Goal: Task Accomplishment & Management: Use online tool/utility

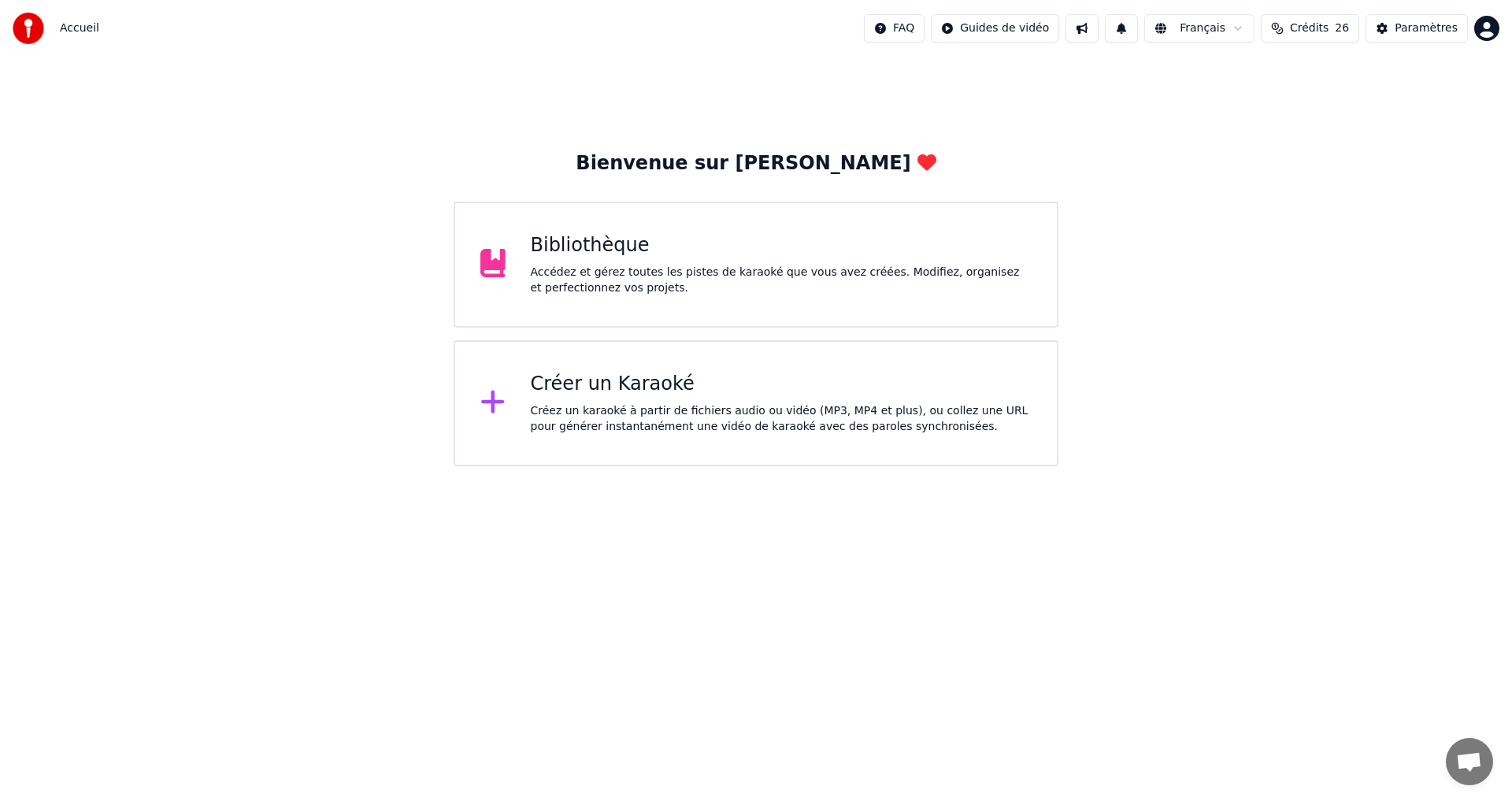
click at [720, 400] on div "Créer un Karaoké Créez un karaoké à partir de fichiers audio ou vidéo (MP3, MP4…" at bounding box center [781, 403] width 501 height 63
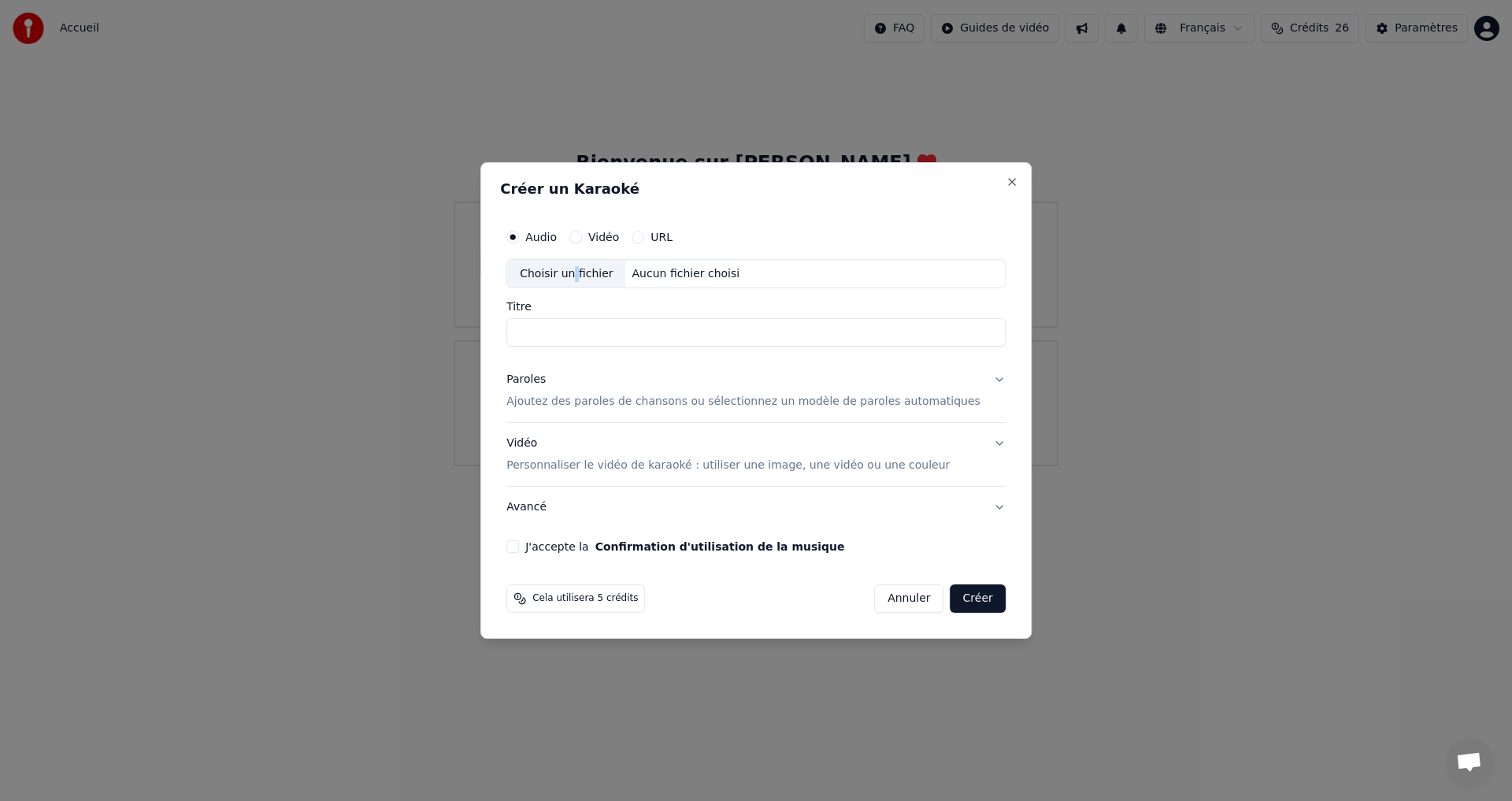
click at [594, 268] on div "Choisir un fichier" at bounding box center [566, 274] width 118 height 29
type input "********"
click at [554, 401] on p "Ajoutez des paroles de chansons ou sélectionnez un modèle de paroles automatiqu…" at bounding box center [743, 402] width 474 height 16
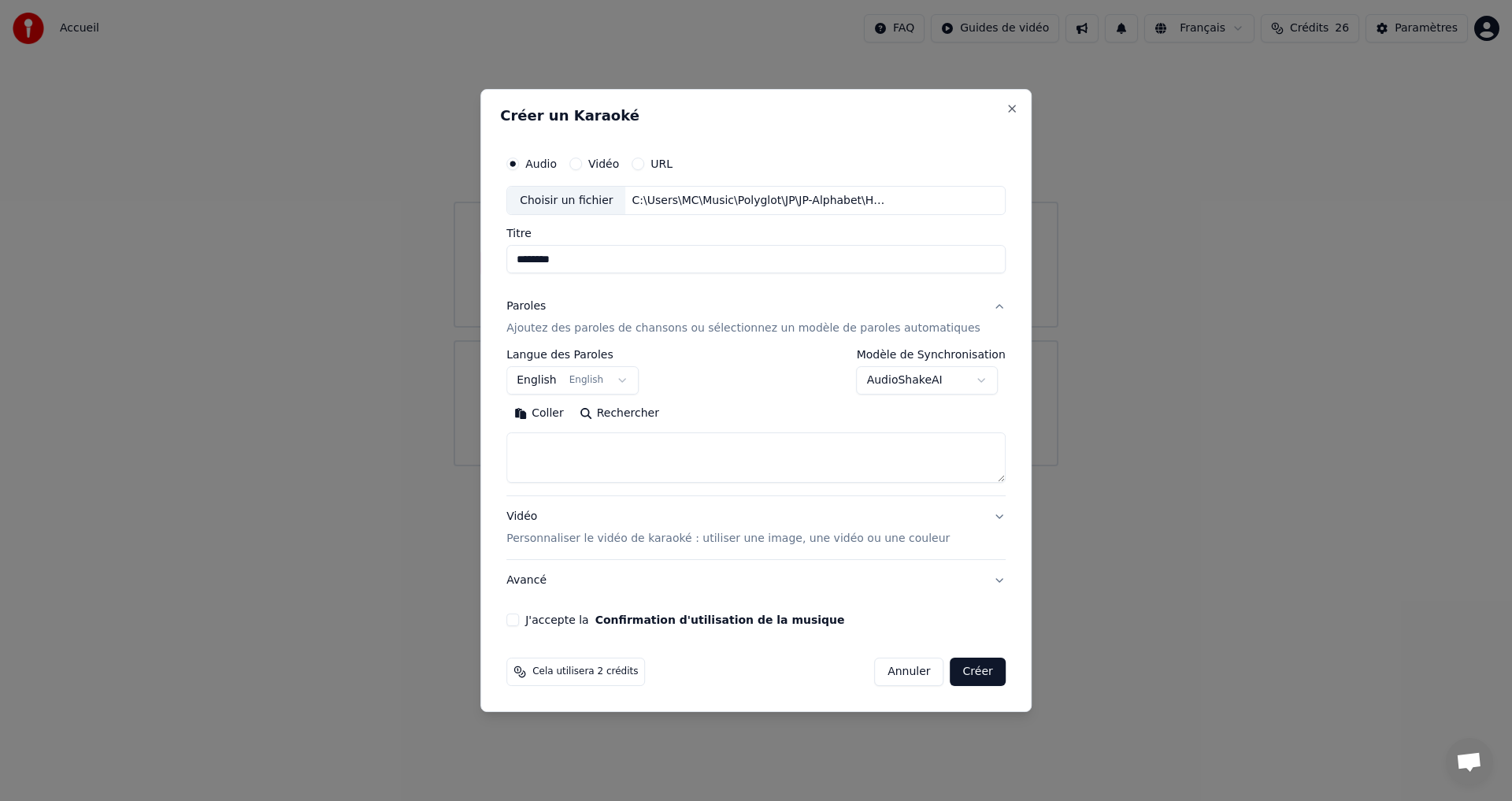
click at [575, 454] on textarea at bounding box center [756, 458] width 500 height 50
paste textarea "**********"
type textarea "**********"
click at [726, 417] on button "Développer" at bounding box center [723, 414] width 97 height 25
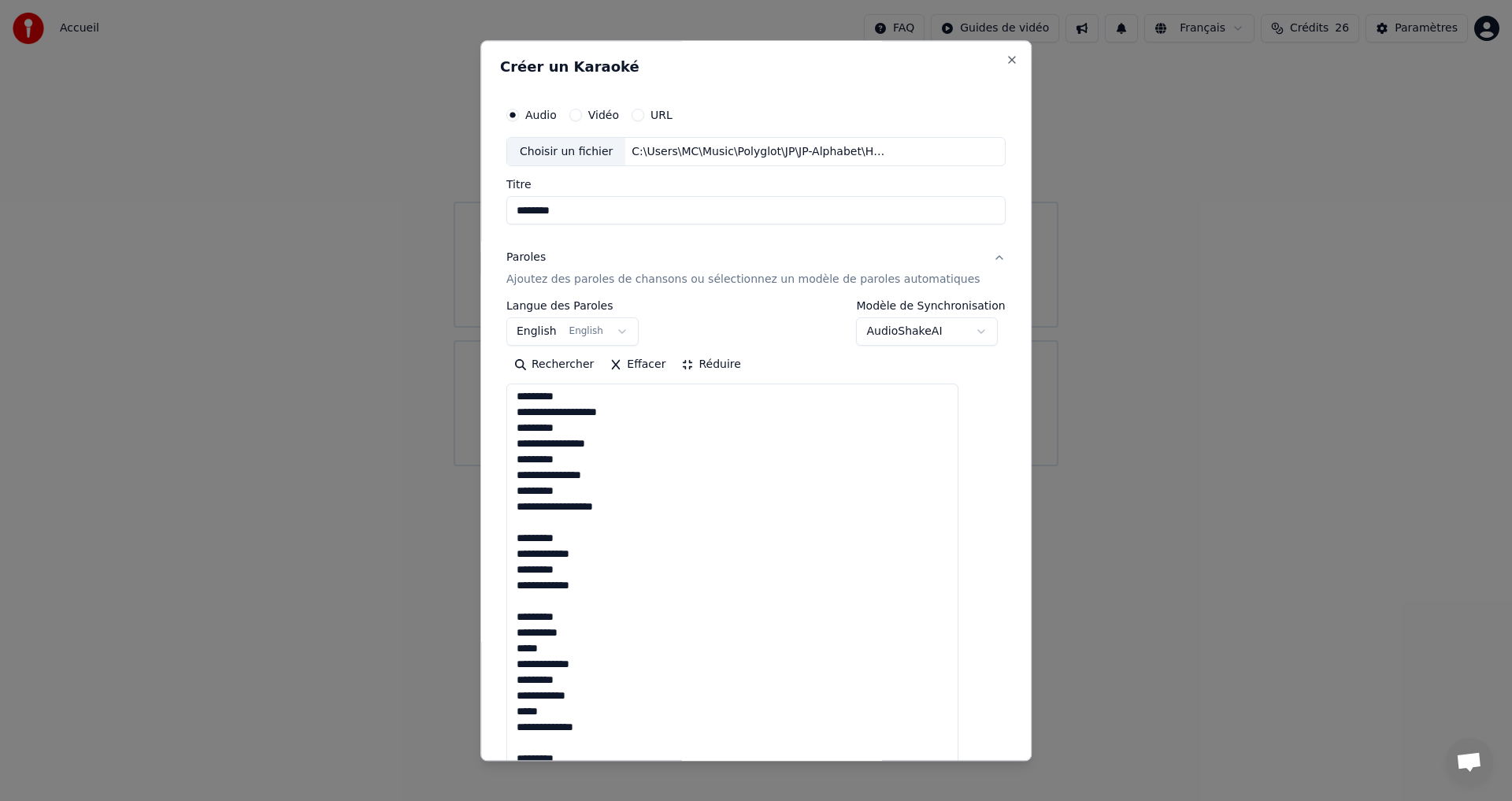
scroll to position [0, 0]
click at [756, 319] on div "**********" at bounding box center [756, 323] width 500 height 45
click at [732, 368] on button "Réduire" at bounding box center [712, 365] width 75 height 25
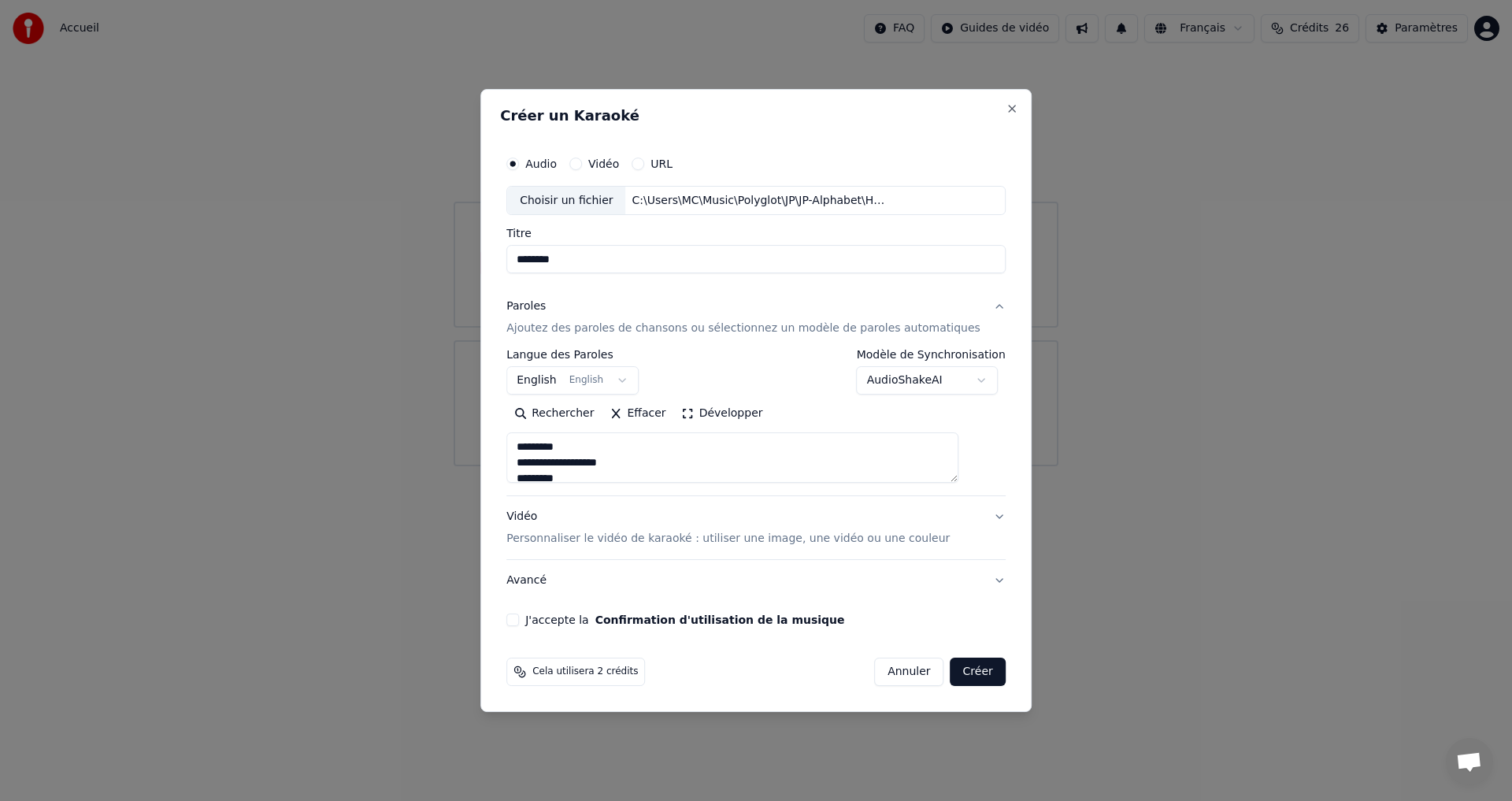
scroll to position [158, 0]
click at [519, 616] on button "J'accepte la Confirmation d'utilisation de la musique" at bounding box center [513, 620] width 12 height 12
click at [953, 669] on button "Créer" at bounding box center [978, 672] width 55 height 29
select select "**"
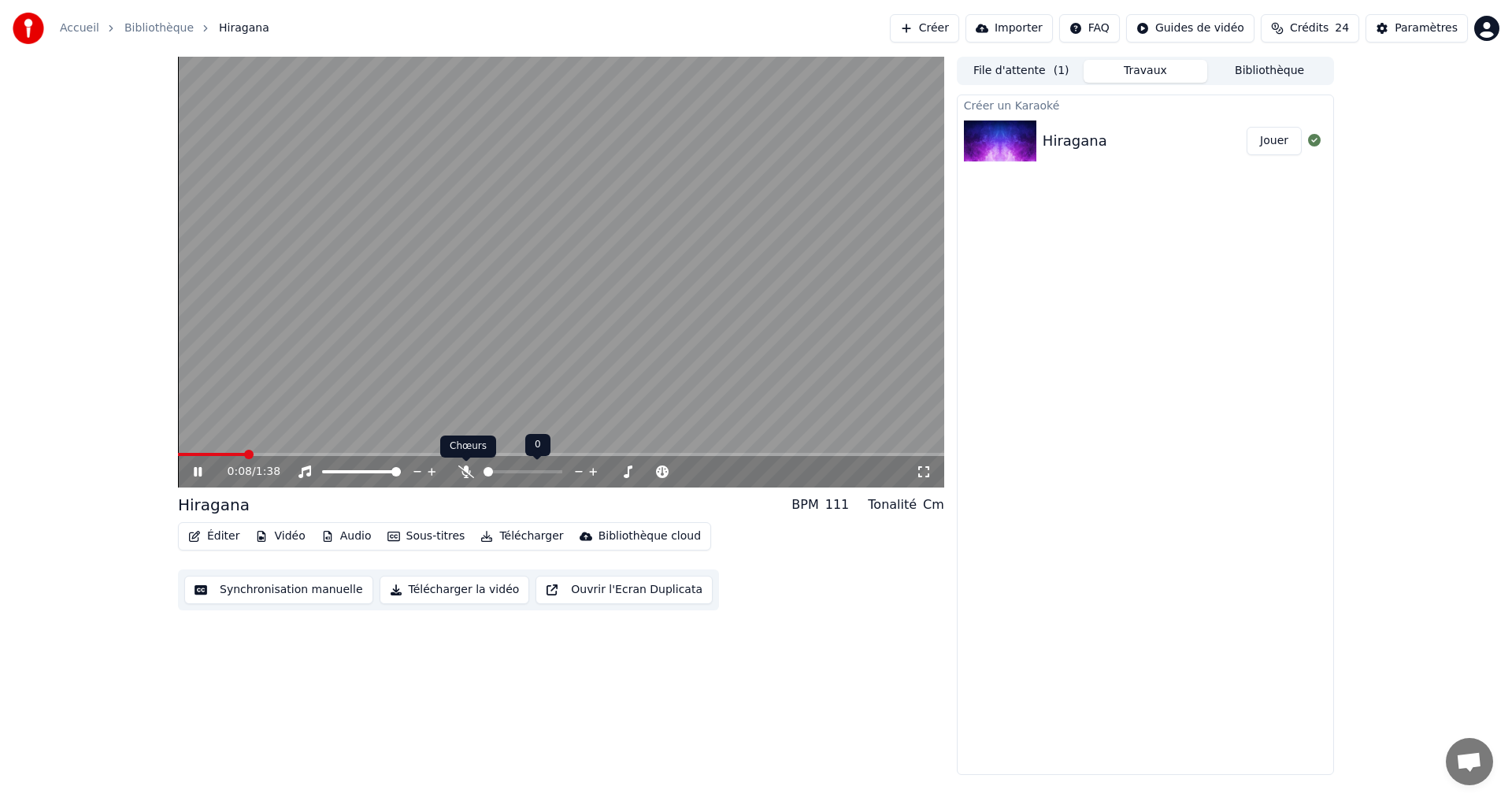
click at [463, 471] on icon at bounding box center [467, 472] width 16 height 12
click at [191, 470] on icon at bounding box center [209, 472] width 37 height 12
click at [210, 453] on span at bounding box center [213, 454] width 10 height 10
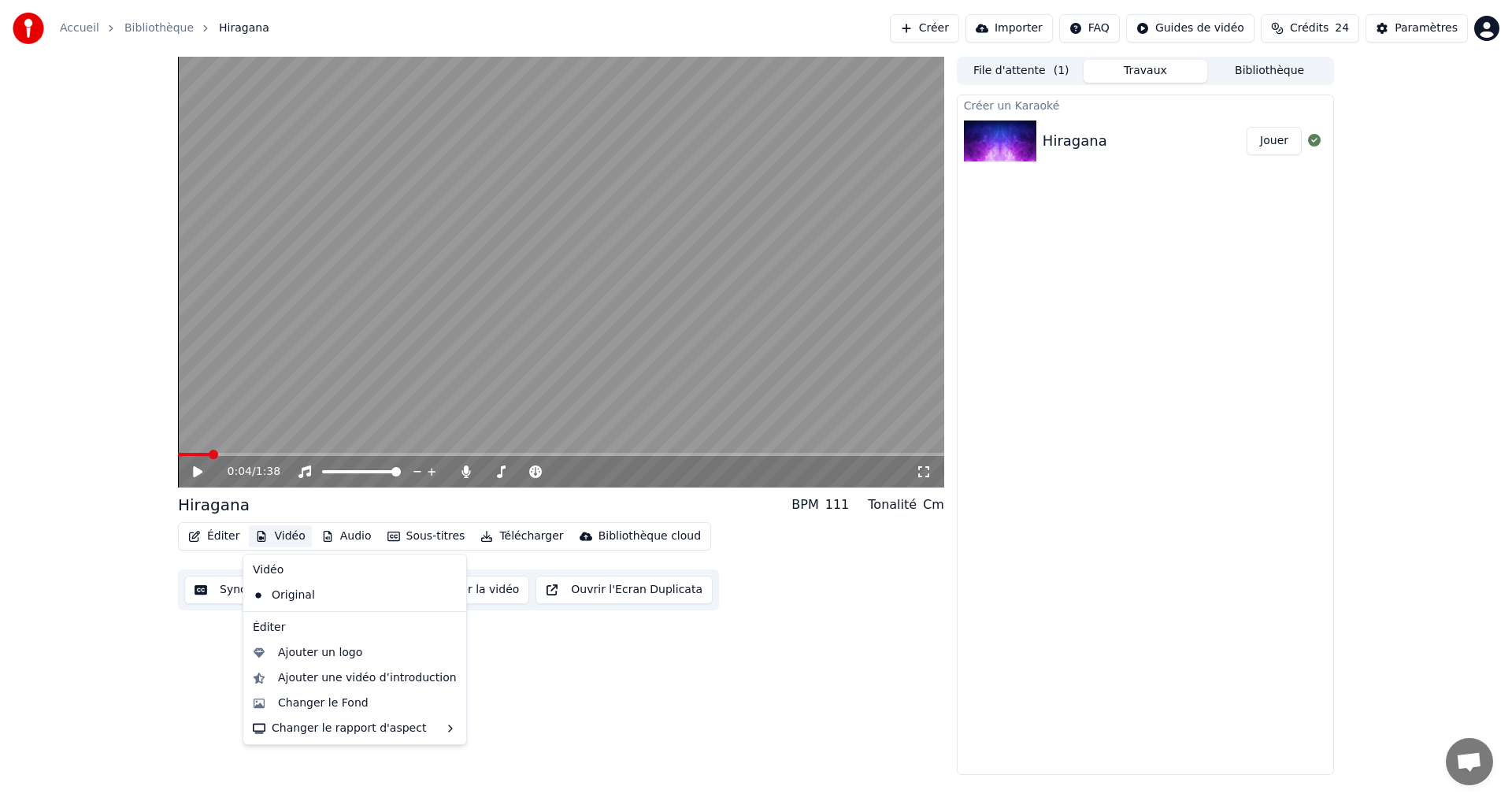
click at [277, 533] on button "Vidéo" at bounding box center [280, 536] width 62 height 22
click at [302, 698] on div "Changer le Fond" at bounding box center [324, 703] width 91 height 16
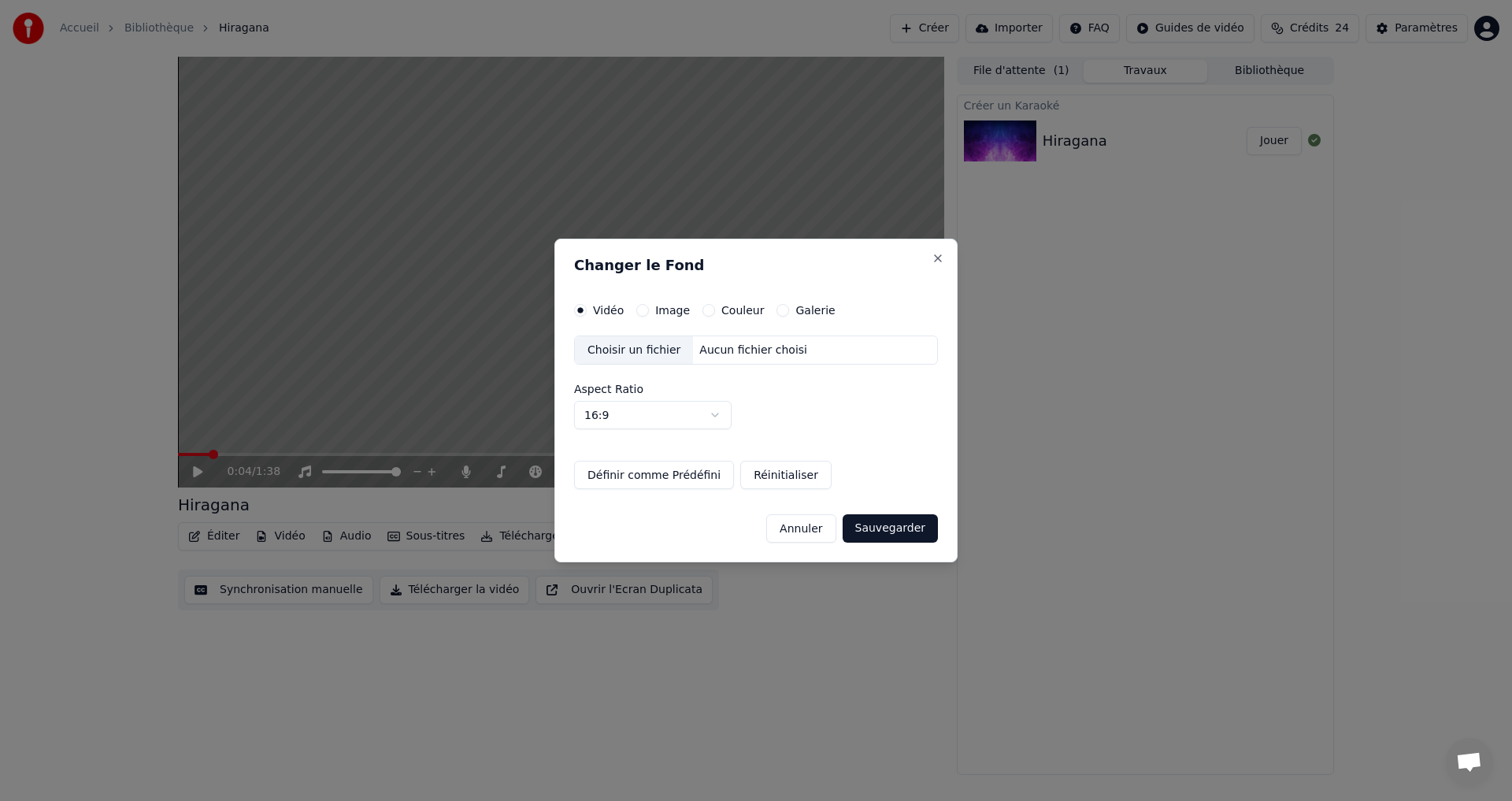
click at [623, 346] on div "Choisir un fichier" at bounding box center [633, 351] width 118 height 29
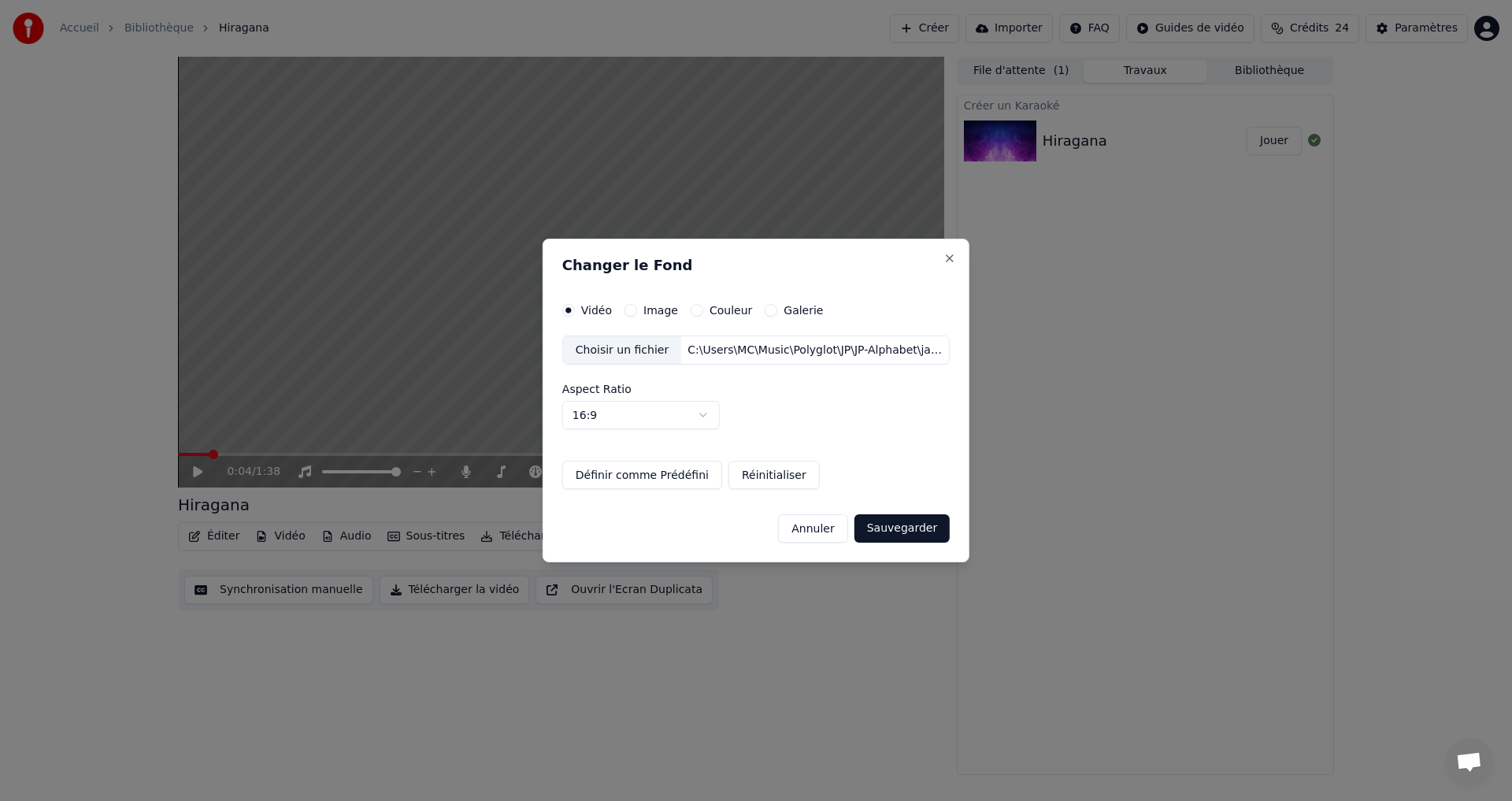
click at [889, 520] on button "Sauvegarder" at bounding box center [902, 528] width 95 height 29
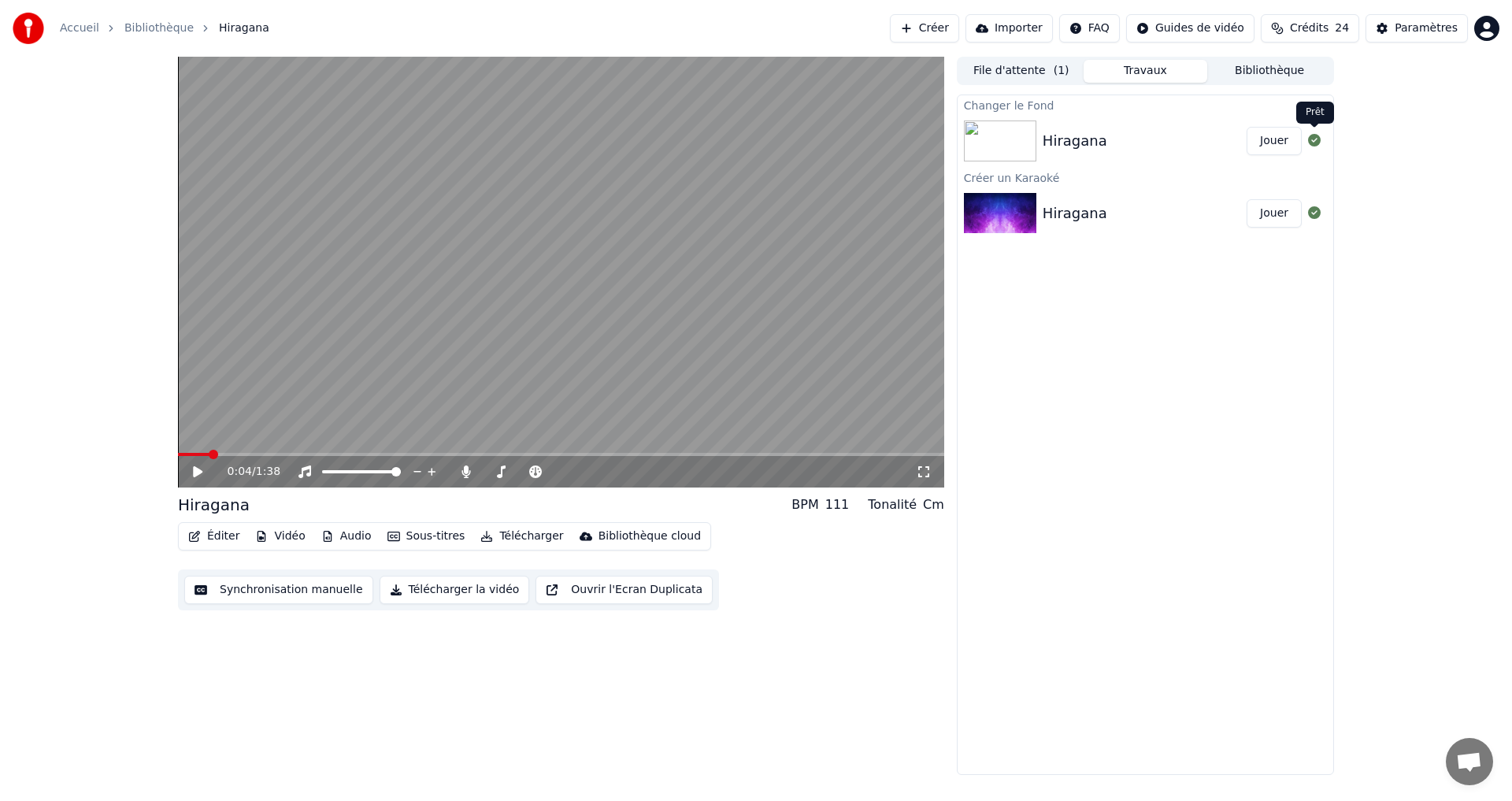
drag, startPoint x: 1256, startPoint y: 141, endPoint x: 1247, endPoint y: 140, distance: 9.1
click at [1256, 142] on button "Jouer" at bounding box center [1274, 141] width 55 height 29
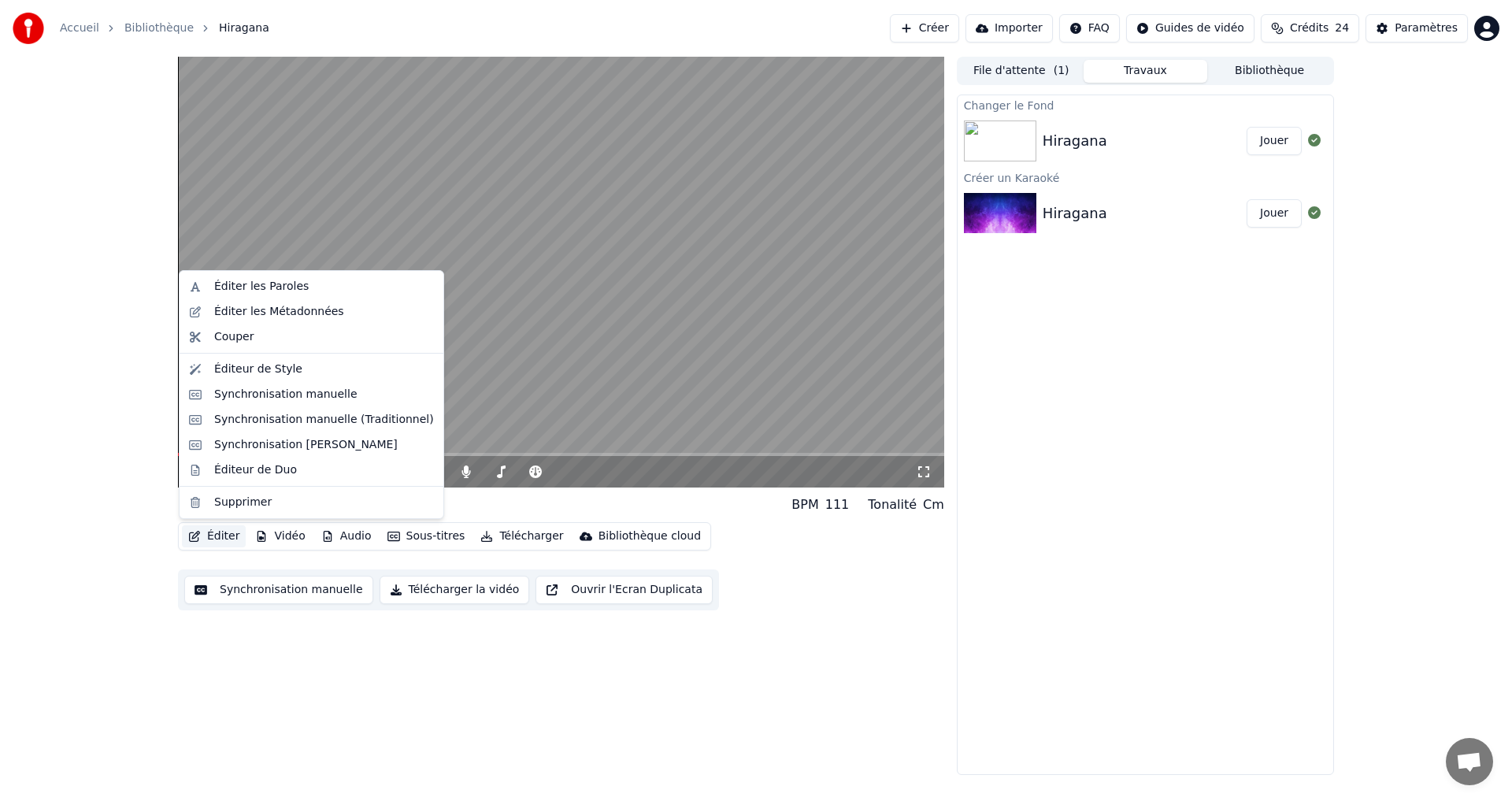
click at [215, 533] on button "Éditer" at bounding box center [214, 536] width 64 height 22
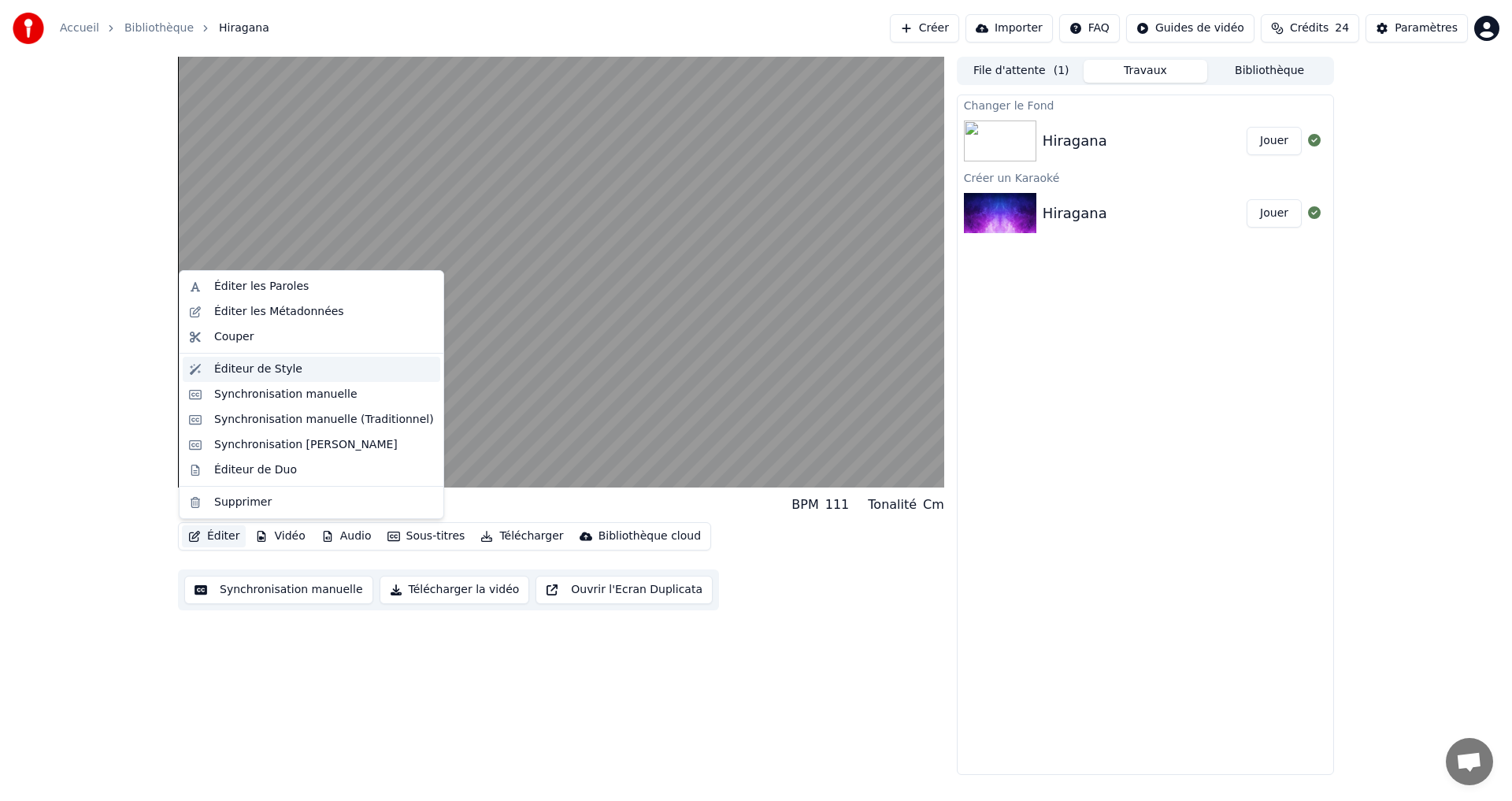
click at [252, 371] on div "Éditeur de Style" at bounding box center [258, 369] width 88 height 16
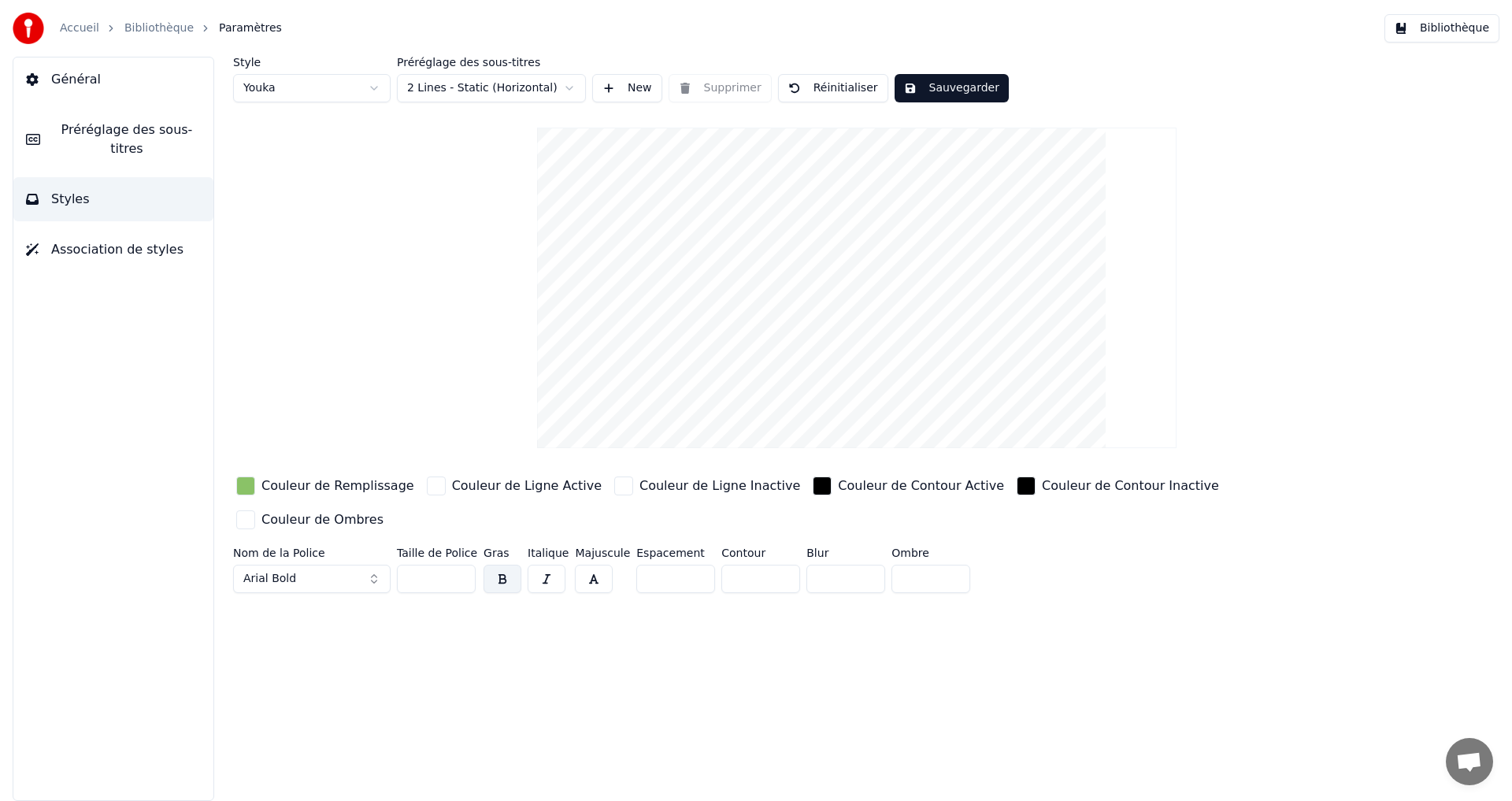
drag, startPoint x: 420, startPoint y: 543, endPoint x: 391, endPoint y: 548, distance: 29.4
click at [391, 548] on div "Nom de la Police Arial Bold Taille de Police ** Gras Italique Majuscule Espacem…" at bounding box center [762, 573] width 1058 height 52
click at [419, 565] on input "***" at bounding box center [436, 579] width 78 height 29
type input "***"
click at [247, 488] on div "button" at bounding box center [245, 485] width 19 height 19
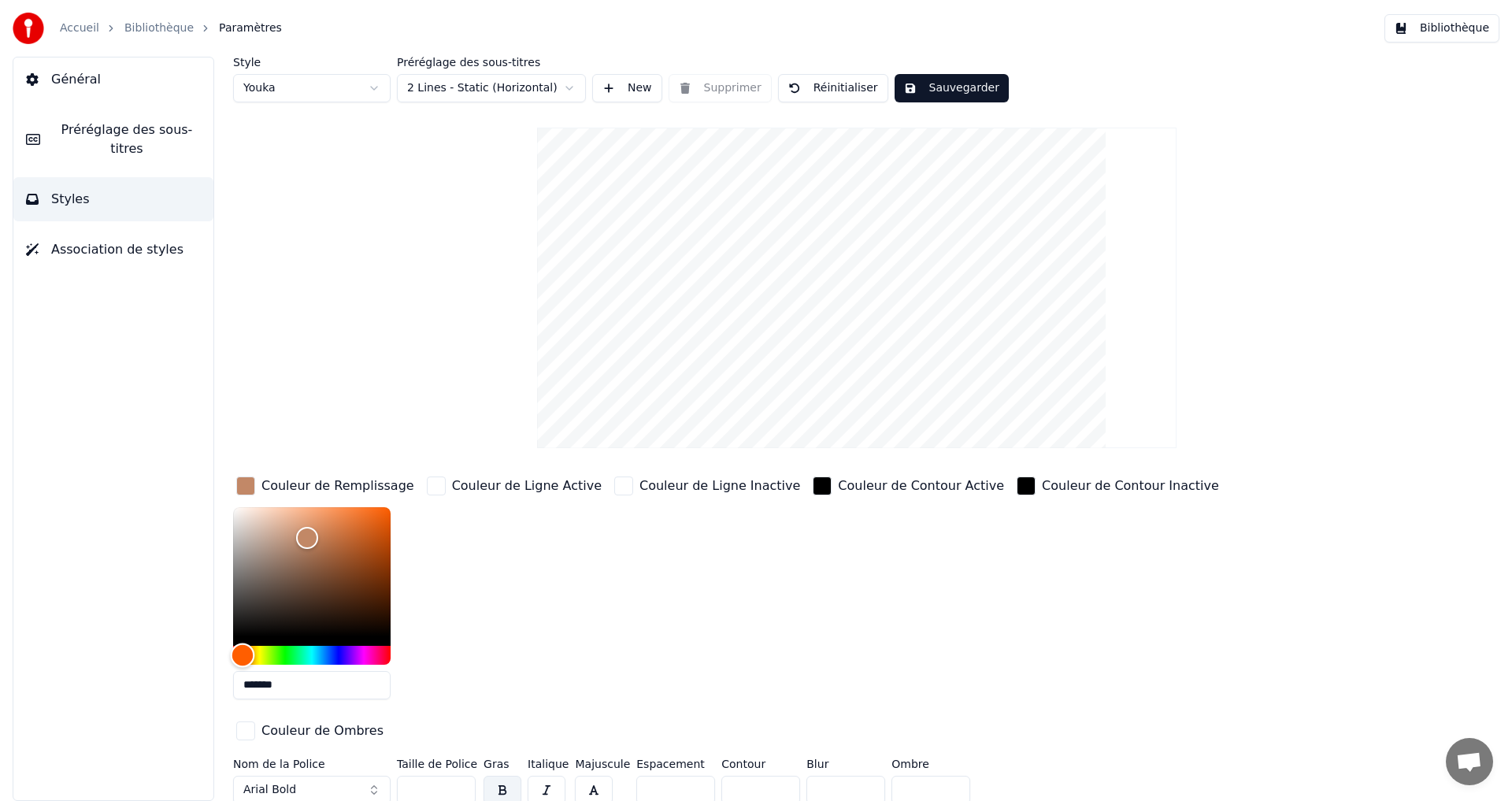
drag, startPoint x: 269, startPoint y: 652, endPoint x: 243, endPoint y: 656, distance: 26.3
click at [243, 656] on div "Hue" at bounding box center [243, 654] width 24 height 24
drag, startPoint x: 352, startPoint y: 642, endPoint x: 366, endPoint y: 673, distance: 34.0
click at [366, 673] on div "*******" at bounding box center [312, 606] width 159 height 198
click at [358, 659] on div "Hue" at bounding box center [311, 655] width 158 height 19
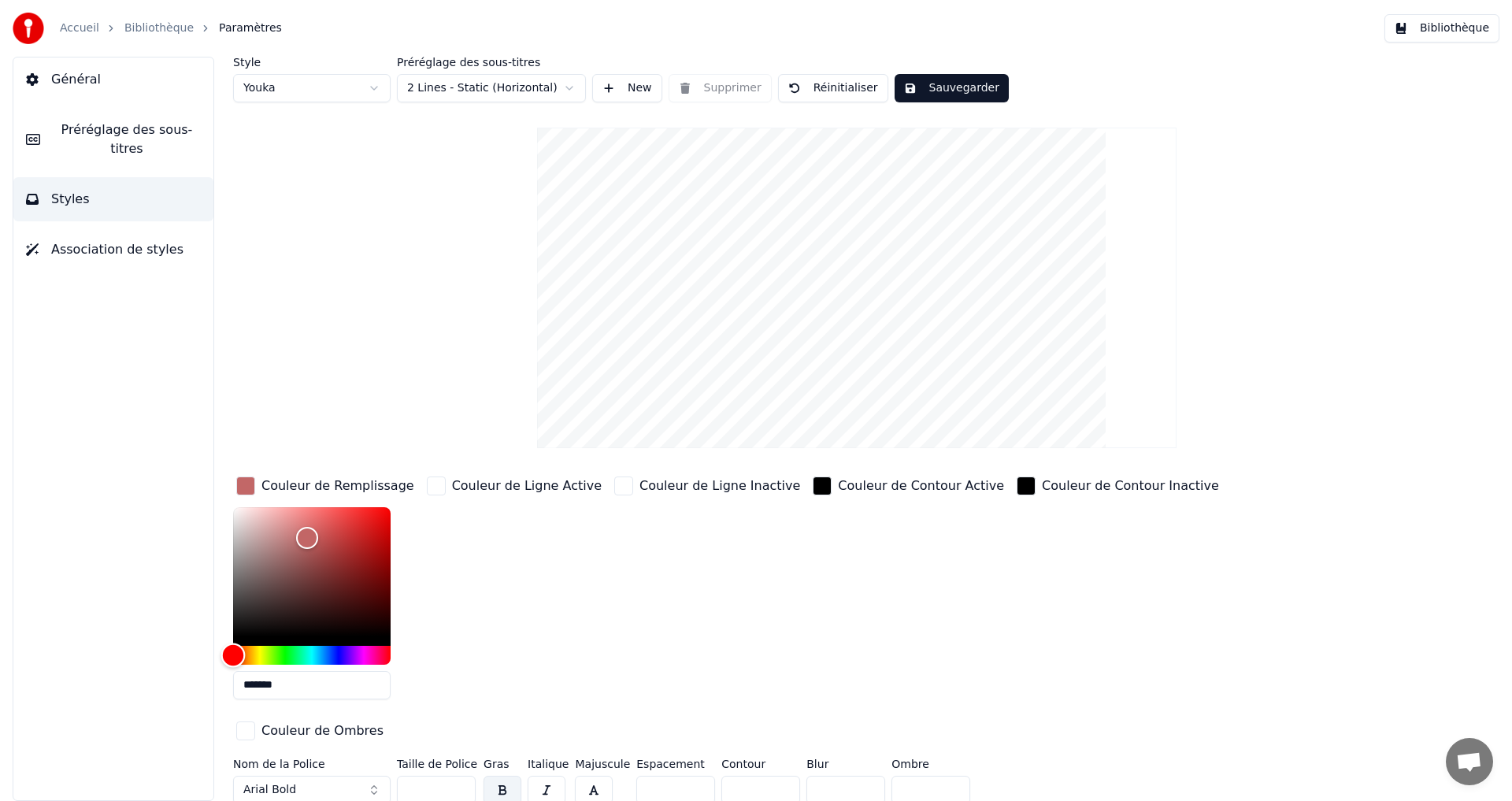
drag, startPoint x: 237, startPoint y: 667, endPoint x: 211, endPoint y: 661, distance: 26.7
click at [211, 661] on div "Style Youka Préréglage des sous-titres 2 Lines - Static (Horizontal) New Suppri…" at bounding box center [856, 429] width 1310 height 744
click at [219, 662] on div "Style Youka Préréglage des sous-titres 2 Lines - Static (Horizontal) New Suppri…" at bounding box center [856, 429] width 1310 height 744
drag, startPoint x: 254, startPoint y: 649, endPoint x: 391, endPoint y: 656, distance: 137.2
click at [391, 656] on div "Hue" at bounding box center [391, 654] width 24 height 24
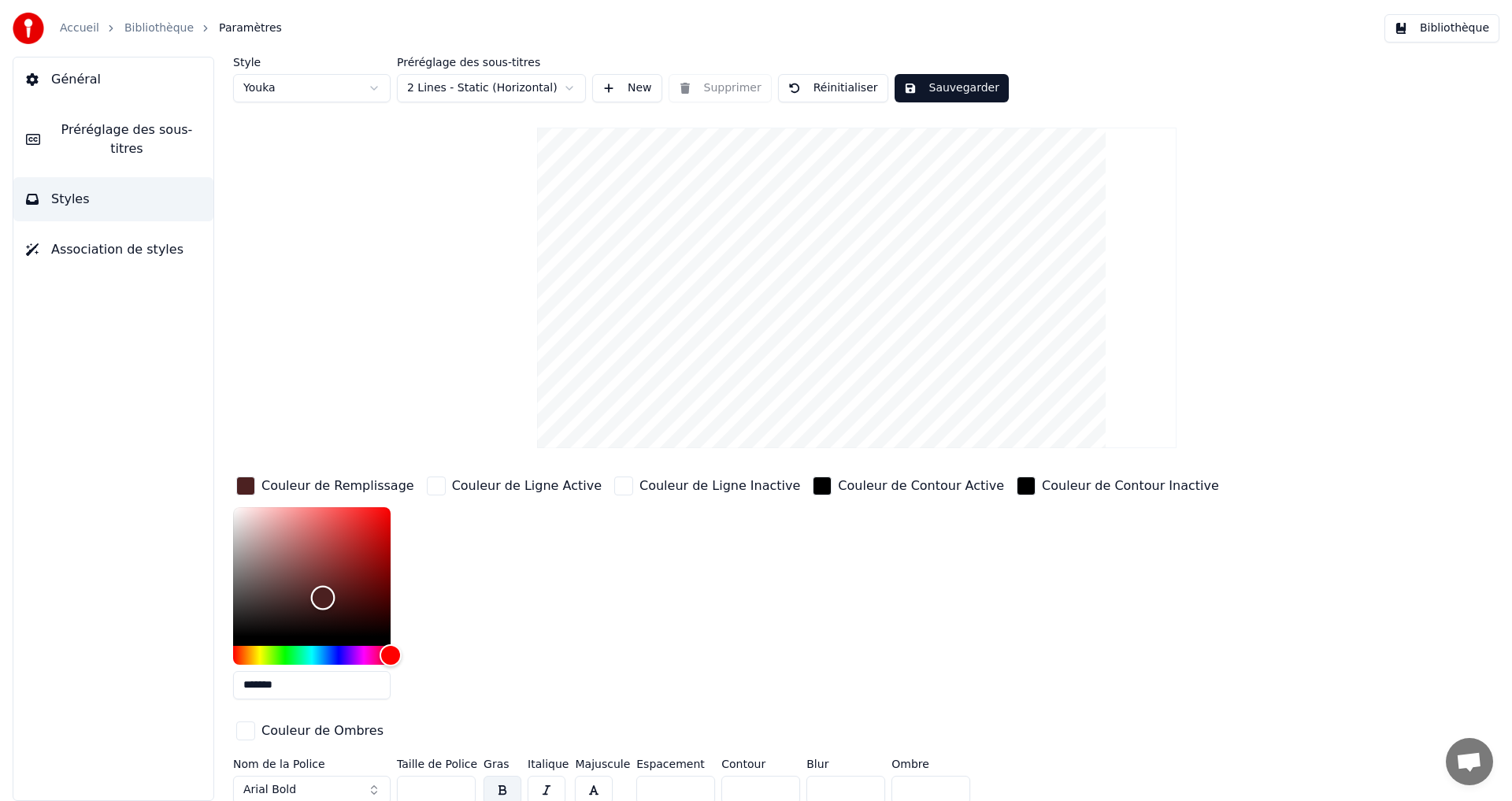
drag, startPoint x: 296, startPoint y: 540, endPoint x: 327, endPoint y: 601, distance: 68.4
click at [326, 599] on div "Color" at bounding box center [323, 598] width 24 height 24
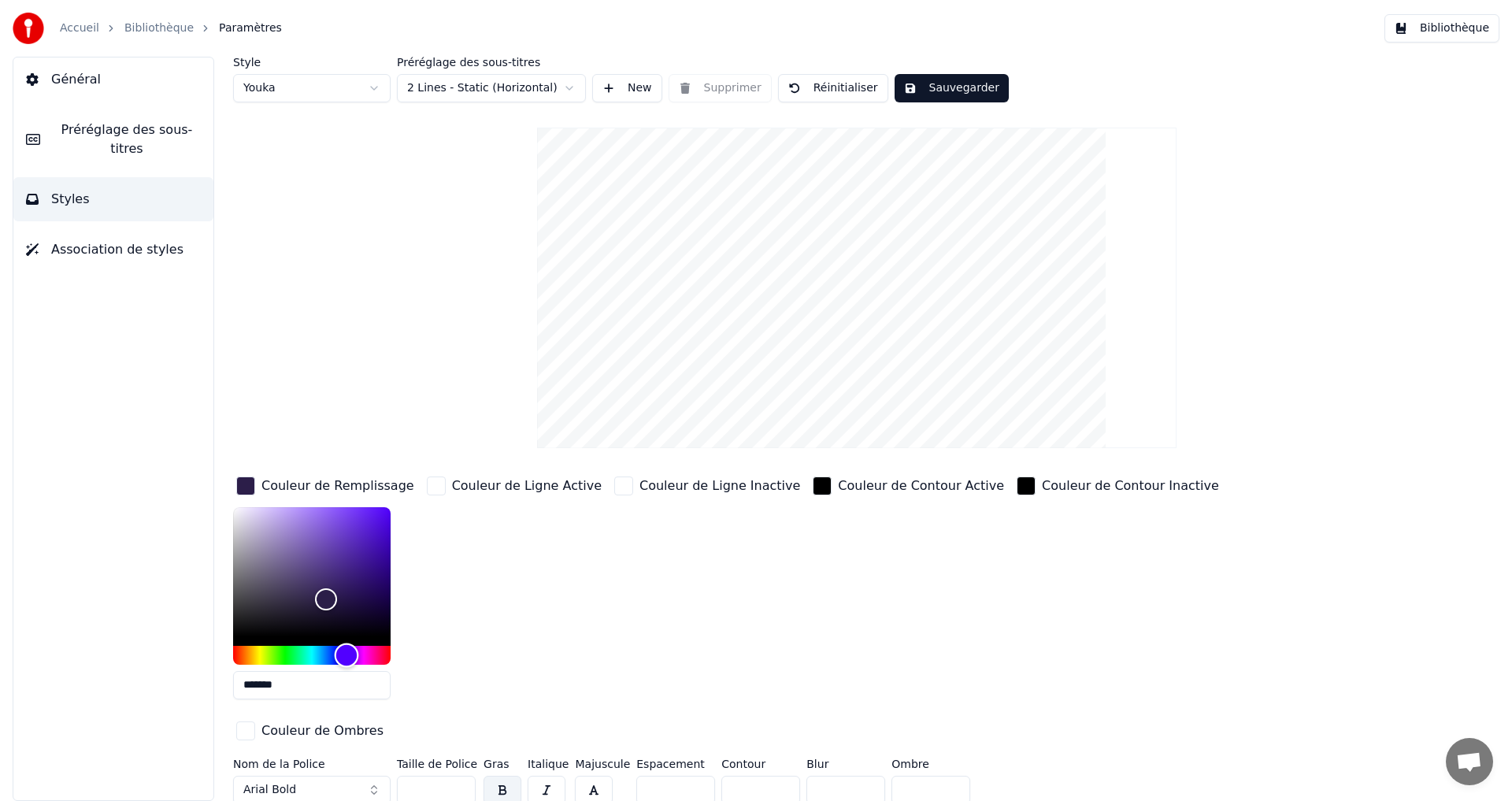
drag, startPoint x: 383, startPoint y: 657, endPoint x: 346, endPoint y: 657, distance: 37.0
click at [346, 657] on div "Hue" at bounding box center [346, 654] width 24 height 24
click at [486, 615] on div "Couleur de Ligne Active" at bounding box center [514, 592] width 181 height 238
drag, startPoint x: 302, startPoint y: 690, endPoint x: 198, endPoint y: 684, distance: 104.2
click at [118, 689] on div "Général Préréglage des sous-titres Styles Association de styles Style Youka Pré…" at bounding box center [756, 429] width 1512 height 744
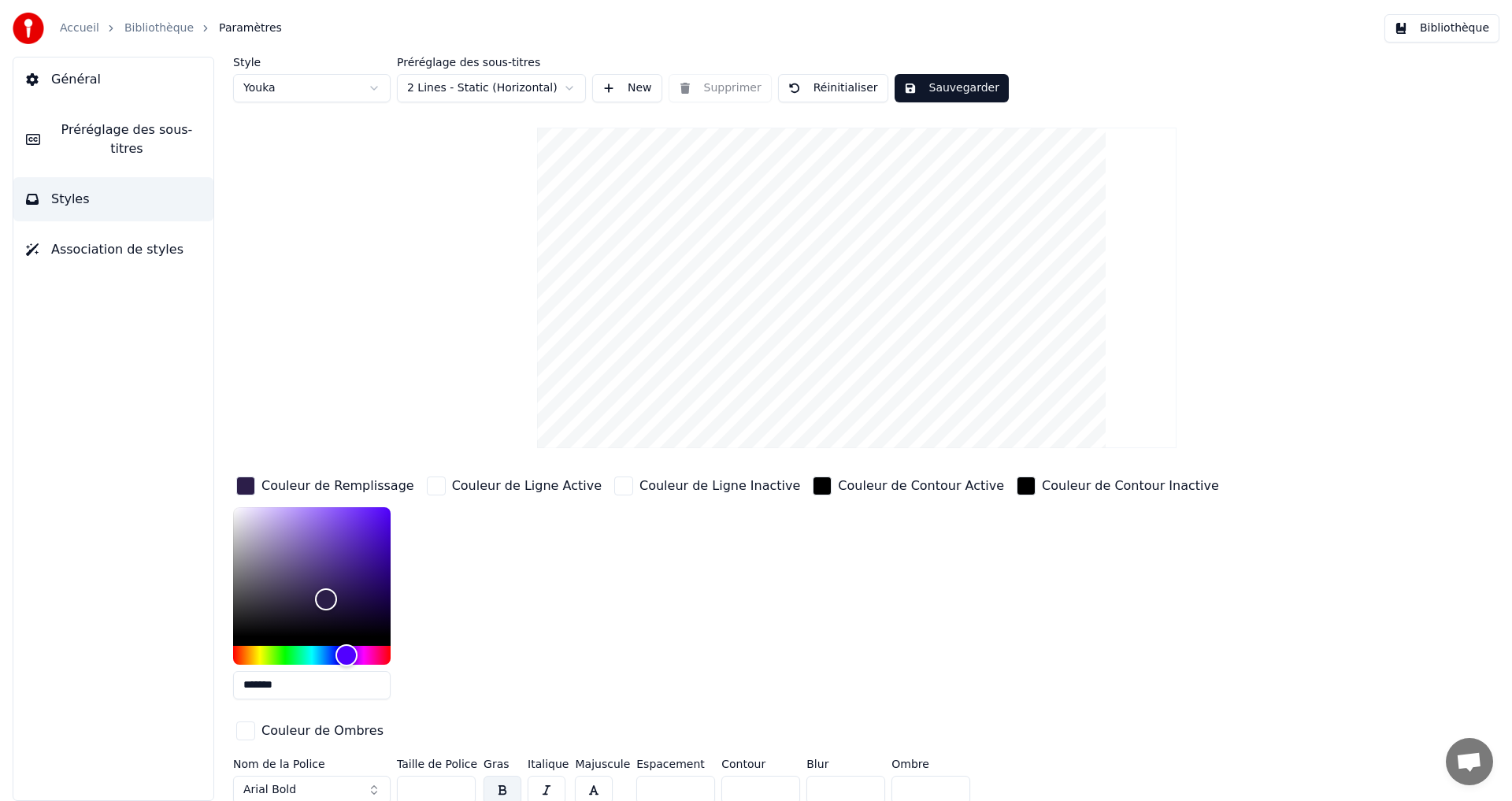
paste input "text"
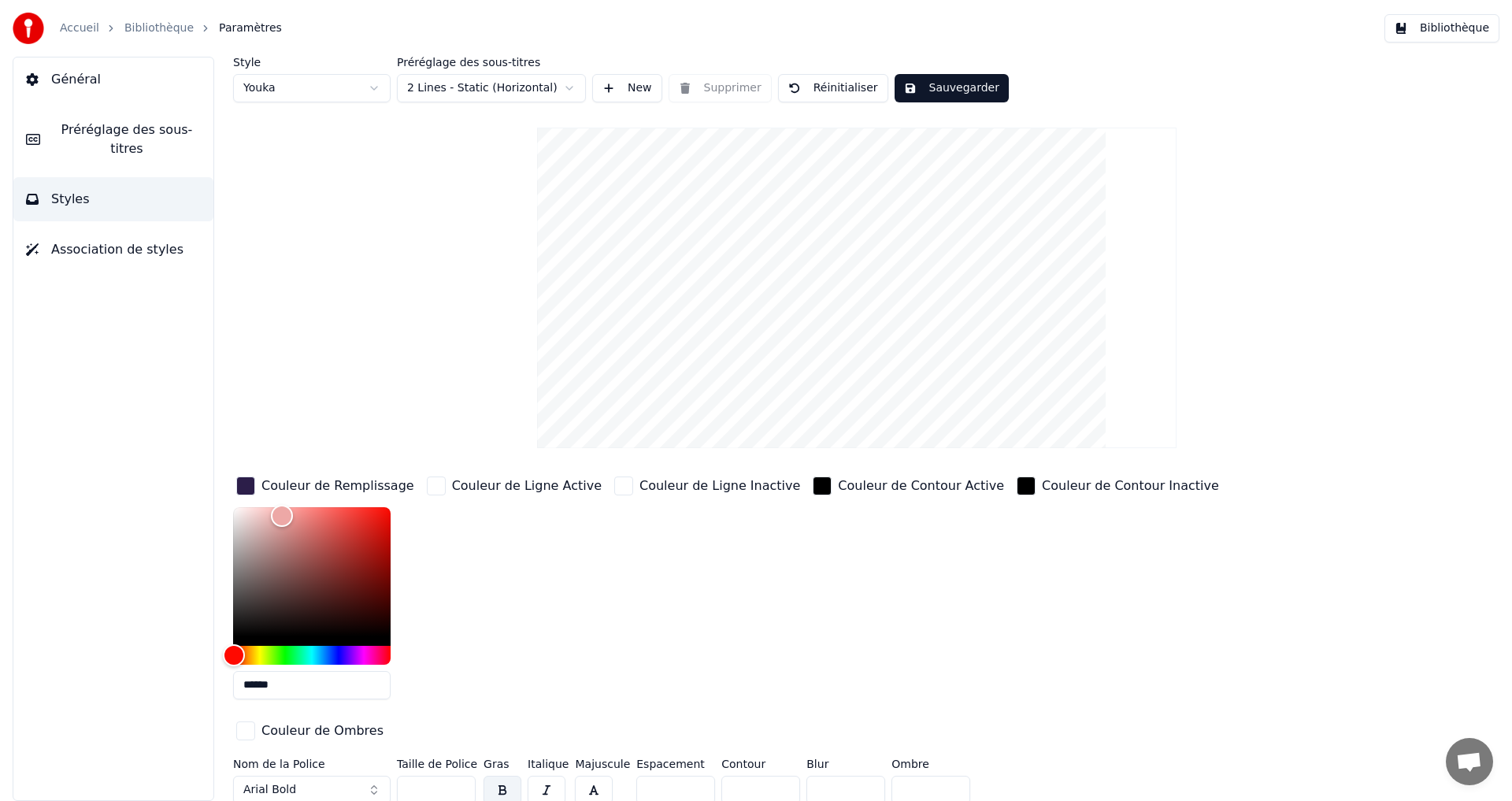
click at [245, 688] on input "******" at bounding box center [311, 685] width 158 height 29
type input "******"
click at [939, 86] on button "Sauvegarder" at bounding box center [952, 88] width 114 height 29
click at [173, 132] on span "Préréglage des sous-titres" at bounding box center [127, 139] width 148 height 37
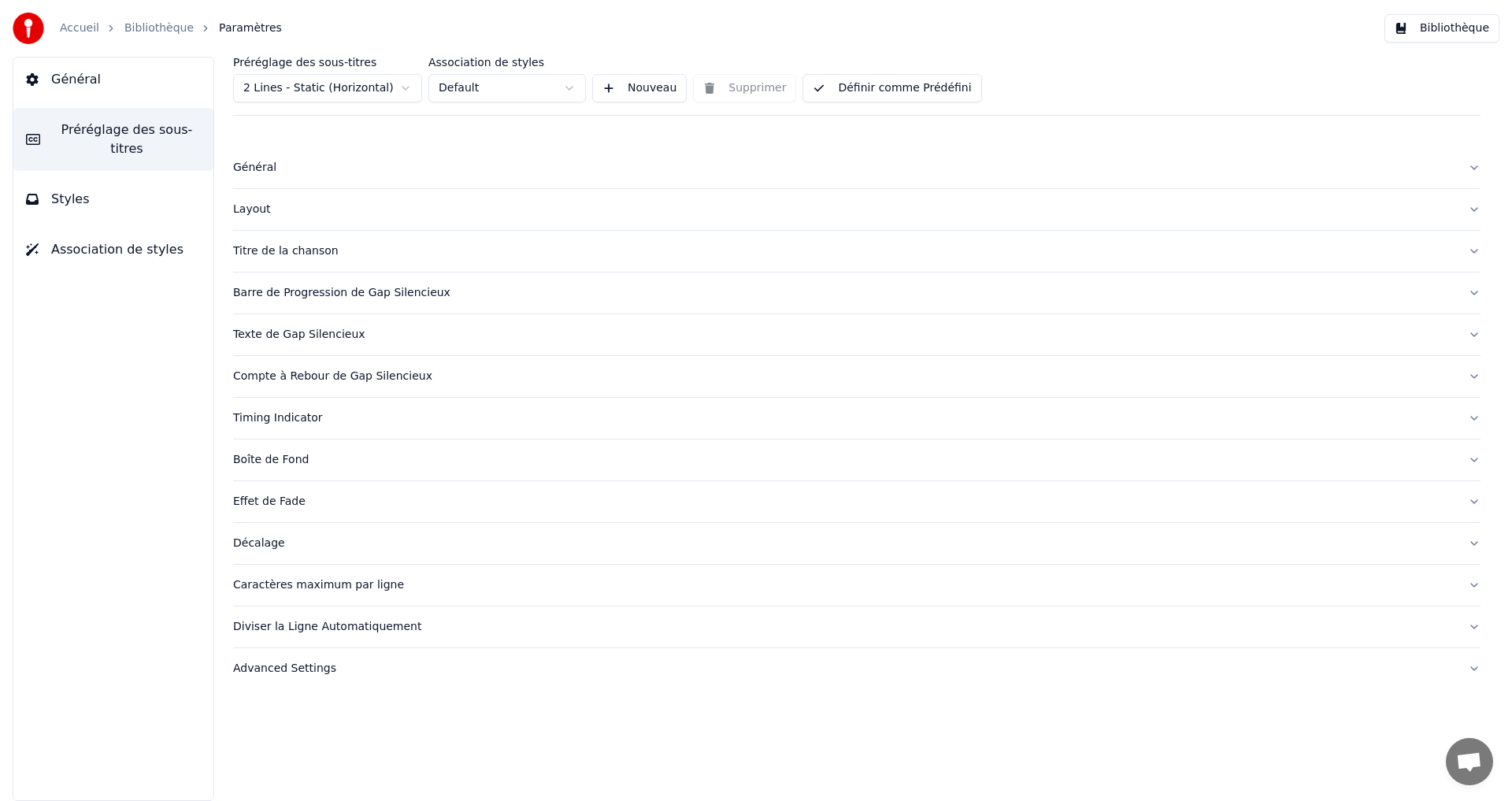
click at [384, 252] on div "Titre de la chanson" at bounding box center [844, 252] width 1222 height 16
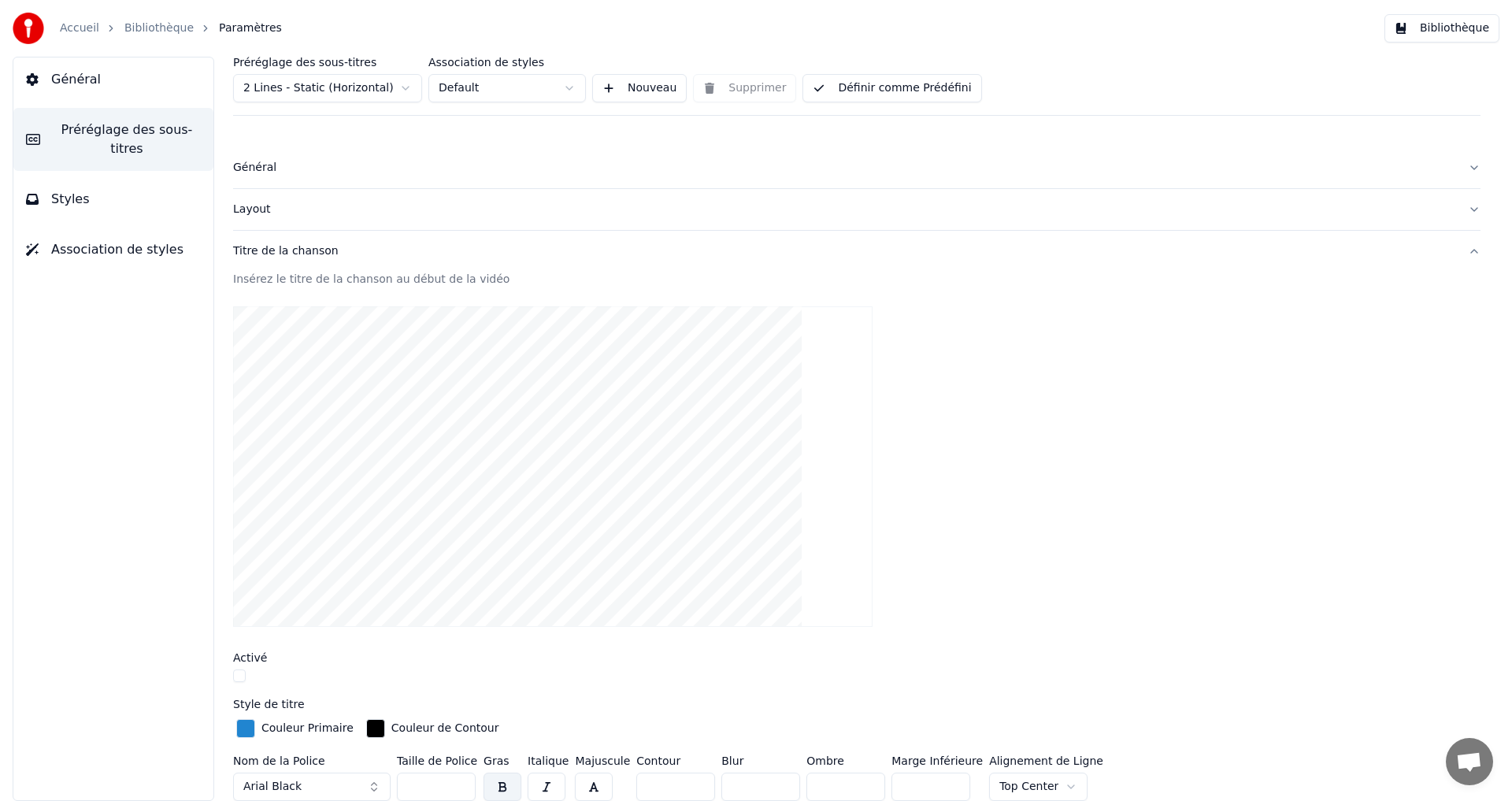
click at [379, 252] on div "Titre de la chanson" at bounding box center [844, 252] width 1222 height 16
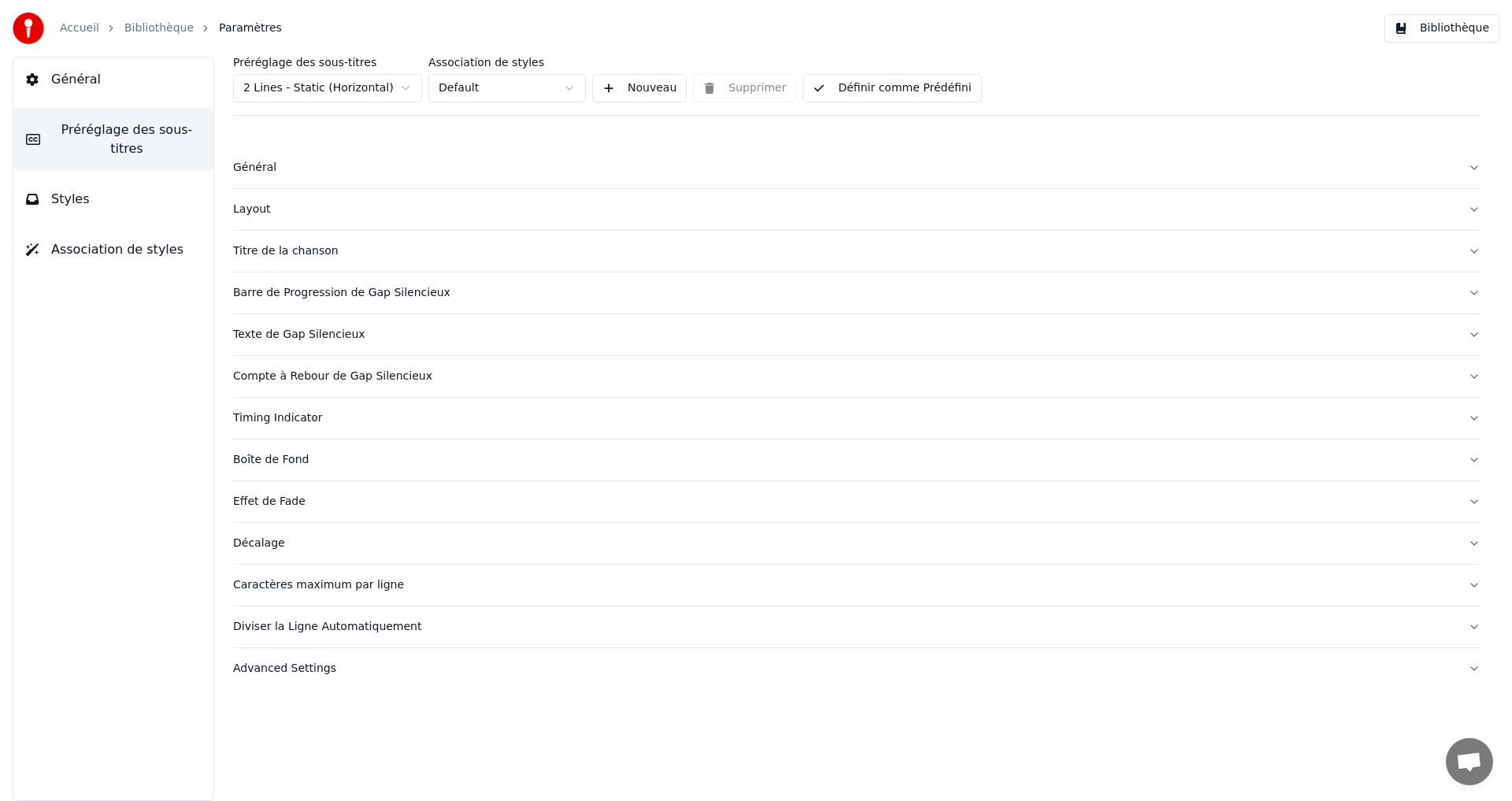
click at [456, 286] on div "Barre de Progression de Gap Silencieux" at bounding box center [844, 293] width 1222 height 16
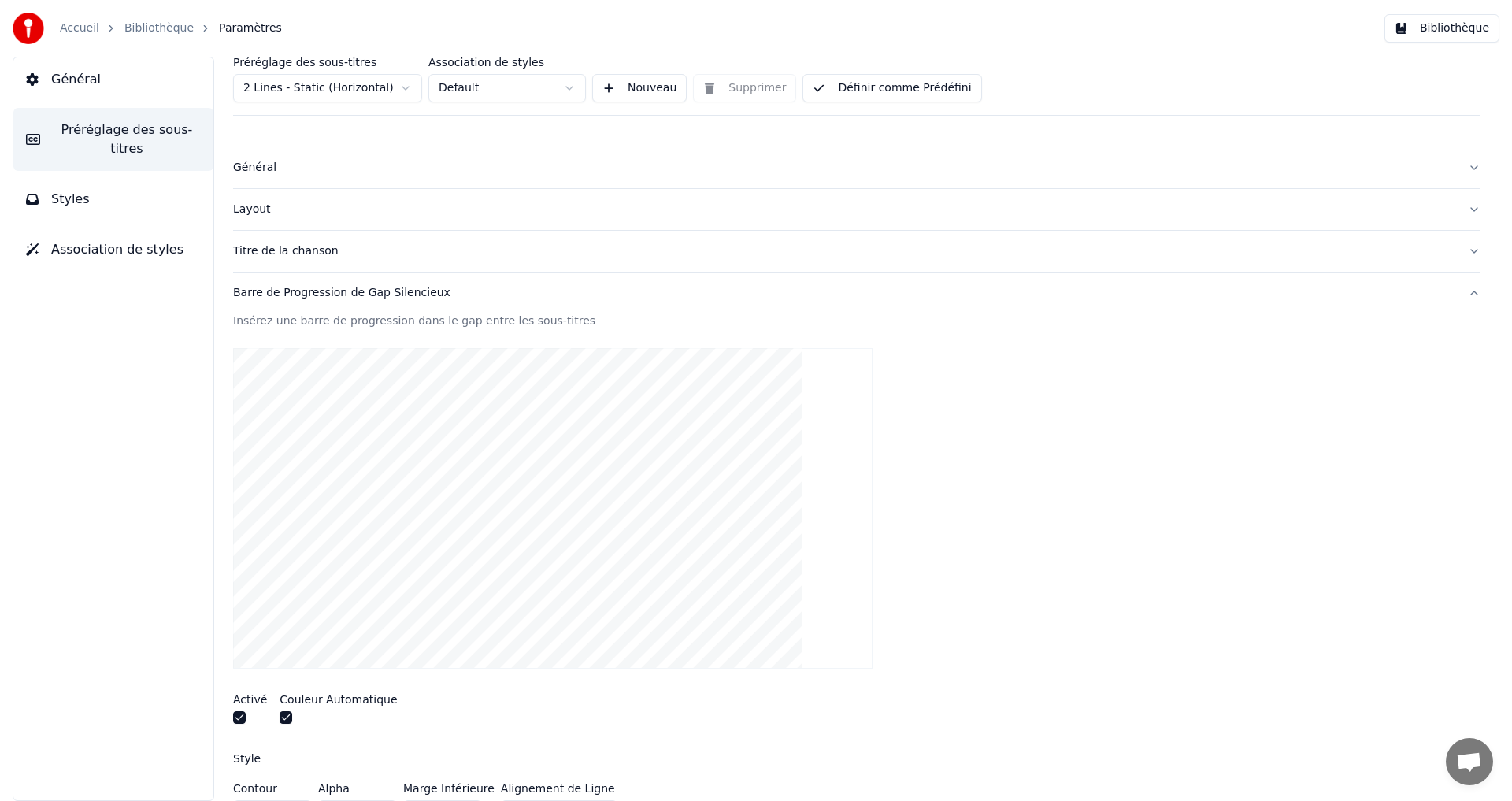
click at [456, 286] on div "Barre de Progression de Gap Silencieux" at bounding box center [844, 293] width 1222 height 16
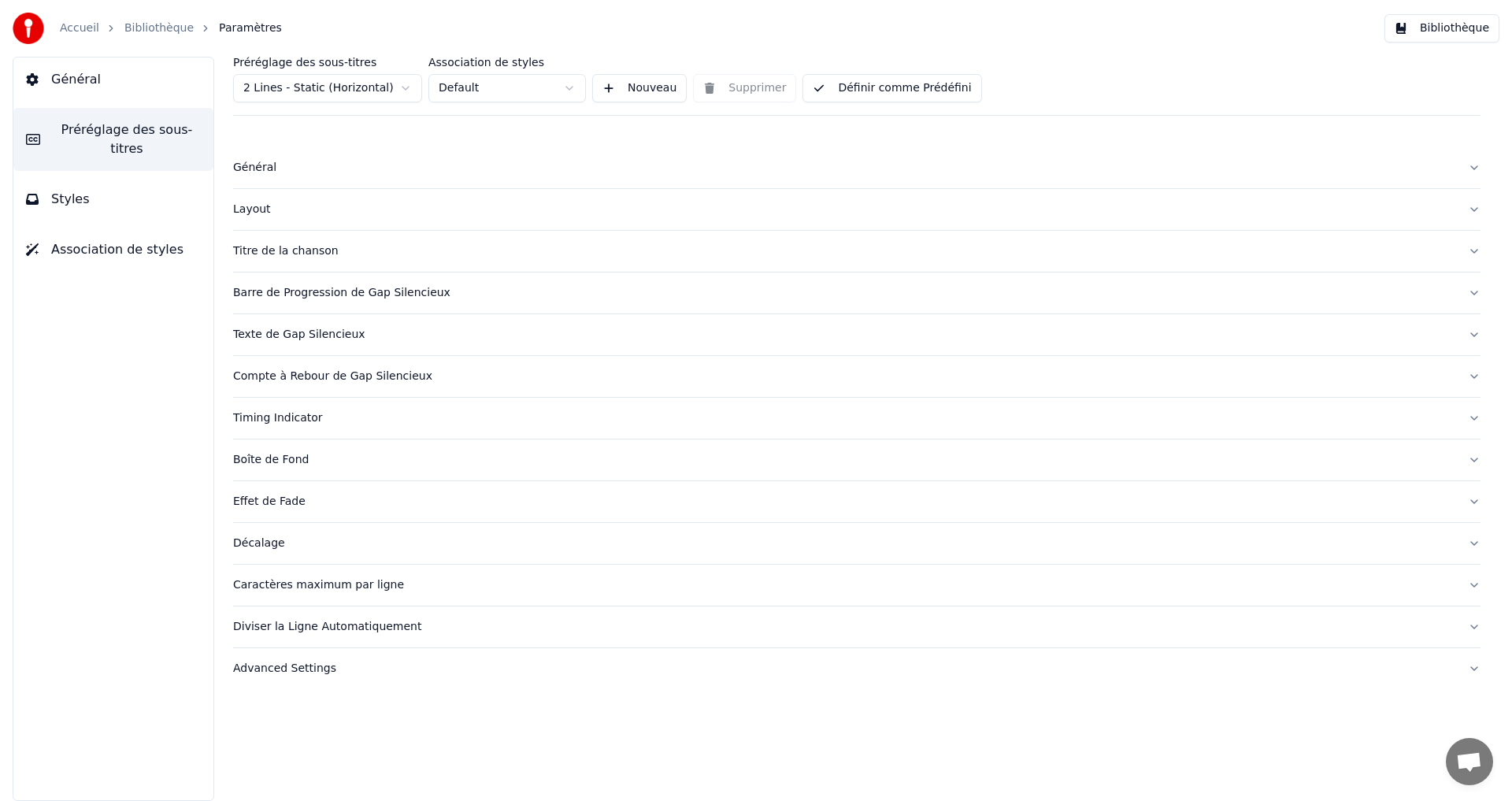
click at [452, 325] on button "Texte de Gap Silencieux" at bounding box center [856, 334] width 1247 height 41
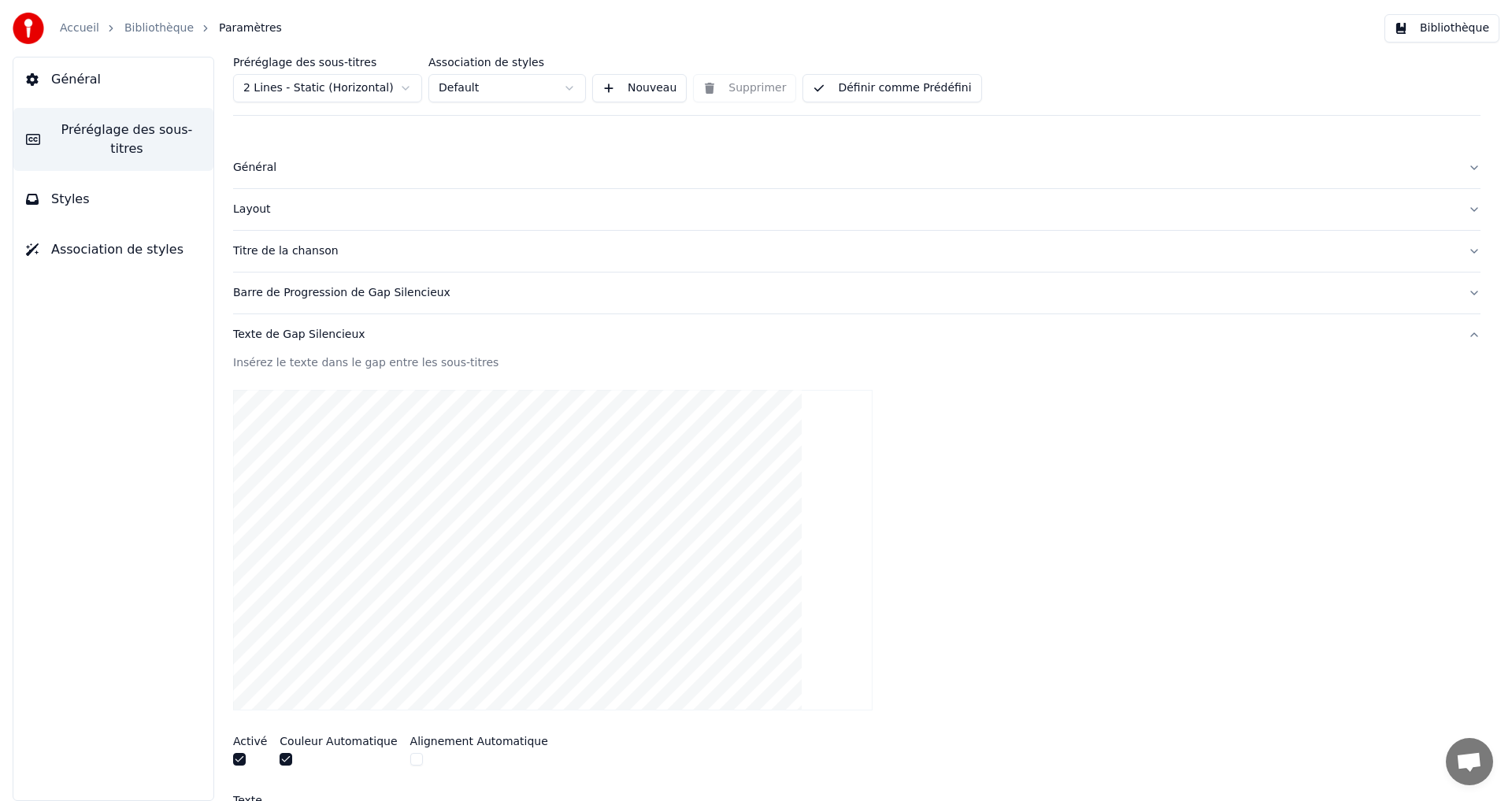
click at [239, 756] on button "button" at bounding box center [239, 759] width 12 height 12
click at [289, 753] on div at bounding box center [338, 761] width 118 height 17
click at [285, 755] on button "button" at bounding box center [285, 759] width 12 height 12
click at [440, 334] on div "Texte de Gap Silencieux" at bounding box center [844, 334] width 1222 height 16
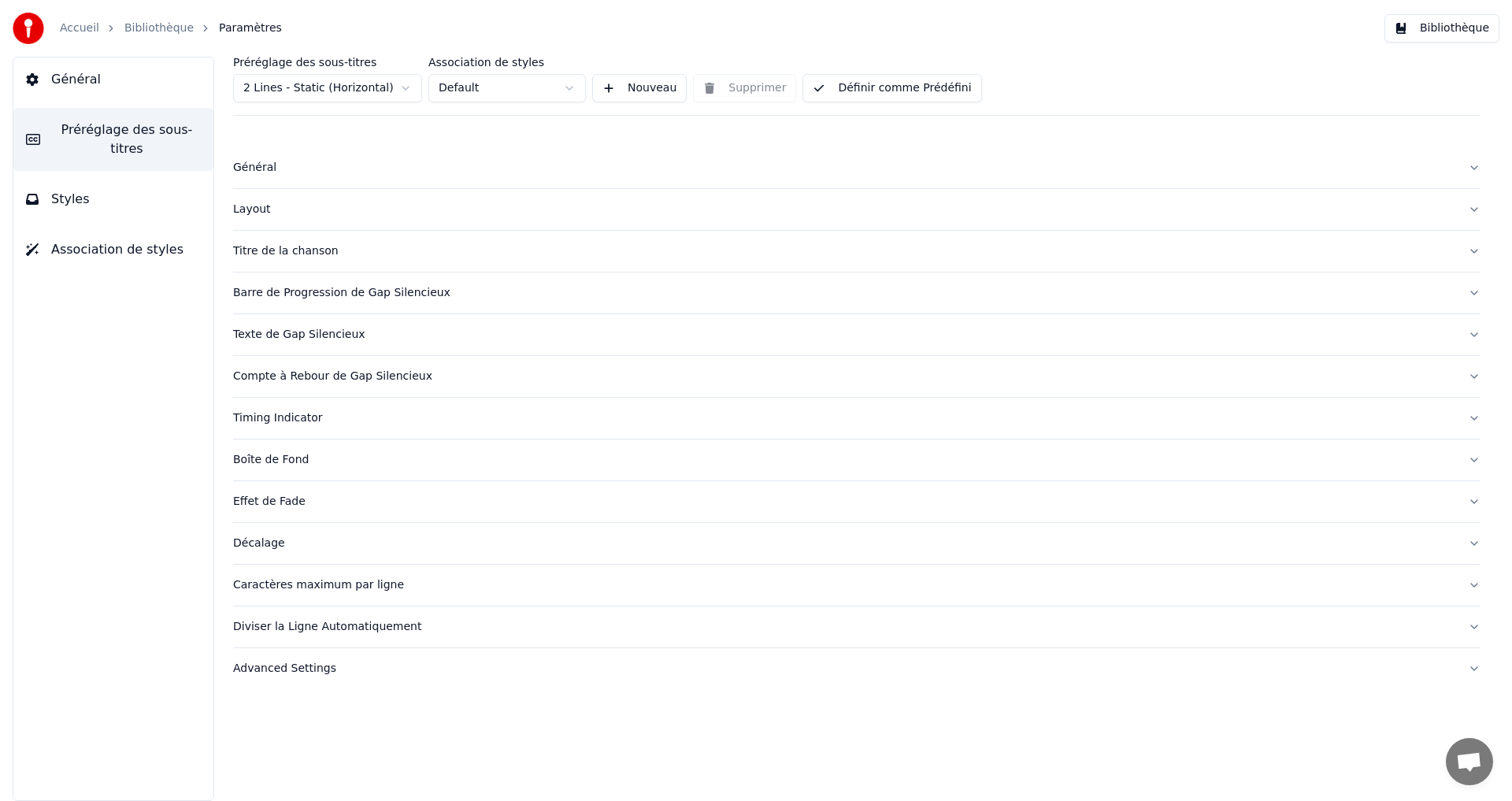
click at [439, 375] on div "Compte à Rebour de Gap Silencieux" at bounding box center [844, 376] width 1222 height 16
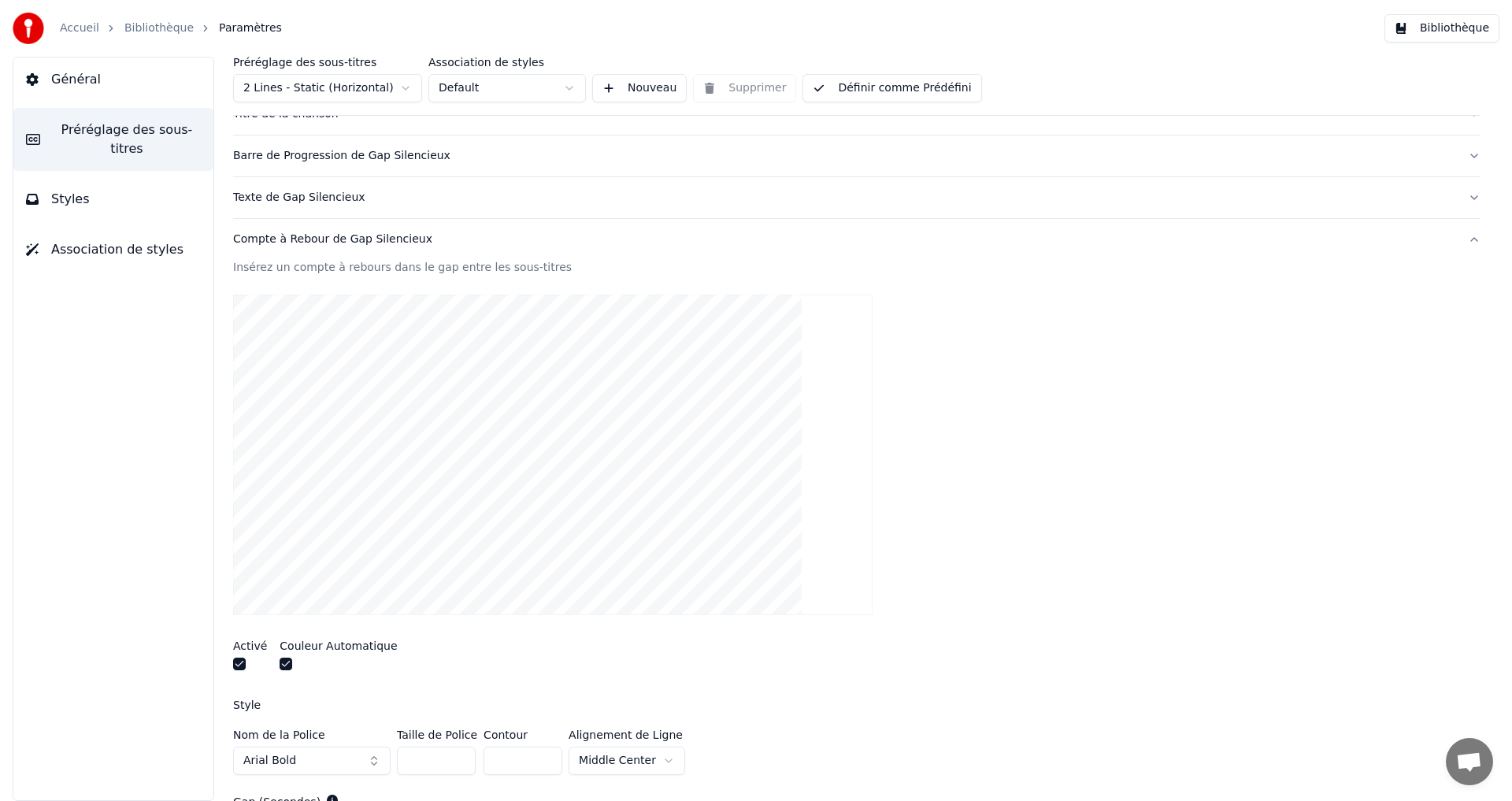
scroll to position [158, 0]
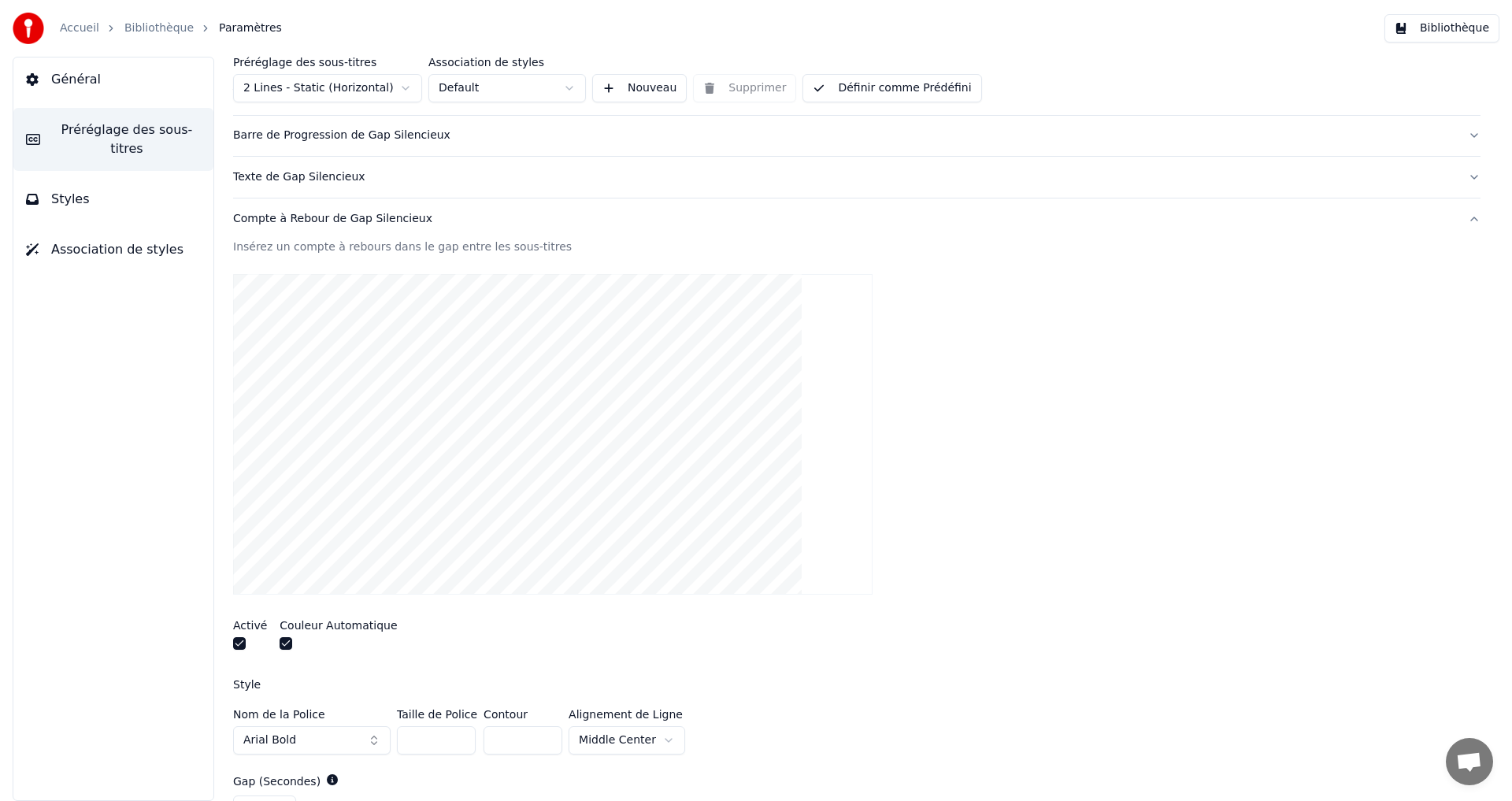
click at [240, 641] on button "button" at bounding box center [239, 643] width 12 height 12
click at [285, 643] on button "button" at bounding box center [285, 643] width 12 height 12
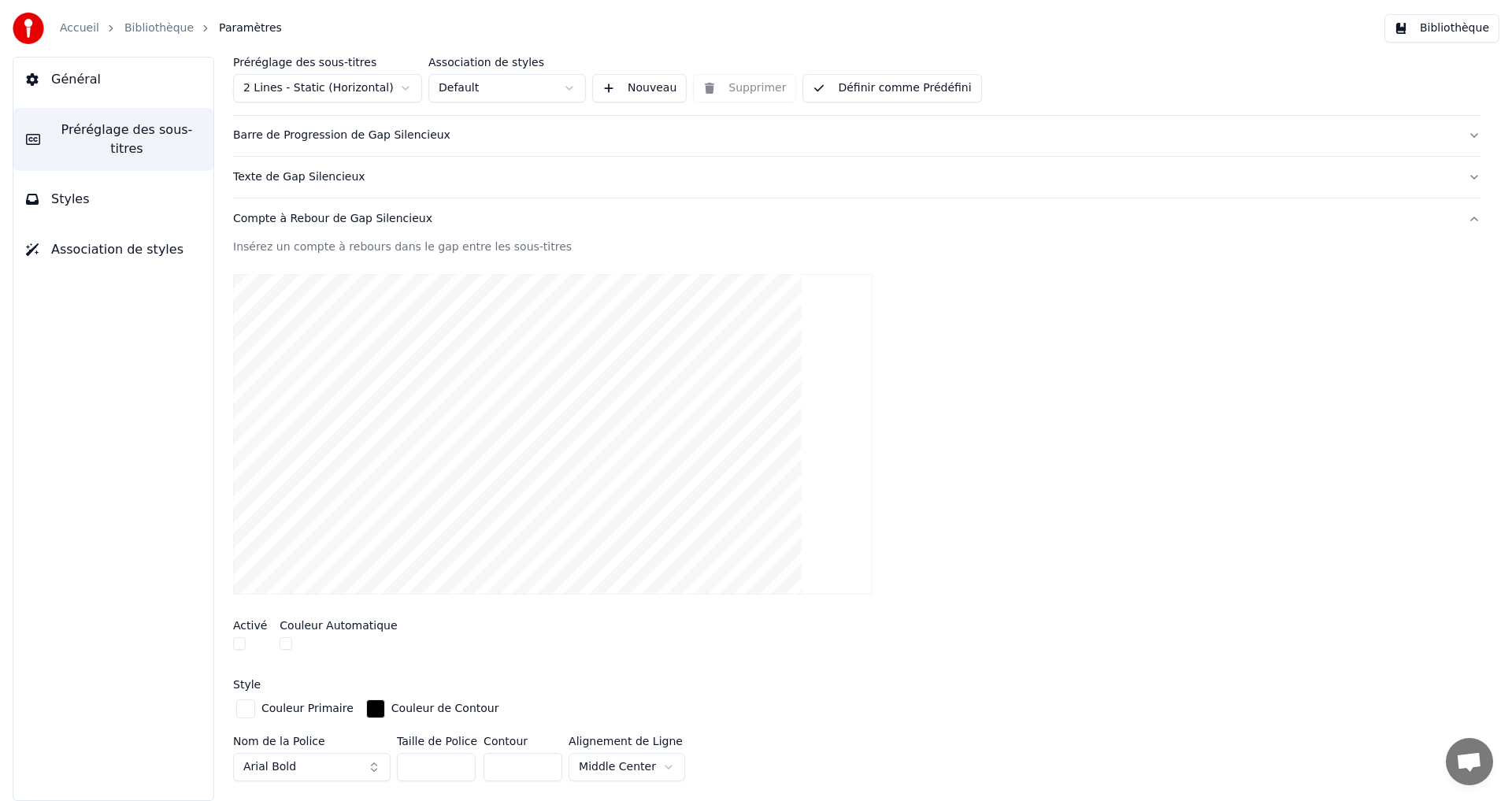
drag, startPoint x: 474, startPoint y: 228, endPoint x: 477, endPoint y: 215, distance: 13.3
click at [477, 215] on button "Compte à Rebour de Gap Silencieux" at bounding box center [856, 219] width 1247 height 41
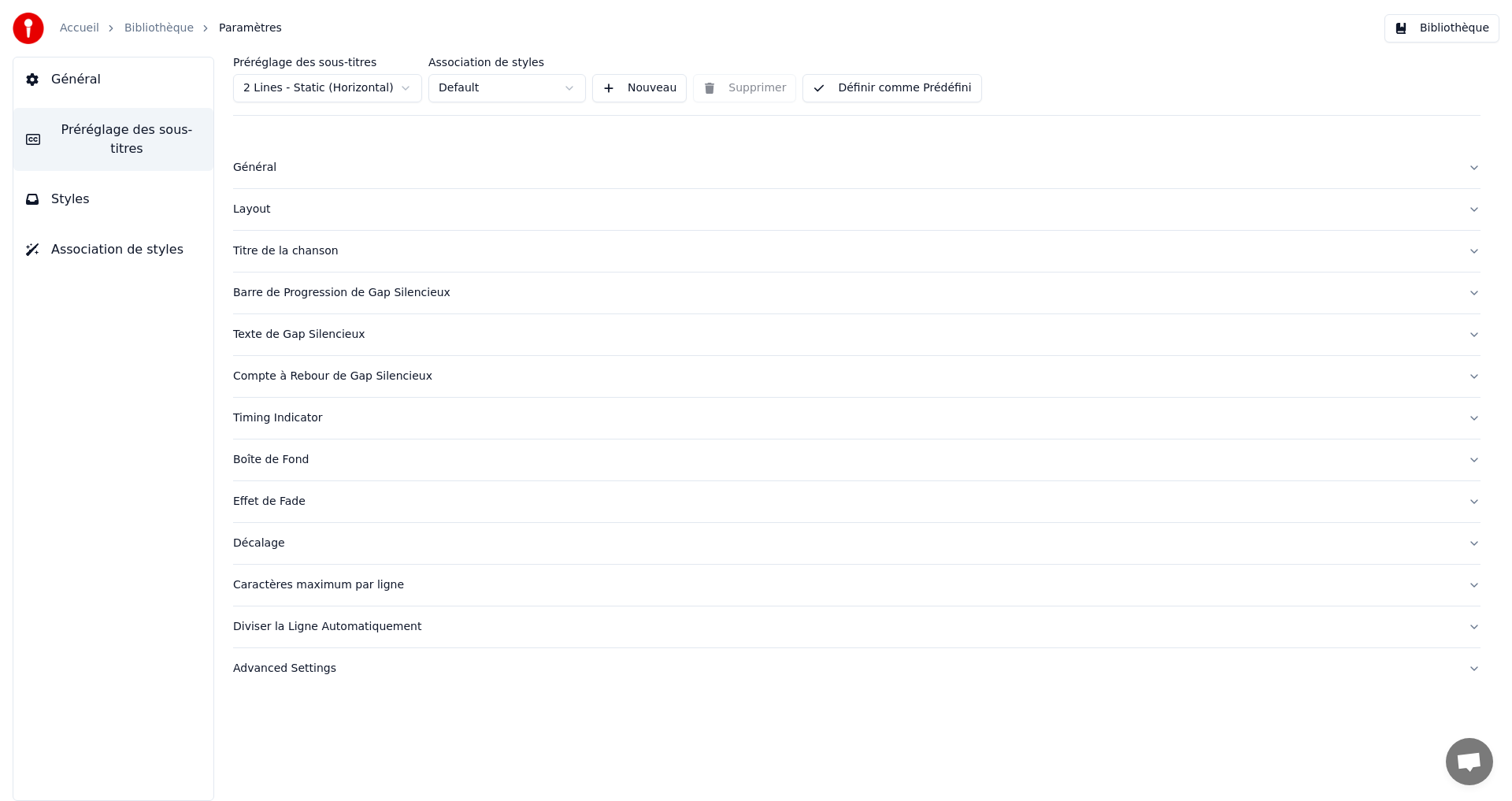
click at [351, 416] on div "Timing Indicator" at bounding box center [844, 418] width 1222 height 16
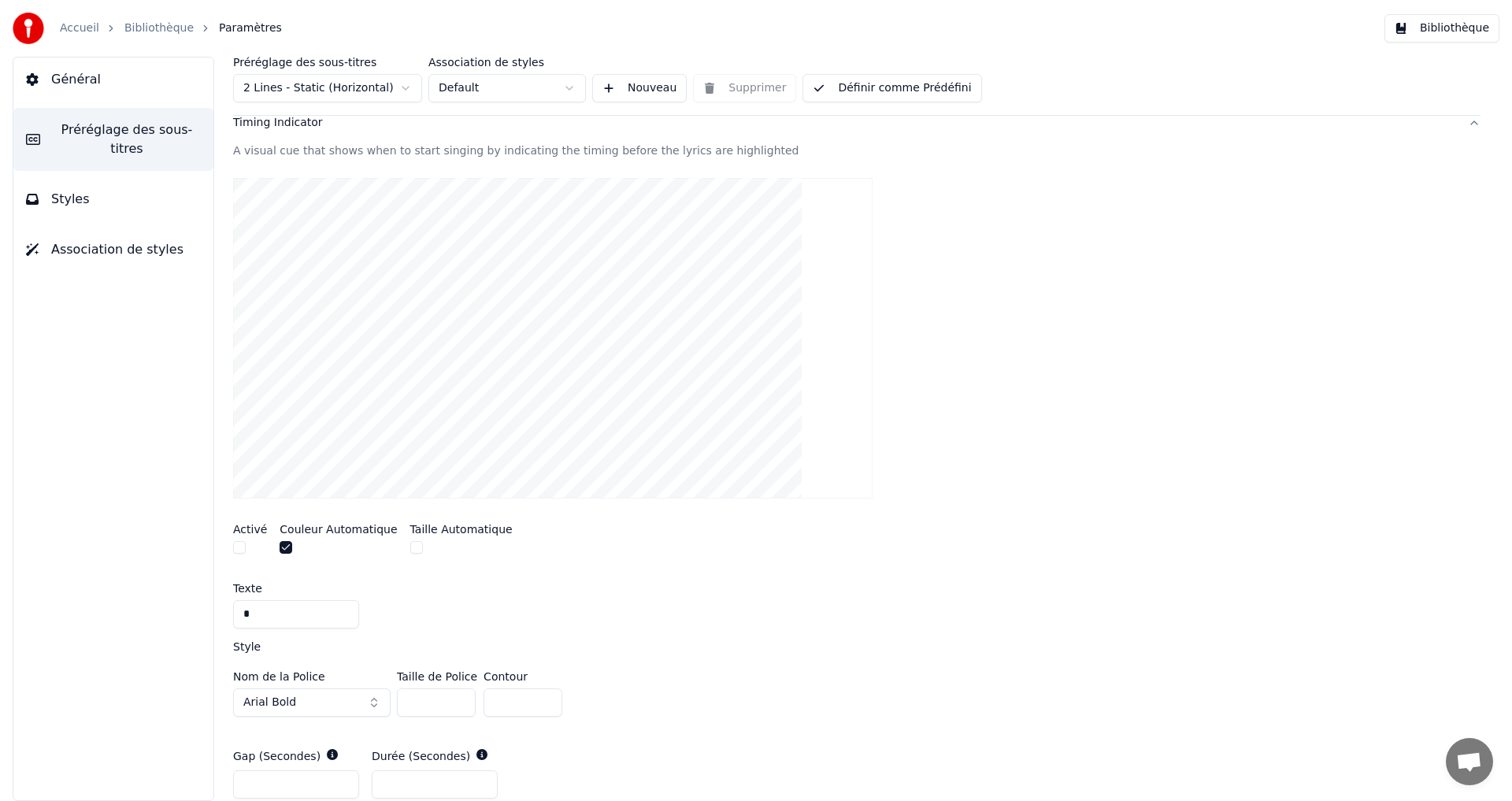
scroll to position [315, 0]
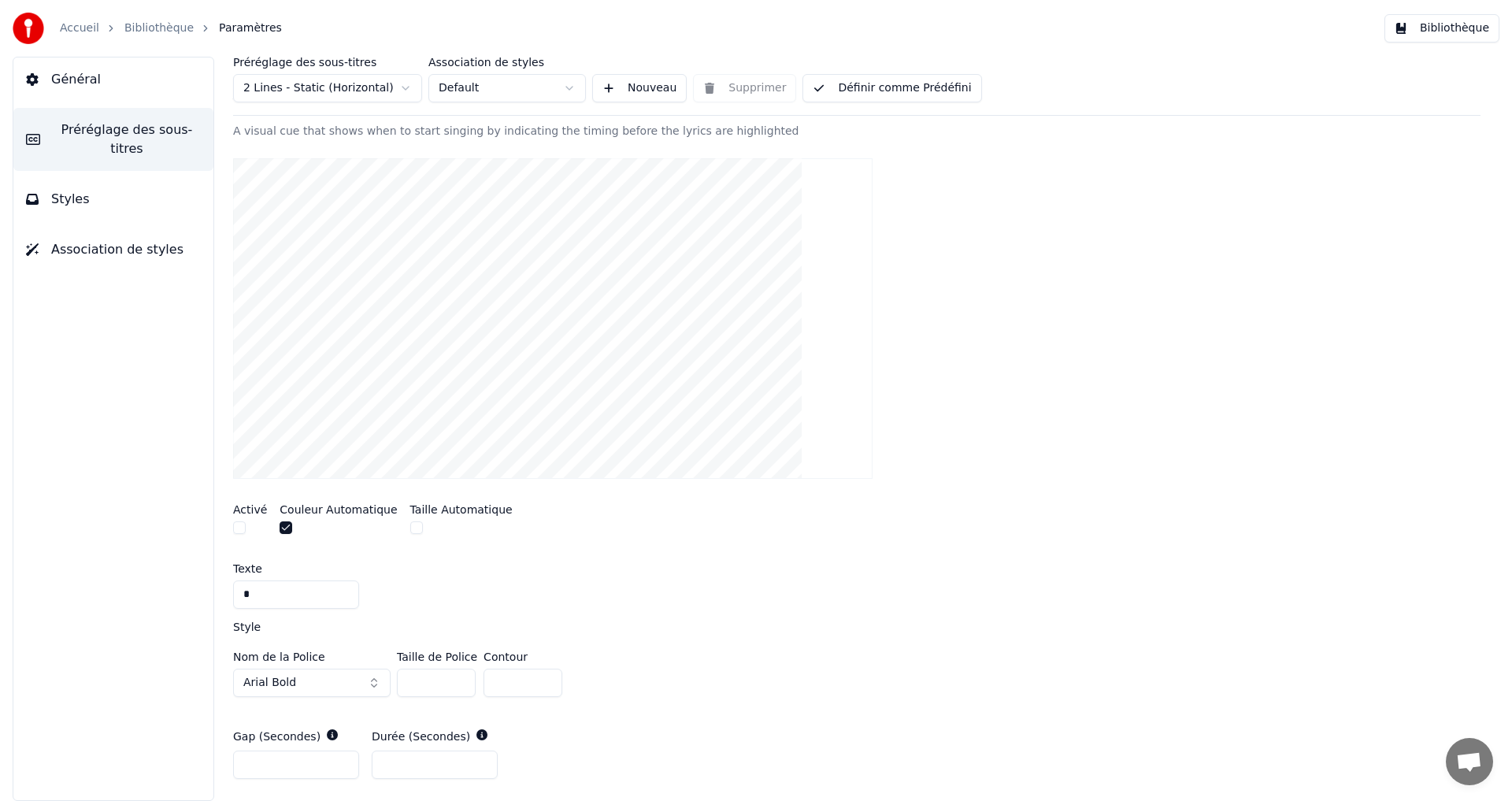
click at [235, 524] on button "button" at bounding box center [239, 527] width 12 height 12
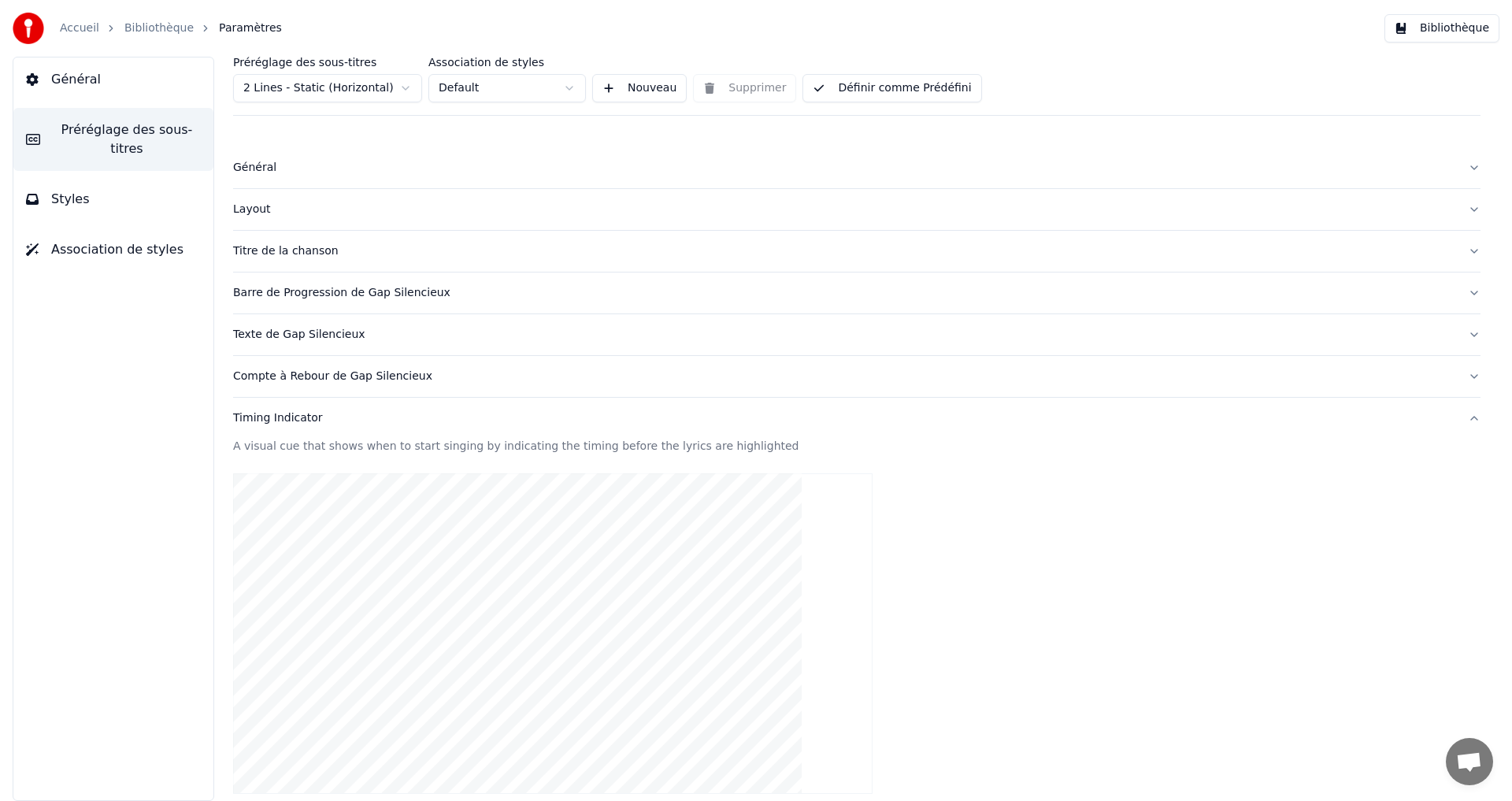
click at [384, 427] on button "Timing Indicator" at bounding box center [856, 418] width 1247 height 41
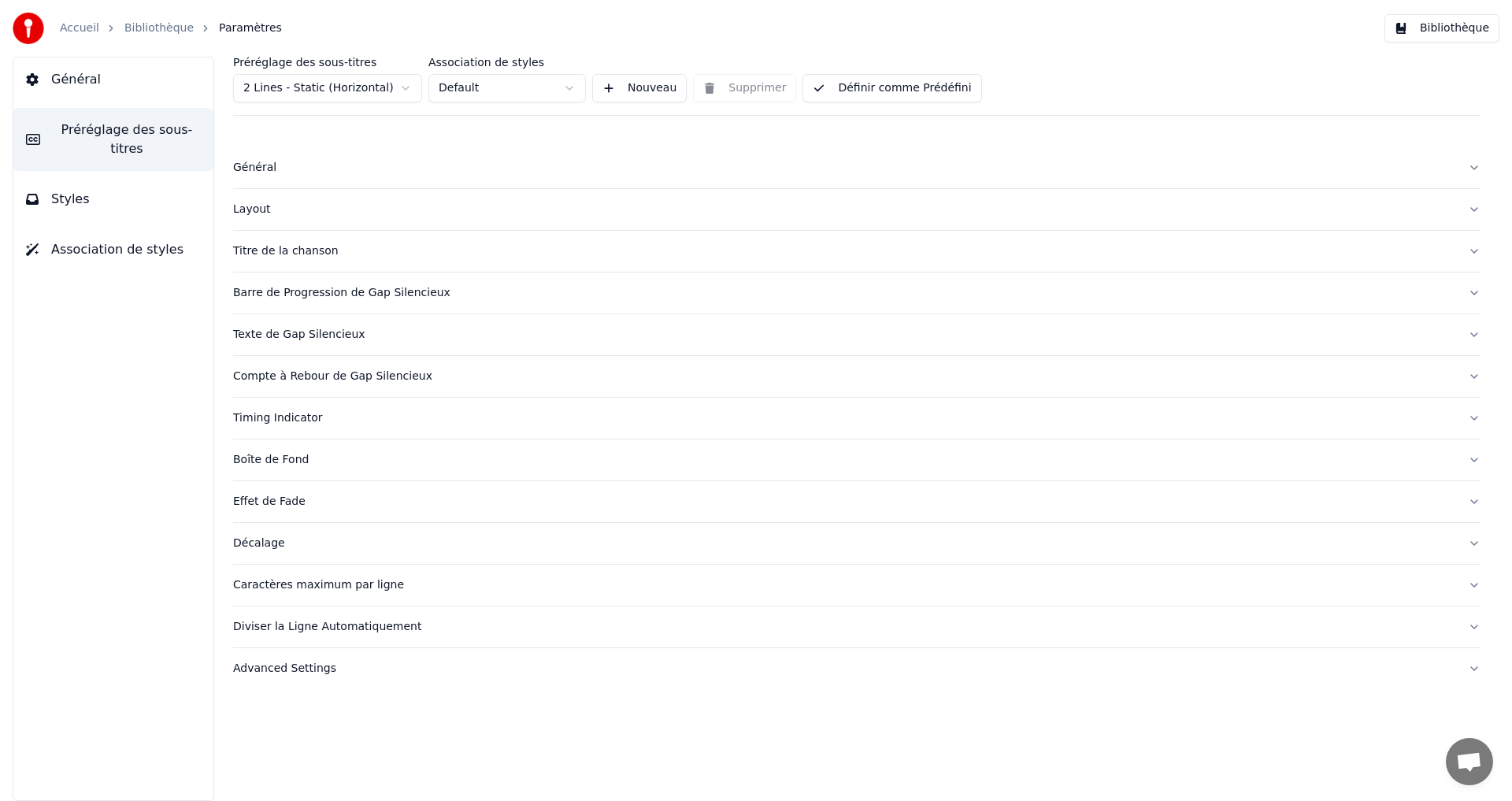
click at [858, 85] on button "Définir comme Prédéfini" at bounding box center [891, 88] width 178 height 29
click at [862, 87] on button "Terminé" at bounding box center [847, 88] width 89 height 29
click at [1434, 30] on button "Bibliothèque" at bounding box center [1442, 29] width 115 height 29
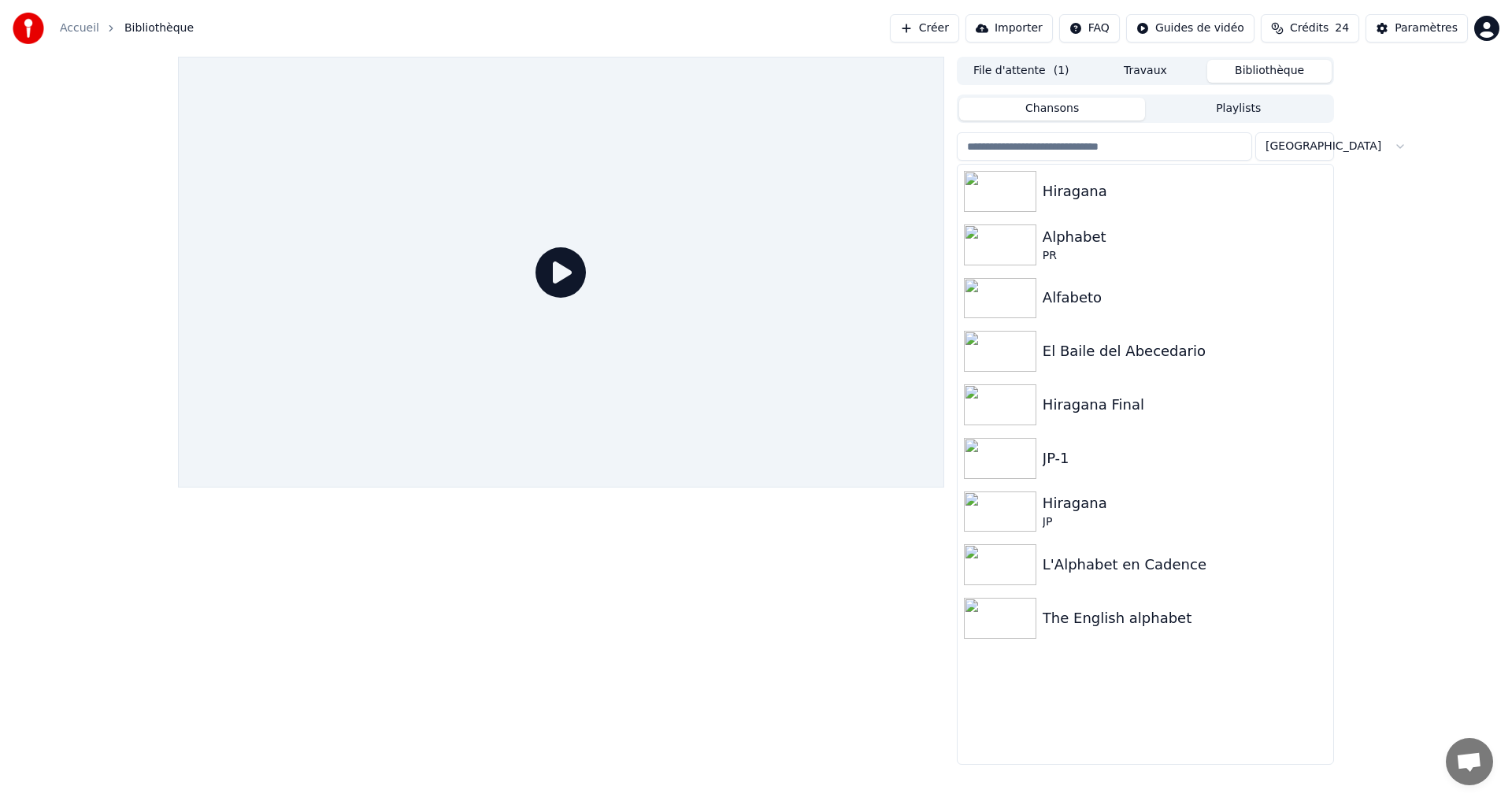
click at [1033, 76] on button "File d'attente ( 1 )" at bounding box center [1020, 71] width 124 height 23
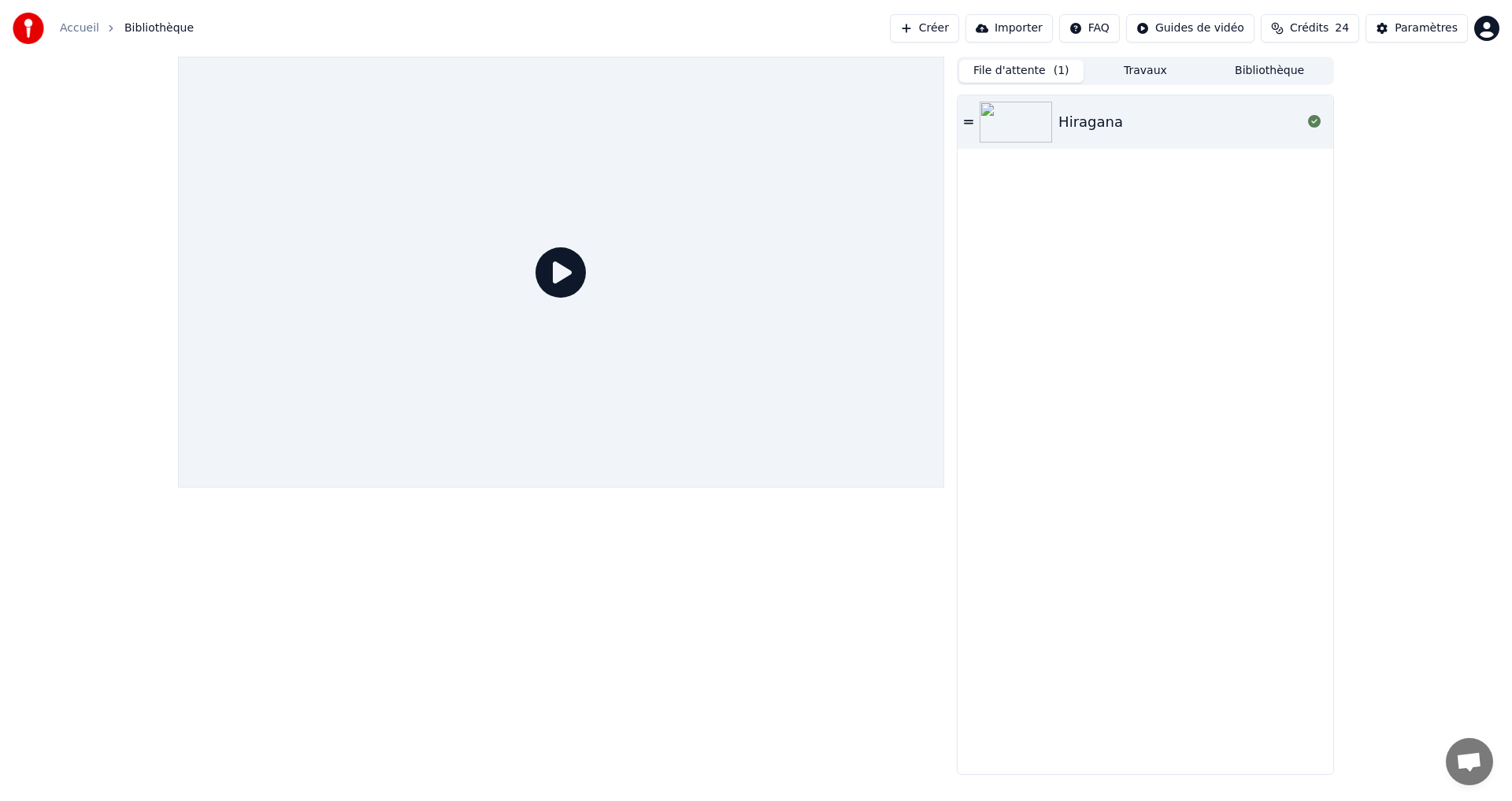
click at [1179, 113] on div "Hiragana" at bounding box center [1179, 121] width 244 height 22
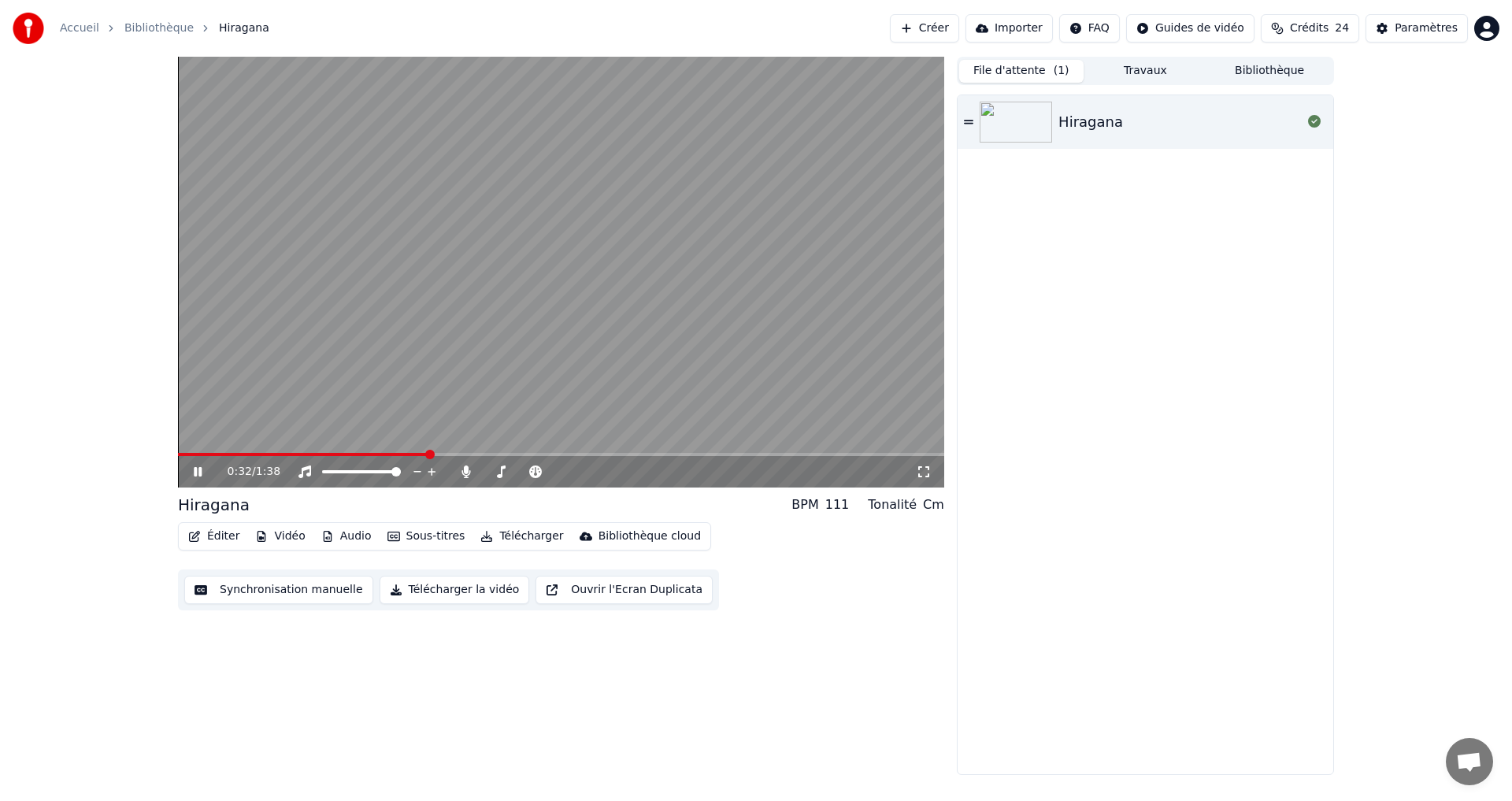
click at [227, 591] on button "Synchronisation manuelle" at bounding box center [279, 590] width 189 height 29
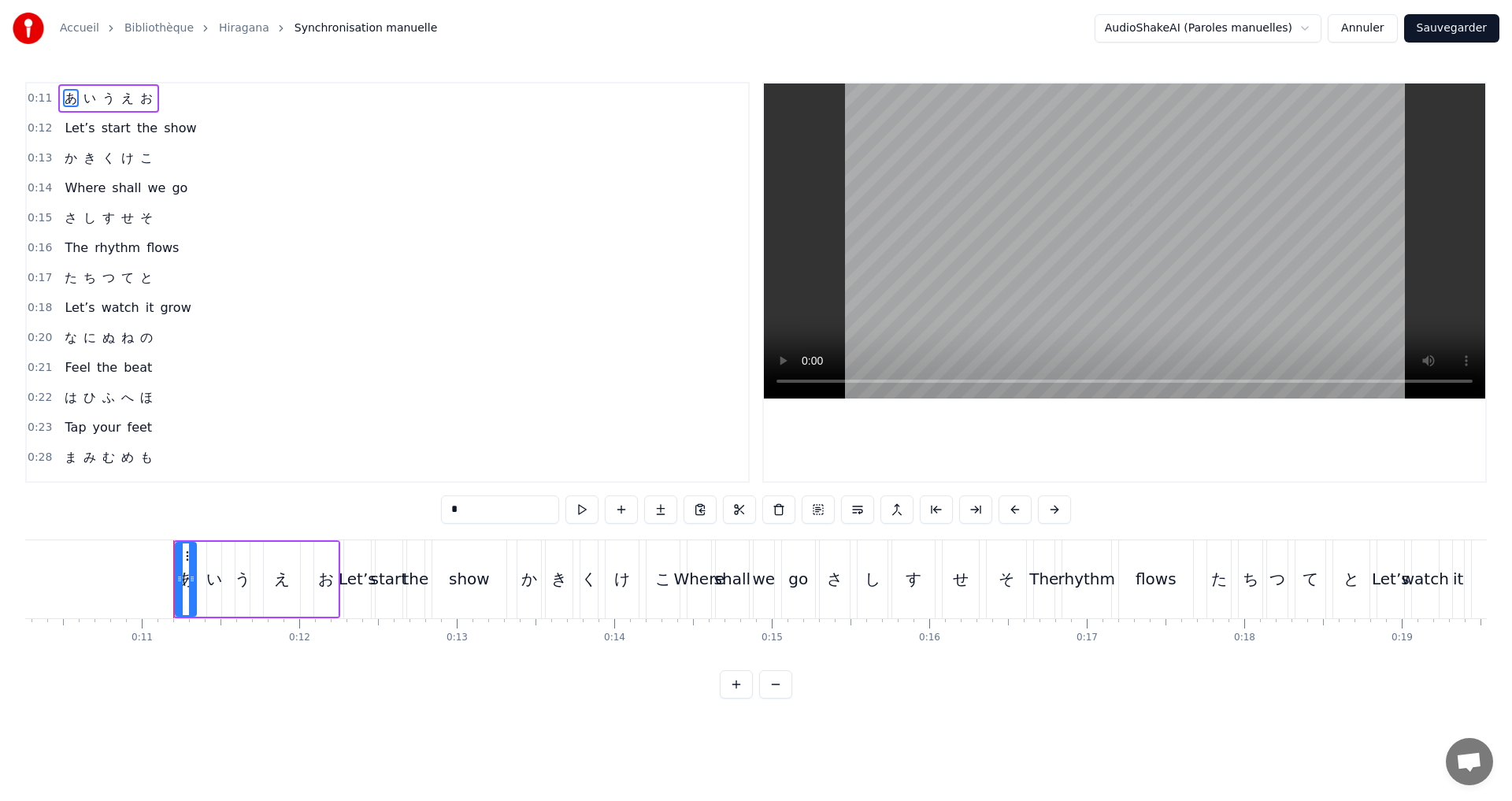
scroll to position [0, 1684]
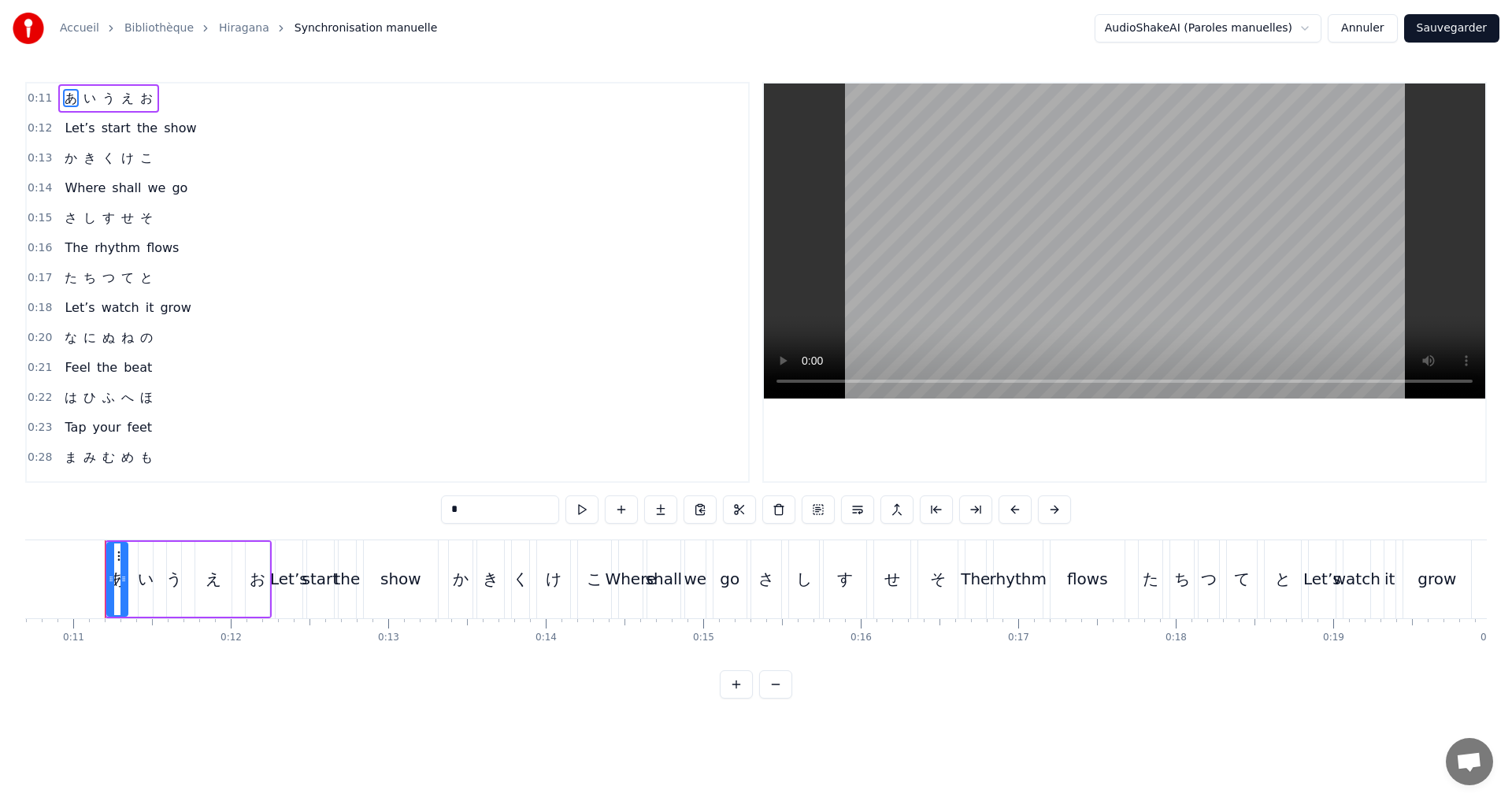
click at [1364, 26] on button "Annuler" at bounding box center [1362, 29] width 70 height 29
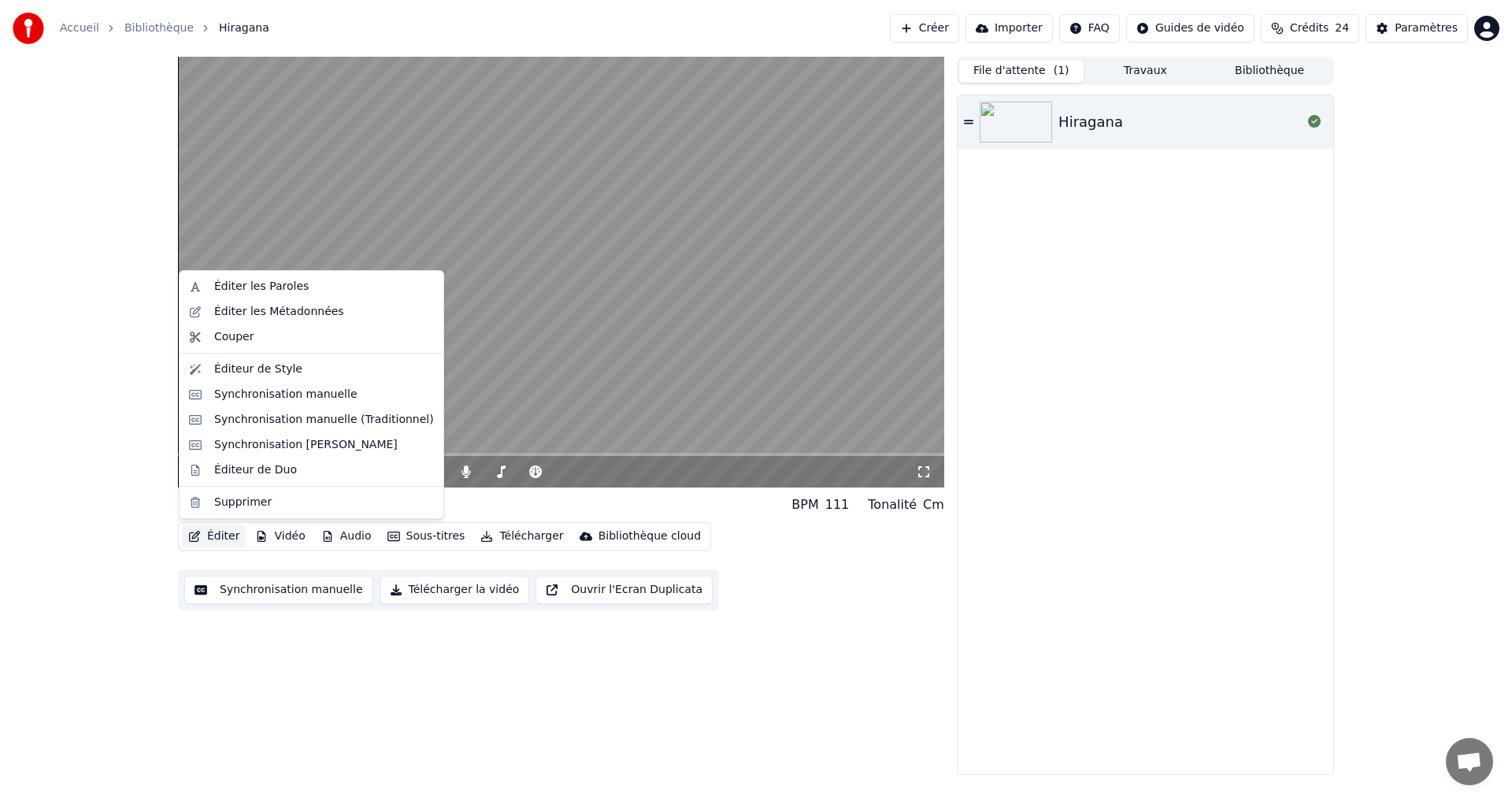
click at [214, 534] on button "Éditer" at bounding box center [214, 536] width 64 height 22
click at [272, 378] on div "Éditeur de Style" at bounding box center [311, 369] width 258 height 25
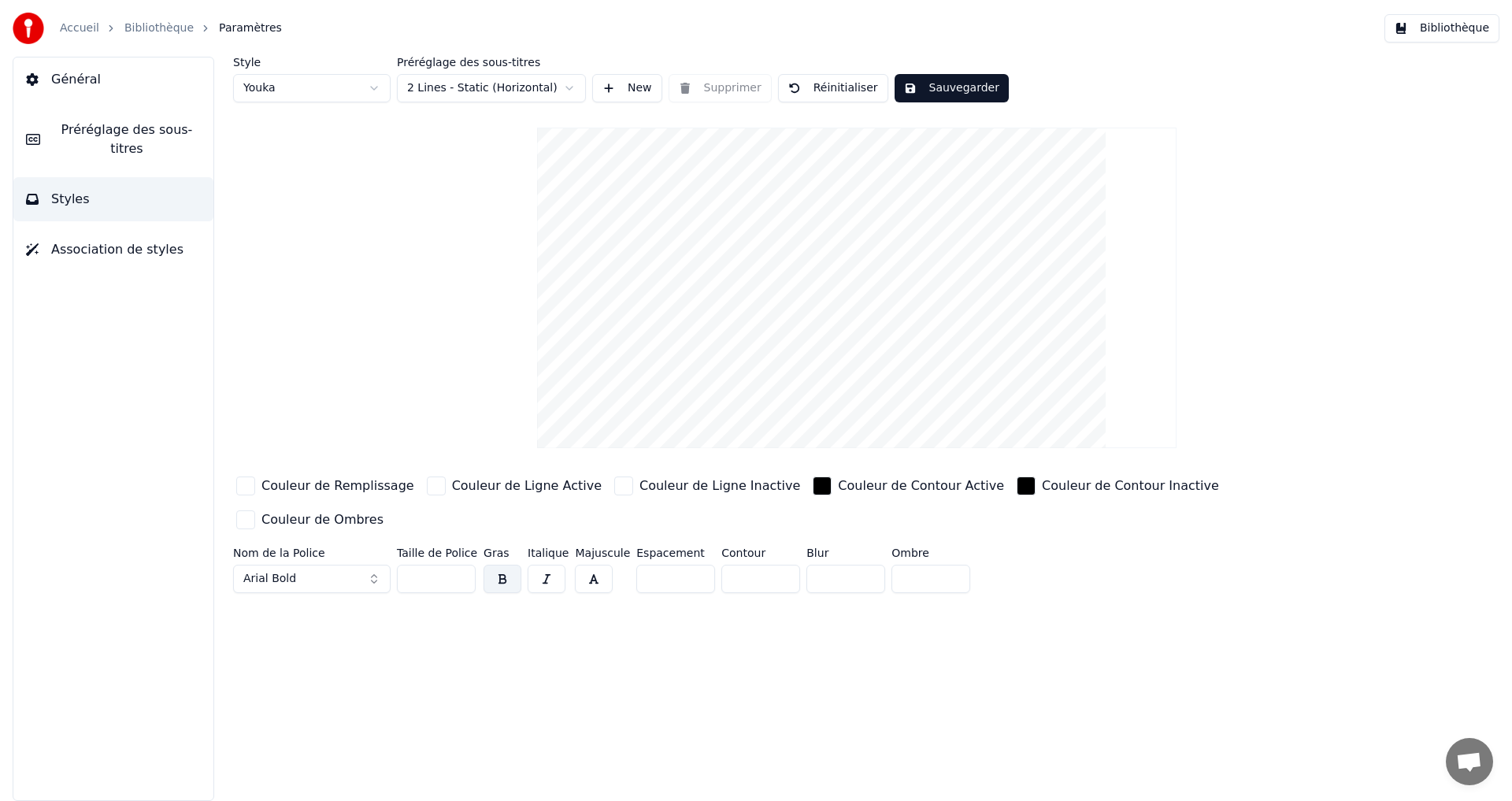
click at [419, 565] on input "***" at bounding box center [436, 579] width 78 height 29
type input "***"
drag, startPoint x: 930, startPoint y: 90, endPoint x: 934, endPoint y: 110, distance: 20.4
click at [930, 91] on button "Sauvegarder" at bounding box center [952, 88] width 114 height 29
drag, startPoint x: 950, startPoint y: 91, endPoint x: 1193, endPoint y: 96, distance: 243.1
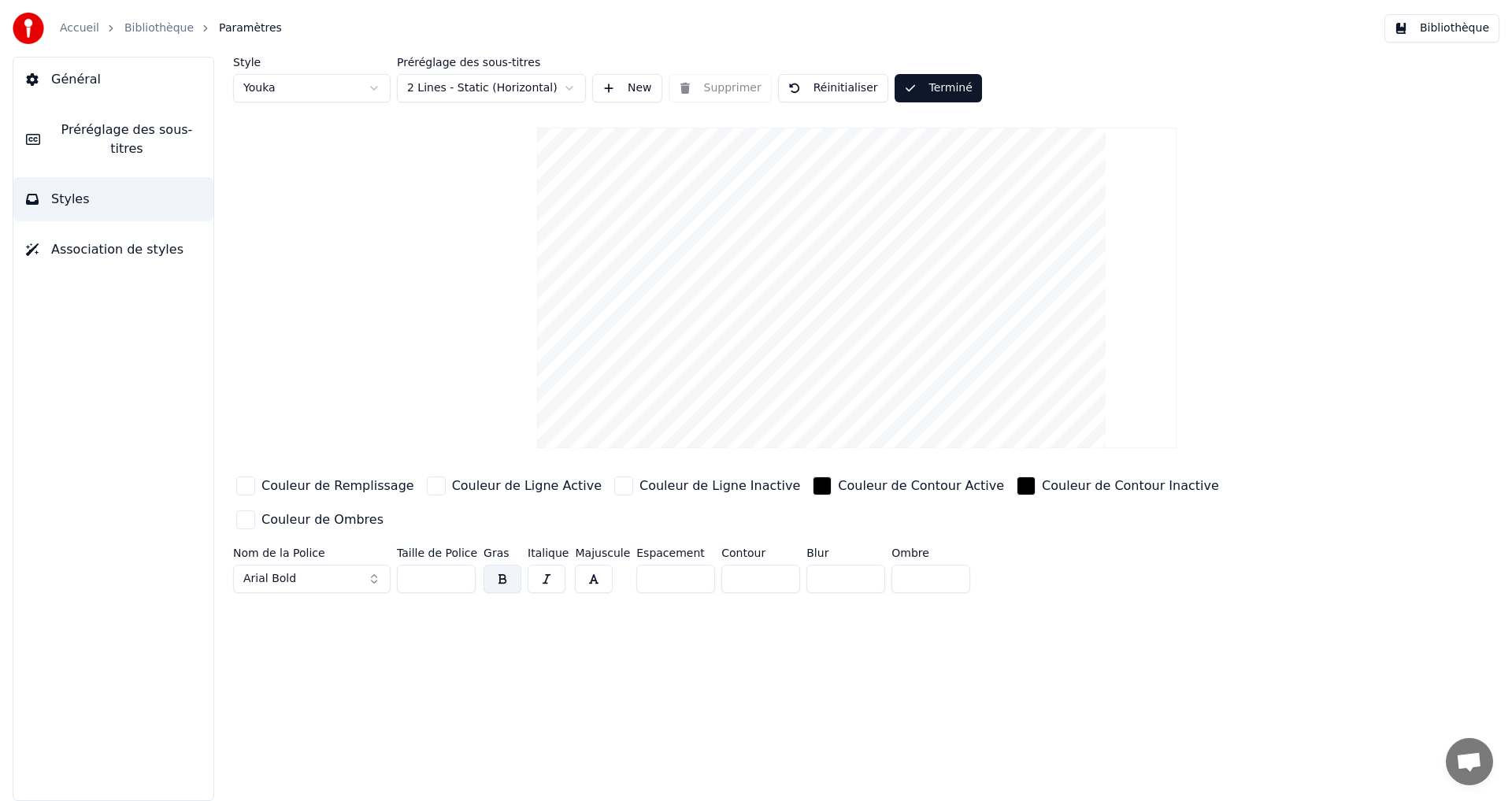
click at [950, 92] on button "Terminé" at bounding box center [938, 88] width 87 height 29
click at [1434, 30] on button "Bibliothèque" at bounding box center [1442, 29] width 115 height 29
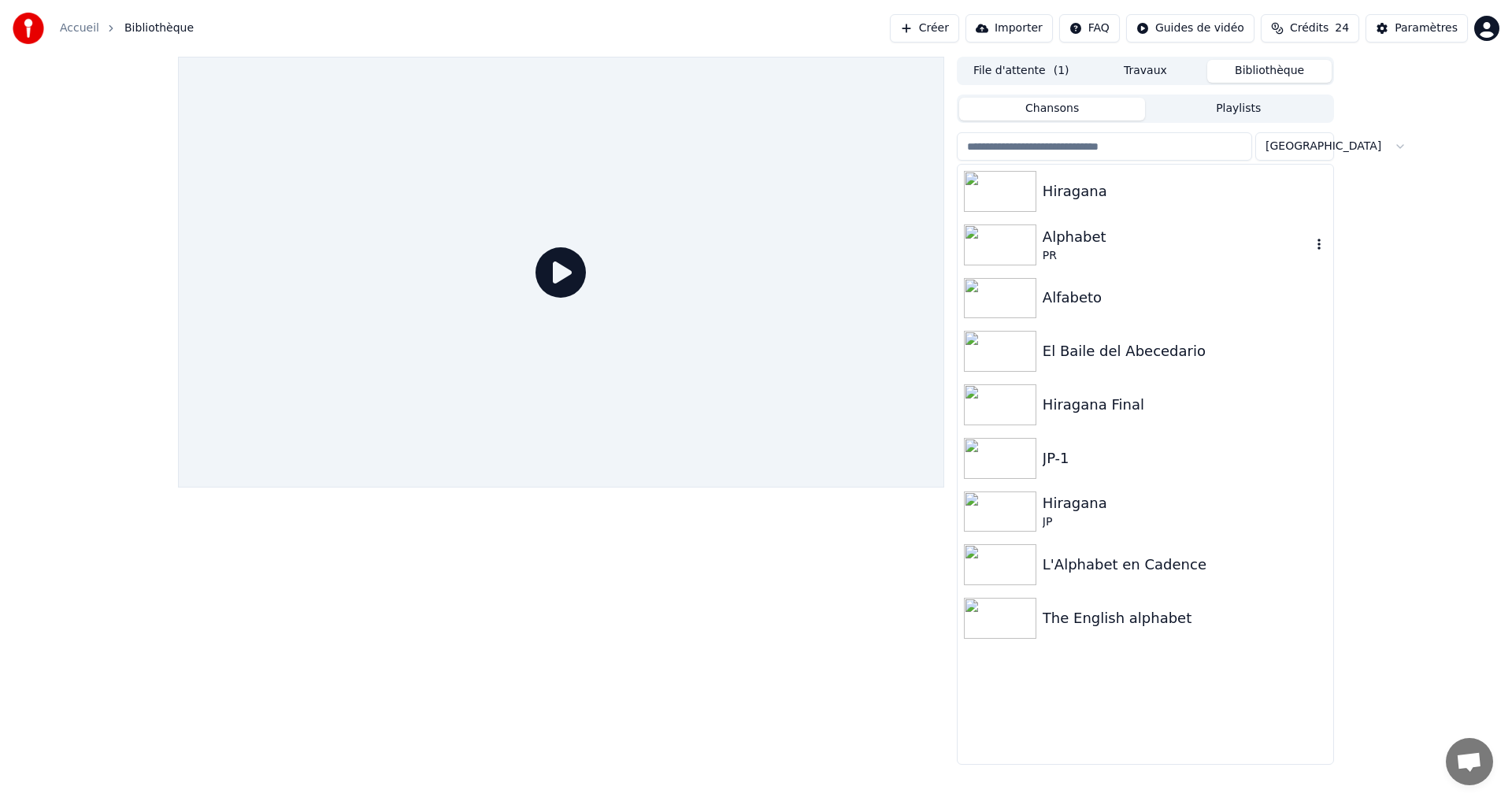
click at [1202, 170] on div "Hiragana" at bounding box center [1144, 191] width 376 height 54
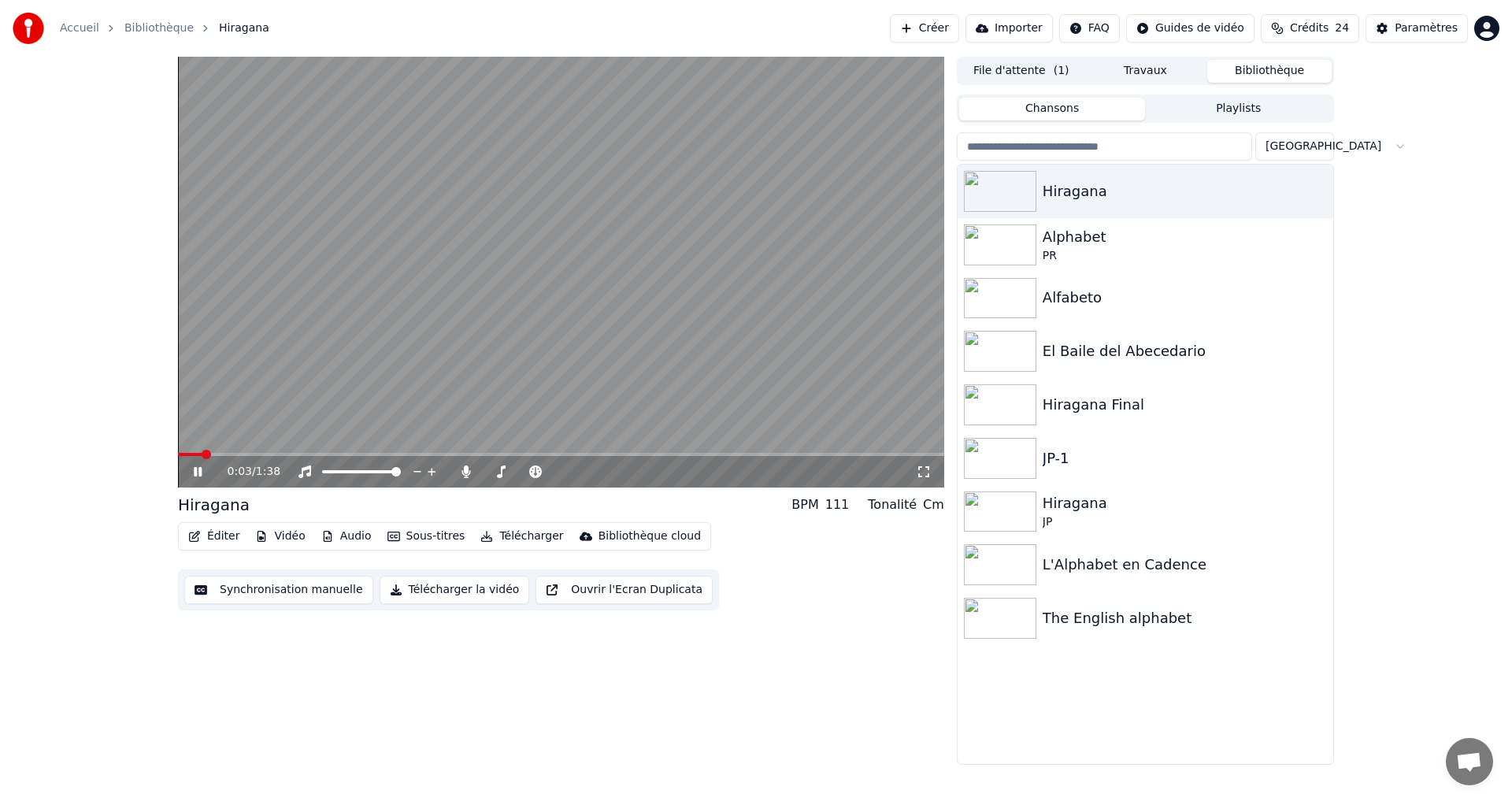
click at [272, 589] on button "Synchronisation manuelle" at bounding box center [279, 590] width 189 height 29
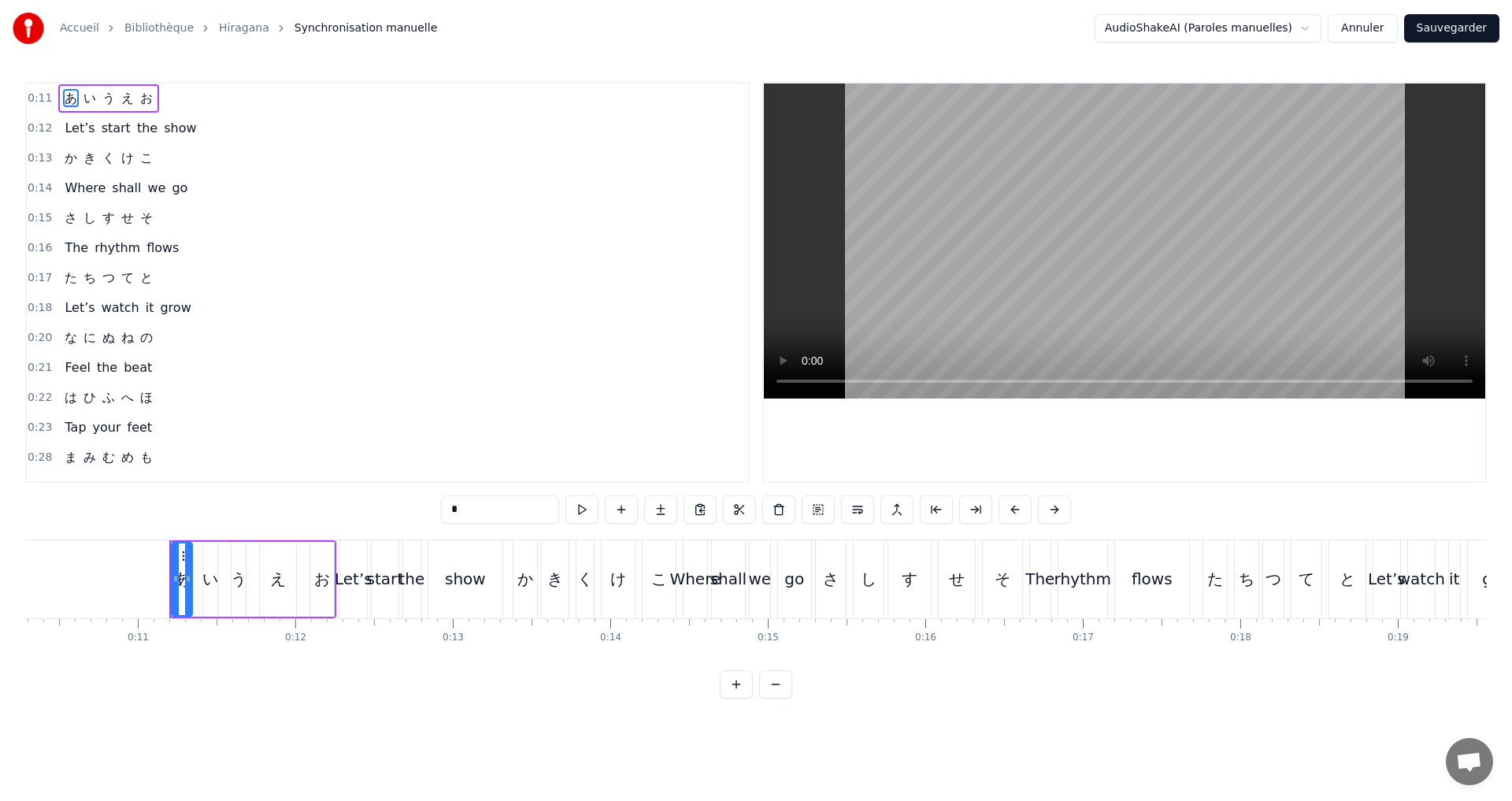
scroll to position [0, 1684]
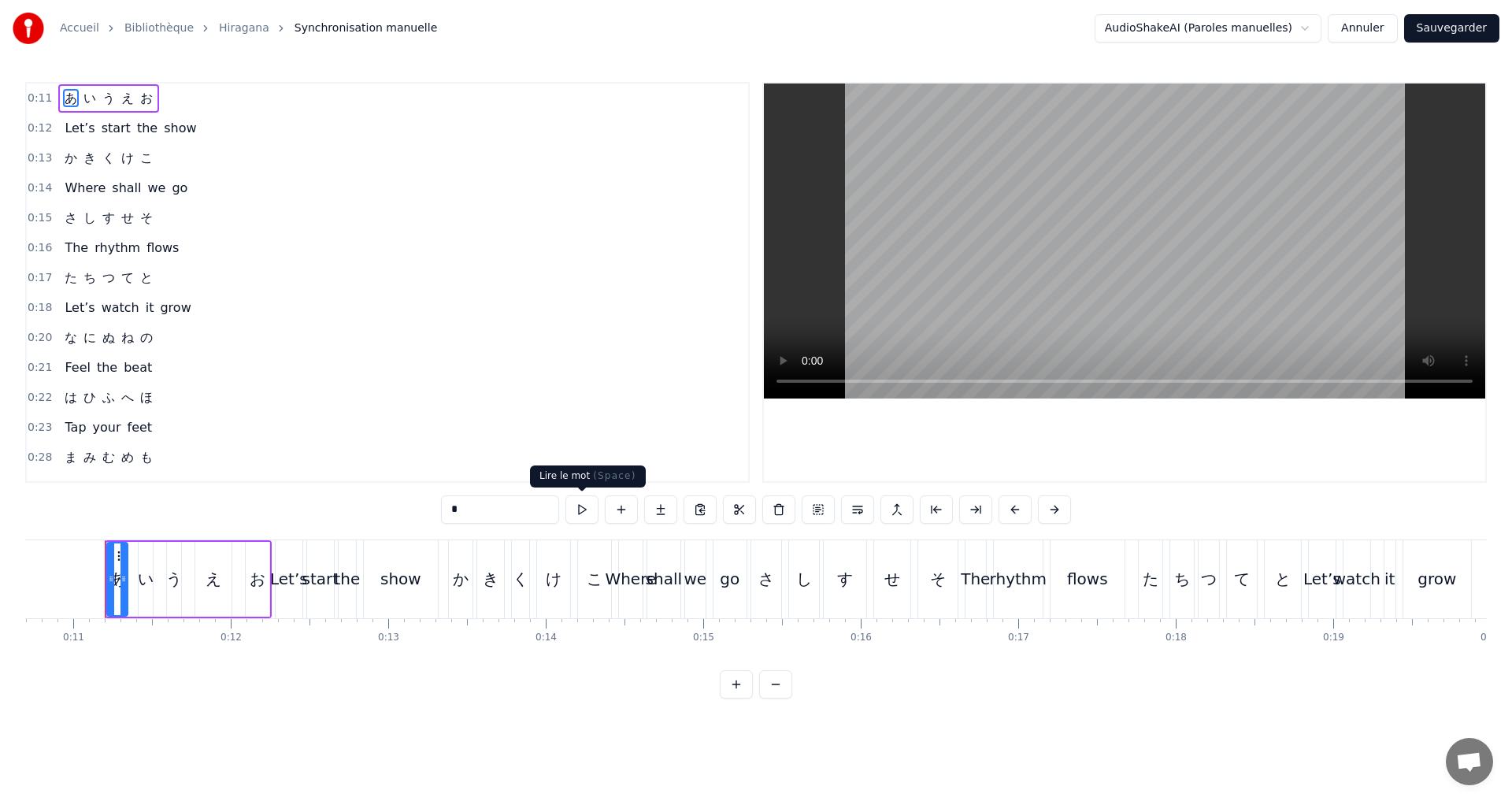
click at [584, 512] on button at bounding box center [582, 509] width 33 height 29
click at [178, 105] on div "0:11 あ い う え お" at bounding box center [387, 99] width 722 height 30
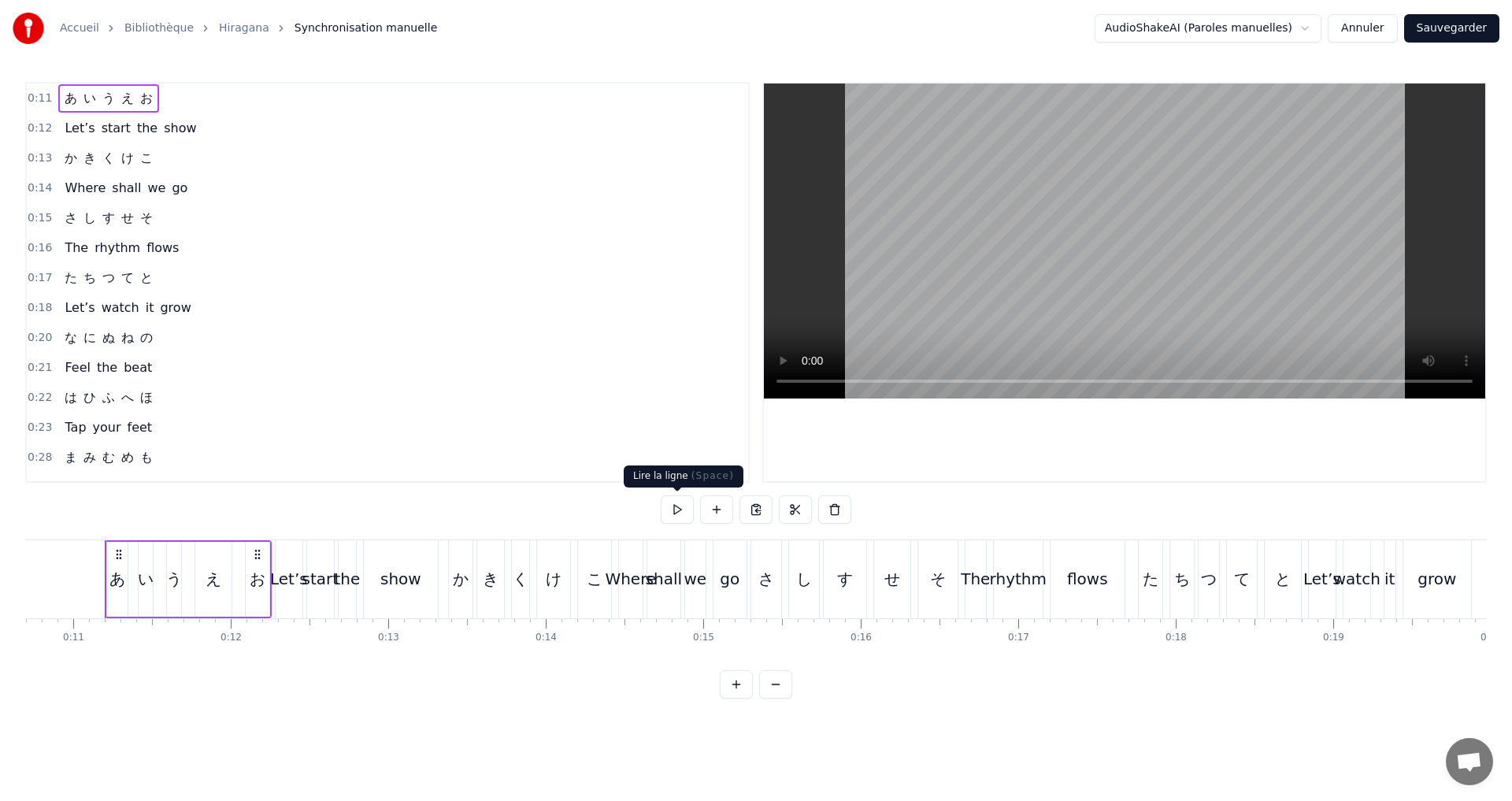
click at [674, 500] on button at bounding box center [677, 509] width 33 height 29
click at [70, 98] on span "あ" at bounding box center [71, 98] width 16 height 18
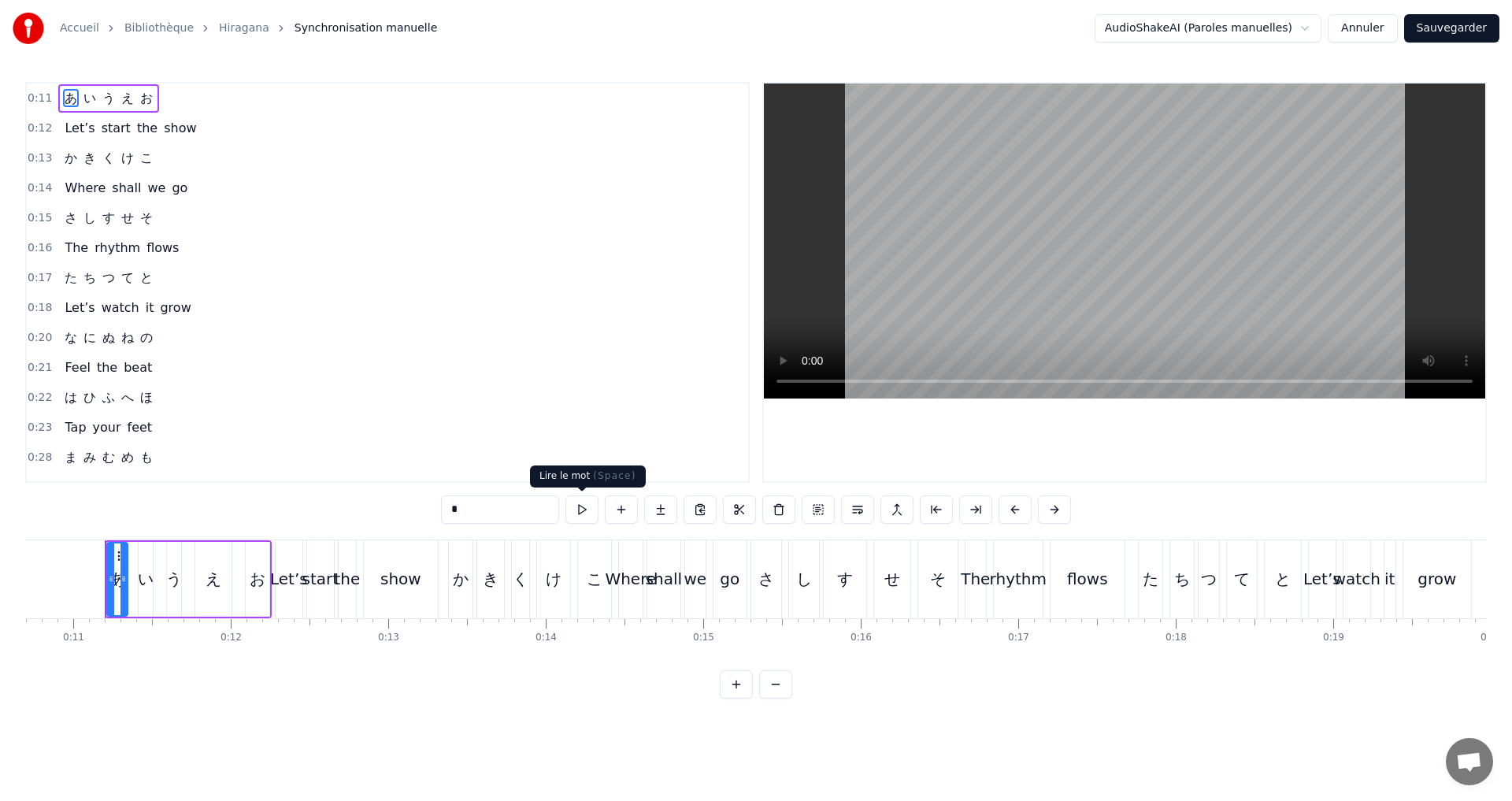
click at [576, 513] on button at bounding box center [582, 509] width 33 height 29
click at [138, 590] on div "い" at bounding box center [145, 579] width 14 height 75
click at [580, 508] on button at bounding box center [582, 509] width 33 height 29
click at [136, 574] on icon at bounding box center [137, 579] width 6 height 12
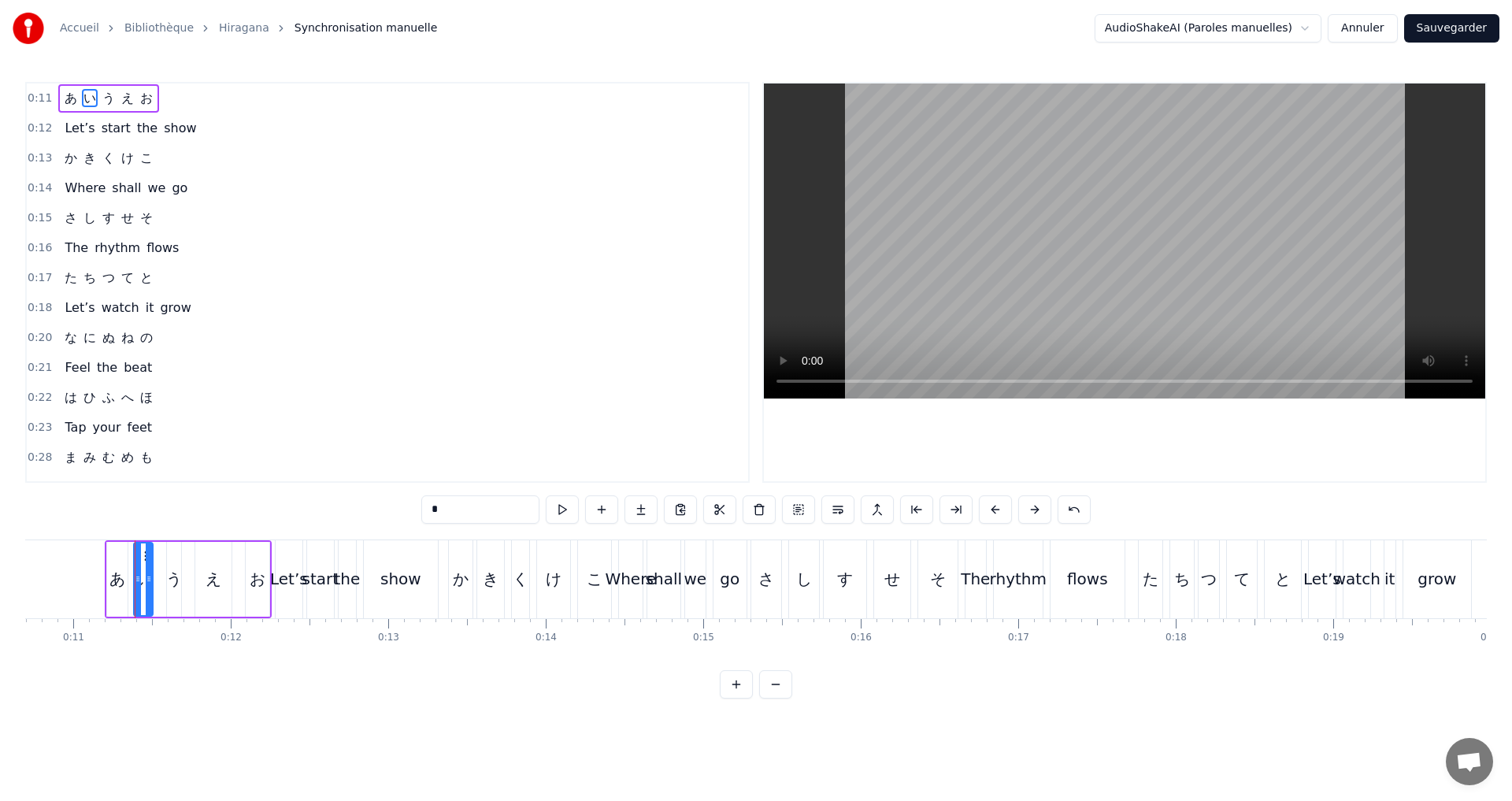
click at [174, 573] on div "う" at bounding box center [174, 579] width 16 height 23
type input "*"
drag, startPoint x: 169, startPoint y: 577, endPoint x: 161, endPoint y: 576, distance: 8.1
click at [161, 576] on icon at bounding box center [161, 579] width 6 height 12
click at [554, 506] on button at bounding box center [562, 509] width 33 height 29
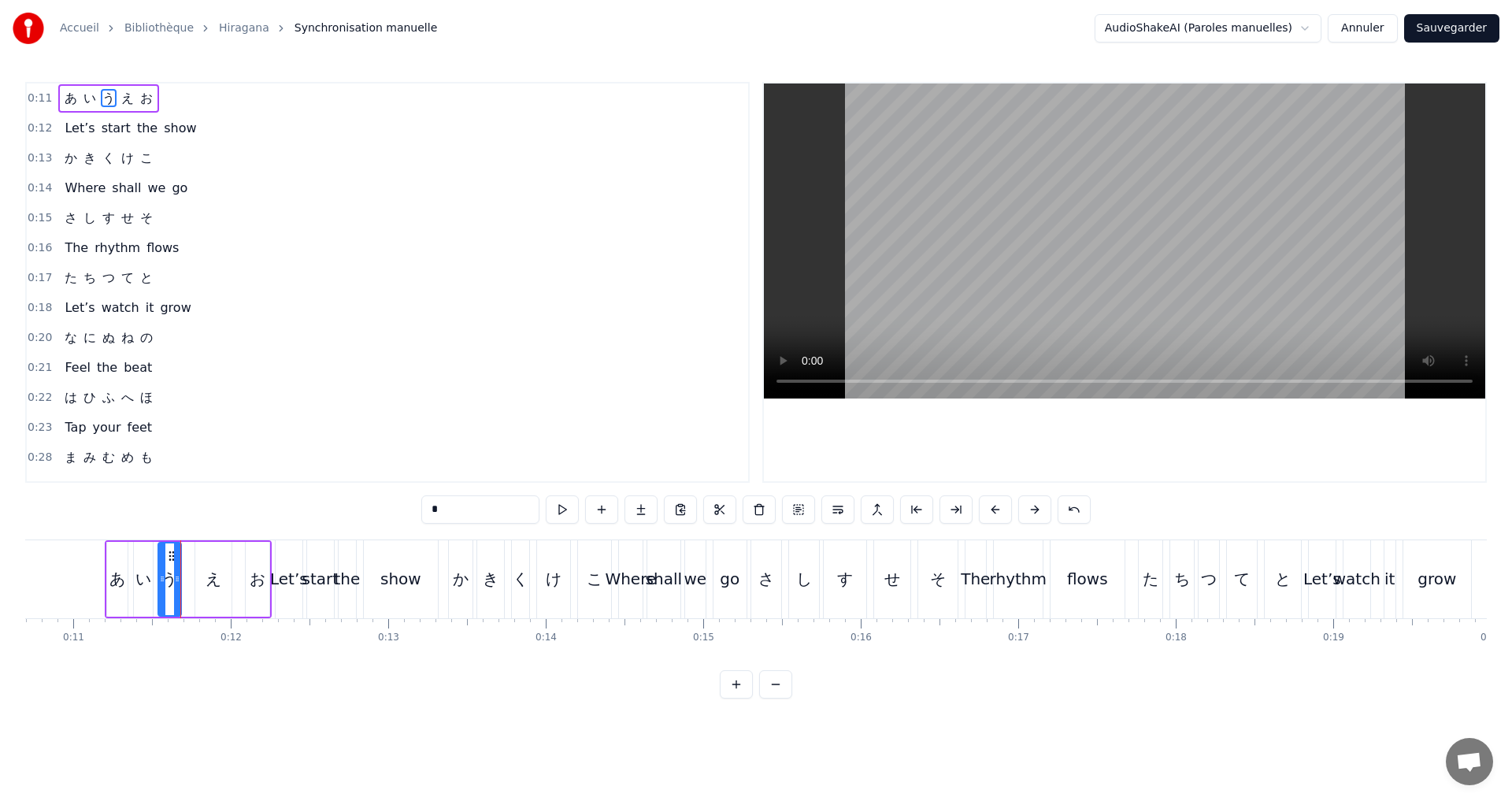
click at [202, 103] on div "0:11 あ い う え お" at bounding box center [387, 99] width 722 height 30
click at [648, 508] on button at bounding box center [657, 509] width 33 height 29
click at [170, 576] on div "う" at bounding box center [169, 579] width 16 height 23
click at [180, 577] on icon at bounding box center [182, 579] width 6 height 12
click at [164, 576] on icon at bounding box center [165, 579] width 6 height 12
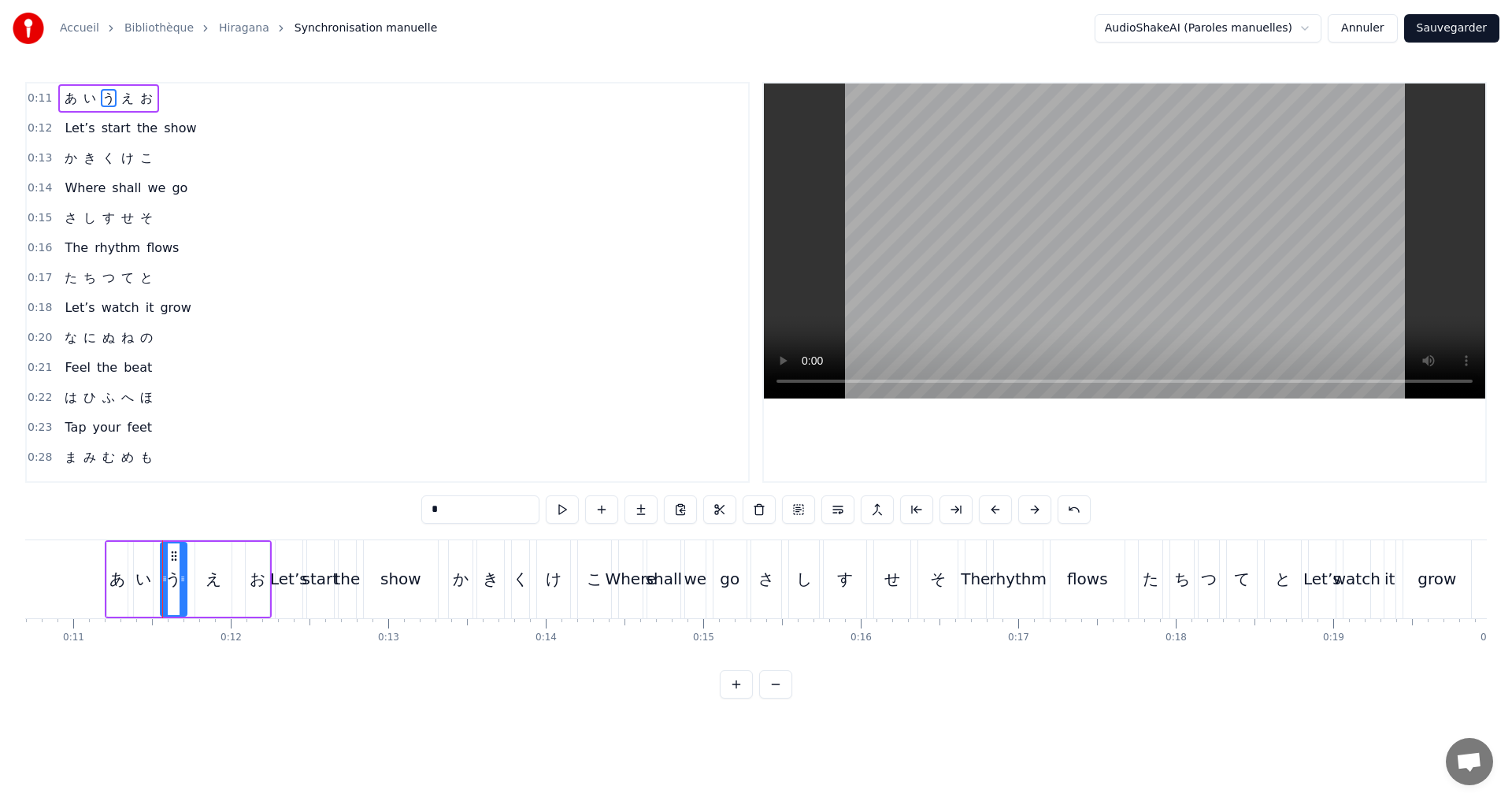
click at [569, 511] on button at bounding box center [562, 509] width 33 height 29
click at [197, 102] on div "0:11 あ い う え お" at bounding box center [387, 99] width 722 height 30
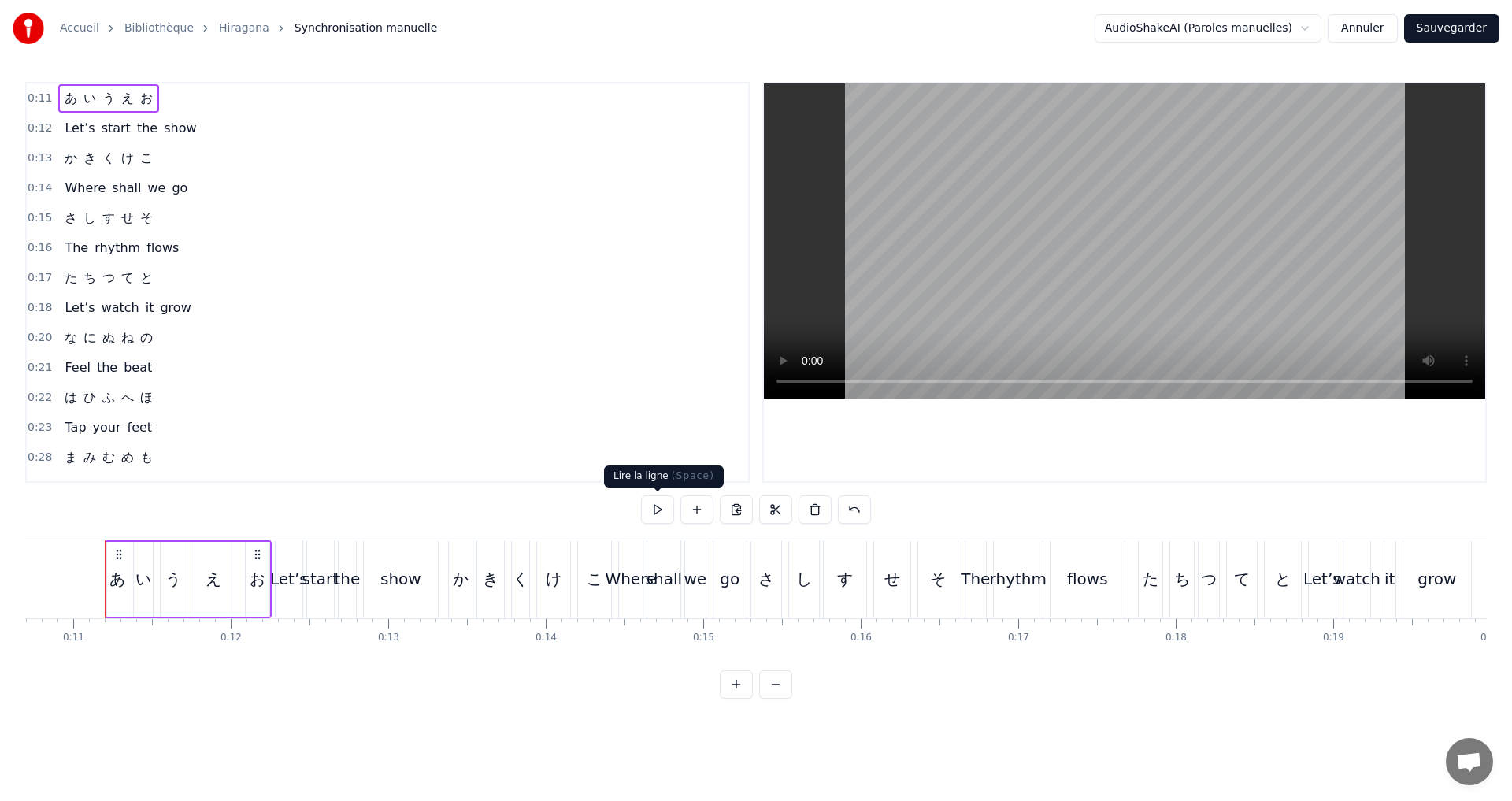
click at [655, 505] on button at bounding box center [657, 509] width 33 height 29
click at [655, 503] on button at bounding box center [657, 509] width 33 height 29
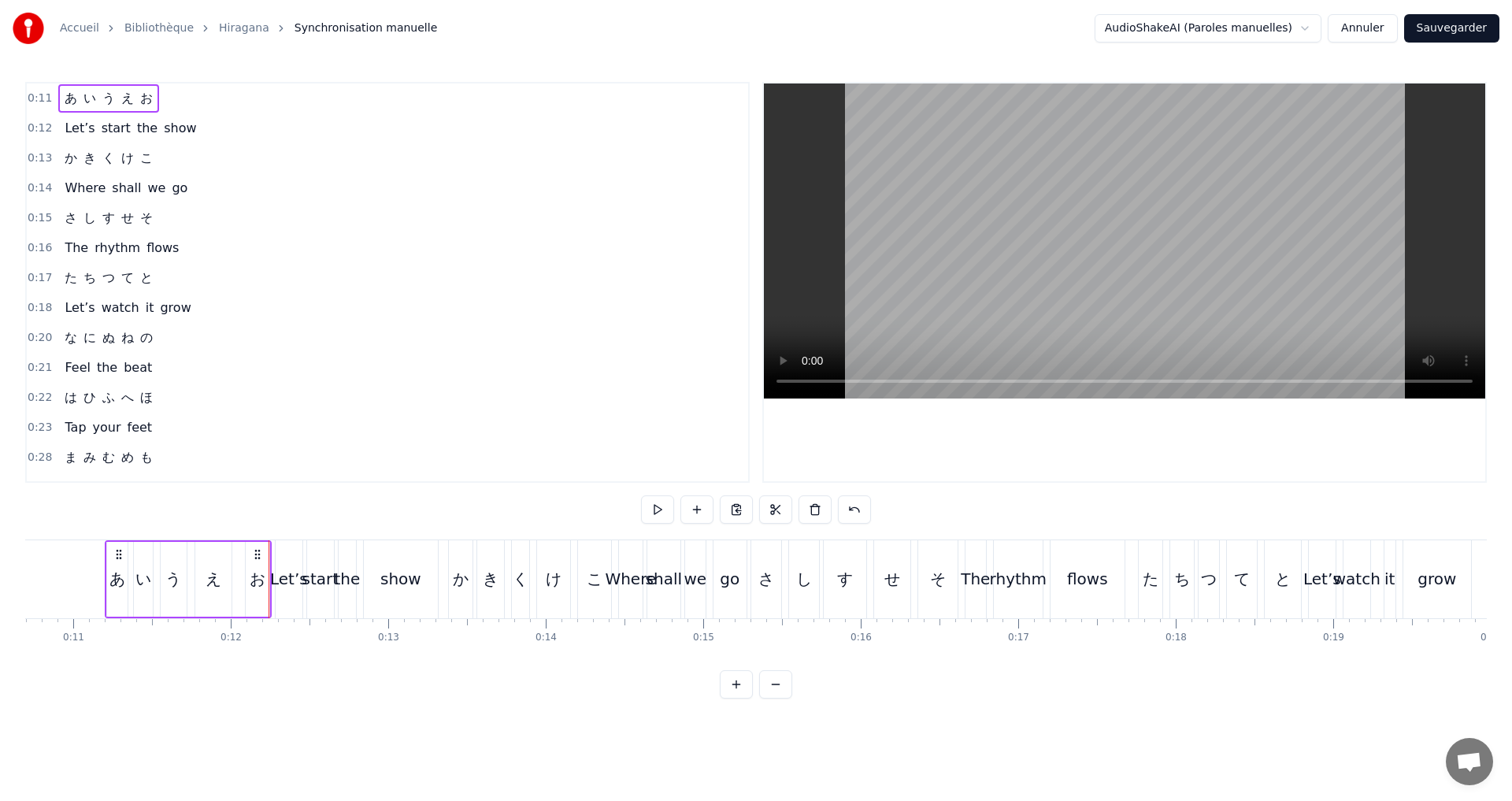
click at [655, 503] on button at bounding box center [657, 509] width 33 height 29
click at [651, 514] on button at bounding box center [657, 509] width 33 height 29
click at [185, 158] on div "0:13 か き く け こ" at bounding box center [387, 159] width 722 height 30
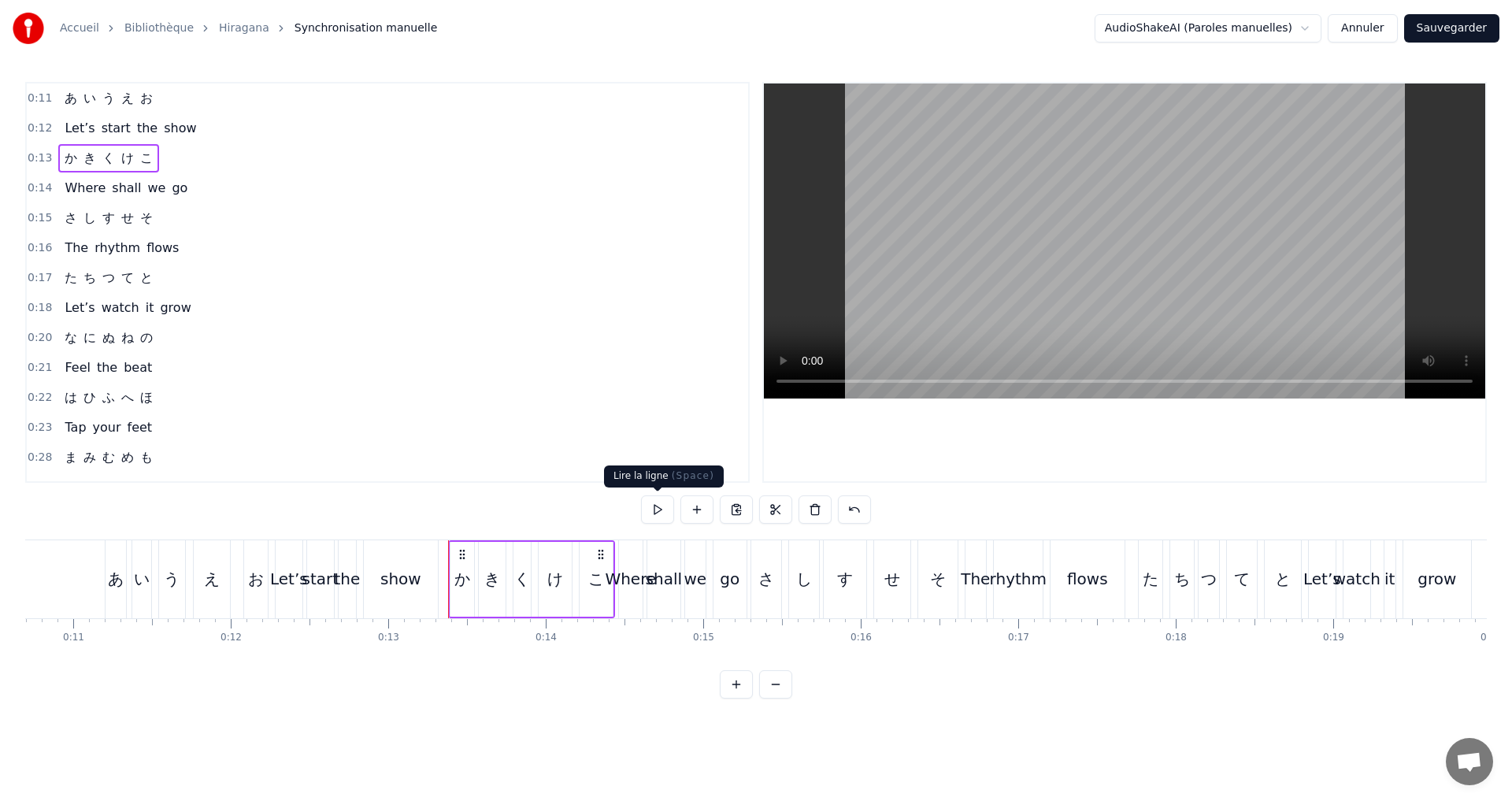
click at [656, 511] on button at bounding box center [657, 509] width 33 height 29
click at [456, 577] on div "か" at bounding box center [462, 579] width 23 height 75
click at [442, 581] on icon at bounding box center [443, 579] width 6 height 12
drag, startPoint x: 471, startPoint y: 588, endPoint x: 463, endPoint y: 587, distance: 8.1
click at [463, 587] on div at bounding box center [462, 579] width 6 height 71
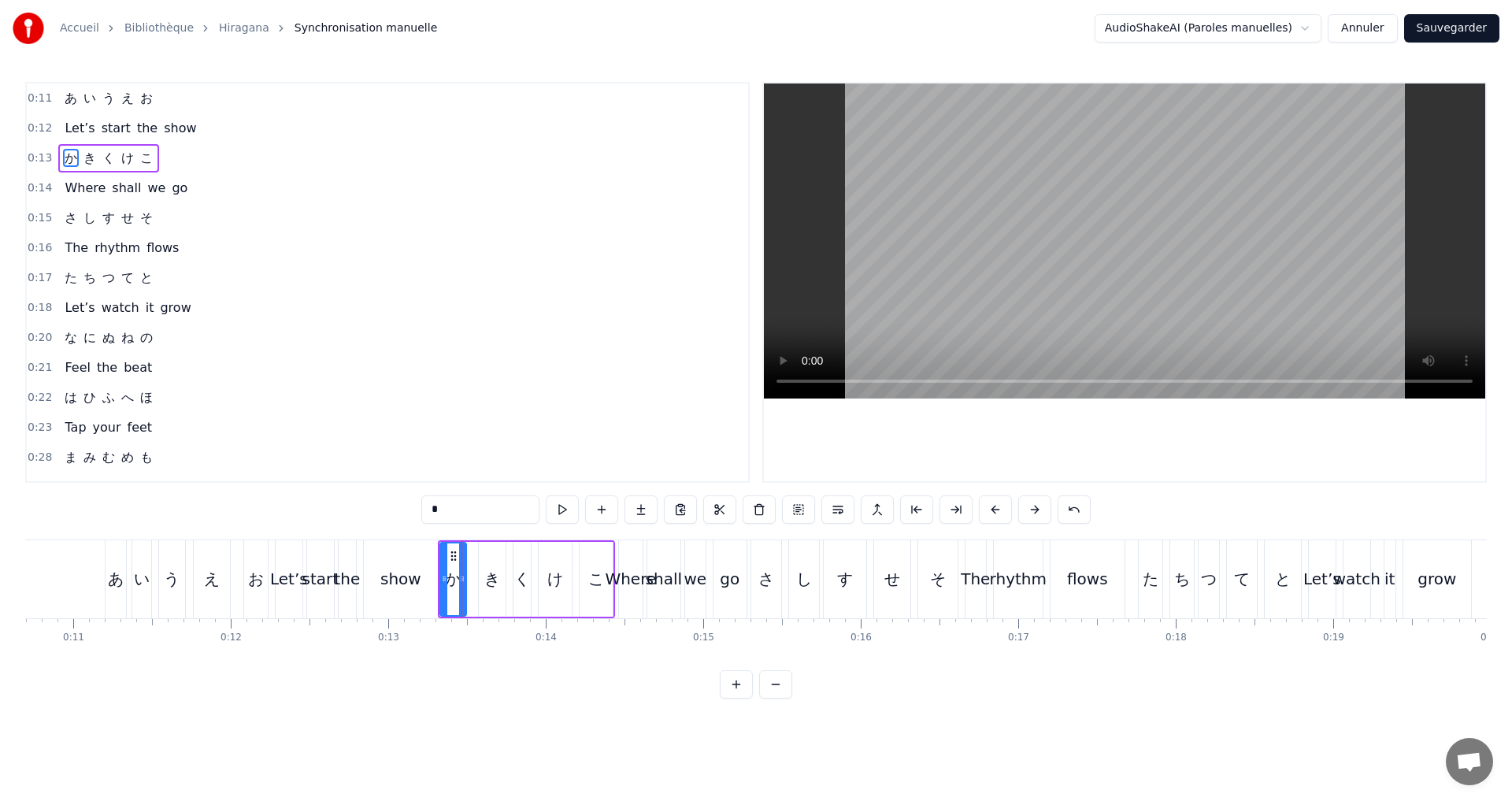
click at [487, 581] on div "き" at bounding box center [492, 579] width 16 height 23
drag, startPoint x: 483, startPoint y: 580, endPoint x: 475, endPoint y: 575, distance: 9.4
click at [475, 575] on icon at bounding box center [475, 579] width 6 height 12
drag, startPoint x: 500, startPoint y: 582, endPoint x: 492, endPoint y: 580, distance: 8.2
click at [492, 580] on icon at bounding box center [493, 579] width 6 height 12
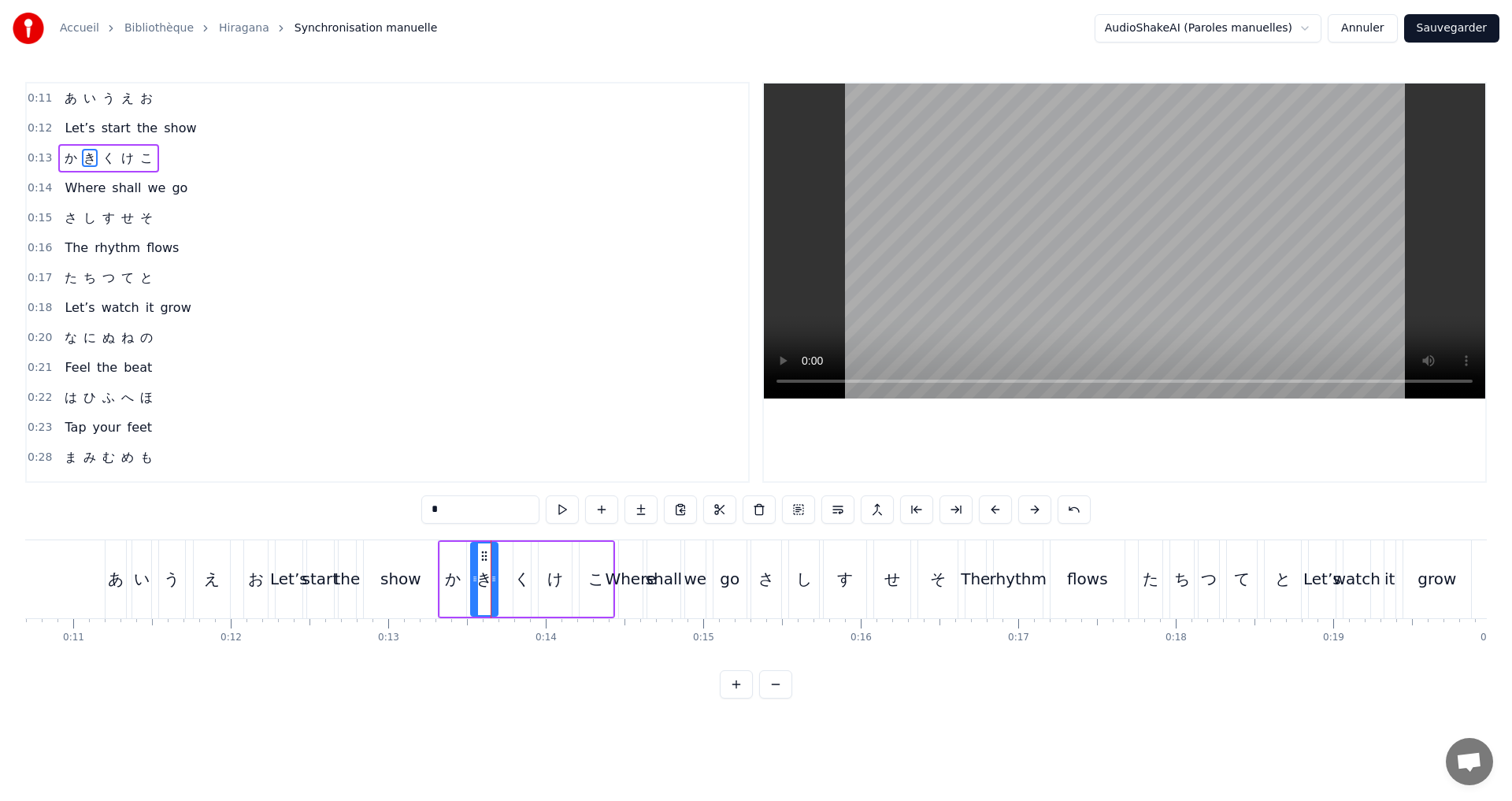
click at [521, 580] on div "く" at bounding box center [522, 579] width 16 height 23
drag, startPoint x: 514, startPoint y: 577, endPoint x: 503, endPoint y: 574, distance: 11.4
click at [503, 574] on icon at bounding box center [506, 579] width 6 height 12
click at [525, 580] on icon at bounding box center [525, 579] width 6 height 12
click at [547, 577] on div "け" at bounding box center [555, 579] width 16 height 23
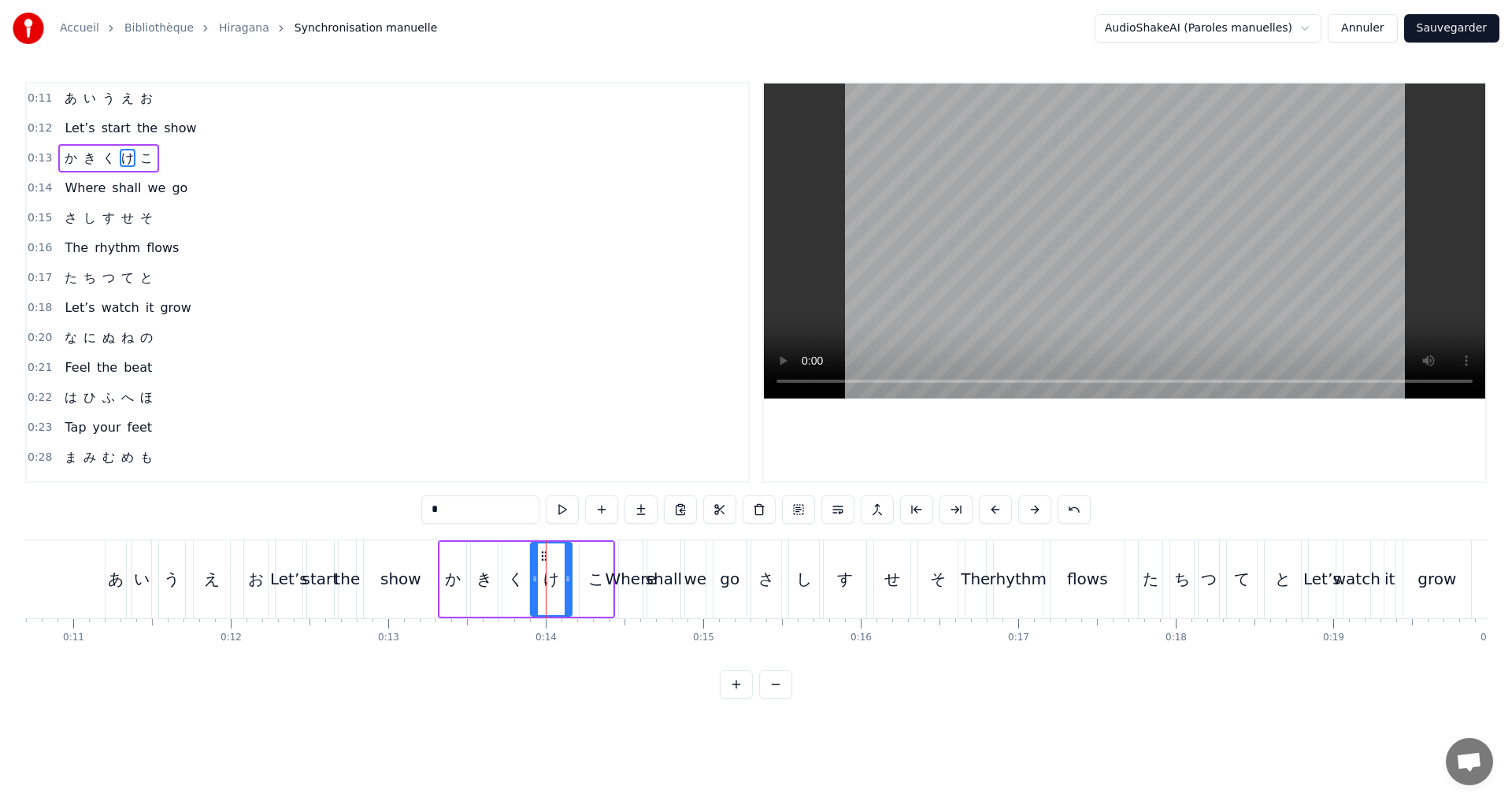
drag, startPoint x: 540, startPoint y: 575, endPoint x: 532, endPoint y: 574, distance: 8.1
click at [532, 574] on icon at bounding box center [534, 579] width 6 height 12
drag, startPoint x: 567, startPoint y: 582, endPoint x: 557, endPoint y: 578, distance: 10.8
click at [557, 578] on icon at bounding box center [557, 579] width 6 height 12
click at [587, 584] on div "こ" at bounding box center [596, 579] width 33 height 75
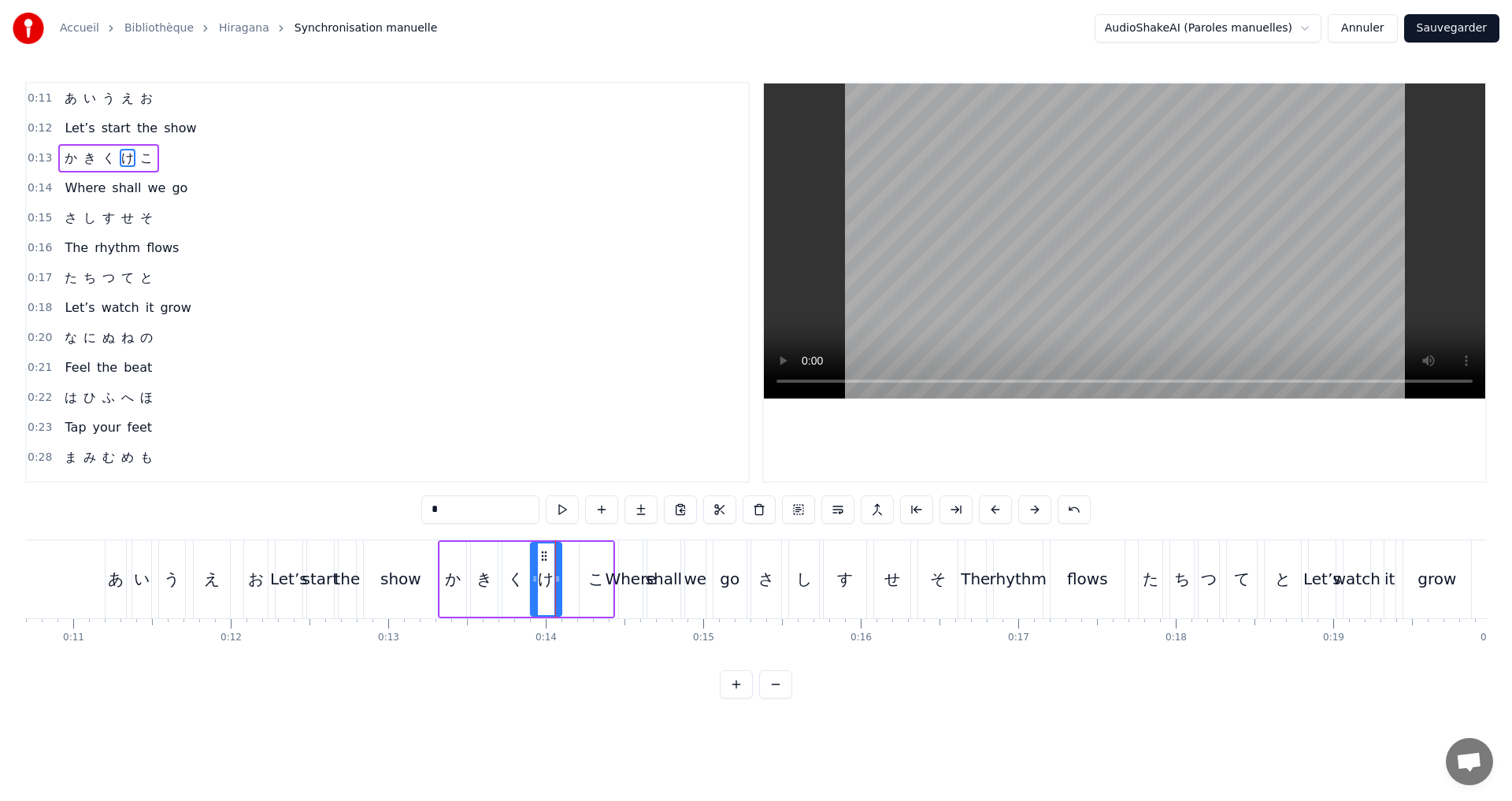
type input "*"
click at [194, 161] on div "0:13 か き く け こ" at bounding box center [387, 159] width 722 height 30
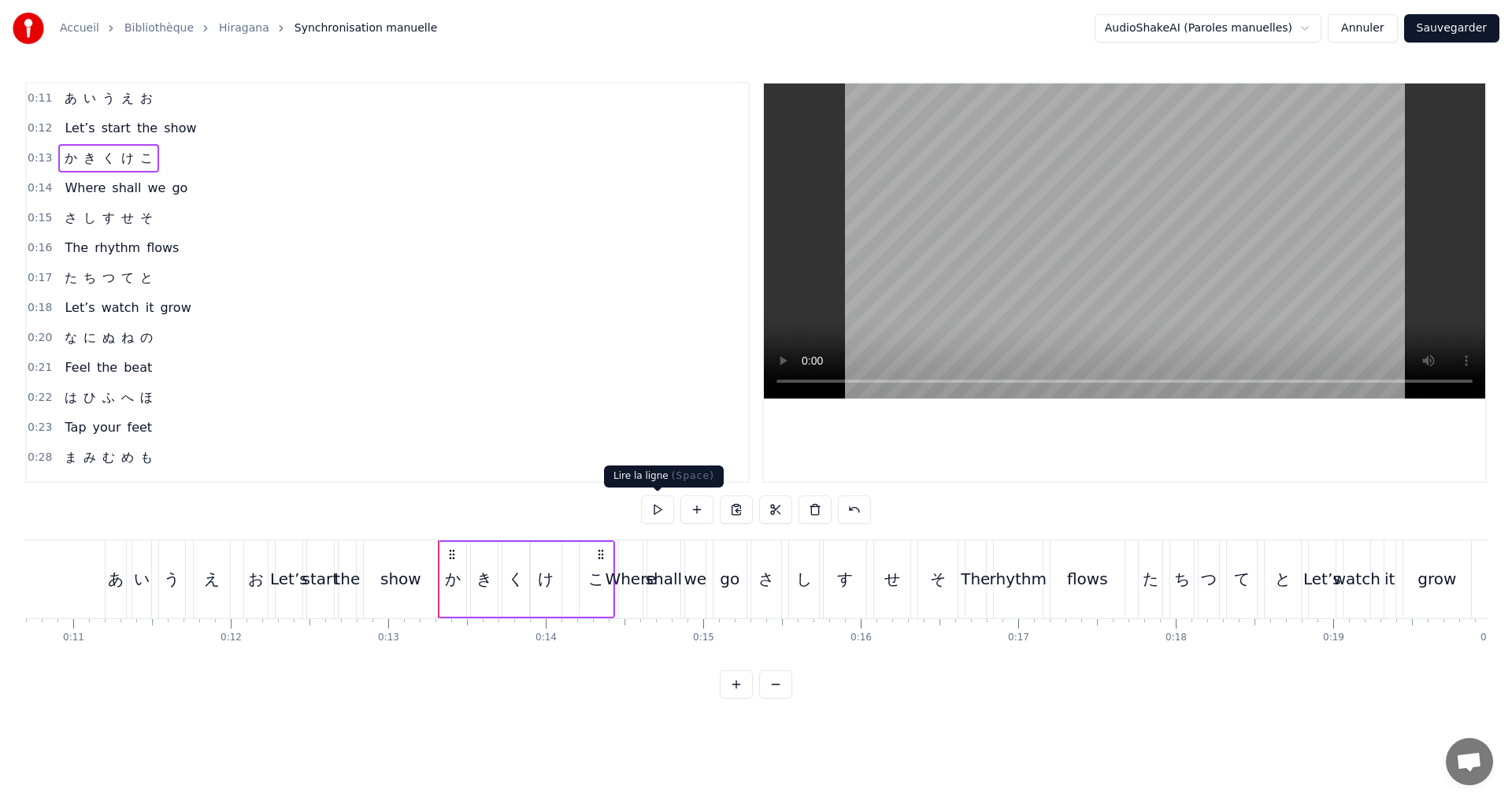
click at [649, 508] on button at bounding box center [657, 509] width 33 height 29
click at [656, 512] on button at bounding box center [657, 509] width 33 height 29
click at [457, 577] on div "か" at bounding box center [453, 579] width 16 height 23
click at [464, 584] on icon at bounding box center [464, 579] width 6 height 12
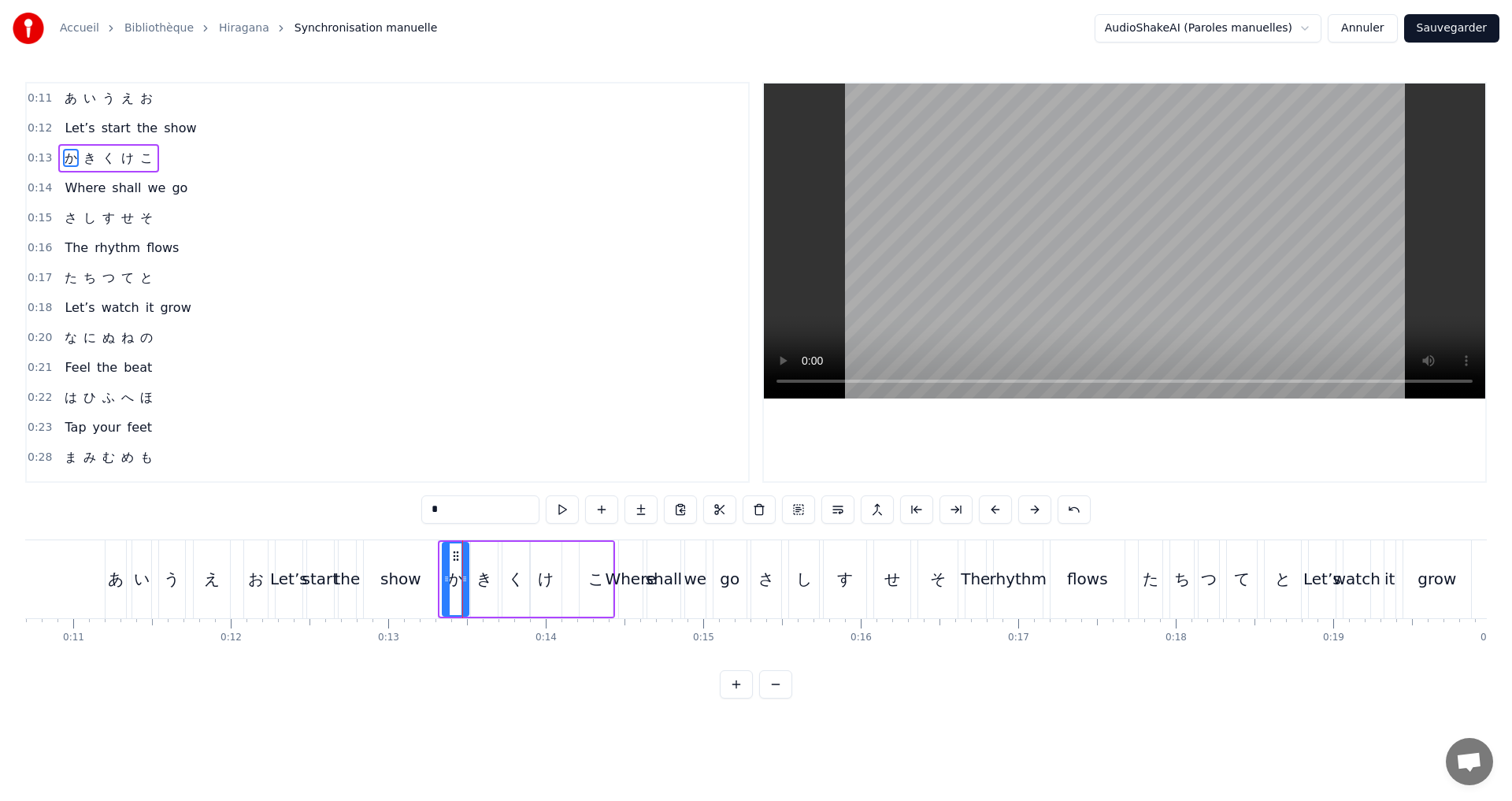
click at [445, 578] on icon at bounding box center [446, 579] width 6 height 12
click at [562, 515] on button at bounding box center [562, 509] width 33 height 29
click at [460, 584] on div at bounding box center [460, 579] width 6 height 71
click at [207, 161] on div "0:13 か き く け こ" at bounding box center [387, 159] width 722 height 30
click at [656, 511] on button at bounding box center [657, 509] width 33 height 29
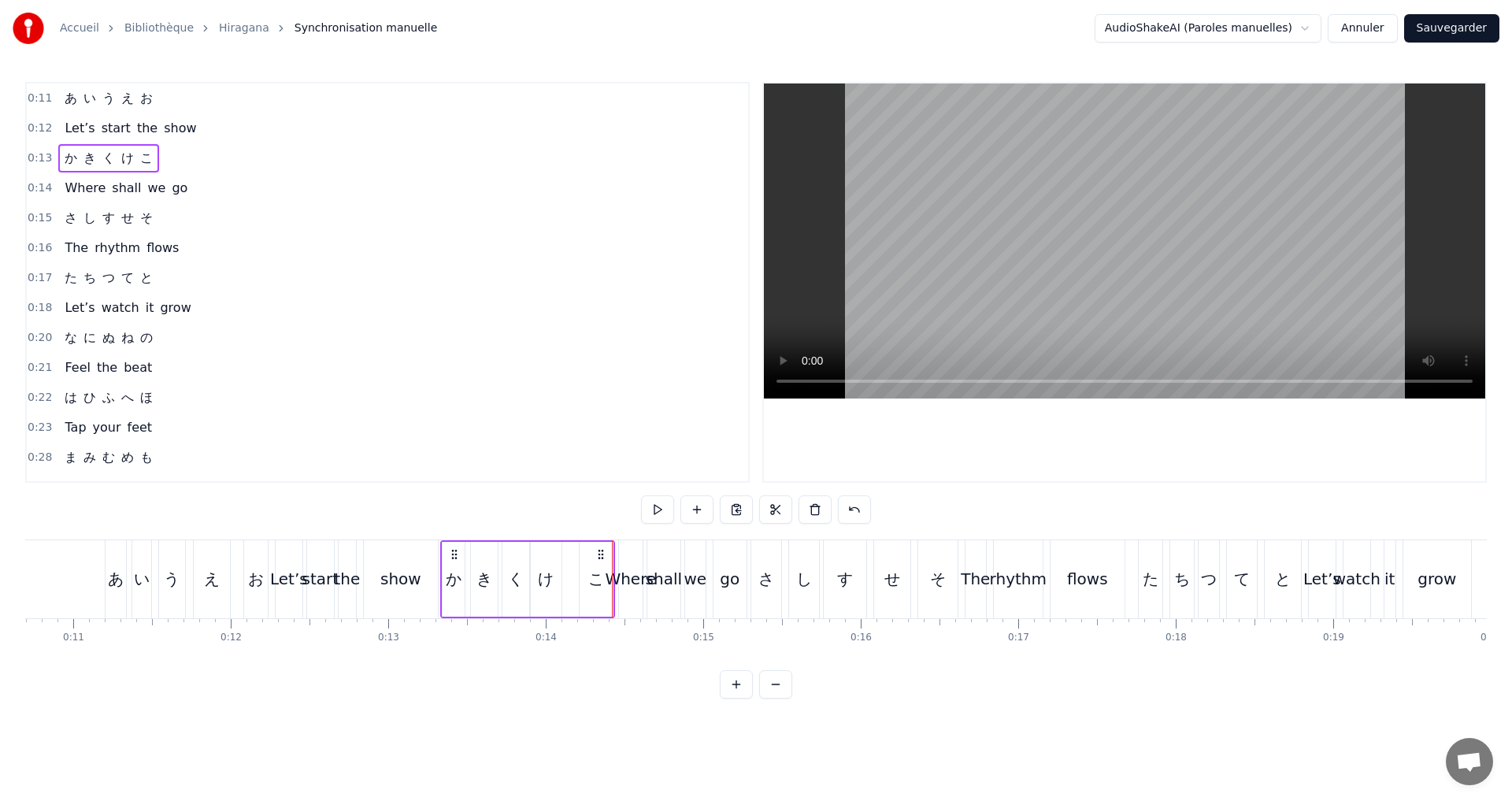
click at [645, 508] on button at bounding box center [657, 509] width 33 height 29
click at [643, 508] on button at bounding box center [657, 509] width 33 height 29
click at [645, 507] on button at bounding box center [657, 509] width 33 height 29
click at [644, 506] on button at bounding box center [657, 509] width 33 height 29
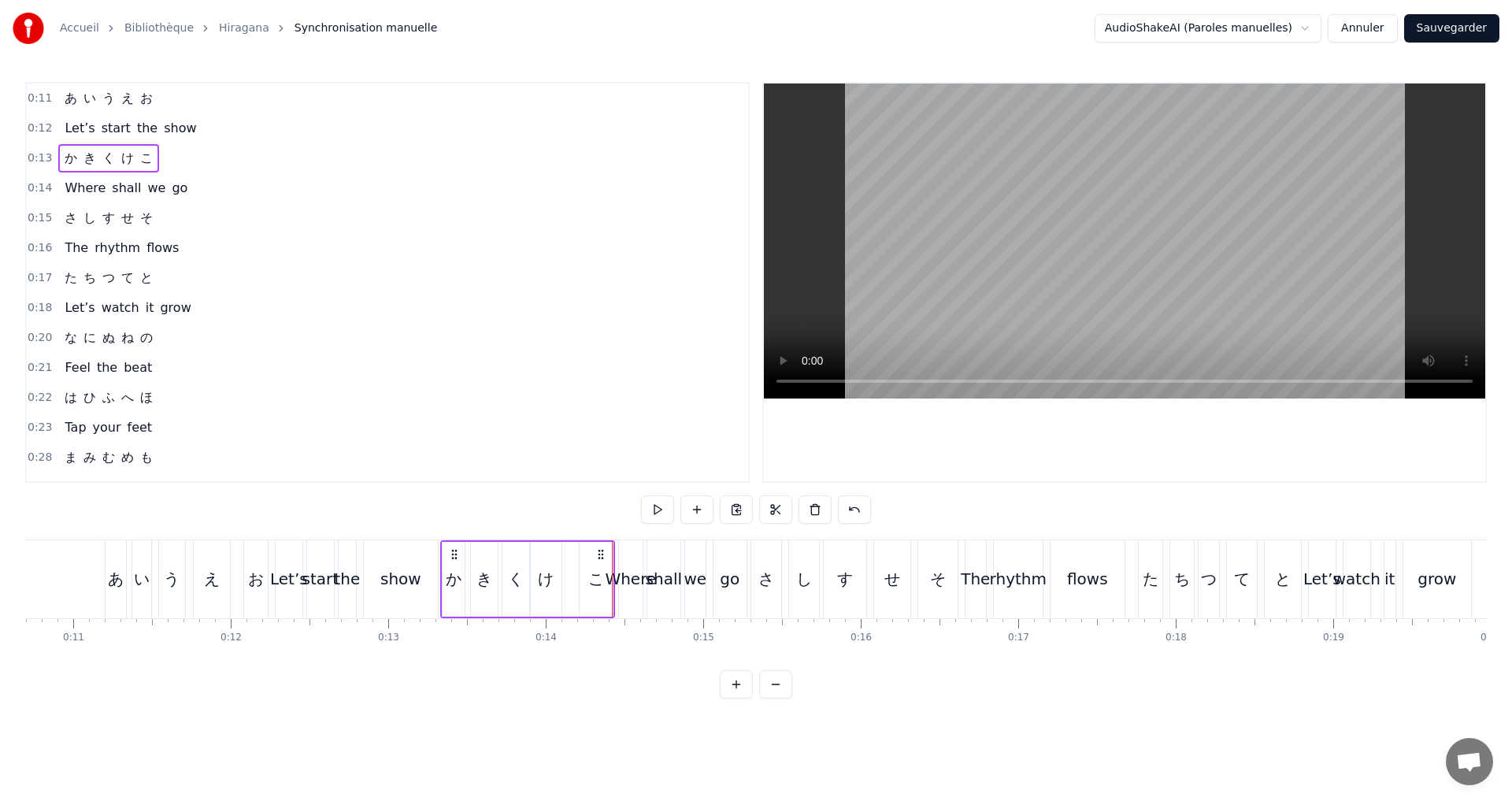
click at [644, 506] on button at bounding box center [657, 509] width 33 height 29
click at [659, 505] on button at bounding box center [657, 509] width 33 height 29
click at [489, 572] on div "き" at bounding box center [484, 579] width 16 height 23
click at [492, 574] on icon at bounding box center [491, 579] width 6 height 12
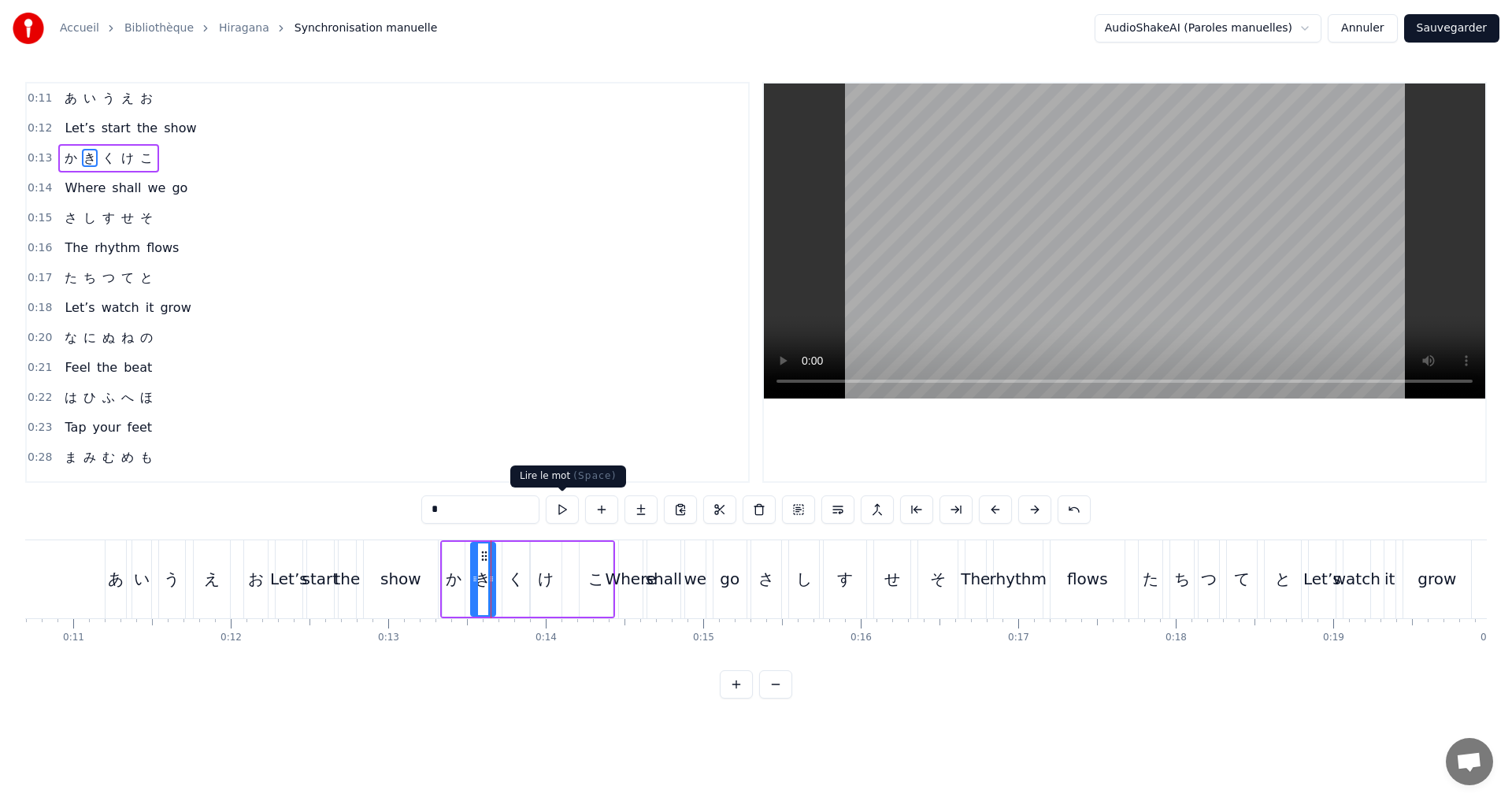
click at [558, 516] on button at bounding box center [562, 509] width 33 height 29
click at [488, 581] on icon at bounding box center [488, 579] width 6 height 12
click at [557, 513] on button at bounding box center [562, 509] width 33 height 29
click at [506, 582] on div "く" at bounding box center [516, 579] width 27 height 75
click at [563, 514] on button at bounding box center [562, 509] width 33 height 29
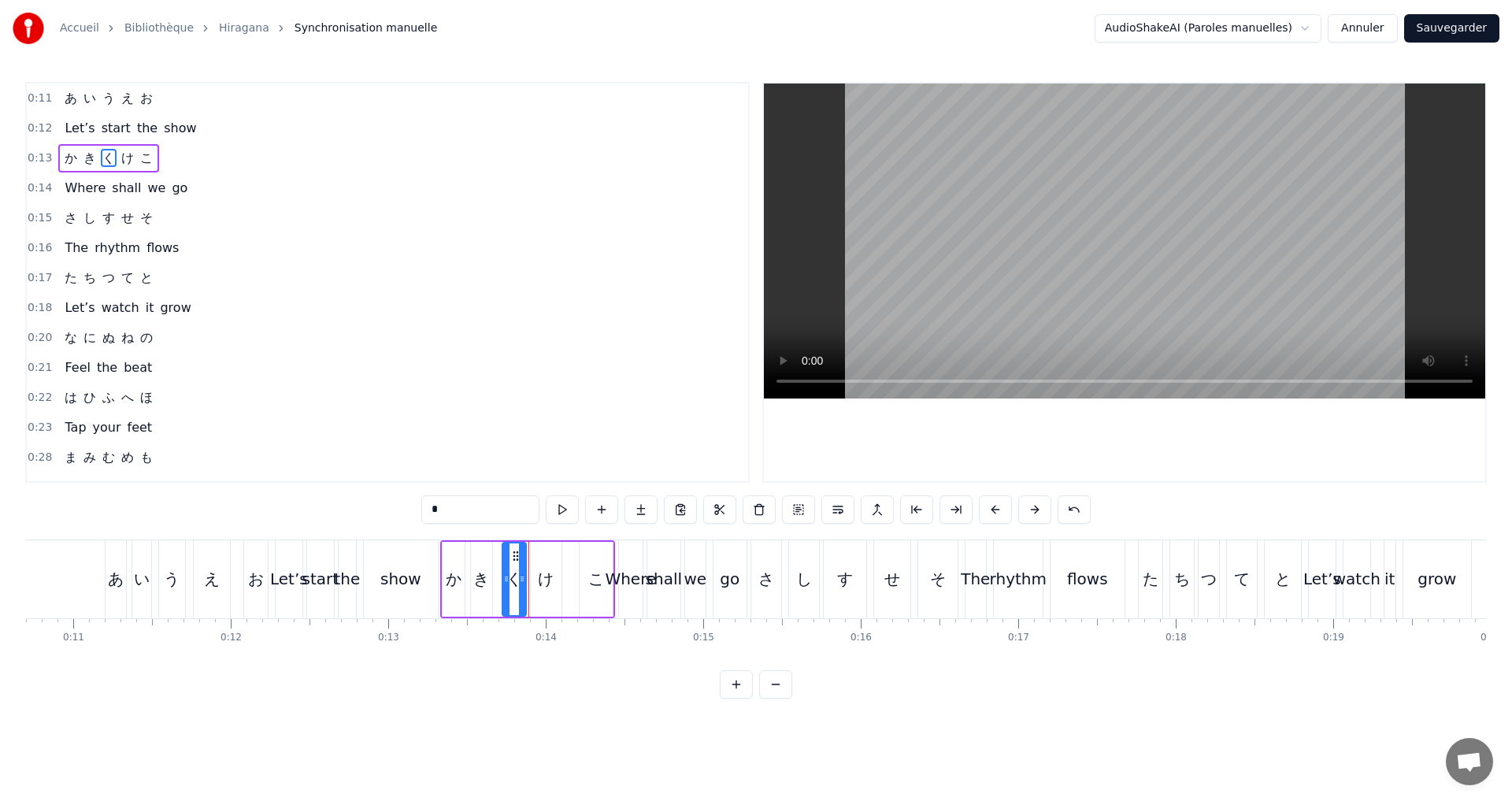
click at [520, 579] on icon at bounding box center [522, 579] width 6 height 12
click at [562, 514] on button at bounding box center [562, 509] width 33 height 29
click at [518, 588] on div at bounding box center [517, 579] width 6 height 71
click at [565, 518] on button at bounding box center [562, 509] width 33 height 29
click at [535, 587] on div "け" at bounding box center [546, 579] width 30 height 75
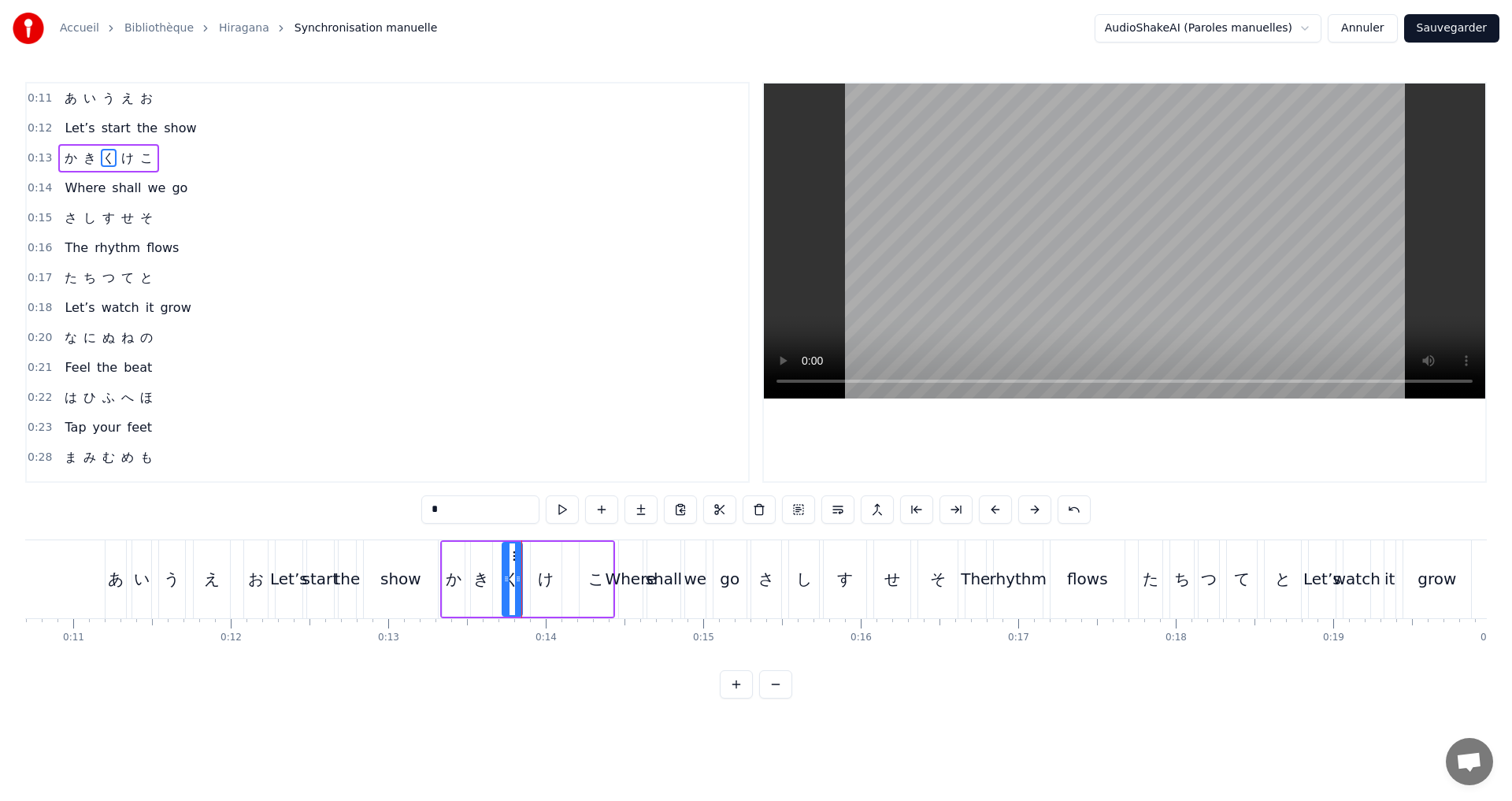
type input "*"
click at [560, 508] on button at bounding box center [562, 509] width 33 height 29
click at [202, 166] on div "0:13 か き く け こ" at bounding box center [387, 159] width 722 height 30
click at [657, 508] on button at bounding box center [657, 509] width 33 height 29
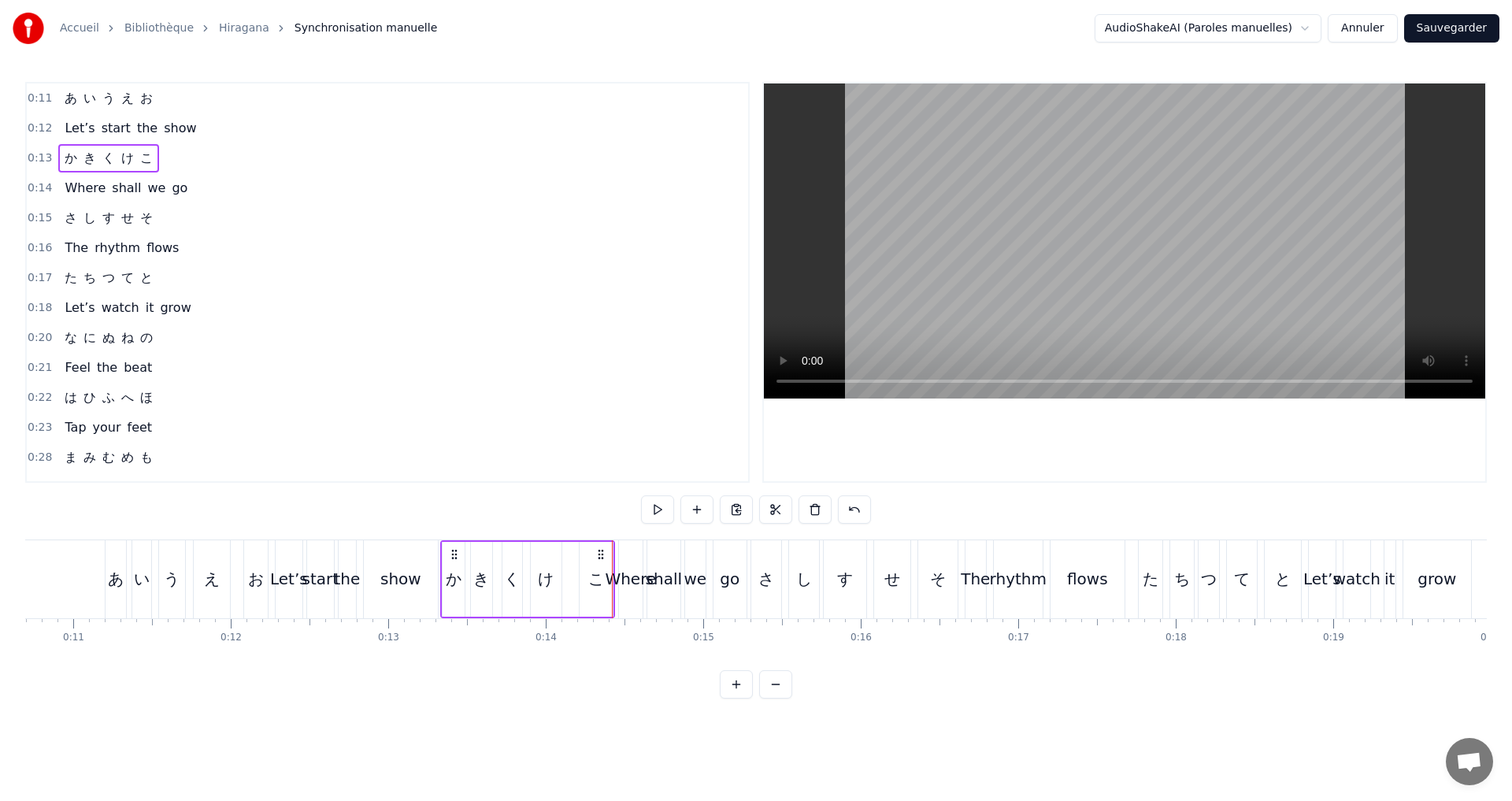
click at [657, 508] on button at bounding box center [657, 509] width 33 height 29
click at [480, 576] on div "き" at bounding box center [482, 579] width 16 height 23
click at [477, 581] on icon at bounding box center [478, 579] width 6 height 12
click at [564, 516] on button at bounding box center [562, 509] width 33 height 29
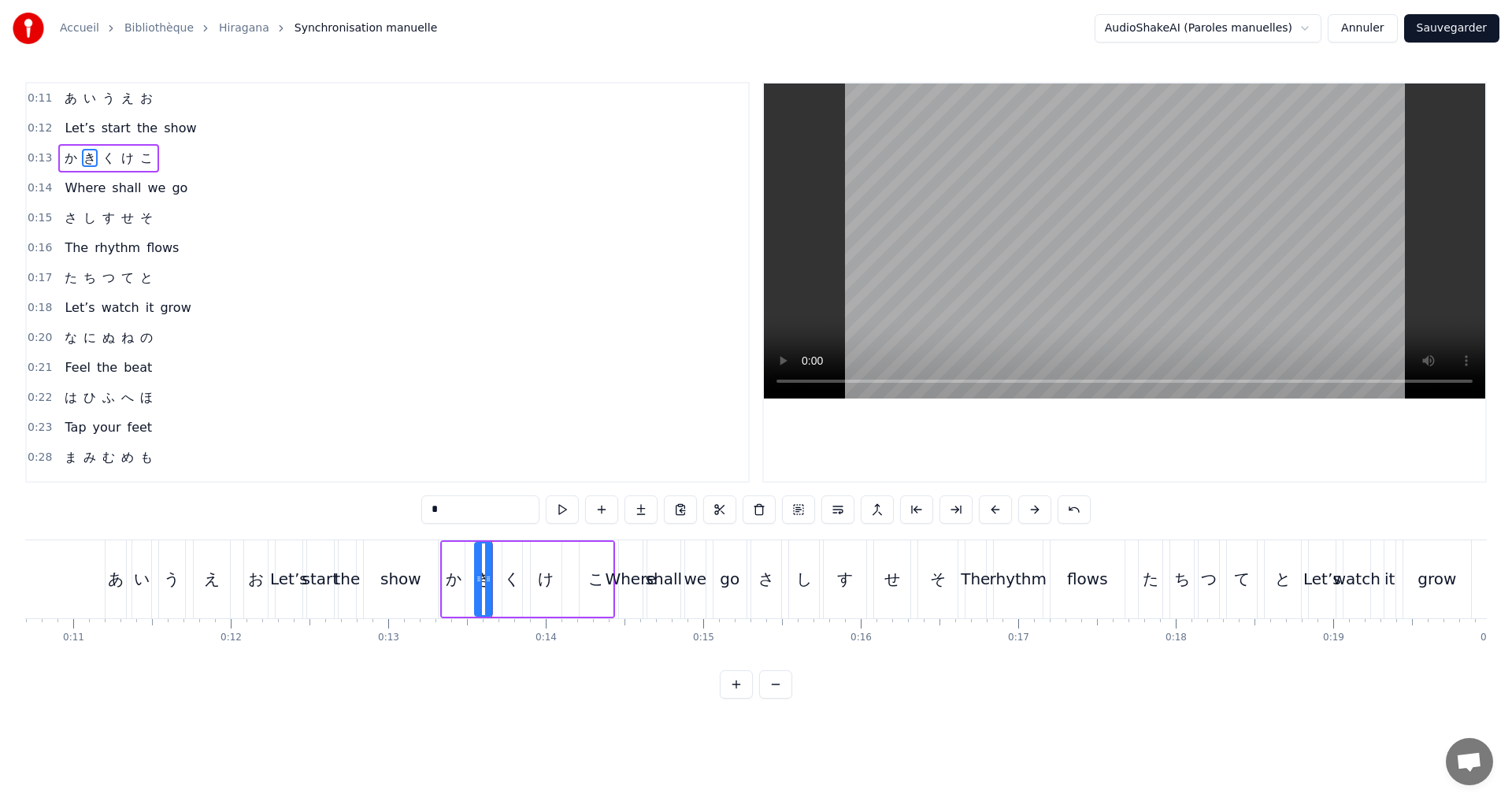
drag, startPoint x: 185, startPoint y: 166, endPoint x: 219, endPoint y: 179, distance: 36.4
click at [185, 167] on div "0:13 か き く け こ" at bounding box center [387, 159] width 722 height 30
click at [655, 512] on button at bounding box center [657, 509] width 33 height 29
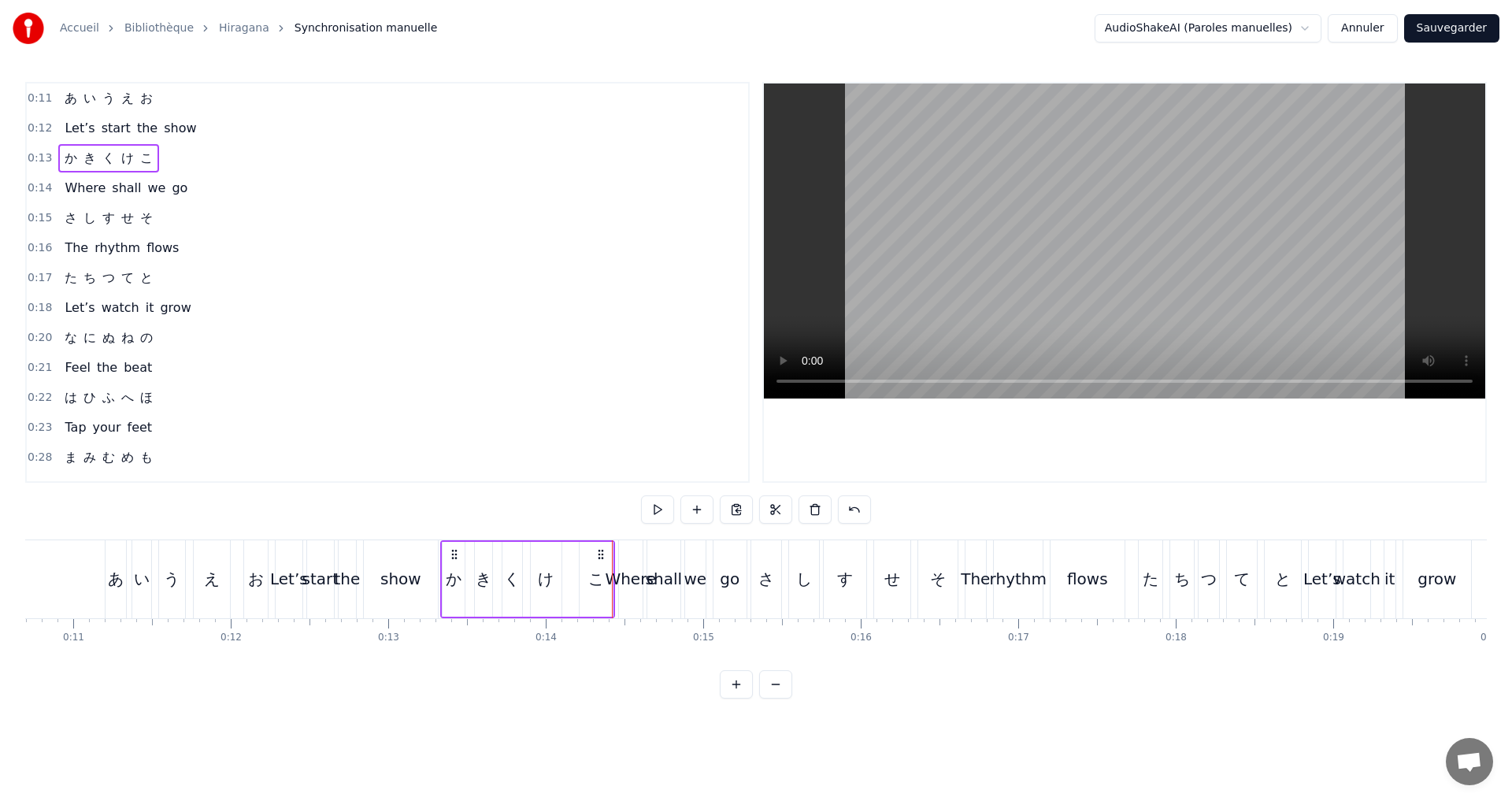
click at [655, 512] on button at bounding box center [657, 509] width 33 height 29
click at [486, 574] on div "き" at bounding box center [483, 579] width 16 height 23
click at [475, 590] on div at bounding box center [476, 579] width 6 height 71
click at [491, 584] on icon at bounding box center [492, 579] width 6 height 12
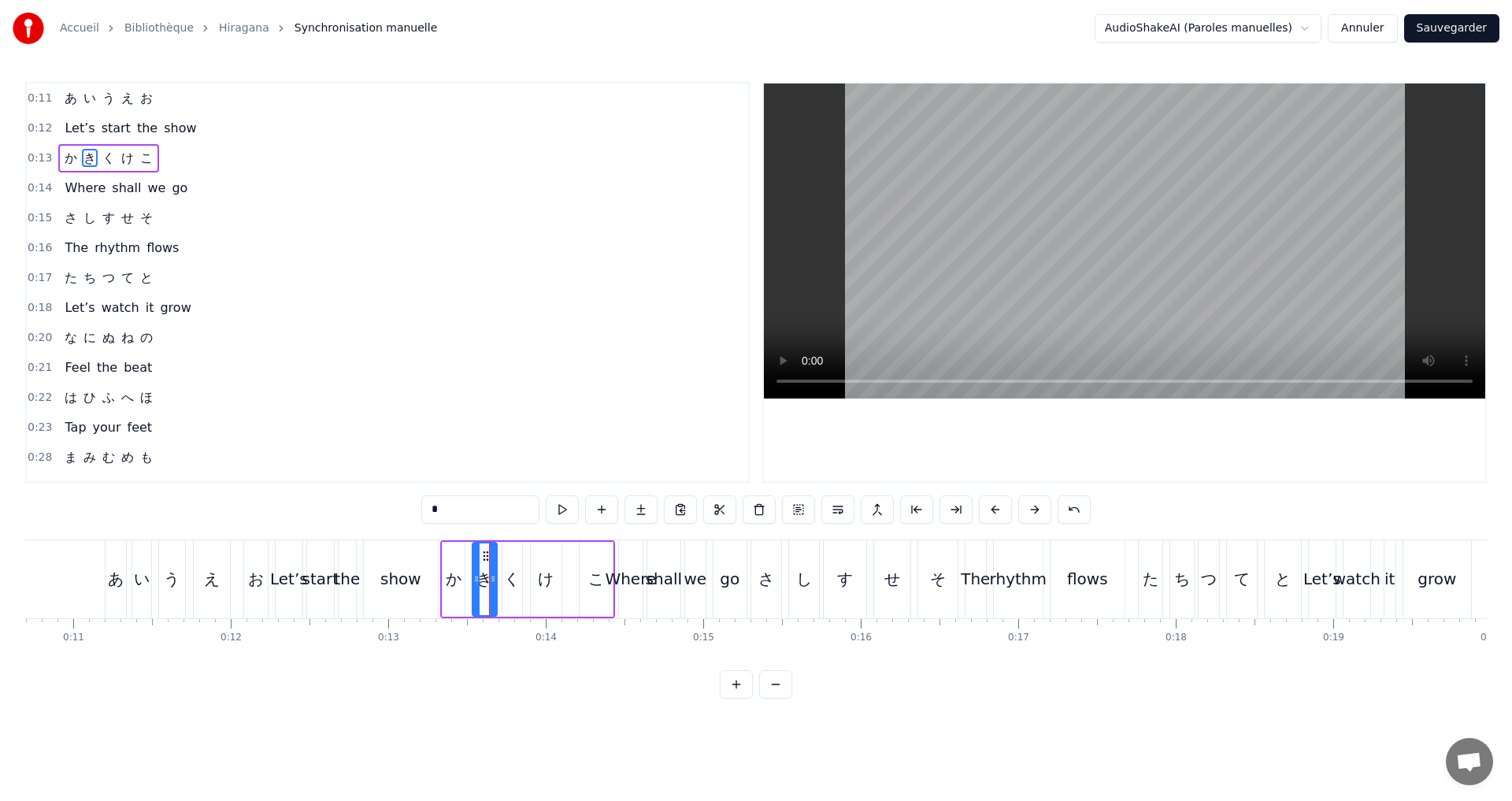
click at [203, 167] on div "0:13 か き く け こ" at bounding box center [387, 159] width 722 height 30
click at [661, 508] on button at bounding box center [657, 509] width 33 height 29
click at [201, 211] on div "0:15 さ し す せ そ" at bounding box center [387, 219] width 722 height 30
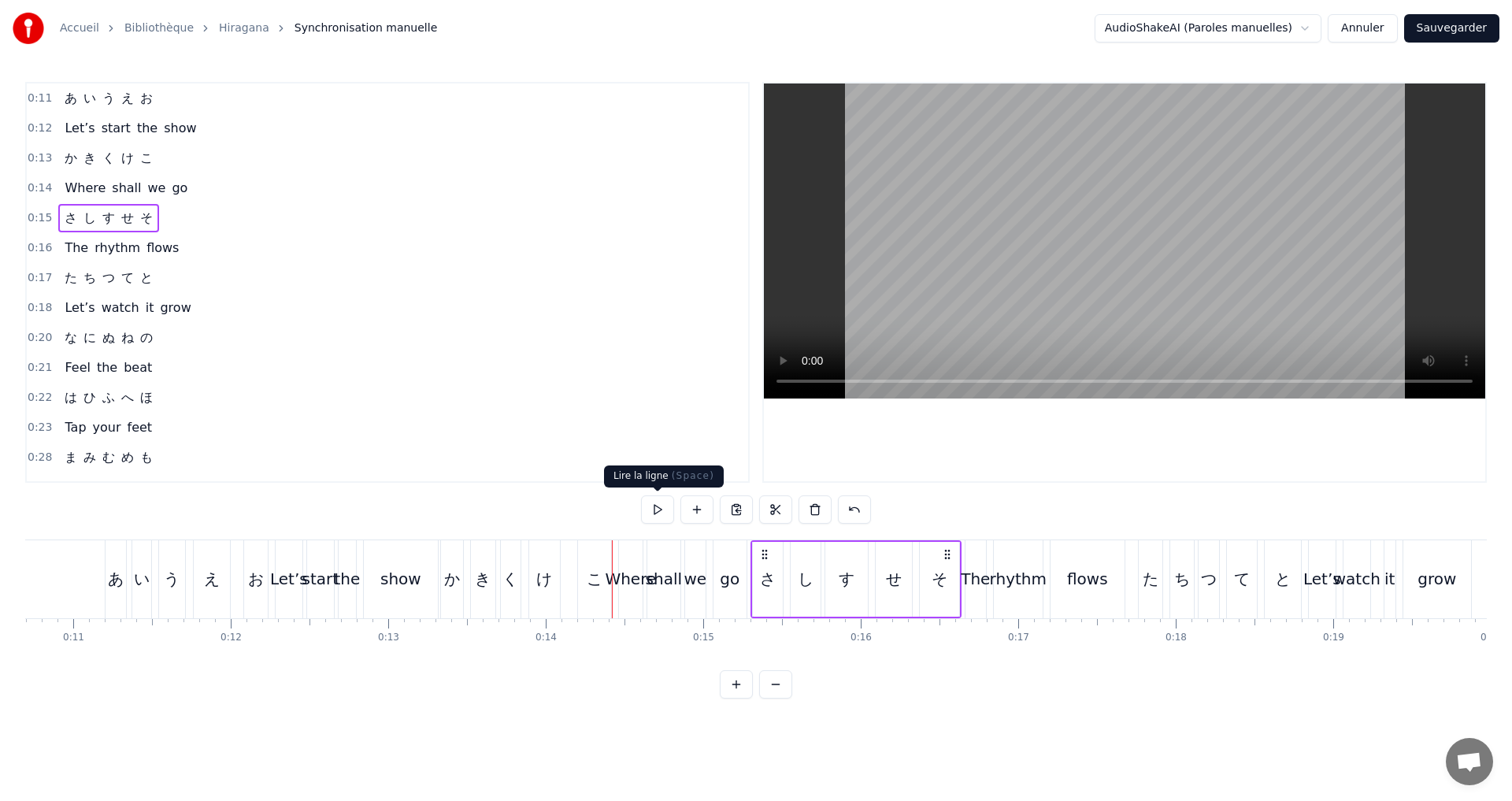
click at [647, 500] on button at bounding box center [657, 509] width 33 height 29
click at [654, 512] on button at bounding box center [657, 509] width 33 height 29
click at [654, 511] on button at bounding box center [657, 509] width 33 height 29
click at [654, 508] on button at bounding box center [657, 509] width 33 height 29
click at [766, 582] on div "さ" at bounding box center [768, 579] width 16 height 23
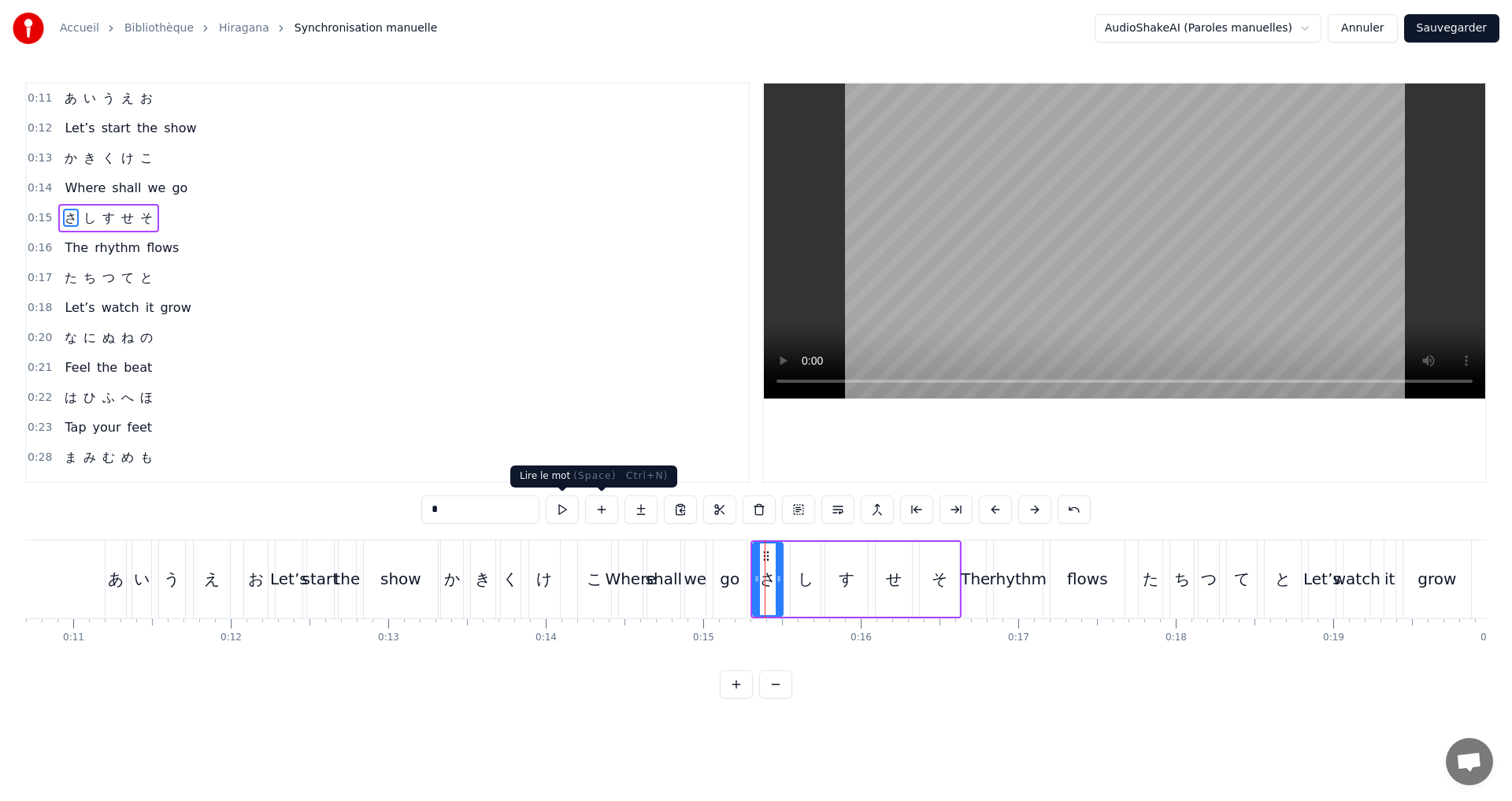
click at [567, 510] on button at bounding box center [562, 509] width 33 height 29
drag, startPoint x: 756, startPoint y: 580, endPoint x: 751, endPoint y: 573, distance: 8.6
click at [747, 573] on icon at bounding box center [745, 579] width 6 height 12
click at [770, 578] on icon at bounding box center [773, 579] width 6 height 12
click at [567, 507] on button at bounding box center [562, 509] width 33 height 29
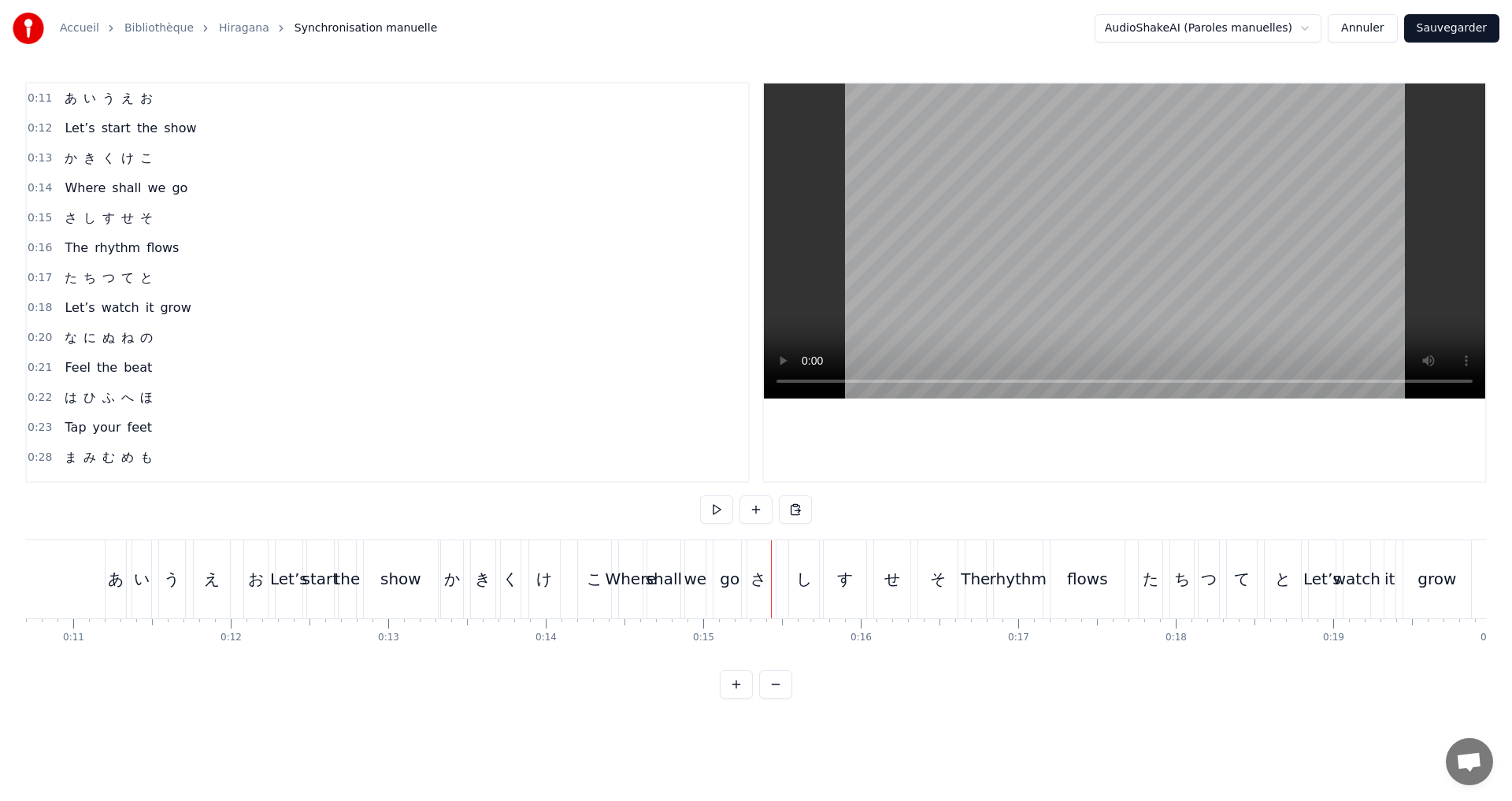
click at [764, 581] on div "さ" at bounding box center [758, 579] width 16 height 23
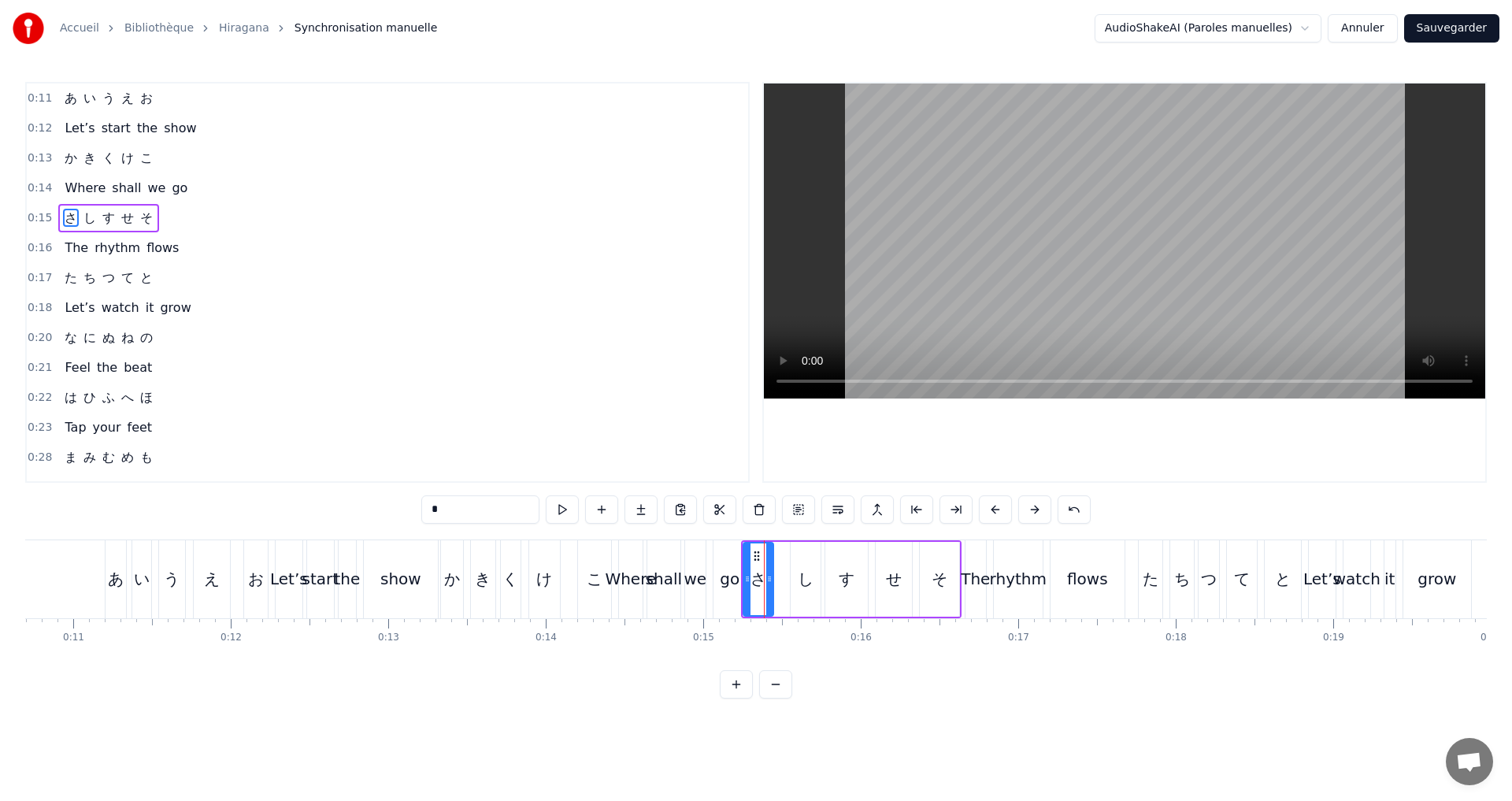
click at [768, 581] on icon at bounding box center [769, 579] width 6 height 12
click at [566, 513] on button at bounding box center [562, 509] width 33 height 29
click at [180, 222] on div "0:15 さ し す せ そ" at bounding box center [387, 219] width 722 height 30
click at [656, 504] on button at bounding box center [657, 509] width 33 height 29
click at [185, 281] on div "0:17 た ち つ て と" at bounding box center [387, 278] width 722 height 30
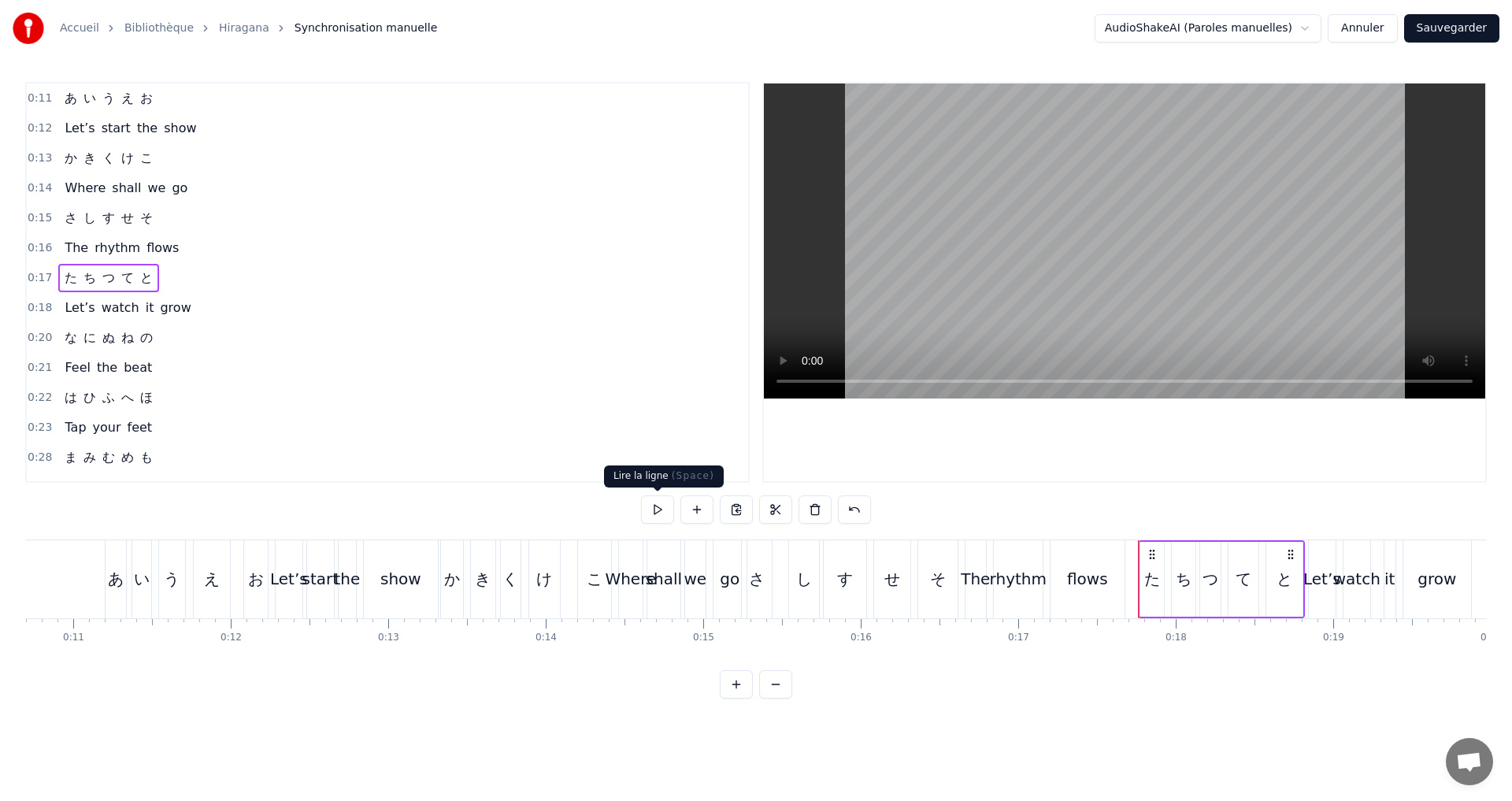
click at [671, 507] on button at bounding box center [657, 509] width 33 height 29
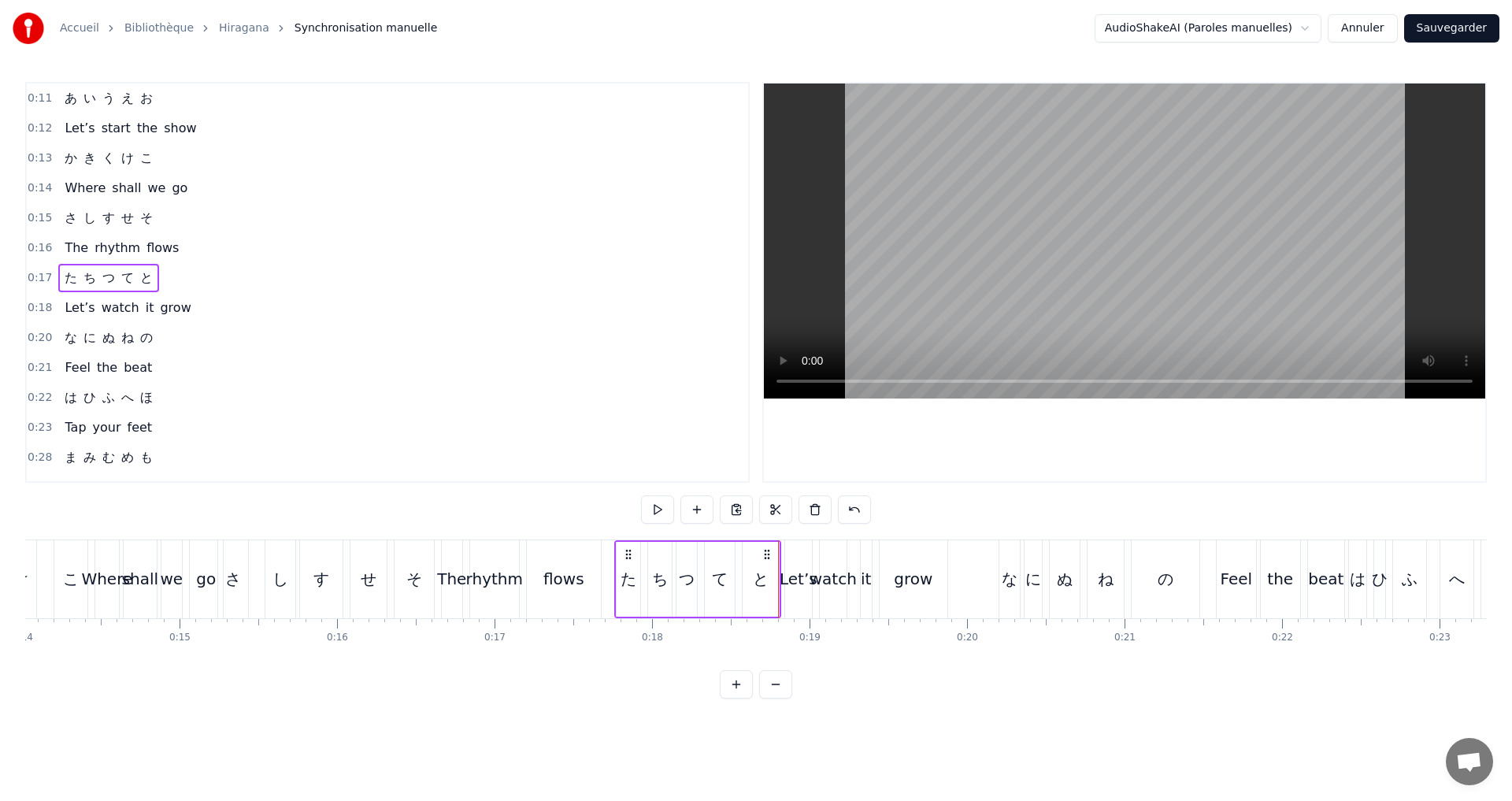
scroll to position [0, 2343]
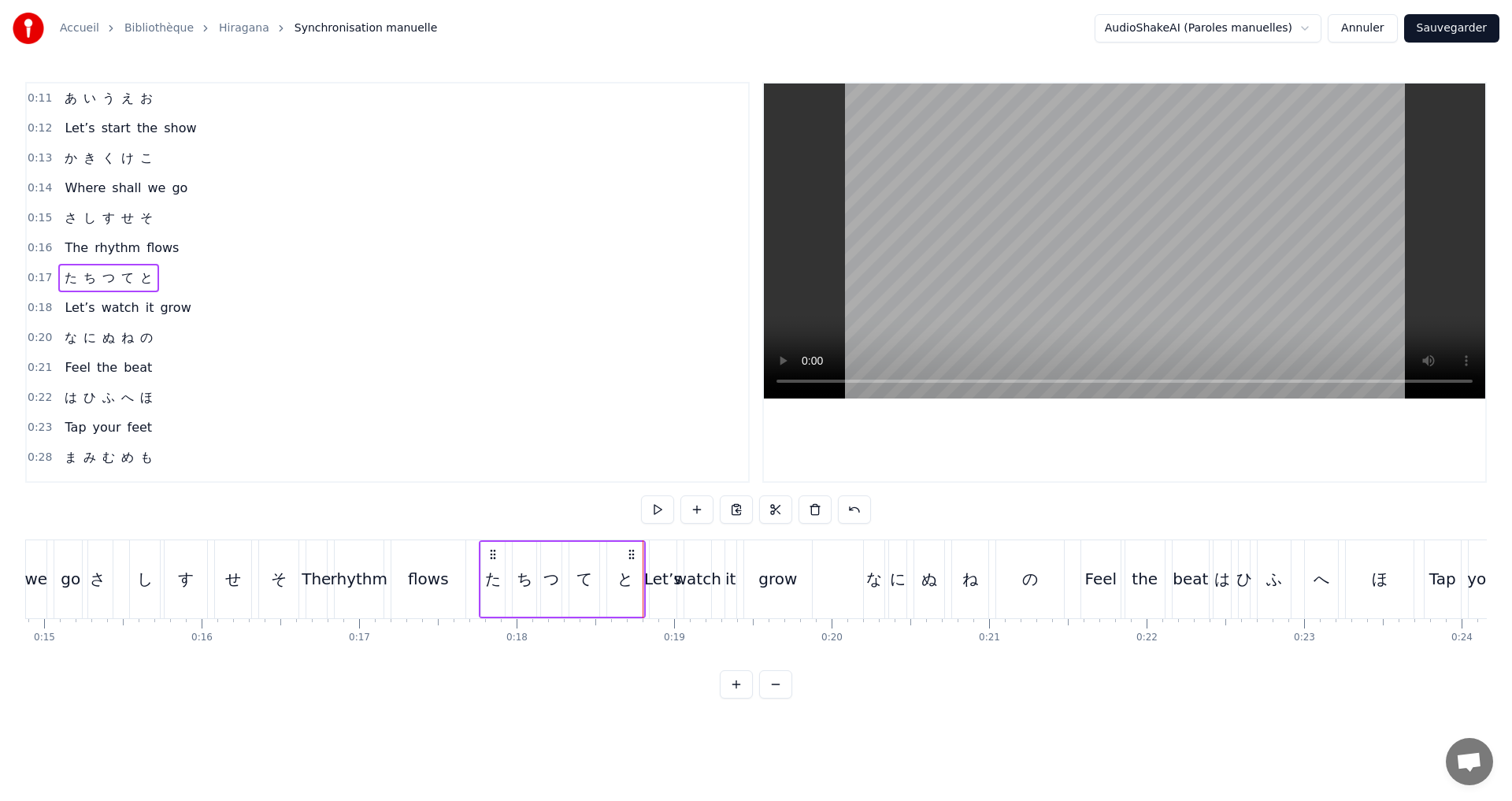
click at [492, 579] on div "た" at bounding box center [493, 579] width 16 height 23
click at [475, 577] on icon at bounding box center [475, 579] width 6 height 12
drag, startPoint x: 497, startPoint y: 581, endPoint x: 490, endPoint y: 575, distance: 9.2
click at [491, 575] on icon at bounding box center [493, 579] width 6 height 12
click at [530, 575] on div "ち" at bounding box center [525, 579] width 16 height 23
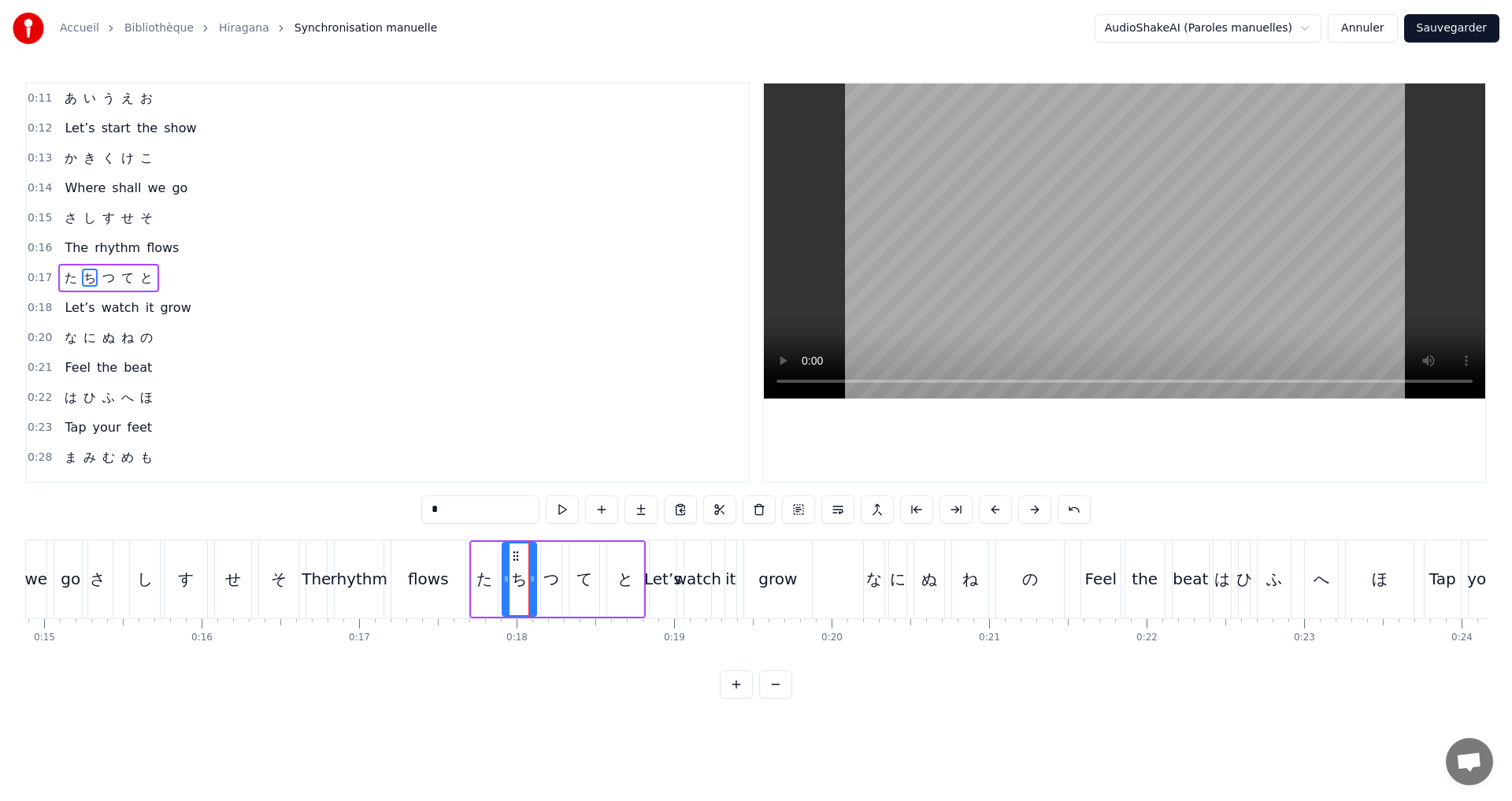
drag, startPoint x: 517, startPoint y: 578, endPoint x: 507, endPoint y: 578, distance: 10.0
click at [507, 578] on icon at bounding box center [506, 579] width 6 height 12
click at [526, 582] on icon at bounding box center [526, 579] width 6 height 12
click at [557, 577] on div "つ" at bounding box center [551, 579] width 16 height 23
click at [535, 576] on icon at bounding box center [536, 579] width 6 height 12
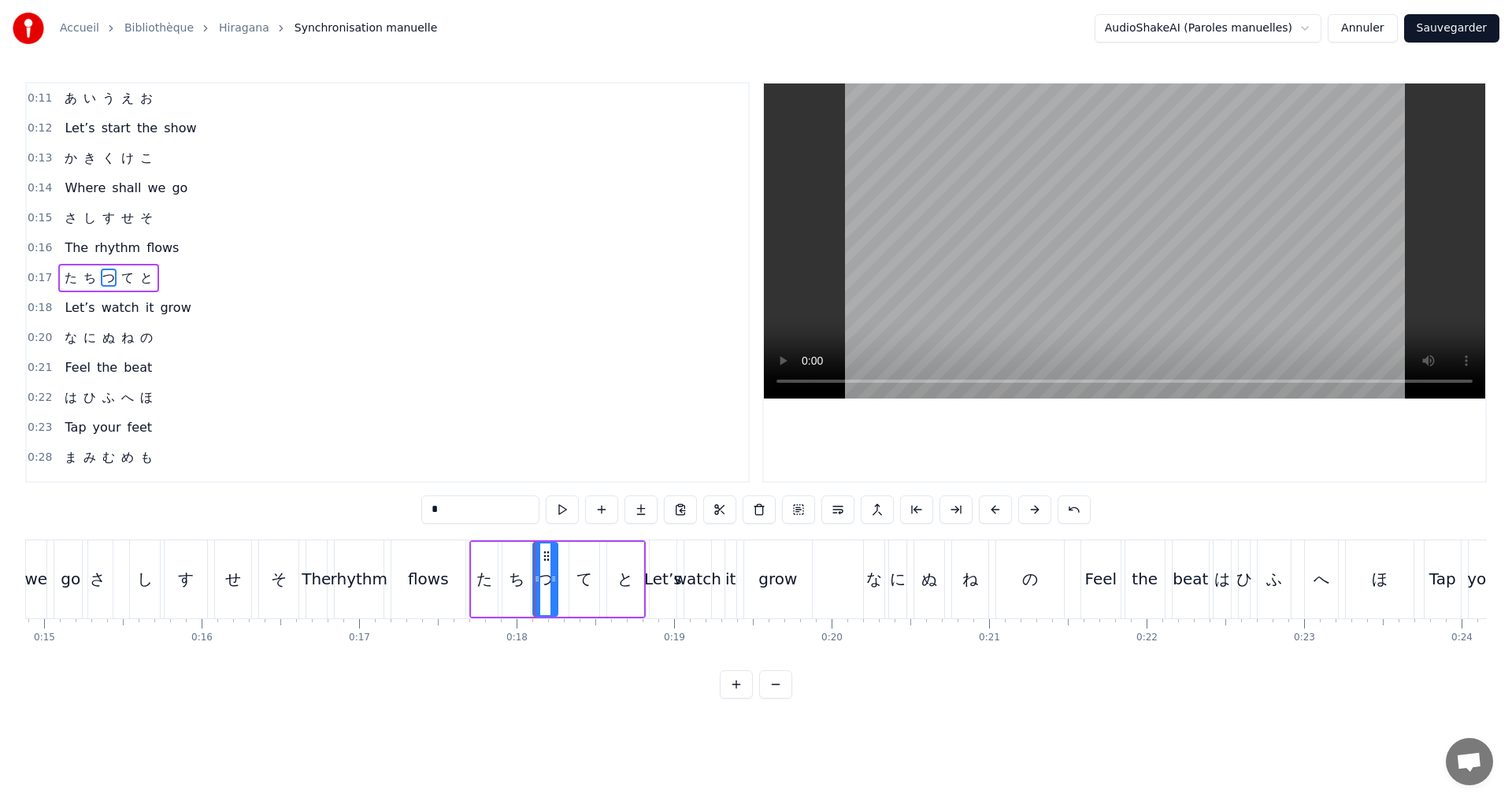
click at [555, 574] on icon at bounding box center [553, 579] width 6 height 12
click at [578, 579] on div "て" at bounding box center [584, 579] width 16 height 23
click at [567, 575] on icon at bounding box center [568, 579] width 6 height 12
drag, startPoint x: 597, startPoint y: 584, endPoint x: 586, endPoint y: 581, distance: 11.4
click at [586, 581] on icon at bounding box center [583, 579] width 6 height 12
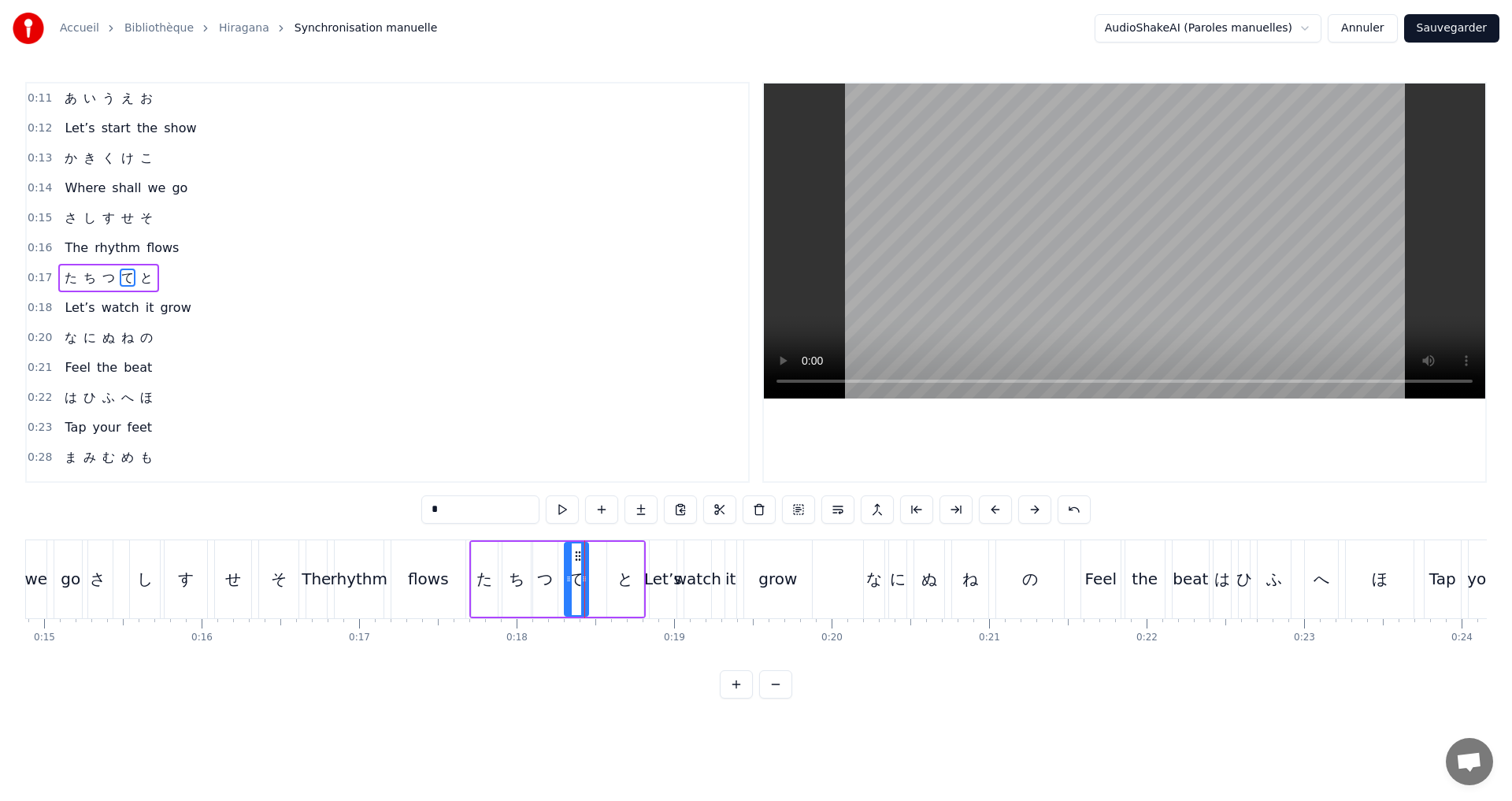
click at [628, 577] on div "と" at bounding box center [625, 579] width 16 height 23
type input "*"
click at [603, 574] on icon at bounding box center [605, 579] width 6 height 12
click at [634, 584] on div at bounding box center [635, 579] width 6 height 71
click at [209, 278] on div "0:17 た ち つ て と" at bounding box center [387, 278] width 722 height 30
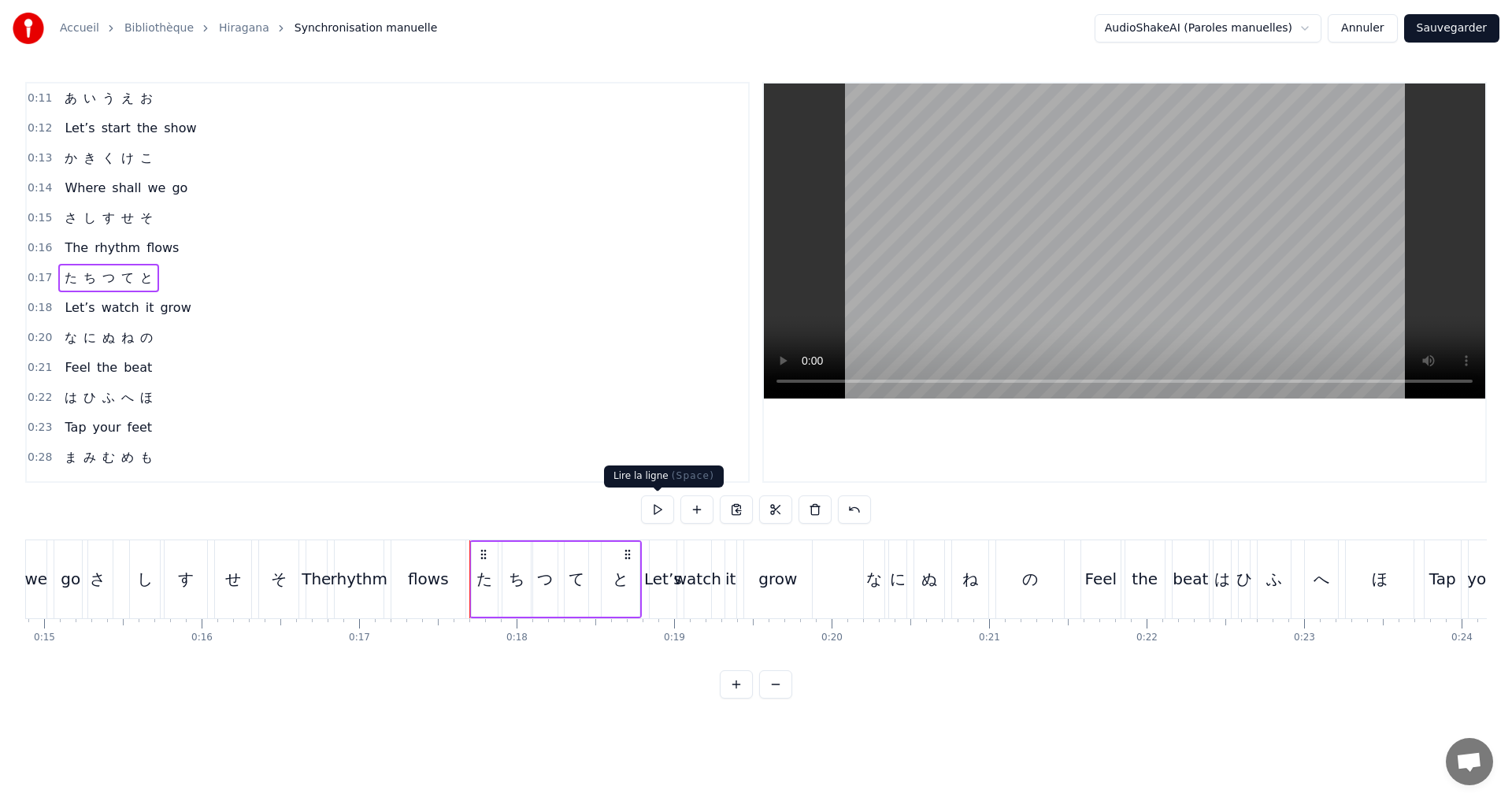
click at [653, 508] on button at bounding box center [657, 509] width 33 height 29
click at [506, 581] on div "ち" at bounding box center [516, 579] width 29 height 75
click at [525, 576] on icon at bounding box center [525, 579] width 6 height 12
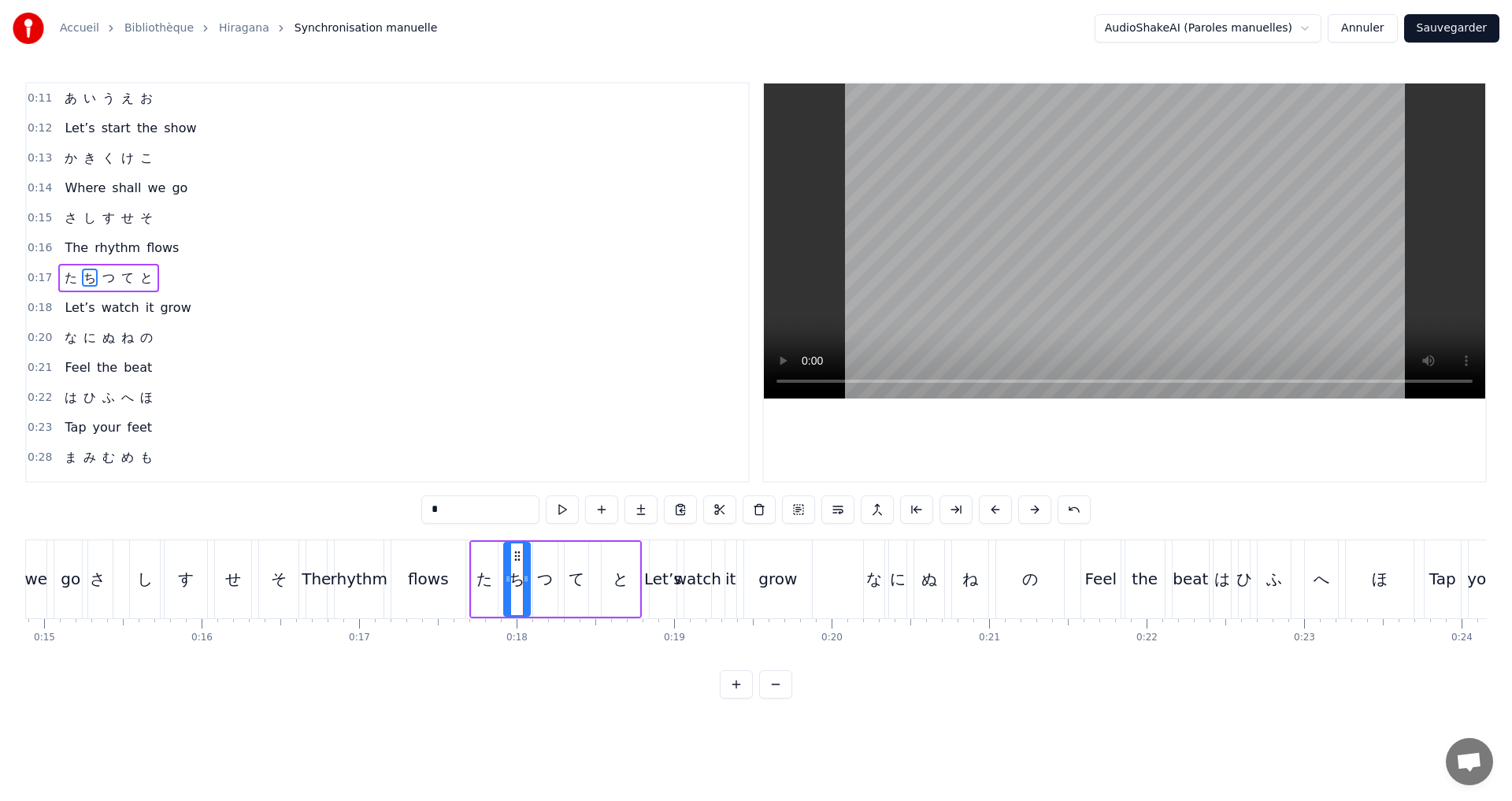
click at [508, 574] on icon at bounding box center [508, 579] width 6 height 12
click at [191, 270] on div "0:17 た ち つ て と" at bounding box center [387, 278] width 722 height 30
click at [653, 506] on button at bounding box center [657, 509] width 33 height 29
click at [657, 512] on button at bounding box center [657, 509] width 33 height 29
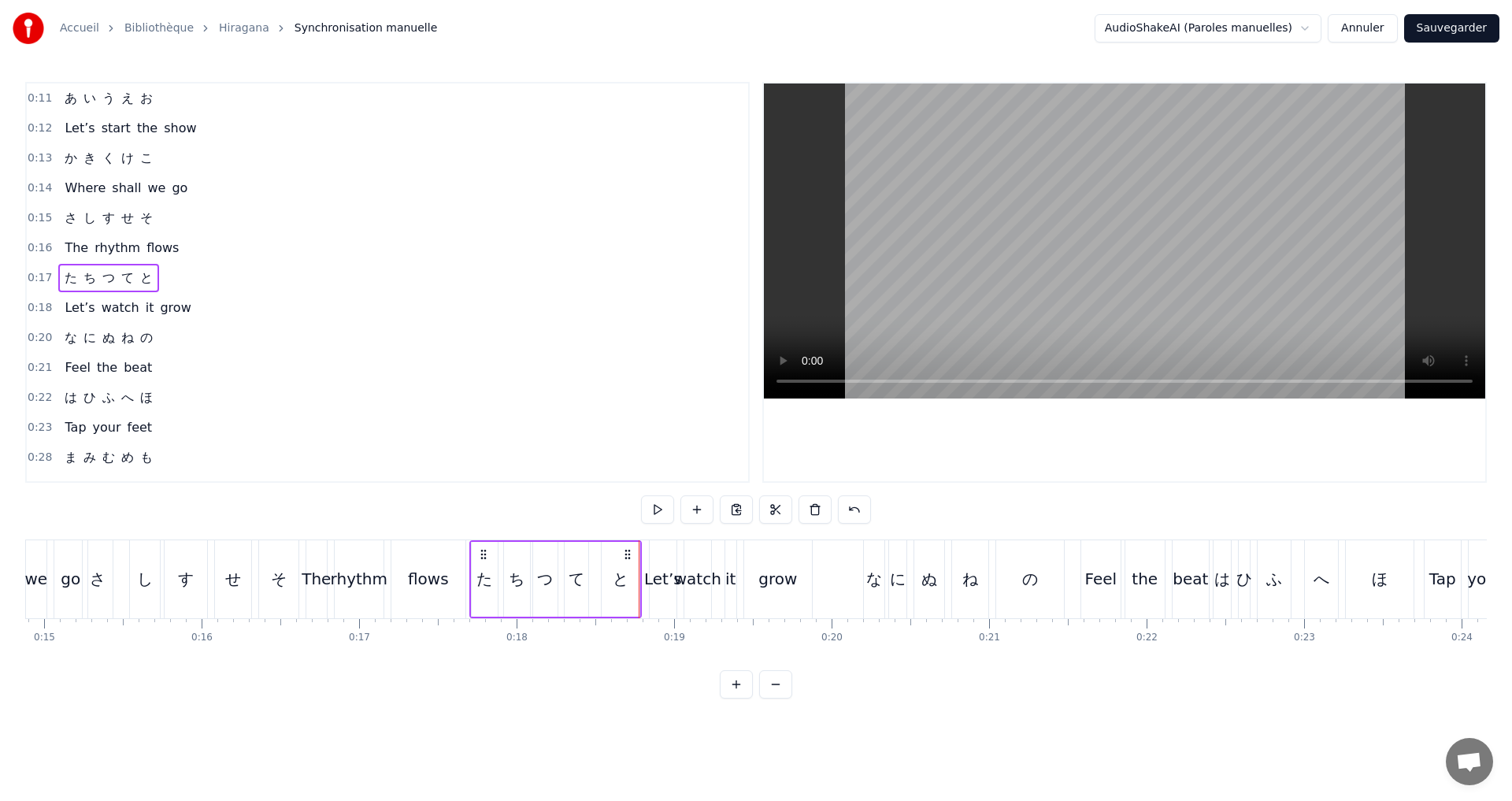
click at [657, 514] on button at bounding box center [657, 509] width 33 height 29
click at [177, 338] on div "0:20 な に ぬ ね の" at bounding box center [387, 338] width 722 height 30
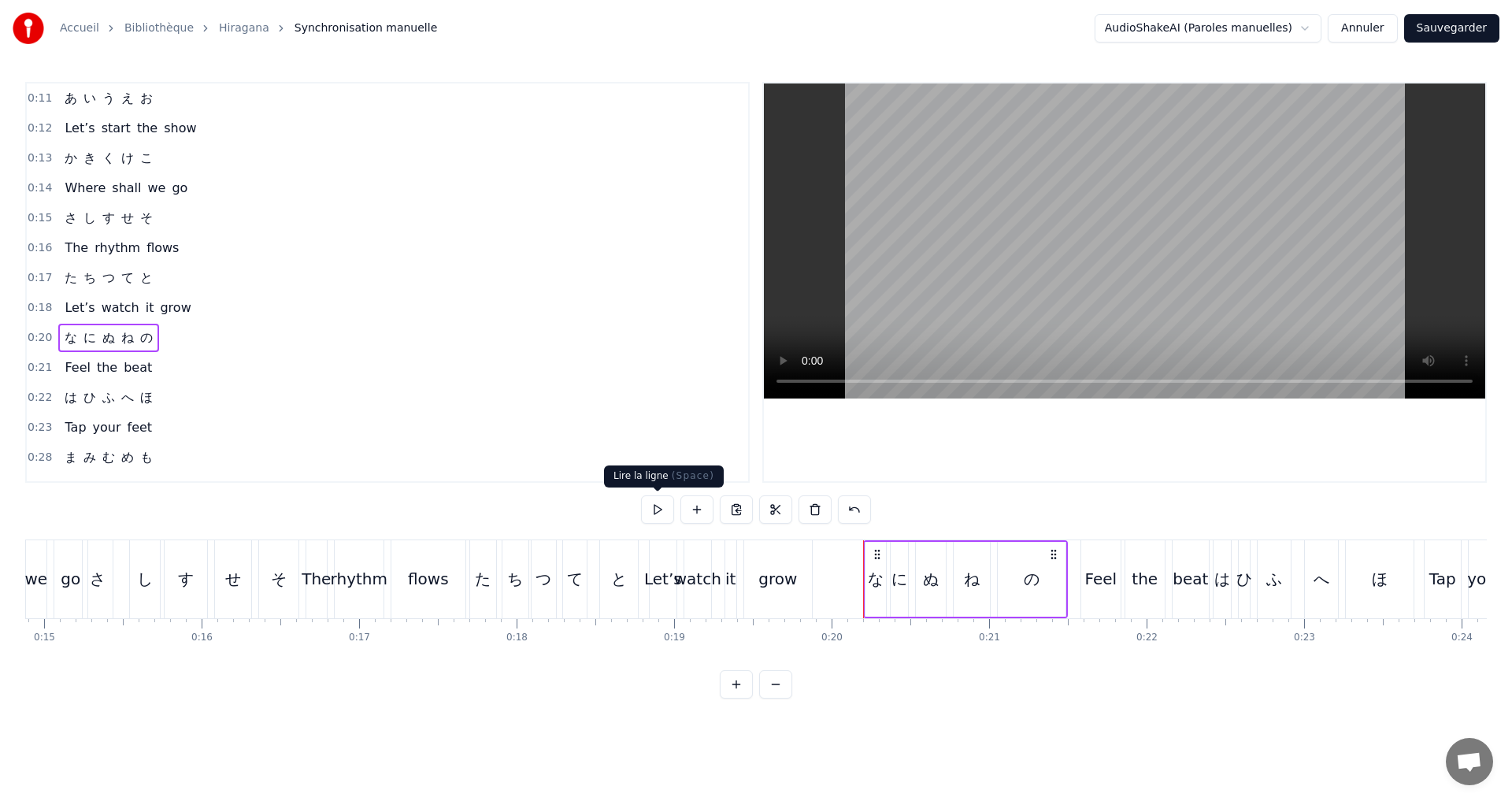
click at [652, 503] on button at bounding box center [657, 509] width 33 height 29
click at [648, 505] on button at bounding box center [657, 509] width 33 height 29
click at [649, 504] on button at bounding box center [657, 509] width 33 height 29
click at [904, 578] on div "に" at bounding box center [899, 579] width 16 height 23
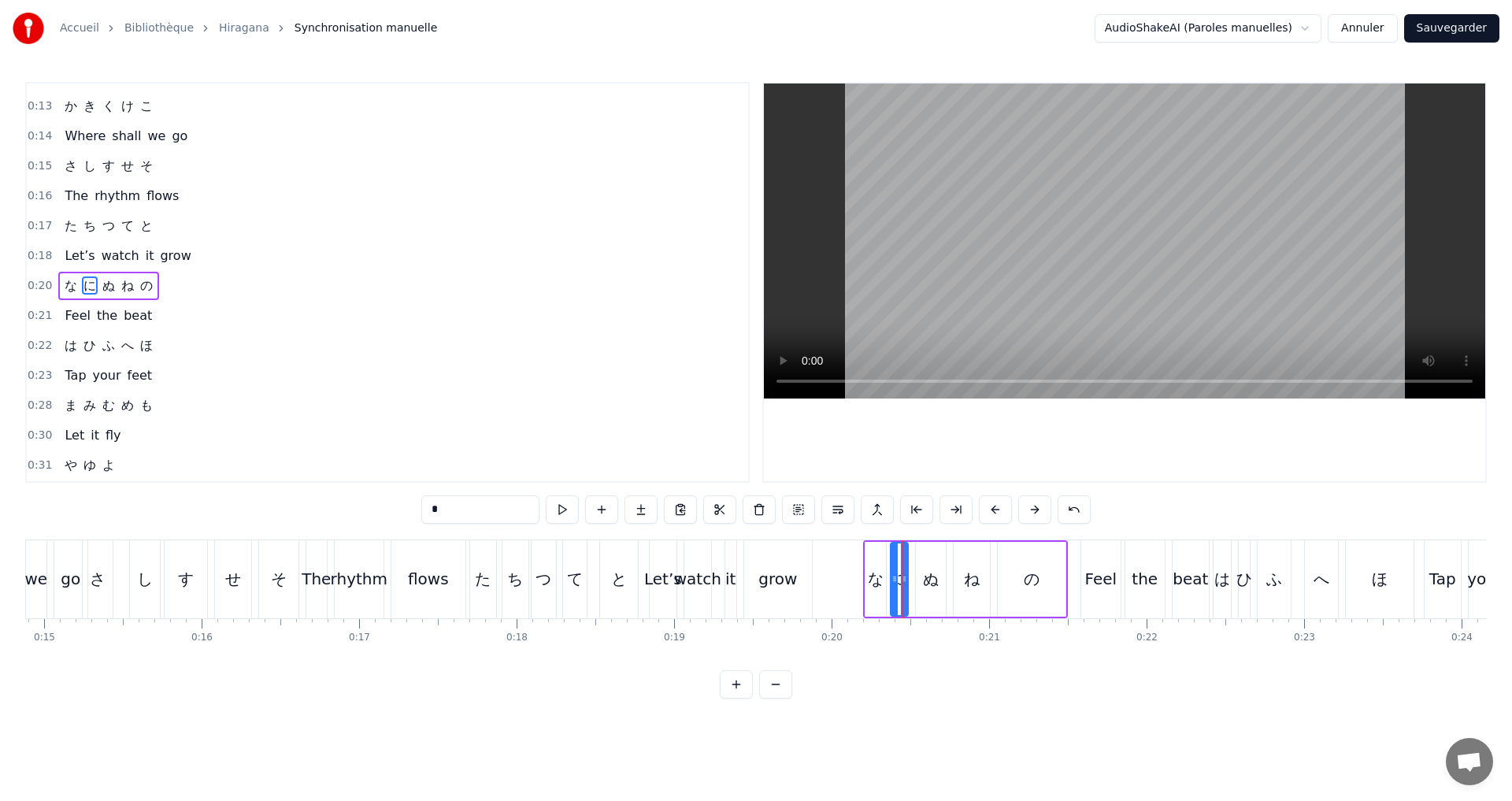
scroll to position [55, 0]
click at [912, 577] on icon at bounding box center [908, 579] width 6 height 12
click at [560, 505] on button at bounding box center [562, 509] width 33 height 29
click at [904, 585] on div at bounding box center [905, 579] width 6 height 71
click at [566, 513] on button at bounding box center [562, 509] width 33 height 29
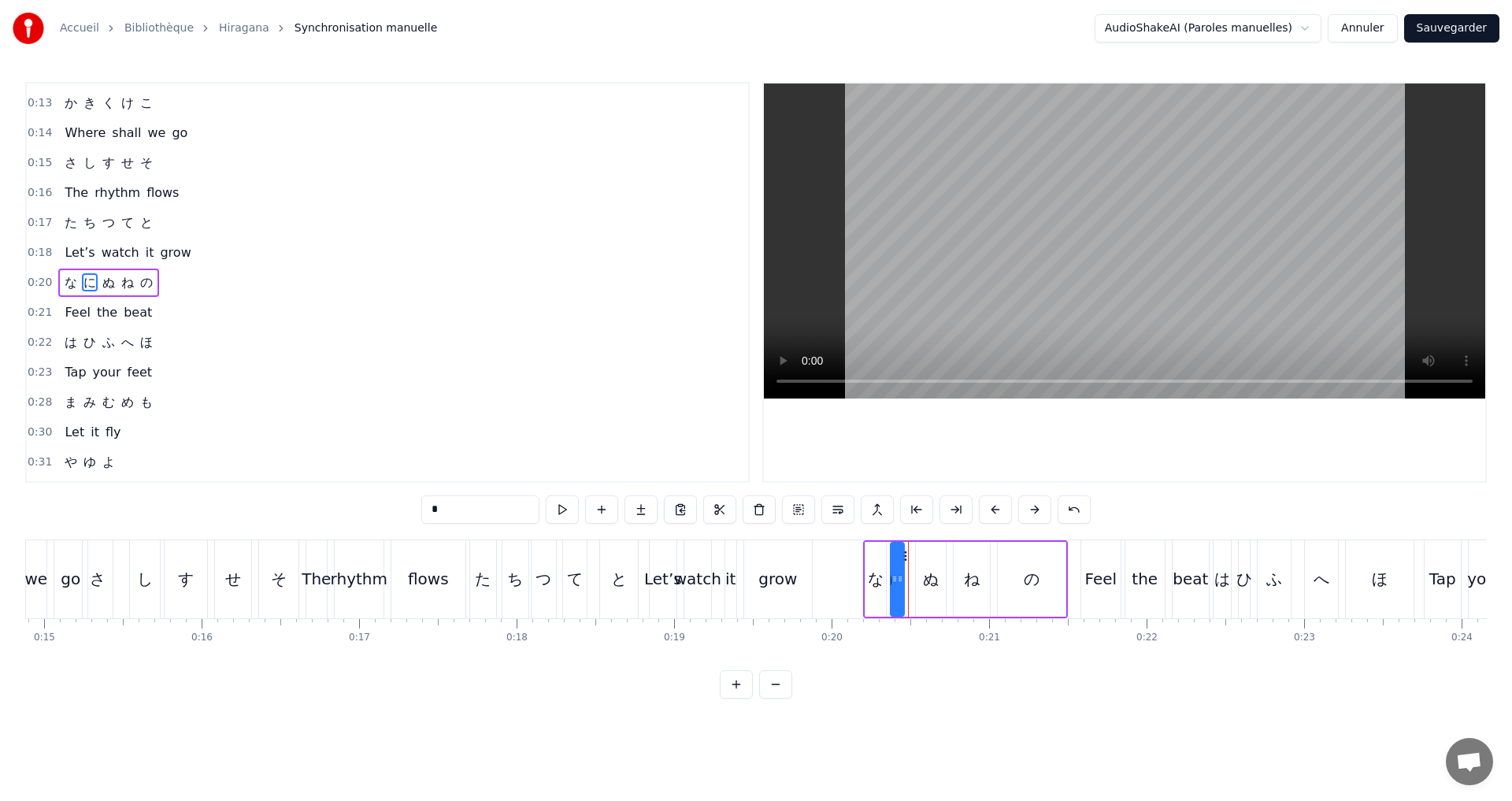
click at [900, 577] on icon at bounding box center [899, 579] width 6 height 12
click at [547, 511] on button at bounding box center [562, 509] width 33 height 29
click at [933, 581] on div "ぬ" at bounding box center [931, 579] width 16 height 23
type input "*"
click at [207, 267] on div "0:18 Let’s watch it grow" at bounding box center [387, 253] width 722 height 30
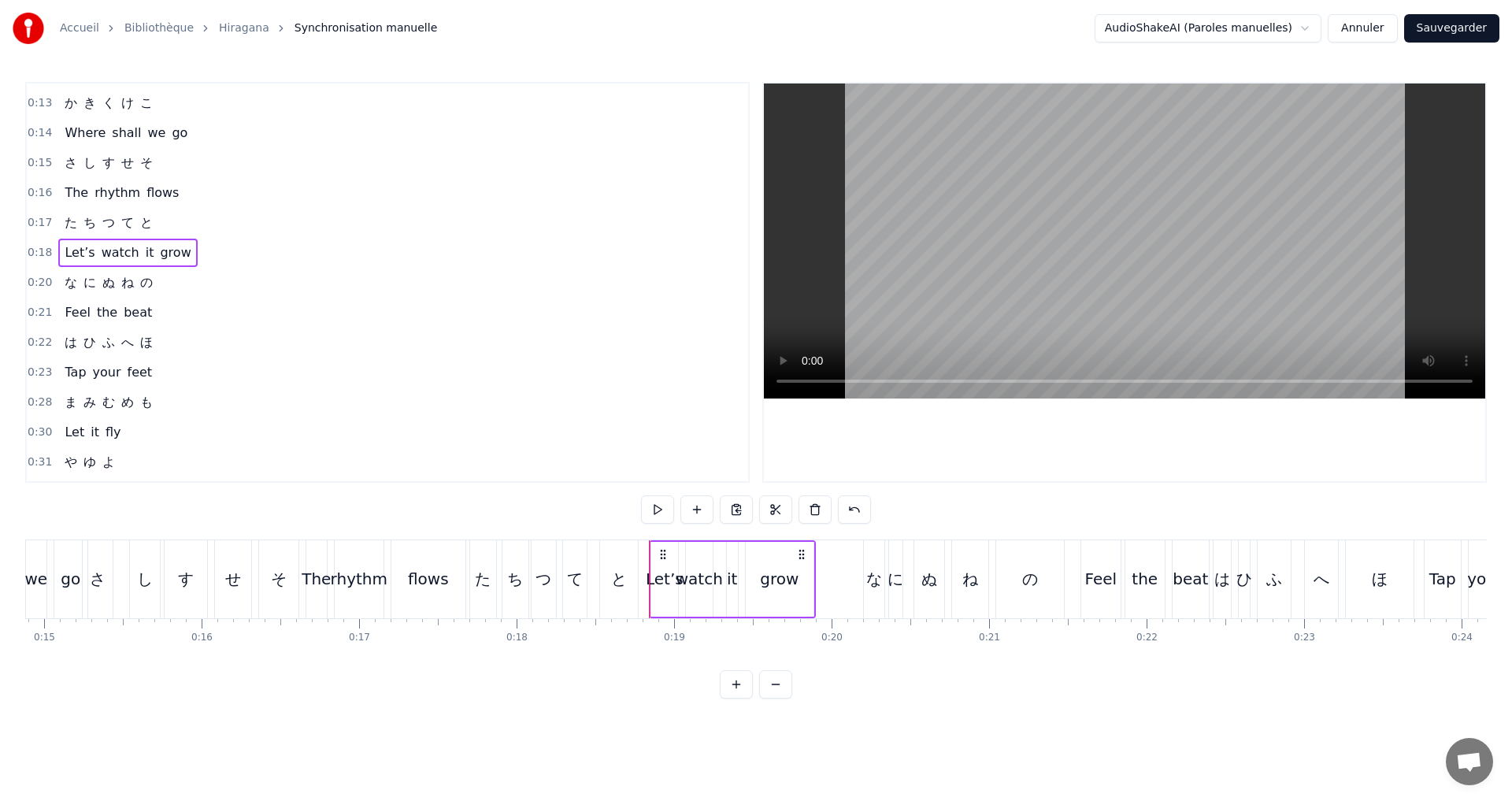
click at [196, 285] on div "0:20 な に ぬ ね の" at bounding box center [387, 283] width 722 height 30
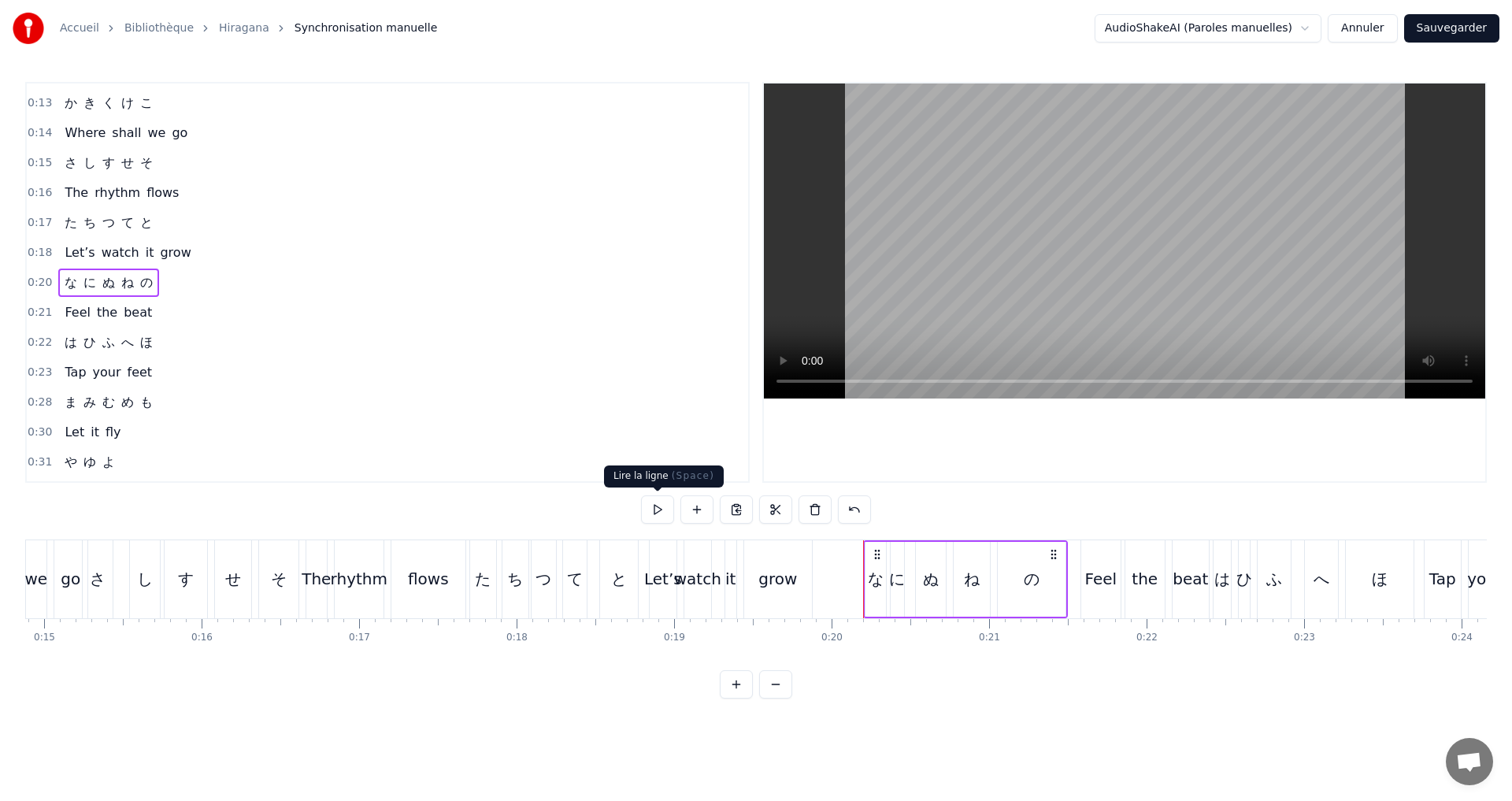
click at [655, 516] on button at bounding box center [657, 509] width 33 height 29
click at [655, 512] on button at bounding box center [657, 509] width 33 height 29
click at [655, 510] on button at bounding box center [657, 509] width 33 height 29
click at [653, 508] on button at bounding box center [657, 509] width 33 height 29
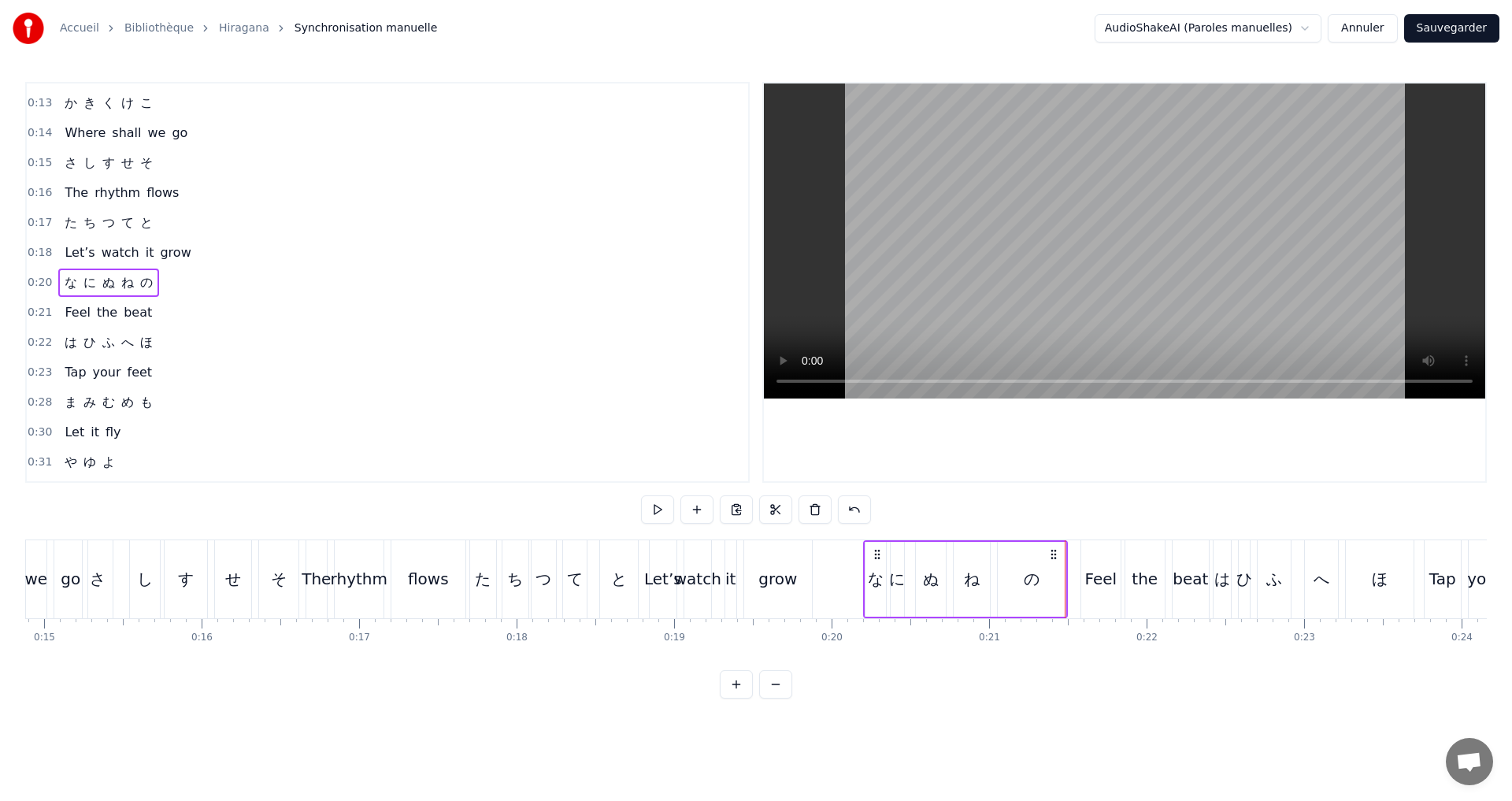
click at [894, 584] on div "に" at bounding box center [897, 579] width 16 height 23
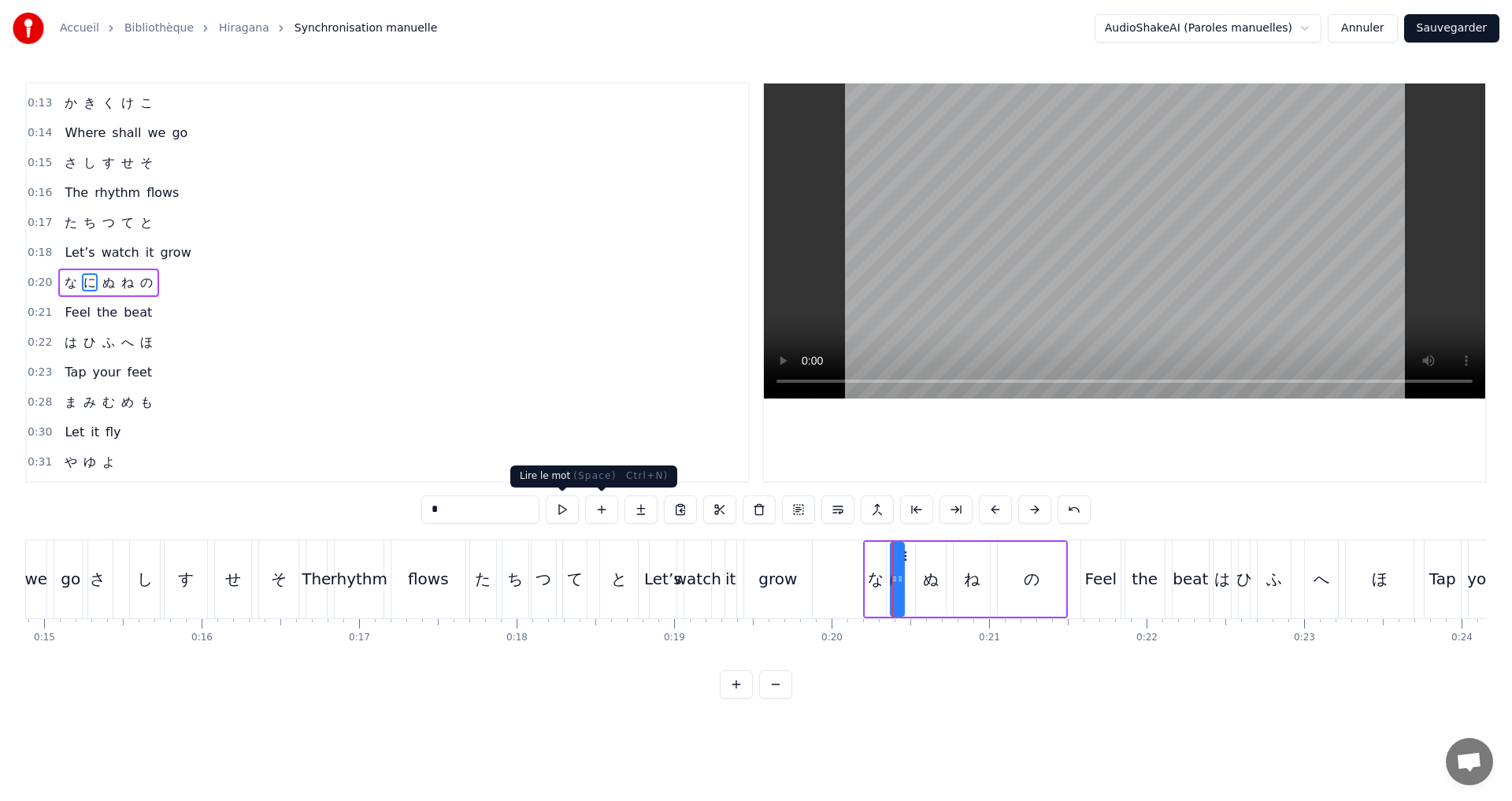
click at [567, 508] on button at bounding box center [562, 509] width 33 height 29
click at [926, 574] on div "ぬ" at bounding box center [931, 579] width 16 height 23
click at [562, 512] on button at bounding box center [562, 509] width 33 height 29
click at [914, 588] on div at bounding box center [914, 579] width 6 height 71
click at [565, 506] on button at bounding box center [562, 509] width 33 height 29
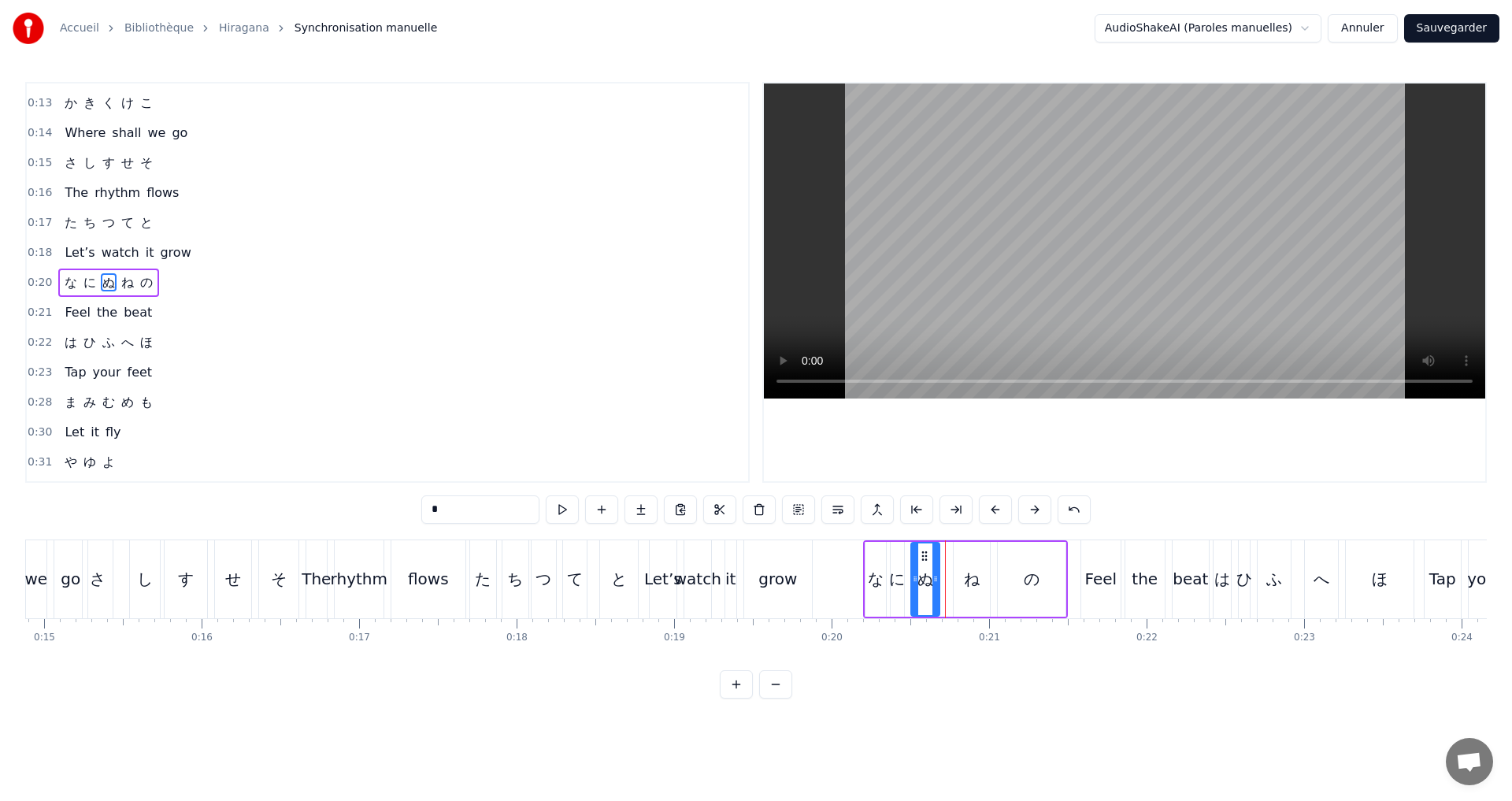
click at [935, 583] on div at bounding box center [935, 579] width 6 height 71
click at [975, 576] on div "ね" at bounding box center [971, 579] width 16 height 23
click at [563, 507] on button at bounding box center [562, 509] width 33 height 29
drag, startPoint x: 985, startPoint y: 582, endPoint x: 975, endPoint y: 576, distance: 11.7
click at [975, 576] on icon at bounding box center [975, 579] width 6 height 12
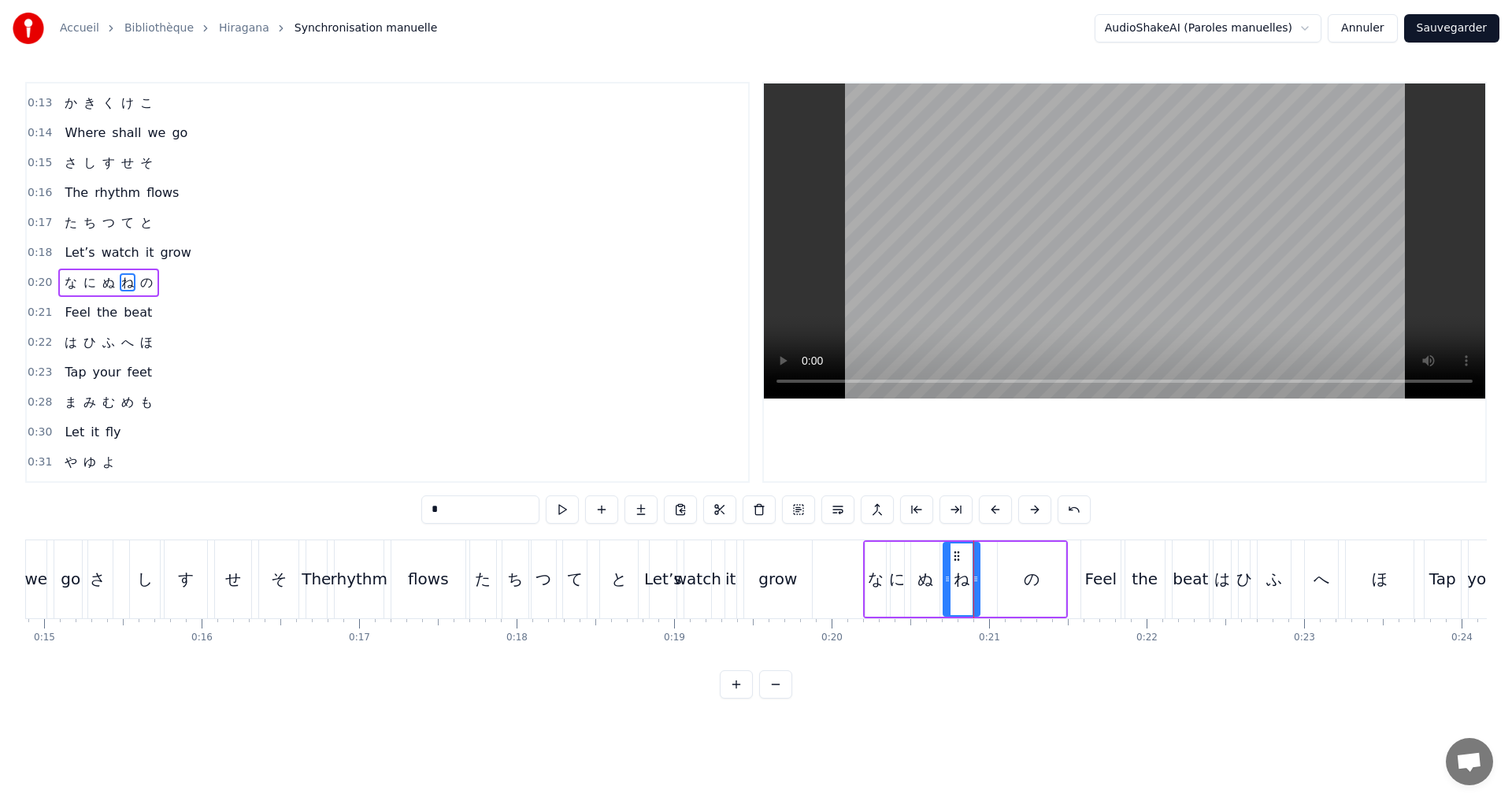
drag, startPoint x: 957, startPoint y: 574, endPoint x: 947, endPoint y: 570, distance: 10.8
click at [947, 570] on div at bounding box center [946, 579] width 6 height 71
click at [562, 503] on button at bounding box center [562, 509] width 33 height 29
click at [1017, 582] on div "の" at bounding box center [1031, 579] width 68 height 75
type input "*"
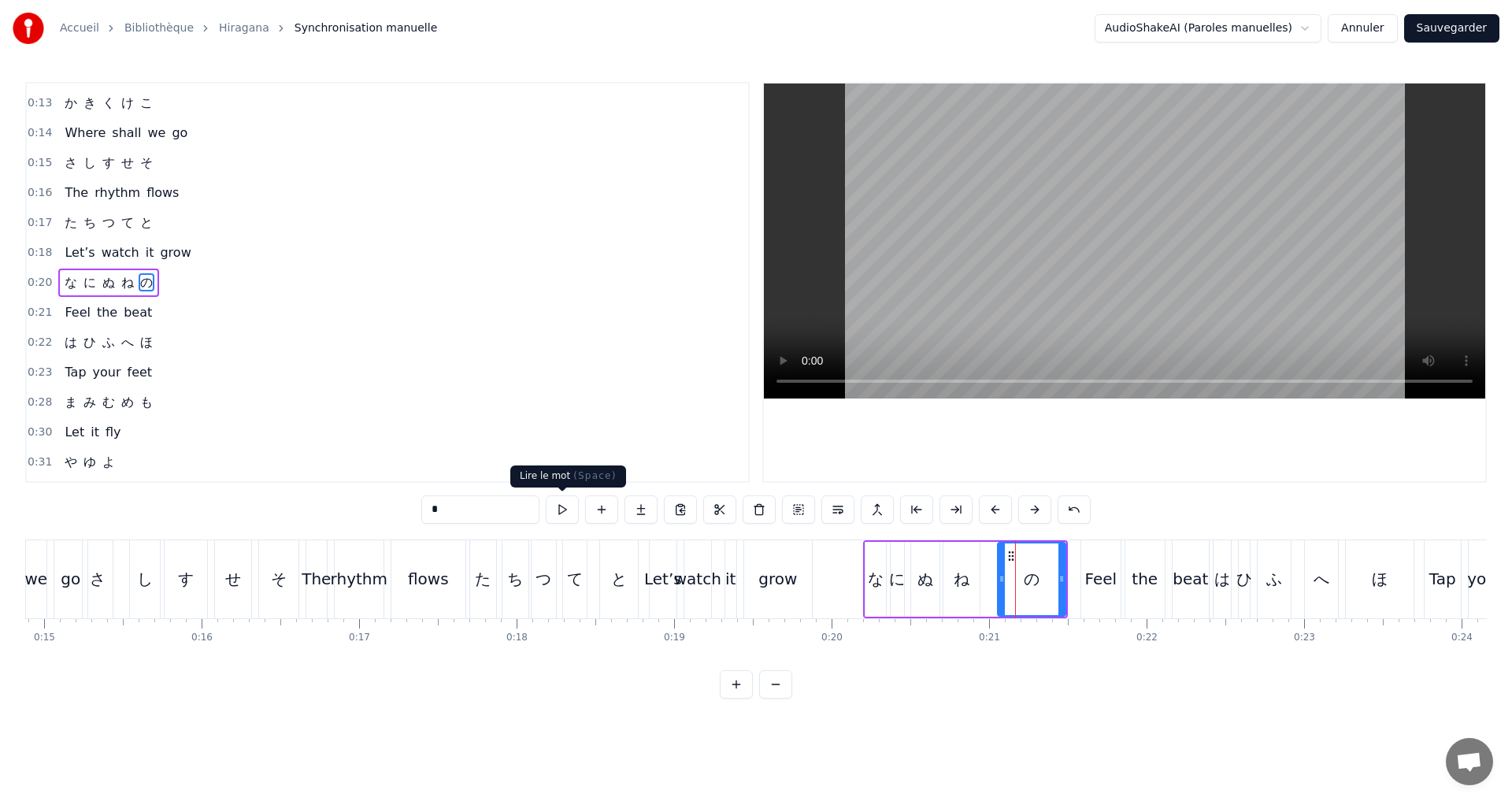
click at [566, 510] on button at bounding box center [562, 509] width 33 height 29
drag, startPoint x: 1062, startPoint y: 589, endPoint x: 1046, endPoint y: 579, distance: 18.9
click at [1046, 579] on div at bounding box center [1046, 579] width 6 height 71
drag, startPoint x: 1004, startPoint y: 581, endPoint x: 991, endPoint y: 580, distance: 13.0
click at [991, 580] on icon at bounding box center [989, 579] width 6 height 12
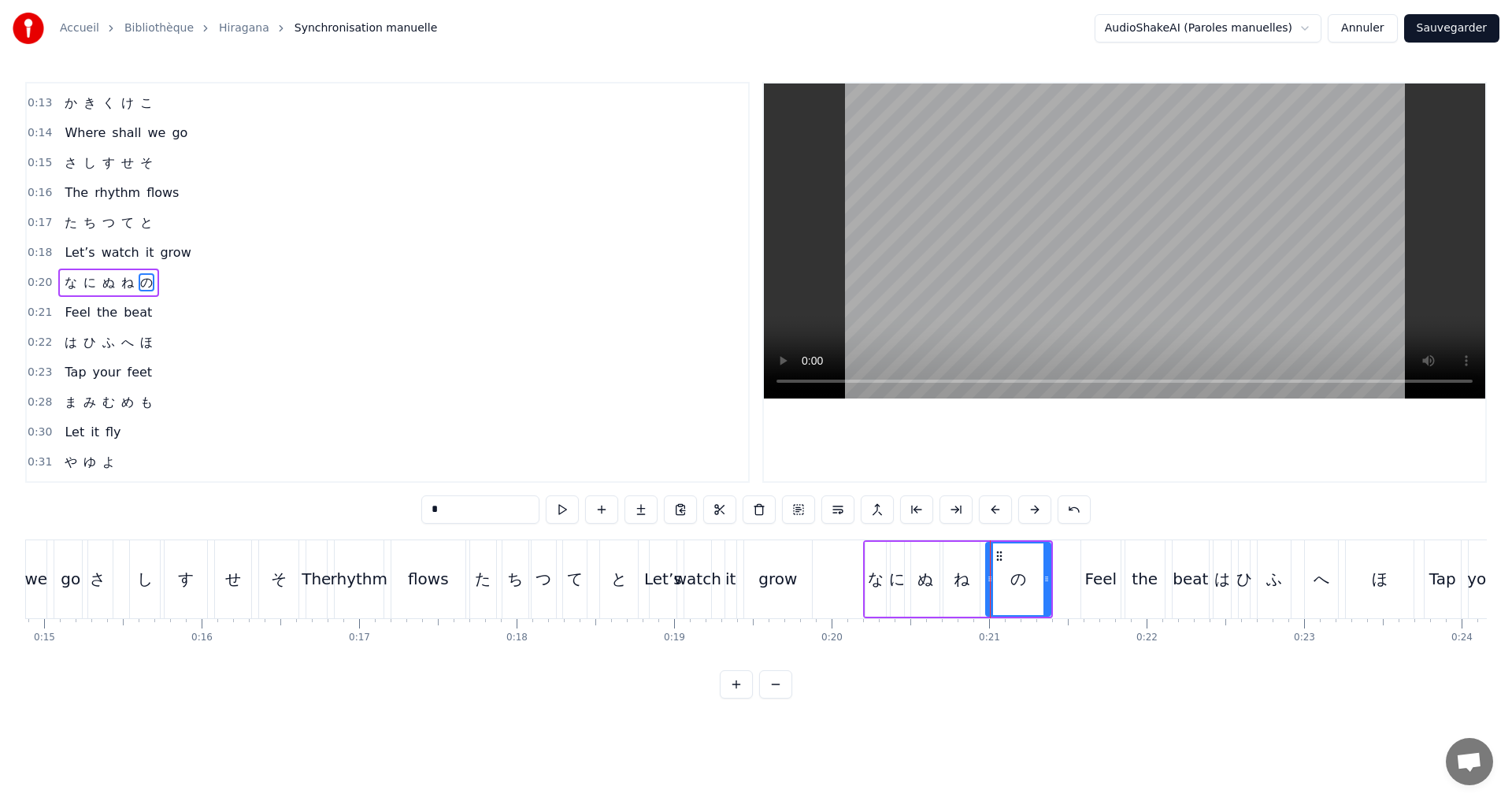
drag, startPoint x: 184, startPoint y: 291, endPoint x: 194, endPoint y: 292, distance: 10.0
click at [183, 289] on div "0:20 な に ぬ ね の" at bounding box center [387, 283] width 722 height 30
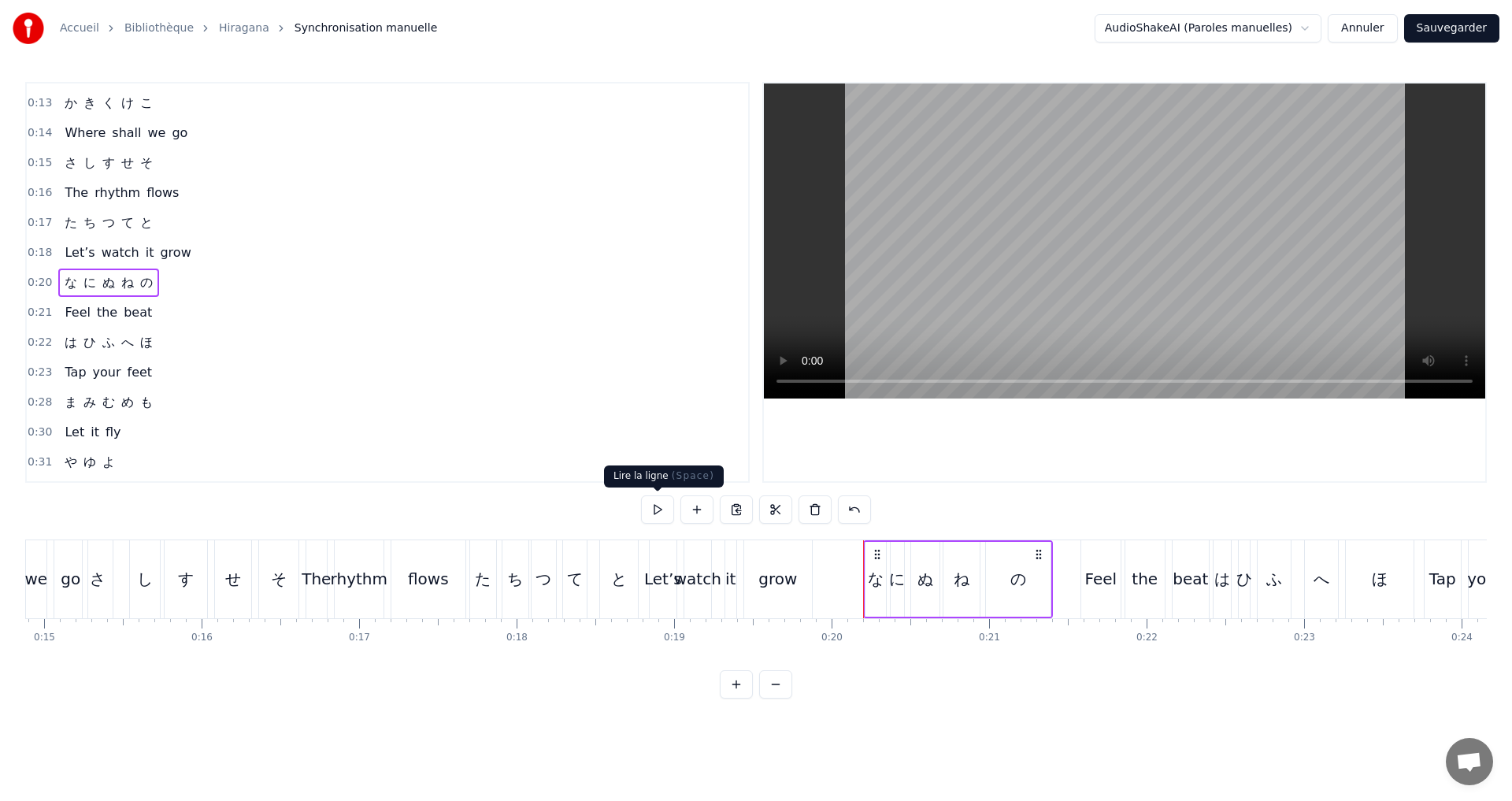
click at [652, 512] on button at bounding box center [657, 509] width 33 height 29
click at [1444, 37] on button "Sauvegarder" at bounding box center [1451, 29] width 95 height 29
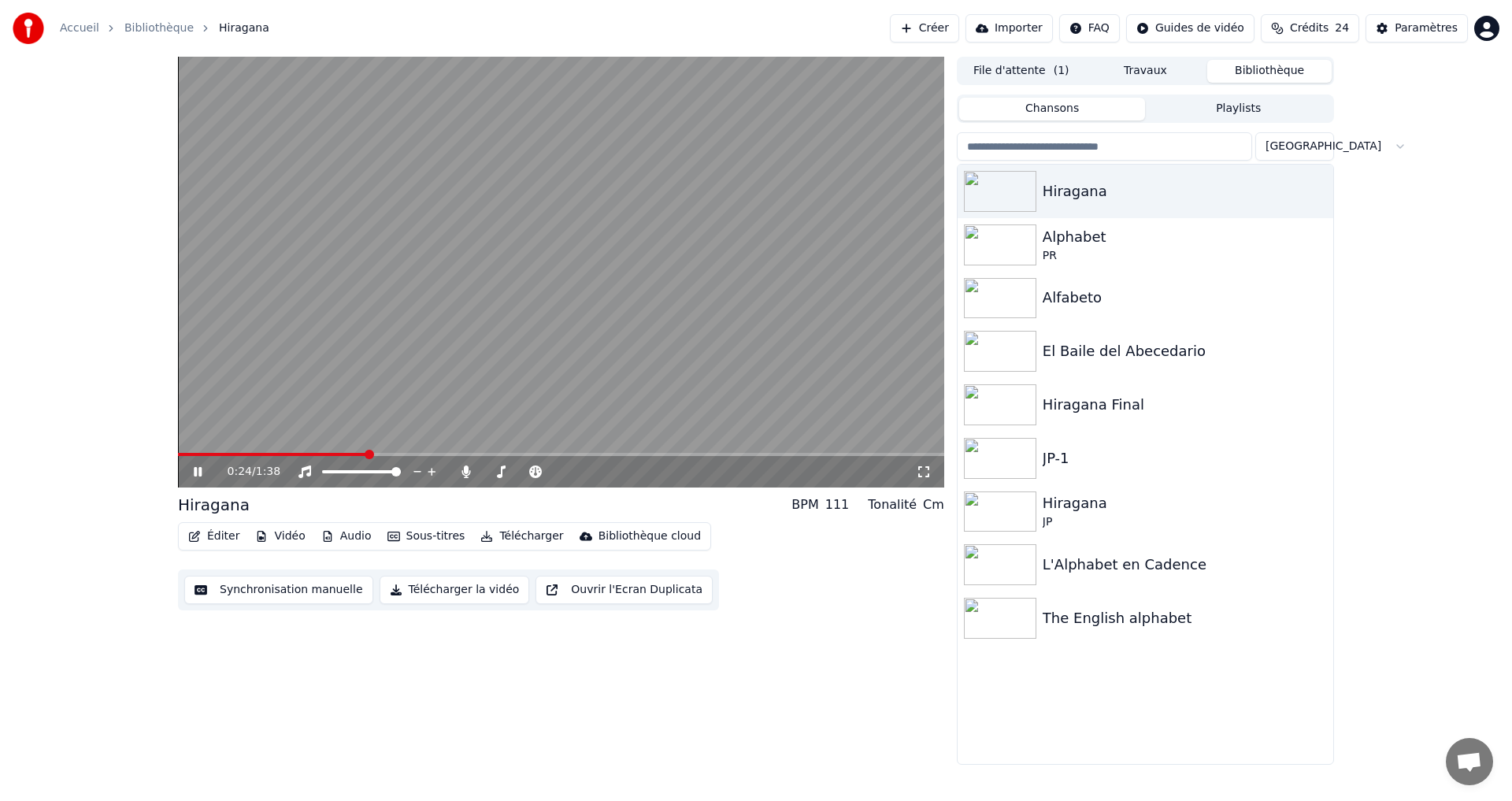
click at [198, 477] on icon at bounding box center [209, 472] width 37 height 12
drag, startPoint x: 186, startPoint y: 452, endPoint x: 194, endPoint y: 455, distance: 8.5
click at [186, 450] on video at bounding box center [560, 272] width 766 height 431
click at [186, 456] on span at bounding box center [277, 455] width 199 height 4
click at [195, 473] on icon at bounding box center [197, 471] width 8 height 10
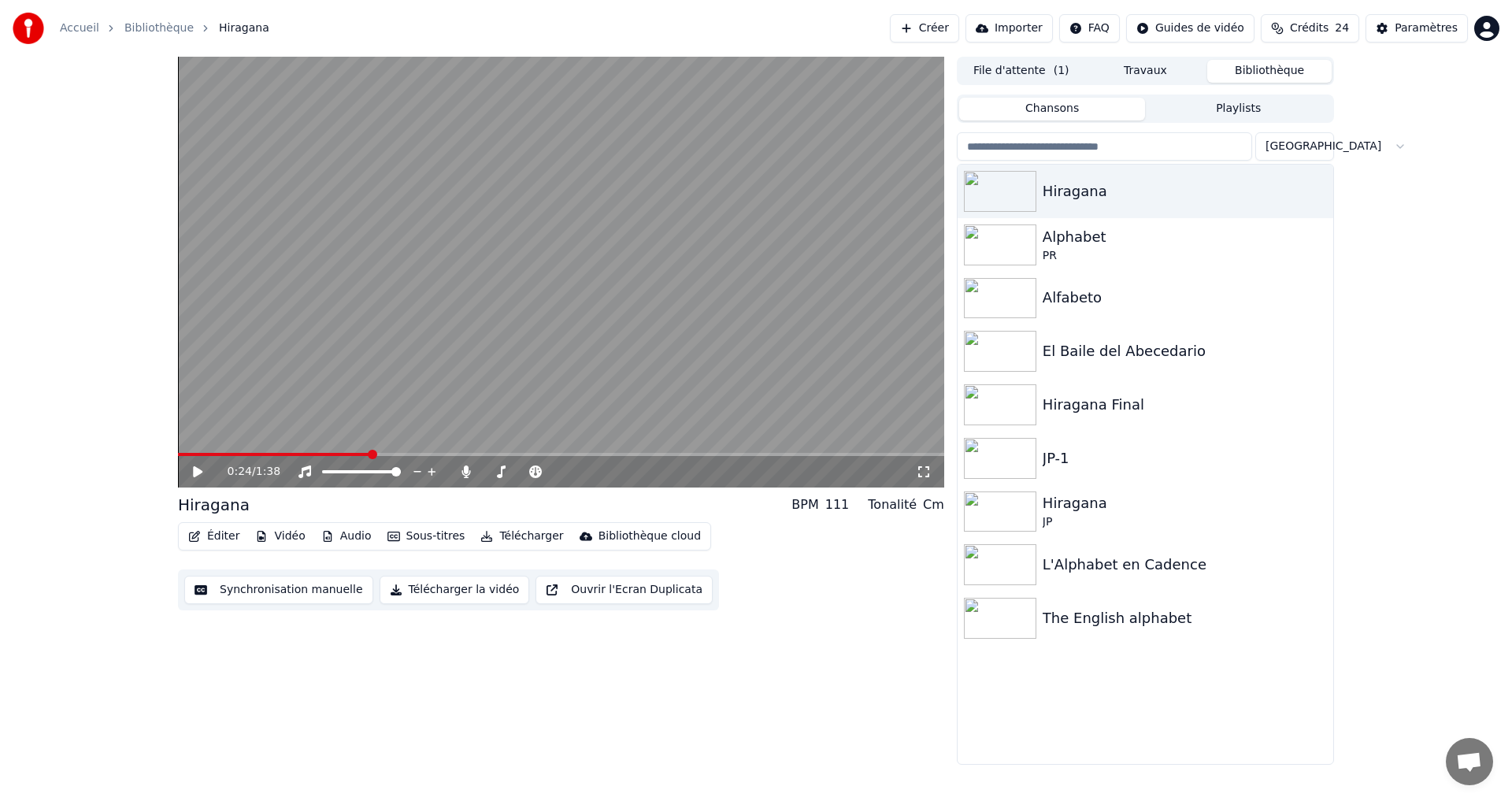
click at [245, 597] on button "Synchronisation manuelle" at bounding box center [279, 590] width 189 height 29
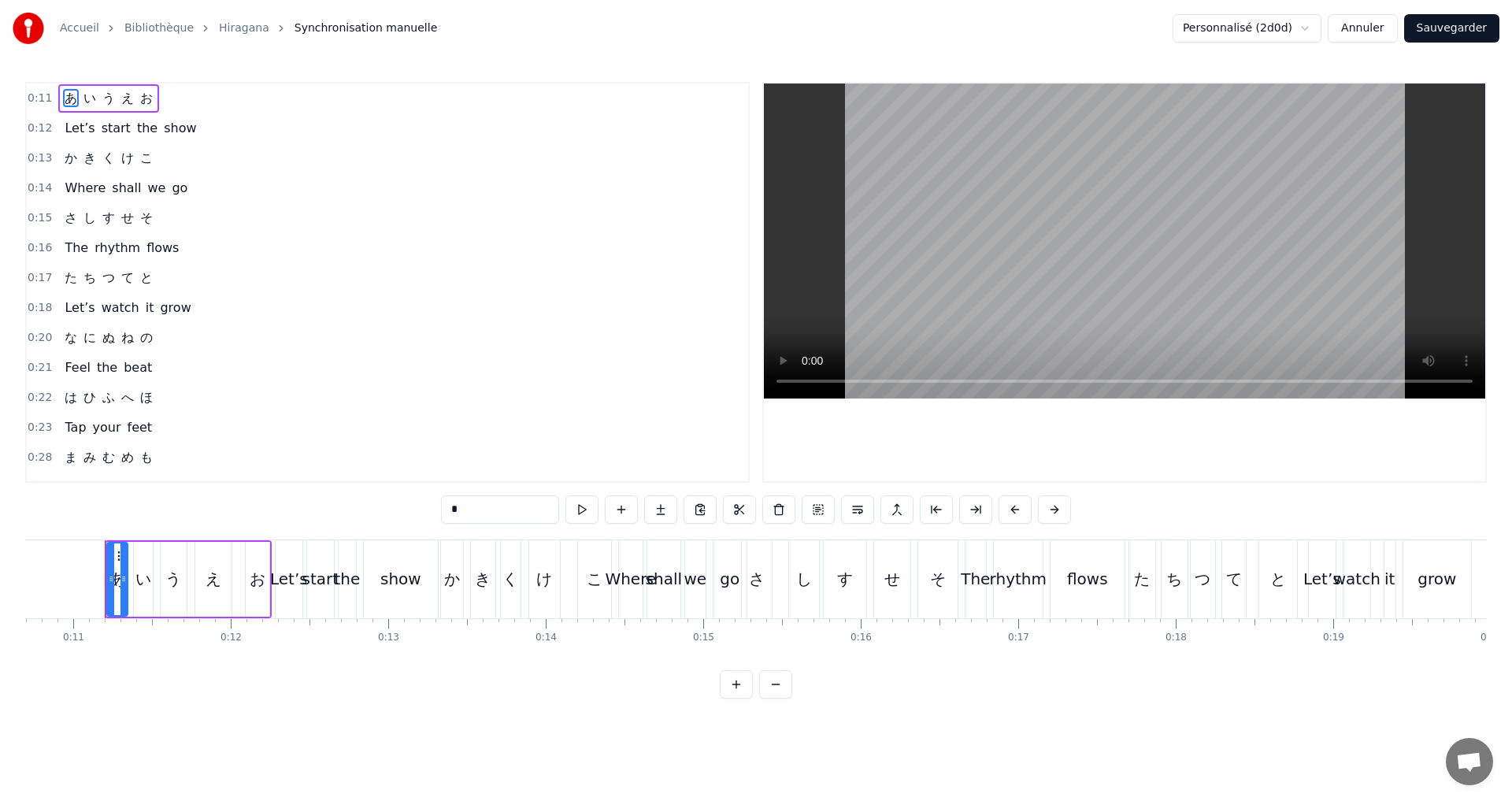
click at [172, 339] on div "0:20 な に ぬ ね の" at bounding box center [387, 338] width 722 height 30
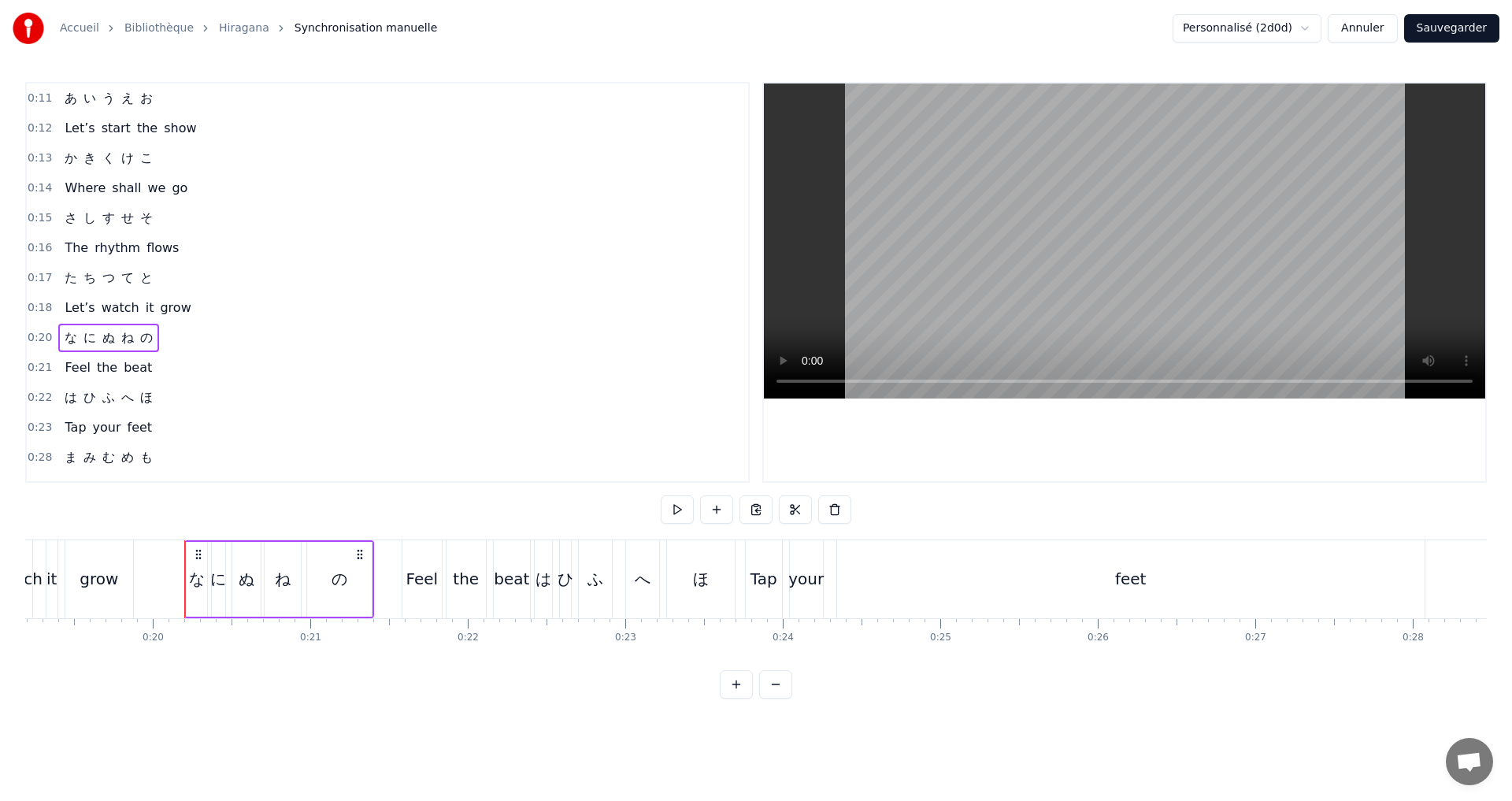
scroll to position [0, 3102]
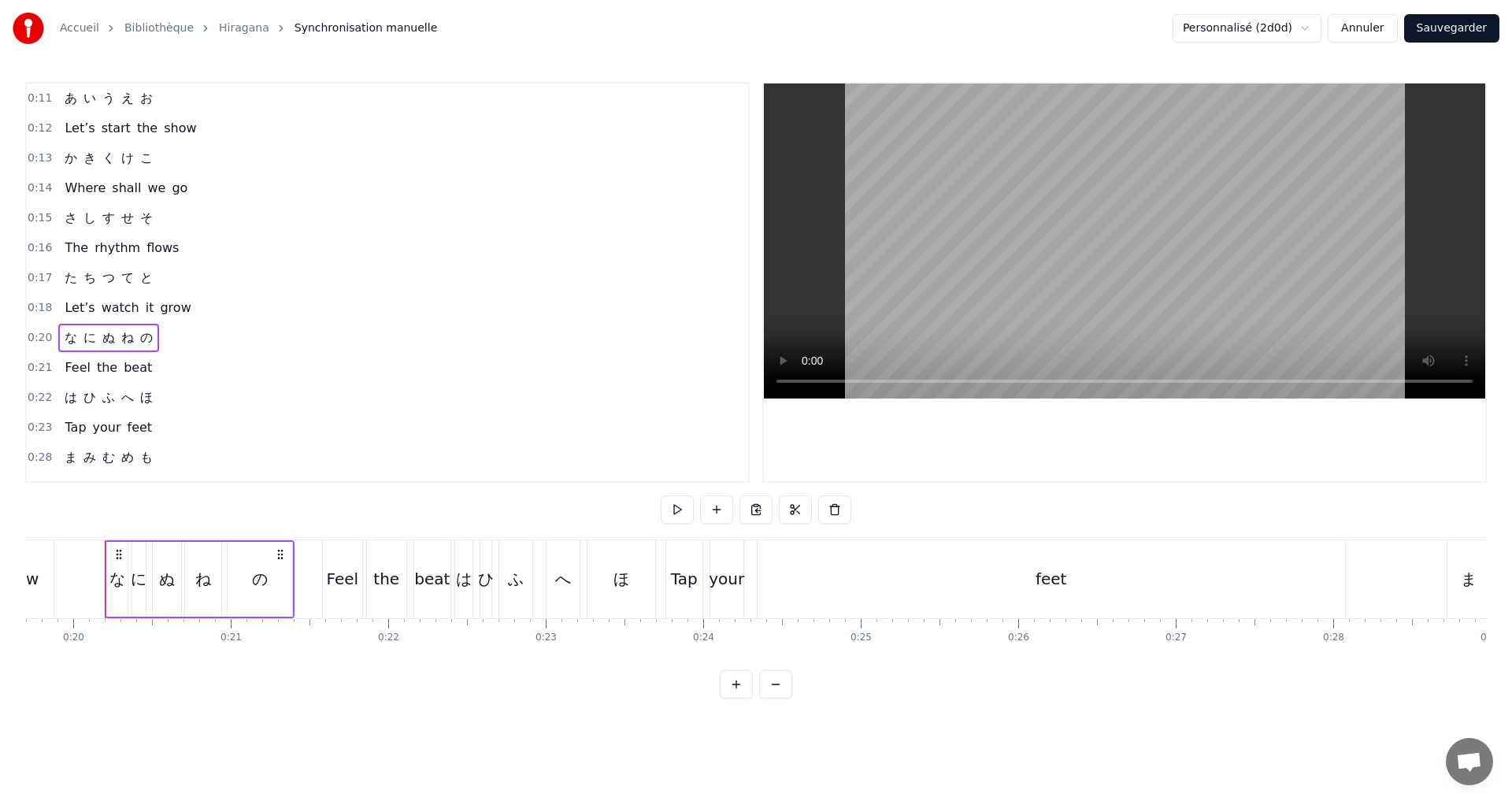
click at [178, 393] on div "0:22 は ひ ふ へ ほ" at bounding box center [387, 398] width 722 height 30
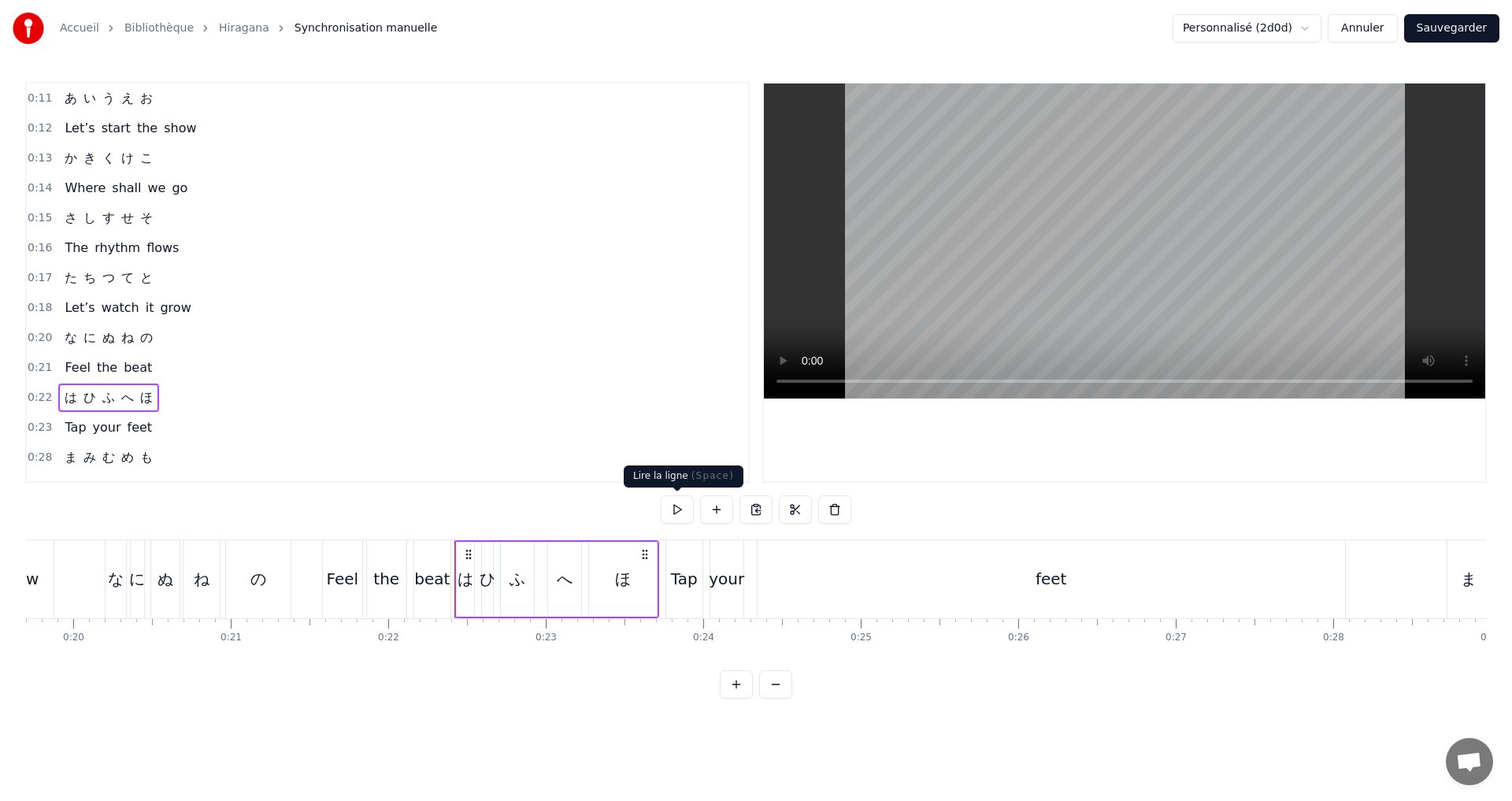
click at [669, 508] on button at bounding box center [677, 509] width 33 height 29
click at [669, 507] on button at bounding box center [677, 509] width 33 height 29
click at [204, 447] on div "0:28 [PERSON_NAME] [PERSON_NAME] も" at bounding box center [387, 458] width 722 height 30
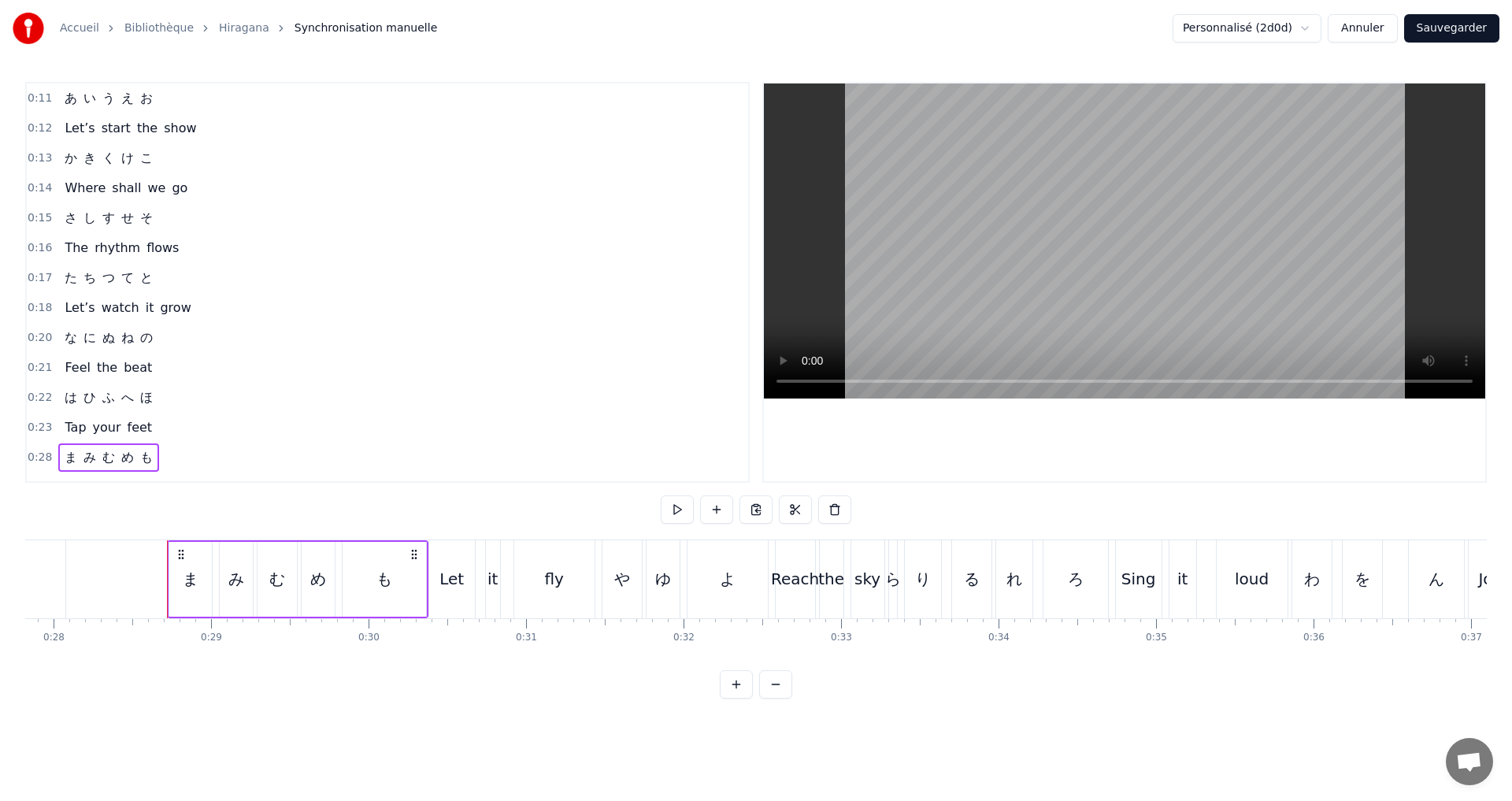
scroll to position [0, 4443]
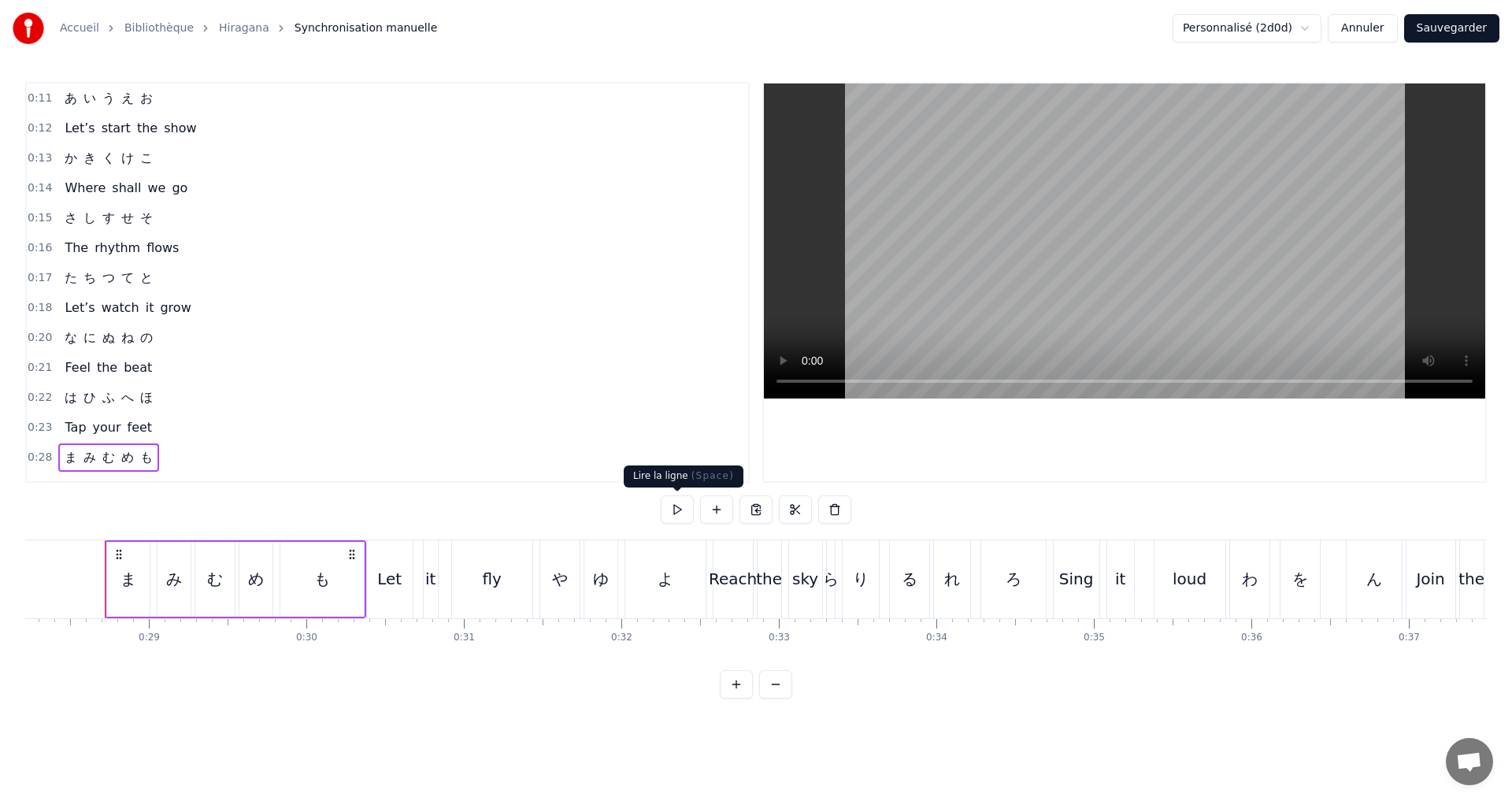
click at [674, 507] on button at bounding box center [677, 509] width 33 height 29
click at [217, 574] on div "む" at bounding box center [215, 579] width 16 height 23
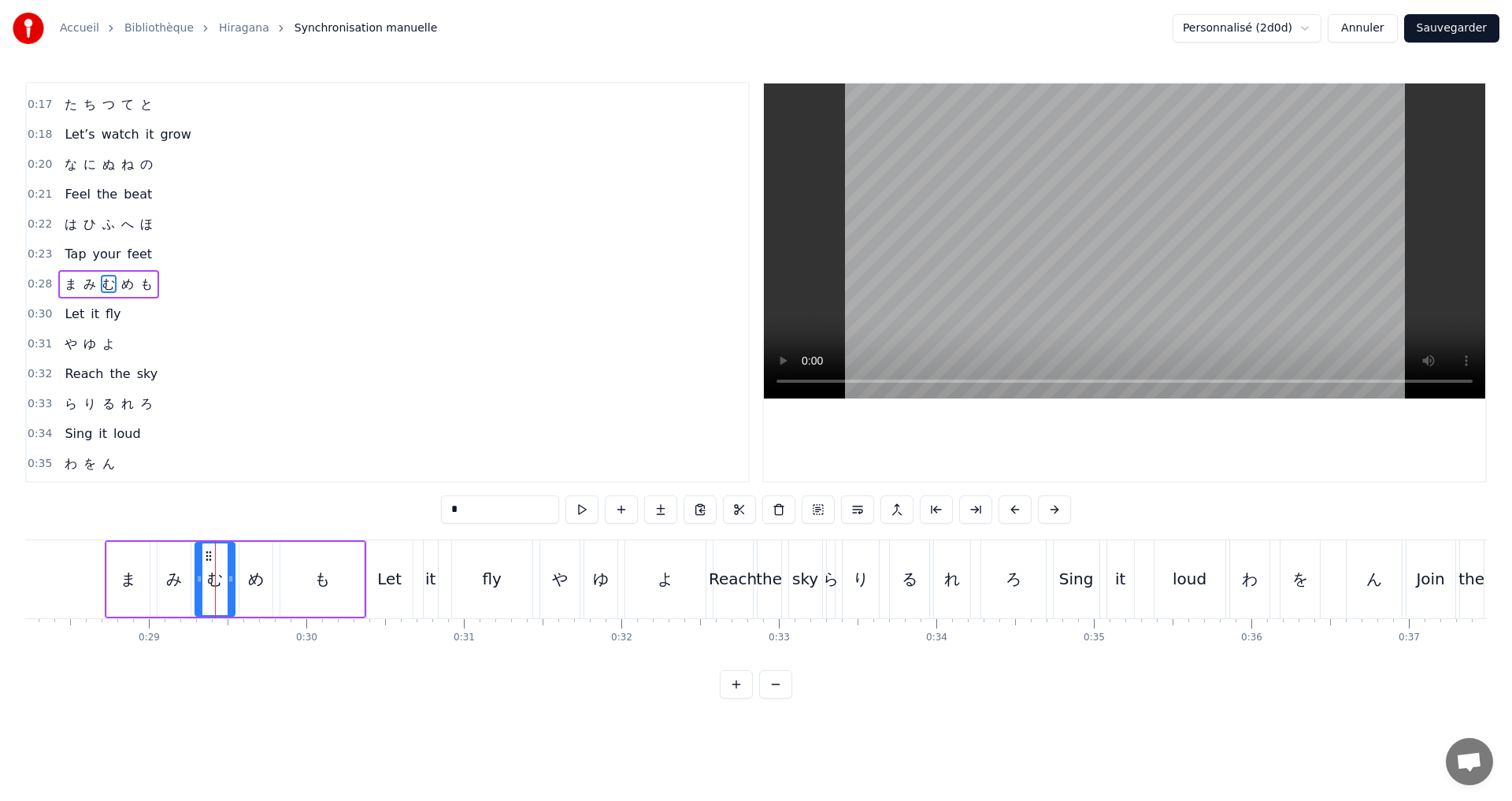
scroll to position [175, 0]
click at [574, 510] on button at bounding box center [582, 509] width 33 height 29
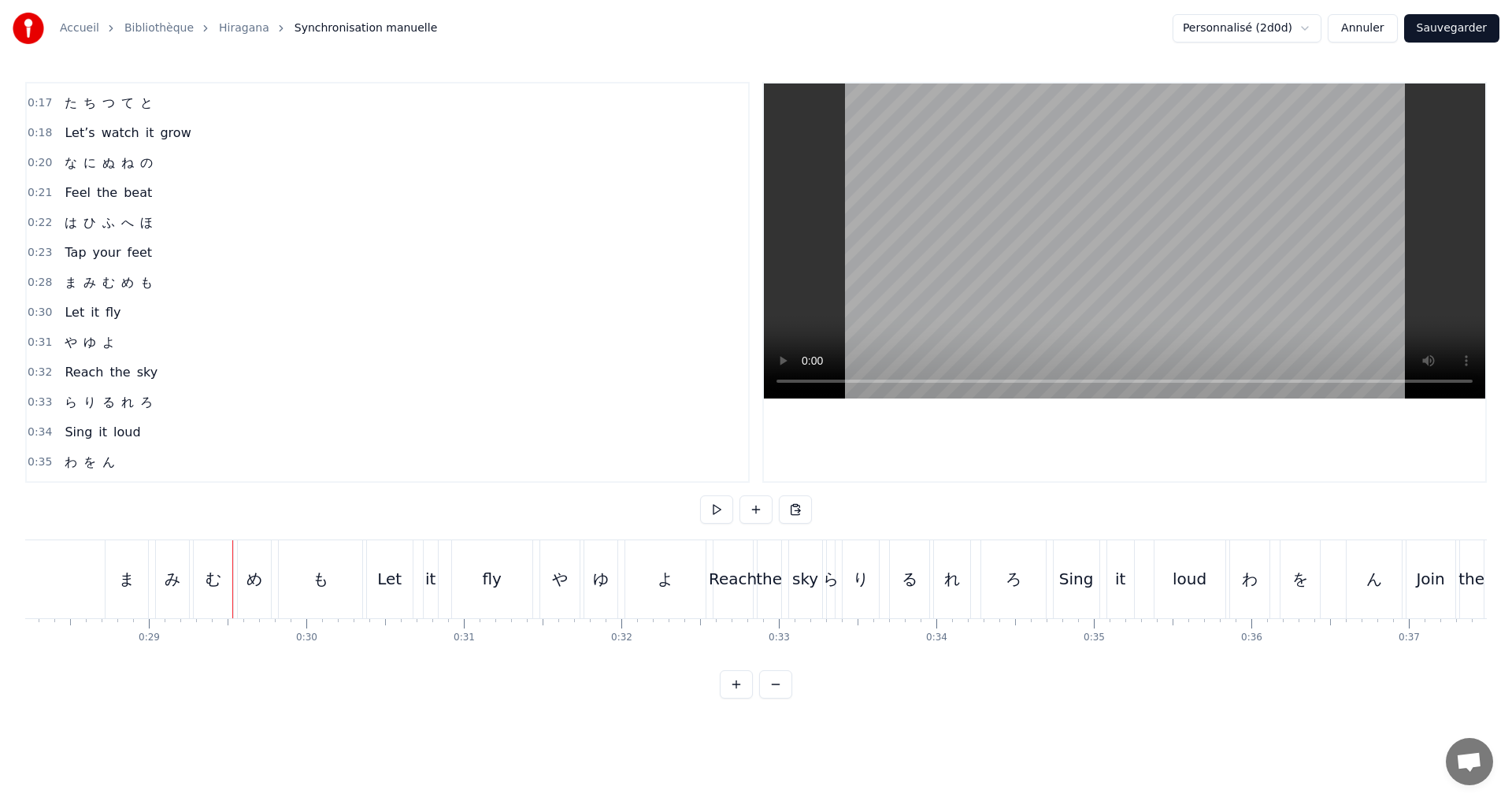
click at [216, 579] on div "む" at bounding box center [213, 579] width 16 height 23
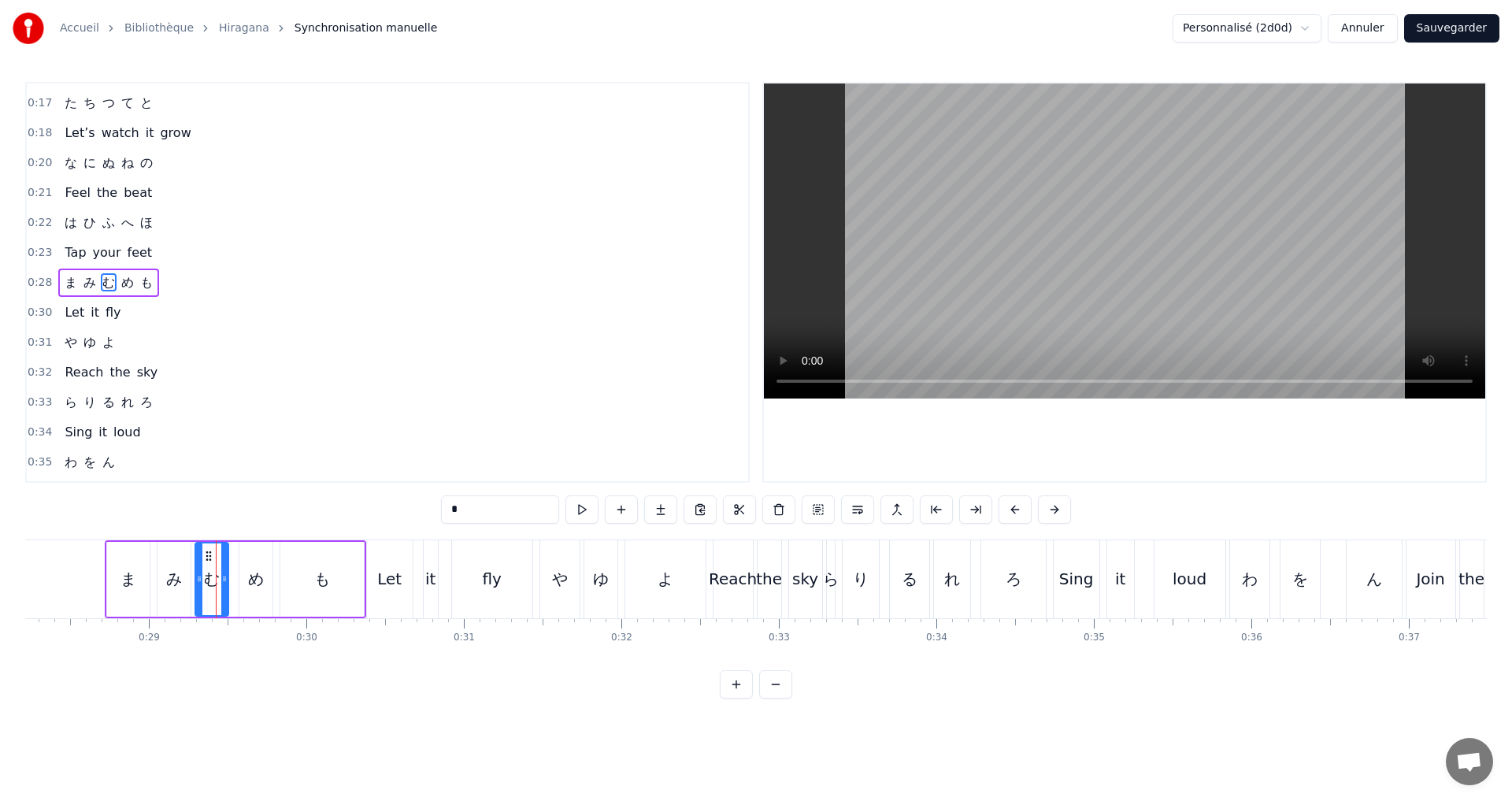
click at [225, 581] on icon at bounding box center [224, 579] width 6 height 12
click at [567, 514] on button at bounding box center [562, 509] width 33 height 29
click at [185, 285] on div "0:28 [PERSON_NAME] [PERSON_NAME] も" at bounding box center [387, 283] width 722 height 30
click at [655, 504] on button at bounding box center [657, 509] width 33 height 29
click at [655, 503] on button at bounding box center [657, 509] width 33 height 29
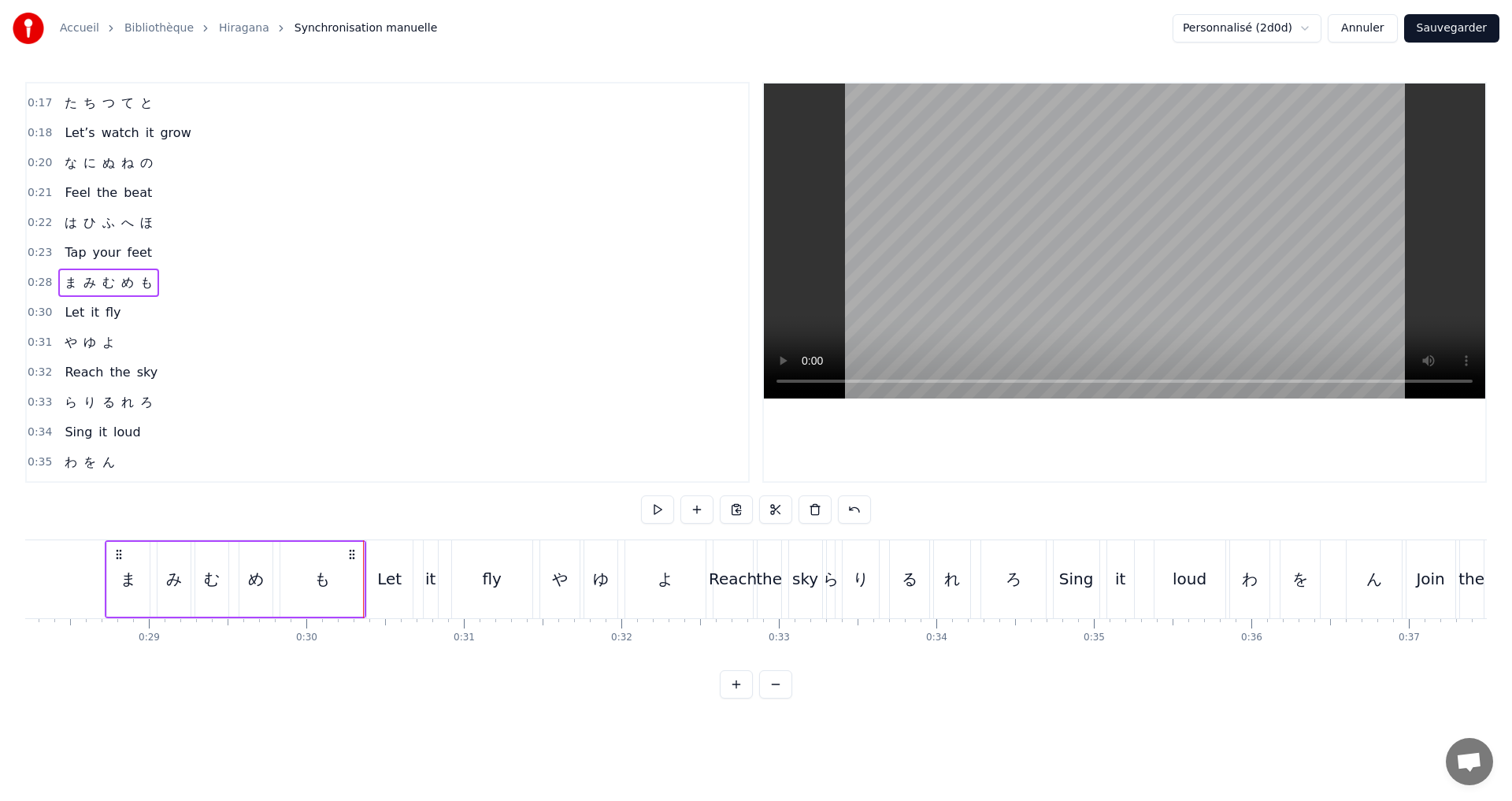
click at [137, 339] on div "0:31 や ゆ よ" at bounding box center [387, 343] width 722 height 30
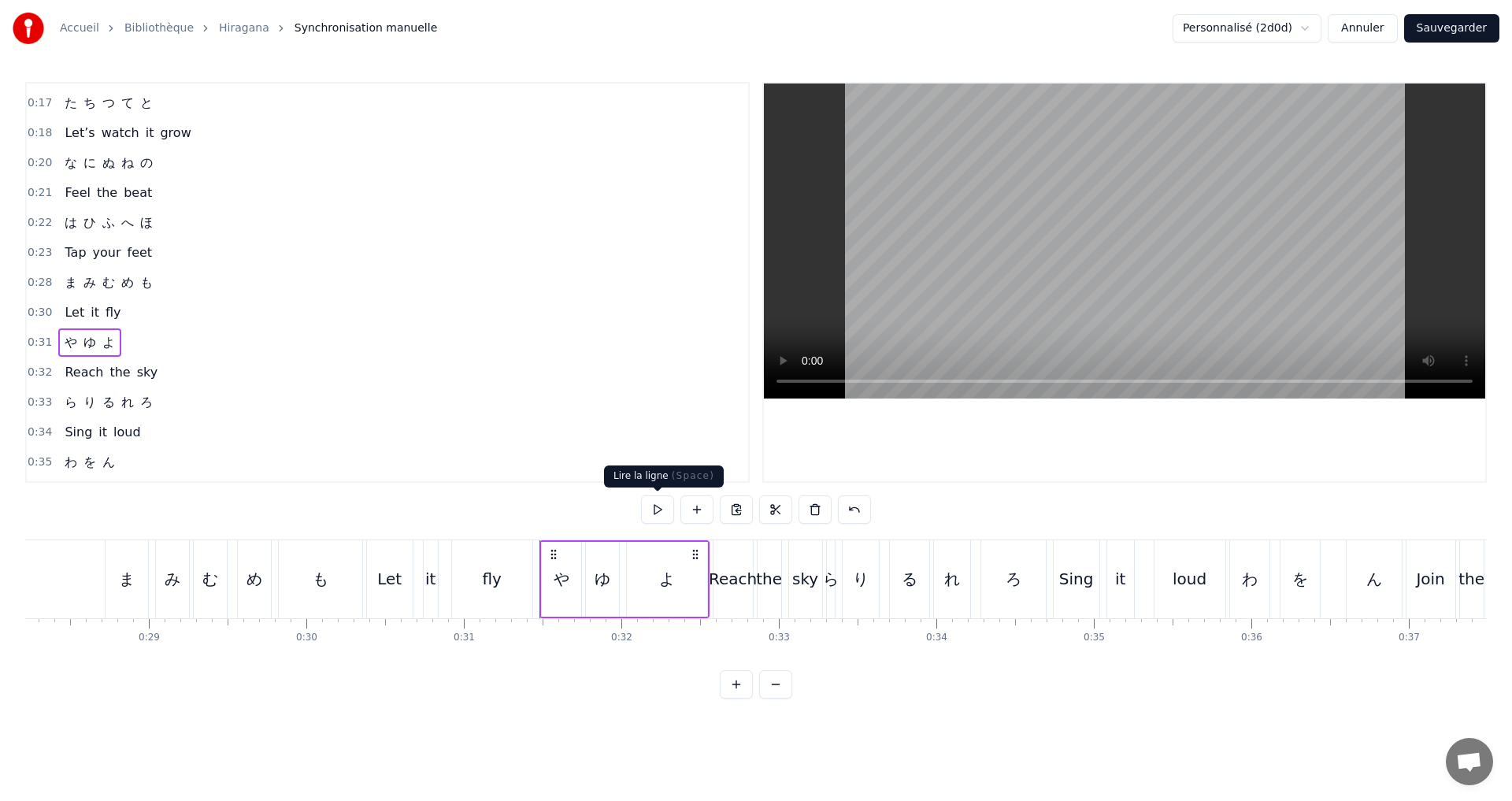
click at [653, 505] on button at bounding box center [657, 509] width 33 height 29
click at [233, 406] on div "0:33 ら り る れ ろ" at bounding box center [387, 402] width 722 height 30
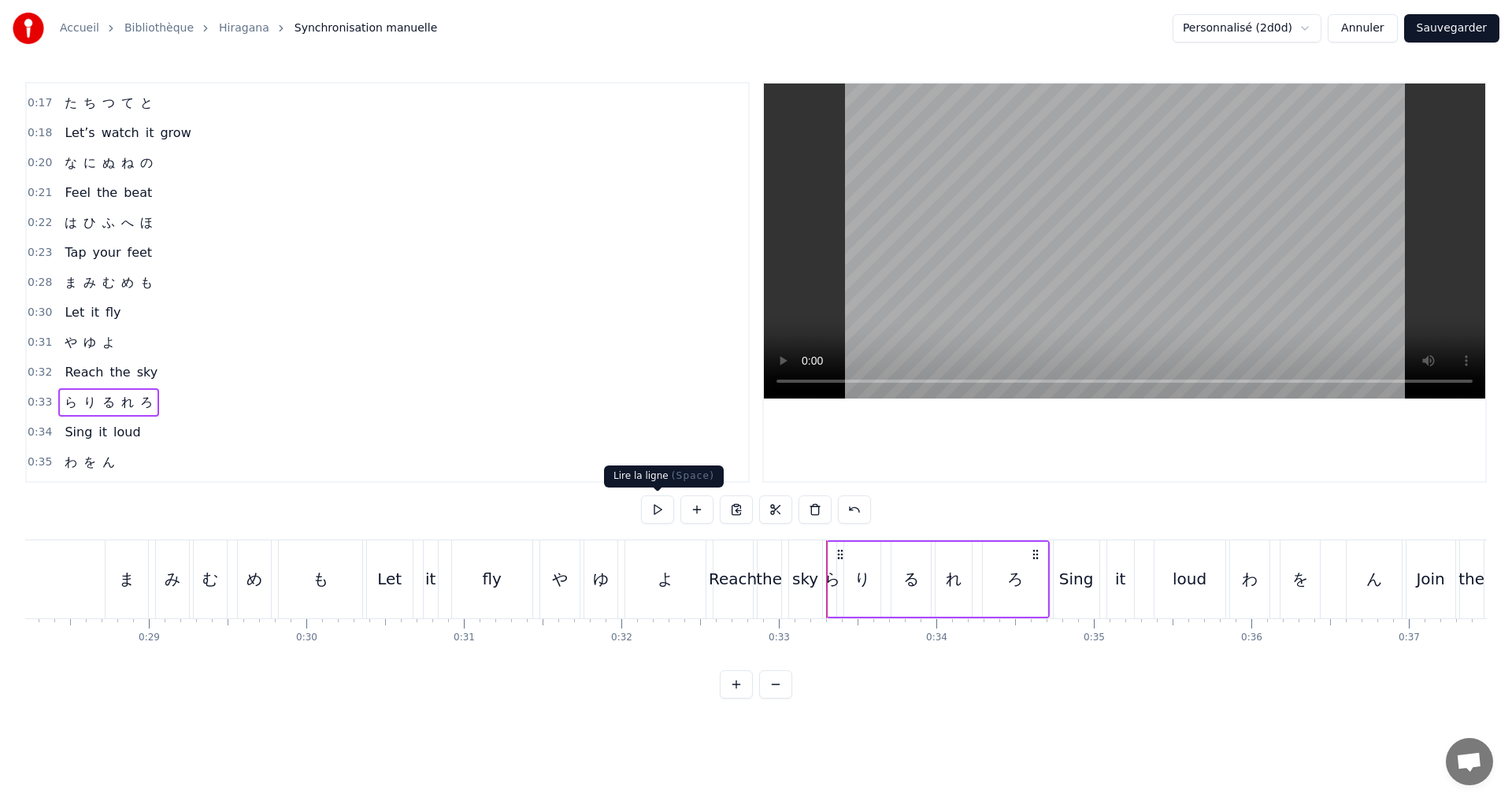
click at [649, 513] on button at bounding box center [657, 509] width 33 height 29
click at [654, 500] on button at bounding box center [657, 509] width 33 height 29
click at [836, 583] on div "ら" at bounding box center [832, 579] width 16 height 23
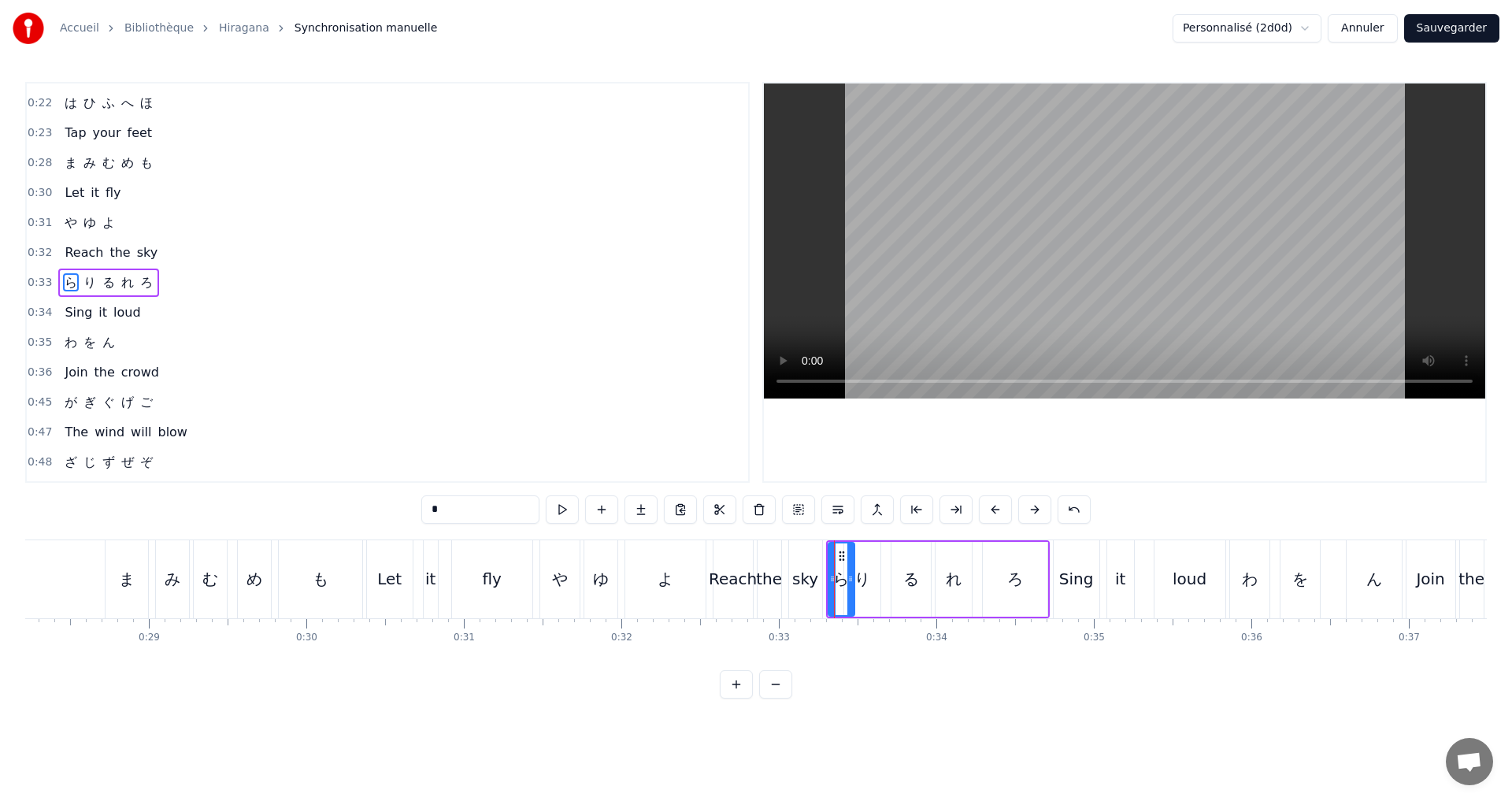
click at [847, 582] on icon at bounding box center [850, 579] width 6 height 12
drag, startPoint x: 830, startPoint y: 579, endPoint x: 814, endPoint y: 574, distance: 16.8
click at [814, 574] on icon at bounding box center [815, 579] width 6 height 12
drag, startPoint x: 844, startPoint y: 585, endPoint x: 827, endPoint y: 581, distance: 17.5
click at [827, 581] on div at bounding box center [830, 579] width 6 height 71
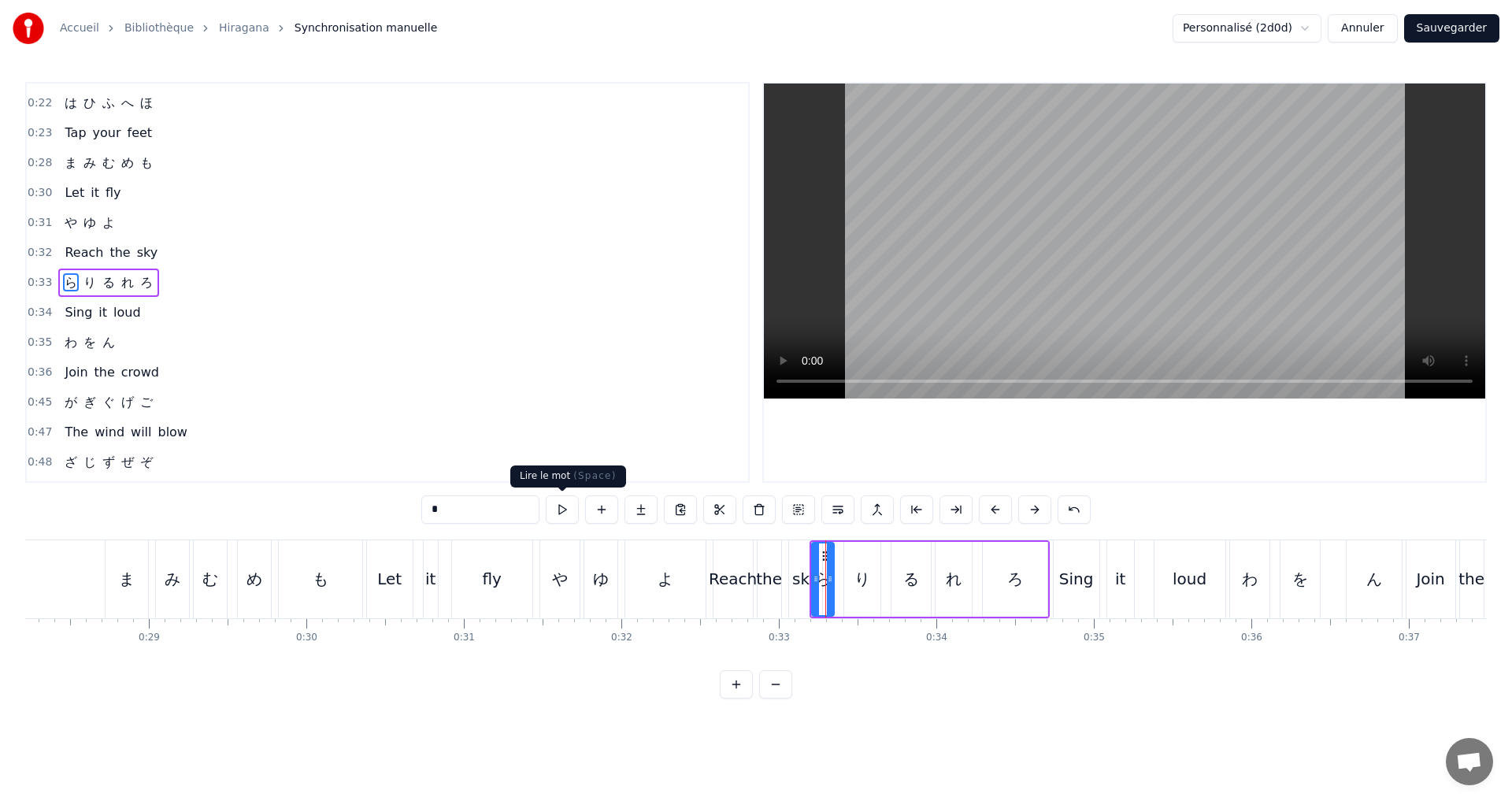
click at [566, 507] on button at bounding box center [562, 509] width 33 height 29
drag, startPoint x: 830, startPoint y: 574, endPoint x: 781, endPoint y: 568, distance: 49.4
click at [822, 572] on div at bounding box center [822, 579] width 6 height 71
click at [567, 507] on button at bounding box center [562, 509] width 33 height 29
click at [860, 582] on div "り" at bounding box center [863, 579] width 16 height 23
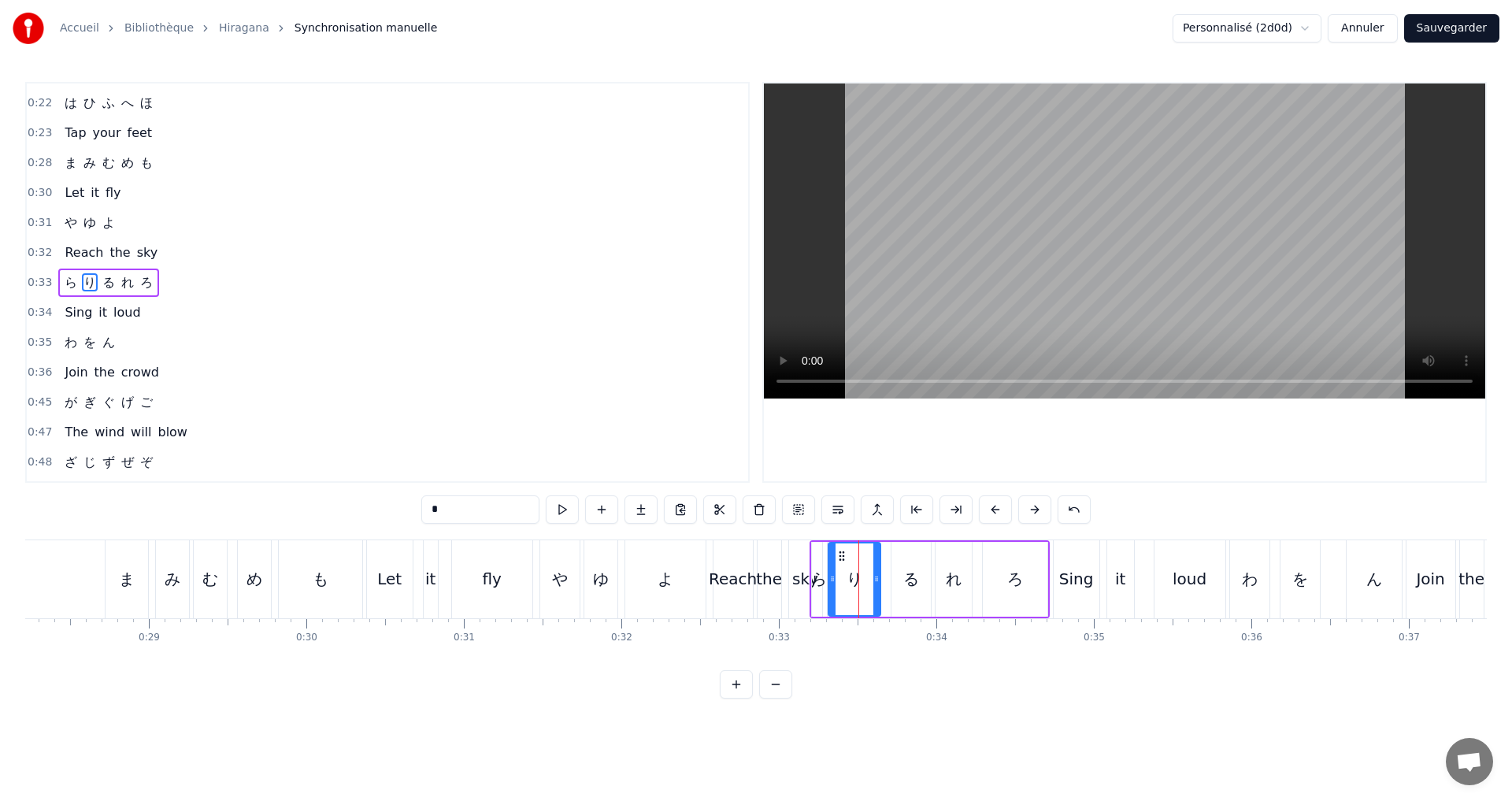
drag, startPoint x: 845, startPoint y: 580, endPoint x: 832, endPoint y: 579, distance: 13.0
click at [832, 579] on icon at bounding box center [832, 579] width 6 height 12
click at [566, 509] on button at bounding box center [562, 509] width 33 height 29
drag, startPoint x: 872, startPoint y: 573, endPoint x: 860, endPoint y: 568, distance: 13.0
click at [861, 568] on div at bounding box center [863, 579] width 6 height 71
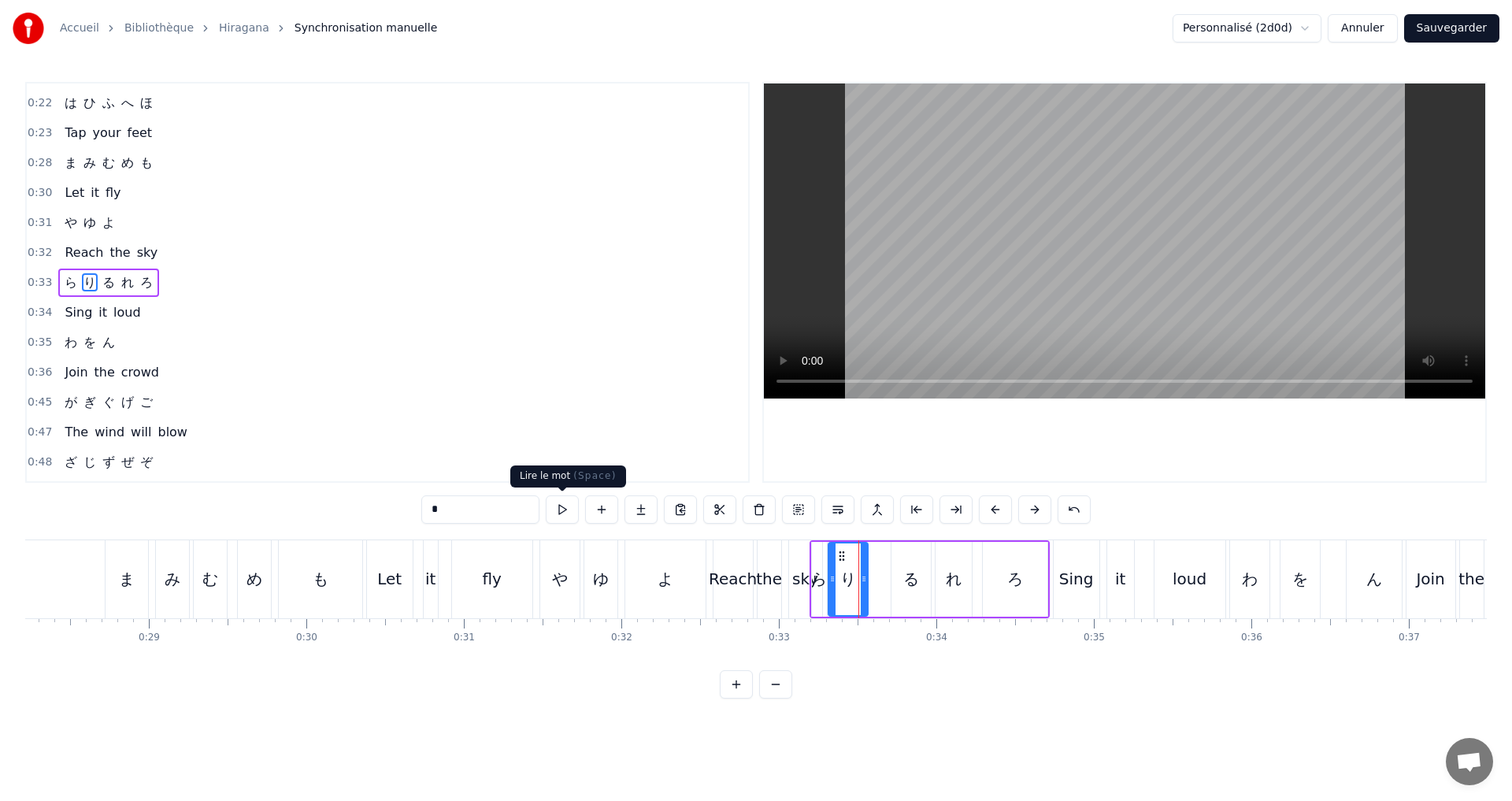
click at [568, 507] on button at bounding box center [562, 509] width 33 height 29
click at [903, 582] on div "る" at bounding box center [911, 579] width 16 height 23
click at [566, 509] on button at bounding box center [562, 509] width 33 height 29
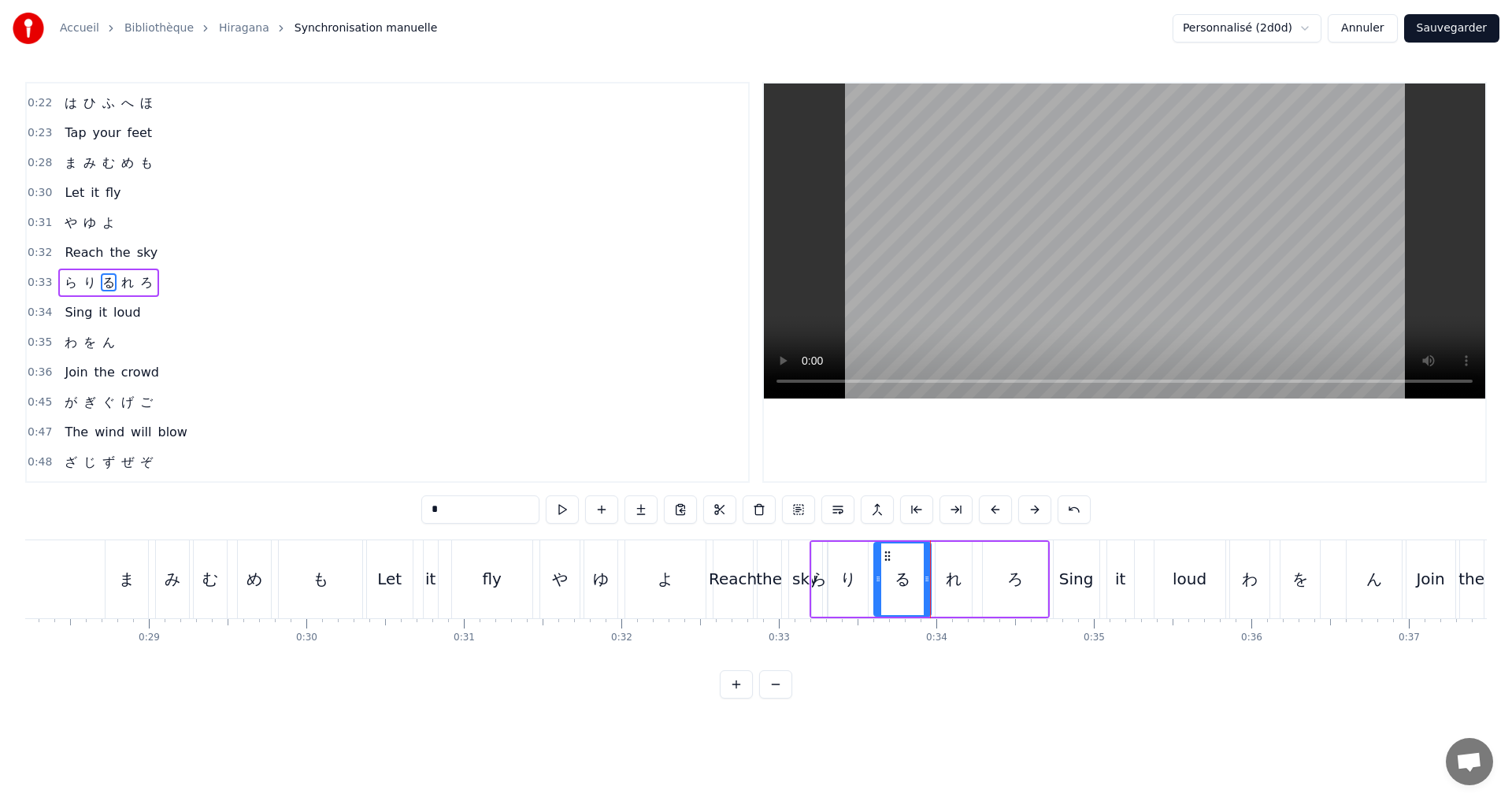
drag, startPoint x: 894, startPoint y: 577, endPoint x: 876, endPoint y: 572, distance: 18.7
click at [876, 572] on div at bounding box center [878, 579] width 6 height 71
drag, startPoint x: 927, startPoint y: 584, endPoint x: 908, endPoint y: 577, distance: 20.2
click at [908, 577] on icon at bounding box center [907, 579] width 6 height 12
click at [567, 504] on button at bounding box center [562, 509] width 33 height 29
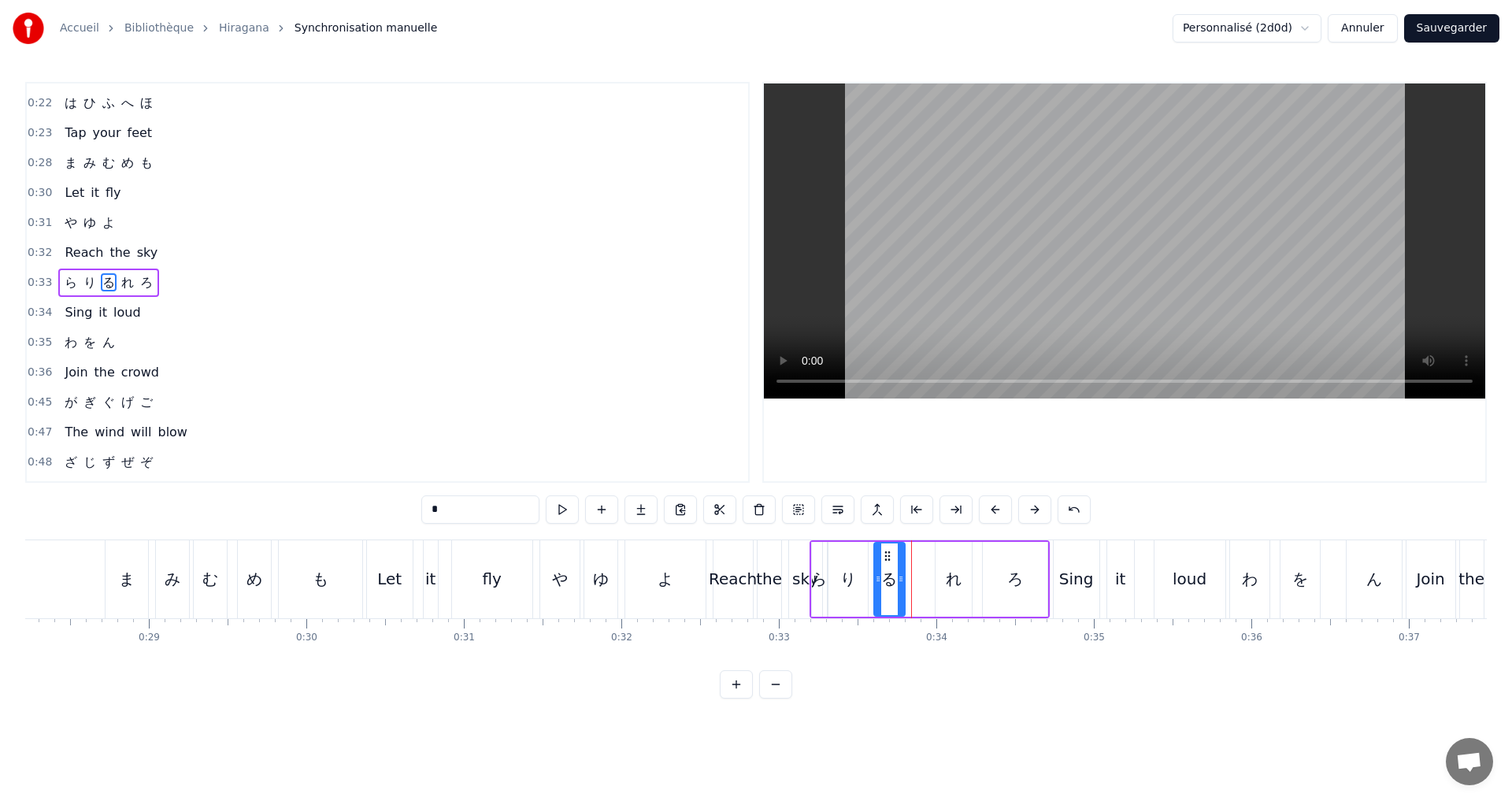
click at [903, 583] on icon at bounding box center [900, 579] width 6 height 12
click at [565, 506] on button at bounding box center [562, 509] width 33 height 29
click at [956, 583] on div "れ" at bounding box center [954, 579] width 16 height 23
click at [567, 507] on button at bounding box center [562, 509] width 33 height 29
drag, startPoint x: 937, startPoint y: 575, endPoint x: 919, endPoint y: 571, distance: 18.4
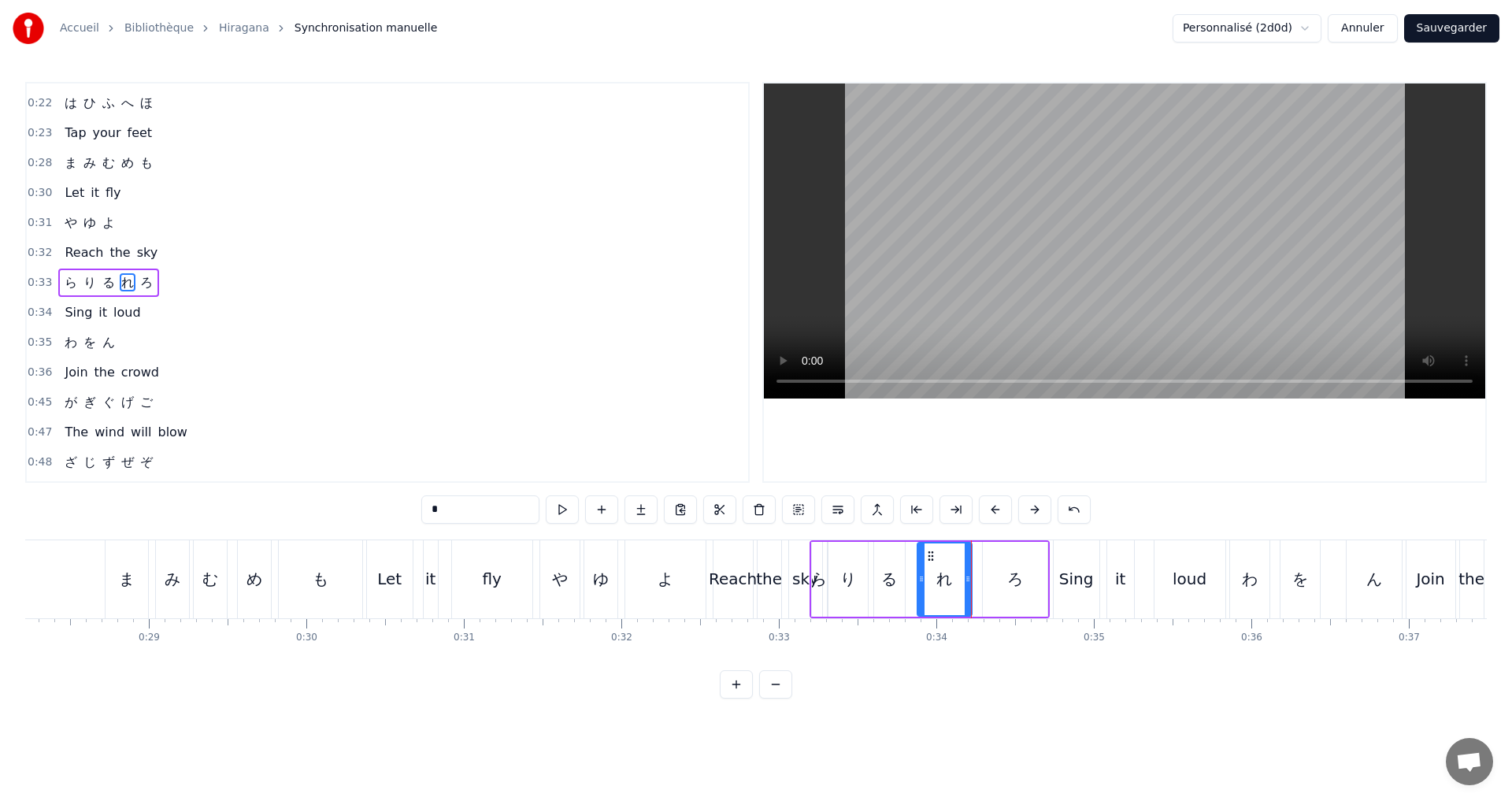
click at [919, 571] on div at bounding box center [921, 579] width 6 height 71
drag, startPoint x: 970, startPoint y: 590, endPoint x: 957, endPoint y: 586, distance: 13.6
click at [957, 586] on div at bounding box center [954, 579] width 6 height 71
click at [565, 505] on button at bounding box center [562, 509] width 33 height 29
click at [138, 285] on span "ろ" at bounding box center [146, 282] width 16 height 18
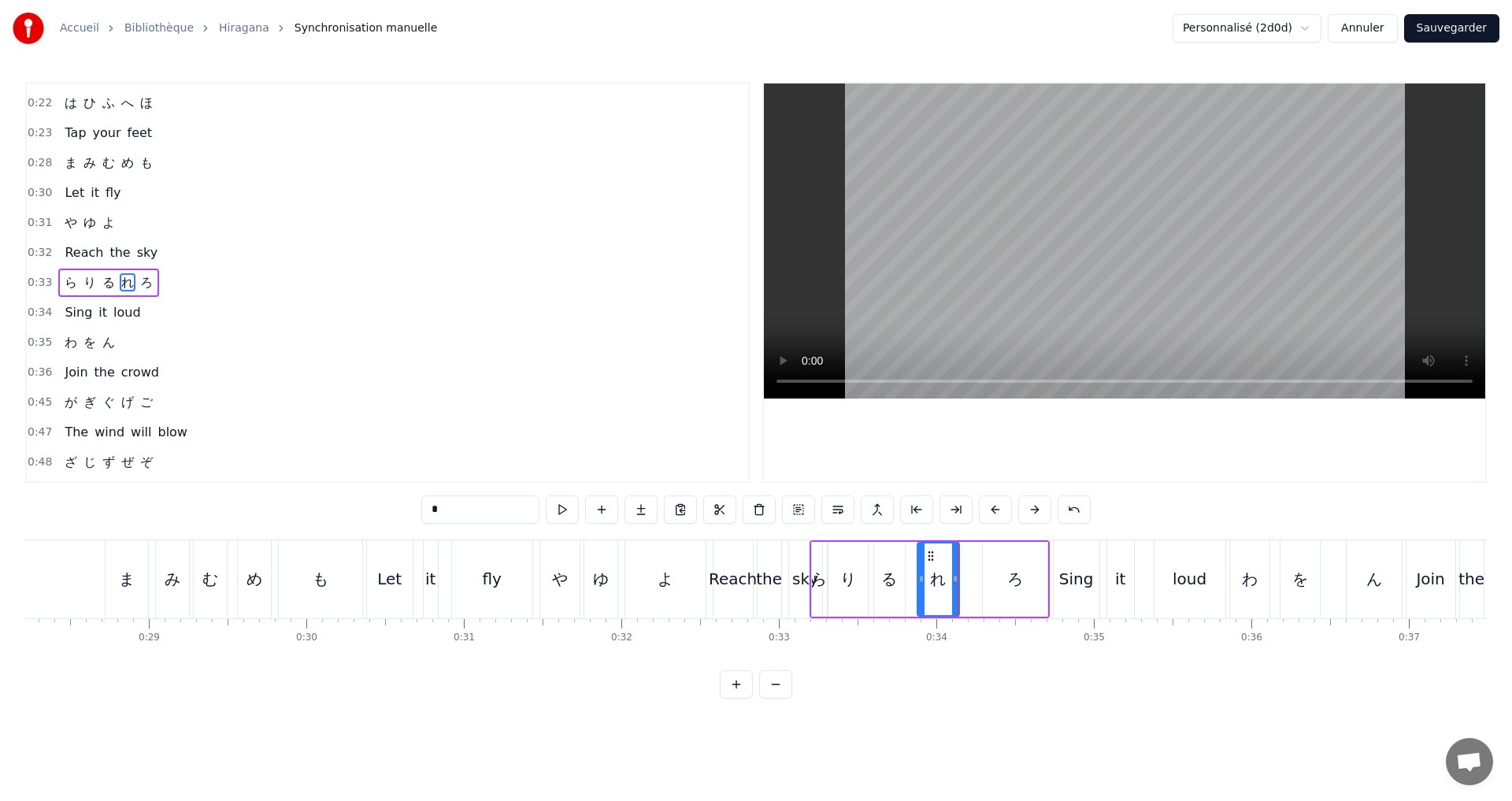
type input "*"
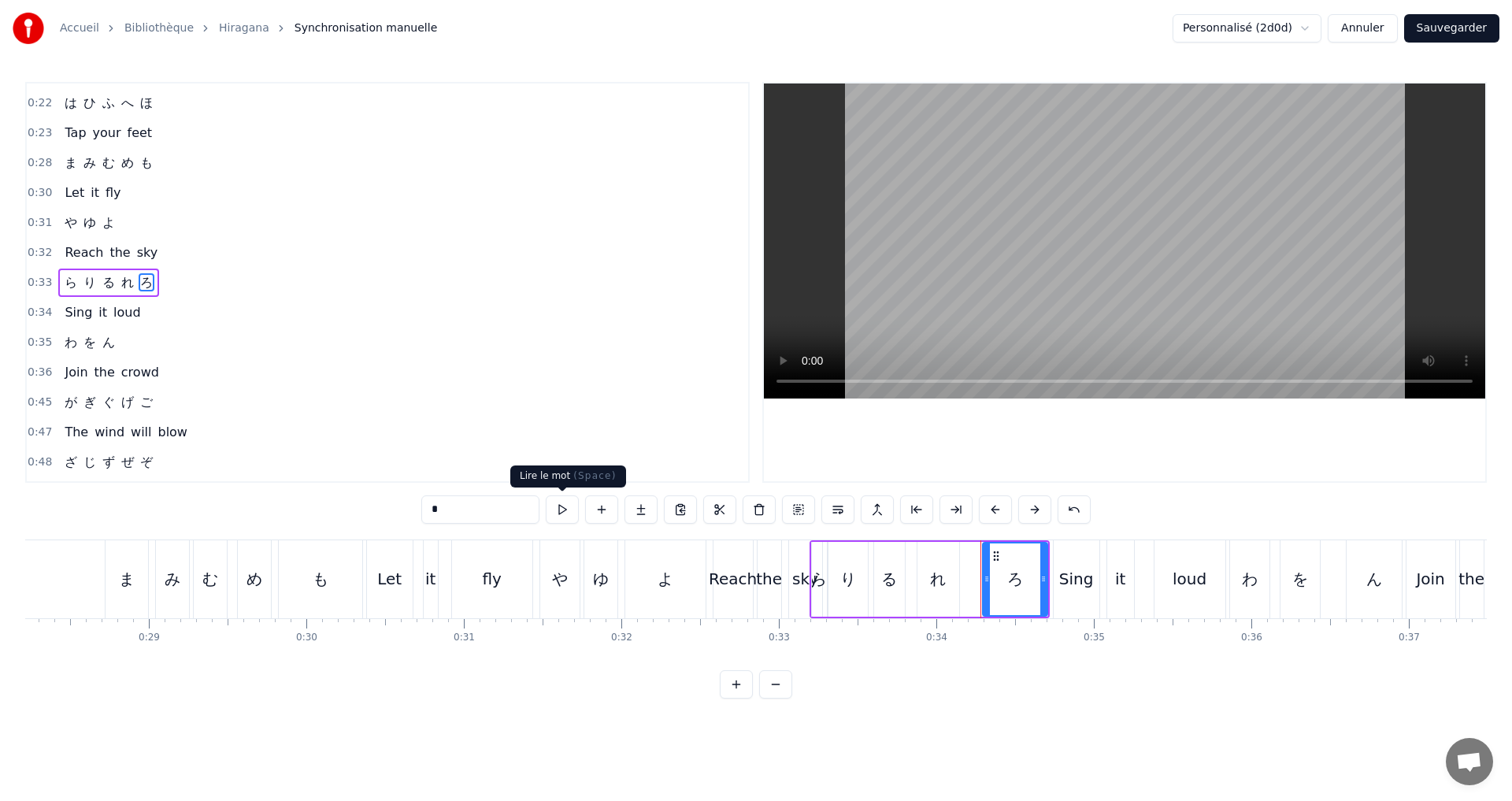
click at [567, 500] on button at bounding box center [562, 509] width 33 height 29
drag, startPoint x: 1041, startPoint y: 589, endPoint x: 1024, endPoint y: 582, distance: 18.4
click at [1024, 582] on div at bounding box center [1026, 579] width 6 height 71
click at [573, 512] on button at bounding box center [562, 509] width 33 height 29
click at [1437, 34] on button "Sauvegarder" at bounding box center [1451, 29] width 95 height 29
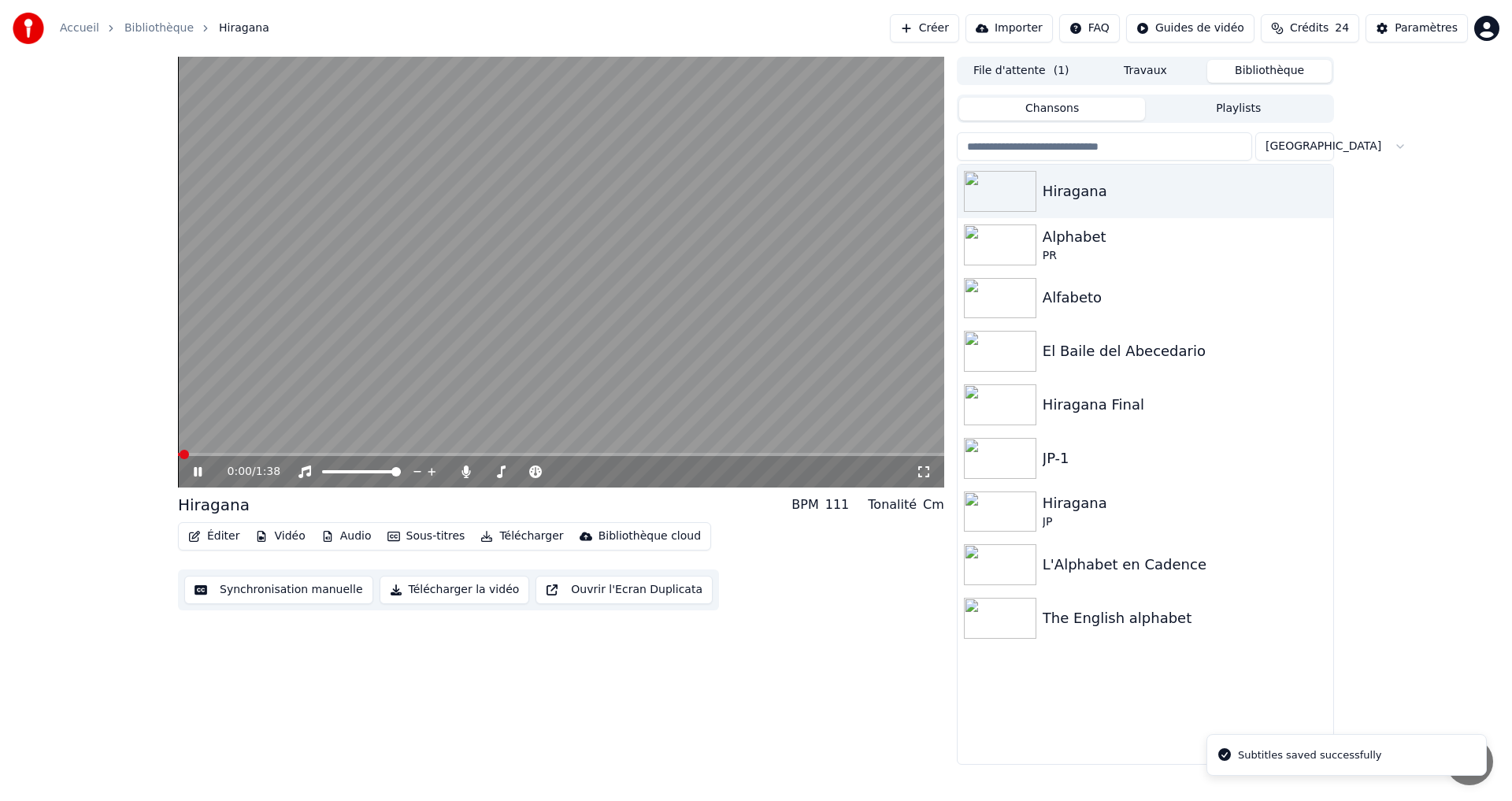
click at [202, 534] on button "Éditer" at bounding box center [214, 536] width 64 height 22
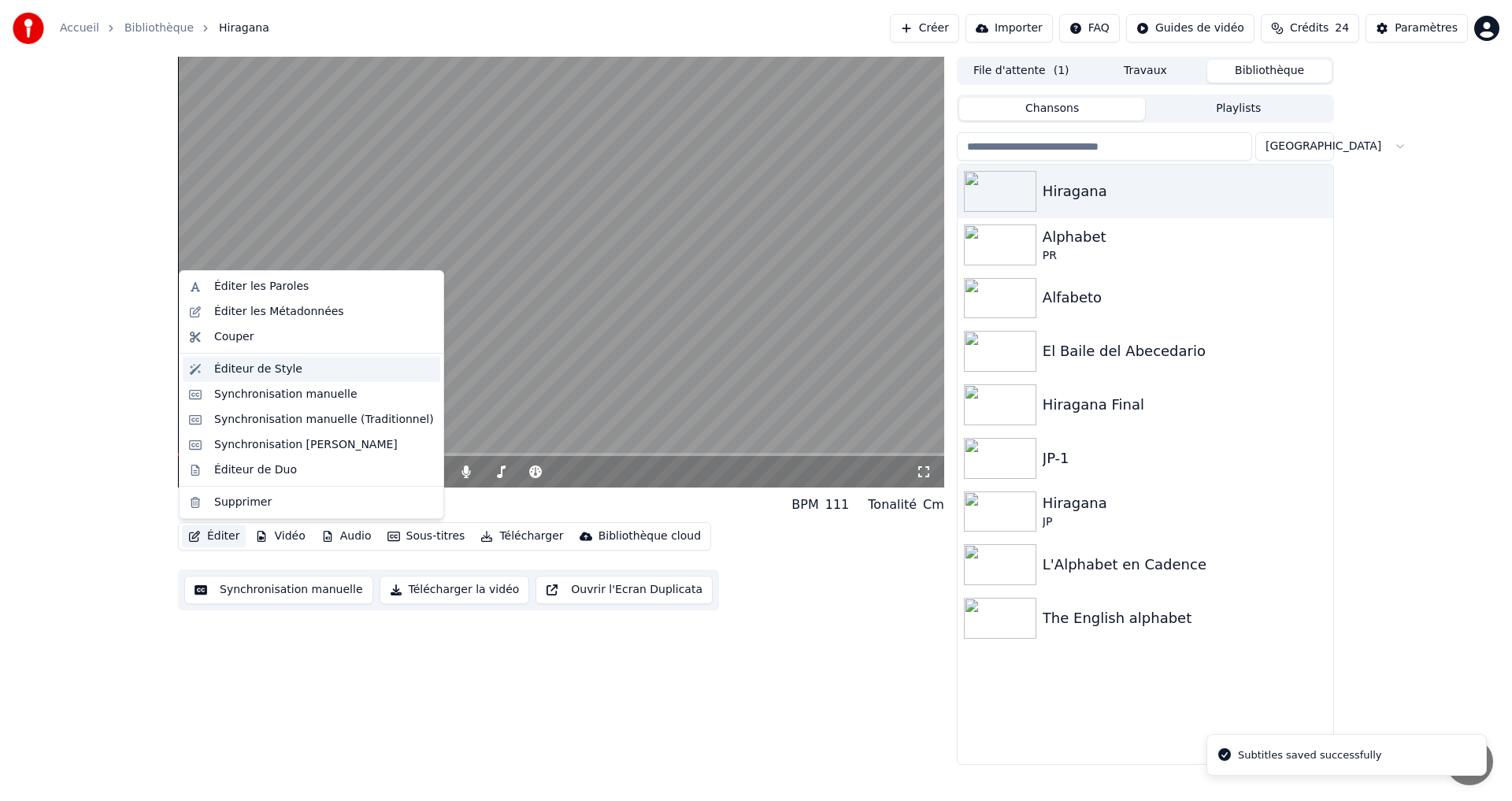
click at [272, 363] on div "Éditeur de Style" at bounding box center [258, 369] width 88 height 16
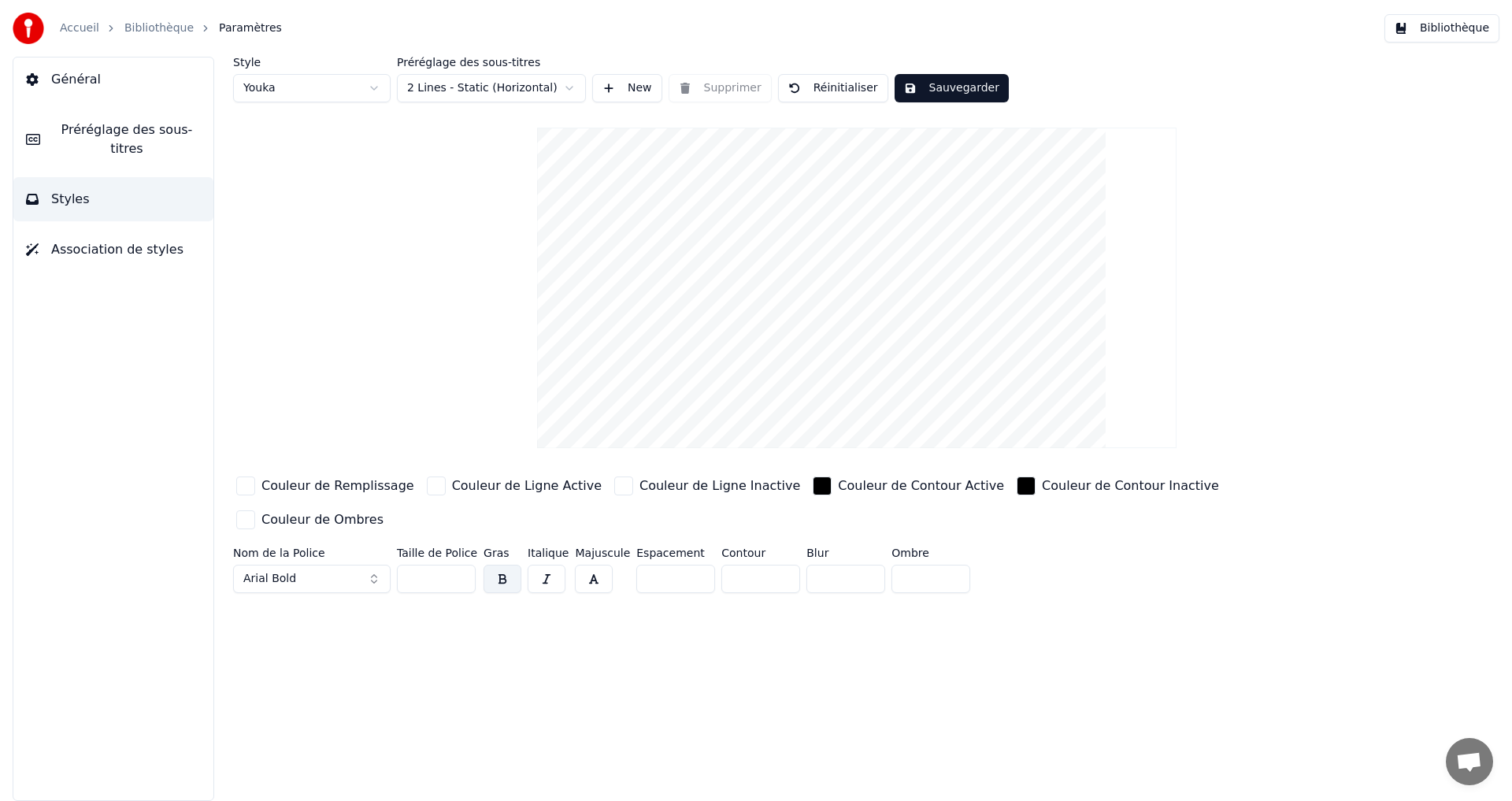
click at [241, 484] on div "button" at bounding box center [245, 485] width 19 height 19
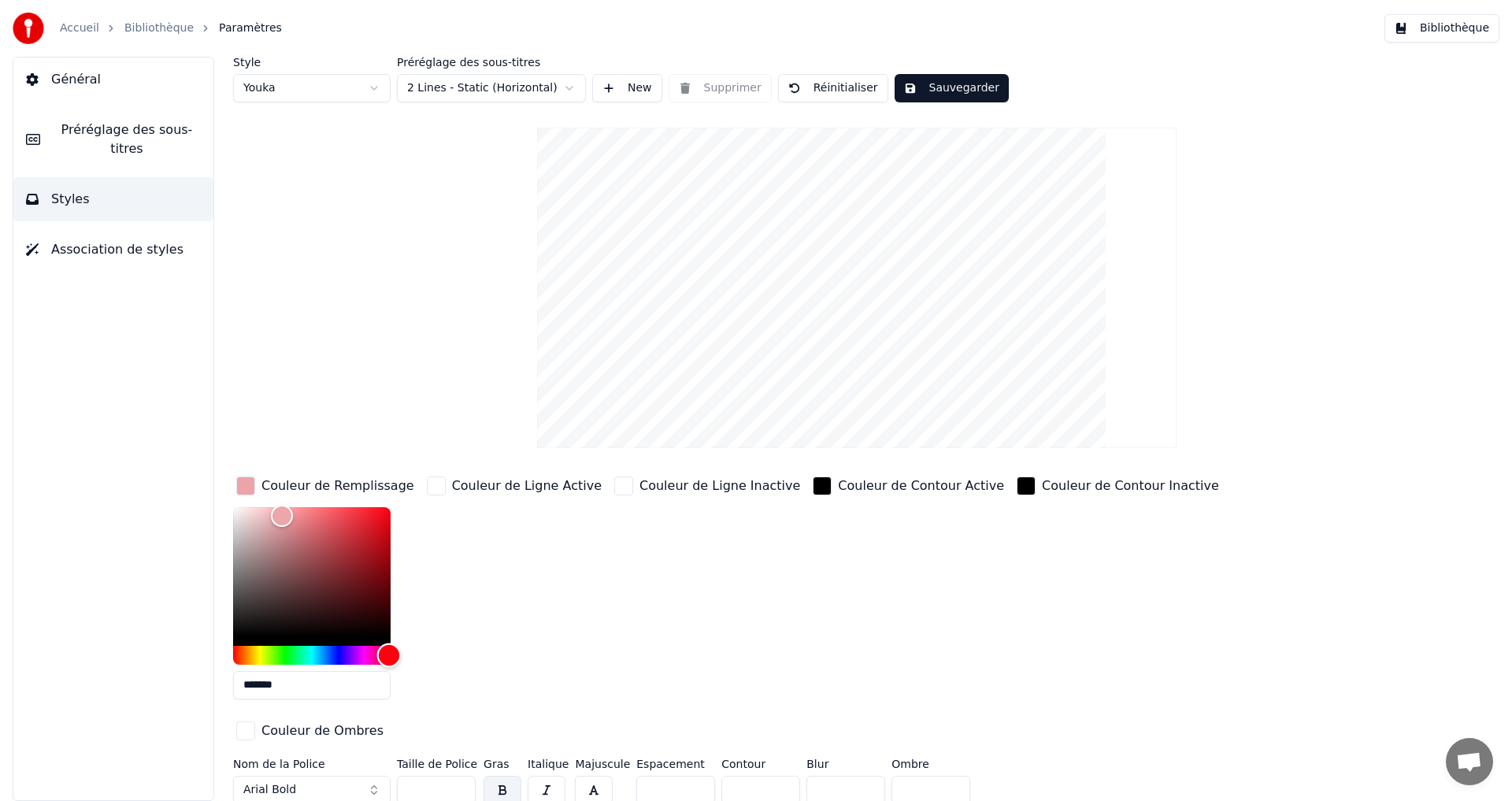
drag, startPoint x: 381, startPoint y: 655, endPoint x: 389, endPoint y: 645, distance: 12.8
click at [389, 646] on div "Hue" at bounding box center [311, 655] width 158 height 19
click at [392, 641] on div "*******" at bounding box center [325, 606] width 185 height 198
click at [392, 644] on div "Hue" at bounding box center [391, 654] width 24 height 24
type input "*******"
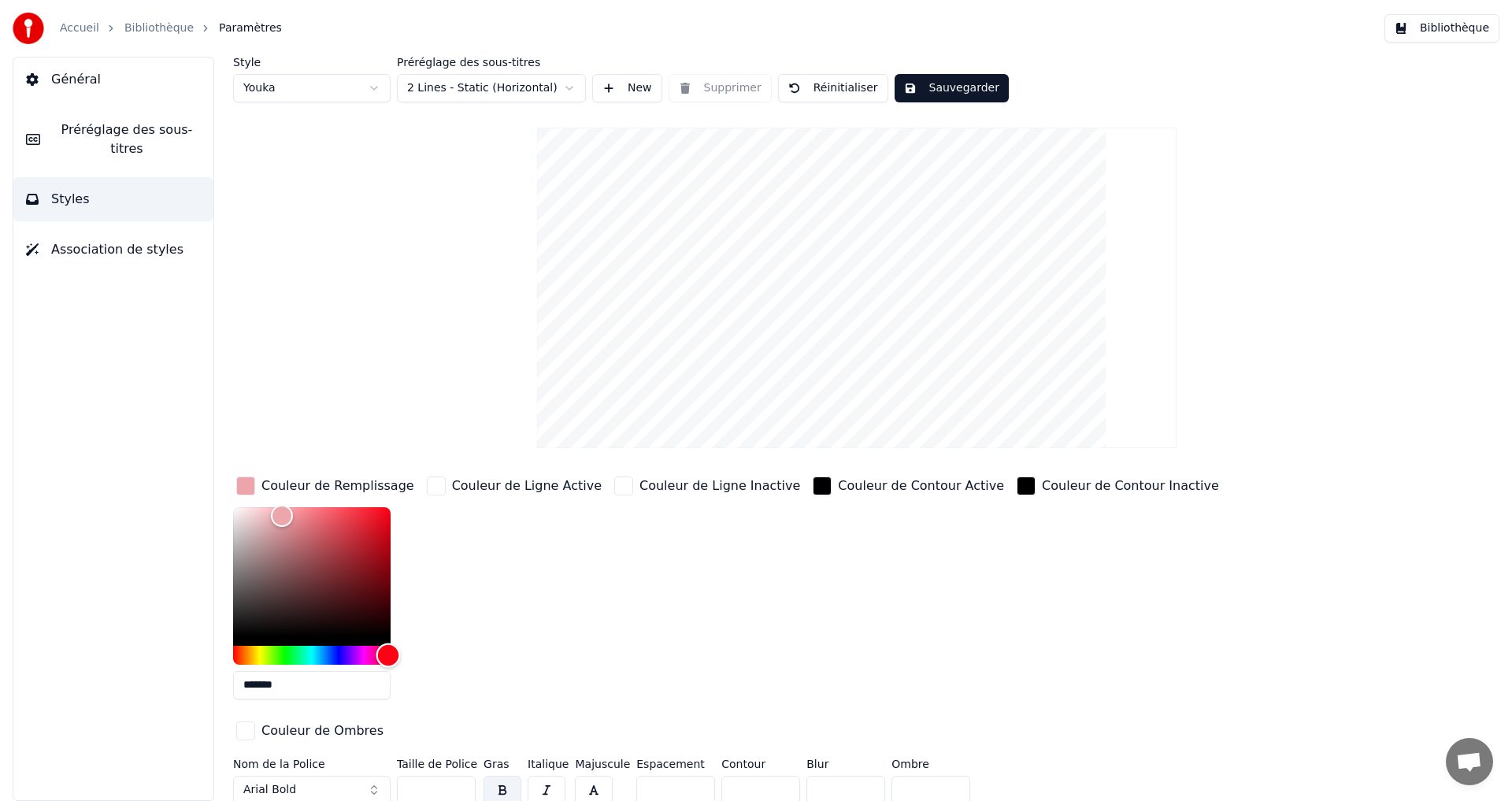
click at [388, 648] on div "Hue" at bounding box center [388, 654] width 24 height 24
click at [983, 78] on button "Sauvegarder" at bounding box center [952, 88] width 114 height 29
click at [955, 95] on button "Terminé" at bounding box center [938, 88] width 87 height 29
click at [1438, 30] on button "Bibliothèque" at bounding box center [1442, 29] width 115 height 29
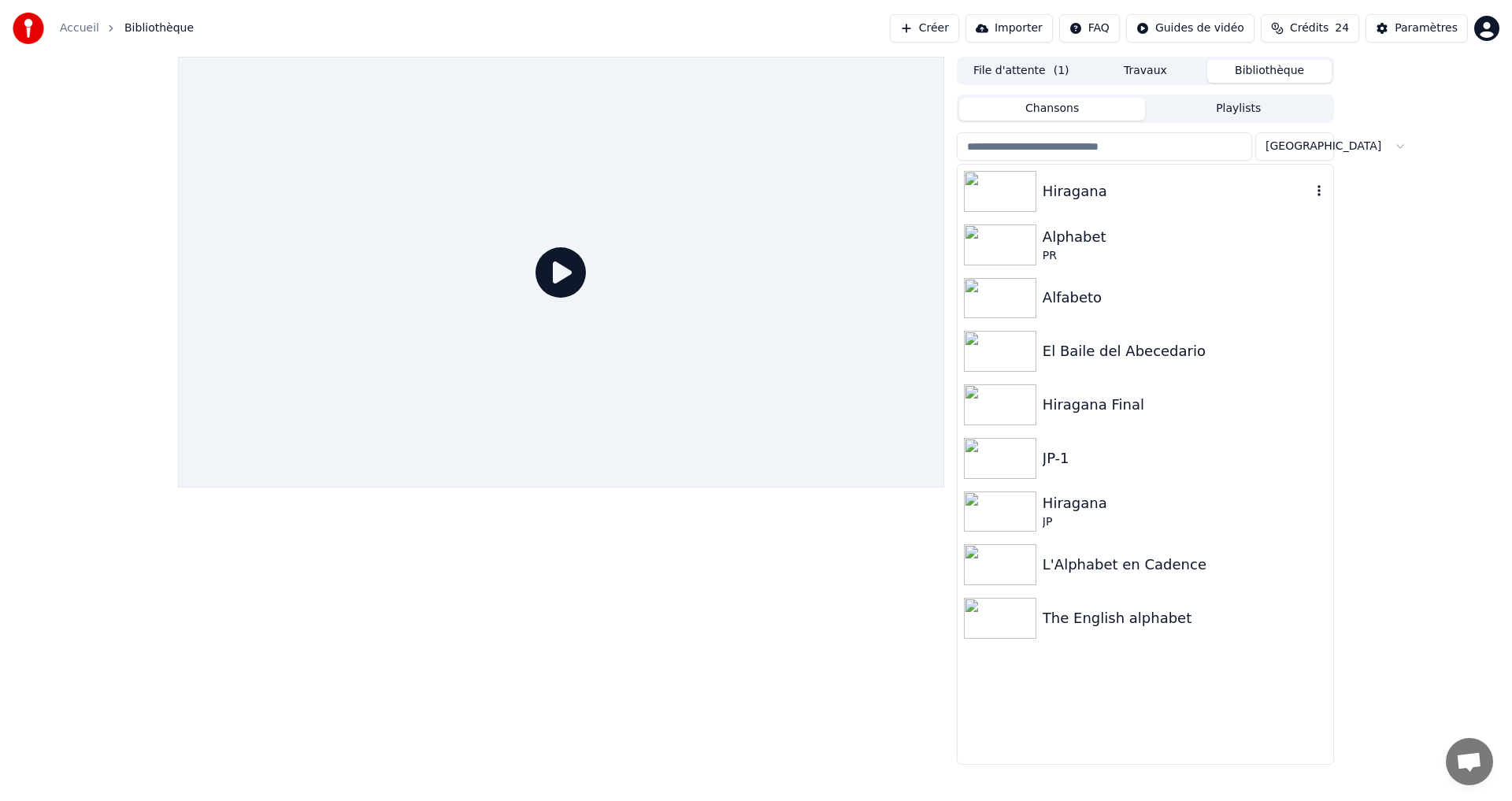
click at [1244, 193] on div "Hiragana" at bounding box center [1177, 191] width 269 height 22
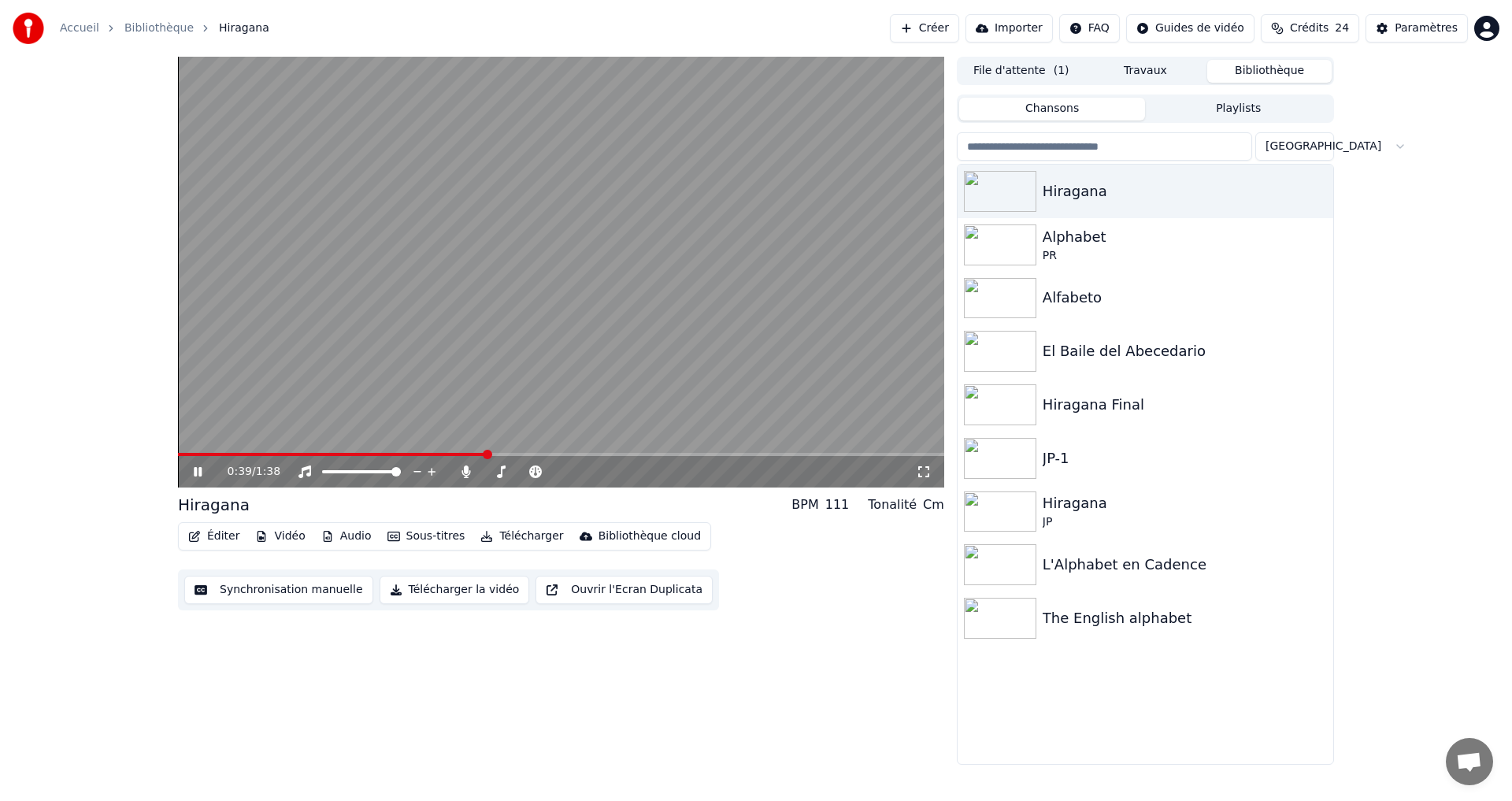
drag, startPoint x: 198, startPoint y: 471, endPoint x: 188, endPoint y: 468, distance: 10.4
click at [197, 471] on icon at bounding box center [209, 472] width 37 height 12
click at [228, 587] on button "Synchronisation manuelle" at bounding box center [279, 590] width 189 height 29
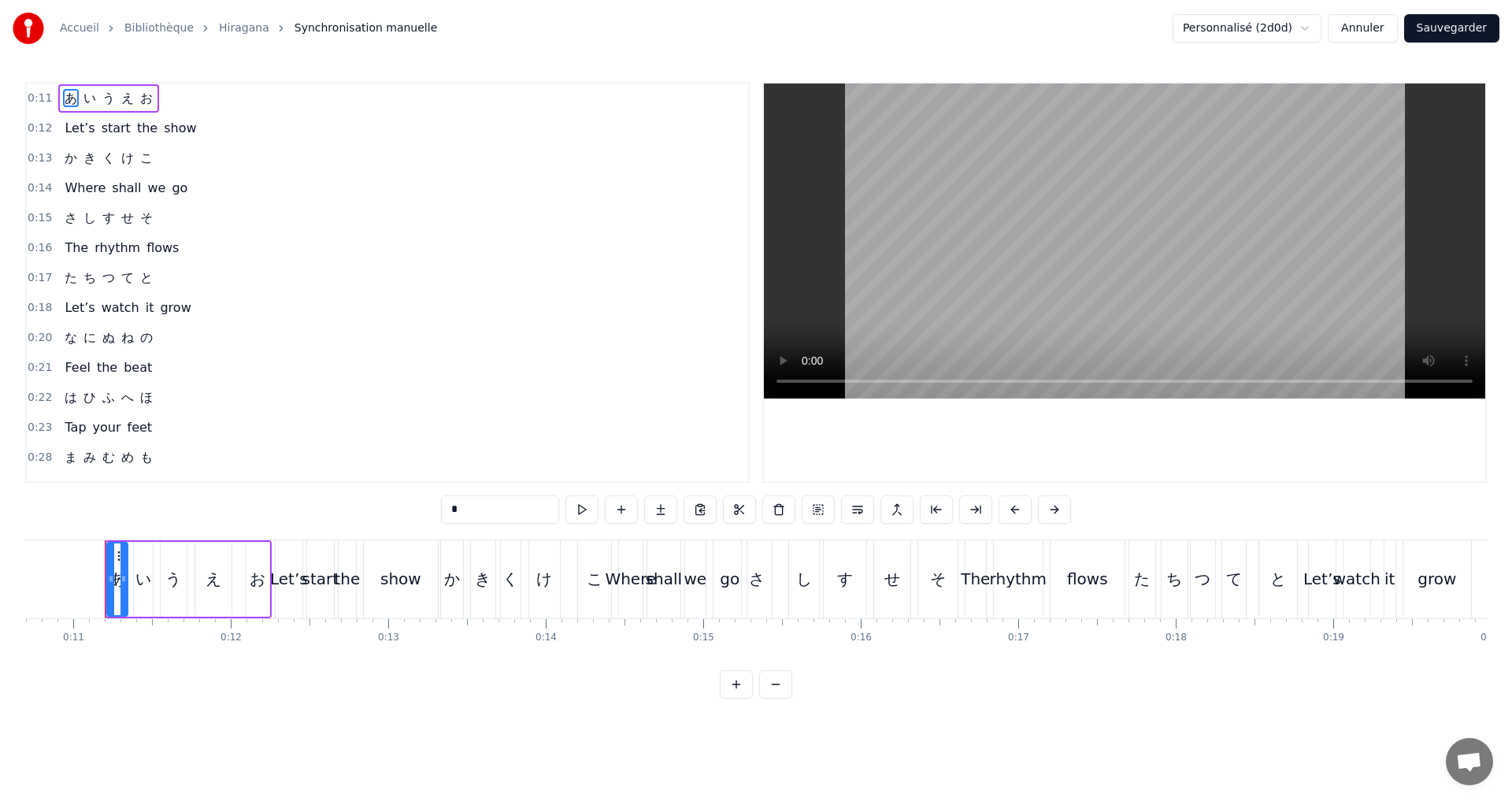
click at [196, 392] on div "0:22 は ひ ふ へ ほ" at bounding box center [387, 398] width 722 height 30
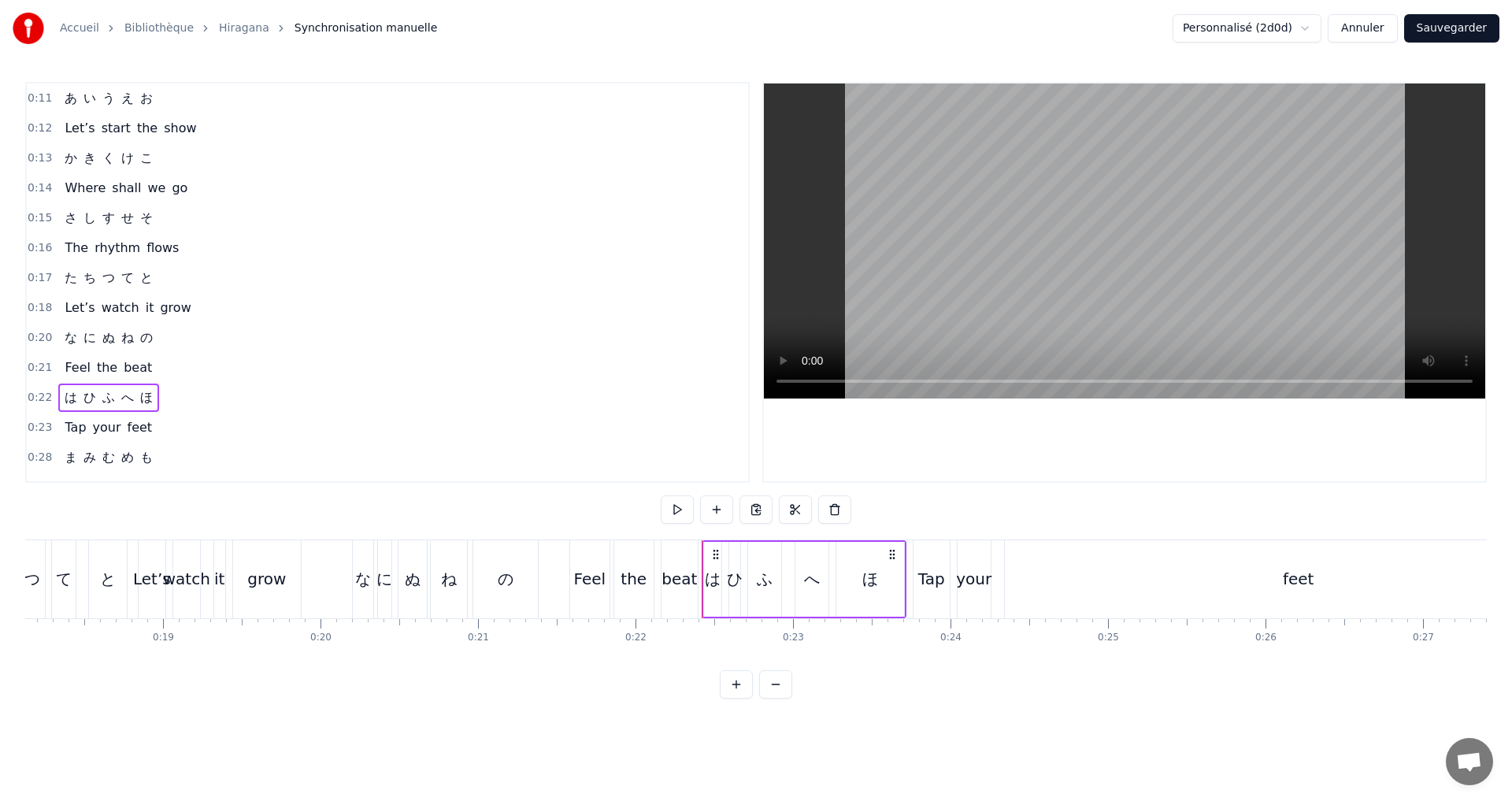
scroll to position [158, 0]
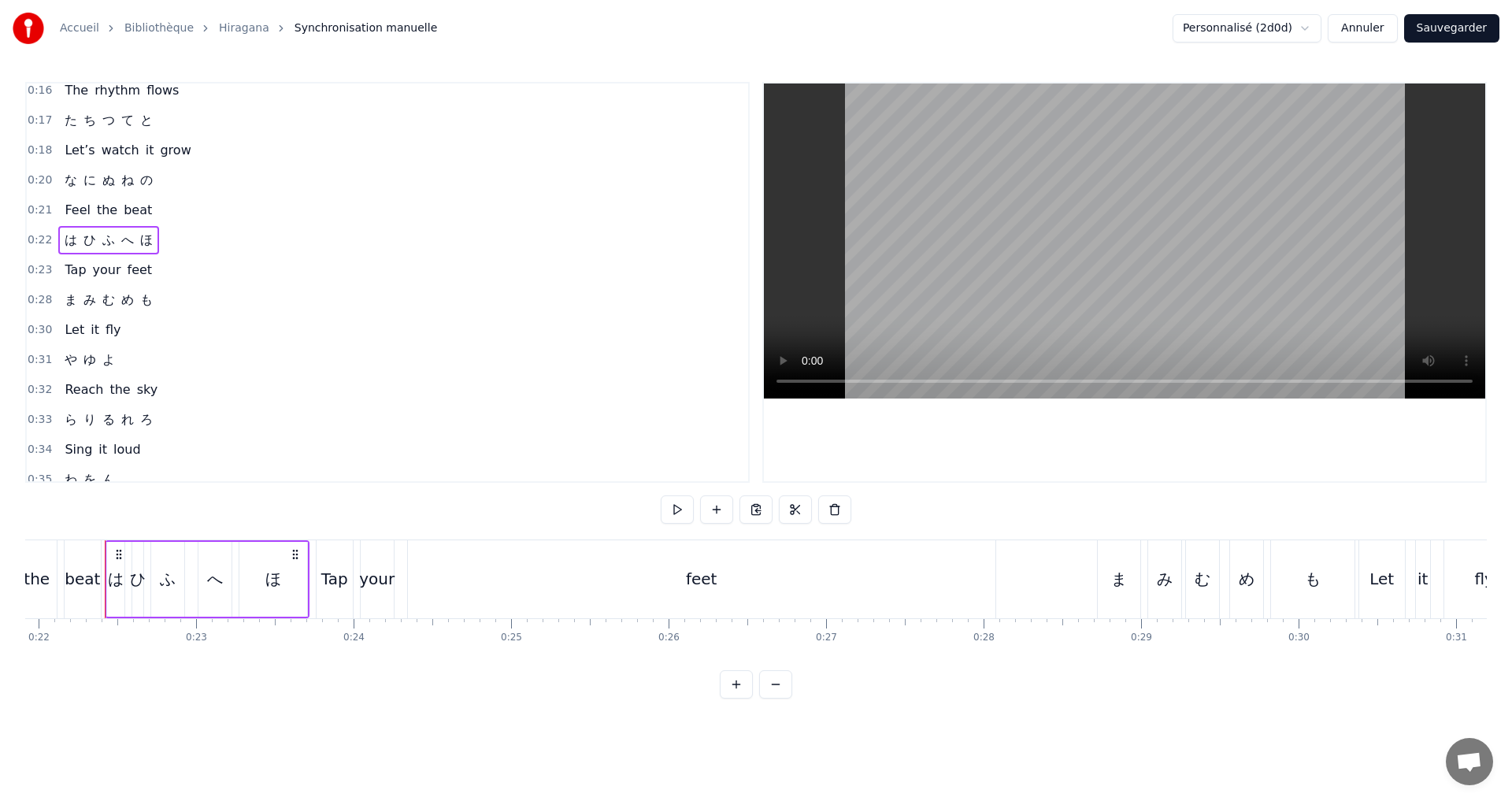
click at [128, 352] on div "0:31 や ゆ よ" at bounding box center [387, 360] width 722 height 30
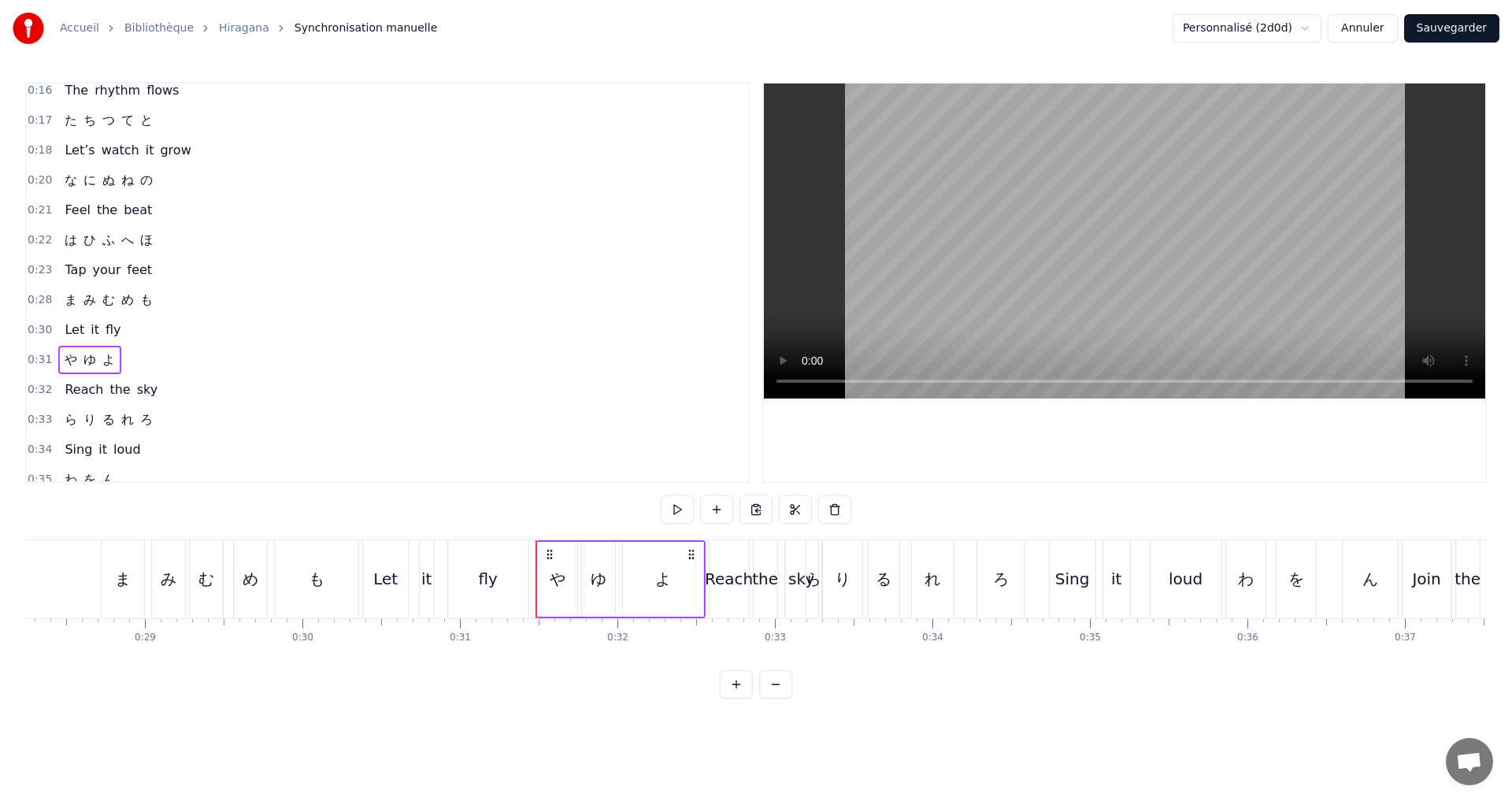
click at [164, 409] on div "0:33 ら り る れ ろ" at bounding box center [387, 420] width 722 height 30
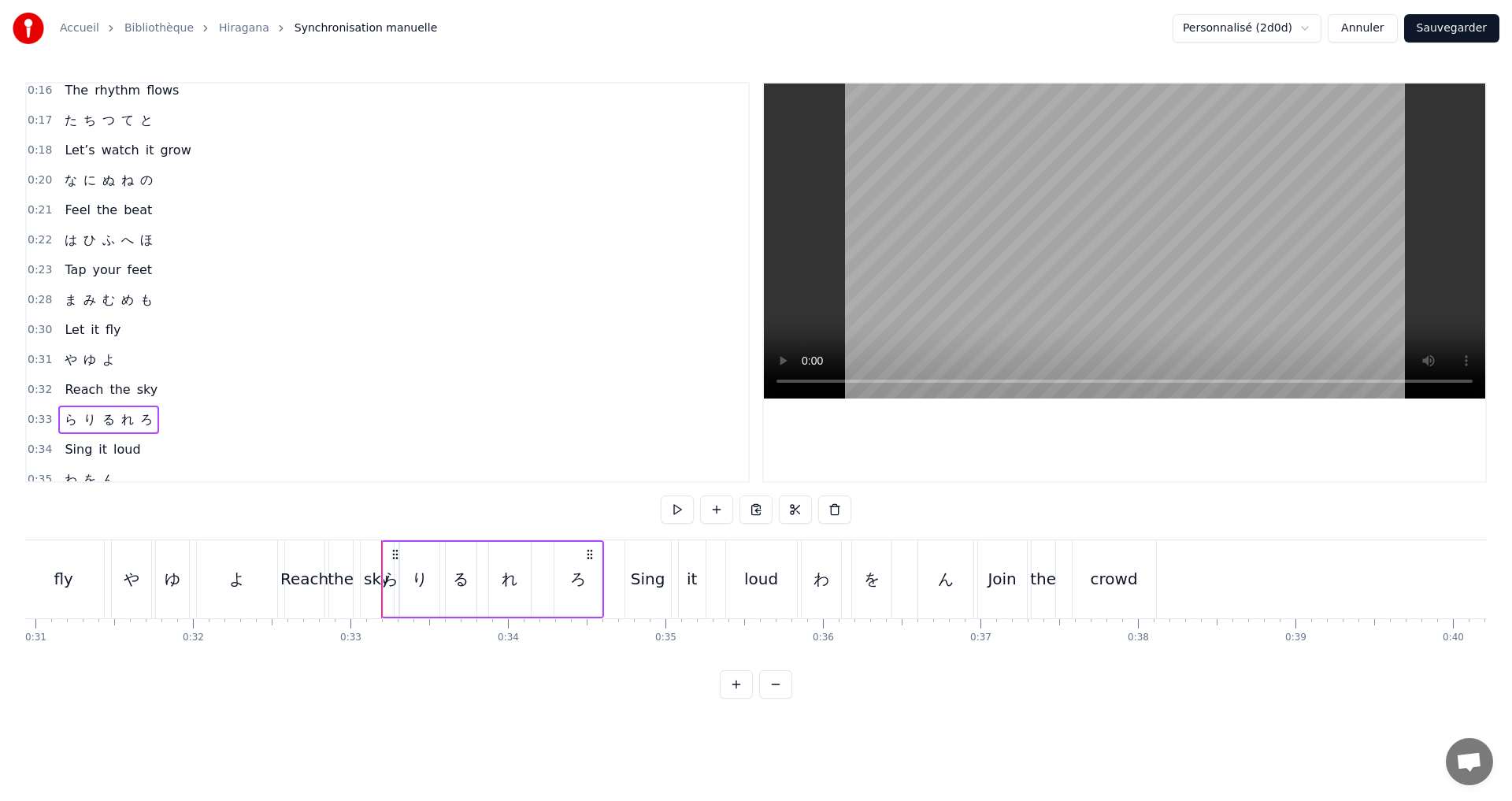
scroll to position [0, 4878]
click at [198, 468] on div "0:35 わ を ん" at bounding box center [387, 480] width 722 height 30
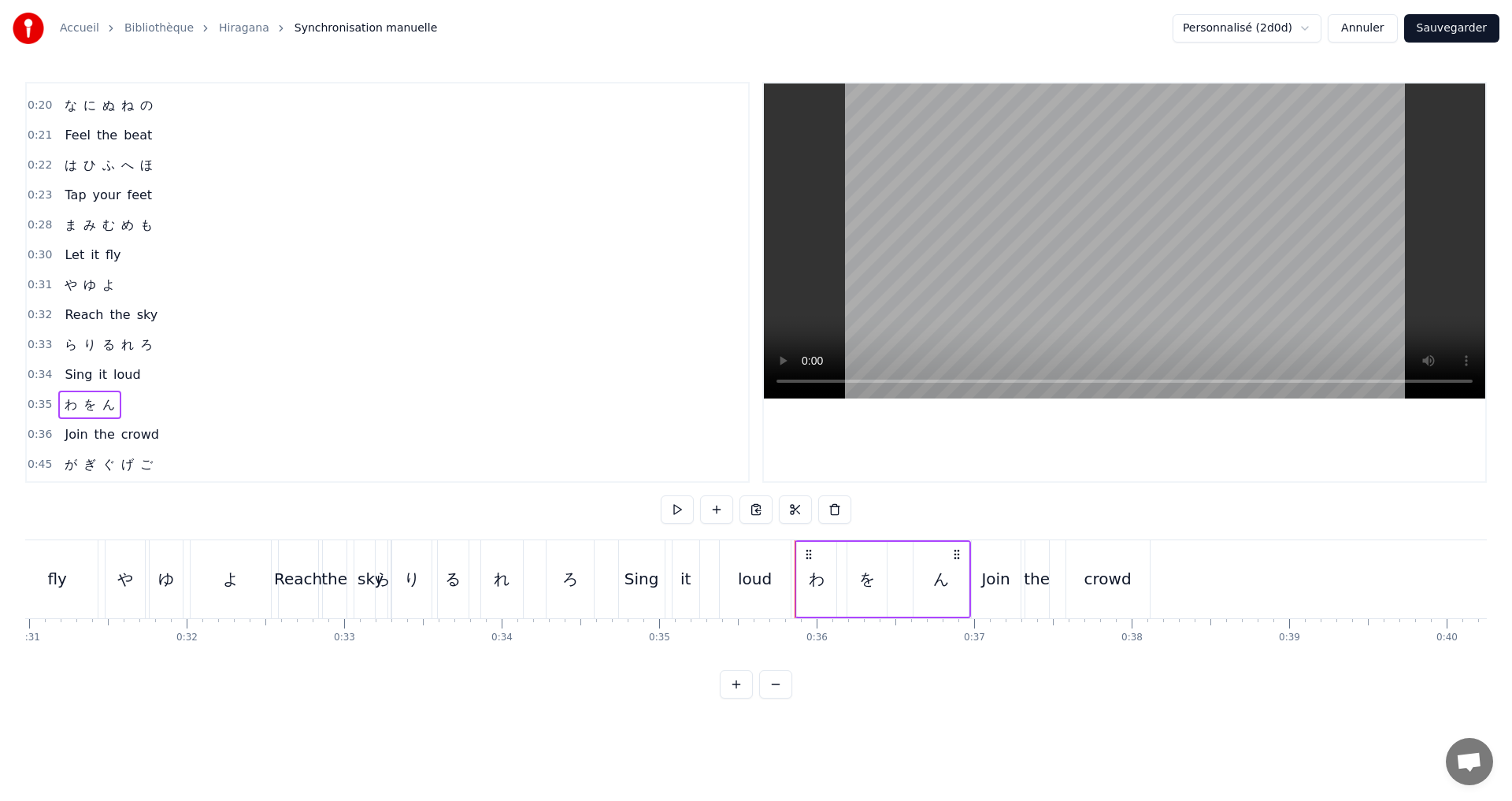
scroll to position [315, 0]
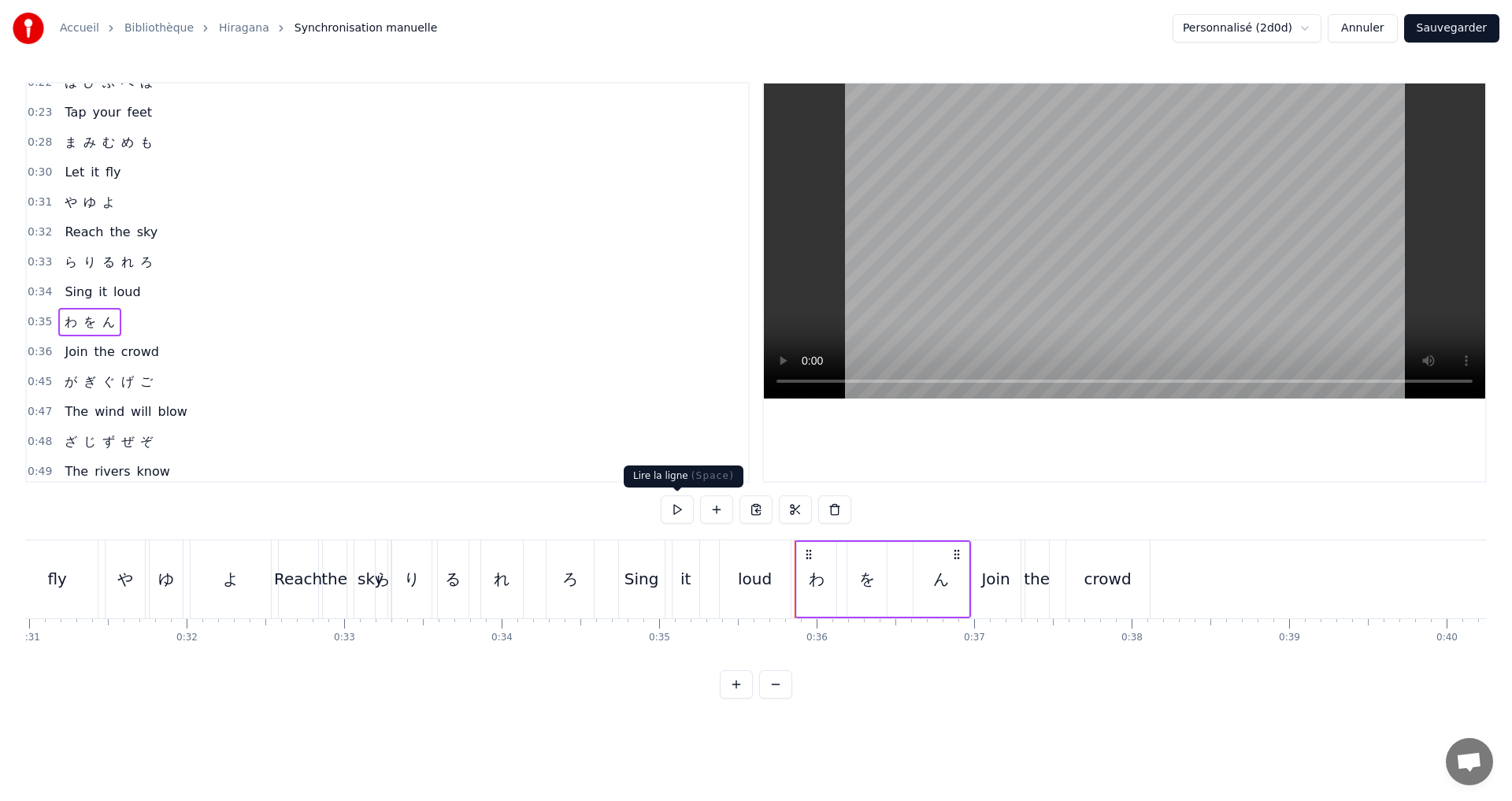
click at [676, 509] on button at bounding box center [677, 509] width 33 height 29
click at [936, 575] on div "ん" at bounding box center [941, 579] width 16 height 23
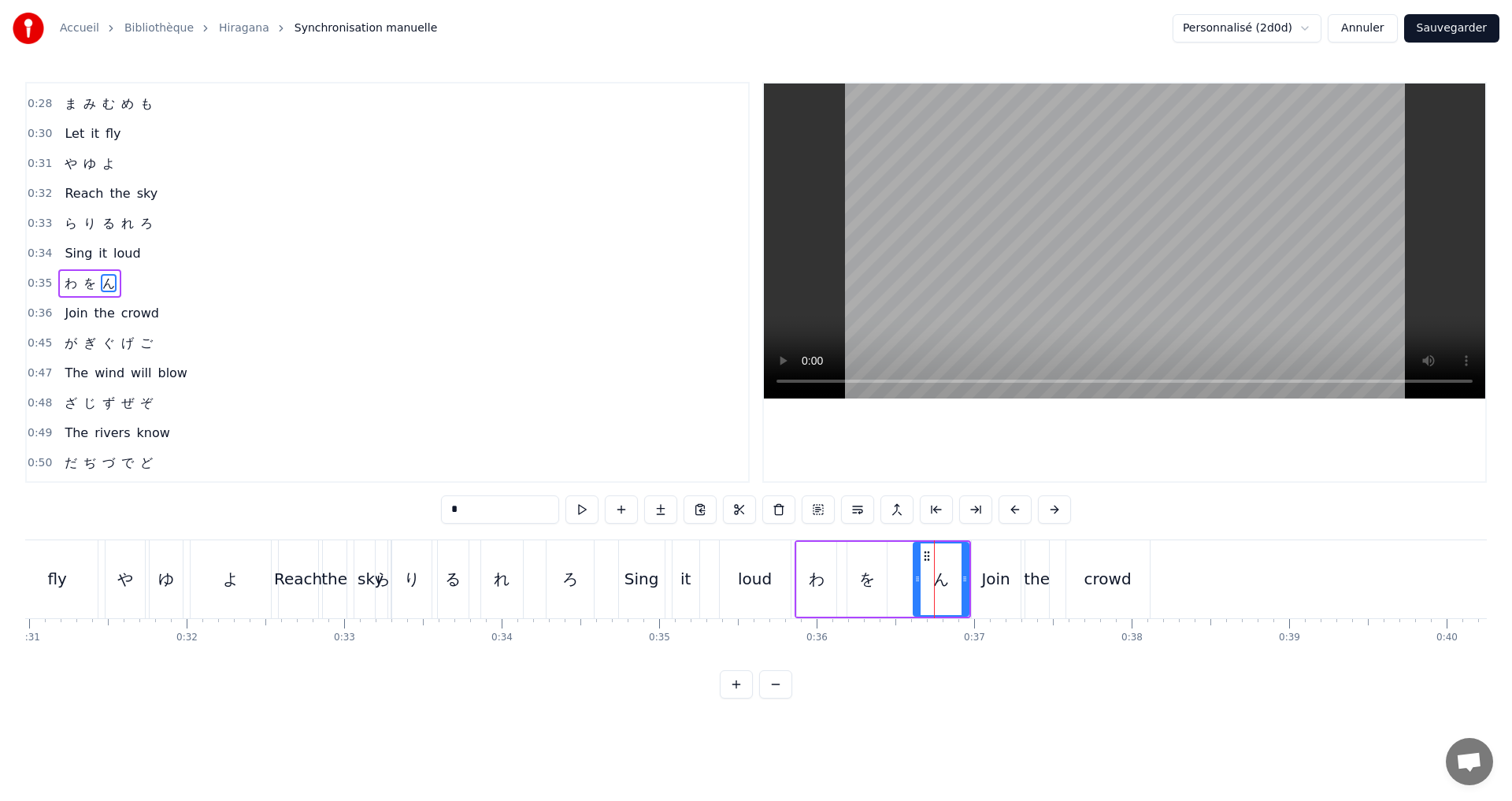
scroll to position [354, 0]
click at [588, 514] on button at bounding box center [582, 509] width 33 height 29
drag, startPoint x: 919, startPoint y: 581, endPoint x: 896, endPoint y: 574, distance: 24.0
click at [896, 574] on icon at bounding box center [893, 579] width 6 height 12
drag, startPoint x: 963, startPoint y: 578, endPoint x: 945, endPoint y: 574, distance: 18.4
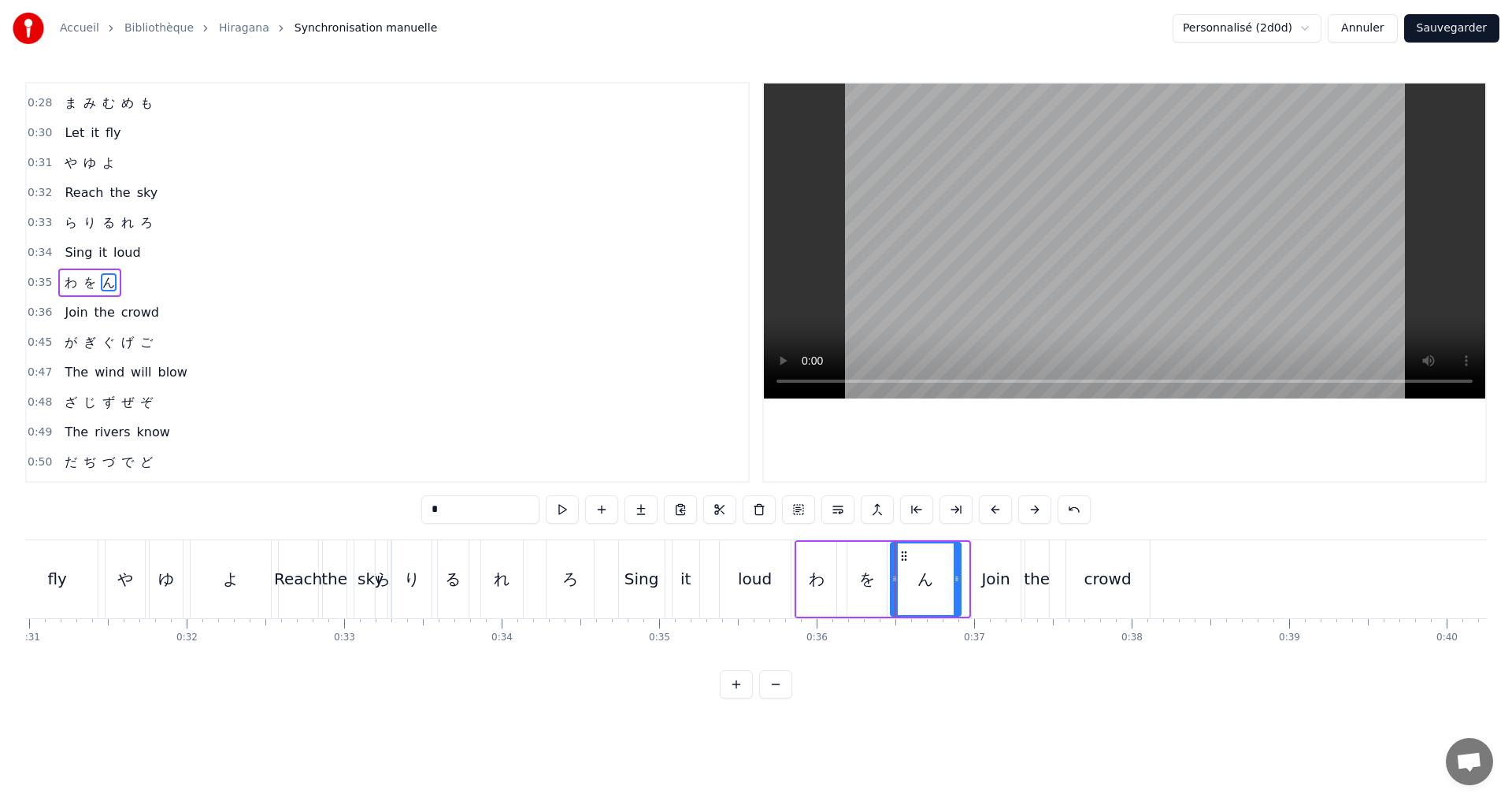
click at [954, 574] on icon at bounding box center [956, 579] width 6 height 12
click at [166, 286] on div "0:35 わ を ん" at bounding box center [387, 283] width 722 height 30
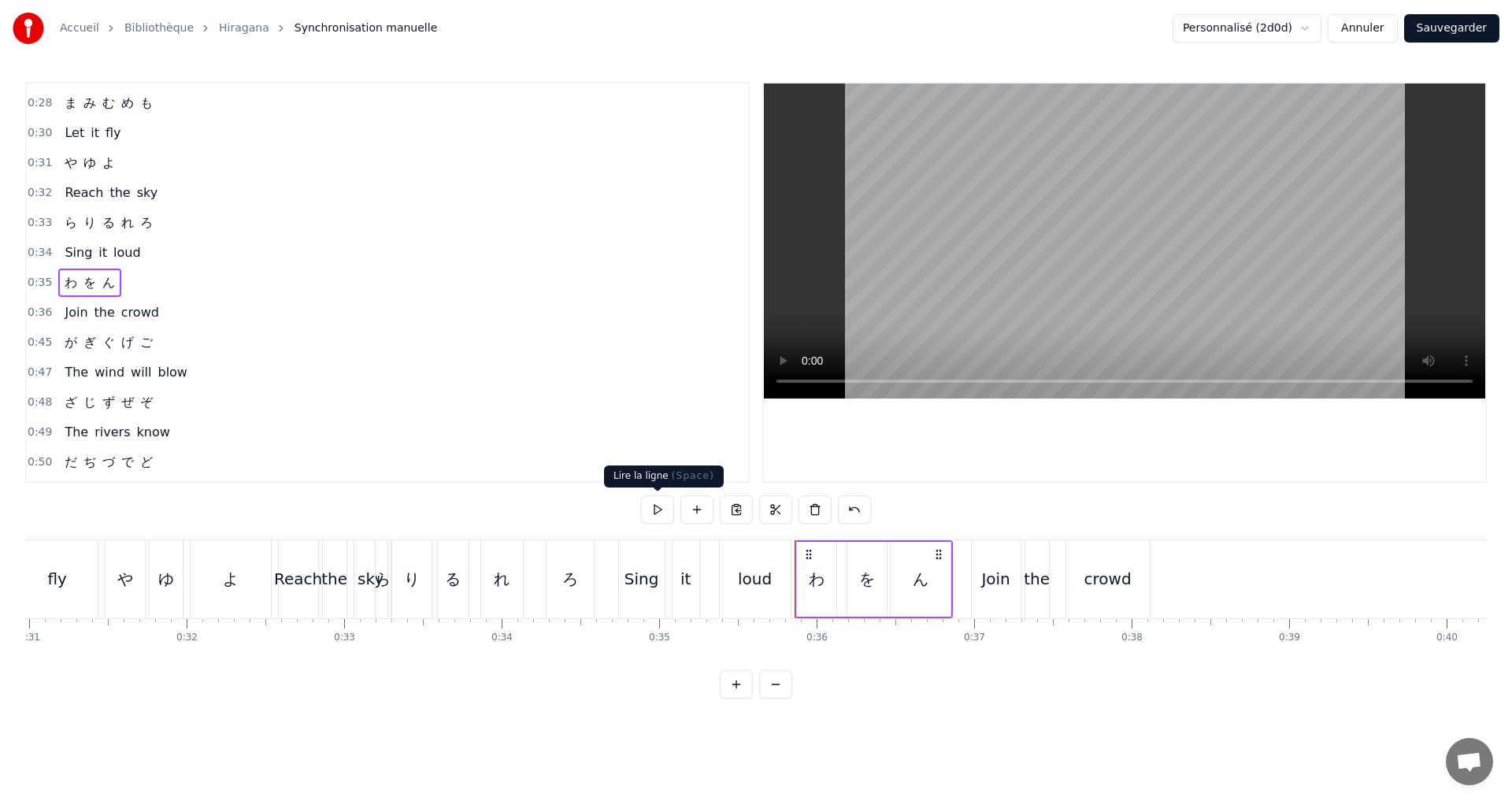
click at [667, 508] on button at bounding box center [657, 509] width 33 height 29
click at [167, 332] on div "0:45 が ぎ ぐ げ ご" at bounding box center [387, 343] width 722 height 30
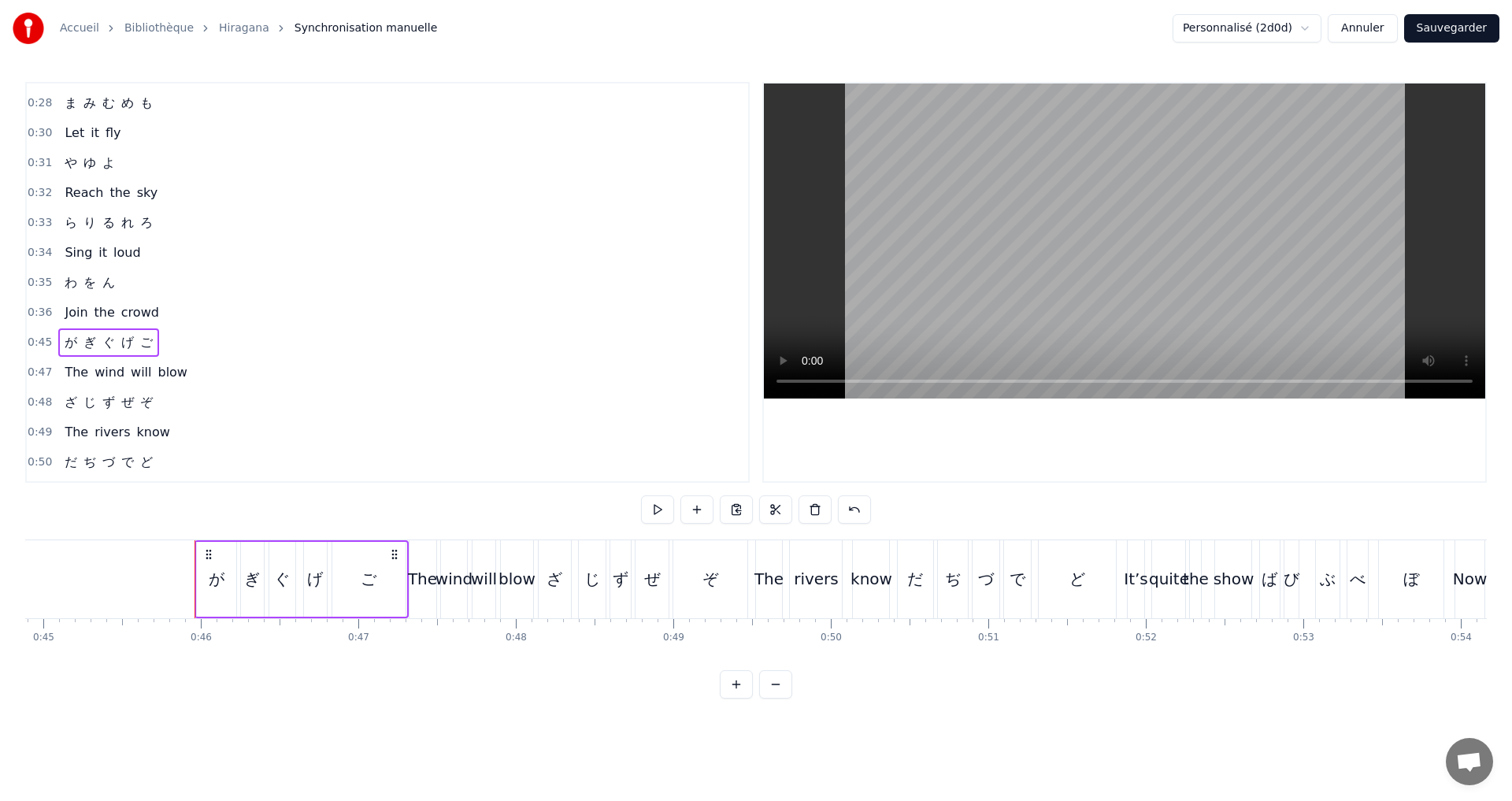
scroll to position [0, 7159]
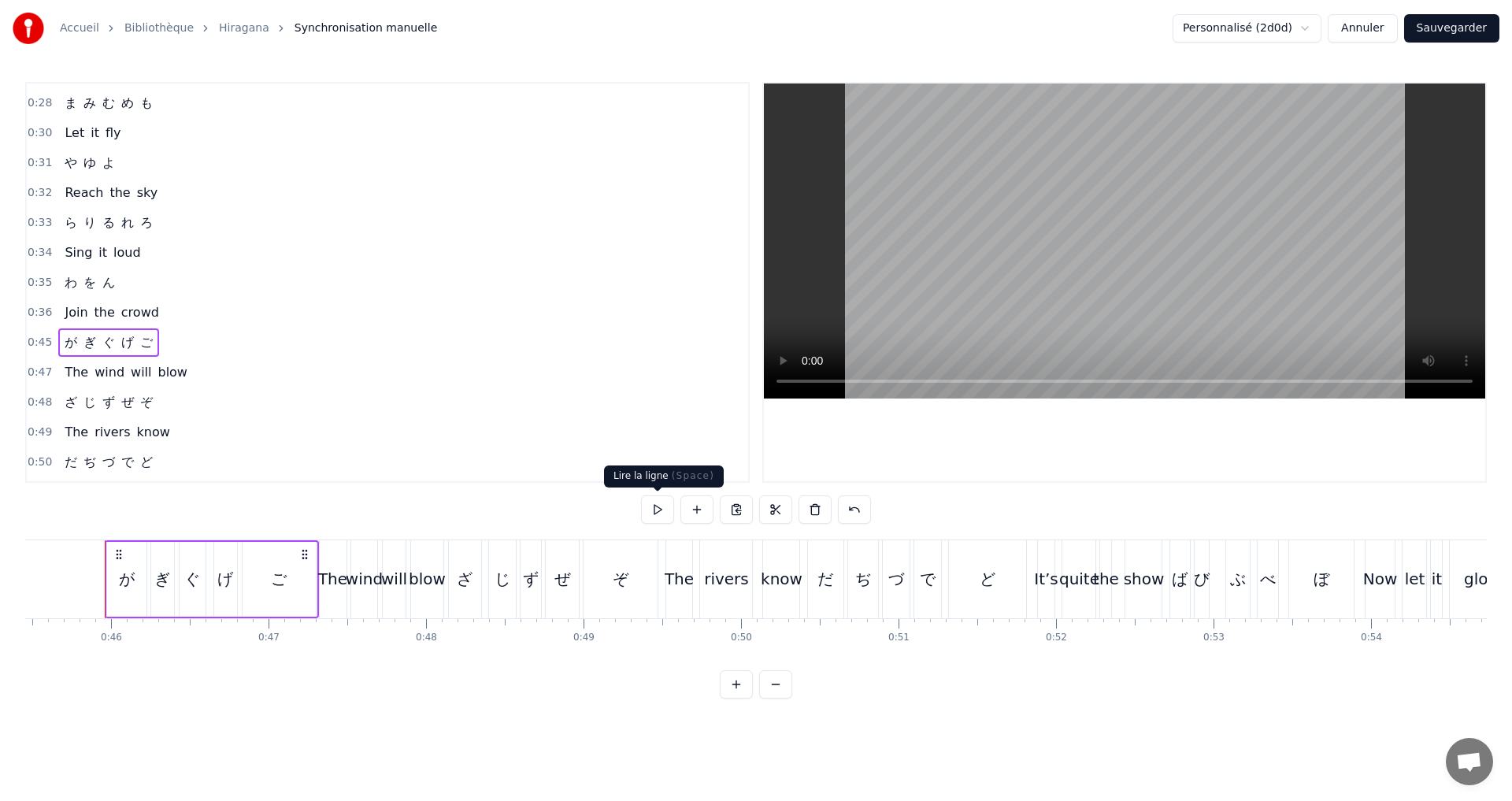
click at [657, 506] on button at bounding box center [657, 509] width 33 height 29
click at [206, 412] on div "0:48 ざ じ ず ぜ ぞ" at bounding box center [387, 402] width 722 height 30
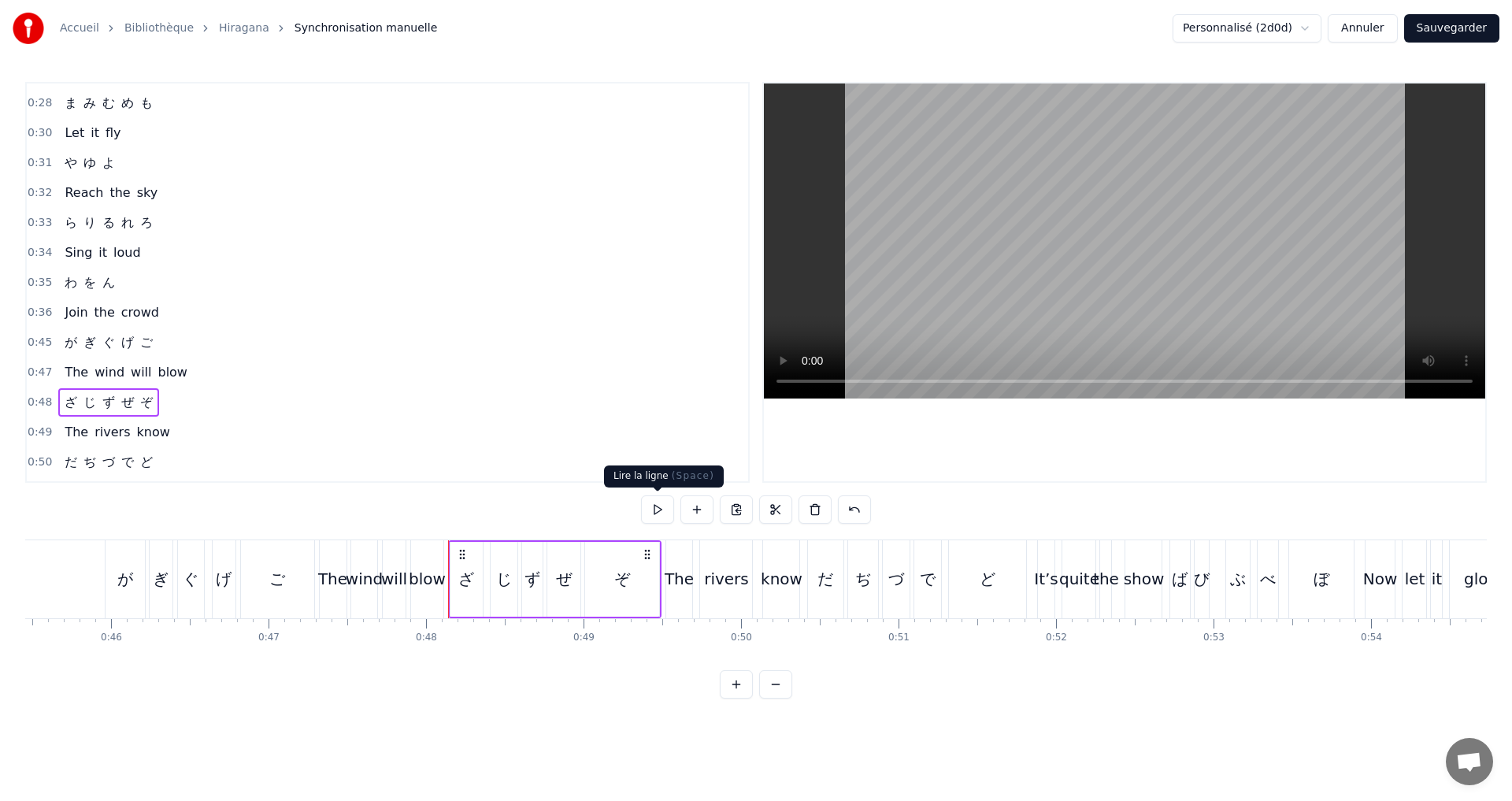
click at [661, 510] on button at bounding box center [657, 509] width 33 height 29
click at [660, 510] on button at bounding box center [657, 509] width 33 height 29
click at [660, 509] on button at bounding box center [657, 509] width 33 height 29
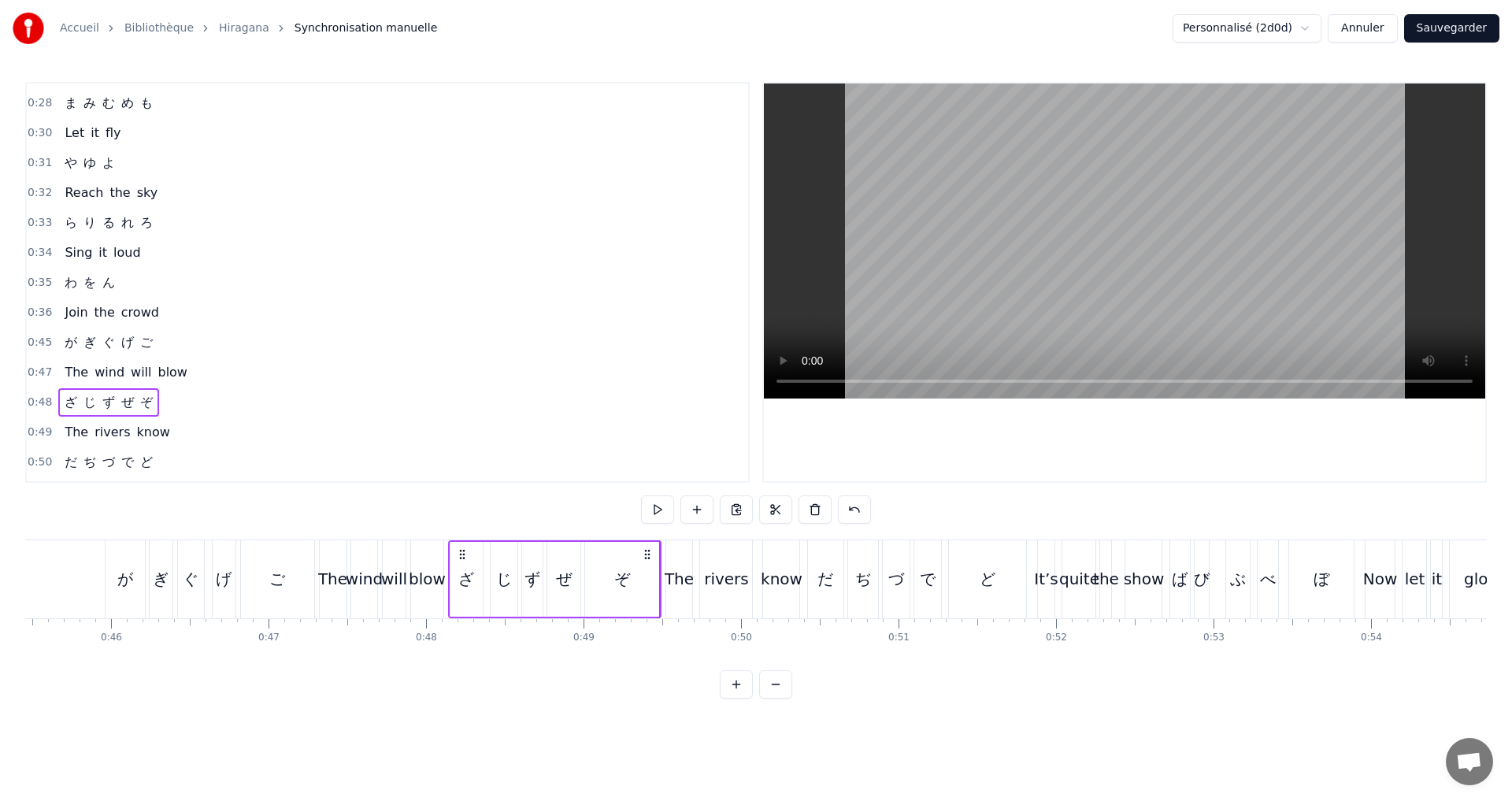
click at [611, 567] on div "ぞ" at bounding box center [622, 579] width 74 height 75
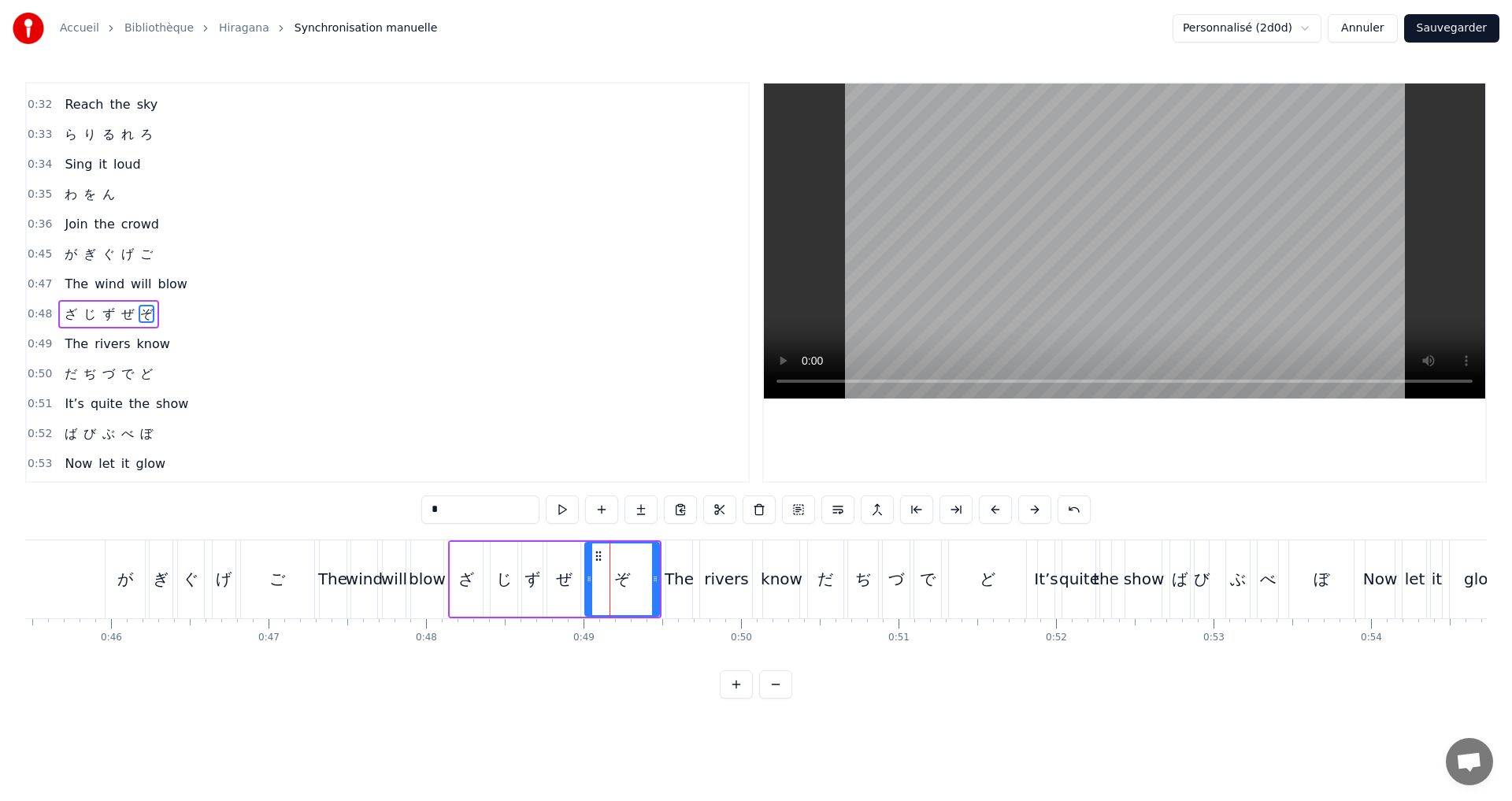
scroll to position [474, 0]
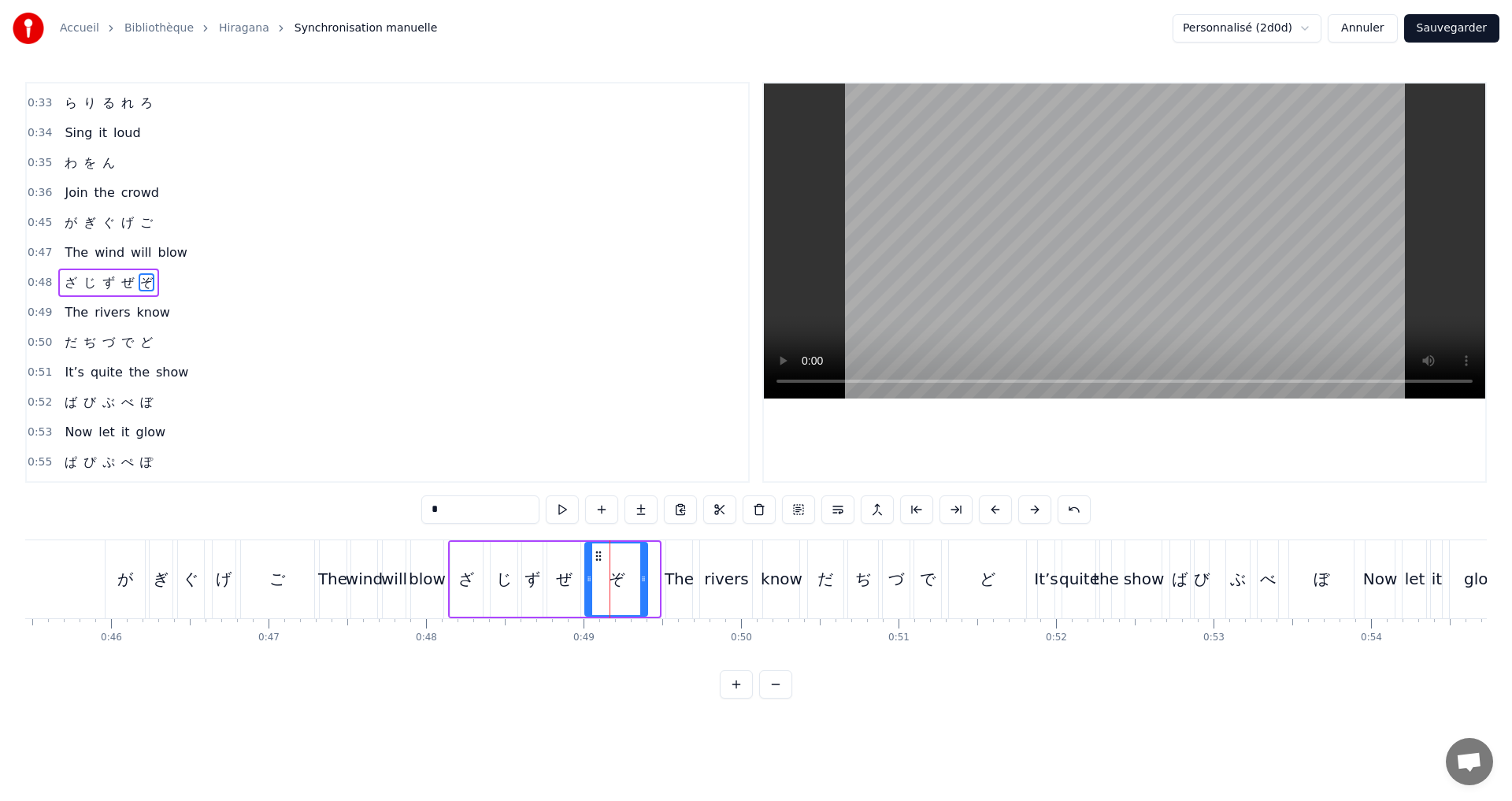
drag, startPoint x: 652, startPoint y: 594, endPoint x: 640, endPoint y: 589, distance: 13.0
click at [640, 589] on div at bounding box center [643, 579] width 6 height 71
click at [560, 512] on button at bounding box center [562, 509] width 33 height 29
click at [222, 279] on div "0:48 ざ じ ず ぜ ぞ" at bounding box center [387, 283] width 722 height 30
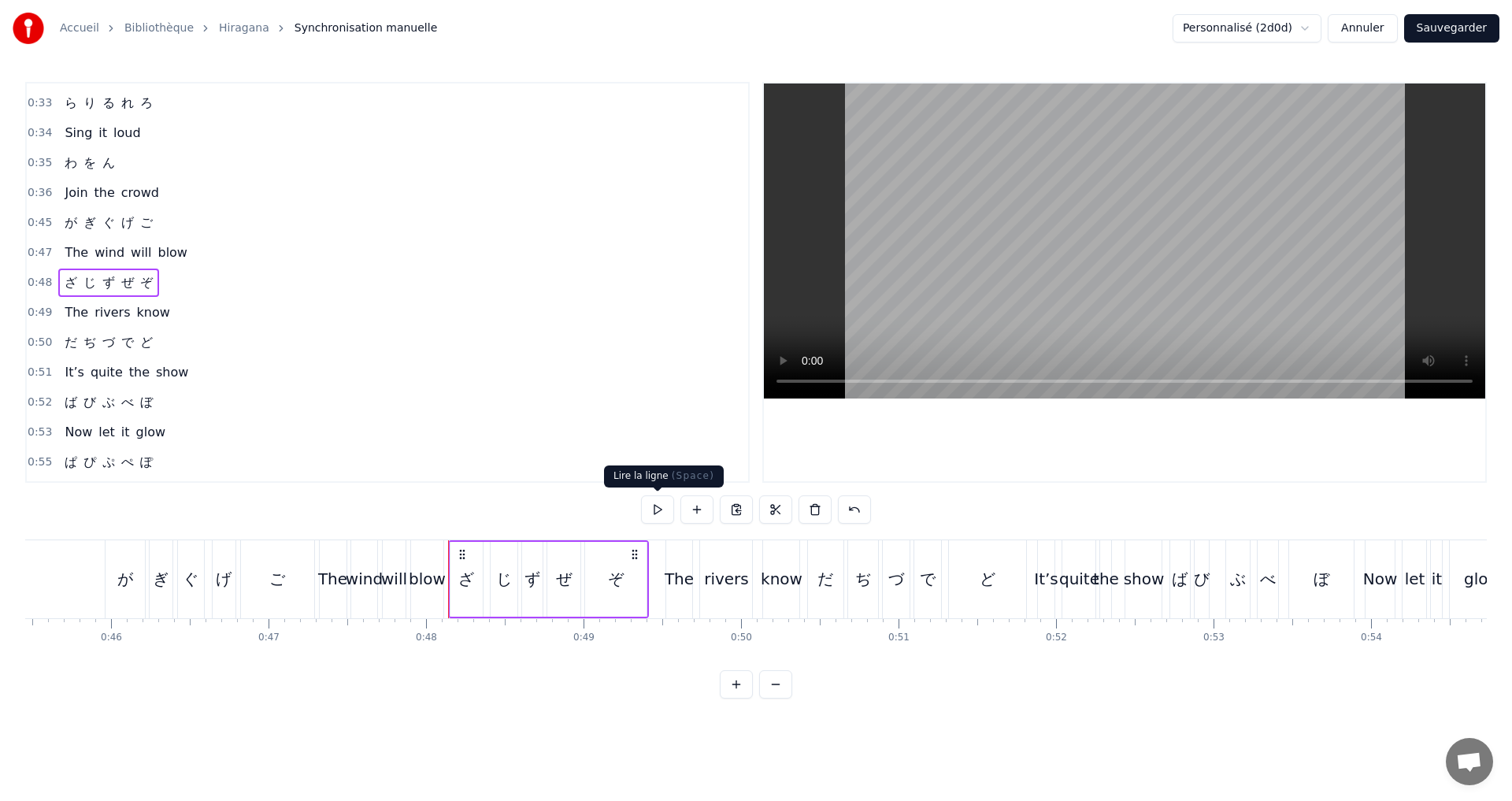
click at [656, 507] on button at bounding box center [657, 509] width 33 height 29
click at [181, 332] on div "0:50 だ ぢ づ で ど" at bounding box center [387, 343] width 722 height 30
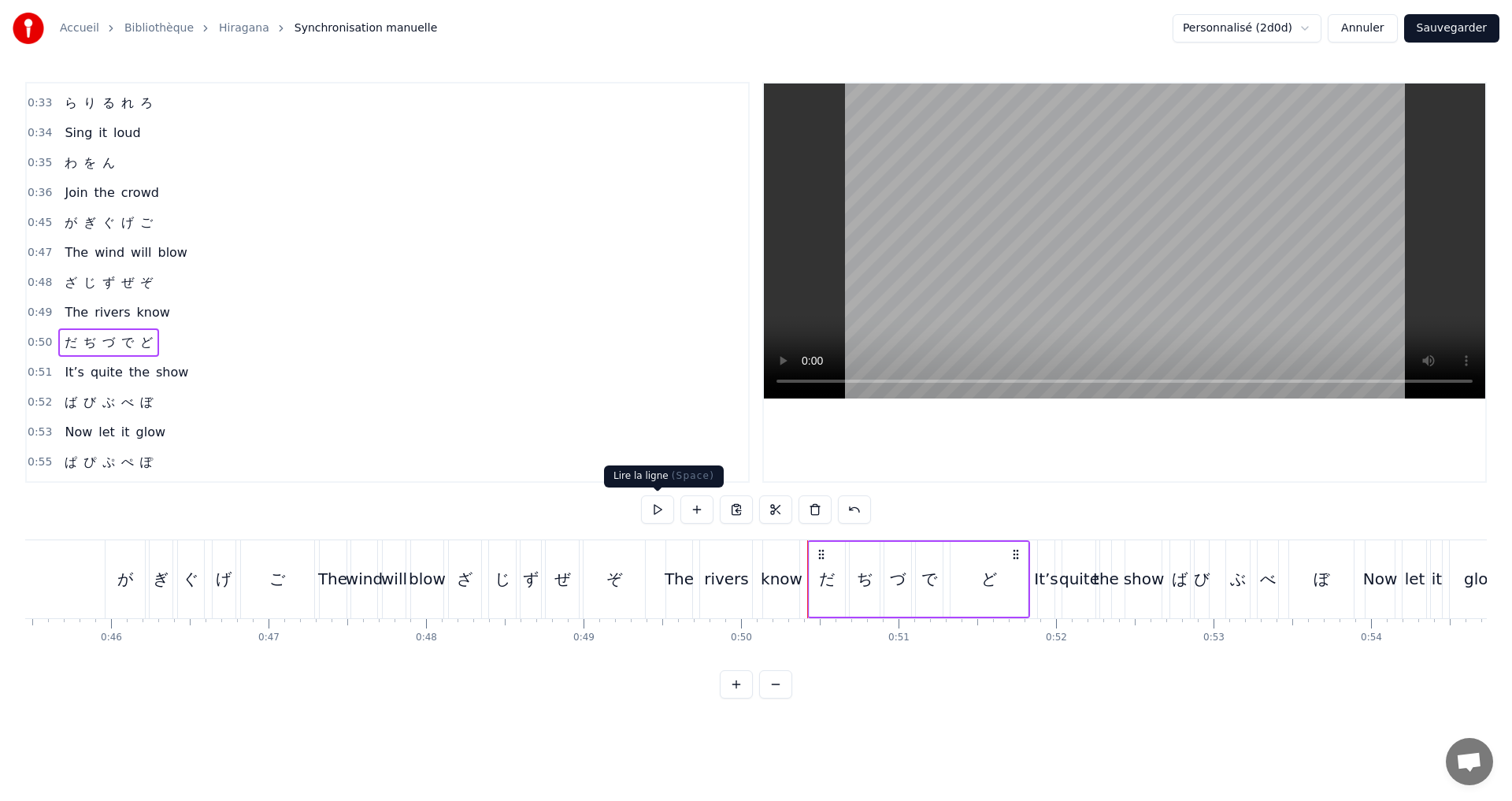
click at [656, 508] on button at bounding box center [657, 509] width 33 height 29
click at [656, 507] on button at bounding box center [657, 509] width 33 height 29
click at [657, 520] on button at bounding box center [657, 509] width 33 height 29
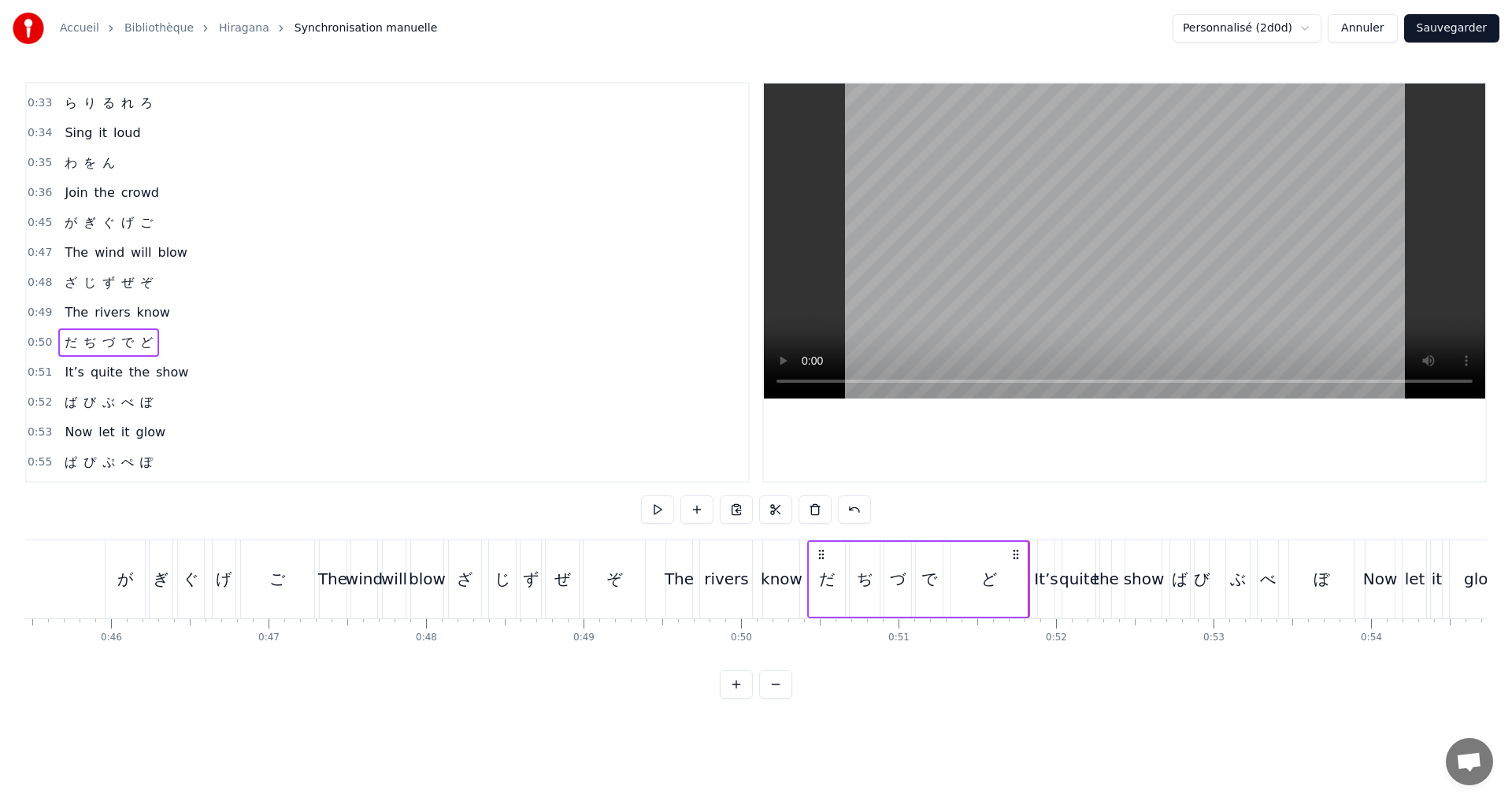
click at [982, 582] on div "ど" at bounding box center [989, 579] width 16 height 23
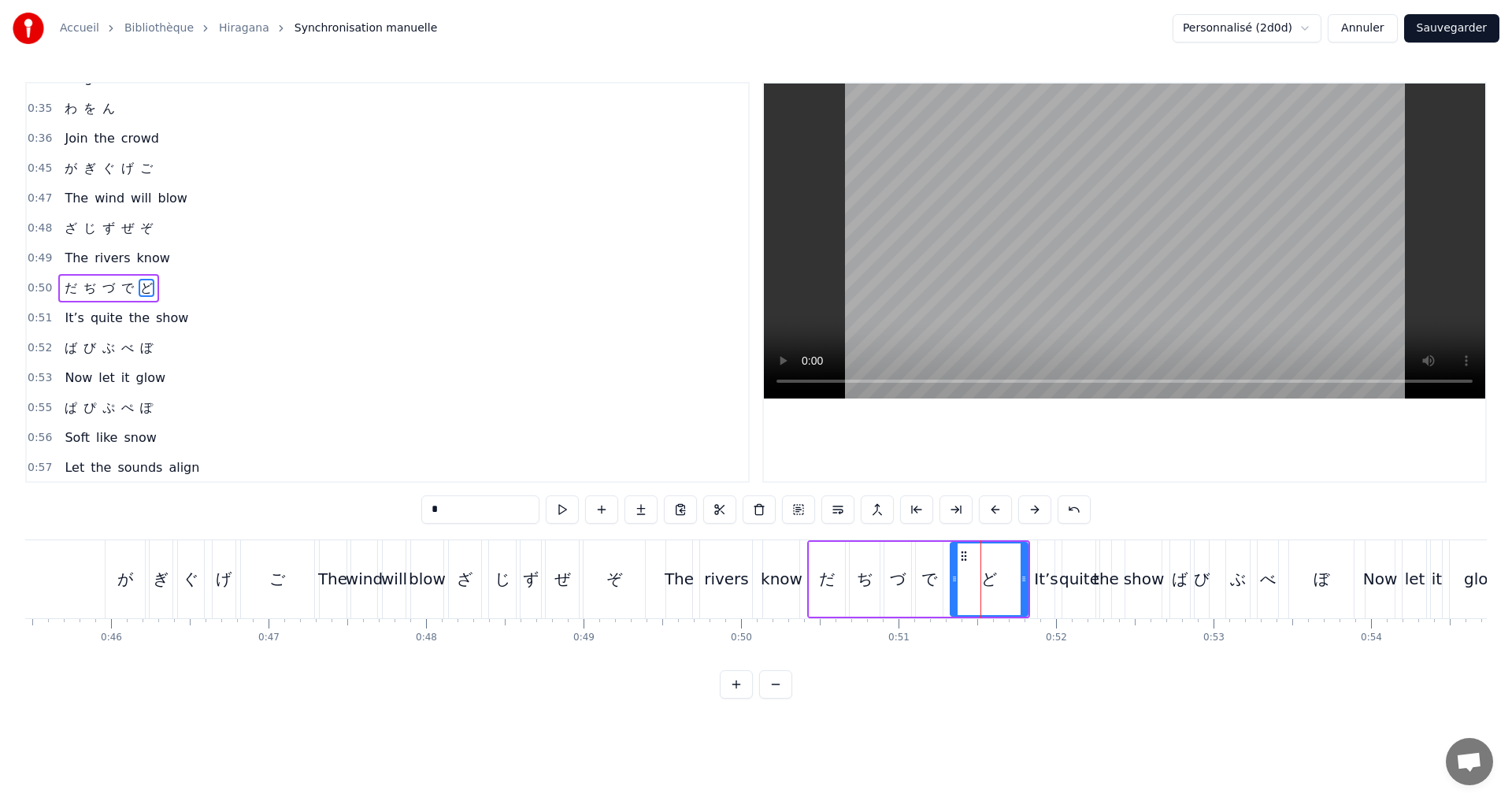
scroll to position [533, 0]
click at [1018, 586] on div at bounding box center [1016, 579] width 6 height 71
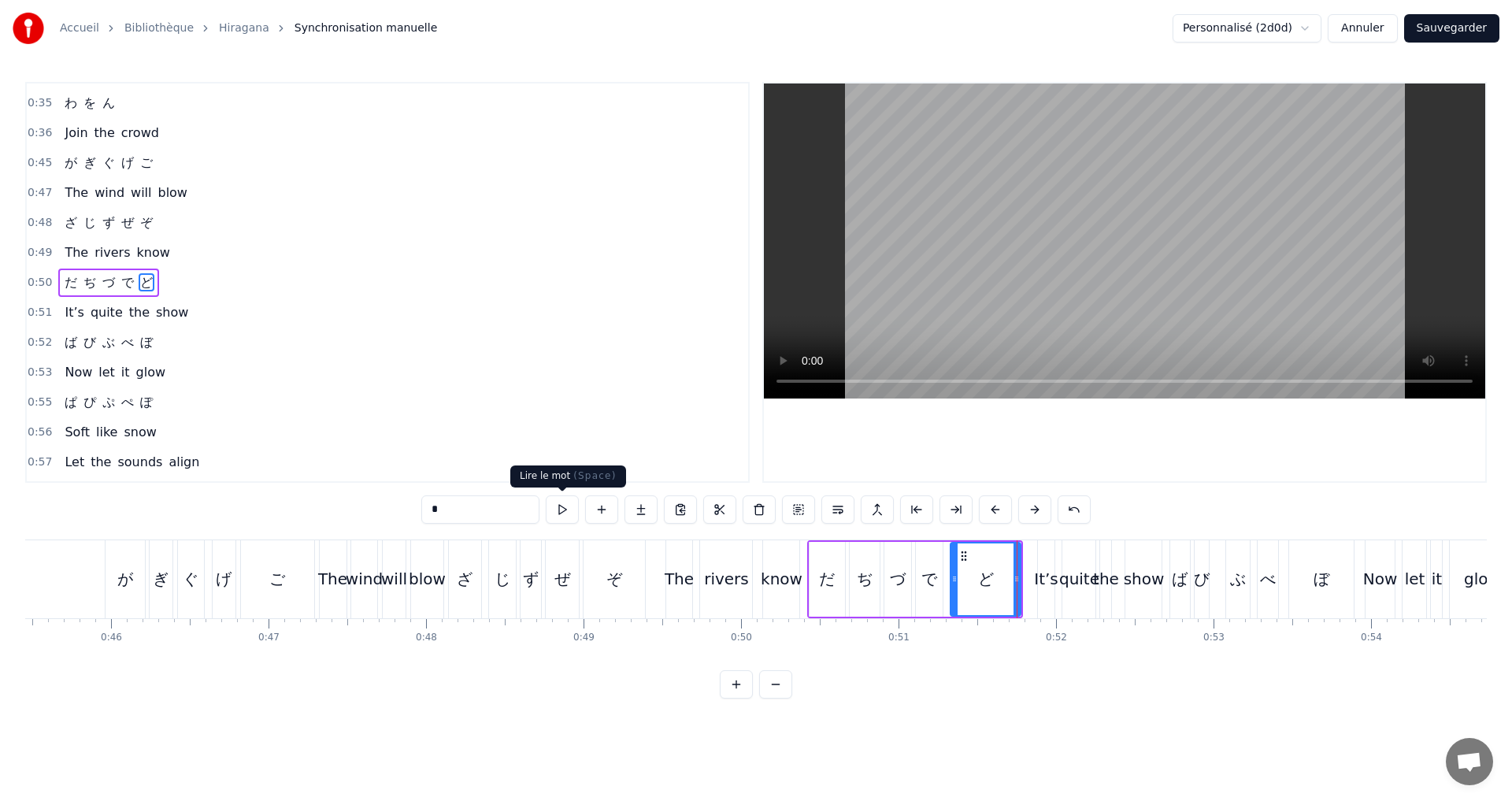
click at [562, 505] on button at bounding box center [562, 509] width 33 height 29
click at [185, 336] on div "0:52 ば び ぶ べ ぼ" at bounding box center [387, 343] width 722 height 30
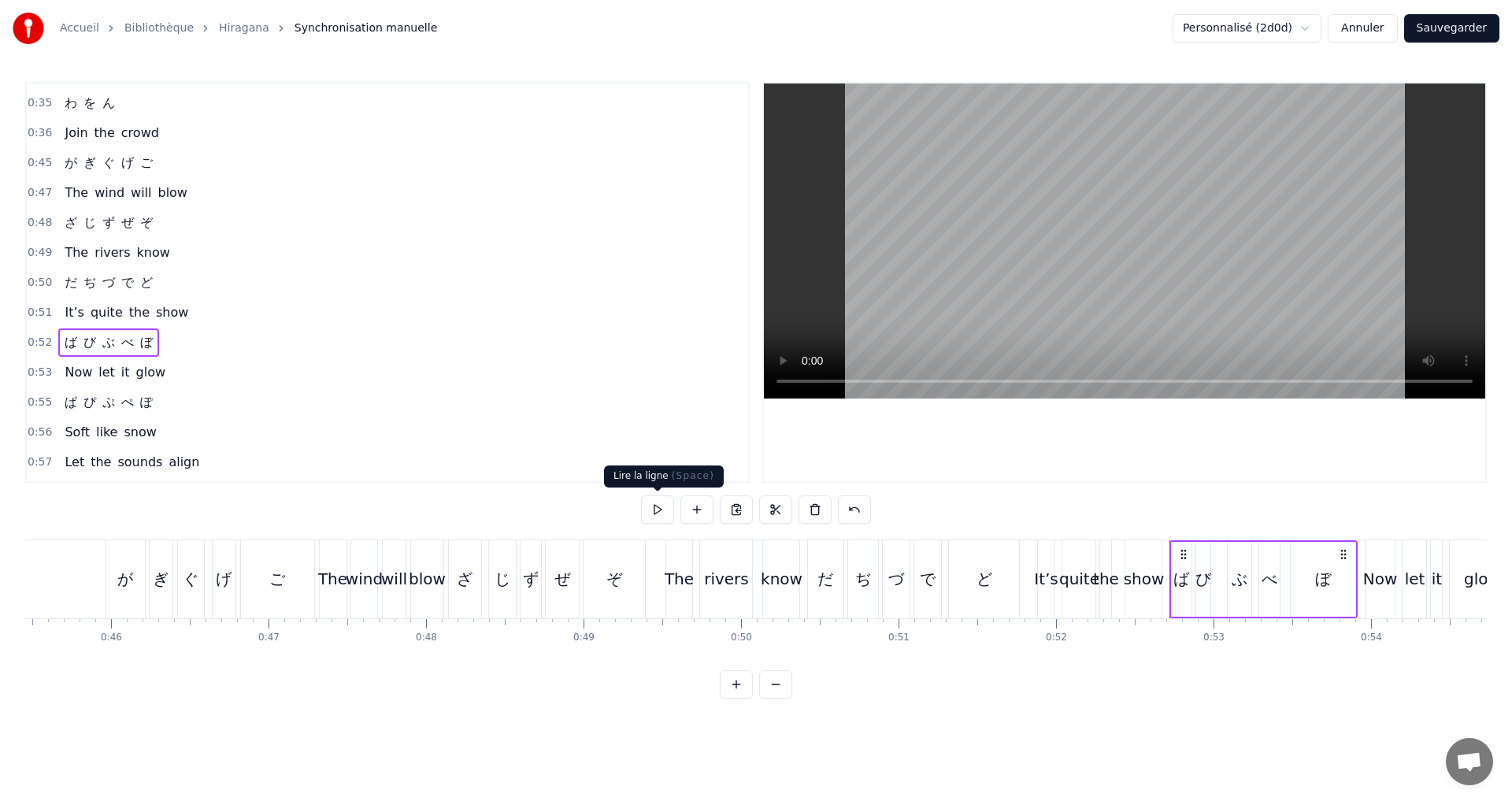
click at [660, 509] on button at bounding box center [657, 509] width 33 height 29
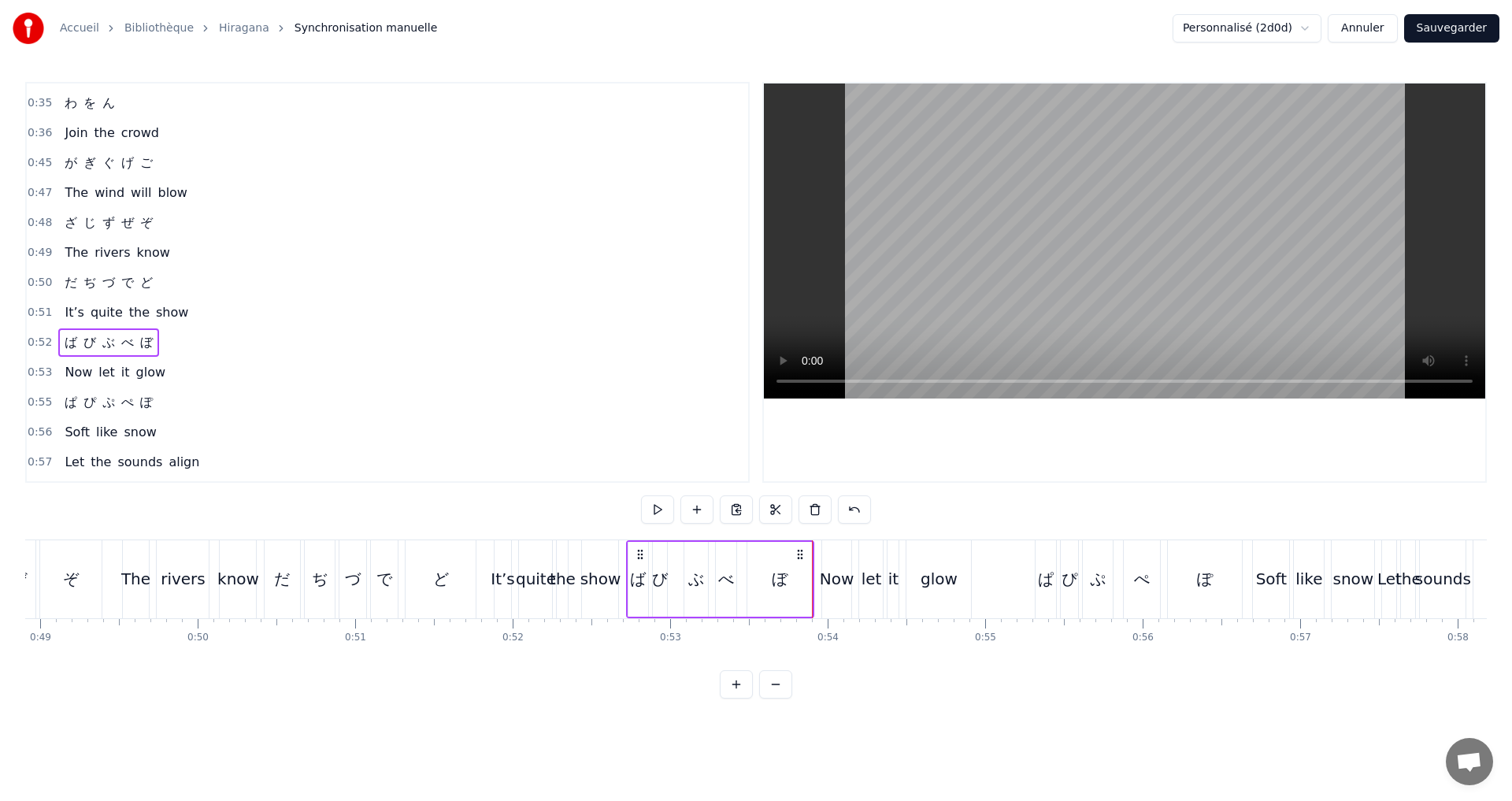
scroll to position [0, 7719]
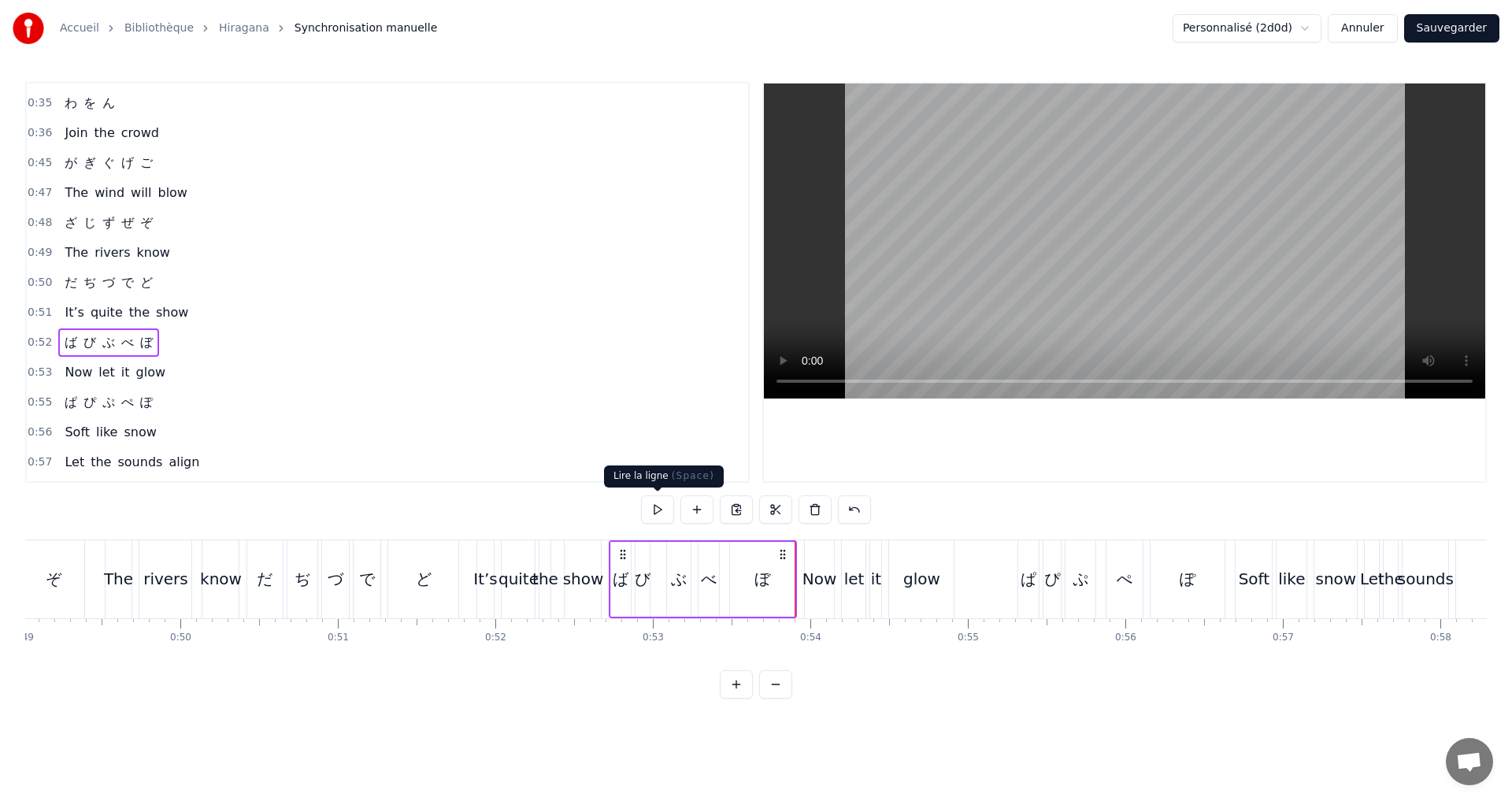
click at [657, 506] on button at bounding box center [657, 509] width 33 height 29
click at [619, 588] on div "ば" at bounding box center [621, 579] width 16 height 23
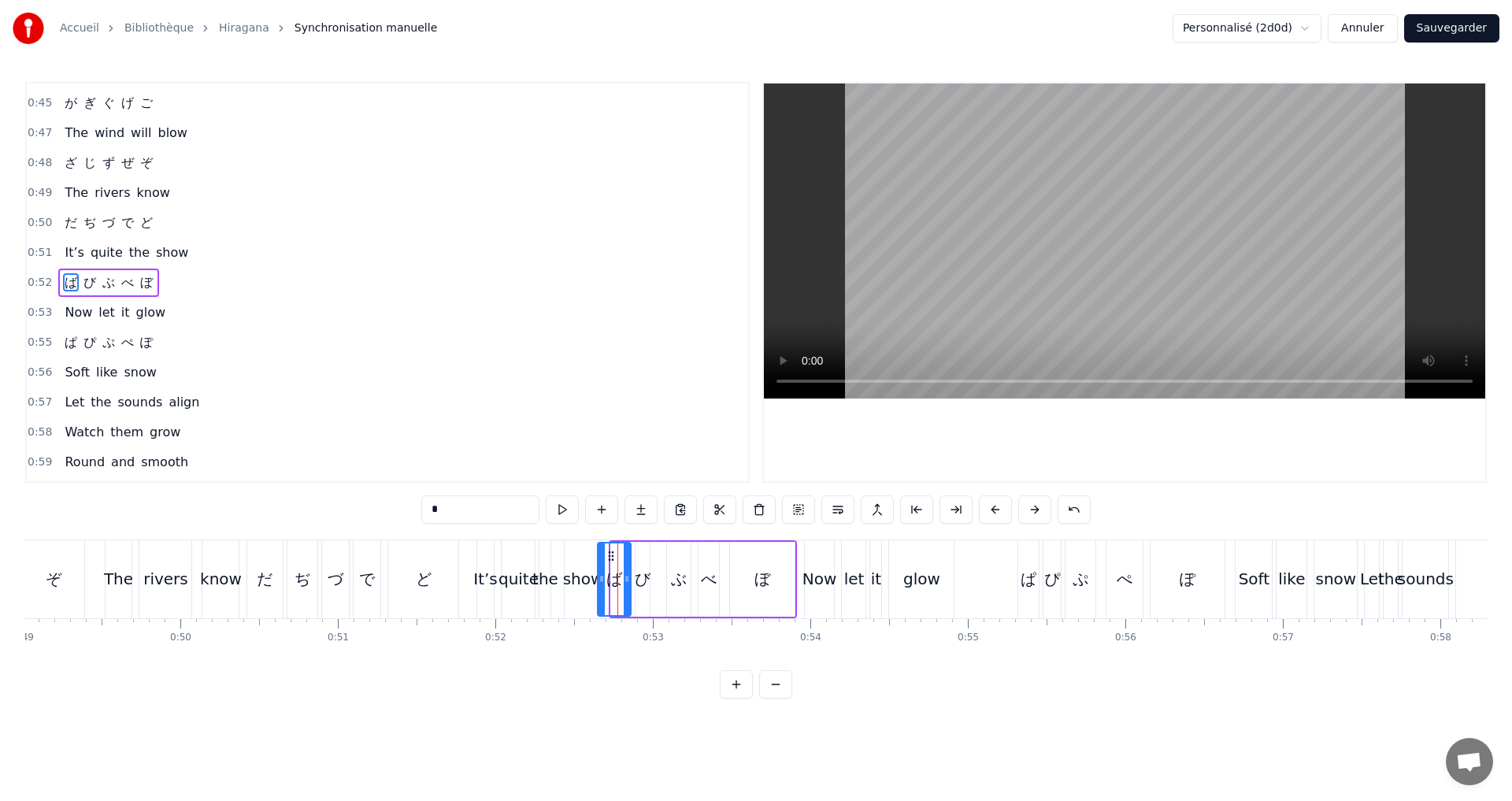
drag, startPoint x: 614, startPoint y: 582, endPoint x: 600, endPoint y: 582, distance: 14.0
click at [600, 582] on icon at bounding box center [601, 579] width 6 height 12
click at [559, 514] on button at bounding box center [562, 509] width 33 height 29
drag, startPoint x: 599, startPoint y: 578, endPoint x: 608, endPoint y: 575, distance: 9.5
click at [608, 575] on icon at bounding box center [611, 579] width 6 height 12
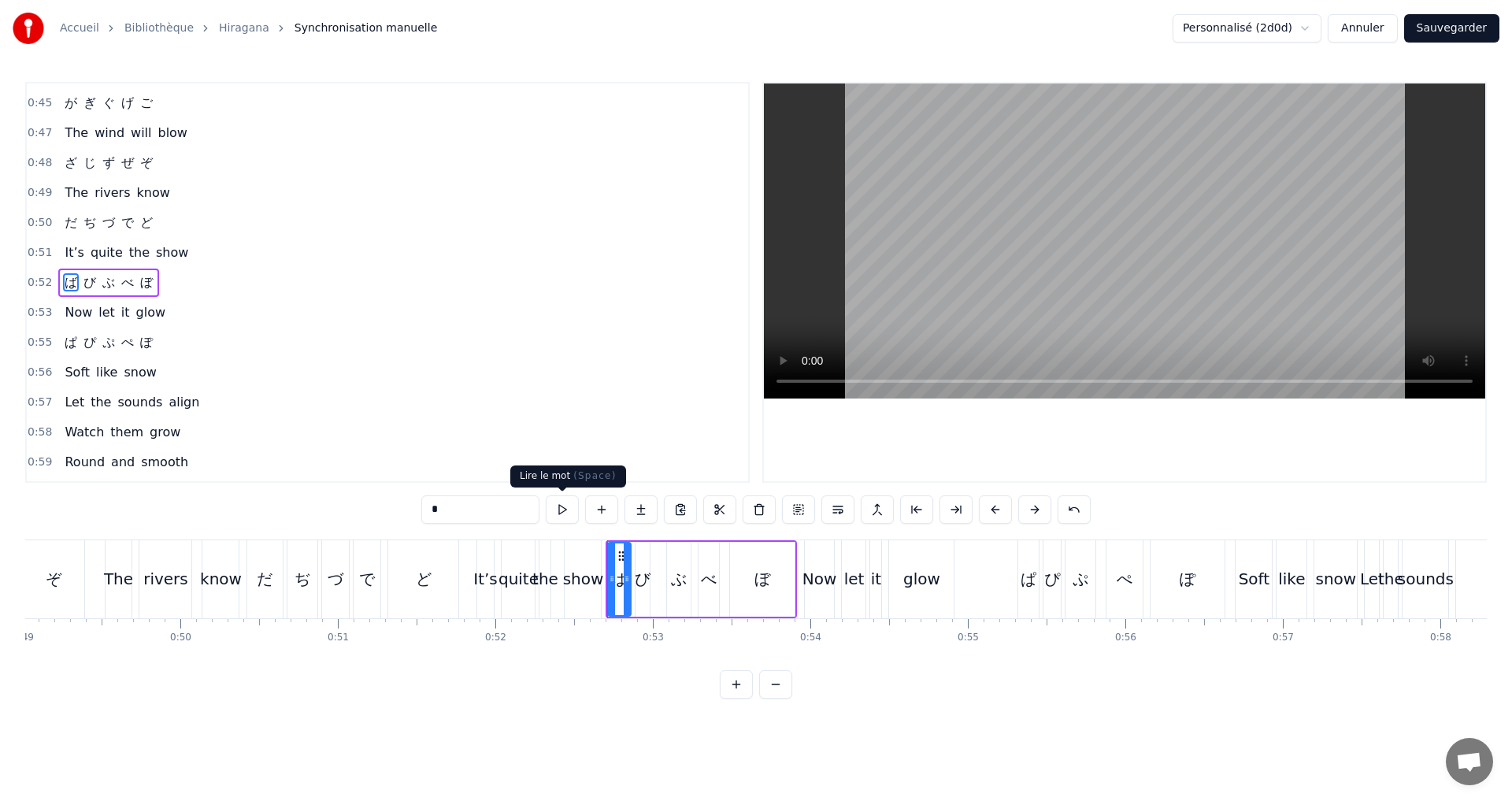
click at [562, 509] on button at bounding box center [562, 509] width 33 height 29
click at [619, 580] on icon at bounding box center [619, 579] width 6 height 12
click at [564, 508] on button at bounding box center [562, 509] width 33 height 29
click at [620, 573] on icon at bounding box center [617, 579] width 6 height 12
click at [566, 508] on button at bounding box center [562, 509] width 33 height 29
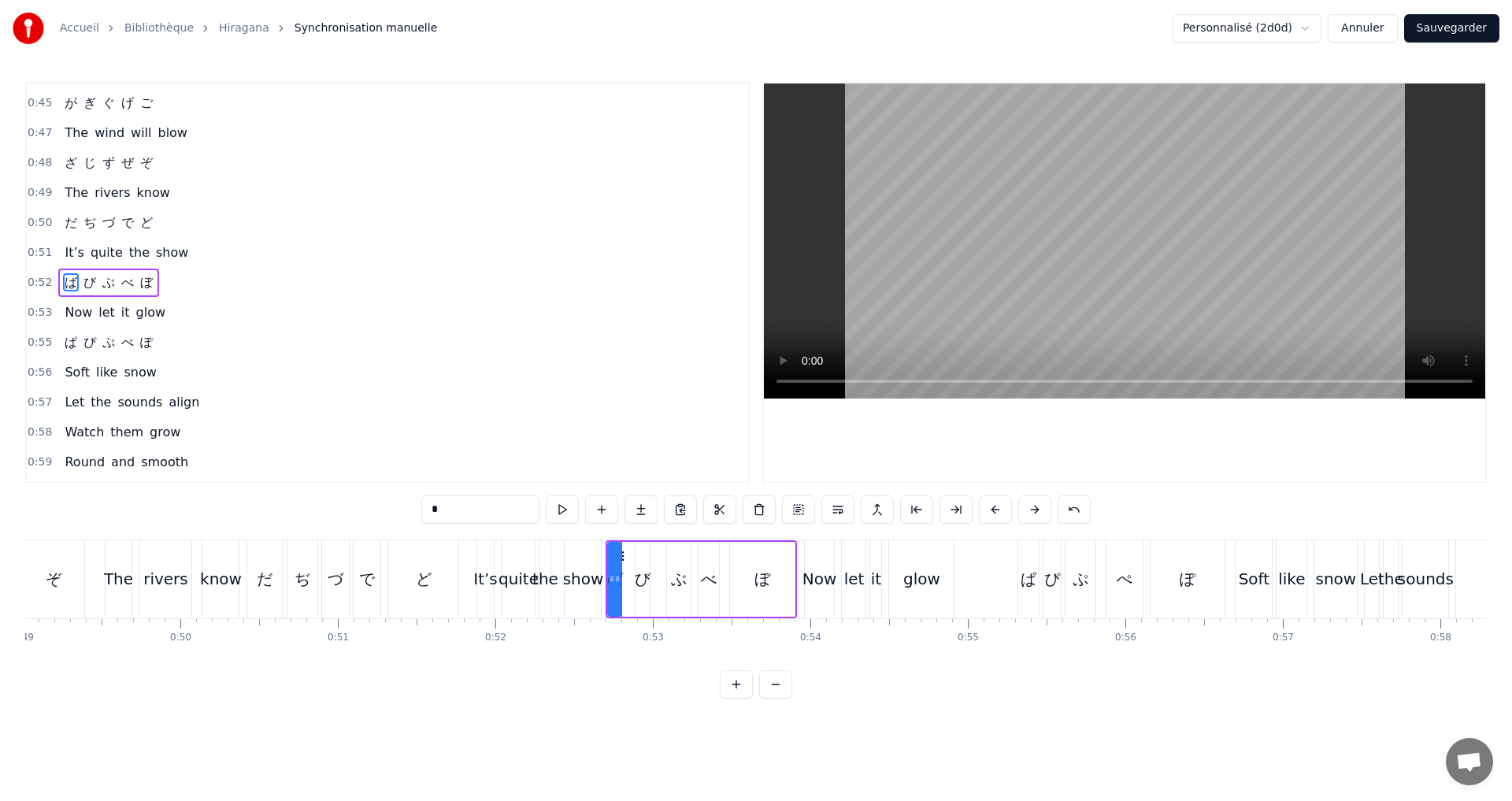
click at [164, 277] on div "0:52 ば び ぶ べ ぼ" at bounding box center [387, 283] width 722 height 30
click at [657, 506] on button at bounding box center [657, 509] width 33 height 29
click at [656, 503] on button at bounding box center [657, 509] width 33 height 29
click at [668, 573] on div "ぶ" at bounding box center [679, 579] width 23 height 75
drag, startPoint x: 668, startPoint y: 580, endPoint x: 660, endPoint y: 575, distance: 9.4
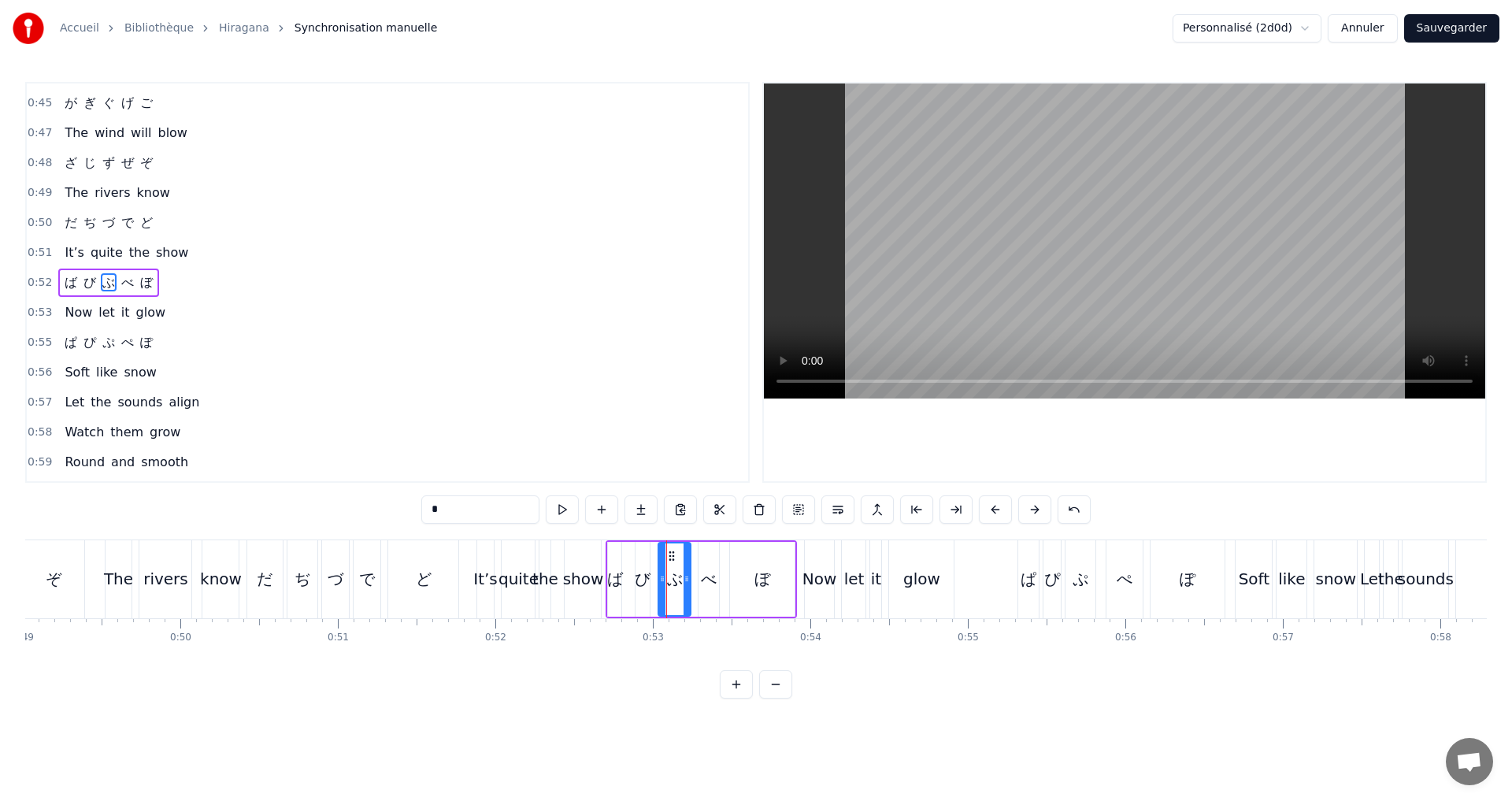
click at [660, 575] on icon at bounding box center [662, 579] width 6 height 12
click at [683, 583] on icon at bounding box center [682, 579] width 6 height 12
click at [567, 510] on button at bounding box center [562, 509] width 33 height 29
drag, startPoint x: 186, startPoint y: 285, endPoint x: 386, endPoint y: 346, distance: 209.1
click at [186, 285] on div "0:52 ば び ぶ べ ぼ" at bounding box center [387, 283] width 722 height 30
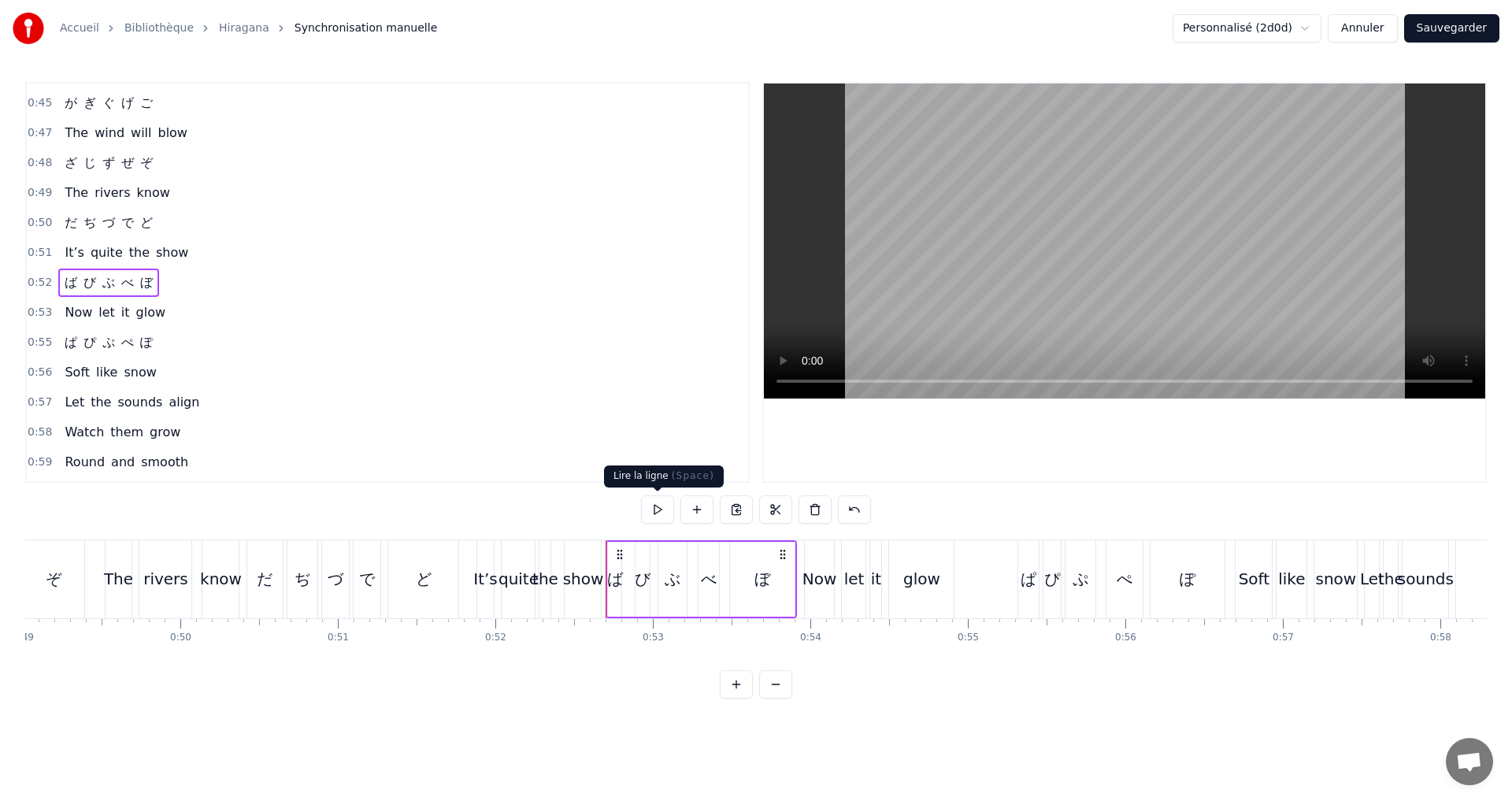
click at [666, 507] on button at bounding box center [657, 509] width 33 height 29
click at [664, 507] on button at bounding box center [657, 509] width 33 height 29
click at [661, 507] on button at bounding box center [657, 509] width 33 height 29
click at [180, 337] on div "0:55 ぱ ぴ ぷ ぺ ぽ" at bounding box center [387, 343] width 722 height 30
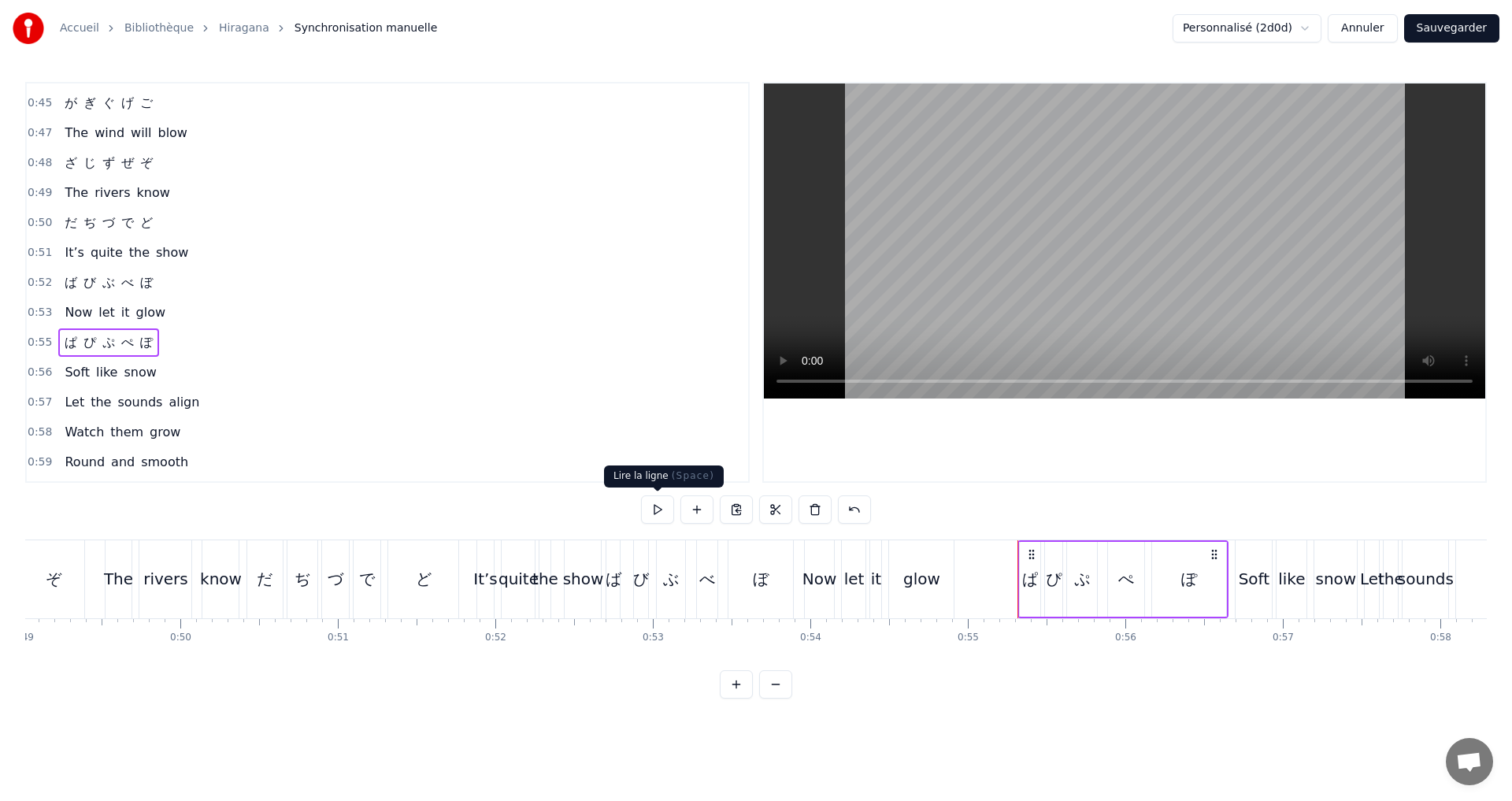
click at [657, 514] on button at bounding box center [657, 509] width 33 height 29
click at [652, 512] on button at bounding box center [657, 509] width 33 height 29
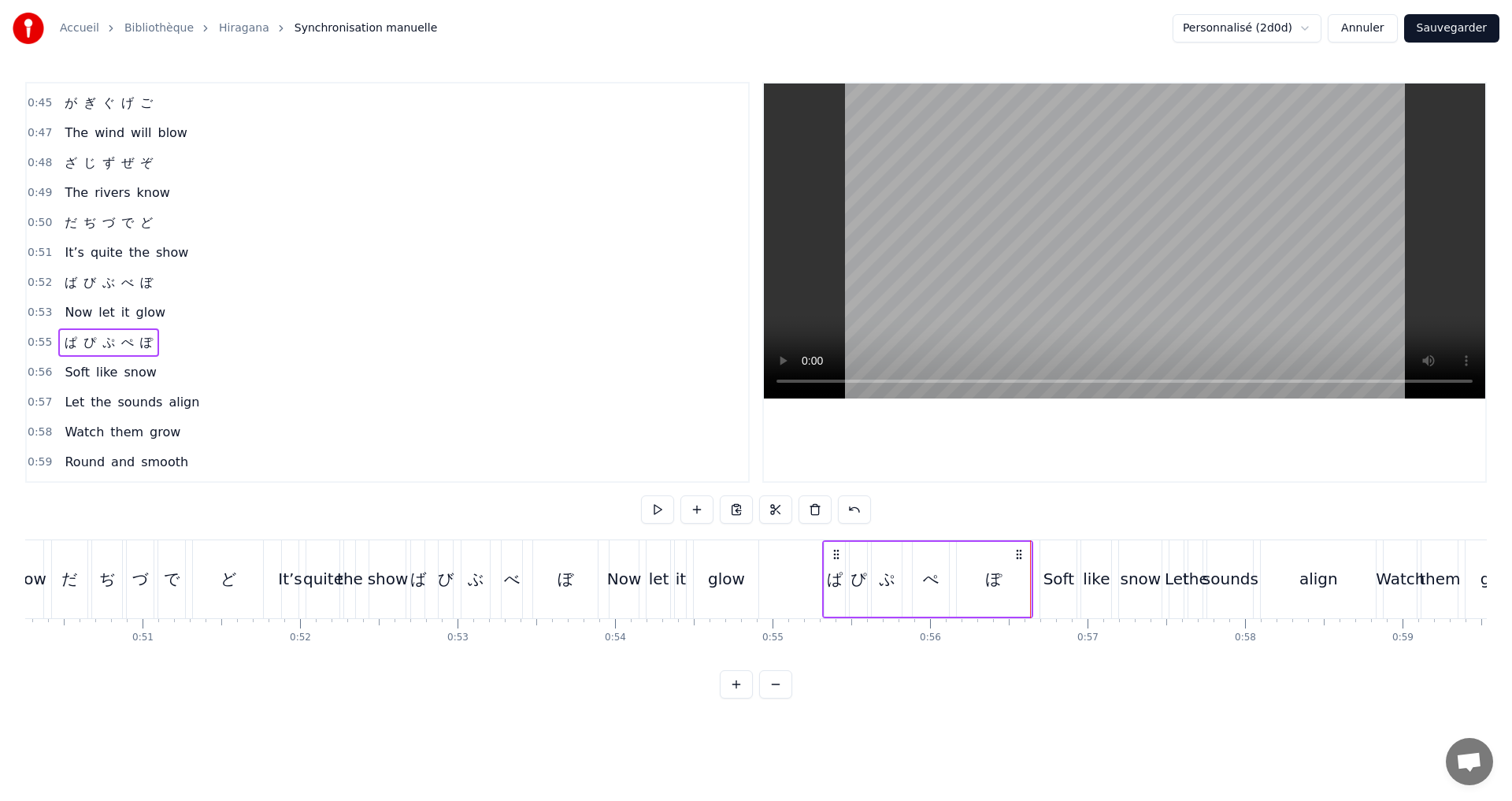
scroll to position [0, 8059]
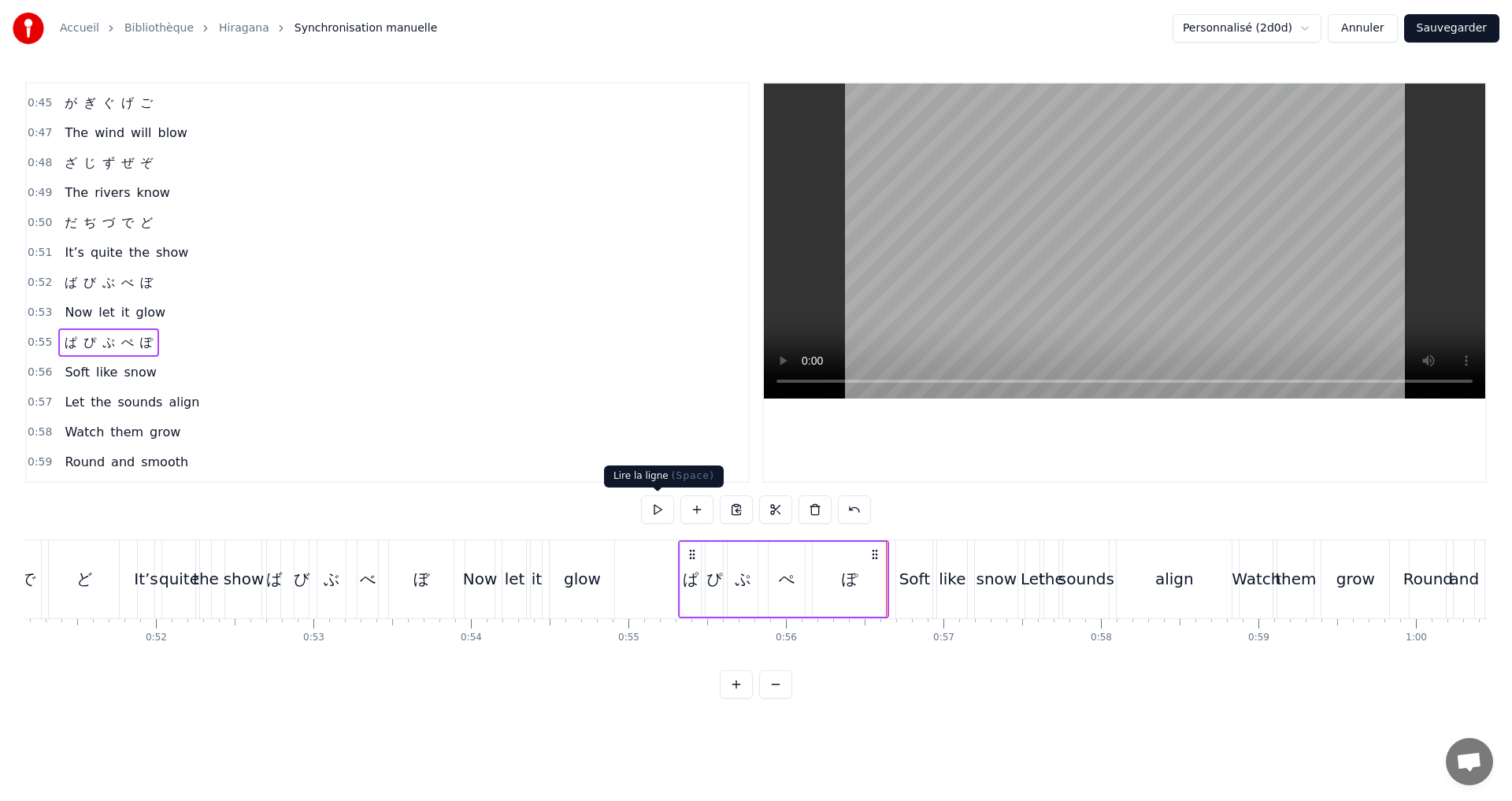
click at [655, 507] on button at bounding box center [657, 509] width 33 height 29
click at [687, 578] on div "ぱ" at bounding box center [690, 579] width 16 height 23
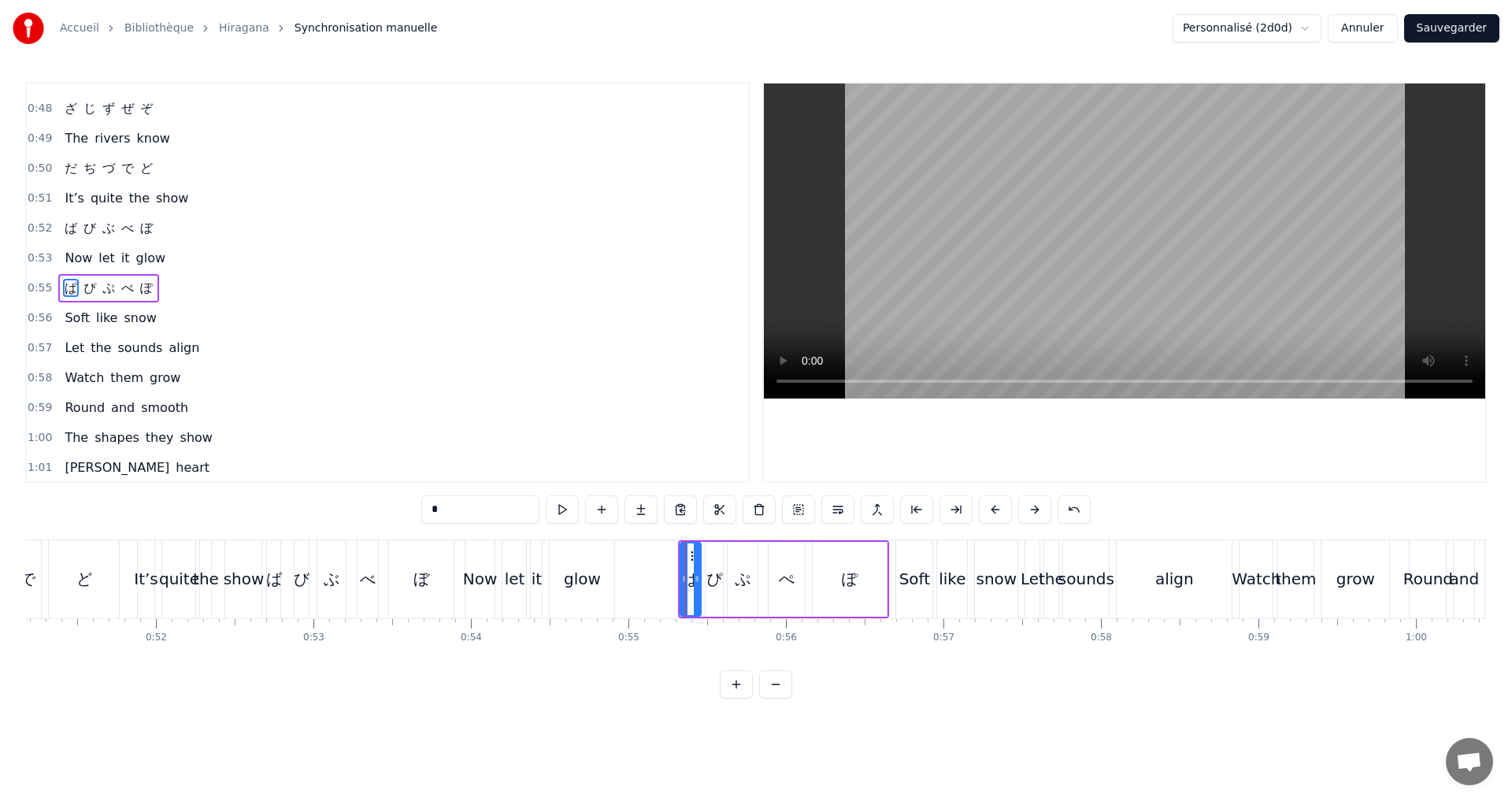
scroll to position [654, 0]
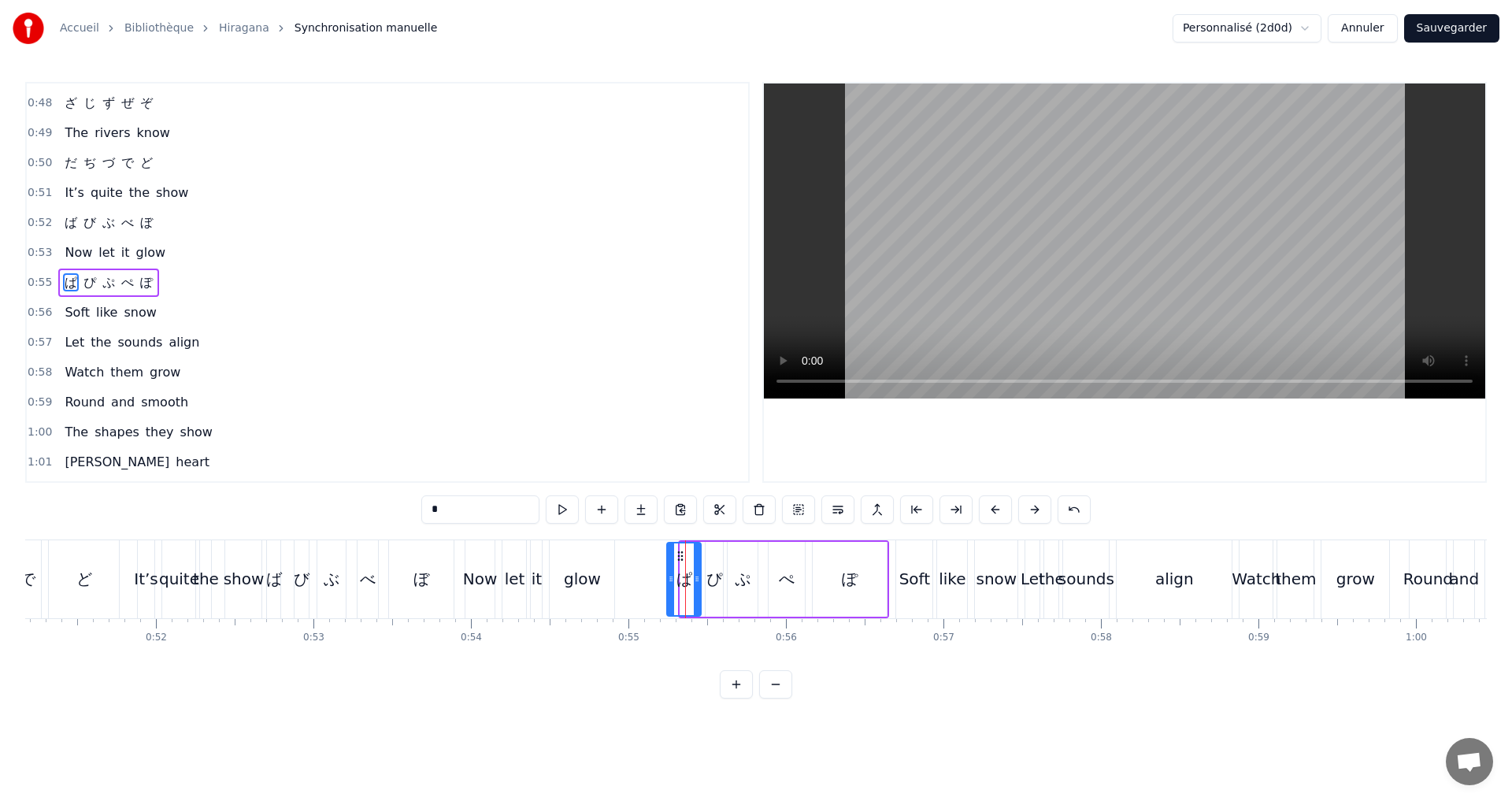
drag, startPoint x: 682, startPoint y: 578, endPoint x: 668, endPoint y: 574, distance: 14.6
click at [668, 574] on icon at bounding box center [671, 579] width 6 height 12
click at [689, 578] on icon at bounding box center [690, 579] width 6 height 12
click at [564, 510] on button at bounding box center [562, 509] width 33 height 29
click at [686, 577] on icon at bounding box center [684, 579] width 6 height 12
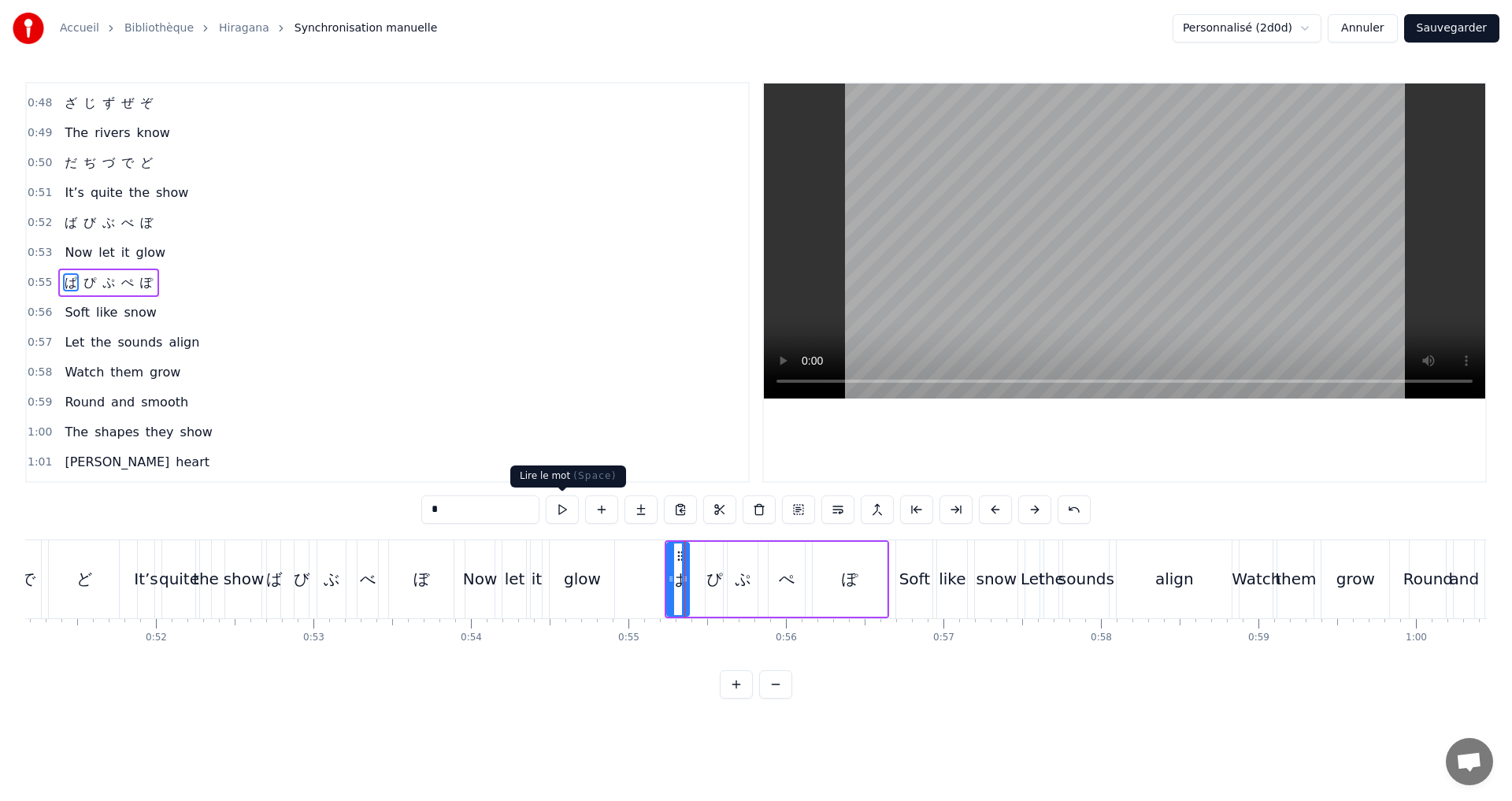
click at [565, 511] on button at bounding box center [562, 509] width 33 height 29
click at [715, 578] on div "ぴ" at bounding box center [715, 579] width 16 height 23
type input "*"
click at [558, 502] on button at bounding box center [562, 509] width 33 height 29
drag, startPoint x: 708, startPoint y: 581, endPoint x: 698, endPoint y: 578, distance: 10.4
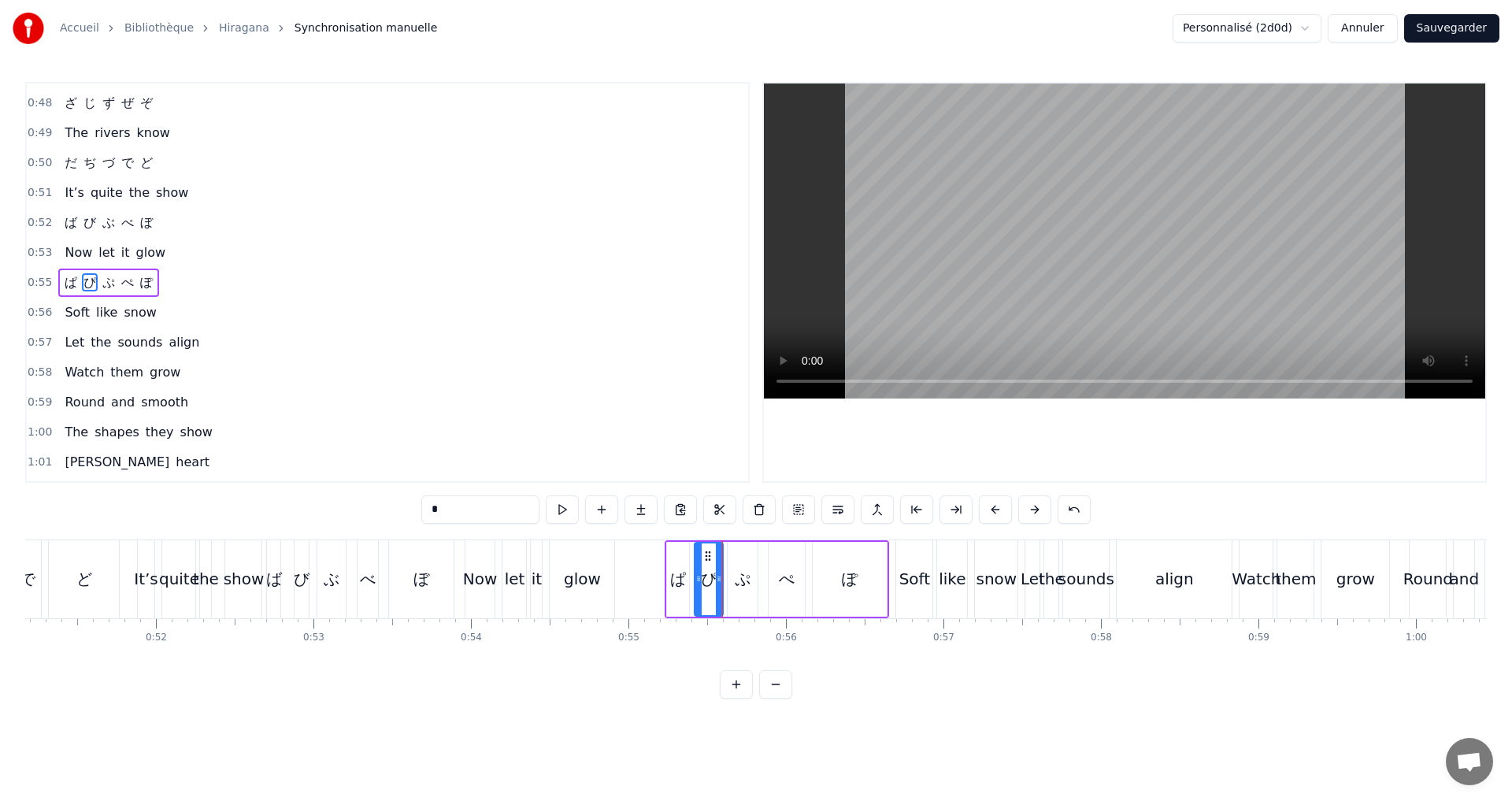
click at [698, 578] on icon at bounding box center [698, 579] width 6 height 12
drag, startPoint x: 719, startPoint y: 582, endPoint x: 665, endPoint y: 554, distance: 60.8
click at [713, 580] on icon at bounding box center [713, 579] width 6 height 12
click at [566, 502] on button at bounding box center [562, 509] width 33 height 29
click at [699, 588] on div at bounding box center [698, 579] width 6 height 71
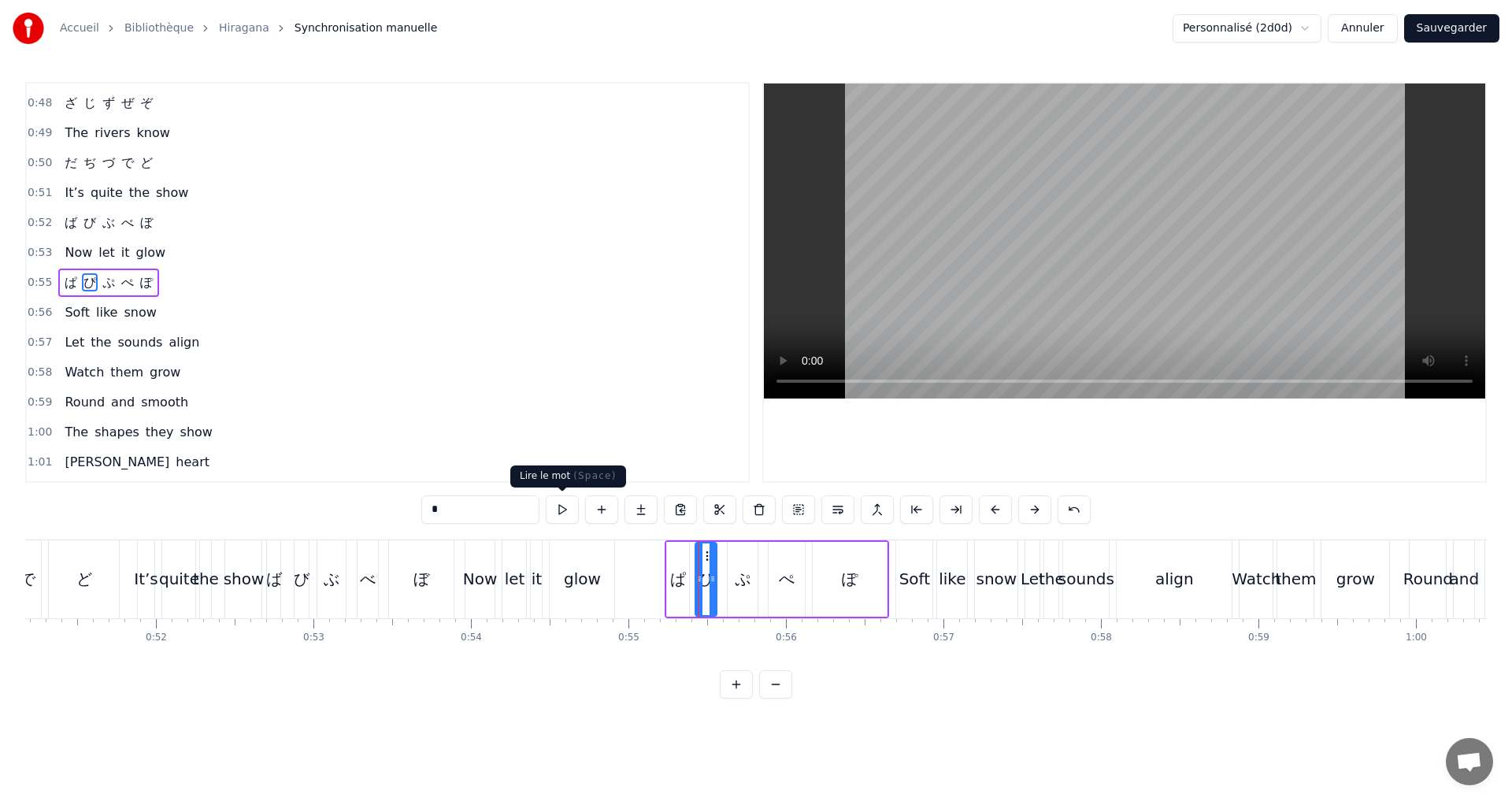
click at [567, 507] on button at bounding box center [562, 509] width 33 height 29
click at [709, 581] on icon at bounding box center [707, 579] width 6 height 12
click at [695, 577] on circle at bounding box center [695, 576] width 1 height 1
click at [566, 507] on button at bounding box center [562, 509] width 33 height 29
click at [702, 582] on icon at bounding box center [698, 579] width 6 height 12
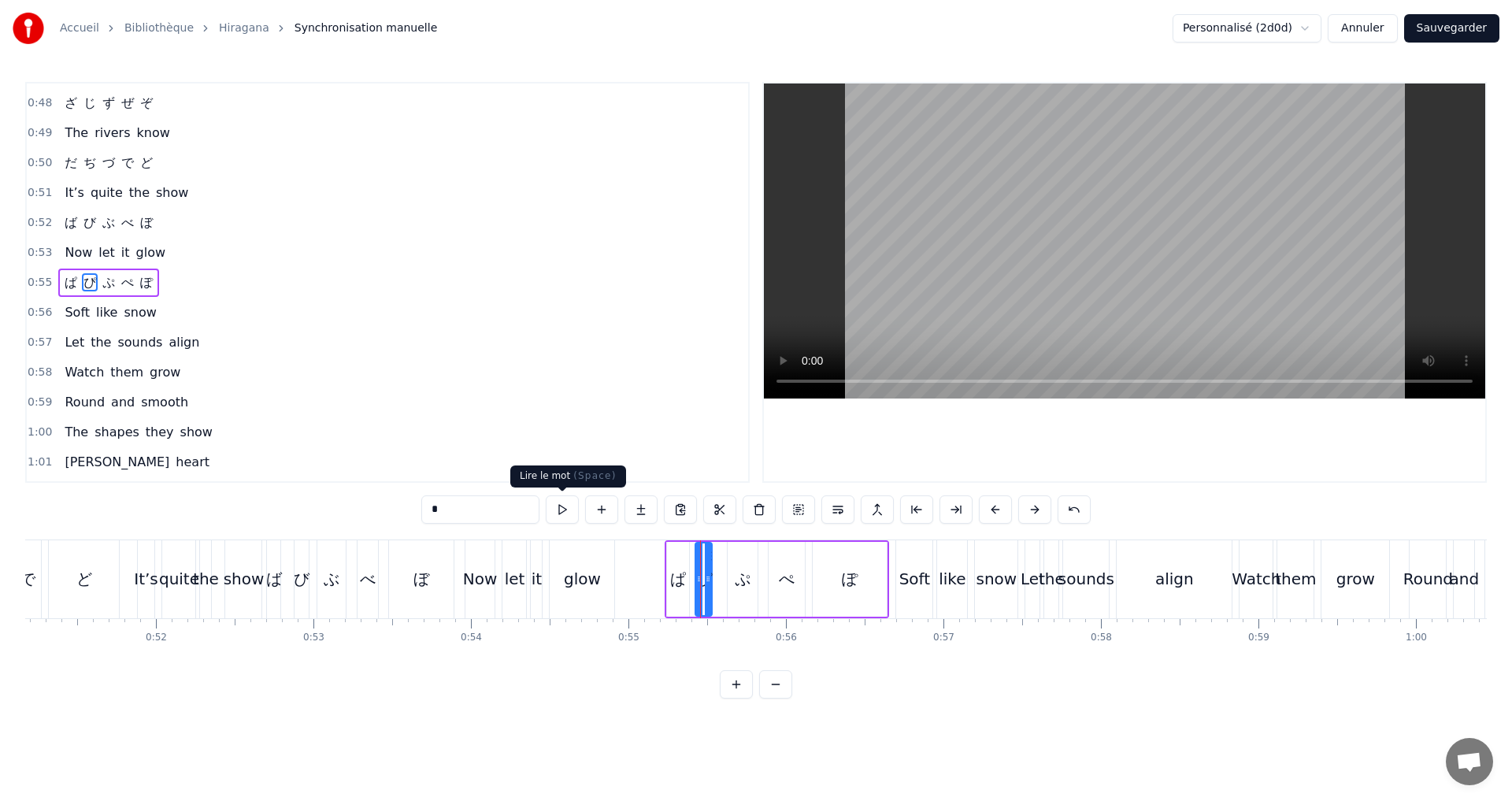
click at [566, 508] on button at bounding box center [562, 509] width 33 height 29
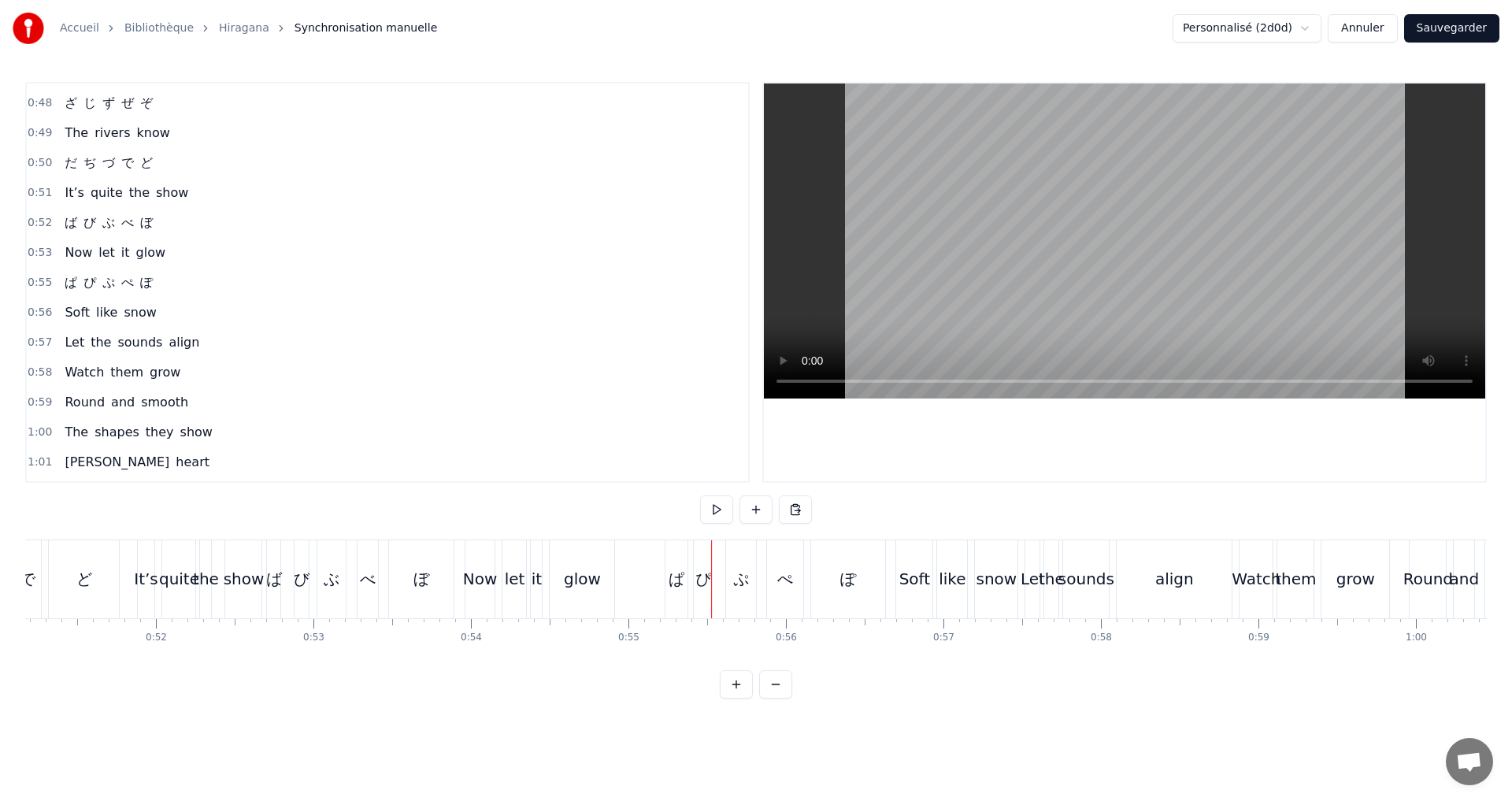
click at [680, 574] on div "ぱ" at bounding box center [676, 579] width 16 height 23
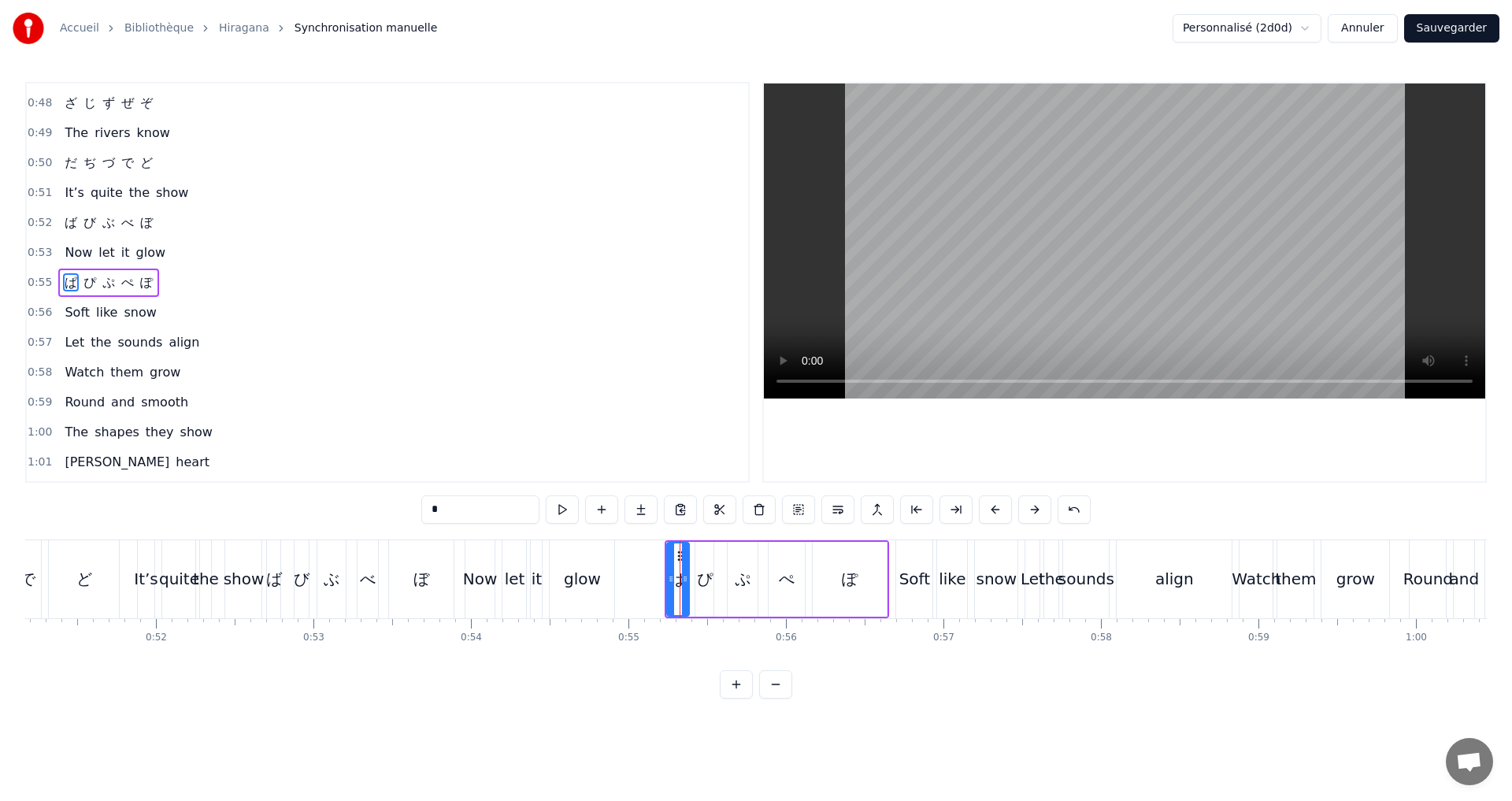
drag, startPoint x: 194, startPoint y: 281, endPoint x: 427, endPoint y: 369, distance: 249.1
click at [194, 283] on div "0:55 ぱ ぴ ぷ ぺ ぽ" at bounding box center [387, 283] width 722 height 30
click at [660, 506] on button at bounding box center [657, 509] width 33 height 29
click at [649, 507] on button at bounding box center [657, 509] width 33 height 29
click at [702, 574] on div "ぴ" at bounding box center [705, 579] width 16 height 23
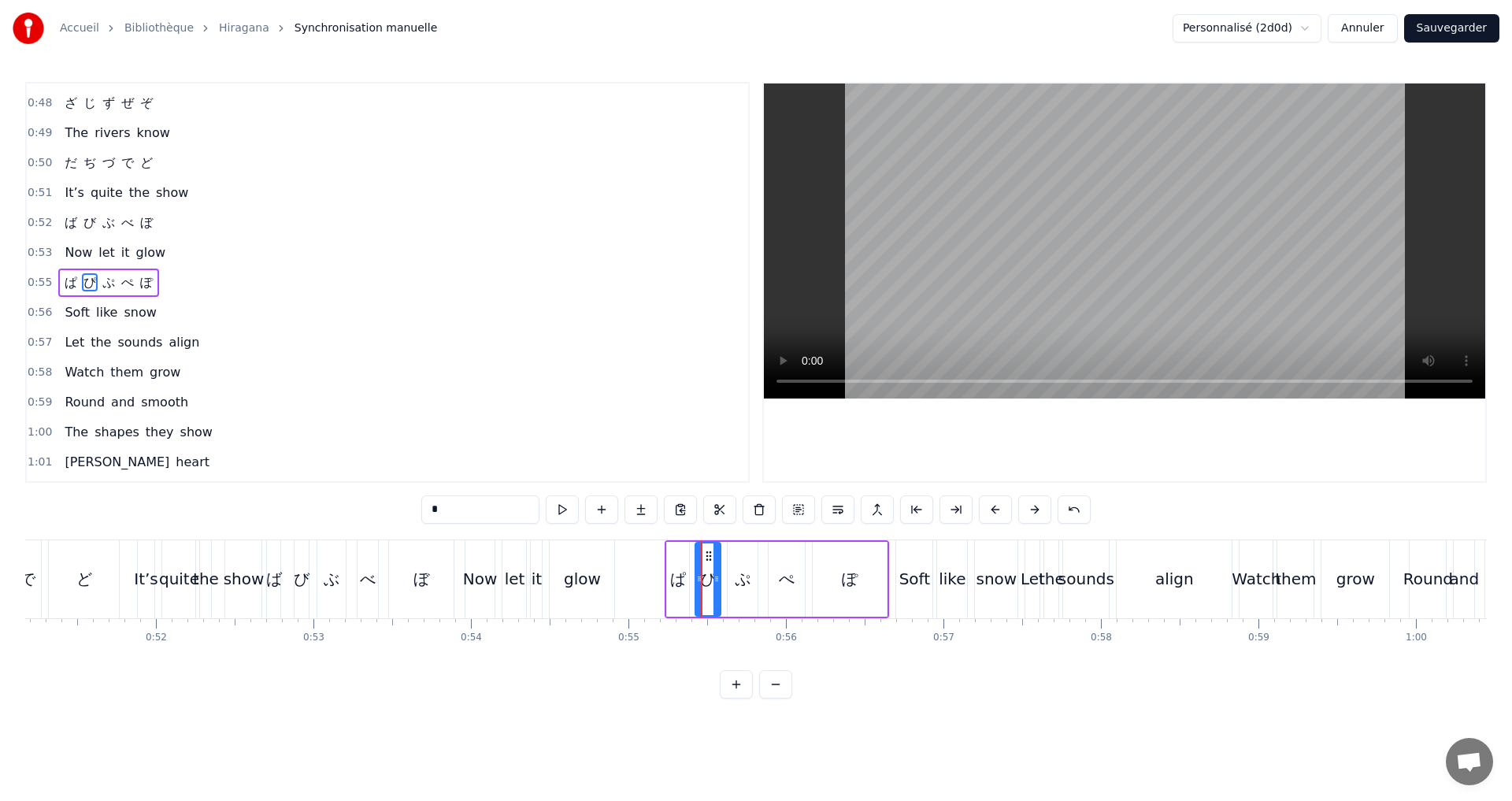
click at [720, 578] on icon at bounding box center [716, 579] width 6 height 12
click at [567, 502] on button at bounding box center [562, 509] width 33 height 29
click at [199, 281] on div "0:55 ぱ ぴ ぷ ぺ ぽ" at bounding box center [387, 283] width 722 height 30
click at [649, 508] on button at bounding box center [657, 509] width 33 height 29
click at [661, 503] on button at bounding box center [657, 509] width 33 height 29
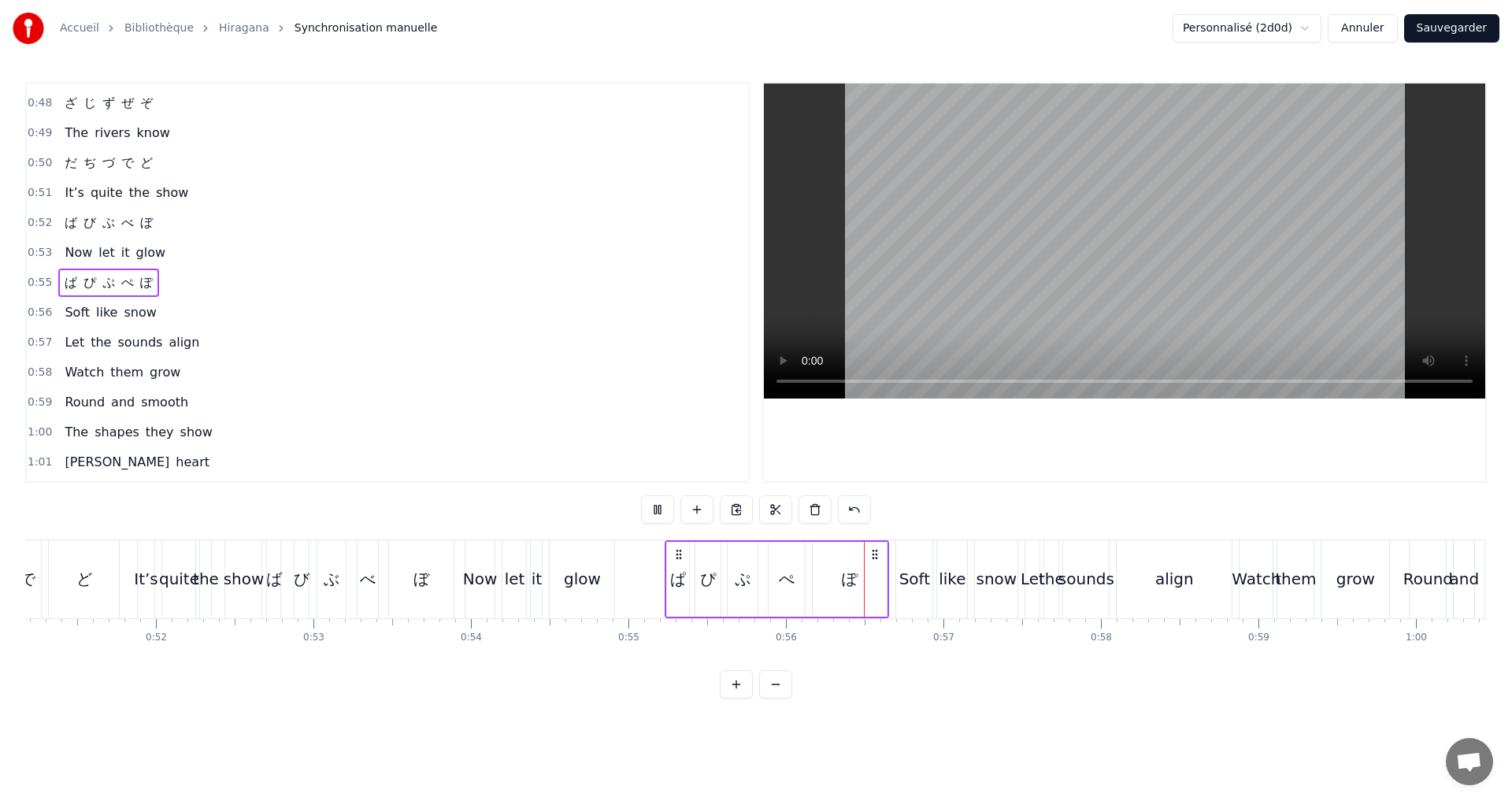
click at [708, 581] on div "ぴ" at bounding box center [708, 579] width 16 height 23
click at [692, 577] on div "ぱ ぴ ぷ ぺ ぽ" at bounding box center [777, 579] width 225 height 78
click at [694, 577] on div "ぱ ぴ ぷ ぺ ぽ" at bounding box center [777, 579] width 225 height 78
click at [701, 581] on div "ぴ" at bounding box center [708, 579] width 16 height 23
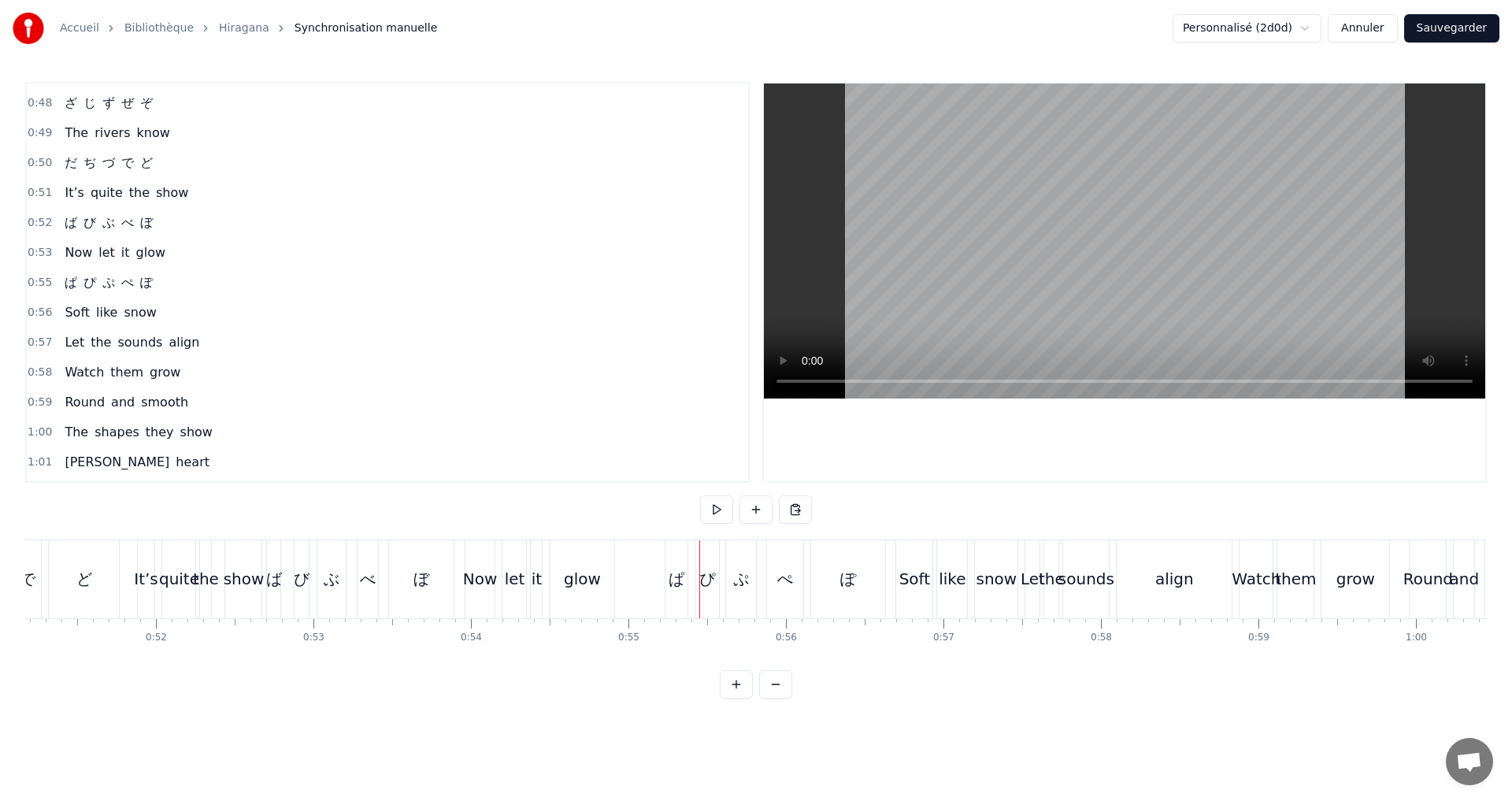
drag, startPoint x: 154, startPoint y: 276, endPoint x: 200, endPoint y: 281, distance: 46.3
click at [158, 280] on div "0:55 ぱ ぴ ぷ ぺ ぽ" at bounding box center [387, 283] width 722 height 30
click at [654, 515] on button at bounding box center [657, 509] width 33 height 29
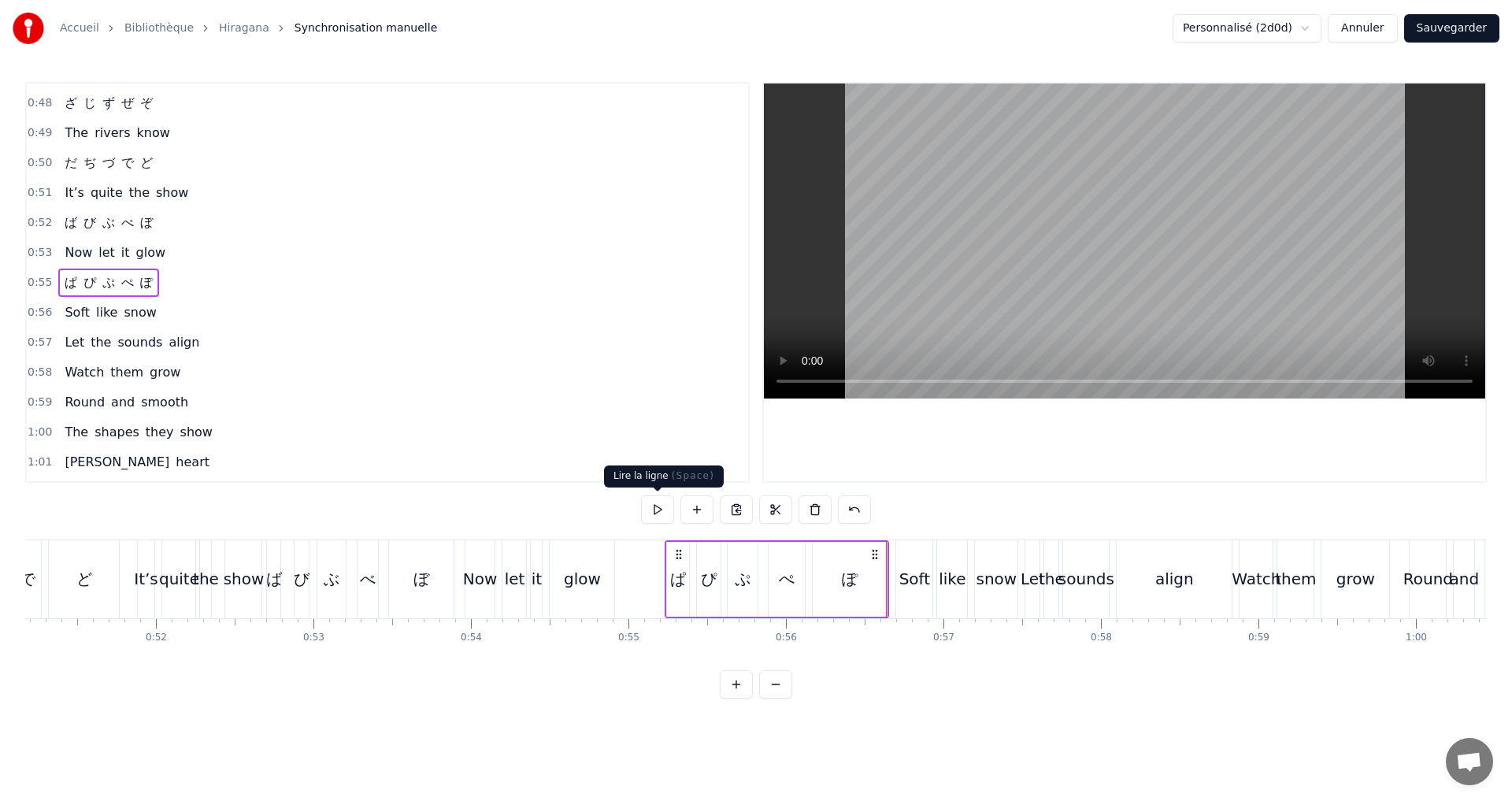
click at [649, 513] on button at bounding box center [657, 509] width 33 height 29
click at [674, 580] on div "ぱ" at bounding box center [678, 579] width 16 height 23
click at [701, 583] on div "ぴ" at bounding box center [709, 579] width 16 height 23
type input "*"
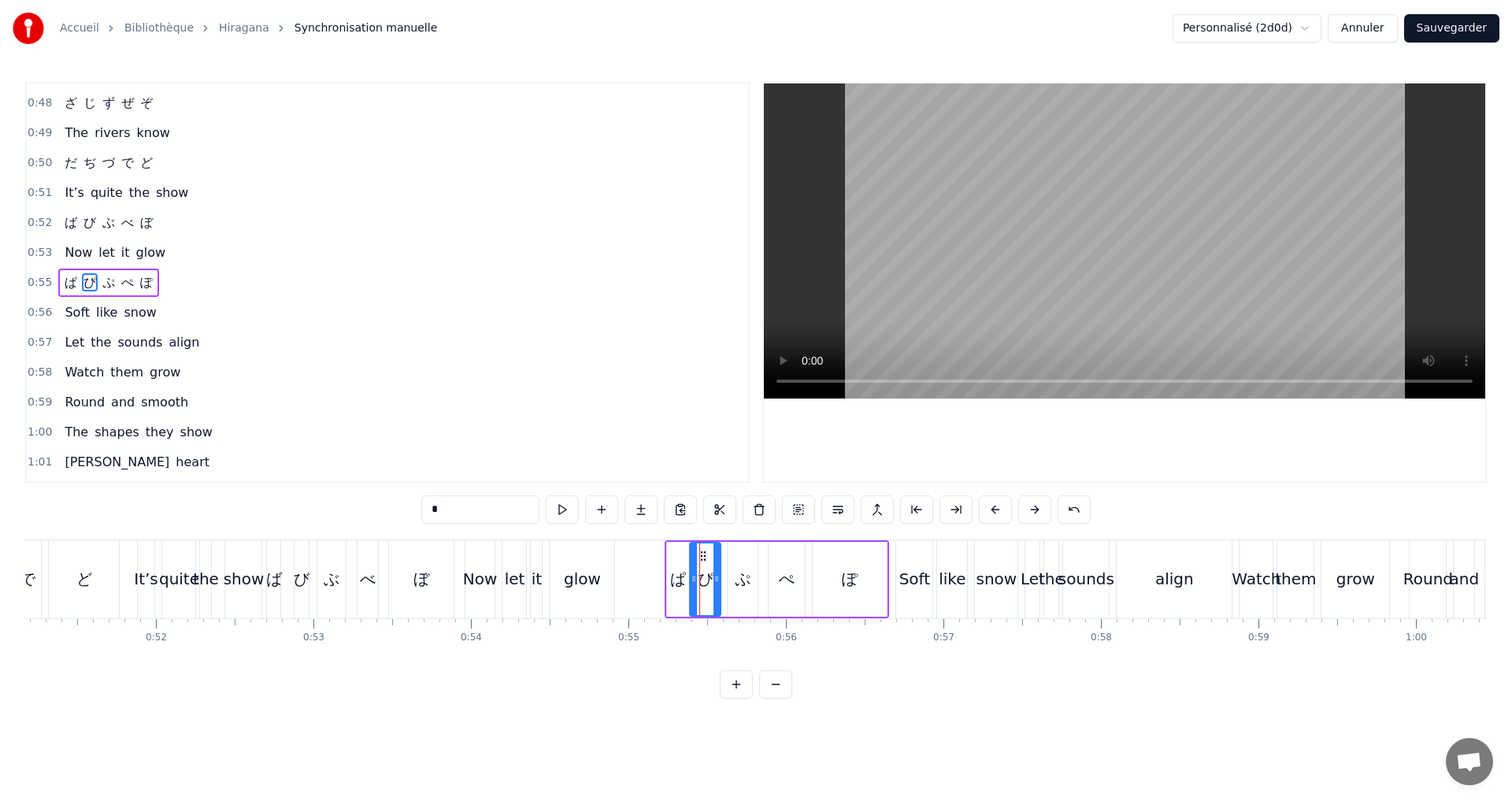
click at [695, 577] on icon at bounding box center [693, 579] width 6 height 12
click at [712, 584] on icon at bounding box center [711, 579] width 6 height 12
click at [567, 510] on button at bounding box center [562, 509] width 33 height 29
drag, startPoint x: 172, startPoint y: 268, endPoint x: 201, endPoint y: 287, distance: 34.7
click at [172, 269] on div "0:55 ぱ ぴ ぷ ぺ ぽ" at bounding box center [387, 283] width 722 height 30
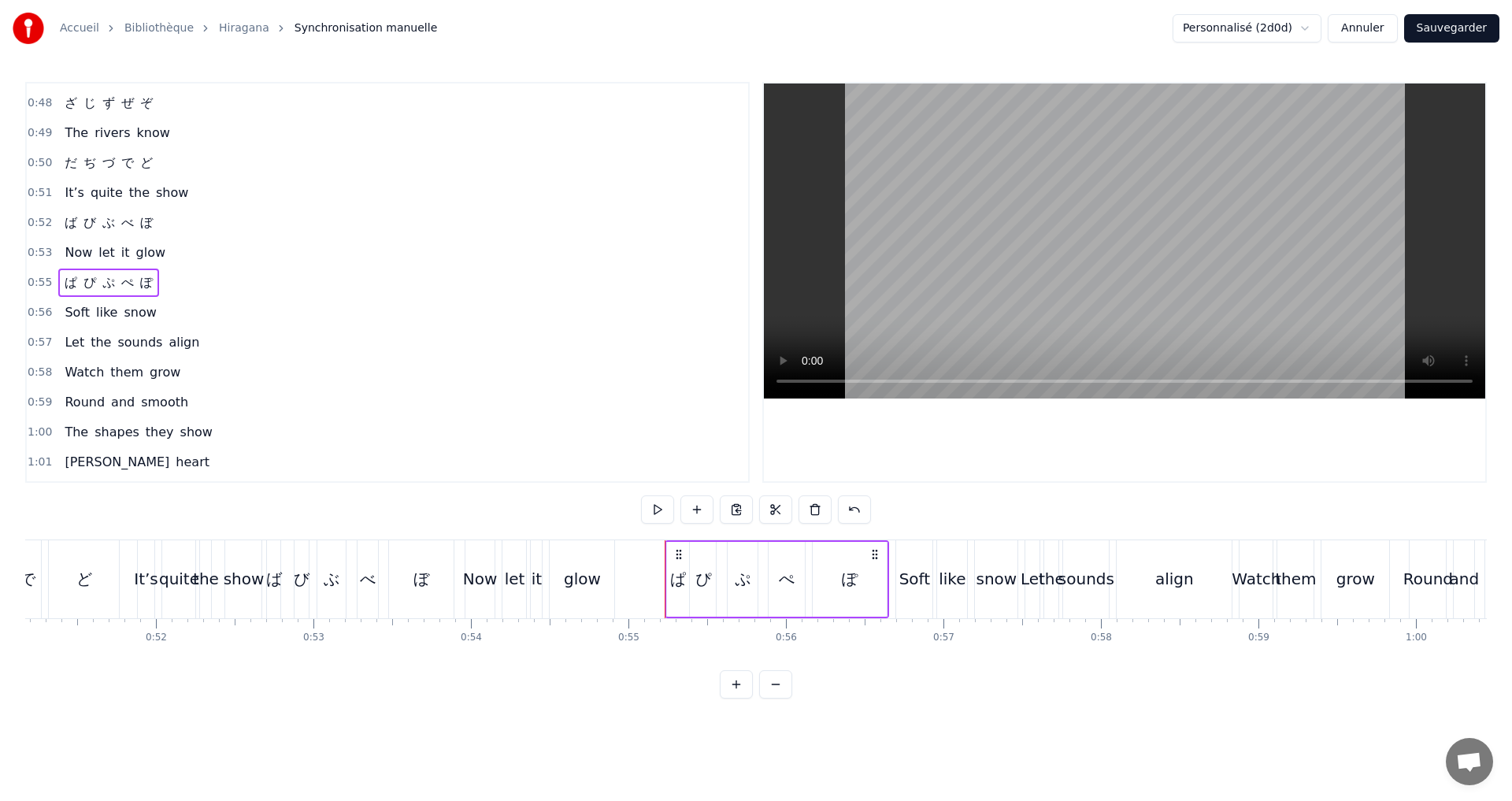
click at [656, 511] on button at bounding box center [657, 509] width 33 height 29
click at [1425, 29] on button "Sauvegarder" at bounding box center [1451, 29] width 95 height 29
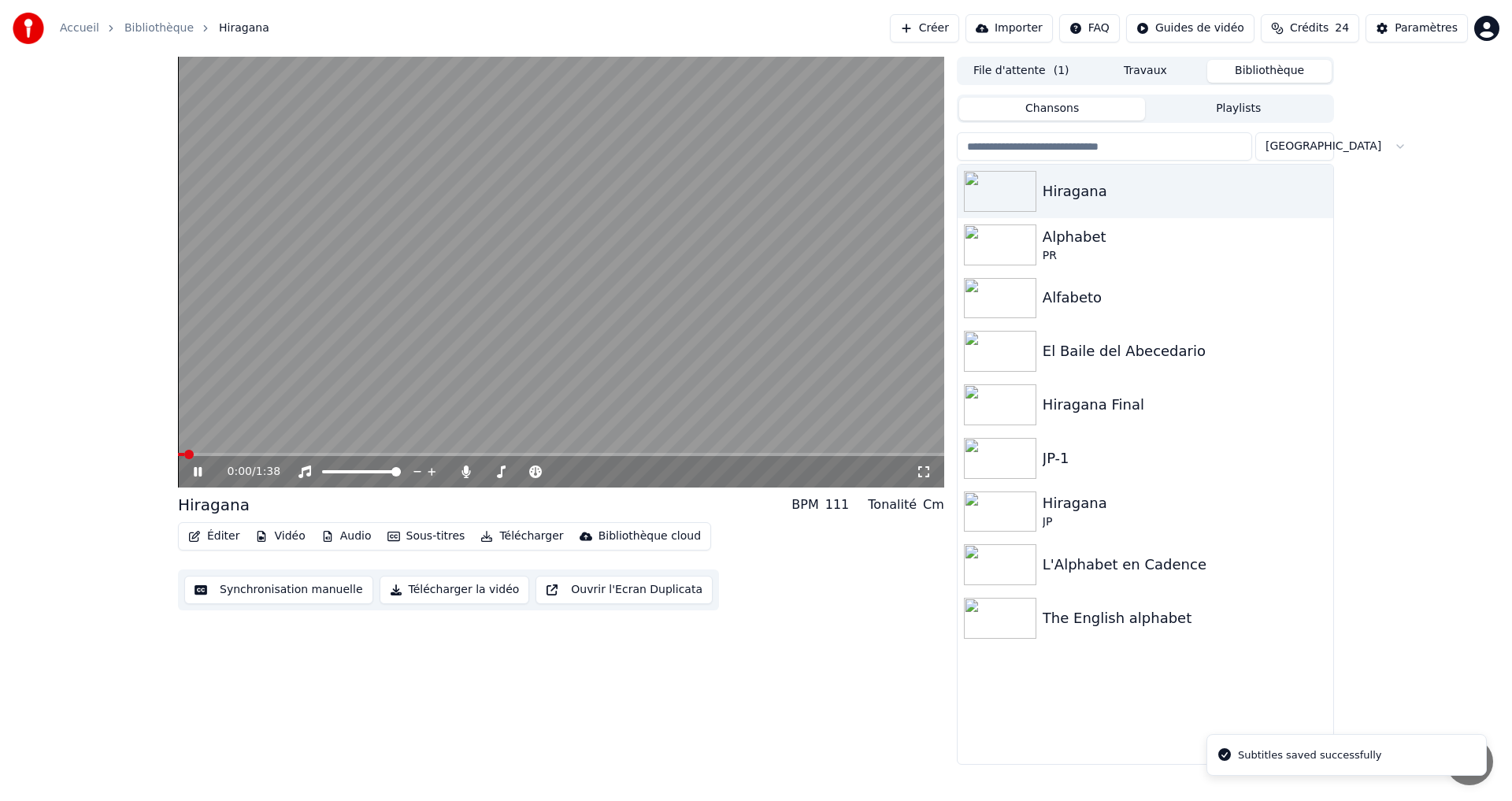
click at [292, 452] on video at bounding box center [560, 272] width 766 height 431
click at [292, 453] on span at bounding box center [560, 455] width 766 height 4
click at [202, 473] on icon at bounding box center [197, 472] width 10 height 11
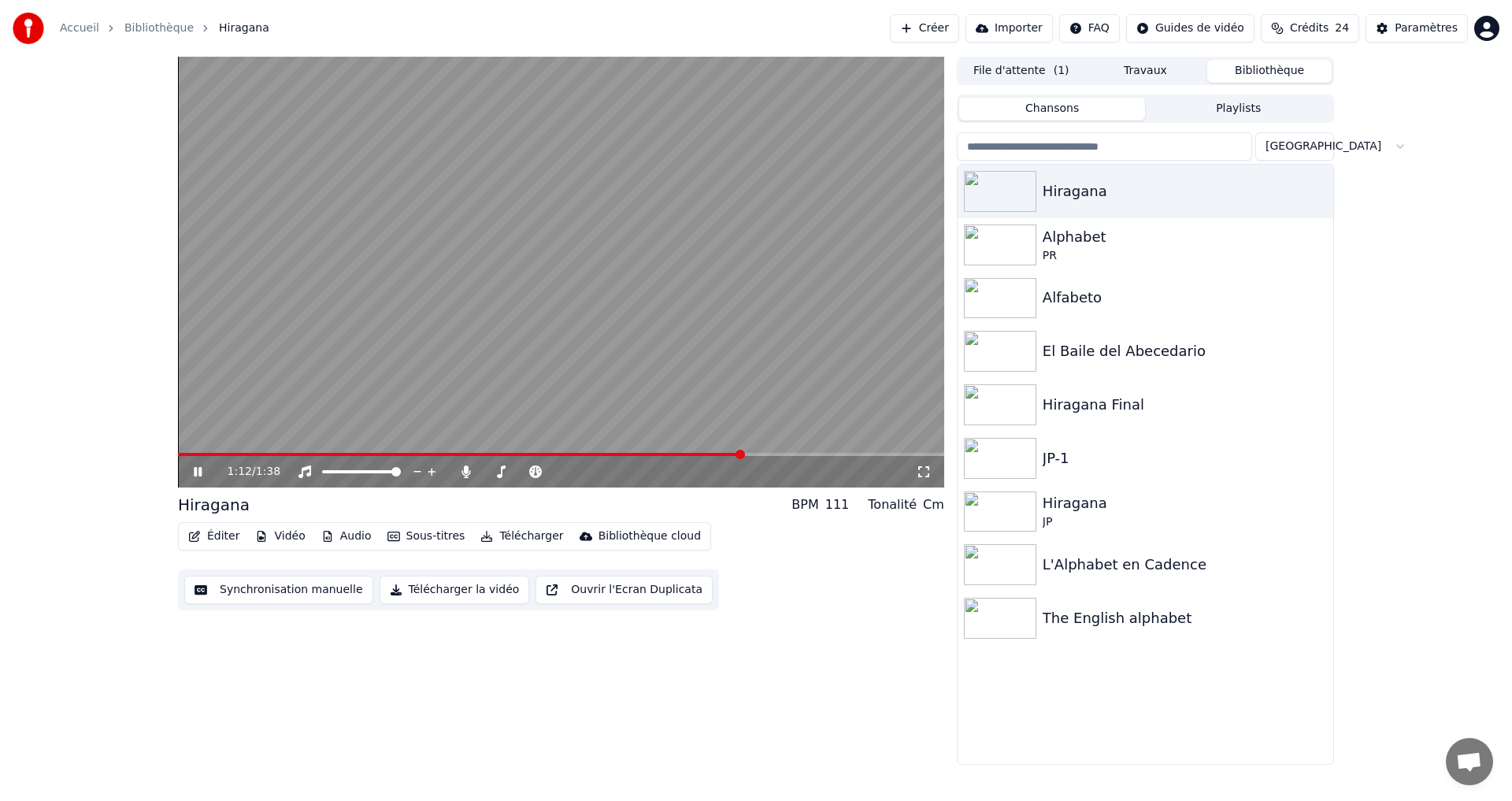
click at [194, 472] on icon at bounding box center [209, 472] width 37 height 12
click at [245, 588] on button "Synchronisation manuelle" at bounding box center [279, 590] width 189 height 29
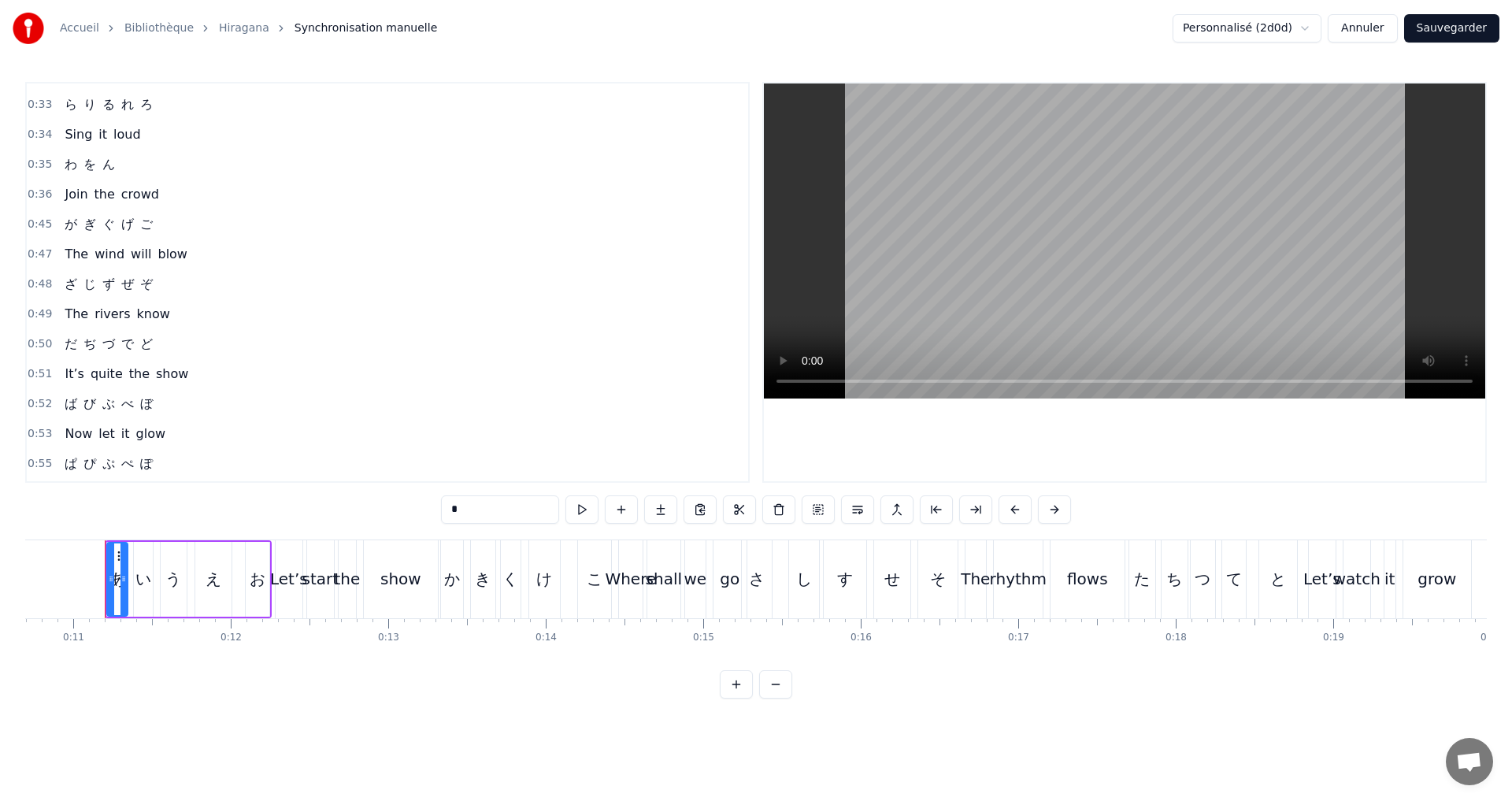
scroll to position [919, 0]
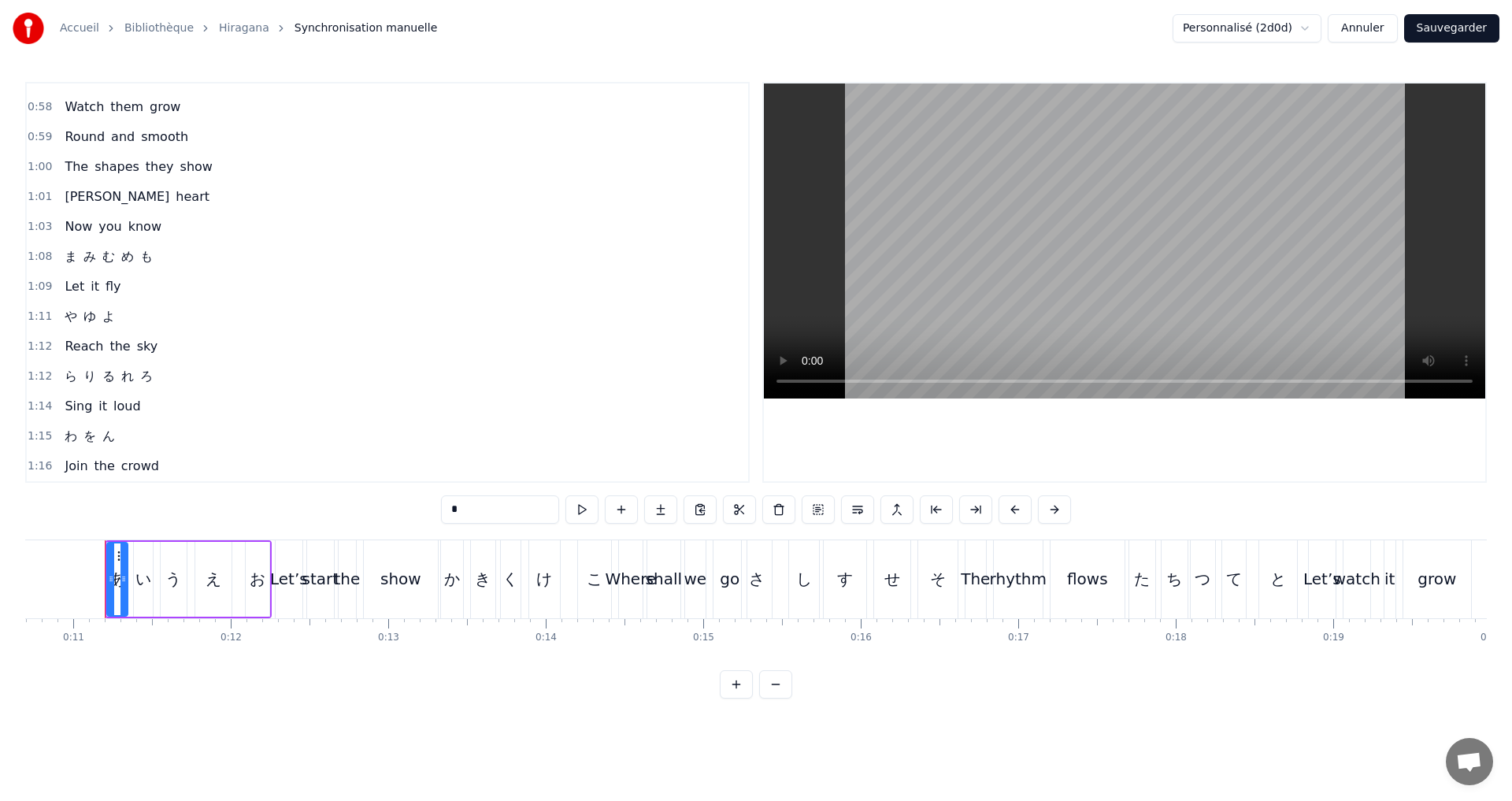
click at [158, 259] on div "1:08 [PERSON_NAME] [PERSON_NAME] も" at bounding box center [387, 257] width 722 height 30
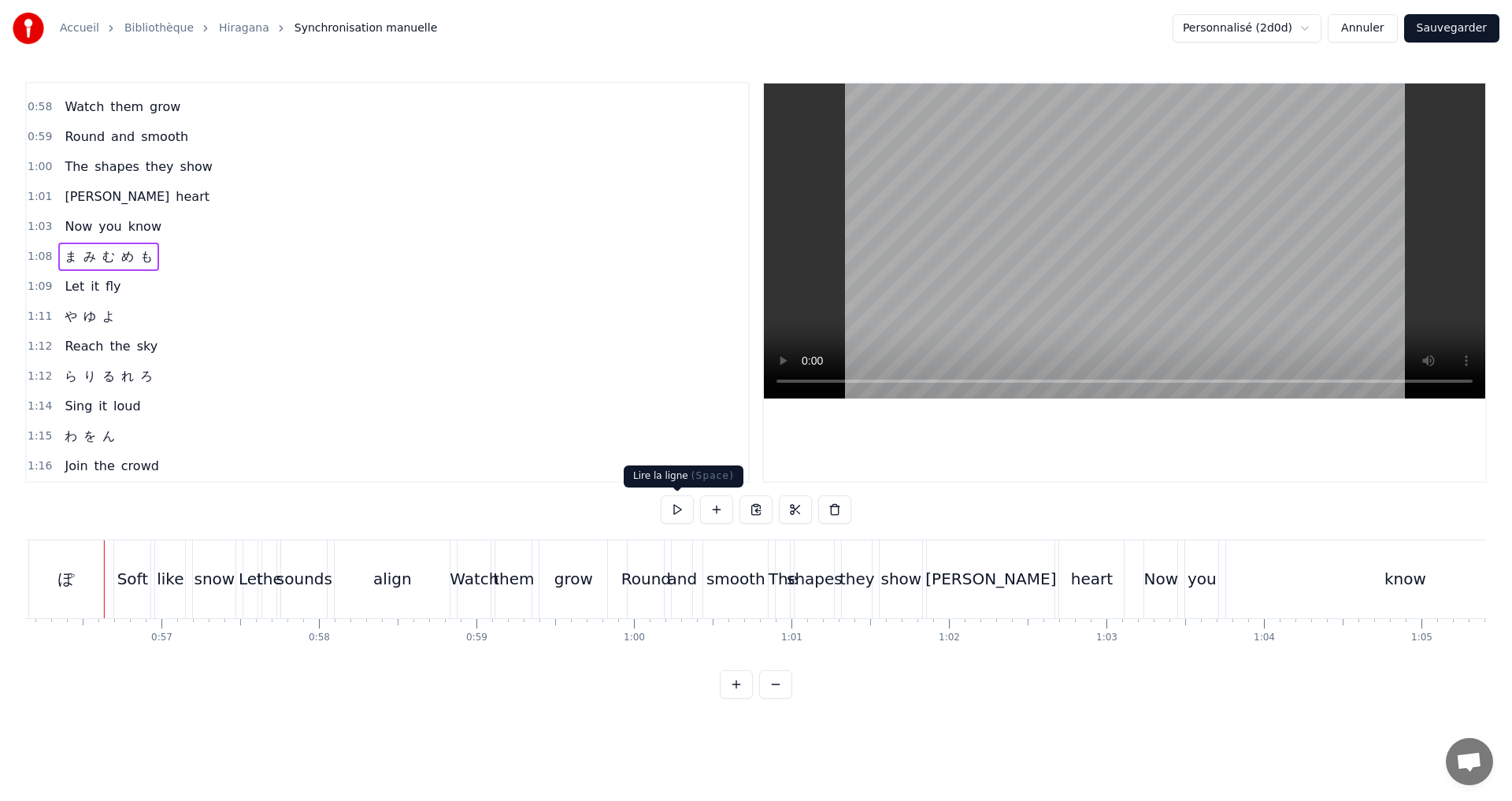
click at [673, 514] on button at bounding box center [677, 509] width 33 height 29
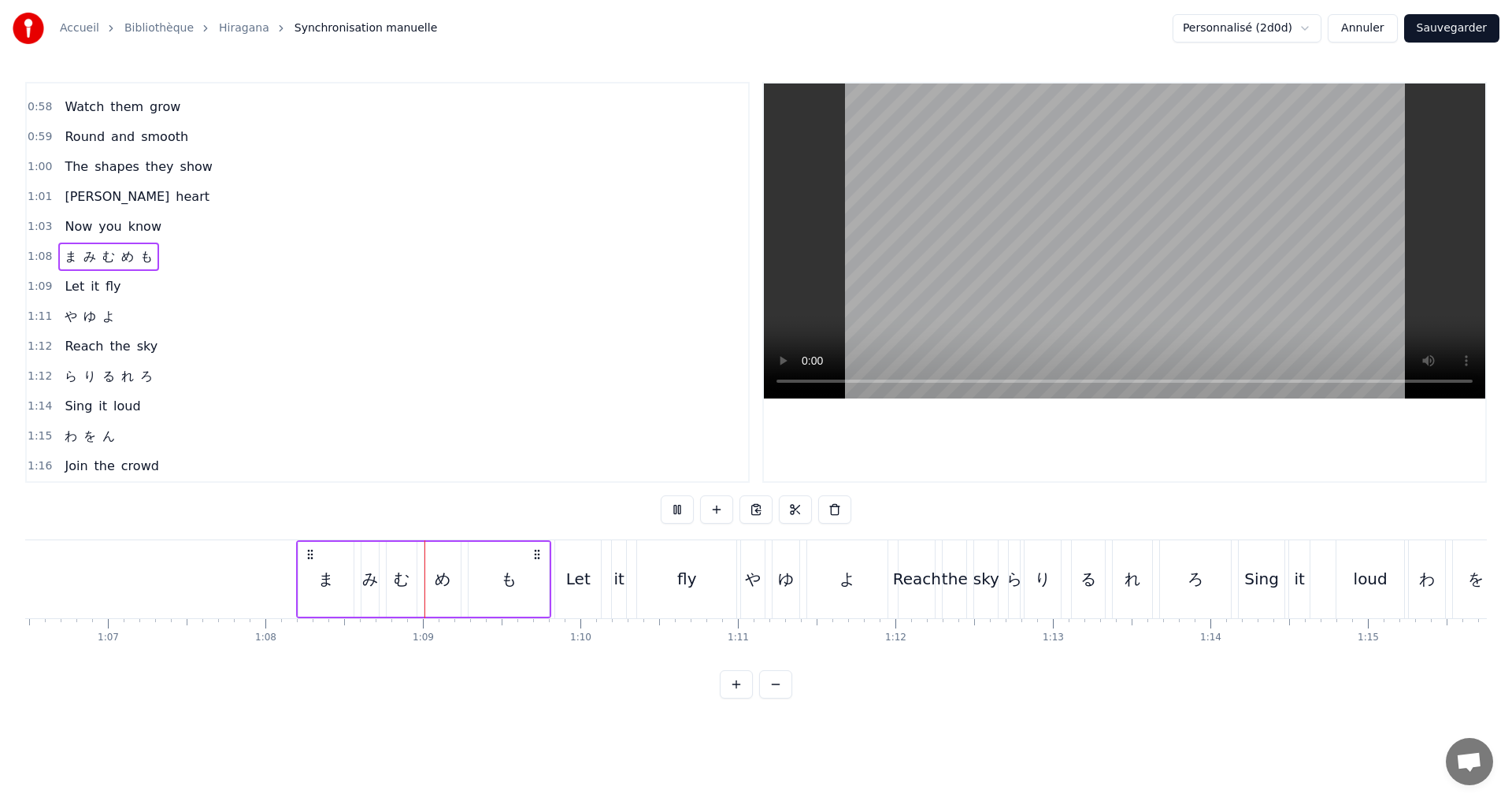
scroll to position [0, 10693]
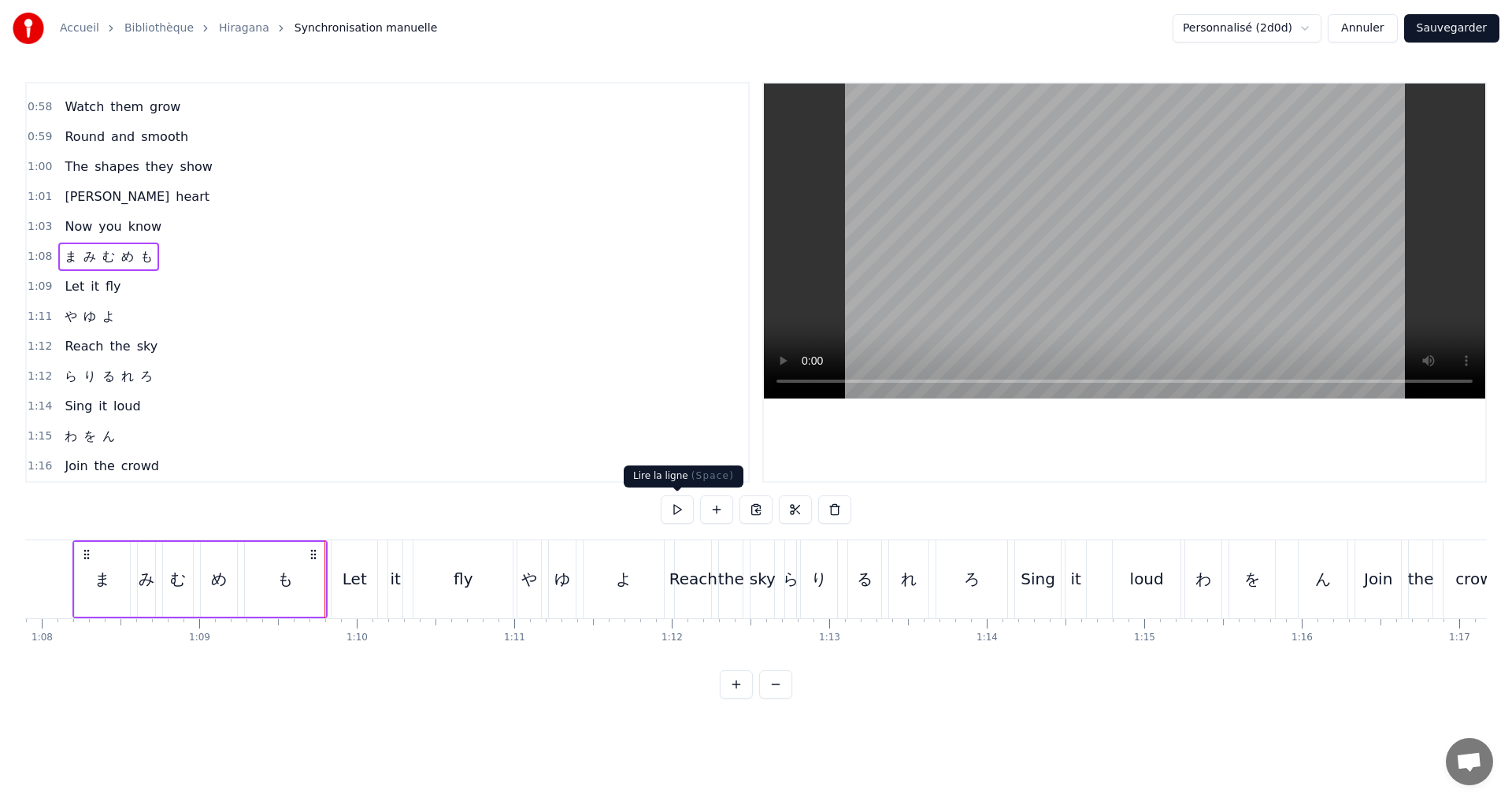
click at [681, 501] on button at bounding box center [677, 509] width 33 height 29
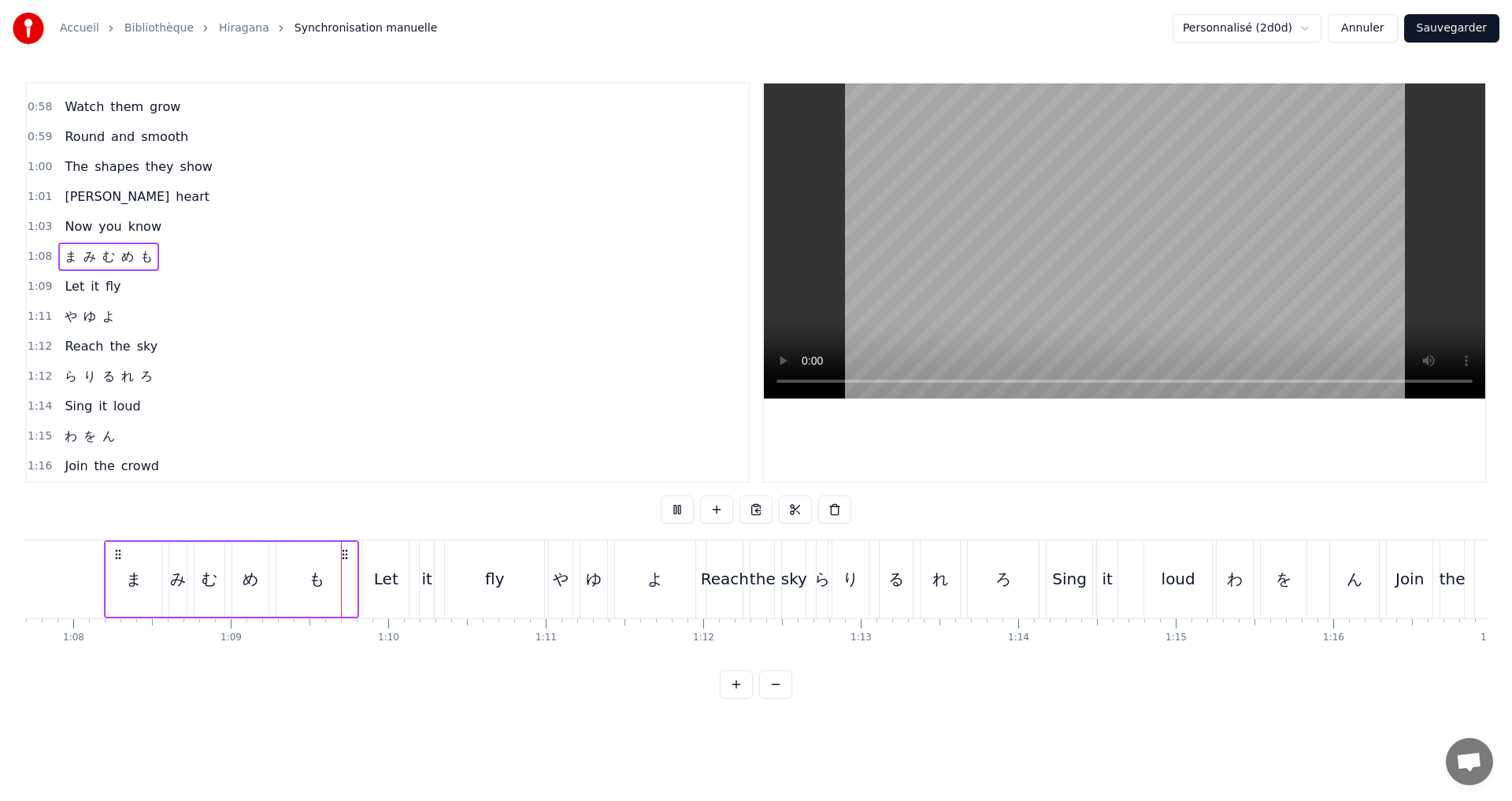
click at [124, 584] on div "ま" at bounding box center [134, 579] width 55 height 75
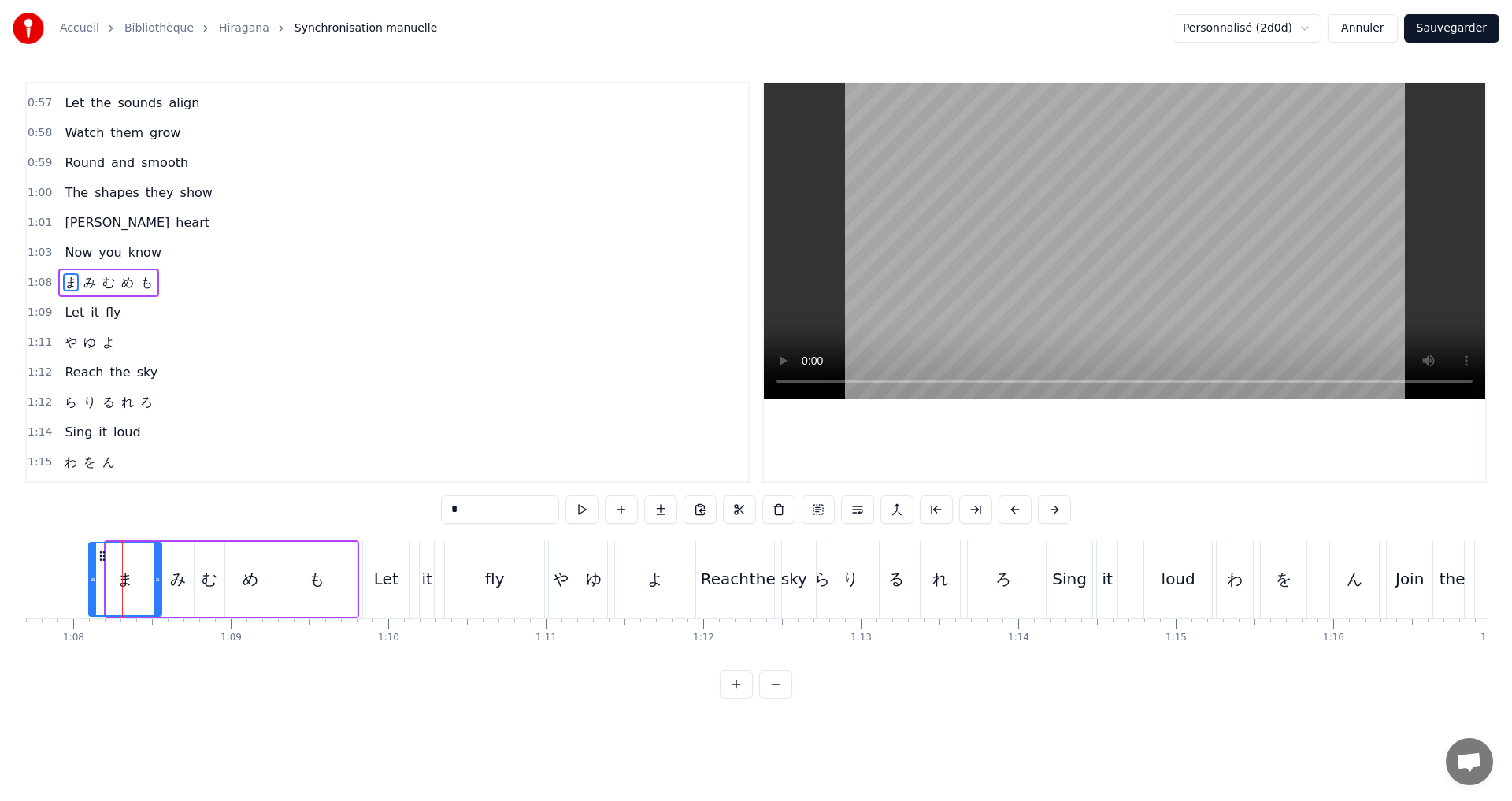
drag, startPoint x: 115, startPoint y: 580, endPoint x: 95, endPoint y: 573, distance: 21.2
click at [95, 573] on icon at bounding box center [93, 579] width 6 height 12
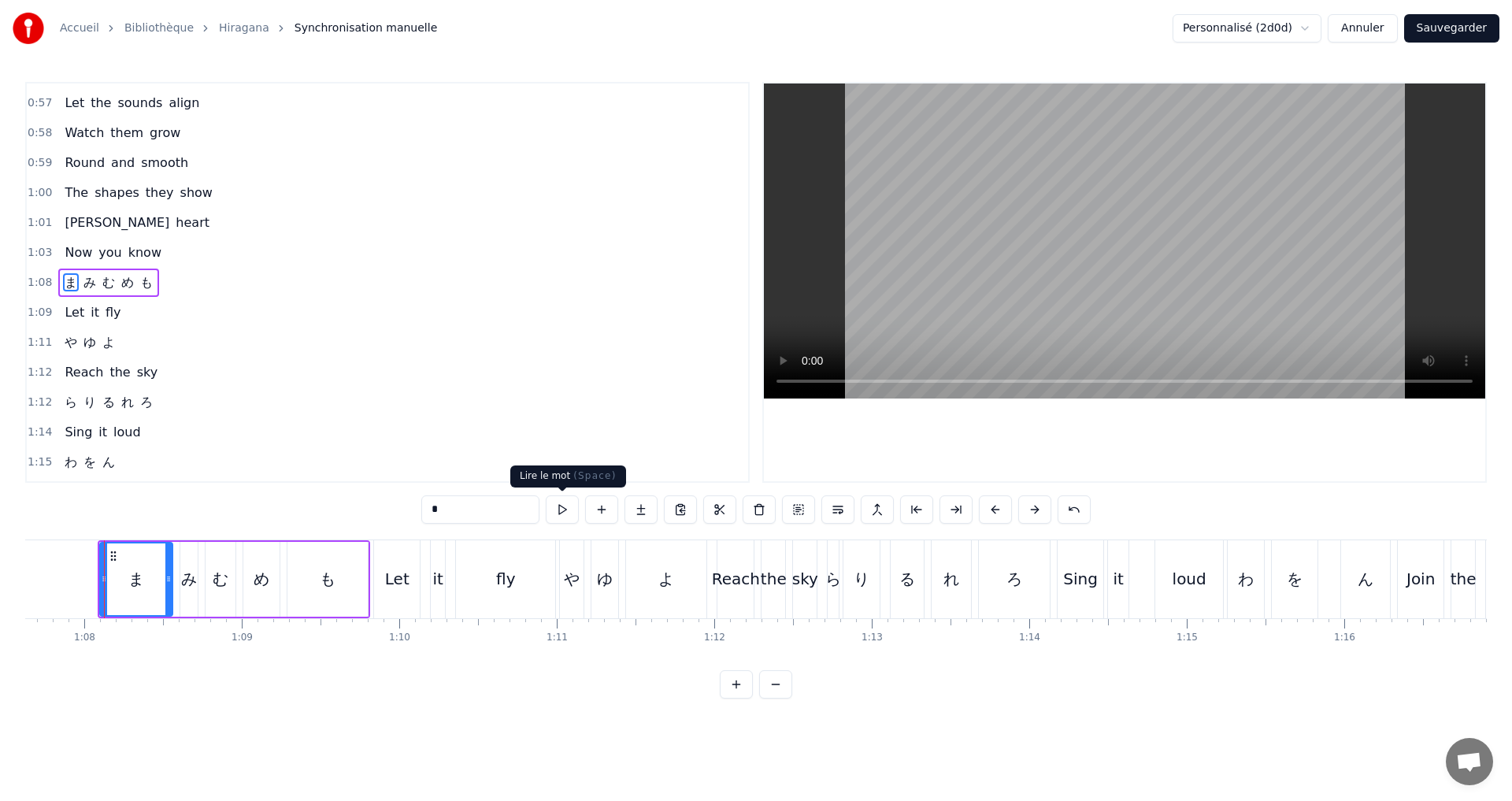
click at [555, 500] on button at bounding box center [562, 509] width 33 height 29
drag, startPoint x: 172, startPoint y: 585, endPoint x: 159, endPoint y: 582, distance: 13.3
click at [159, 582] on div at bounding box center [161, 579] width 6 height 71
click at [203, 580] on div "み" at bounding box center [195, 579] width 16 height 23
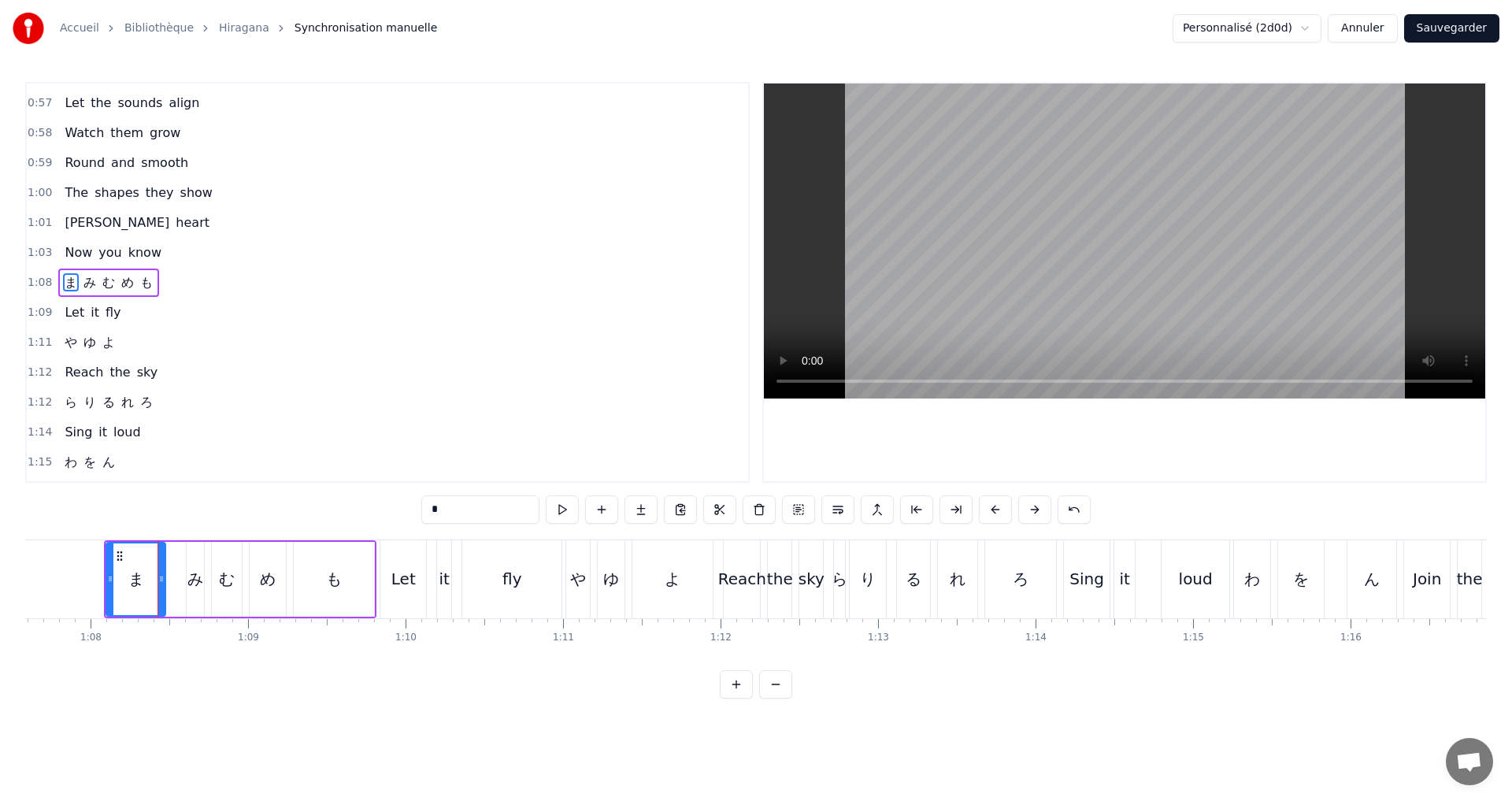
type input "*"
drag, startPoint x: 190, startPoint y: 578, endPoint x: 263, endPoint y: 573, distance: 73.2
click at [172, 573] on icon at bounding box center [173, 579] width 6 height 12
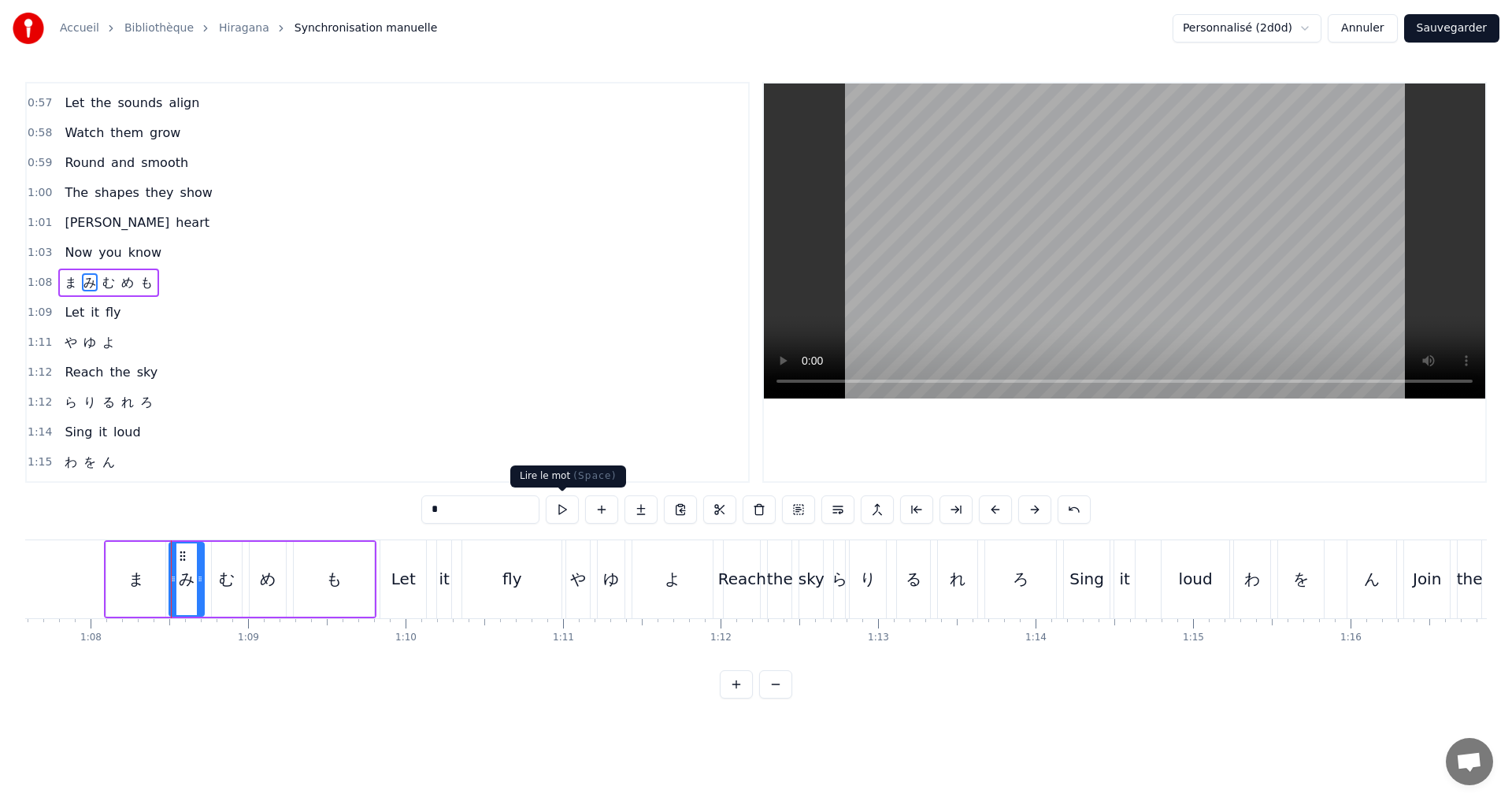
click at [560, 514] on button at bounding box center [562, 509] width 33 height 29
drag, startPoint x: 170, startPoint y: 582, endPoint x: 163, endPoint y: 577, distance: 8.6
click at [163, 577] on icon at bounding box center [166, 579] width 6 height 12
click at [566, 506] on button at bounding box center [562, 509] width 33 height 29
click at [170, 281] on div "1:08 [PERSON_NAME] [PERSON_NAME] も" at bounding box center [387, 283] width 722 height 30
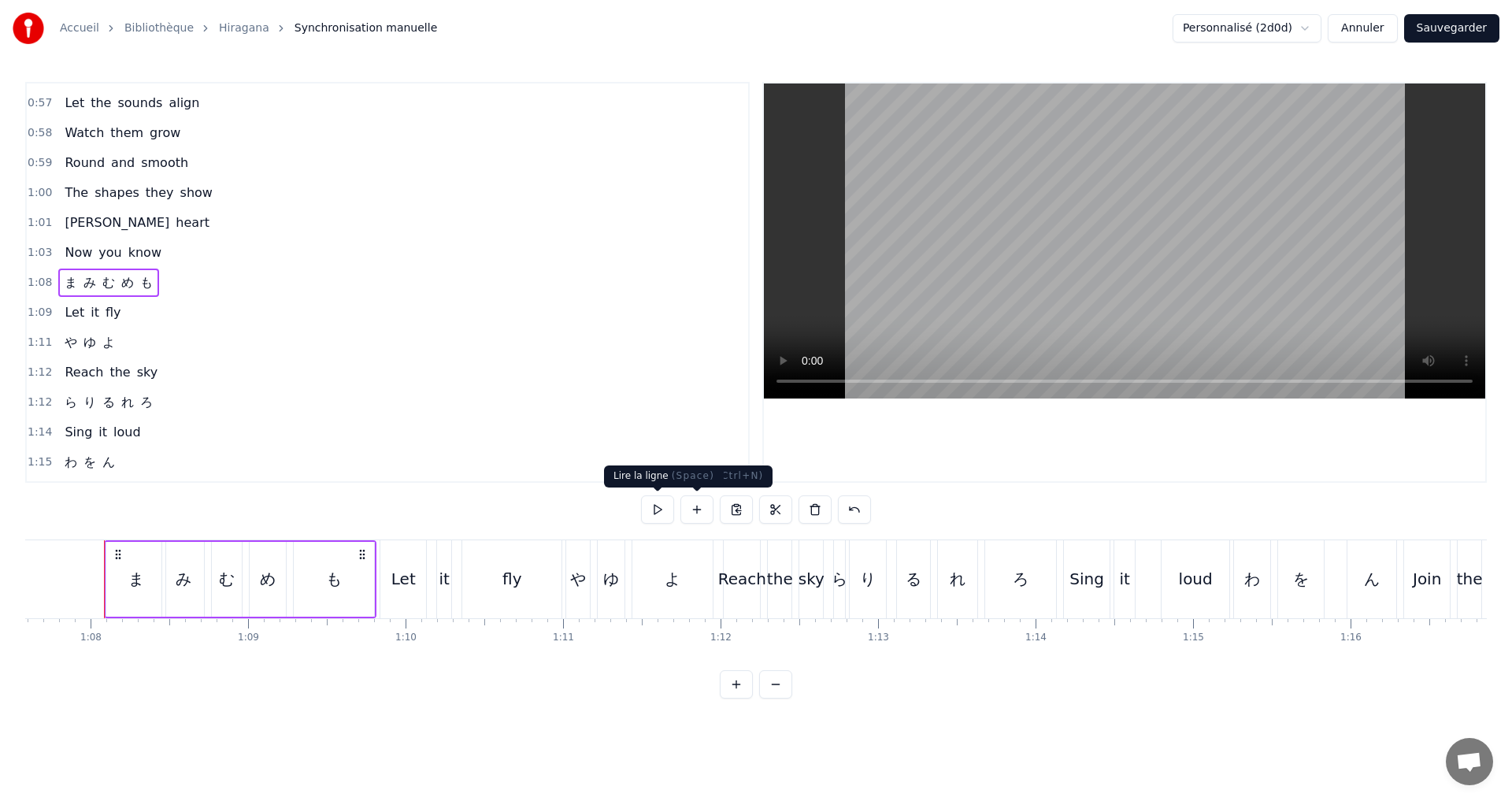
click at [658, 503] on button at bounding box center [657, 509] width 33 height 29
click at [658, 508] on button at bounding box center [657, 509] width 33 height 29
click at [655, 478] on div "1:16 Join the crowd" at bounding box center [387, 492] width 722 height 30
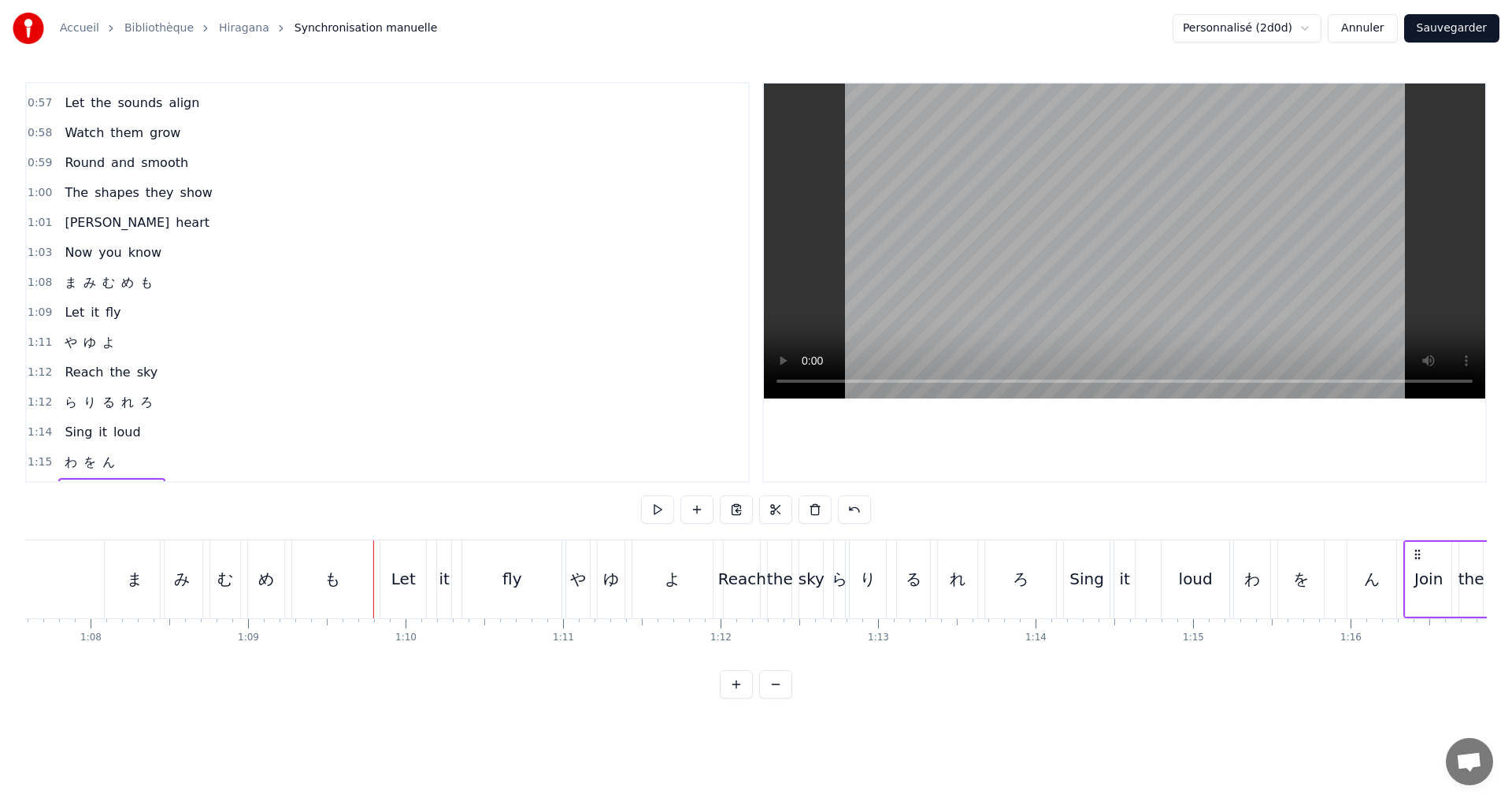
click at [168, 401] on div "1:12 ら り る れ ろ" at bounding box center [387, 402] width 722 height 30
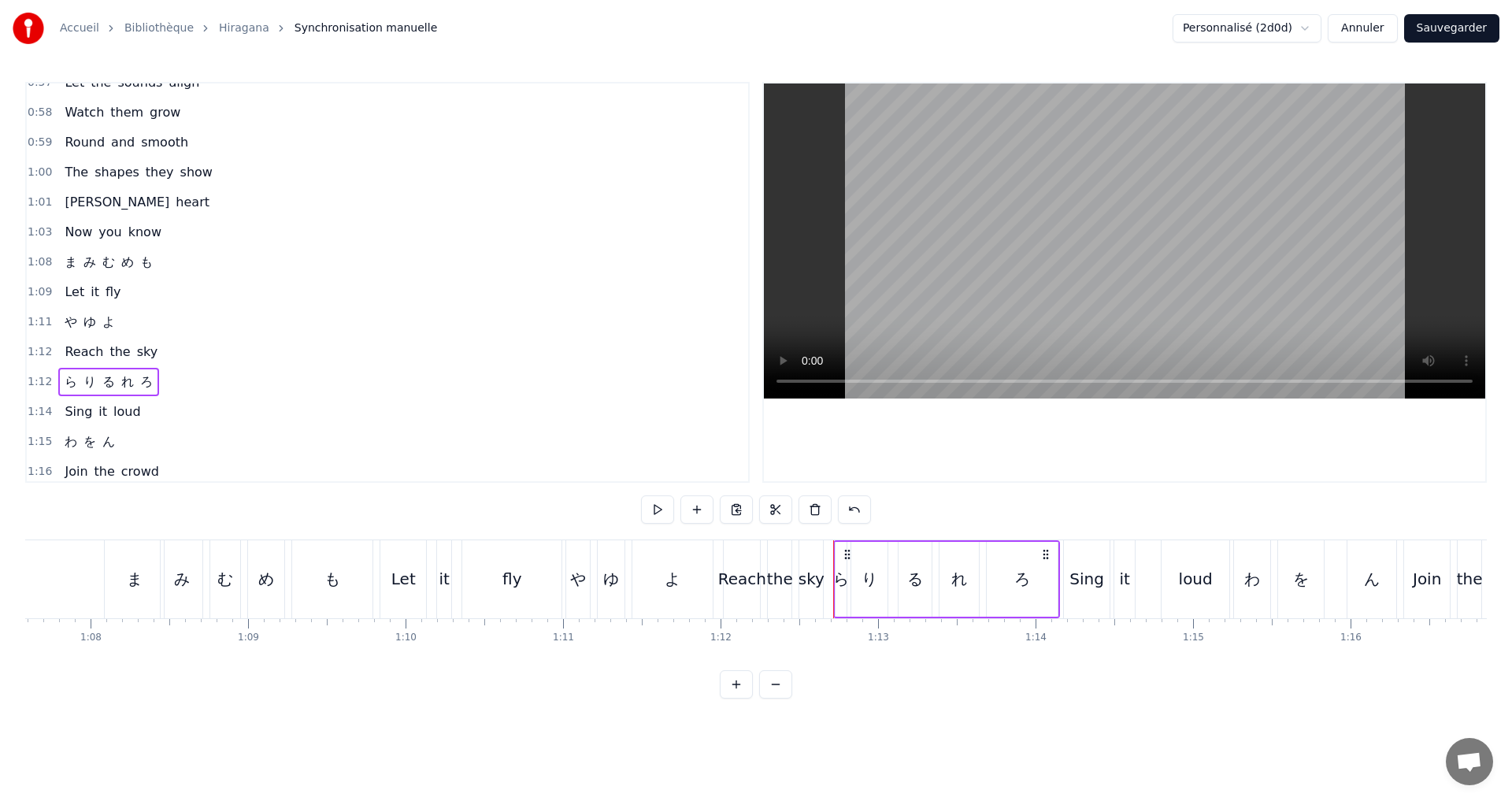
scroll to position [919, 0]
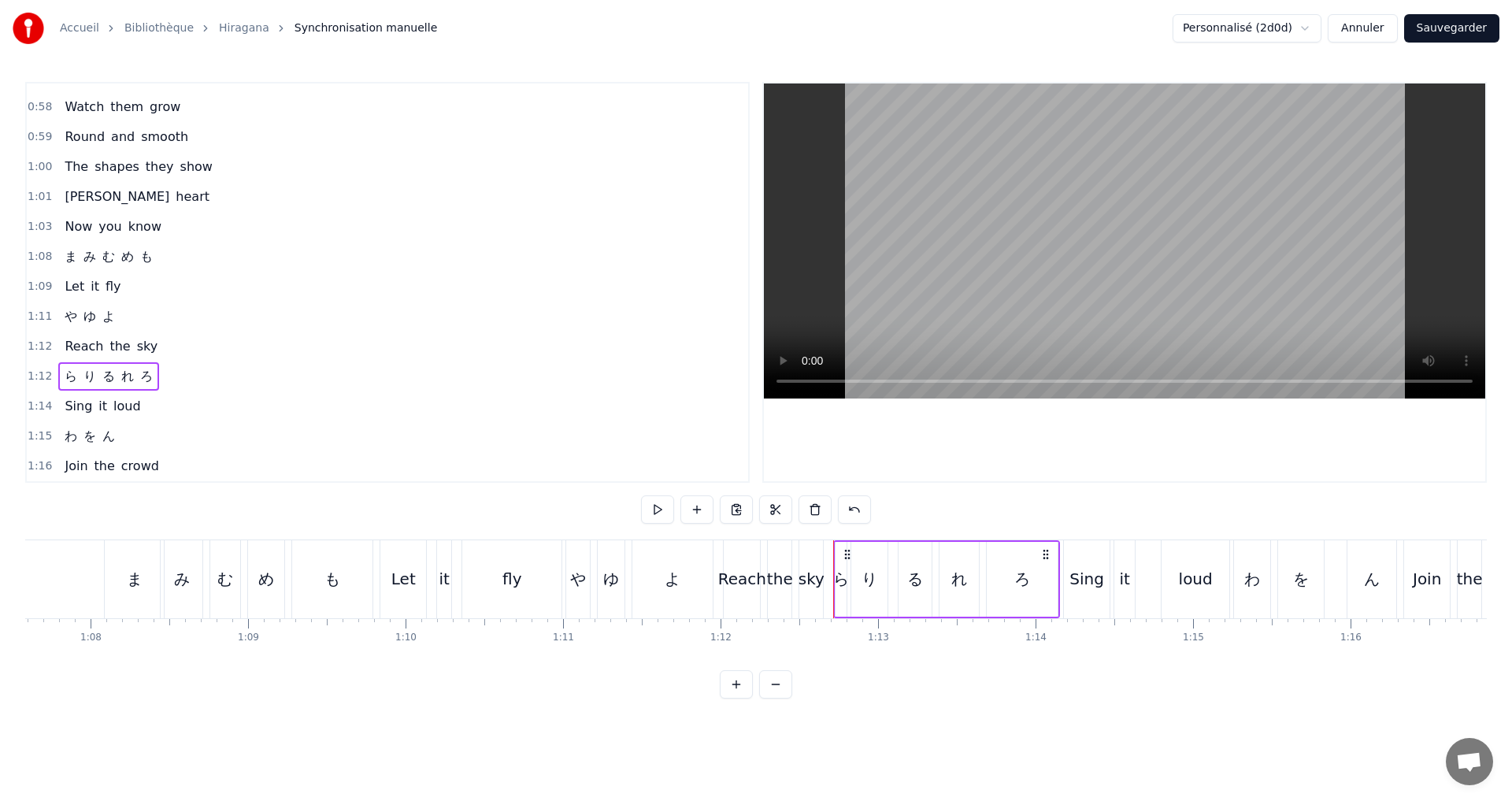
click at [158, 260] on div "1:08 [PERSON_NAME] [PERSON_NAME] も" at bounding box center [387, 257] width 722 height 30
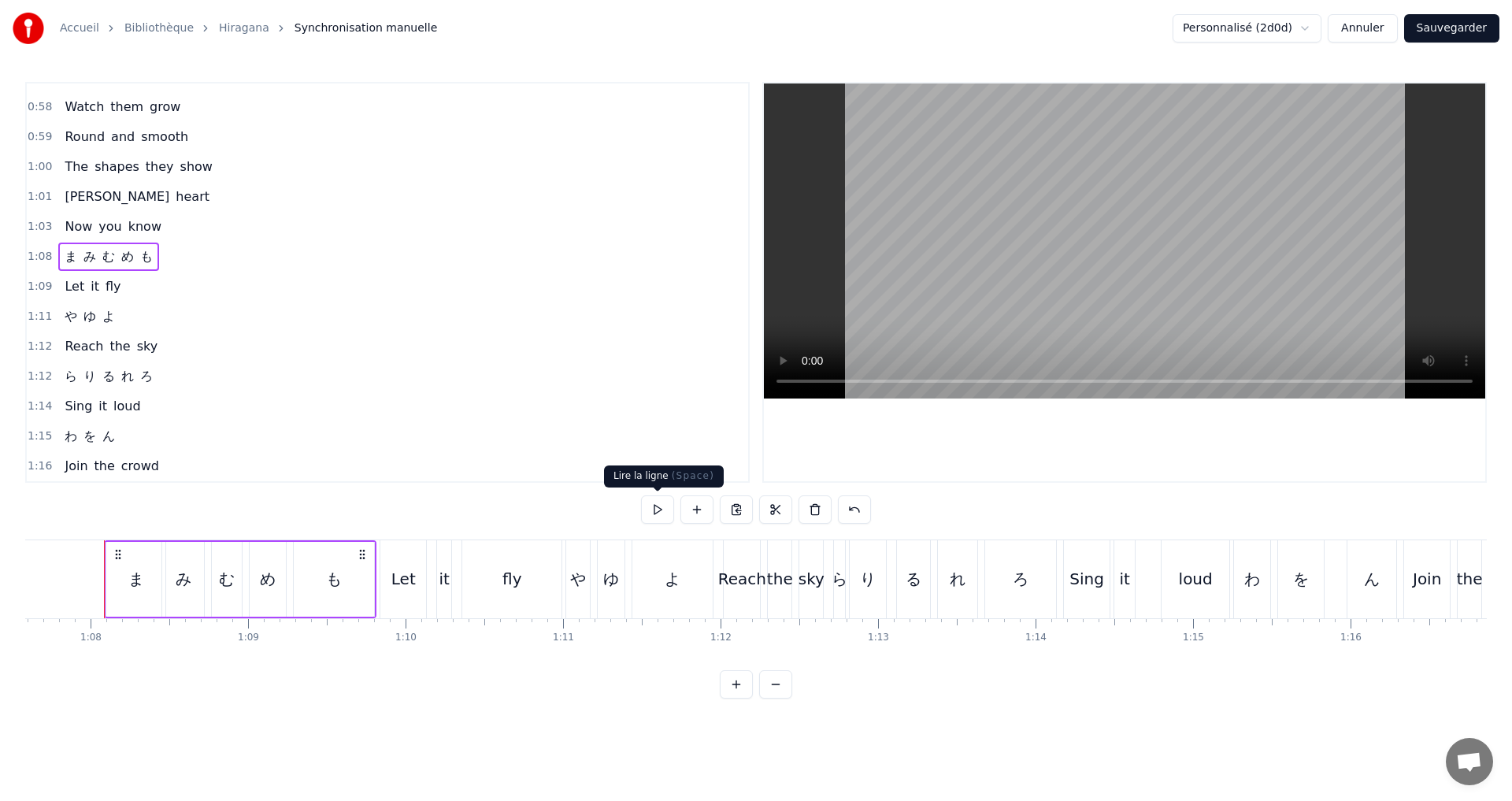
click at [656, 508] on button at bounding box center [657, 509] width 33 height 29
click at [661, 501] on button at bounding box center [657, 509] width 33 height 29
click at [224, 573] on div "む" at bounding box center [227, 579] width 16 height 23
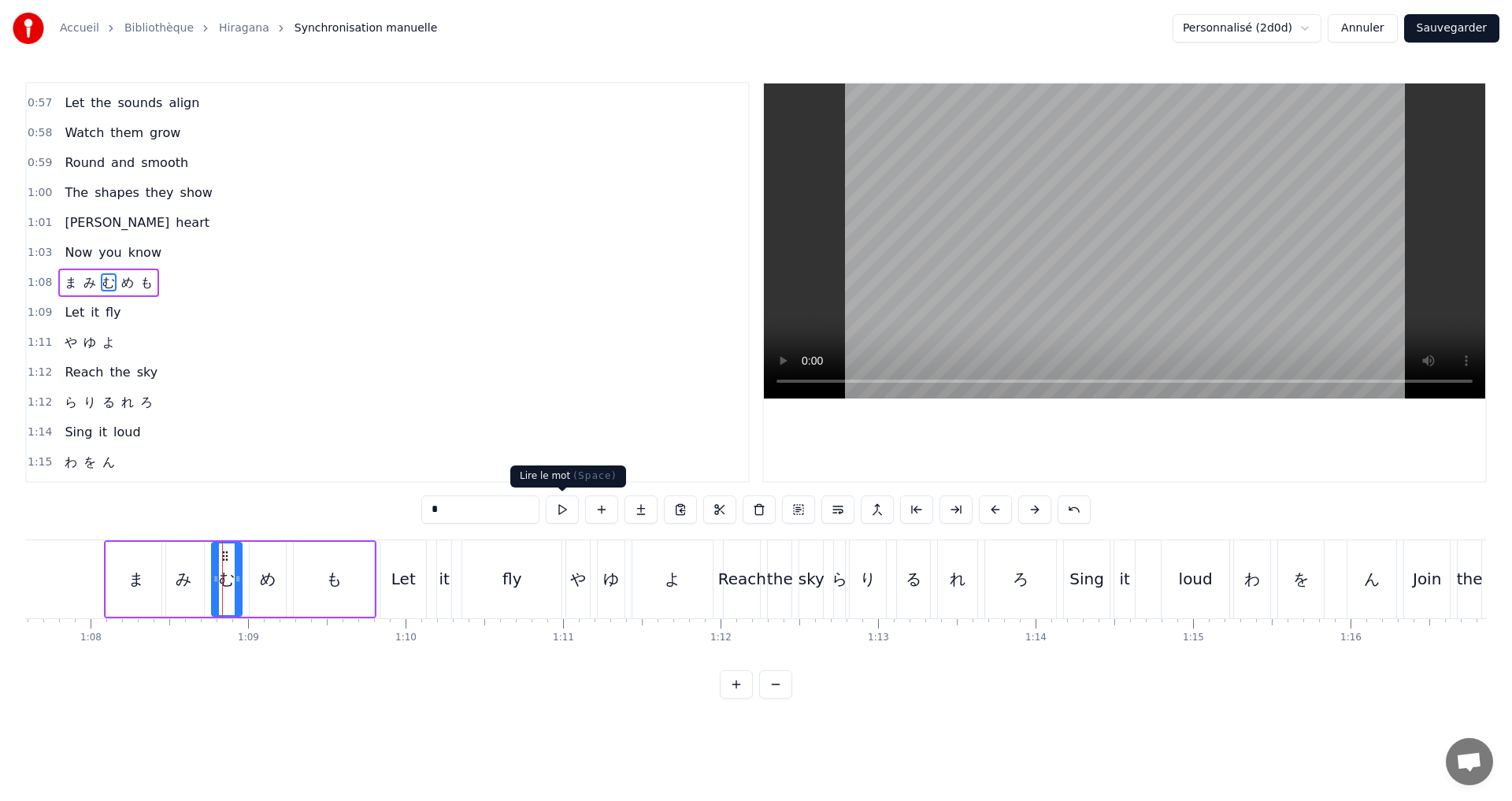
click at [566, 508] on button at bounding box center [562, 509] width 33 height 29
drag, startPoint x: 217, startPoint y: 585, endPoint x: 205, endPoint y: 579, distance: 13.4
click at [205, 579] on div at bounding box center [204, 579] width 6 height 71
drag, startPoint x: 239, startPoint y: 587, endPoint x: 228, endPoint y: 581, distance: 12.5
click at [228, 581] on div at bounding box center [227, 579] width 6 height 71
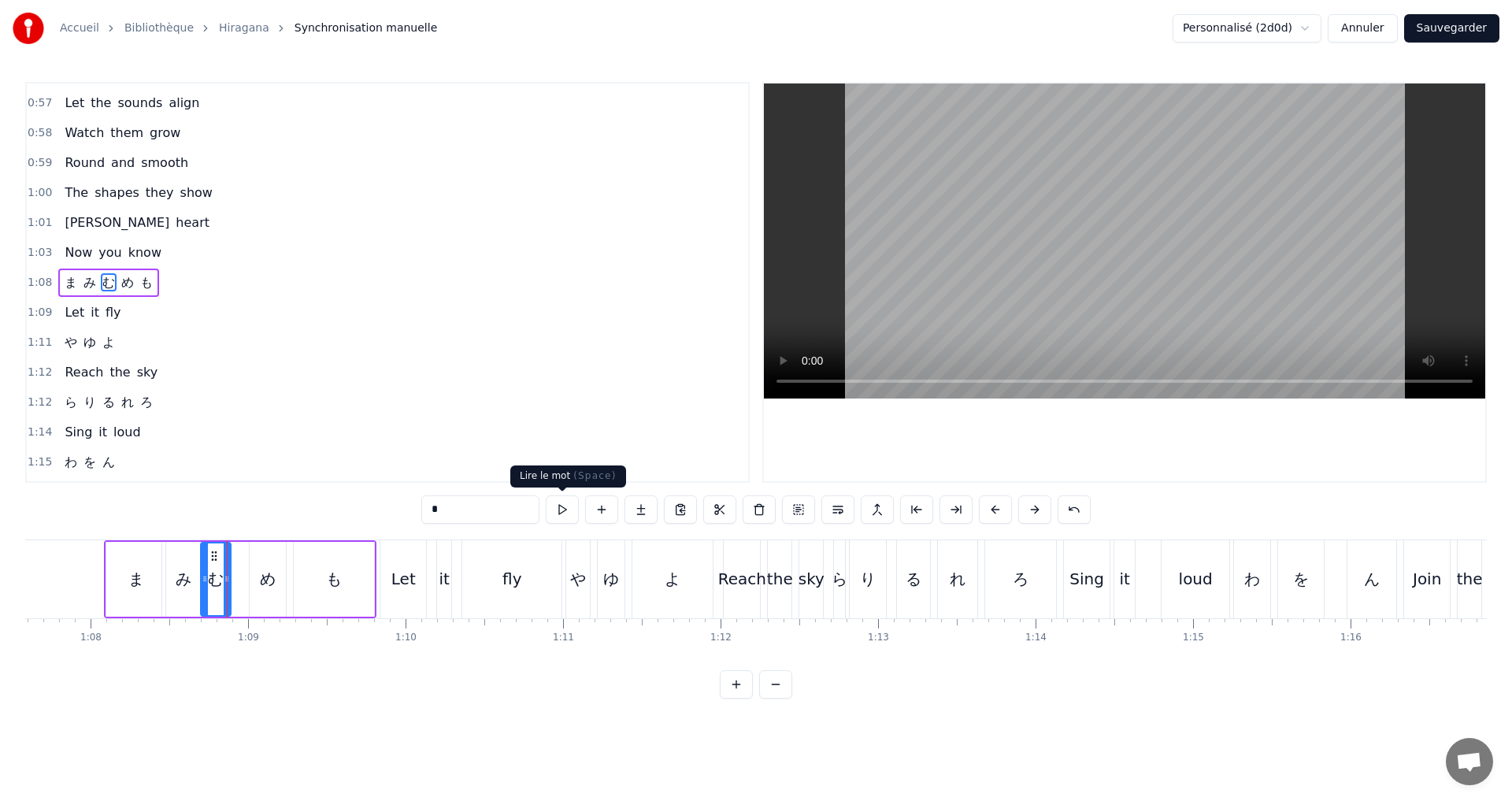
click at [567, 507] on button at bounding box center [562, 509] width 33 height 29
drag, startPoint x: 253, startPoint y: 564, endPoint x: 310, endPoint y: 556, distance: 57.6
click at [254, 564] on div "め" at bounding box center [268, 579] width 37 height 75
click at [560, 512] on button at bounding box center [562, 509] width 33 height 29
drag, startPoint x: 252, startPoint y: 590, endPoint x: 245, endPoint y: 585, distance: 8.6
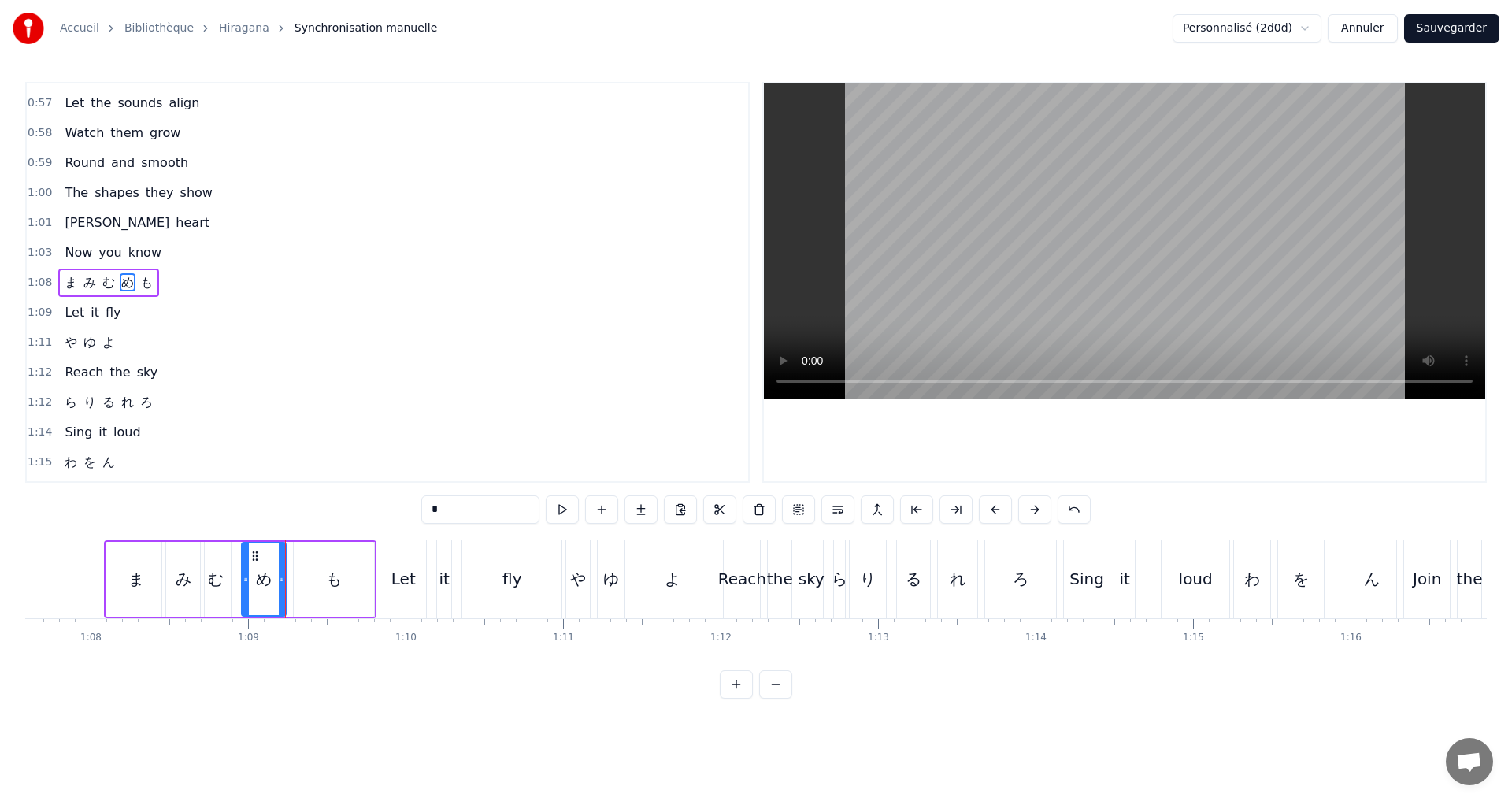
click at [245, 585] on div at bounding box center [245, 579] width 6 height 71
drag, startPoint x: 280, startPoint y: 579, endPoint x: 366, endPoint y: 563, distance: 87.5
click at [271, 575] on icon at bounding box center [272, 579] width 6 height 12
click at [567, 500] on button at bounding box center [562, 509] width 33 height 29
click at [323, 577] on div "も" at bounding box center [334, 579] width 80 height 75
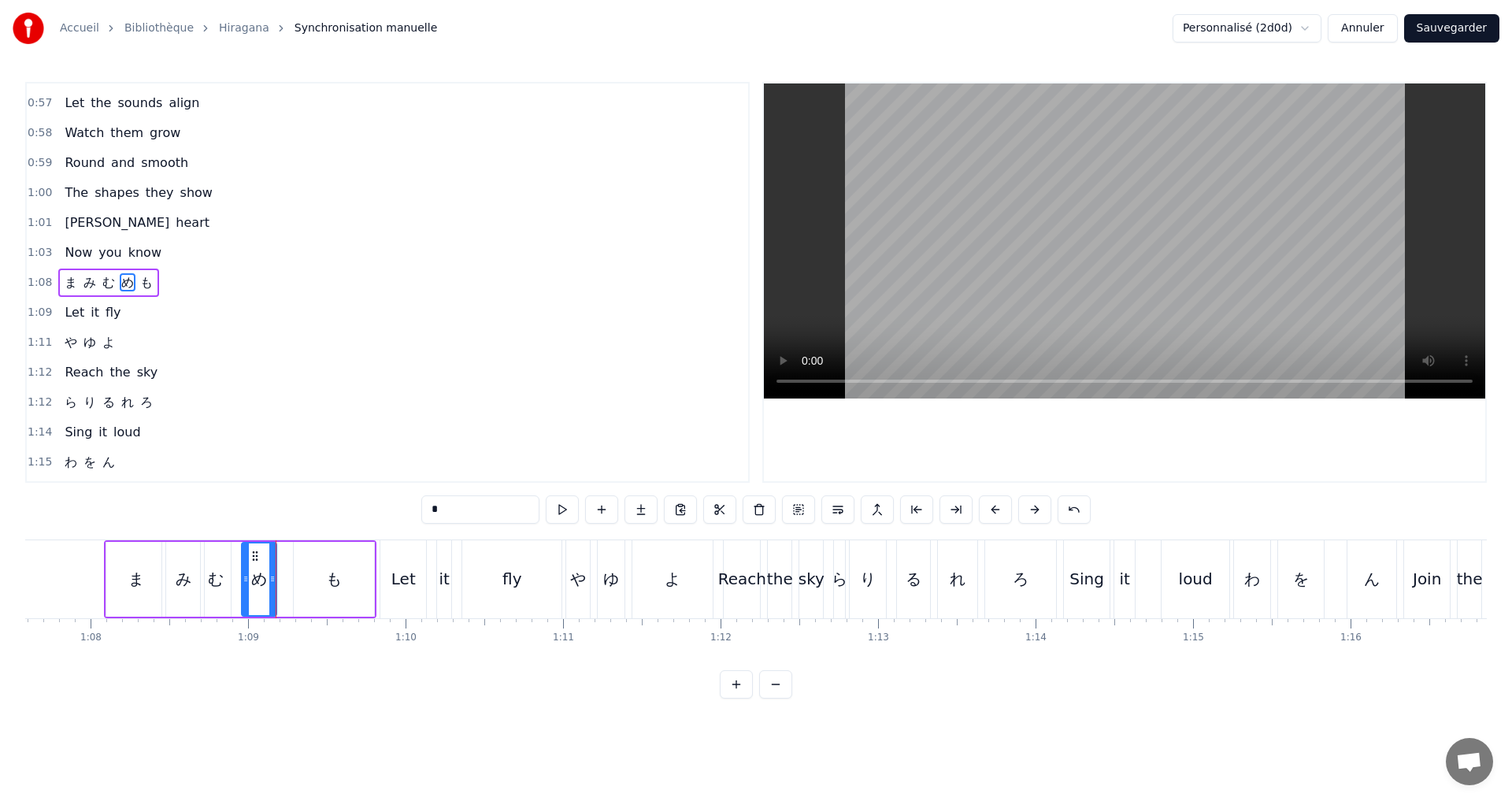
type input "*"
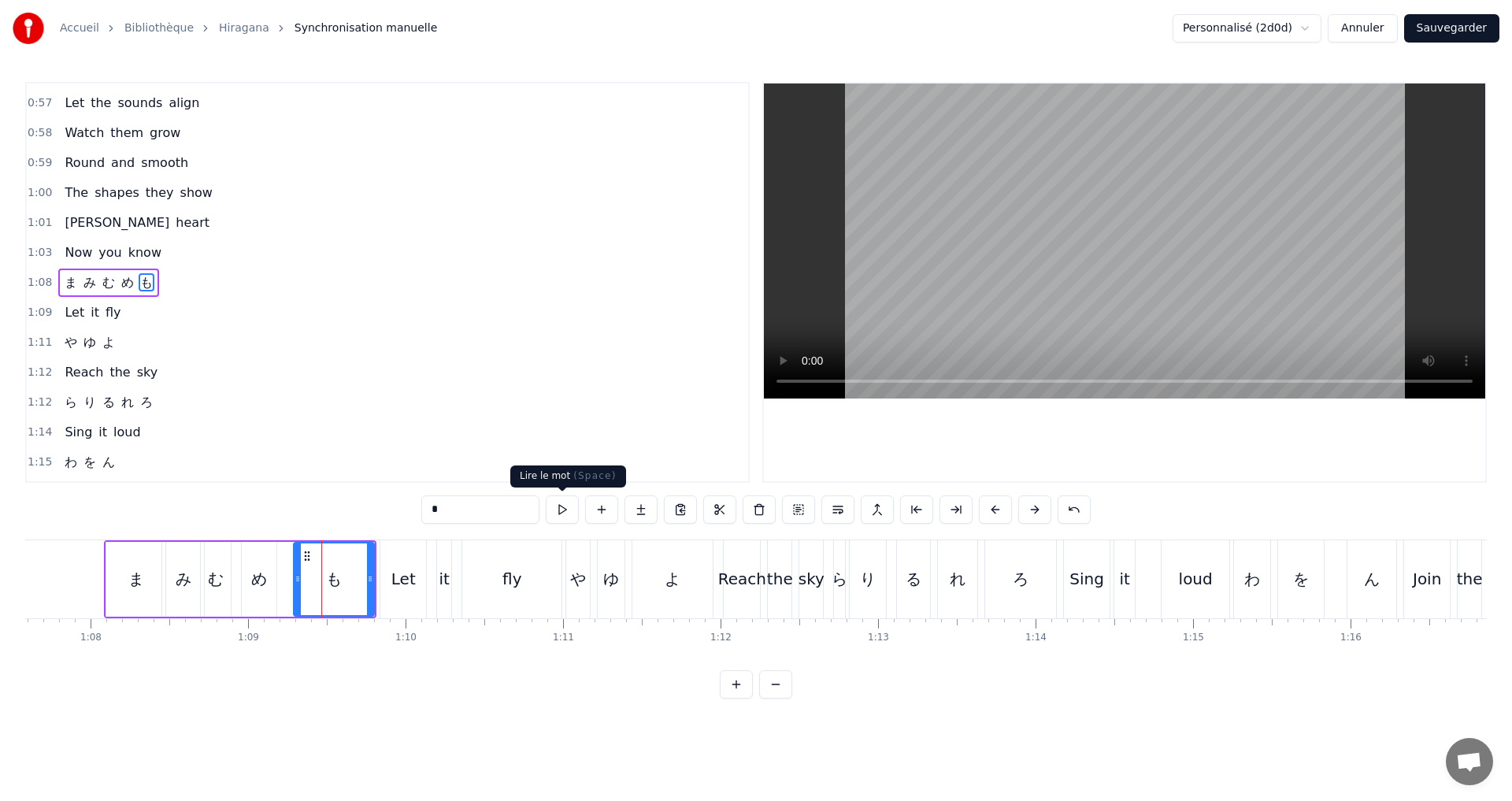
click at [561, 512] on button at bounding box center [562, 509] width 33 height 29
click at [292, 582] on div at bounding box center [288, 579] width 6 height 71
drag, startPoint x: 292, startPoint y: 582, endPoint x: 302, endPoint y: 574, distance: 12.8
click at [292, 582] on icon at bounding box center [291, 579] width 6 height 12
click at [199, 291] on div "1:08 [PERSON_NAME] [PERSON_NAME] も" at bounding box center [387, 283] width 722 height 30
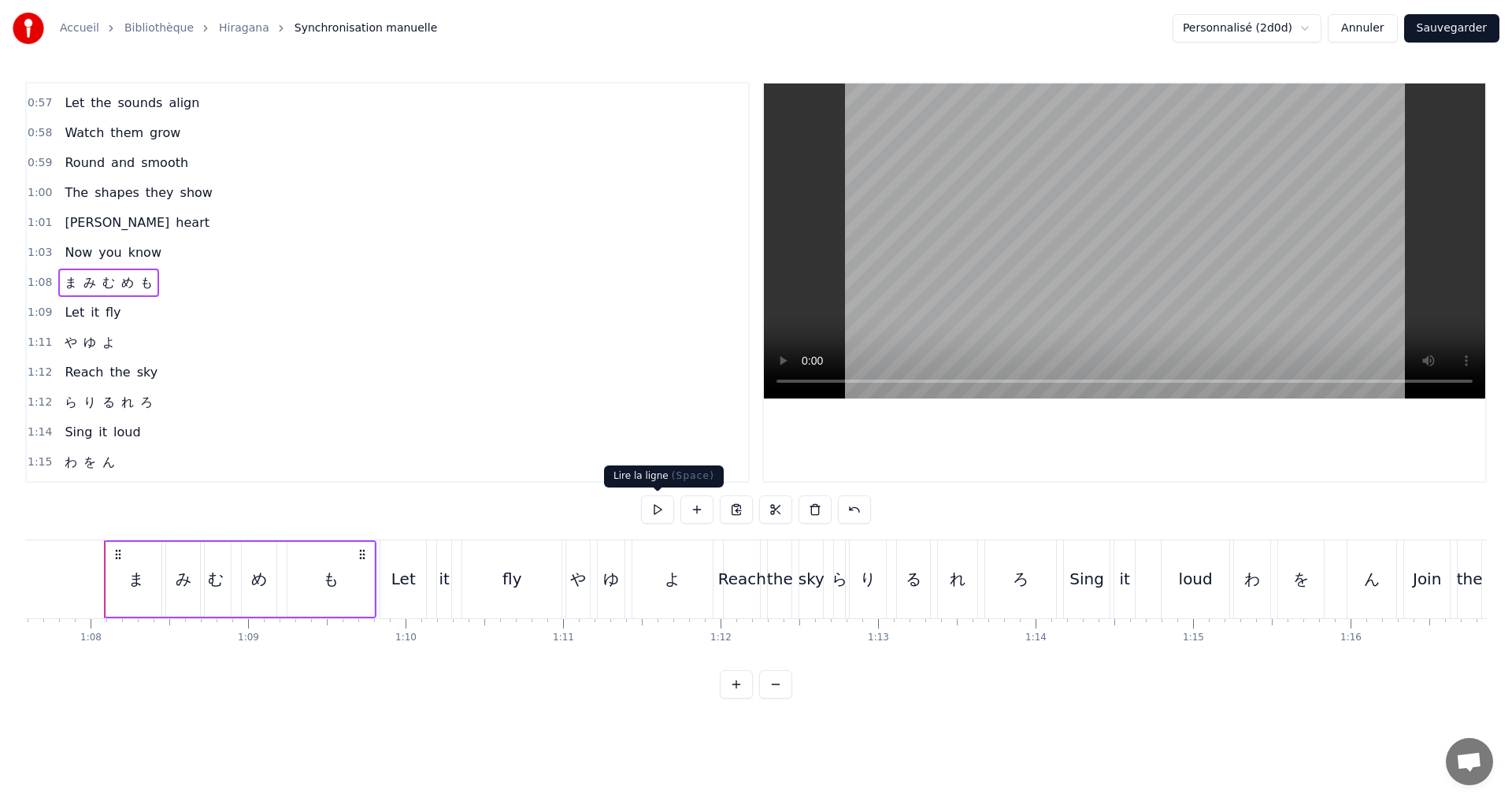
click at [657, 507] on button at bounding box center [657, 509] width 33 height 29
click at [657, 506] on button at bounding box center [657, 509] width 33 height 29
click at [158, 344] on div "1:11 や ゆ よ" at bounding box center [387, 343] width 722 height 30
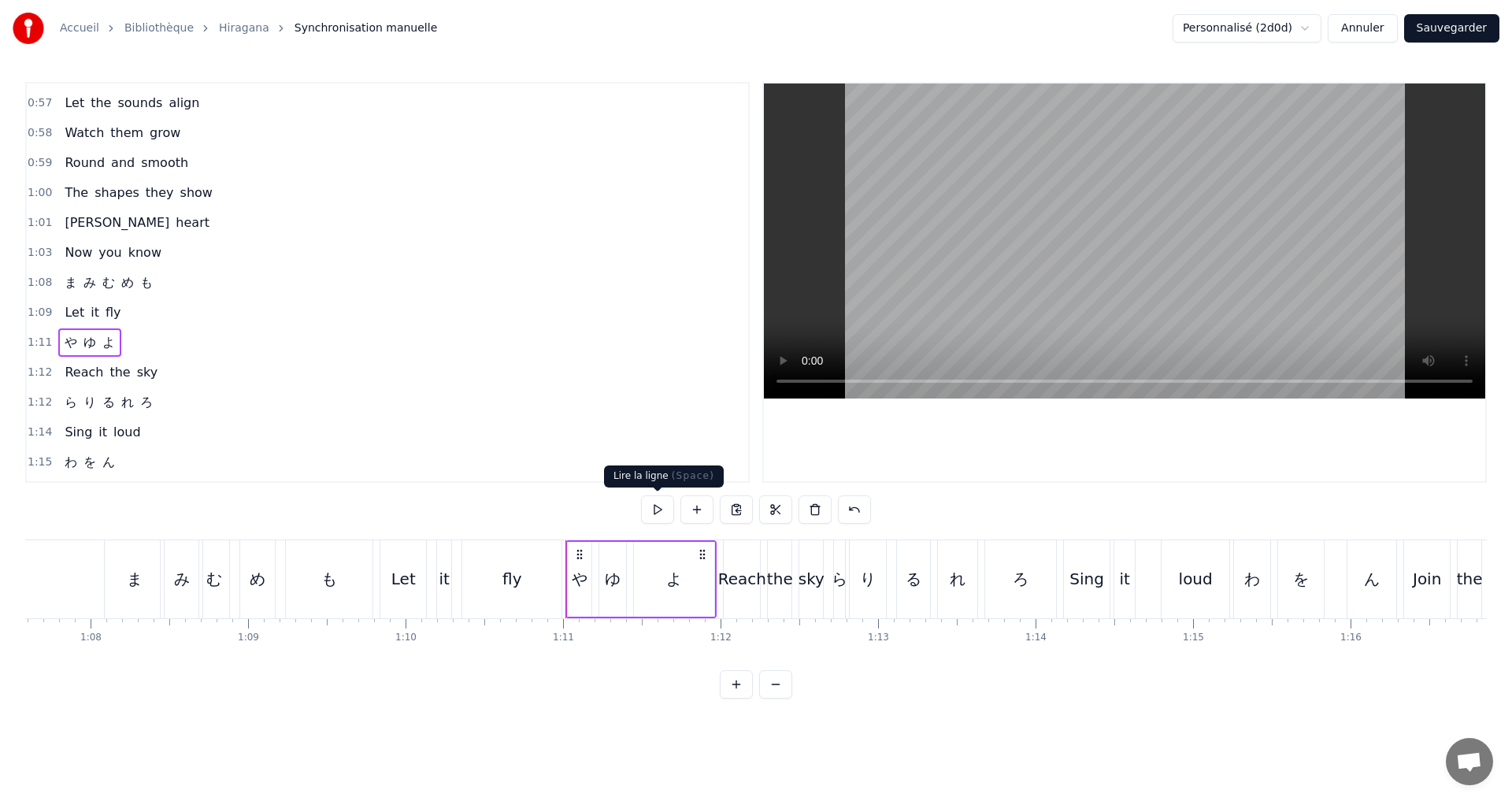
click at [656, 507] on button at bounding box center [657, 509] width 33 height 29
click at [198, 406] on div "1:12 ら り る れ ろ" at bounding box center [387, 402] width 722 height 30
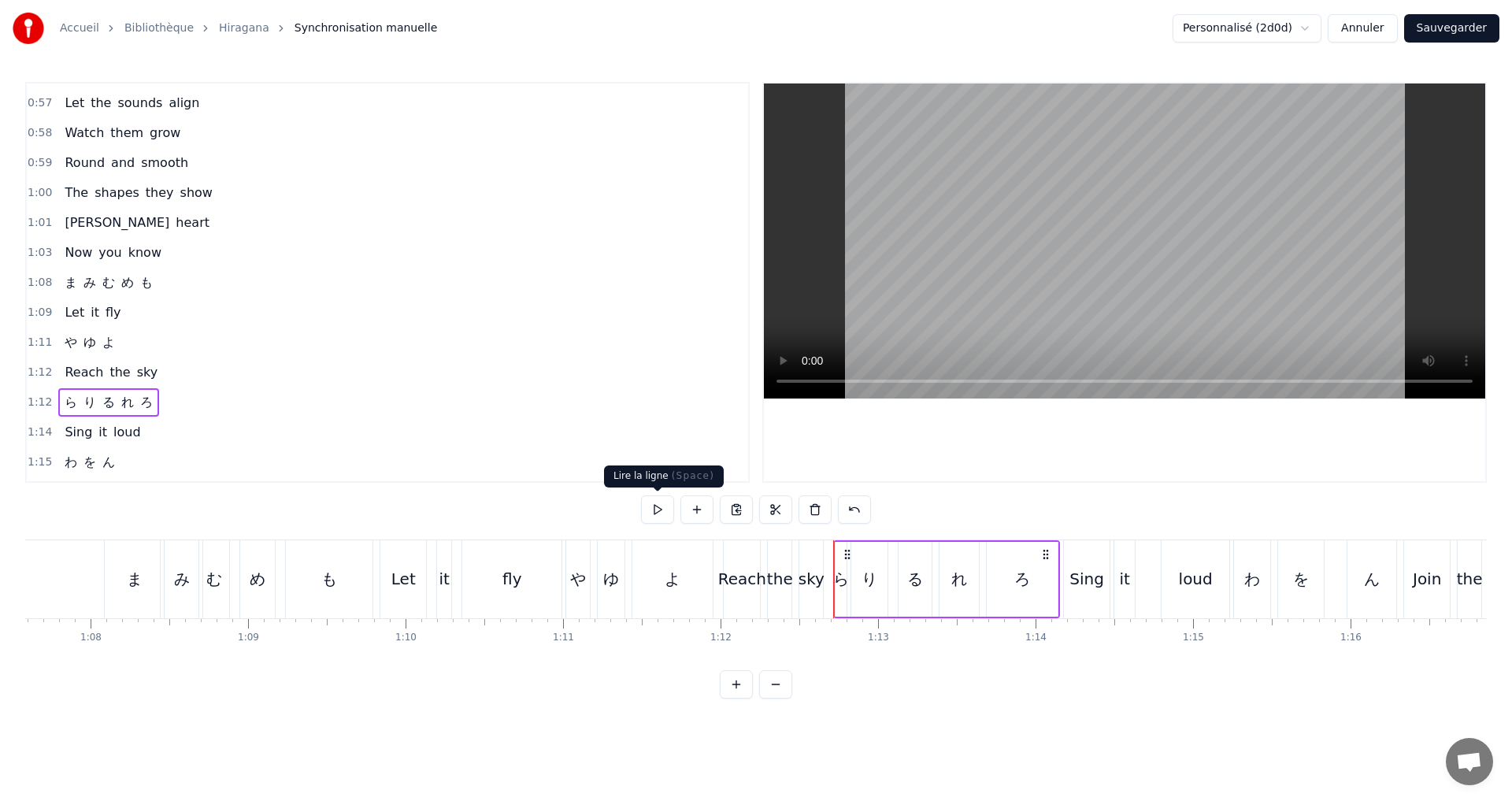
click at [641, 515] on button at bounding box center [657, 509] width 33 height 29
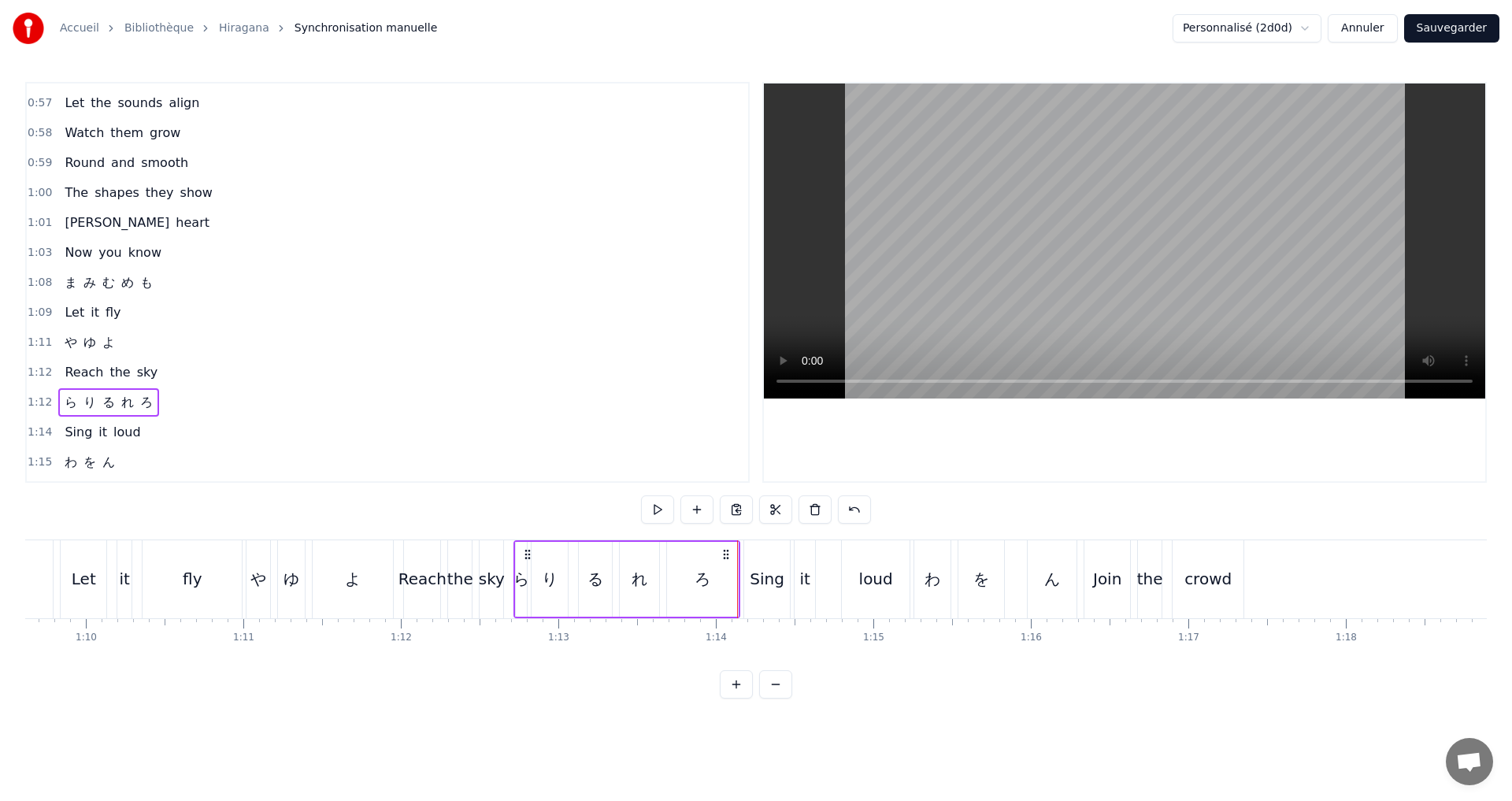
scroll to position [0, 10980]
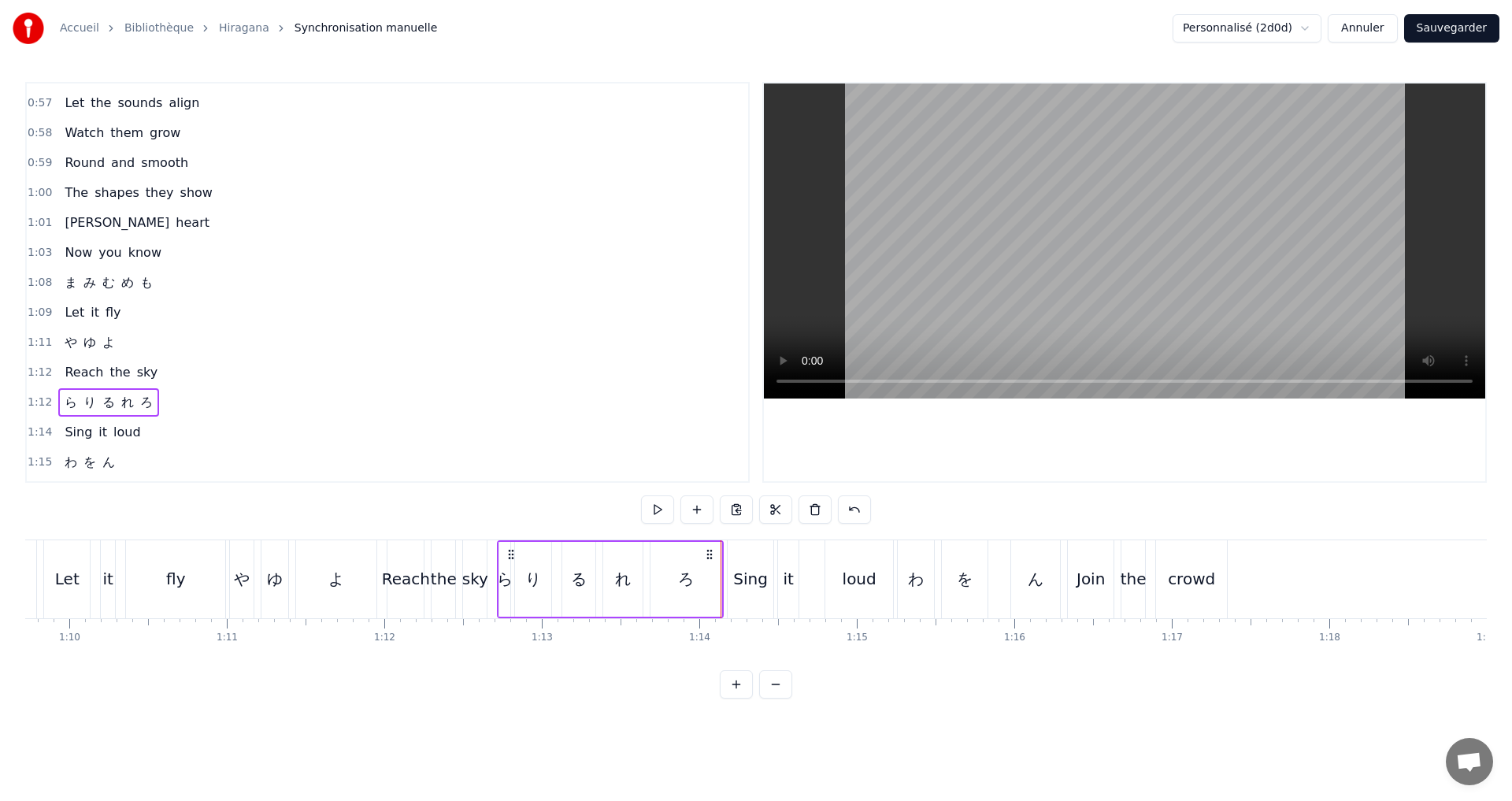
click at [500, 584] on div "ら" at bounding box center [505, 579] width 16 height 23
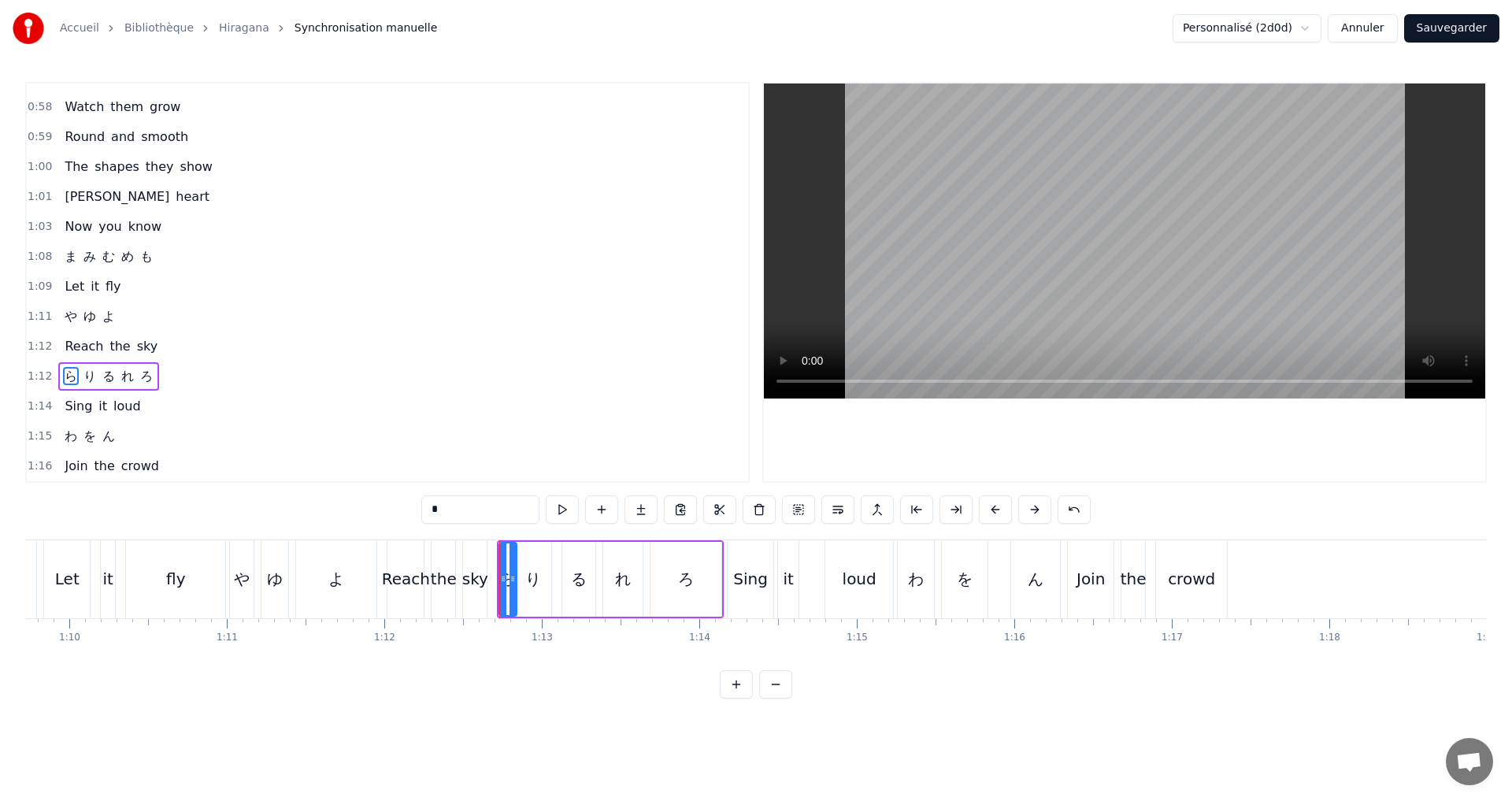
click at [513, 582] on icon at bounding box center [512, 579] width 6 height 12
drag, startPoint x: 503, startPoint y: 580, endPoint x: 493, endPoint y: 576, distance: 10.8
click at [493, 576] on icon at bounding box center [492, 579] width 6 height 12
click at [504, 577] on icon at bounding box center [506, 579] width 6 height 12
click at [560, 500] on button at bounding box center [562, 509] width 33 height 29
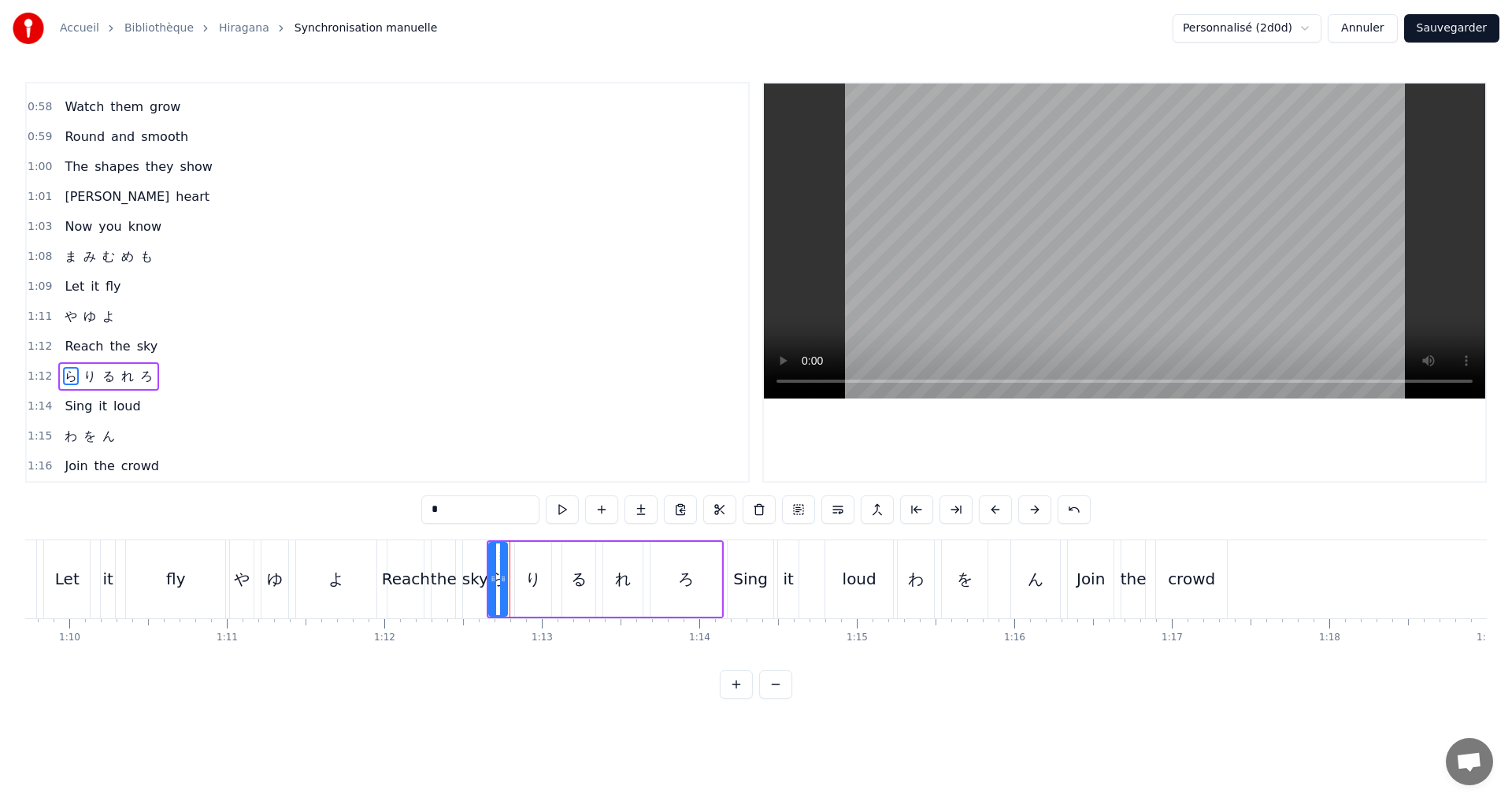
click at [506, 580] on icon at bounding box center [503, 579] width 6 height 12
click at [529, 576] on div "り" at bounding box center [533, 579] width 16 height 23
type input "*"
click at [511, 572] on div at bounding box center [513, 579] width 6 height 71
click at [561, 512] on button at bounding box center [562, 509] width 33 height 29
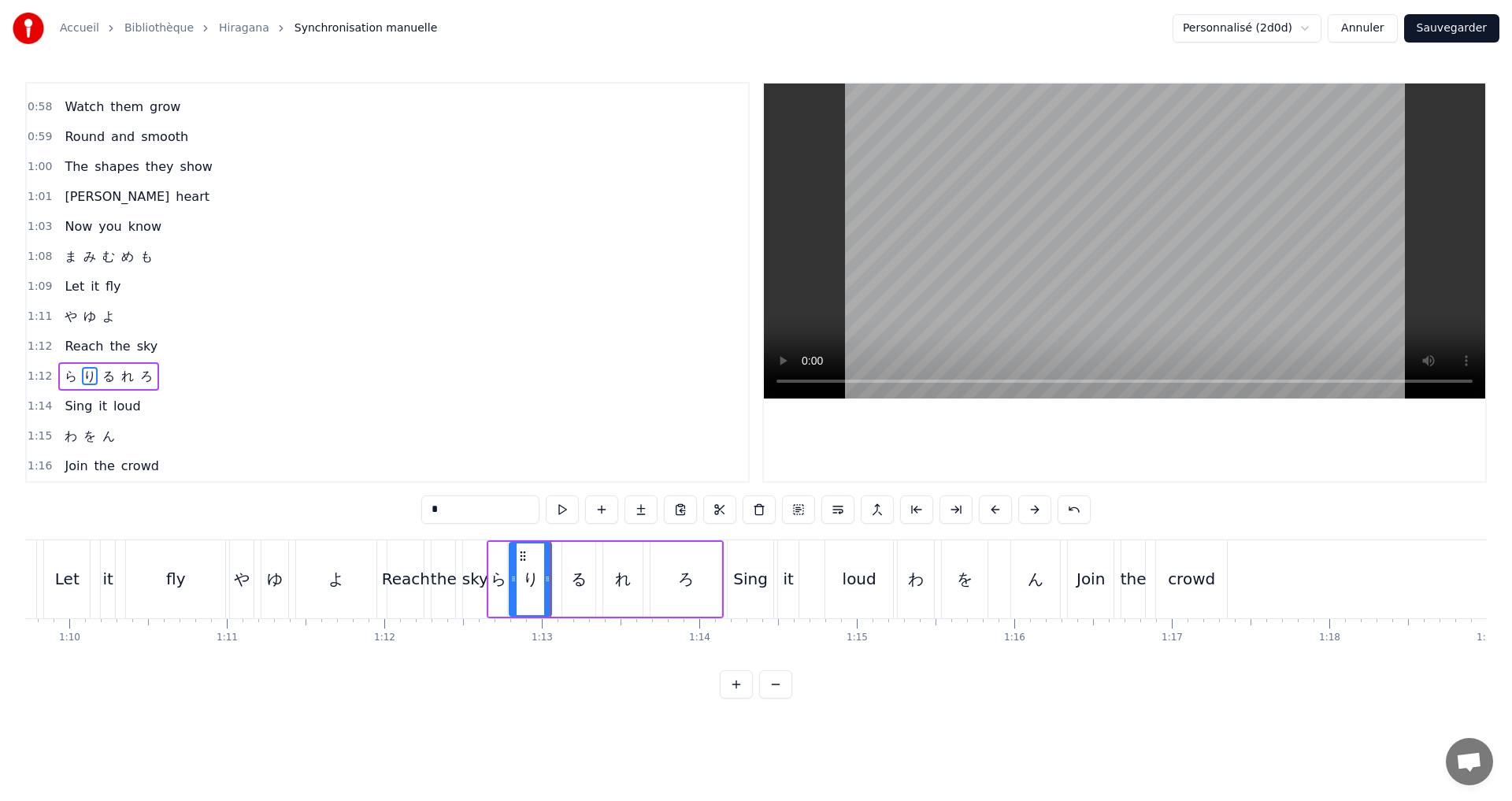
click at [231, 379] on div "1:12 ら り る れ ろ" at bounding box center [387, 376] width 722 height 30
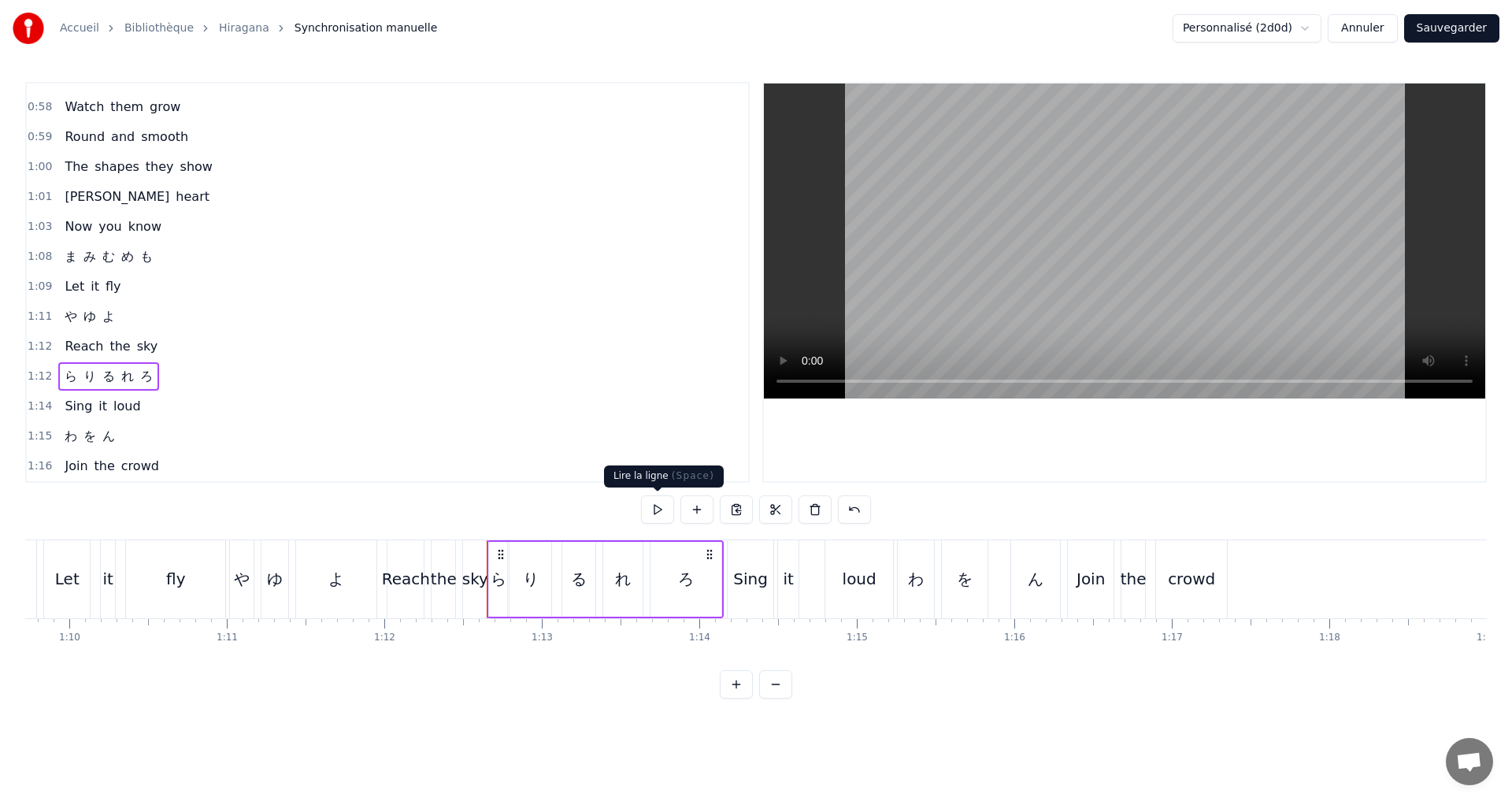
click at [654, 512] on button at bounding box center [657, 509] width 33 height 29
click at [649, 495] on button at bounding box center [657, 509] width 33 height 29
drag, startPoint x: 649, startPoint y: 504, endPoint x: 629, endPoint y: 514, distance: 22.4
click at [649, 505] on button at bounding box center [657, 509] width 33 height 29
click at [652, 508] on button at bounding box center [657, 509] width 33 height 29
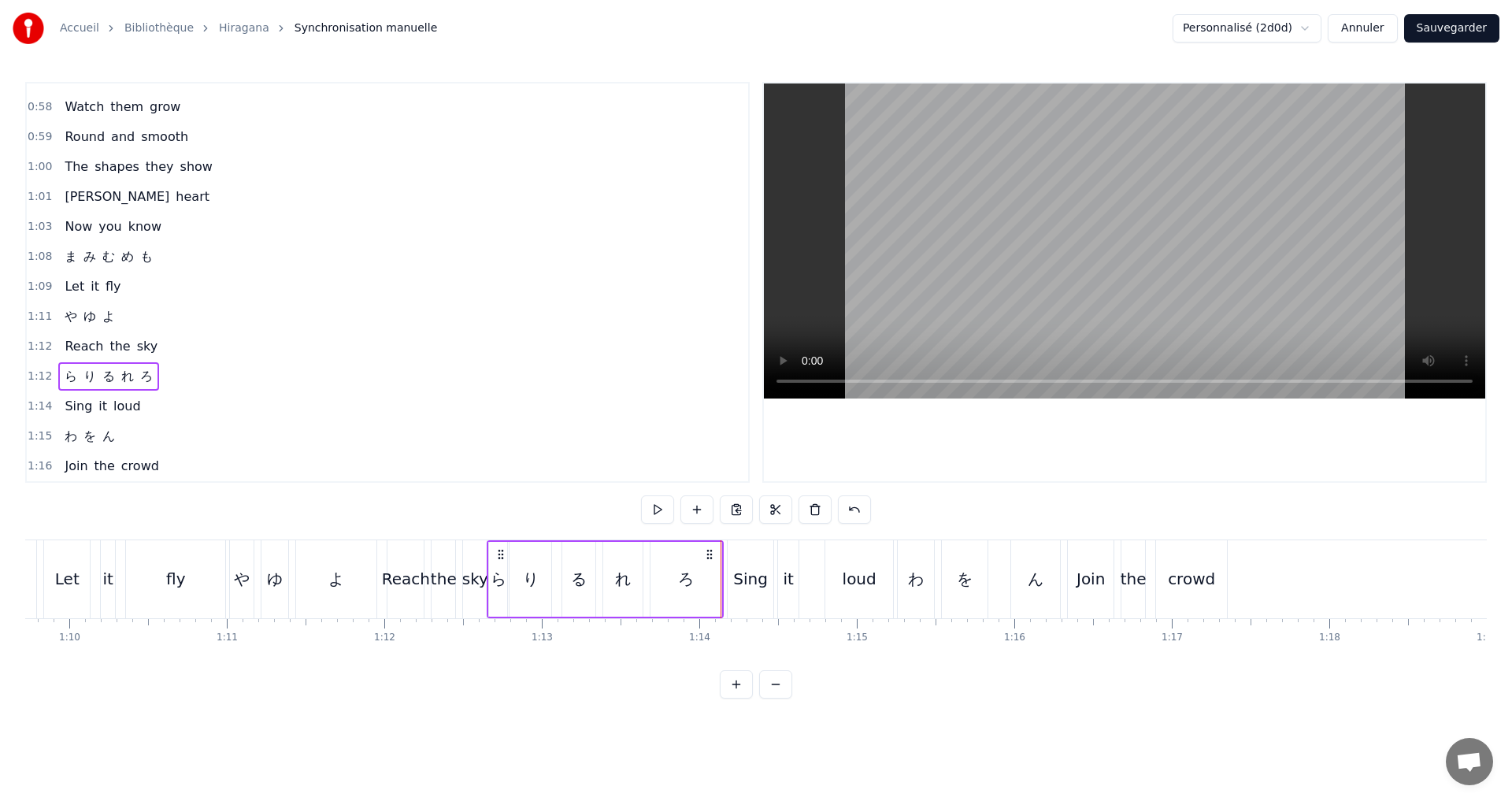
click at [165, 442] on div "1:15 わ を ん" at bounding box center [387, 436] width 722 height 30
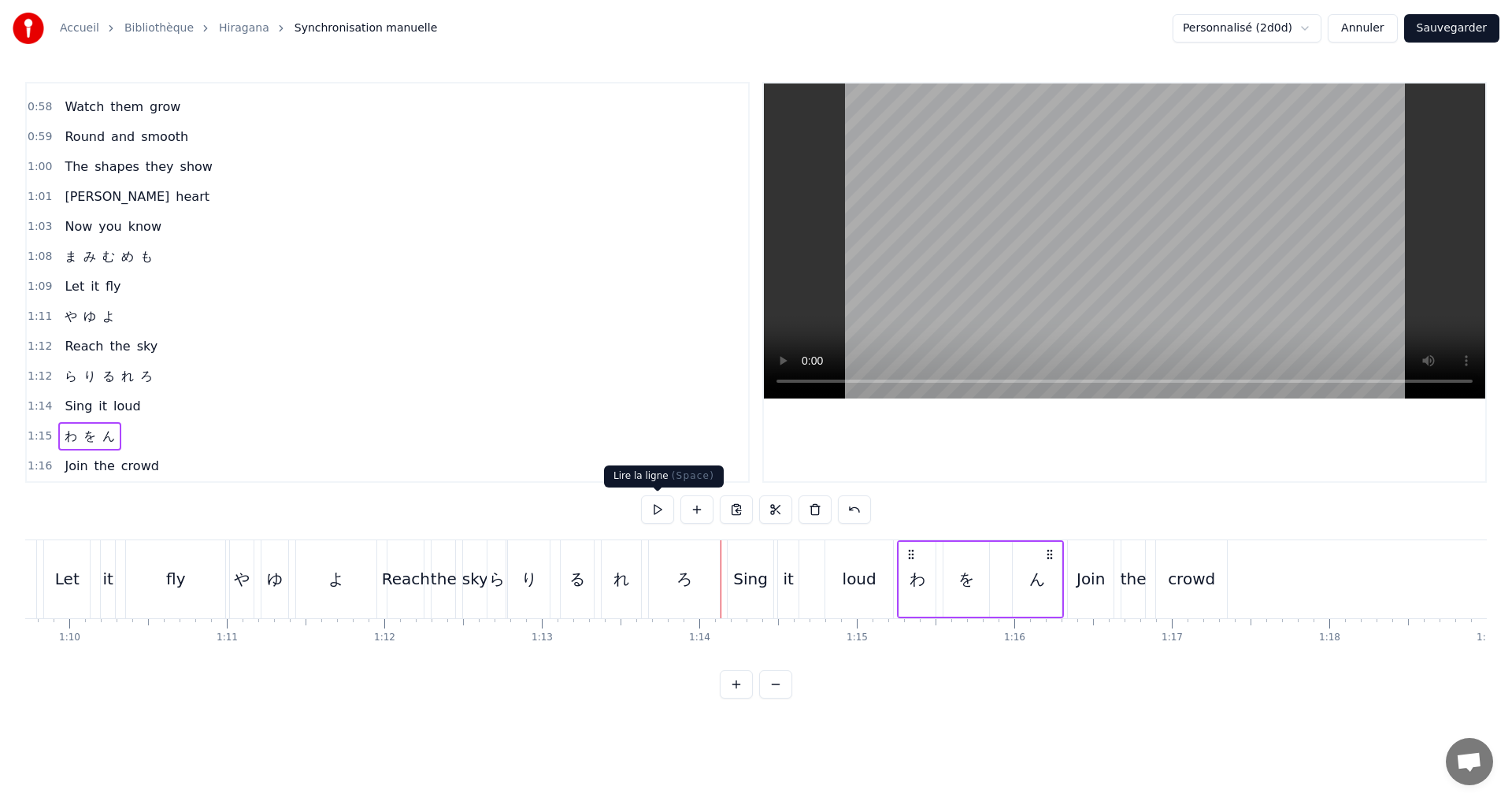
click at [660, 508] on button at bounding box center [657, 509] width 33 height 29
click at [659, 501] on button at bounding box center [657, 509] width 33 height 29
click at [1467, 27] on button "Sauvegarder" at bounding box center [1451, 29] width 95 height 29
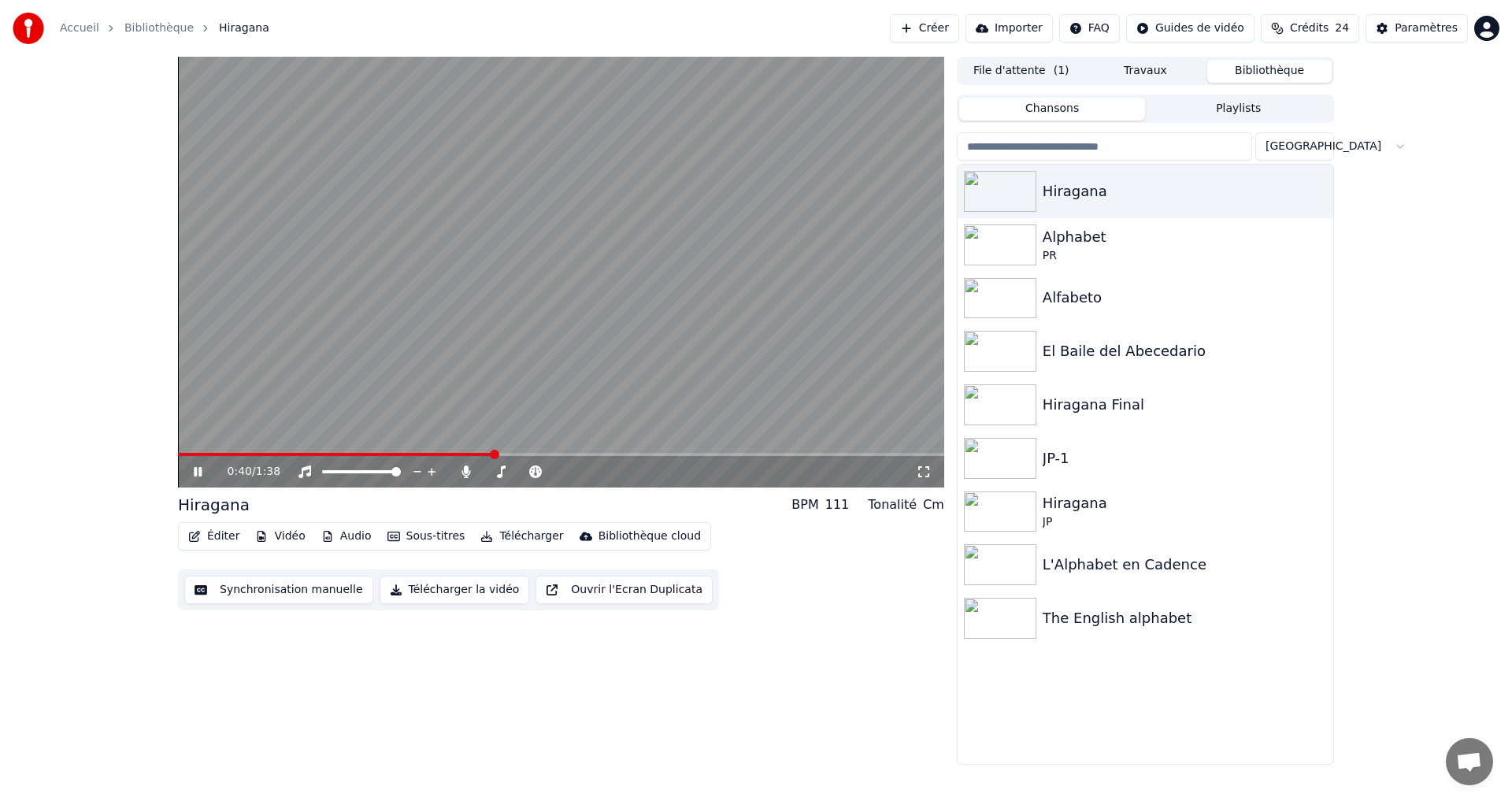
click at [231, 453] on span at bounding box center [335, 455] width 316 height 4
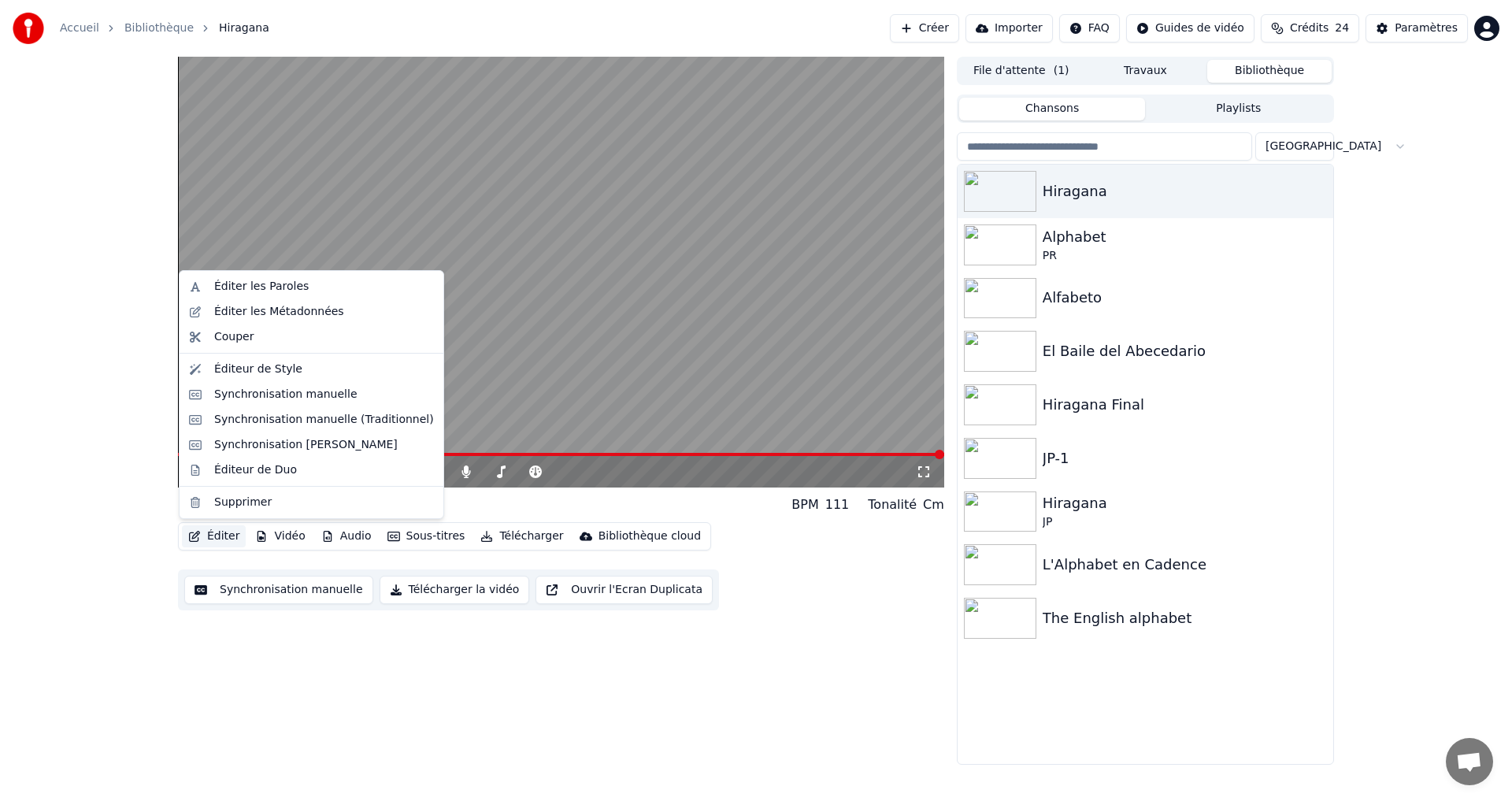
click at [221, 533] on button "Éditer" at bounding box center [214, 536] width 64 height 22
click at [284, 365] on div "Éditeur de Style" at bounding box center [258, 369] width 88 height 16
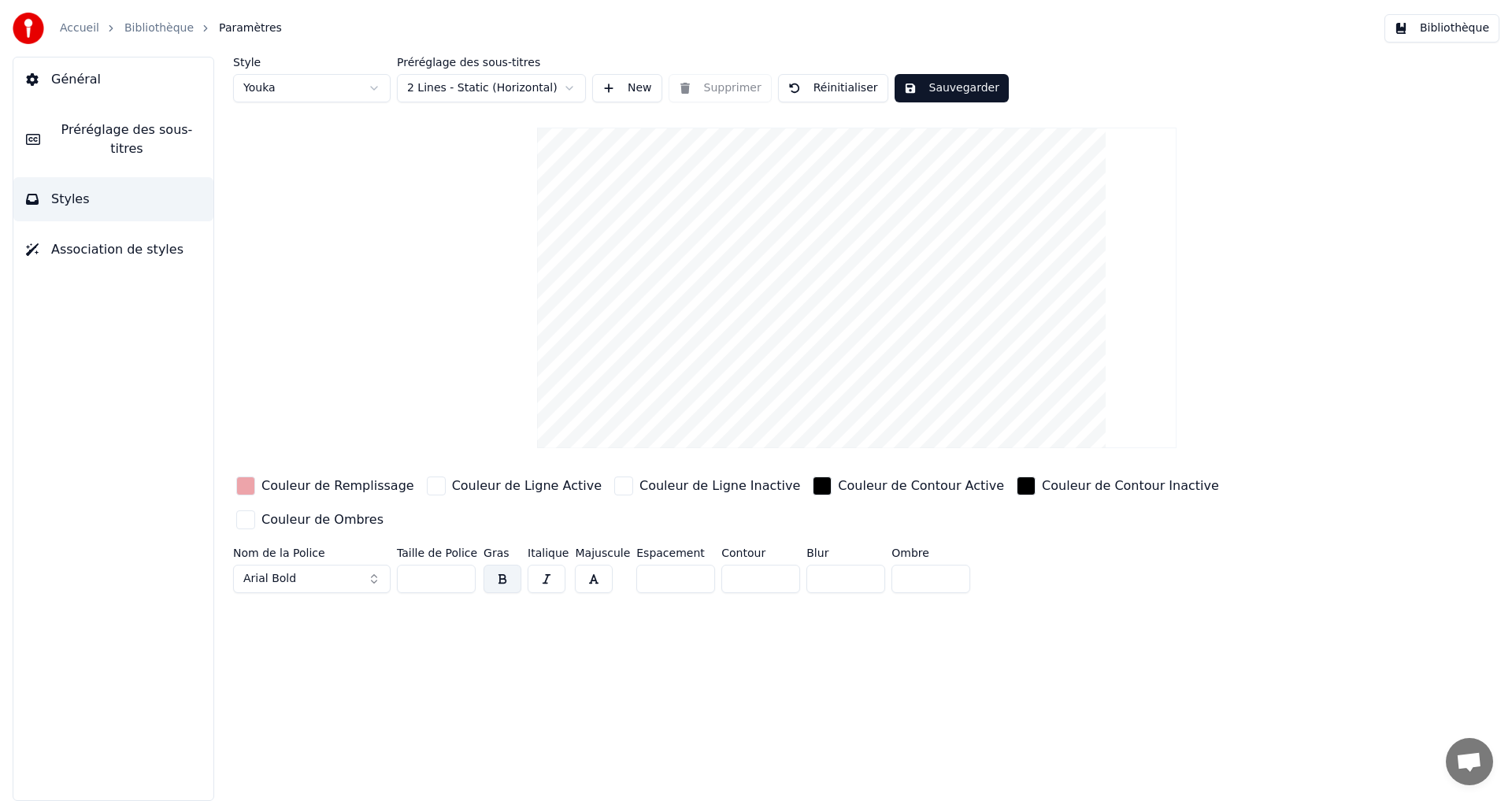
click at [164, 137] on span "Préréglage des sous-titres" at bounding box center [127, 139] width 148 height 37
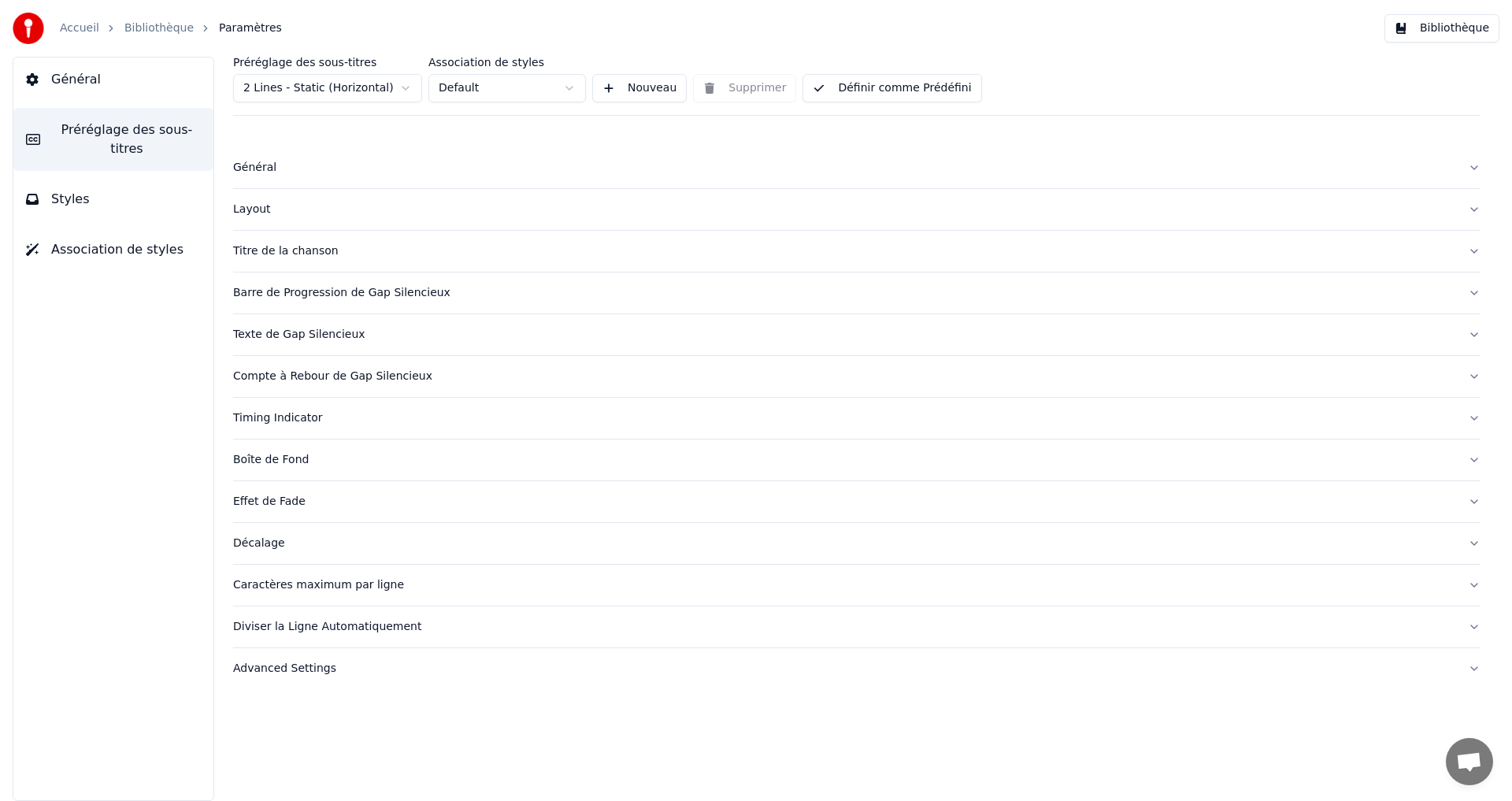
click at [441, 288] on div "Barre de Progression de Gap Silencieux" at bounding box center [844, 293] width 1222 height 16
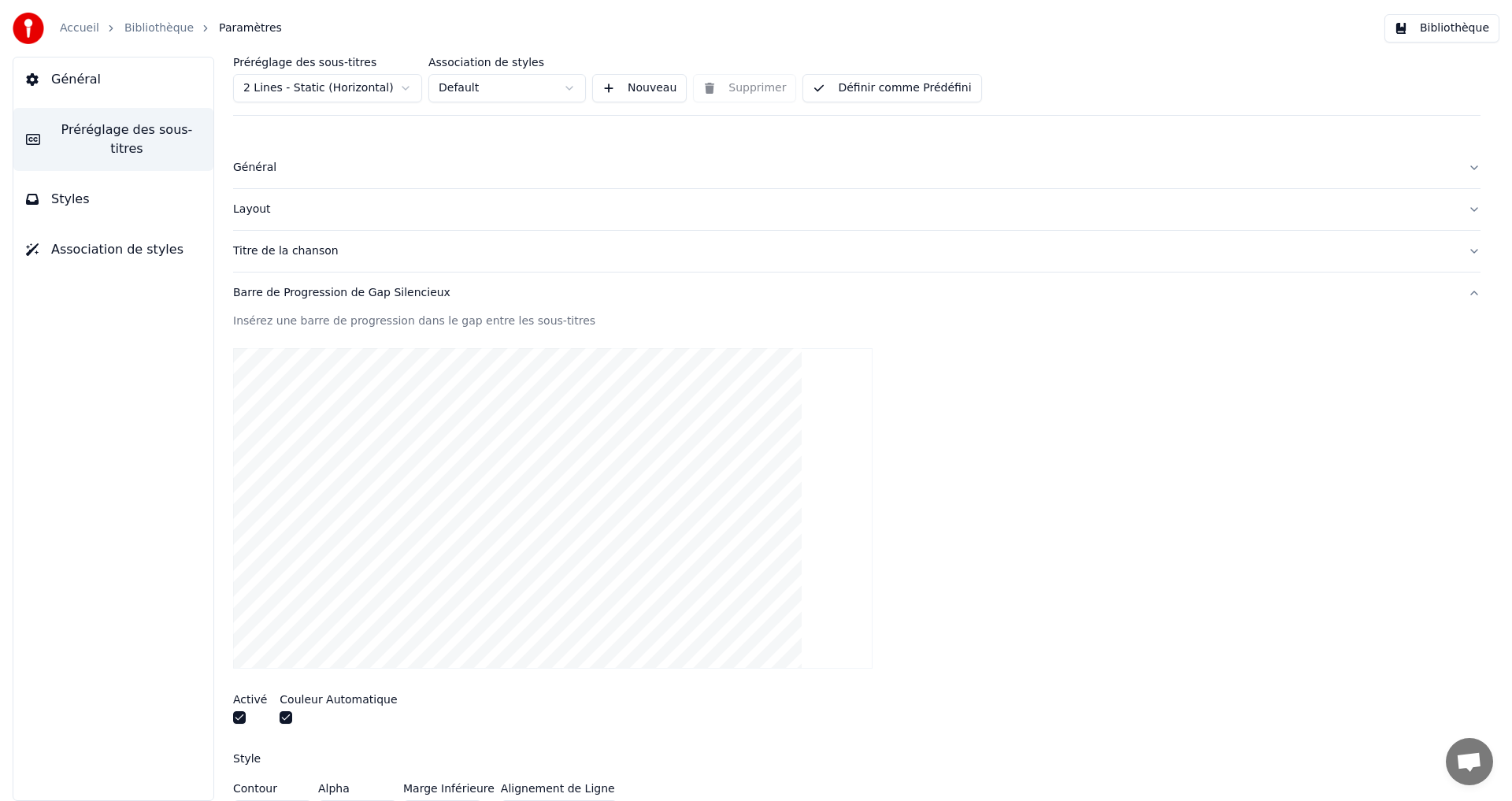
click at [238, 712] on button "button" at bounding box center [239, 717] width 12 height 12
click at [286, 716] on button "button" at bounding box center [285, 717] width 12 height 12
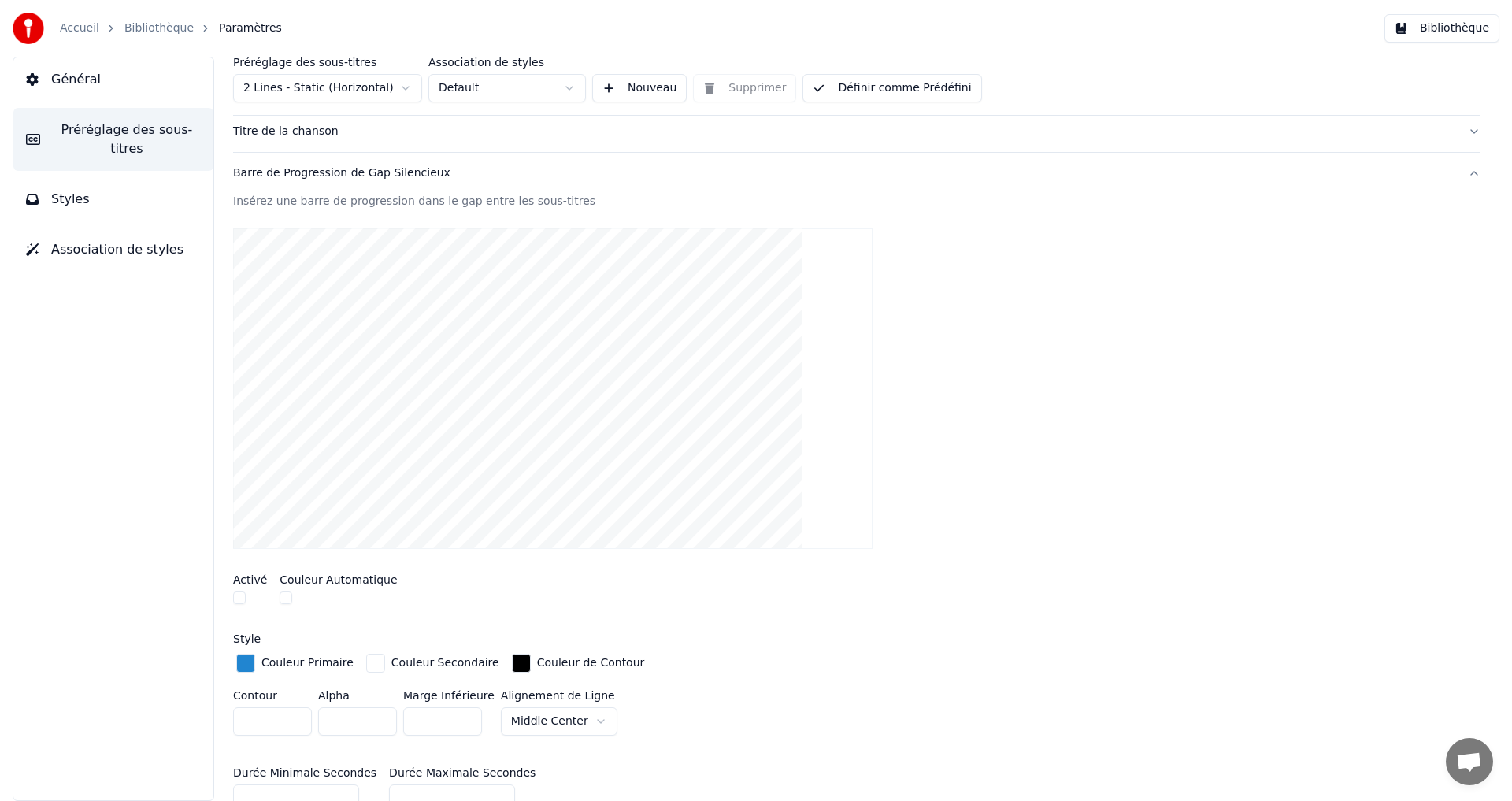
scroll to position [158, 0]
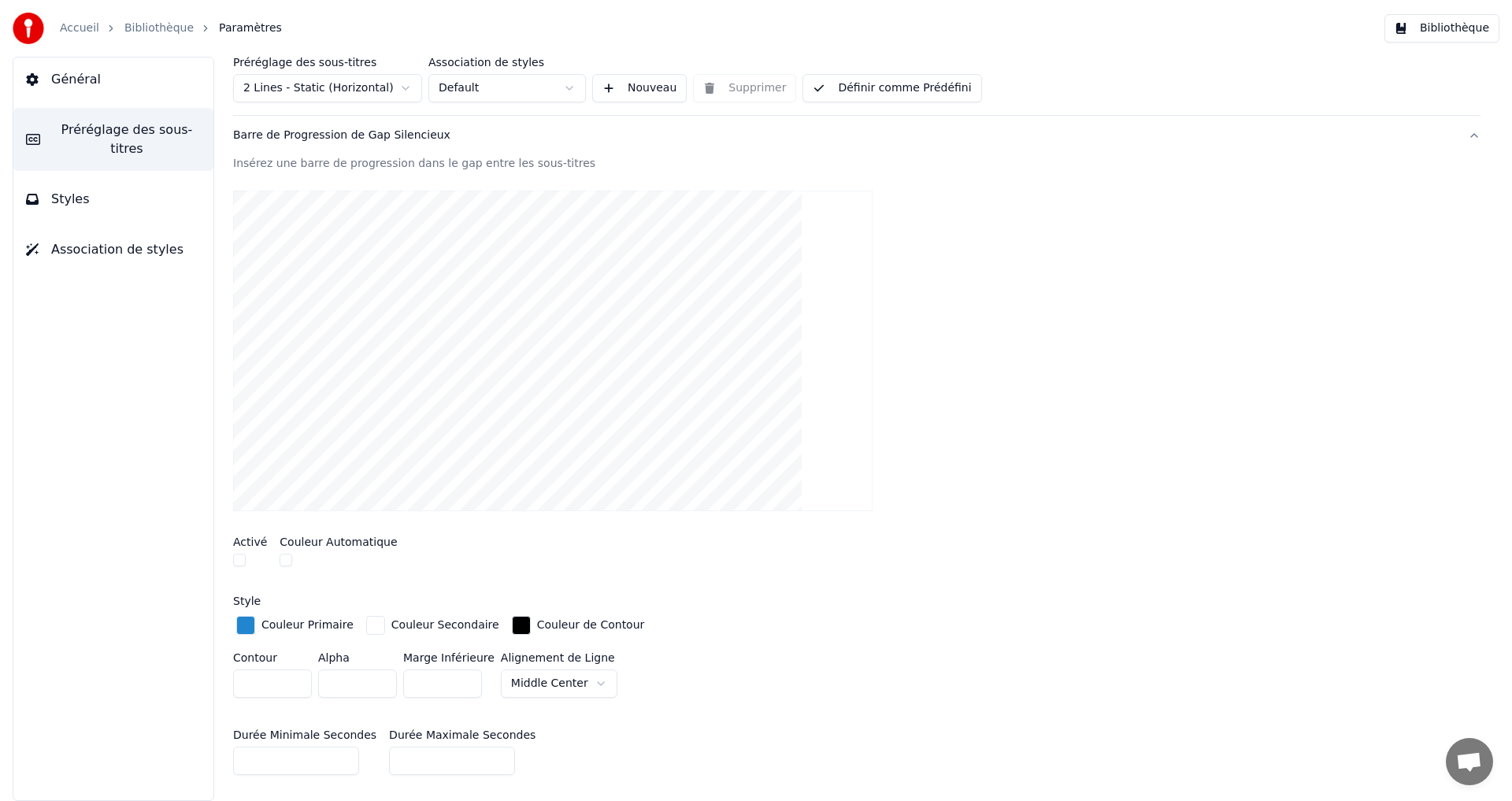
click at [486, 142] on div "Barre de Progression de Gap Silencieux" at bounding box center [844, 136] width 1222 height 16
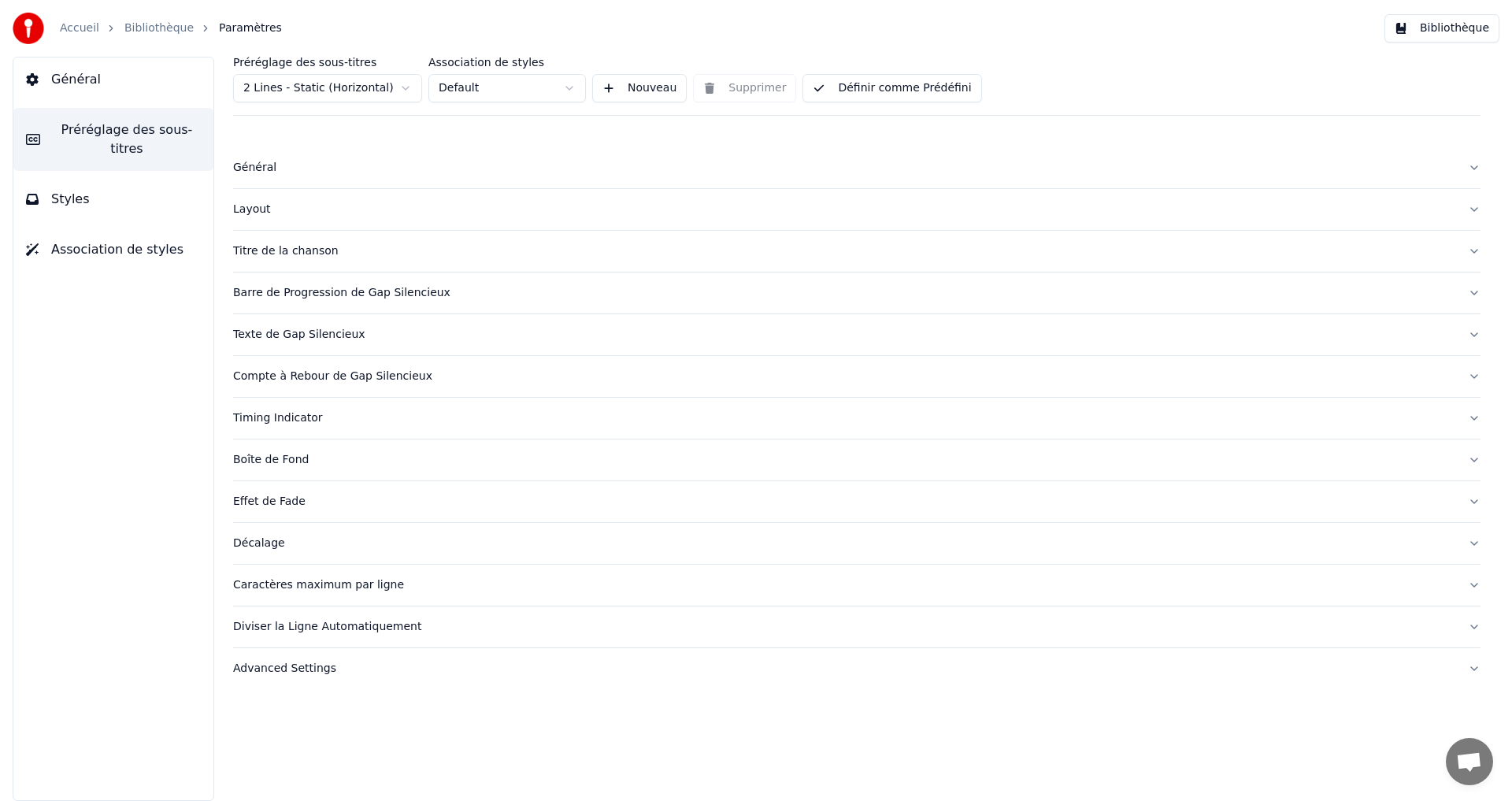
click at [330, 416] on div "Timing Indicator" at bounding box center [844, 418] width 1222 height 16
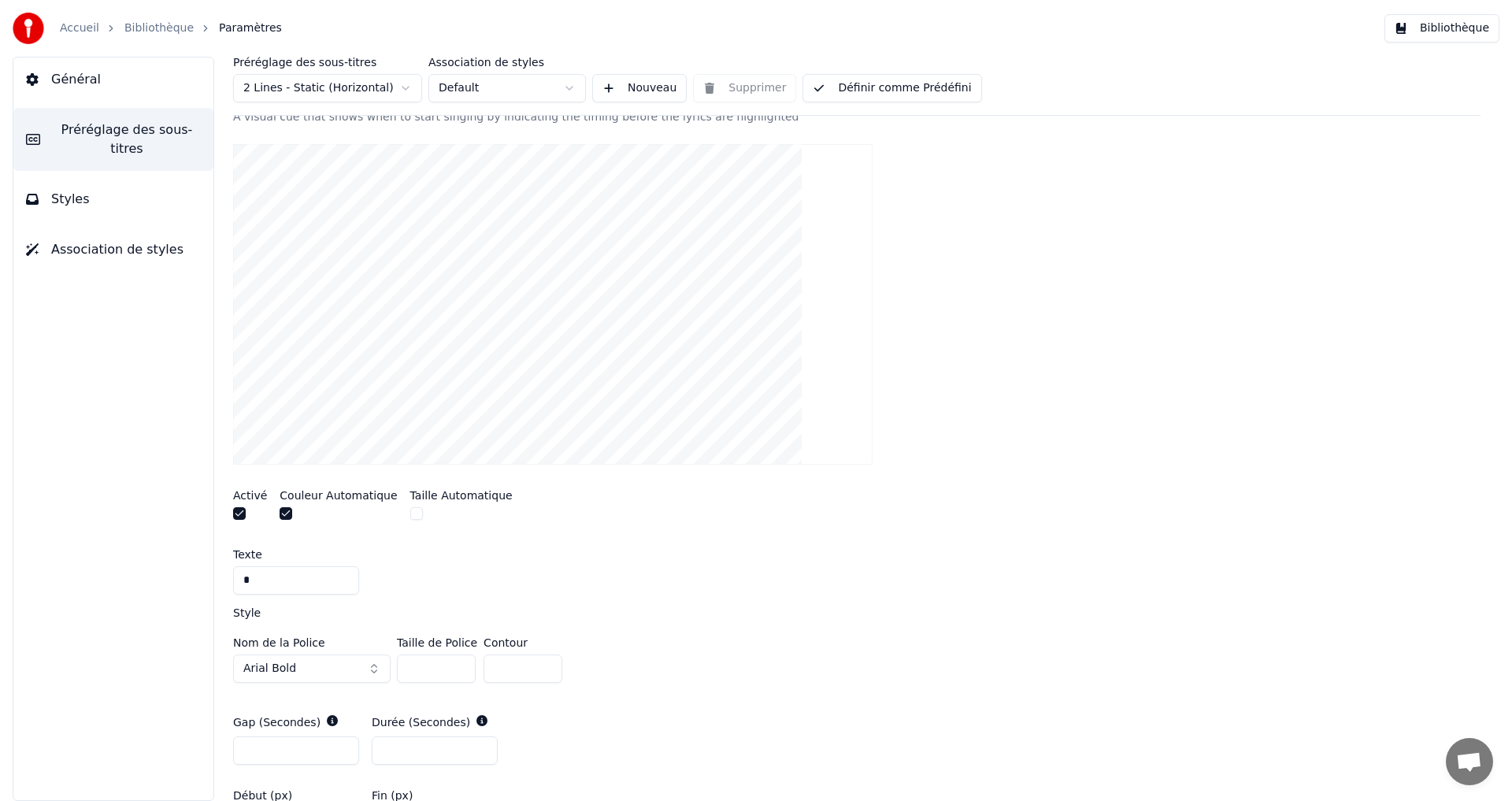
scroll to position [630, 0]
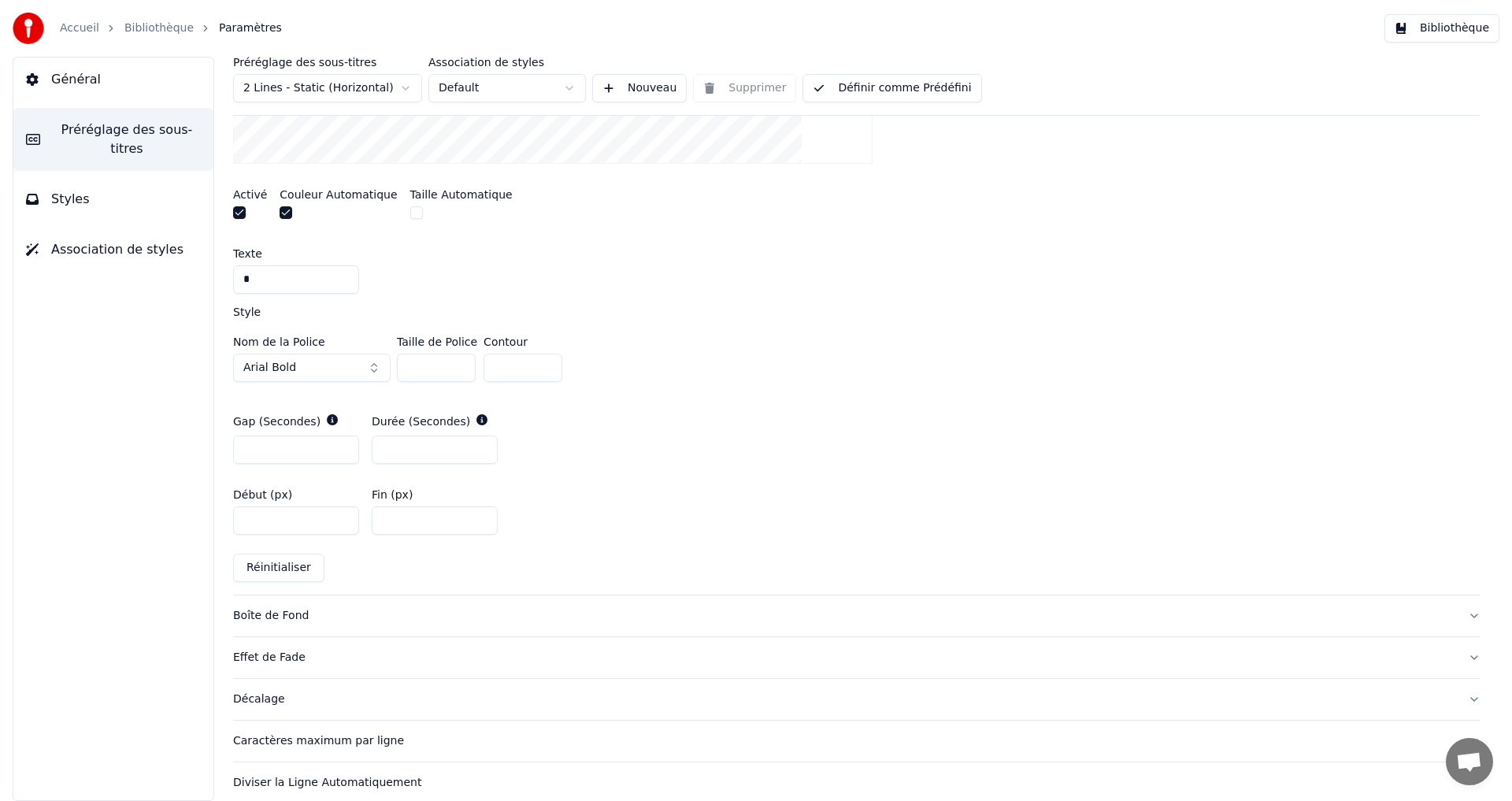
drag, startPoint x: 412, startPoint y: 363, endPoint x: 391, endPoint y: 372, distance: 22.8
click at [391, 372] on div "Nom de la Police Arial Bold Taille de Police ** Contour *" at bounding box center [856, 362] width 1247 height 52
type input "***"
drag, startPoint x: 497, startPoint y: 365, endPoint x: 483, endPoint y: 367, distance: 14.1
click at [483, 367] on input "*" at bounding box center [523, 367] width 78 height 29
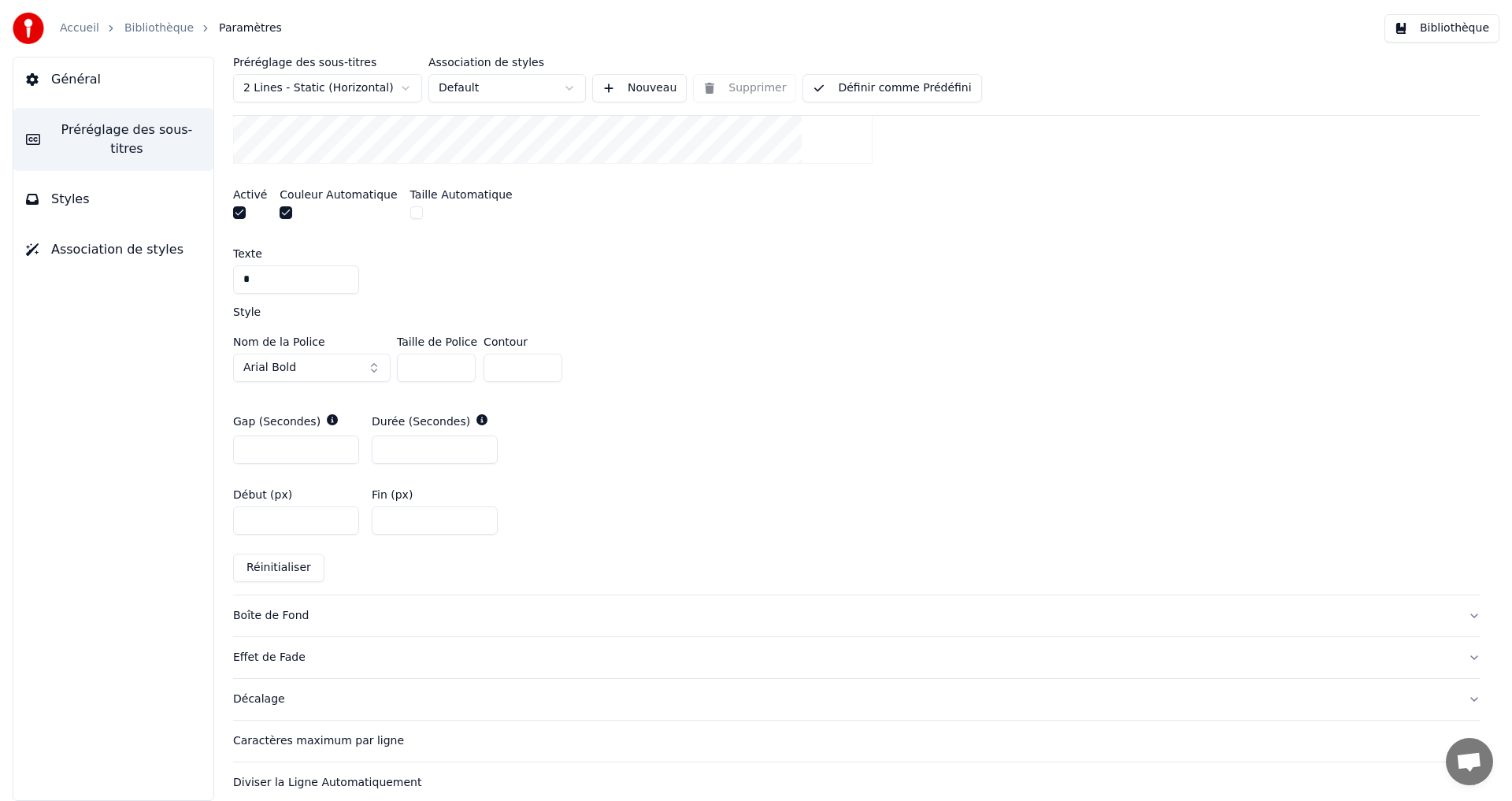
type input "*"
click at [390, 462] on input "*" at bounding box center [434, 450] width 126 height 29
click at [480, 444] on input "*" at bounding box center [434, 450] width 126 height 29
type input "*"
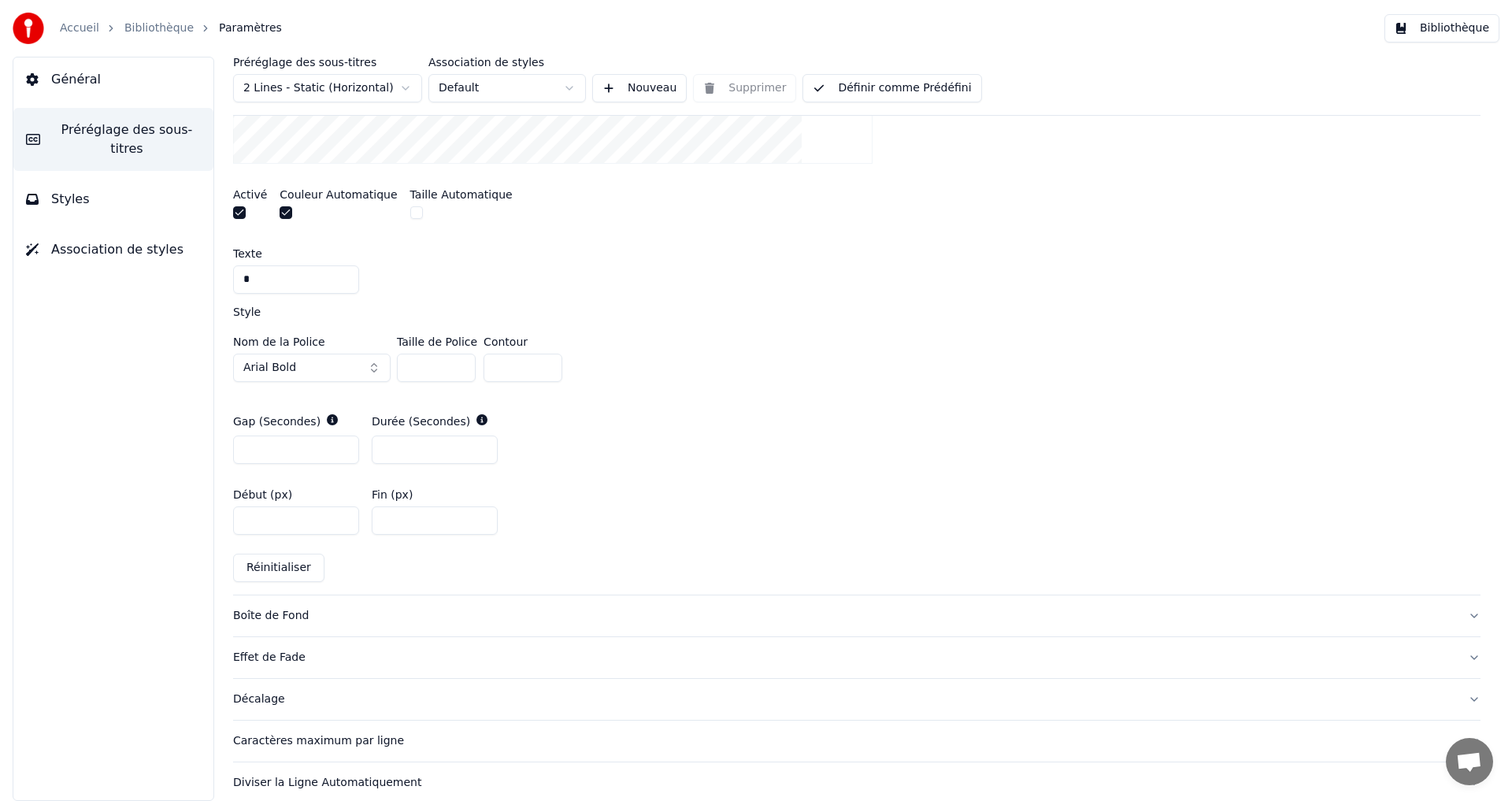
click at [480, 444] on input "*" at bounding box center [434, 450] width 126 height 29
click at [326, 419] on icon at bounding box center [332, 419] width 11 height 11
drag, startPoint x: 265, startPoint y: 445, endPoint x: 336, endPoint y: 500, distance: 89.8
click at [297, 532] on div "A visual cue that shows when to start singing by indicating the timing before t…" at bounding box center [856, 201] width 1247 height 786
click at [343, 440] on input "*" at bounding box center [295, 450] width 126 height 29
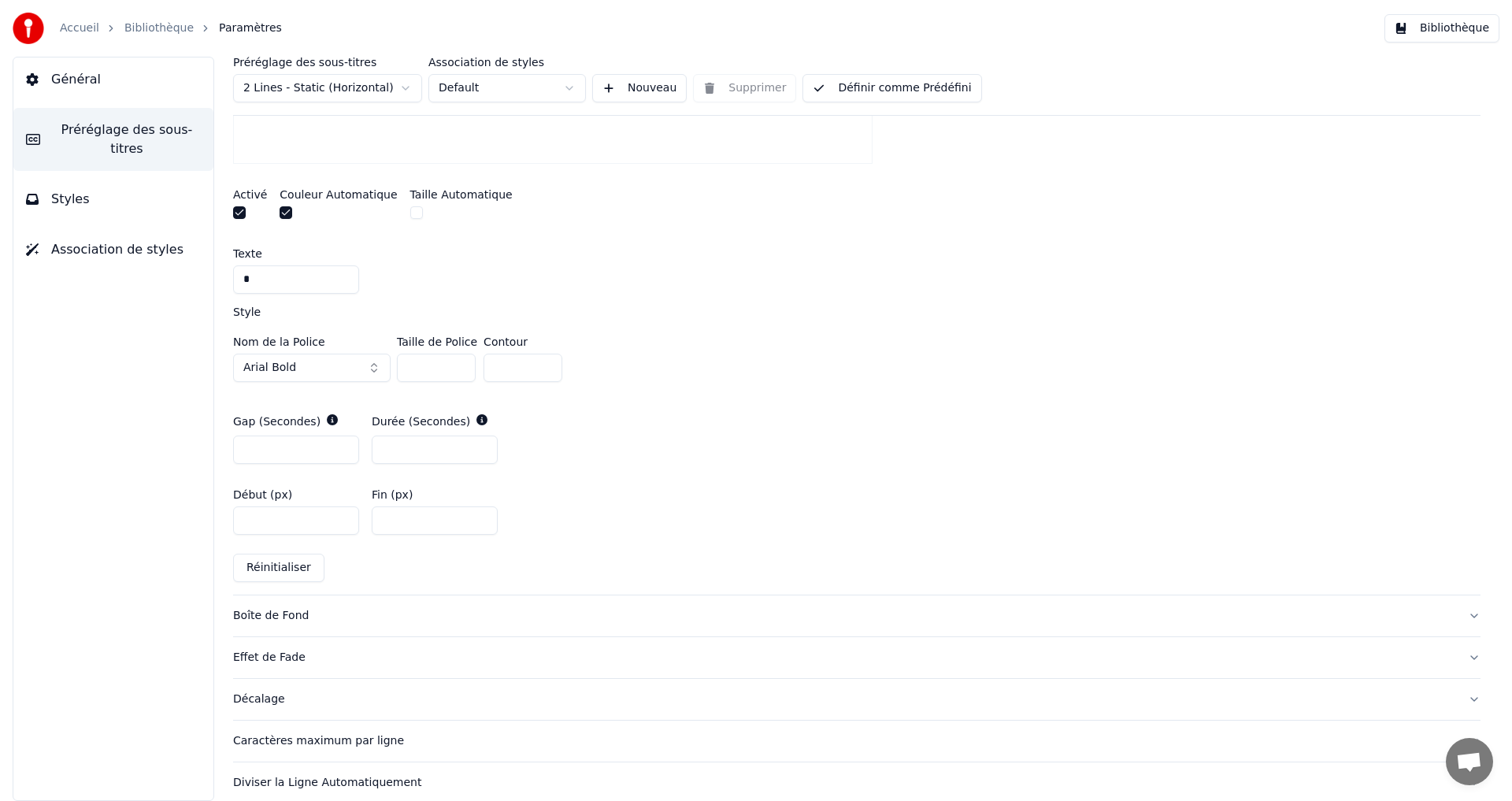
type input "*"
click at [342, 446] on input "*" at bounding box center [295, 450] width 126 height 29
click at [392, 524] on input "***" at bounding box center [434, 521] width 126 height 29
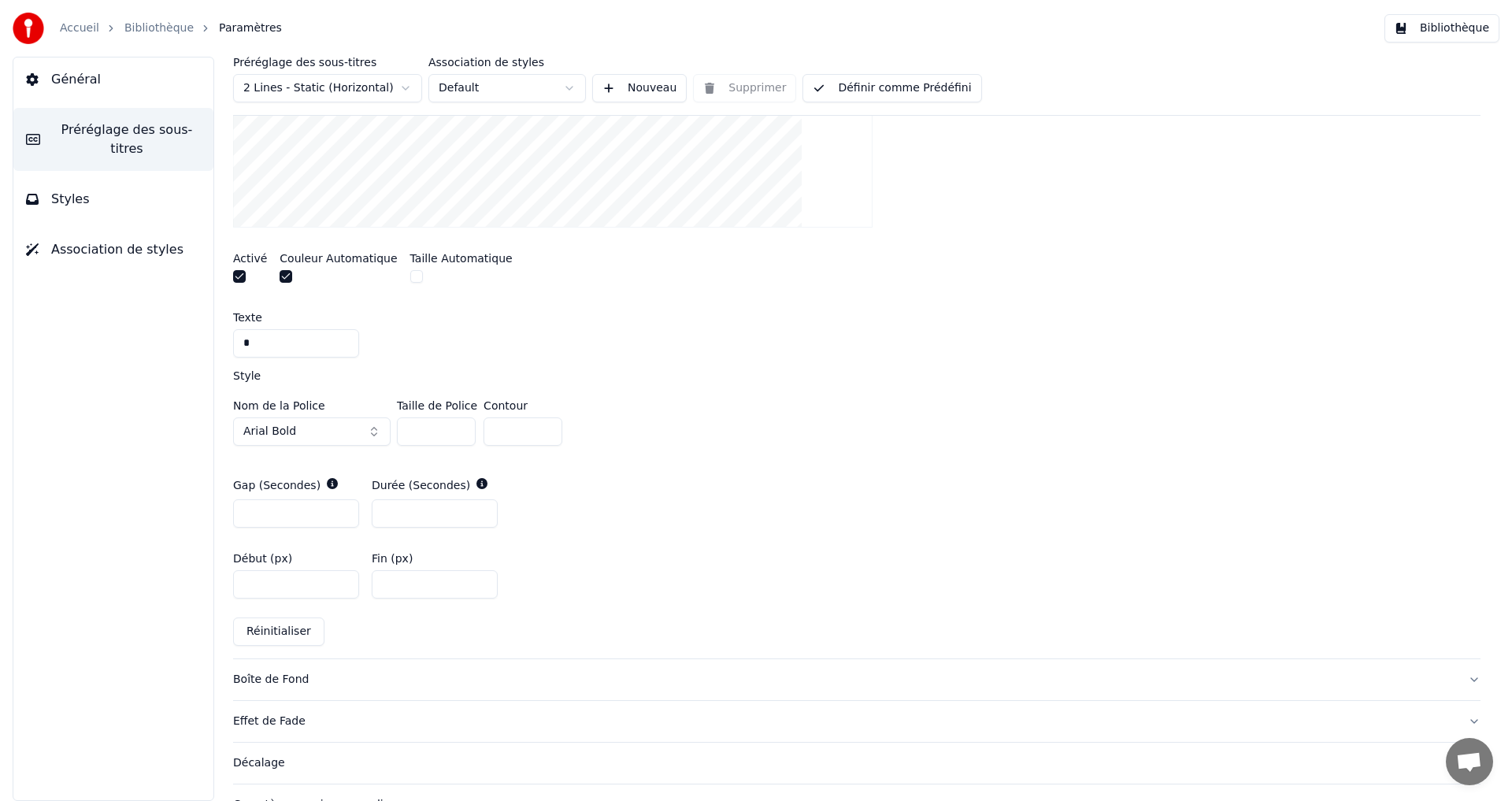
scroll to position [528, 0]
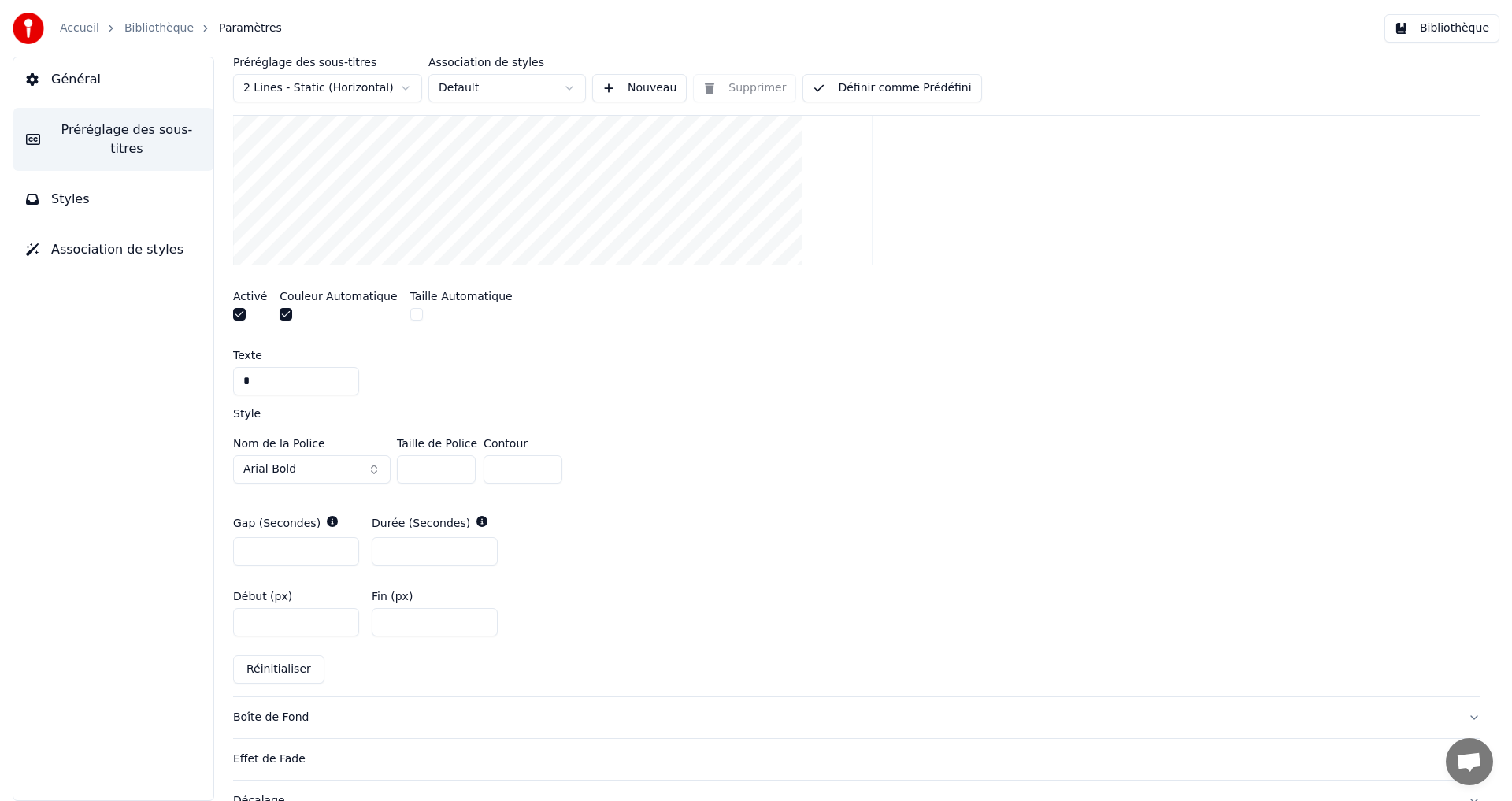
type input "***"
click at [857, 78] on button "Définir comme Prédéfini" at bounding box center [891, 88] width 178 height 29
click at [872, 73] on div "Préréglage des sous-titres 2 Lines - Static (Horizontal) Association de styles …" at bounding box center [856, 87] width 1247 height 59
click at [874, 87] on button "Terminé" at bounding box center [847, 88] width 89 height 29
click at [1472, 39] on button "Bibliothèque" at bounding box center [1442, 29] width 115 height 29
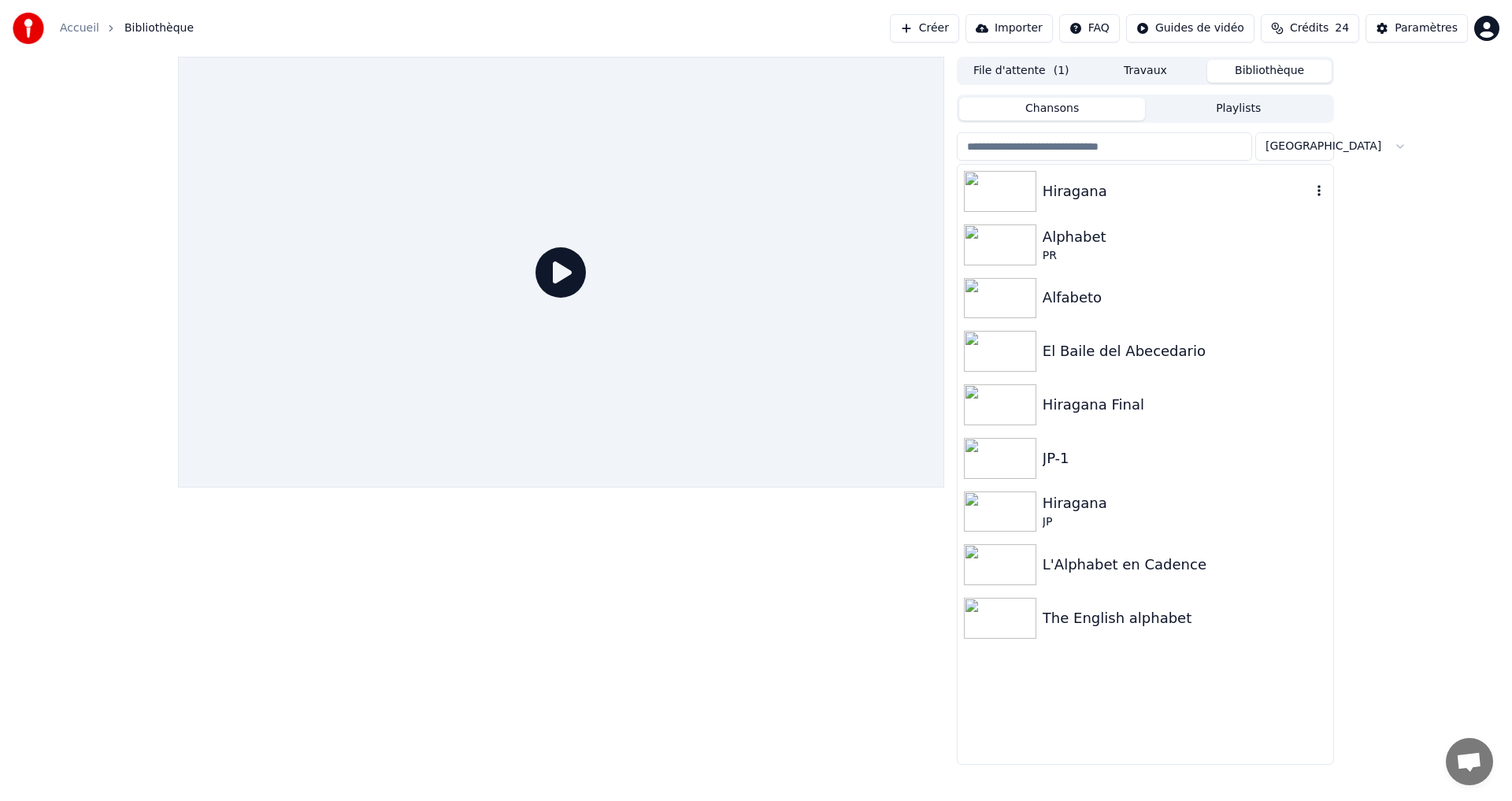
click at [1164, 198] on div "Hiragana" at bounding box center [1177, 191] width 269 height 22
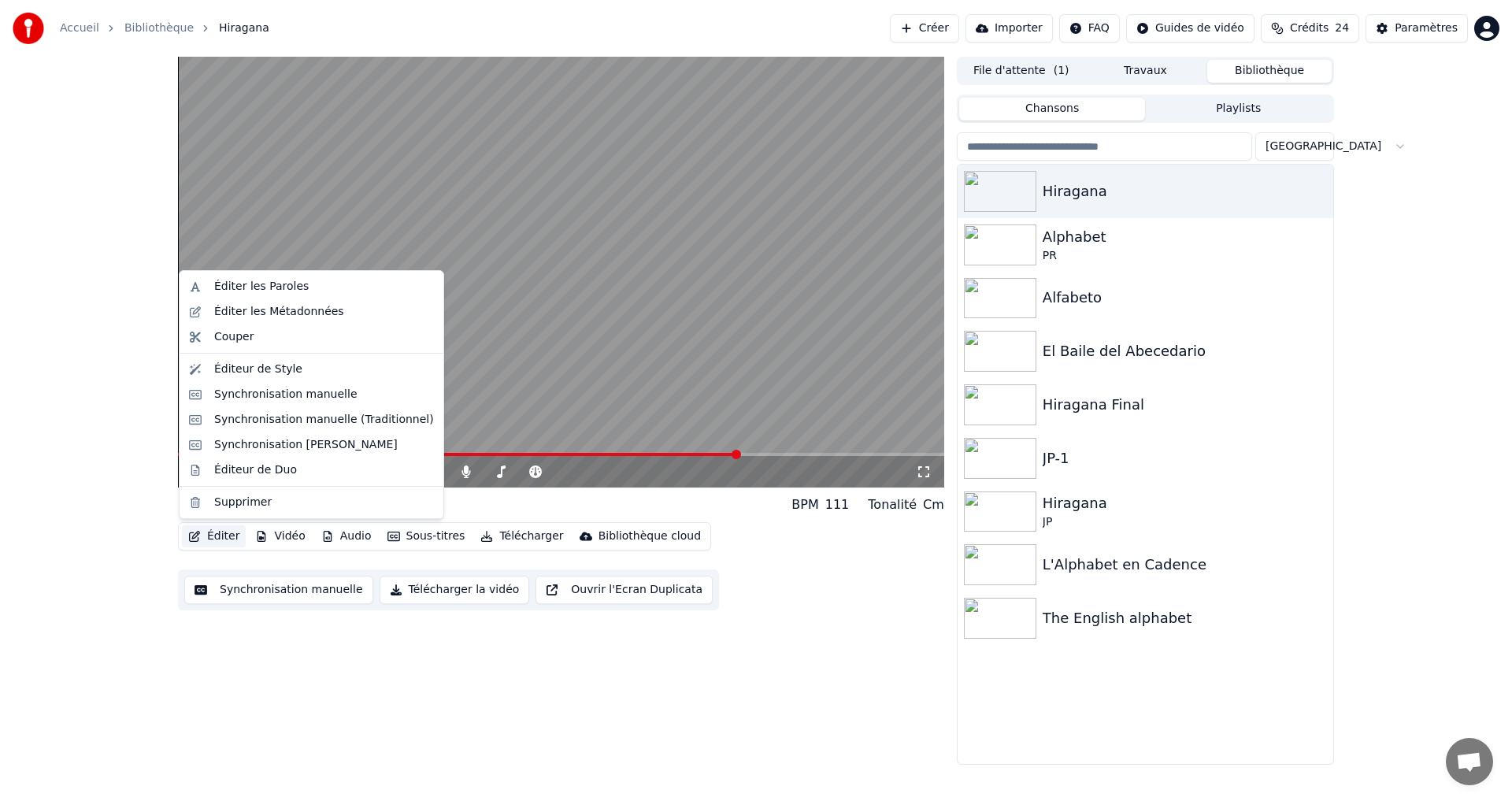
click at [205, 533] on button "Éditer" at bounding box center [214, 536] width 64 height 22
click at [290, 393] on div "Synchronisation manuelle" at bounding box center [285, 394] width 144 height 16
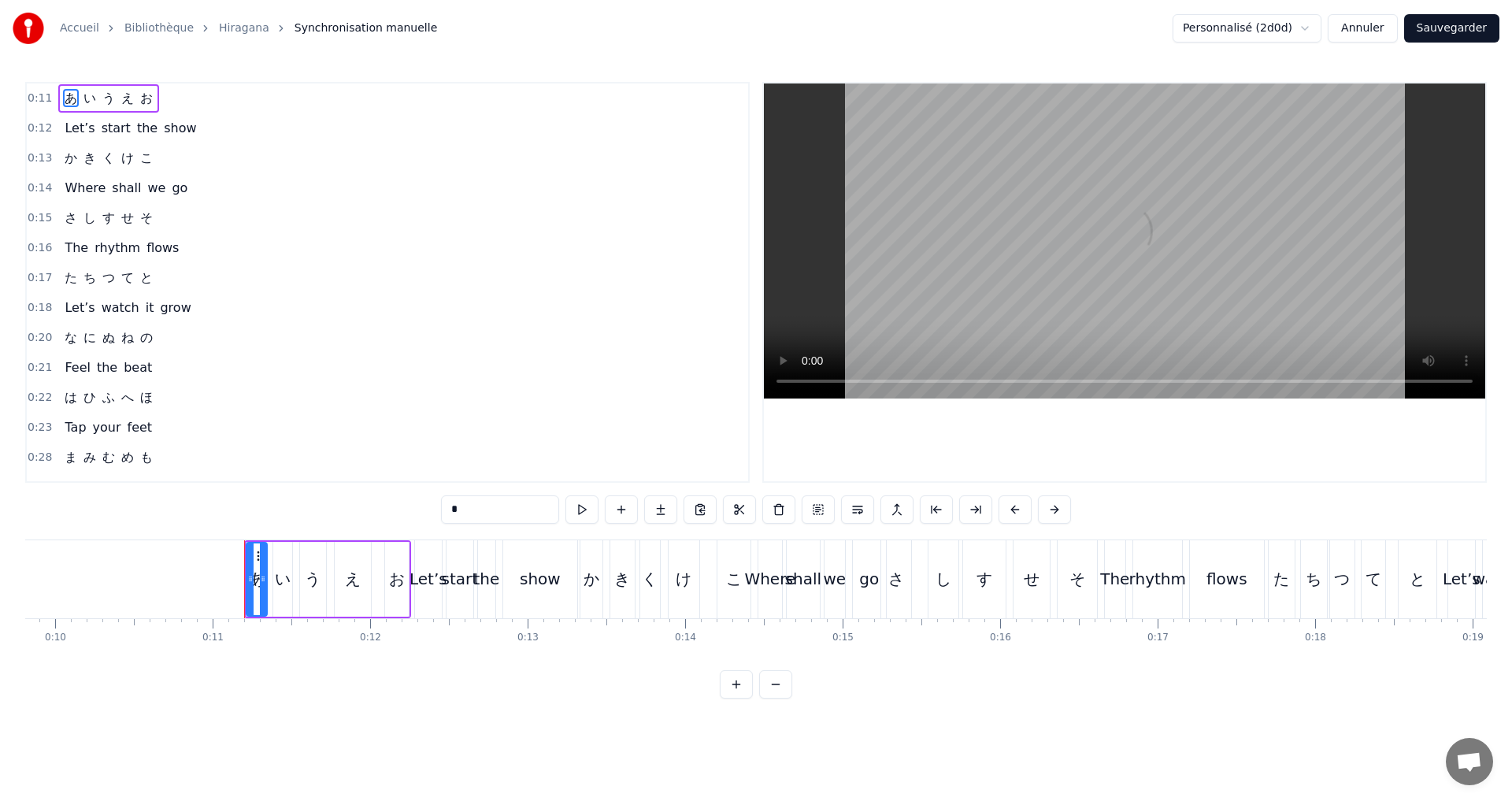
scroll to position [0, 1684]
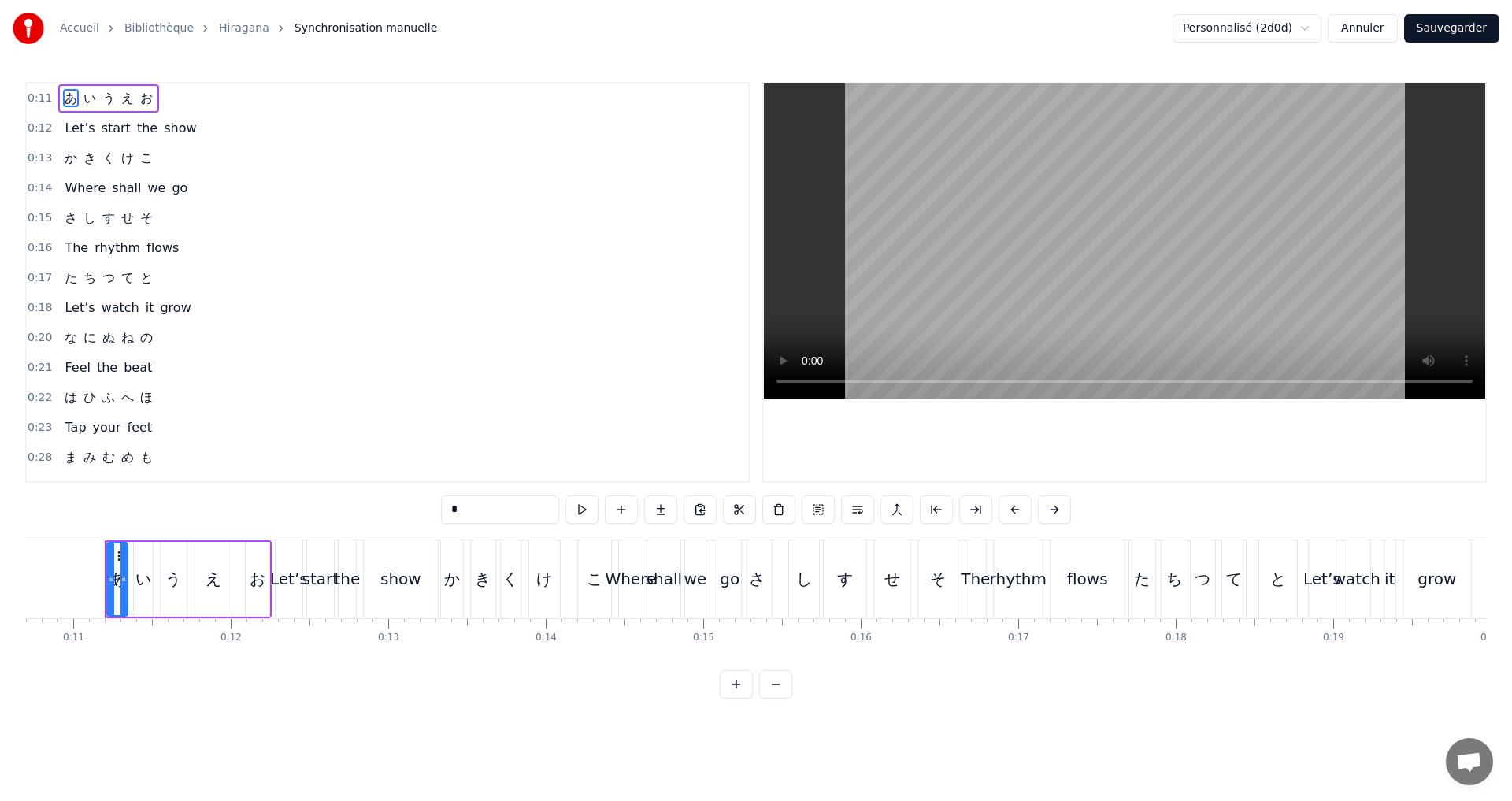
click at [1380, 33] on button "Annuler" at bounding box center [1362, 29] width 70 height 29
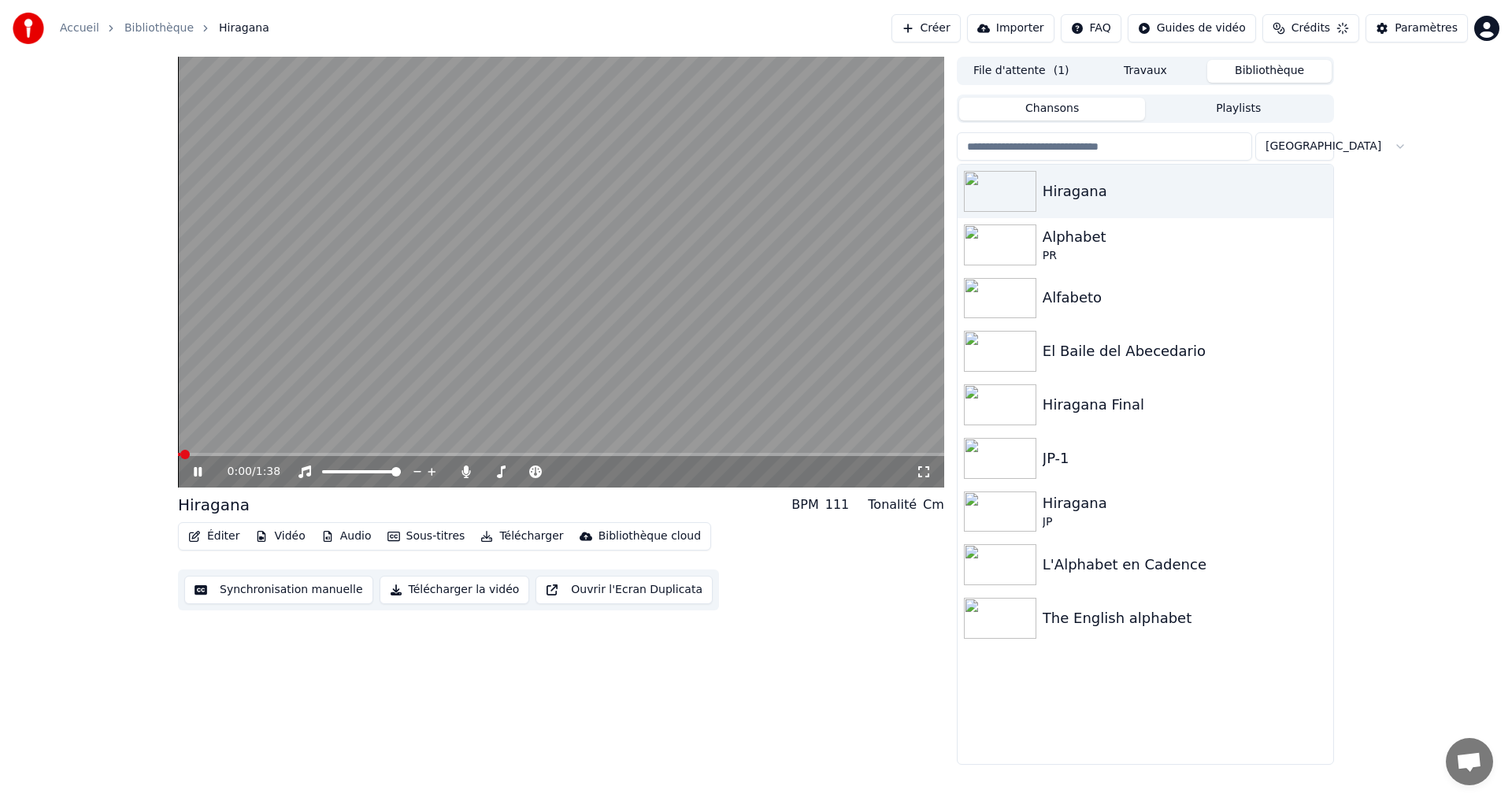
click at [208, 541] on button "Éditer" at bounding box center [214, 536] width 64 height 22
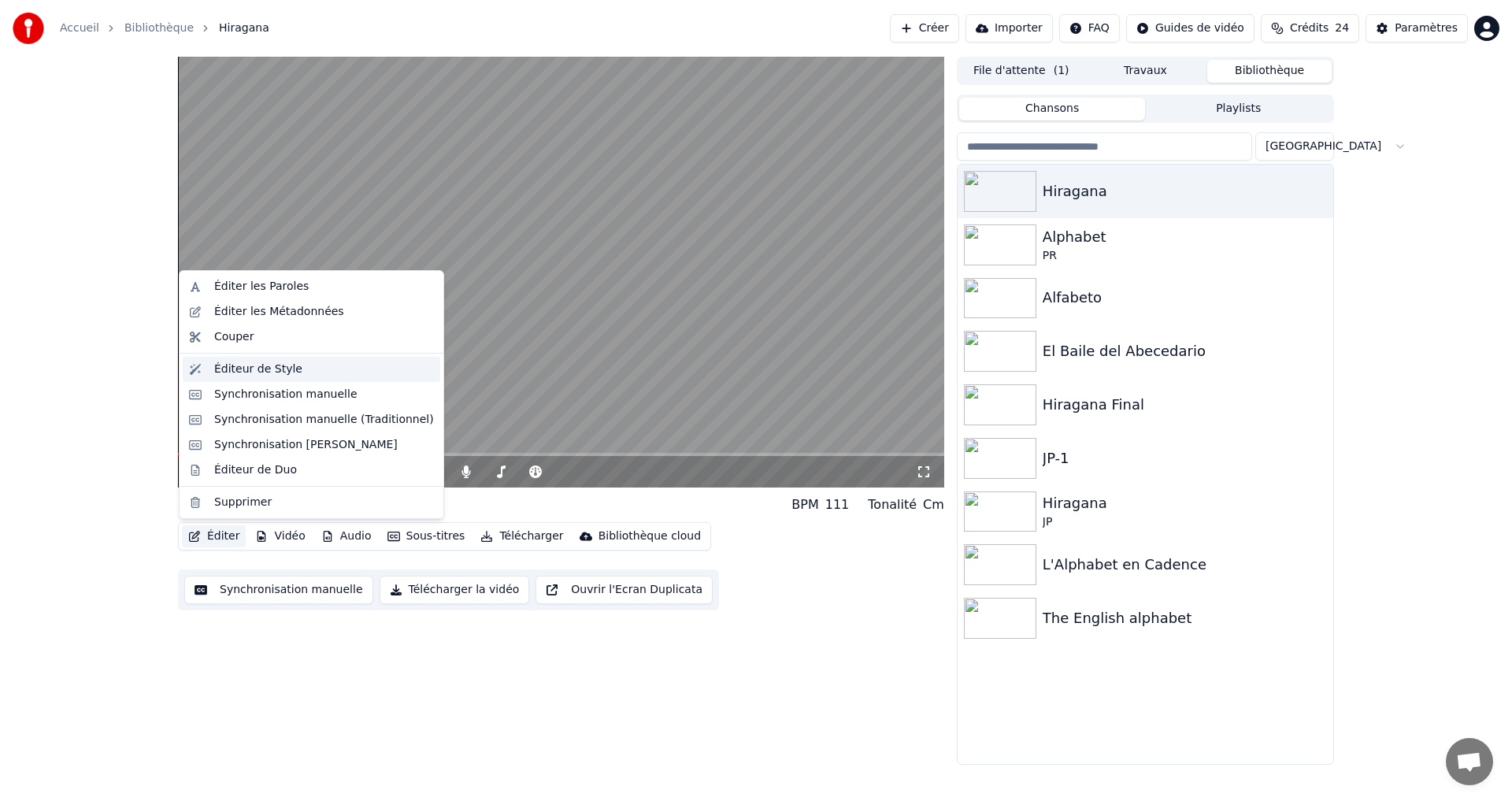
click at [312, 361] on div "Éditeur de Style" at bounding box center [324, 369] width 219 height 16
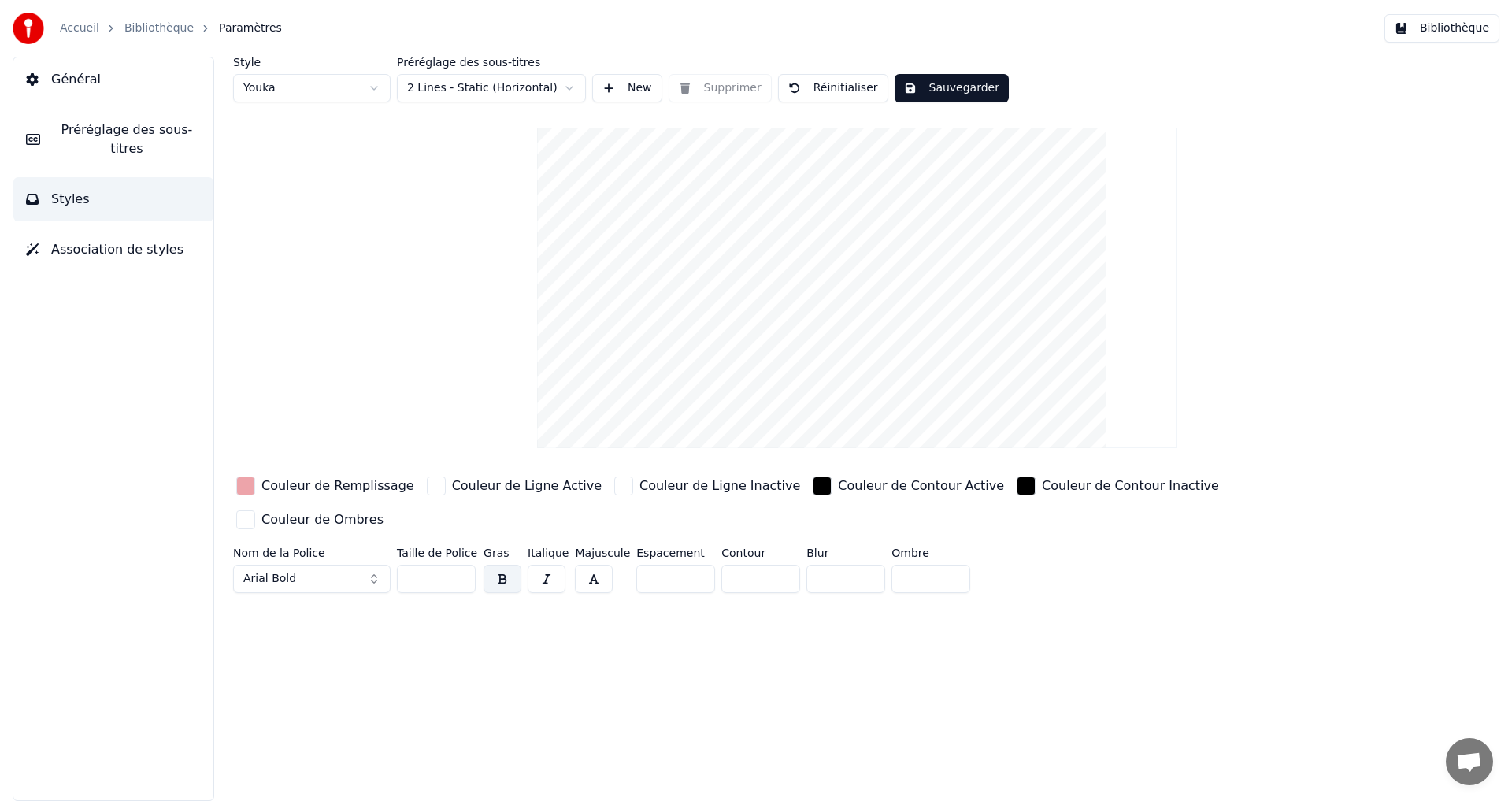
click at [121, 113] on button "Préréglage des sous-titres" at bounding box center [113, 139] width 200 height 63
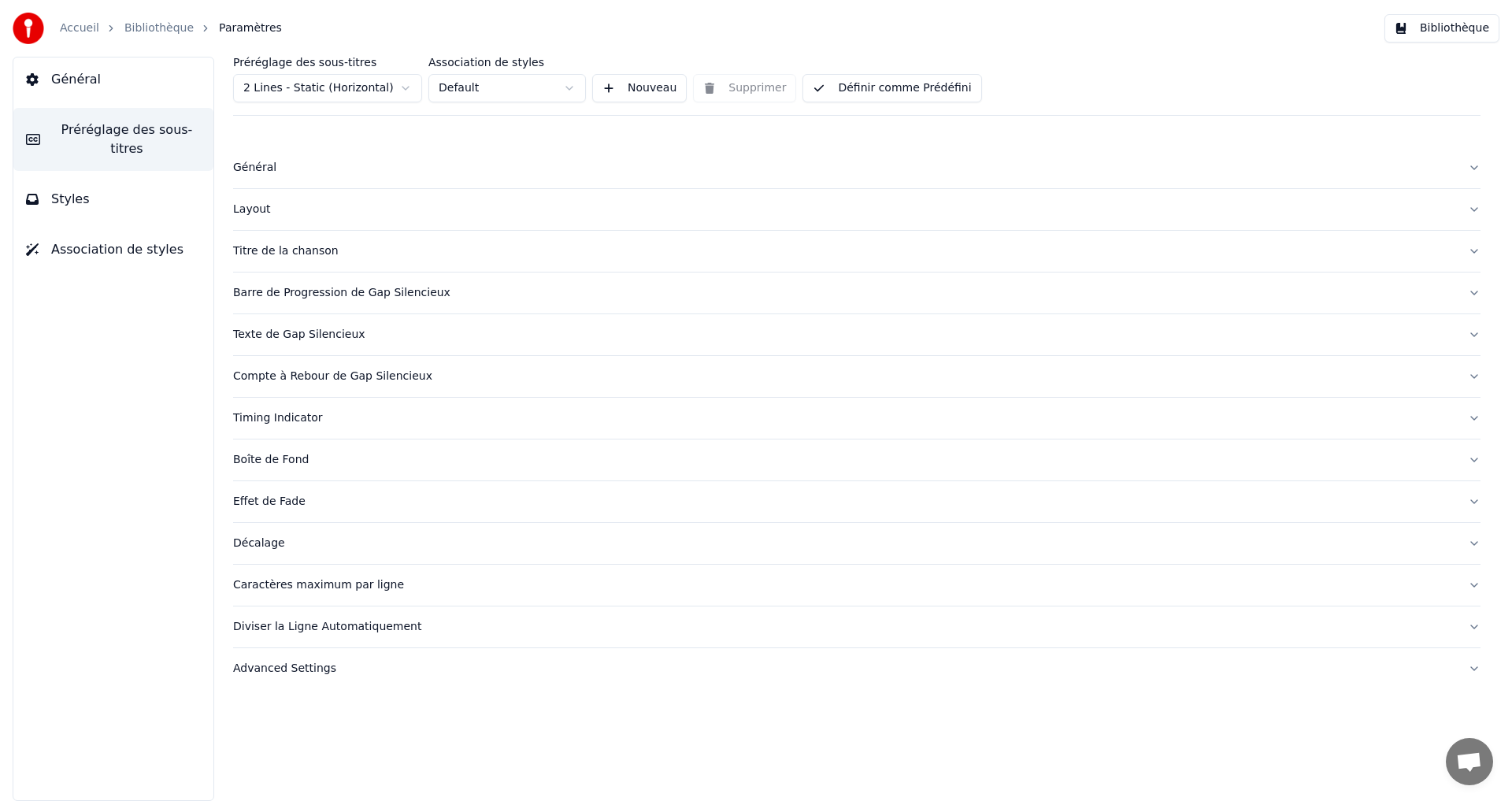
click at [359, 418] on div "Timing Indicator" at bounding box center [844, 418] width 1222 height 16
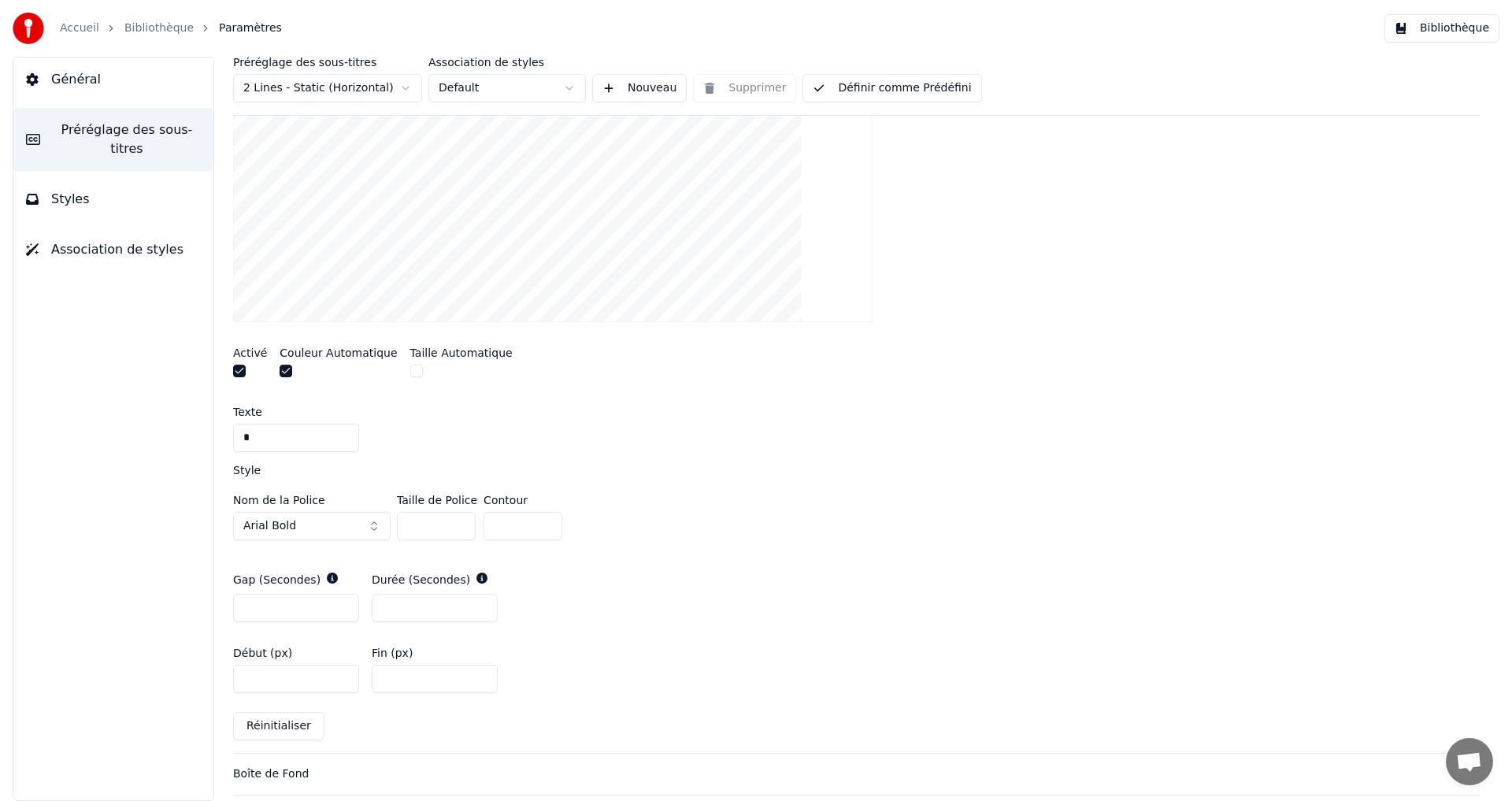
scroll to position [473, 0]
click at [272, 727] on button "Réinitialiser" at bounding box center [278, 725] width 91 height 29
type input "*"
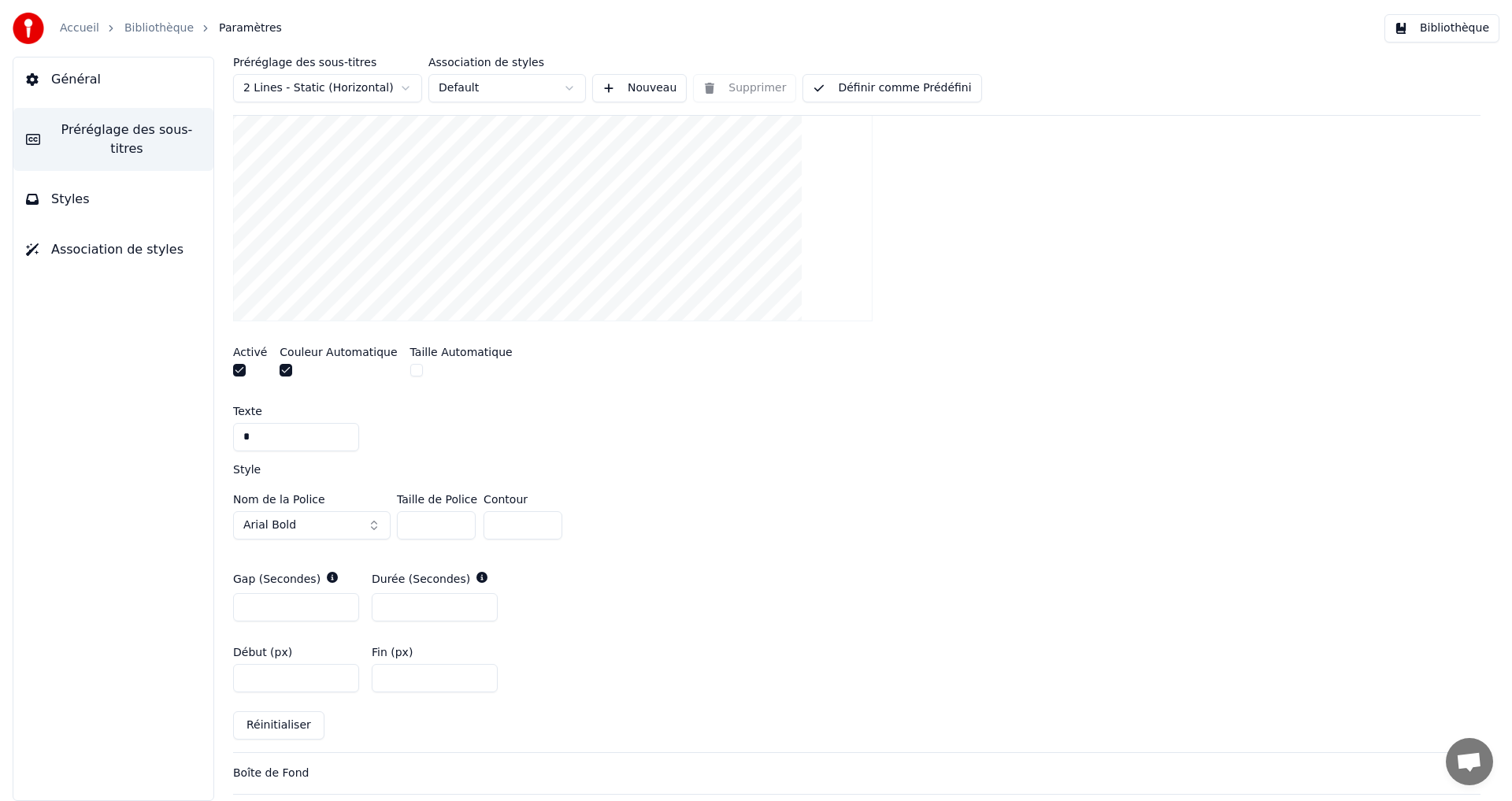
type input "****"
type input "***"
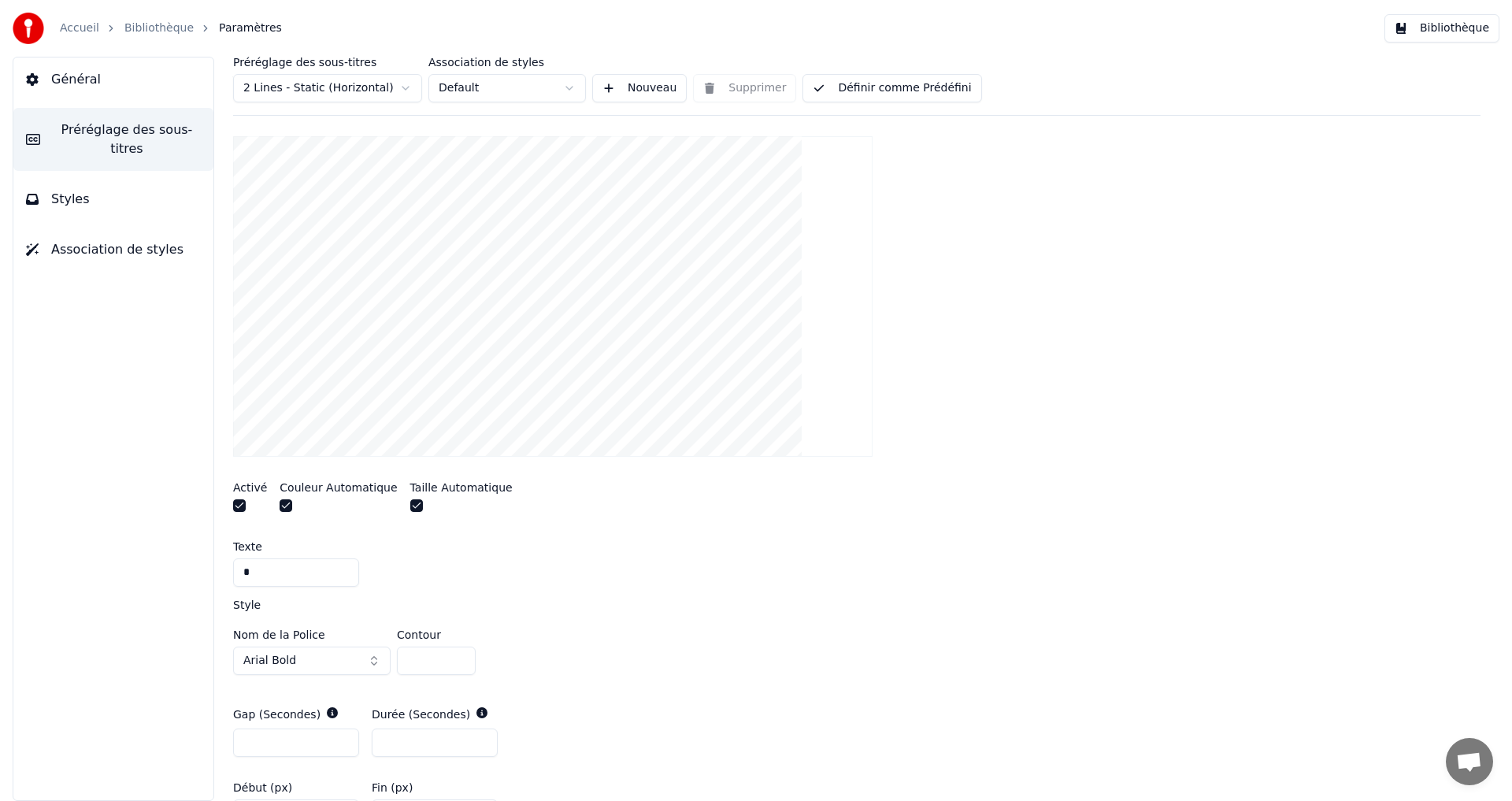
scroll to position [158, 0]
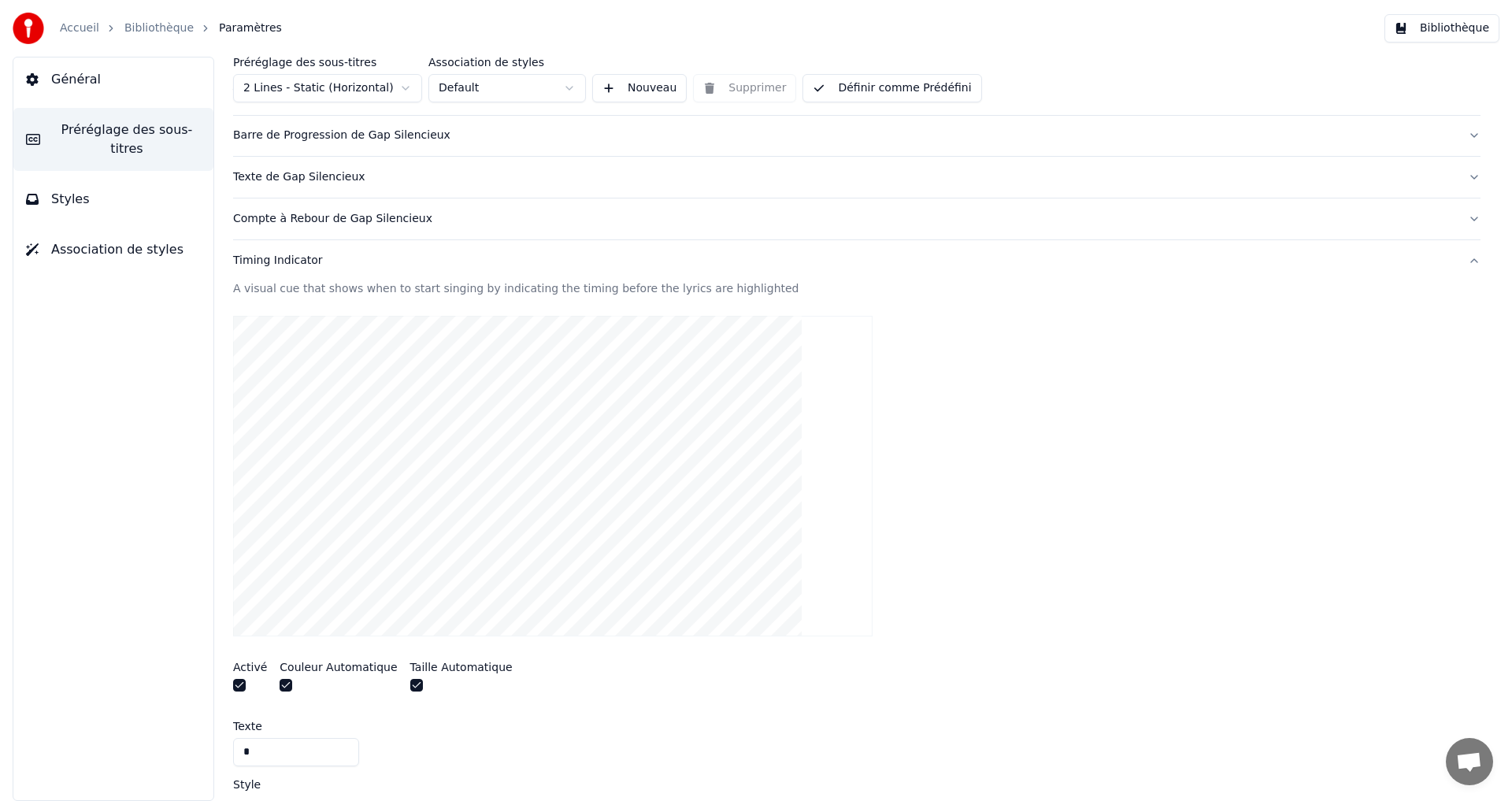
click at [870, 87] on button "Définir comme Prédéfini" at bounding box center [891, 88] width 178 height 29
click at [836, 88] on button "Définir comme Prédéfini" at bounding box center [891, 88] width 178 height 29
click at [1477, 21] on button "Bibliothèque" at bounding box center [1442, 29] width 115 height 29
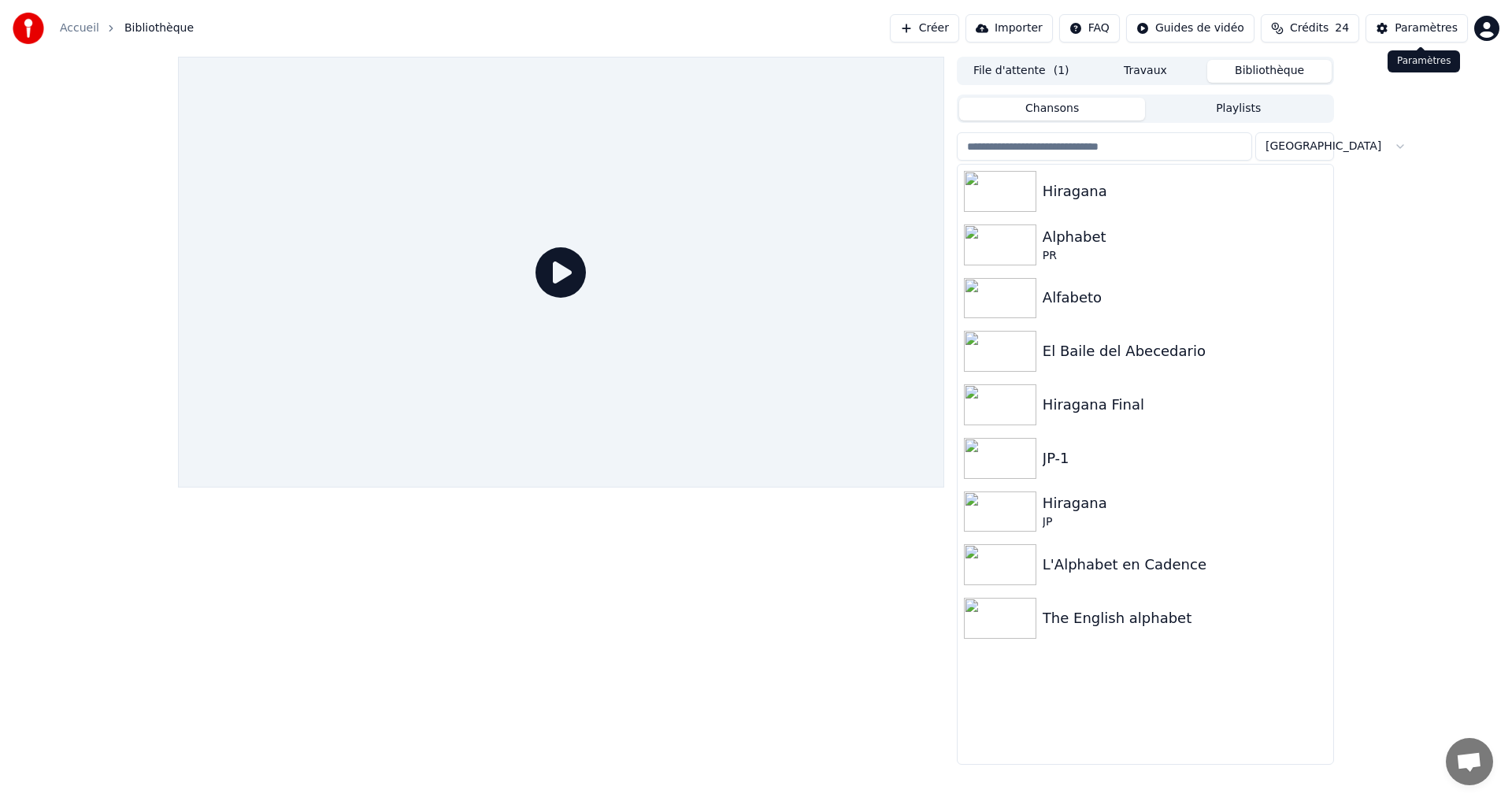
click at [1456, 30] on div "Paramètres" at bounding box center [1425, 29] width 63 height 16
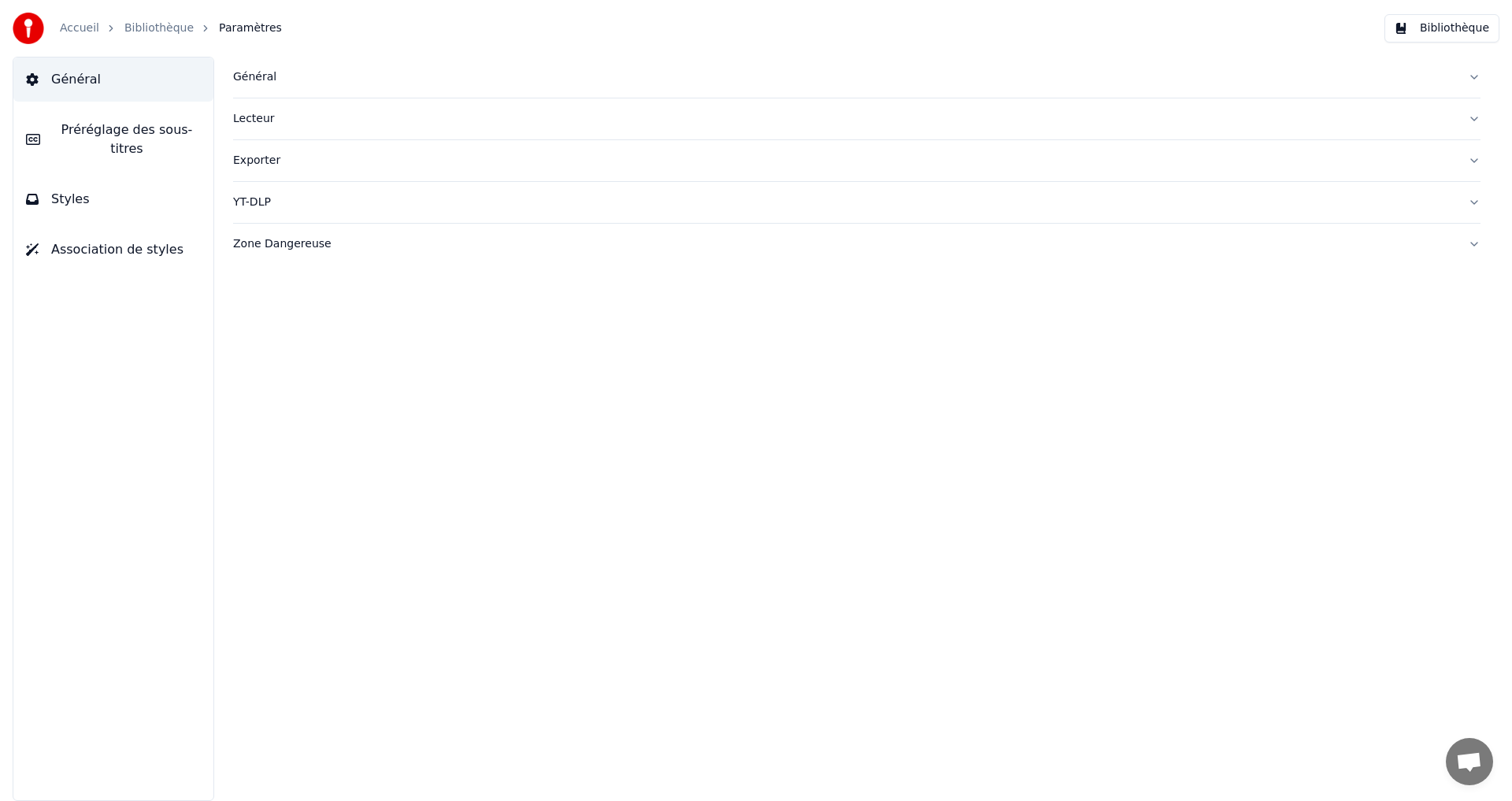
click at [1475, 33] on button "Bibliothèque" at bounding box center [1442, 29] width 115 height 29
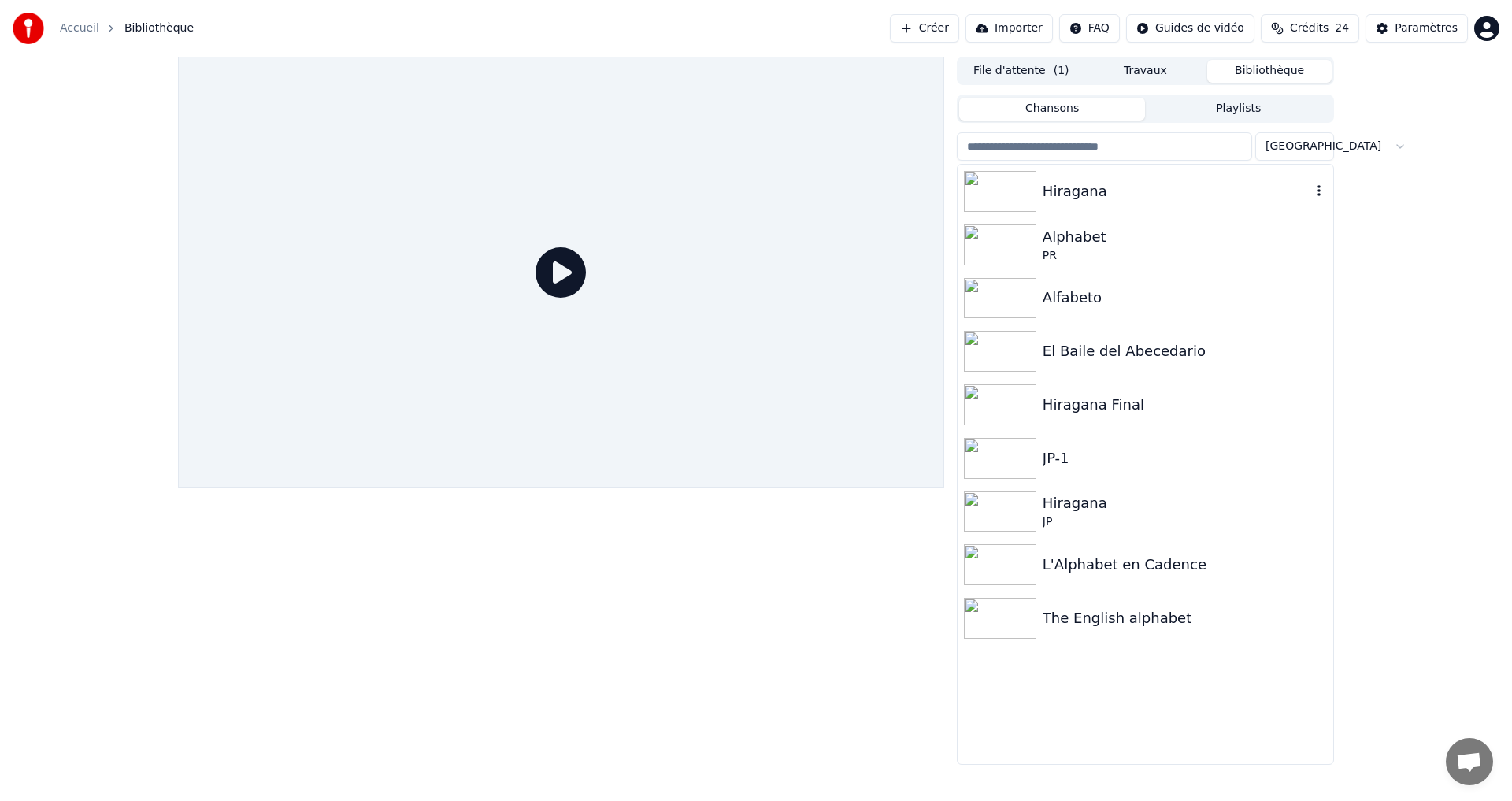
click at [1209, 182] on div "Hiragana" at bounding box center [1177, 191] width 269 height 22
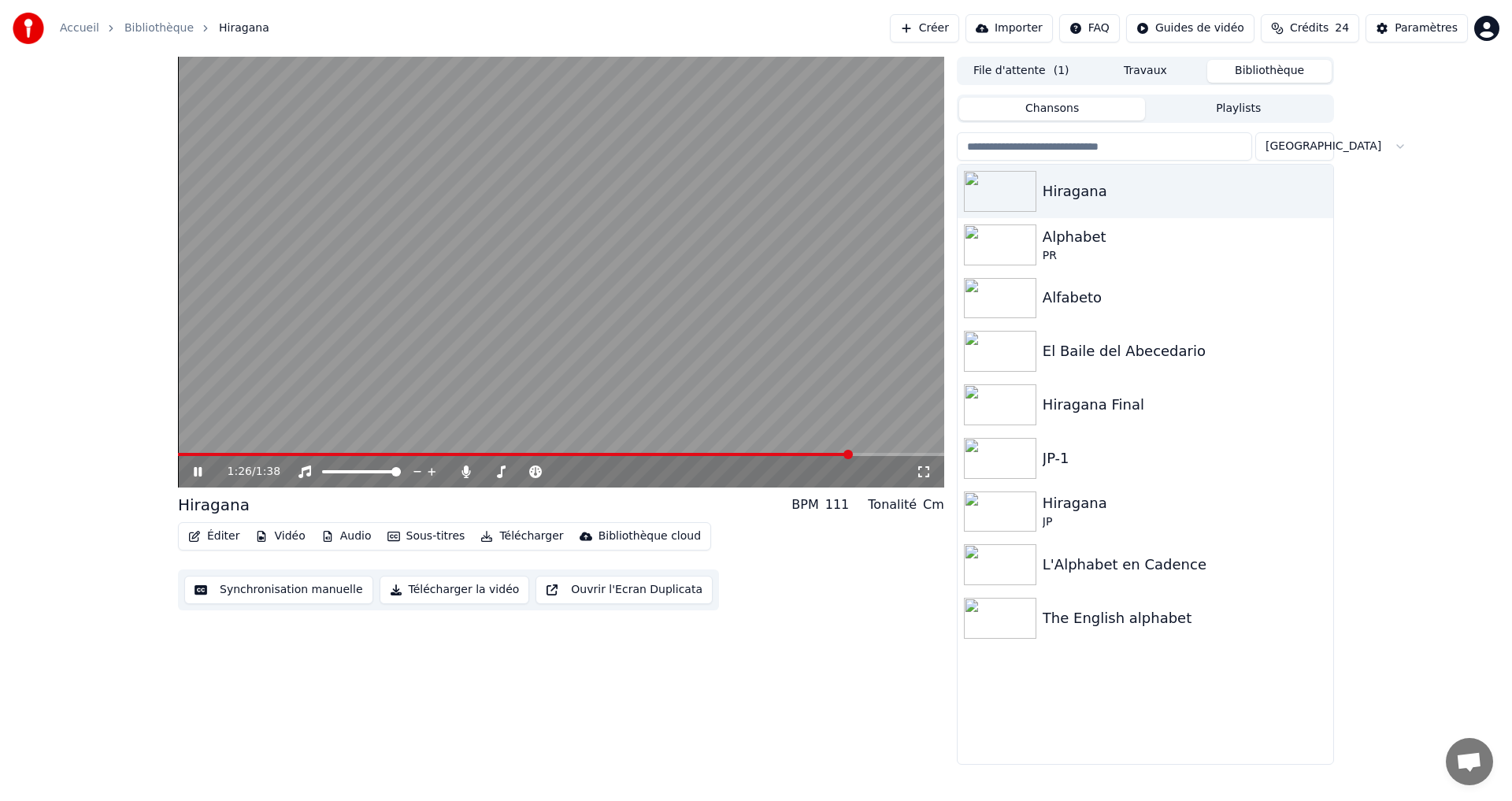
click at [200, 534] on icon "button" at bounding box center [194, 536] width 12 height 11
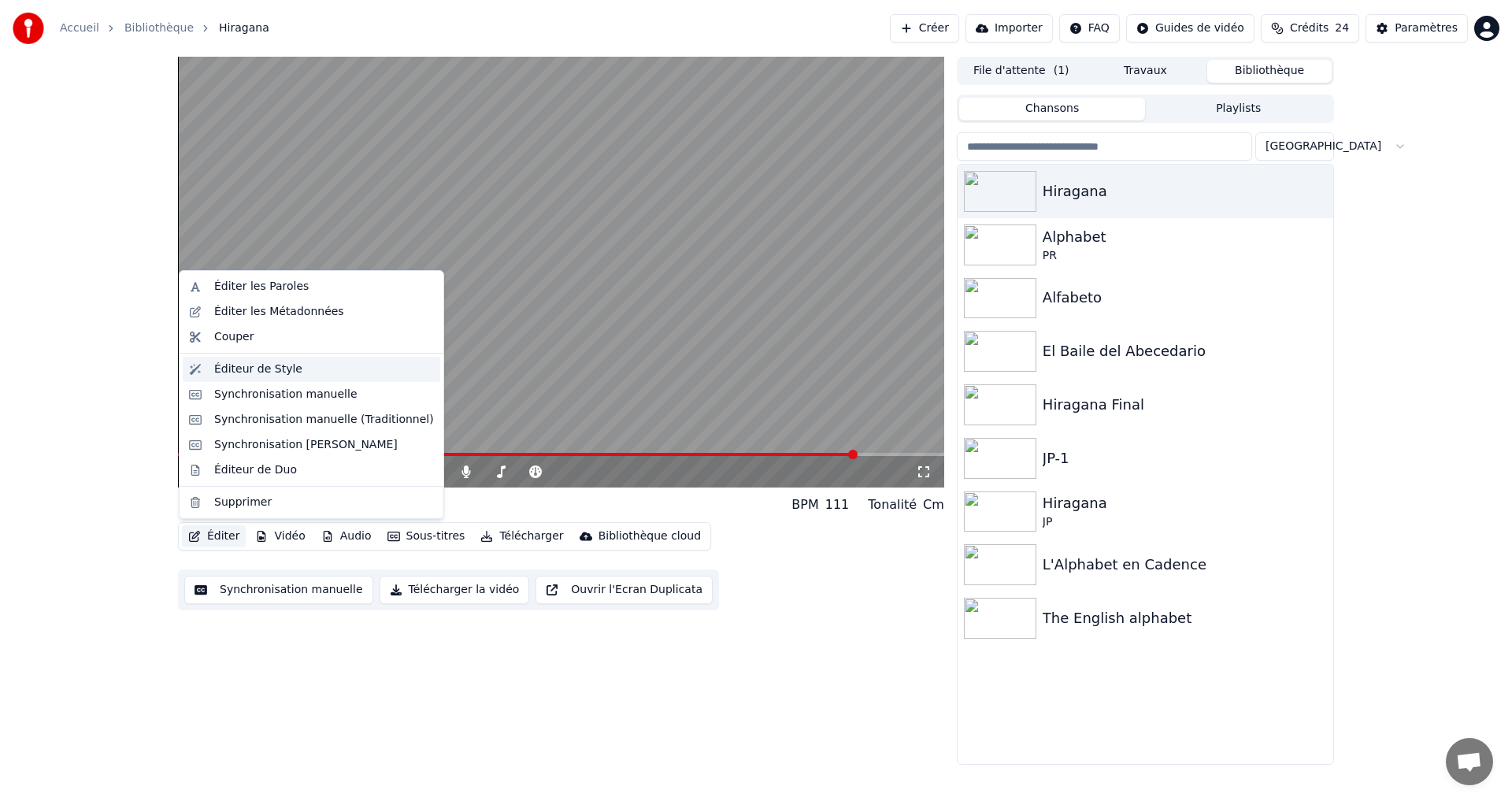
click at [298, 369] on div "Éditeur de Style" at bounding box center [324, 369] width 219 height 16
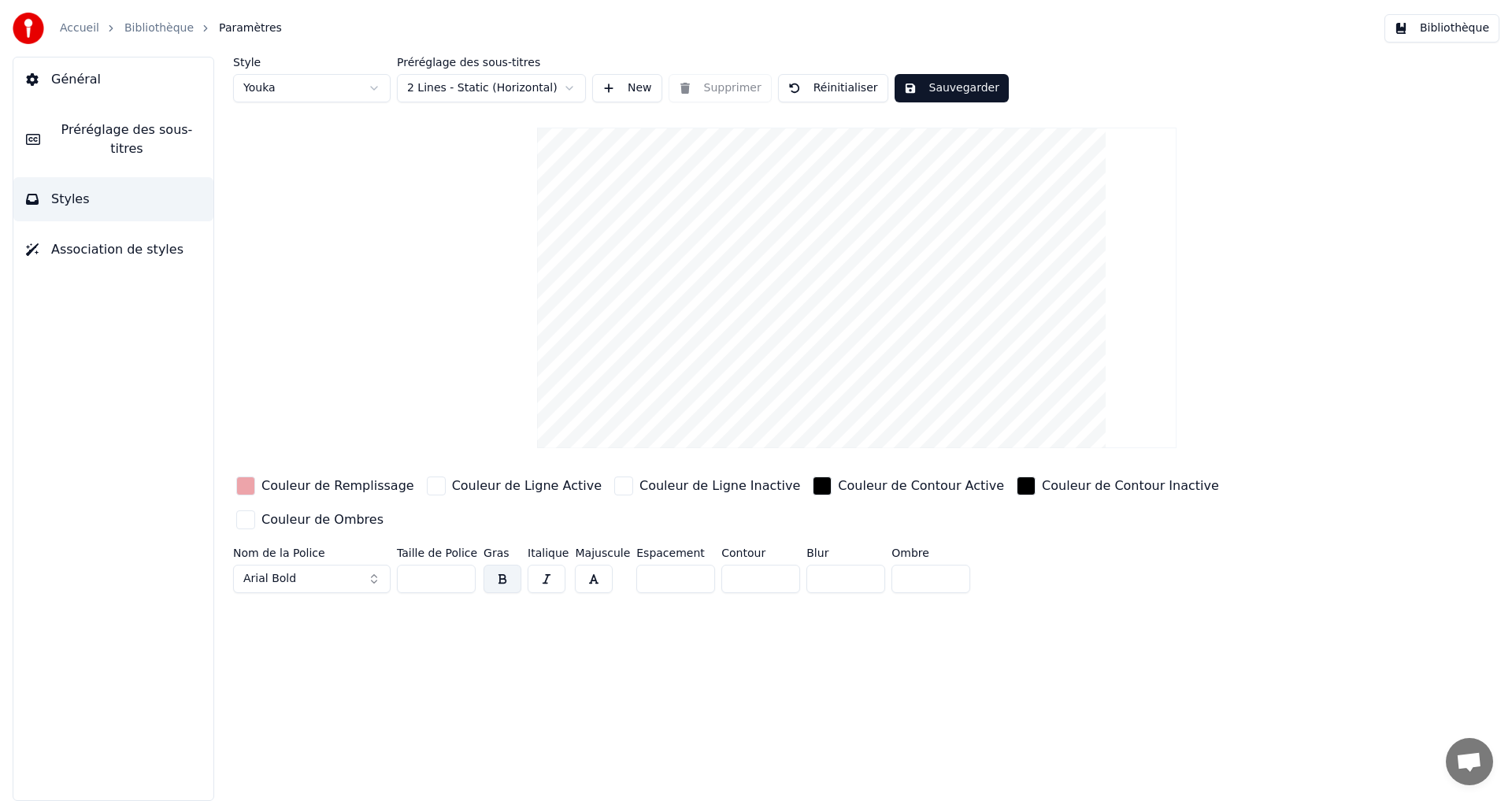
click at [158, 134] on span "Préréglage des sous-titres" at bounding box center [127, 139] width 148 height 37
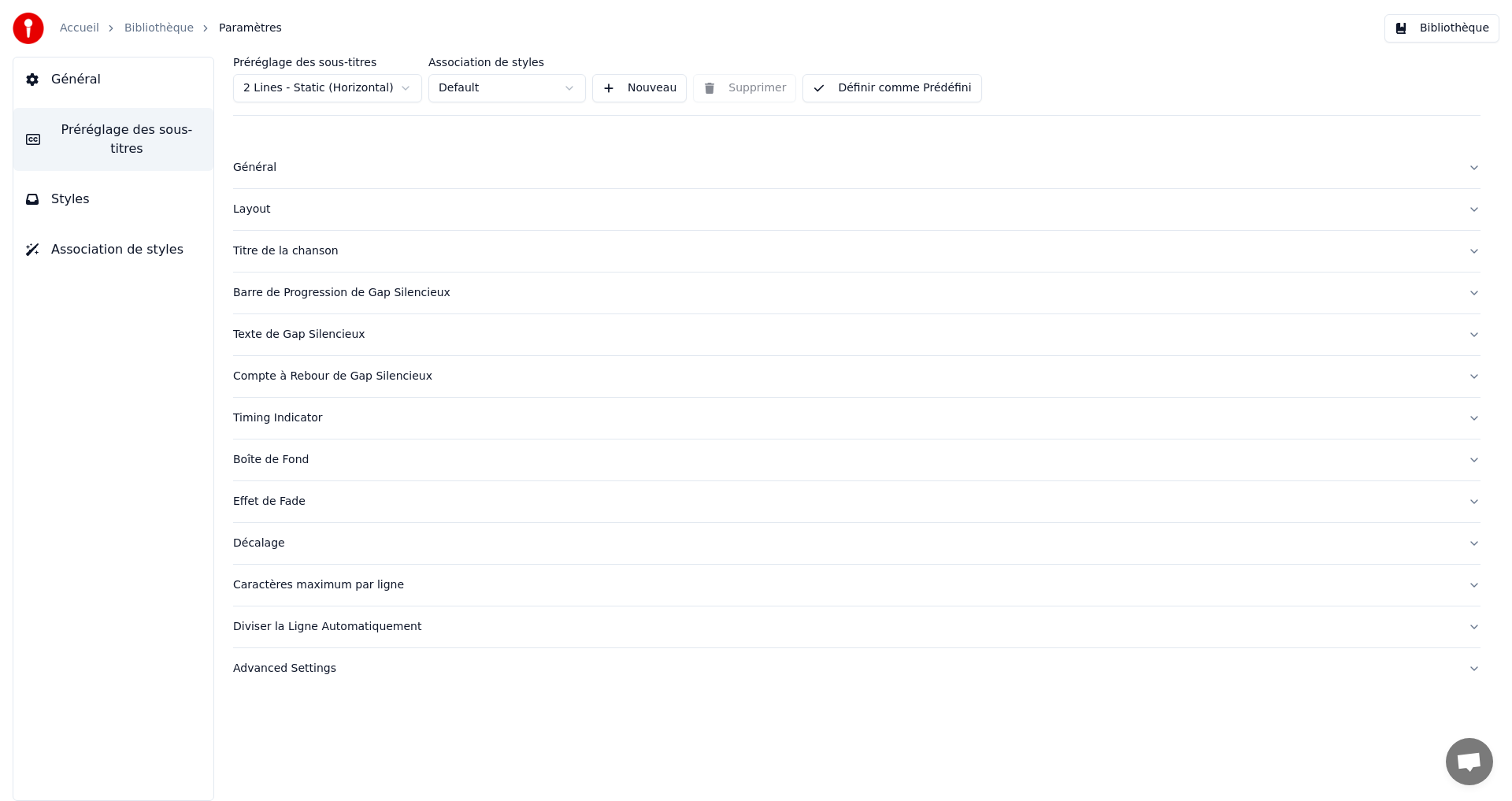
click at [341, 406] on button "Timing Indicator" at bounding box center [856, 418] width 1247 height 41
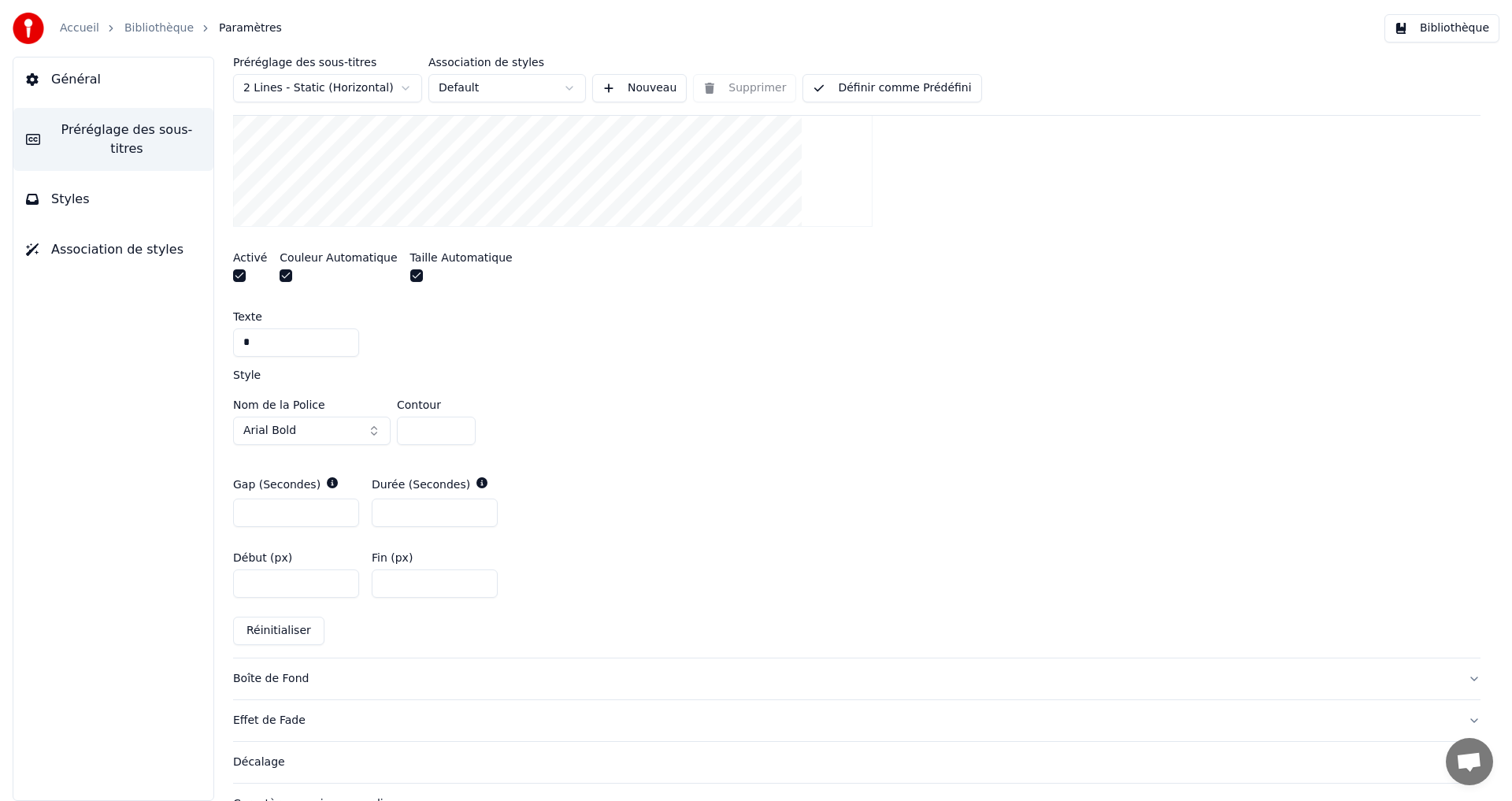
scroll to position [630, 0]
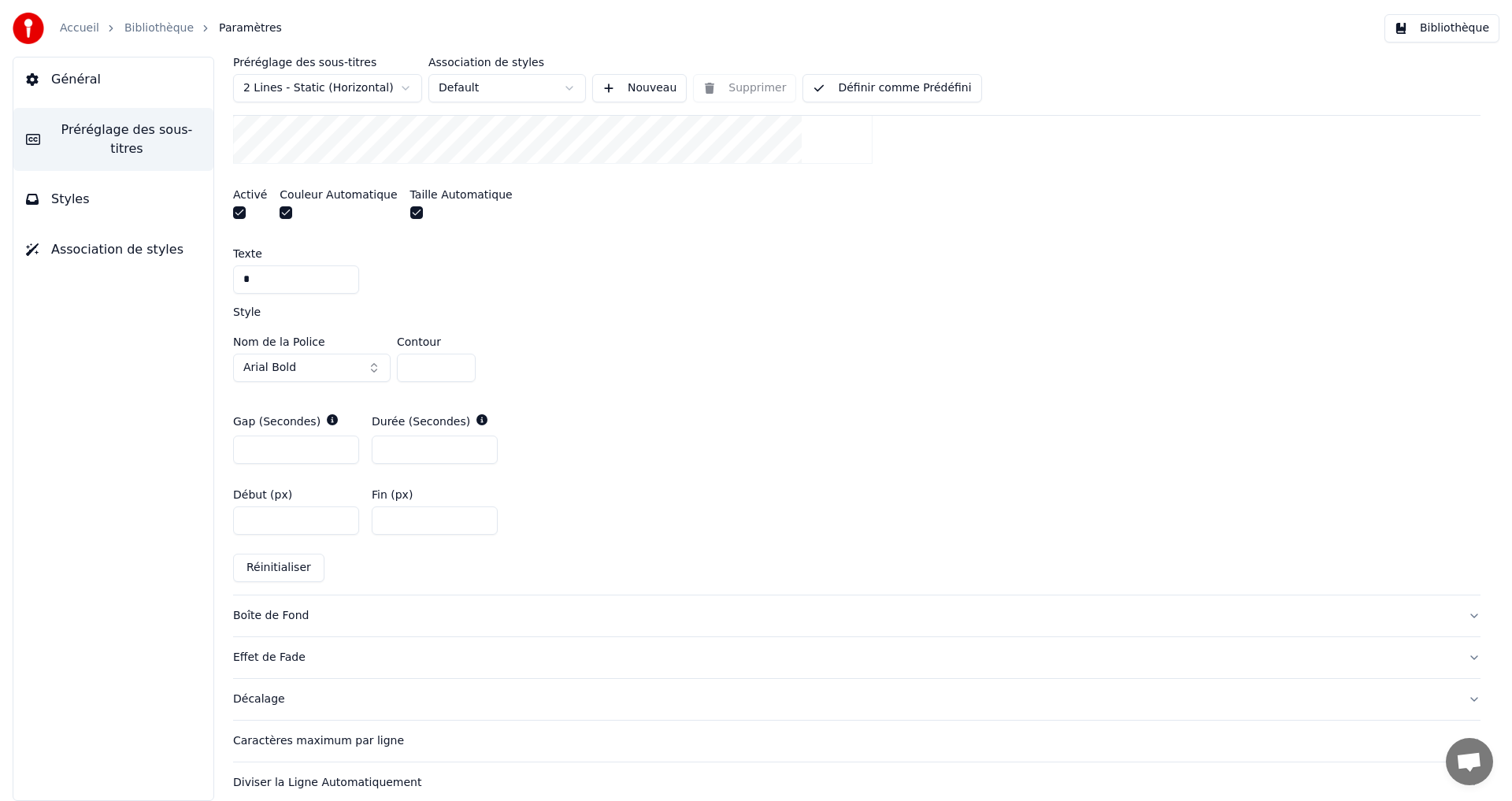
drag, startPoint x: 260, startPoint y: 517, endPoint x: 248, endPoint y: 516, distance: 12.0
click at [248, 516] on input "****" at bounding box center [295, 521] width 126 height 29
click at [252, 525] on input "****" at bounding box center [295, 521] width 126 height 29
click at [252, 520] on input "****" at bounding box center [295, 521] width 126 height 29
type input "****"
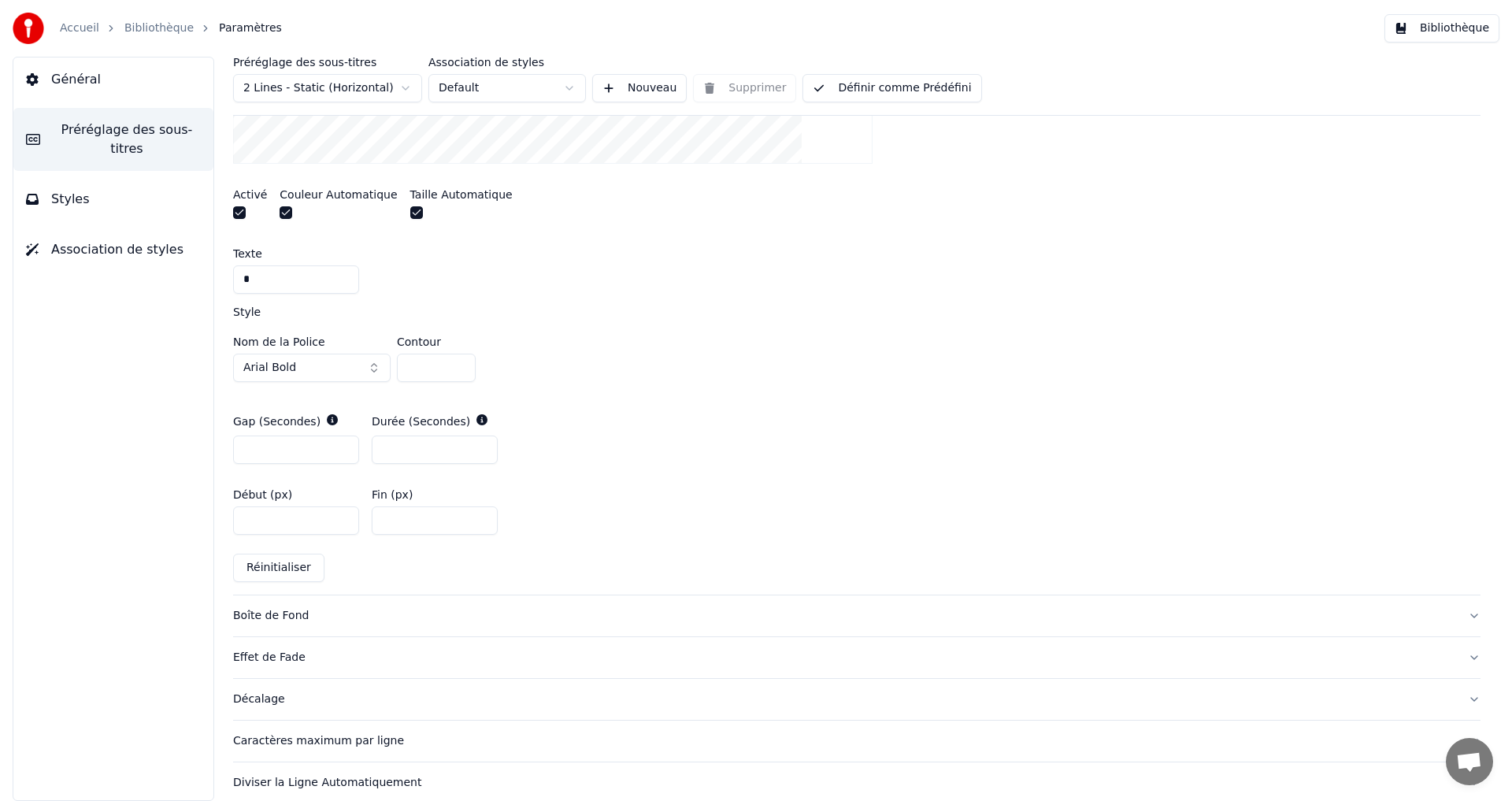
click at [390, 518] on input "***" at bounding box center [434, 521] width 126 height 29
type input "****"
click at [916, 92] on button "Définir comme Prédéfini" at bounding box center [891, 88] width 178 height 29
click at [855, 81] on button "Terminé" at bounding box center [847, 88] width 89 height 29
click at [837, 88] on button "Définir comme Prédéfini" at bounding box center [891, 88] width 178 height 29
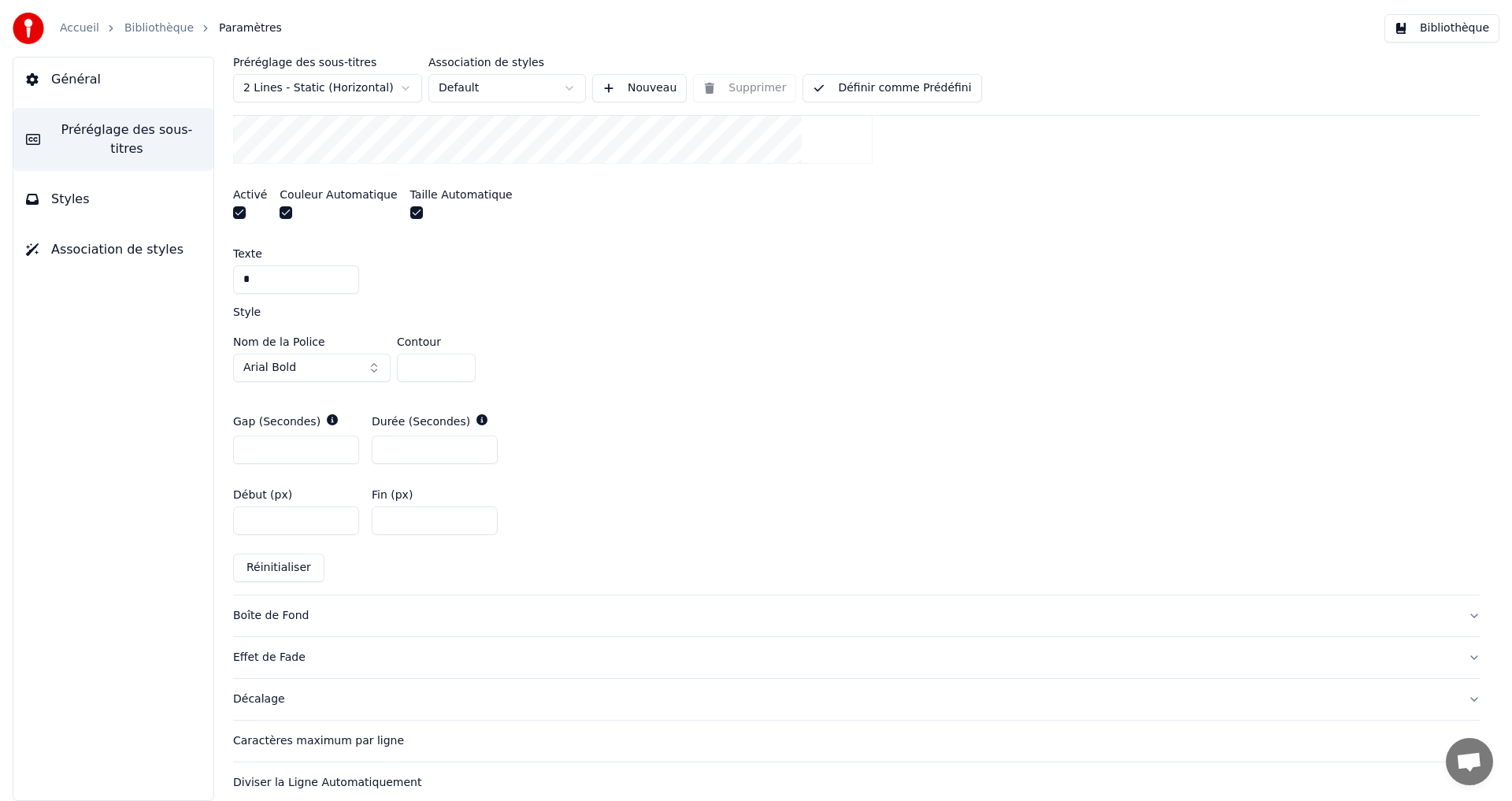
click at [1442, 30] on button "Bibliothèque" at bounding box center [1442, 29] width 115 height 29
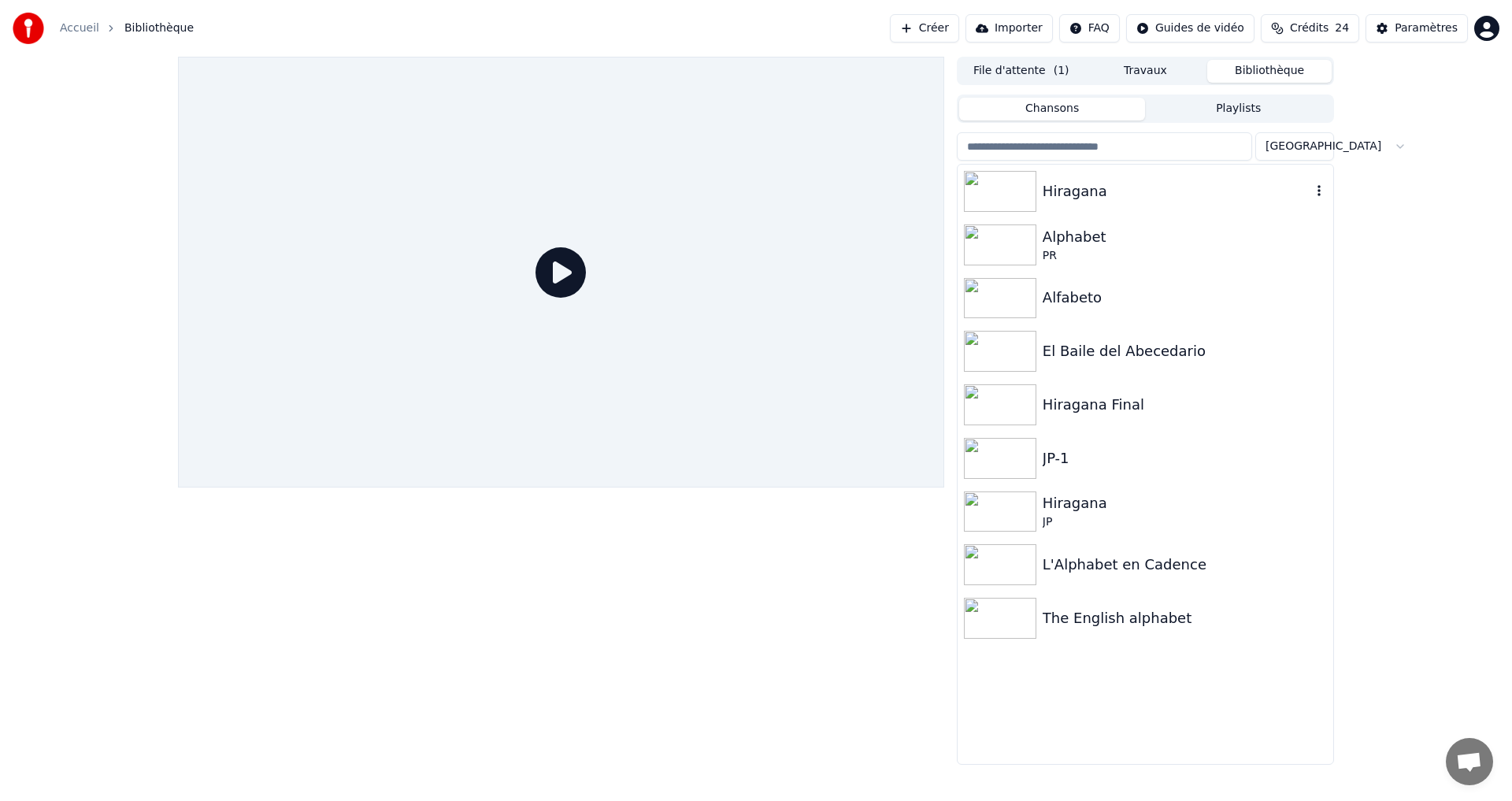
click at [1093, 187] on div "Hiragana" at bounding box center [1177, 191] width 269 height 22
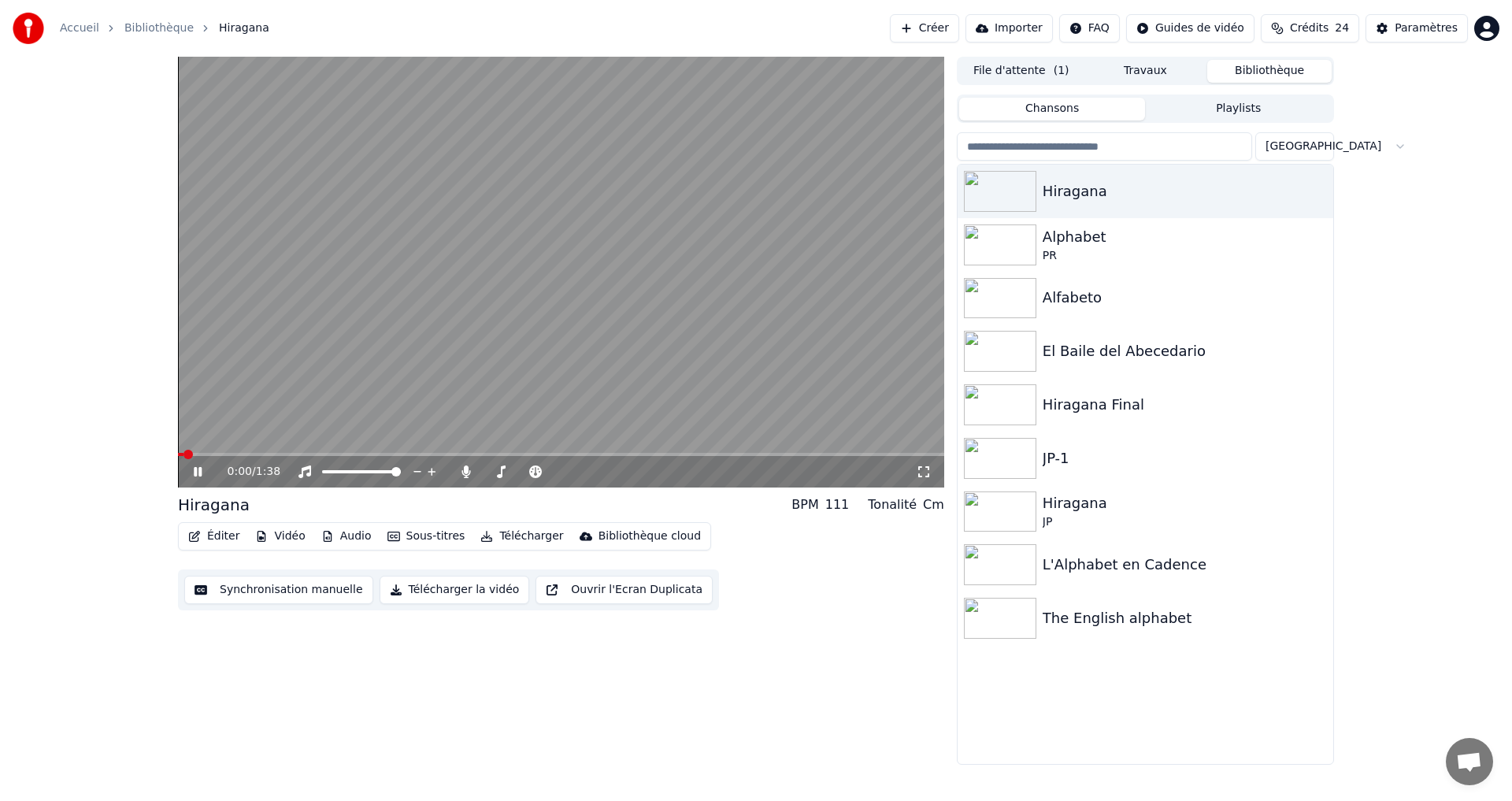
click at [227, 451] on video at bounding box center [560, 272] width 766 height 431
click at [227, 454] on span at bounding box center [560, 455] width 766 height 4
click at [198, 477] on icon at bounding box center [209, 472] width 37 height 12
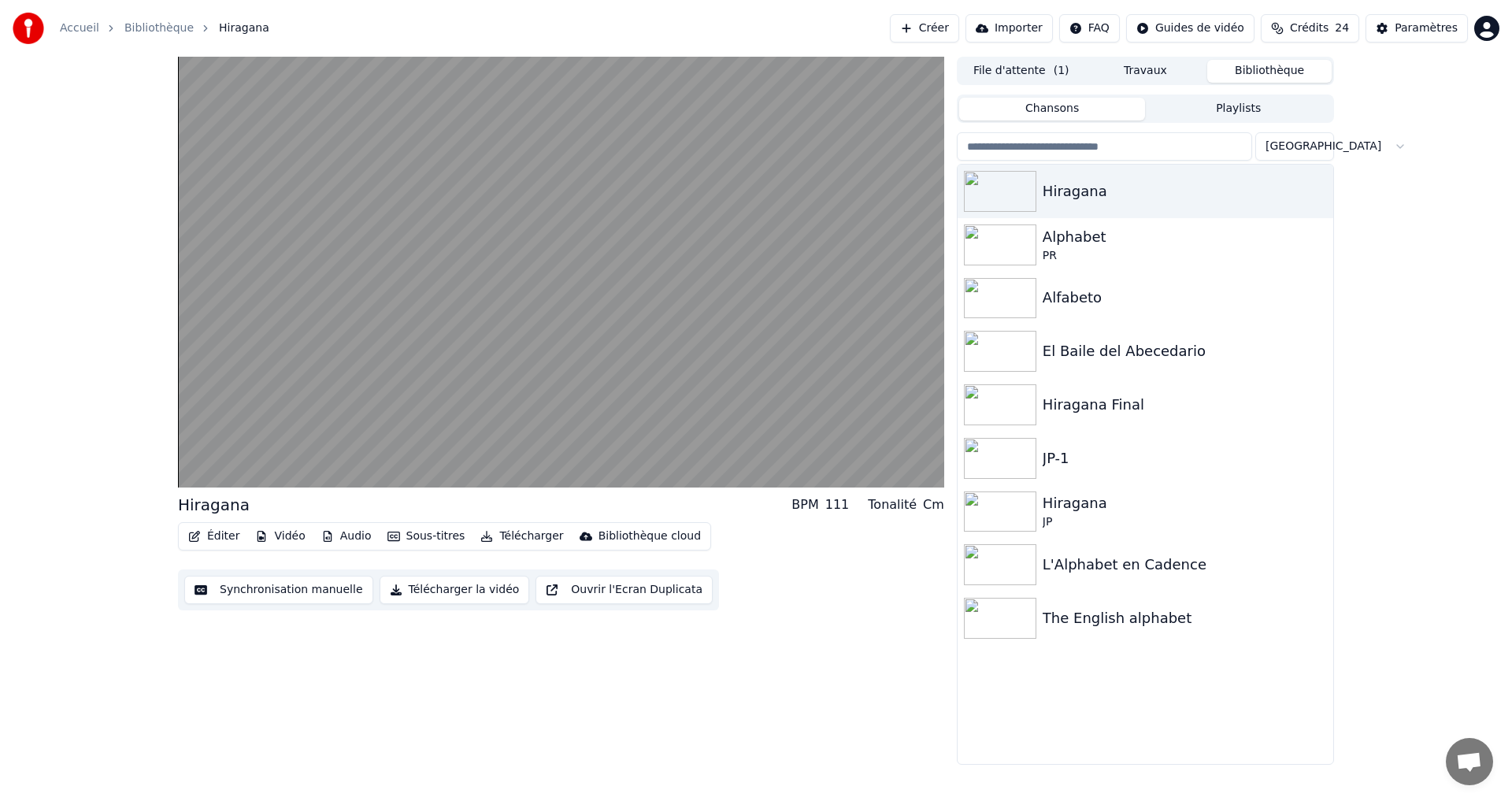
click at [221, 530] on button "Éditer" at bounding box center [214, 536] width 64 height 22
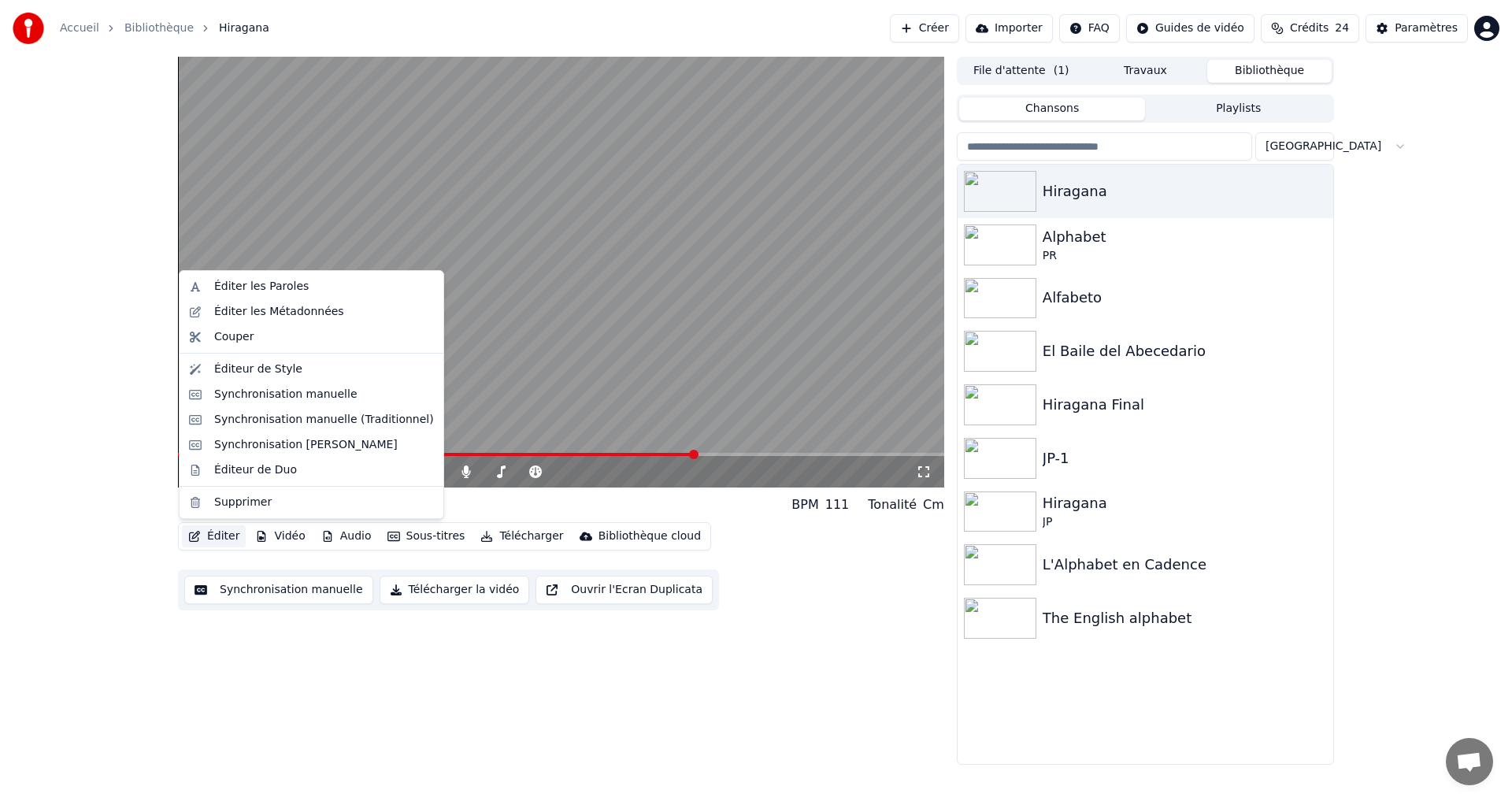
click at [93, 620] on div "1:06 / 1:38 Hiragana BPM 111 Tonalité Cm Éditer Vidéo Audio Sous-titres Télécha…" at bounding box center [756, 411] width 1512 height 708
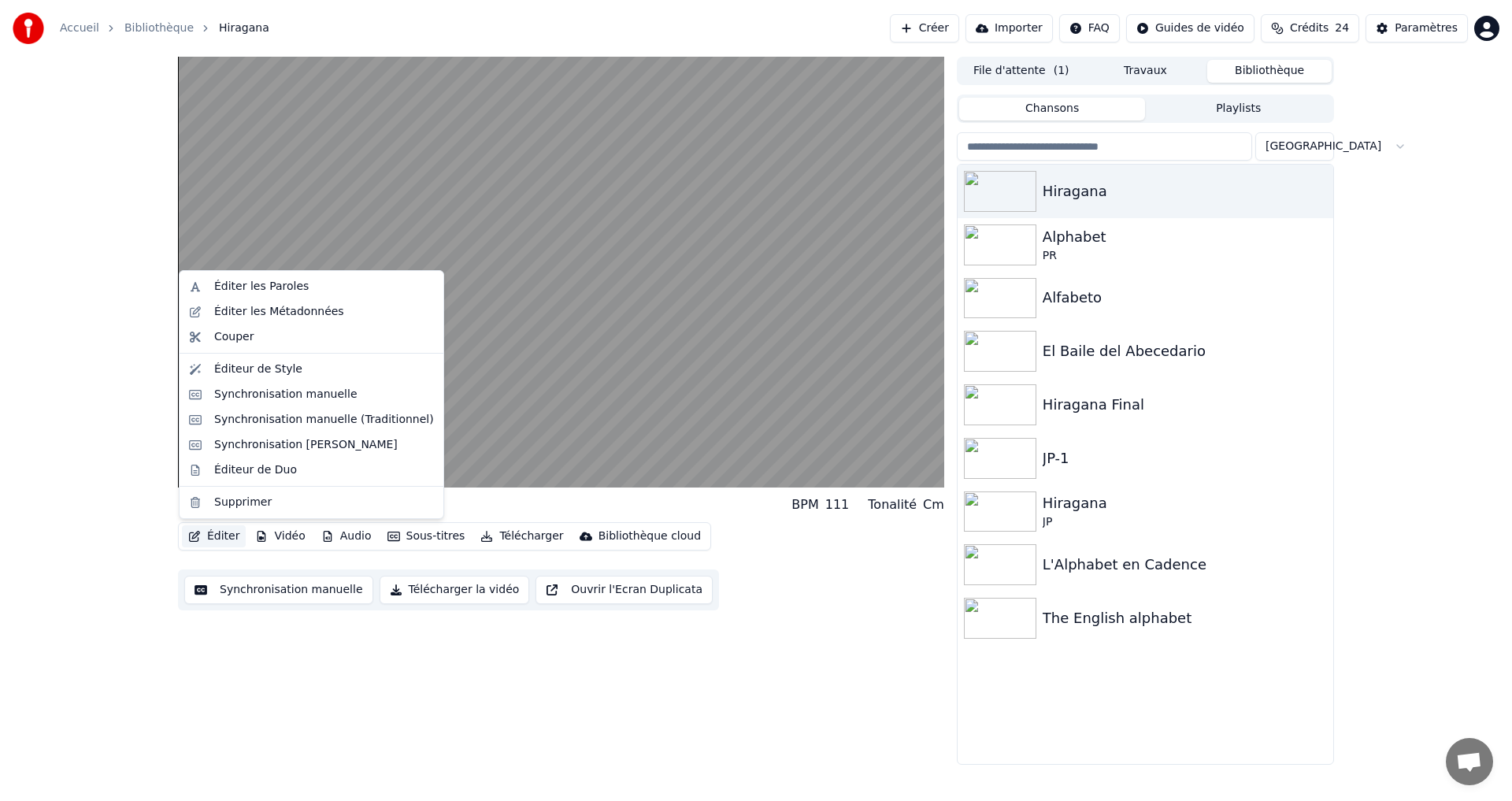
click at [218, 530] on button "Éditer" at bounding box center [214, 536] width 64 height 22
click at [293, 373] on div "Éditeur de Style" at bounding box center [324, 369] width 219 height 16
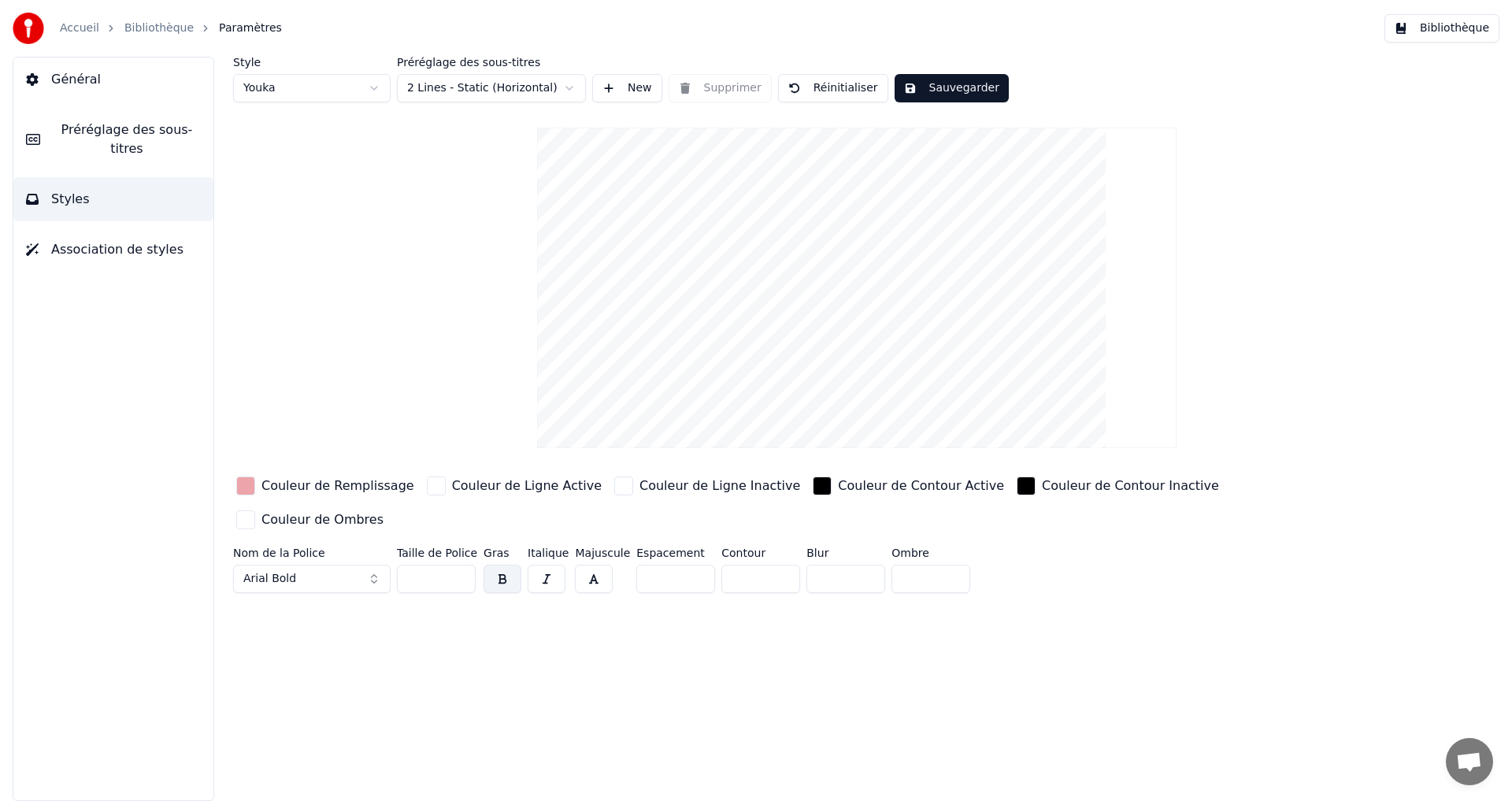
click at [129, 125] on span "Préréglage des sous-titres" at bounding box center [127, 139] width 148 height 37
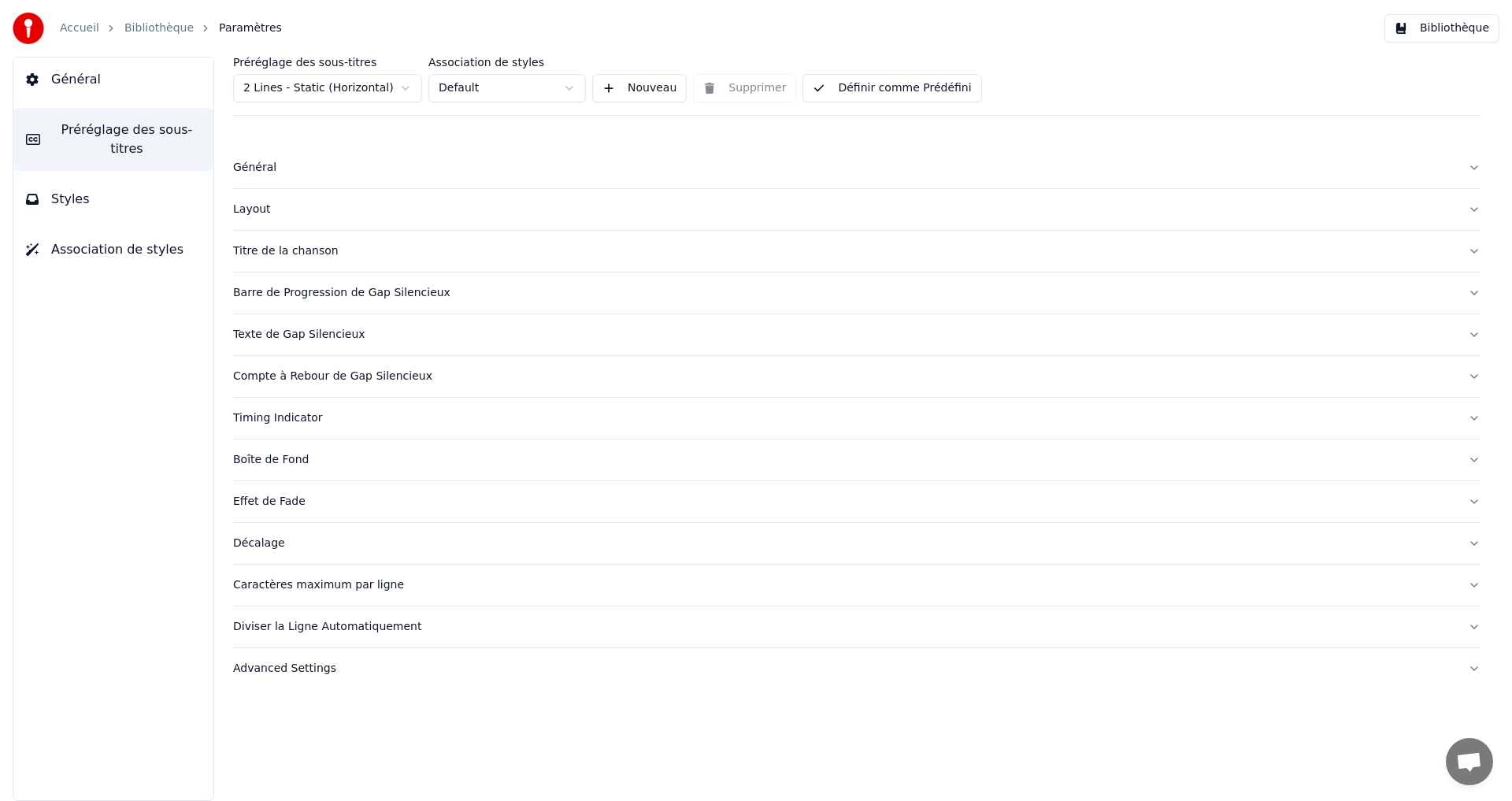
click at [347, 420] on div "Timing Indicator" at bounding box center [844, 418] width 1222 height 16
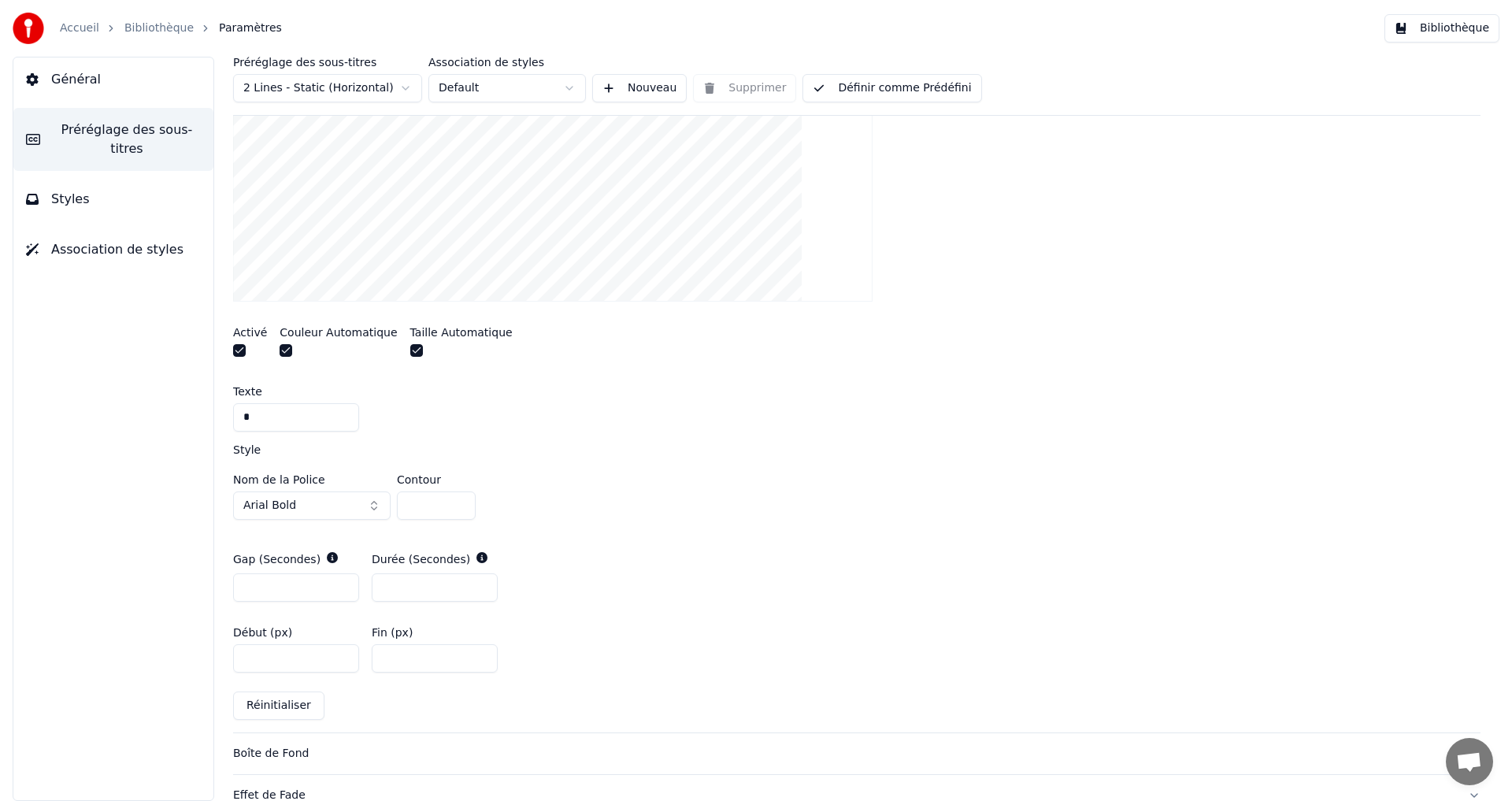
scroll to position [630, 0]
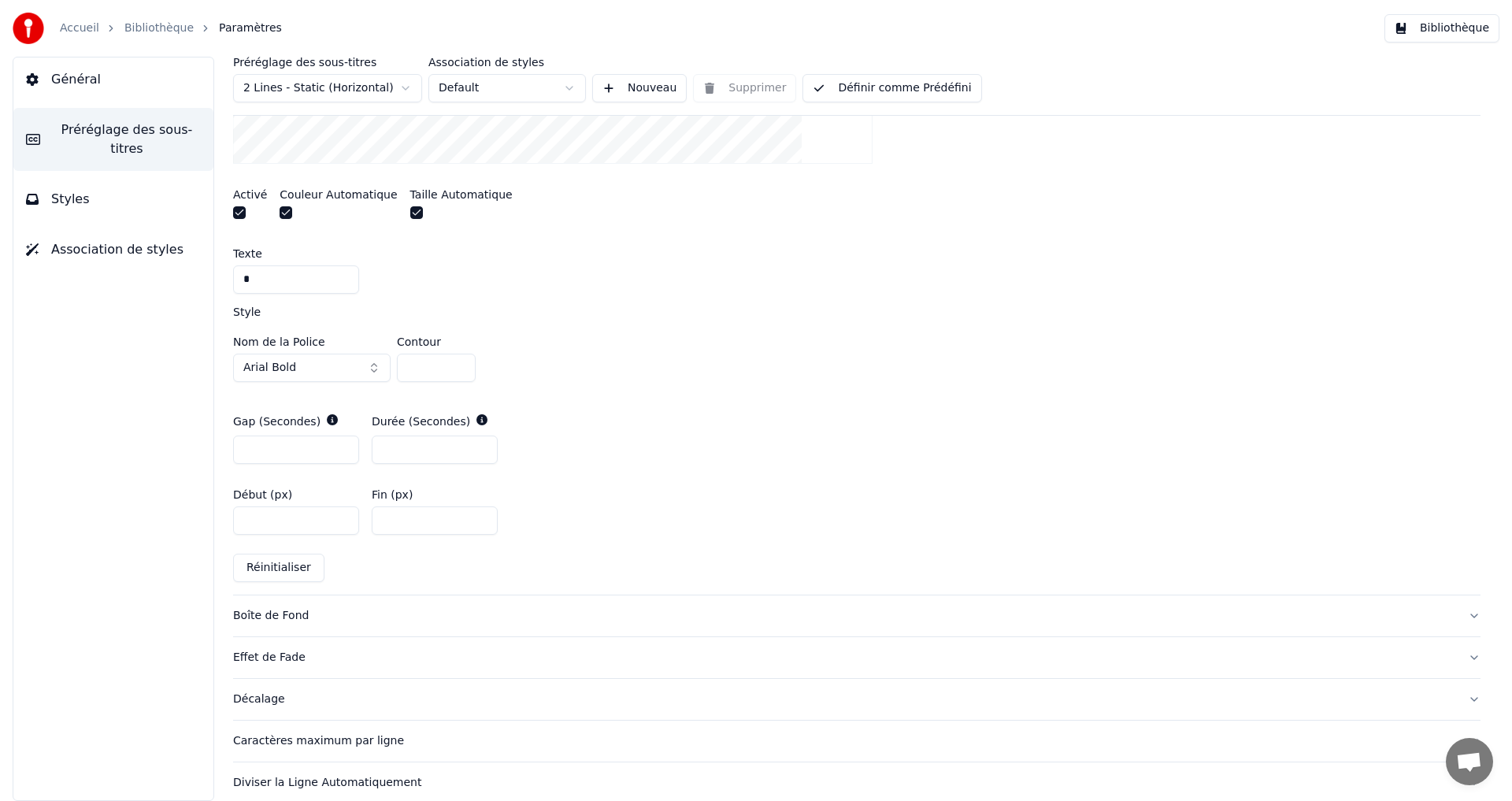
click at [258, 519] on input "****" at bounding box center [295, 521] width 126 height 29
type input "****"
drag, startPoint x: 388, startPoint y: 519, endPoint x: 397, endPoint y: 518, distance: 9.1
click at [397, 518] on input "****" at bounding box center [434, 521] width 126 height 29
type input "***"
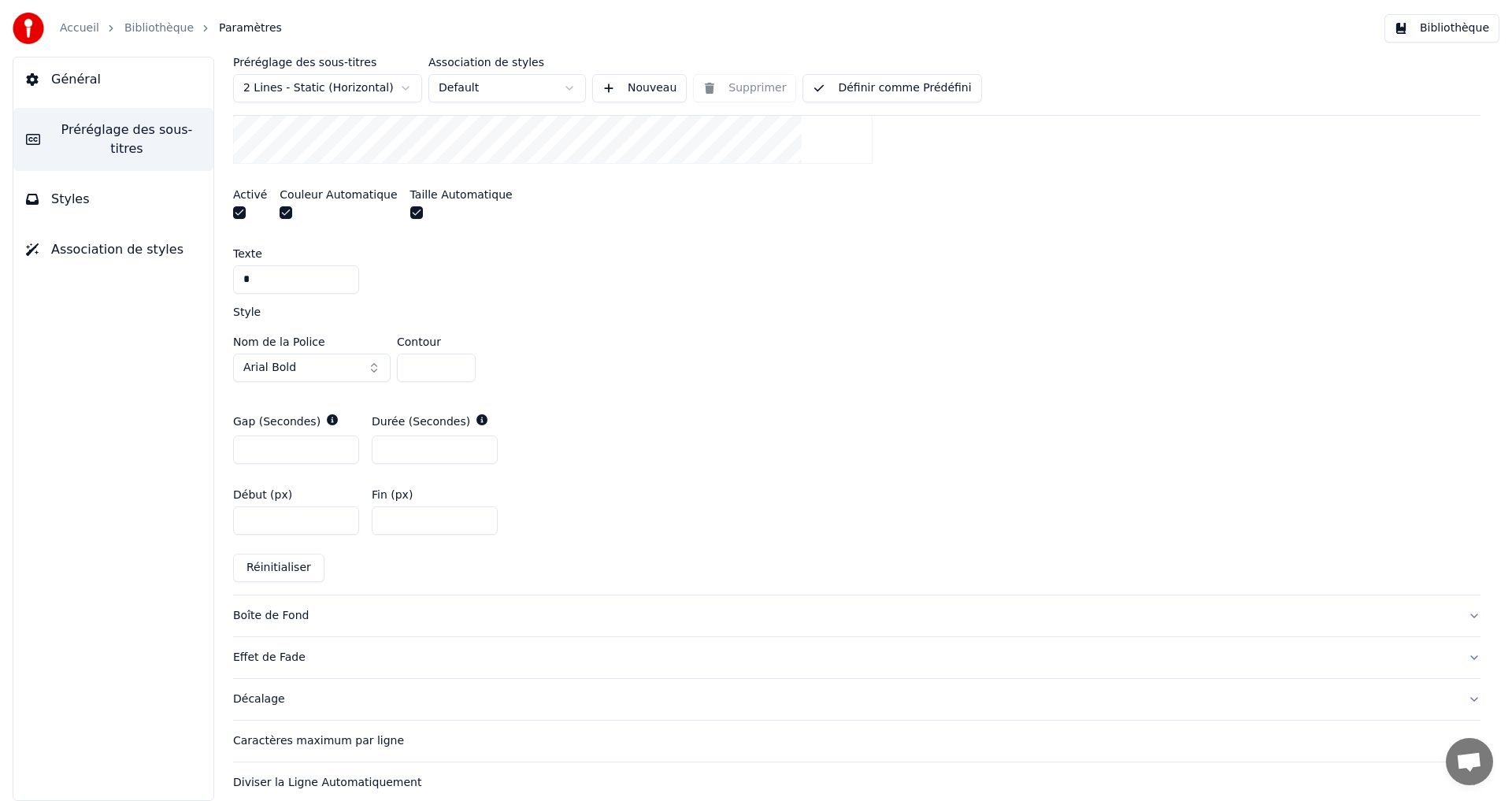
click at [875, 79] on button "Définir comme Prédéfini" at bounding box center [891, 88] width 178 height 29
click at [864, 85] on button "Terminé" at bounding box center [847, 88] width 89 height 29
click at [1450, 27] on button "Bibliothèque" at bounding box center [1442, 29] width 115 height 29
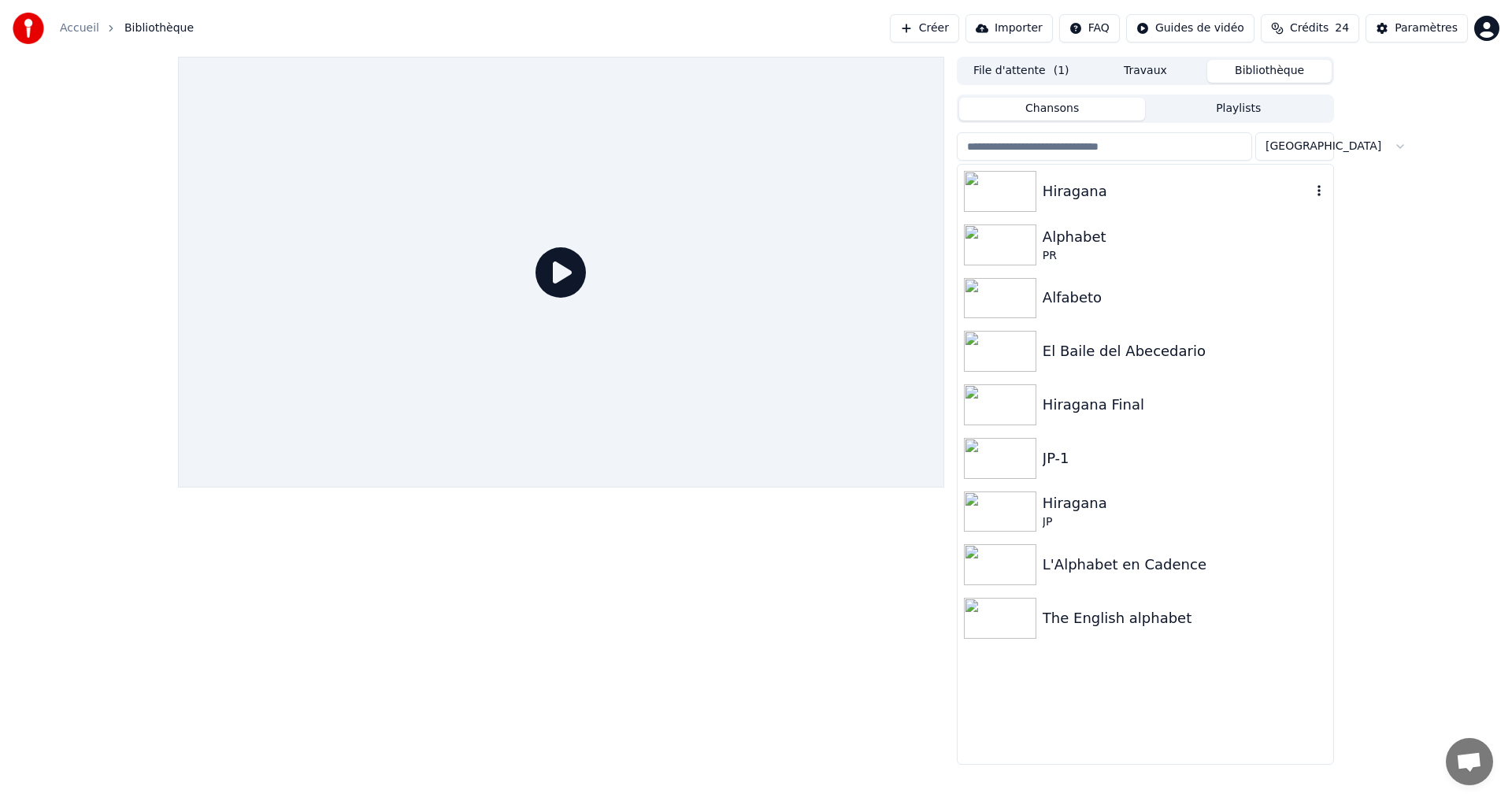
click at [1148, 180] on div "Hiragana" at bounding box center [1177, 191] width 269 height 22
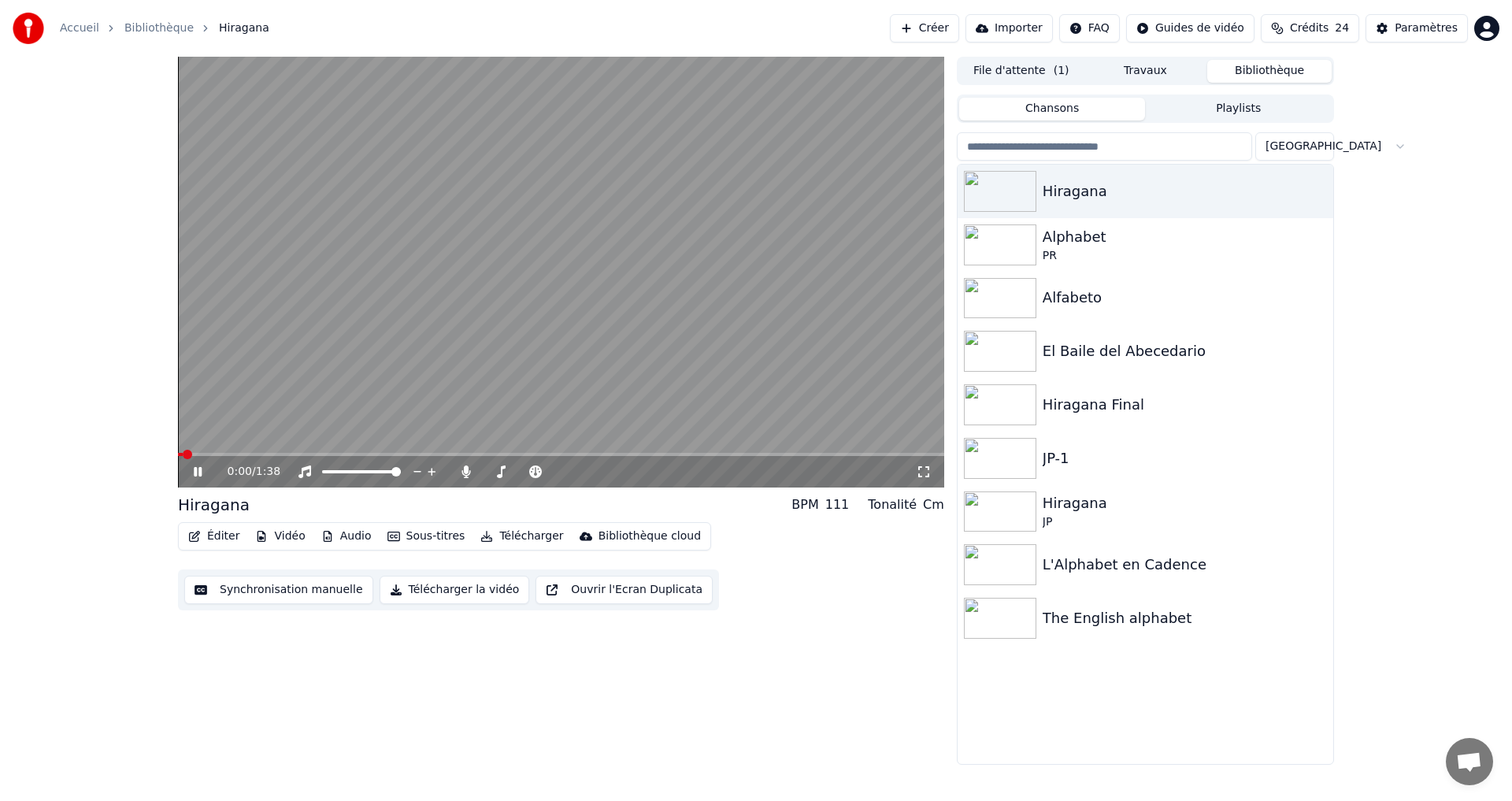
click at [238, 448] on video at bounding box center [560, 272] width 766 height 431
click at [237, 450] on video at bounding box center [560, 272] width 766 height 431
click at [231, 453] on span at bounding box center [560, 455] width 766 height 4
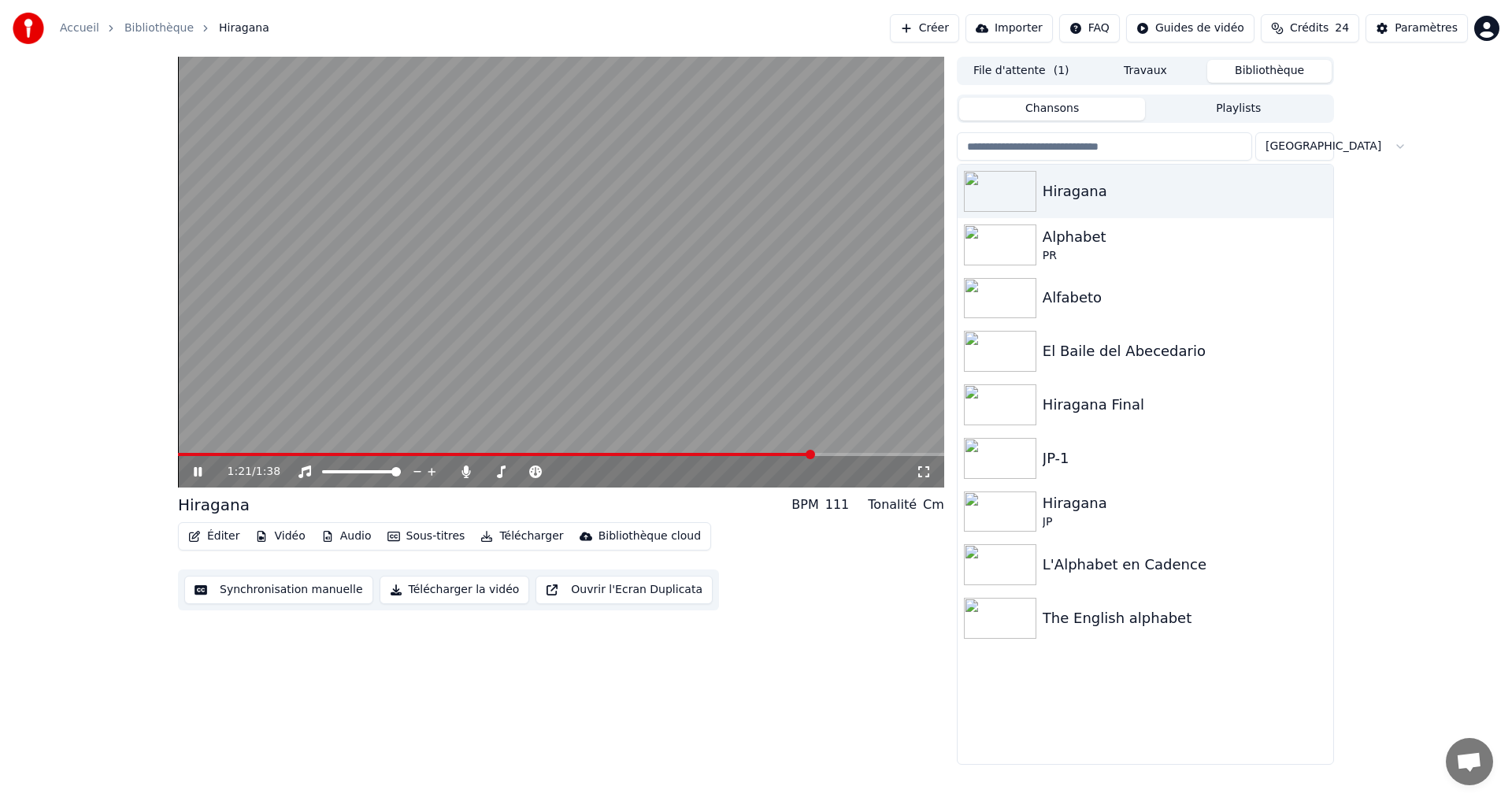
click at [194, 473] on icon at bounding box center [209, 472] width 37 height 12
click at [269, 536] on button "Vidéo" at bounding box center [280, 536] width 62 height 22
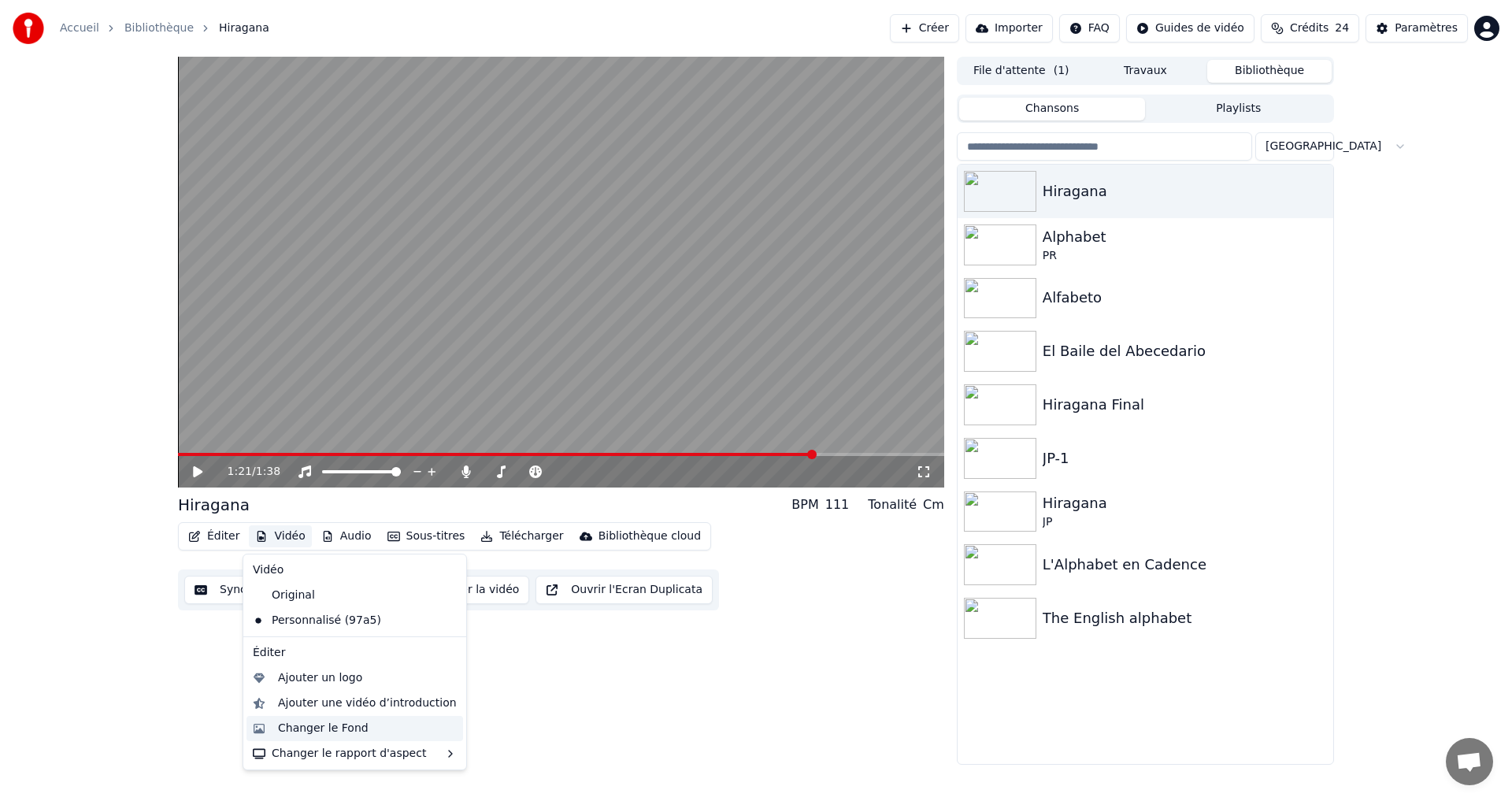
click at [311, 731] on div "Changer le Fond" at bounding box center [324, 729] width 91 height 16
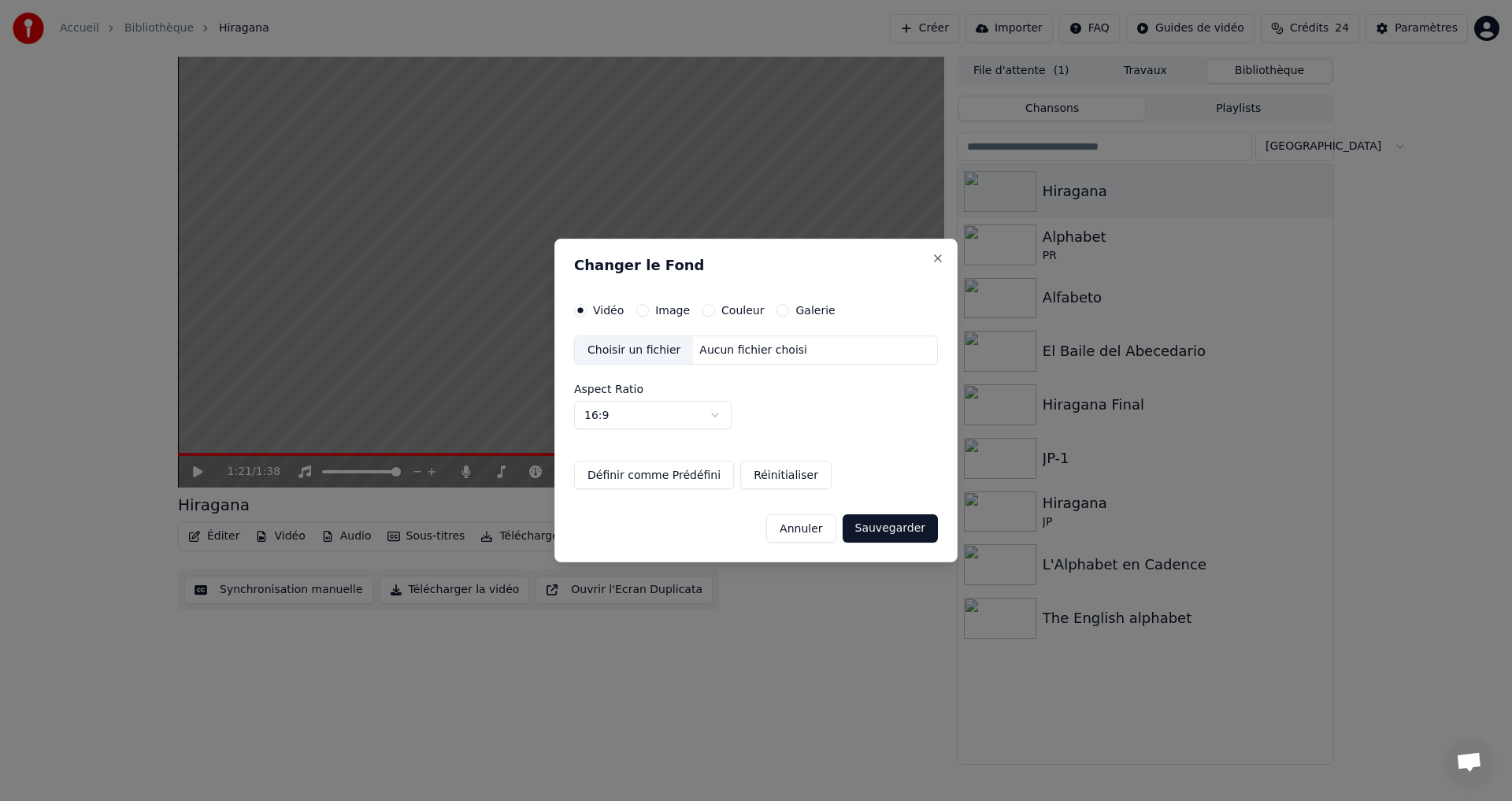
click at [707, 312] on button "Couleur" at bounding box center [708, 310] width 12 height 12
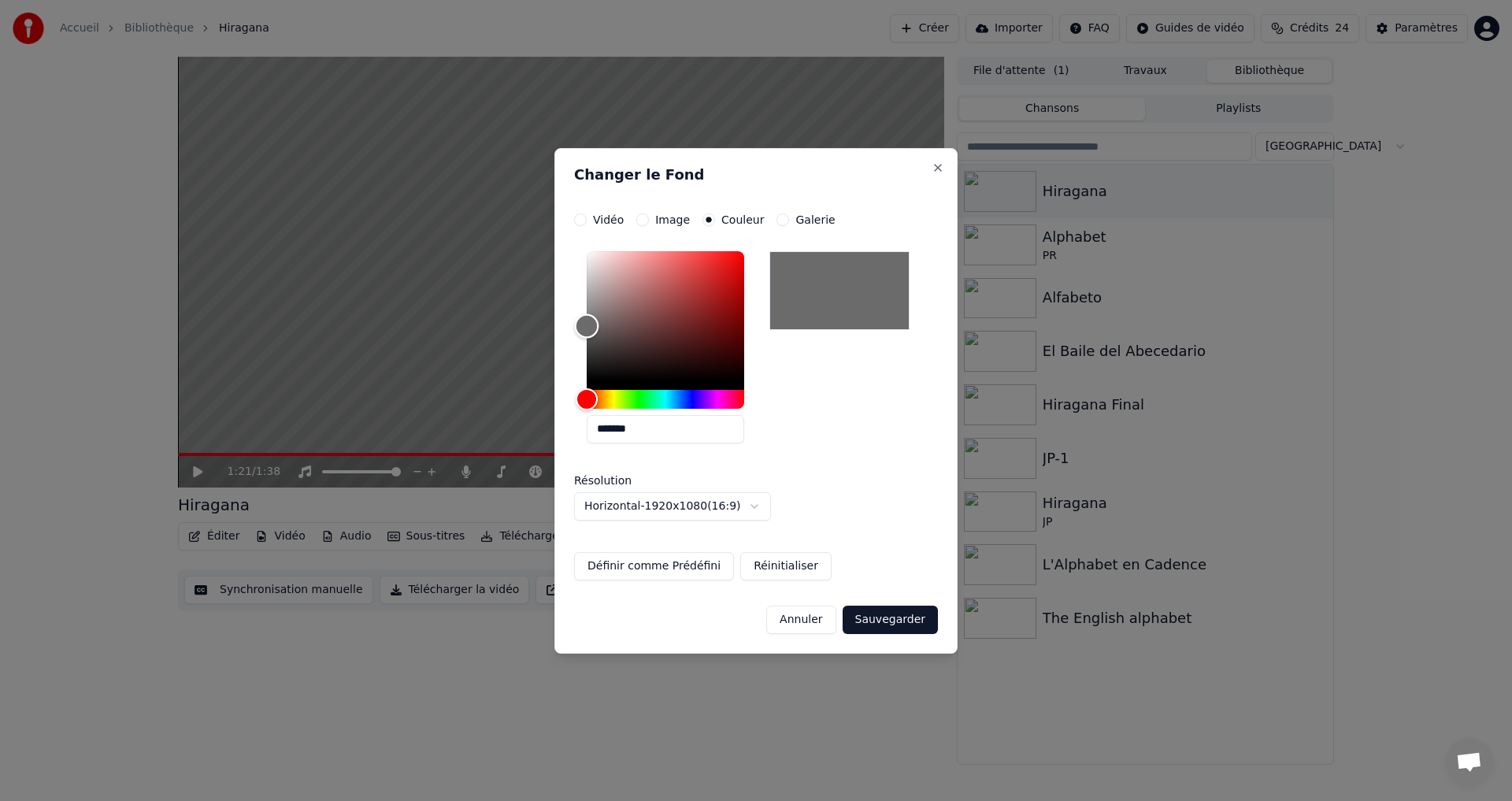
type input "*******"
drag, startPoint x: 595, startPoint y: 352, endPoint x: 549, endPoint y: 329, distance: 51.4
click at [550, 327] on body "**********" at bounding box center [756, 400] width 1512 height 801
click at [873, 613] on button "Sauvegarder" at bounding box center [890, 620] width 95 height 29
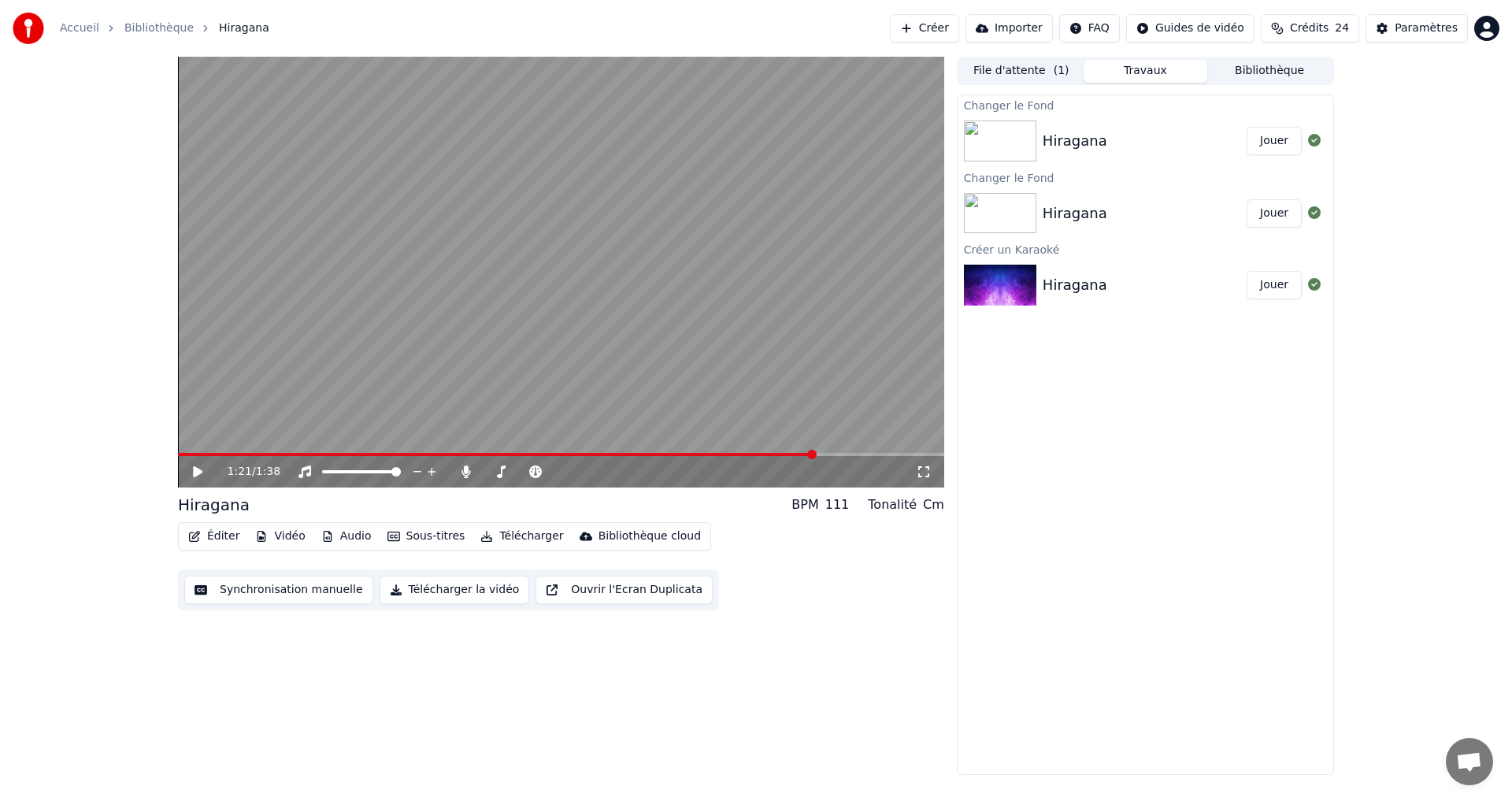
click at [1275, 144] on button "Jouer" at bounding box center [1274, 141] width 55 height 29
click at [198, 465] on div "0:23 / 1:38" at bounding box center [561, 472] width 754 height 16
click at [199, 475] on icon at bounding box center [197, 471] width 8 height 10
click at [435, 588] on button "Télécharger la vidéo" at bounding box center [454, 590] width 151 height 29
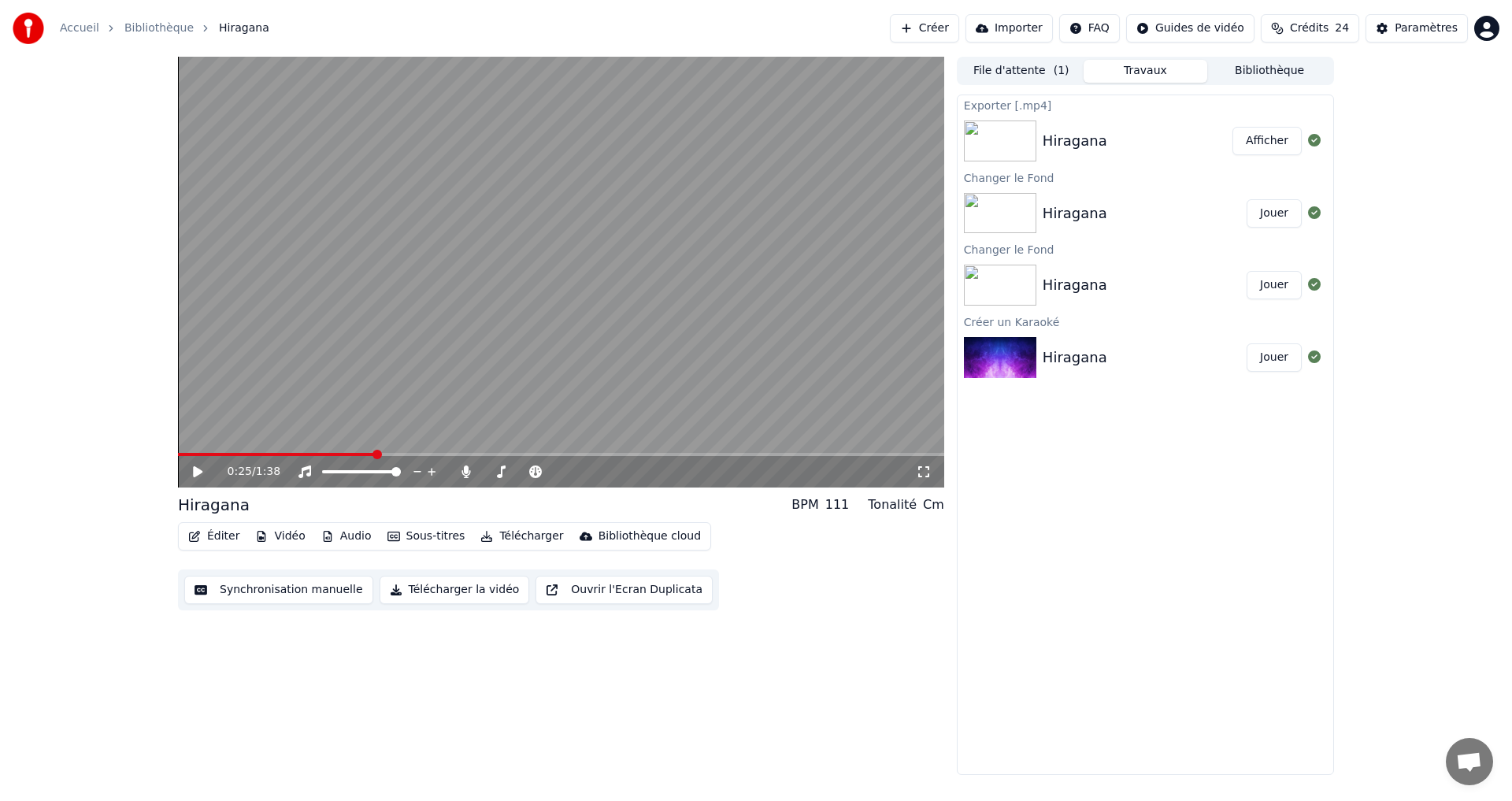
click at [1266, 132] on button "Afficher" at bounding box center [1267, 141] width 70 height 29
click at [259, 590] on button "Synchronisation manuelle" at bounding box center [279, 590] width 189 height 29
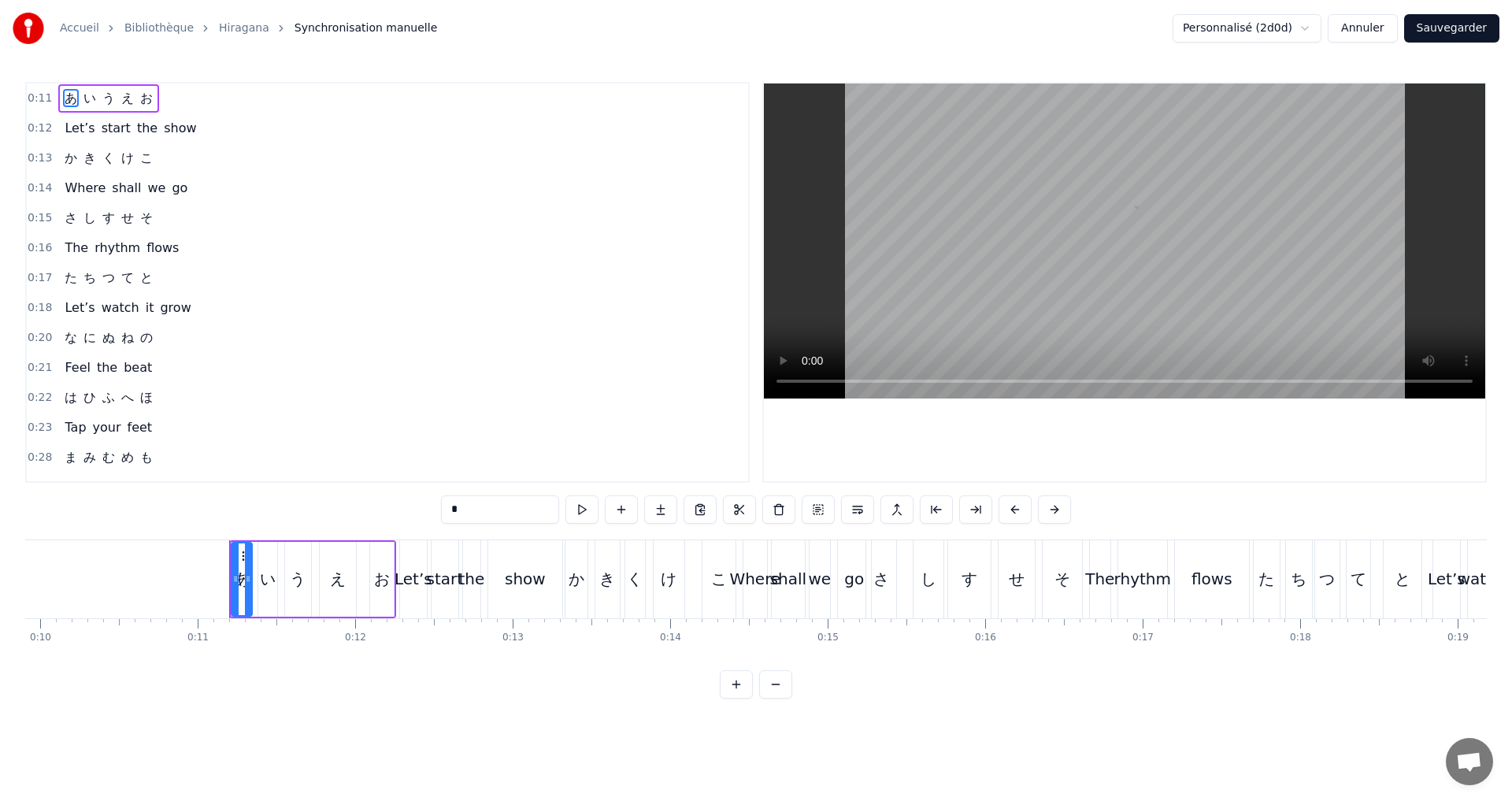
scroll to position [0, 1684]
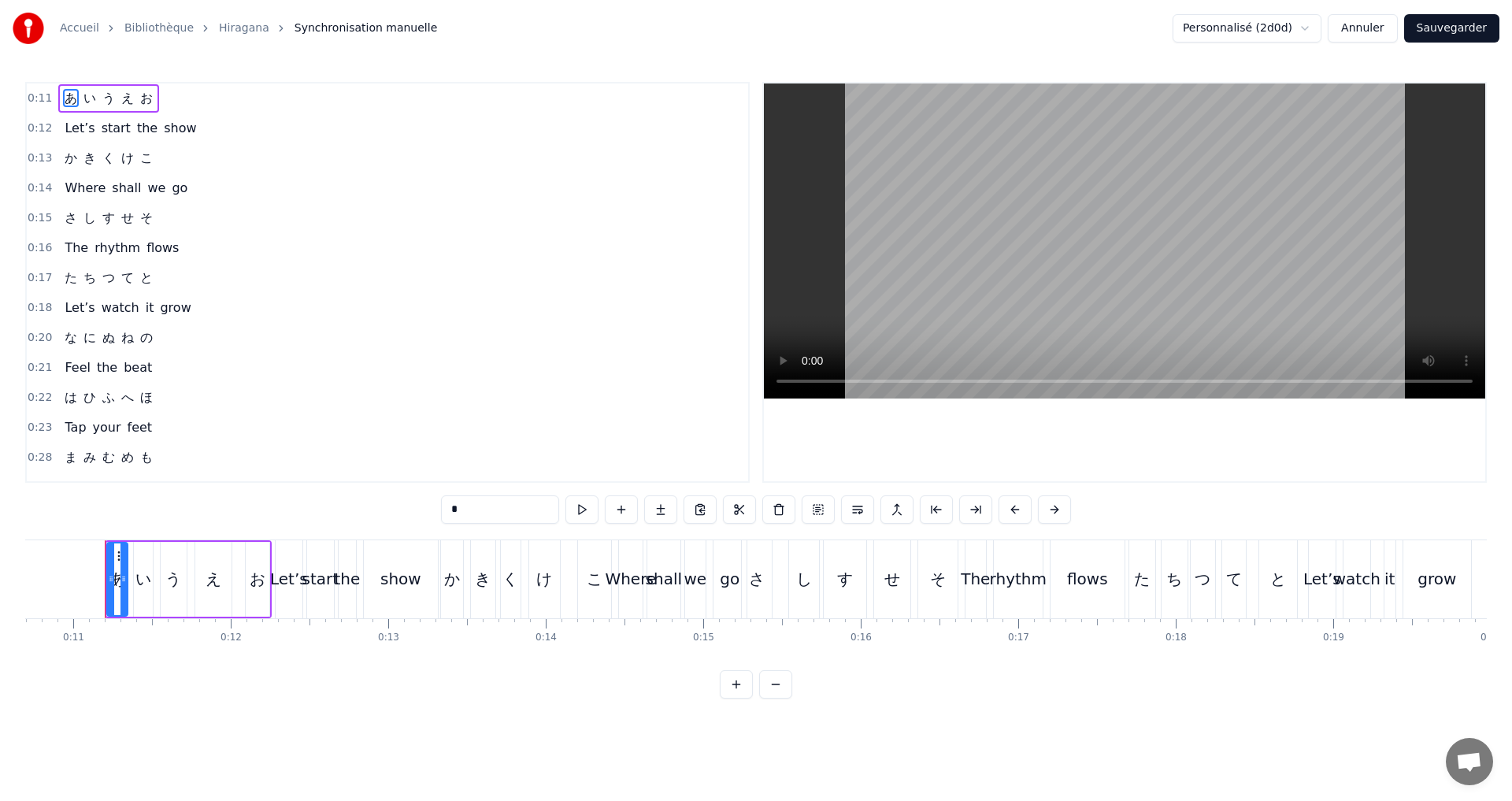
drag, startPoint x: 454, startPoint y: 513, endPoint x: 463, endPoint y: 513, distance: 9.0
click at [463, 513] on input "*" at bounding box center [500, 509] width 118 height 29
click at [148, 582] on div "い" at bounding box center [144, 579] width 16 height 23
drag, startPoint x: 461, startPoint y: 514, endPoint x: 360, endPoint y: 518, distance: 101.1
click at [363, 518] on div "0:11 A い う え お 0:12 Let’s start the show 0:13 か き く け こ 0:14 Where shall we go …" at bounding box center [756, 390] width 1461 height 616
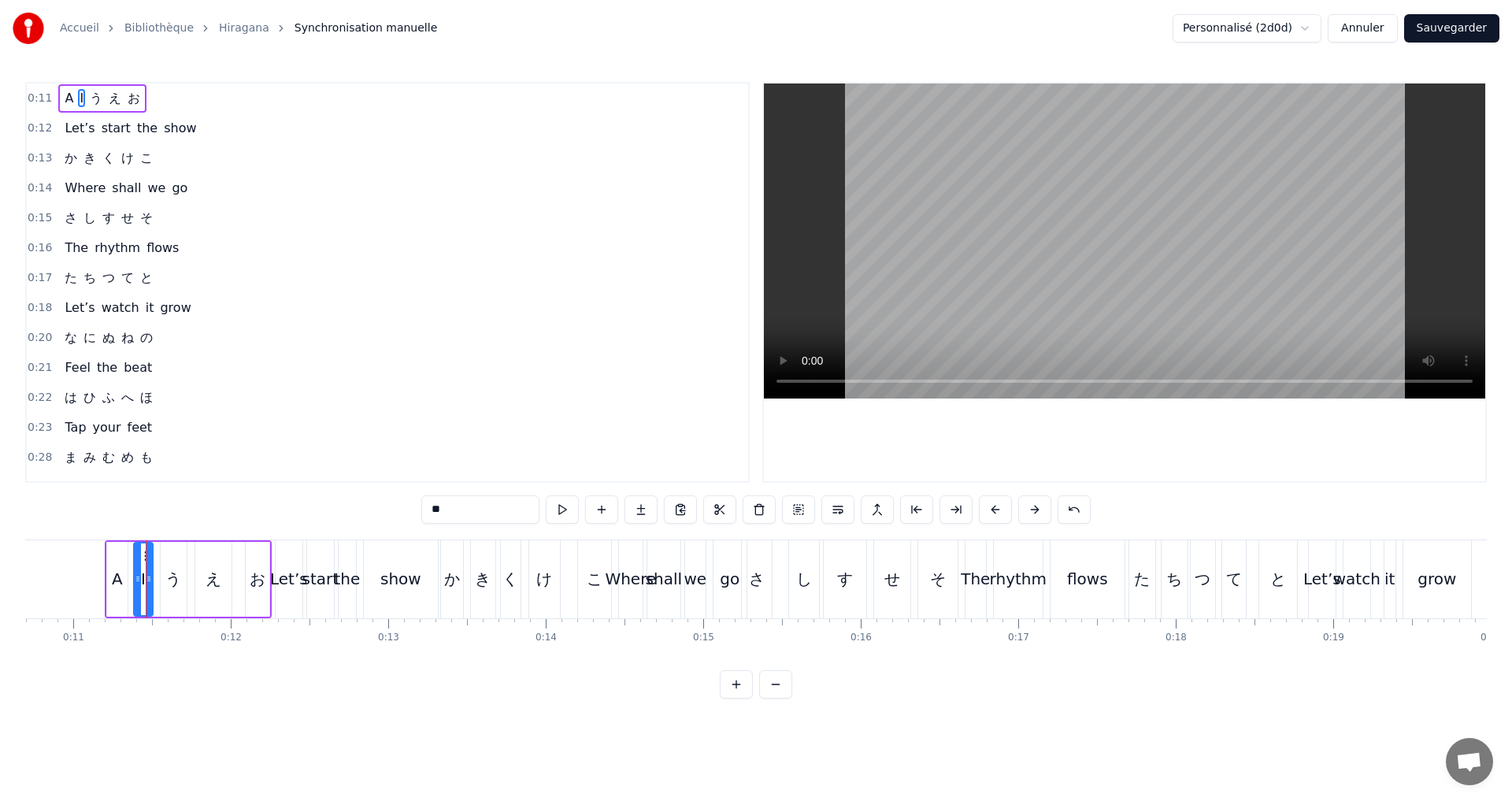
click at [88, 103] on span "う" at bounding box center [96, 98] width 16 height 18
drag, startPoint x: 436, startPoint y: 515, endPoint x: 392, endPoint y: 514, distance: 44.0
click at [397, 514] on div "0:11 A I う え お 0:12 Let’s start the show 0:13 か き く け こ 0:14 Where shall we go …" at bounding box center [756, 390] width 1461 height 616
click at [110, 99] on span "え" at bounding box center [112, 98] width 16 height 18
drag, startPoint x: 428, startPoint y: 517, endPoint x: 402, endPoint y: 516, distance: 26.0
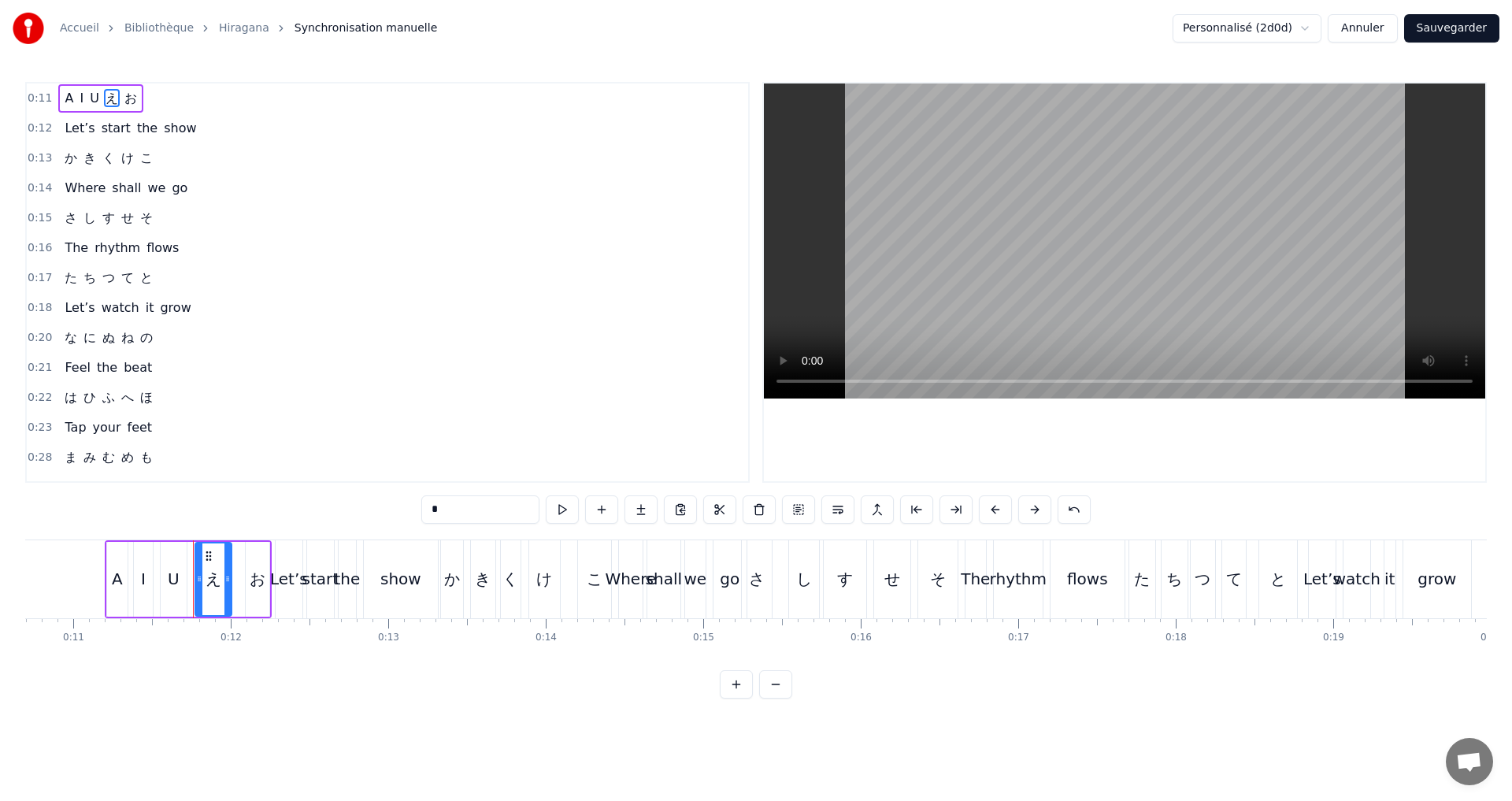
click at [410, 517] on div "0:11 A I U え お 0:12 Let’s start the show 0:13 か き く け こ 0:14 Where shall we go …" at bounding box center [756, 390] width 1461 height 616
click at [118, 90] on span "お" at bounding box center [126, 98] width 16 height 18
drag, startPoint x: 445, startPoint y: 514, endPoint x: 380, endPoint y: 515, distance: 65.0
click at [385, 515] on div "0:11 A I U E お 0:12 Let’s start the show 0:13 か き く け こ 0:14 Where shall we go …" at bounding box center [756, 390] width 1461 height 616
type input "*"
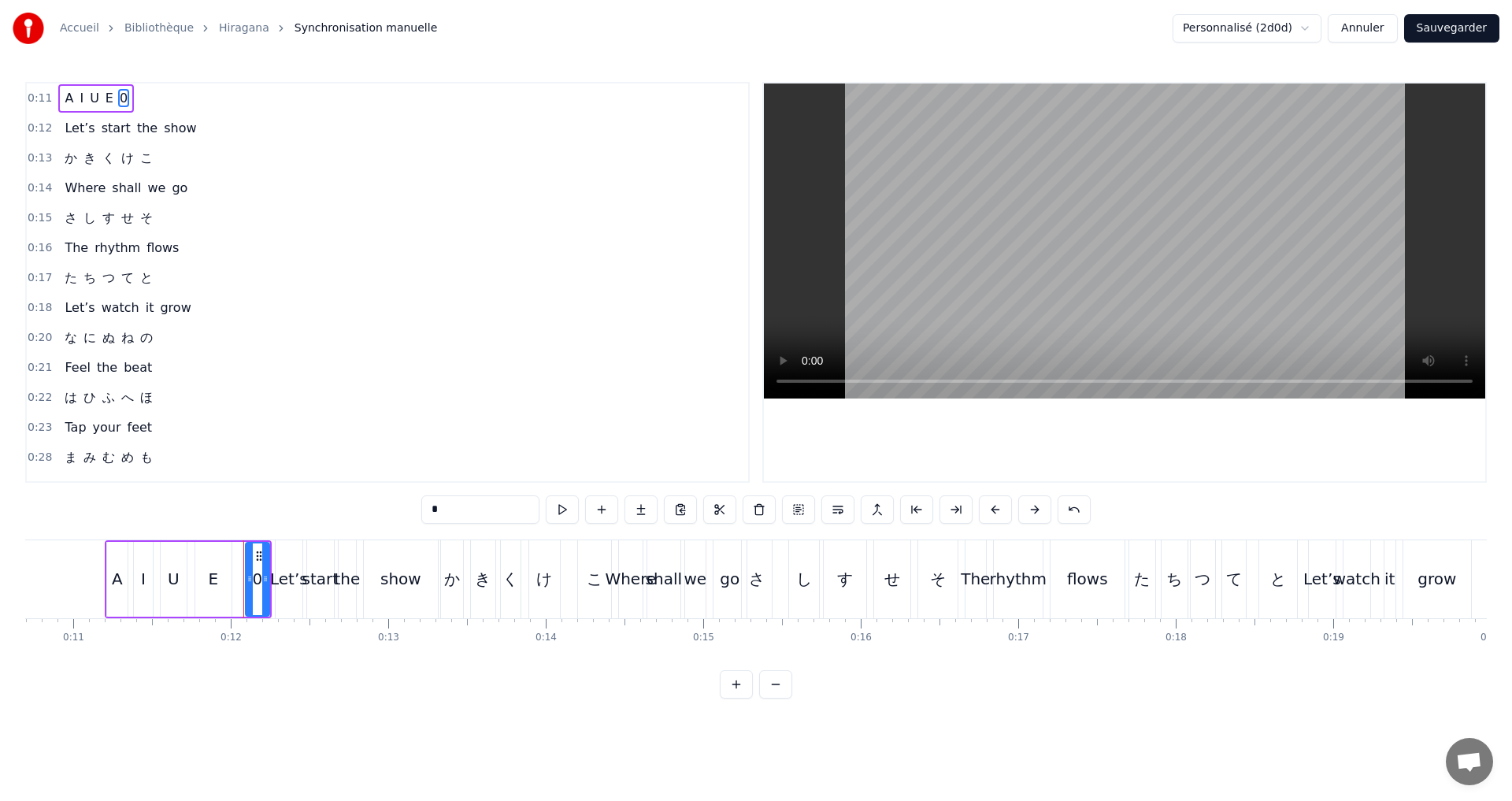
drag, startPoint x: 175, startPoint y: 97, endPoint x: 184, endPoint y: 90, distance: 11.4
click at [178, 102] on div "0:11 A I U E 0" at bounding box center [387, 99] width 722 height 30
click at [662, 507] on button at bounding box center [657, 509] width 33 height 29
click at [662, 506] on button at bounding box center [657, 509] width 33 height 29
click at [118, 95] on span "0" at bounding box center [123, 98] width 11 height 18
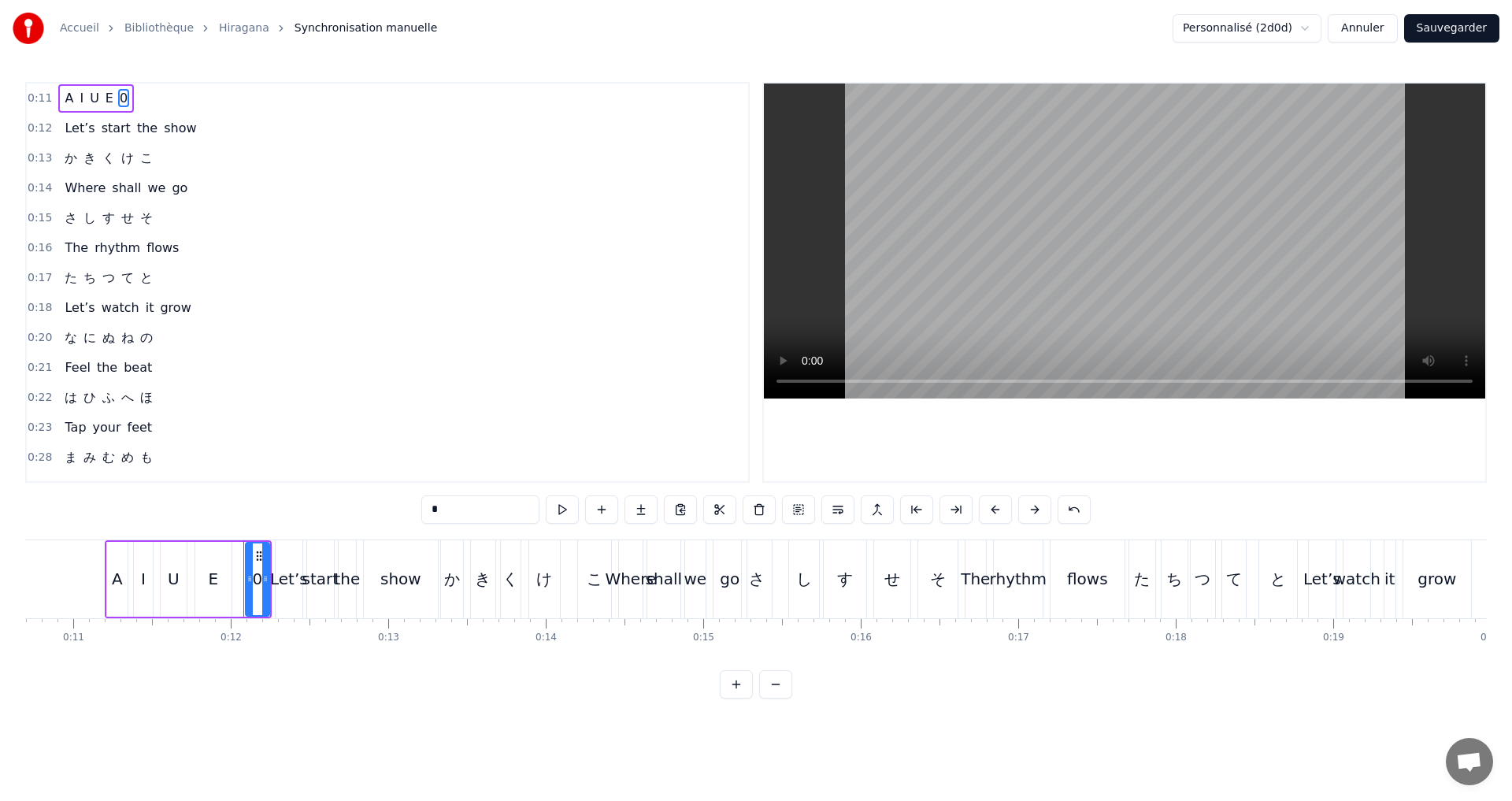
drag, startPoint x: 465, startPoint y: 507, endPoint x: 417, endPoint y: 510, distance: 48.1
click at [420, 512] on div "0:11 A I U E 0 0:12 Let’s start the show 0:13 か き く け こ 0:14 Where shall we go …" at bounding box center [756, 390] width 1461 height 616
type input "*"
click at [238, 125] on div "0:12 Let’s start the show" at bounding box center [387, 128] width 722 height 30
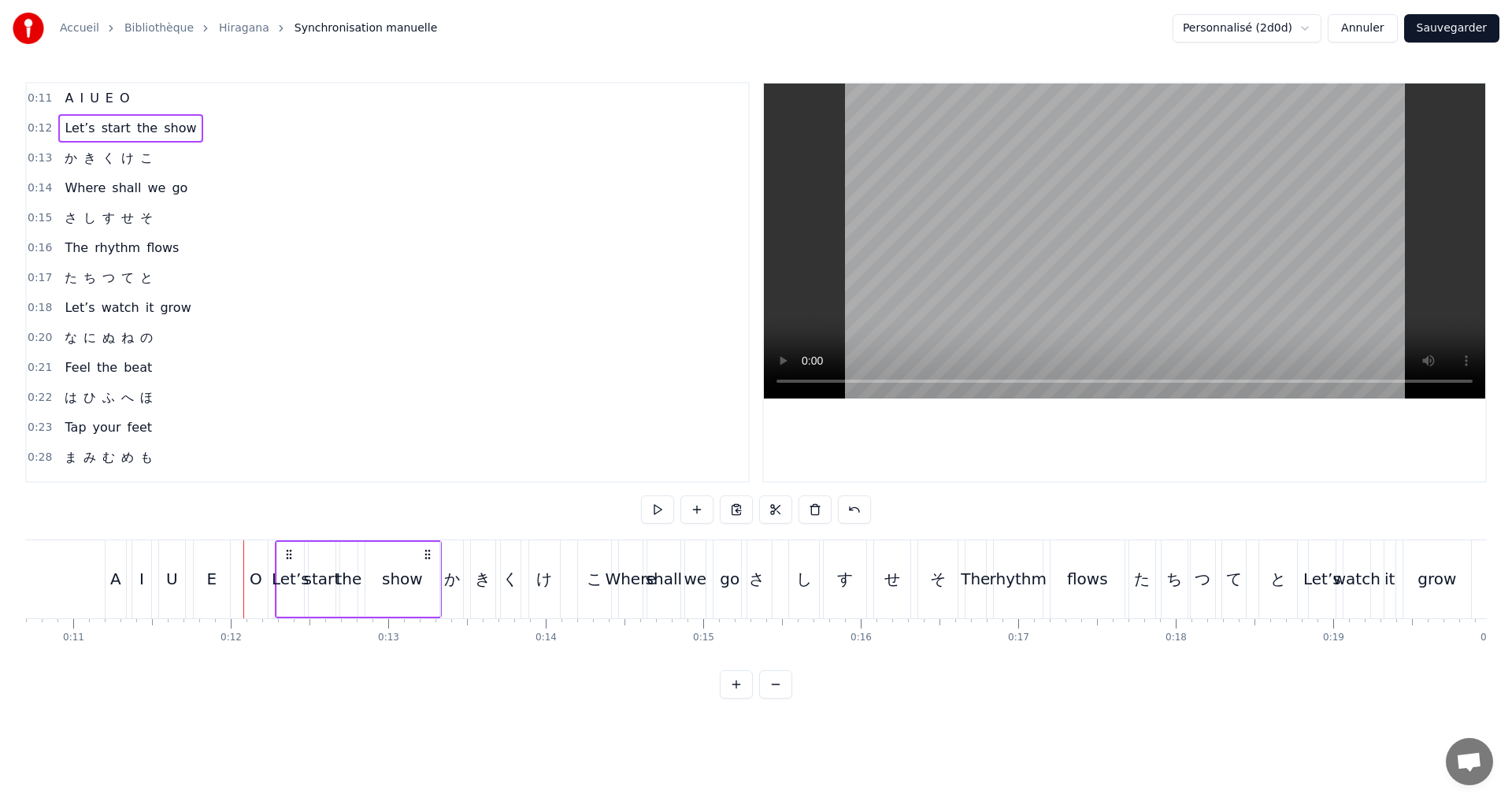
click at [207, 97] on div "0:11 A I U E O" at bounding box center [387, 99] width 722 height 30
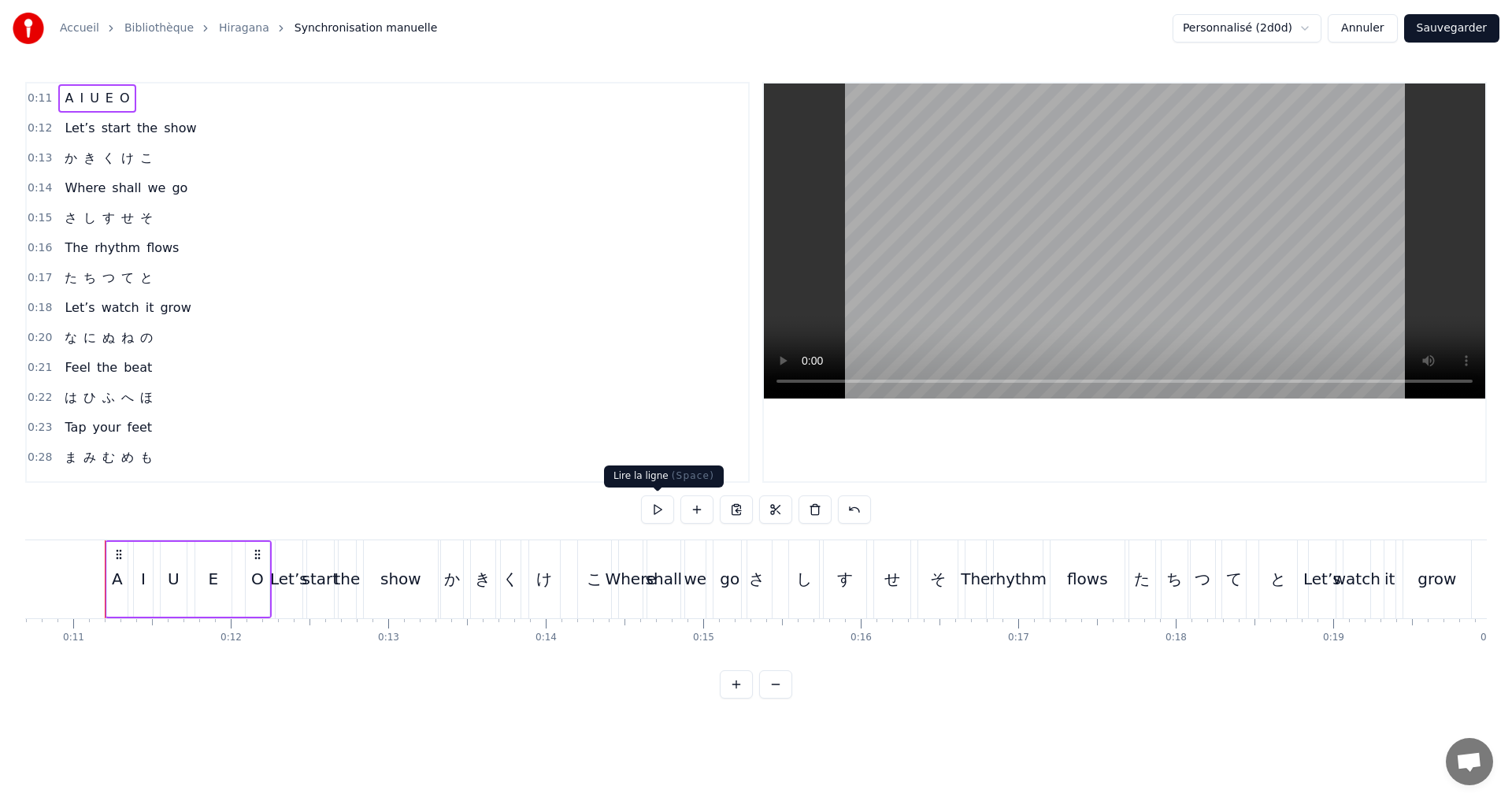
click at [657, 510] on button at bounding box center [657, 509] width 33 height 29
click at [162, 151] on div "0:13 か き く け こ" at bounding box center [387, 159] width 722 height 30
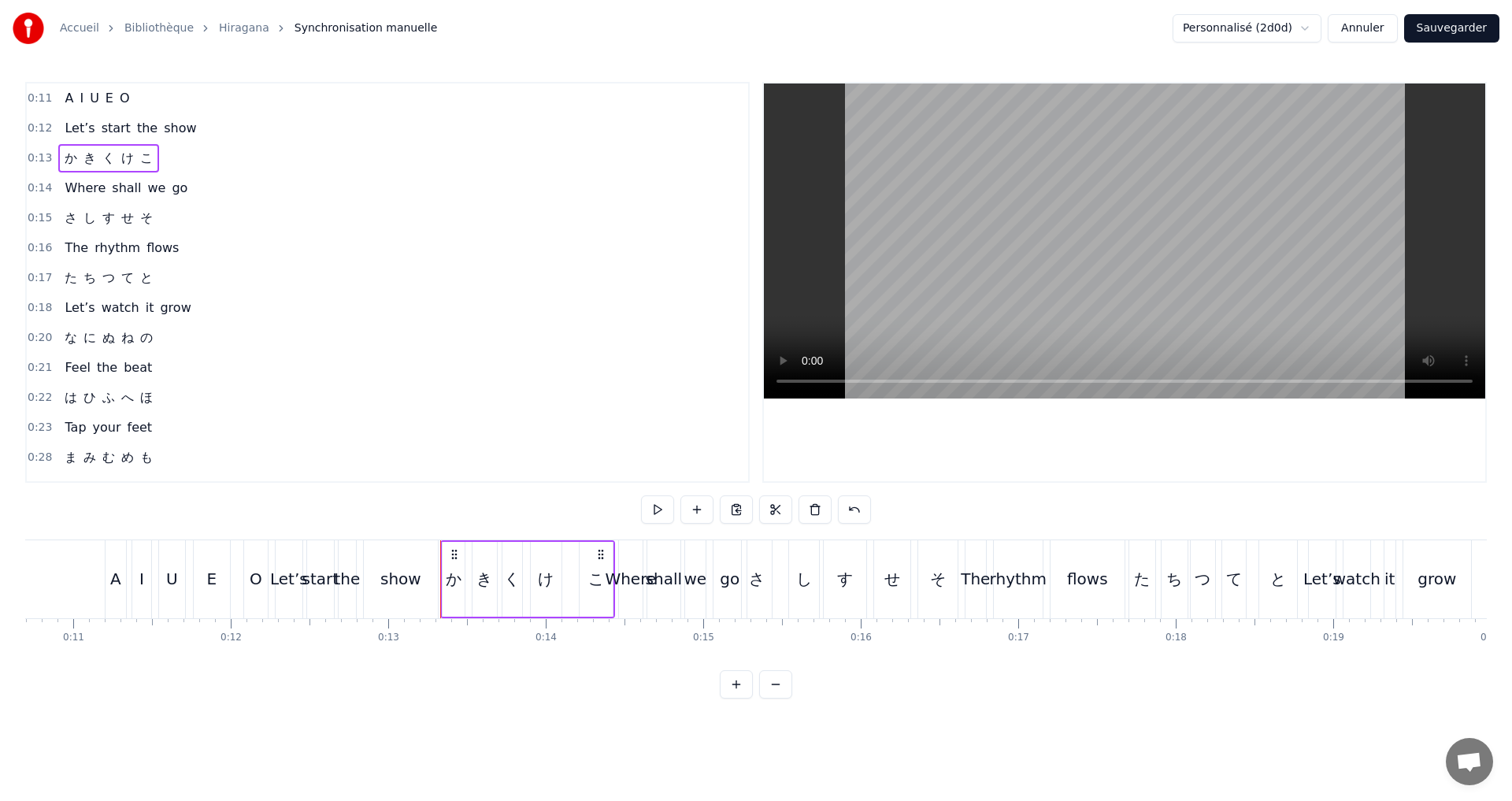
click at [68, 161] on span "か" at bounding box center [71, 158] width 16 height 18
drag, startPoint x: 467, startPoint y: 508, endPoint x: 384, endPoint y: 506, distance: 83.0
click at [384, 506] on div "0:11 A I U E O 0:12 Let’s start the show 0:13 か き く け こ 0:14 Where shall we go …" at bounding box center [756, 390] width 1461 height 616
click at [87, 158] on span "き" at bounding box center [95, 158] width 16 height 18
drag, startPoint x: 446, startPoint y: 514, endPoint x: 392, endPoint y: 508, distance: 54.3
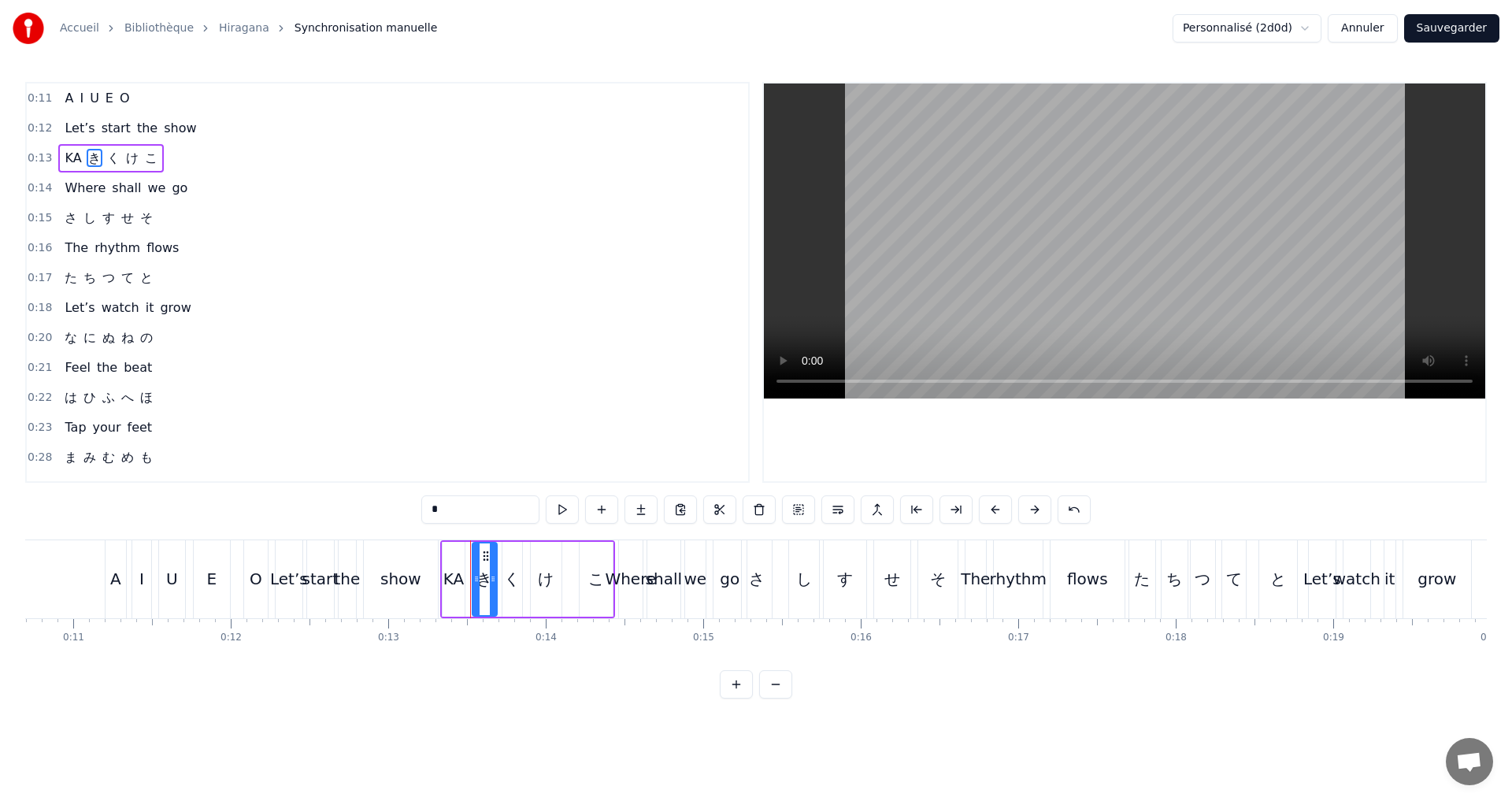
click at [396, 508] on div "0:11 A I U E O 0:12 Let’s start the show 0:13 KA き く け こ 0:14 Where shall we go…" at bounding box center [756, 390] width 1461 height 616
click at [104, 163] on span "く" at bounding box center [112, 158] width 16 height 18
drag, startPoint x: 428, startPoint y: 515, endPoint x: 409, endPoint y: 511, distance: 19.4
click at [410, 512] on div "0:11 A I U E O 0:12 Let’s start the show 0:13 KA KI く け こ 0:14 Where shall we g…" at bounding box center [756, 390] width 1461 height 616
click at [128, 157] on span "け" at bounding box center [136, 158] width 16 height 18
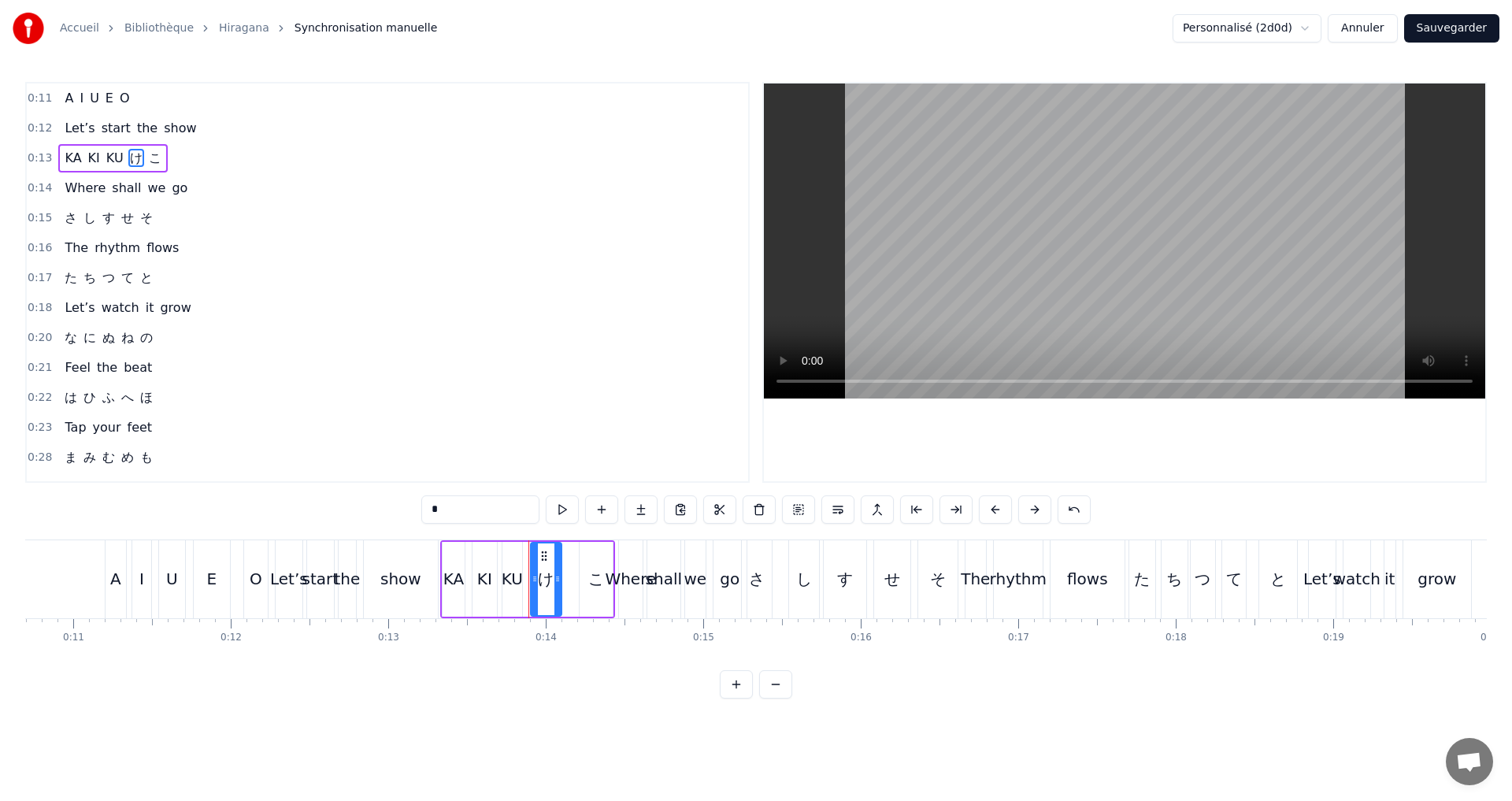
drag, startPoint x: 459, startPoint y: 509, endPoint x: 401, endPoint y: 500, distance: 58.7
click at [403, 500] on div "0:11 A I U E O 0:12 Let’s start the show 0:13 KA KI KU け こ 0:14 Where shall we …" at bounding box center [756, 390] width 1461 height 616
click at [151, 157] on span "こ" at bounding box center [159, 158] width 16 height 18
drag, startPoint x: 426, startPoint y: 508, endPoint x: 394, endPoint y: 504, distance: 32.2
click at [400, 506] on div "0:11 A I U E O 0:12 Let’s start the show 0:13 KA KI KU KE こ 0:14 Where shall we…" at bounding box center [756, 390] width 1461 height 616
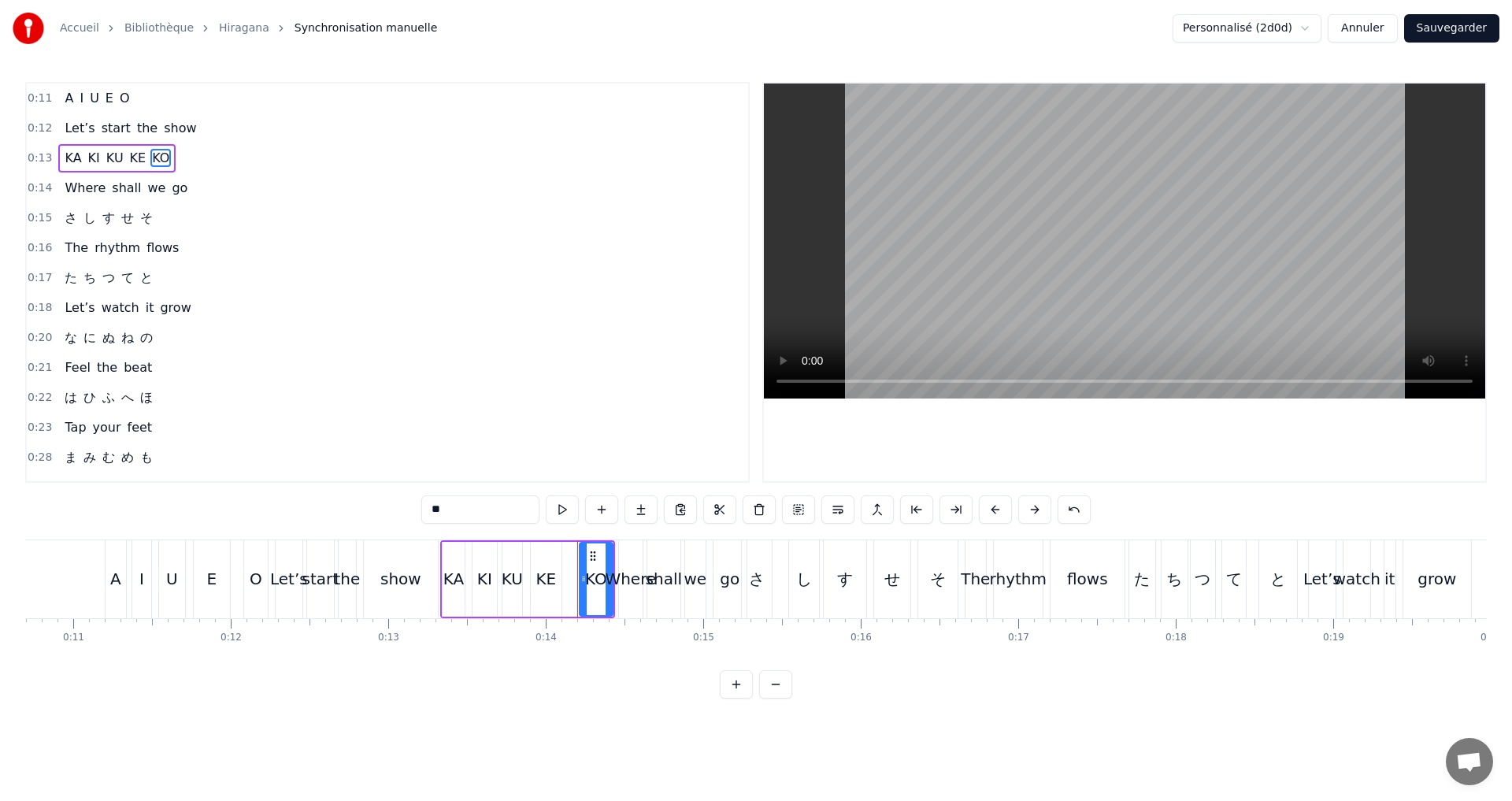
type input "**"
click at [202, 178] on div "0:14 Where shall we go" at bounding box center [387, 188] width 722 height 30
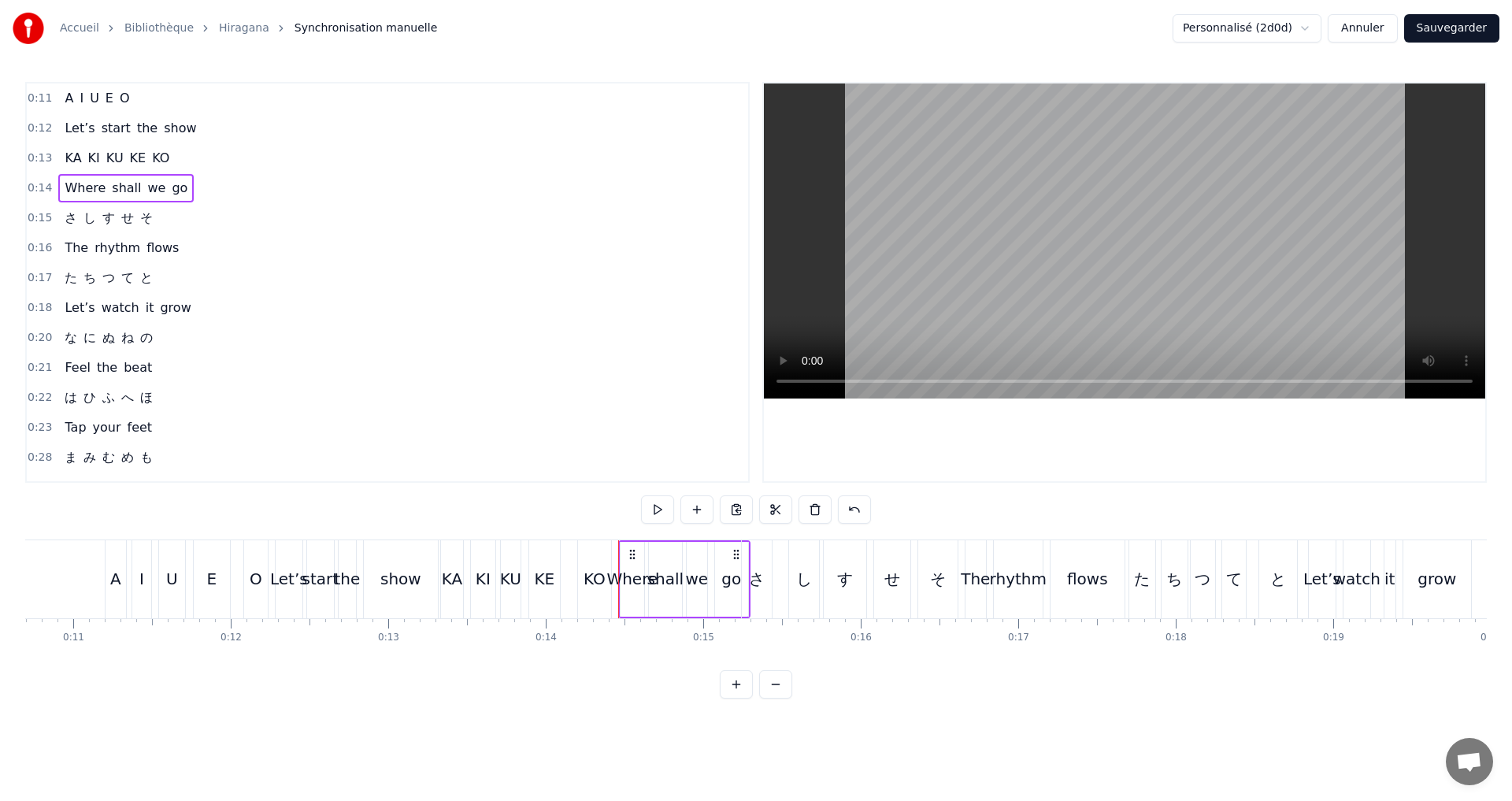
click at [189, 164] on div "0:13 KA KI KU KE KO" at bounding box center [387, 159] width 722 height 30
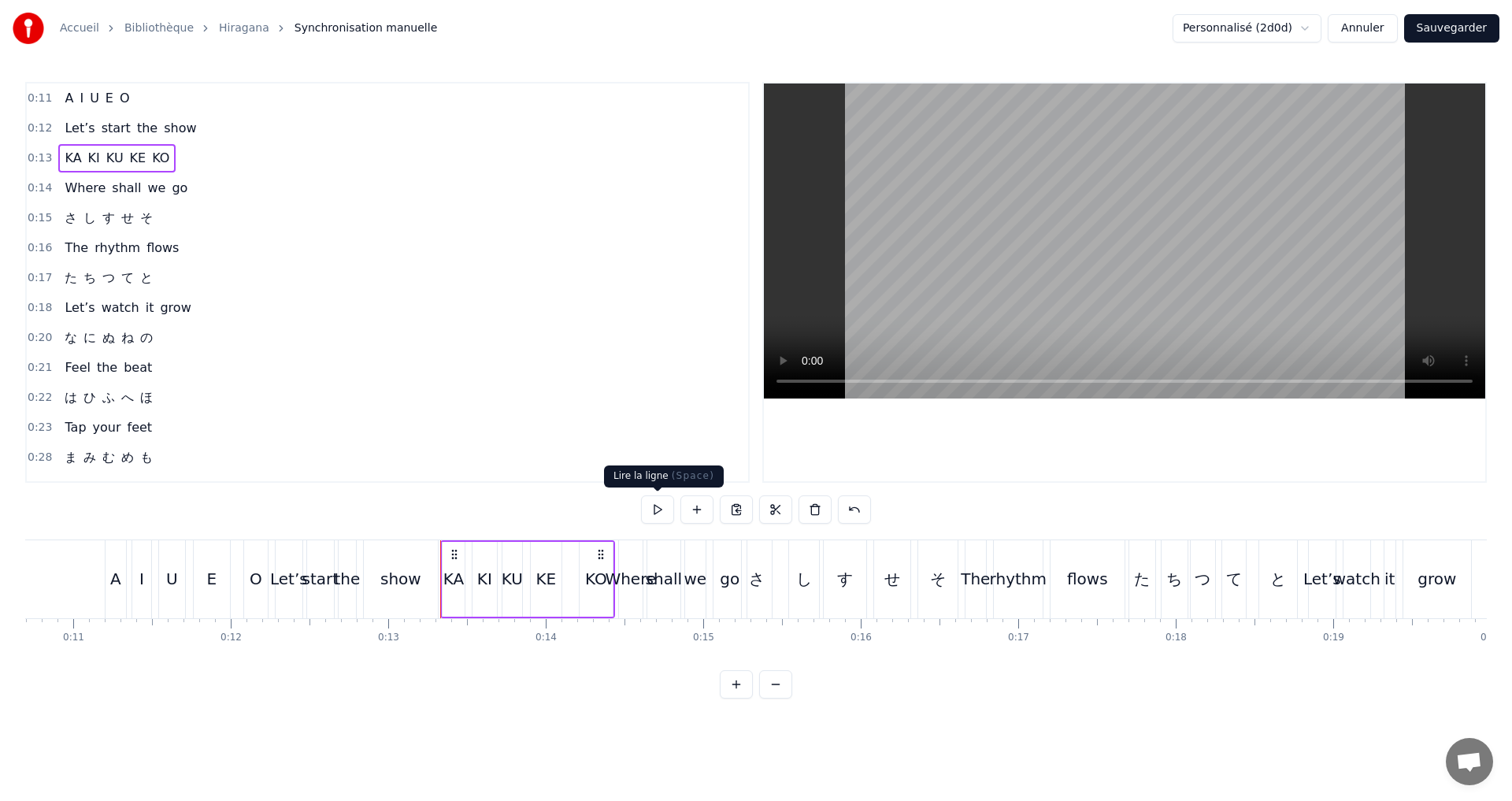
click at [655, 500] on button at bounding box center [657, 509] width 33 height 29
click at [177, 218] on div "0:15 さ し す せ そ" at bounding box center [387, 219] width 722 height 30
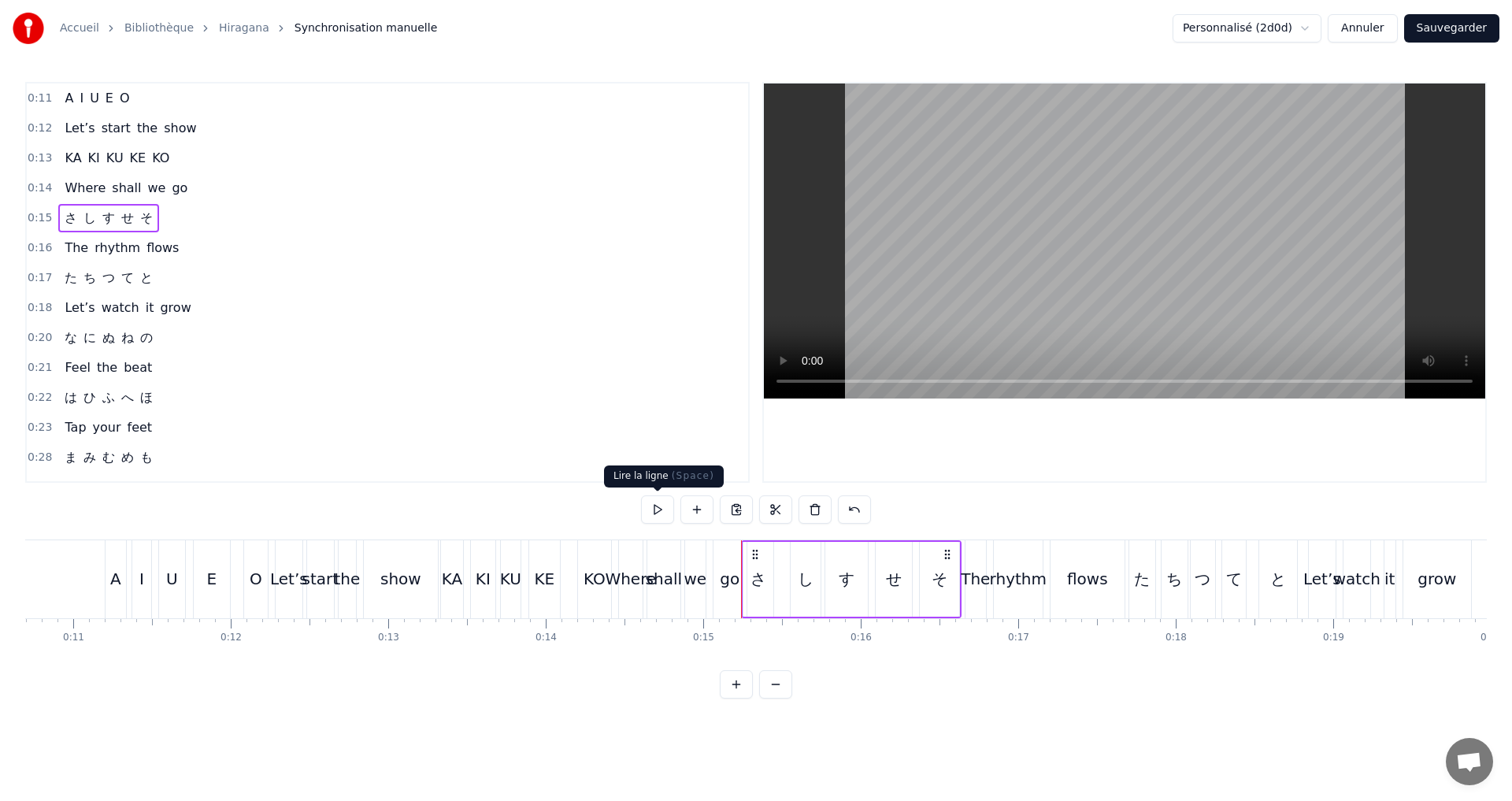
click at [657, 508] on button at bounding box center [657, 509] width 33 height 29
click at [63, 220] on span "さ" at bounding box center [71, 218] width 16 height 18
drag, startPoint x: 447, startPoint y: 517, endPoint x: 384, endPoint y: 515, distance: 63.0
click at [384, 515] on div "0:11 A I U E O 0:12 Let’s start the show 0:13 KA KI KU KE KO 0:14 Where shall w…" at bounding box center [756, 390] width 1461 height 616
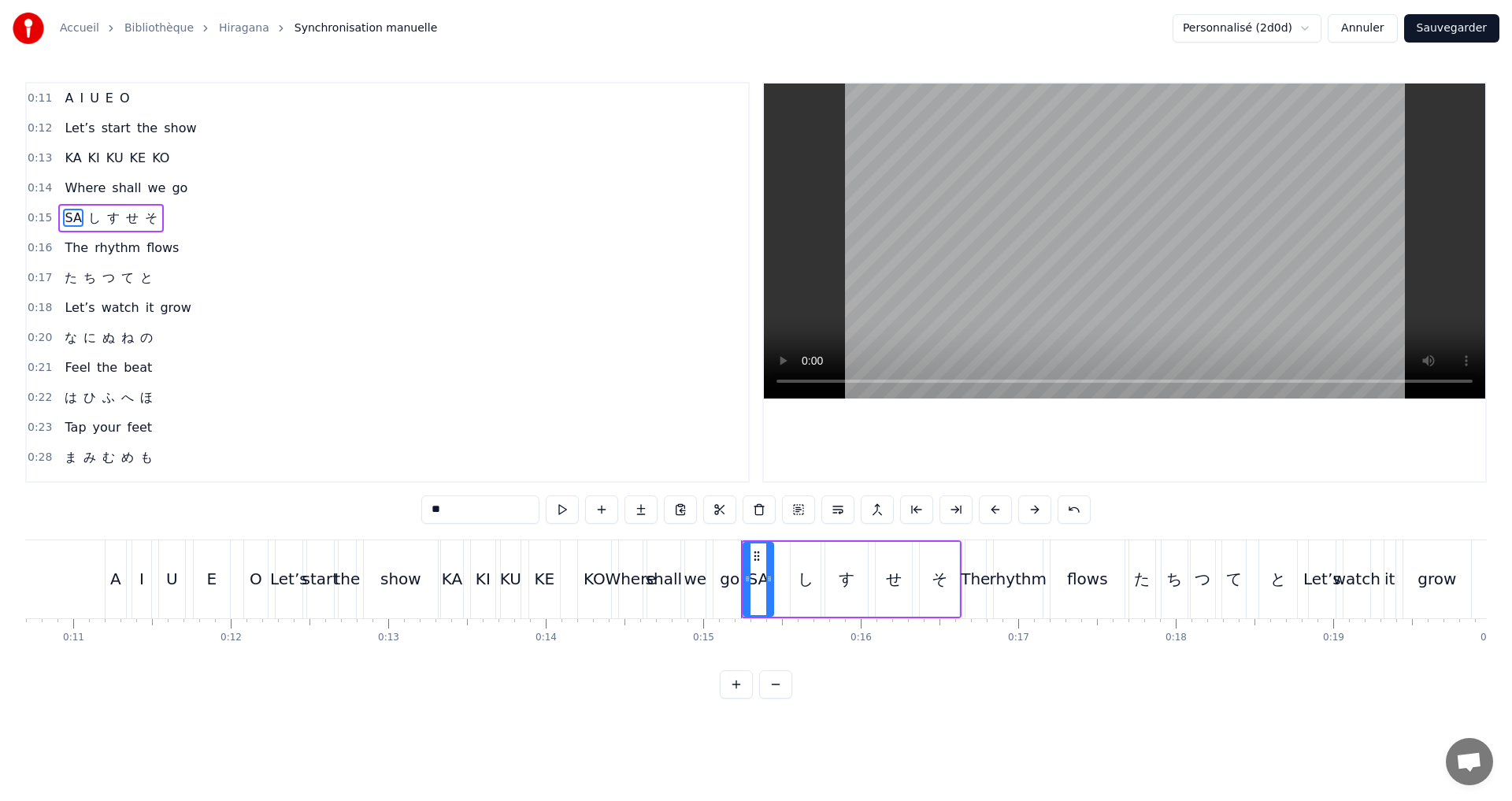
click at [87, 218] on span "し" at bounding box center [95, 218] width 16 height 18
drag, startPoint x: 437, startPoint y: 509, endPoint x: 421, endPoint y: 507, distance: 16.1
click at [422, 507] on input "*" at bounding box center [480, 509] width 118 height 29
drag, startPoint x: 455, startPoint y: 507, endPoint x: 409, endPoint y: 502, distance: 46.3
click at [413, 504] on div "0:11 A I U E O 0:12 Let’s start the show 0:13 KA KI KU KE KO 0:14 Where shall w…" at bounding box center [756, 390] width 1461 height 616
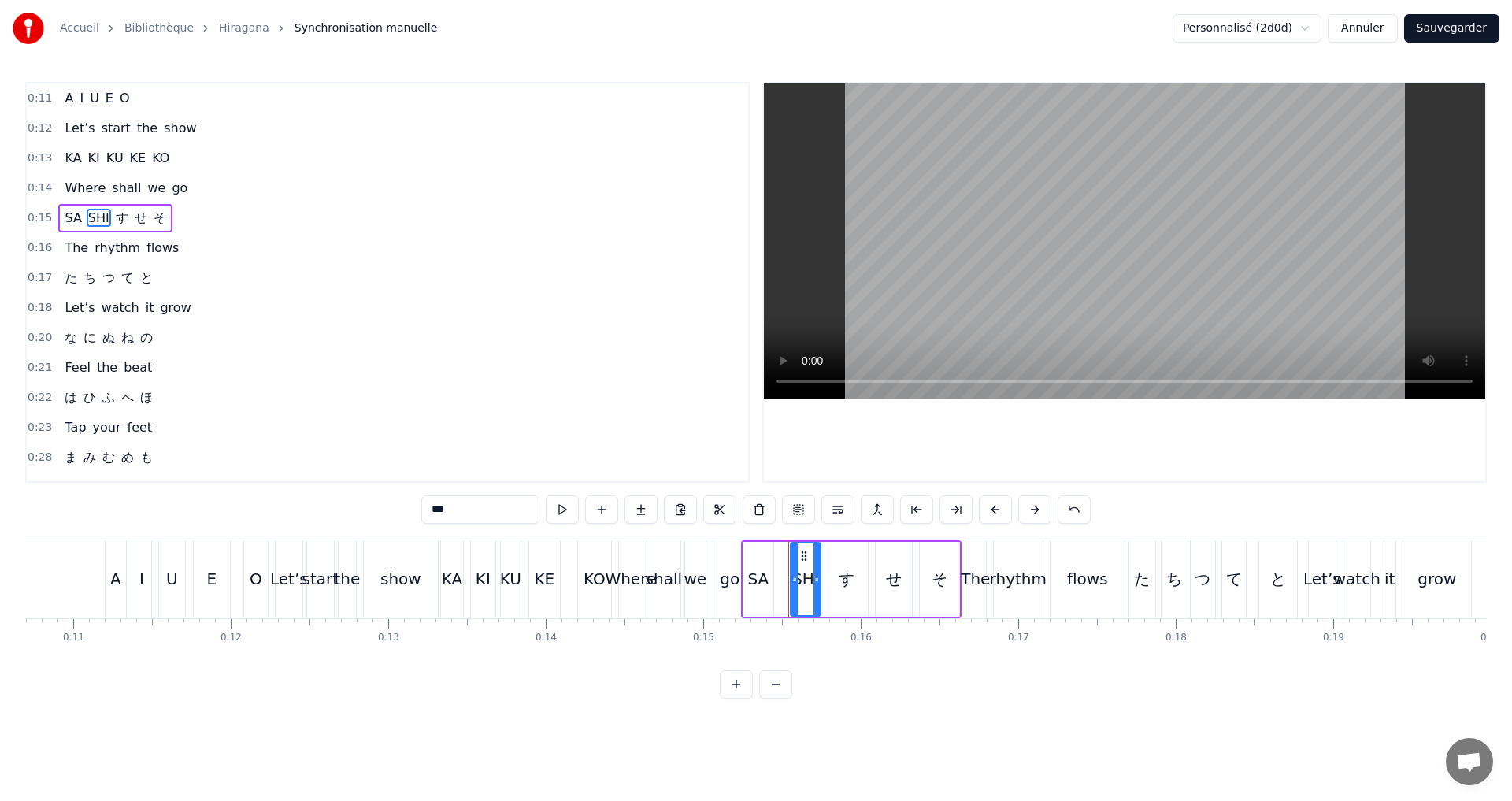
click at [114, 225] on span "す" at bounding box center [122, 218] width 16 height 18
drag, startPoint x: 450, startPoint y: 514, endPoint x: 363, endPoint y: 503, distance: 87.7
click at [363, 503] on div "0:11 A I U E O 0:12 Let’s start the show 0:13 KA KI KU KE KO 0:14 Where shall w…" at bounding box center [756, 390] width 1461 height 616
type input "**"
click at [133, 227] on div "SA SHI SU せ そ" at bounding box center [117, 219] width 118 height 29
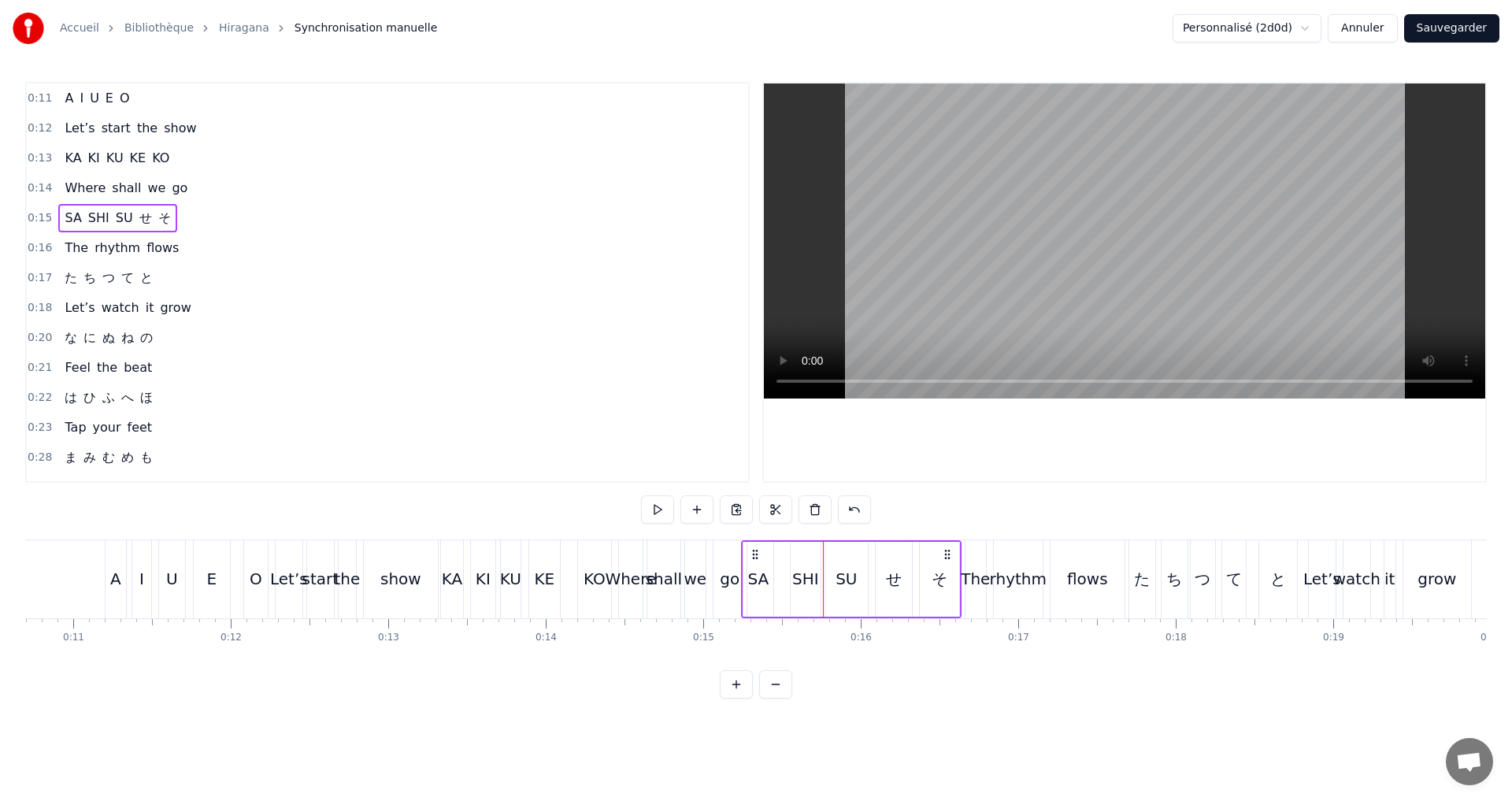
click at [137, 219] on span "せ" at bounding box center [145, 218] width 16 height 18
drag, startPoint x: 469, startPoint y: 508, endPoint x: 345, endPoint y: 527, distance: 125.4
click at [376, 523] on div "0:11 A I U E O 0:12 Let’s start the show 0:13 KA KI KU KE KO 0:14 Where shall w…" at bounding box center [756, 390] width 1461 height 616
click at [160, 222] on span "そ" at bounding box center [168, 218] width 16 height 18
drag, startPoint x: 419, startPoint y: 514, endPoint x: 365, endPoint y: 508, distance: 54.3
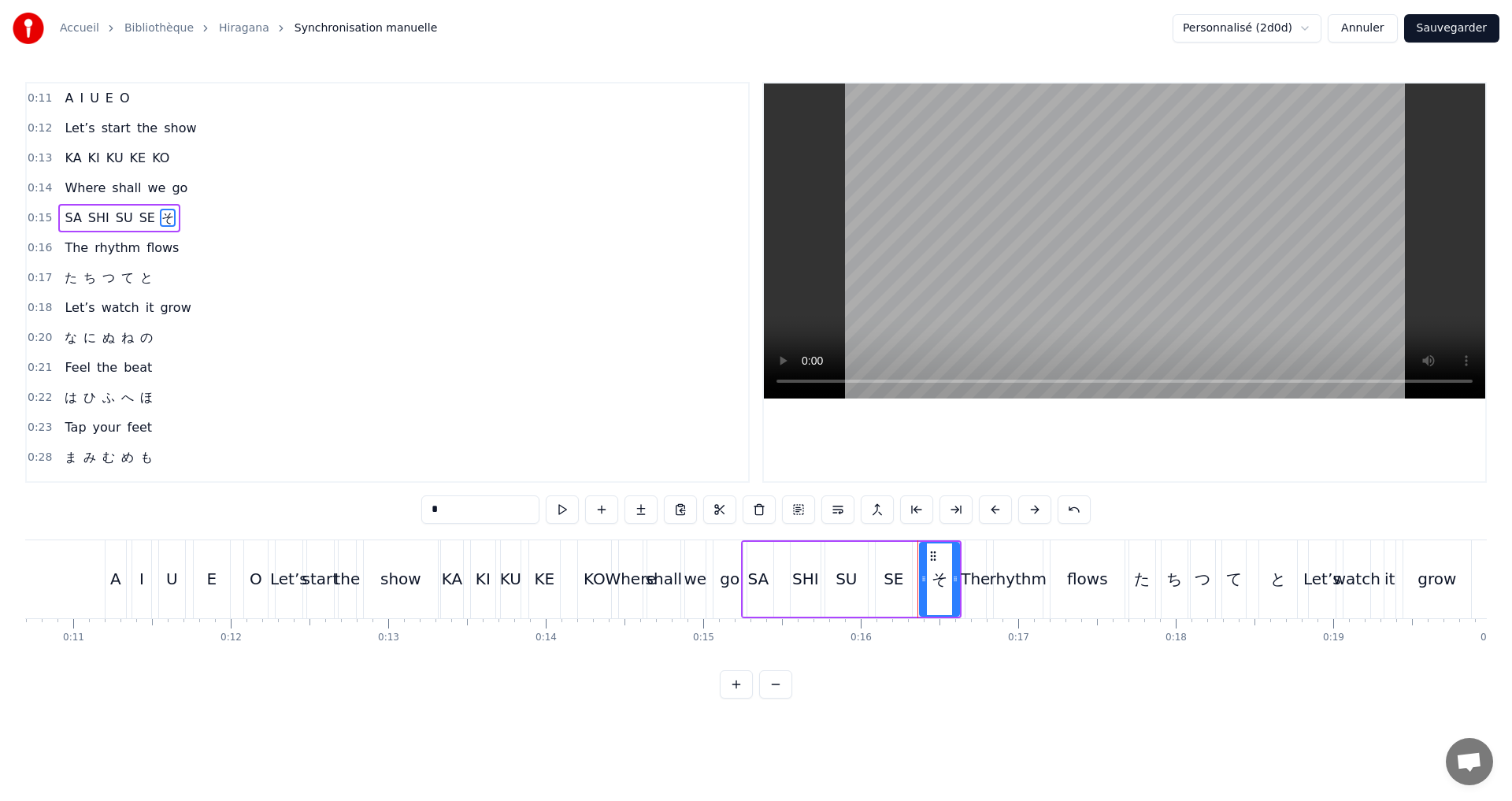
click at [368, 509] on div "0:11 A I U E O 0:12 Let’s start the show 0:13 KA KI KU KE KO 0:14 Where shall w…" at bounding box center [756, 390] width 1461 height 616
type input "**"
click at [180, 284] on div "0:17 た ち つ て と" at bounding box center [387, 278] width 722 height 30
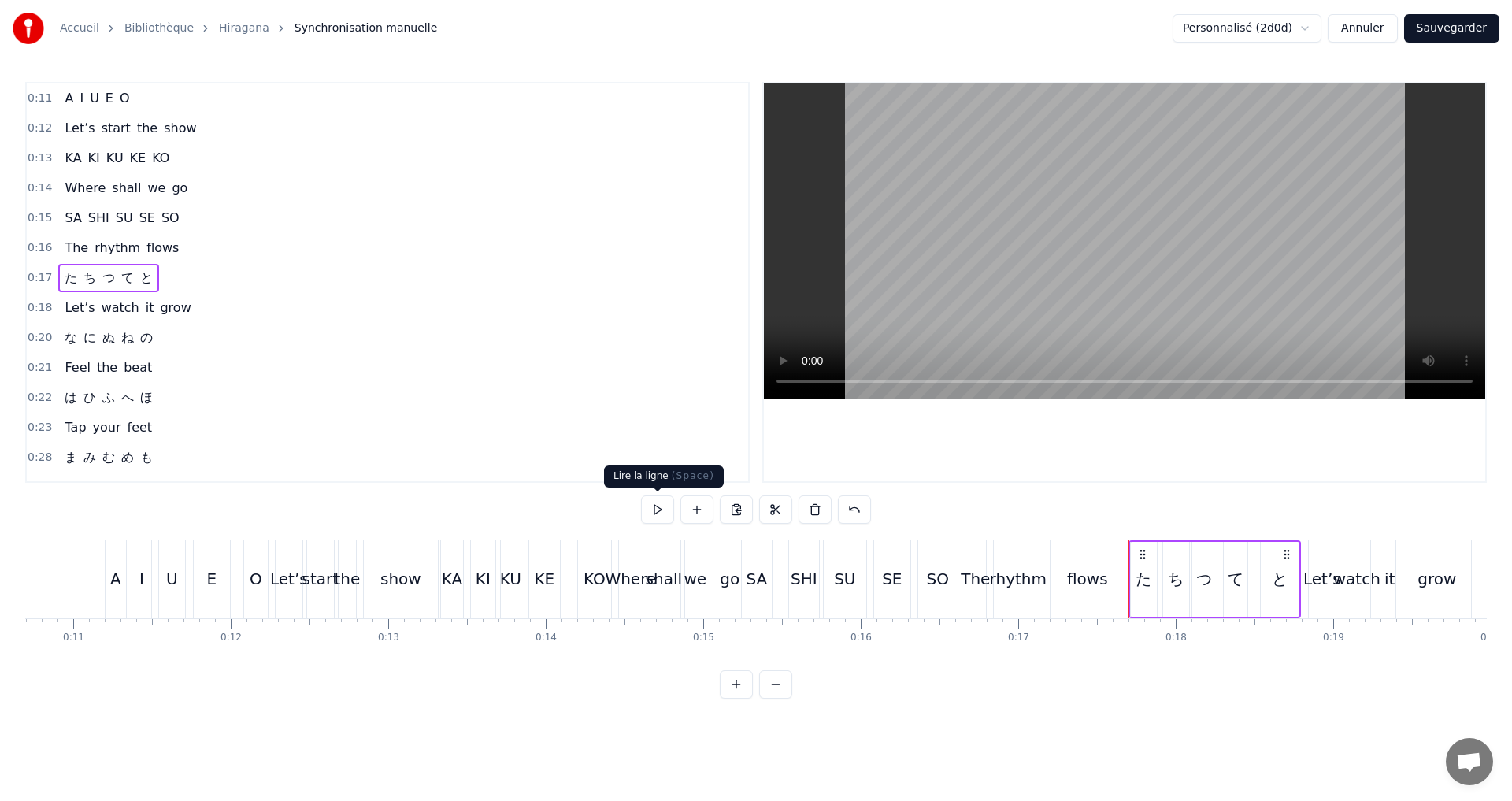
click at [659, 503] on button at bounding box center [657, 509] width 33 height 29
click at [64, 269] on span "た" at bounding box center [71, 277] width 16 height 18
drag, startPoint x: 436, startPoint y: 512, endPoint x: 377, endPoint y: 511, distance: 59.0
click at [378, 511] on div "0:11 A I U E O 0:12 Let’s start the show 0:13 KA KI KU KE KO 0:14 Where shall w…" at bounding box center [756, 390] width 1461 height 616
click at [90, 281] on span "ち" at bounding box center [93, 277] width 16 height 18
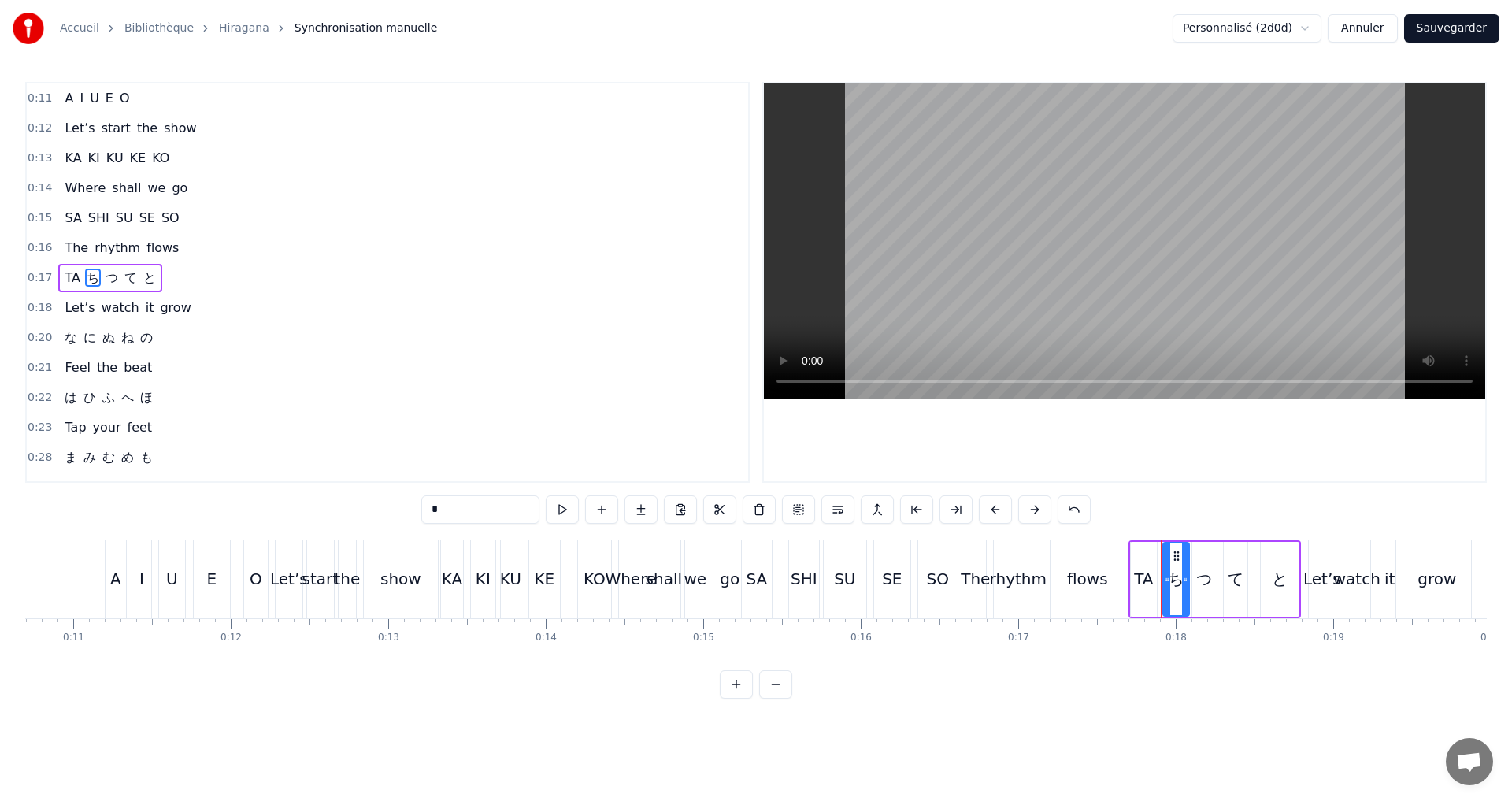
drag, startPoint x: 408, startPoint y: 512, endPoint x: 395, endPoint y: 508, distance: 13.6
click at [395, 508] on div "0:11 A I U E O 0:12 Let’s start the show 0:13 KA KI KU KE KO 0:14 Where shall w…" at bounding box center [756, 390] width 1461 height 616
click at [112, 281] on span "つ" at bounding box center [119, 277] width 16 height 18
drag, startPoint x: 443, startPoint y: 512, endPoint x: 381, endPoint y: 508, distance: 62.1
click at [383, 508] on div "0:11 A I U E O 0:12 Let’s start the show 0:13 KA KI KU KE KO 0:14 Where shall w…" at bounding box center [756, 390] width 1461 height 616
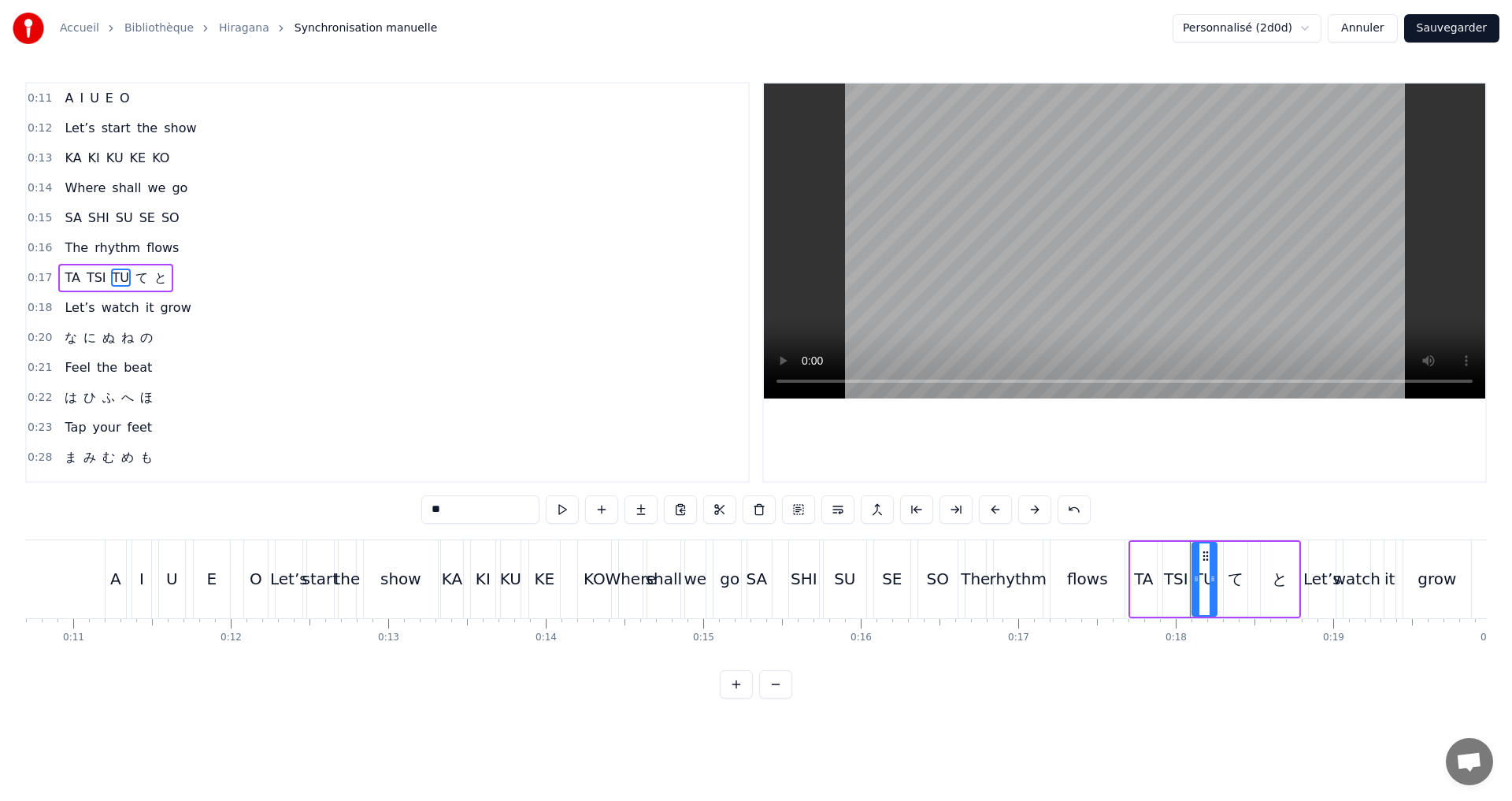
click at [134, 277] on span "て" at bounding box center [142, 277] width 16 height 18
drag, startPoint x: 441, startPoint y: 514, endPoint x: 252, endPoint y: 495, distance: 190.0
click at [241, 489] on div "0:11 A I U E O 0:12 Let’s start the show 0:13 KA KI KU KE KO 0:14 Where shall w…" at bounding box center [756, 390] width 1461 height 616
click at [156, 279] on span "と" at bounding box center [164, 277] width 16 height 18
drag, startPoint x: 430, startPoint y: 509, endPoint x: 392, endPoint y: 506, distance: 38.1
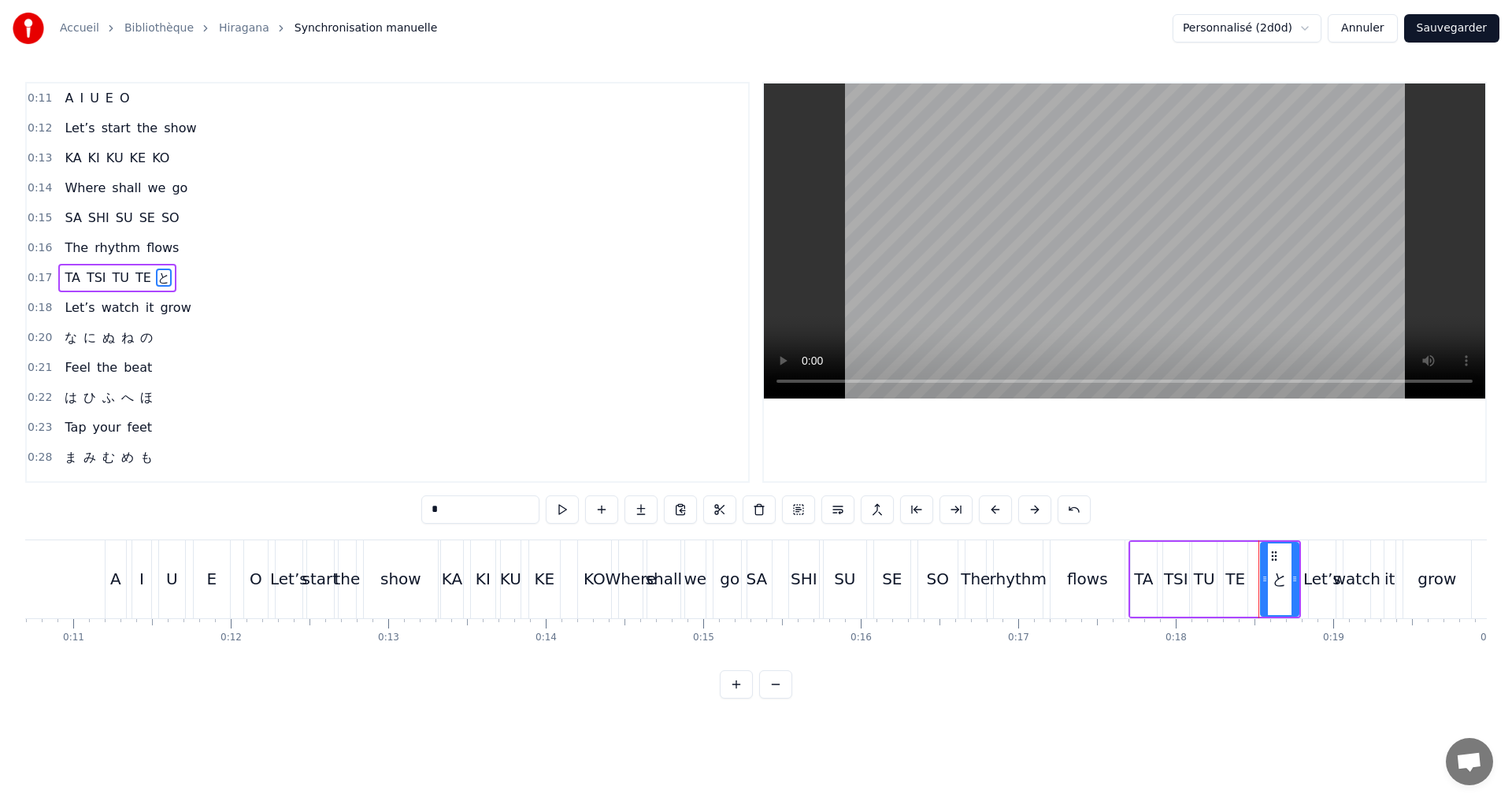
click at [392, 506] on div "0:11 A I U E O 0:12 Let’s start the show 0:13 KA KI KU KE KO 0:14 Where shall w…" at bounding box center [756, 390] width 1461 height 616
type input "**"
click at [262, 278] on div "0:17 TA TSI TU TE TO" at bounding box center [387, 278] width 722 height 30
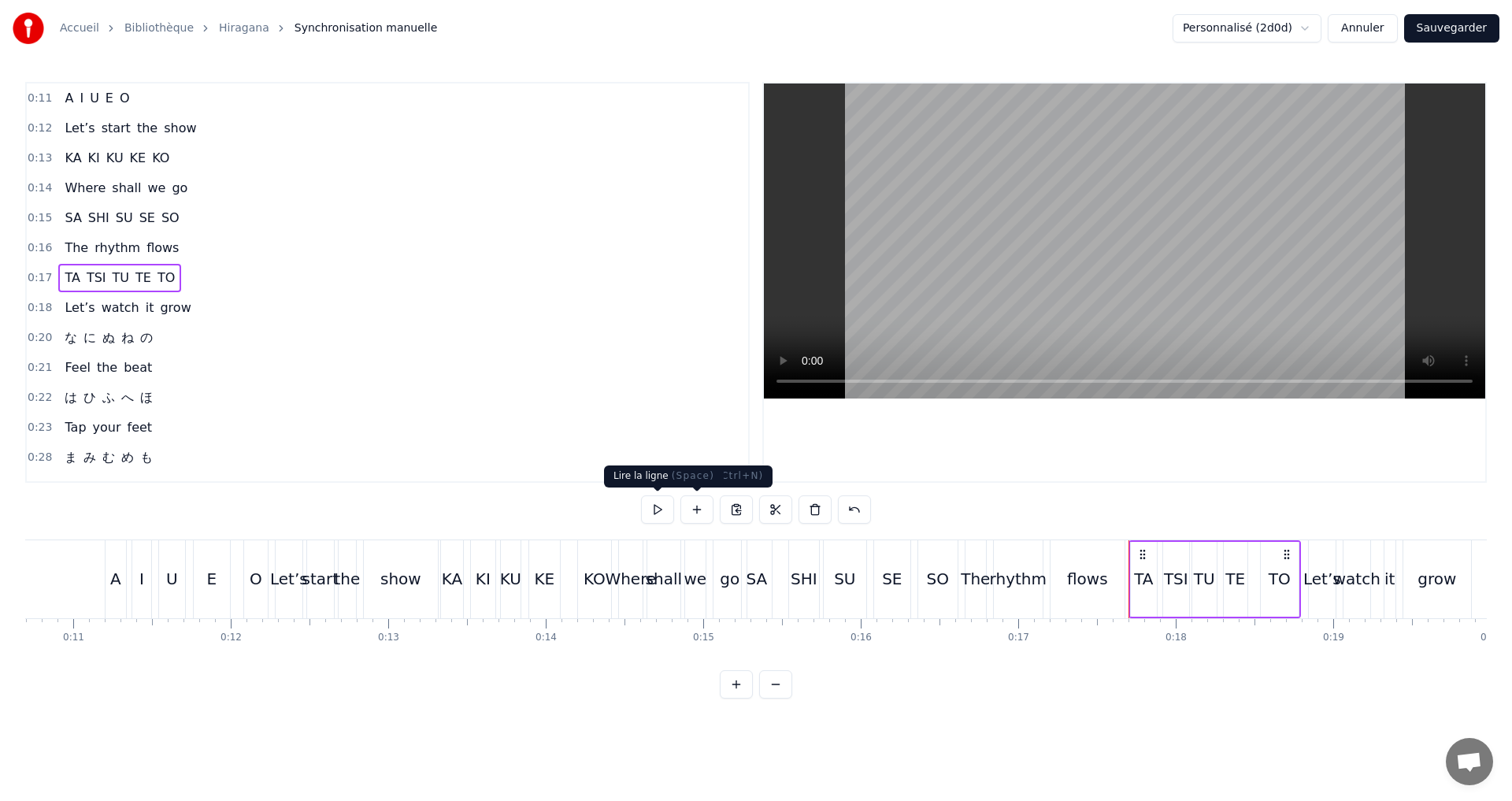
click at [659, 512] on button at bounding box center [657, 509] width 33 height 29
click at [659, 511] on button at bounding box center [657, 509] width 33 height 29
click at [188, 334] on div "0:20 な に ぬ ね の" at bounding box center [387, 338] width 722 height 30
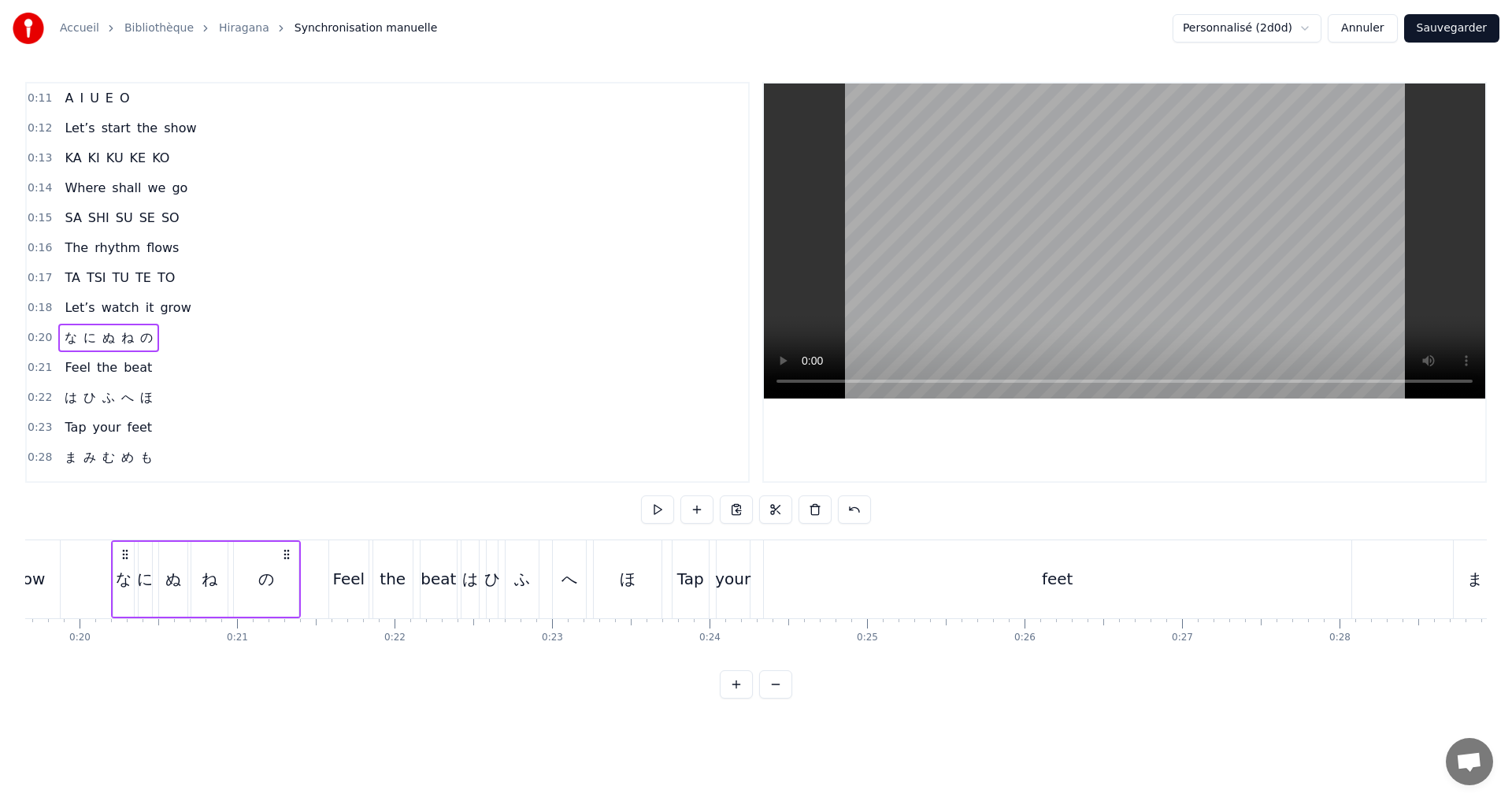
scroll to position [0, 3102]
click at [660, 507] on button at bounding box center [657, 509] width 33 height 29
click at [73, 338] on span "な" at bounding box center [71, 337] width 16 height 18
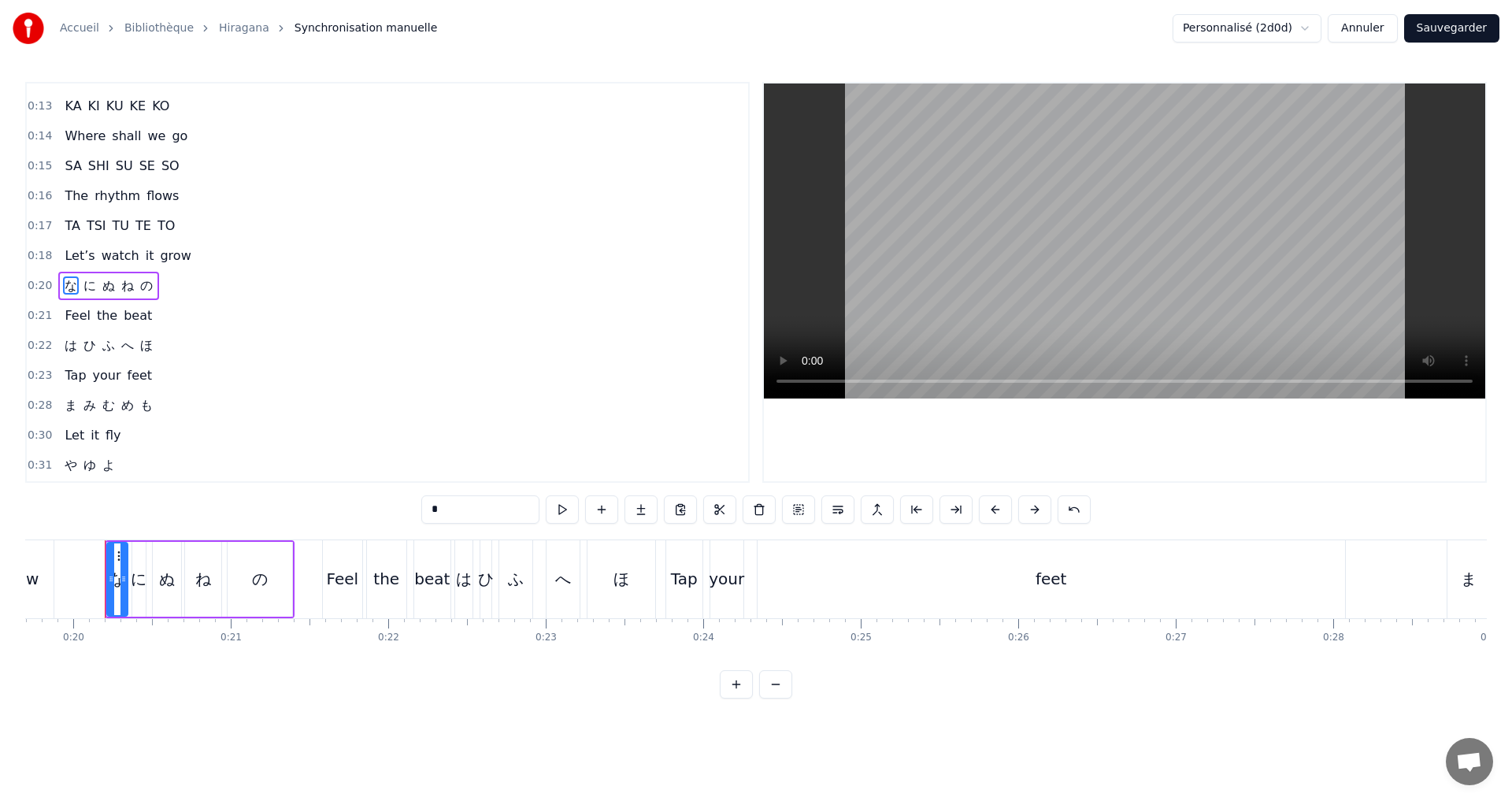
scroll to position [55, 0]
drag, startPoint x: 453, startPoint y: 510, endPoint x: 417, endPoint y: 509, distance: 36.0
click at [417, 509] on div "0:11 A I U E O 0:12 Let’s start the show 0:13 KA KI KU KE KO 0:14 Where shall w…" at bounding box center [756, 390] width 1461 height 616
click at [90, 277] on span "に" at bounding box center [95, 282] width 16 height 18
drag, startPoint x: 447, startPoint y: 509, endPoint x: 376, endPoint y: 510, distance: 71.0
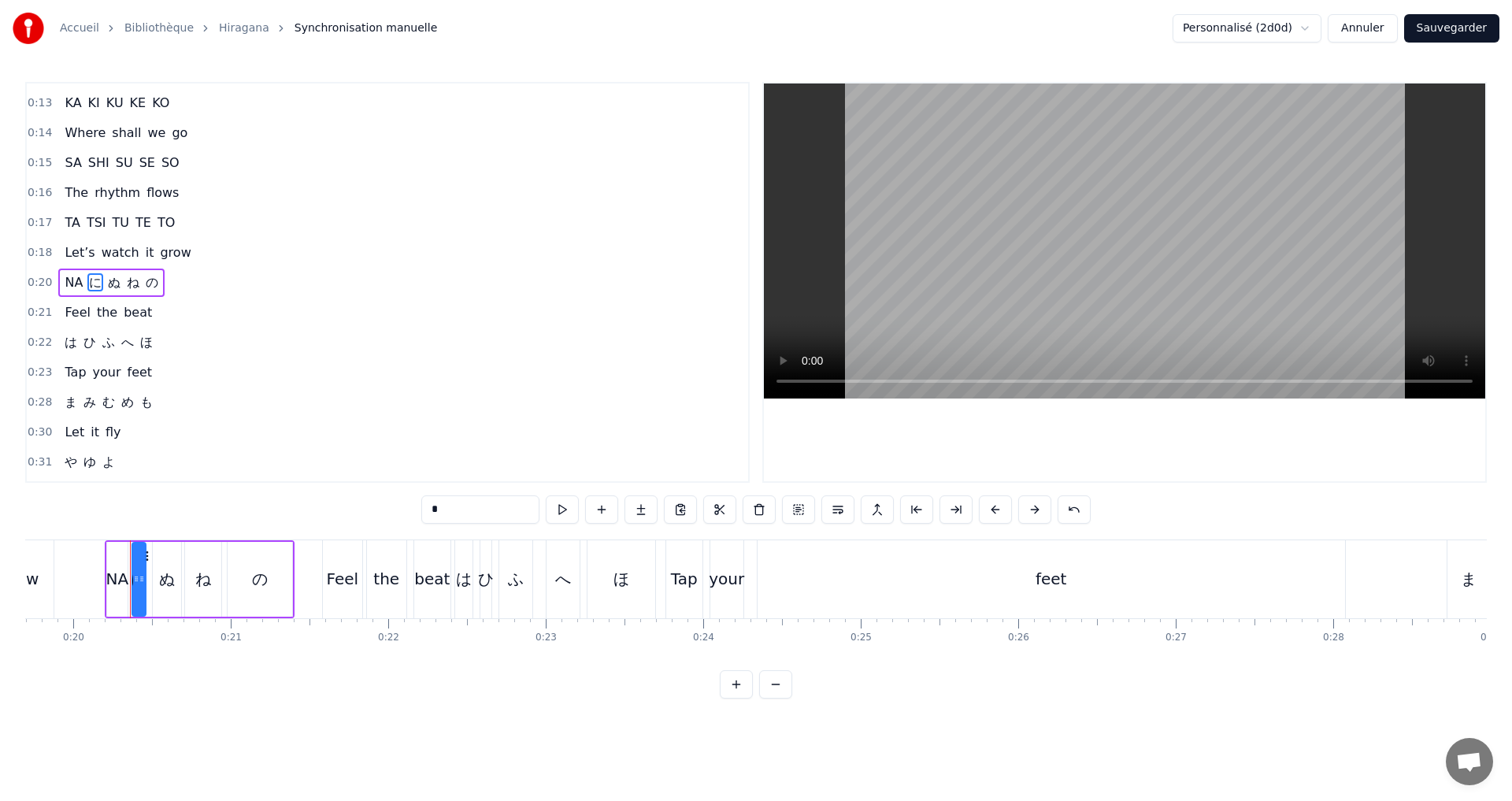
click at [376, 510] on div "0:11 A I U E O 0:12 Let’s start the show 0:13 KA KI KU KE KO 0:14 Where shall w…" at bounding box center [756, 390] width 1461 height 616
click at [107, 284] on span "ぬ" at bounding box center [115, 282] width 16 height 18
drag, startPoint x: 419, startPoint y: 509, endPoint x: 360, endPoint y: 509, distance: 59.0
click at [379, 509] on div "0:11 A I U E O 0:12 Let’s start the show 0:13 KA KI KU KE KO 0:14 Where shall w…" at bounding box center [756, 390] width 1461 height 616
click at [135, 274] on span "ね" at bounding box center [140, 282] width 16 height 18
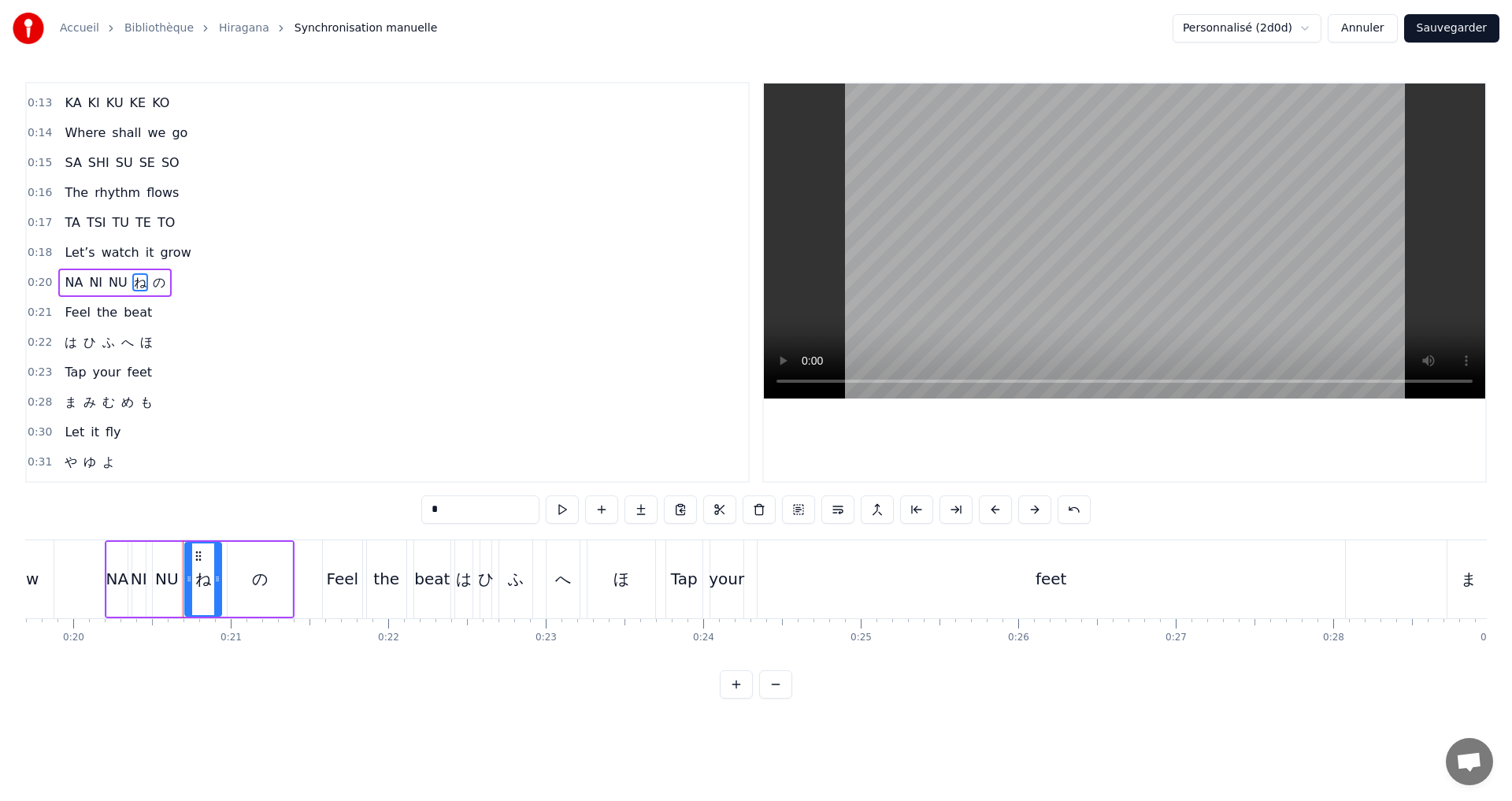
drag, startPoint x: 432, startPoint y: 512, endPoint x: 241, endPoint y: 507, distance: 191.1
click at [258, 504] on div "0:11 A I U E O 0:12 Let’s start the show 0:13 KA KI KU KE KO 0:14 Where shall w…" at bounding box center [756, 390] width 1461 height 616
click at [156, 285] on span "の" at bounding box center [164, 282] width 16 height 18
drag, startPoint x: 429, startPoint y: 514, endPoint x: 375, endPoint y: 509, distance: 54.2
click at [378, 510] on div "0:11 A I U E O 0:12 Let’s start the show 0:13 KA KI KU KE KO 0:14 Where shall w…" at bounding box center [756, 390] width 1461 height 616
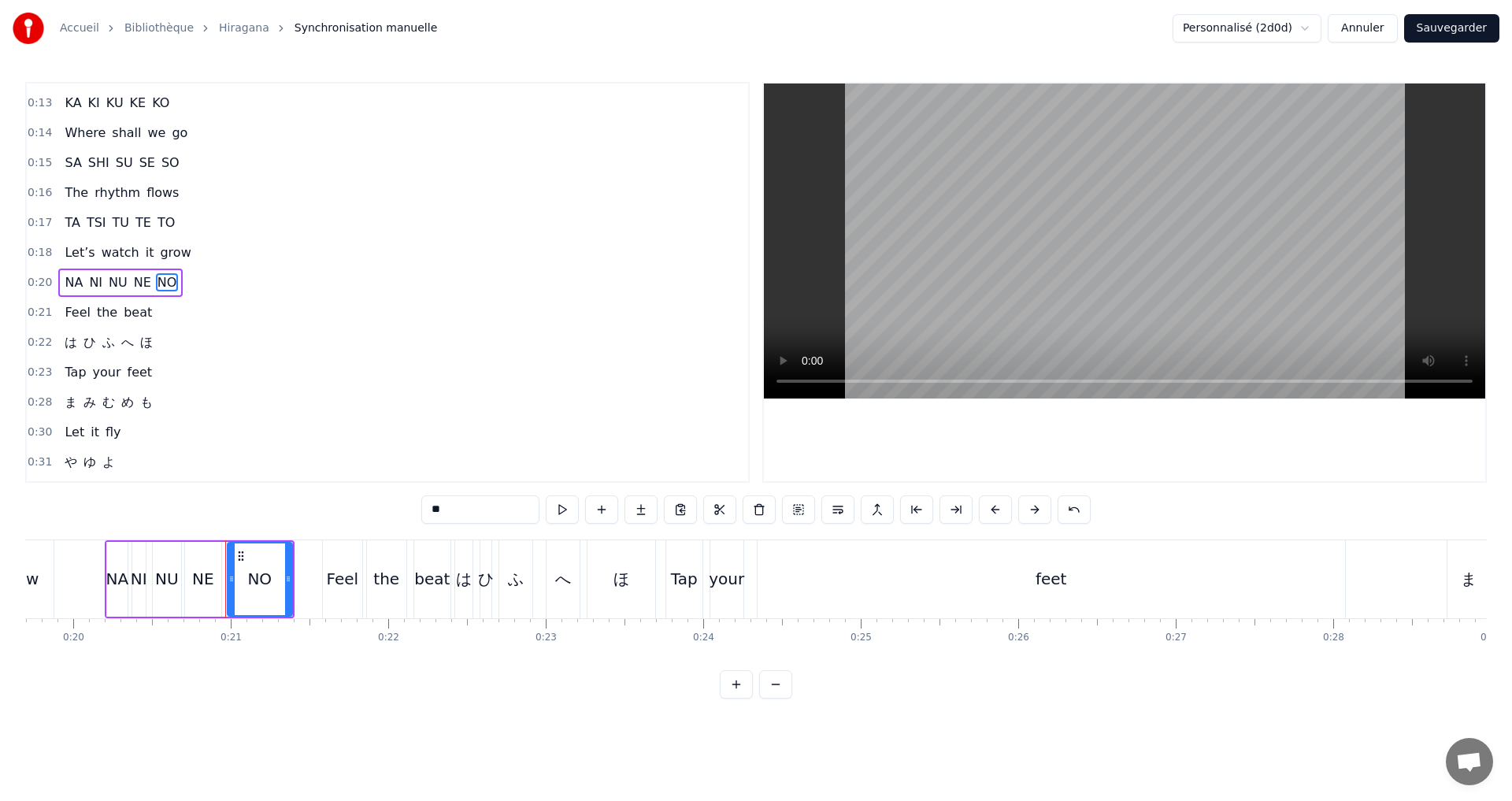
type input "**"
click at [300, 326] on div "0:21 Feel the beat" at bounding box center [387, 313] width 722 height 30
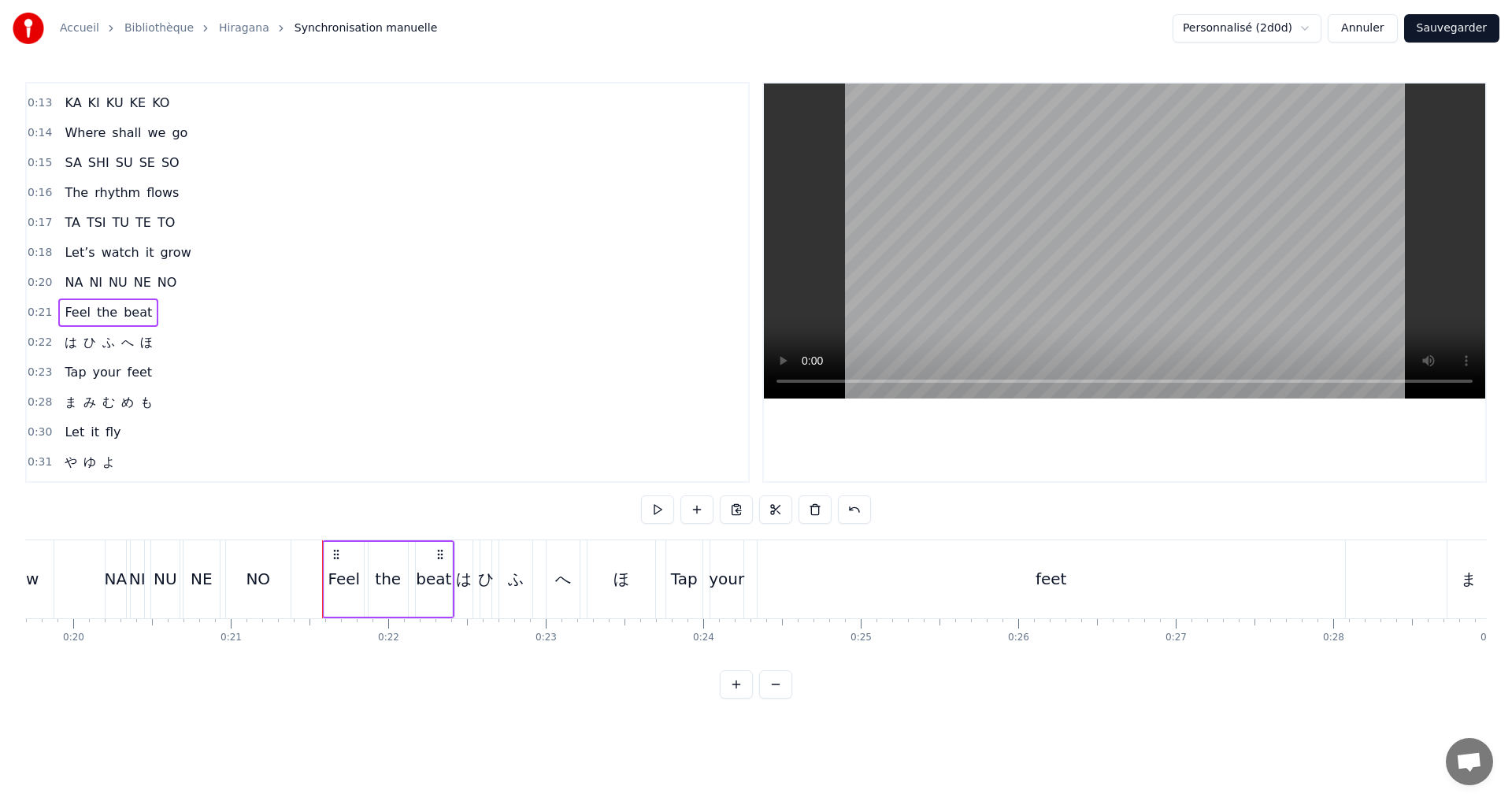
click at [243, 273] on div "0:20 NA NI NU NE NO" at bounding box center [387, 283] width 722 height 30
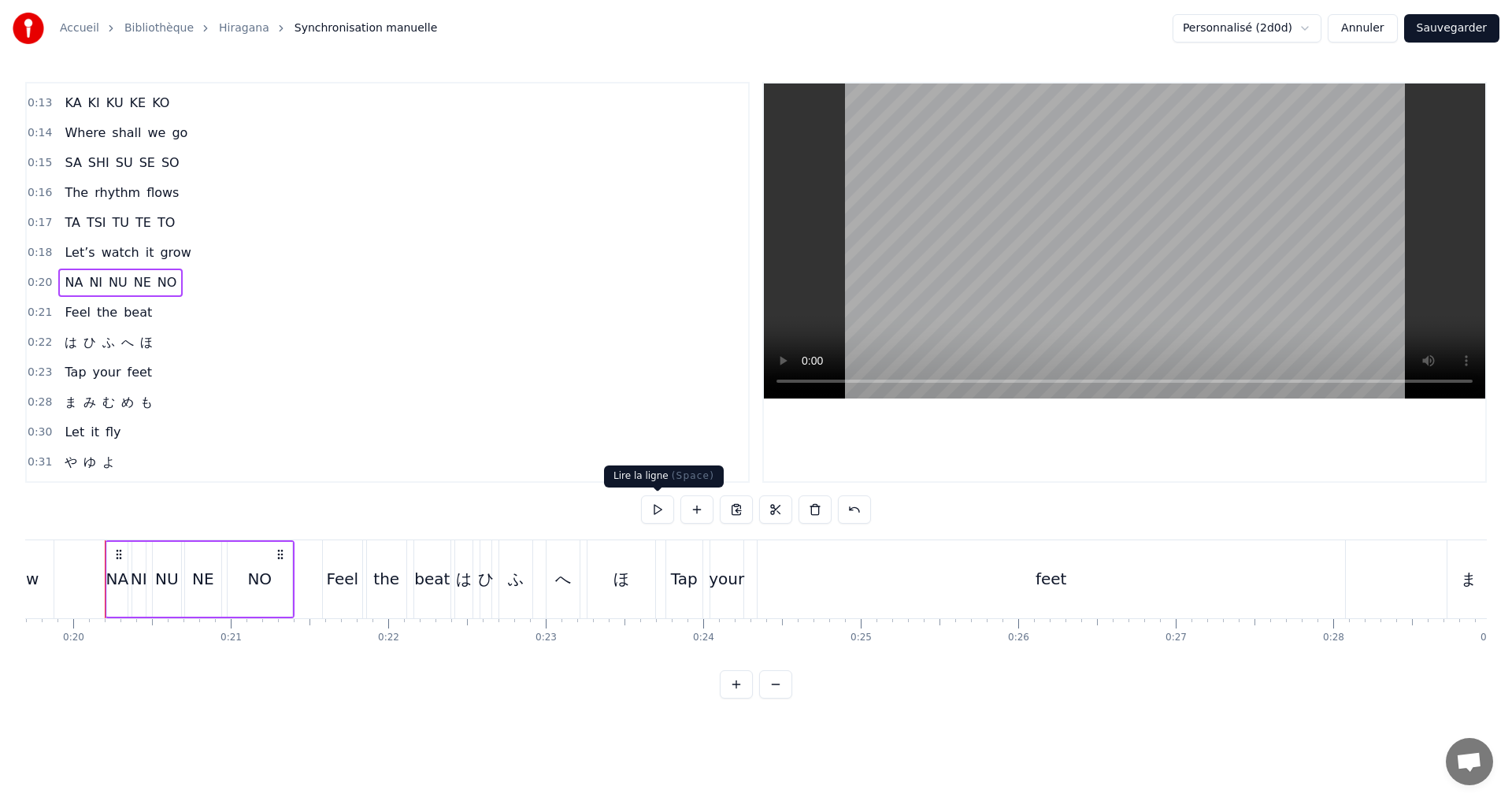
click at [651, 516] on button at bounding box center [657, 509] width 33 height 29
click at [1443, 31] on button "Sauvegarder" at bounding box center [1451, 29] width 95 height 29
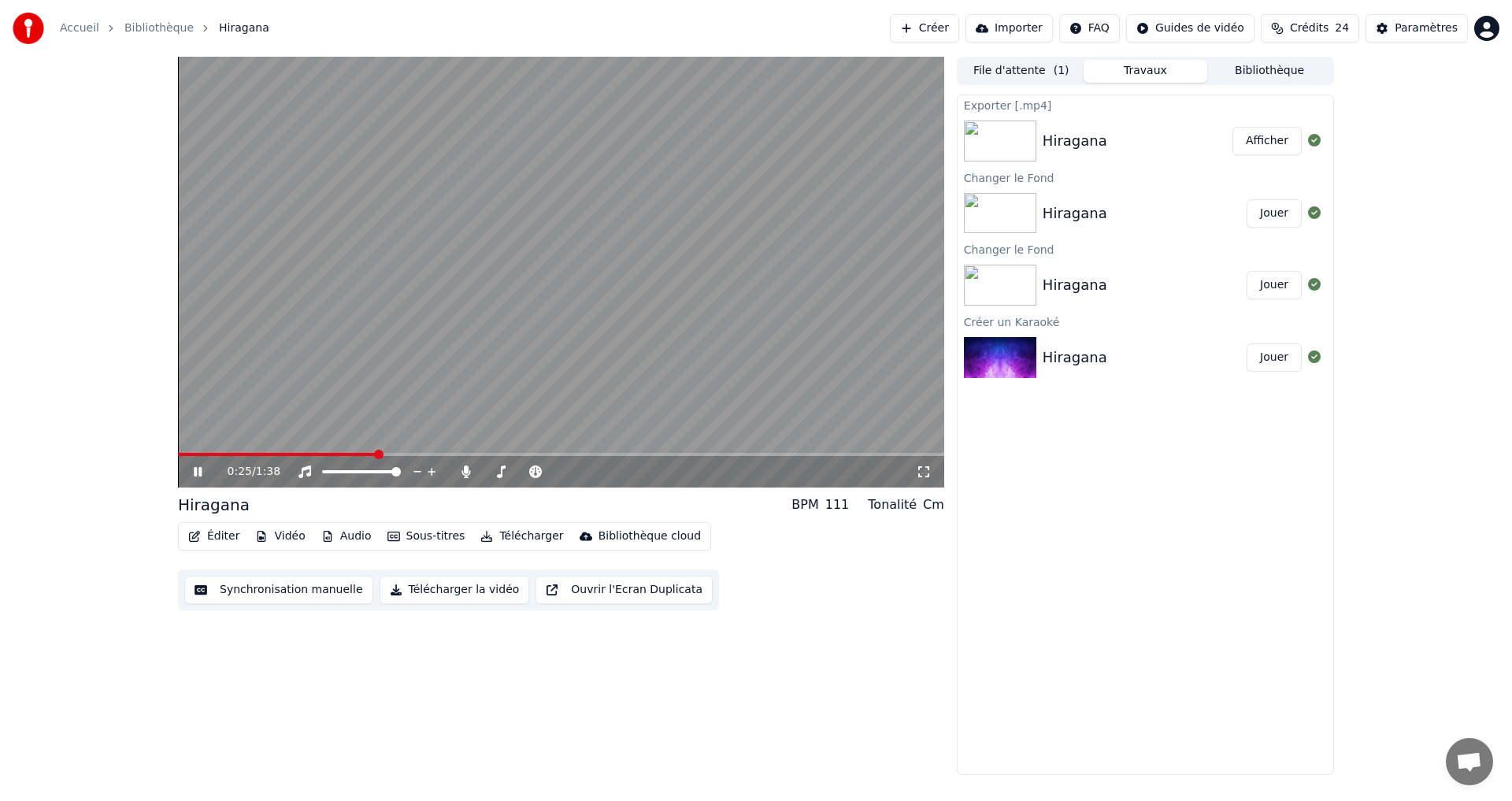
click at [221, 453] on span at bounding box center [277, 455] width 198 height 4
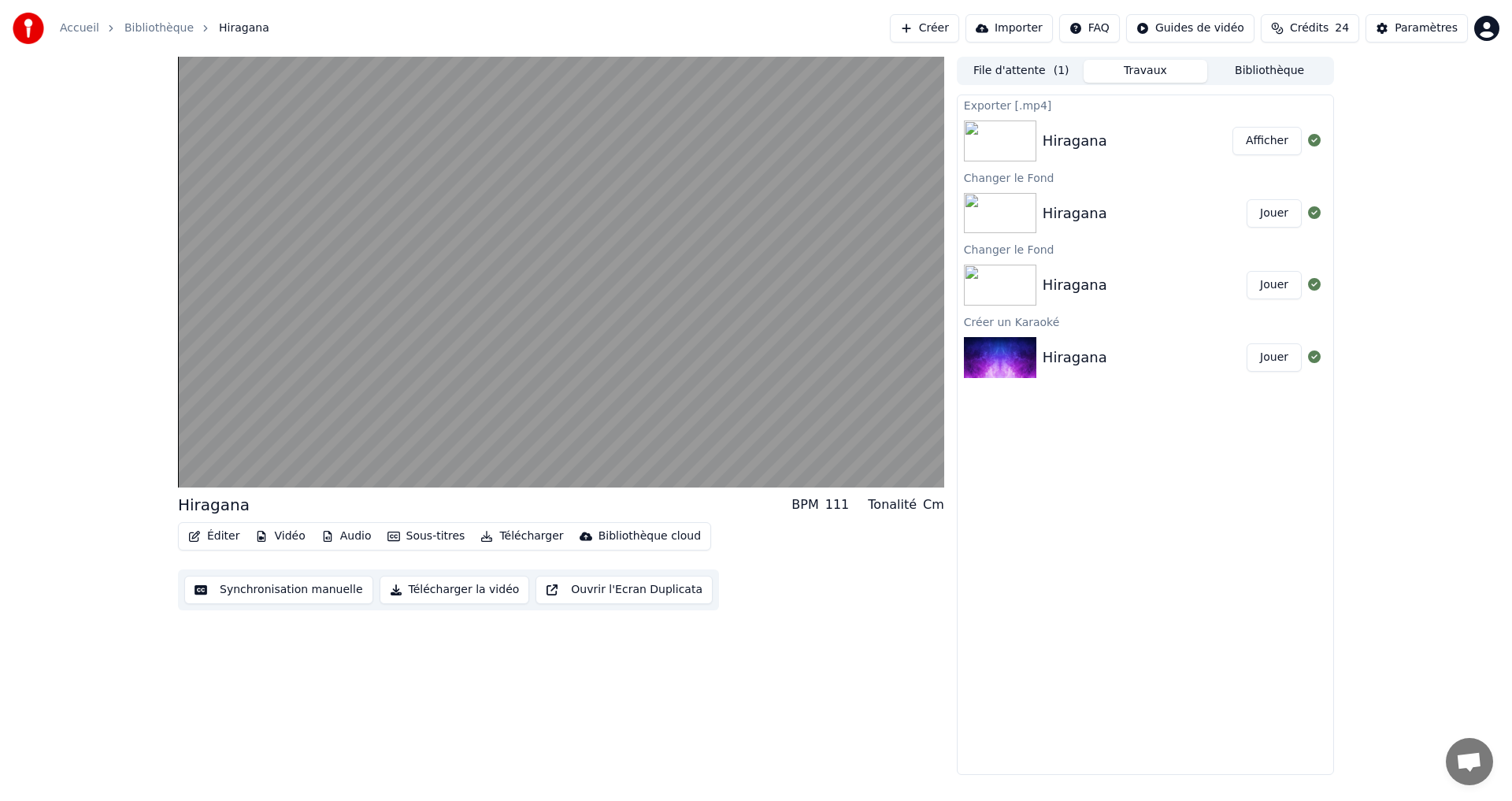
click at [305, 366] on video at bounding box center [560, 272] width 766 height 431
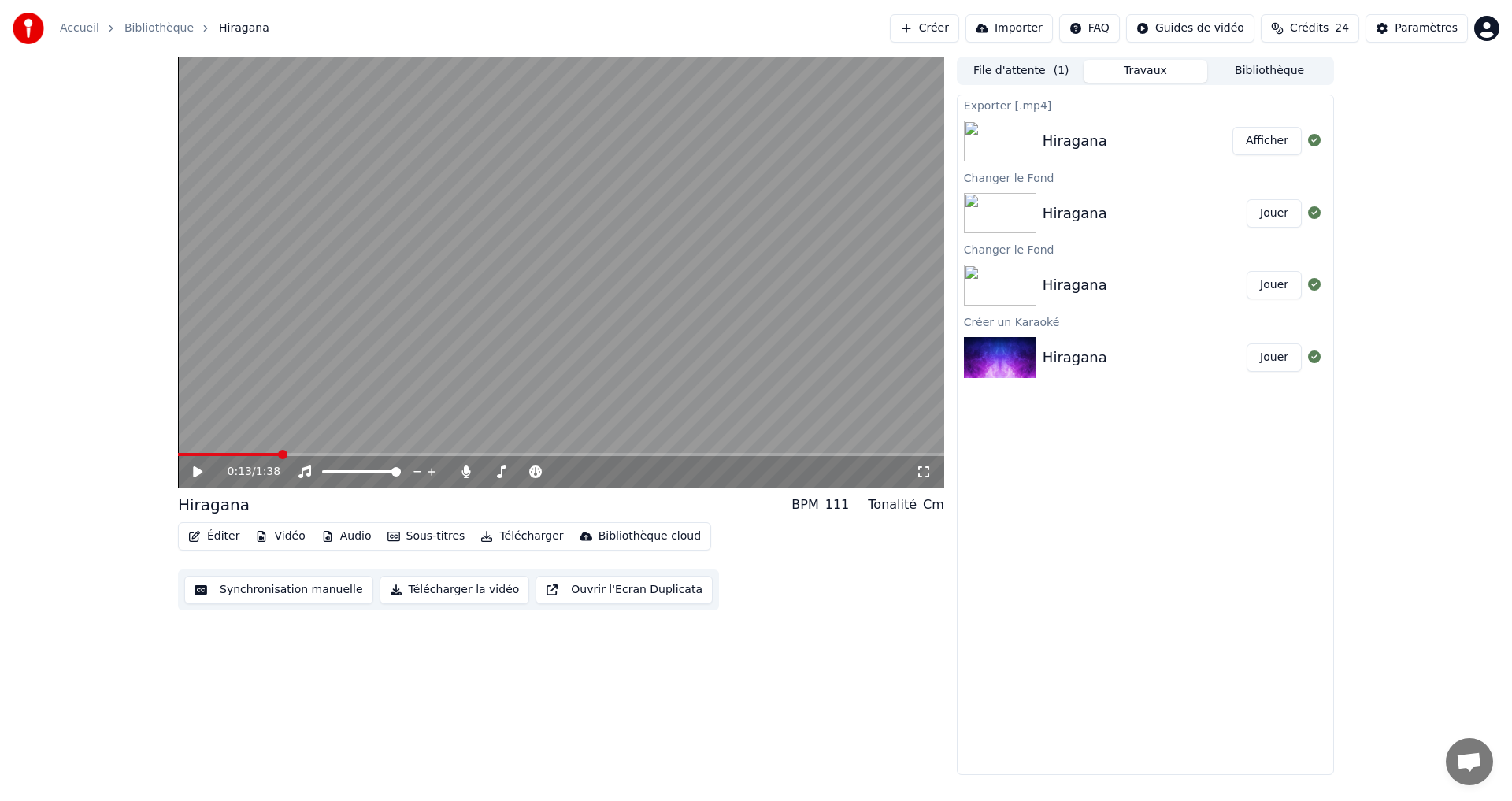
click at [192, 475] on icon at bounding box center [209, 472] width 37 height 12
click at [194, 474] on icon at bounding box center [209, 472] width 37 height 12
click at [194, 474] on icon at bounding box center [197, 472] width 10 height 11
click at [220, 453] on span at bounding box center [272, 455] width 189 height 4
click at [205, 469] on icon at bounding box center [209, 472] width 37 height 12
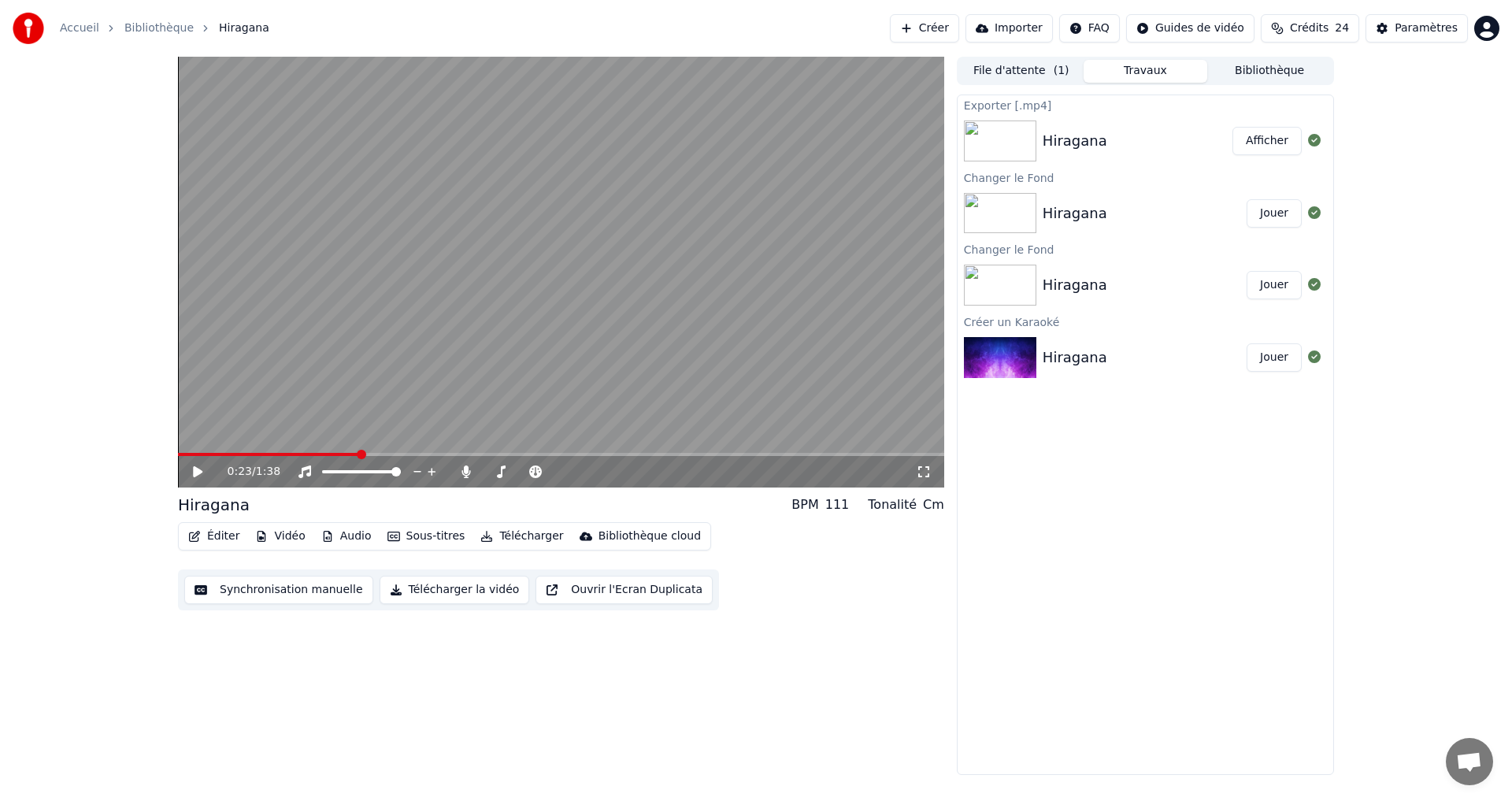
click at [265, 585] on button "Synchronisation manuelle" at bounding box center [279, 590] width 189 height 29
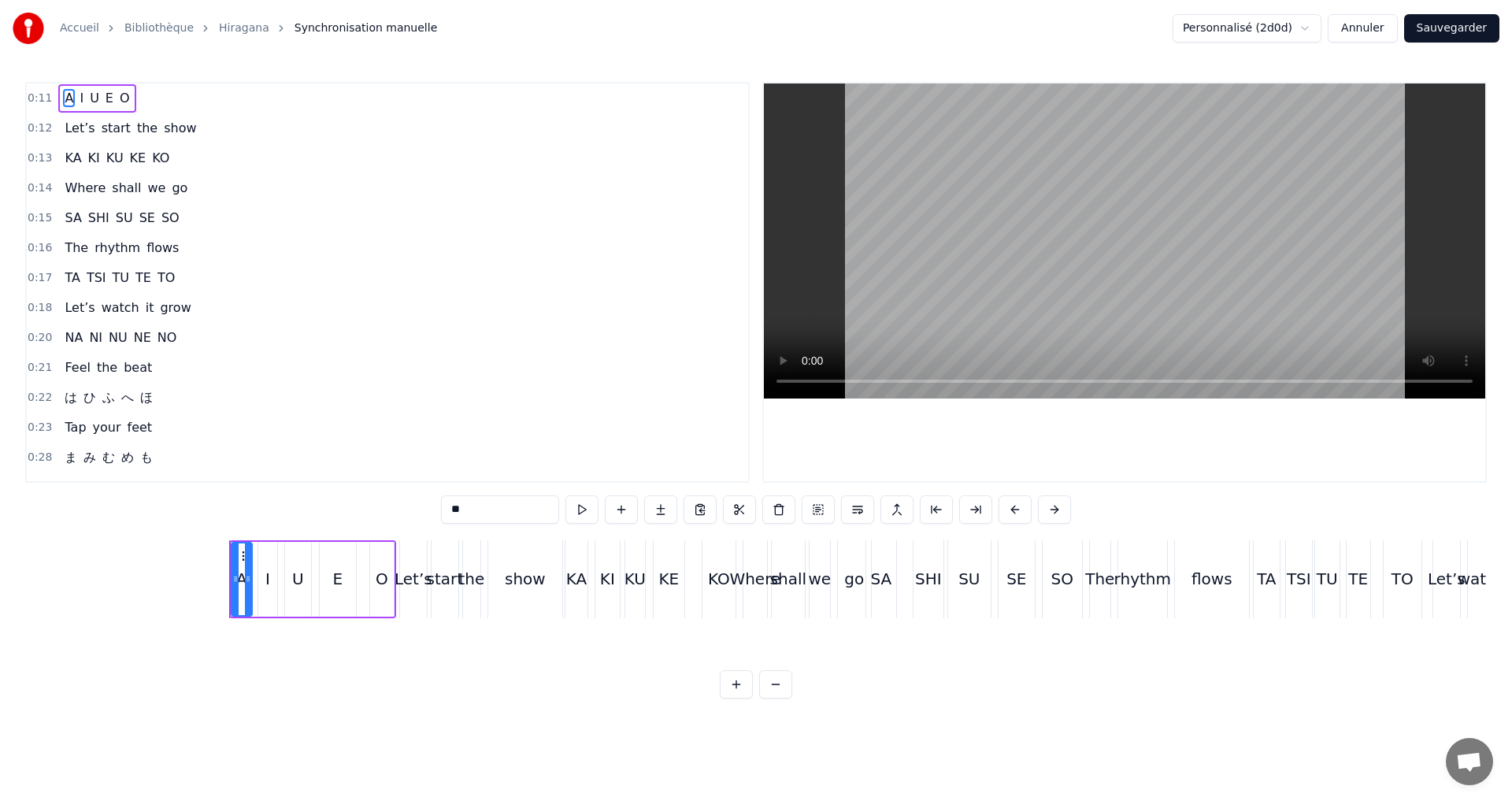
scroll to position [0, 1684]
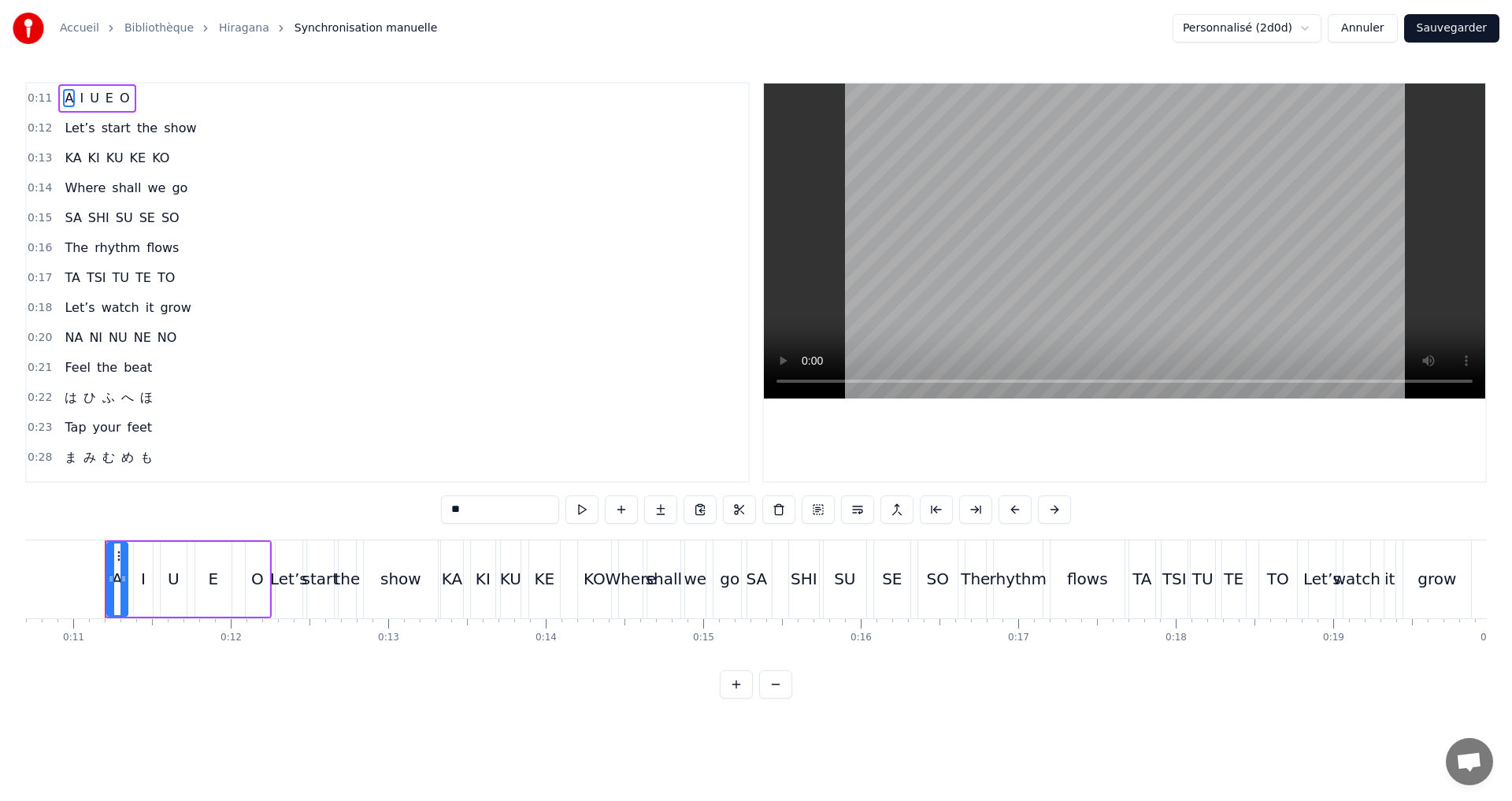
click at [153, 391] on div "は ひ ふ へ ほ" at bounding box center [108, 398] width 101 height 29
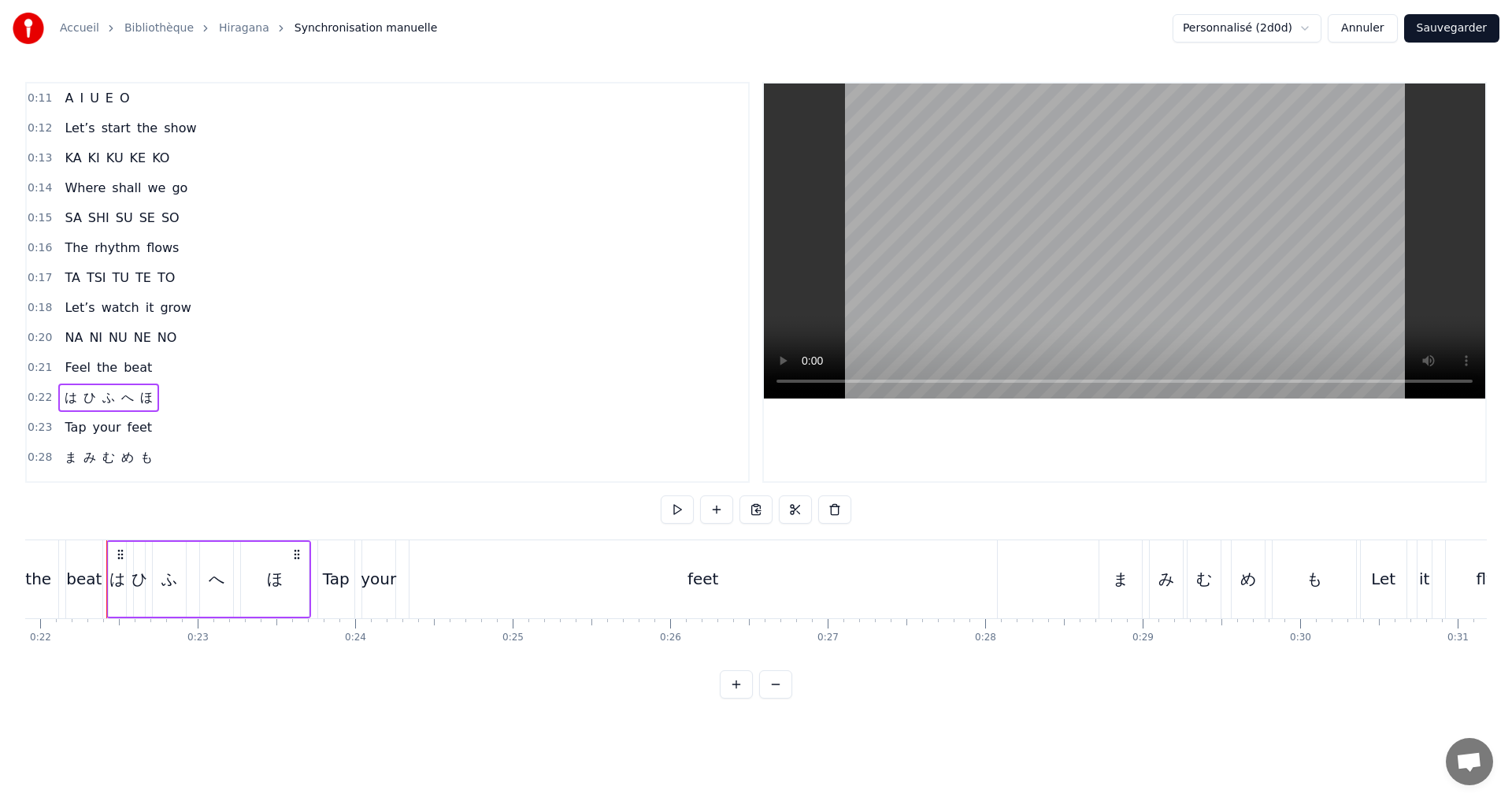
scroll to position [0, 3451]
click at [58, 392] on div "は ひ ふ へ ほ" at bounding box center [108, 398] width 101 height 29
click at [58, 400] on div "は ひ ふ へ ほ" at bounding box center [108, 398] width 101 height 29
click at [64, 400] on span "は" at bounding box center [71, 397] width 16 height 18
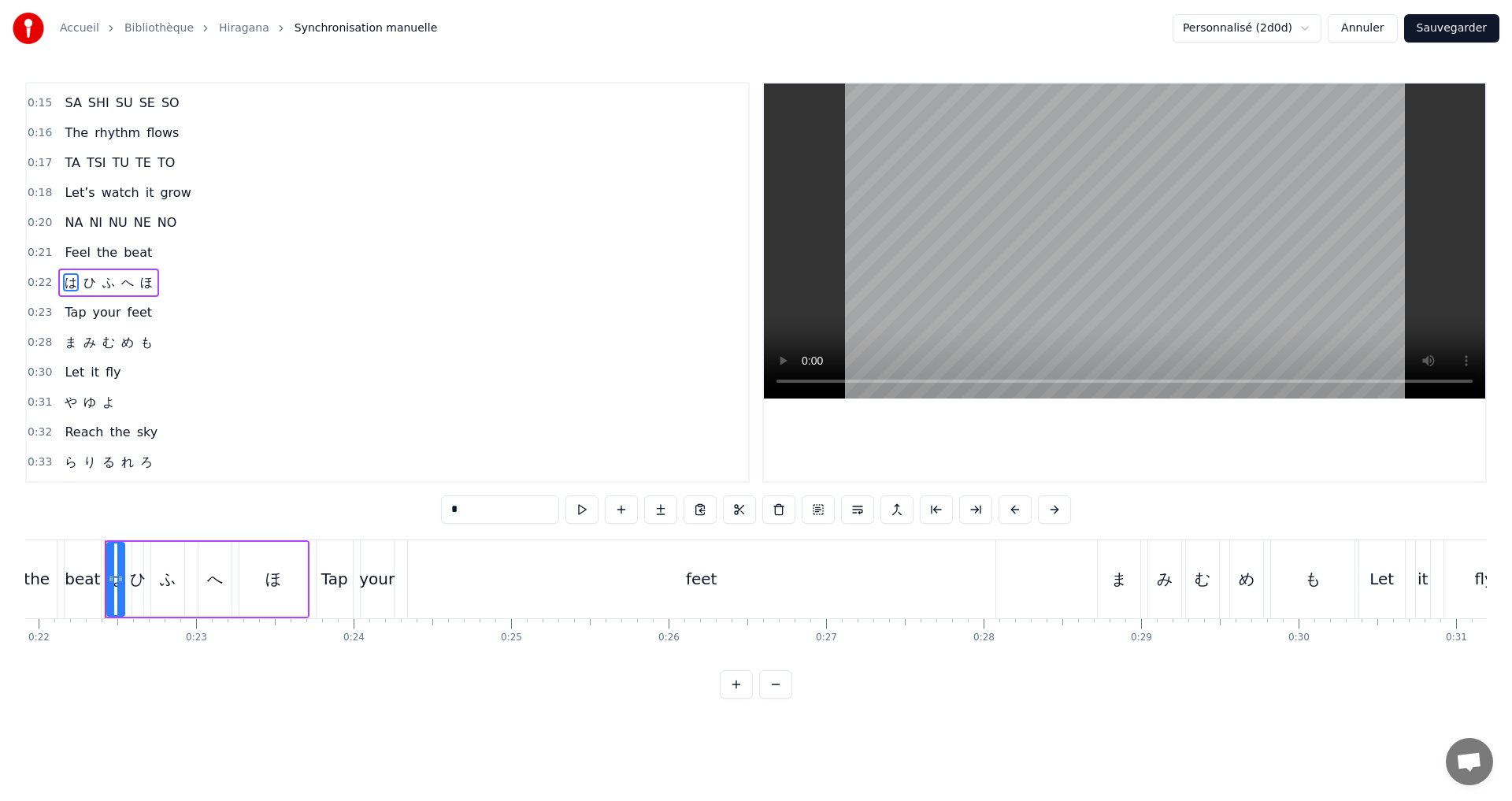
drag, startPoint x: 478, startPoint y: 515, endPoint x: 432, endPoint y: 516, distance: 46.0
click at [433, 517] on div "0:11 A I U E O 0:12 Let’s start the show 0:13 KA KI KU KE KO 0:14 Where shall w…" at bounding box center [756, 390] width 1461 height 616
click at [90, 285] on span "ひ" at bounding box center [95, 282] width 16 height 18
drag, startPoint x: 458, startPoint y: 512, endPoint x: 392, endPoint y: 506, distance: 66.3
click at [396, 506] on div "0:11 A I U E O 0:12 Let’s start the show 0:13 KA KI KU KE KO 0:14 Where shall w…" at bounding box center [756, 390] width 1461 height 616
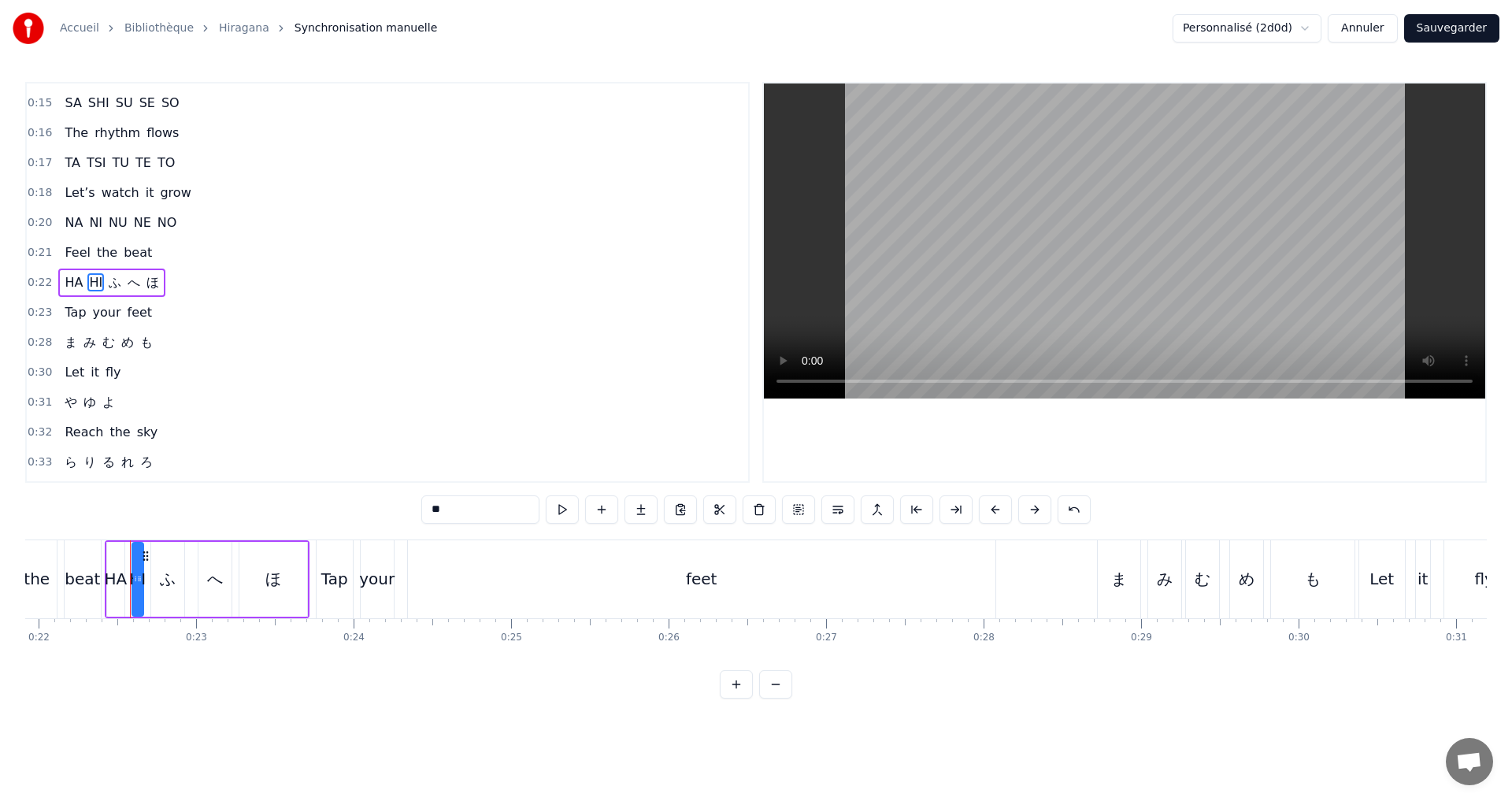
click at [108, 282] on span "ふ" at bounding box center [115, 282] width 16 height 18
drag, startPoint x: 436, startPoint y: 511, endPoint x: 353, endPoint y: 516, distance: 83.2
click at [356, 516] on div "0:11 A I U E O 0:12 Let’s start the show 0:13 KA KI KU KE KO 0:14 Where shall w…" at bounding box center [756, 390] width 1461 height 616
click at [130, 274] on span "へ" at bounding box center [138, 282] width 16 height 18
drag, startPoint x: 454, startPoint y: 511, endPoint x: 412, endPoint y: 513, distance: 42.0
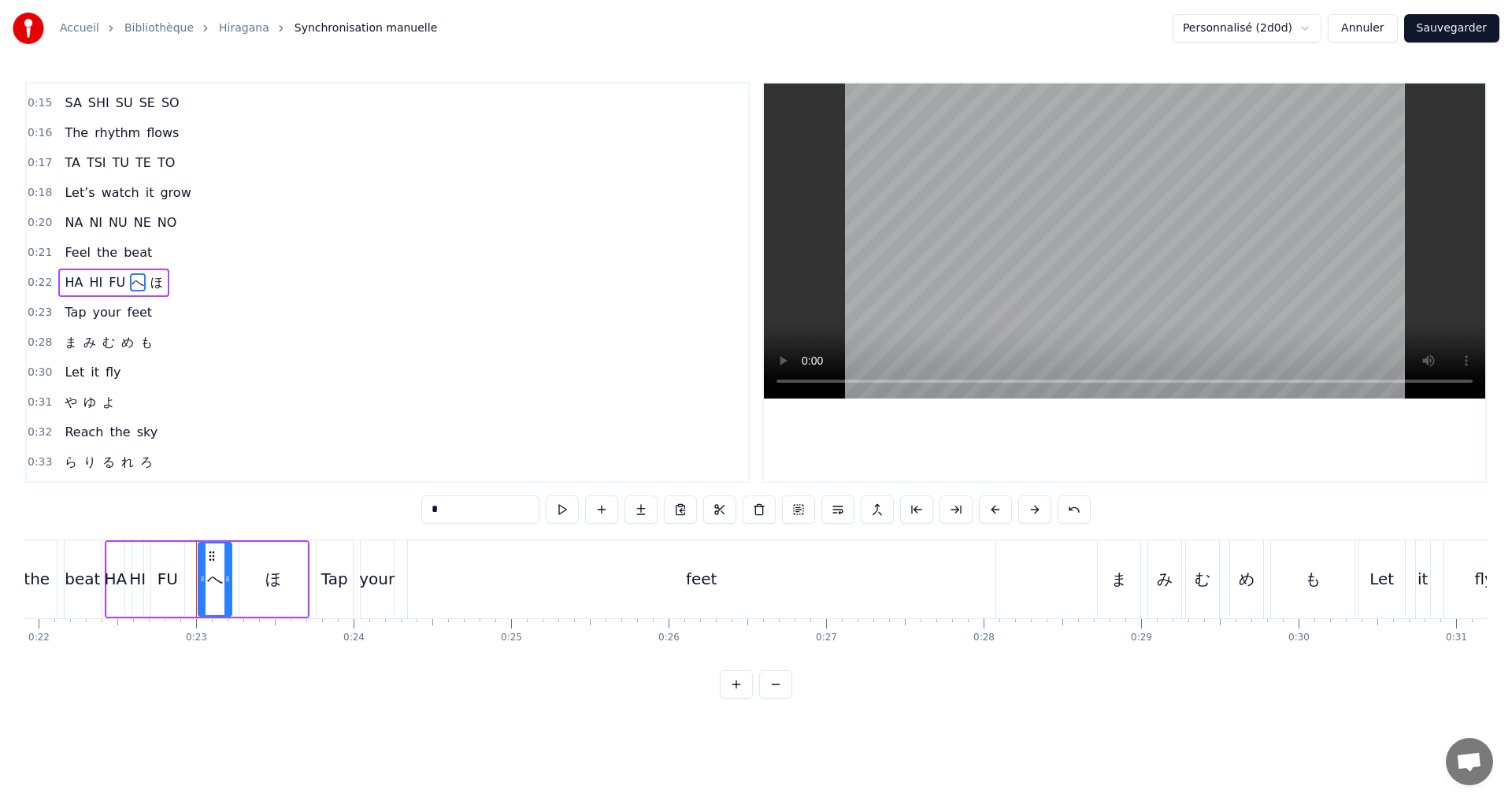
click at [418, 514] on div "0:11 A I U E O 0:12 Let’s start the show 0:13 KA KI KU KE KO 0:14 Where shall w…" at bounding box center [756, 390] width 1461 height 616
click at [153, 284] on span "ほ" at bounding box center [161, 282] width 16 height 18
drag, startPoint x: 440, startPoint y: 518, endPoint x: 405, endPoint y: 520, distance: 35.1
click at [406, 520] on div "0:11 A I U E O 0:12 Let’s start the show 0:13 KA KI KU KE KO 0:14 Where shall w…" at bounding box center [756, 390] width 1461 height 616
type input "**"
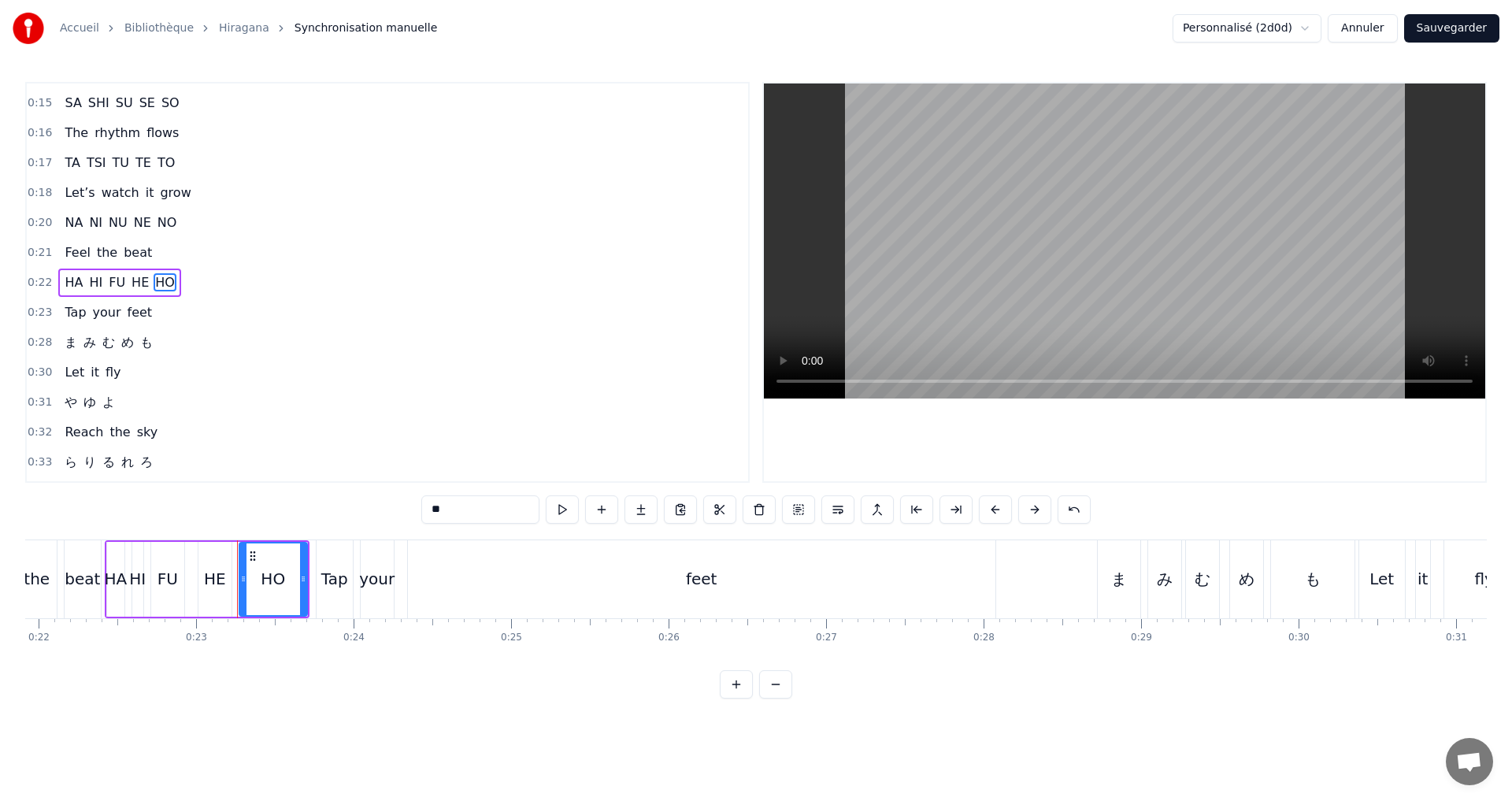
click at [169, 340] on div "0:28 [PERSON_NAME] [PERSON_NAME] も" at bounding box center [387, 343] width 722 height 30
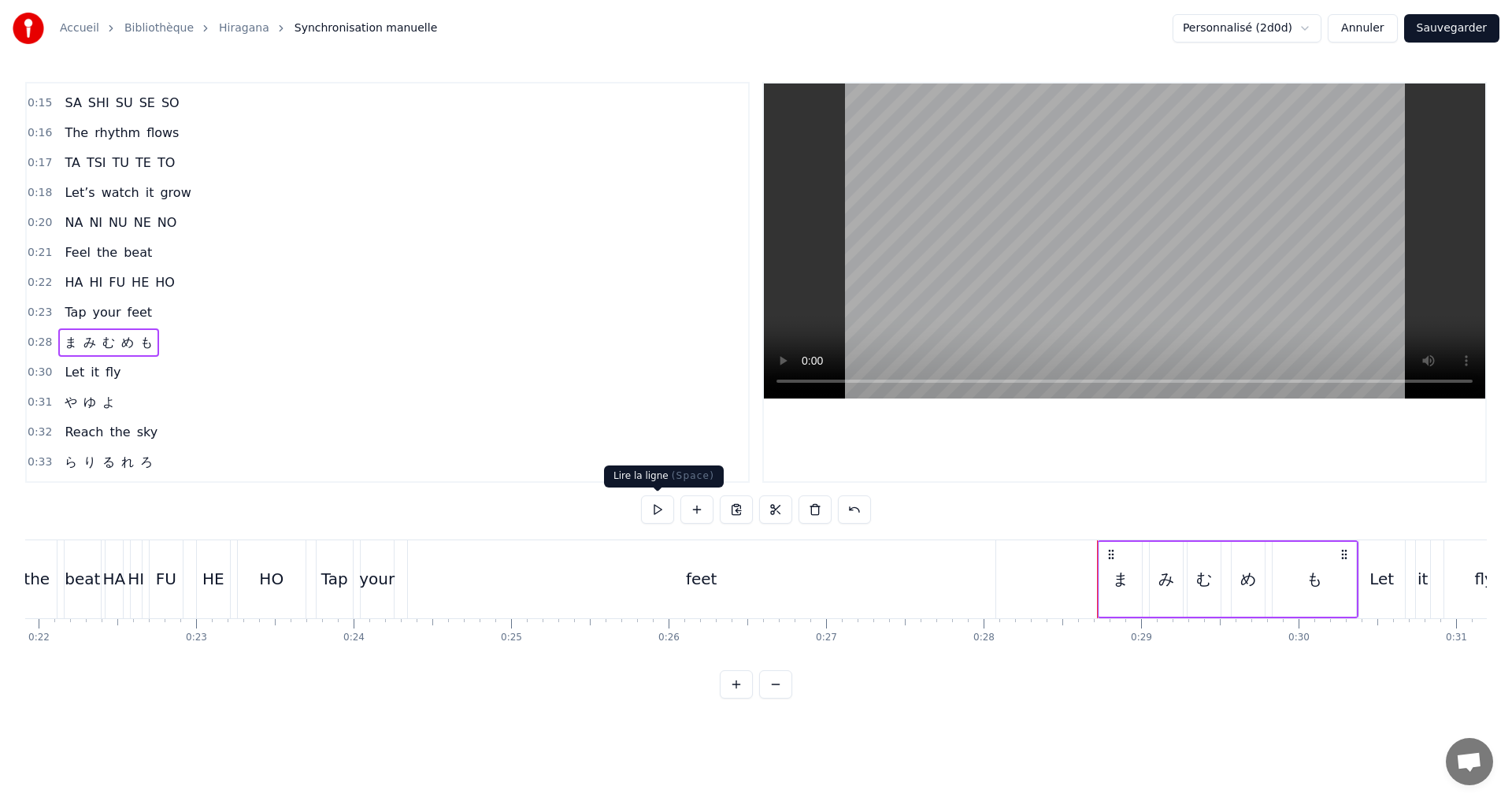
click at [661, 515] on button at bounding box center [657, 509] width 33 height 29
click at [66, 343] on span "ま" at bounding box center [71, 342] width 16 height 18
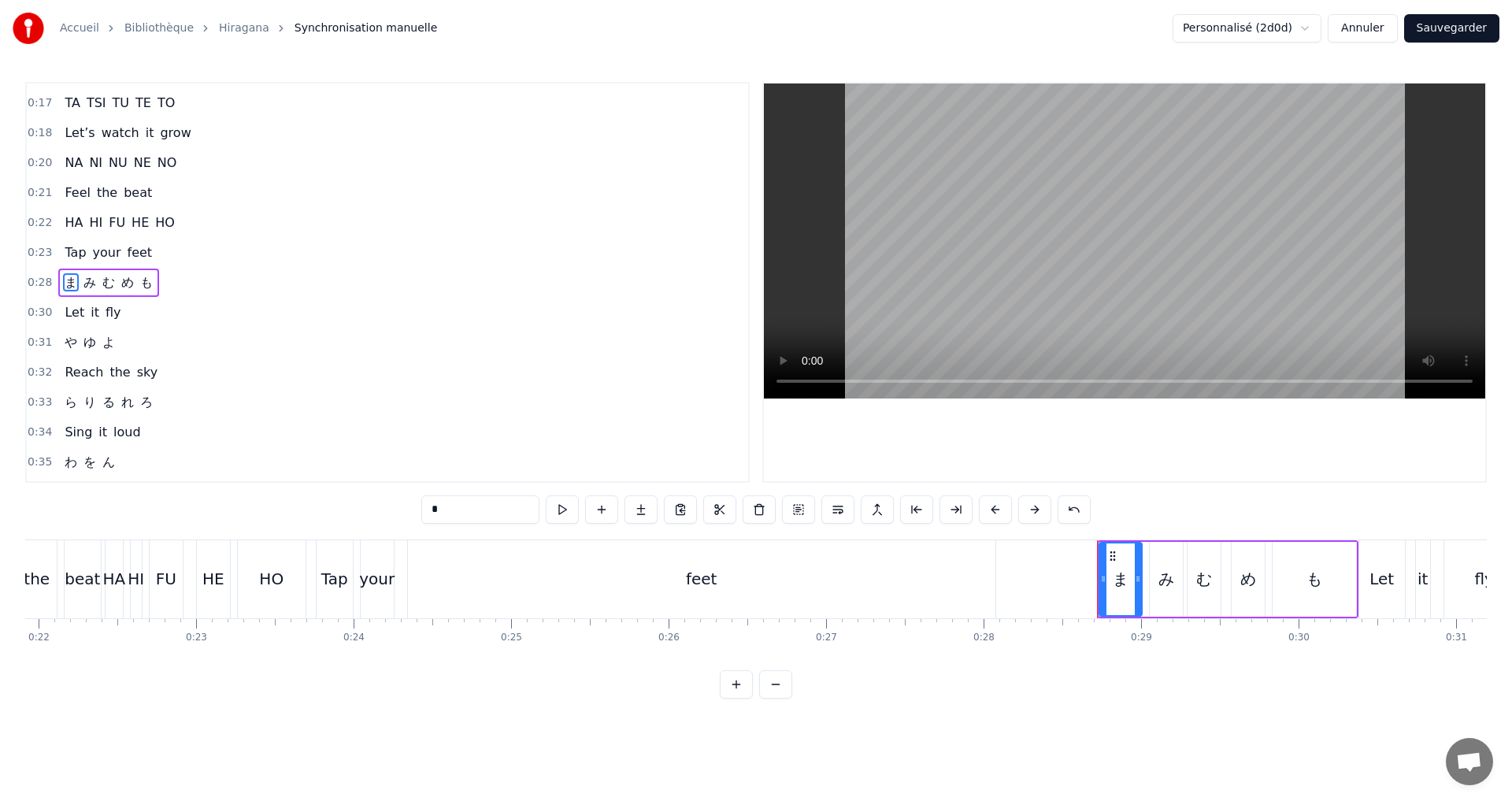
drag, startPoint x: 419, startPoint y: 516, endPoint x: 411, endPoint y: 519, distance: 8.5
click at [413, 518] on div "0:11 A I U E O 0:12 Let’s start the show 0:13 KA KI KU KE KO 0:14 Where shall w…" at bounding box center [756, 390] width 1461 height 616
click at [95, 277] on span "み" at bounding box center [97, 282] width 16 height 18
drag, startPoint x: 379, startPoint y: 510, endPoint x: 319, endPoint y: 506, distance: 60.1
click at [344, 510] on div "0:11 A I U E O 0:12 Let’s start the show 0:13 KA KI KU KE KO 0:14 Where shall w…" at bounding box center [756, 390] width 1461 height 616
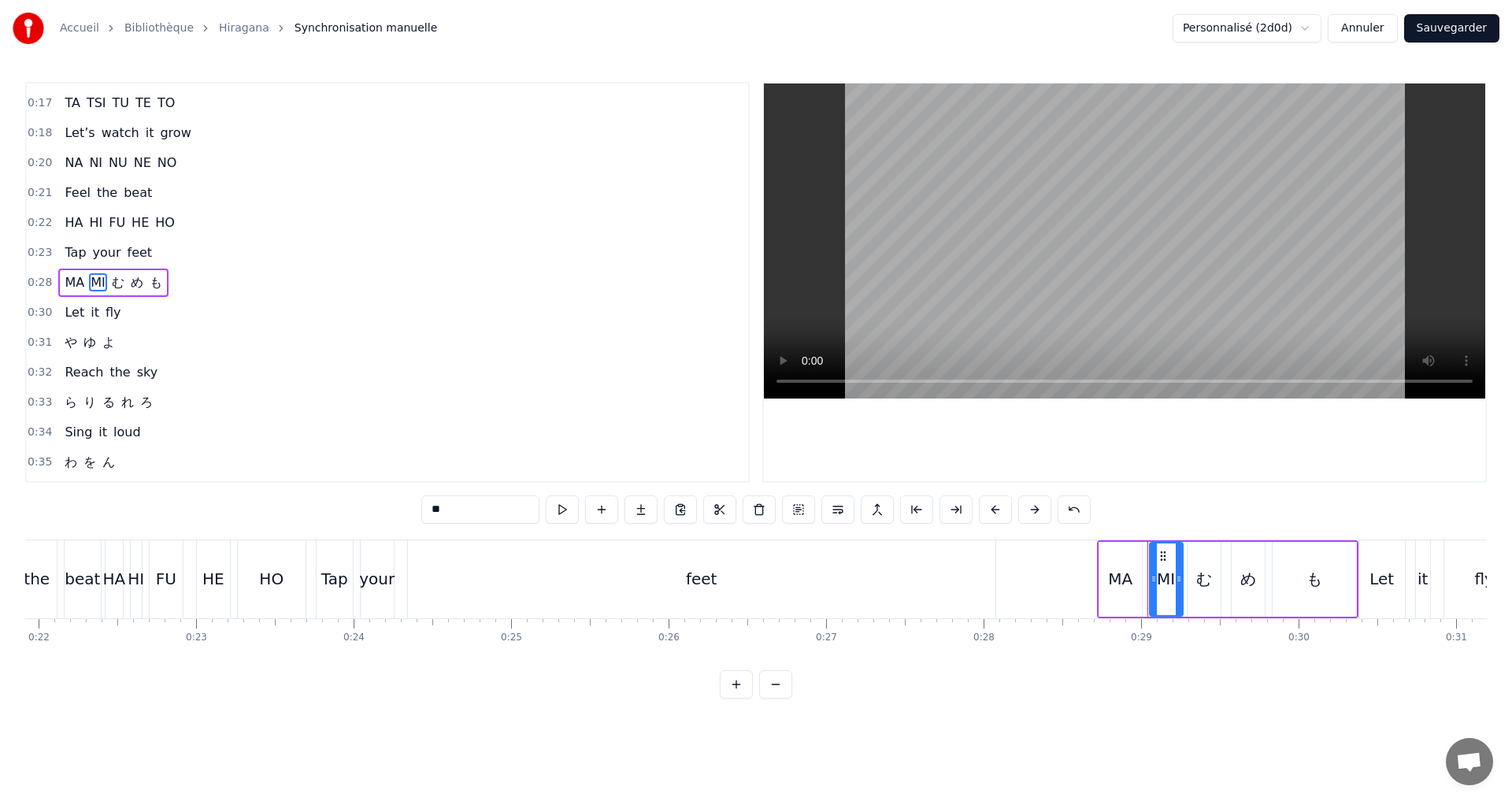
click at [118, 280] on span "む" at bounding box center [119, 282] width 16 height 18
drag, startPoint x: 392, startPoint y: 523, endPoint x: 348, endPoint y: 520, distance: 44.1
click at [356, 520] on div "0:11 A I U E O 0:12 Let’s start the show 0:13 KA KI KU KE KO 0:14 Where shall w…" at bounding box center [756, 390] width 1461 height 616
click at [453, 520] on input "*" at bounding box center [480, 509] width 118 height 29
click at [460, 519] on input "*" at bounding box center [480, 509] width 118 height 29
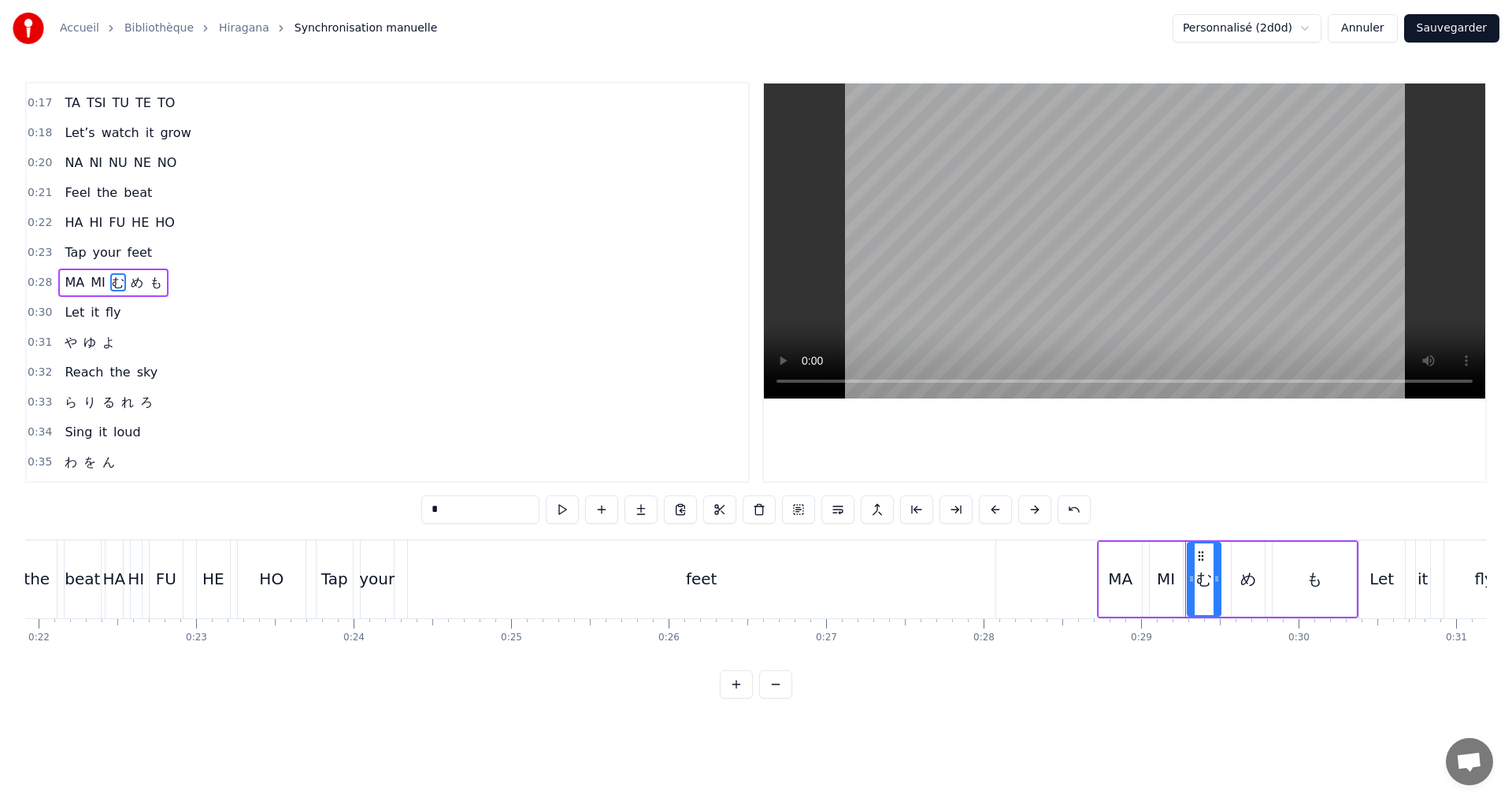
drag, startPoint x: 444, startPoint y: 507, endPoint x: 415, endPoint y: 503, distance: 29.3
click at [417, 504] on div "0:11 A I U E O 0:12 Let’s start the show 0:13 KA KI KU KE KO 0:14 Where shall w…" at bounding box center [756, 390] width 1461 height 616
click at [139, 279] on span "め" at bounding box center [145, 282] width 16 height 18
drag, startPoint x: 462, startPoint y: 513, endPoint x: 393, endPoint y: 509, distance: 69.1
click at [401, 514] on div "0:11 A I U E O 0:12 Let’s start the show 0:13 KA KI KU KE KO 0:14 Where shall w…" at bounding box center [756, 390] width 1461 height 616
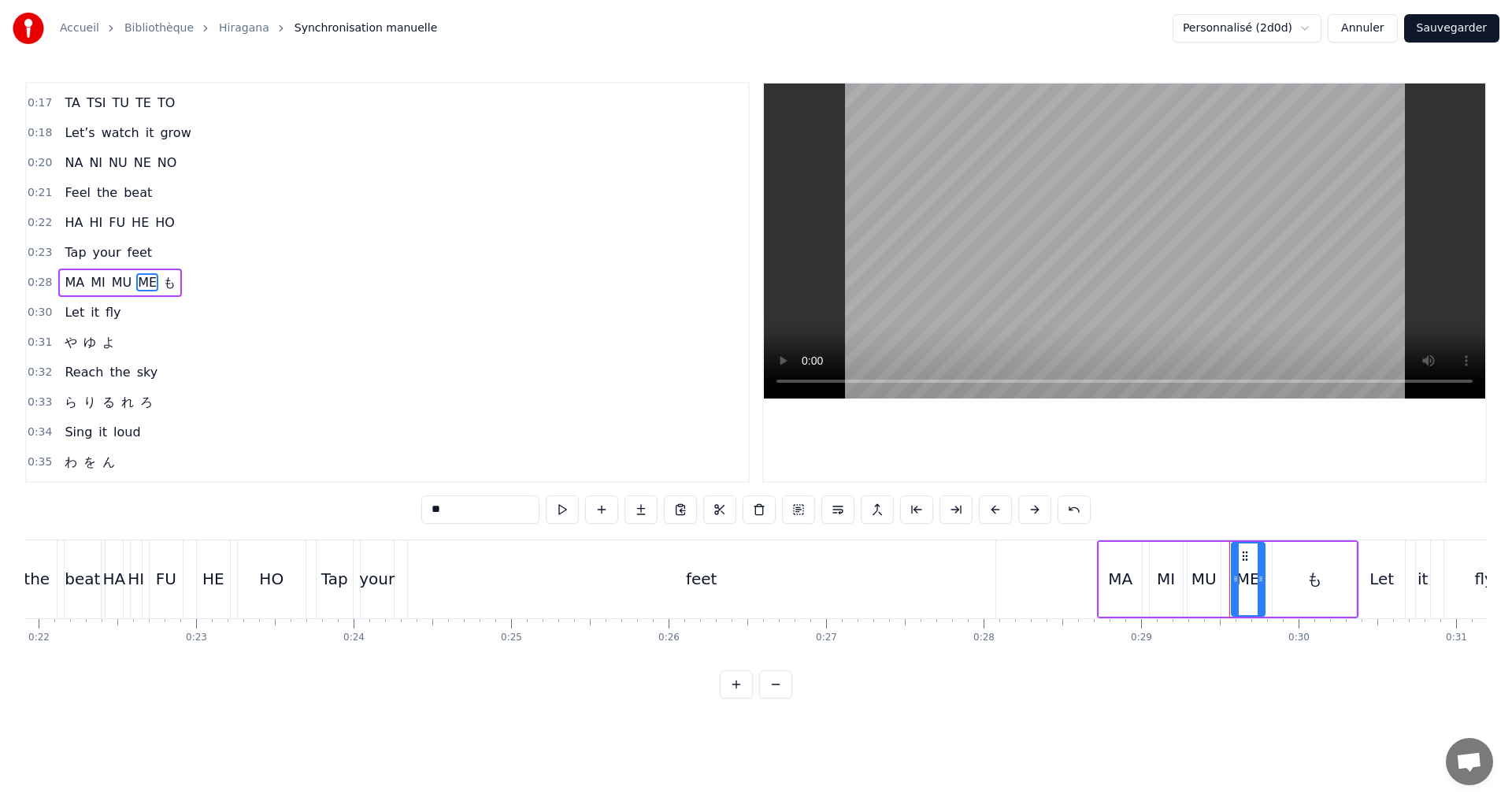
click at [167, 285] on span "も" at bounding box center [169, 282] width 16 height 18
drag, startPoint x: 446, startPoint y: 520, endPoint x: 397, endPoint y: 516, distance: 49.2
click at [397, 516] on div "0:11 A I U E O 0:12 Let’s start the show 0:13 KA KI KU KE KO 0:14 Where shall w…" at bounding box center [756, 390] width 1461 height 616
type input "**"
click at [176, 314] on div "0:30 Let it fly" at bounding box center [387, 313] width 722 height 30
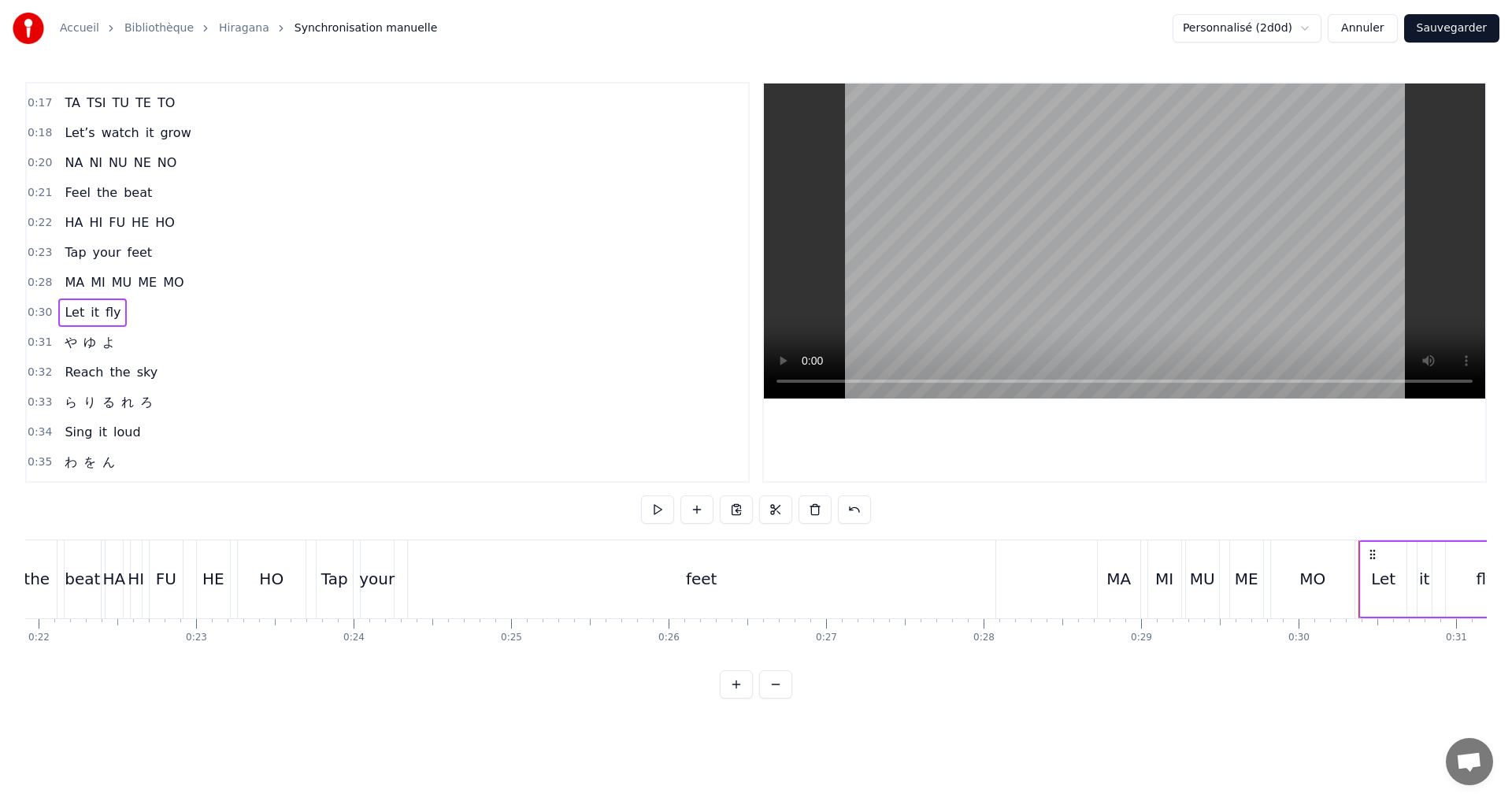
click at [186, 283] on div "0:28 MA MI MU ME MO" at bounding box center [387, 283] width 722 height 30
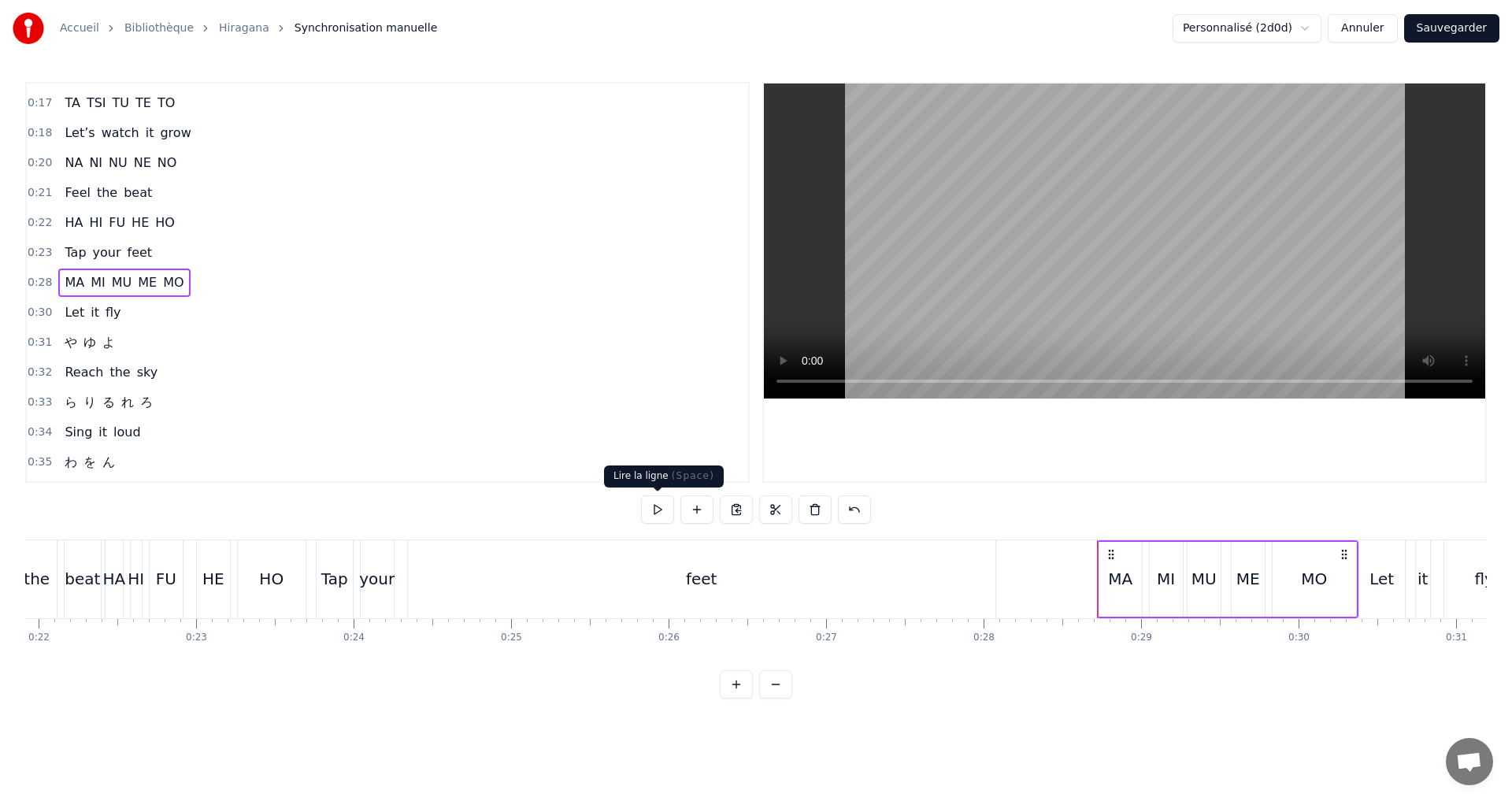
click at [659, 508] on button at bounding box center [657, 509] width 33 height 29
click at [137, 339] on div "0:31 や ゆ よ" at bounding box center [387, 343] width 722 height 30
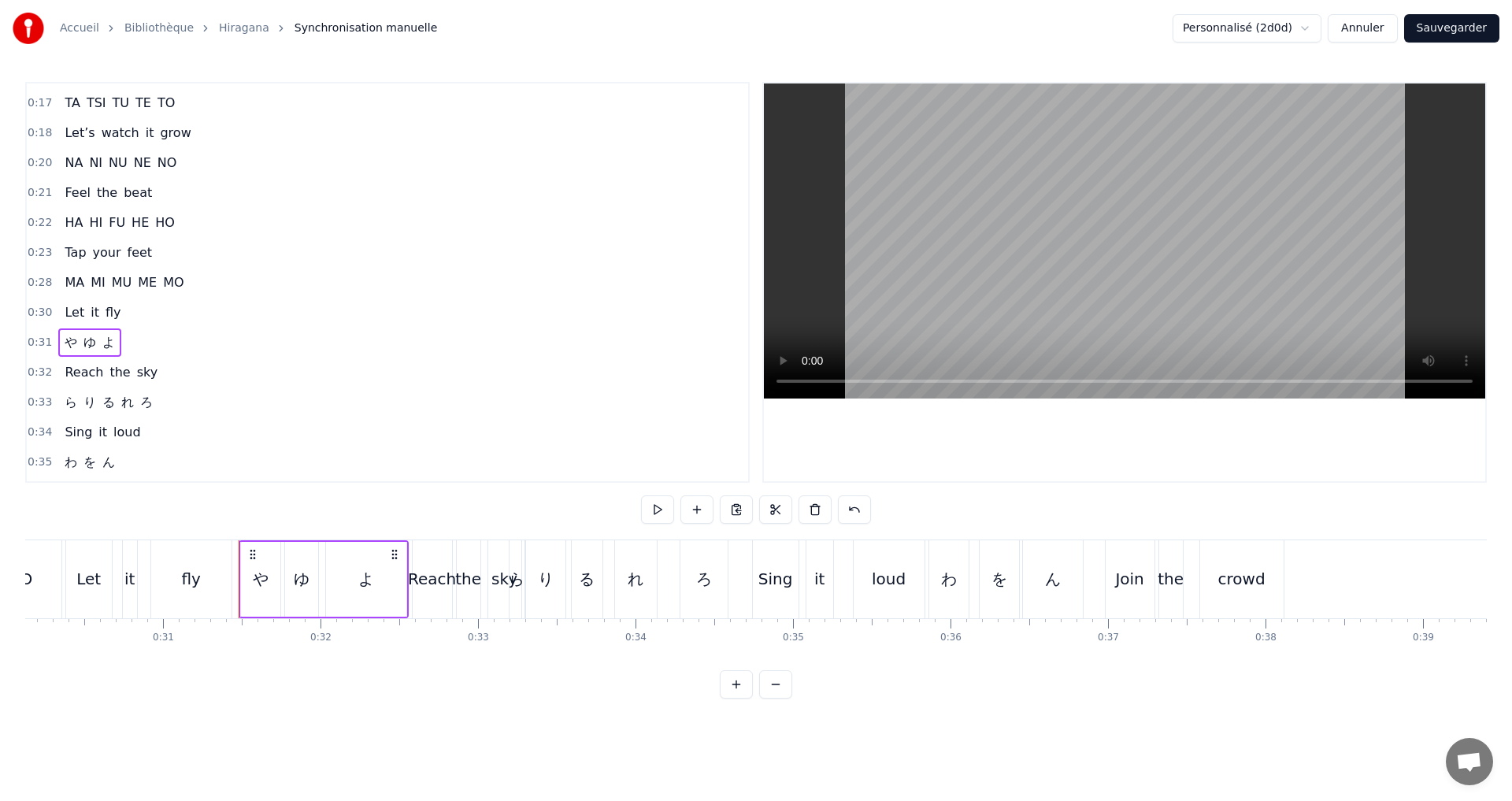
scroll to position [0, 4878]
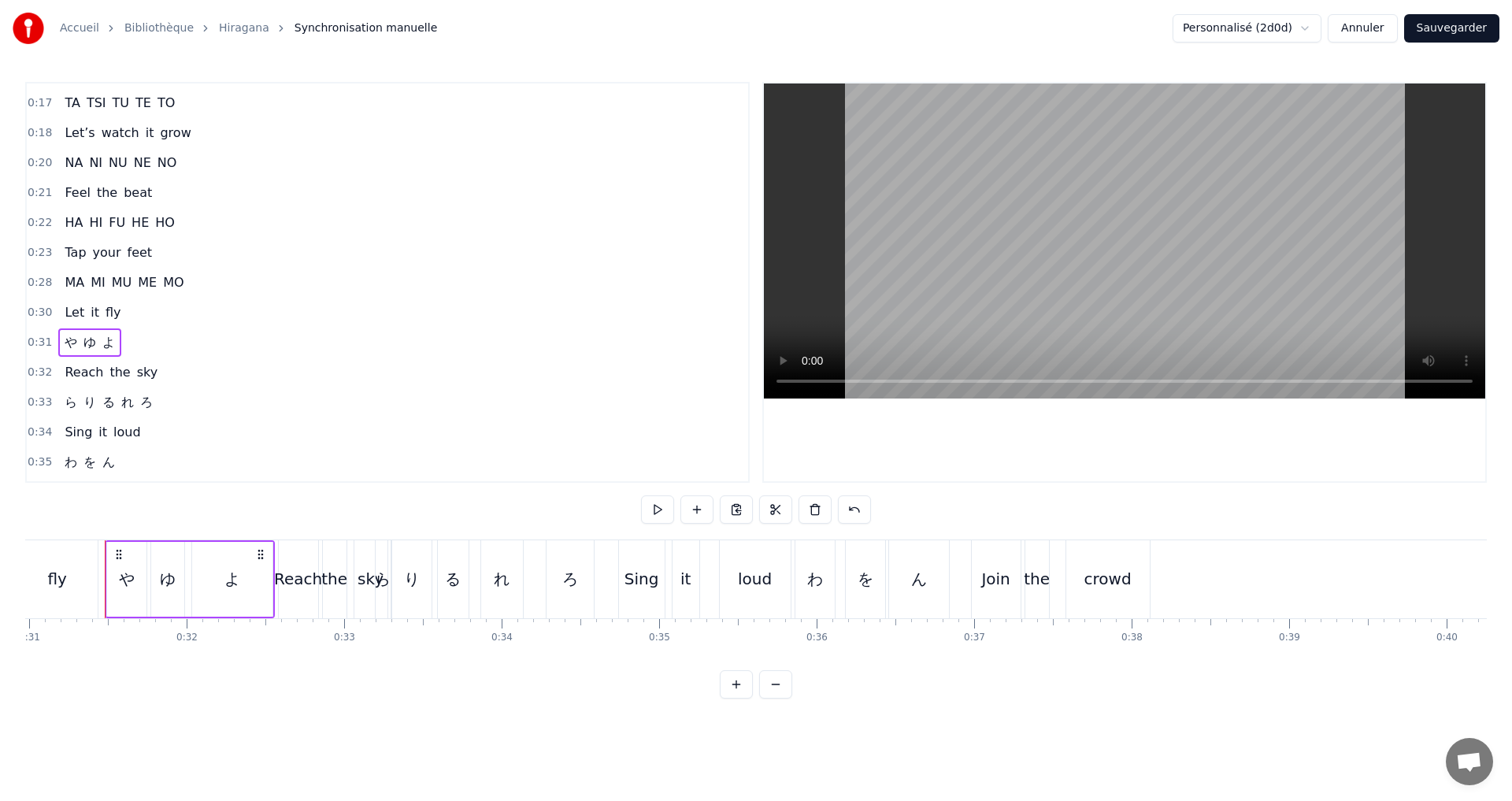
click at [63, 341] on span "や" at bounding box center [71, 342] width 16 height 18
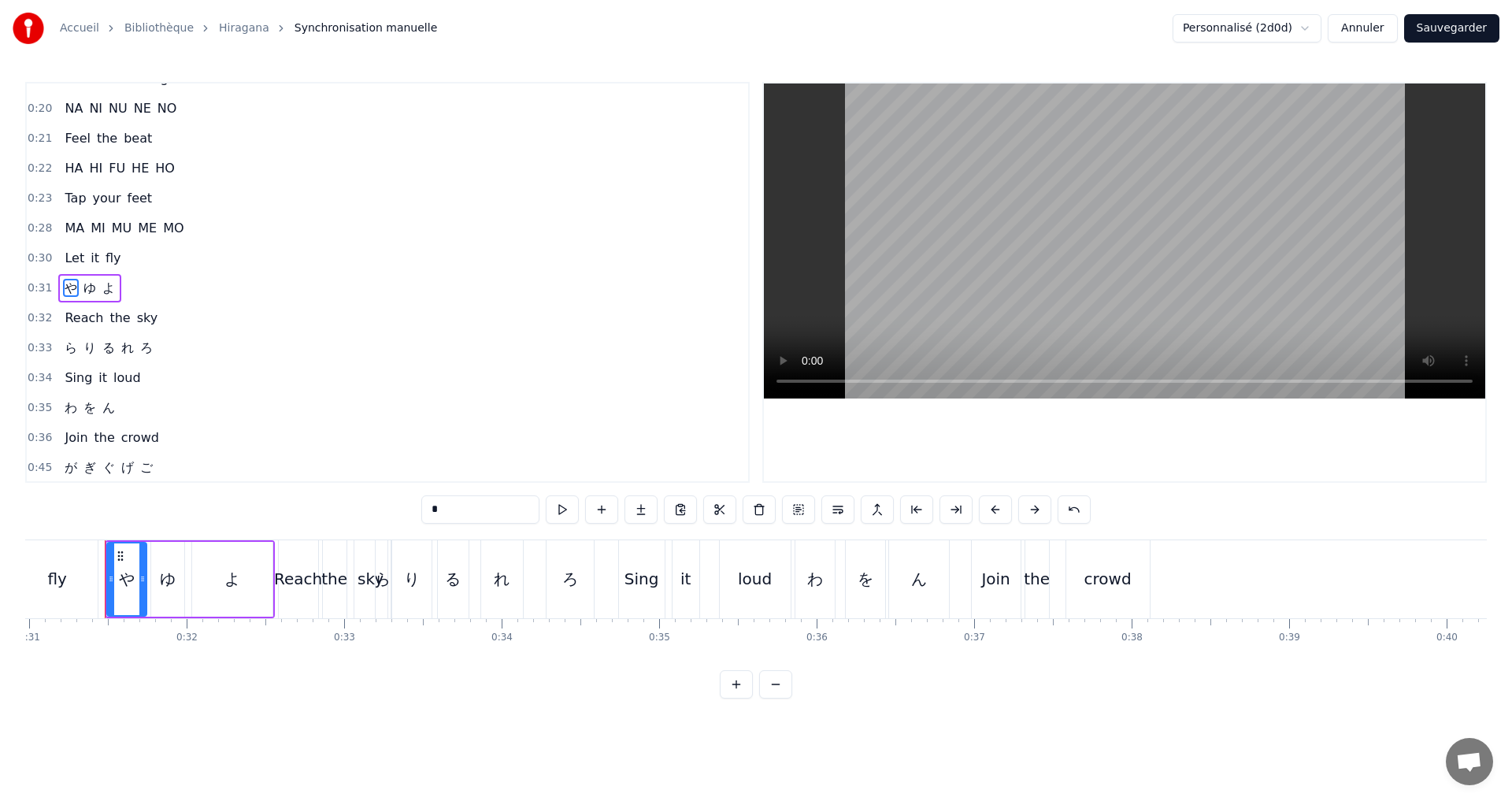
scroll to position [235, 0]
drag, startPoint x: 447, startPoint y: 514, endPoint x: 409, endPoint y: 515, distance: 38.0
click at [409, 514] on div "0:11 A I U E O 0:12 Let’s start the show 0:13 KA KI KU KE KO 0:14 Where shall w…" at bounding box center [756, 390] width 1461 height 616
click at [92, 282] on span "ゆ" at bounding box center [98, 282] width 16 height 18
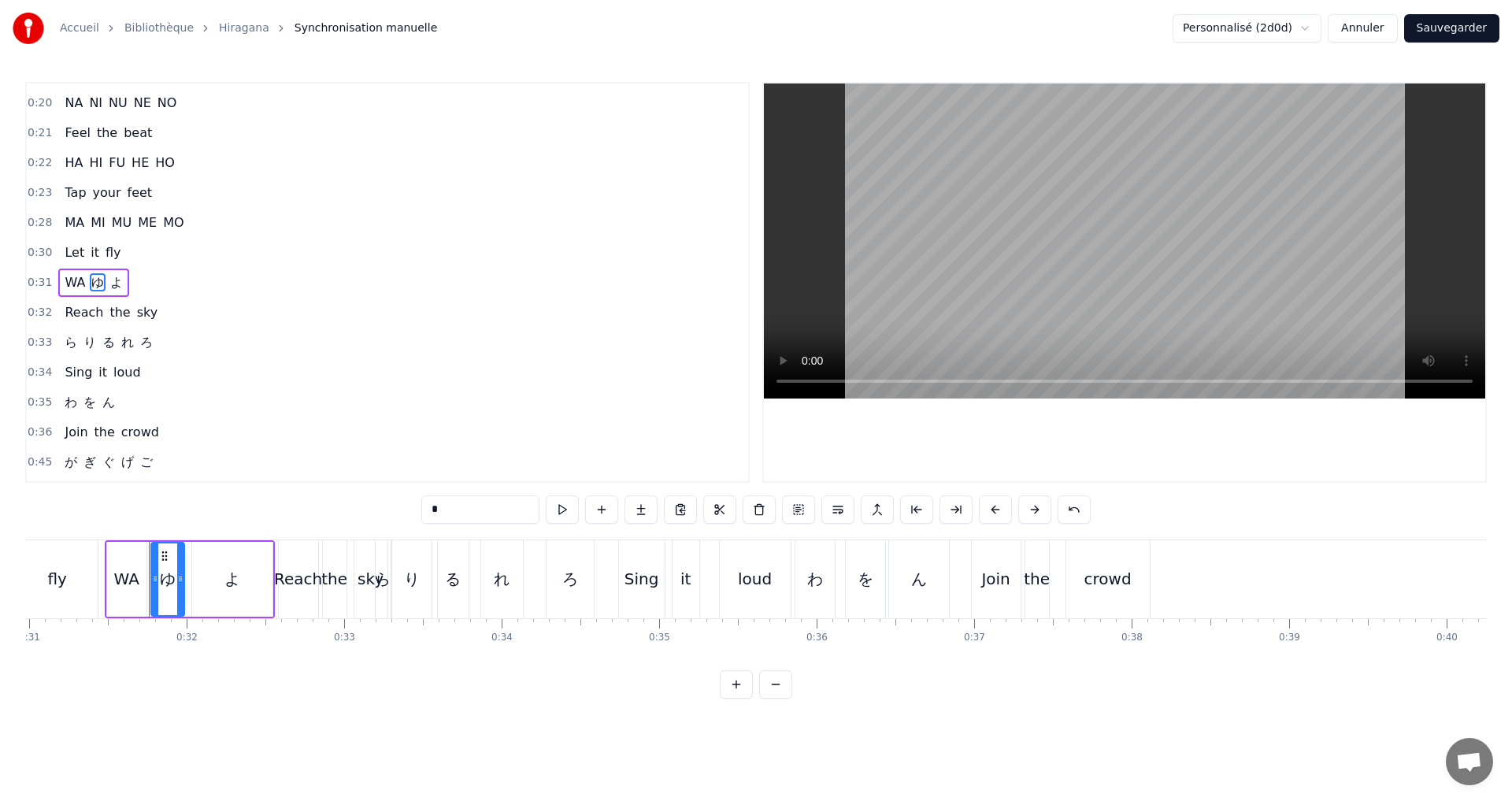
drag, startPoint x: 466, startPoint y: 521, endPoint x: 408, endPoint y: 522, distance: 58.0
click at [408, 522] on div "0:11 A I U E O 0:12 Let’s start the show 0:13 KA KI KU KE KO 0:14 Where shall w…" at bounding box center [756, 390] width 1461 height 616
click at [120, 280] on span "よ" at bounding box center [127, 282] width 16 height 18
drag, startPoint x: 446, startPoint y: 514, endPoint x: 382, endPoint y: 518, distance: 64.1
click at [382, 518] on div "0:11 A I U E O 0:12 Let’s start the show 0:13 KA KI KU KE KO 0:14 Where shall w…" at bounding box center [756, 390] width 1461 height 616
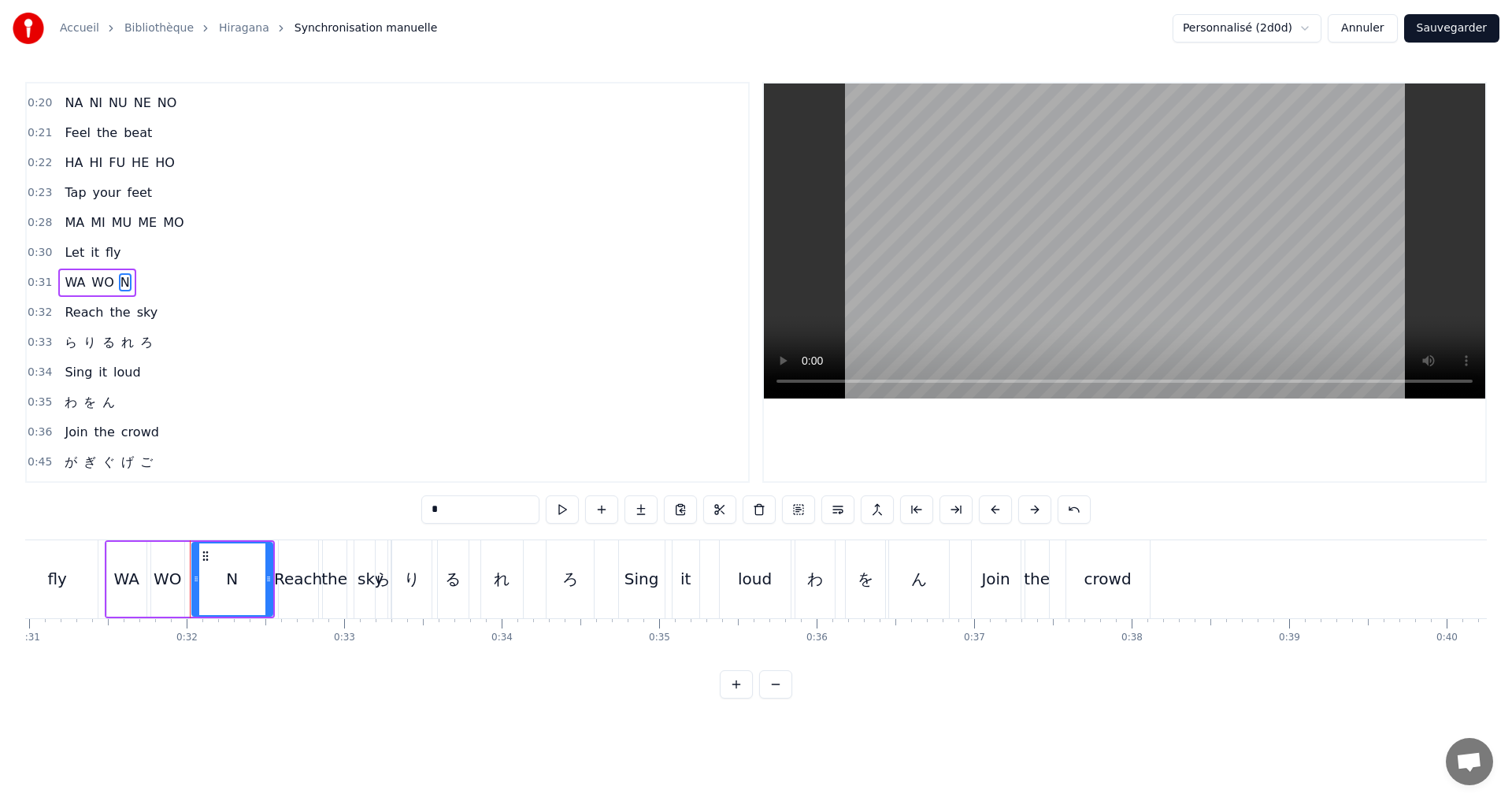
type input "*"
click at [285, 333] on div "0:33 ら り る れ ろ" at bounding box center [387, 343] width 722 height 30
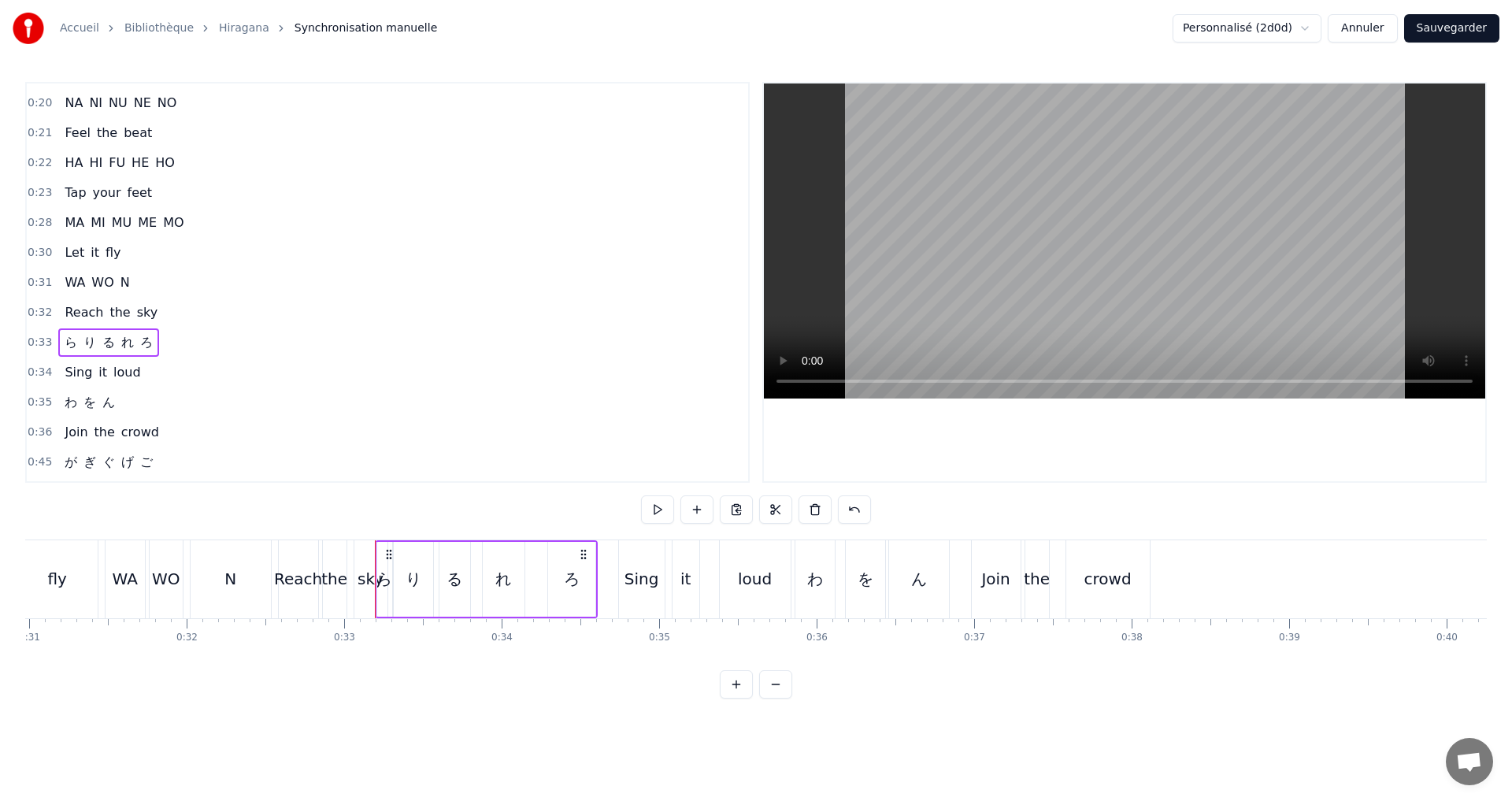
click at [70, 347] on span "ら" at bounding box center [71, 342] width 16 height 18
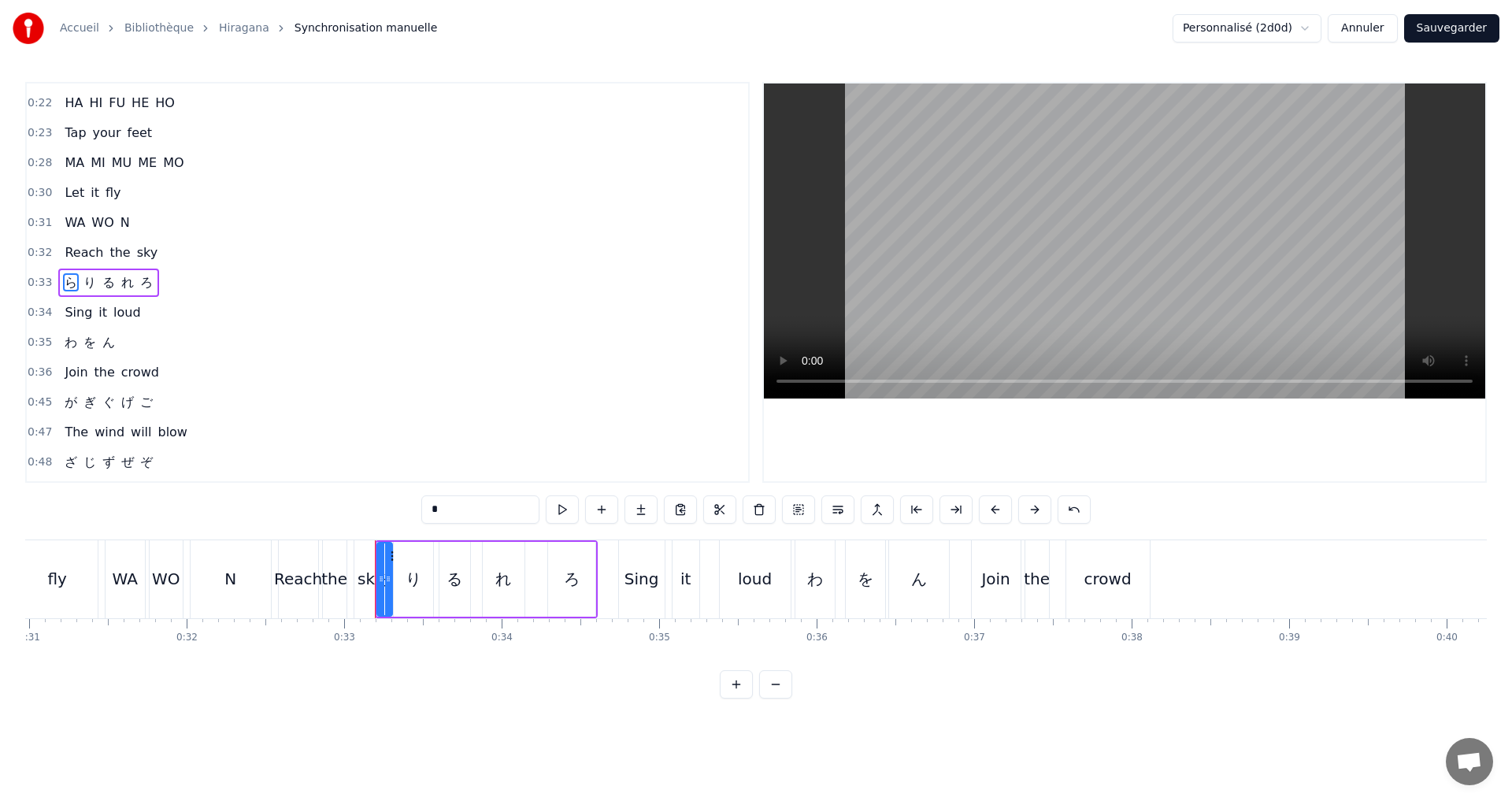
drag, startPoint x: 451, startPoint y: 514, endPoint x: 305, endPoint y: 521, distance: 146.2
click at [305, 521] on div "0:11 A I U E O 0:12 Let’s start the show 0:13 KA KI KU KE KO 0:14 Where shall w…" at bounding box center [756, 390] width 1461 height 616
click at [87, 283] on span "り" at bounding box center [95, 282] width 16 height 18
drag, startPoint x: 404, startPoint y: 508, endPoint x: 363, endPoint y: 509, distance: 41.0
click at [378, 509] on div "0:11 A I U E O 0:12 Let’s start the show 0:13 KA KI KU KE KO 0:14 Where shall w…" at bounding box center [756, 390] width 1461 height 616
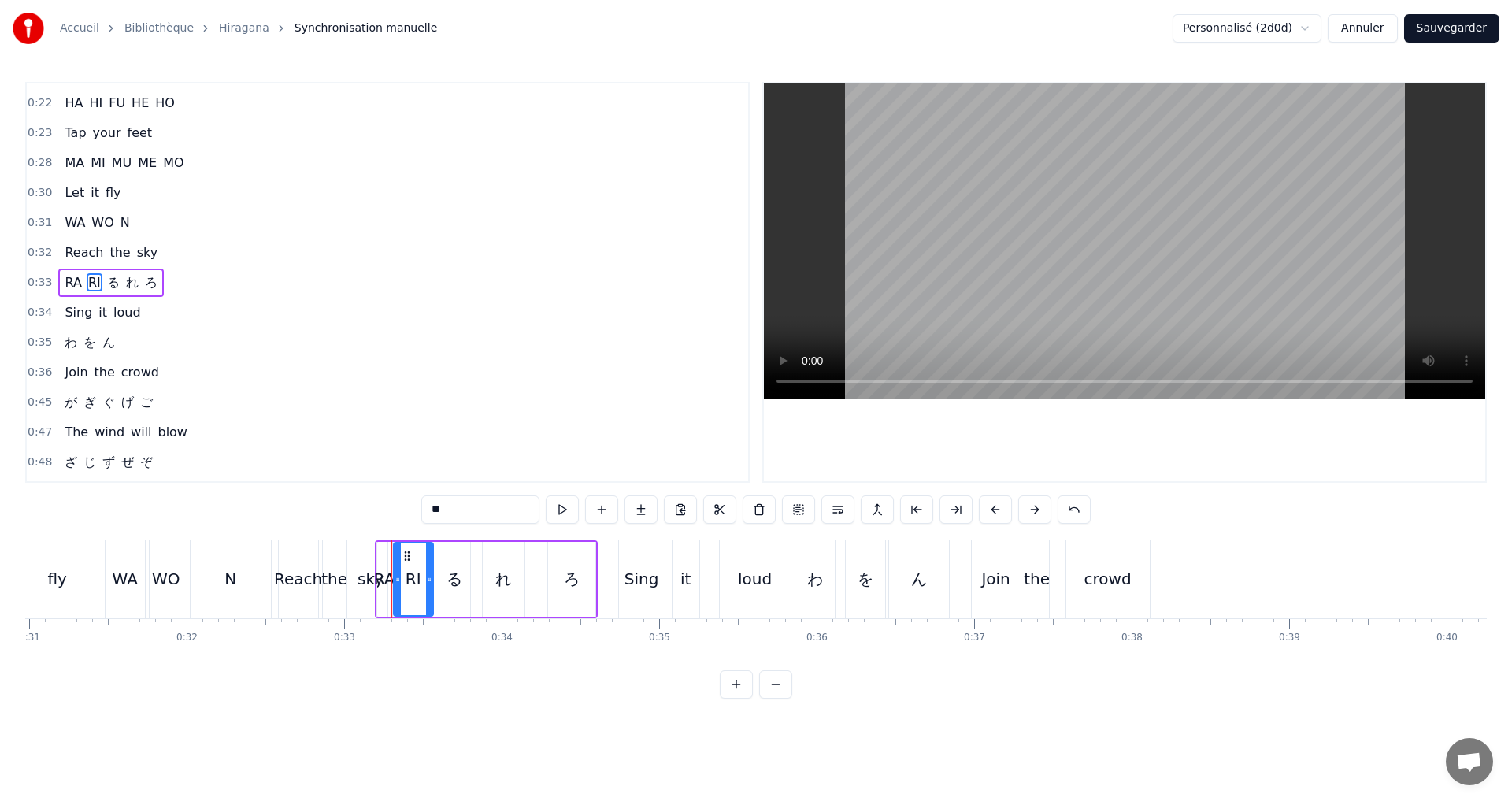
click at [106, 278] on span "る" at bounding box center [113, 282] width 16 height 18
drag, startPoint x: 415, startPoint y: 513, endPoint x: 402, endPoint y: 513, distance: 13.0
click at [405, 513] on div "0:11 A I U E O 0:12 Let’s start the show 0:13 KA KI KU KE KO 0:14 Where shall w…" at bounding box center [756, 390] width 1461 height 616
click at [131, 280] on span "れ" at bounding box center [138, 282] width 16 height 18
drag, startPoint x: 413, startPoint y: 523, endPoint x: 238, endPoint y: 547, distance: 176.6
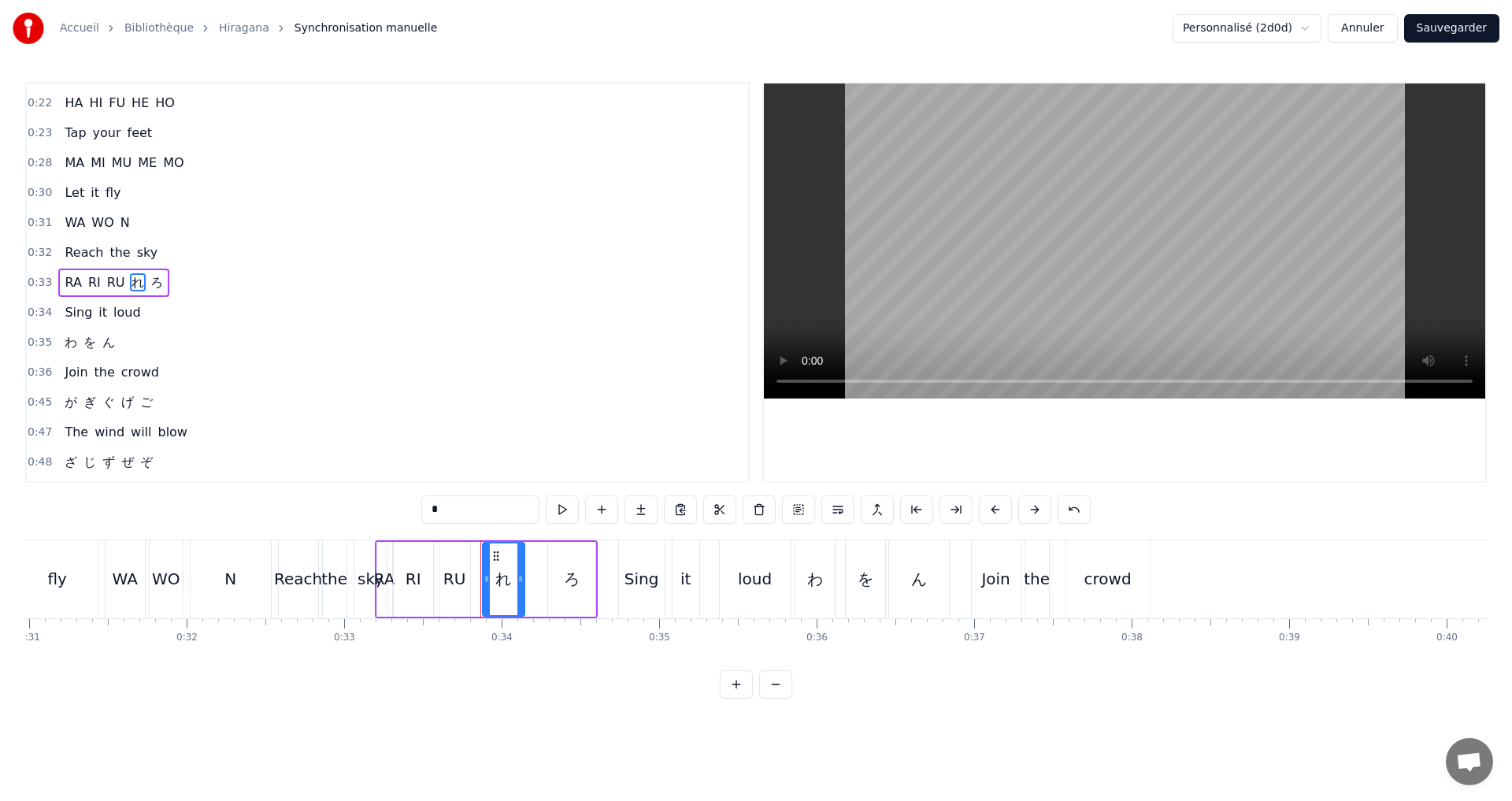
click at [238, 547] on div "0:11 A I U E O 0:12 Let’s start the show 0:13 KA KI KU KE KO 0:14 Where shall w…" at bounding box center [756, 390] width 1461 height 616
click at [153, 284] on span "ろ" at bounding box center [161, 282] width 16 height 18
drag, startPoint x: 445, startPoint y: 513, endPoint x: 333, endPoint y: 516, distance: 112.0
click at [336, 517] on div "0:11 A I U E O 0:12 Let’s start the show 0:13 KA KI KU KE KO 0:14 Where shall w…" at bounding box center [756, 390] width 1461 height 616
type input "**"
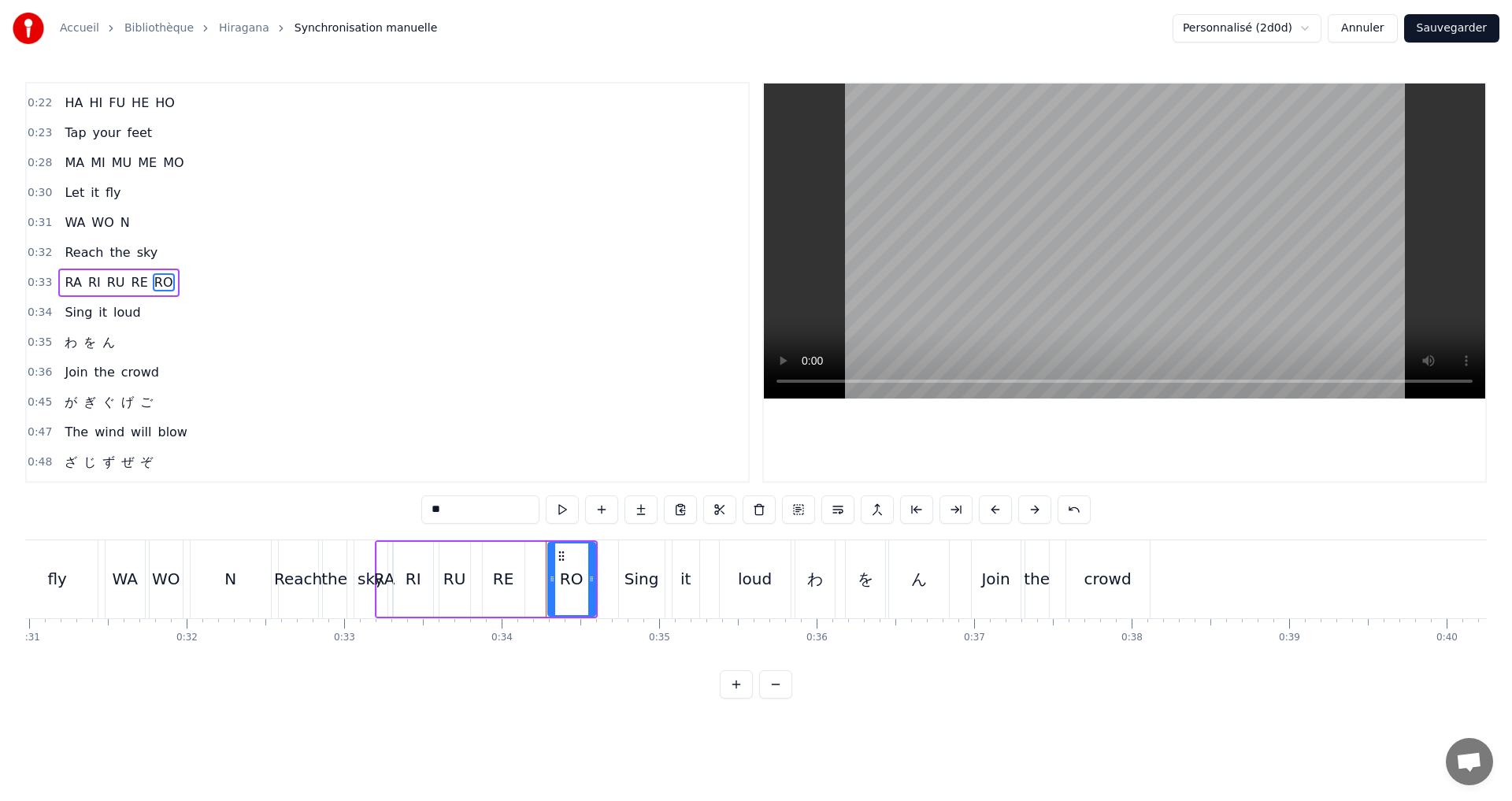
click at [124, 340] on div "0:35 わ を ん" at bounding box center [387, 343] width 722 height 30
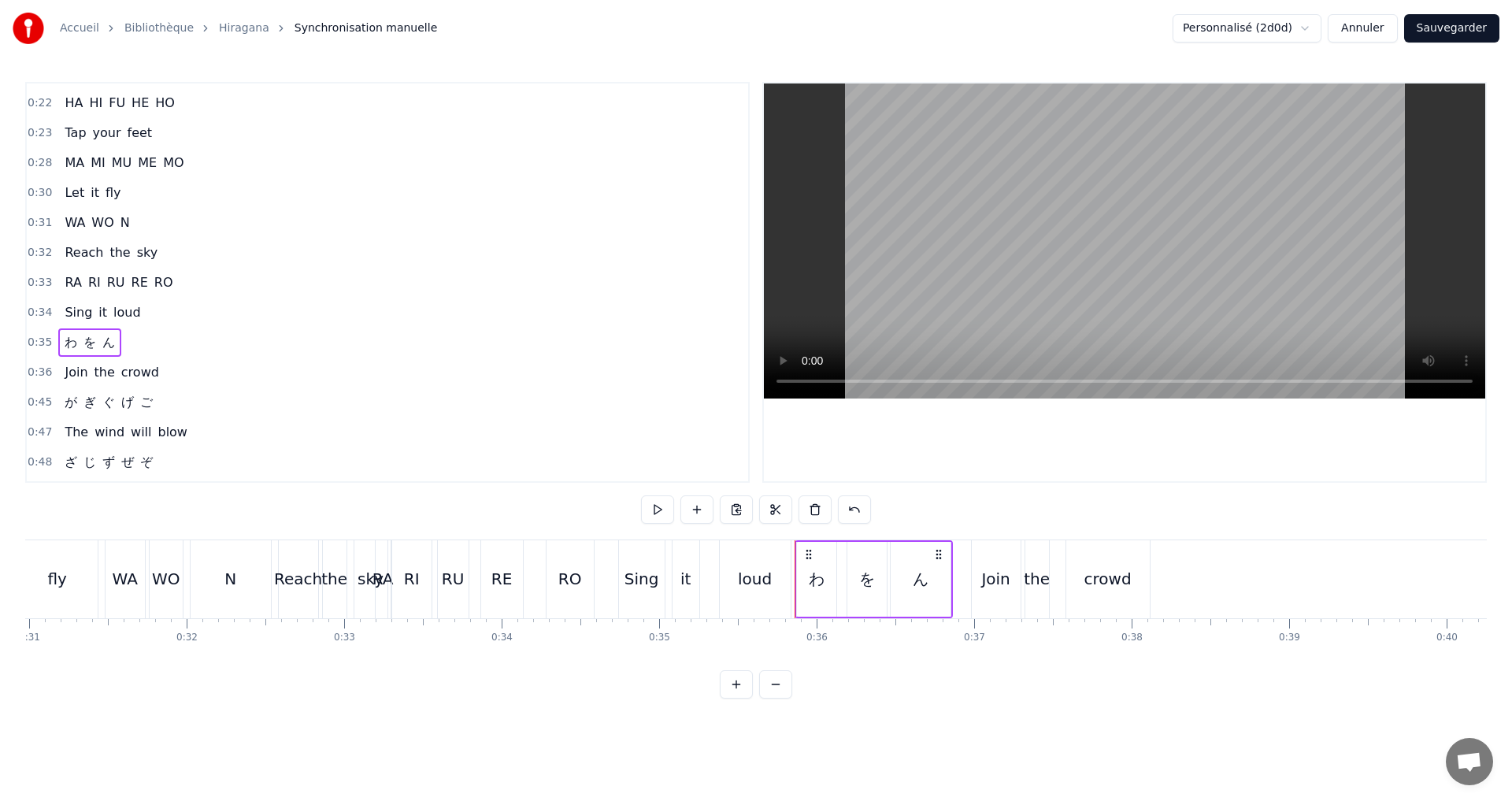
click at [70, 219] on span "WA" at bounding box center [75, 222] width 23 height 18
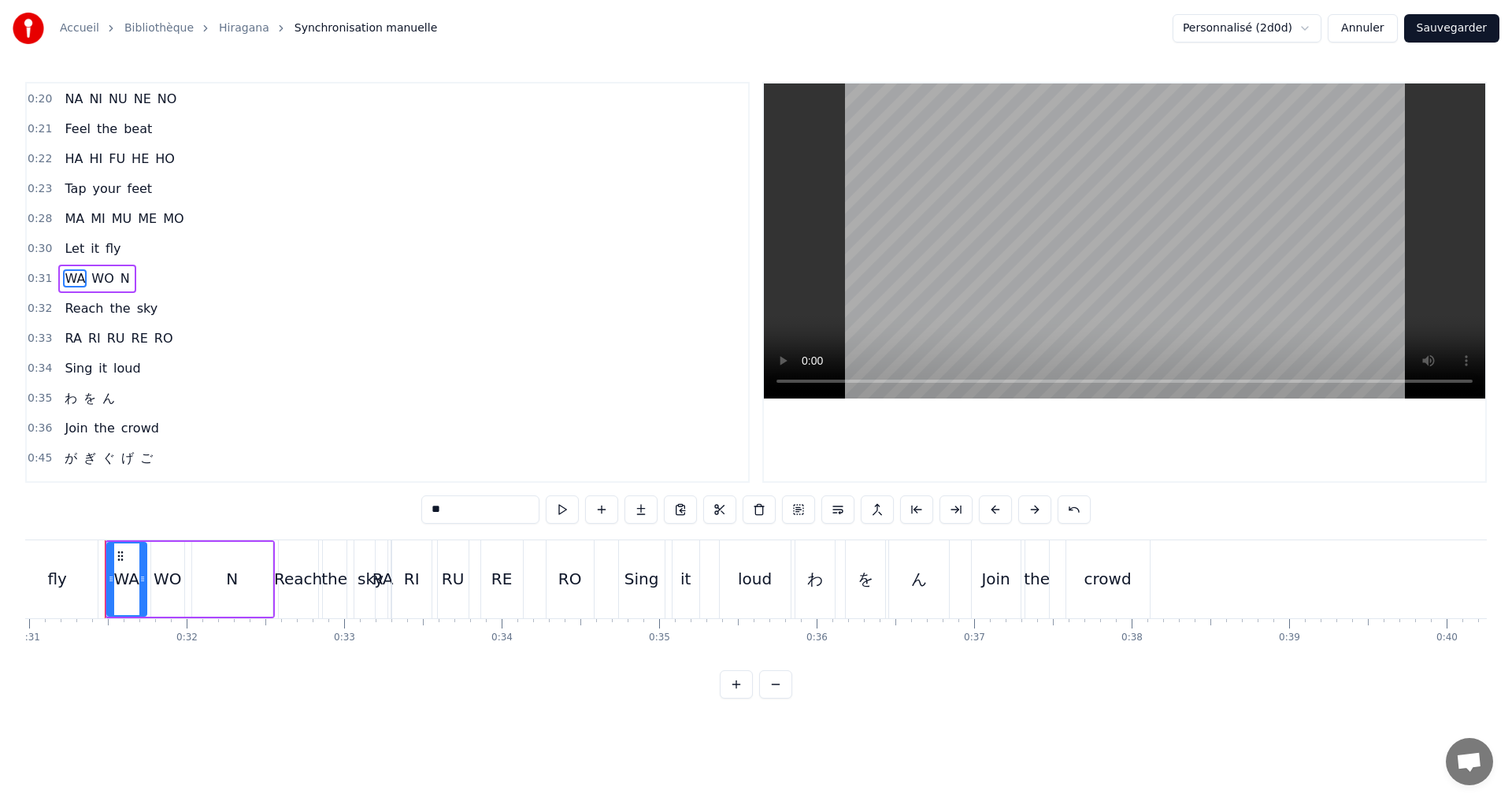
scroll to position [235, 0]
click at [442, 519] on input "**" at bounding box center [480, 509] width 118 height 29
drag, startPoint x: 455, startPoint y: 508, endPoint x: 339, endPoint y: 503, distance: 116.1
click at [339, 503] on div "0:11 A I U E O 0:12 Let’s start the show 0:13 KA KI KU KE KO 0:14 Where shall w…" at bounding box center [756, 390] width 1461 height 616
click at [95, 286] on span "WO" at bounding box center [97, 282] width 25 height 18
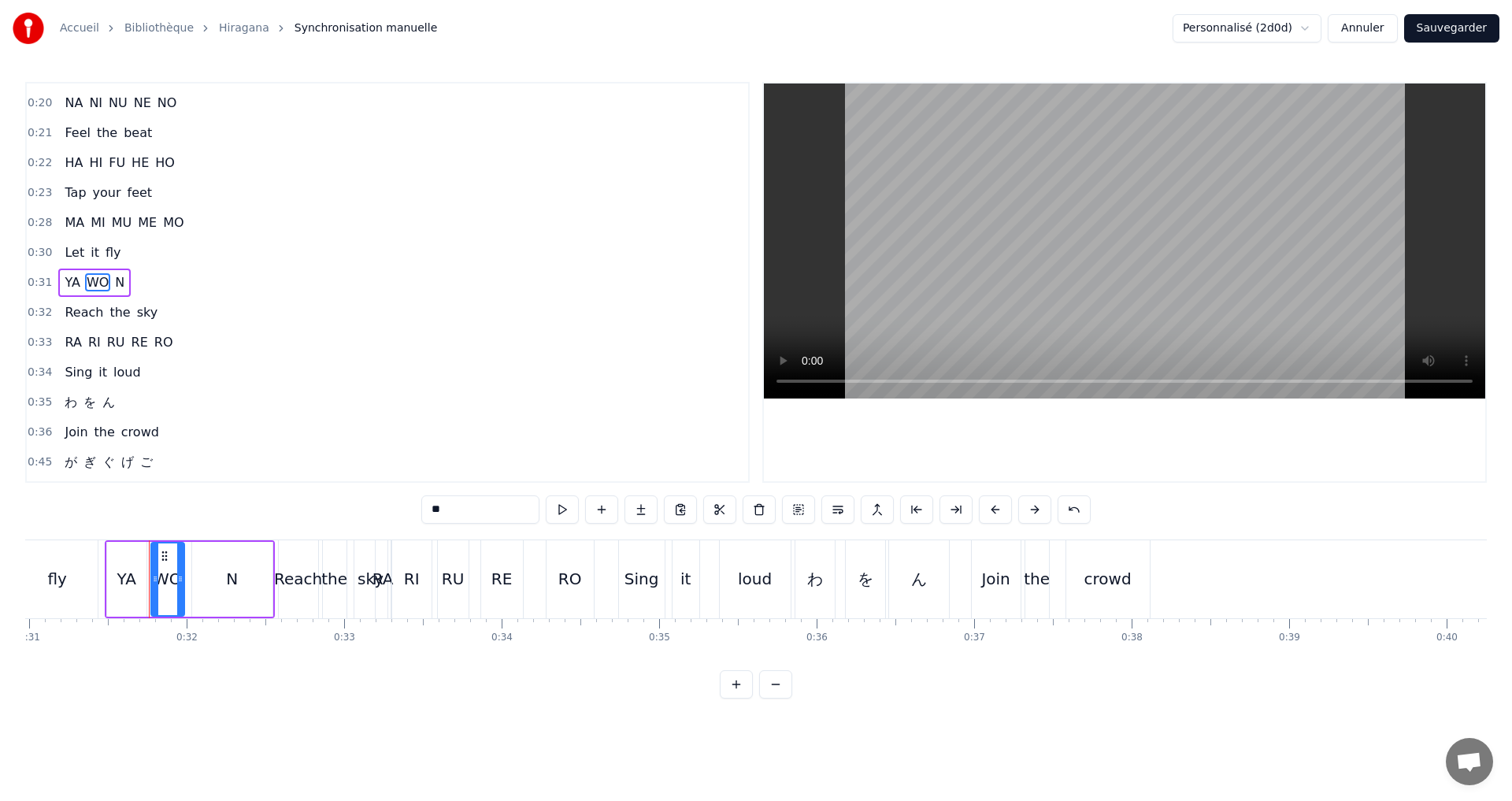
drag, startPoint x: 402, startPoint y: 522, endPoint x: 376, endPoint y: 521, distance: 26.0
click at [377, 522] on div "0:11 A I U E O 0:12 Let’s start the show 0:13 KA KI KU KE KO 0:14 Where shall w…" at bounding box center [756, 390] width 1461 height 616
click at [108, 285] on span "N" at bounding box center [114, 282] width 12 height 18
drag, startPoint x: 448, startPoint y: 510, endPoint x: 372, endPoint y: 511, distance: 76.0
click at [372, 511] on div "0:11 A I U E O 0:12 Let’s start the show 0:13 KA KI KU KE KO 0:14 Where shall w…" at bounding box center [756, 390] width 1461 height 616
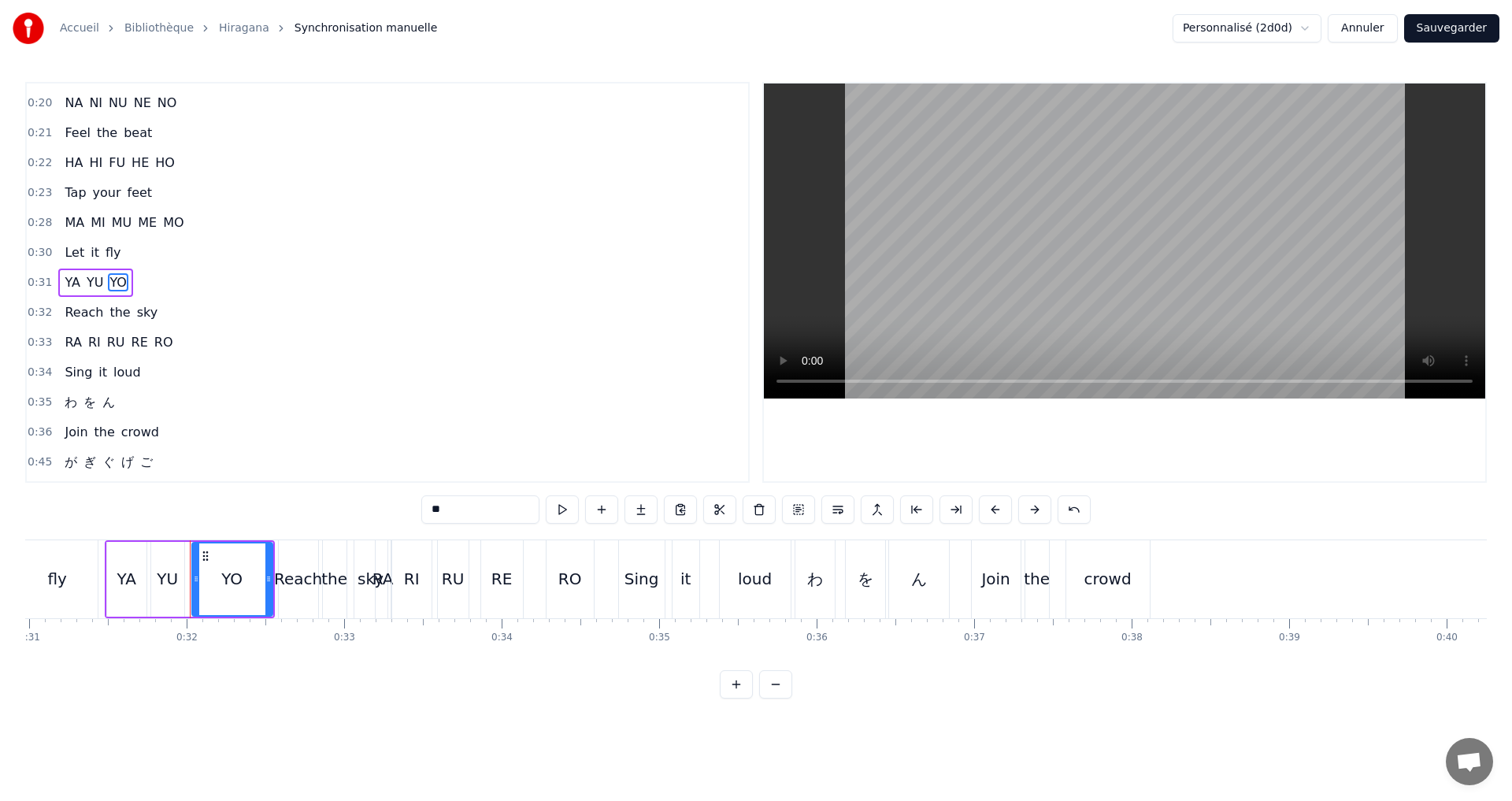
type input "**"
click at [215, 193] on div "0:23 Tap your feet" at bounding box center [387, 193] width 722 height 30
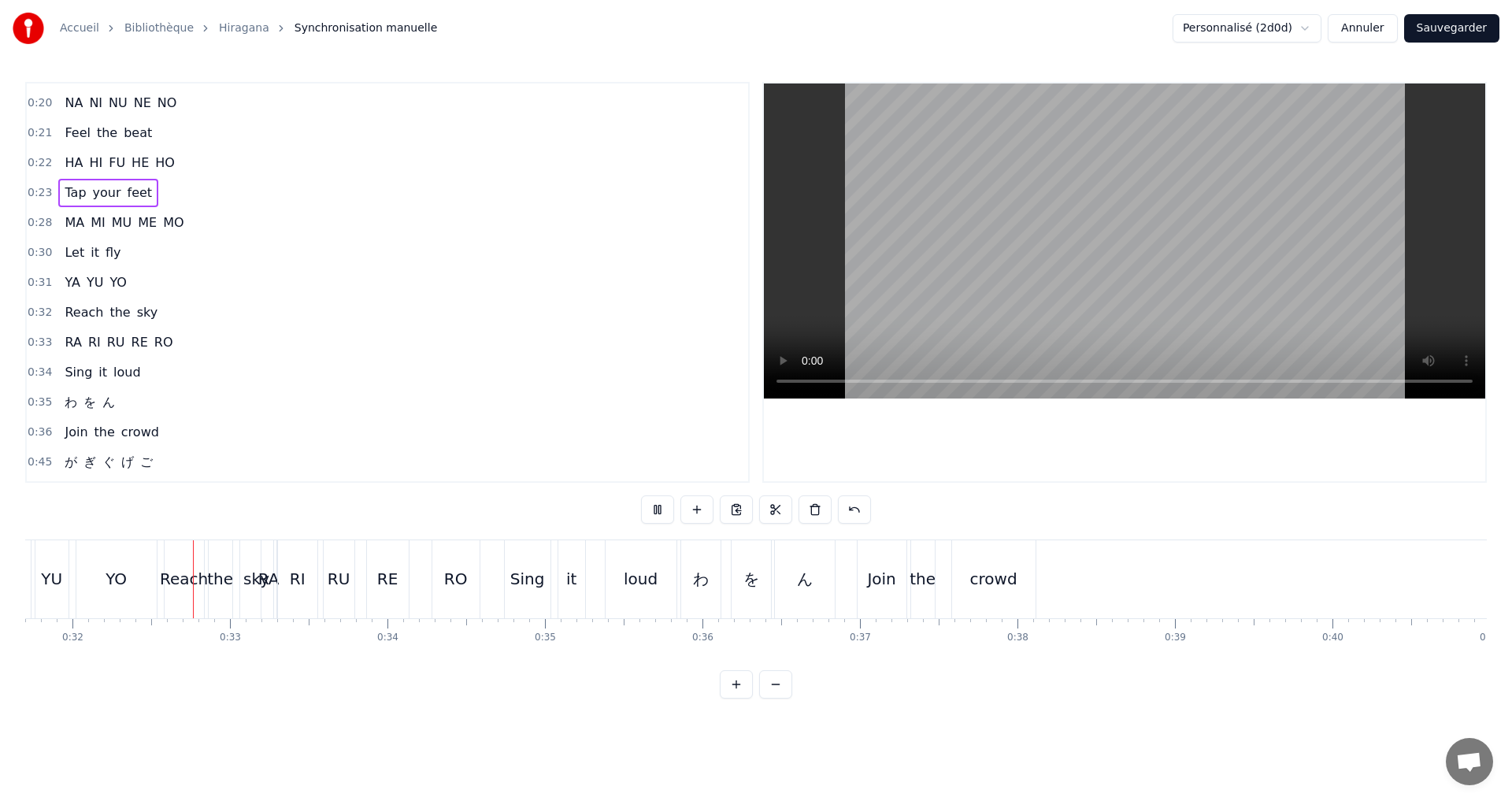
scroll to position [0, 4995]
click at [158, 279] on div "0:31 YA YU YO" at bounding box center [387, 283] width 722 height 30
click at [134, 396] on div "0:35 わ を ん" at bounding box center [387, 402] width 722 height 30
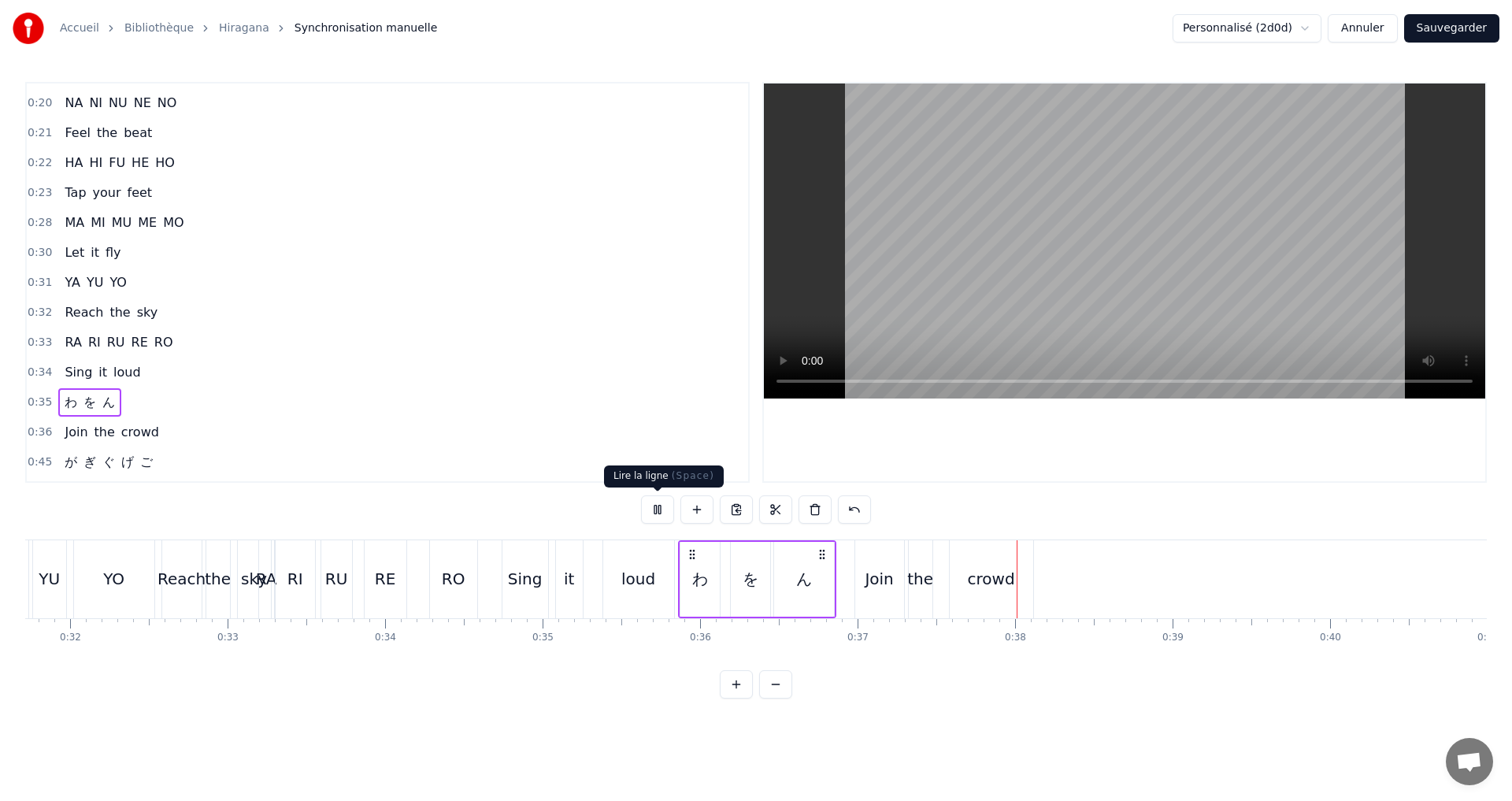
click at [656, 515] on button at bounding box center [657, 509] width 33 height 29
click at [70, 402] on span "わ" at bounding box center [71, 401] width 16 height 18
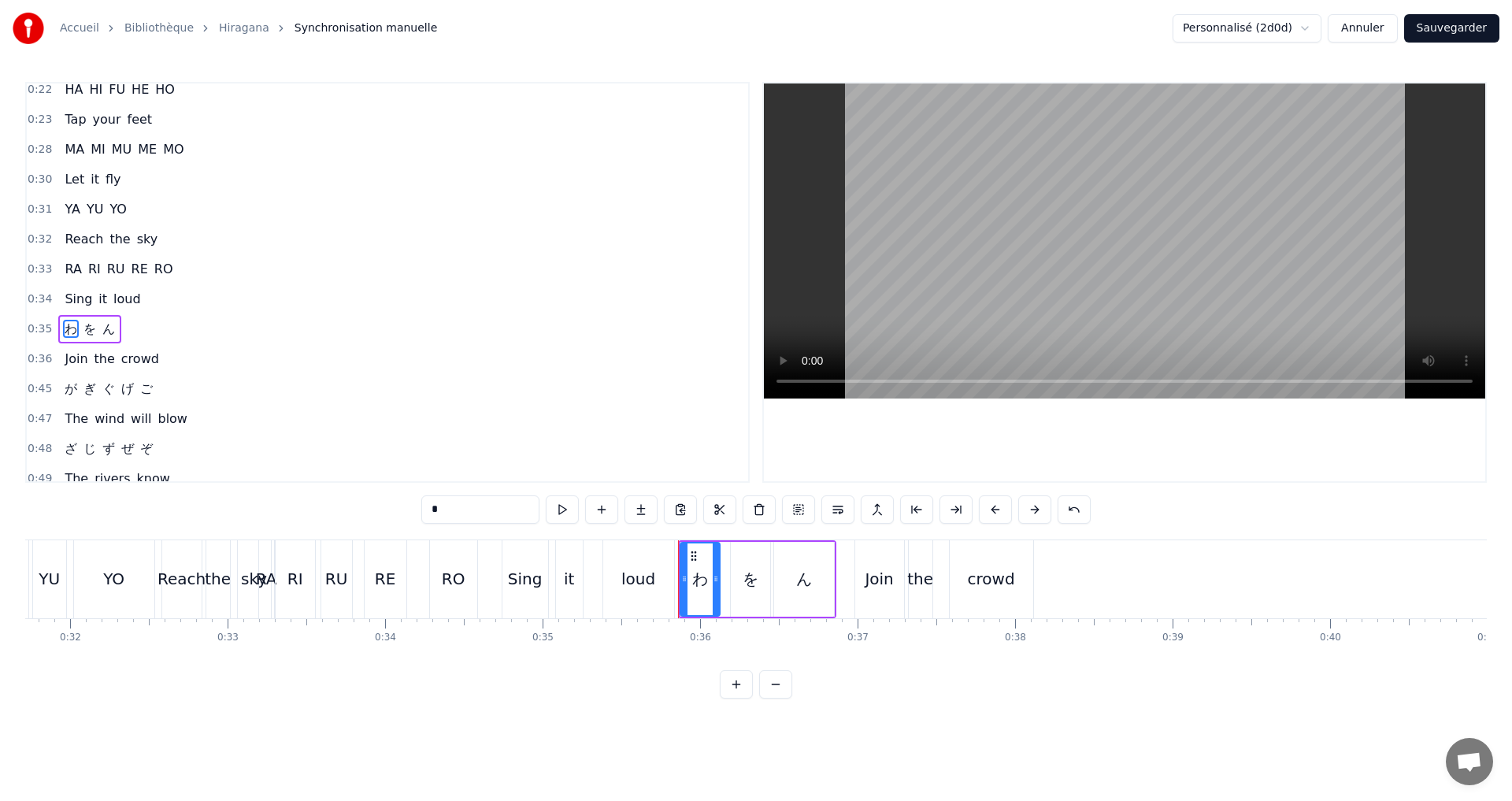
scroll to position [354, 0]
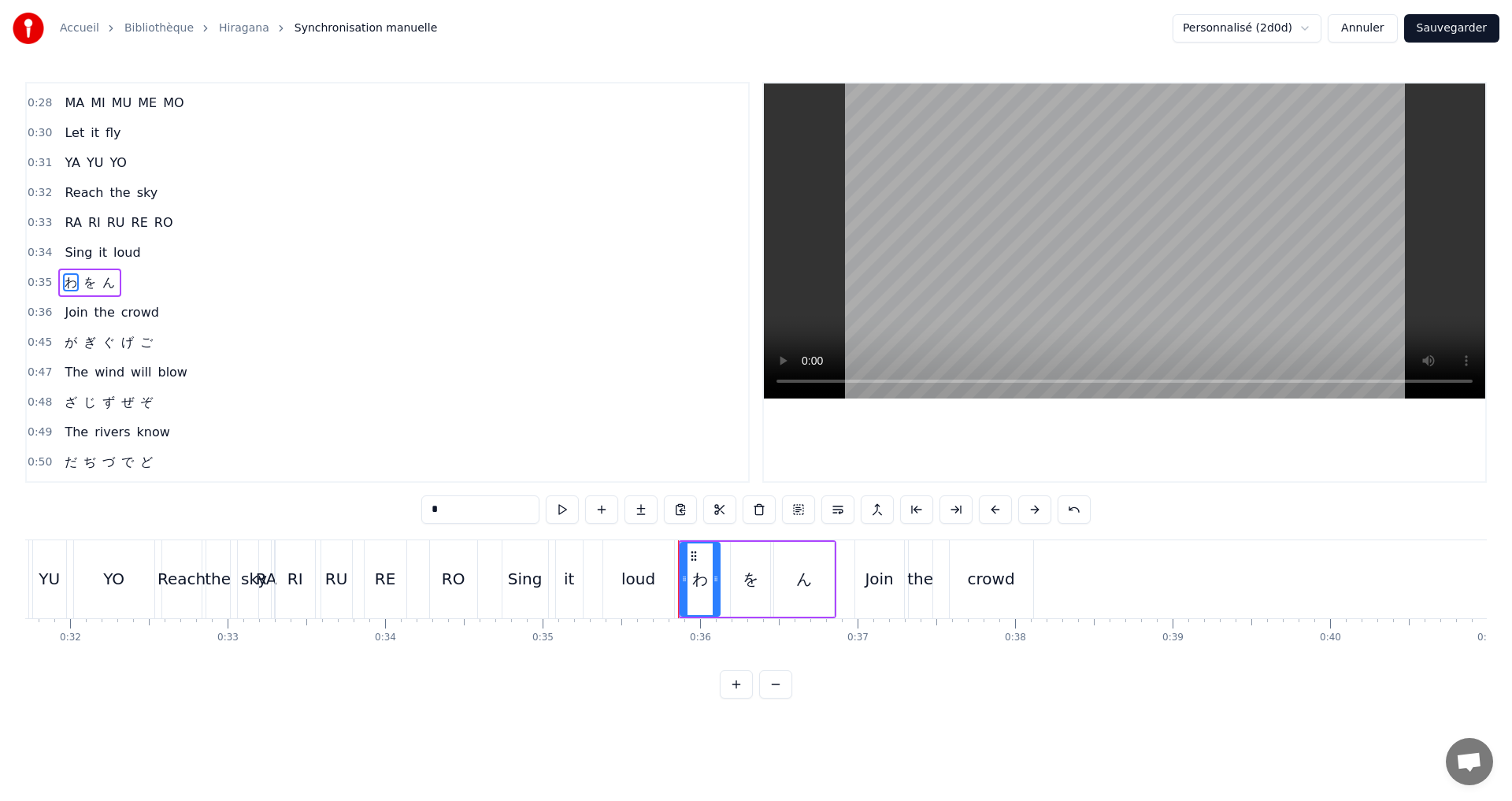
drag, startPoint x: 447, startPoint y: 516, endPoint x: 366, endPoint y: 511, distance: 81.2
click at [369, 516] on div "0:11 A I U E O 0:12 Let’s start the show 0:13 KA KI KU KE KO 0:14 Where shall w…" at bounding box center [756, 390] width 1461 height 616
click at [96, 285] on span "を" at bounding box center [98, 282] width 16 height 18
drag, startPoint x: 442, startPoint y: 507, endPoint x: 371, endPoint y: 515, distance: 71.4
click at [371, 515] on div "0:11 A I U E O 0:12 Let’s start the show 0:13 KA KI KU KE KO 0:14 Where shall w…" at bounding box center [756, 390] width 1461 height 616
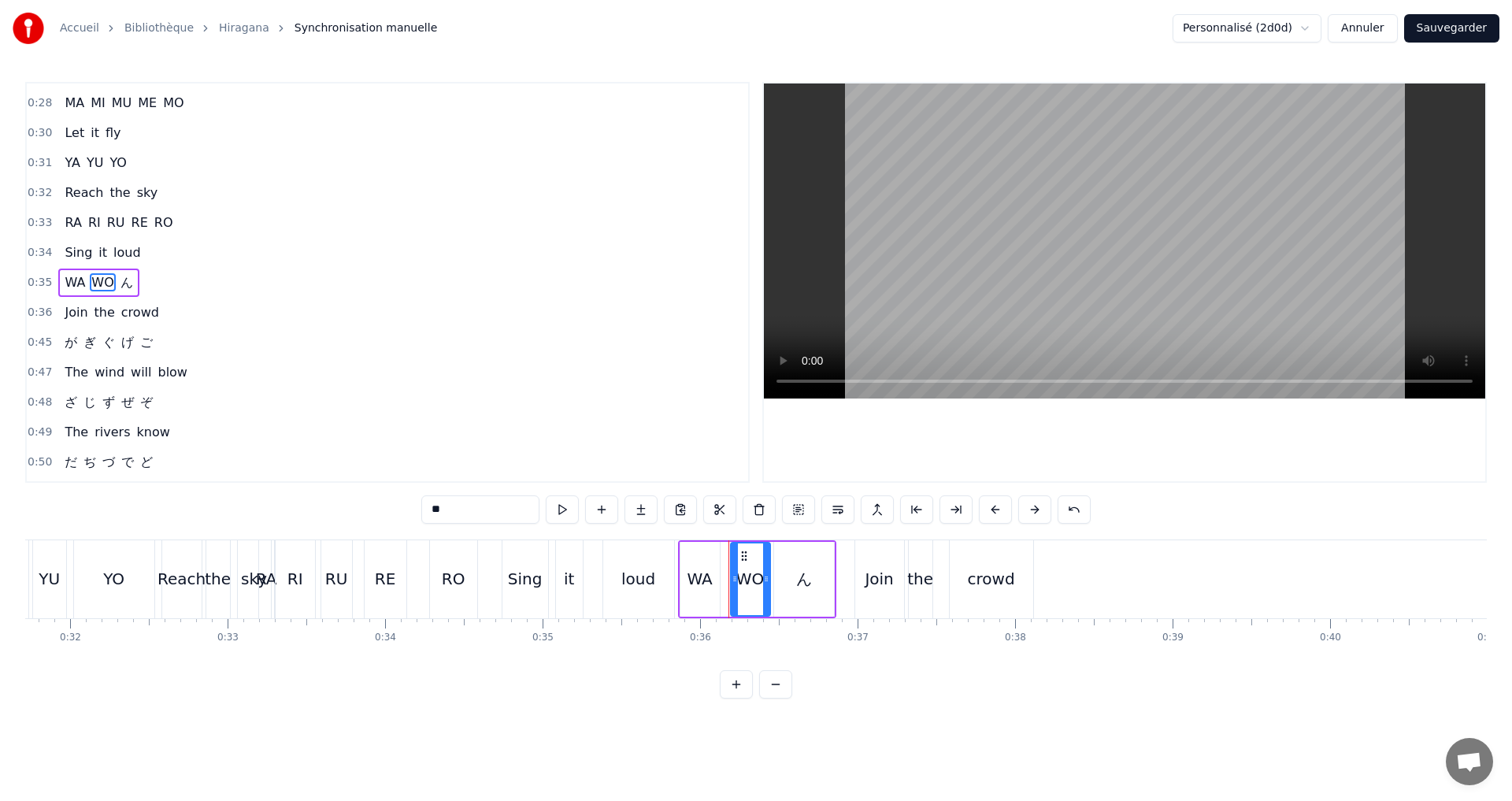
click at [119, 284] on span "ん" at bounding box center [127, 282] width 16 height 18
drag, startPoint x: 449, startPoint y: 516, endPoint x: 391, endPoint y: 520, distance: 58.1
click at [392, 520] on div "0:11 A I U E O 0:12 Let’s start the show 0:13 KA KI KU KE KO 0:14 Where shall w…" at bounding box center [756, 390] width 1461 height 616
type input "*"
click at [174, 277] on div "0:35 WA WO N" at bounding box center [387, 283] width 722 height 30
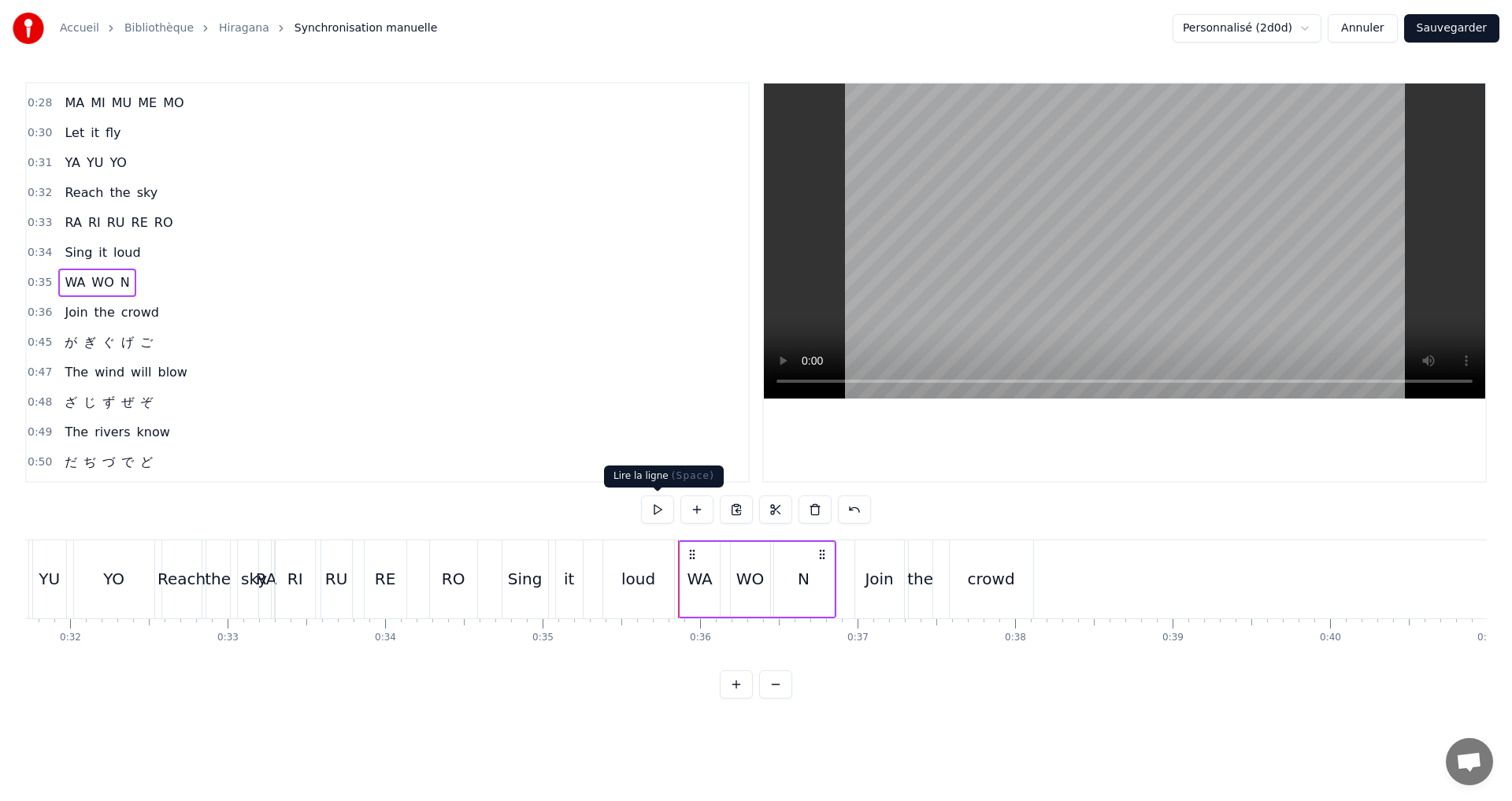
click at [655, 512] on button at bounding box center [657, 509] width 33 height 29
click at [178, 338] on div "0:45 が ぎ ぐ げ ご" at bounding box center [387, 343] width 722 height 30
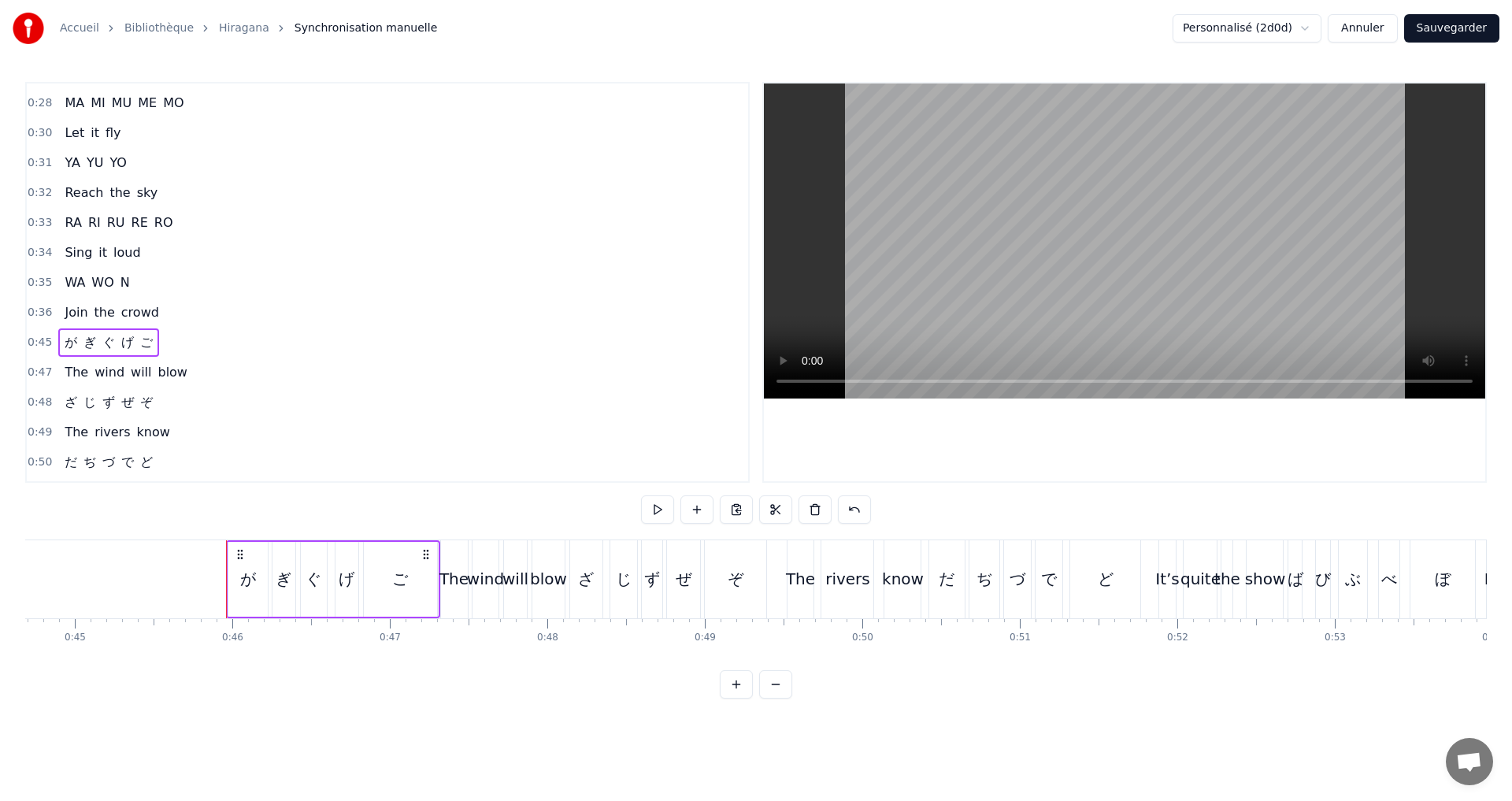
scroll to position [0, 7159]
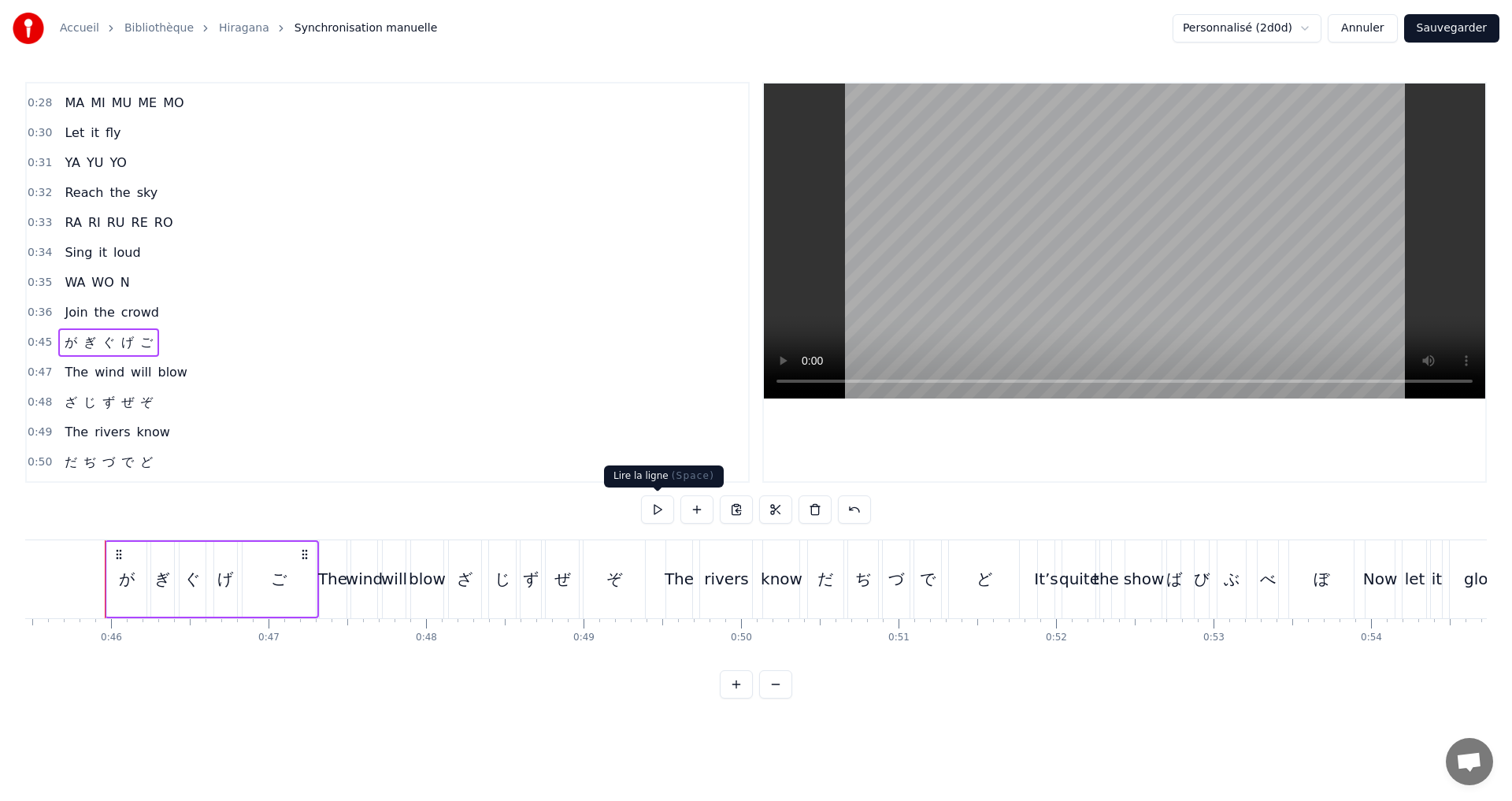
click at [648, 511] on button at bounding box center [657, 509] width 33 height 29
click at [63, 350] on span "が" at bounding box center [71, 342] width 16 height 18
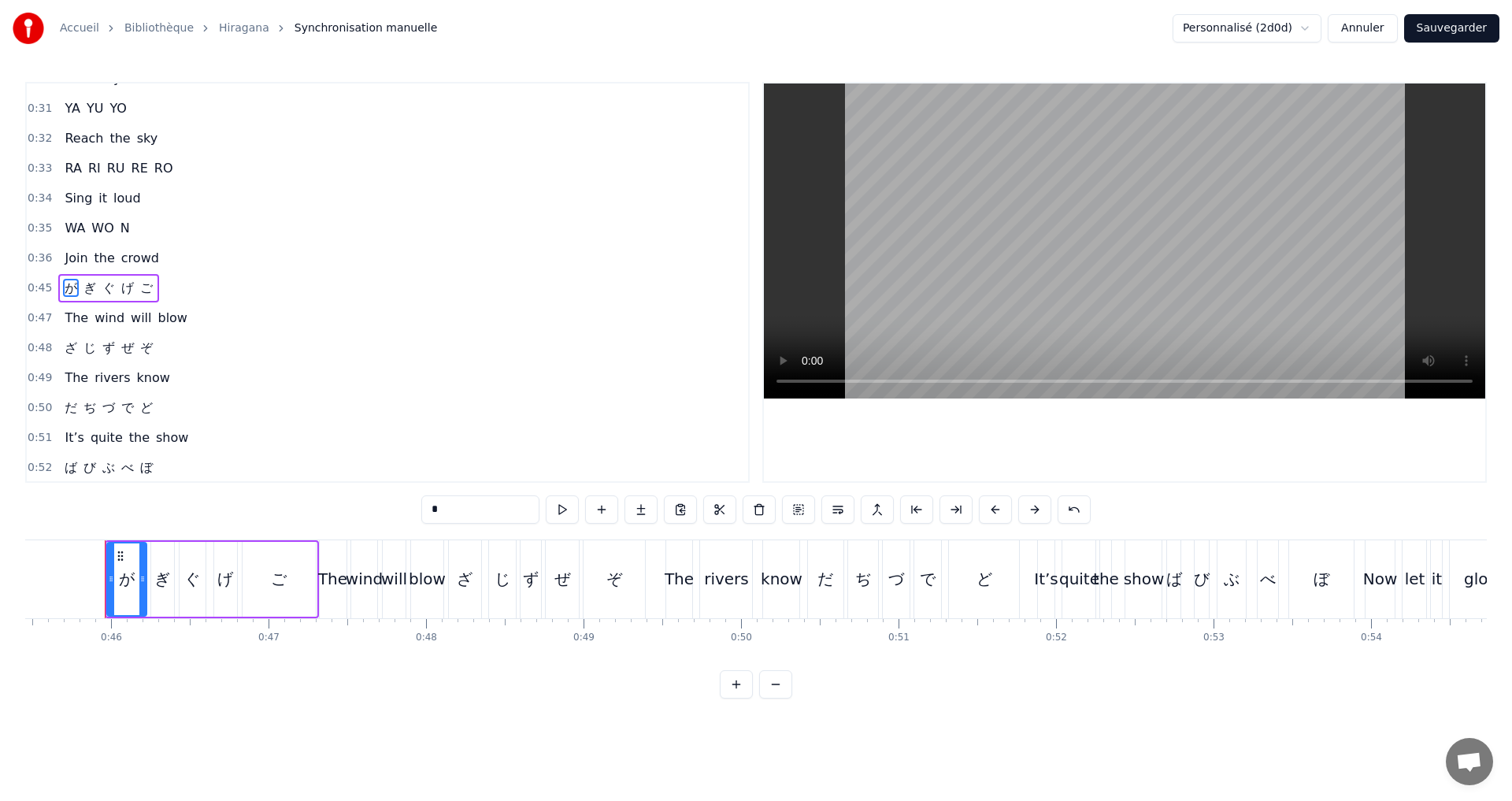
scroll to position [414, 0]
drag, startPoint x: 450, startPoint y: 514, endPoint x: 266, endPoint y: 509, distance: 184.1
click at [266, 509] on div "0:11 A I U E O 0:12 Let’s start the show 0:13 KA KI KU KE KO 0:14 Where shall w…" at bounding box center [756, 390] width 1461 height 616
click at [92, 276] on span "ぎ" at bounding box center [96, 282] width 16 height 18
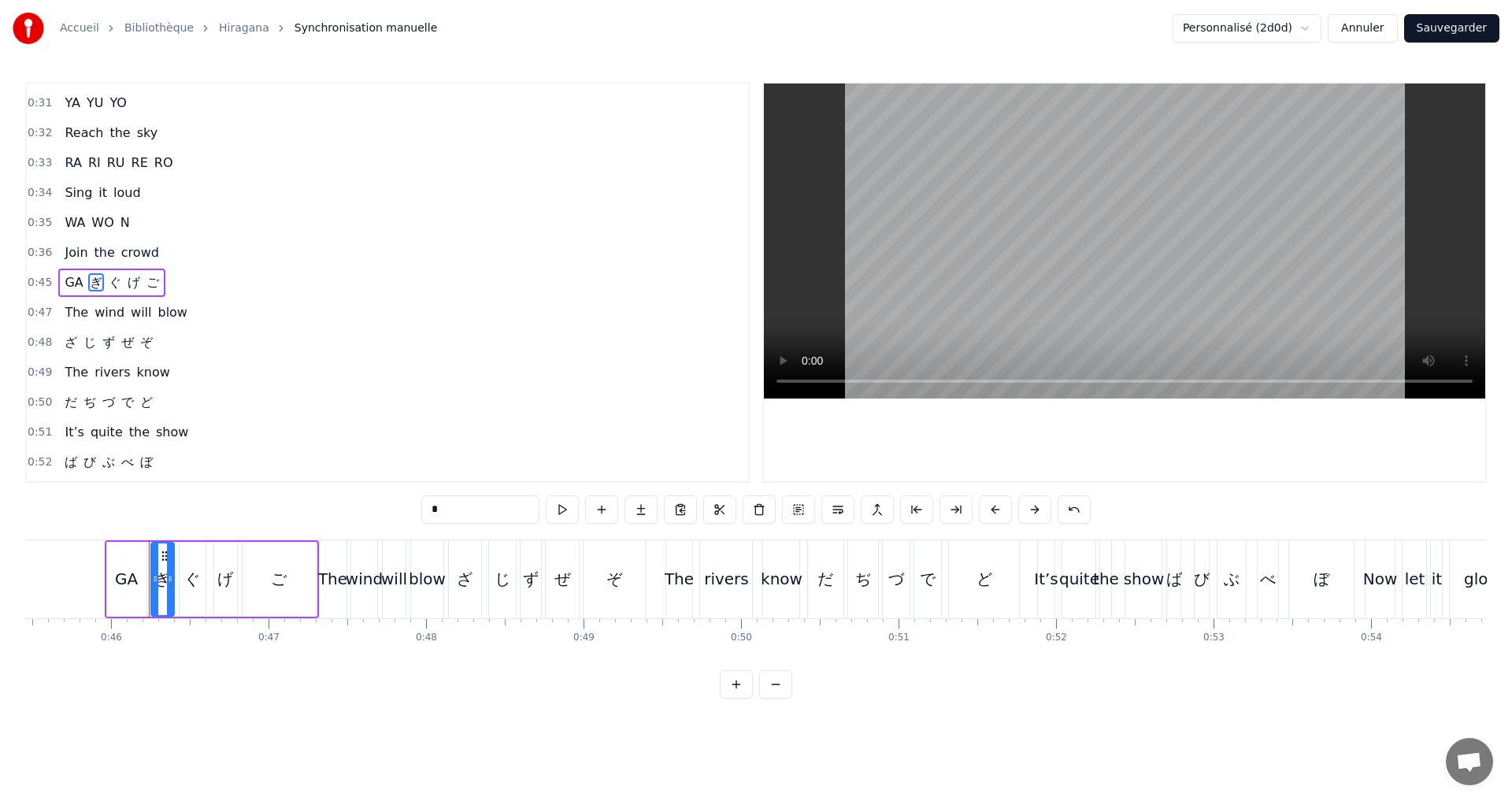
click at [386, 507] on div "0:11 A I U E O 0:12 Let’s start the show 0:13 KA KI KU KE KO 0:14 Where shall w…" at bounding box center [756, 390] width 1461 height 616
click at [109, 282] on span "ぐ" at bounding box center [116, 282] width 16 height 18
drag, startPoint x: 468, startPoint y: 510, endPoint x: 388, endPoint y: 514, distance: 80.1
click at [388, 514] on div "0:11 A I U E O 0:12 Let’s start the show 0:13 KA KI KU KE KO 0:14 Where shall w…" at bounding box center [756, 390] width 1461 height 616
click at [133, 277] on span "げ" at bounding box center [141, 282] width 16 height 18
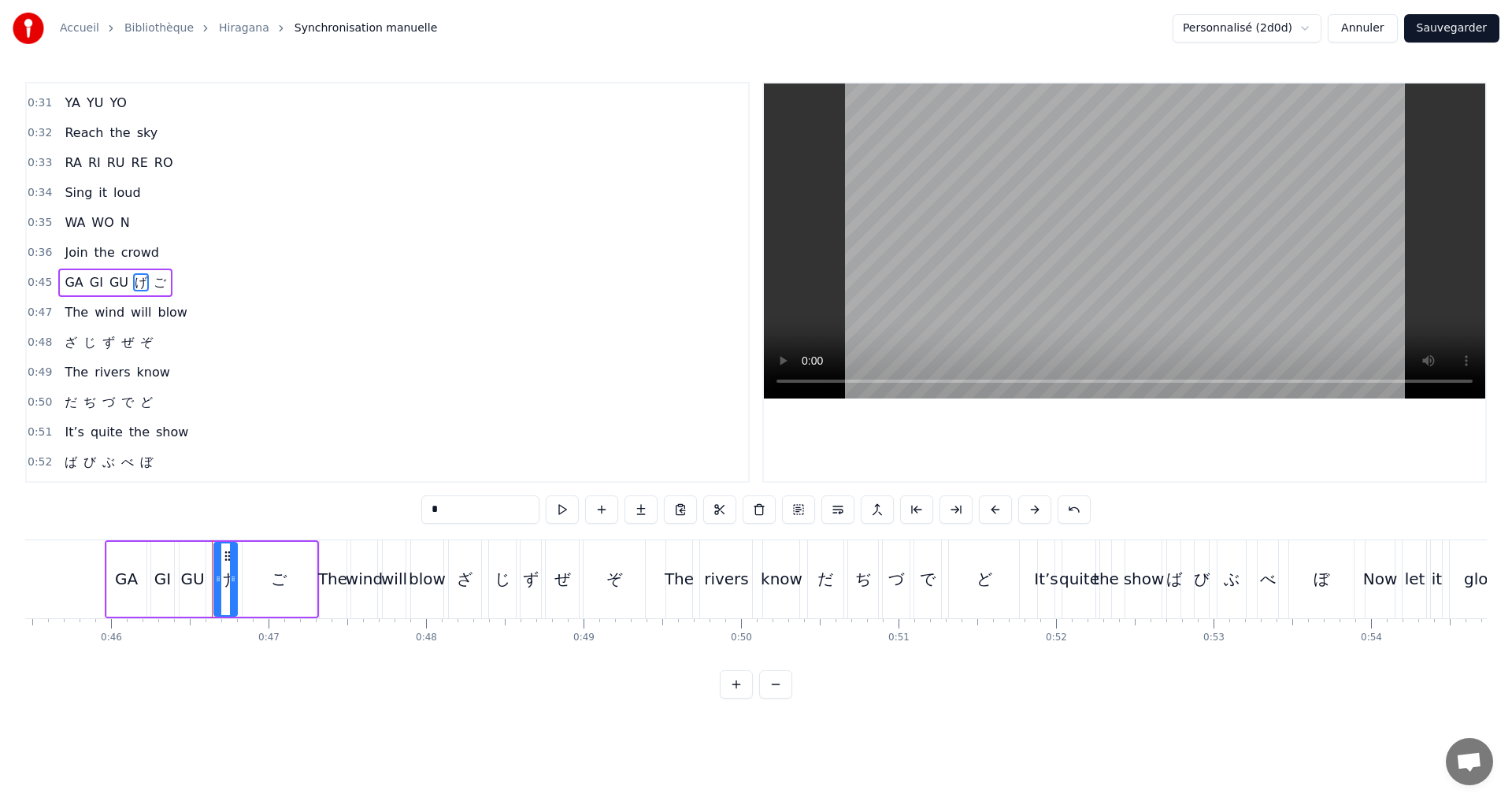
drag, startPoint x: 453, startPoint y: 501, endPoint x: 352, endPoint y: 513, distance: 101.7
click at [352, 513] on div "0:11 A I U E O 0:12 Let’s start the show 0:13 KA KI KU KE KO 0:14 Where shall w…" at bounding box center [756, 390] width 1461 height 616
click at [158, 283] on span "ご" at bounding box center [166, 282] width 16 height 18
drag, startPoint x: 447, startPoint y: 510, endPoint x: 316, endPoint y: 520, distance: 131.4
click at [316, 520] on div "0:11 A I U E O 0:12 Let’s start the show 0:13 KA KI KU KE KO 0:14 Where shall w…" at bounding box center [756, 390] width 1461 height 616
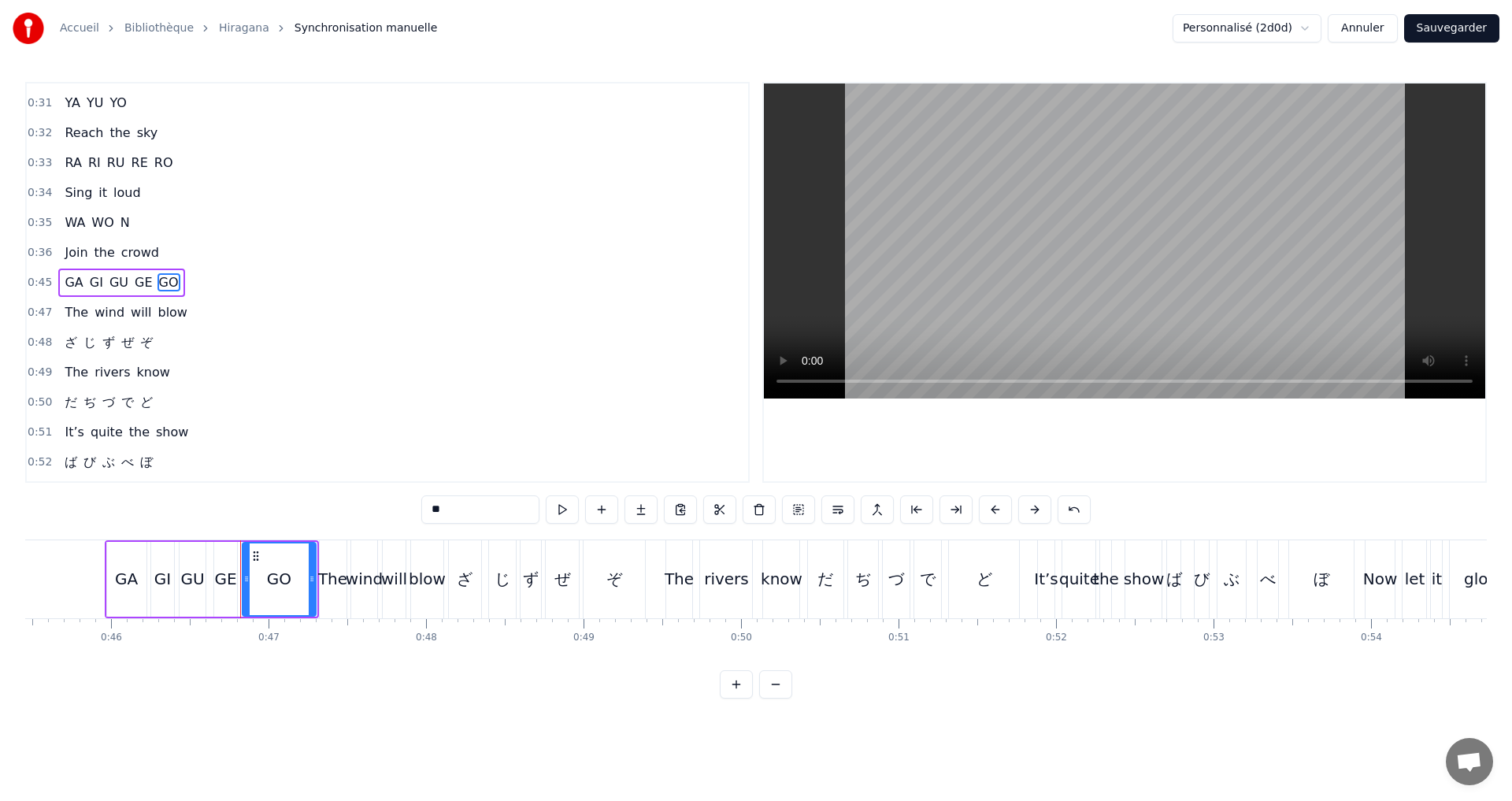
type input "**"
click at [198, 274] on div "0:45 GA GI GU GE GO" at bounding box center [387, 283] width 722 height 30
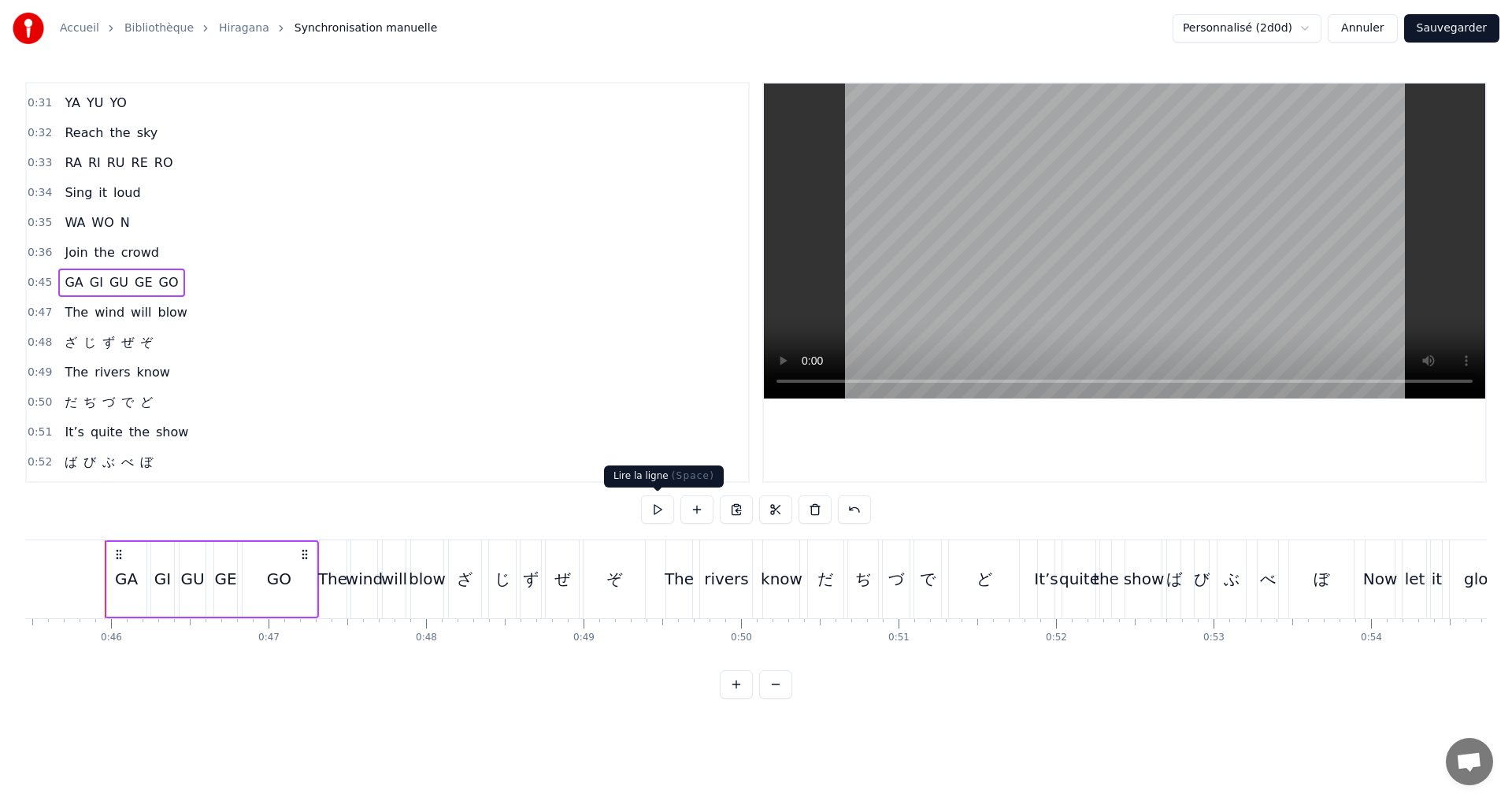
click at [662, 517] on button at bounding box center [657, 509] width 33 height 29
click at [164, 339] on div "0:48 ざ じ ず ぜ ぞ" at bounding box center [387, 343] width 722 height 30
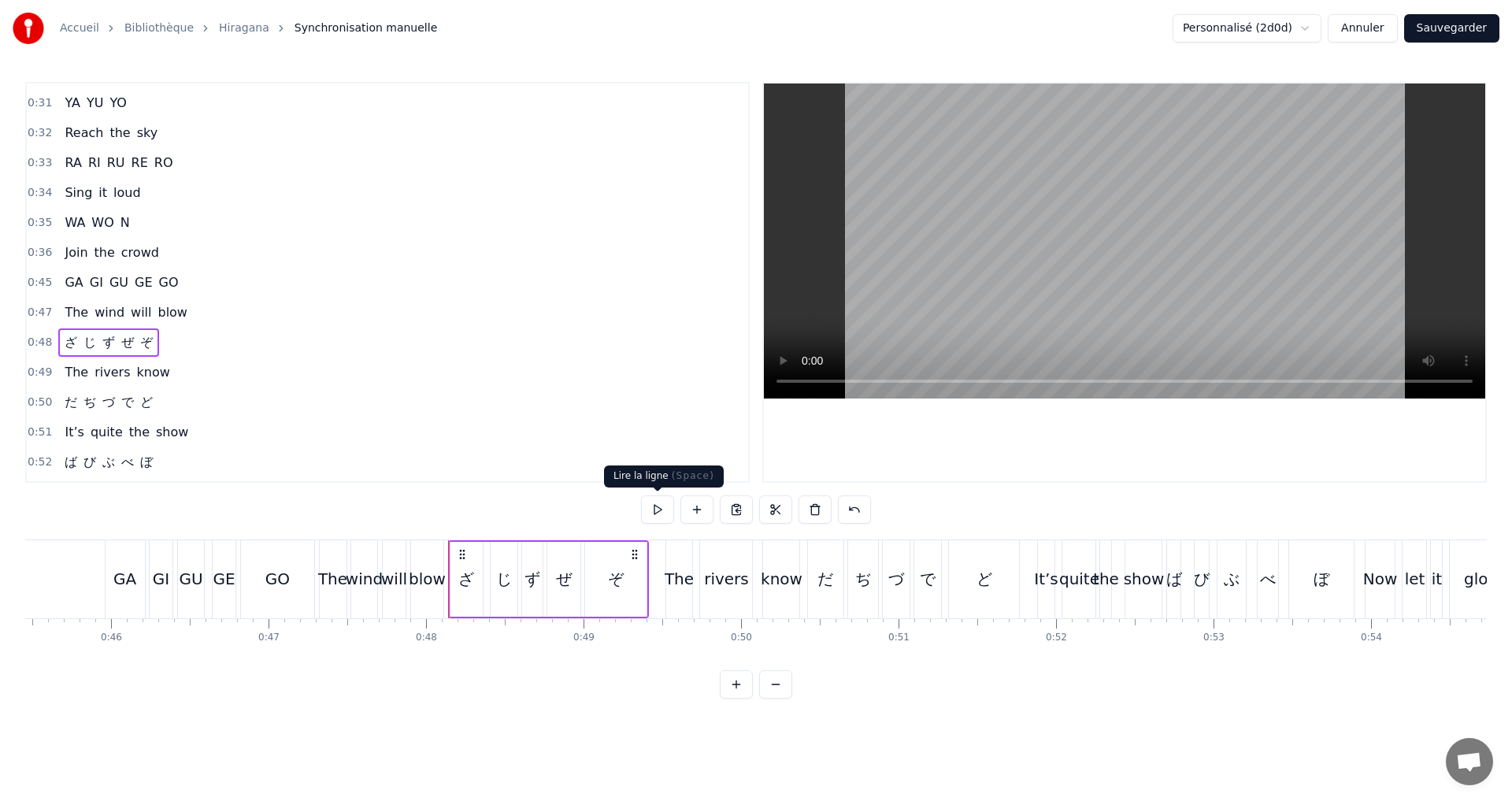
click at [656, 514] on button at bounding box center [657, 509] width 33 height 29
click at [654, 507] on button at bounding box center [657, 509] width 33 height 29
click at [654, 513] on button at bounding box center [657, 509] width 33 height 29
click at [67, 343] on span "ざ" at bounding box center [71, 342] width 16 height 18
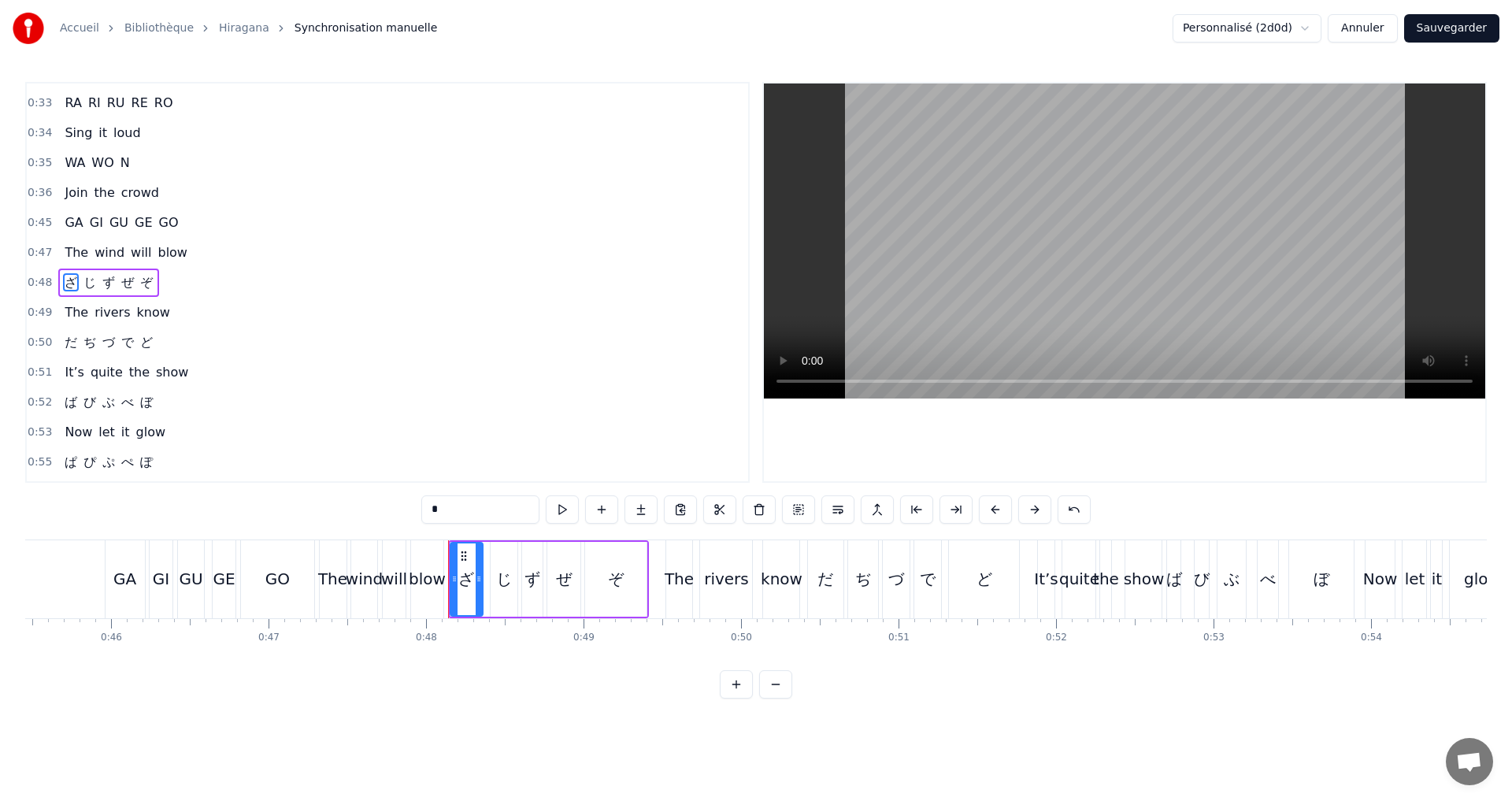
drag, startPoint x: 430, startPoint y: 513, endPoint x: 360, endPoint y: 507, distance: 70.3
click at [361, 511] on div "0:11 A I U E O 0:12 Let’s start the show 0:13 KA KI KU KE KO 0:14 Where shall w…" at bounding box center [756, 390] width 1461 height 616
drag, startPoint x: 453, startPoint y: 512, endPoint x: 397, endPoint y: 500, distance: 57.3
click at [397, 500] on div "0:11 A I U E O 0:12 Let’s start the show 0:13 KA KI KU KE KO 0:14 Where shall w…" at bounding box center [756, 390] width 1461 height 616
click at [95, 286] on span "じ" at bounding box center [95, 282] width 16 height 18
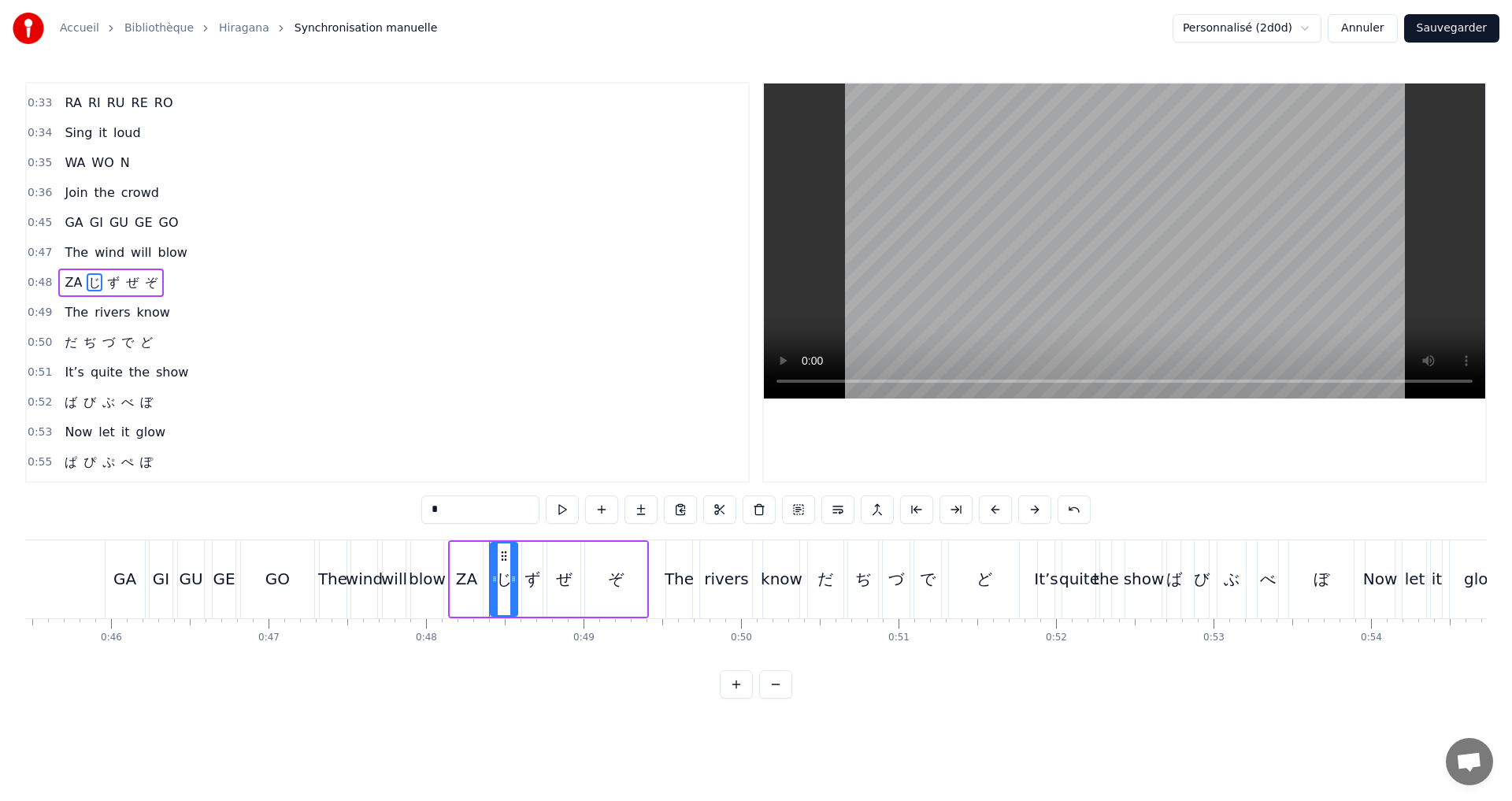
drag, startPoint x: 455, startPoint y: 511, endPoint x: 372, endPoint y: 517, distance: 83.2
click at [373, 518] on div "0:11 A I U E O 0:12 Let’s start the show 0:13 KA KI KU KE KO 0:14 Where shall w…" at bounding box center [756, 390] width 1461 height 616
type input "*"
click at [108, 278] on span "ず" at bounding box center [109, 282] width 16 height 18
drag, startPoint x: 459, startPoint y: 513, endPoint x: 407, endPoint y: 513, distance: 52.0
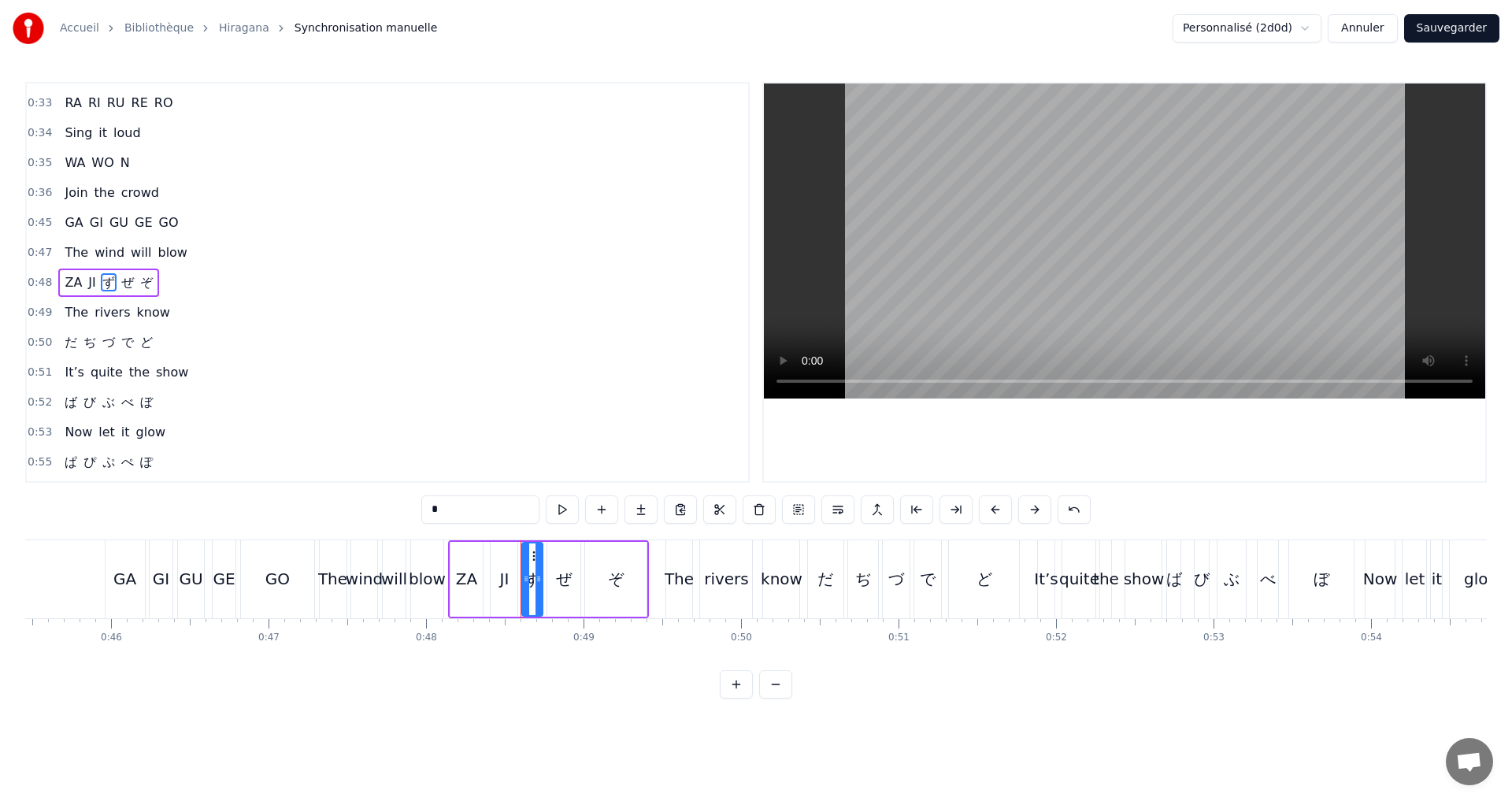
click at [407, 513] on div "0:11 A I U E O 0:12 Let’s start the show 0:13 KA KI KU KE KO 0:14 Where shall w…" at bounding box center [756, 390] width 1461 height 616
click at [125, 273] on span "ぜ" at bounding box center [132, 282] width 16 height 18
drag, startPoint x: 464, startPoint y: 516, endPoint x: 393, endPoint y: 511, distance: 71.2
click at [393, 511] on div "0:11 A I U E O 0:12 Let’s start the show 0:13 KA KI KU KE KO 0:14 Where shall w…" at bounding box center [756, 390] width 1461 height 616
click at [148, 278] on span "ぞ" at bounding box center [156, 282] width 16 height 18
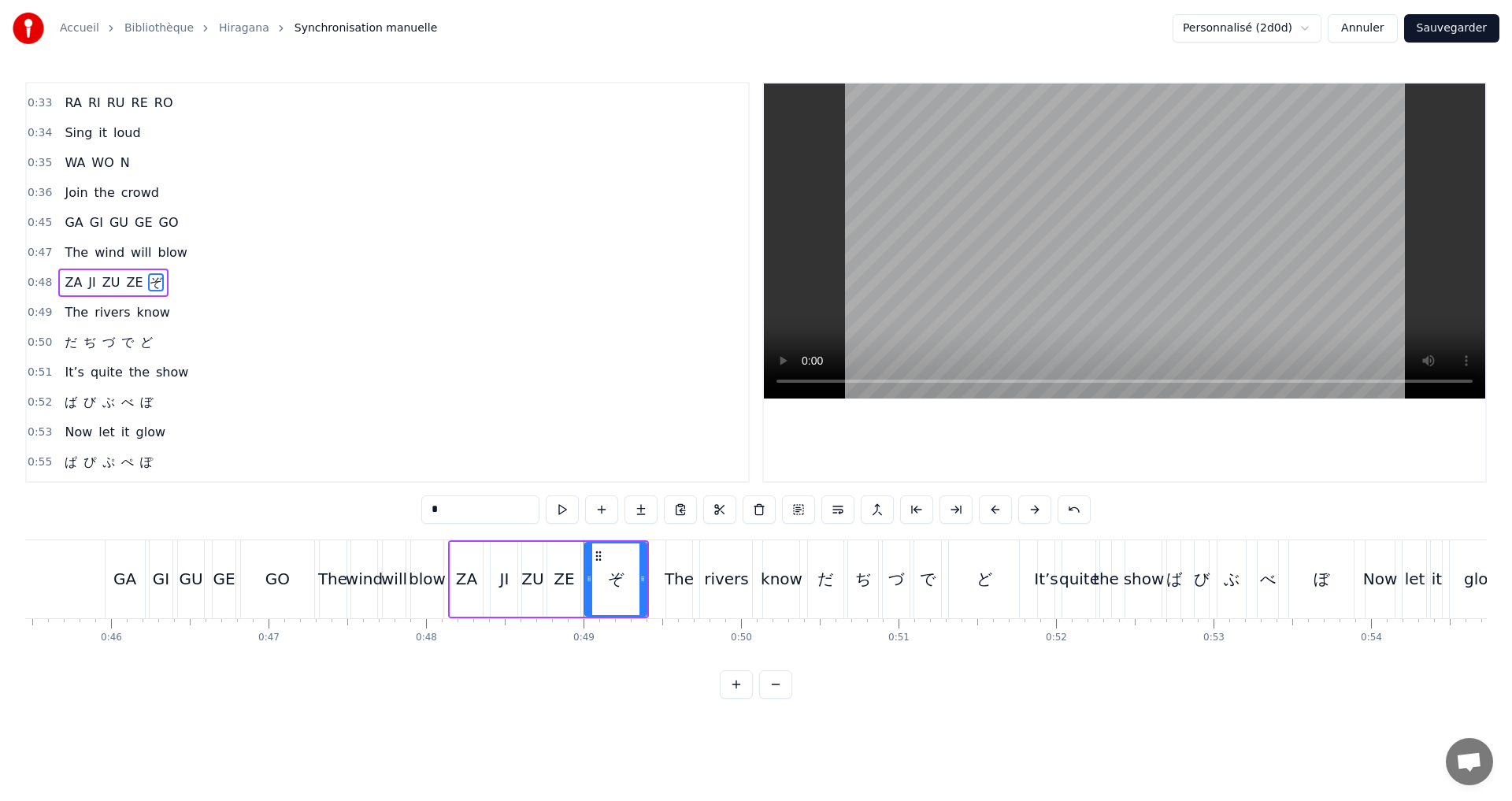
drag, startPoint x: 452, startPoint y: 512, endPoint x: 358, endPoint y: 507, distance: 94.1
click at [359, 507] on div "0:11 A I U E O 0:12 Let’s start the show 0:13 KA KI KU KE KO 0:14 Where shall w…" at bounding box center [756, 390] width 1461 height 616
type input "**"
click at [174, 343] on div "0:50 だ ぢ づ で ど" at bounding box center [387, 343] width 722 height 30
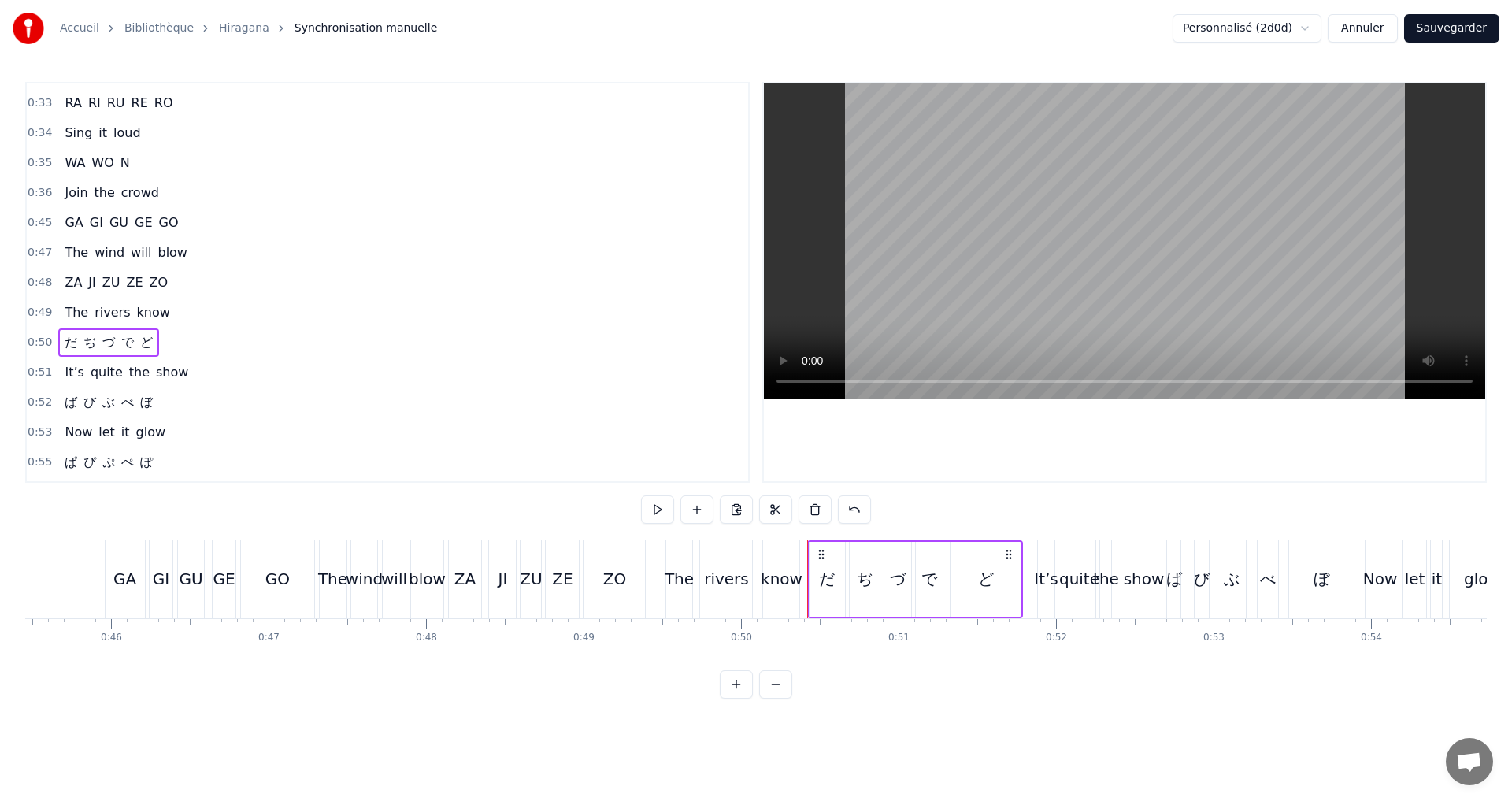
click at [65, 339] on span "だ" at bounding box center [71, 342] width 16 height 18
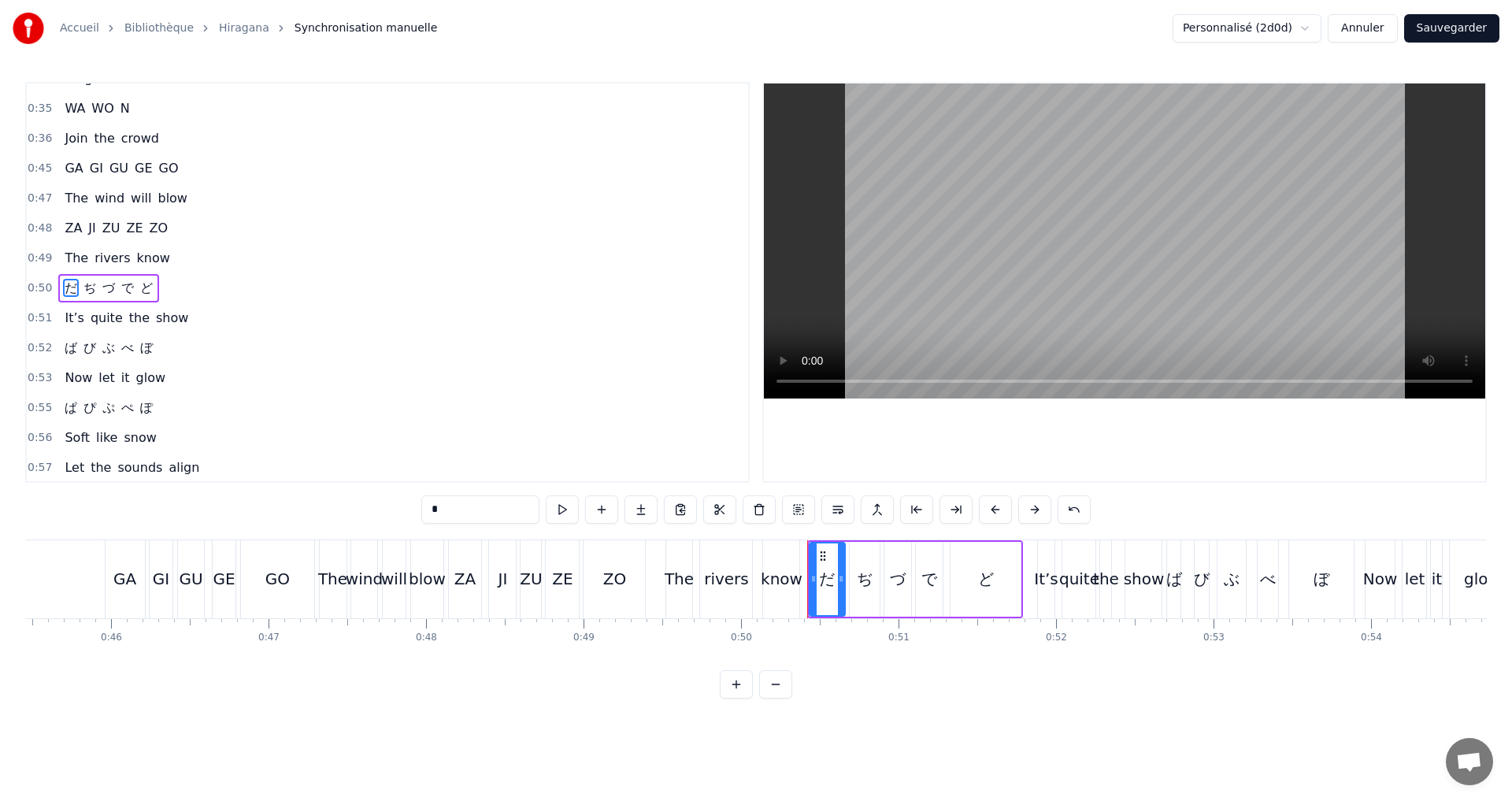
scroll to position [533, 0]
drag, startPoint x: 467, startPoint y: 502, endPoint x: 377, endPoint y: 516, distance: 91.1
click at [377, 516] on div "0:11 A I U E O 0:12 Let’s start the show 0:13 KA KI KU KE KO 0:14 Where shall w…" at bounding box center [756, 390] width 1461 height 616
type input "**"
click at [93, 272] on div "DA ぢ づ で ど" at bounding box center [111, 283] width 106 height 29
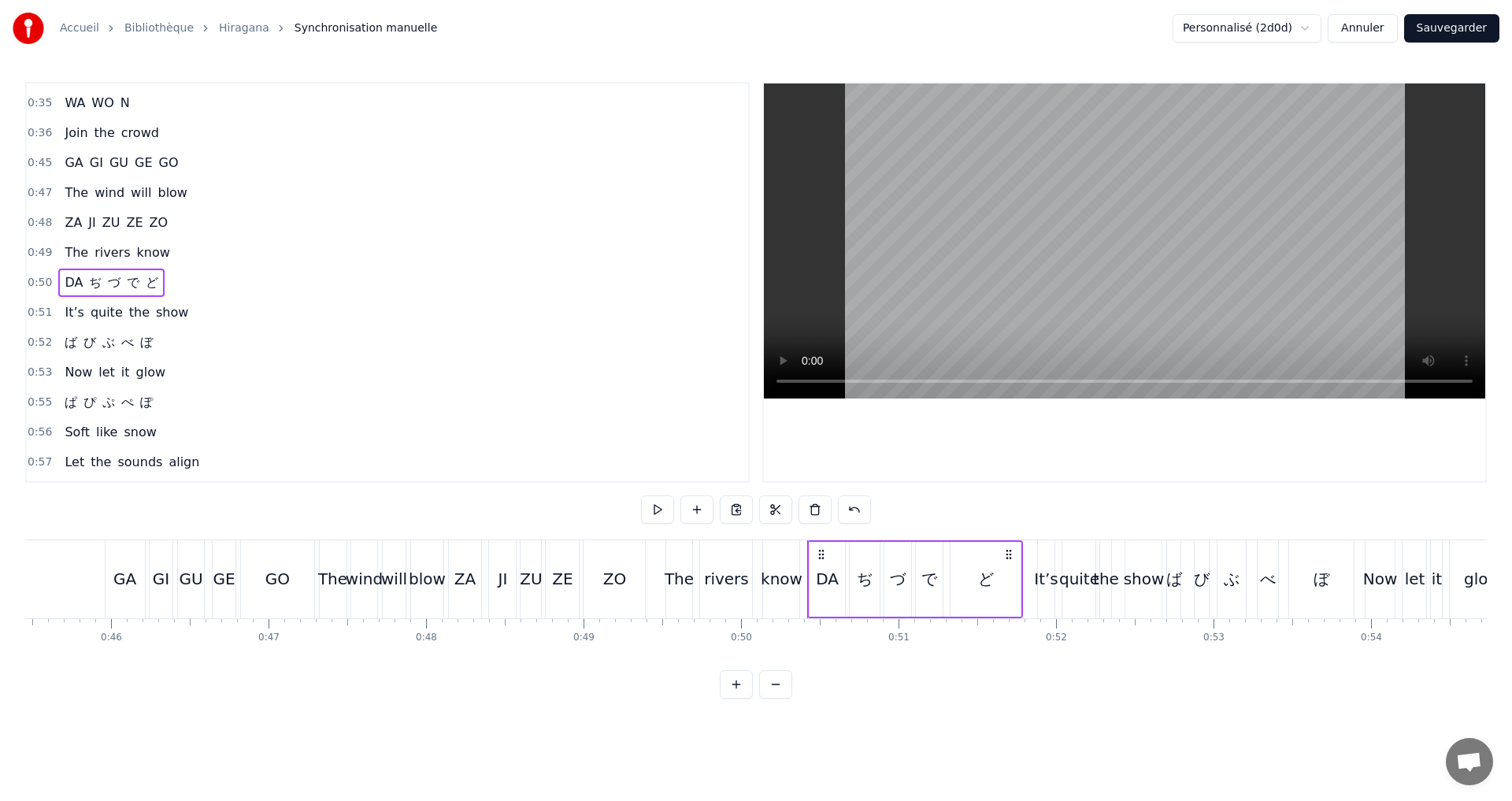
click at [95, 281] on span "ぢ" at bounding box center [95, 282] width 16 height 18
drag, startPoint x: 443, startPoint y: 509, endPoint x: 383, endPoint y: 509, distance: 60.0
click at [384, 509] on div "0:11 A I U E O 0:12 Let’s start the show 0:13 KA KI KU KE KO 0:14 Where shall w…" at bounding box center [756, 390] width 1461 height 616
click at [104, 281] on span "づ" at bounding box center [110, 282] width 16 height 18
drag, startPoint x: 450, startPoint y: 507, endPoint x: 352, endPoint y: 511, distance: 98.1
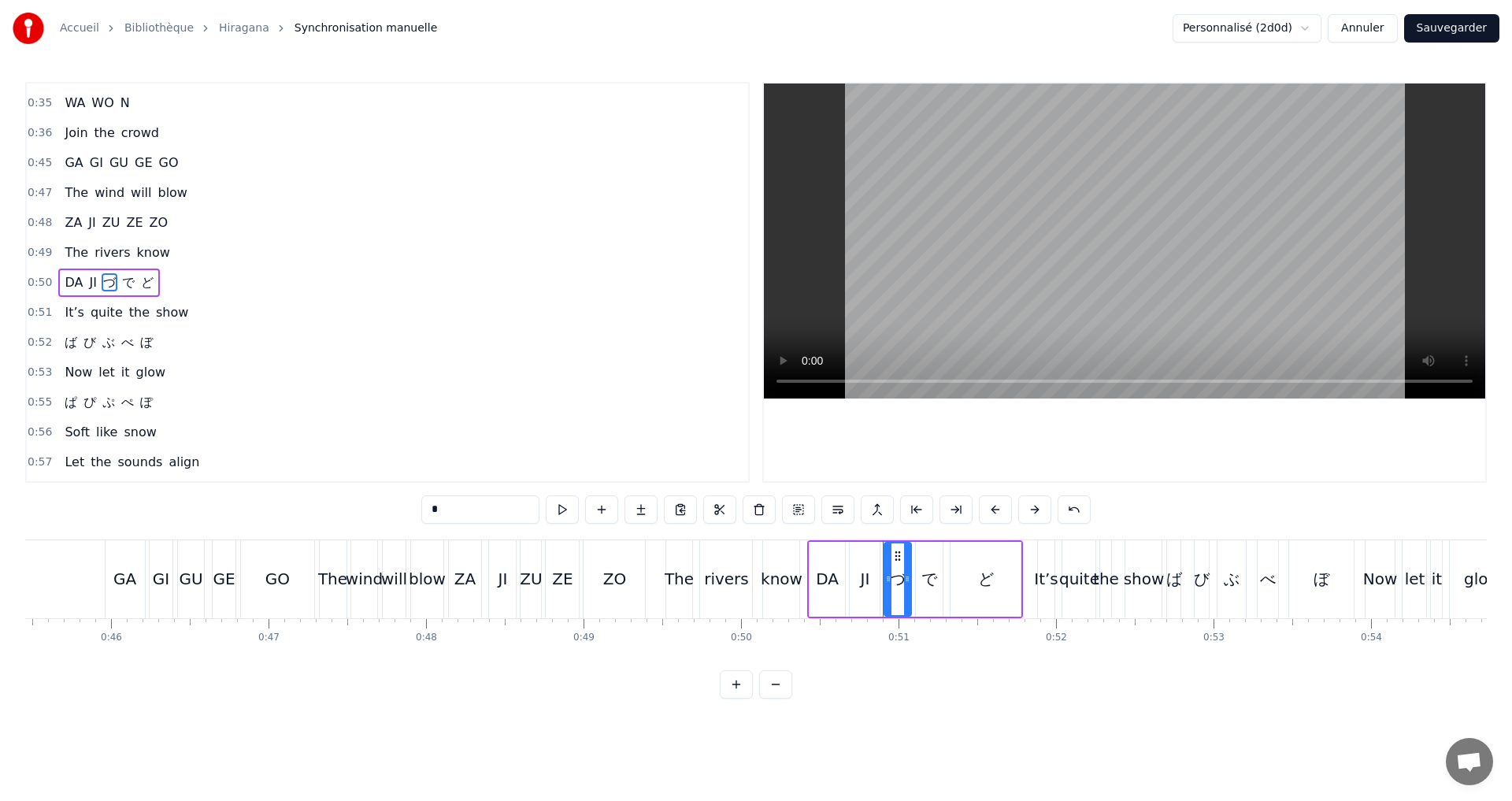
click at [352, 511] on div "0:11 A I U E O 0:12 Let’s start the show 0:13 KA KI KU KE KO 0:14 Where shall w…" at bounding box center [756, 390] width 1461 height 616
click at [126, 283] on span "で" at bounding box center [134, 282] width 16 height 18
drag, startPoint x: 449, startPoint y: 508, endPoint x: 343, endPoint y: 508, distance: 106.0
click at [343, 508] on div "0:11 A I U E O 0:12 Let’s start the show 0:13 KA KI KU KE KO 0:14 Where shall w…" at bounding box center [756, 390] width 1461 height 616
click at [151, 285] on span "ど" at bounding box center [158, 282] width 16 height 18
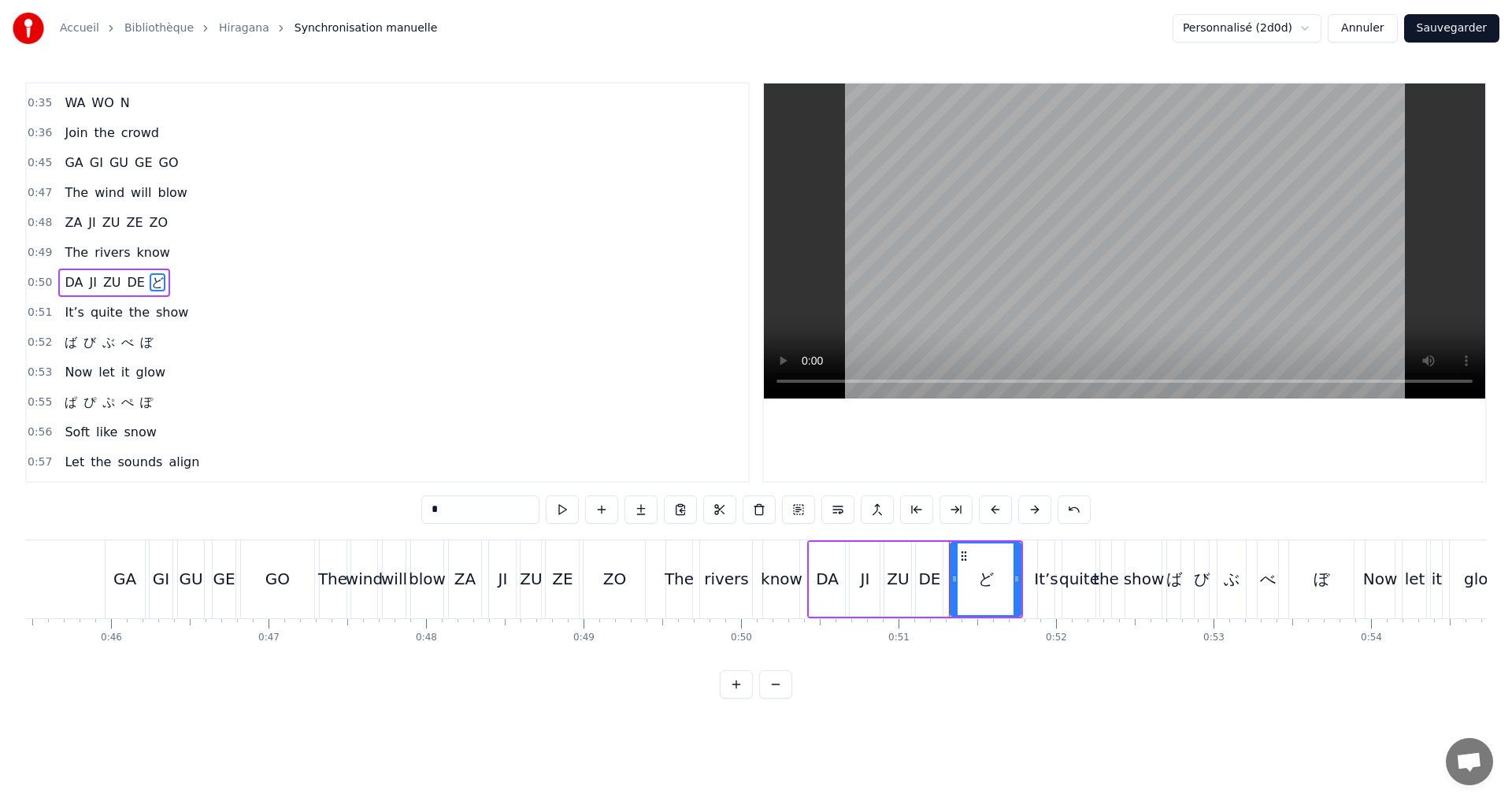
drag, startPoint x: 460, startPoint y: 508, endPoint x: 375, endPoint y: 513, distance: 85.1
click at [375, 513] on div "0:11 A I U E O 0:12 Let’s start the show 0:13 KA KI KU KE KO 0:14 Where shall w…" at bounding box center [756, 390] width 1461 height 616
type input "**"
click at [178, 345] on div "0:52 ば び ぶ べ ぼ" at bounding box center [387, 343] width 722 height 30
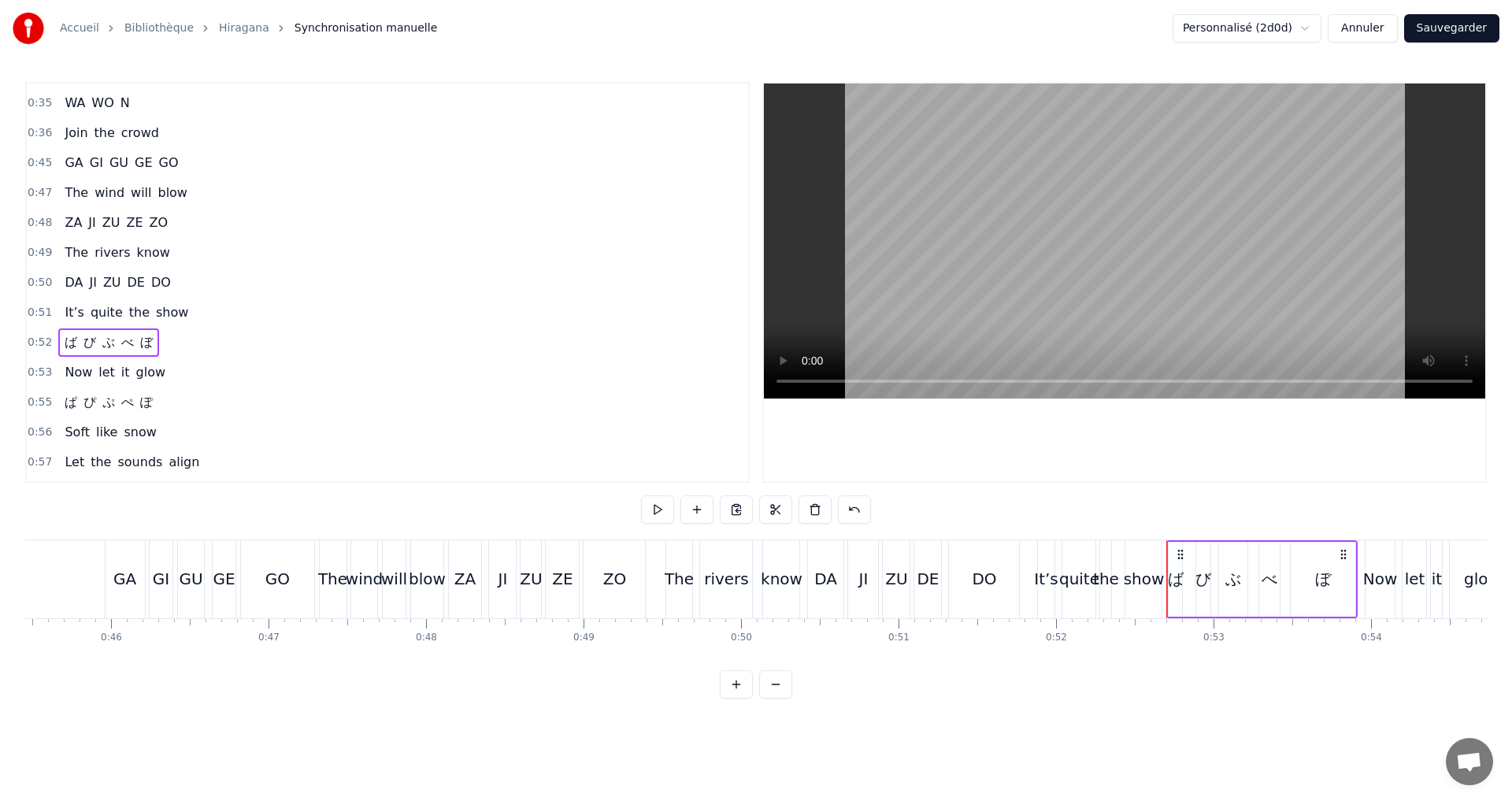
click at [66, 343] on span "ば" at bounding box center [71, 342] width 16 height 18
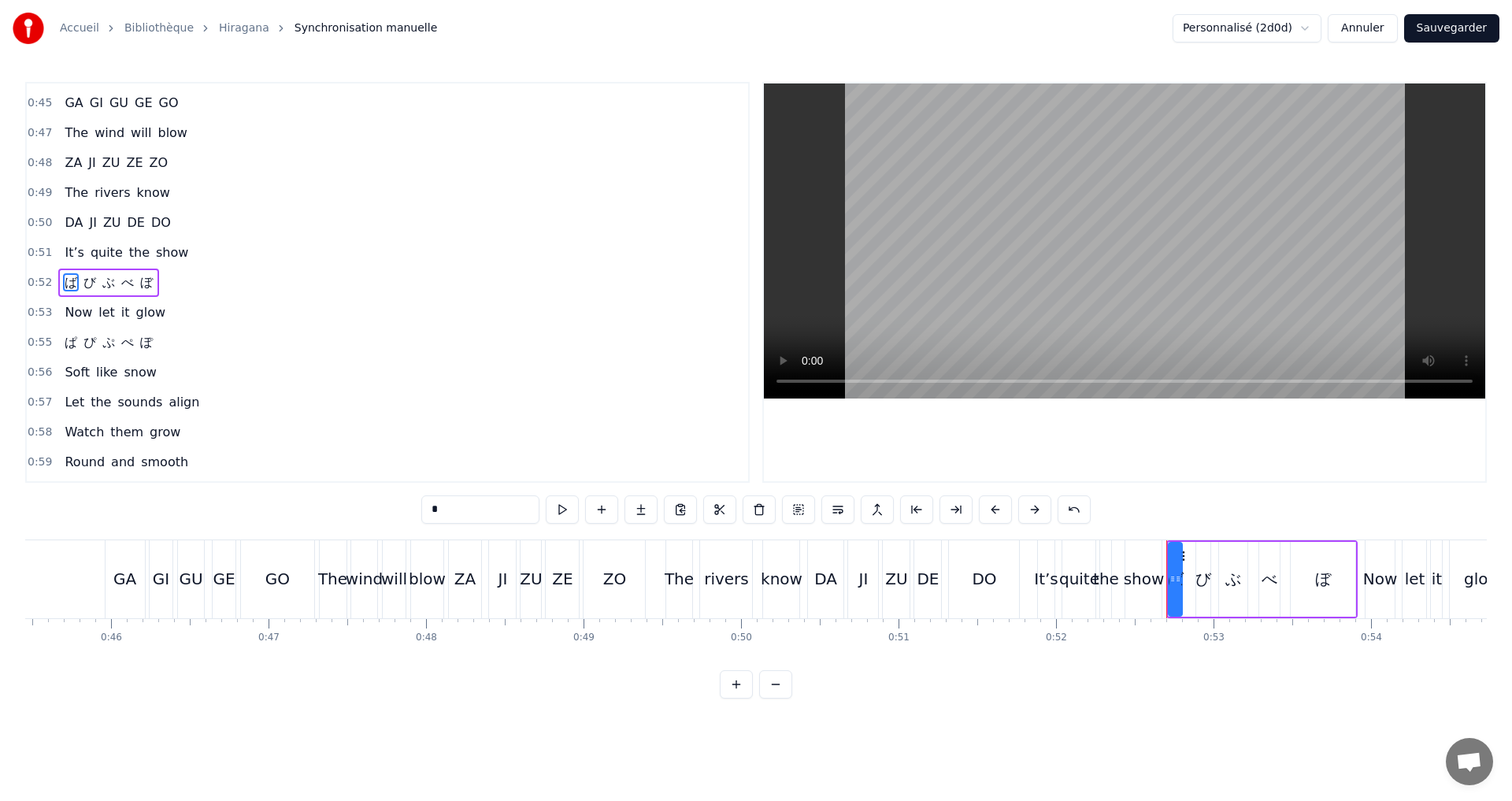
drag, startPoint x: 450, startPoint y: 512, endPoint x: 404, endPoint y: 511, distance: 46.0
click at [404, 511] on div "0:11 A I U E O 0:12 Let’s start the show 0:13 KA KI KU KE KO 0:14 Where shall w…" at bounding box center [756, 390] width 1461 height 616
click at [87, 281] on span "び" at bounding box center [93, 282] width 16 height 18
drag, startPoint x: 454, startPoint y: 504, endPoint x: 332, endPoint y: 508, distance: 122.1
click at [332, 508] on div "0:11 A I U E O 0:12 Let’s start the show 0:13 KA KI KU KE KO 0:14 Where shall w…" at bounding box center [756, 390] width 1461 height 616
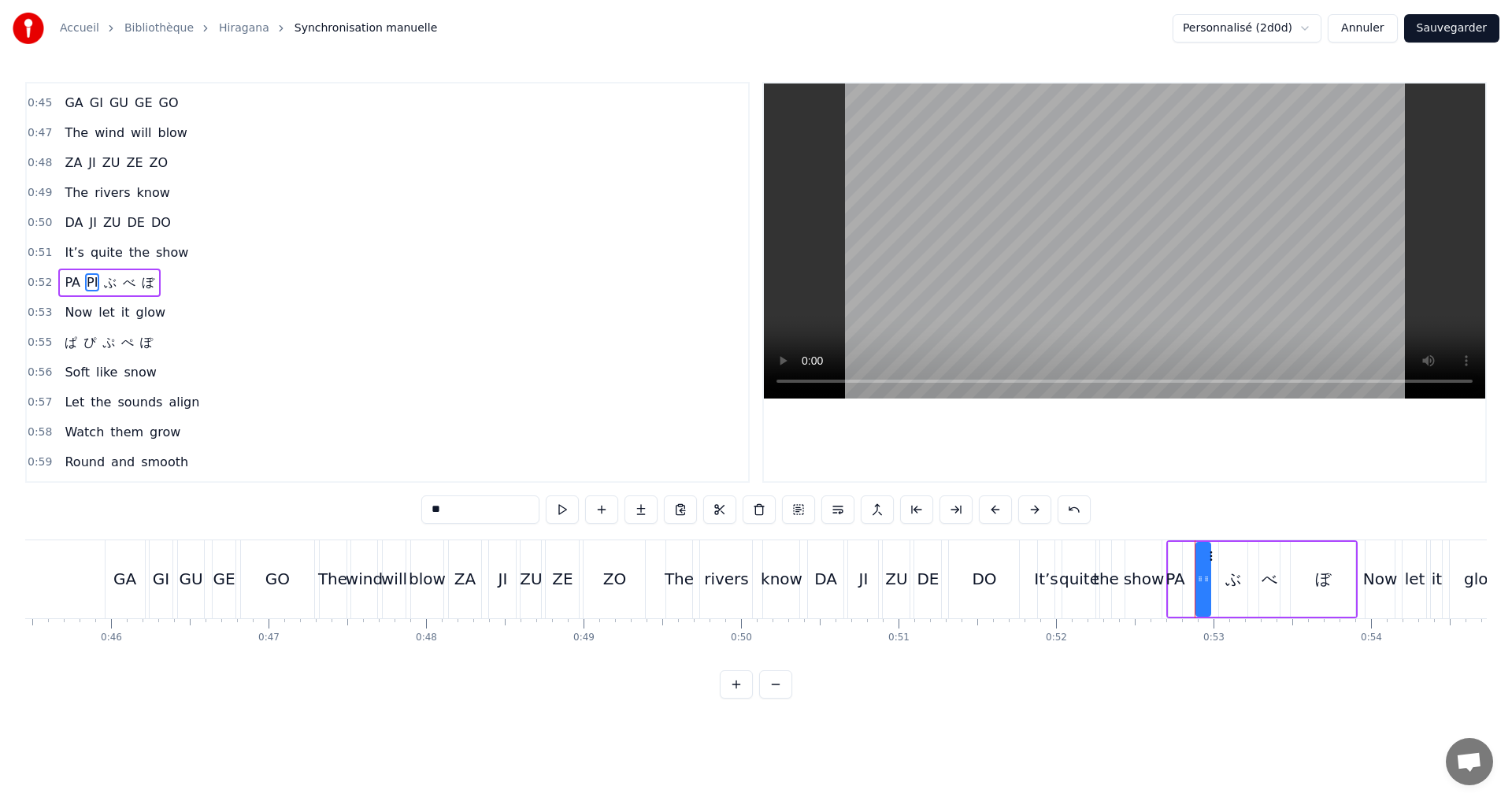
click at [103, 281] on span "ぶ" at bounding box center [111, 282] width 16 height 18
drag, startPoint x: 462, startPoint y: 513, endPoint x: 334, endPoint y: 508, distance: 128.1
click at [339, 510] on div "0:11 A I U E O 0:12 Let’s start the show 0:13 KA KI KU KE KO 0:14 Where shall w…" at bounding box center [756, 390] width 1461 height 616
click at [128, 283] on span "べ" at bounding box center [134, 282] width 16 height 18
drag, startPoint x: 456, startPoint y: 512, endPoint x: 313, endPoint y: 509, distance: 143.0
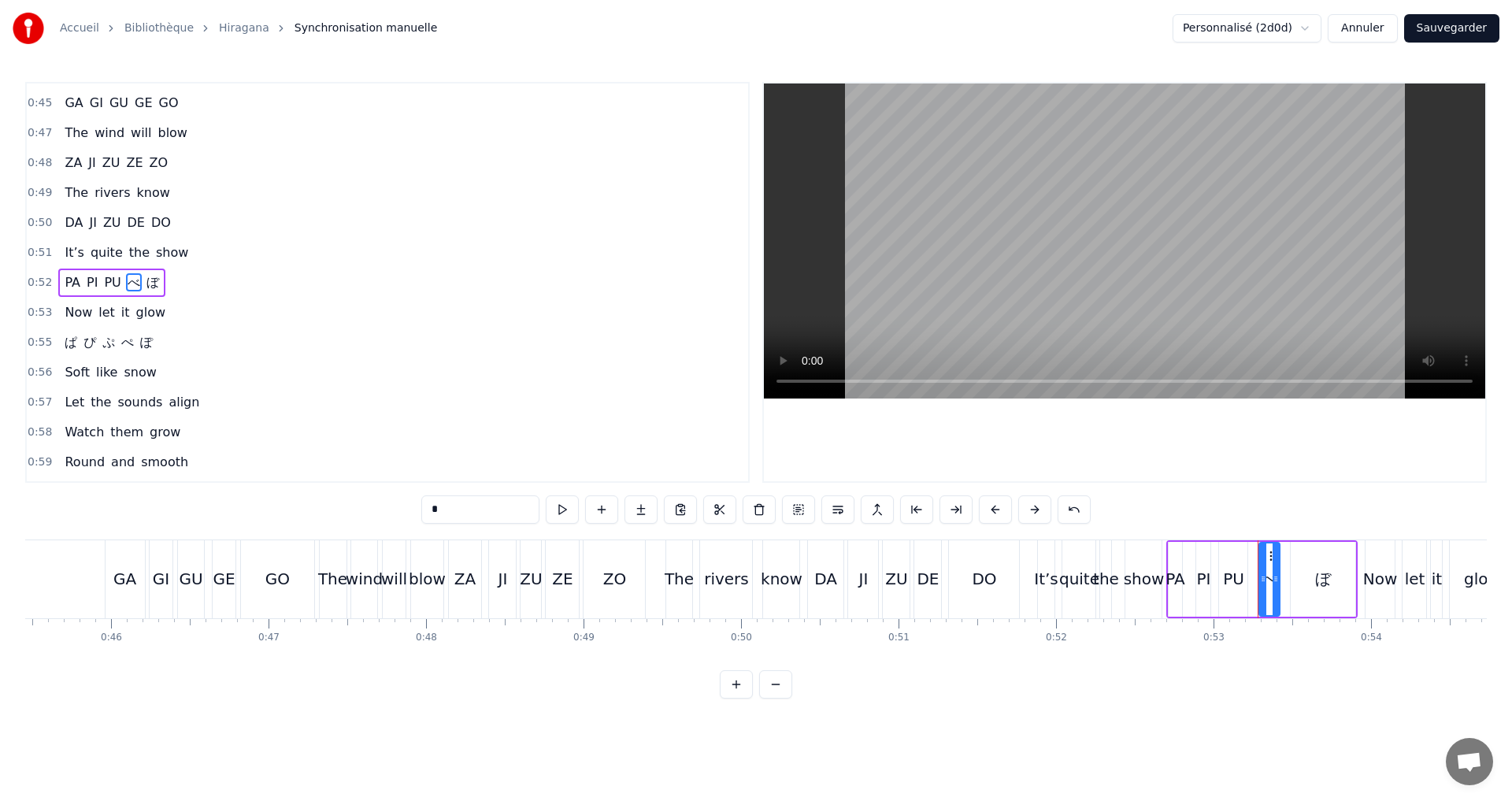
click at [318, 511] on div "0:11 A I U E O 0:12 Let’s start the show 0:13 KA KI KU KE KO 0:14 Where shall w…" at bounding box center [756, 390] width 1461 height 616
click at [148, 289] on span "ぼ" at bounding box center [156, 282] width 16 height 18
drag, startPoint x: 444, startPoint y: 511, endPoint x: 374, endPoint y: 507, distance: 70.1
click at [374, 507] on div "0:11 A I U E O 0:12 Let’s start the show 0:13 KA KI KU KE KO 0:14 Where shall w…" at bounding box center [756, 390] width 1461 height 616
type input "**"
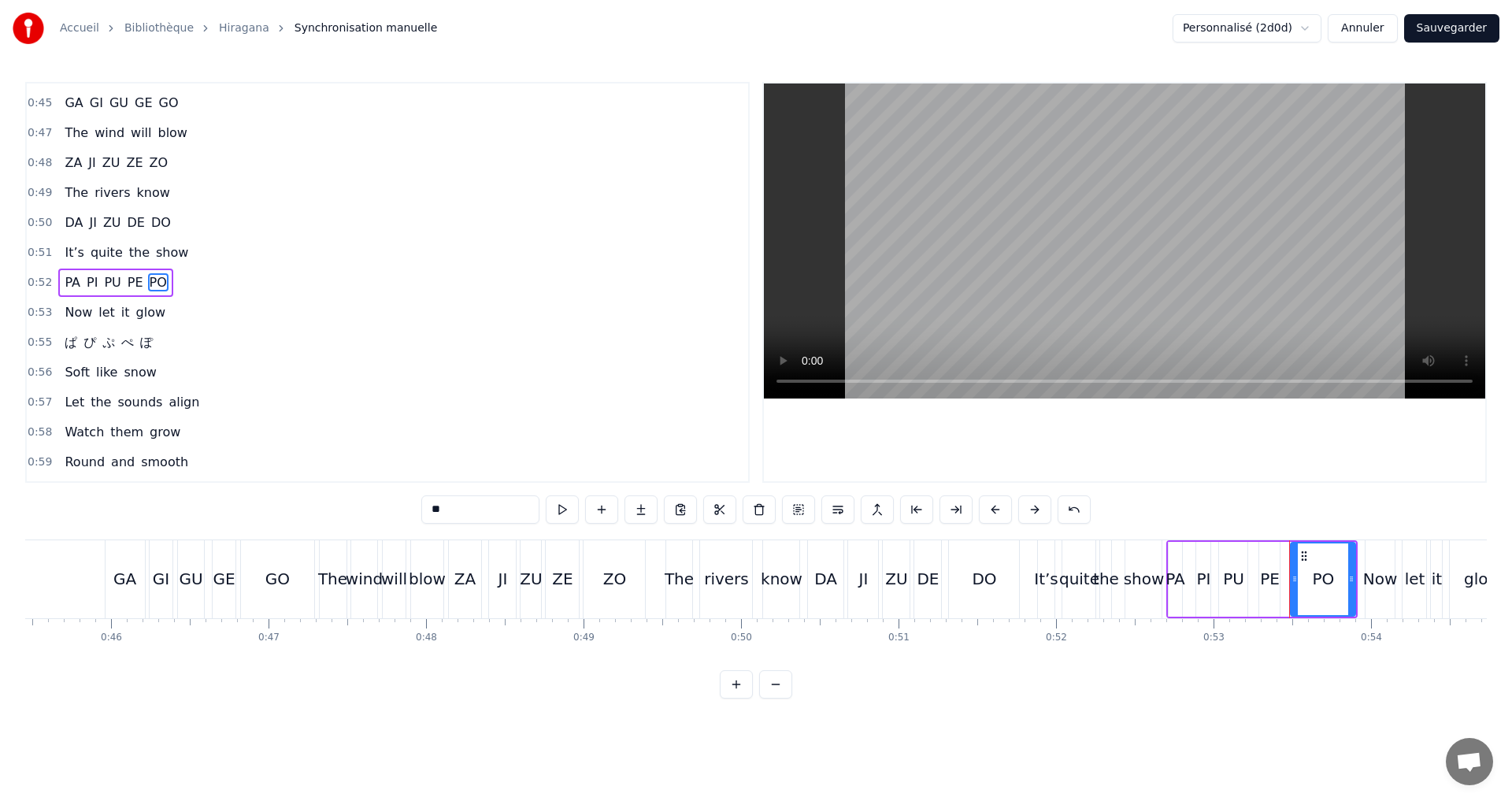
click at [211, 338] on div "0:55 ぱ ぴ ぷ ぺ ぽ" at bounding box center [387, 343] width 722 height 30
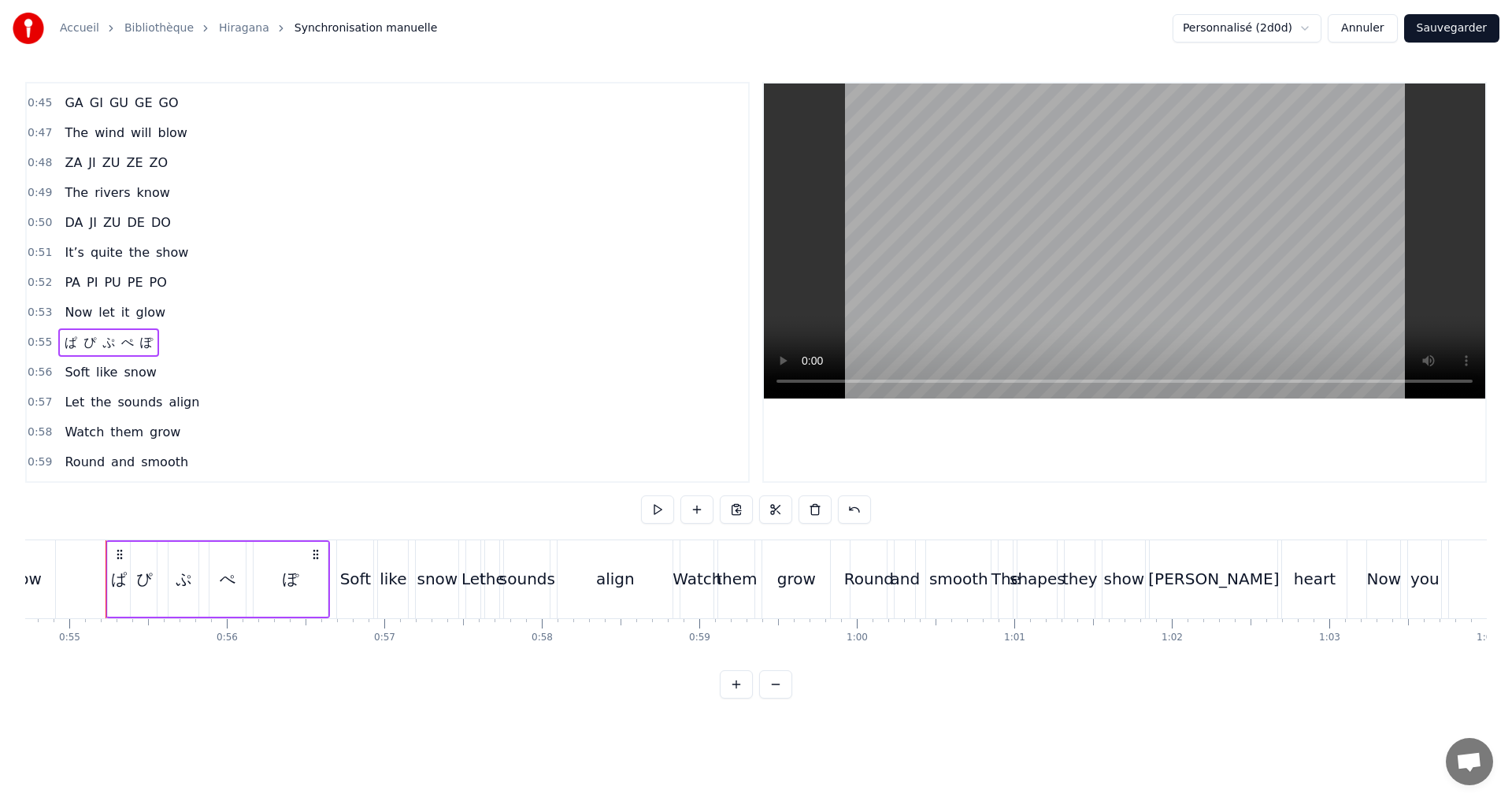
scroll to position [0, 8619]
click at [65, 288] on span "PA" at bounding box center [72, 282] width 19 height 18
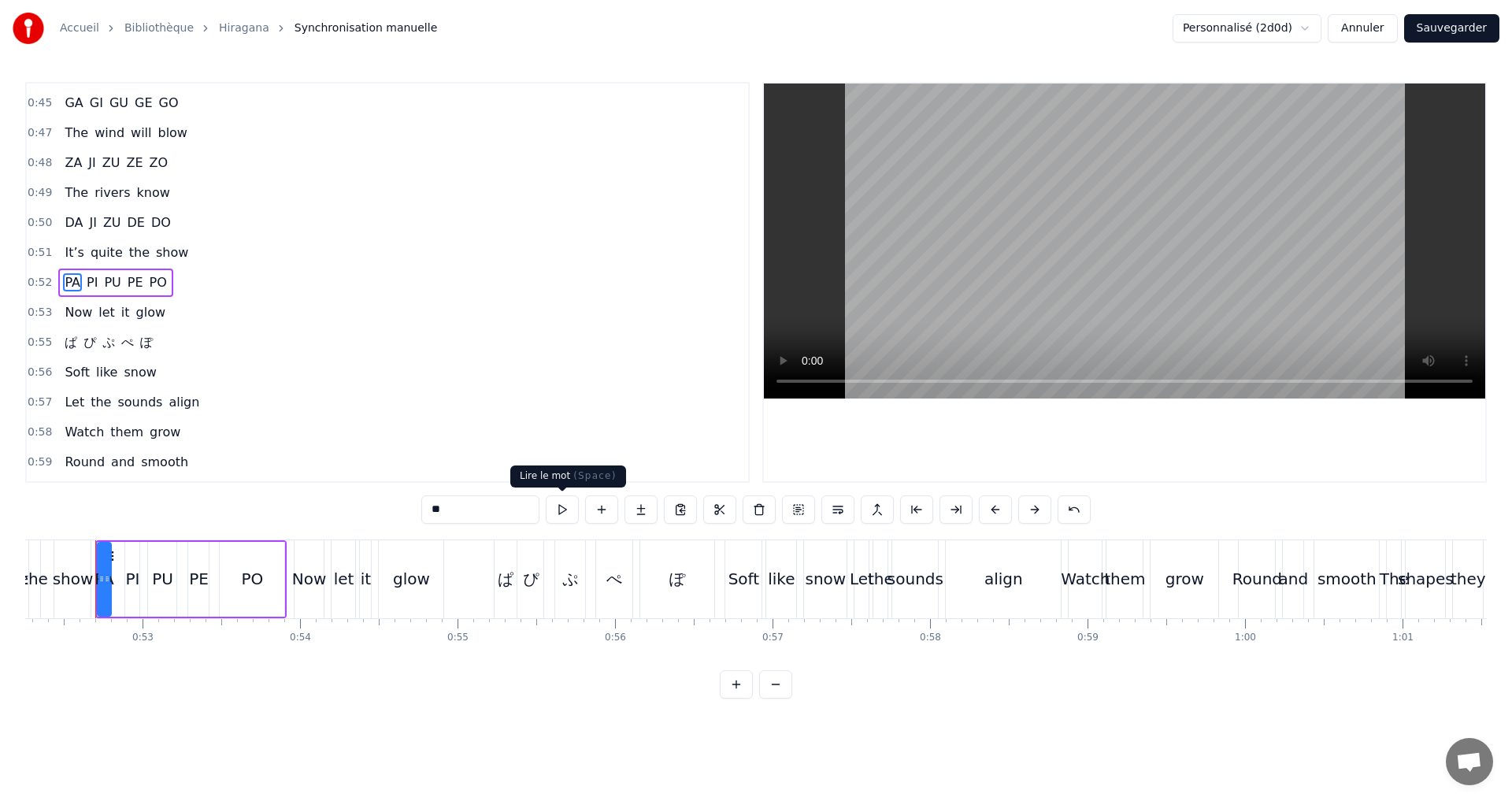
scroll to position [0, 8220]
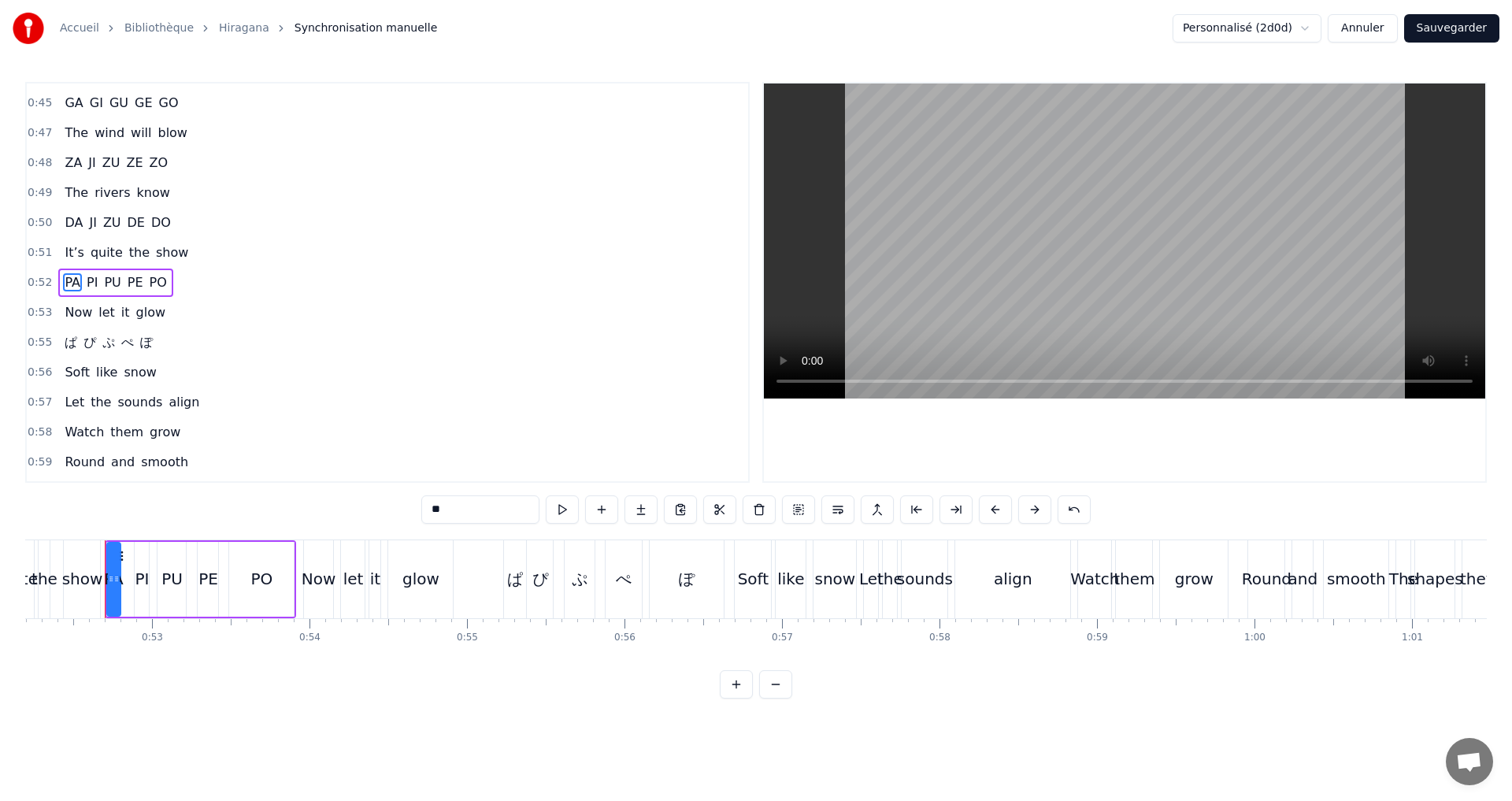
drag, startPoint x: 441, startPoint y: 508, endPoint x: 430, endPoint y: 507, distance: 11.0
click at [430, 507] on input "**" at bounding box center [480, 509] width 118 height 29
click at [87, 286] on span "PI" at bounding box center [94, 282] width 14 height 18
drag, startPoint x: 436, startPoint y: 515, endPoint x: 426, endPoint y: 514, distance: 10.0
click at [426, 514] on input "**" at bounding box center [480, 509] width 118 height 29
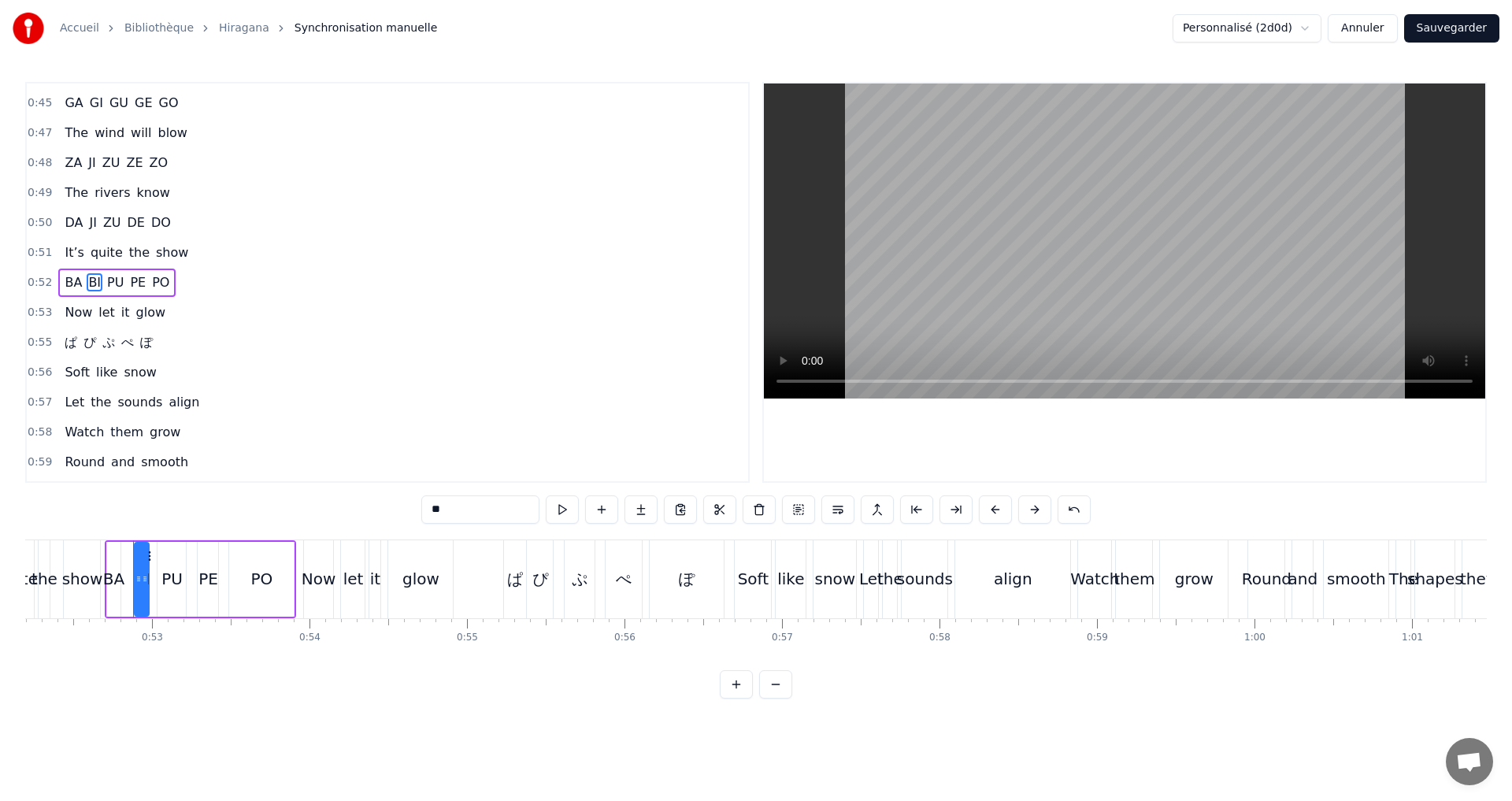
click at [115, 283] on span "PU" at bounding box center [115, 282] width 20 height 18
drag, startPoint x: 438, startPoint y: 515, endPoint x: 420, endPoint y: 510, distance: 18.7
click at [420, 510] on div "0:11 A I U E O 0:12 Let’s start the show 0:13 KA KI KU KE KO 0:14 Where shall w…" at bounding box center [756, 390] width 1461 height 616
click at [132, 280] on span "PE" at bounding box center [139, 282] width 19 height 18
drag, startPoint x: 436, startPoint y: 516, endPoint x: 426, endPoint y: 514, distance: 10.2
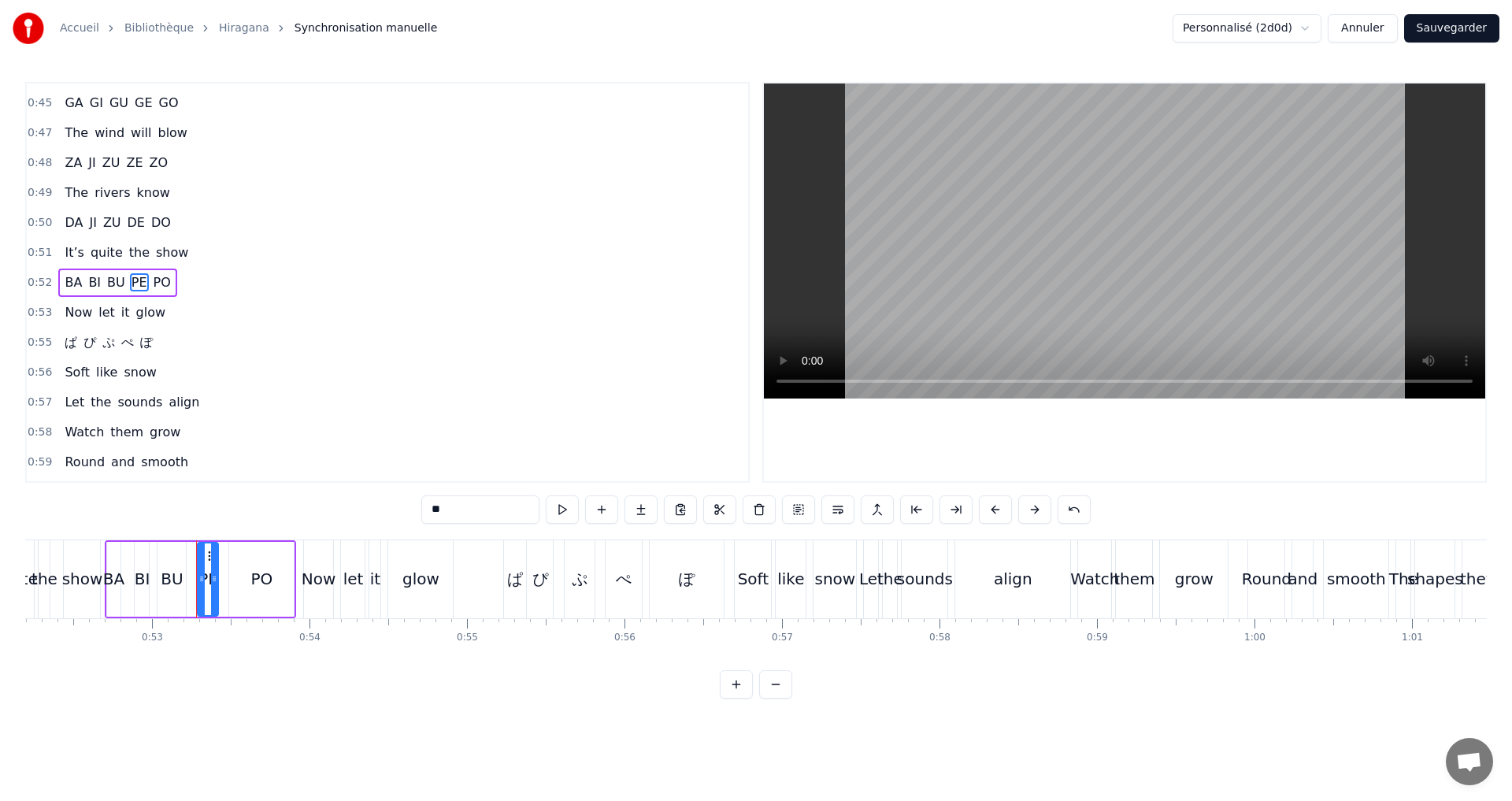
click at [426, 514] on input "**" at bounding box center [480, 509] width 118 height 29
click at [153, 278] on span "PO" at bounding box center [162, 282] width 21 height 18
drag, startPoint x: 439, startPoint y: 513, endPoint x: 413, endPoint y: 508, distance: 26.5
click at [413, 508] on div "0:11 A I U E O 0:12 Let’s start the show 0:13 KA KI KU KE KO 0:14 Where shall w…" at bounding box center [756, 390] width 1461 height 616
type input "**"
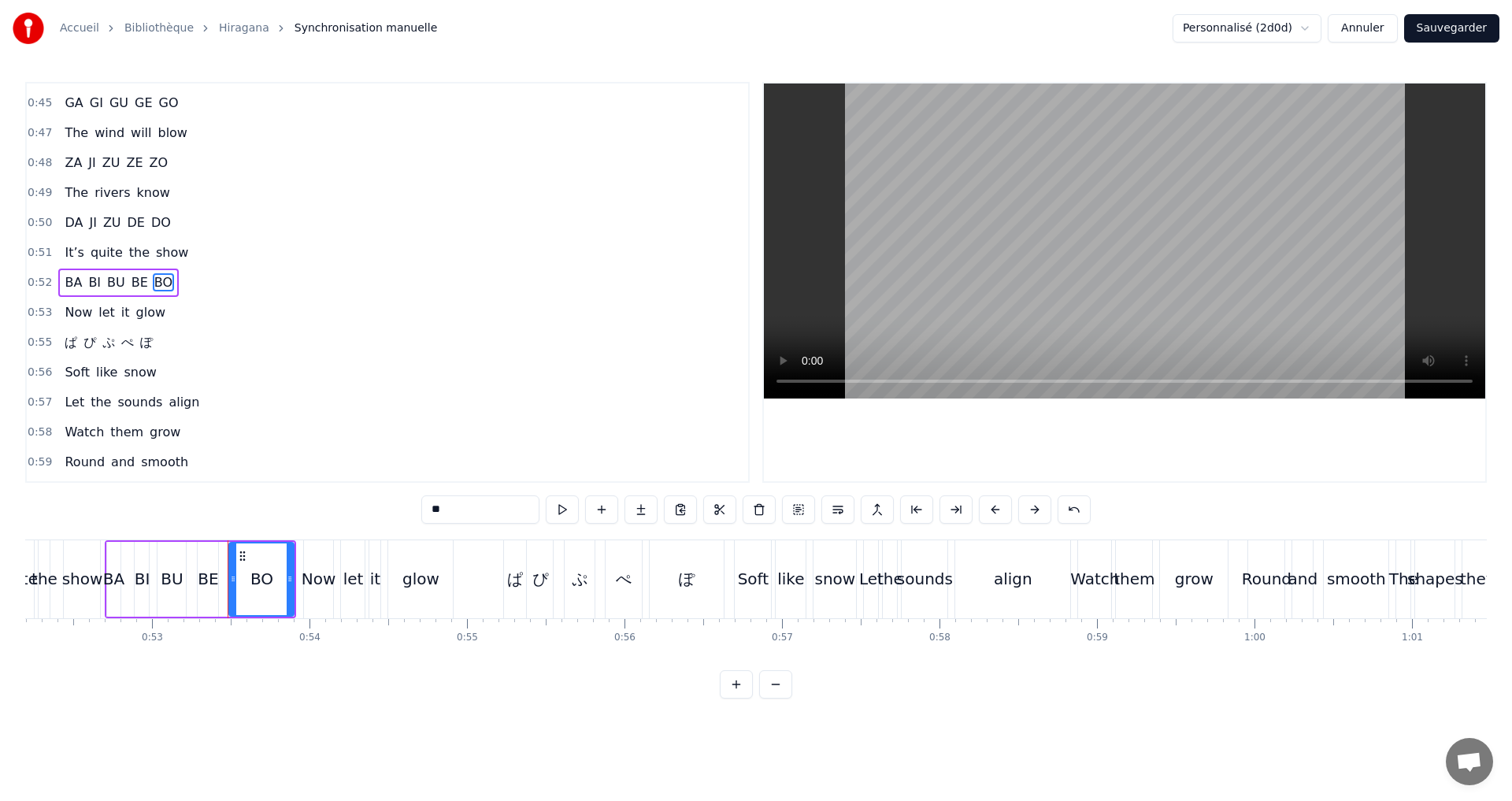
click at [165, 350] on div "0:55 ぱ ぴ ぷ ぺ ぽ" at bounding box center [387, 343] width 722 height 30
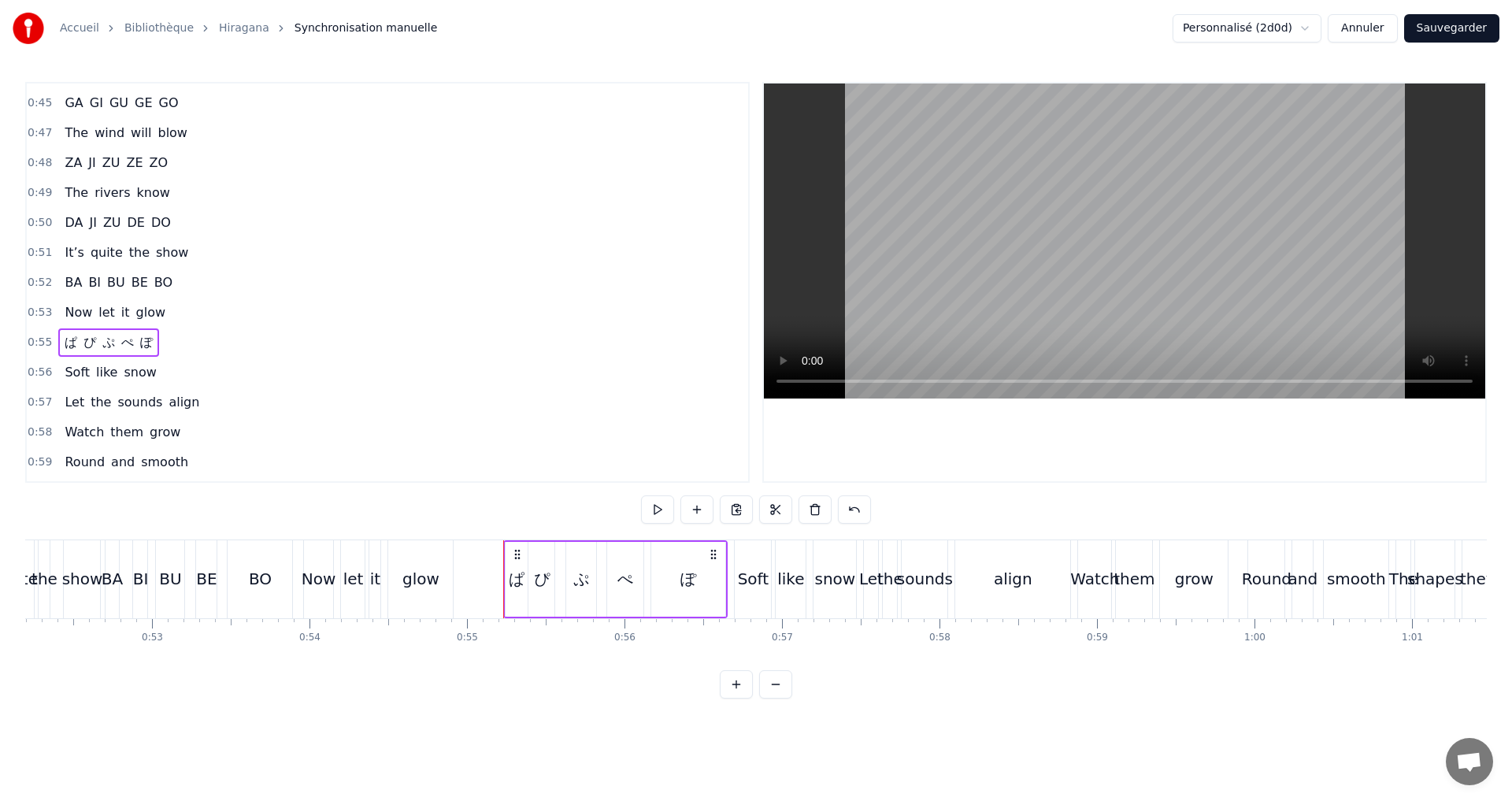
click at [64, 340] on span "ぱ" at bounding box center [71, 342] width 16 height 18
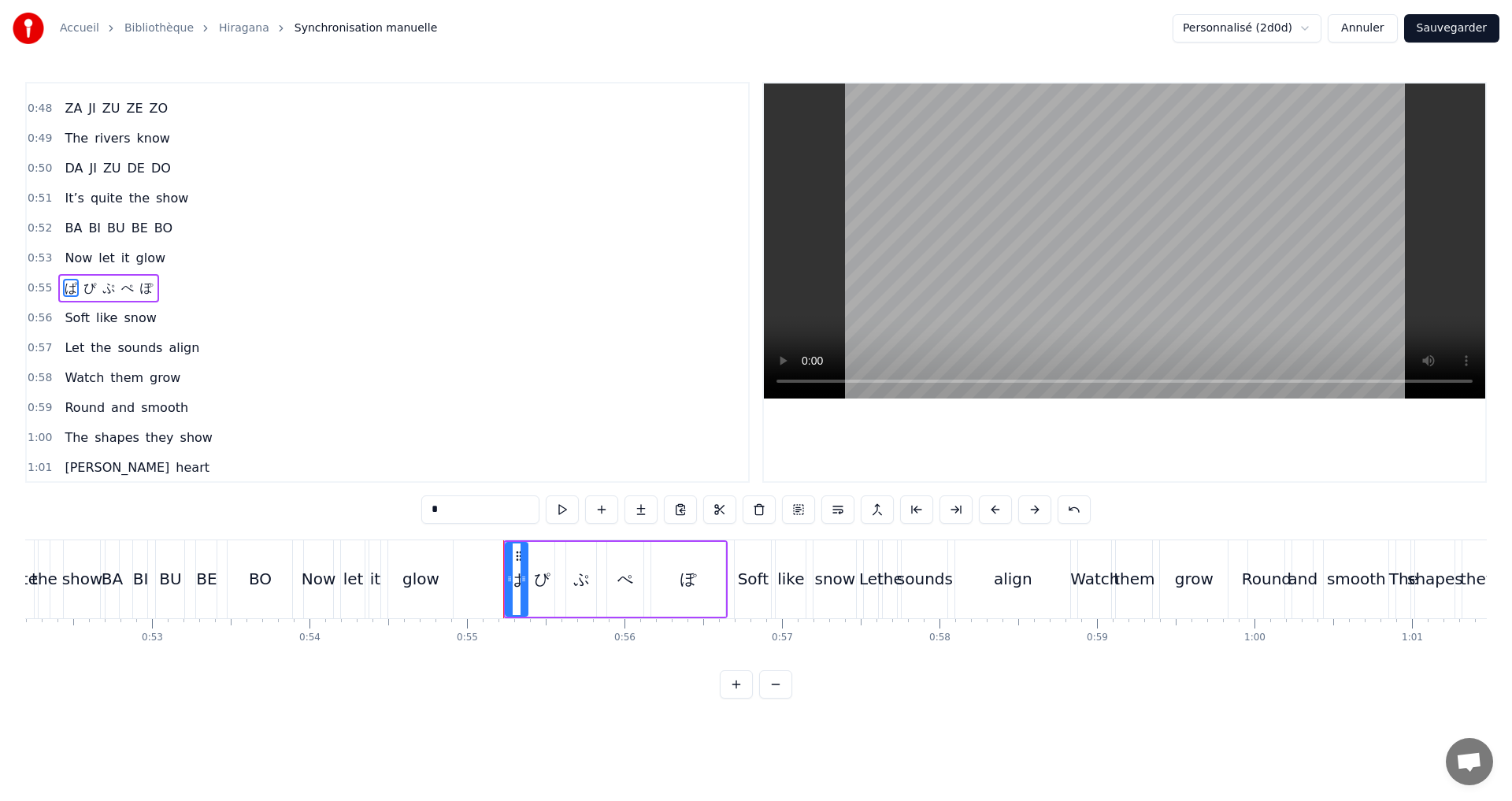
scroll to position [654, 0]
drag, startPoint x: 447, startPoint y: 514, endPoint x: 365, endPoint y: 517, distance: 82.1
click at [369, 517] on div "0:11 A I U E O 0:12 Let’s start the show 0:13 KA KI KU KE KO 0:14 Where shall w…" at bounding box center [756, 390] width 1461 height 616
click at [85, 279] on span "ぴ" at bounding box center [93, 282] width 16 height 18
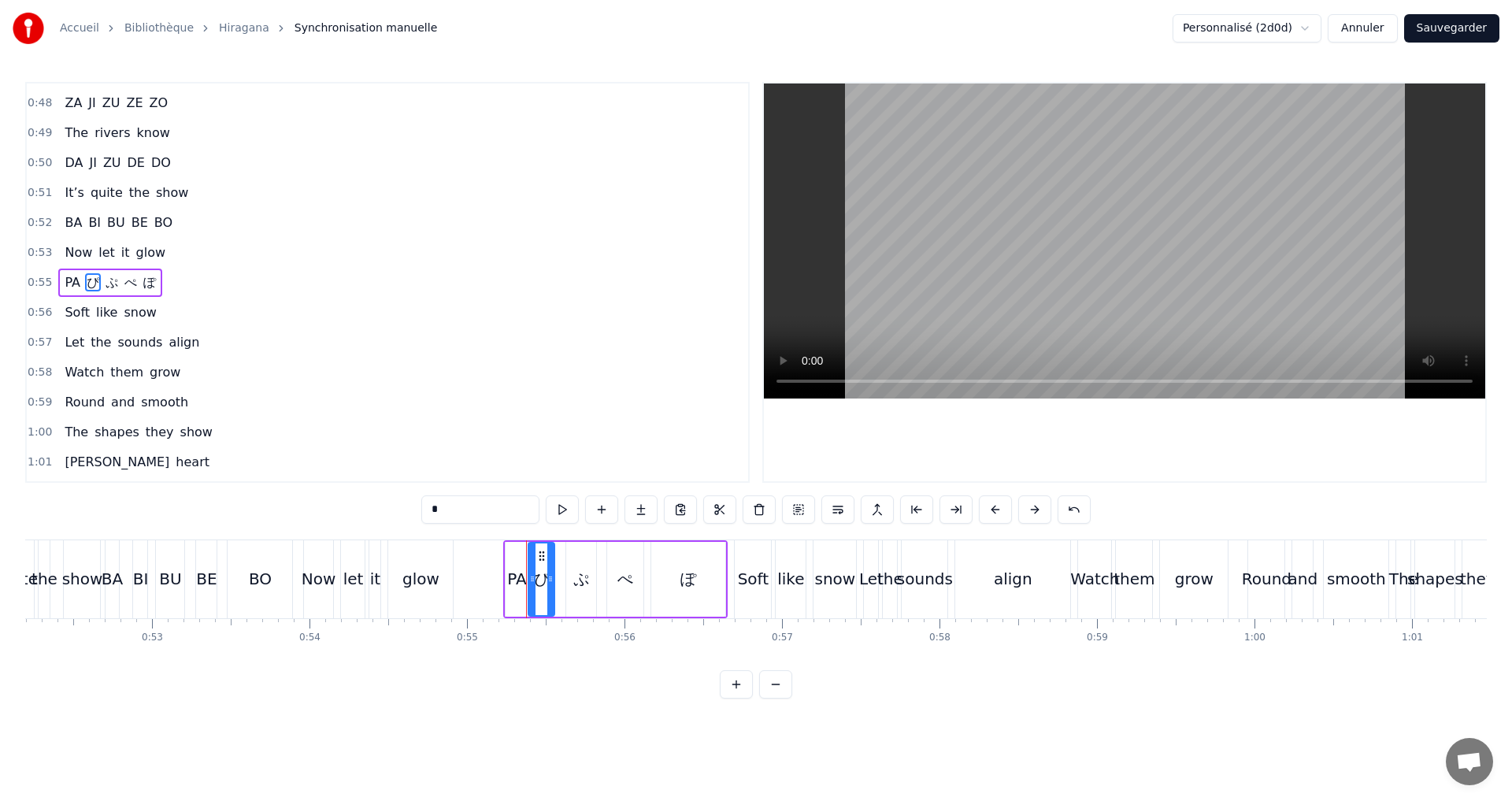
drag, startPoint x: 462, startPoint y: 516, endPoint x: 370, endPoint y: 514, distance: 92.0
click at [370, 514] on div "0:11 A I U E O 0:12 Let’s start the show 0:13 KA KI KU KE KO 0:14 Where shall w…" at bounding box center [756, 390] width 1461 height 616
type input "**"
click at [98, 268] on div "PA PI ぷ ぺ ぽ" at bounding box center [109, 283] width 103 height 29
click at [104, 280] on span "ぷ" at bounding box center [111, 282] width 16 height 18
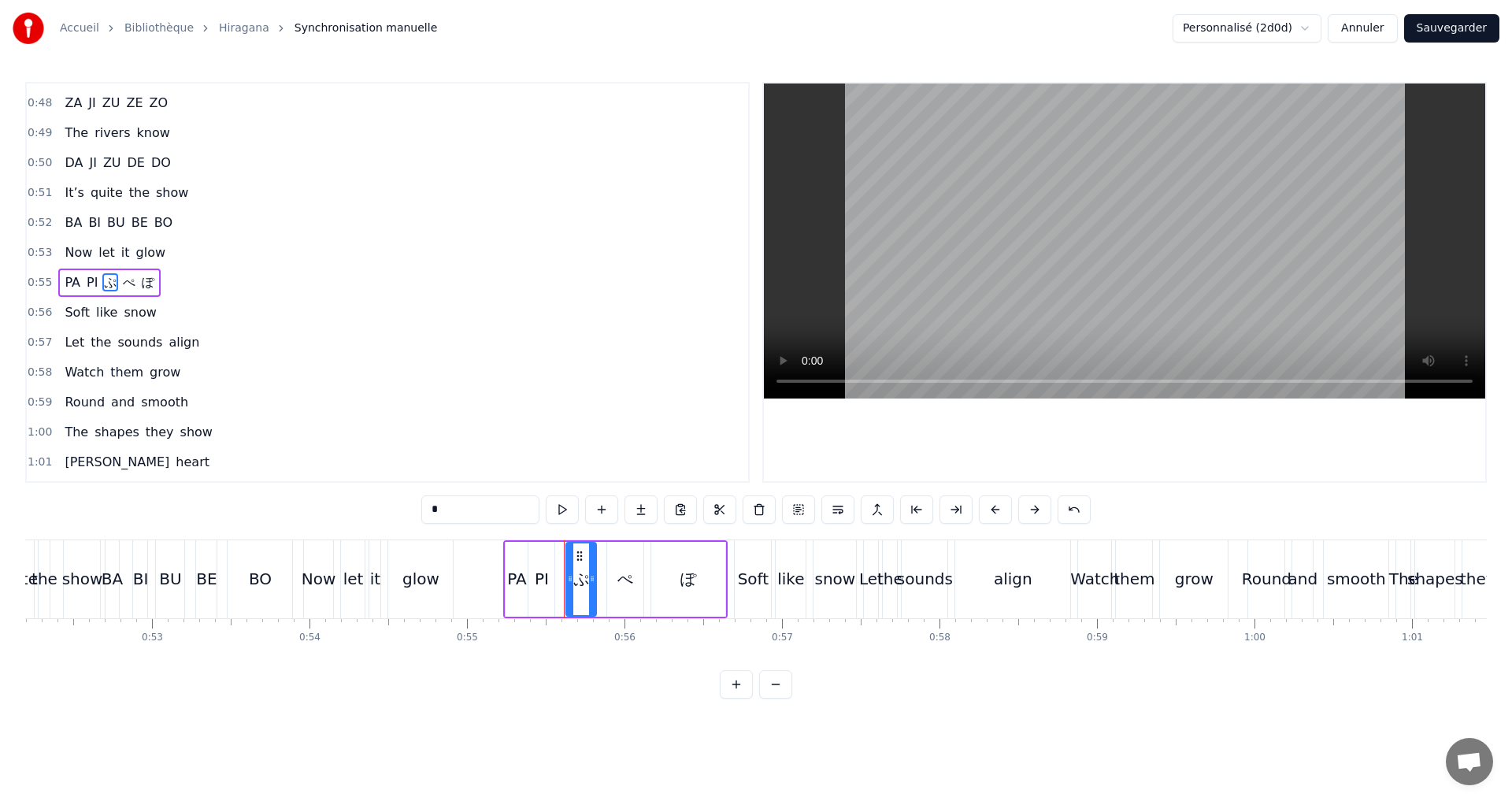
drag, startPoint x: 455, startPoint y: 522, endPoint x: 332, endPoint y: 507, distance: 123.9
click at [333, 507] on div "0:11 A I U E O 0:12 Let’s start the show 0:13 KA KI KU KE KO 0:14 Where shall w…" at bounding box center [756, 390] width 1461 height 616
click at [127, 286] on span "ぺ" at bounding box center [134, 282] width 16 height 18
drag, startPoint x: 454, startPoint y: 514, endPoint x: 78, endPoint y: 467, distance: 378.9
click at [77, 467] on div "0:11 A I U E O 0:12 Let’s start the show 0:13 KA KI KU KE KO 0:14 Where shall w…" at bounding box center [756, 390] width 1461 height 616
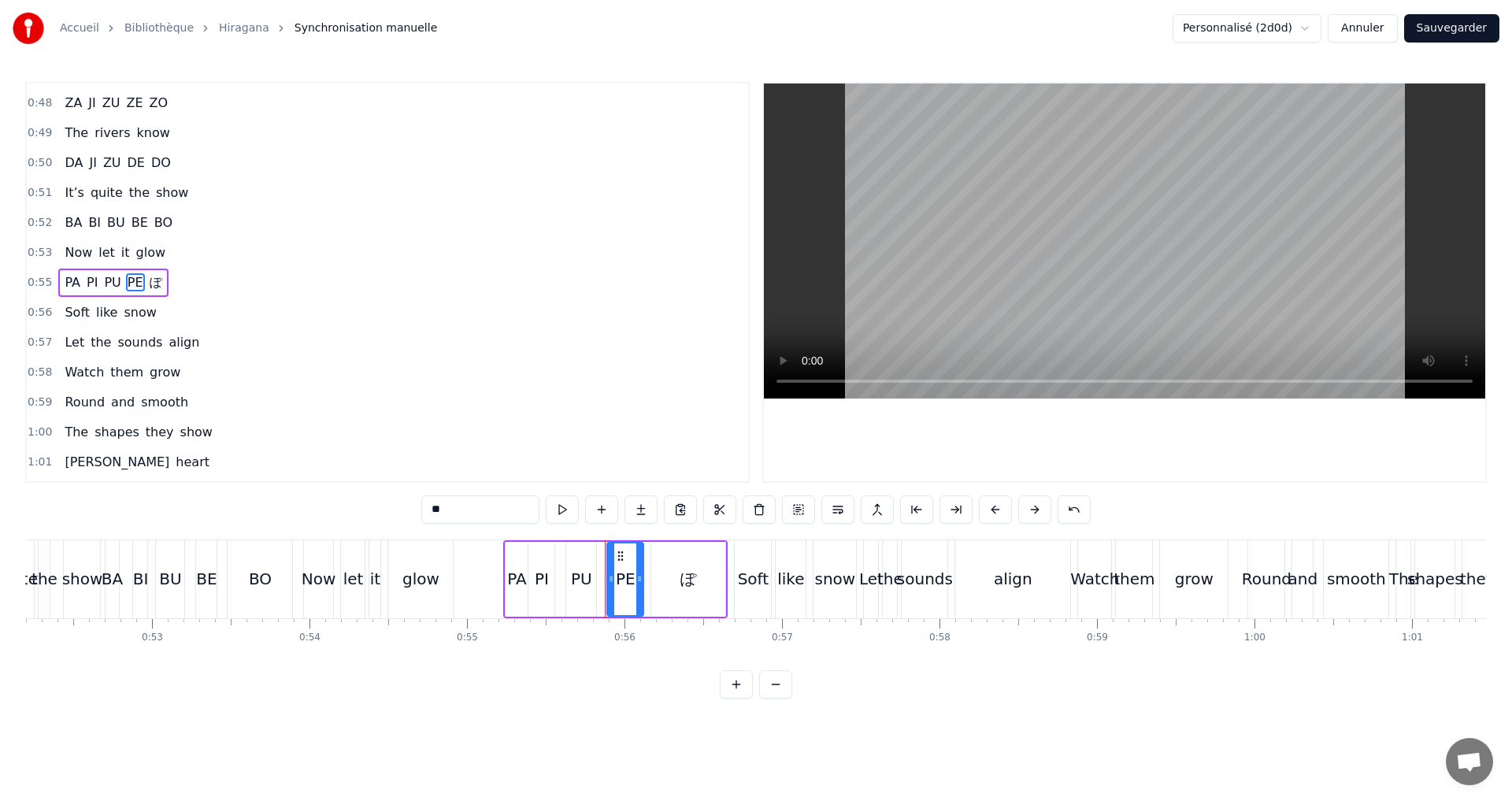
click at [148, 281] on span "ぽ" at bounding box center [156, 282] width 16 height 18
drag, startPoint x: 447, startPoint y: 512, endPoint x: 363, endPoint y: 516, distance: 84.1
click at [381, 515] on div "0:11 A I U E O 0:12 Let’s start the show 0:13 KA KI KU KE KO 0:14 Where shall w…" at bounding box center [756, 390] width 1461 height 616
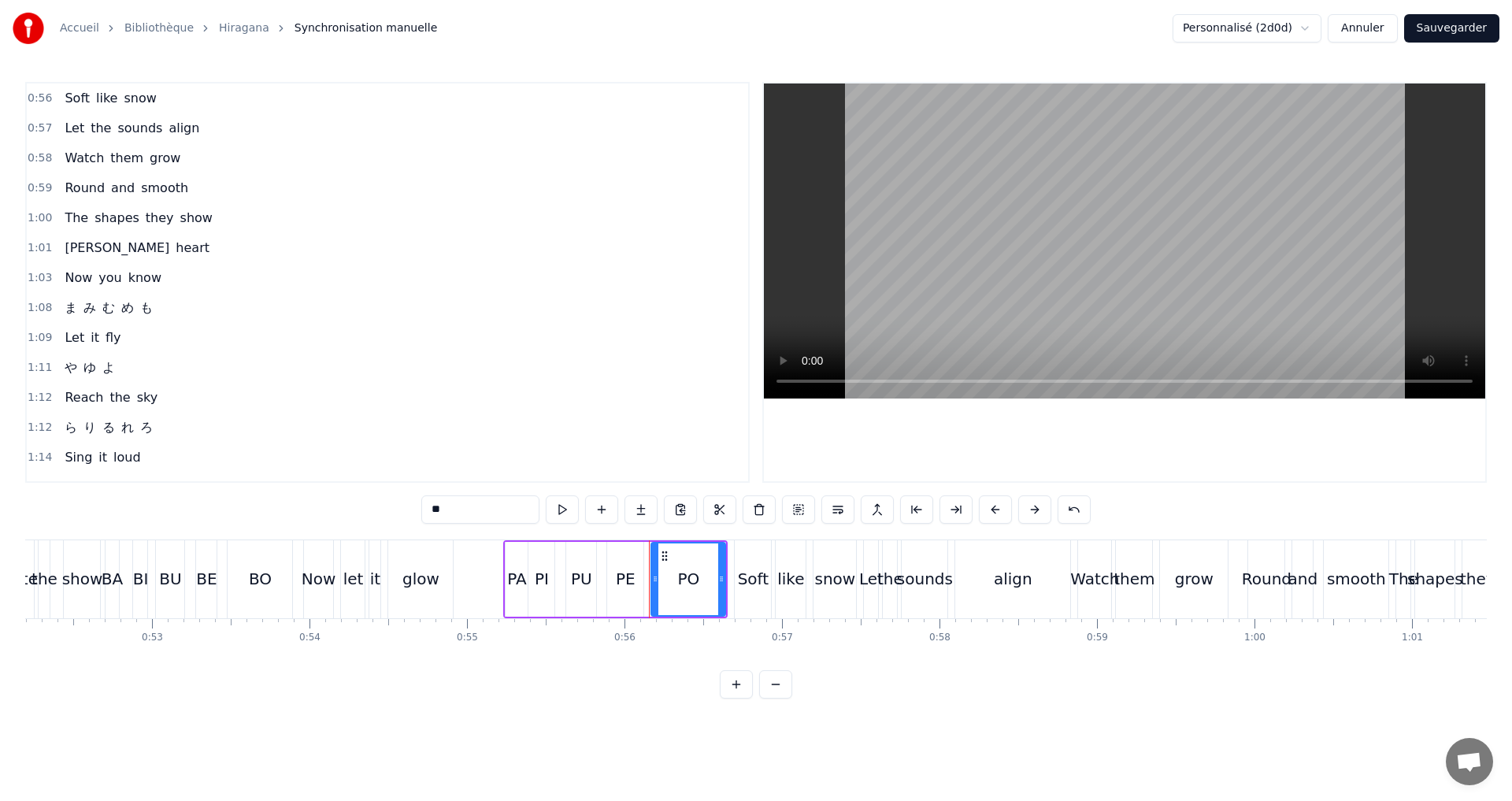
scroll to position [919, 0]
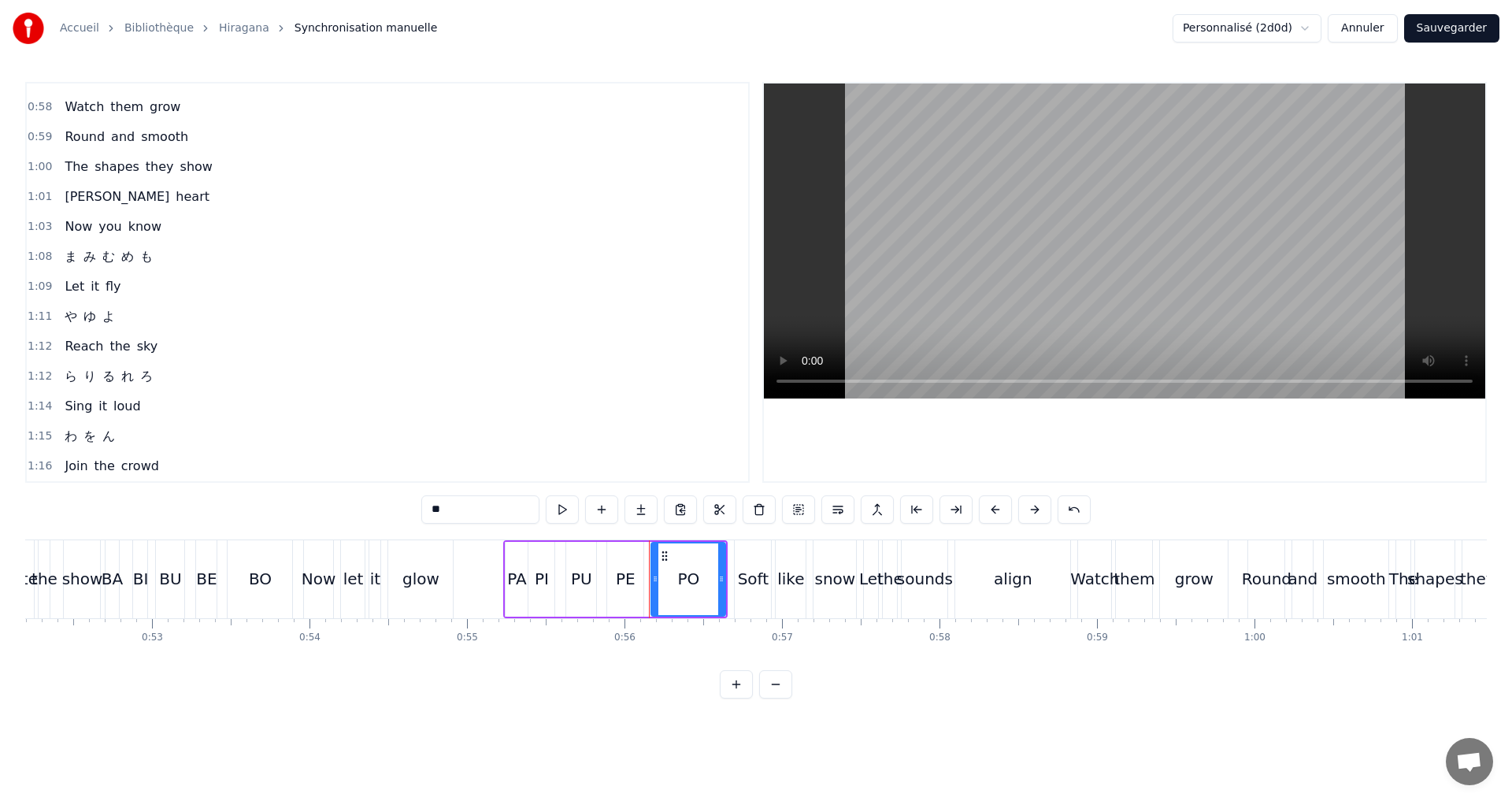
type input "**"
click at [173, 241] on div "0:11 A I U E O 0:12 Let’s start the show 0:13 KA KI KU KE KO 0:14 Where shall w…" at bounding box center [387, 282] width 724 height 400
click at [166, 255] on div "1:08 [PERSON_NAME] [PERSON_NAME] も" at bounding box center [387, 257] width 722 height 30
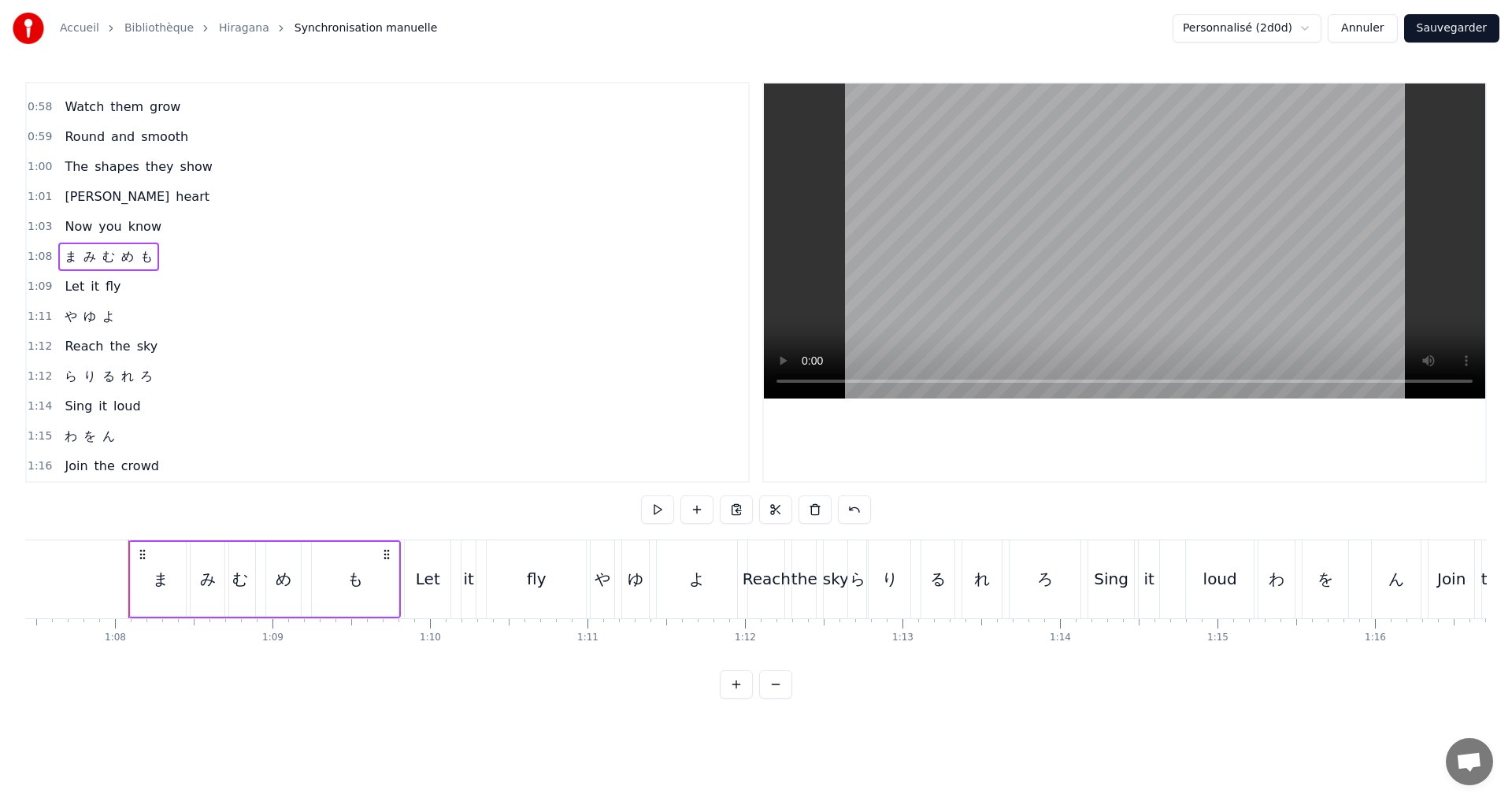
scroll to position [0, 10644]
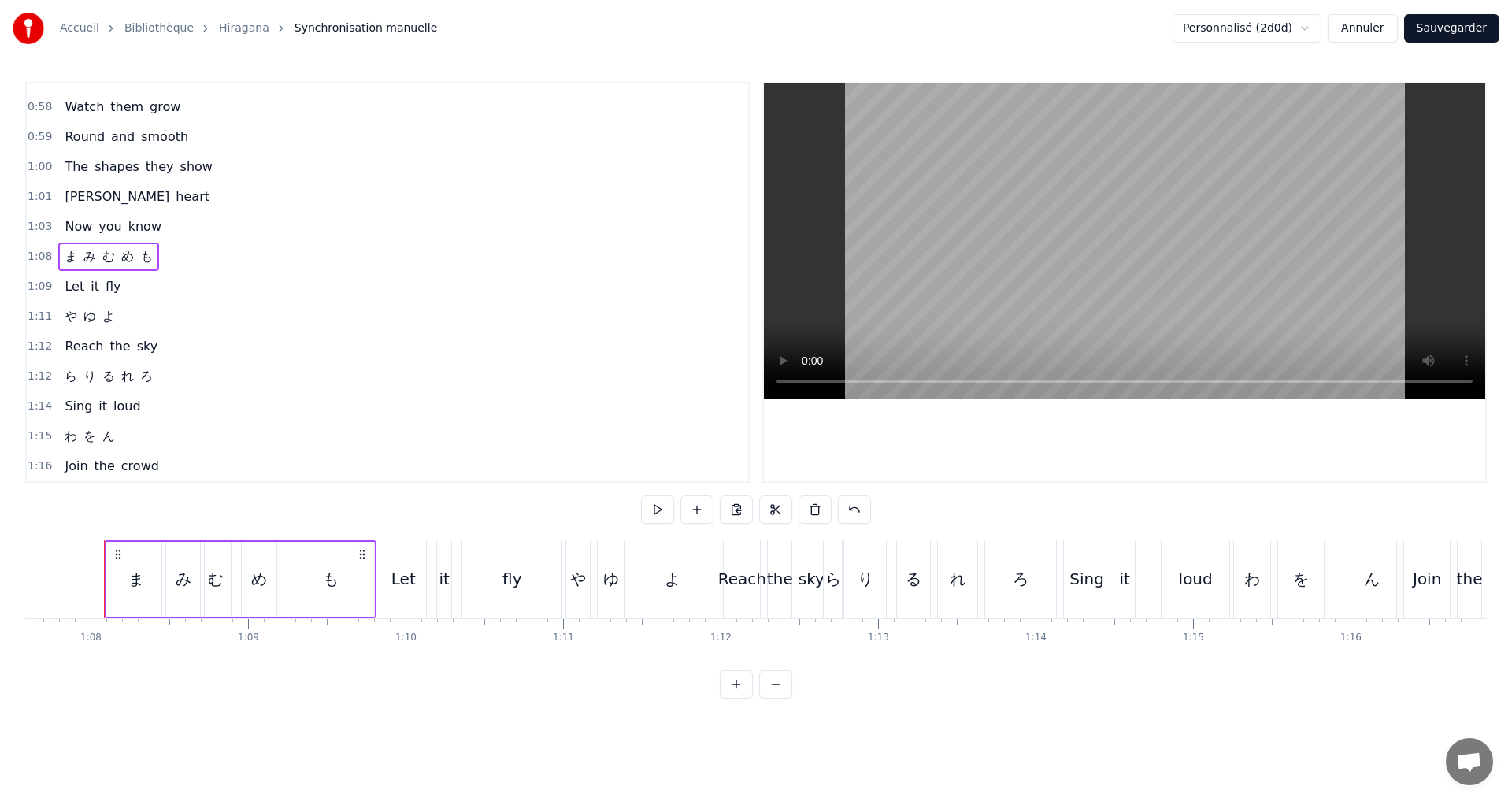
click at [67, 259] on span "ま" at bounding box center [71, 256] width 16 height 18
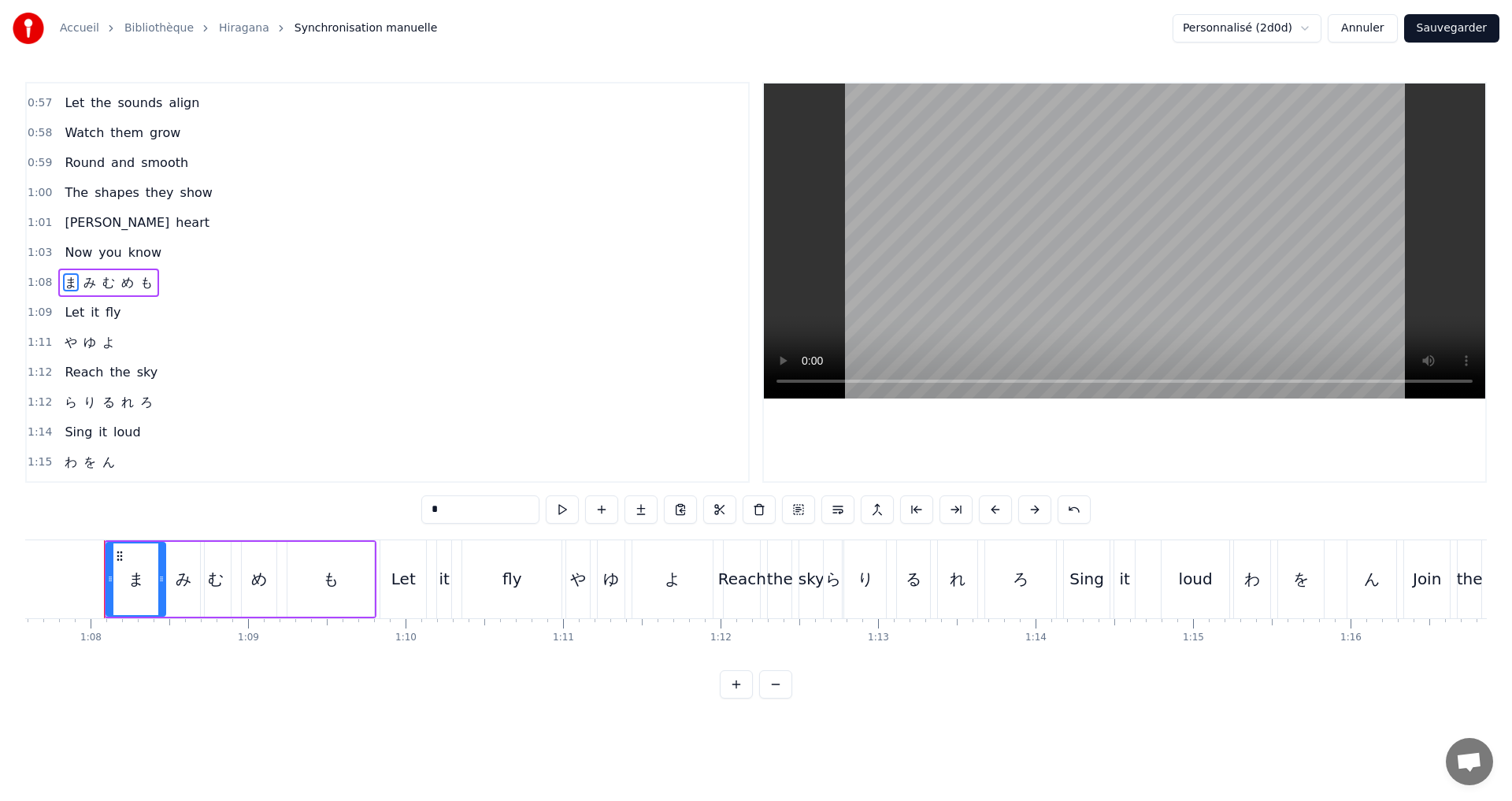
drag, startPoint x: 443, startPoint y: 512, endPoint x: 395, endPoint y: 507, distance: 48.3
click at [400, 509] on div "0:11 A I U E O 0:12 Let’s start the show 0:13 KA KI KU KE KO 0:14 Where shall w…" at bounding box center [756, 390] width 1461 height 616
click at [97, 283] on span "み" at bounding box center [97, 282] width 16 height 18
drag, startPoint x: 383, startPoint y: 516, endPoint x: 374, endPoint y: 513, distance: 9.5
click at [374, 514] on div "0:11 A I U E O 0:12 Let’s start the show 0:13 KA KI KU KE KO 0:14 Where shall w…" at bounding box center [756, 390] width 1461 height 616
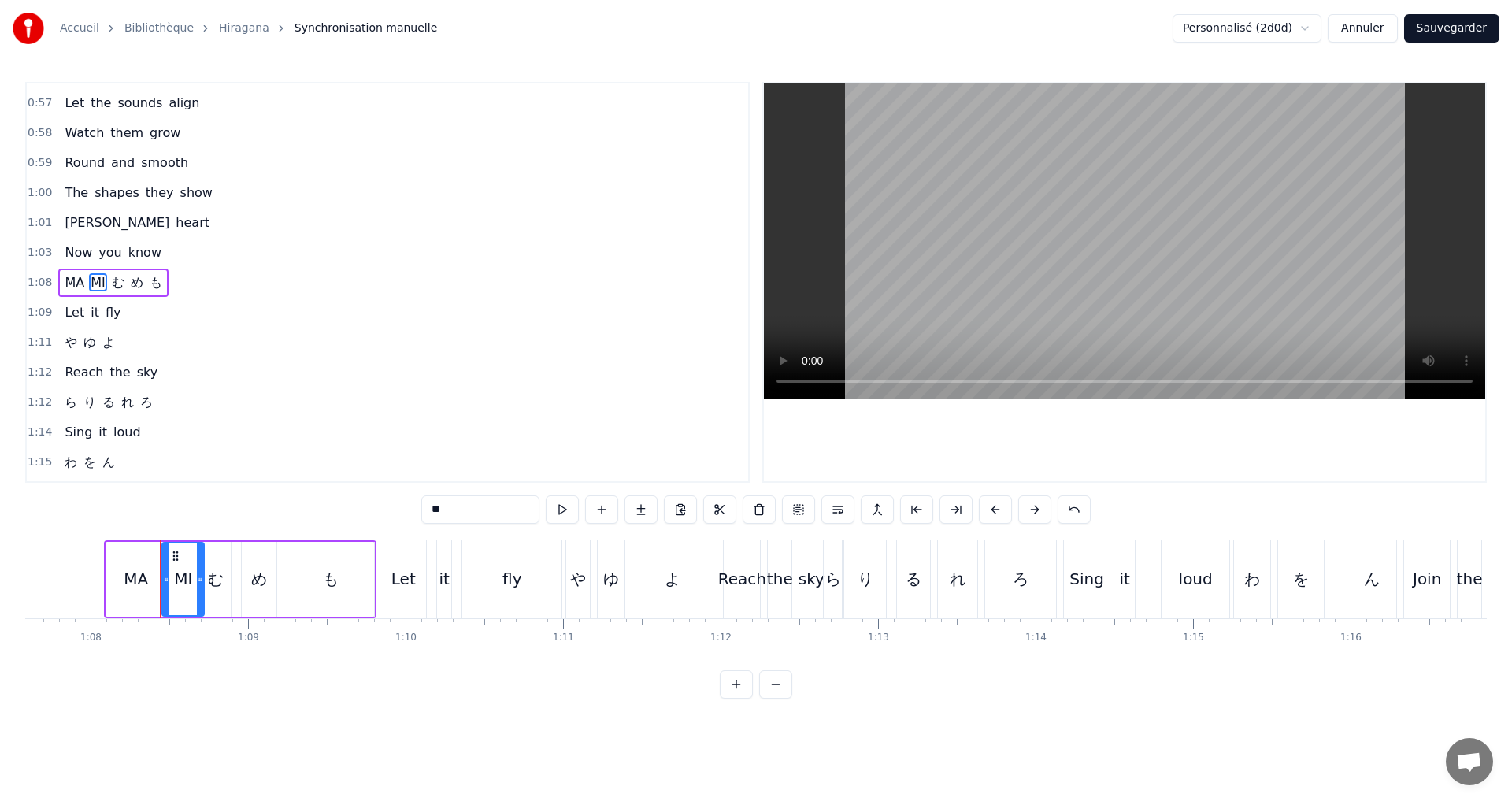
click at [115, 286] on span "む" at bounding box center [119, 282] width 16 height 18
drag, startPoint x: 437, startPoint y: 513, endPoint x: 345, endPoint y: 511, distance: 92.0
click at [345, 513] on div "0:11 A I U E O 0:12 Let’s start the show 0:13 KA KI KU KE KO 0:14 Where shall w…" at bounding box center [756, 390] width 1461 height 616
click at [145, 273] on span "め" at bounding box center [145, 282] width 16 height 18
drag, startPoint x: 460, startPoint y: 506, endPoint x: 329, endPoint y: 505, distance: 131.0
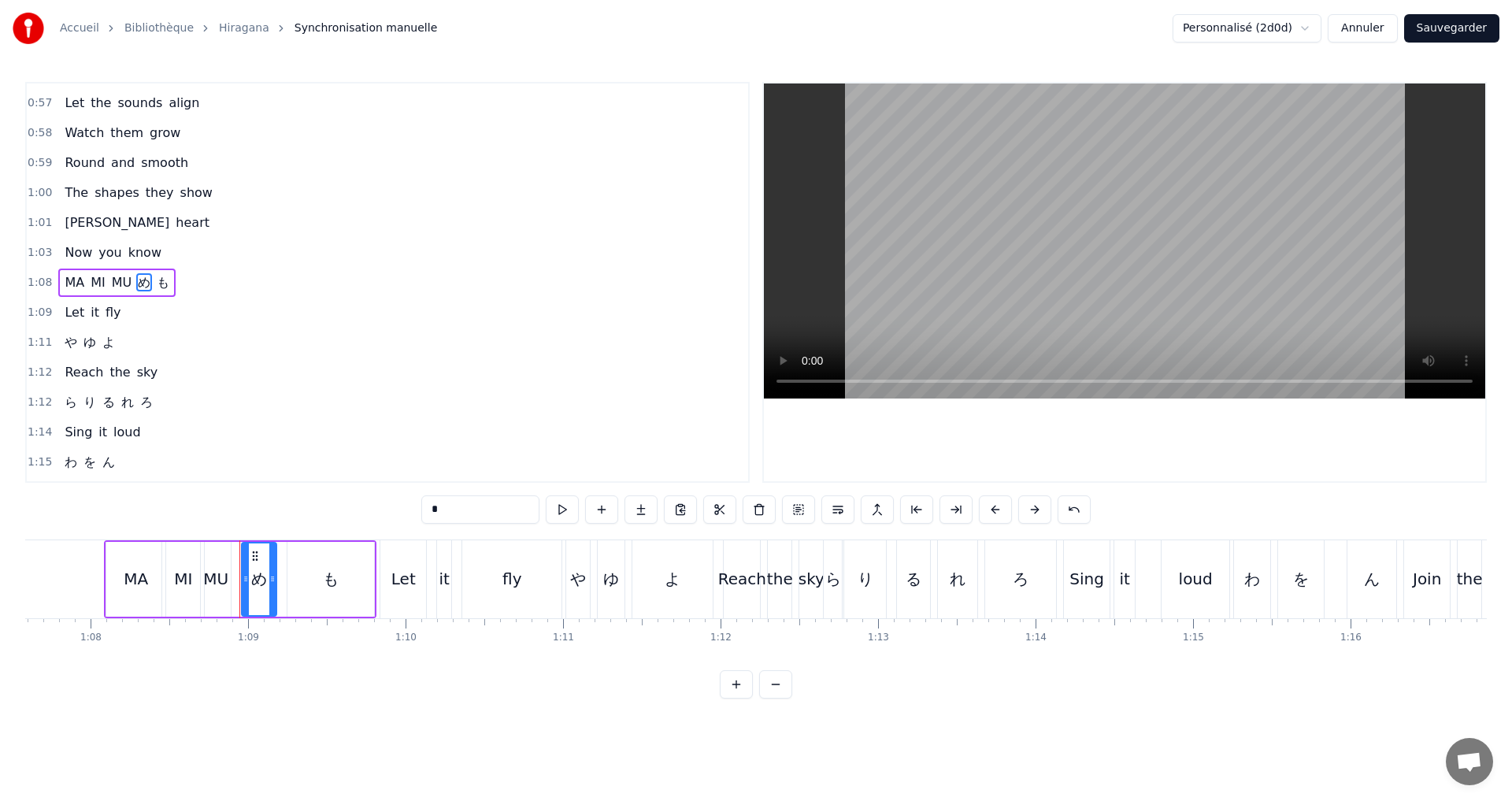
click at [329, 505] on div "0:11 A I U E O 0:12 Let’s start the show 0:13 KA KI KU KE KO 0:14 Where shall w…" at bounding box center [756, 390] width 1461 height 616
click at [164, 288] on span "も" at bounding box center [169, 282] width 16 height 18
drag, startPoint x: 442, startPoint y: 517, endPoint x: 379, endPoint y: 514, distance: 63.1
click at [382, 514] on div "0:11 A I U E O 0:12 Let’s start the show 0:13 KA KI KU KE KO 0:14 Where shall w…" at bounding box center [756, 390] width 1461 height 616
type input "**"
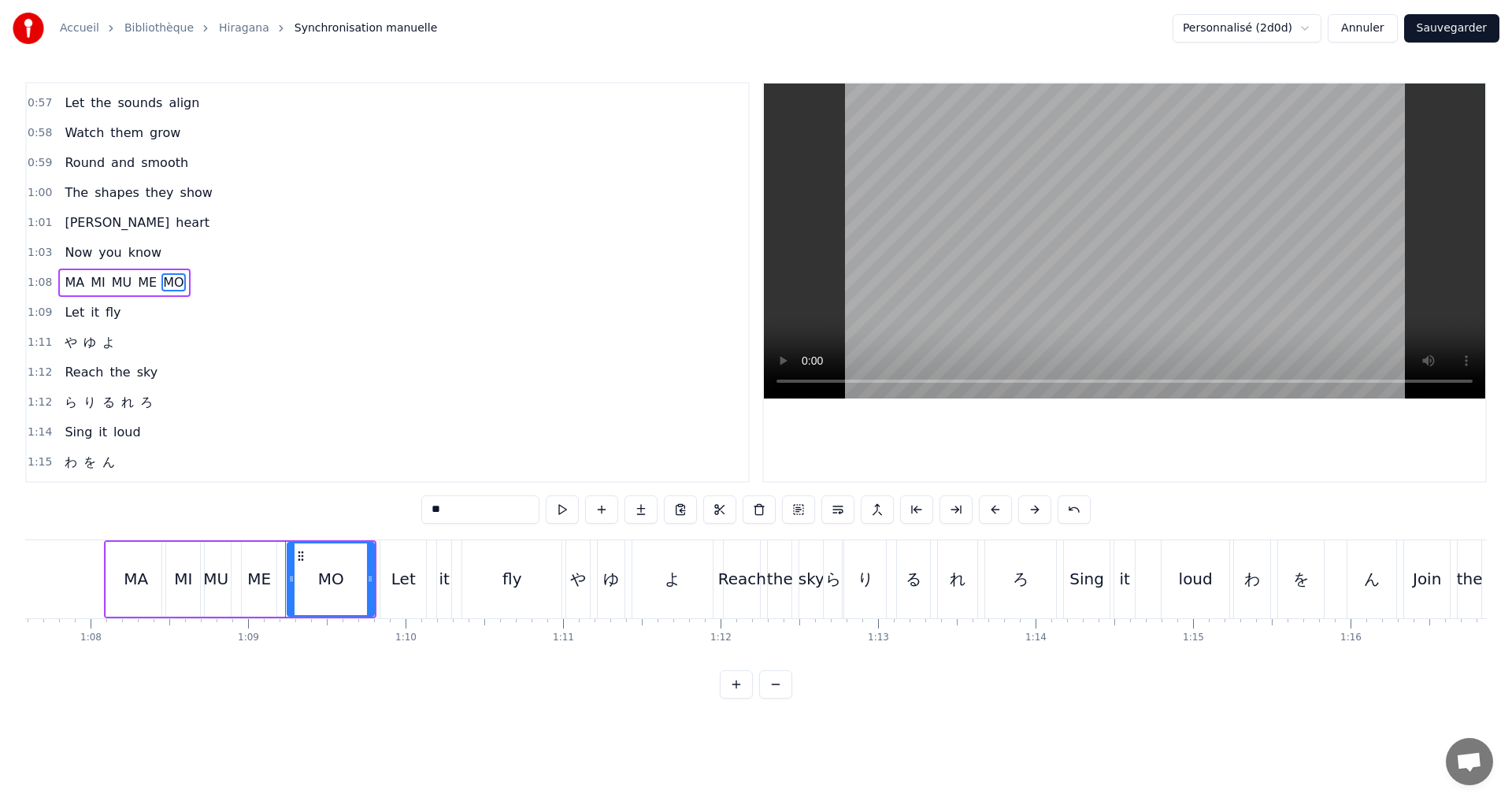
click at [321, 342] on div "1:11 や ゆ よ" at bounding box center [387, 343] width 722 height 30
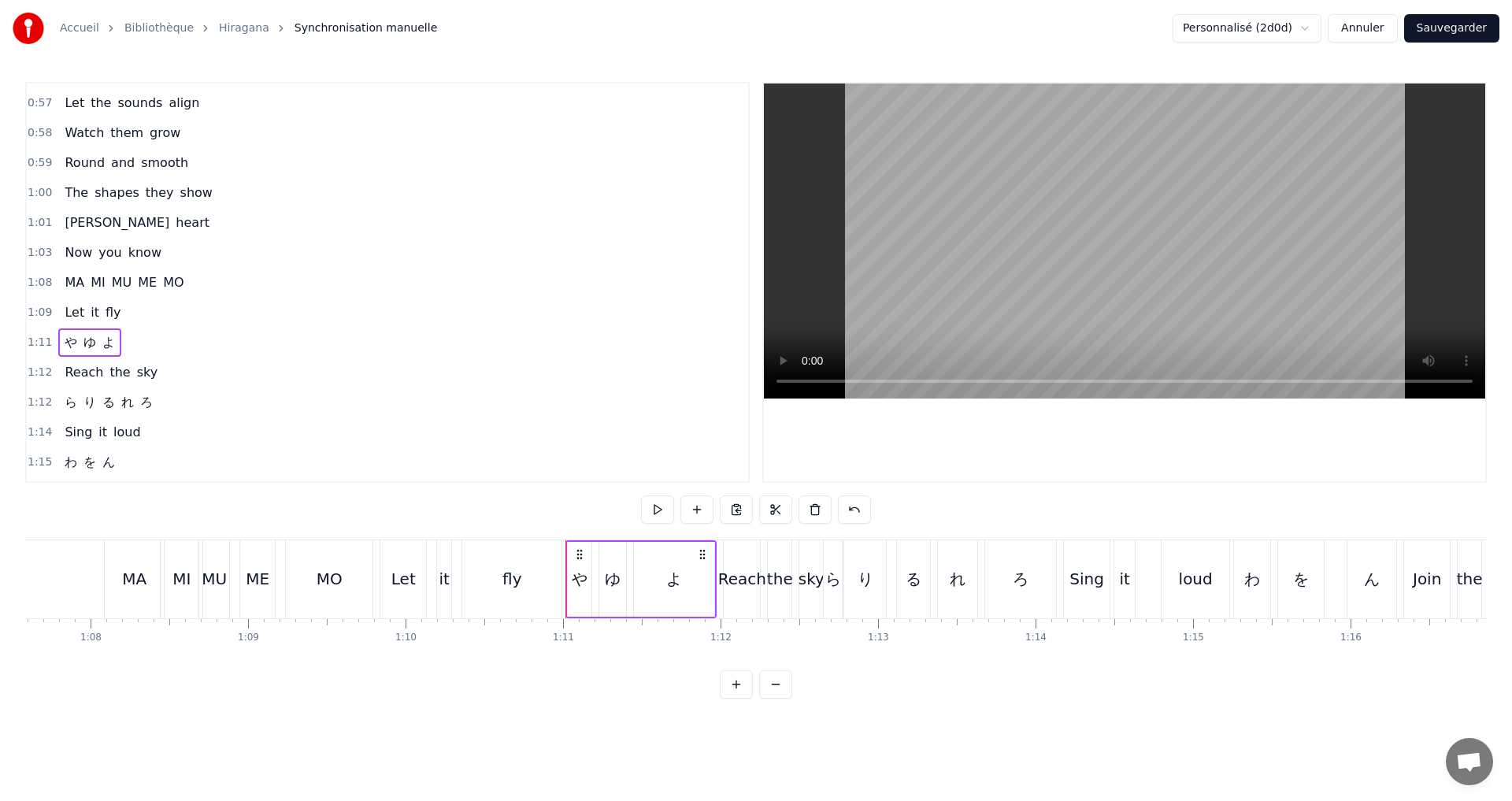
click at [63, 345] on span "や" at bounding box center [71, 342] width 16 height 18
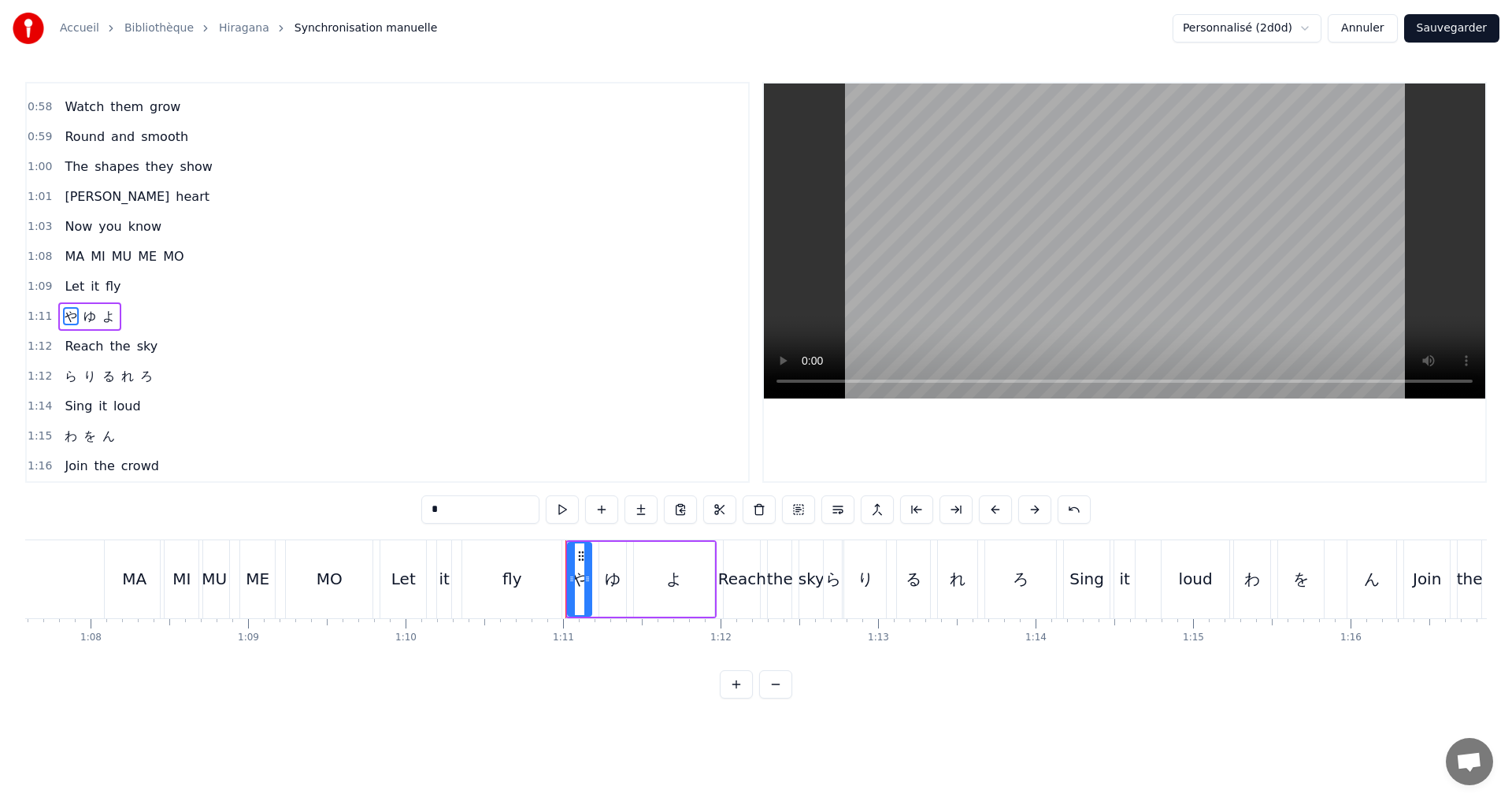
drag, startPoint x: 460, startPoint y: 513, endPoint x: 334, endPoint y: 503, distance: 126.4
click at [356, 507] on div "0:11 A I U E O 0:12 Let’s start the show 0:13 KA KI KU KE KO 0:14 Where shall w…" at bounding box center [756, 390] width 1461 height 616
click at [91, 310] on span "ゆ" at bounding box center [93, 316] width 16 height 18
drag, startPoint x: 446, startPoint y: 507, endPoint x: 346, endPoint y: 507, distance: 100.0
click at [350, 508] on div "0:11 A I U E O 0:12 Let’s start the show 0:13 KA KI KU KE KO 0:14 Where shall w…" at bounding box center [756, 390] width 1461 height 616
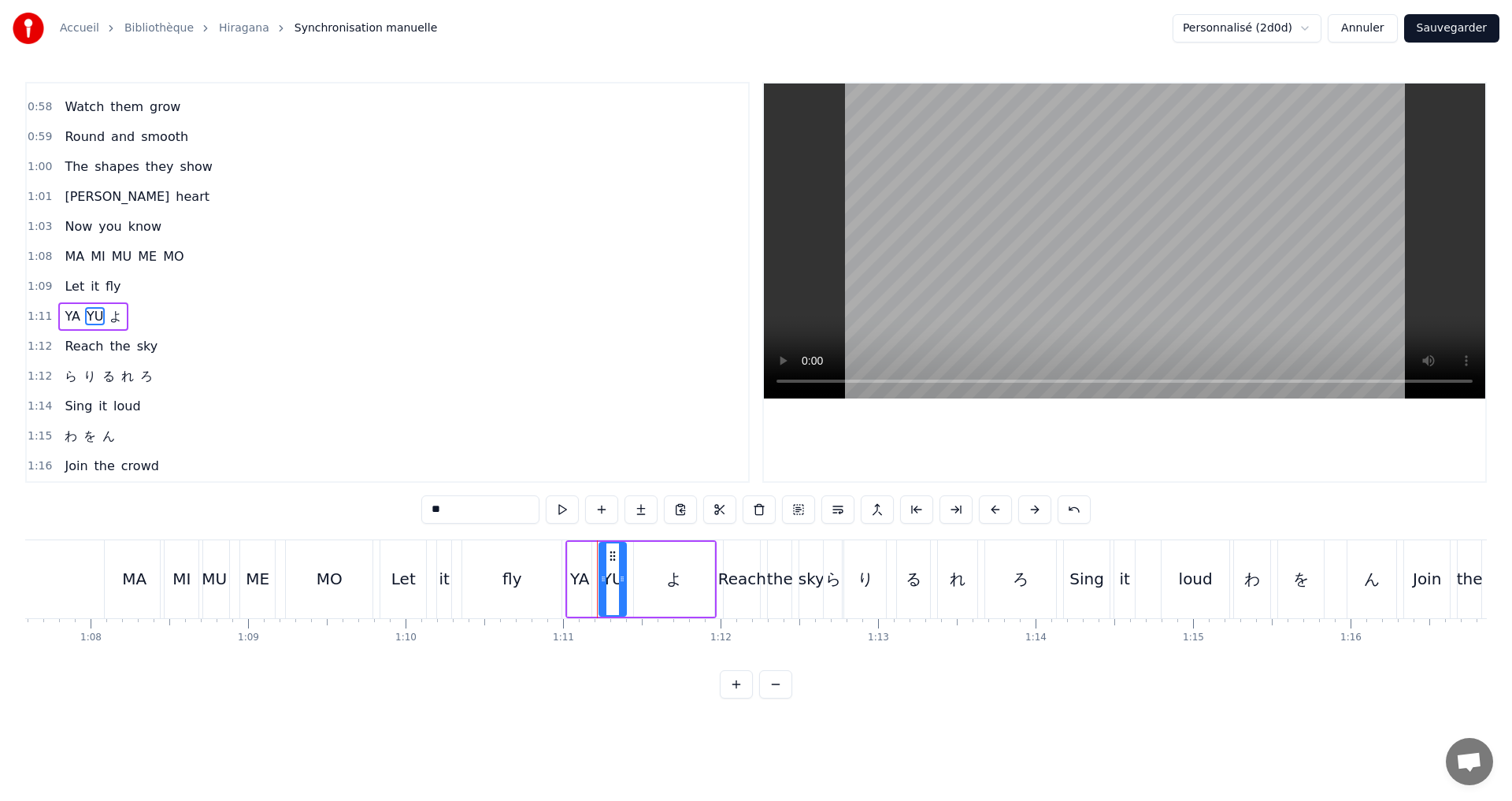
click at [113, 313] on span "よ" at bounding box center [116, 316] width 16 height 18
drag, startPoint x: 442, startPoint y: 519, endPoint x: 329, endPoint y: 512, distance: 113.2
click at [329, 512] on div "0:11 A I U E O 0:12 Let’s start the show 0:13 KA KI KU KE KO 0:14 Where shall w…" at bounding box center [756, 390] width 1461 height 616
type input "**"
click at [164, 371] on div "1:12 ら り る れ ろ" at bounding box center [387, 376] width 722 height 30
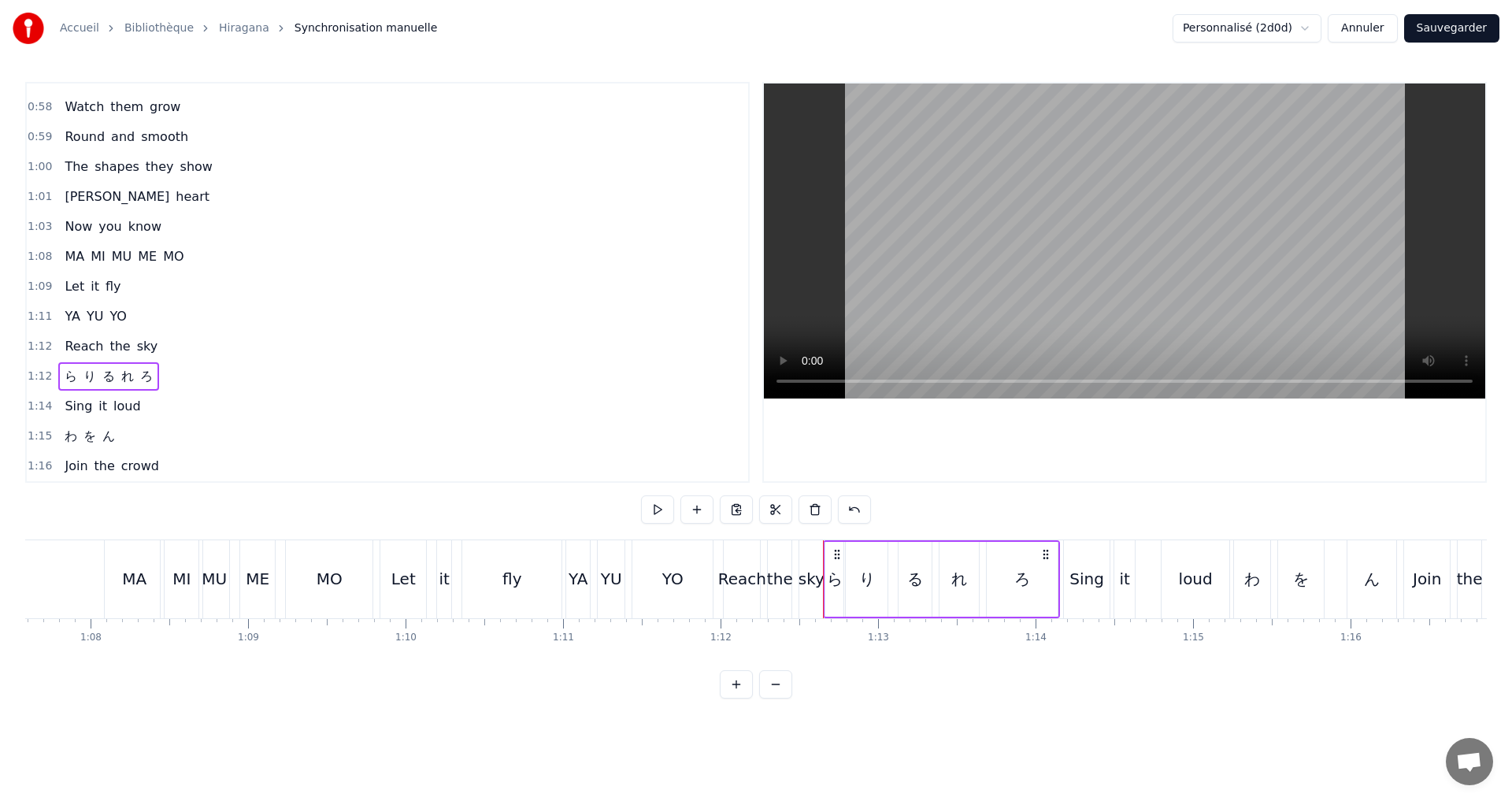
click at [68, 373] on span "ら" at bounding box center [71, 376] width 16 height 18
drag, startPoint x: 414, startPoint y: 511, endPoint x: 371, endPoint y: 507, distance: 43.2
click at [395, 510] on div "0:11 A I U E O 0:12 Let’s start the show 0:13 KA KI KU KE KO 0:14 Where shall w…" at bounding box center [756, 390] width 1461 height 616
click at [87, 377] on span "り" at bounding box center [95, 376] width 16 height 19
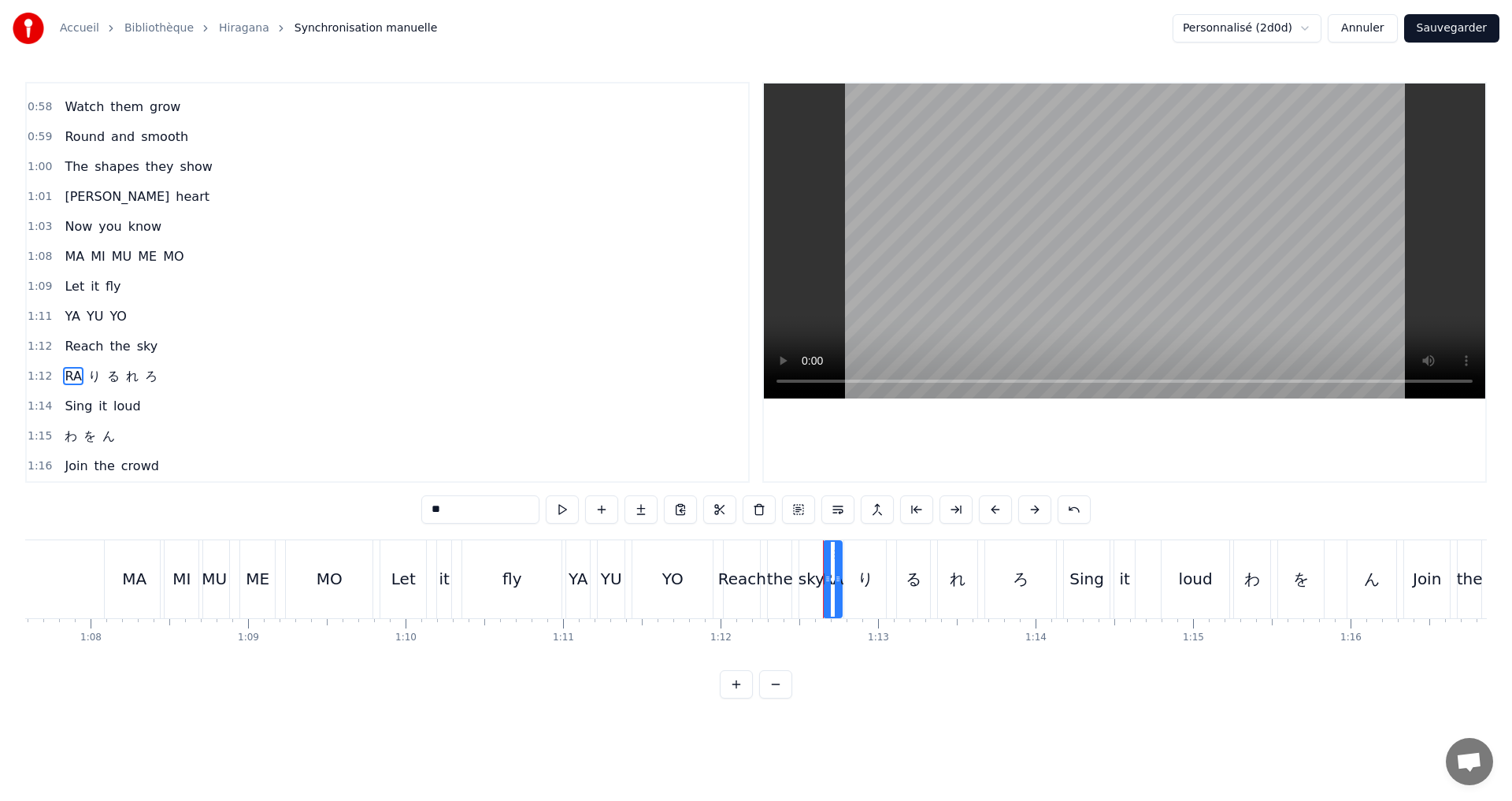
click at [87, 378] on span "り" at bounding box center [95, 376] width 16 height 18
drag, startPoint x: 467, startPoint y: 517, endPoint x: 361, endPoint y: 517, distance: 106.0
click at [361, 517] on div "0:11 A I U E O 0:12 Let’s start the show 0:13 KA KI KU KE KO 0:14 Where shall w…" at bounding box center [756, 390] width 1461 height 616
click at [105, 367] on span "る" at bounding box center [113, 376] width 16 height 18
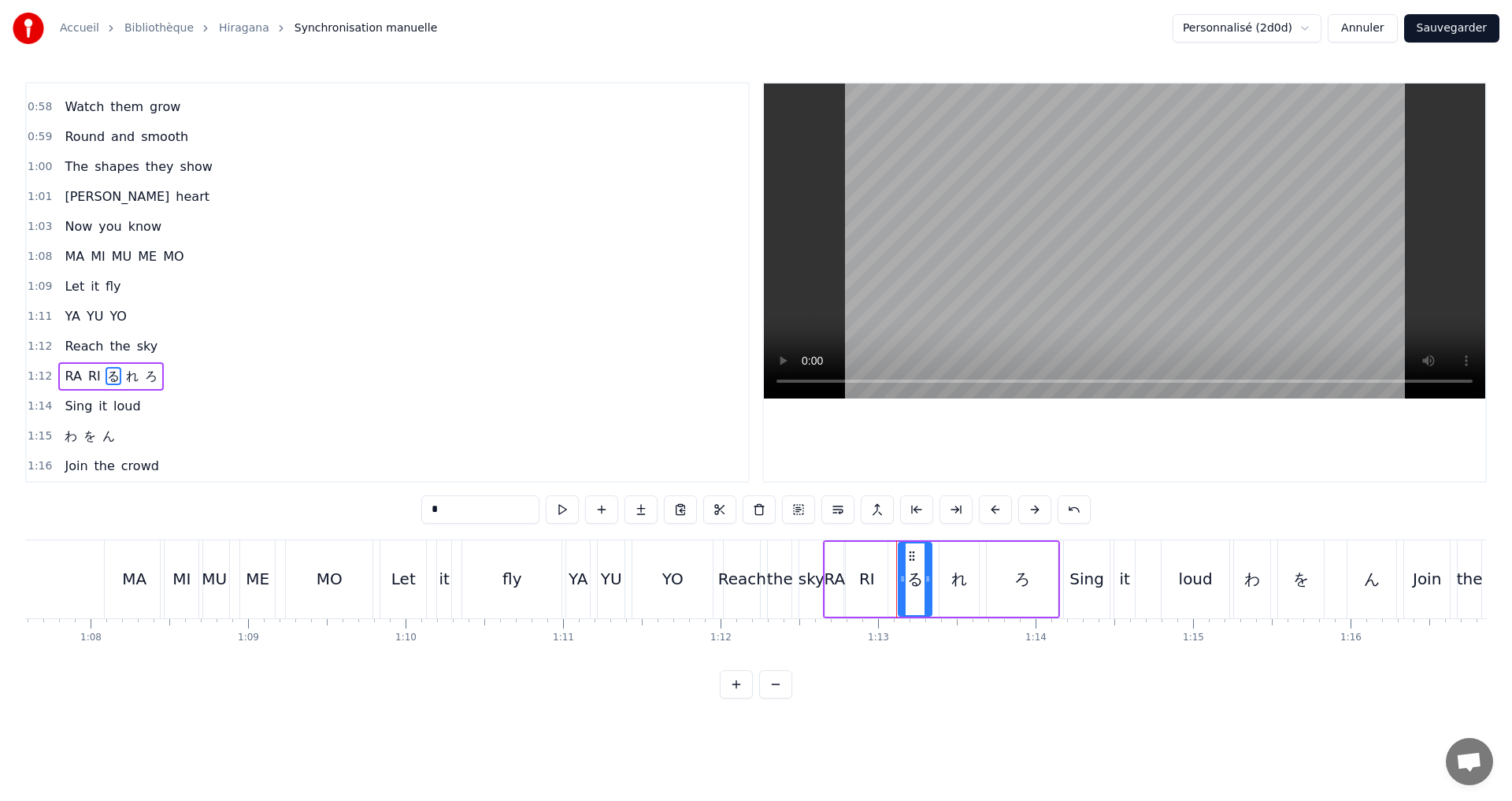
drag, startPoint x: 457, startPoint y: 514, endPoint x: 352, endPoint y: 508, distance: 105.2
click at [356, 510] on div "0:11 A I U E O 0:12 Let’s start the show 0:13 KA KI KU KE KO 0:14 Where shall w…" at bounding box center [756, 390] width 1461 height 616
click at [130, 371] on span "れ" at bounding box center [138, 376] width 16 height 18
drag, startPoint x: 453, startPoint y: 509, endPoint x: 347, endPoint y: 513, distance: 106.1
click at [347, 513] on div "0:11 A I U E O 0:12 Let’s start the show 0:13 KA KI KU KE KO 0:14 Where shall w…" at bounding box center [756, 390] width 1461 height 616
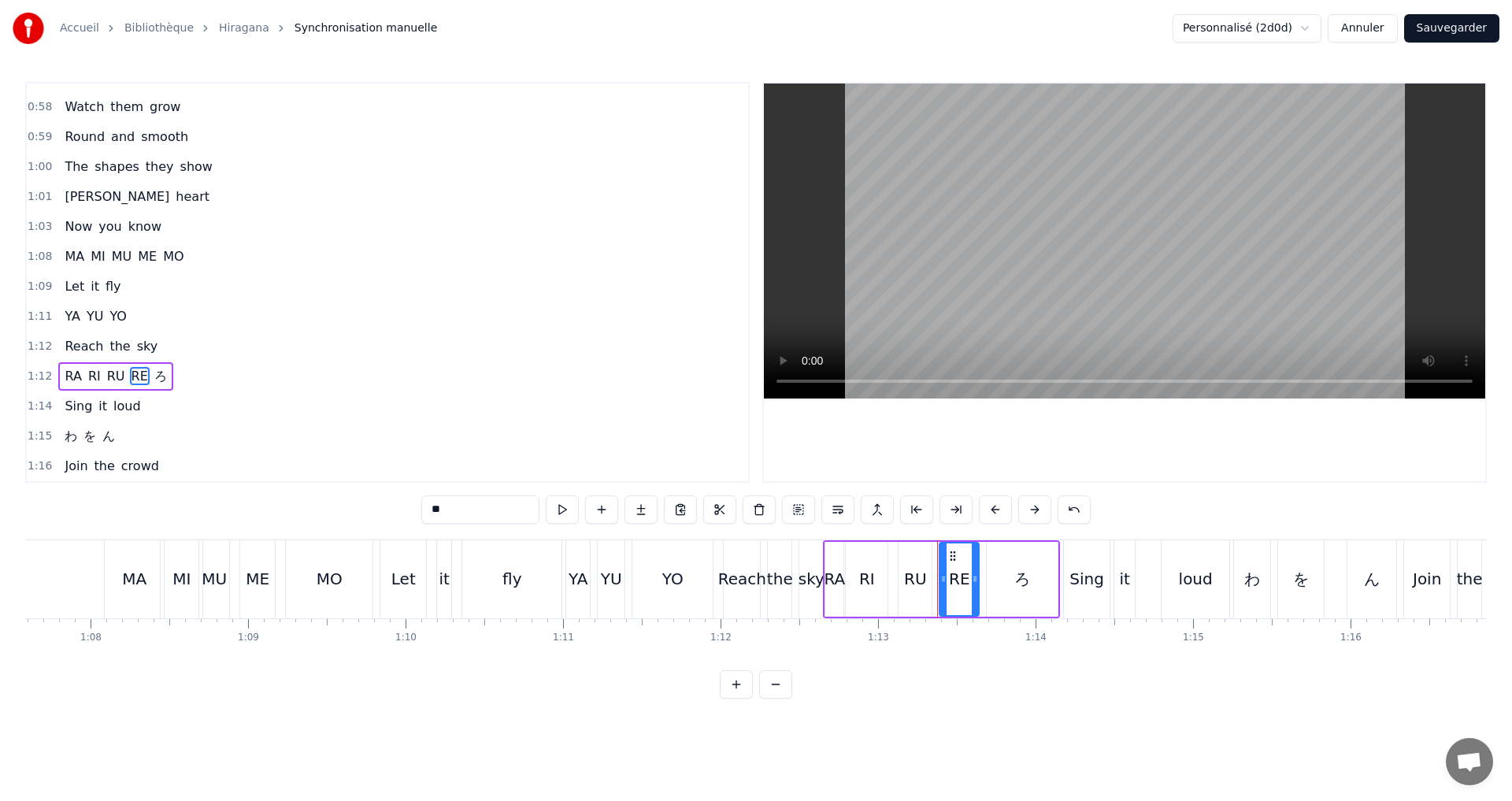
click at [153, 376] on span "ろ" at bounding box center [161, 376] width 16 height 18
drag, startPoint x: 453, startPoint y: 516, endPoint x: 293, endPoint y: 512, distance: 160.0
click at [299, 514] on div "0:11 A I U E O 0:12 Let’s start the show 0:13 KA KI KU KE KO 0:14 Where shall w…" at bounding box center [756, 390] width 1461 height 616
type input "**"
click at [121, 440] on div "1:15 わ を ん" at bounding box center [387, 436] width 722 height 30
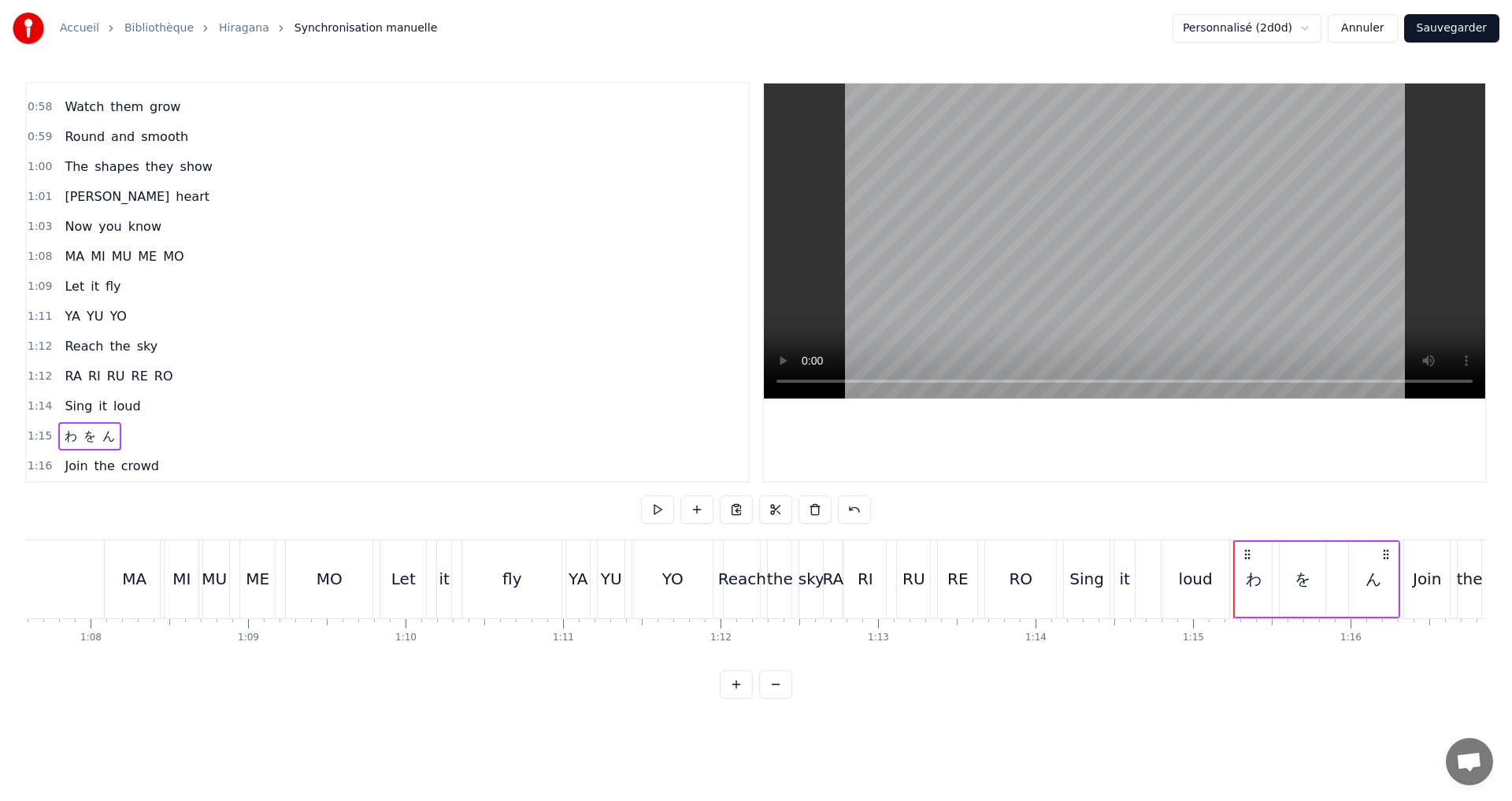
click at [71, 433] on span "わ" at bounding box center [71, 435] width 16 height 18
drag, startPoint x: 450, startPoint y: 508, endPoint x: 373, endPoint y: 516, distance: 77.4
click at [375, 516] on div "0:11 A I U E O 0:12 Let’s start the show 0:13 KA KI KU KE KO 0:14 Where shall w…" at bounding box center [756, 390] width 1461 height 616
click at [90, 430] on span "を" at bounding box center [98, 435] width 16 height 18
drag, startPoint x: 453, startPoint y: 515, endPoint x: 364, endPoint y: 517, distance: 89.0
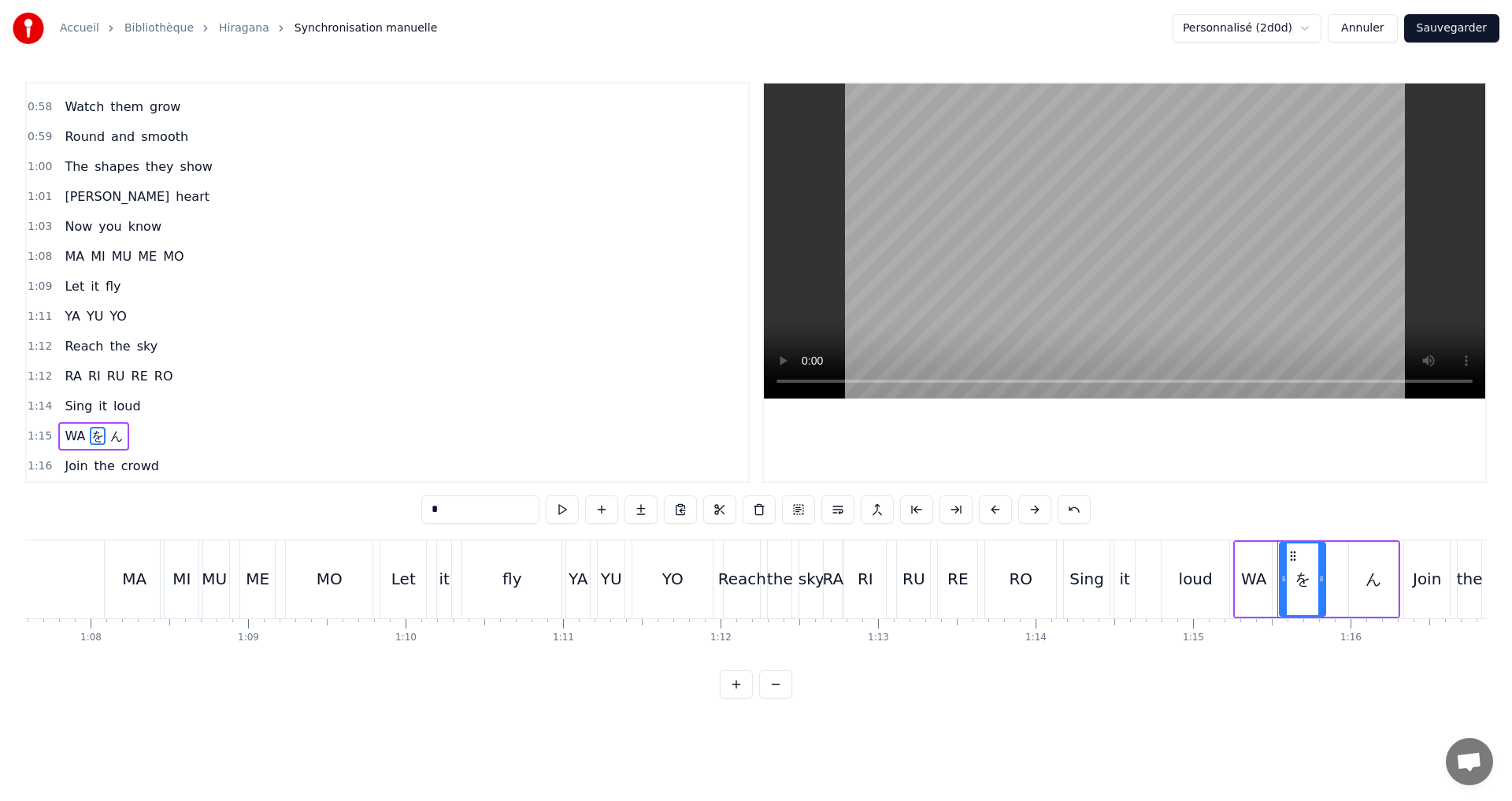
click at [373, 517] on div "0:11 A I U E O 0:12 Let’s start the show 0:13 KA KI KU KE KO 0:14 Where shall w…" at bounding box center [756, 390] width 1461 height 616
click at [121, 438] on span "ん" at bounding box center [127, 435] width 16 height 18
drag, startPoint x: 451, startPoint y: 515, endPoint x: 401, endPoint y: 514, distance: 50.0
click at [401, 514] on div "0:11 A I U E O 0:12 Let’s start the show 0:13 KA KI KU KE KO 0:14 Where shall w…" at bounding box center [756, 390] width 1461 height 616
click at [98, 442] on span "WO" at bounding box center [103, 435] width 25 height 18
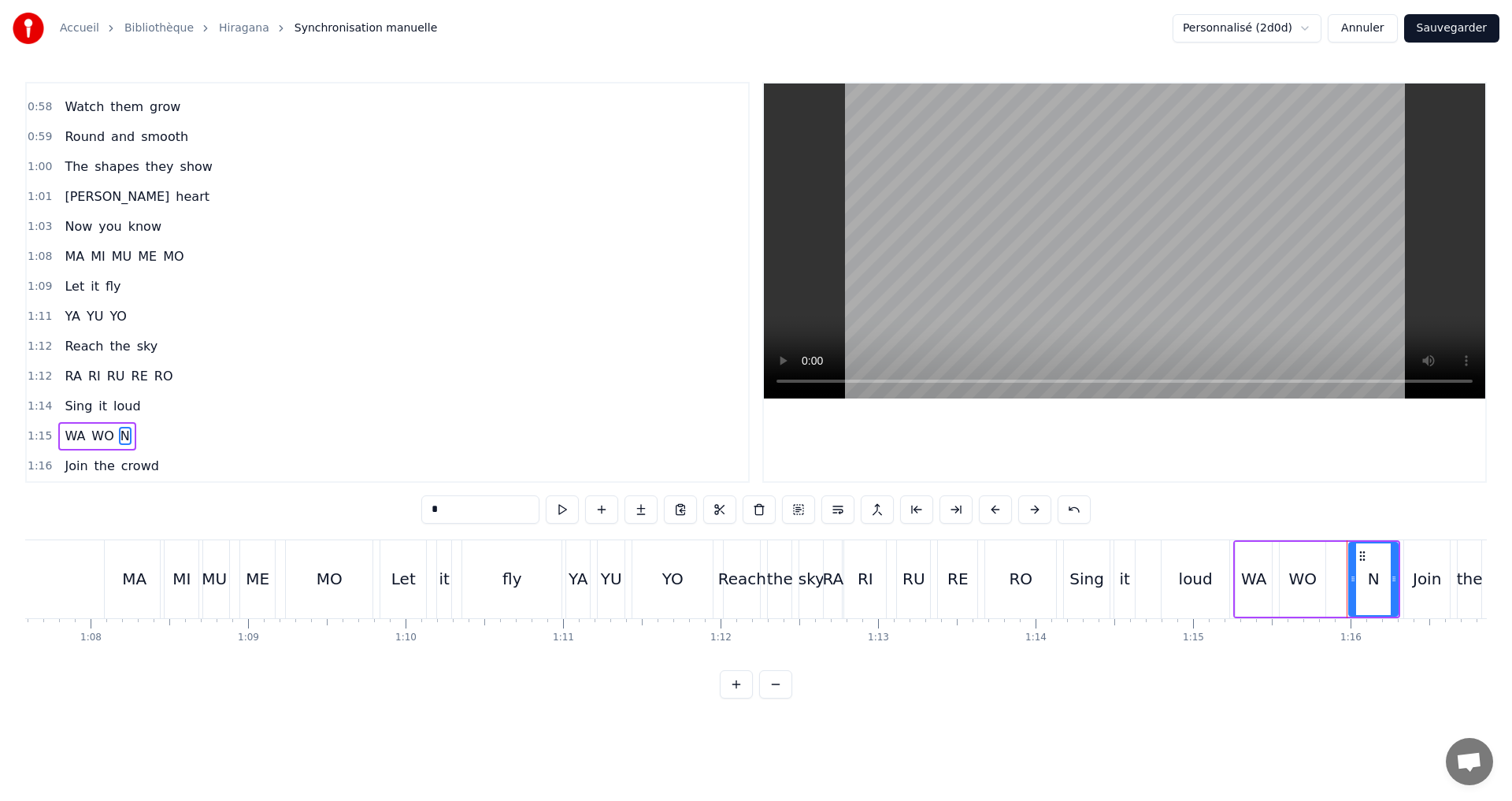
type input "**"
click at [1480, 32] on button "Sauvegarder" at bounding box center [1451, 29] width 95 height 29
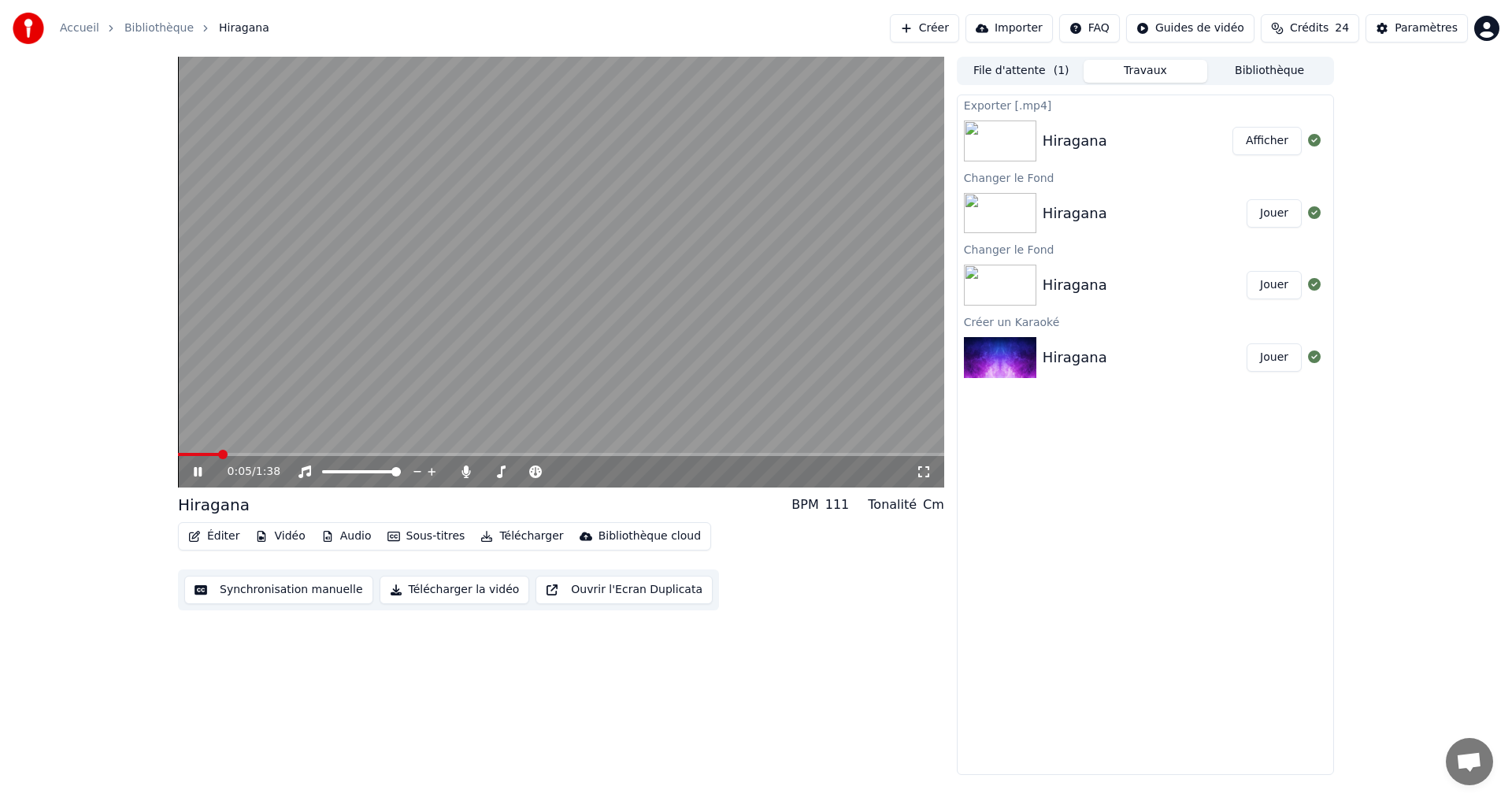
click at [297, 454] on span at bounding box center [560, 455] width 766 height 4
click at [229, 453] on span at bounding box center [253, 455] width 153 height 4
click at [189, 475] on div "0:07 / 1:38" at bounding box center [561, 472] width 754 height 16
click at [295, 450] on video at bounding box center [560, 272] width 766 height 431
click at [295, 453] on span at bounding box center [259, 455] width 162 height 4
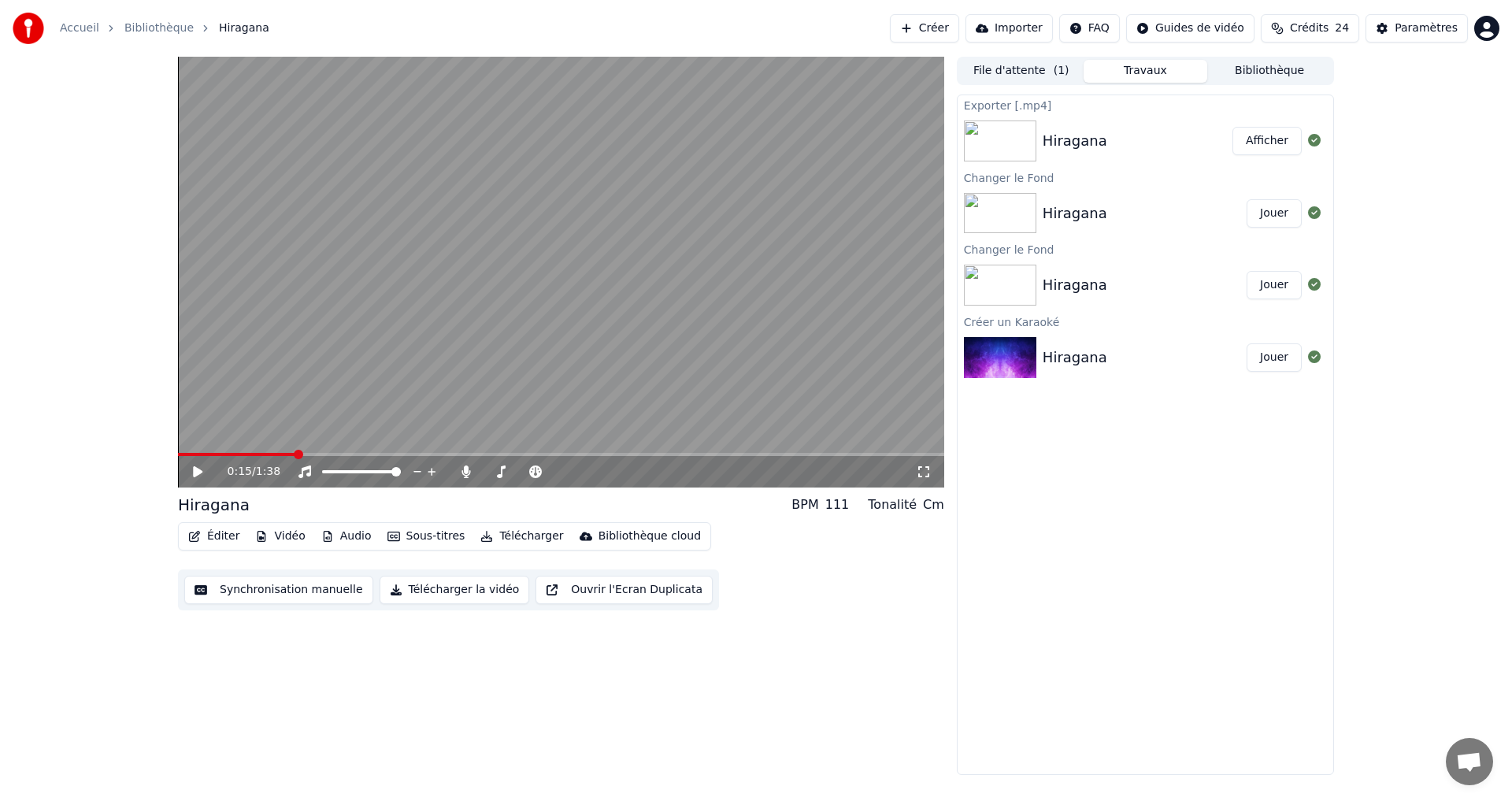
click at [206, 460] on div "0:15 / 1:38" at bounding box center [560, 471] width 766 height 31
click at [231, 454] on span at bounding box center [236, 455] width 118 height 4
click at [194, 472] on icon at bounding box center [197, 472] width 10 height 11
click at [202, 474] on icon at bounding box center [197, 471] width 8 height 10
click at [253, 593] on button "Synchronisation manuelle" at bounding box center [279, 590] width 189 height 29
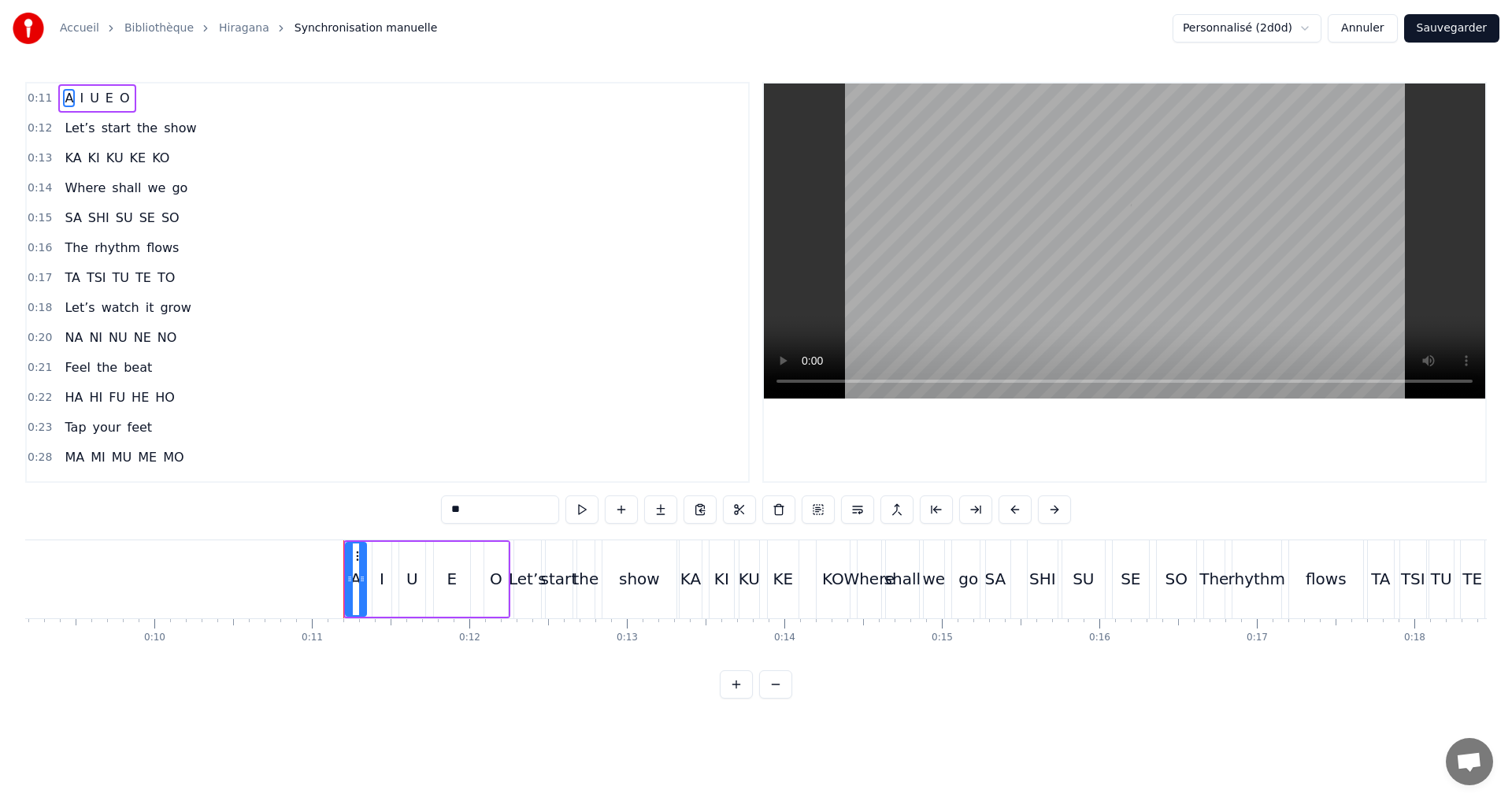
scroll to position [0, 1684]
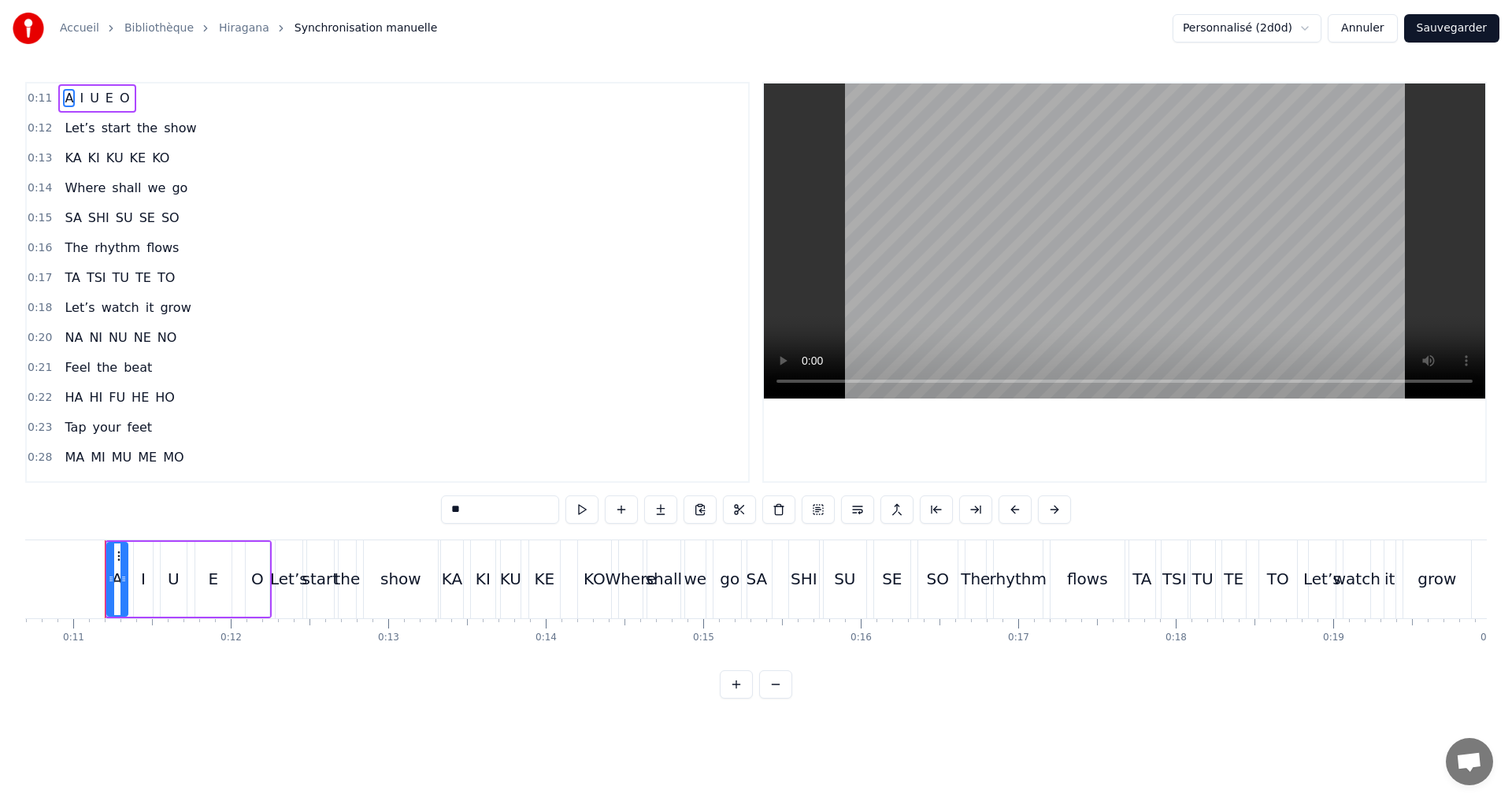
click at [89, 277] on span "TSI" at bounding box center [96, 277] width 23 height 18
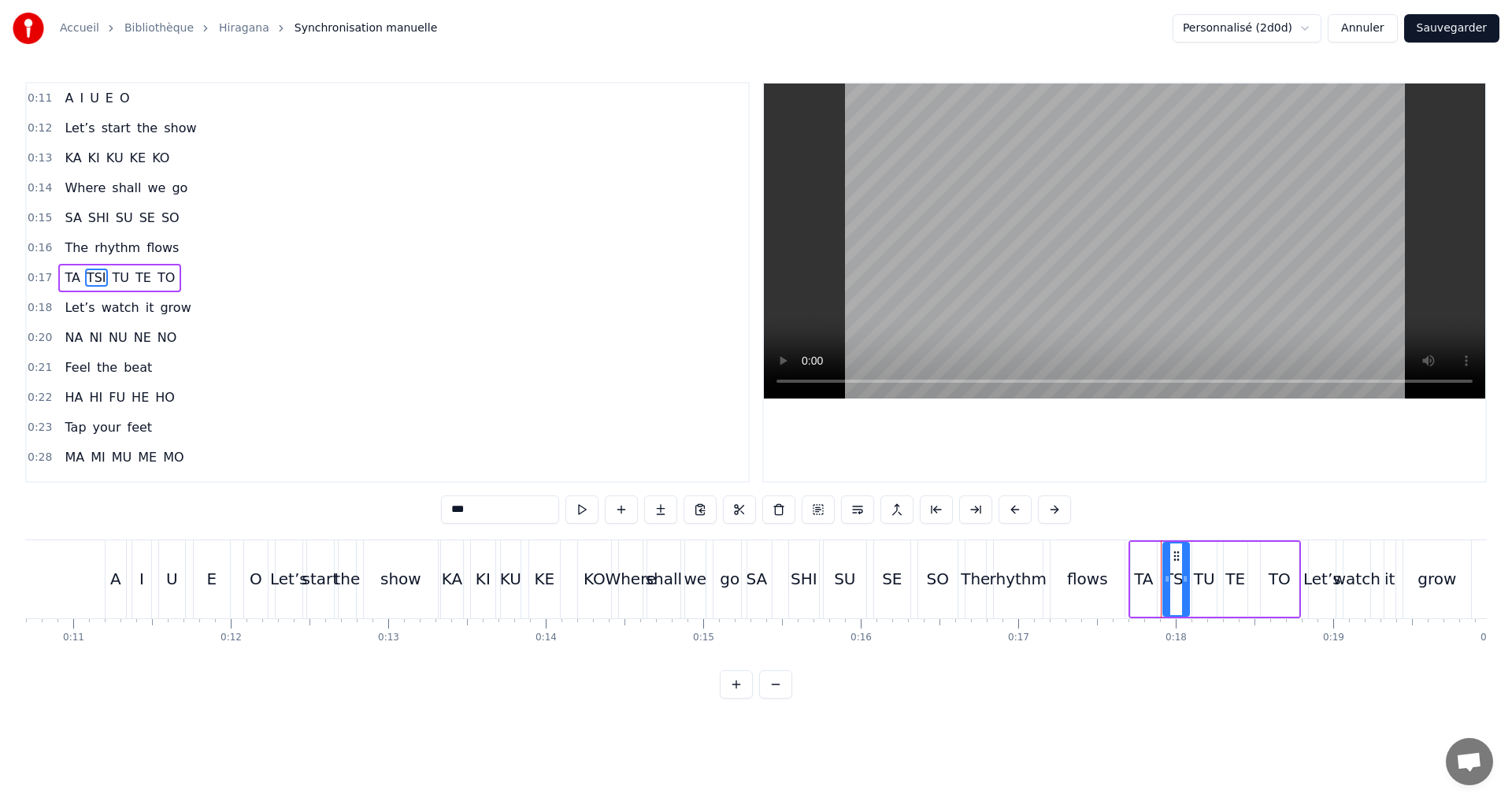
click at [459, 507] on input "***" at bounding box center [500, 509] width 118 height 29
type input "*"
click at [114, 284] on span "TU" at bounding box center [123, 277] width 20 height 18
click at [440, 517] on input "**" at bounding box center [480, 509] width 118 height 29
type input "***"
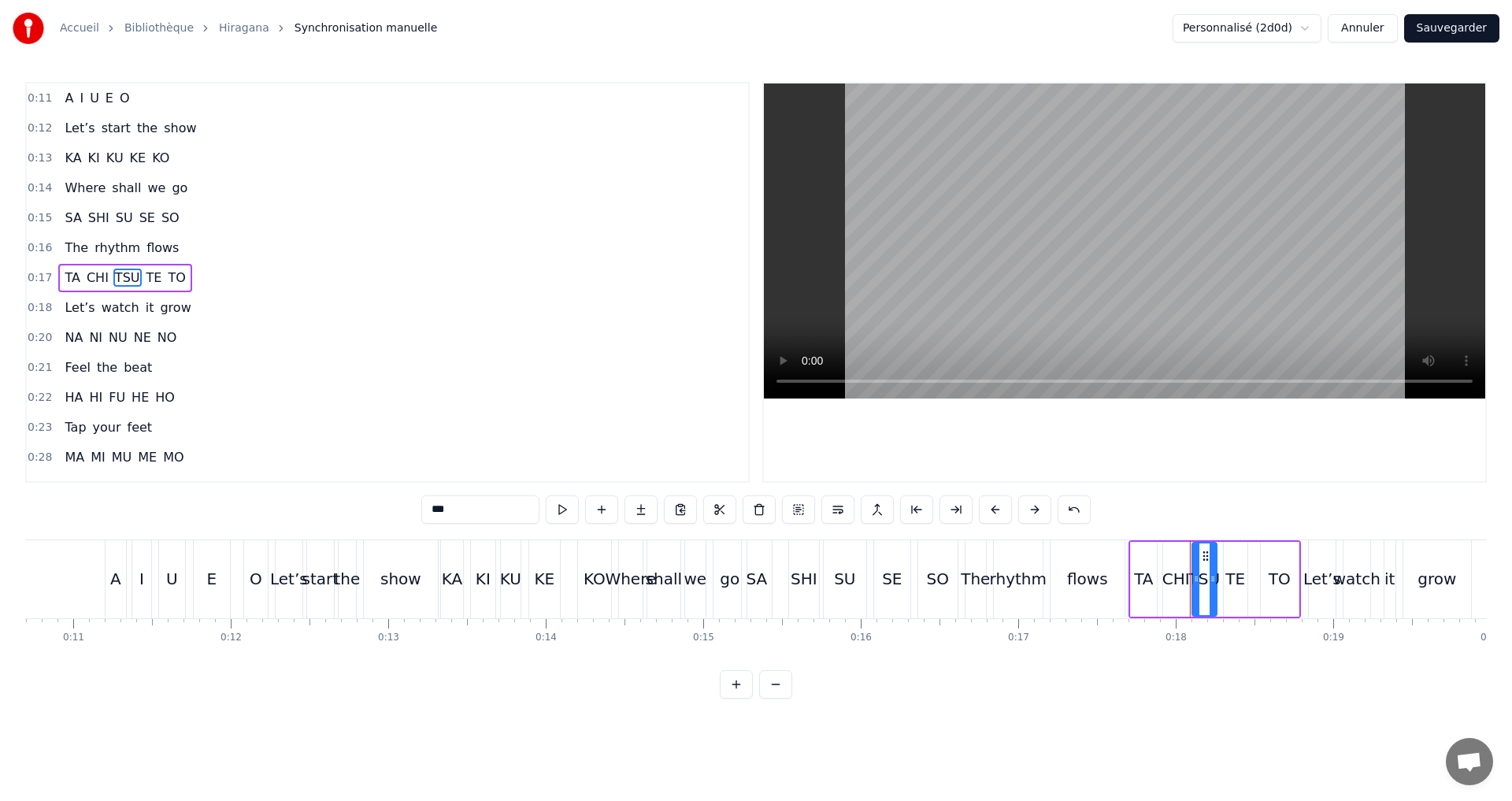
click at [285, 287] on div "0:17 TA CHI TSU TE TO" at bounding box center [387, 278] width 722 height 30
click at [1438, 29] on button "Sauvegarder" at bounding box center [1451, 29] width 95 height 29
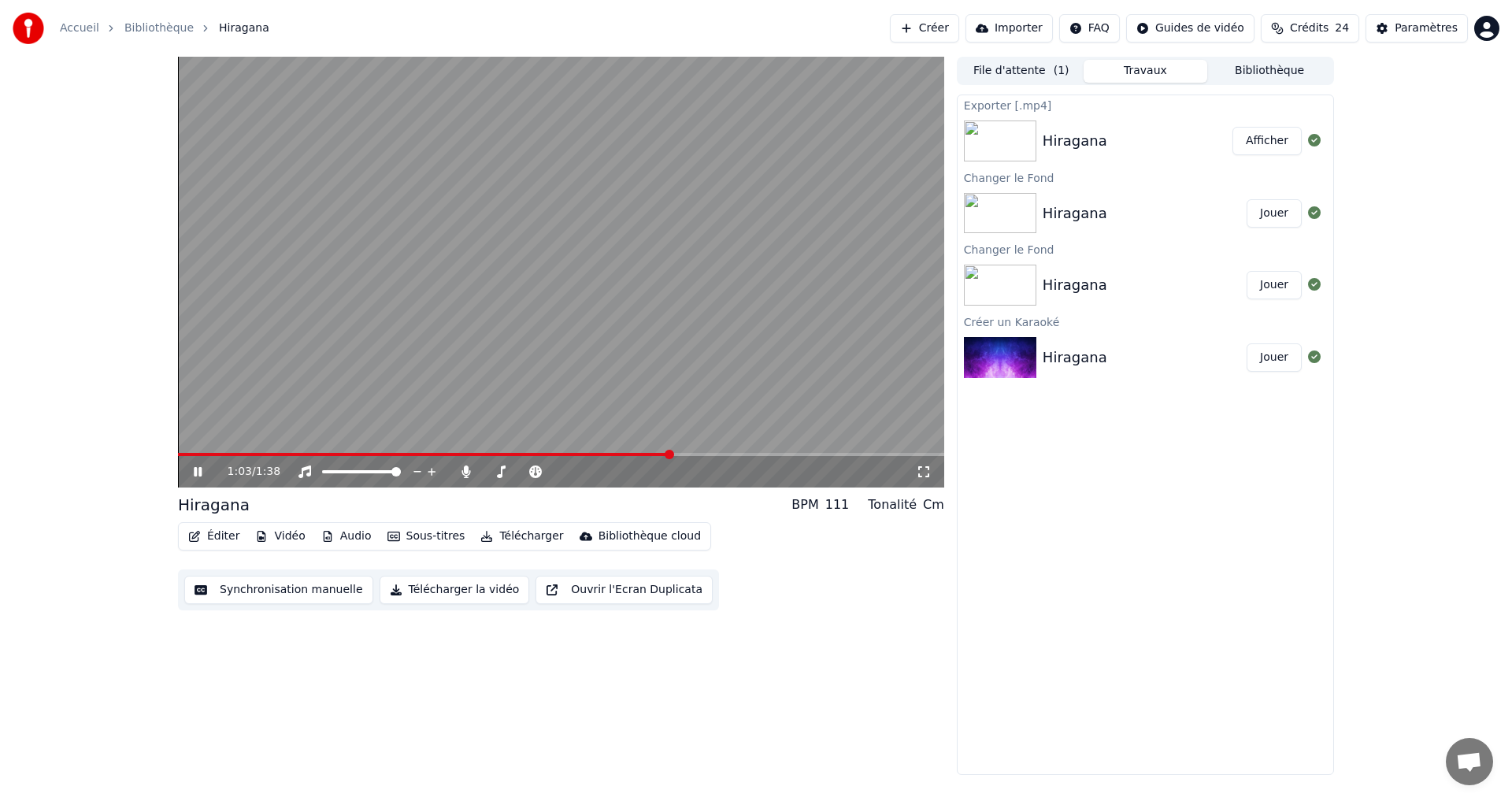
click at [191, 469] on icon at bounding box center [209, 472] width 37 height 12
click at [219, 537] on button "Éditer" at bounding box center [214, 536] width 64 height 22
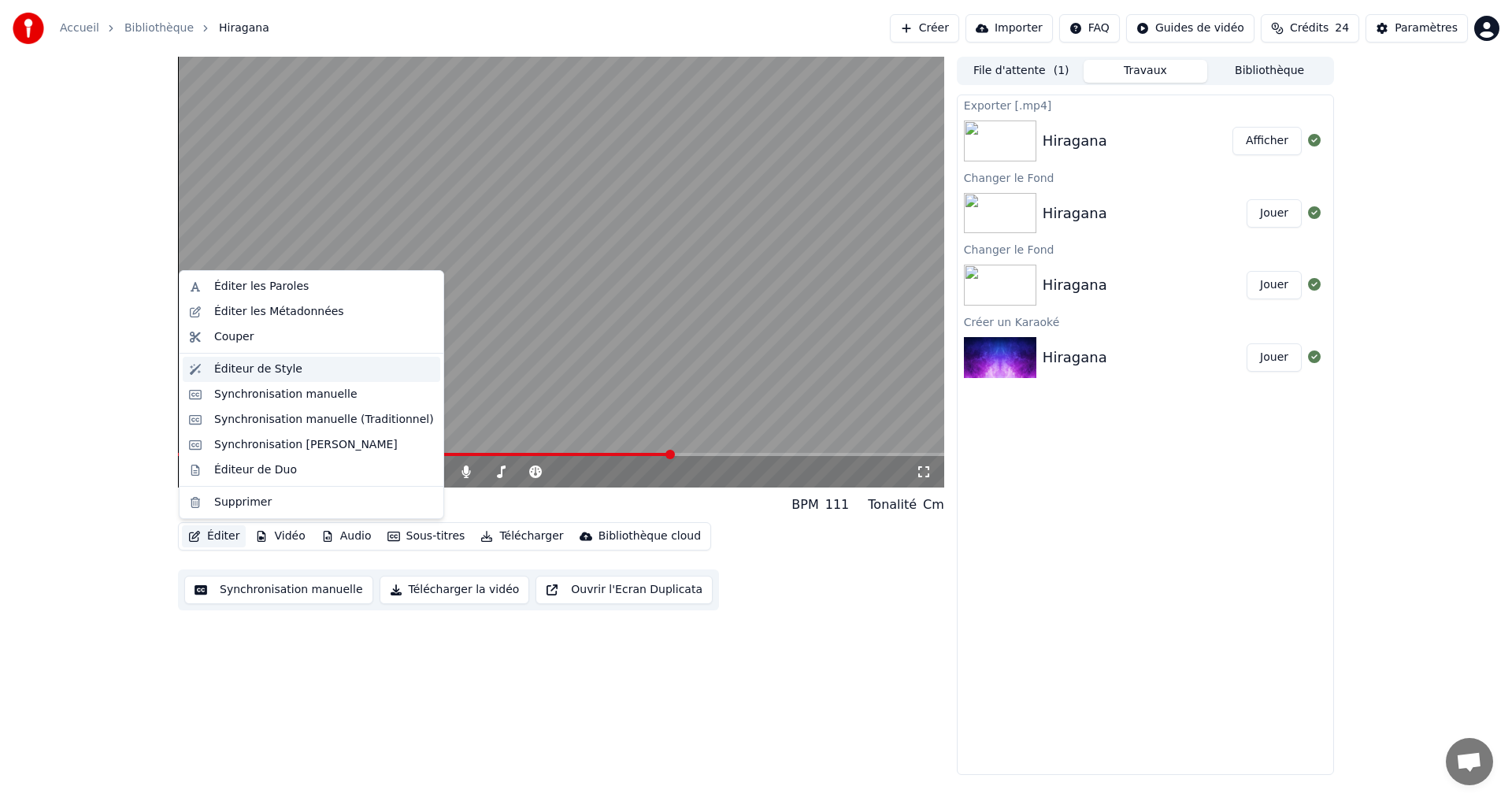
click at [280, 363] on div "Éditeur de Style" at bounding box center [258, 369] width 88 height 16
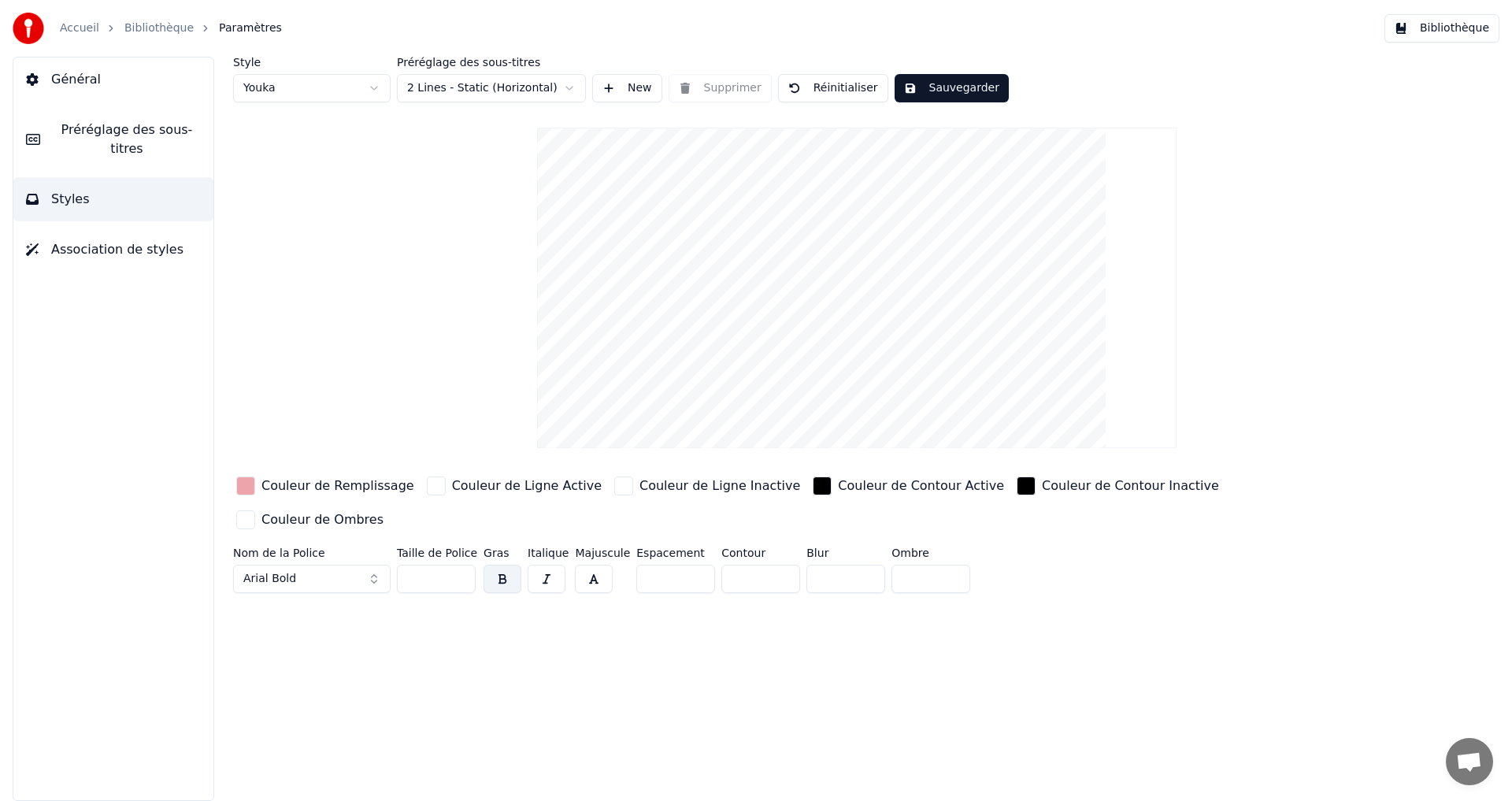
drag, startPoint x: 419, startPoint y: 539, endPoint x: 391, endPoint y: 541, distance: 28.1
click at [408, 565] on input "***" at bounding box center [436, 579] width 78 height 29
type input "***"
click at [934, 100] on button "Sauvegarder" at bounding box center [952, 88] width 114 height 29
click at [104, 134] on span "Préréglage des sous-titres" at bounding box center [127, 139] width 148 height 37
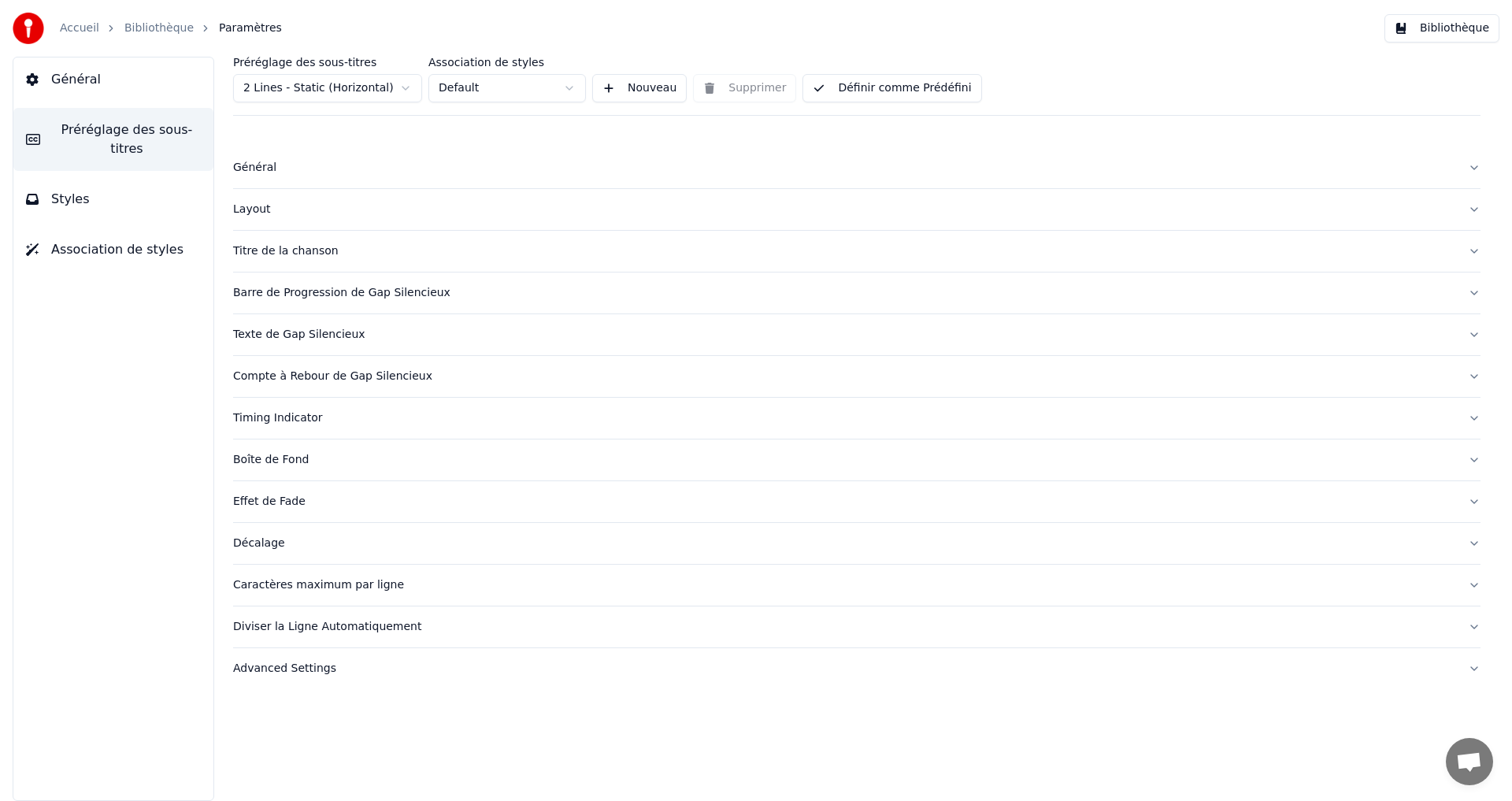
click at [333, 421] on div "Timing Indicator" at bounding box center [844, 418] width 1222 height 16
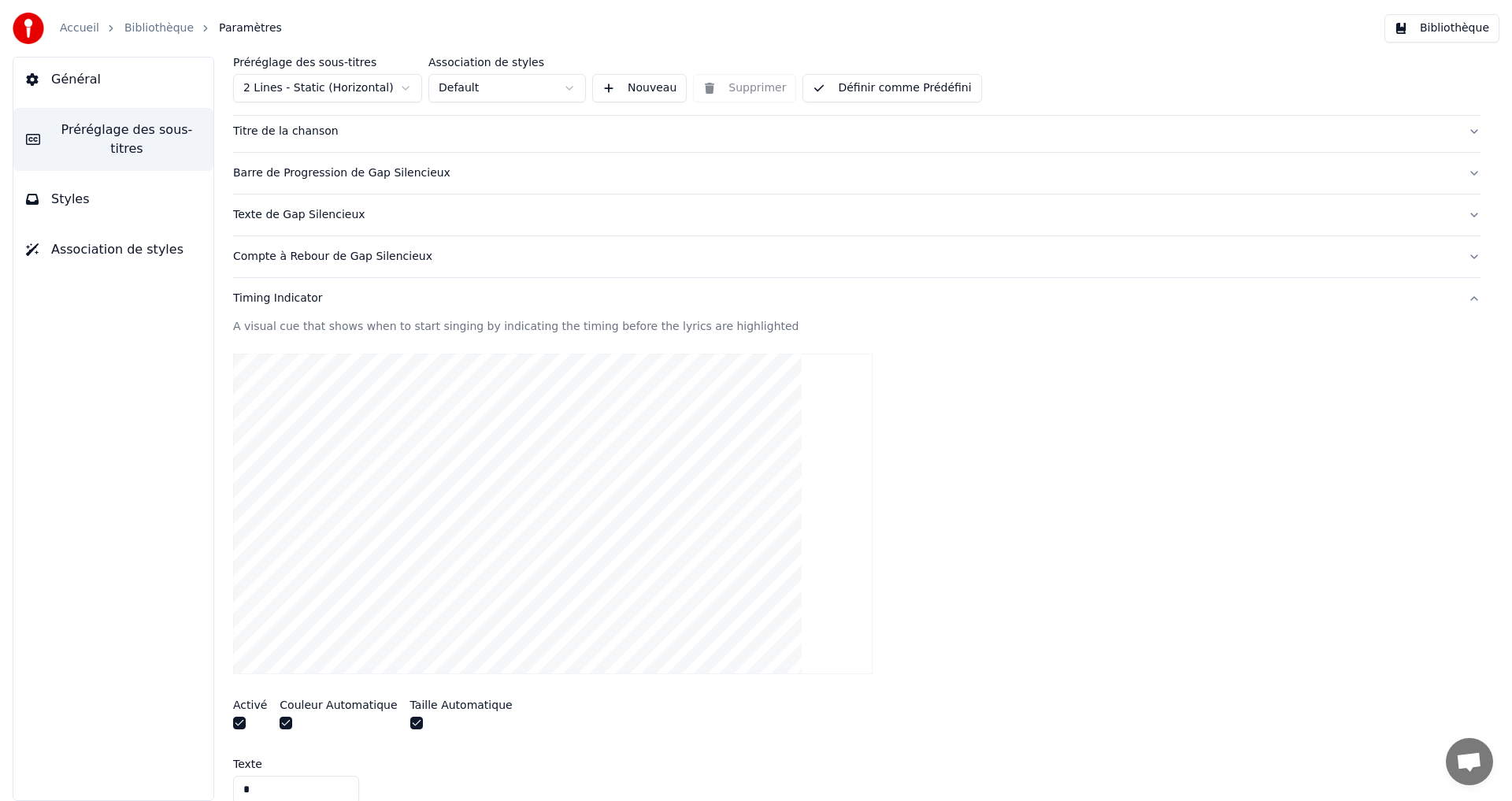
scroll to position [473, 0]
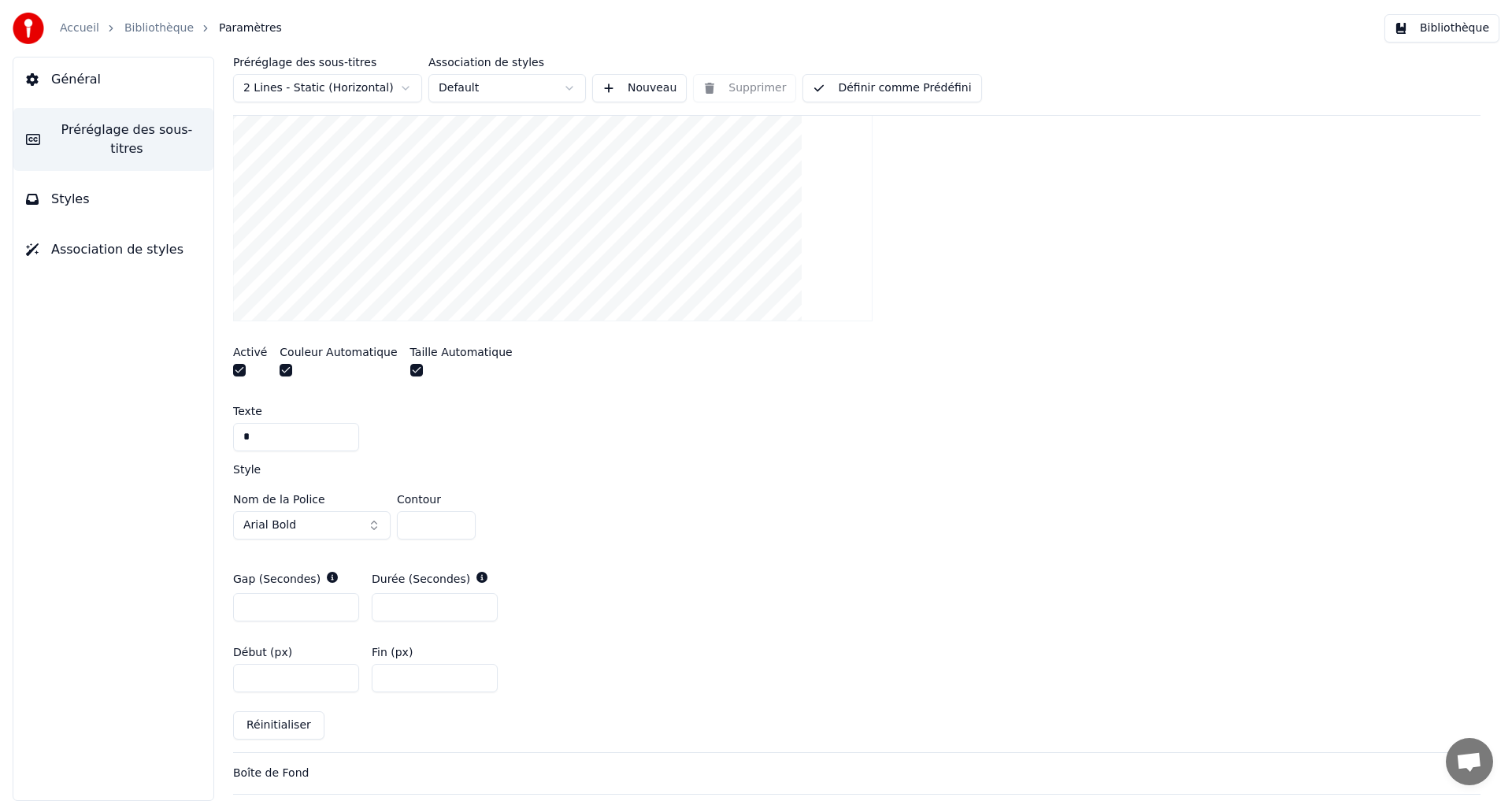
click at [245, 372] on div at bounding box center [250, 372] width 34 height 17
click at [242, 368] on button "button" at bounding box center [239, 370] width 12 height 12
click at [903, 93] on button "Définir comme Prédéfini" at bounding box center [891, 88] width 178 height 29
click at [1434, 27] on button "Bibliothèque" at bounding box center [1442, 29] width 115 height 29
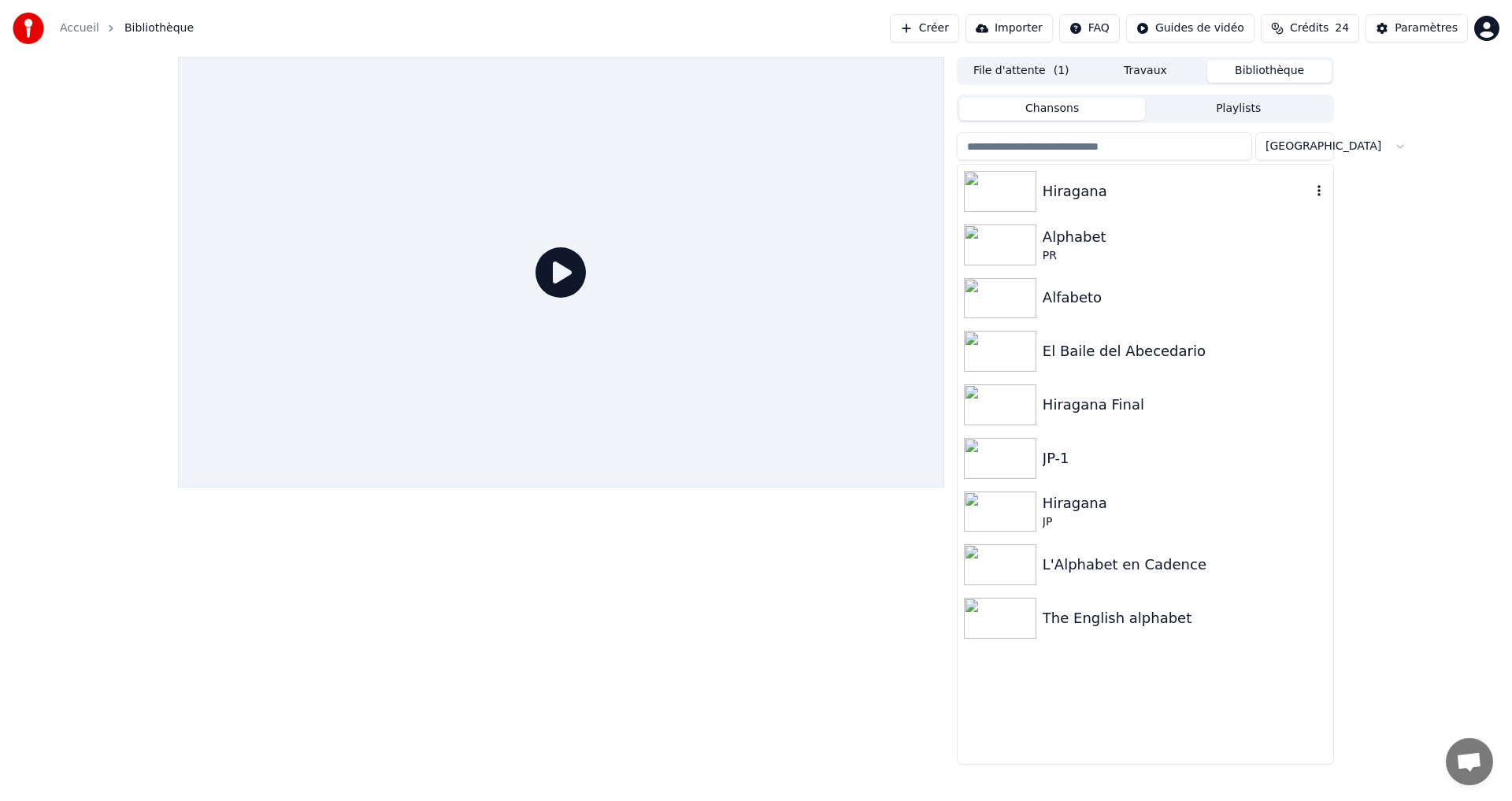
click at [1206, 176] on div "Hiragana" at bounding box center [1144, 191] width 376 height 54
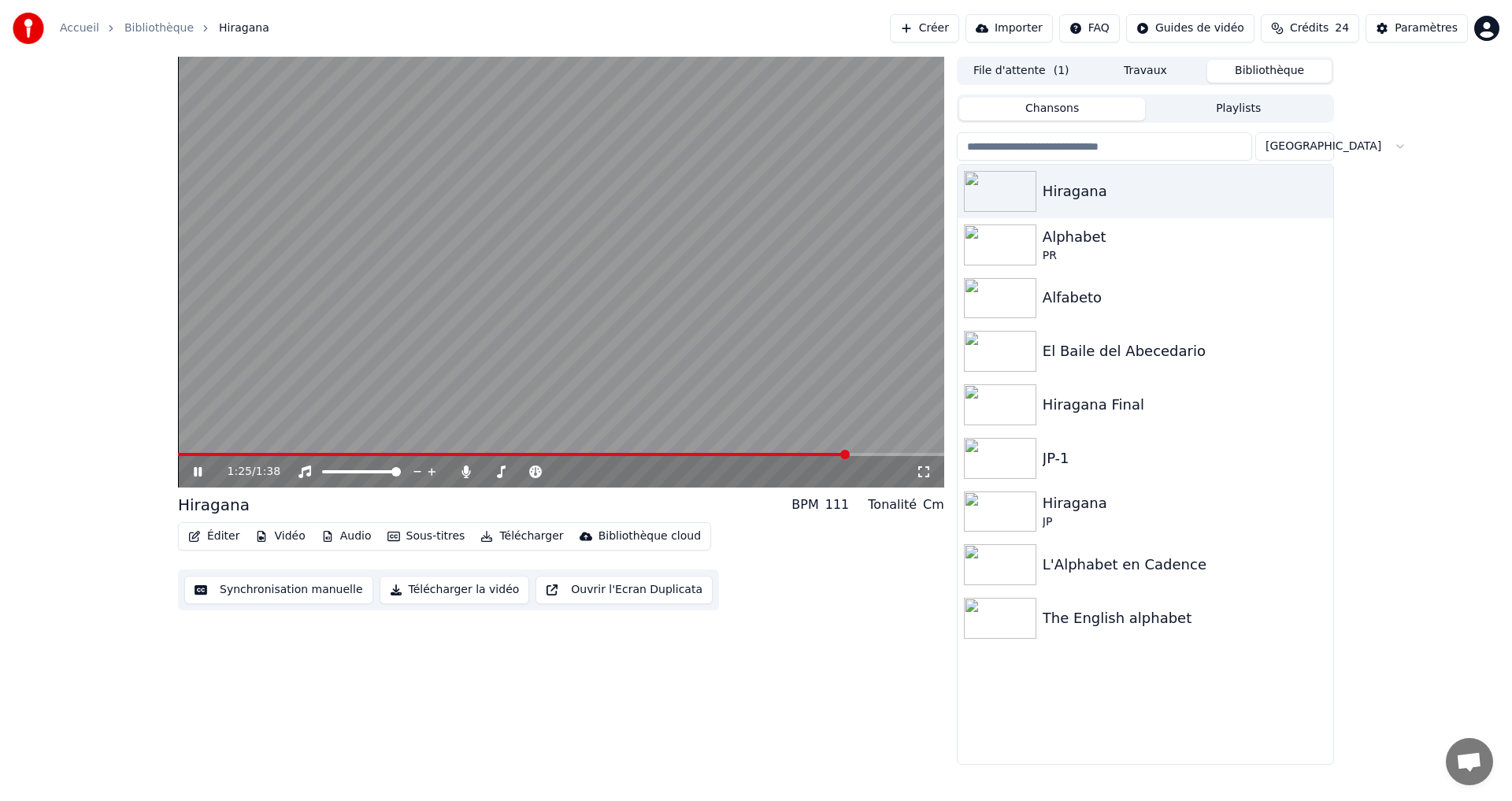
click at [236, 590] on button "Synchronisation manuelle" at bounding box center [279, 590] width 189 height 29
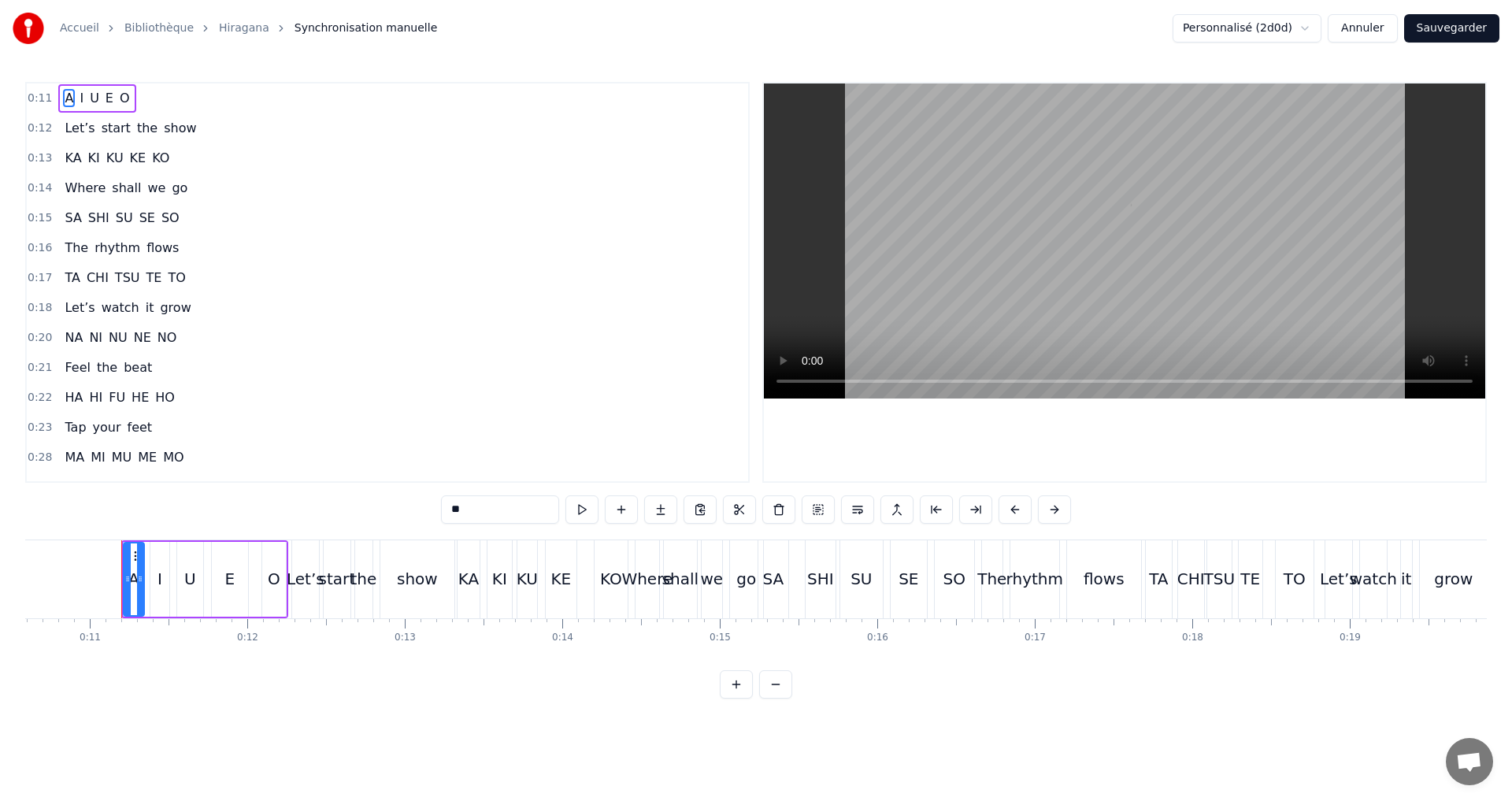
scroll to position [0, 1684]
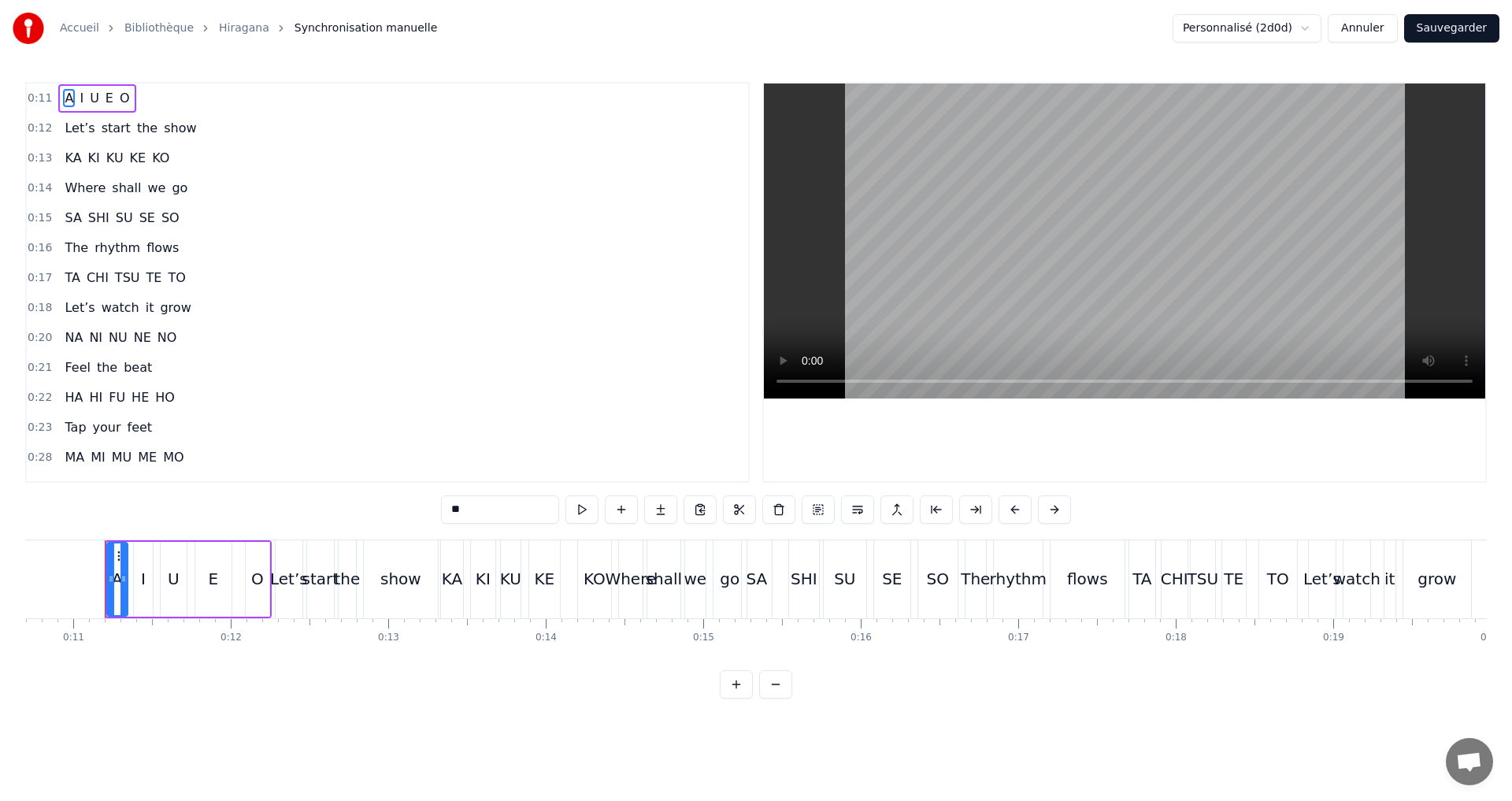
click at [176, 155] on div "0:13 KA KI KU KE KO" at bounding box center [387, 159] width 722 height 30
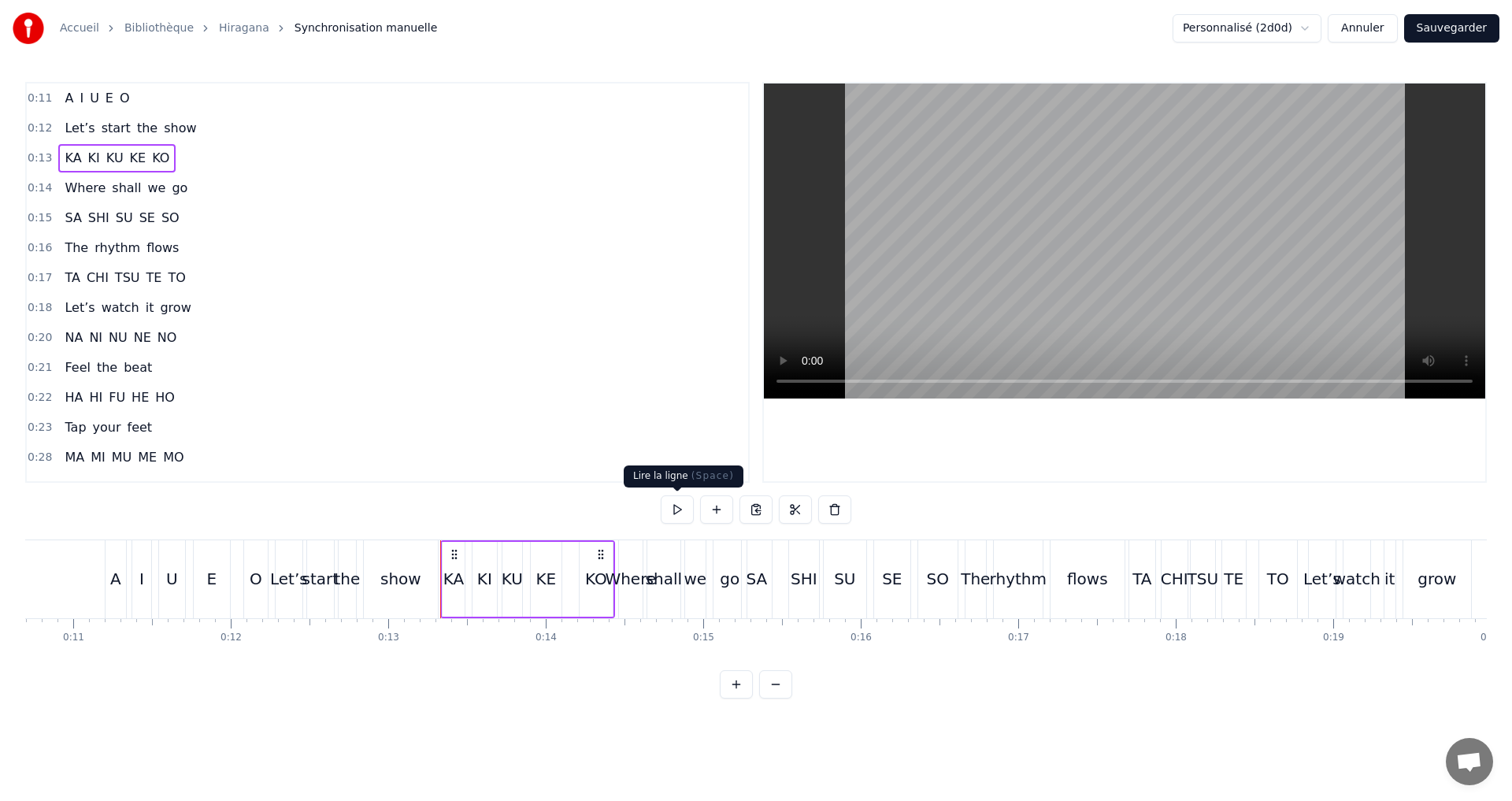
click at [676, 510] on button at bounding box center [677, 509] width 33 height 29
click at [211, 213] on div "0:15 SA SHI SU SE SO" at bounding box center [387, 219] width 722 height 30
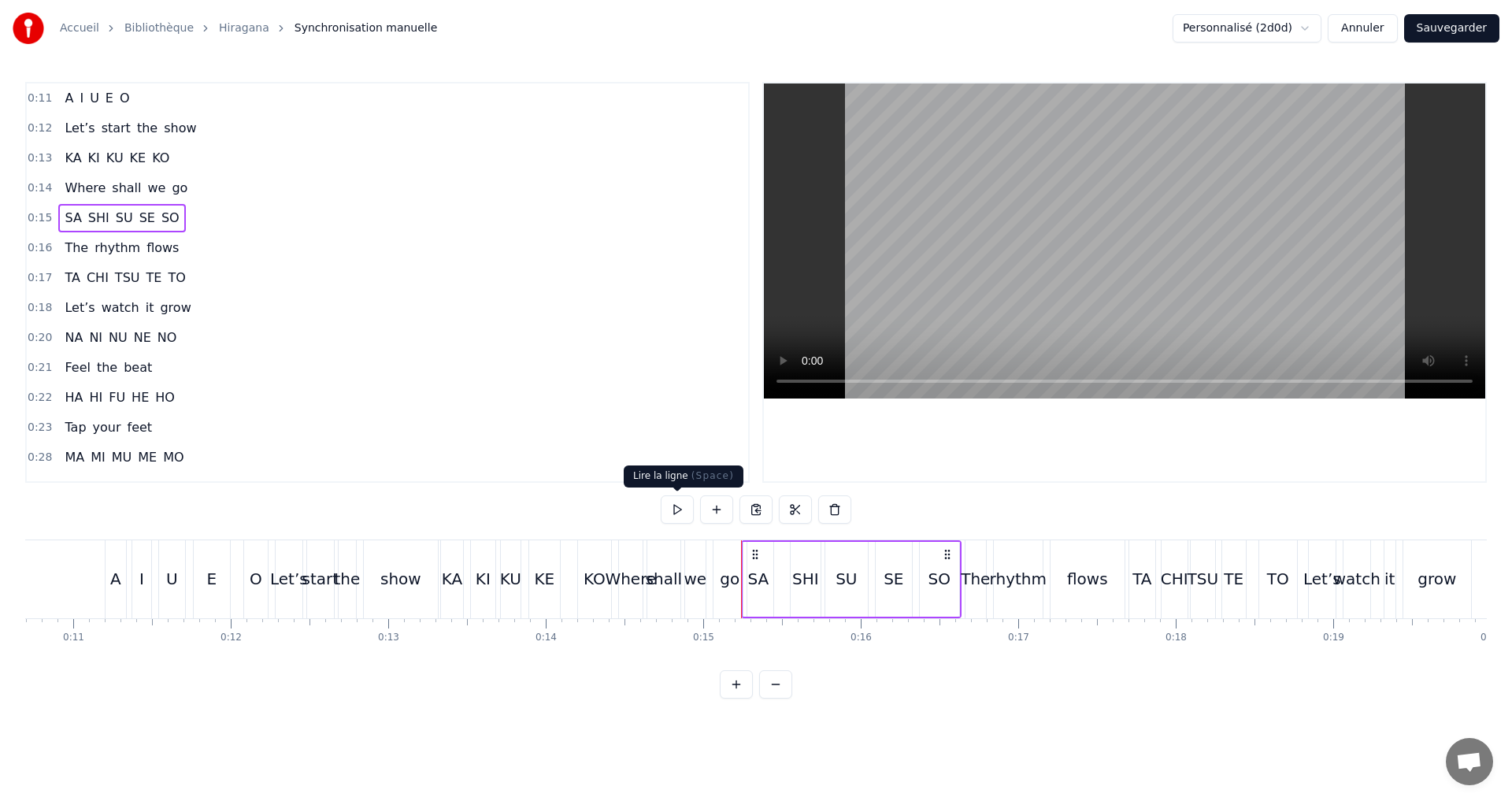
click at [668, 507] on button at bounding box center [677, 509] width 33 height 29
drag, startPoint x: 211, startPoint y: 267, endPoint x: 219, endPoint y: 273, distance: 10.0
click at [211, 266] on div "0:17 TA CHI TSU TE TO" at bounding box center [387, 278] width 722 height 30
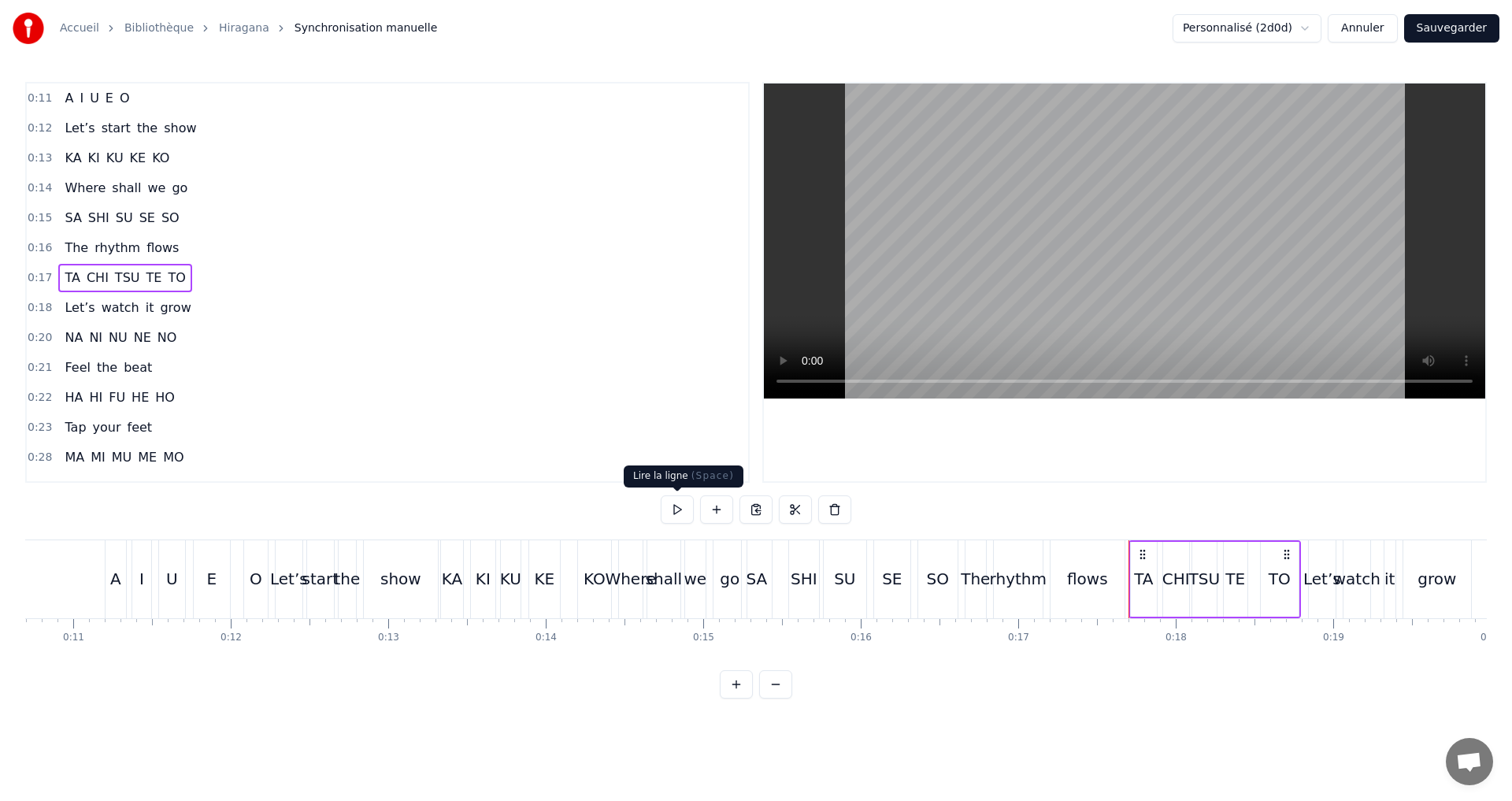
click at [674, 506] on button at bounding box center [677, 509] width 33 height 29
click at [251, 316] on div "0:18 Let’s watch it grow" at bounding box center [387, 308] width 722 height 30
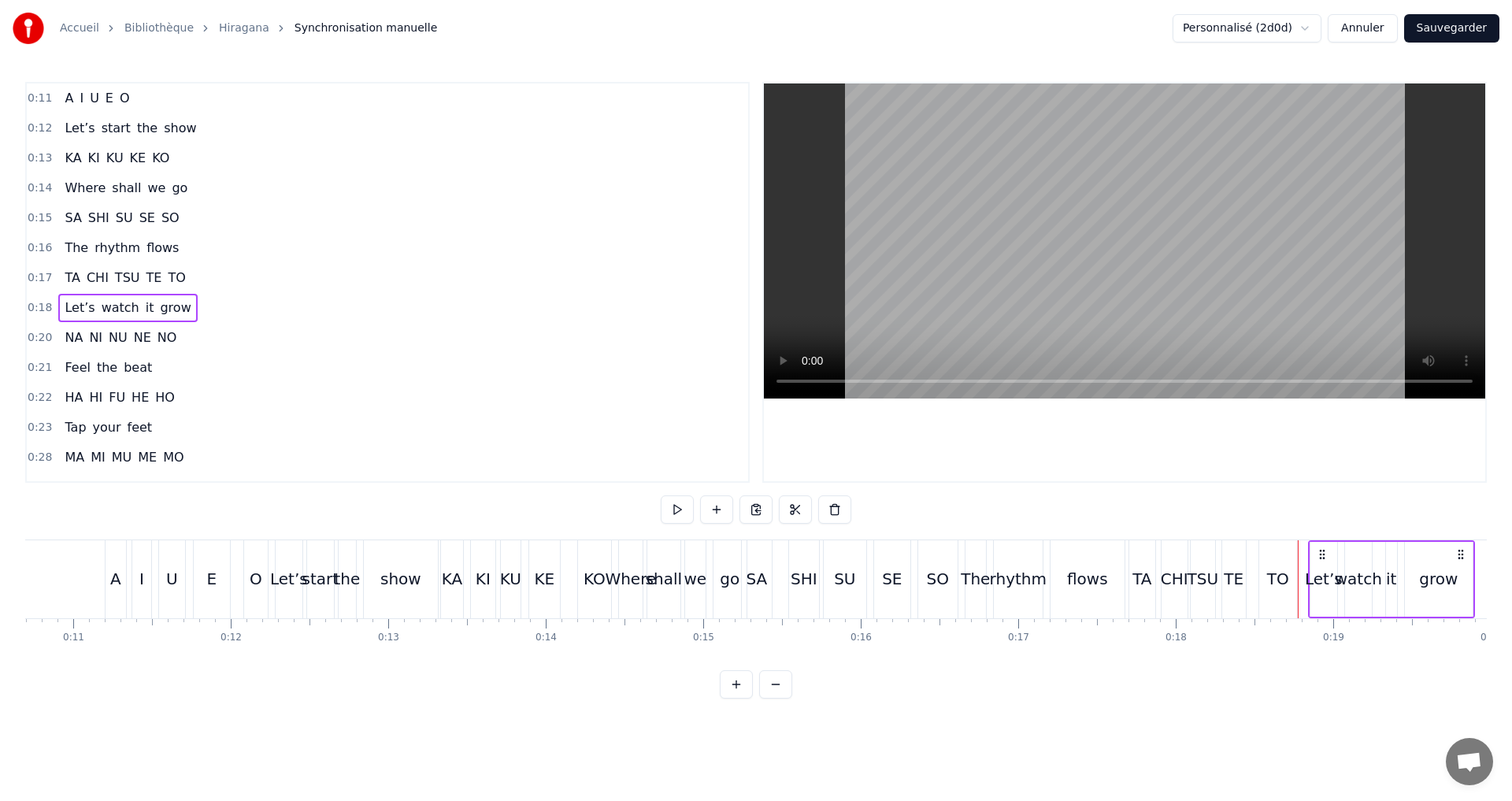
click at [213, 346] on div "0:20 NA NI NU NE NO" at bounding box center [387, 338] width 722 height 30
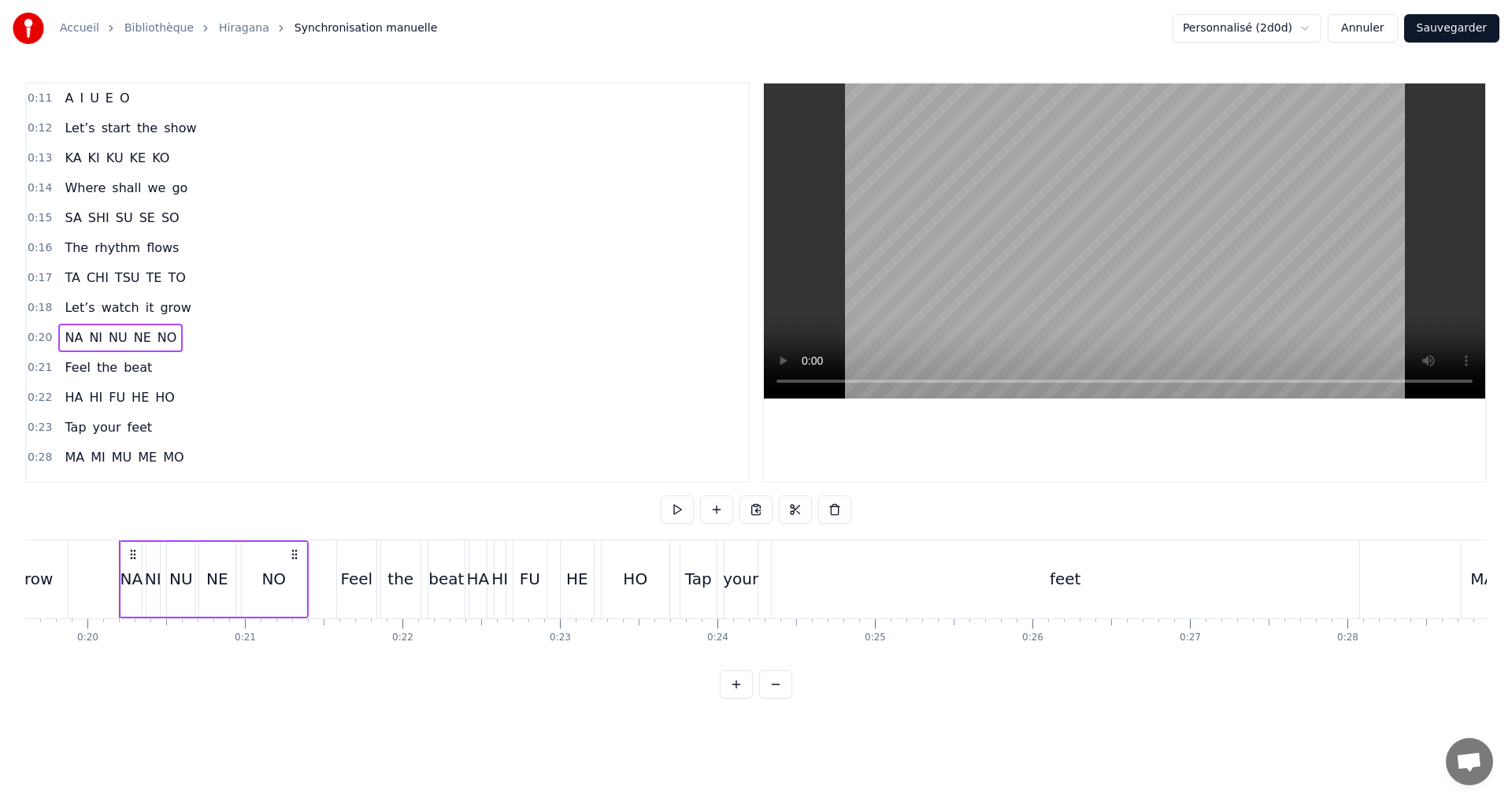
scroll to position [0, 3102]
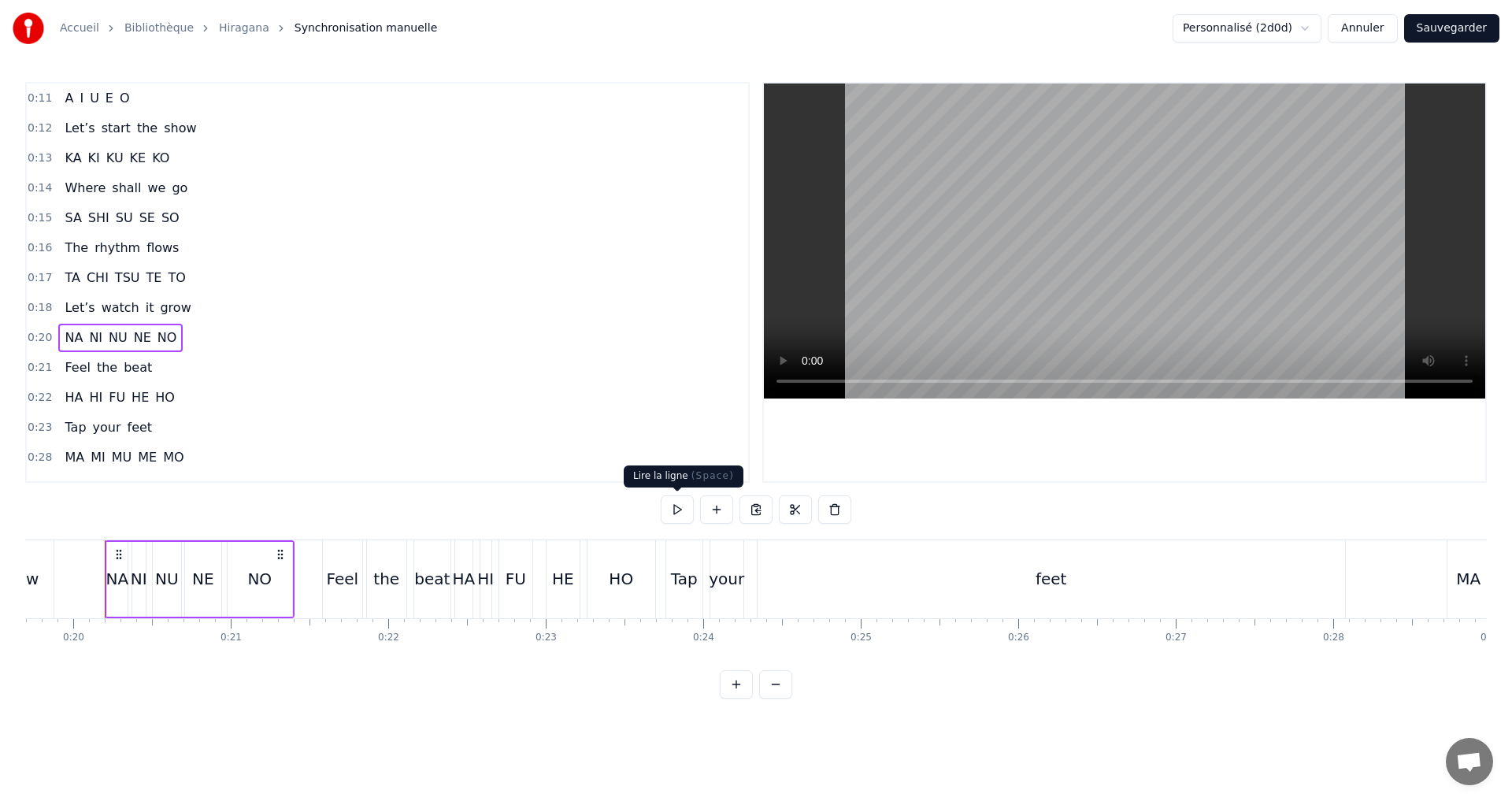
click at [664, 507] on button at bounding box center [677, 509] width 33 height 29
drag, startPoint x: 200, startPoint y: 368, endPoint x: 191, endPoint y: 376, distance: 12.0
click at [200, 369] on div "0:21 Feel the beat" at bounding box center [387, 367] width 722 height 30
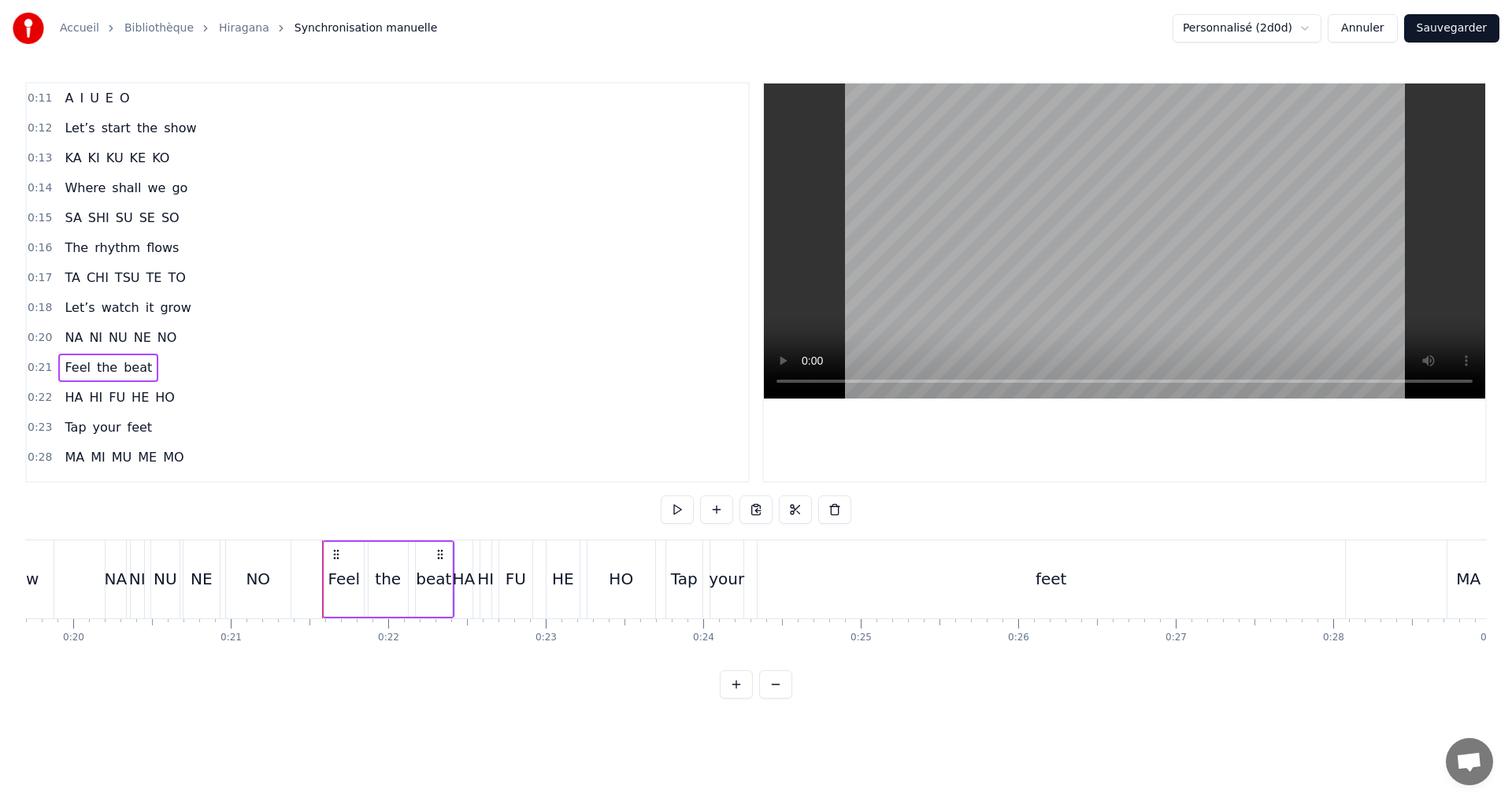
click at [186, 394] on div "0:22 HA HI FU HE HO" at bounding box center [387, 398] width 722 height 30
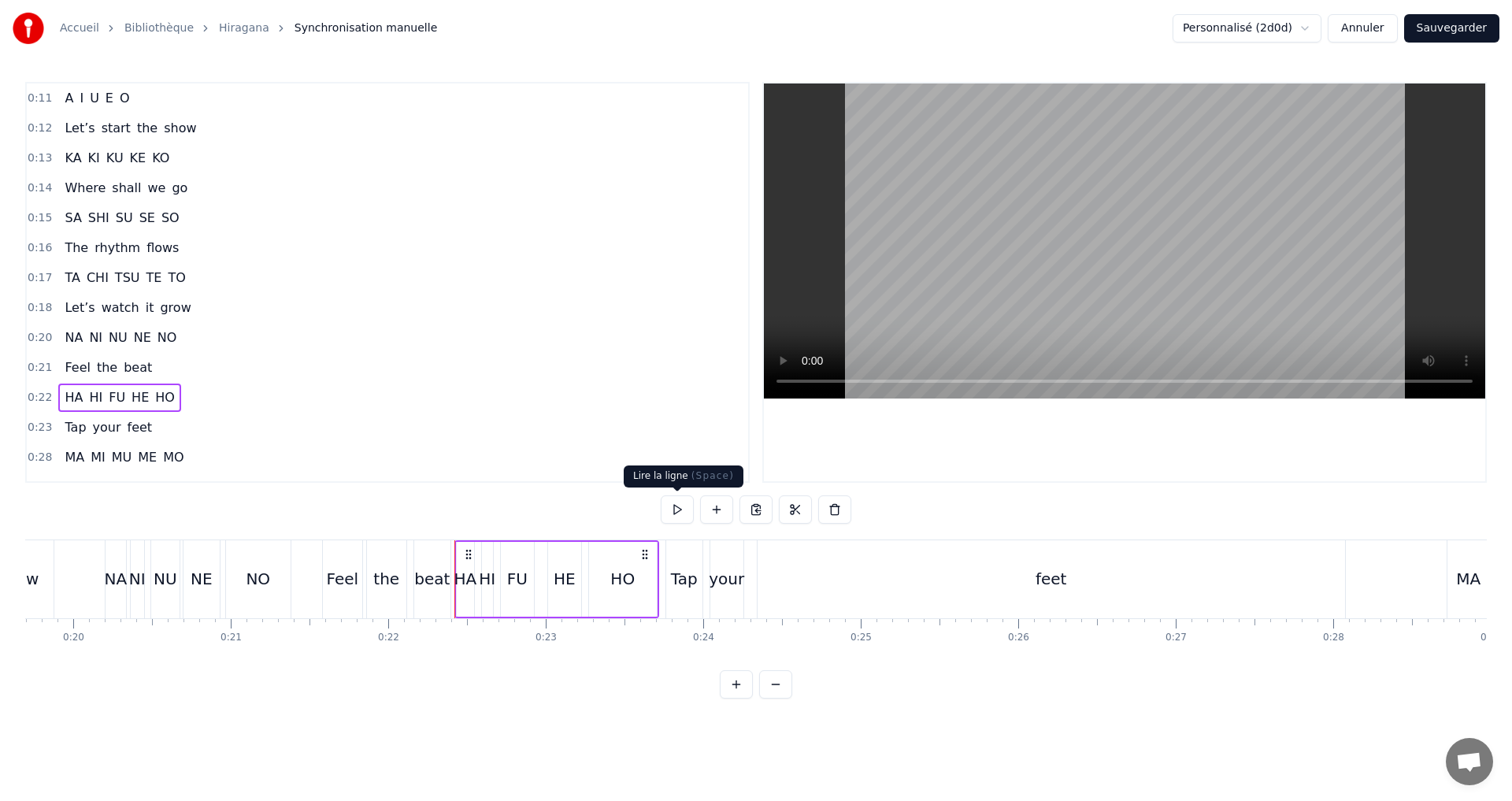
click at [670, 504] on button at bounding box center [677, 509] width 33 height 29
click at [1384, 21] on button "Annuler" at bounding box center [1362, 29] width 70 height 29
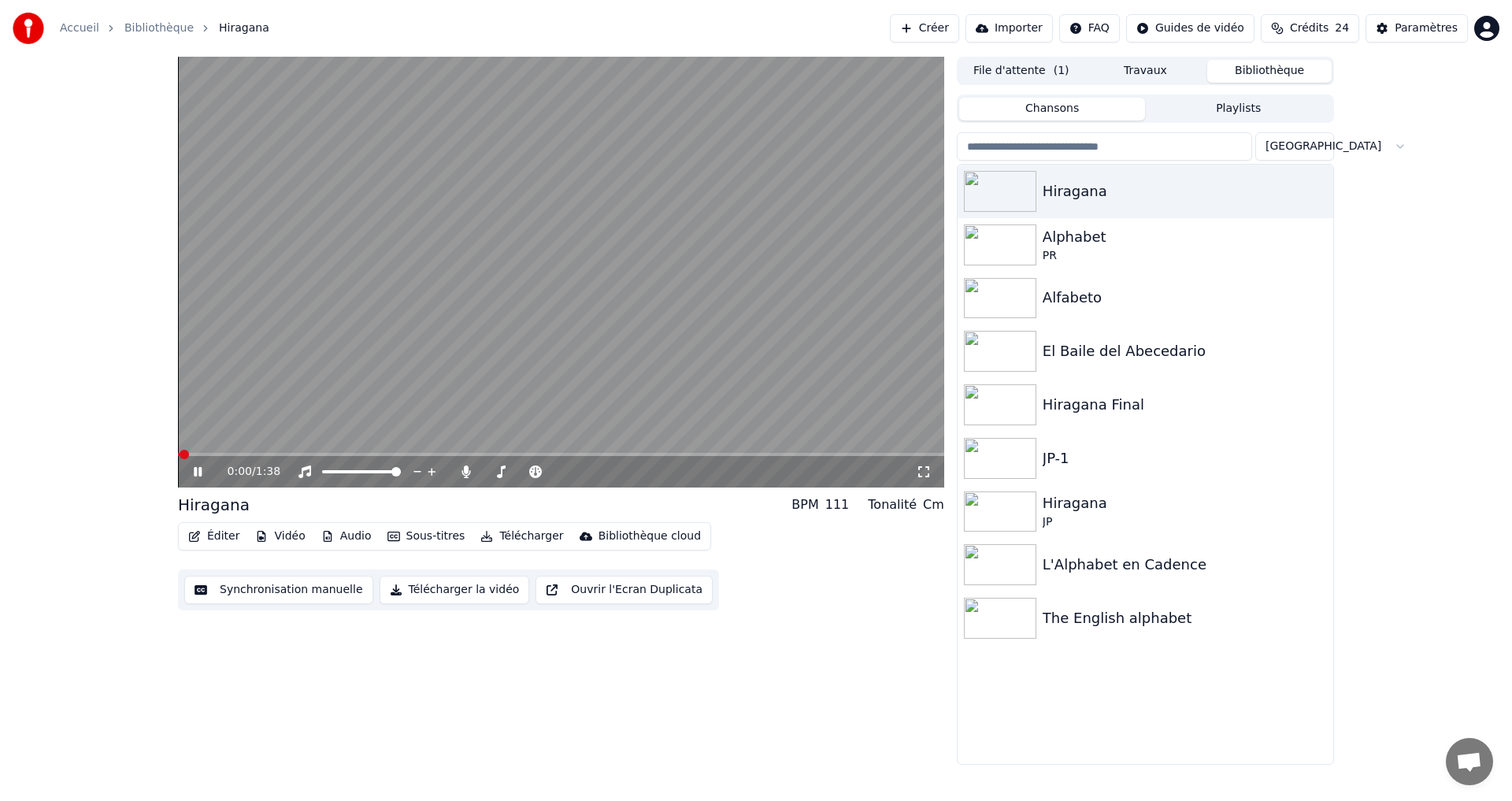
click at [431, 587] on button "Télécharger la vidéo" at bounding box center [454, 590] width 151 height 29
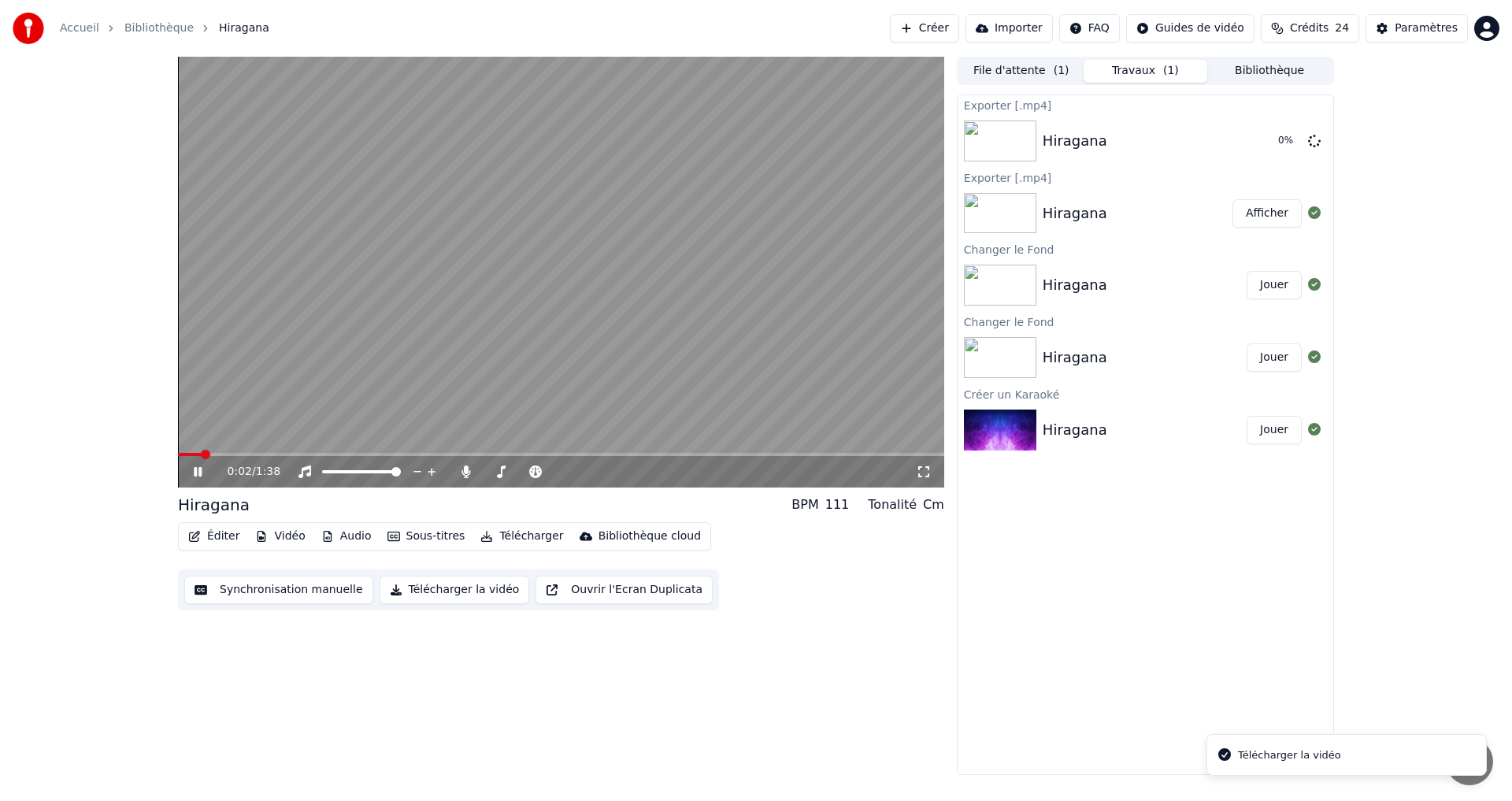
click at [199, 475] on icon at bounding box center [197, 471] width 8 height 10
click at [1250, 137] on button "Afficher" at bounding box center [1267, 141] width 70 height 29
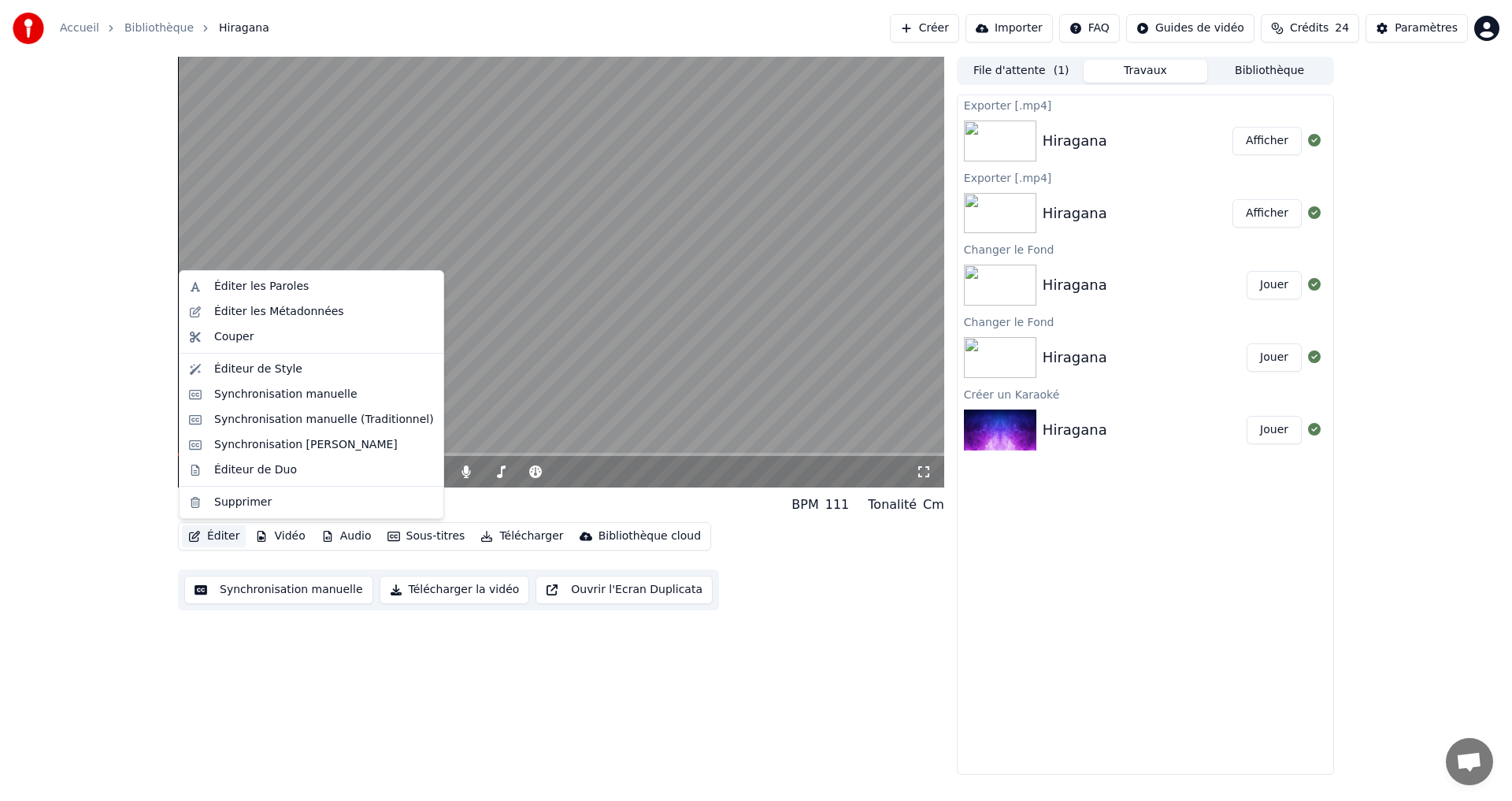
click at [219, 540] on button "Éditer" at bounding box center [214, 536] width 64 height 22
click at [293, 355] on div "Éditer les Paroles Éditer les Métadonnées Couper Éditeur de Style Synchronisati…" at bounding box center [310, 394] width 265 height 249
click at [284, 363] on div "Éditeur de Style" at bounding box center [258, 369] width 88 height 16
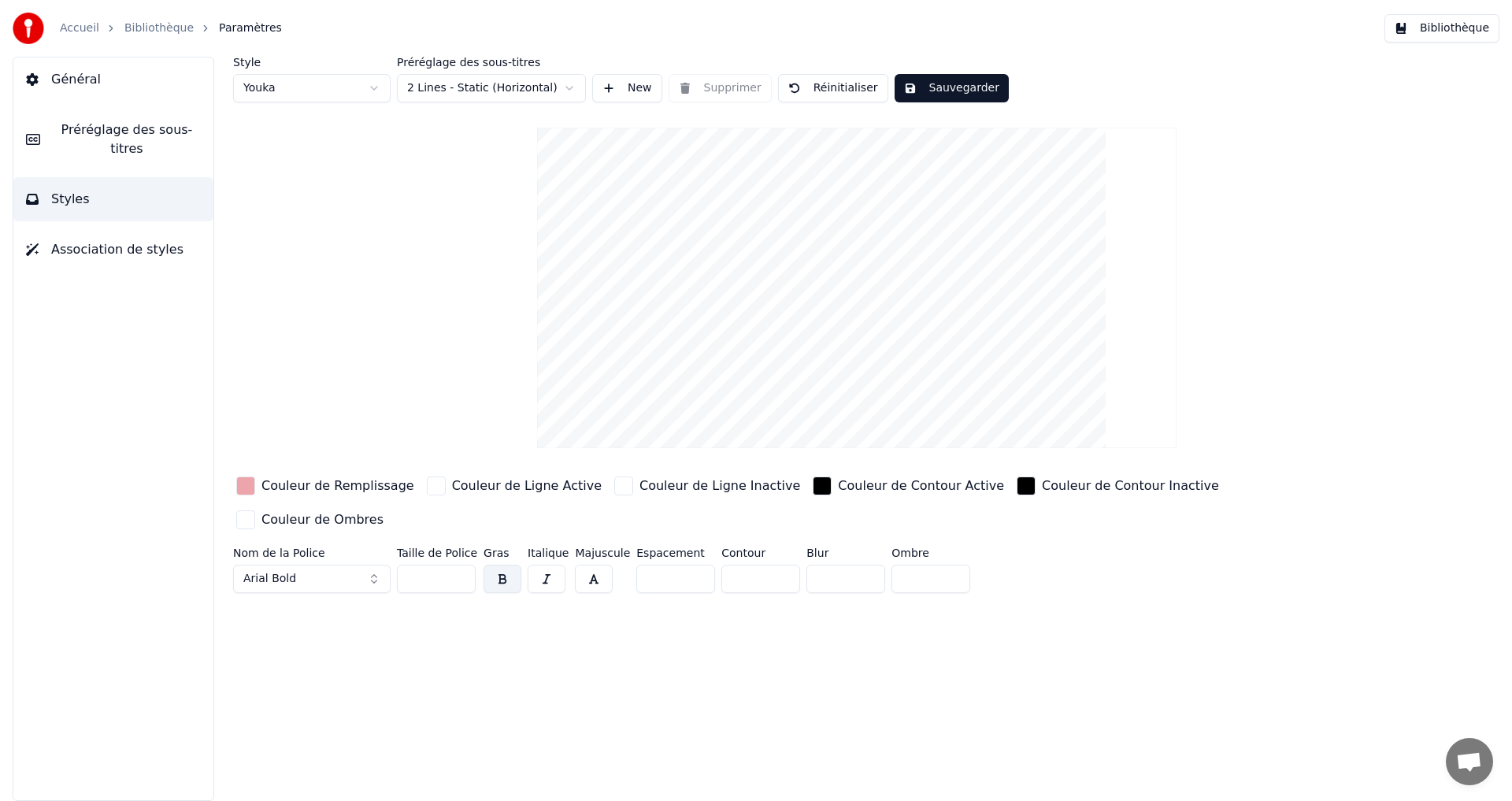
drag, startPoint x: 729, startPoint y: 550, endPoint x: 762, endPoint y: 540, distance: 34.5
click at [726, 565] on input "*" at bounding box center [761, 579] width 78 height 29
type input "*"
drag, startPoint x: 948, startPoint y: 91, endPoint x: 978, endPoint y: 98, distance: 30.8
click at [954, 98] on button "Sauvegarder" at bounding box center [952, 88] width 114 height 29
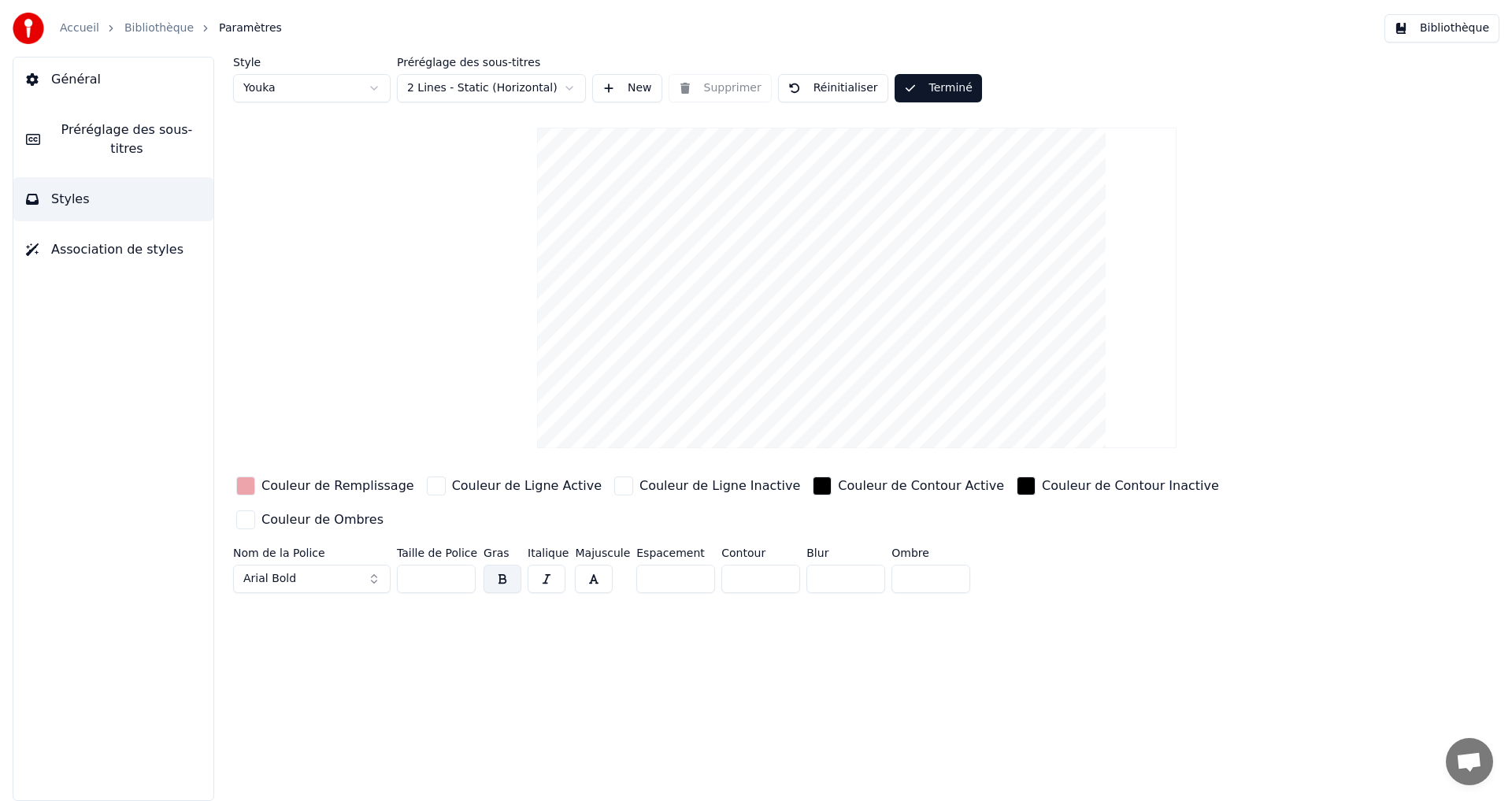
click at [1431, 37] on button "Bibliothèque" at bounding box center [1442, 29] width 115 height 29
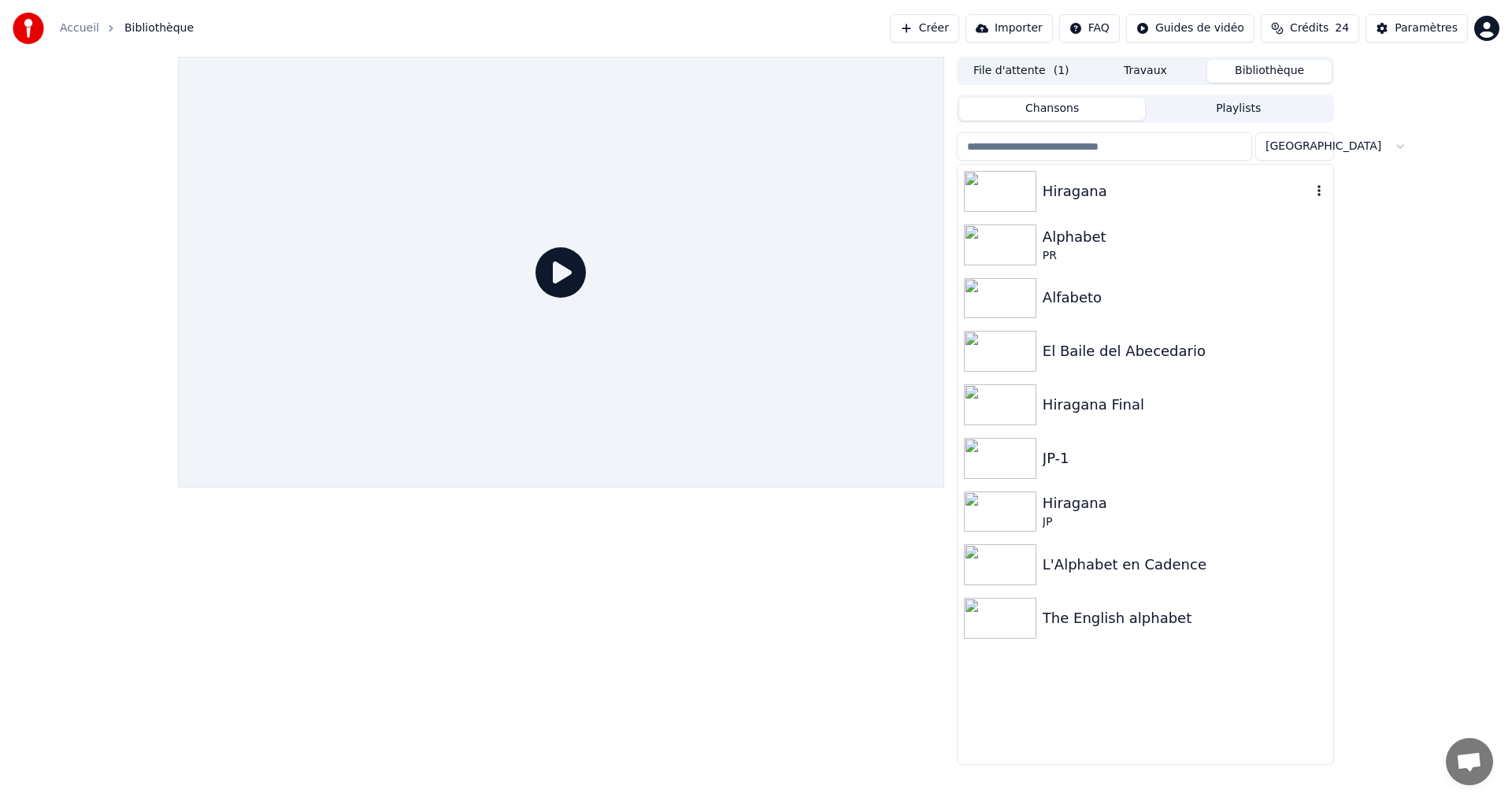
click at [1169, 178] on div "Hiragana" at bounding box center [1144, 191] width 376 height 54
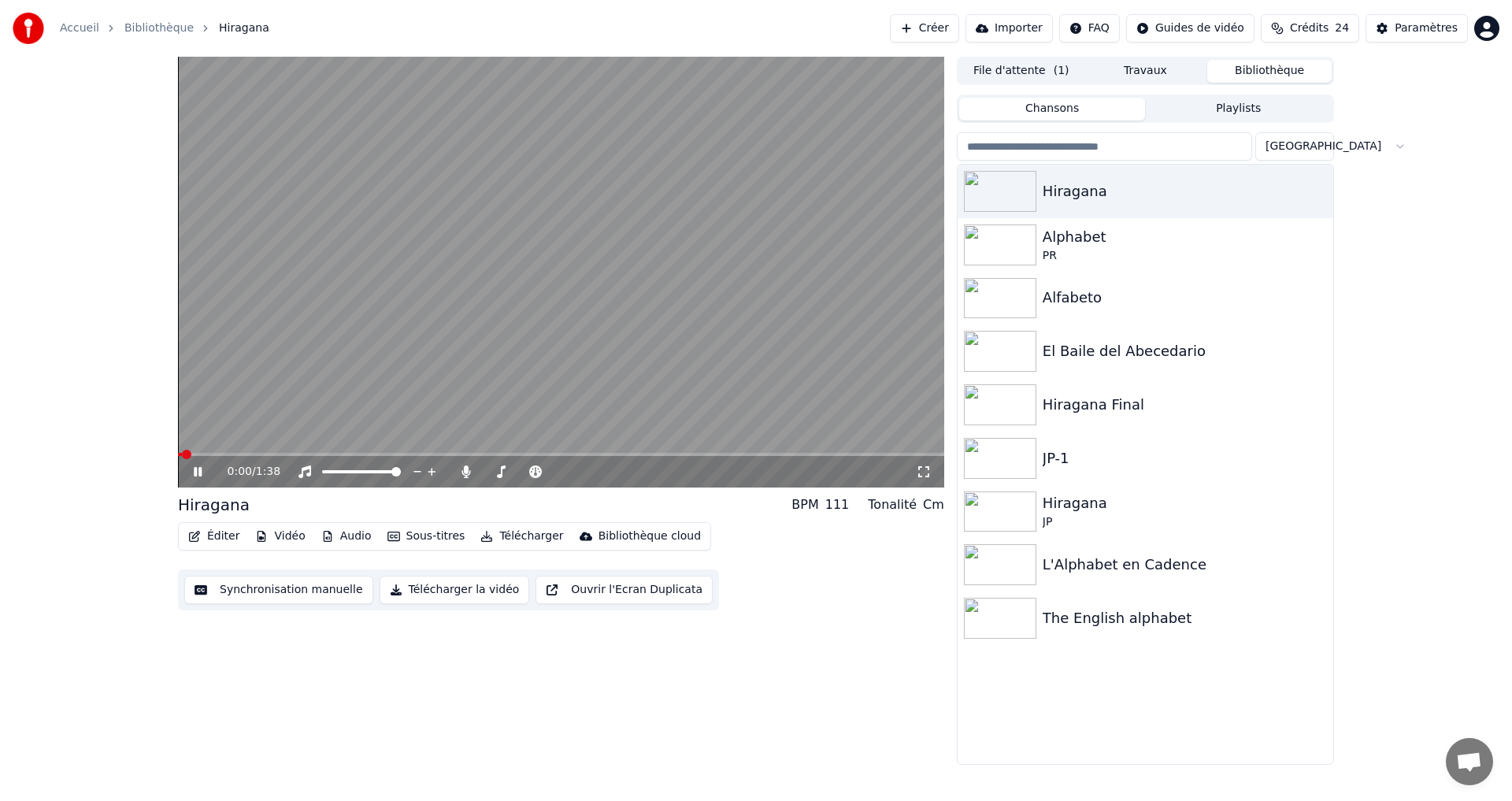
click at [234, 581] on button "Synchronisation manuelle" at bounding box center [279, 590] width 189 height 29
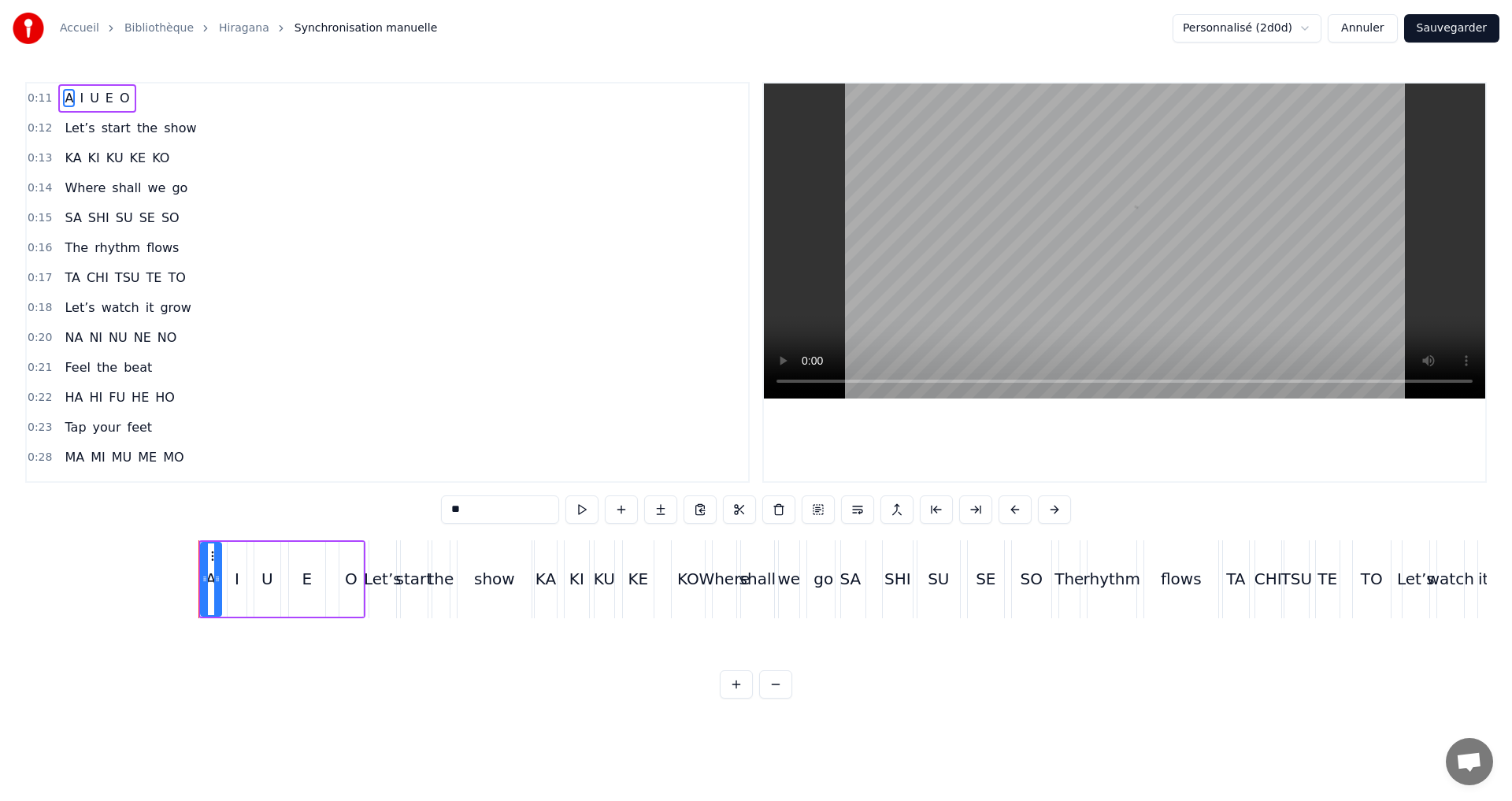
scroll to position [0, 1684]
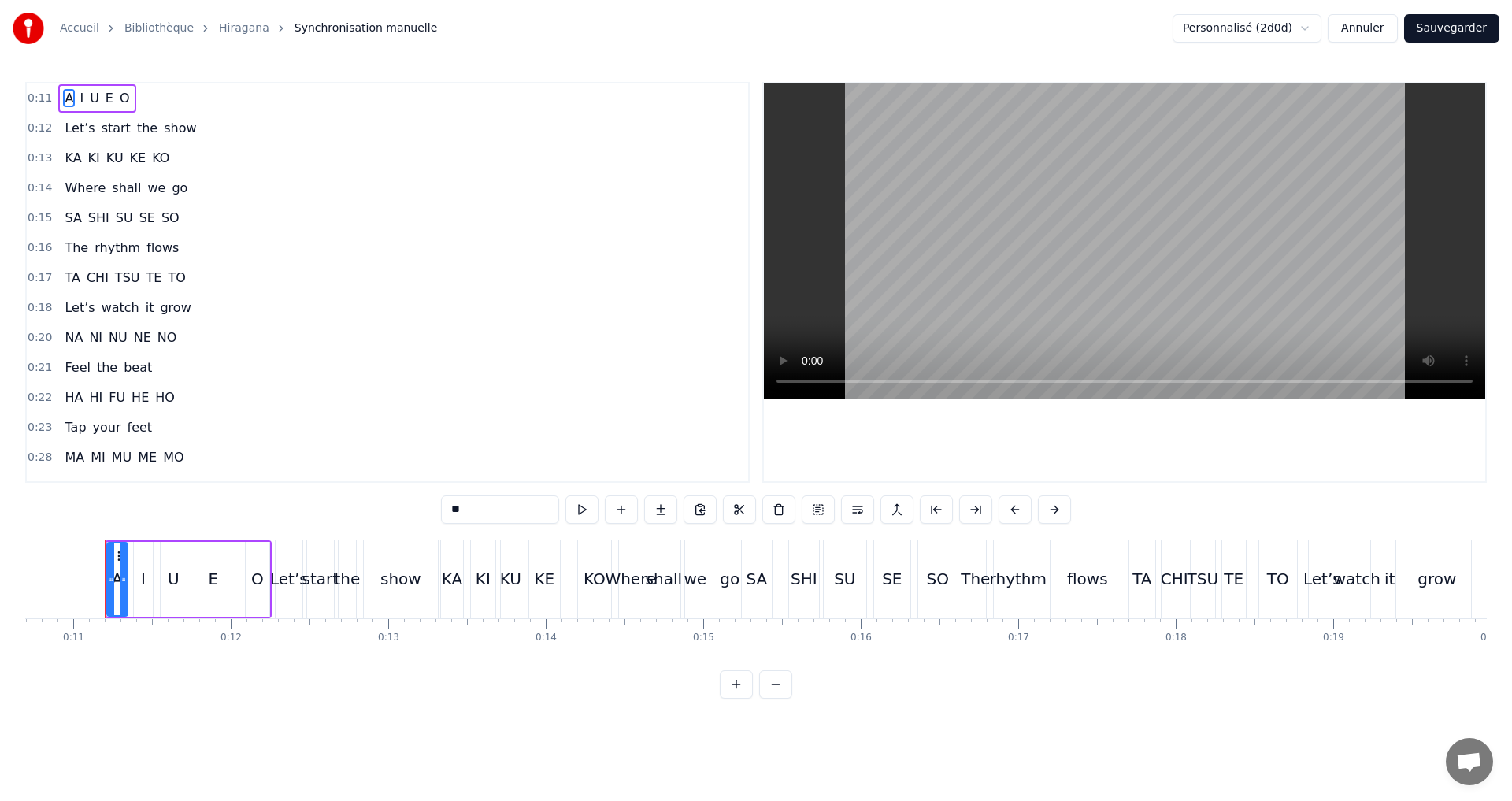
click at [483, 501] on input "*" at bounding box center [500, 509] width 118 height 29
click at [78, 97] on span "I" at bounding box center [81, 98] width 7 height 18
click at [451, 501] on input "*" at bounding box center [480, 509] width 118 height 29
click at [89, 104] on span "U" at bounding box center [95, 98] width 12 height 18
click at [475, 519] on input "*" at bounding box center [480, 509] width 118 height 29
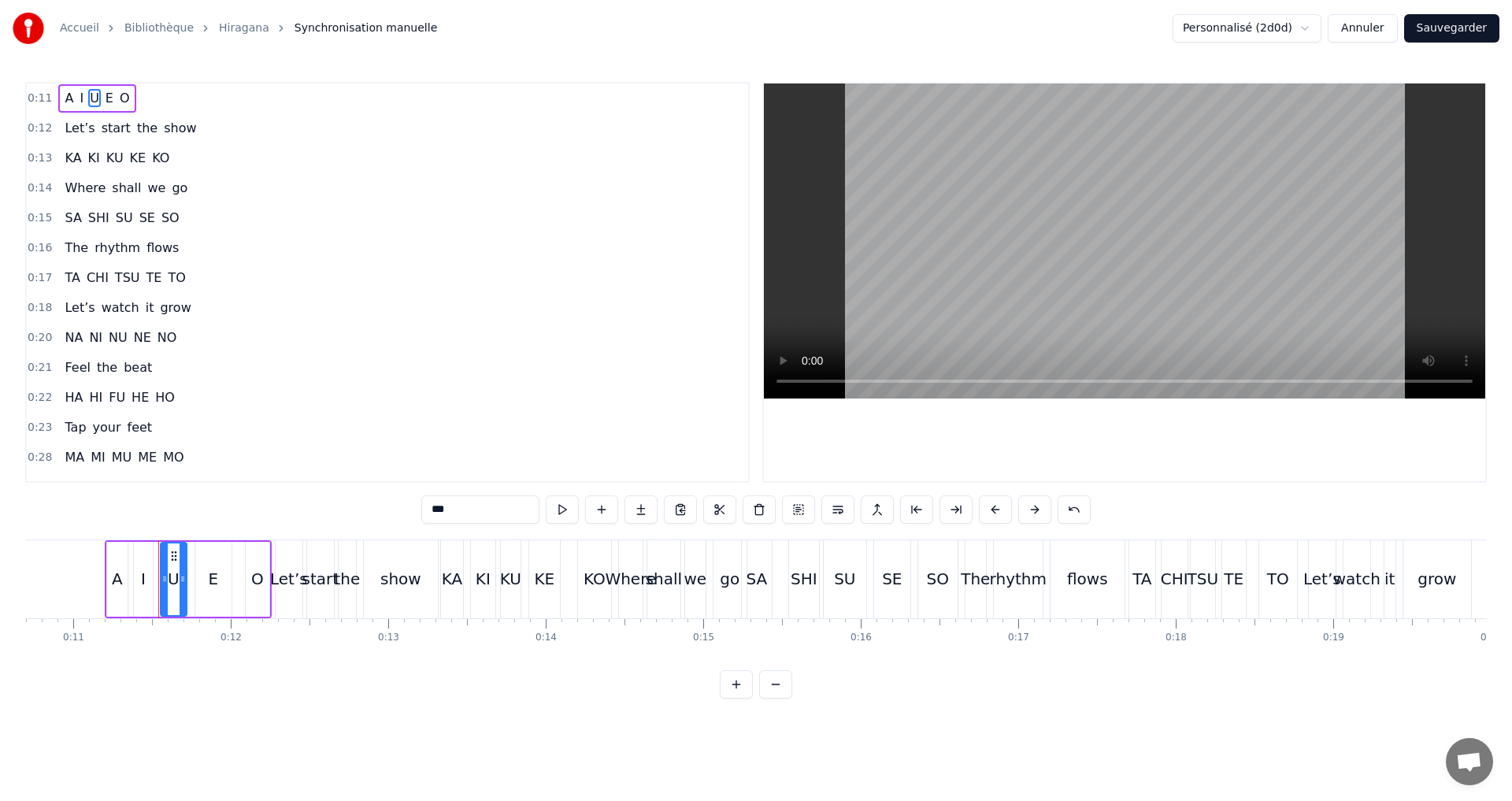
click at [104, 94] on span "E" at bounding box center [110, 98] width 11 height 18
click at [459, 513] on input "*" at bounding box center [480, 509] width 118 height 29
click at [118, 97] on span "O" at bounding box center [124, 98] width 13 height 18
type input "*"
click at [168, 86] on div "0:11 A I U E O" at bounding box center [387, 99] width 722 height 30
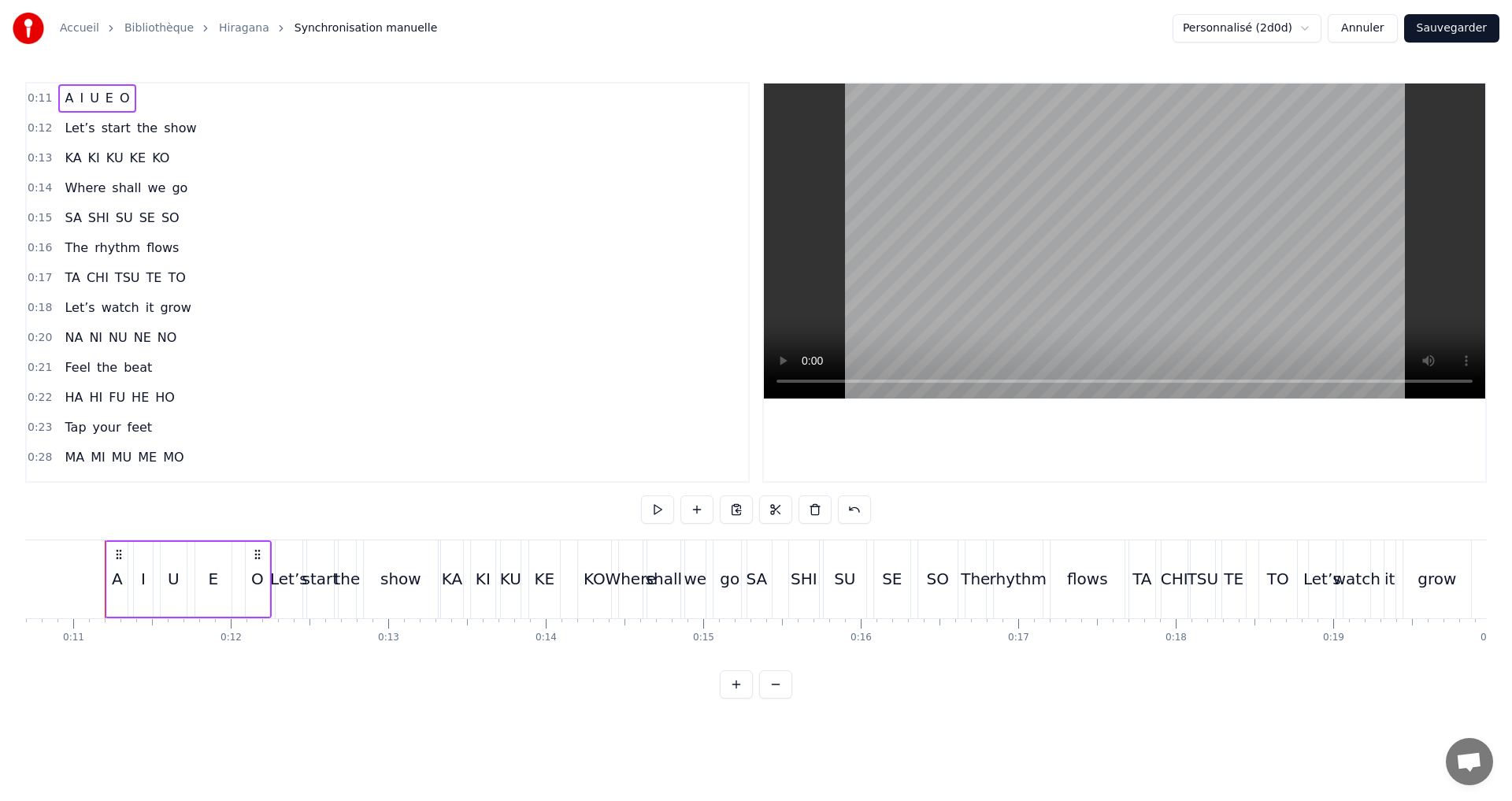
click at [179, 157] on div "0:13 KA KI KU KE KO" at bounding box center [387, 159] width 722 height 30
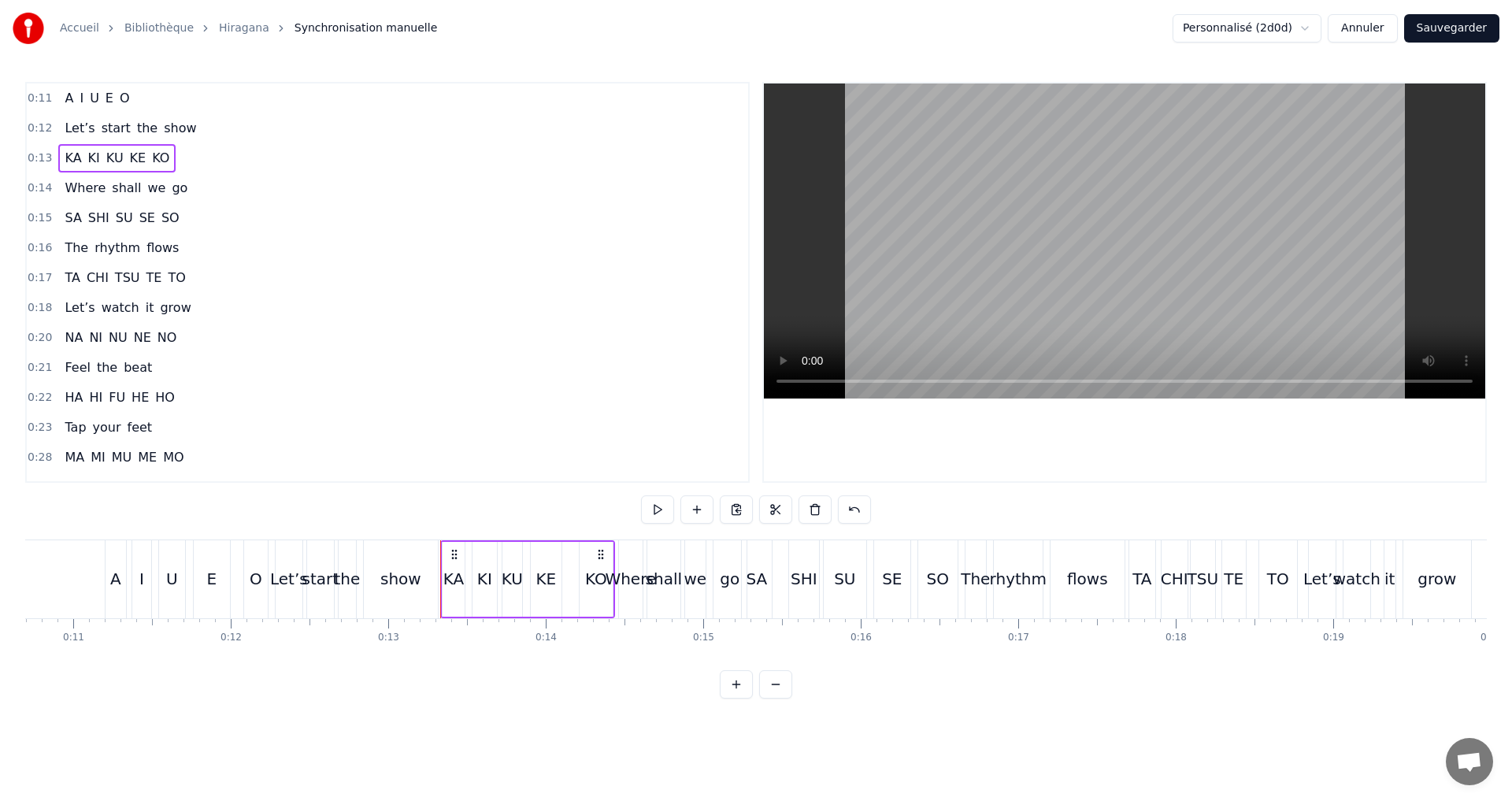
click at [142, 100] on div "0:11 A I U E O" at bounding box center [387, 99] width 722 height 30
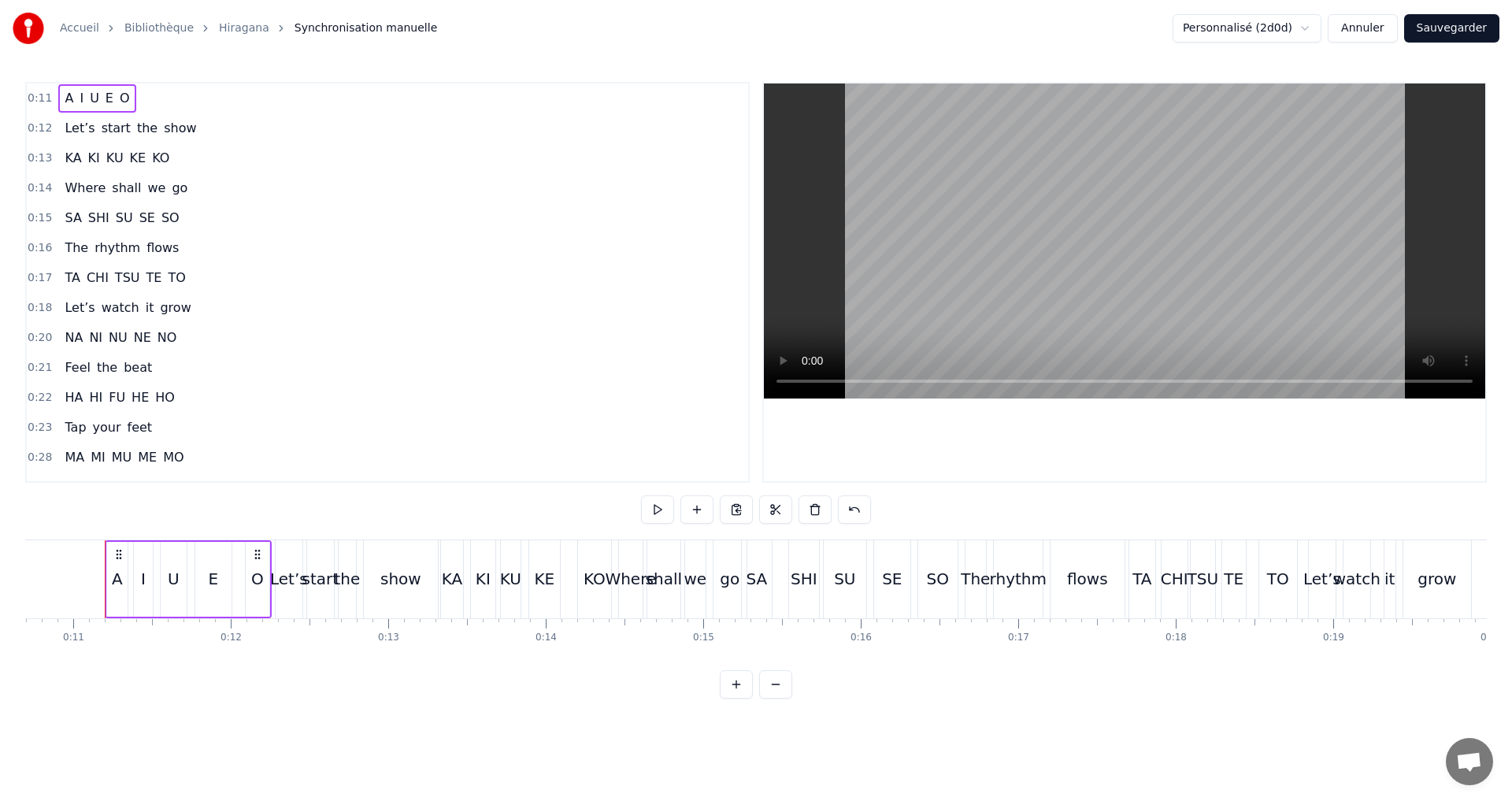
click at [69, 95] on span "A" at bounding box center [69, 98] width 12 height 18
click at [455, 516] on input "*" at bounding box center [480, 509] width 118 height 29
click at [78, 100] on span "I" at bounding box center [81, 98] width 7 height 18
click at [461, 507] on input "*" at bounding box center [480, 509] width 118 height 29
click at [88, 101] on span "U" at bounding box center [95, 98] width 12 height 18
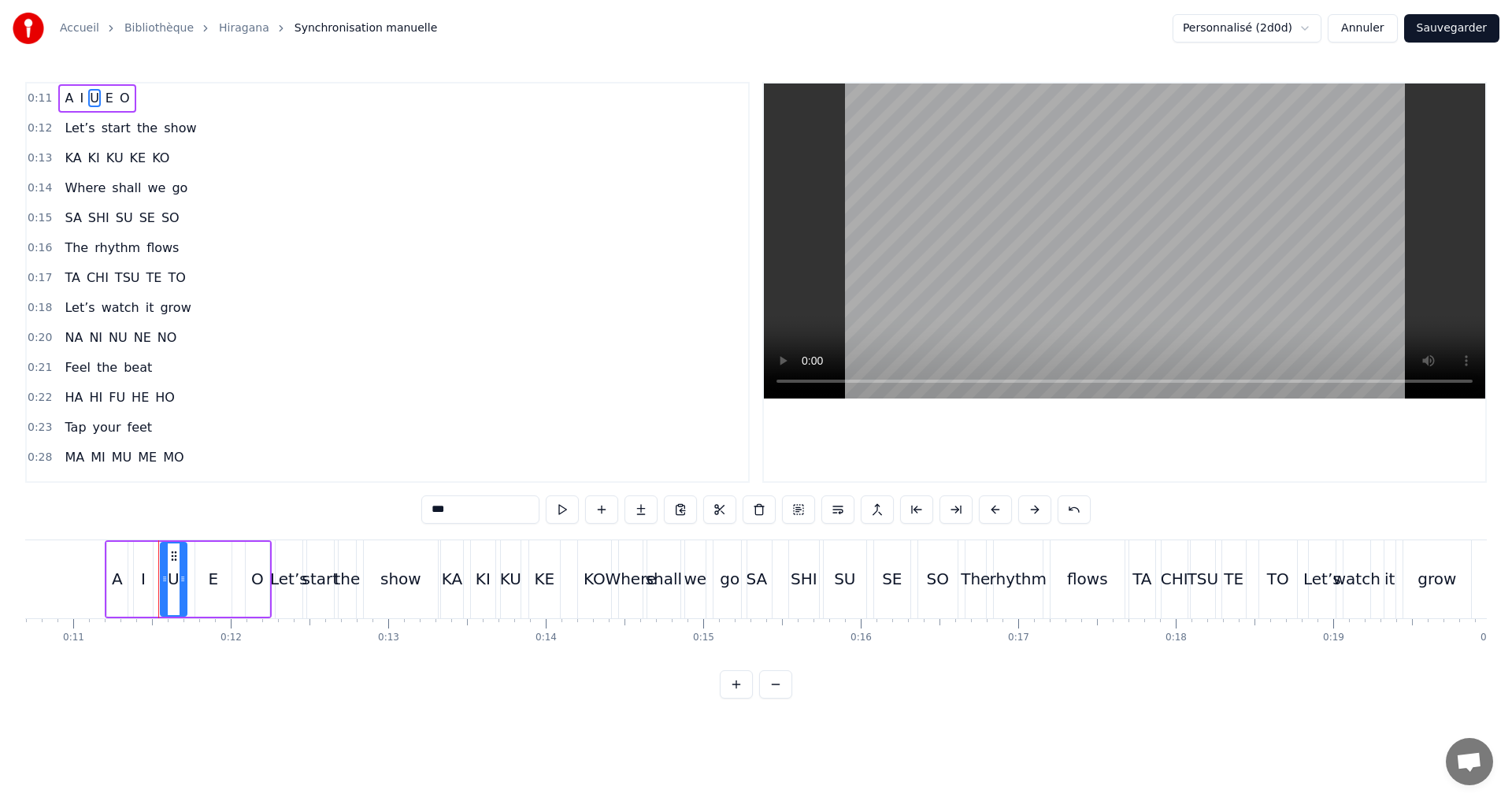
click at [447, 508] on input "*" at bounding box center [480, 509] width 118 height 29
click at [104, 101] on span "E" at bounding box center [110, 98] width 11 height 18
click at [484, 514] on input "*" at bounding box center [480, 509] width 118 height 29
click at [118, 97] on span "O" at bounding box center [124, 98] width 13 height 18
type input "*"
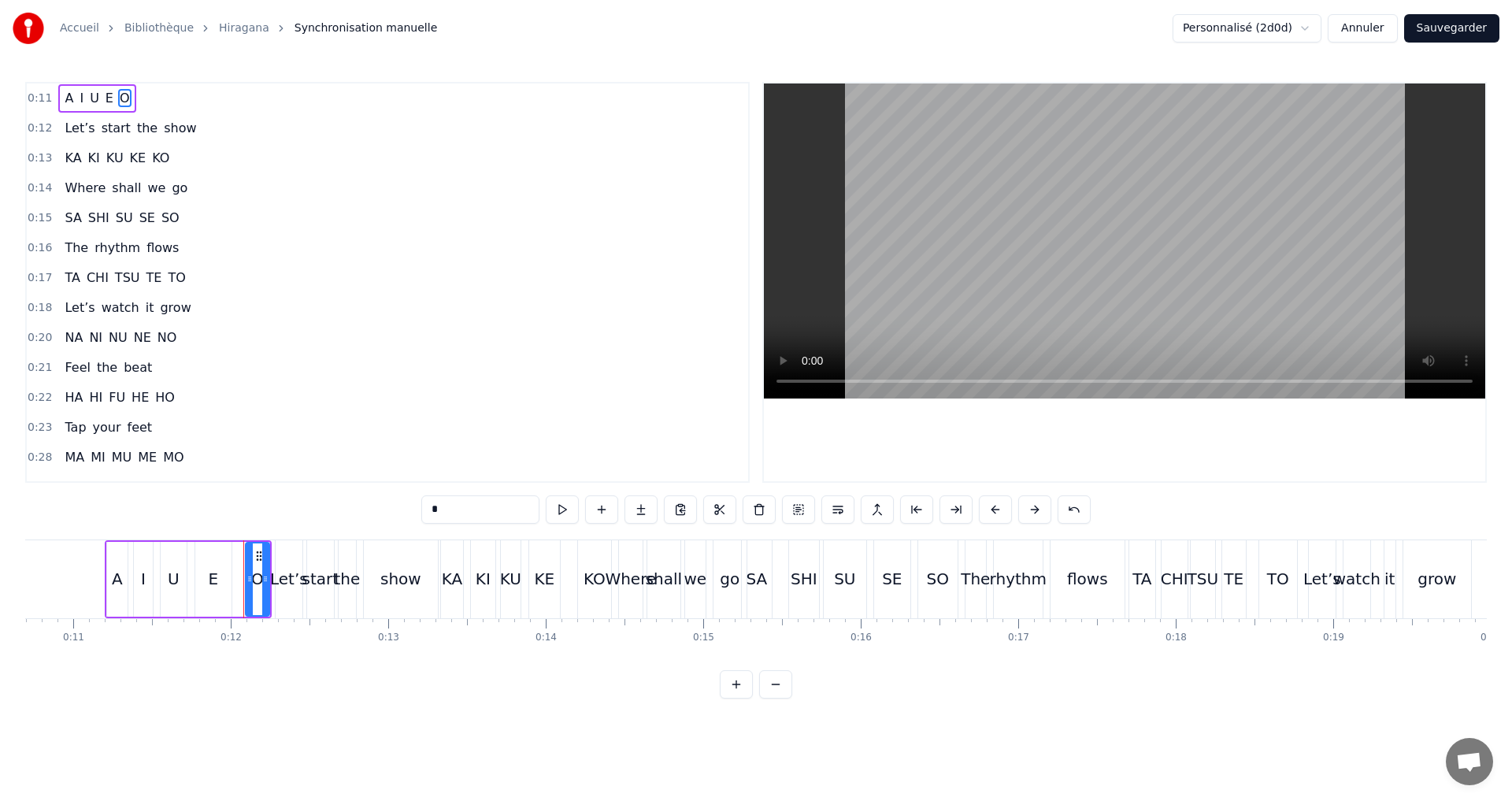
click at [163, 96] on div "0:11 A I U E O" at bounding box center [387, 99] width 722 height 30
click at [1447, 29] on button "Sauvegarder" at bounding box center [1451, 29] width 95 height 29
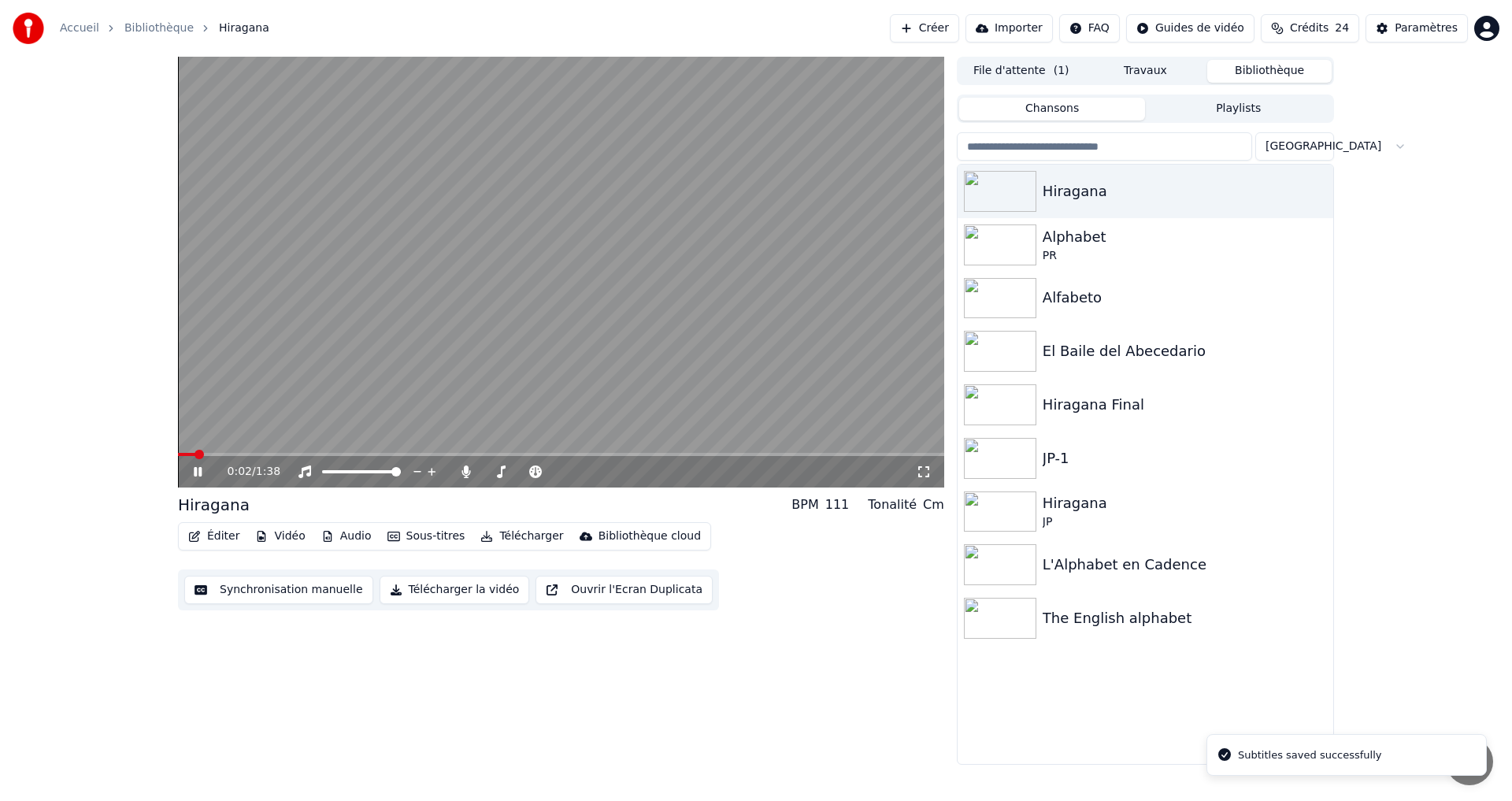
click at [200, 470] on icon at bounding box center [197, 471] width 8 height 10
click at [420, 587] on button "Télécharger la vidéo" at bounding box center [454, 590] width 151 height 29
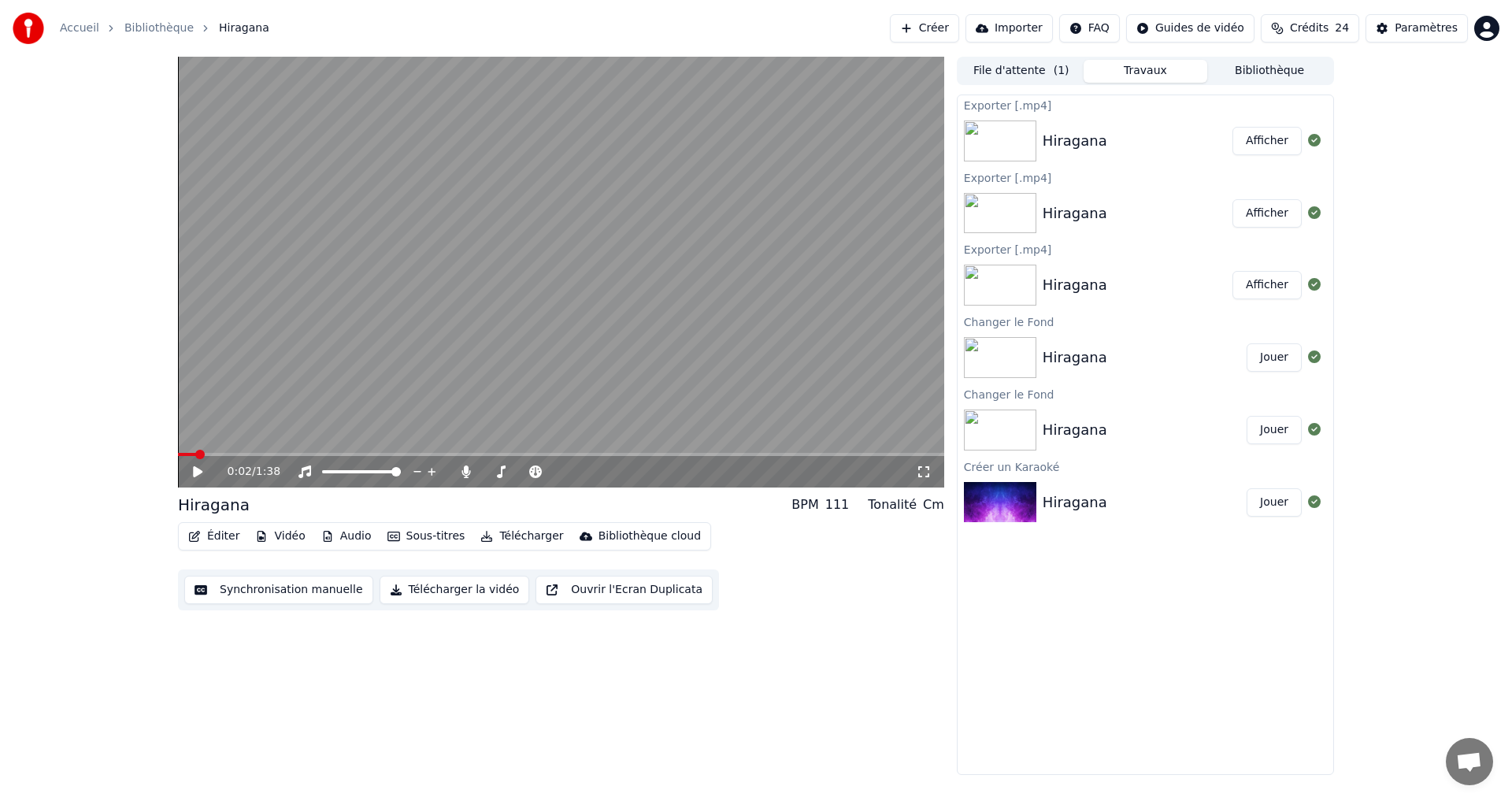
click at [1244, 145] on button "Afficher" at bounding box center [1267, 141] width 70 height 29
click at [235, 594] on button "Synchronisation manuelle" at bounding box center [279, 590] width 189 height 29
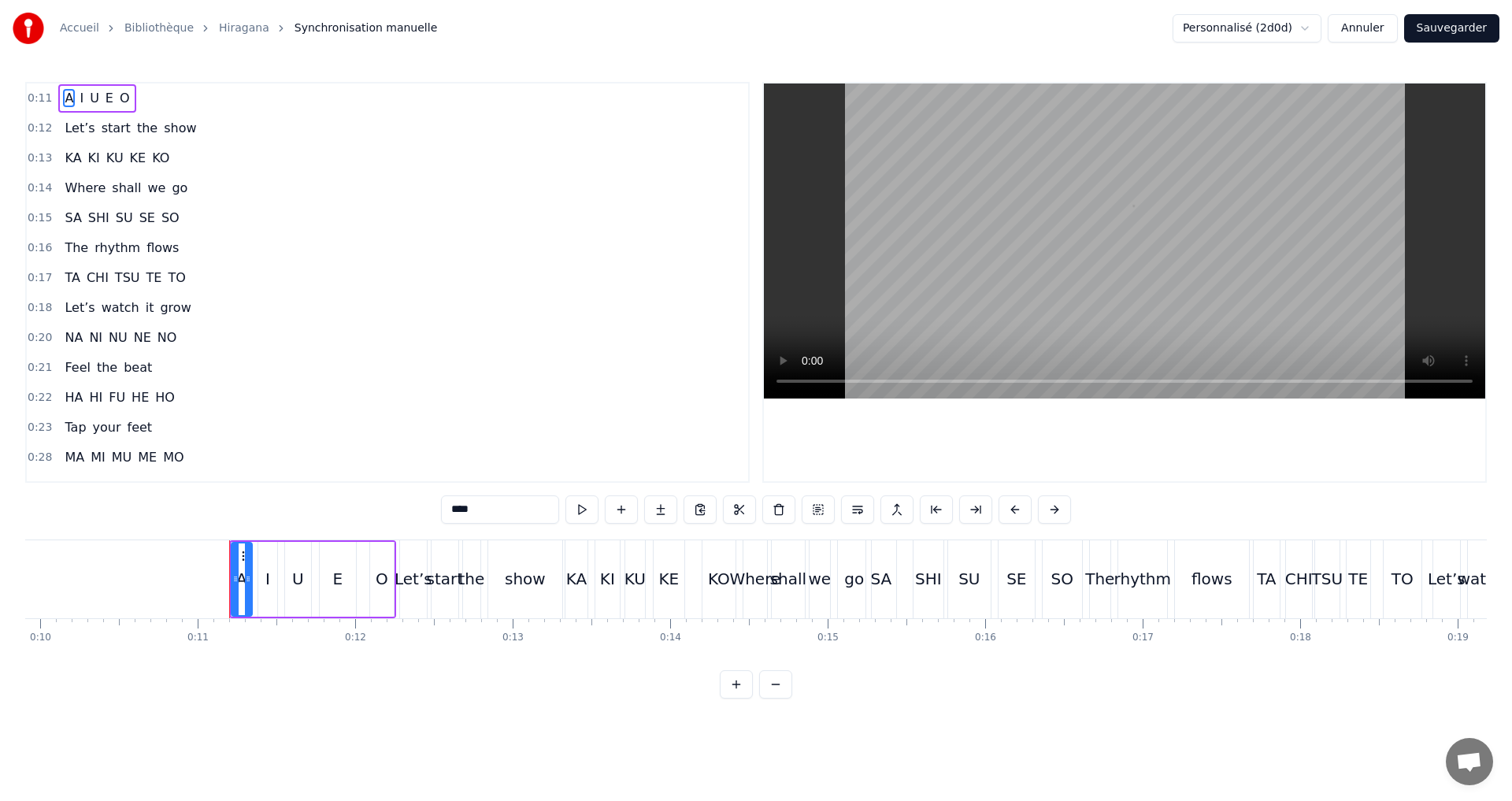
scroll to position [0, 1684]
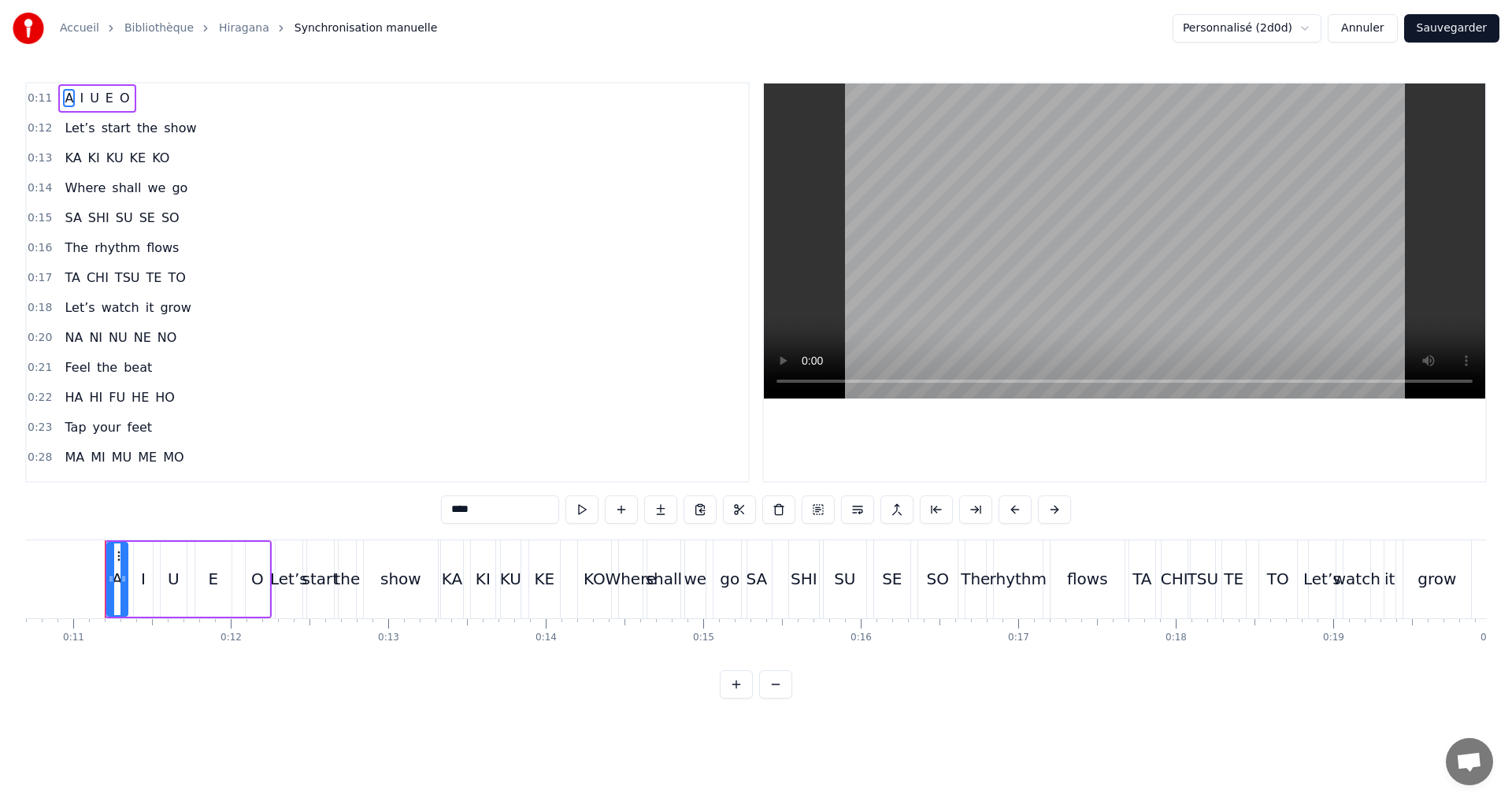
click at [71, 344] on span "NA" at bounding box center [74, 337] width 21 height 18
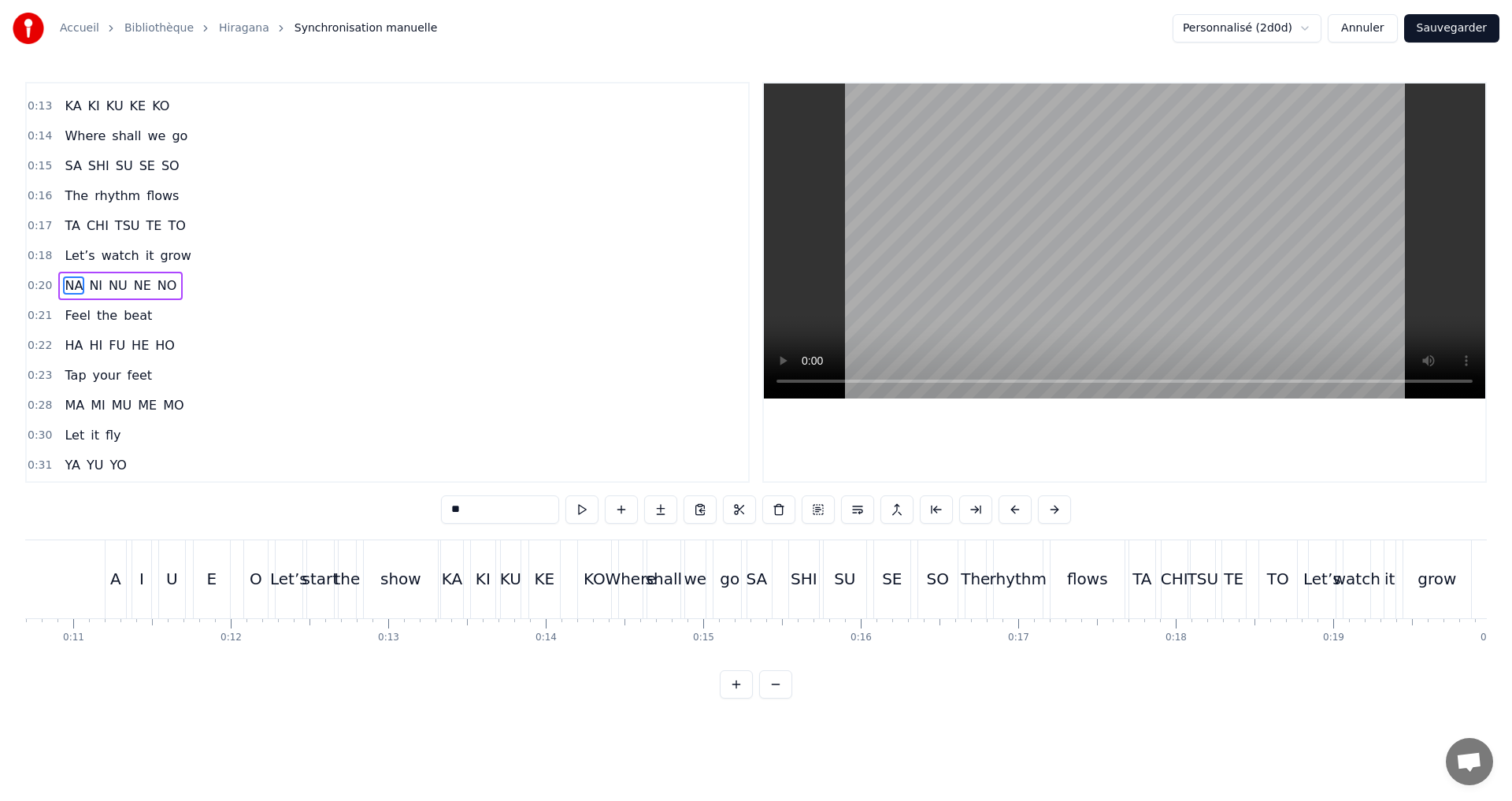
scroll to position [55, 0]
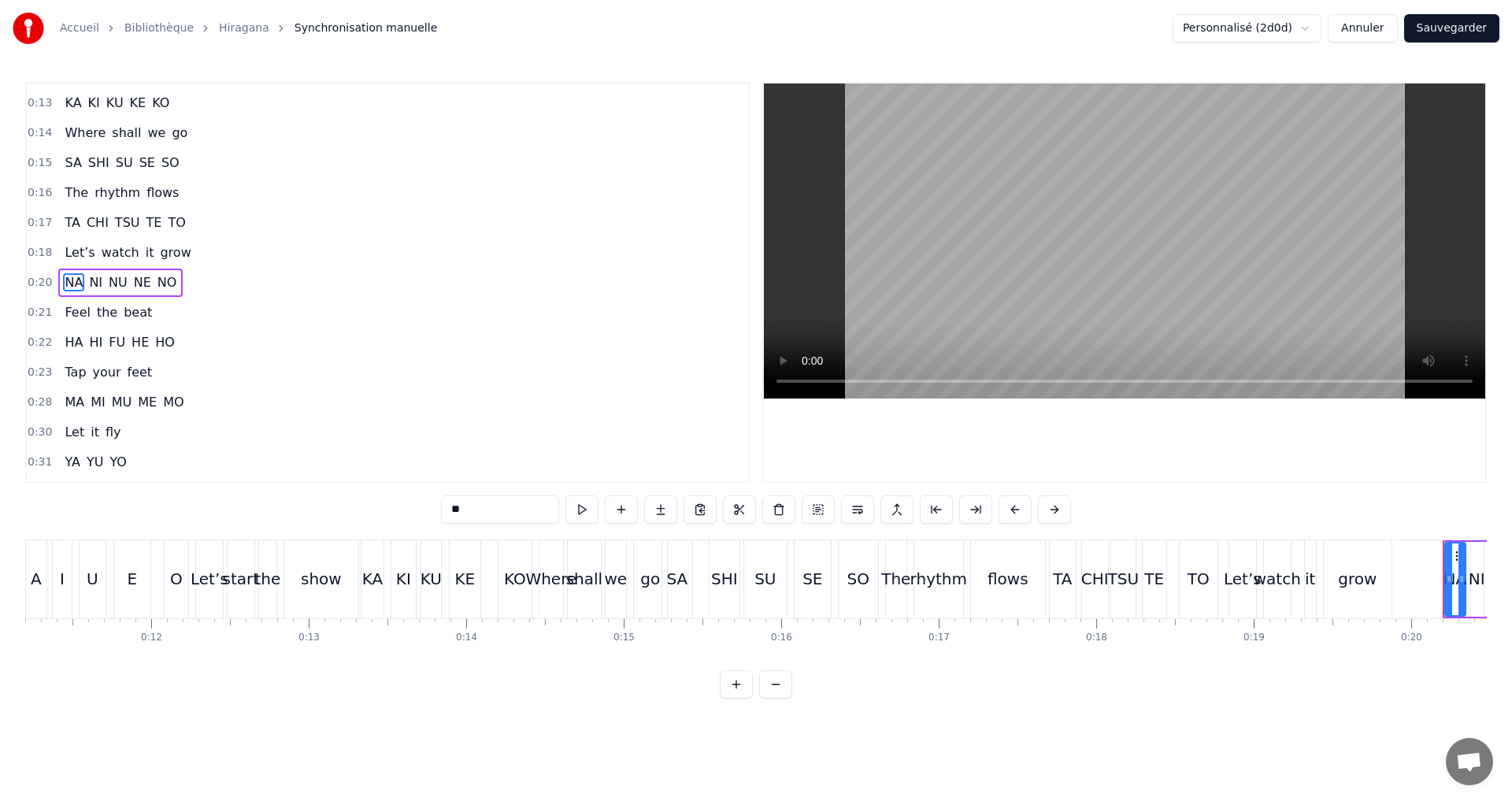
click at [513, 514] on input "**" at bounding box center [500, 509] width 118 height 29
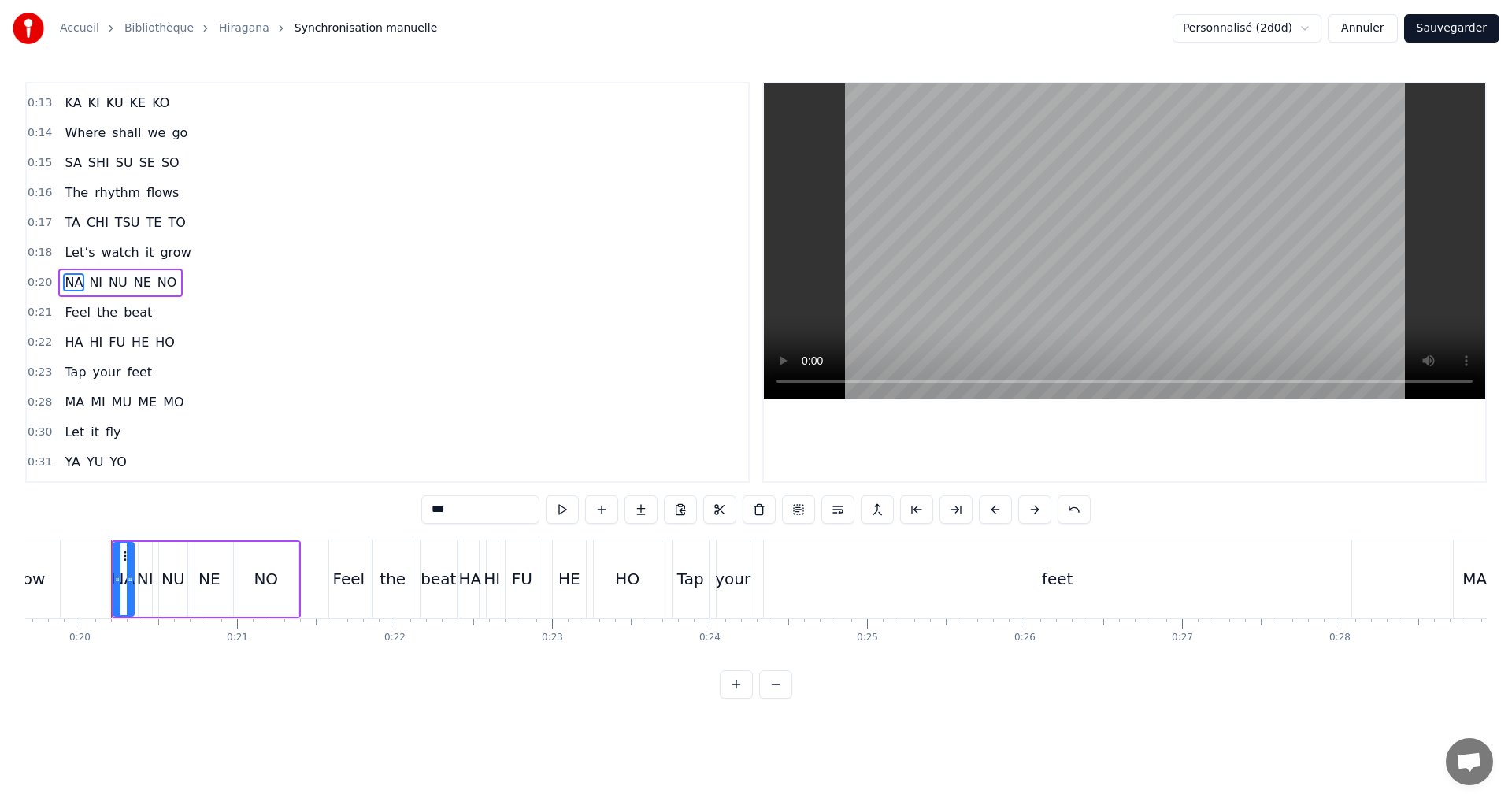
scroll to position [0, 3102]
click at [88, 284] on span "NI" at bounding box center [95, 282] width 17 height 18
click at [449, 519] on input "**" at bounding box center [480, 509] width 118 height 29
click at [118, 285] on span "NU" at bounding box center [118, 282] width 22 height 18
click at [476, 501] on input "**" at bounding box center [480, 509] width 118 height 29
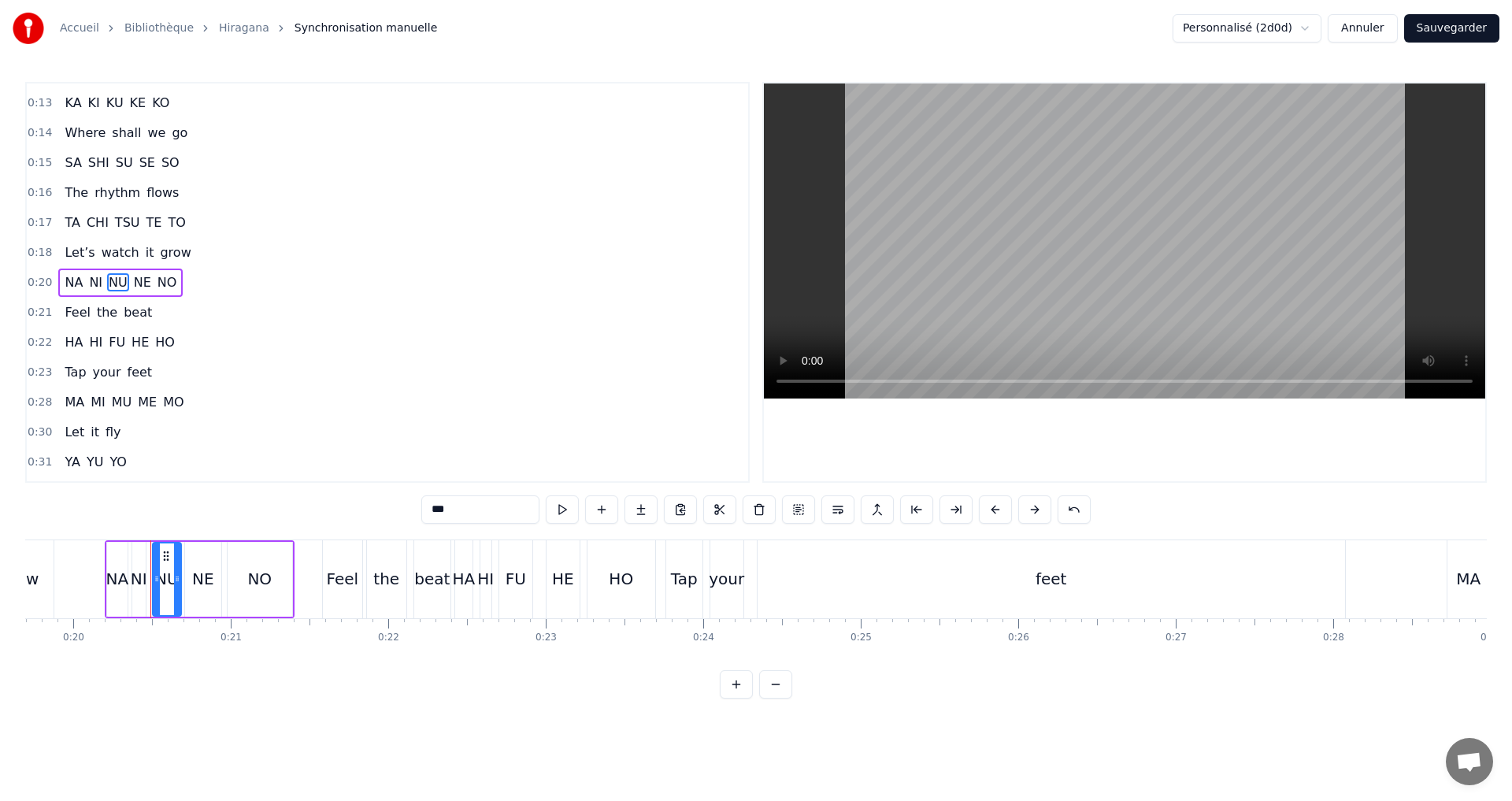
click at [136, 278] on span "NE" at bounding box center [142, 282] width 21 height 18
click at [460, 505] on input "**" at bounding box center [480, 509] width 118 height 29
click at [156, 285] on span "NO" at bounding box center [168, 282] width 23 height 18
click at [455, 509] on input "**" at bounding box center [480, 509] width 118 height 29
type input "**"
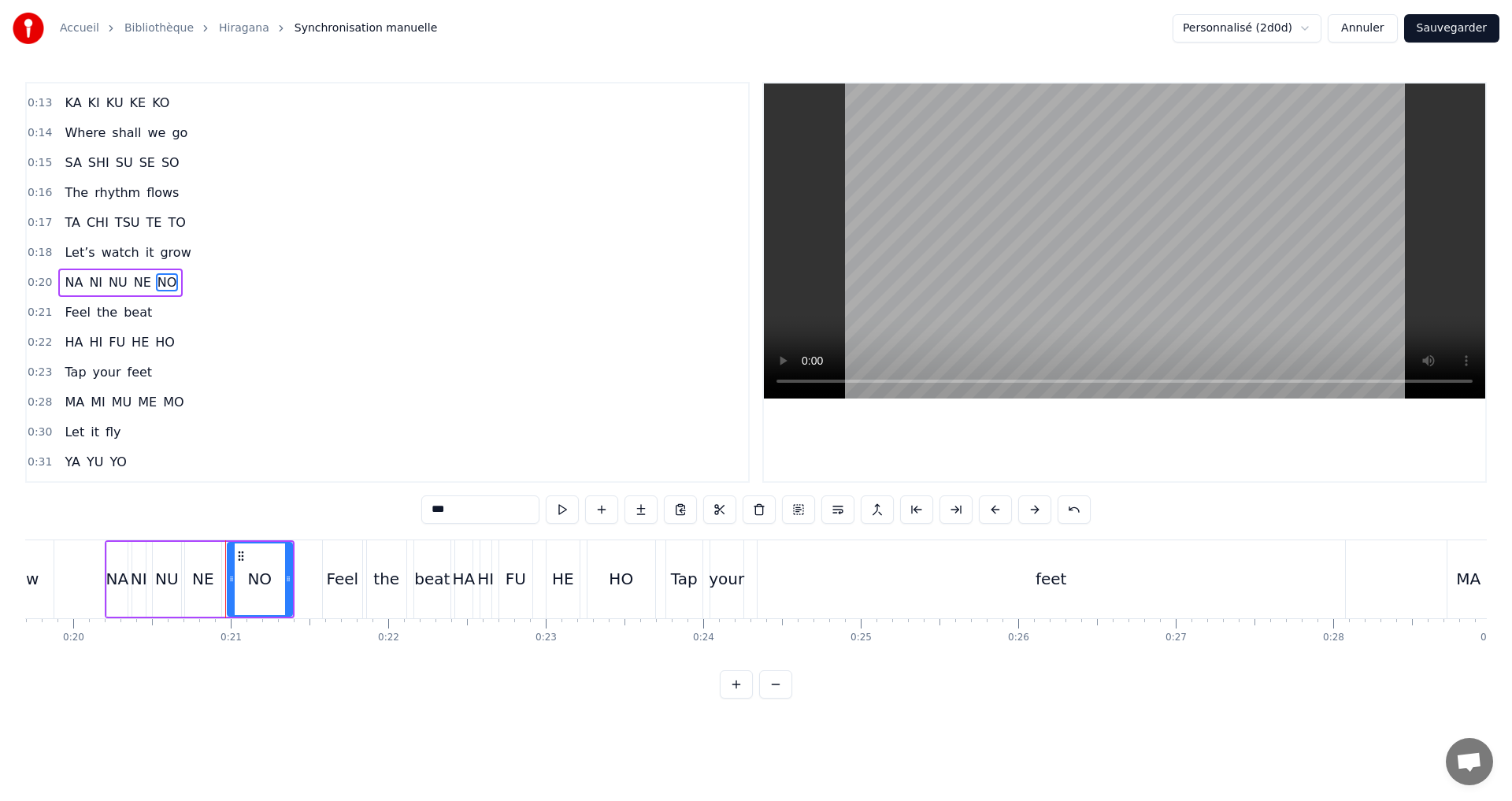
click at [171, 343] on div "0:22 HA HI FU HE HO" at bounding box center [387, 343] width 722 height 30
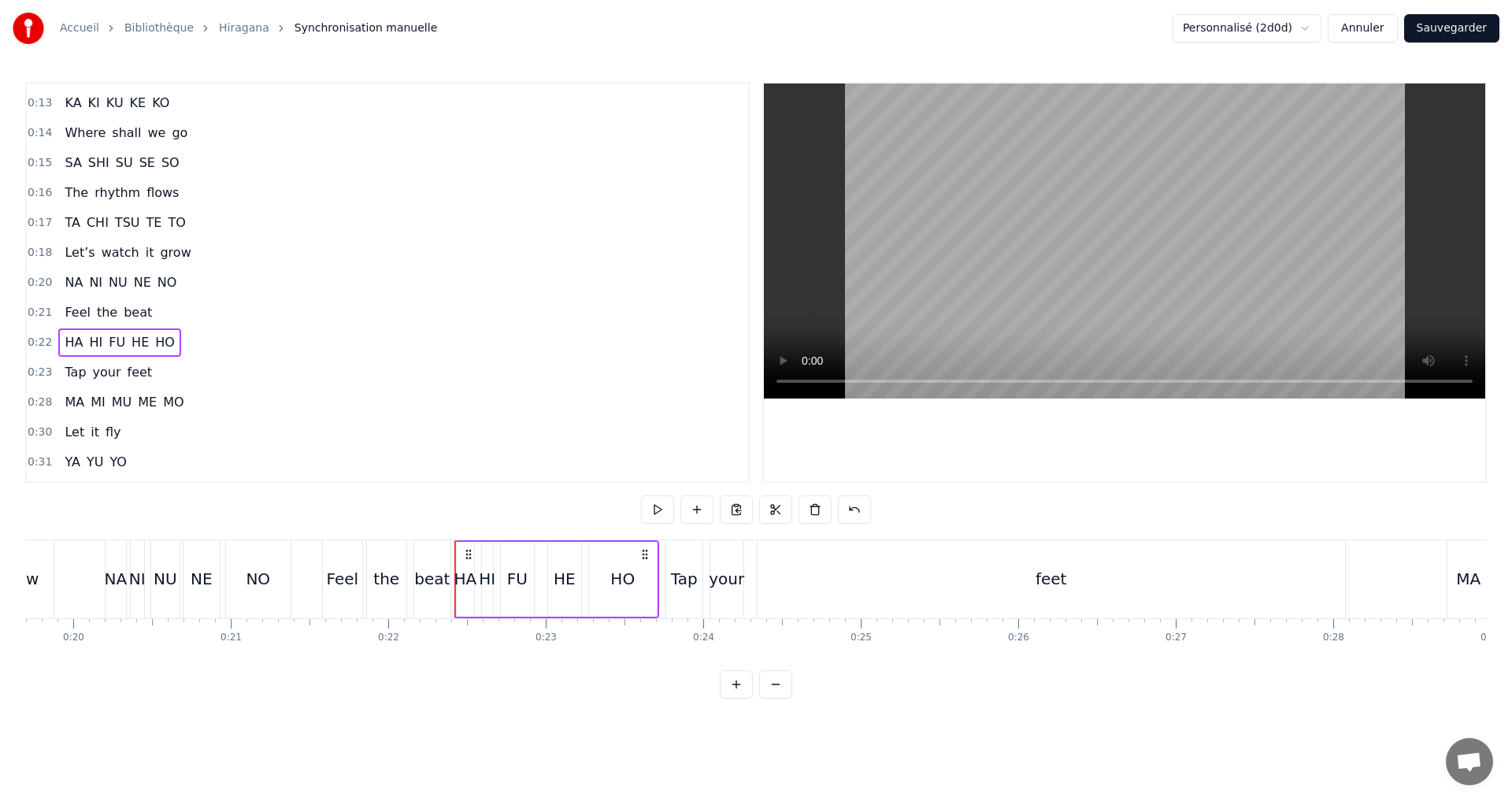
click at [69, 345] on span "HA" at bounding box center [74, 342] width 21 height 18
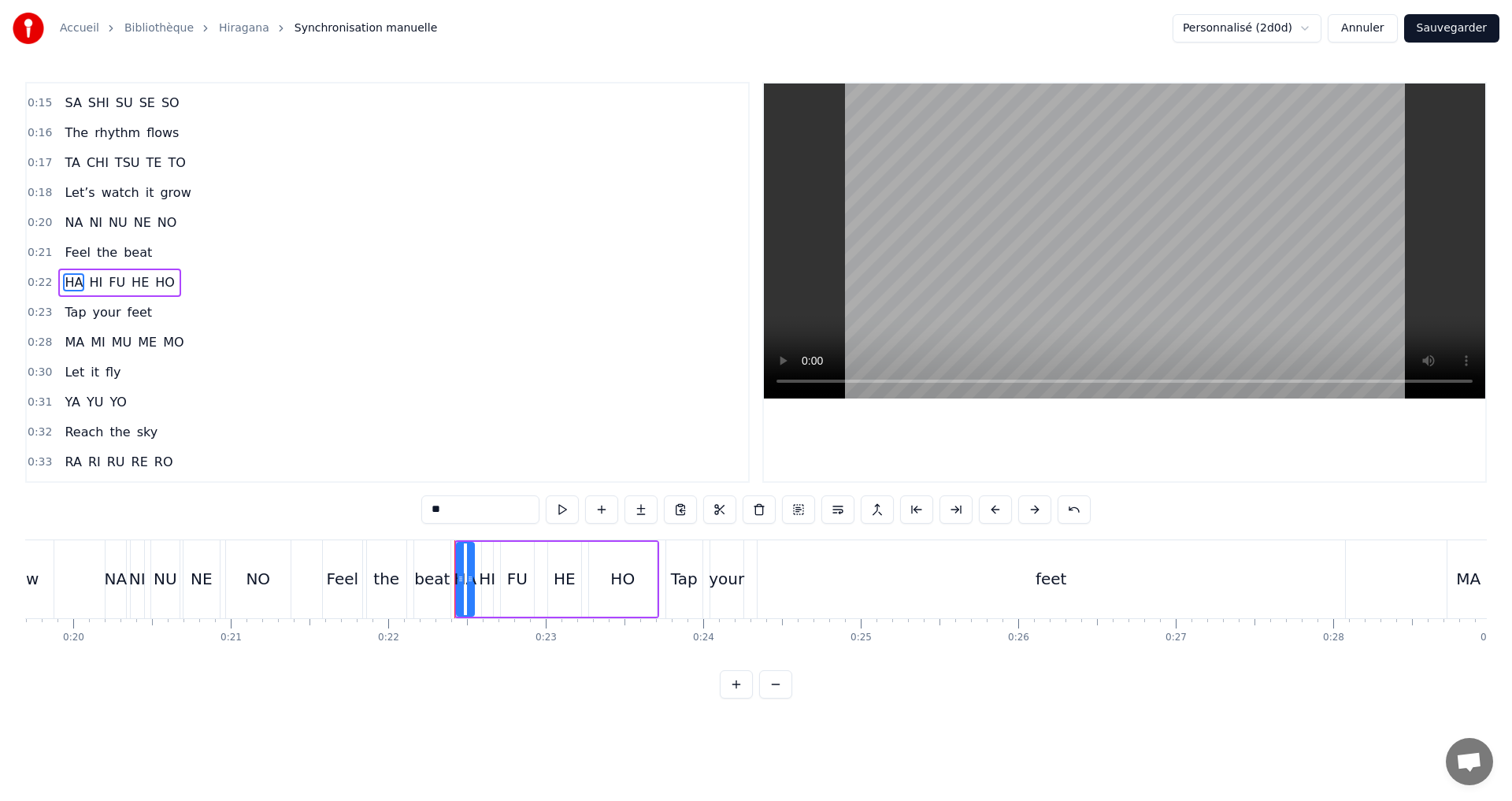
click at [450, 510] on input "**" at bounding box center [480, 509] width 118 height 29
click at [92, 279] on span "HI" at bounding box center [95, 282] width 17 height 18
click at [459, 520] on input "**" at bounding box center [480, 509] width 118 height 29
click at [108, 285] on span "FU" at bounding box center [117, 282] width 20 height 18
click at [458, 510] on input "**" at bounding box center [480, 509] width 118 height 29
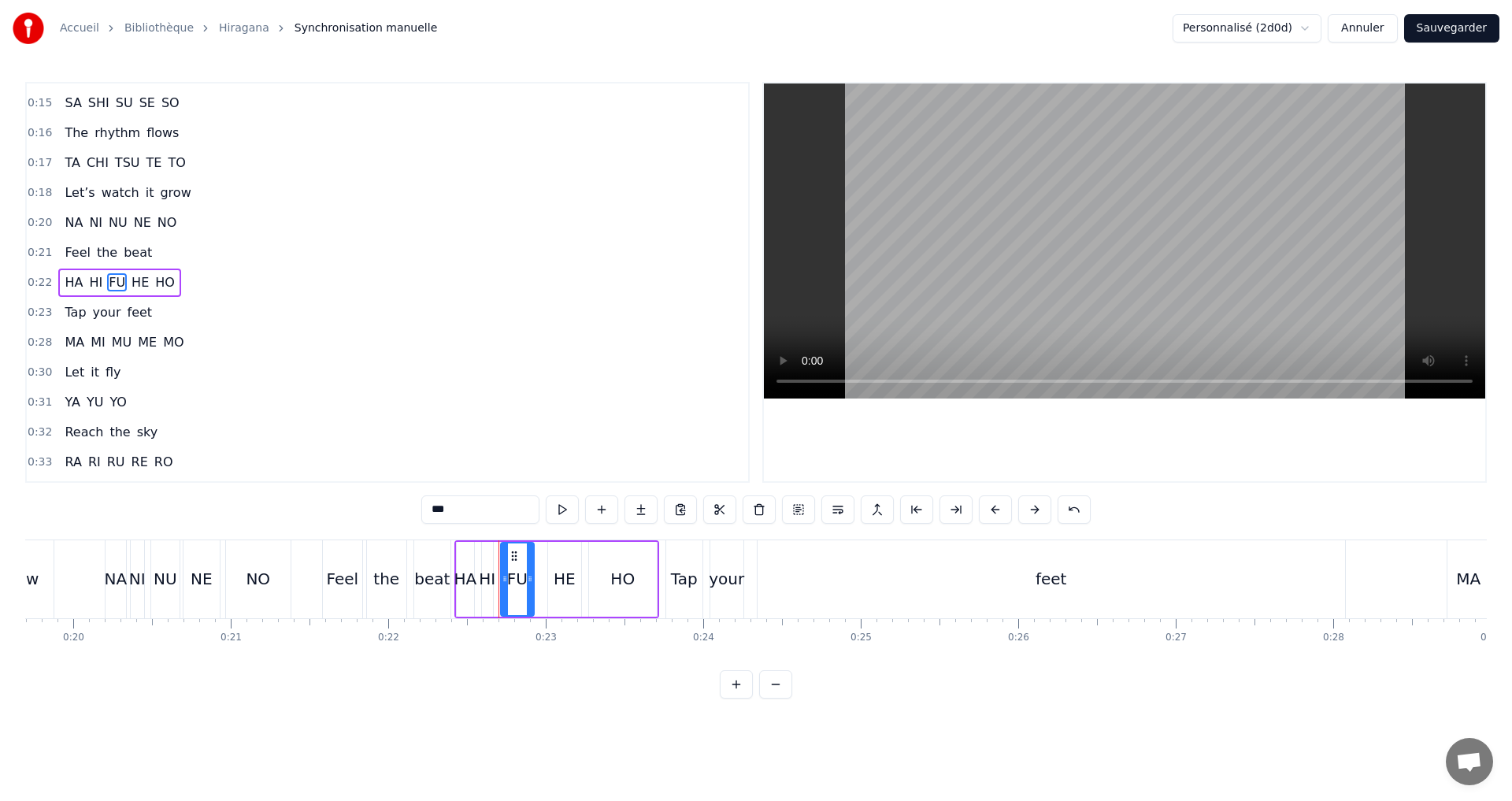
click at [136, 277] on span "HE" at bounding box center [140, 282] width 21 height 18
click at [443, 499] on input "**" at bounding box center [480, 509] width 118 height 29
click at [157, 286] on span "HO" at bounding box center [165, 282] width 23 height 18
click at [447, 508] on input "**" at bounding box center [480, 509] width 118 height 29
type input "**"
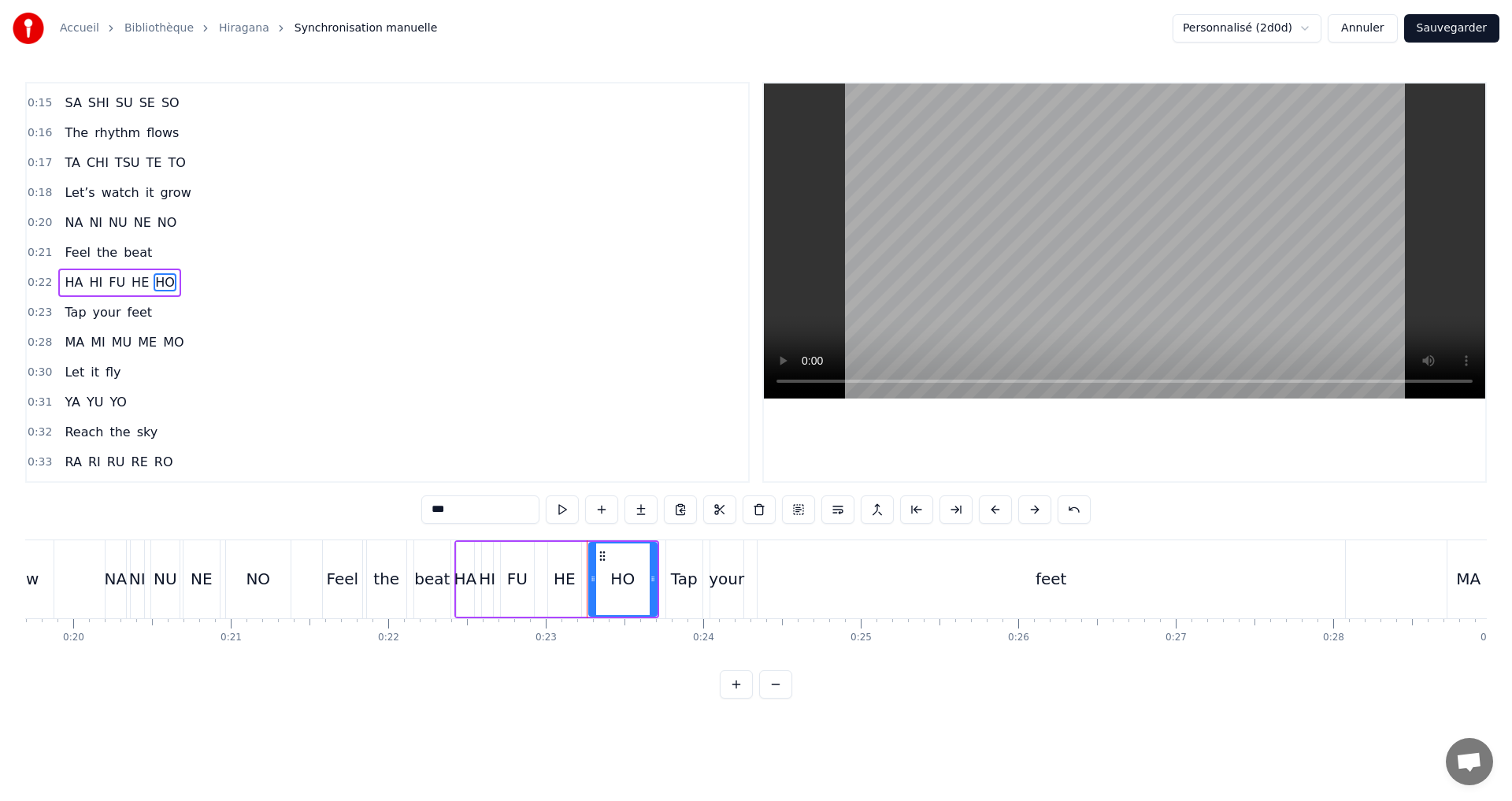
click at [171, 453] on div "0:33 RA RI RU RE RO" at bounding box center [387, 462] width 722 height 30
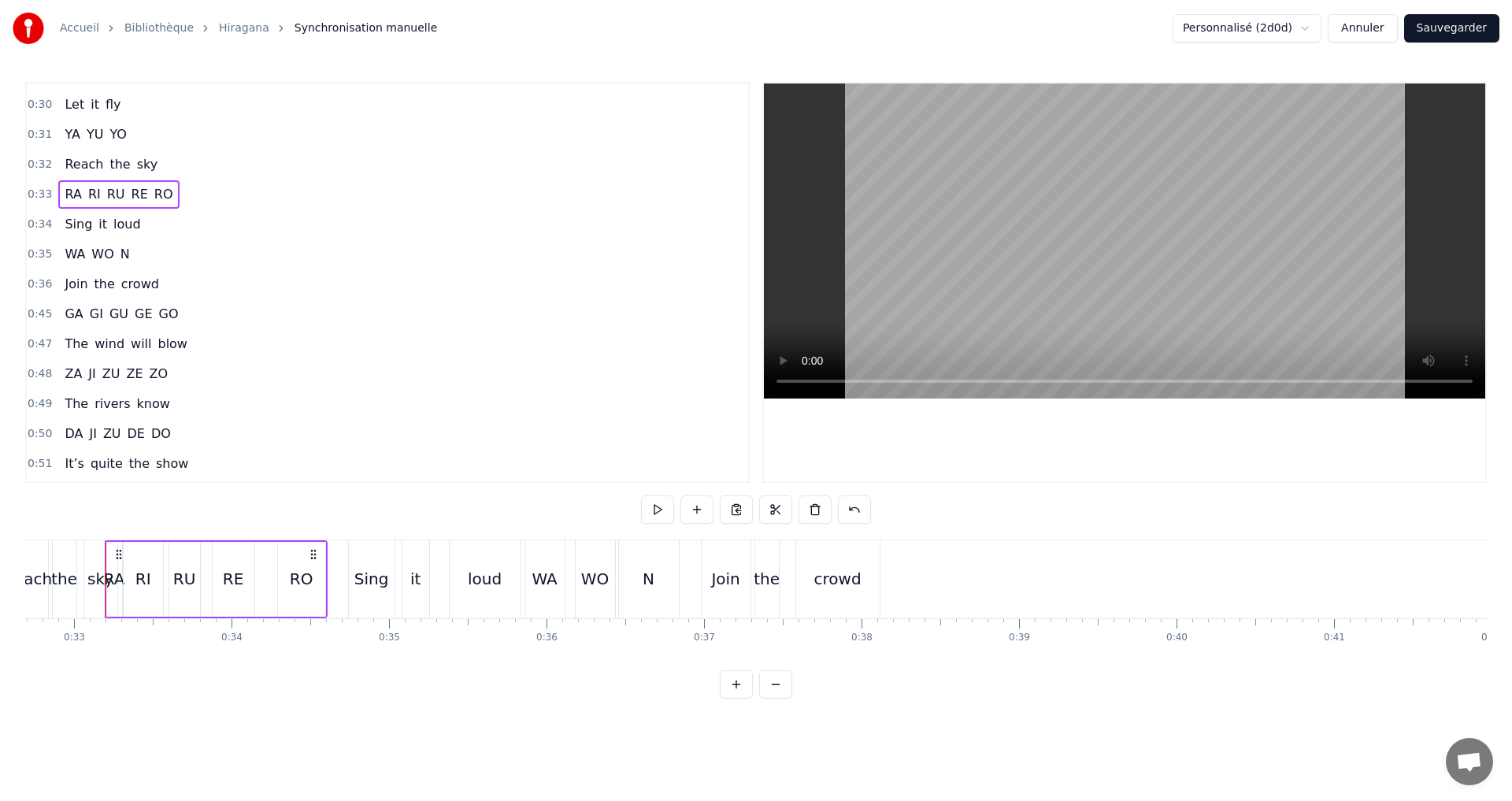
scroll to position [425, 0]
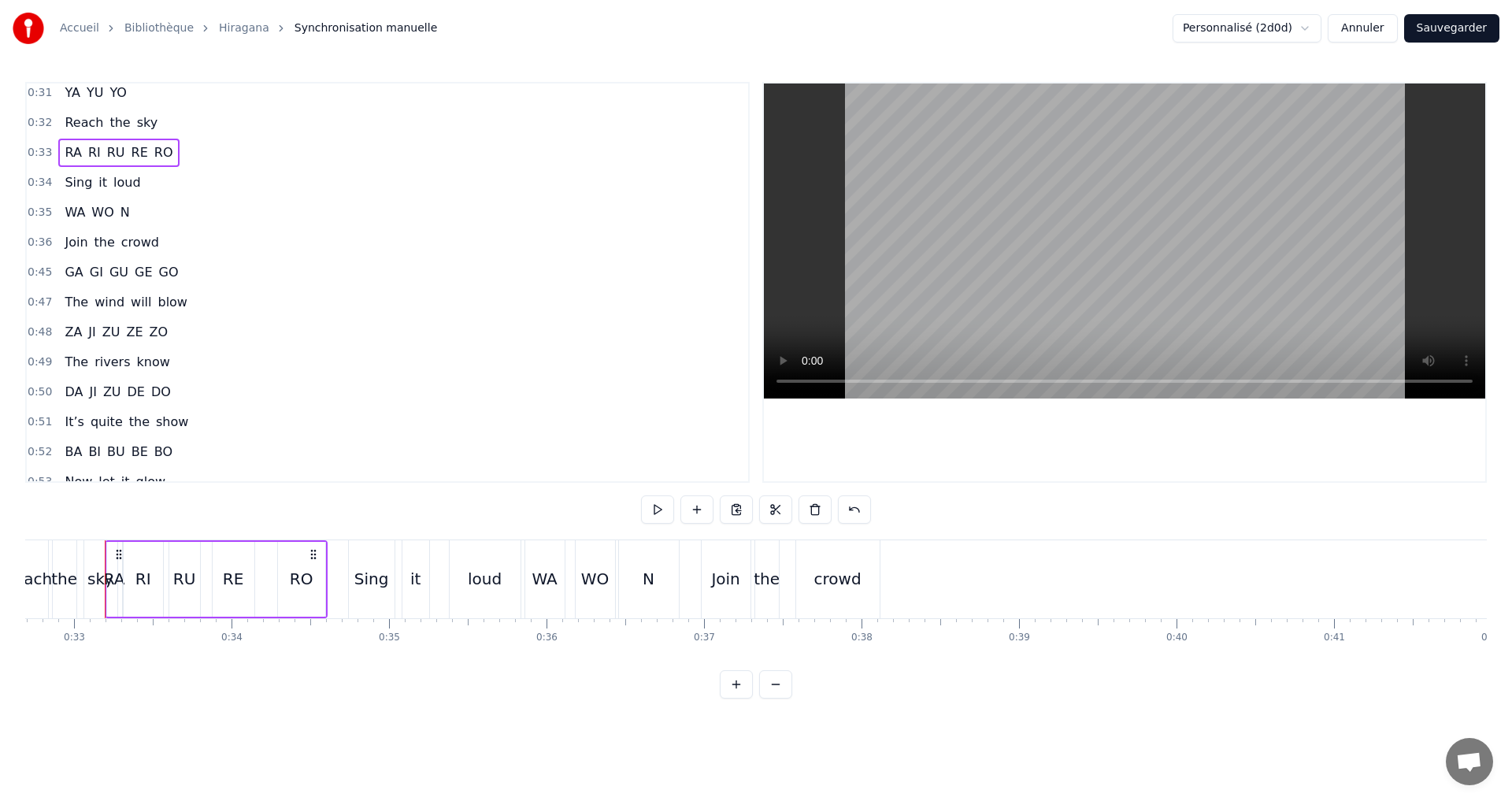
click at [174, 271] on div "0:45 GA GI GU GE GO" at bounding box center [387, 273] width 722 height 30
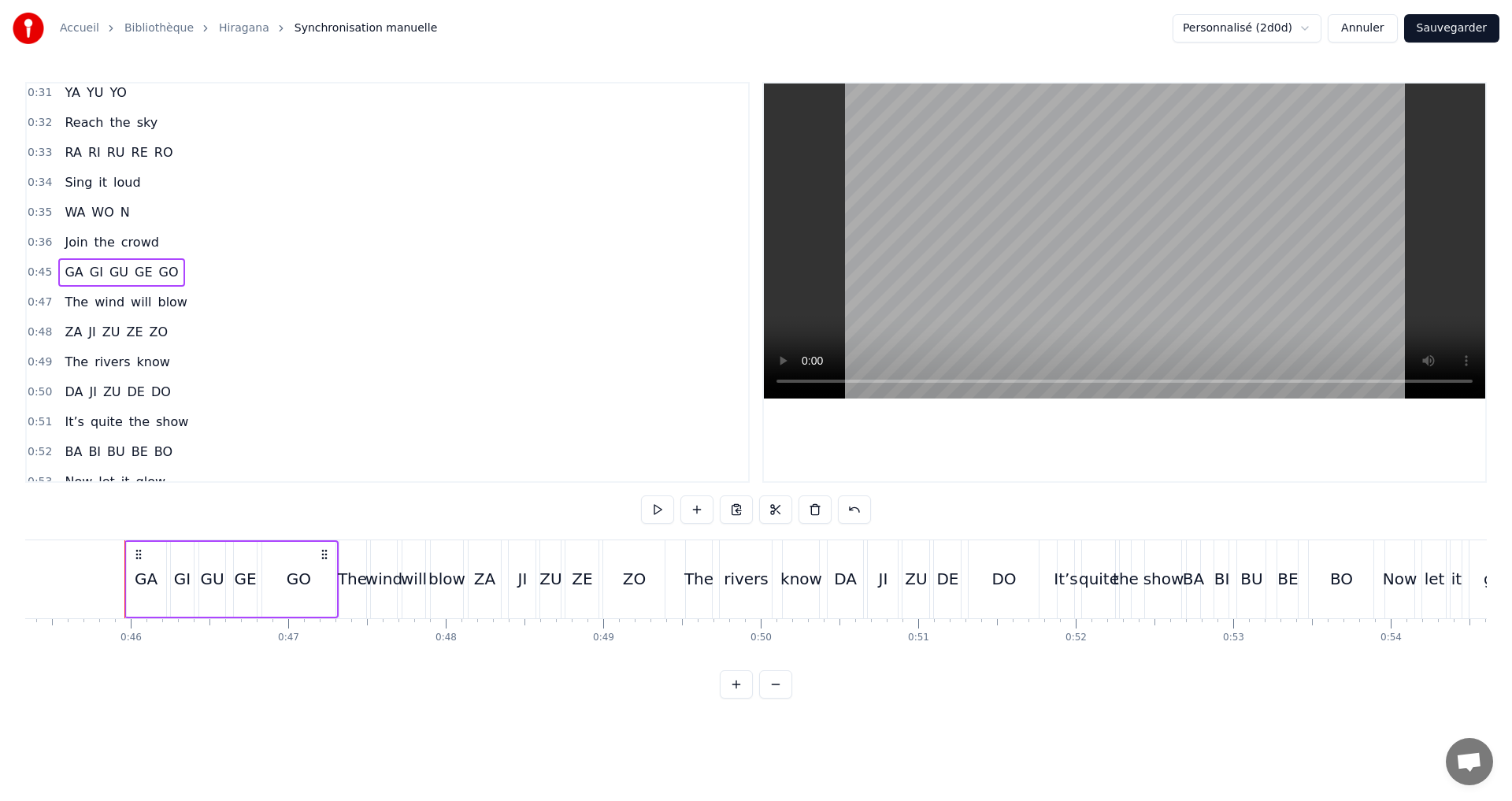
scroll to position [0, 7159]
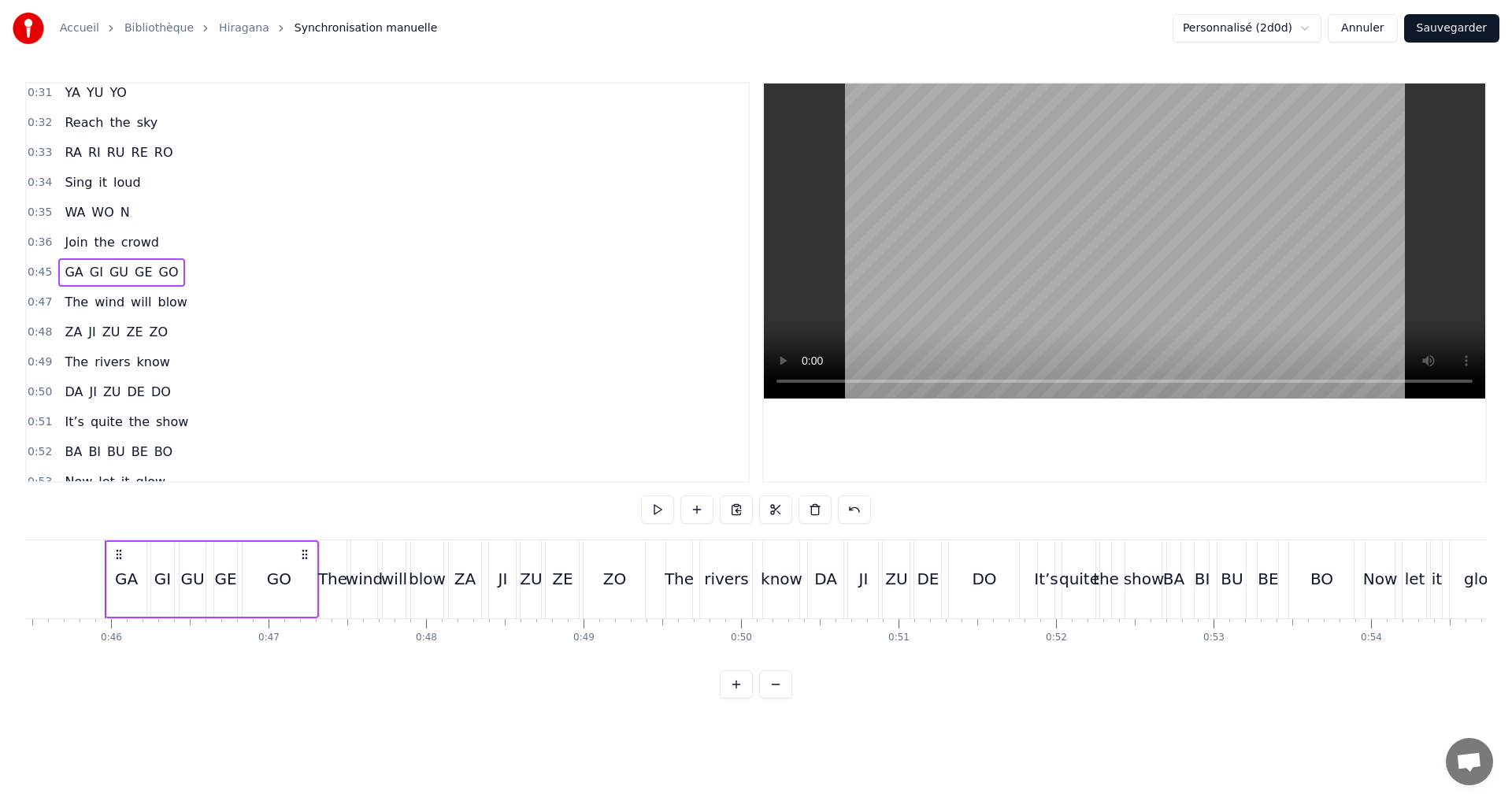
click at [175, 331] on div "0:48 ZA JI ZU ZE ZO" at bounding box center [387, 333] width 722 height 30
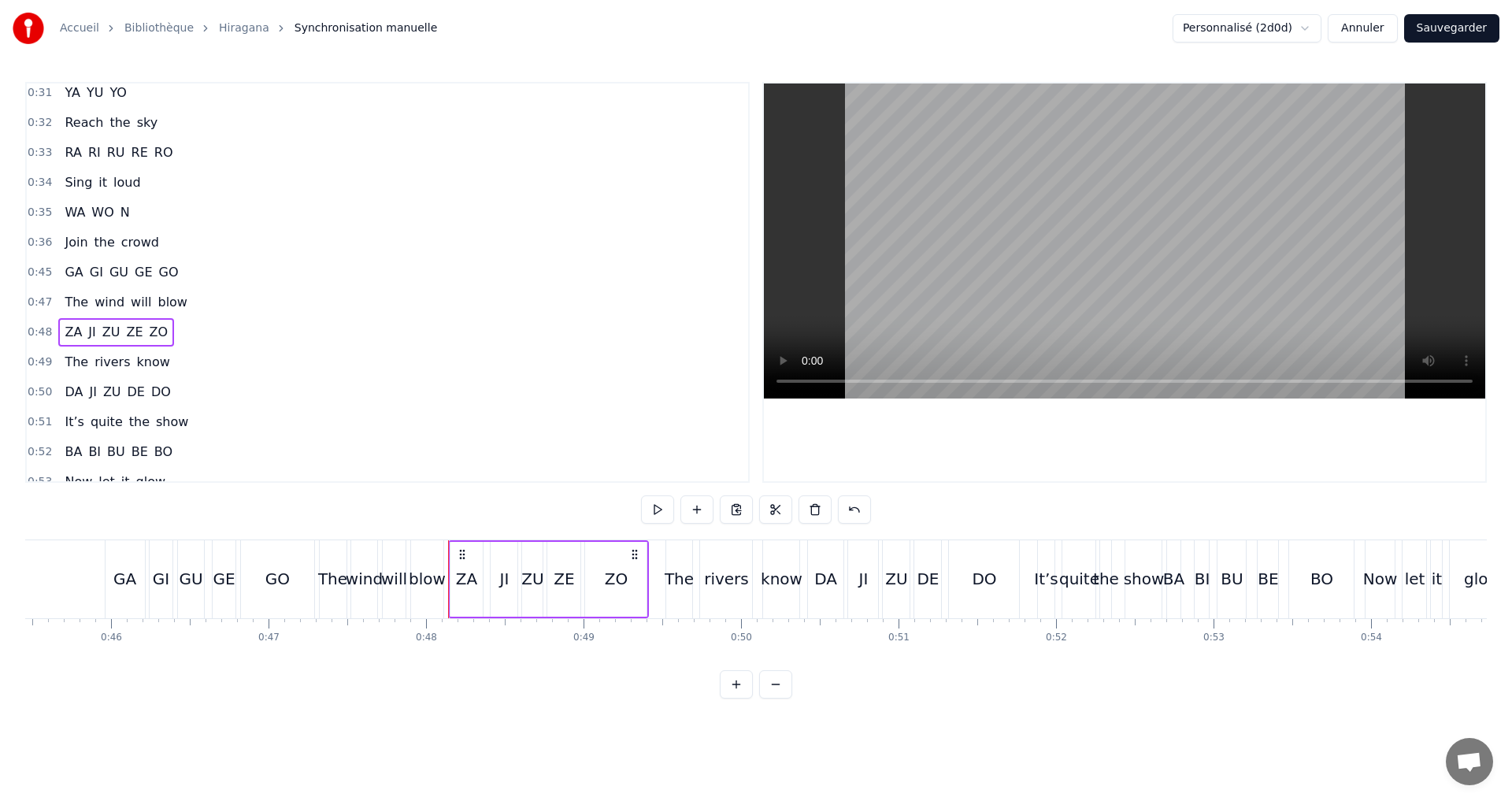
click at [169, 339] on div "0:48 ZA JI ZU ZE ZO" at bounding box center [387, 333] width 722 height 30
click at [172, 385] on div "0:50 DA JI ZU DE DO" at bounding box center [387, 392] width 722 height 30
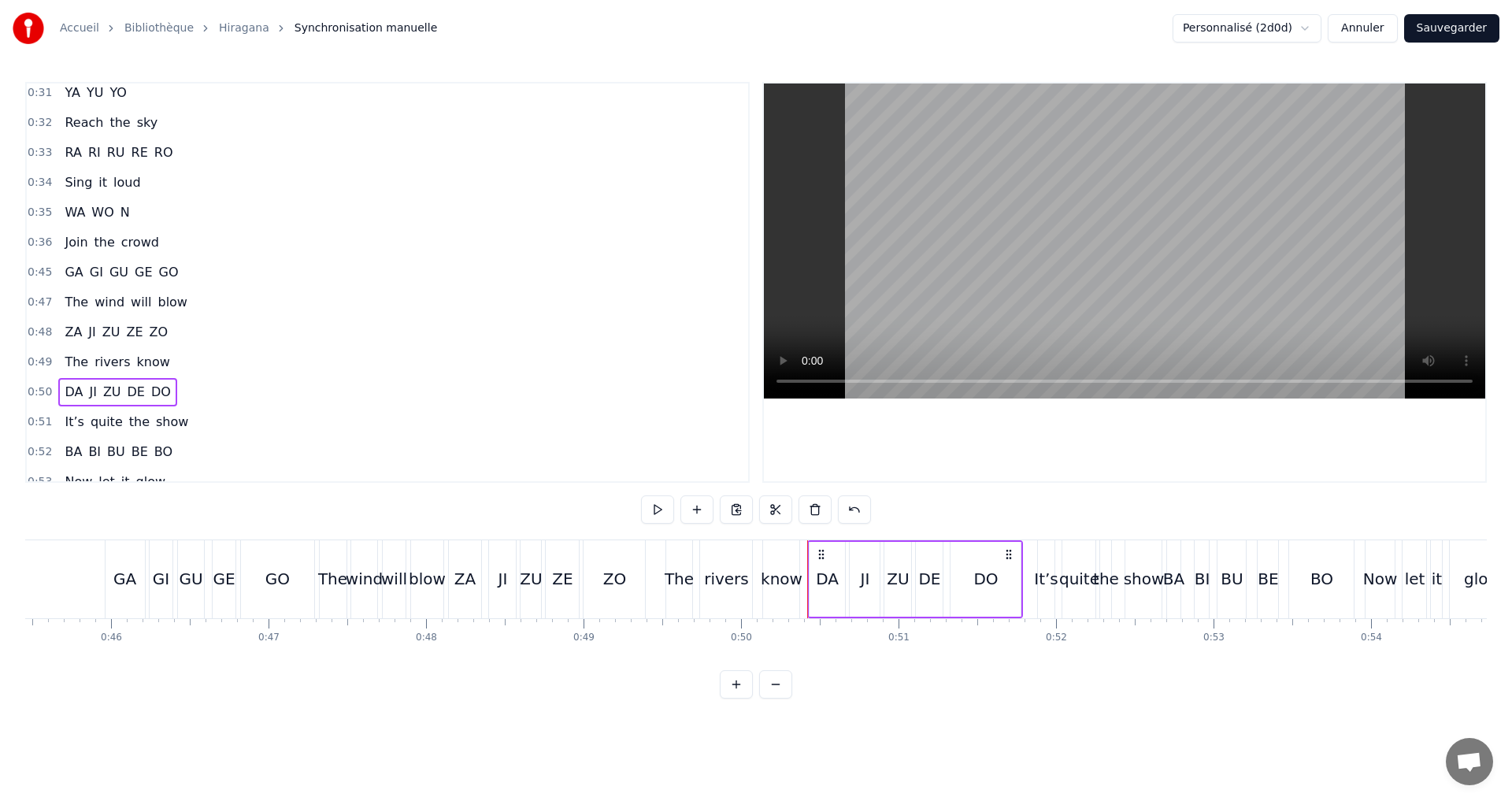
click at [179, 440] on div "0:52 BA BI BU BE BO" at bounding box center [387, 452] width 722 height 30
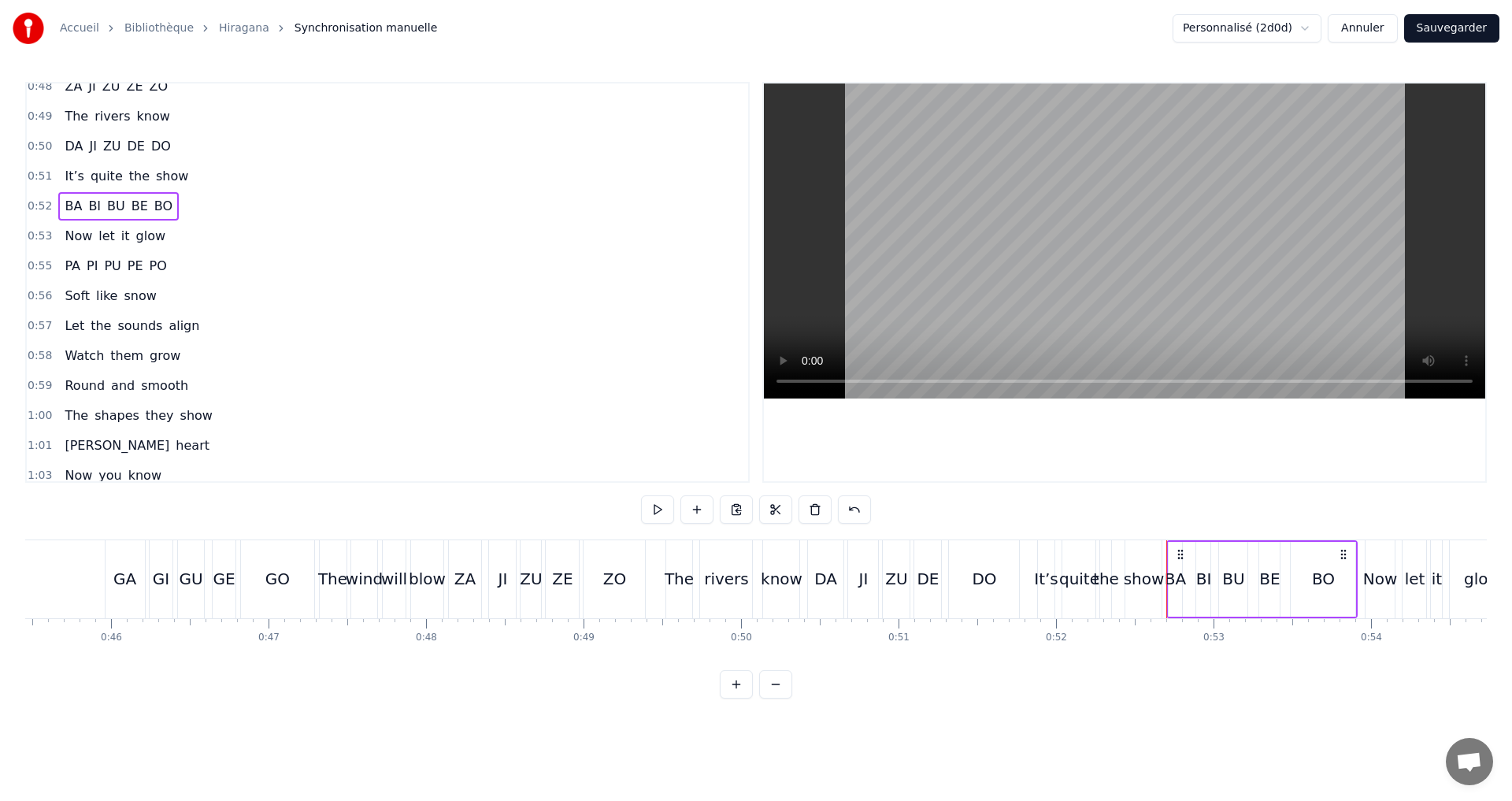
scroll to position [739, 0]
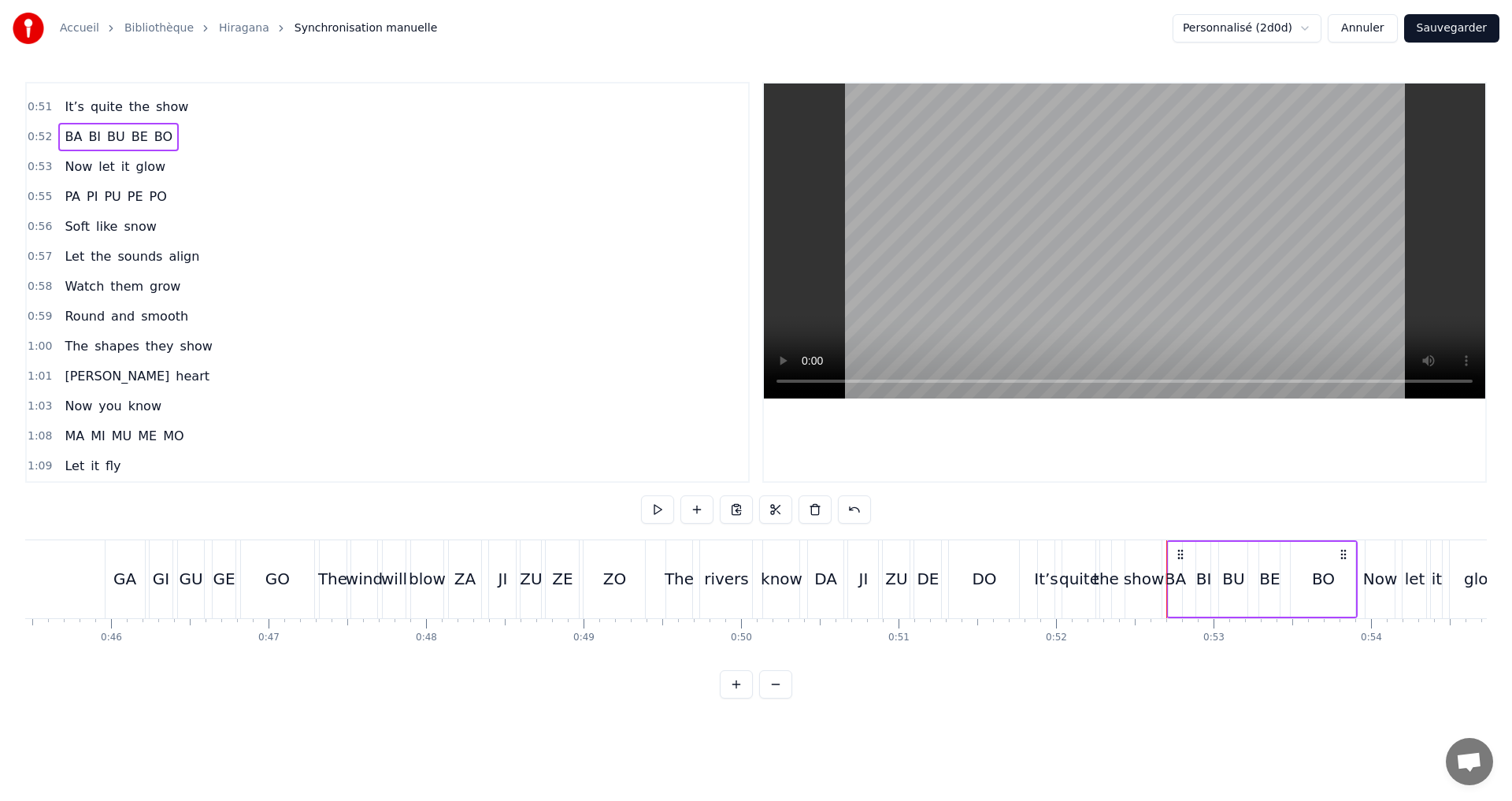
click at [165, 198] on div "0:55 PA PI PU PE PO" at bounding box center [387, 197] width 722 height 30
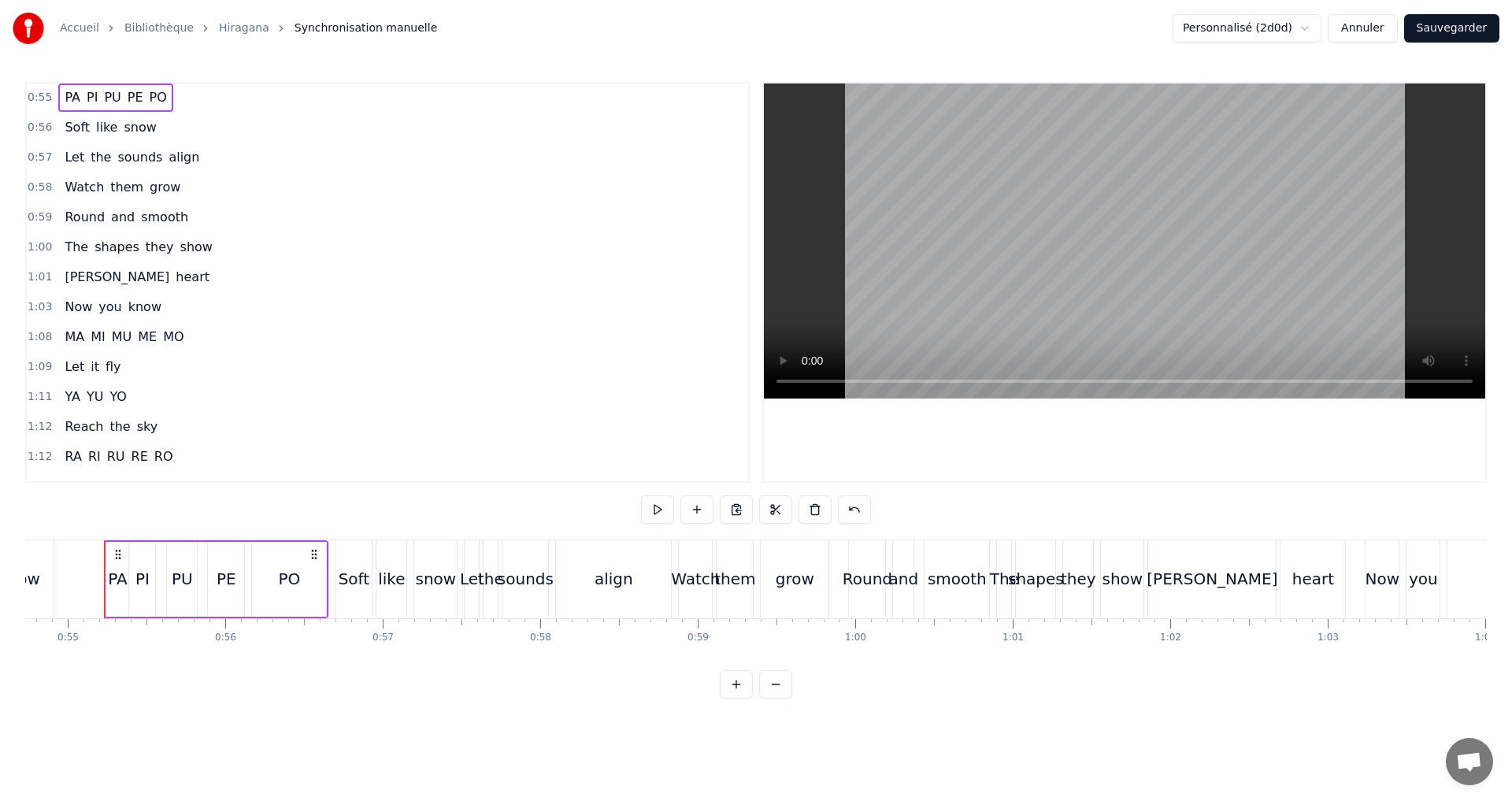
scroll to position [896, 0]
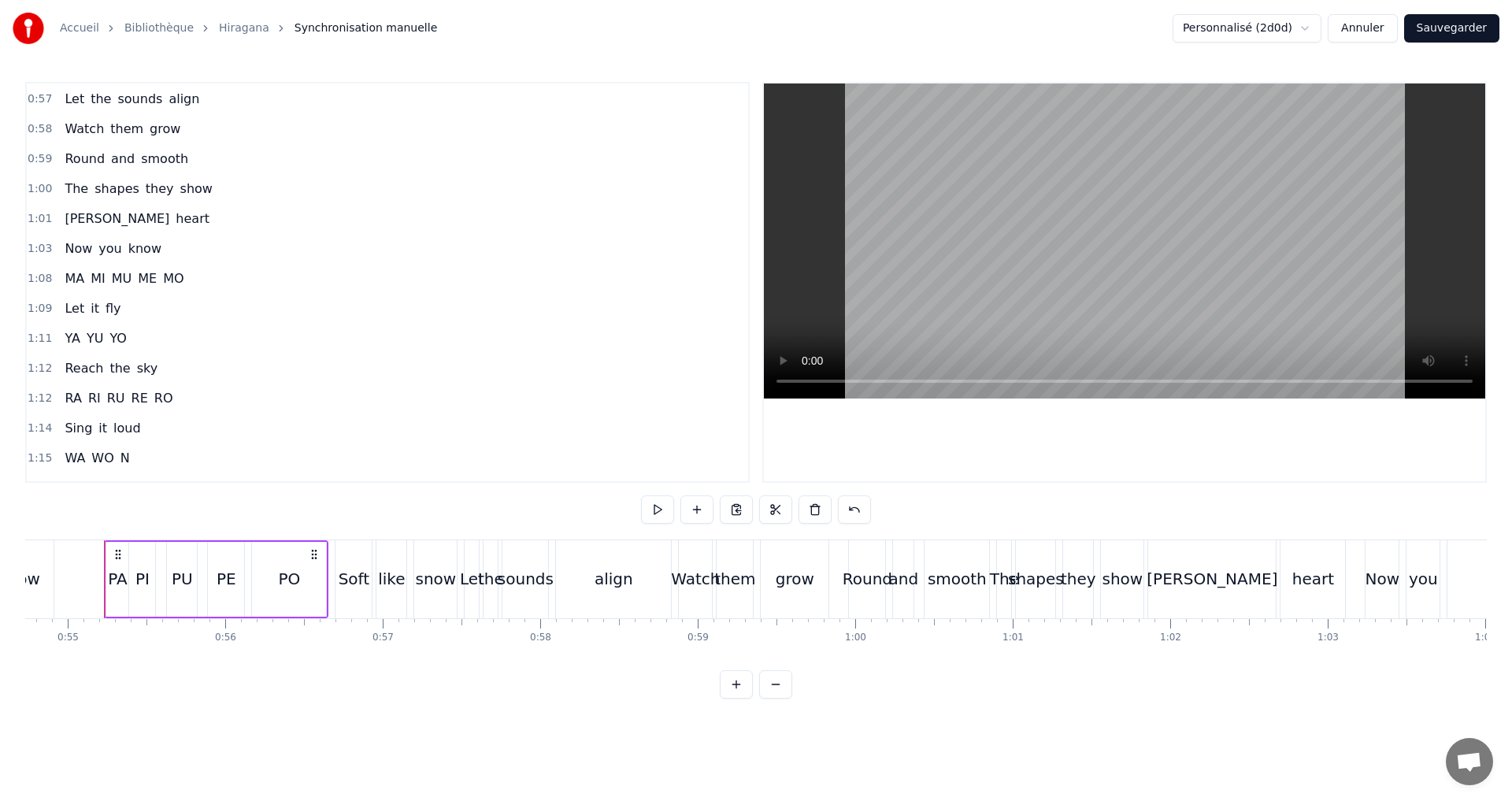
click at [183, 402] on div "1:12 RA RI RU RE RO" at bounding box center [387, 399] width 722 height 30
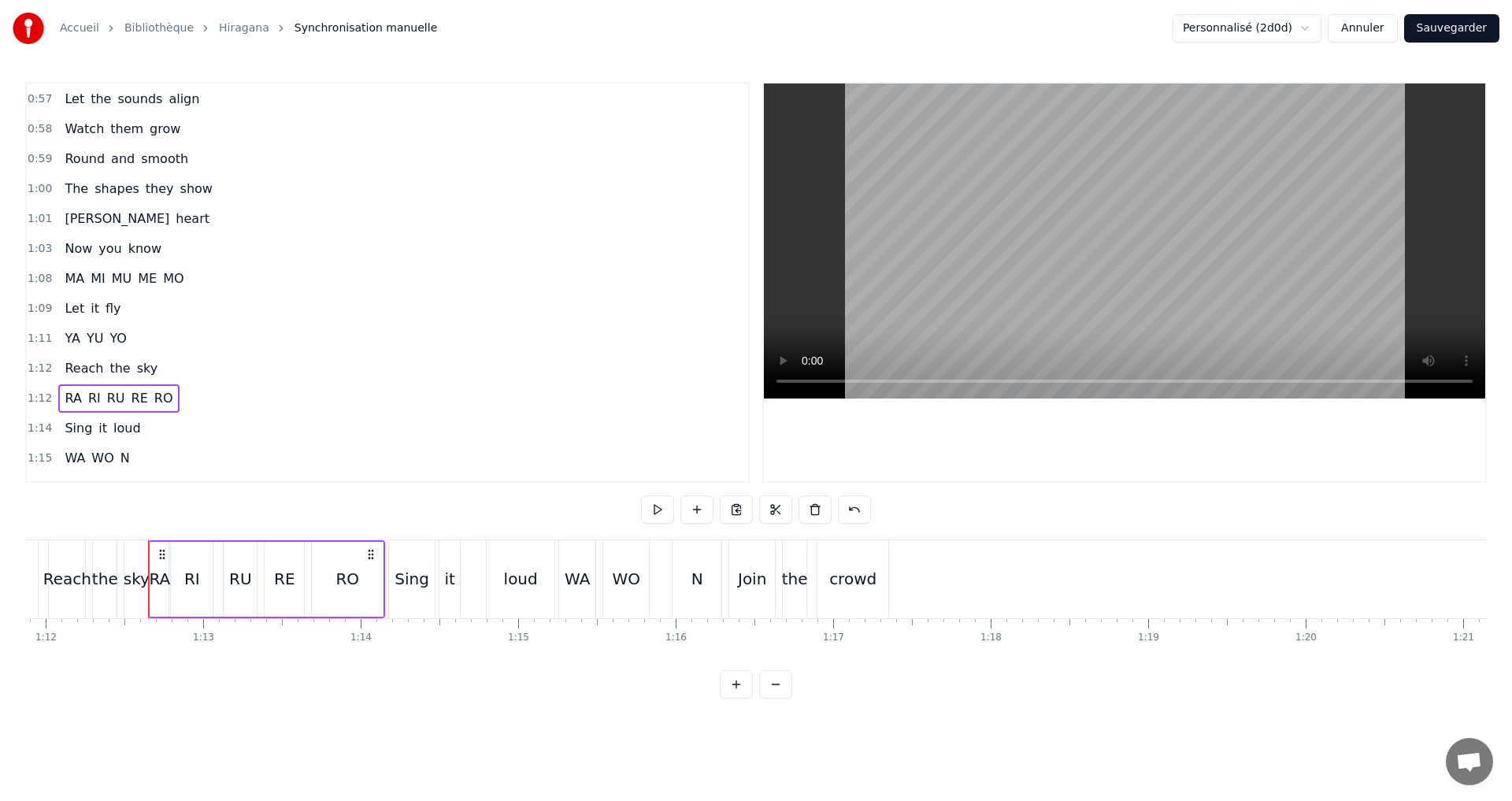
scroll to position [0, 11363]
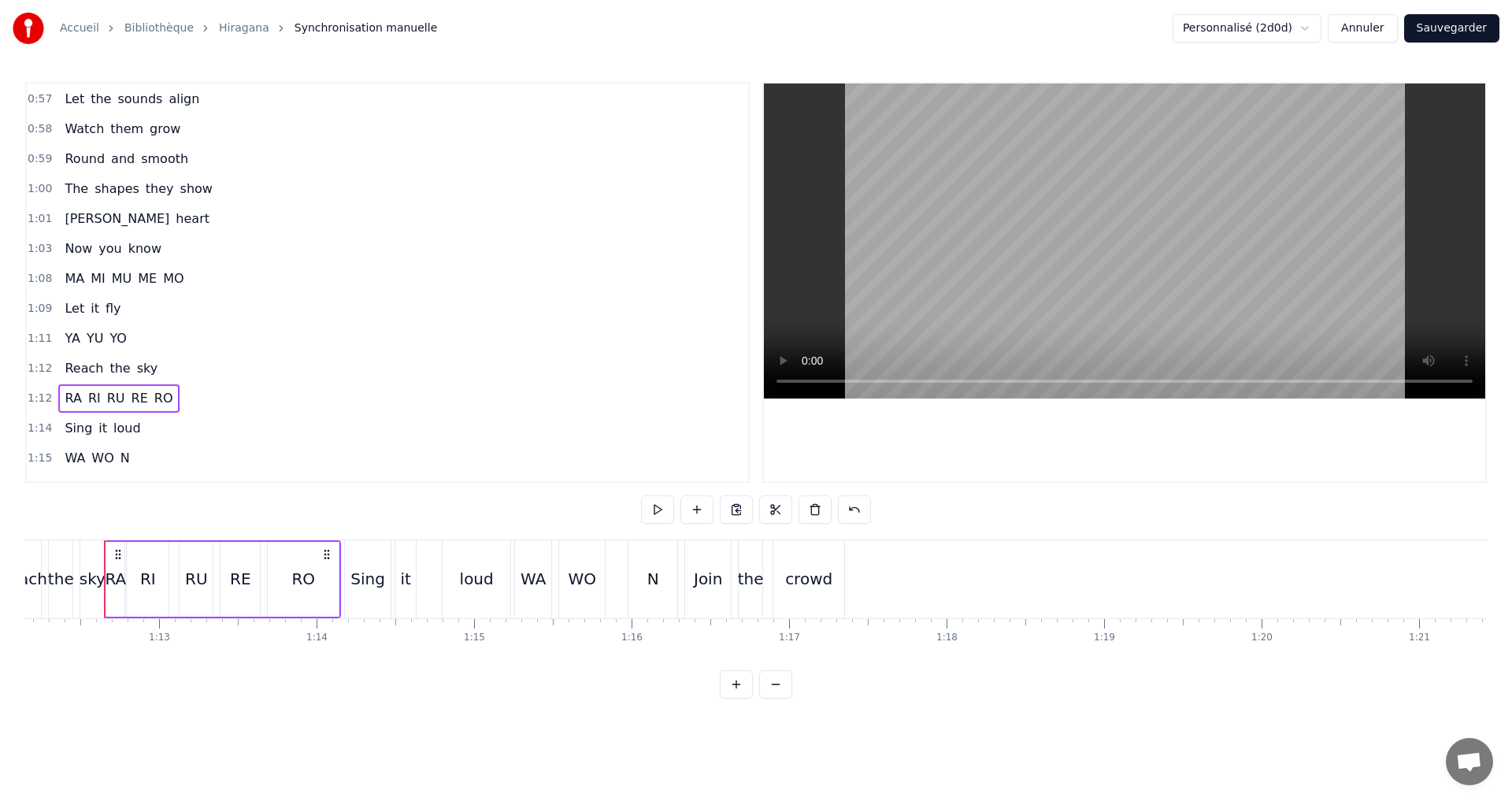
click at [155, 451] on div "1:15 WA WO N" at bounding box center [387, 458] width 722 height 30
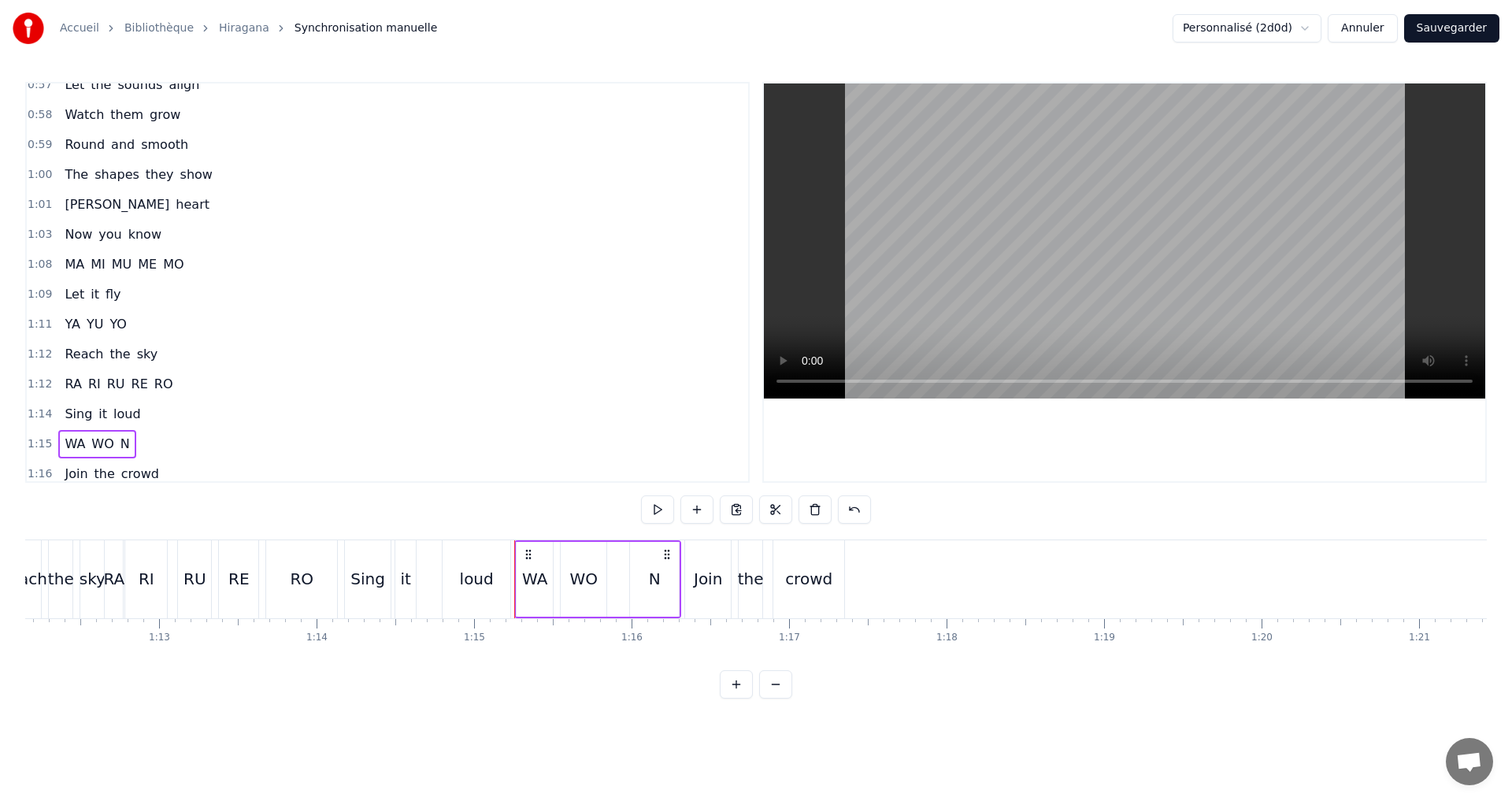
scroll to position [919, 0]
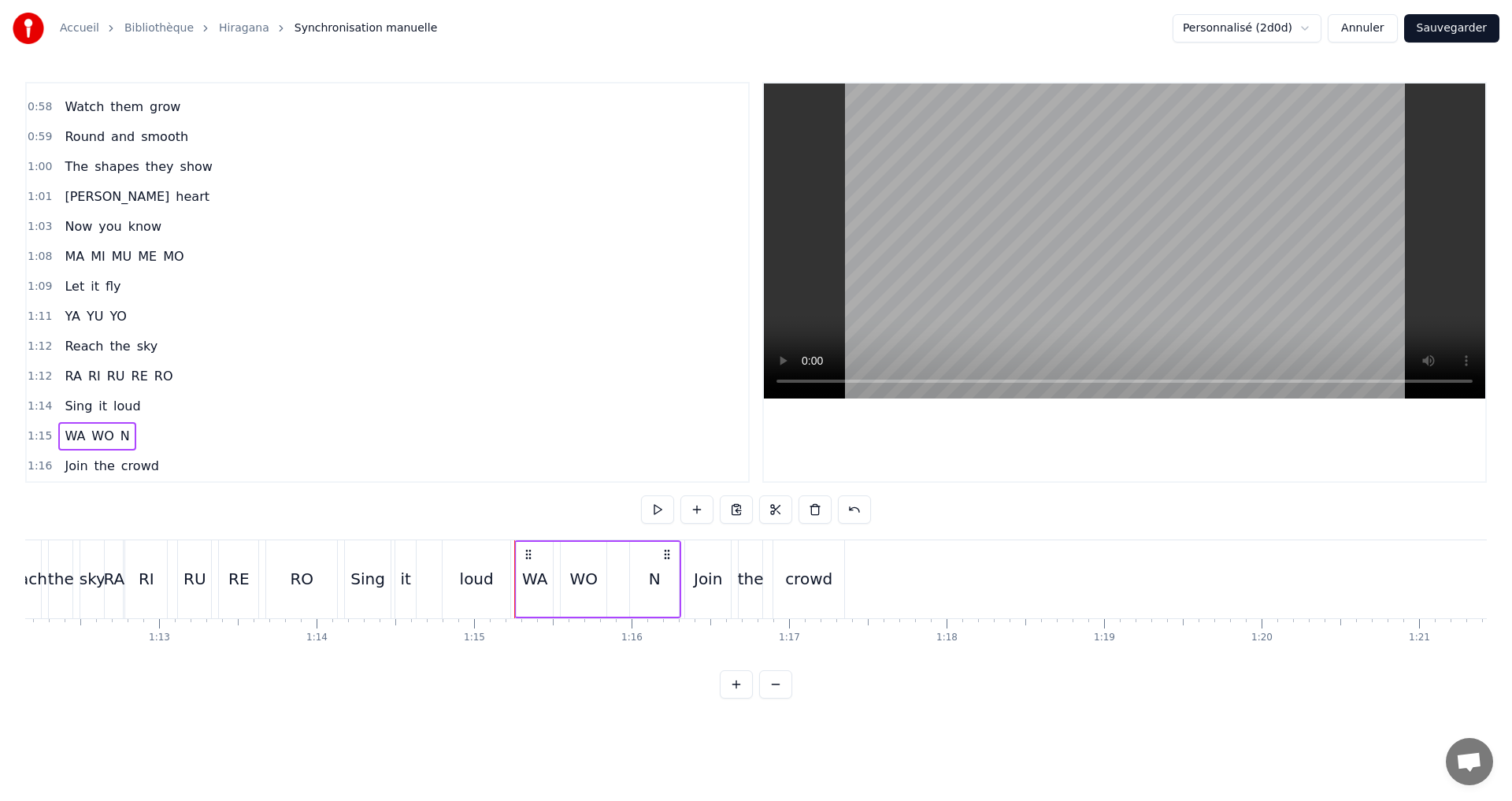
click at [201, 247] on div "1:08 MA MI MU ME MO" at bounding box center [387, 257] width 722 height 30
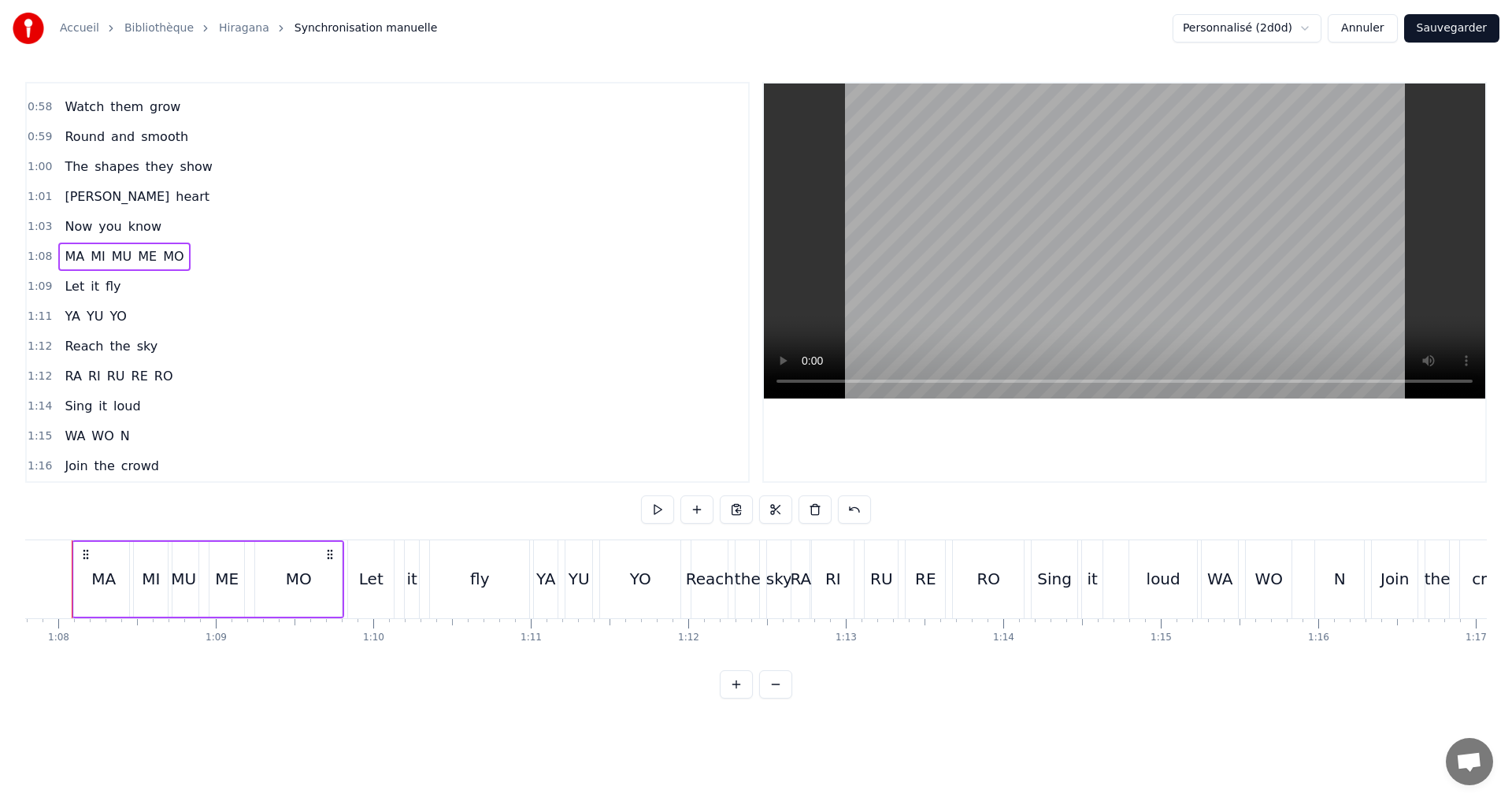
scroll to position [0, 10644]
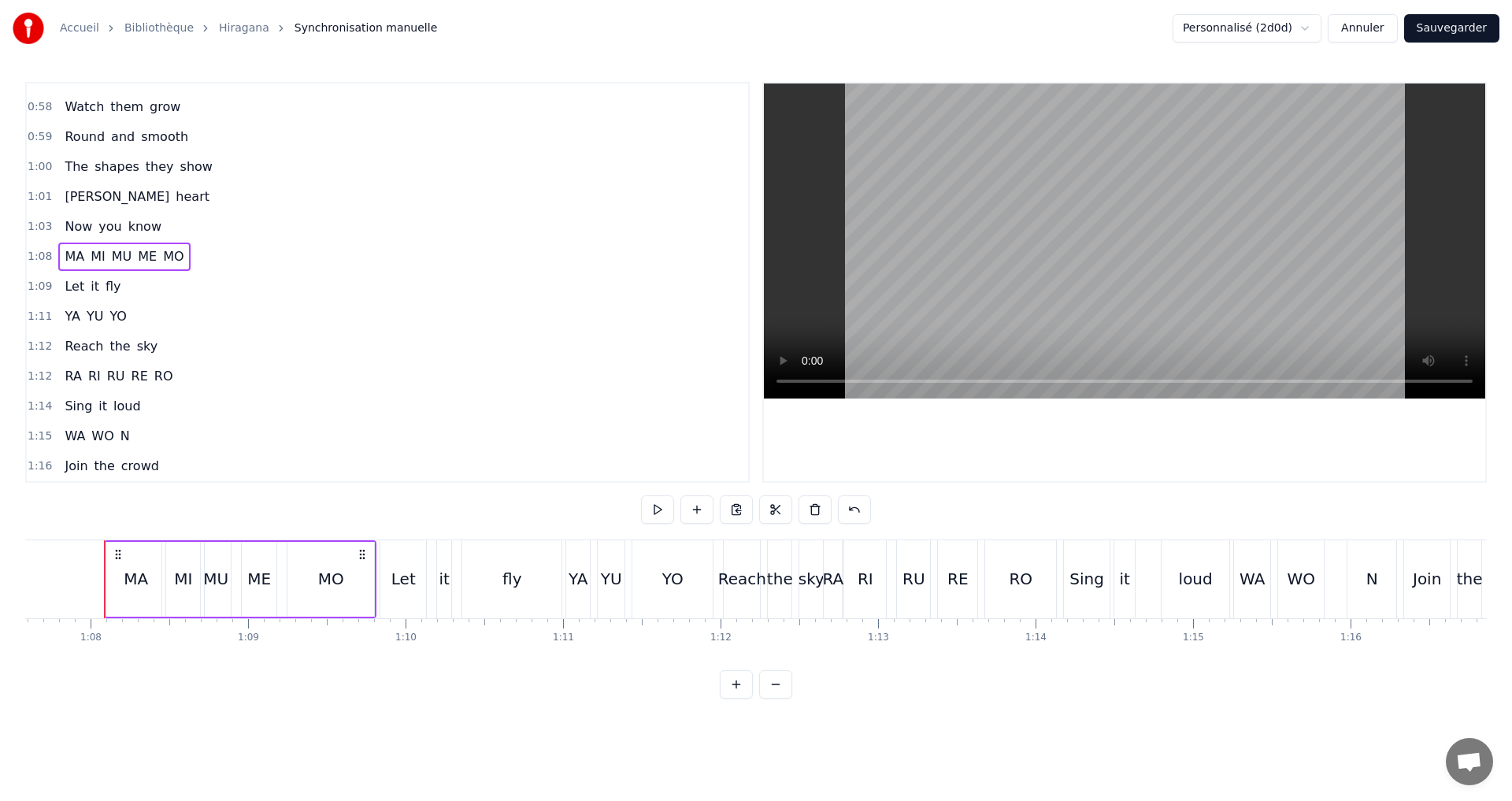
click at [1482, 34] on button "Sauvegarder" at bounding box center [1451, 29] width 95 height 29
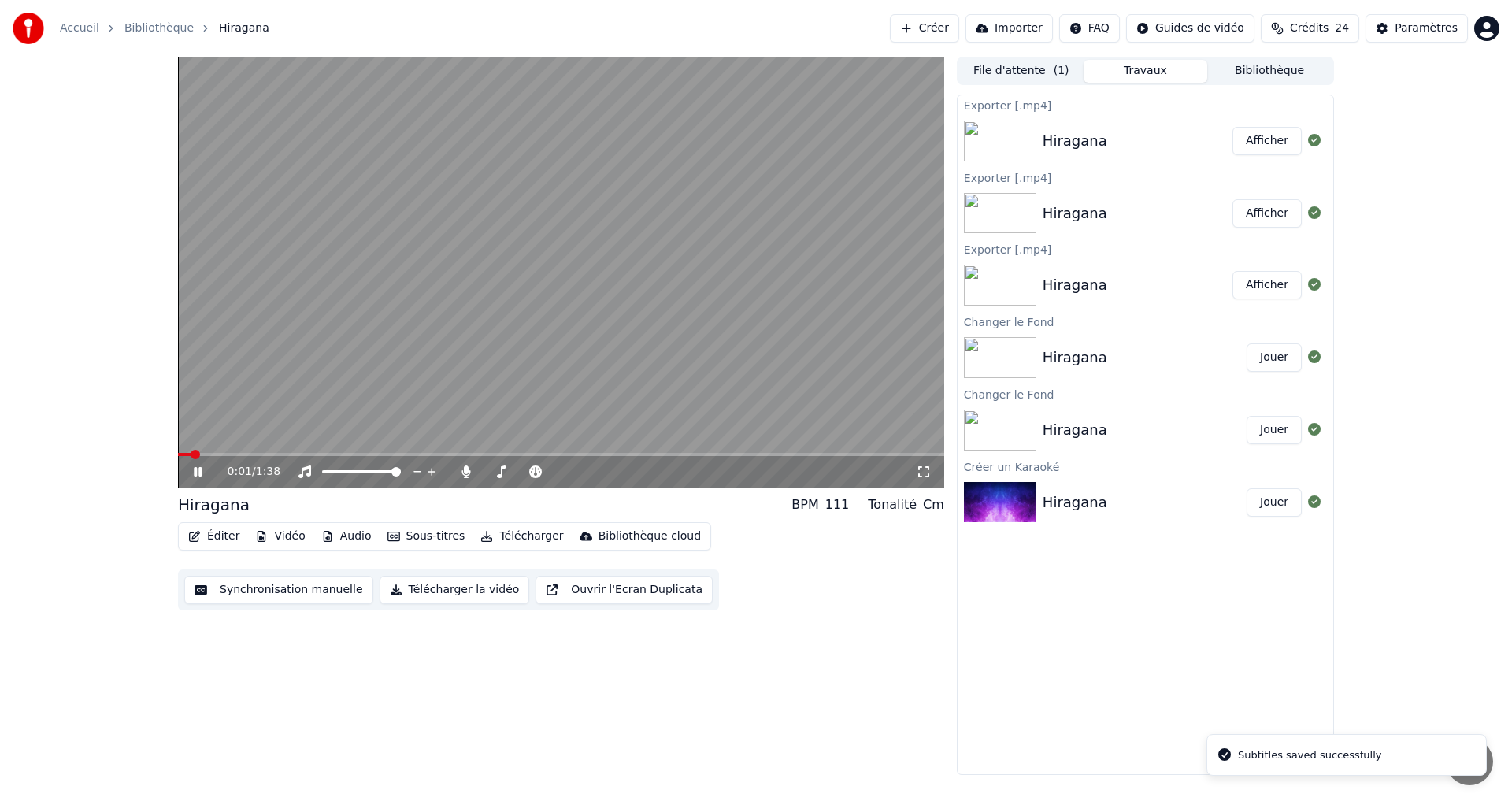
click at [194, 466] on icon at bounding box center [209, 472] width 37 height 12
click at [437, 590] on button "Télécharger la vidéo" at bounding box center [454, 590] width 151 height 29
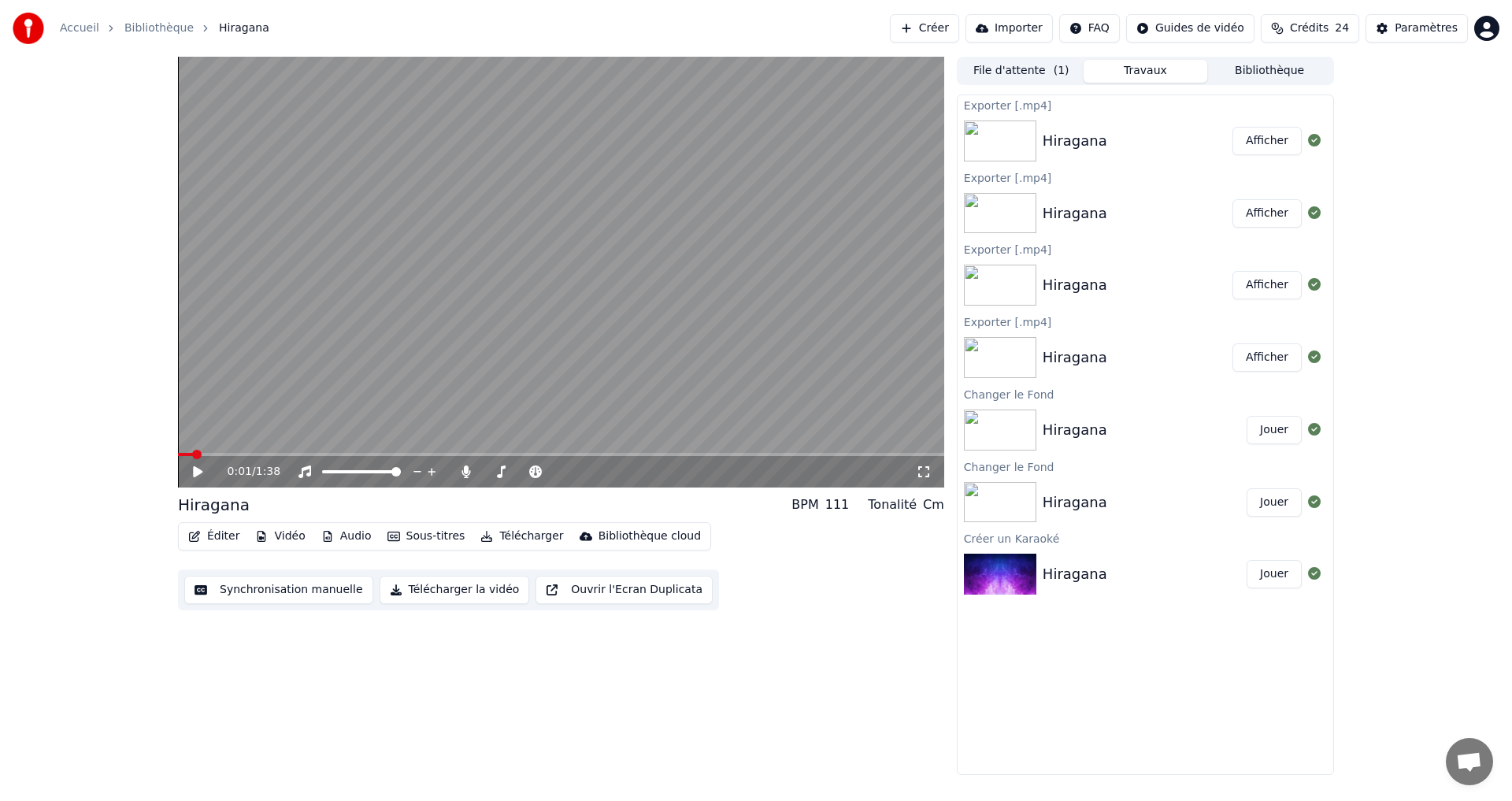
click at [1272, 137] on button "Afficher" at bounding box center [1267, 141] width 70 height 29
click at [310, 591] on button "Synchronisation manuelle" at bounding box center [279, 590] width 189 height 29
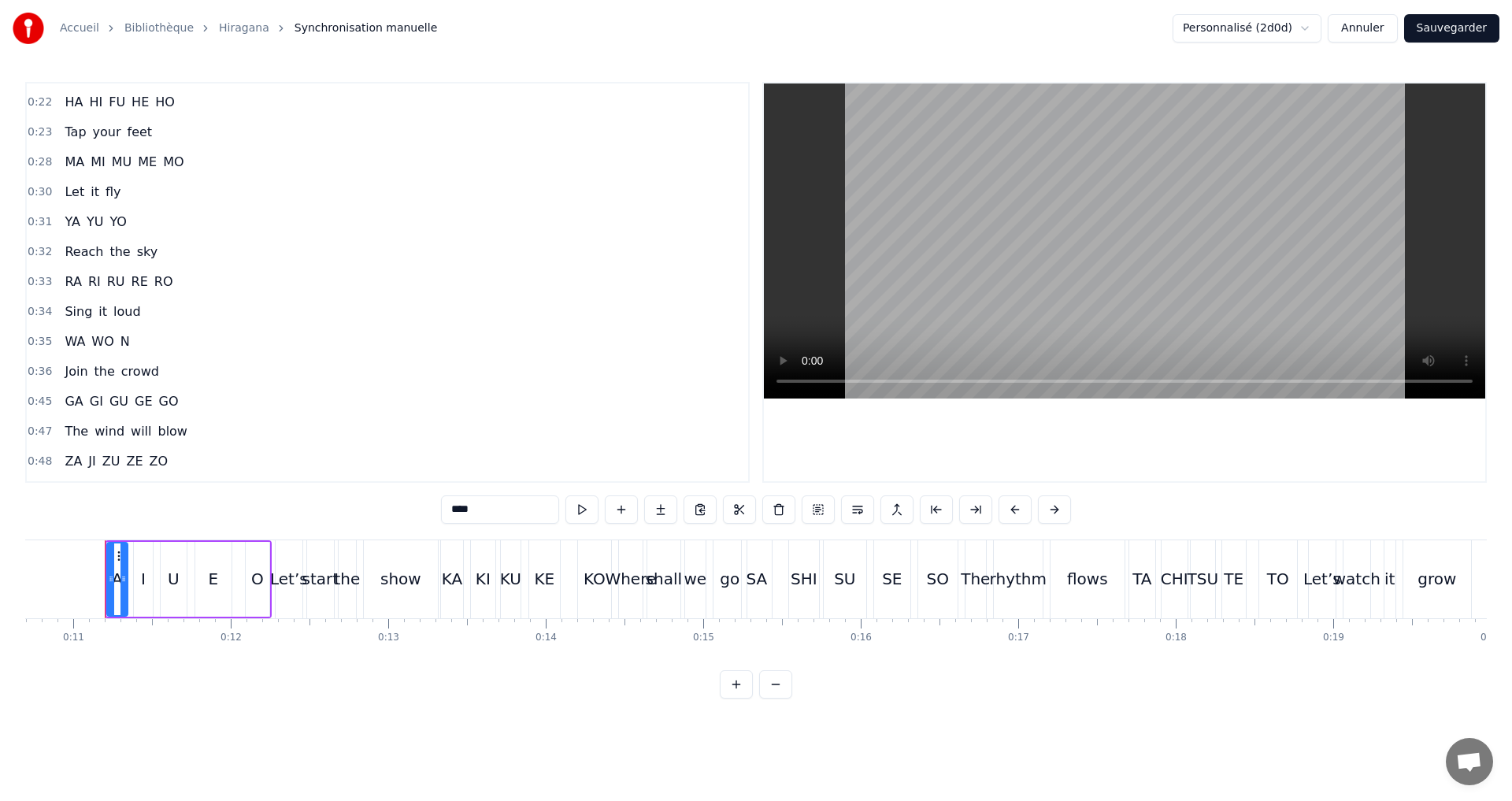
scroll to position [473, 0]
click at [167, 288] on div "0:48 ZA JI ZU ZE ZO" at bounding box center [387, 285] width 722 height 30
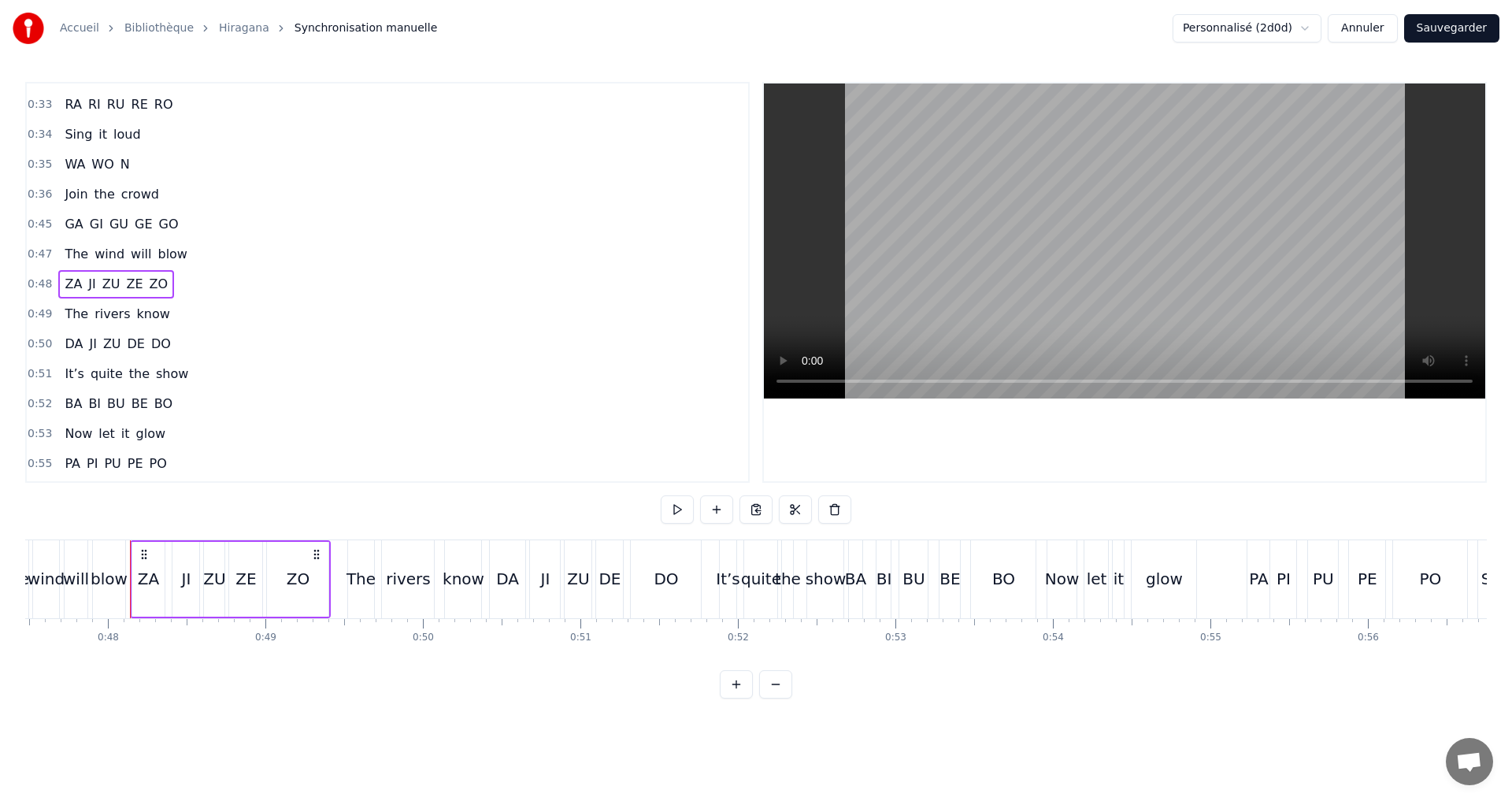
scroll to position [0, 7502]
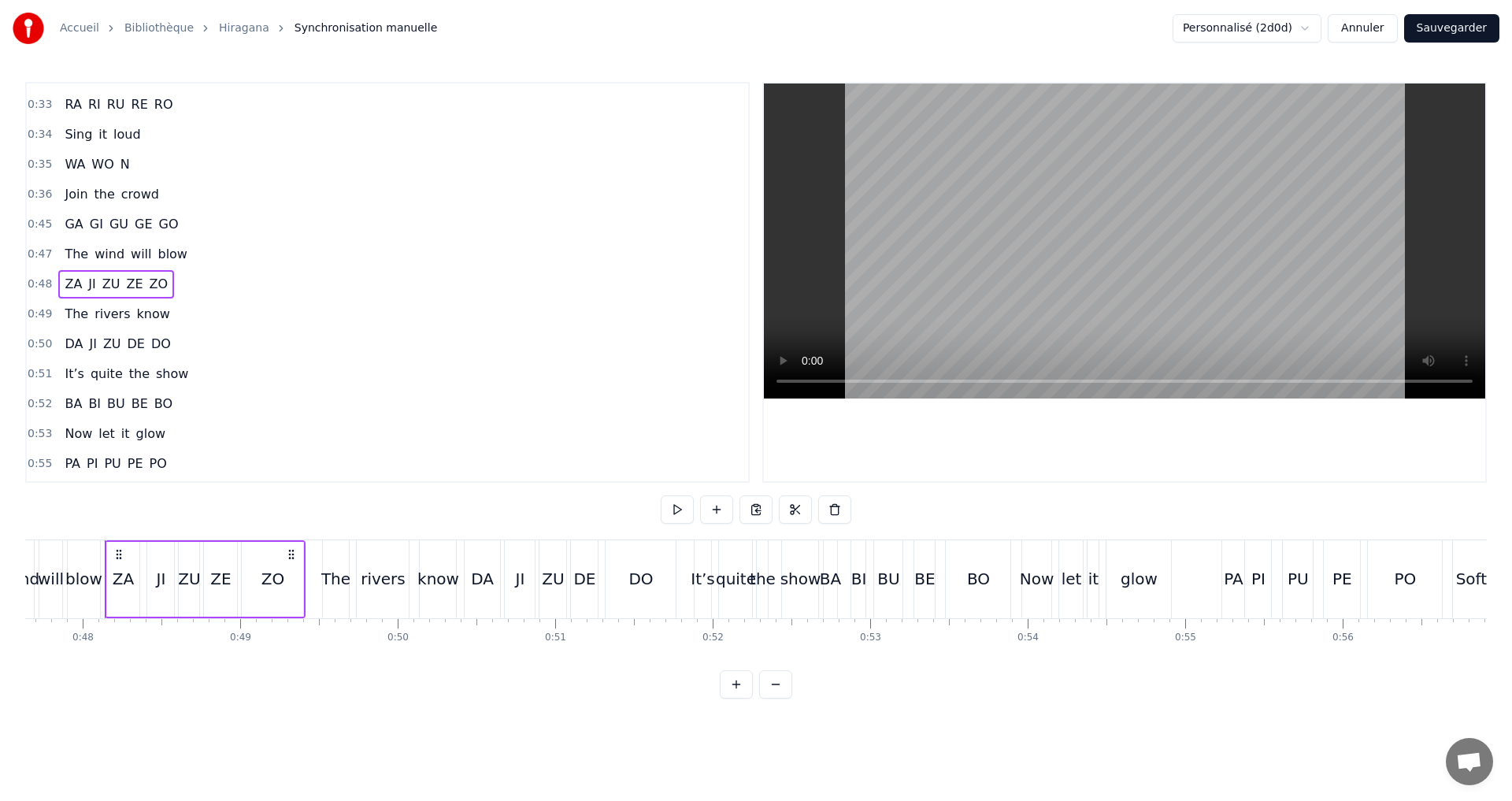
click at [64, 278] on span "ZA" at bounding box center [73, 284] width 21 height 18
click at [470, 509] on input "**" at bounding box center [500, 509] width 118 height 29
click at [87, 279] on span "JI" at bounding box center [91, 282] width 10 height 18
click at [463, 511] on input "**" at bounding box center [480, 509] width 118 height 29
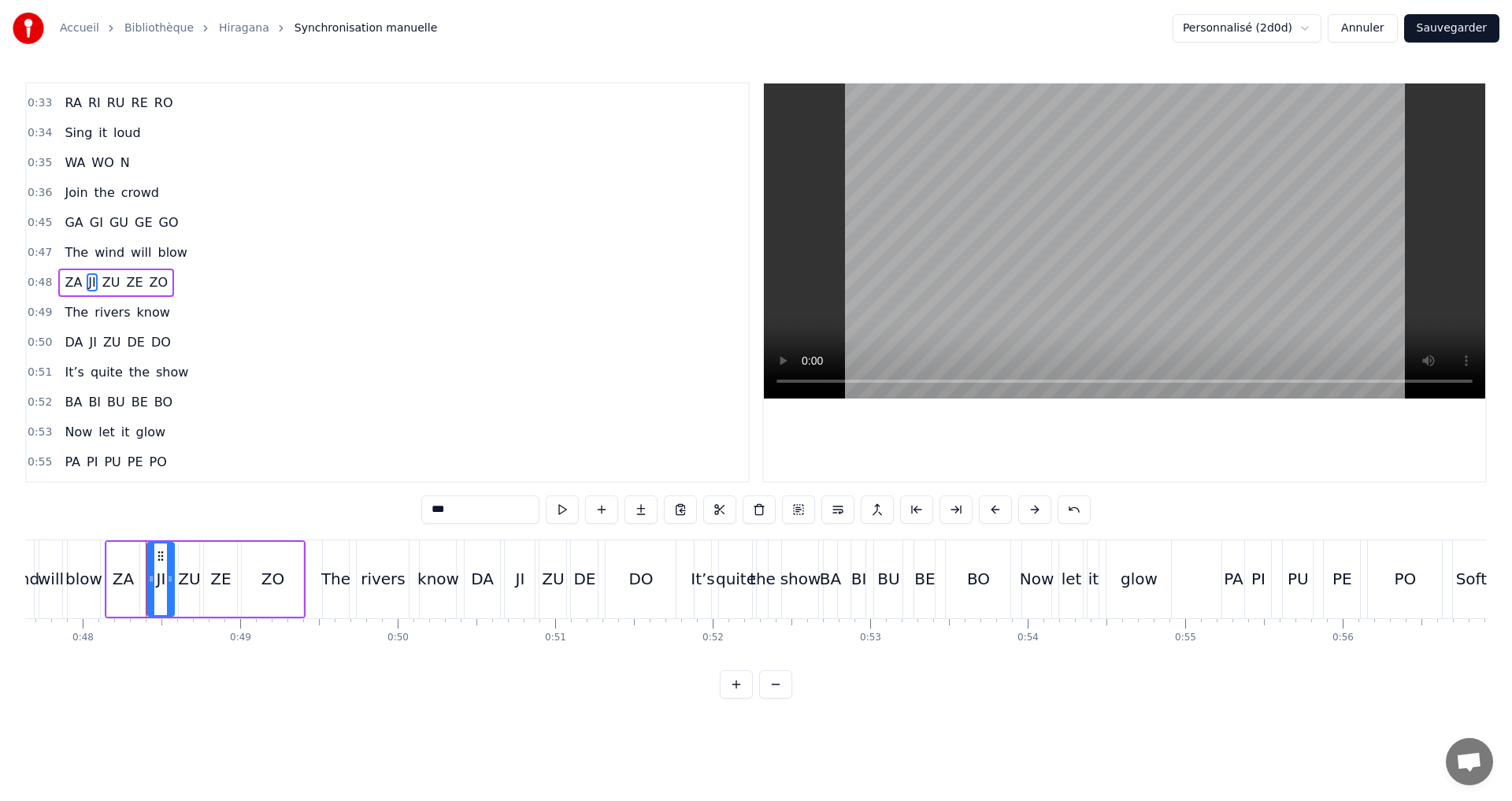
click at [104, 286] on span "ZU" at bounding box center [112, 282] width 21 height 18
click at [488, 512] on input "**" at bounding box center [480, 509] width 118 height 29
click at [130, 273] on span "ZE" at bounding box center [134, 282] width 20 height 18
click at [445, 507] on input "**" at bounding box center [480, 509] width 118 height 29
click at [148, 284] on span "ZO" at bounding box center [159, 282] width 22 height 18
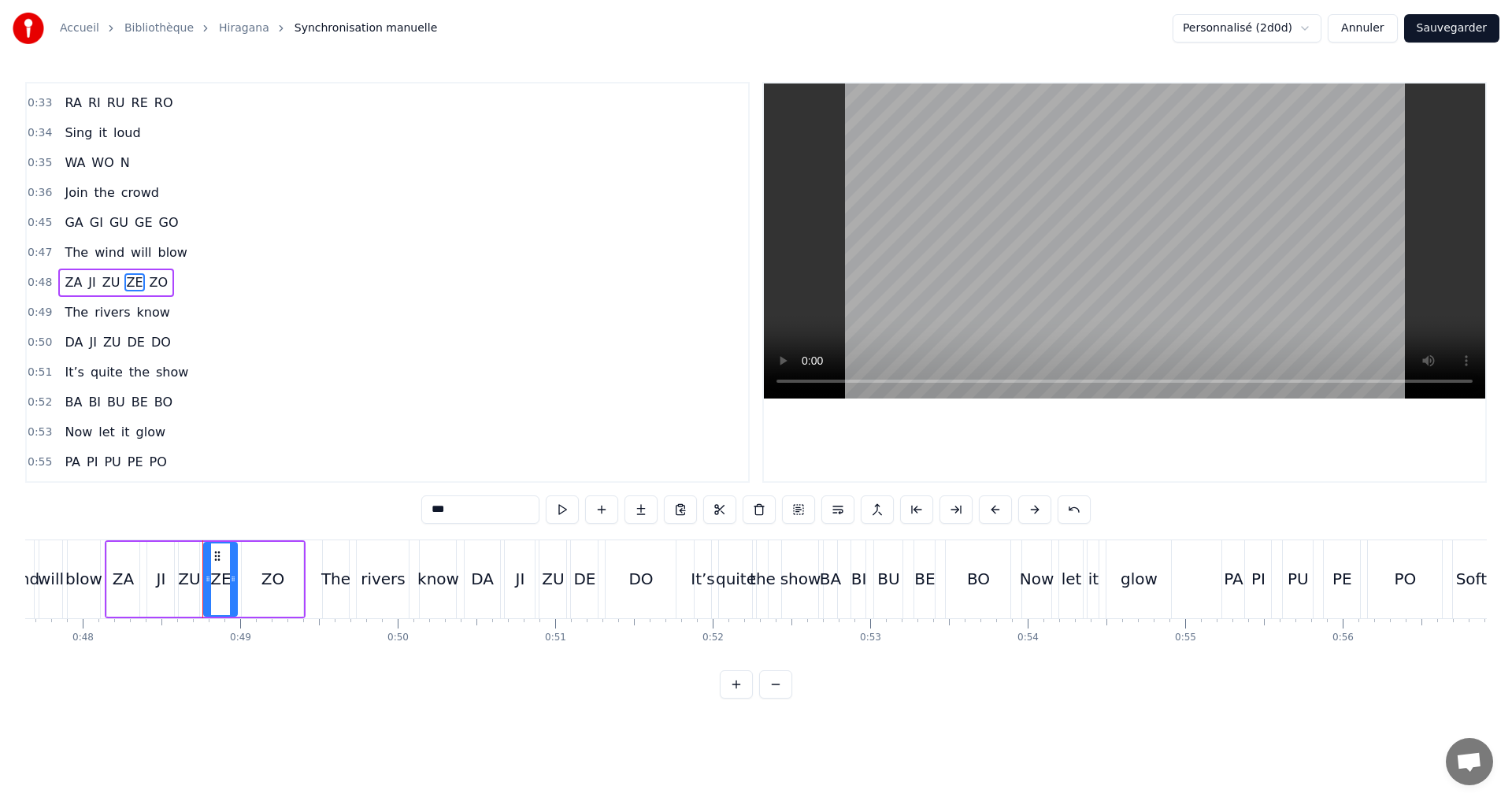
type input "**"
click at [173, 334] on div "0:50 DA JI ZU DE DO" at bounding box center [387, 343] width 722 height 30
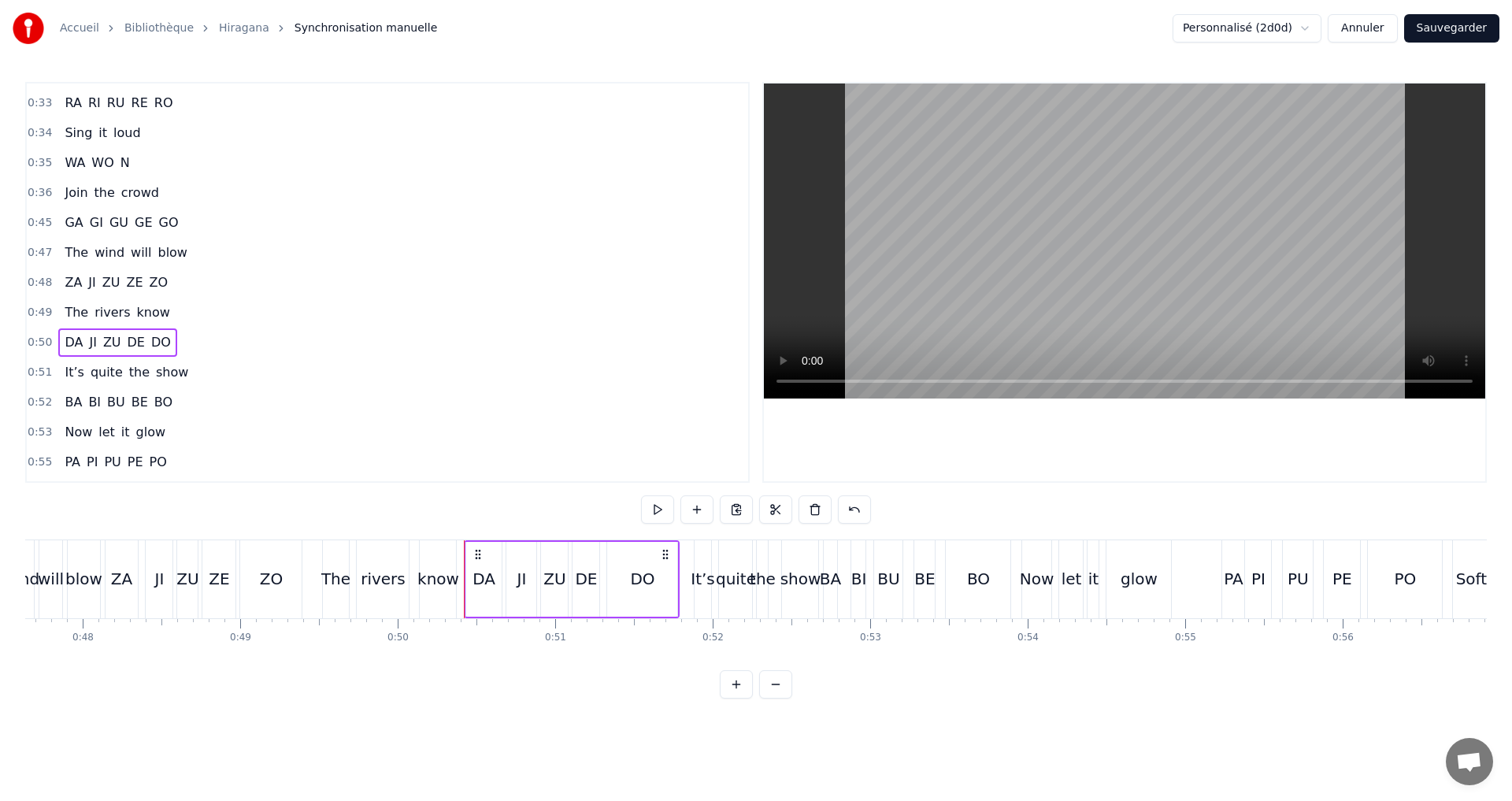
click at [63, 340] on span "DA" at bounding box center [74, 342] width 21 height 18
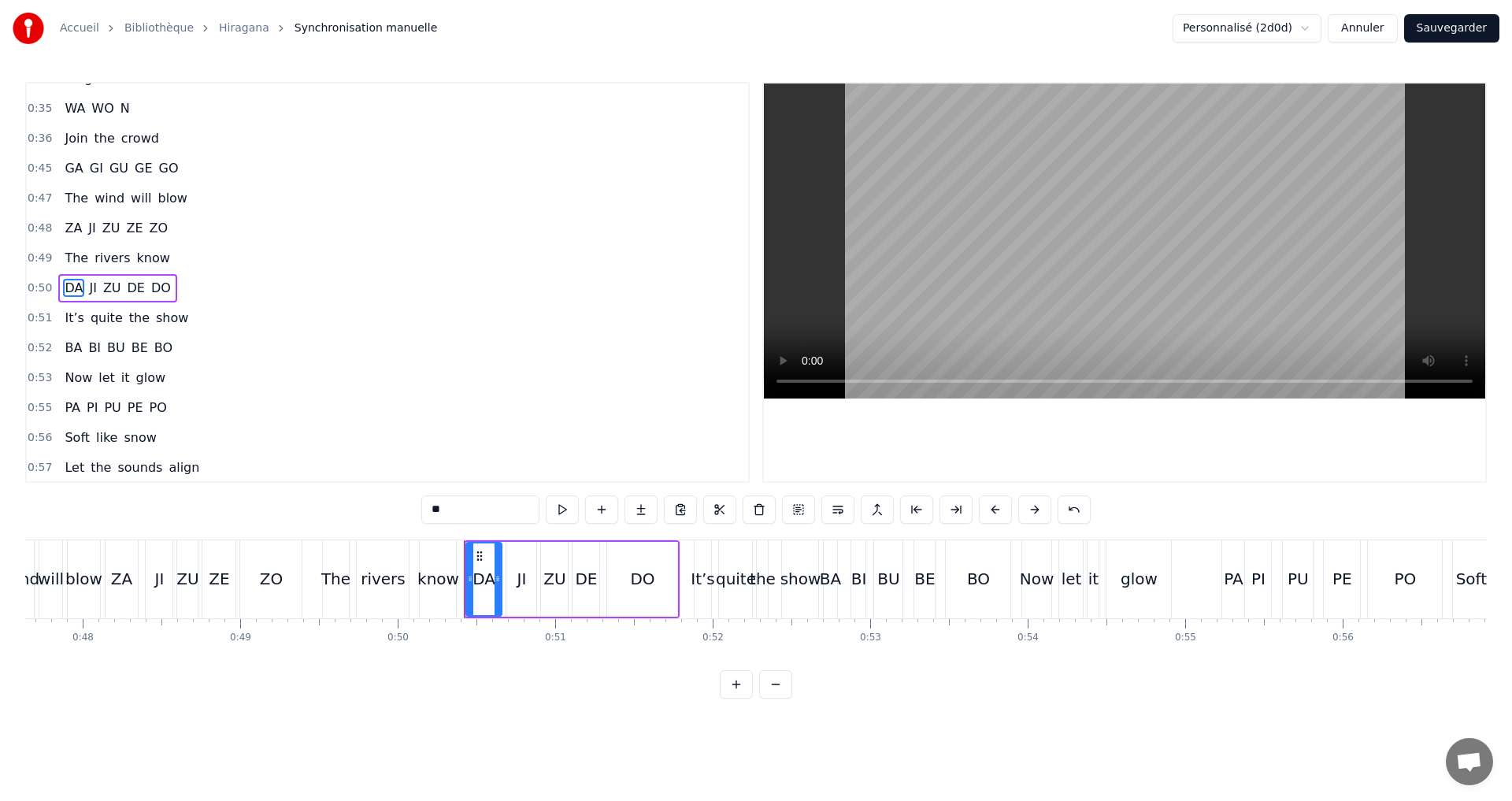
scroll to position [533, 0]
click at [443, 509] on input "**" at bounding box center [480, 509] width 118 height 29
click at [92, 277] on span "JI" at bounding box center [92, 282] width 10 height 18
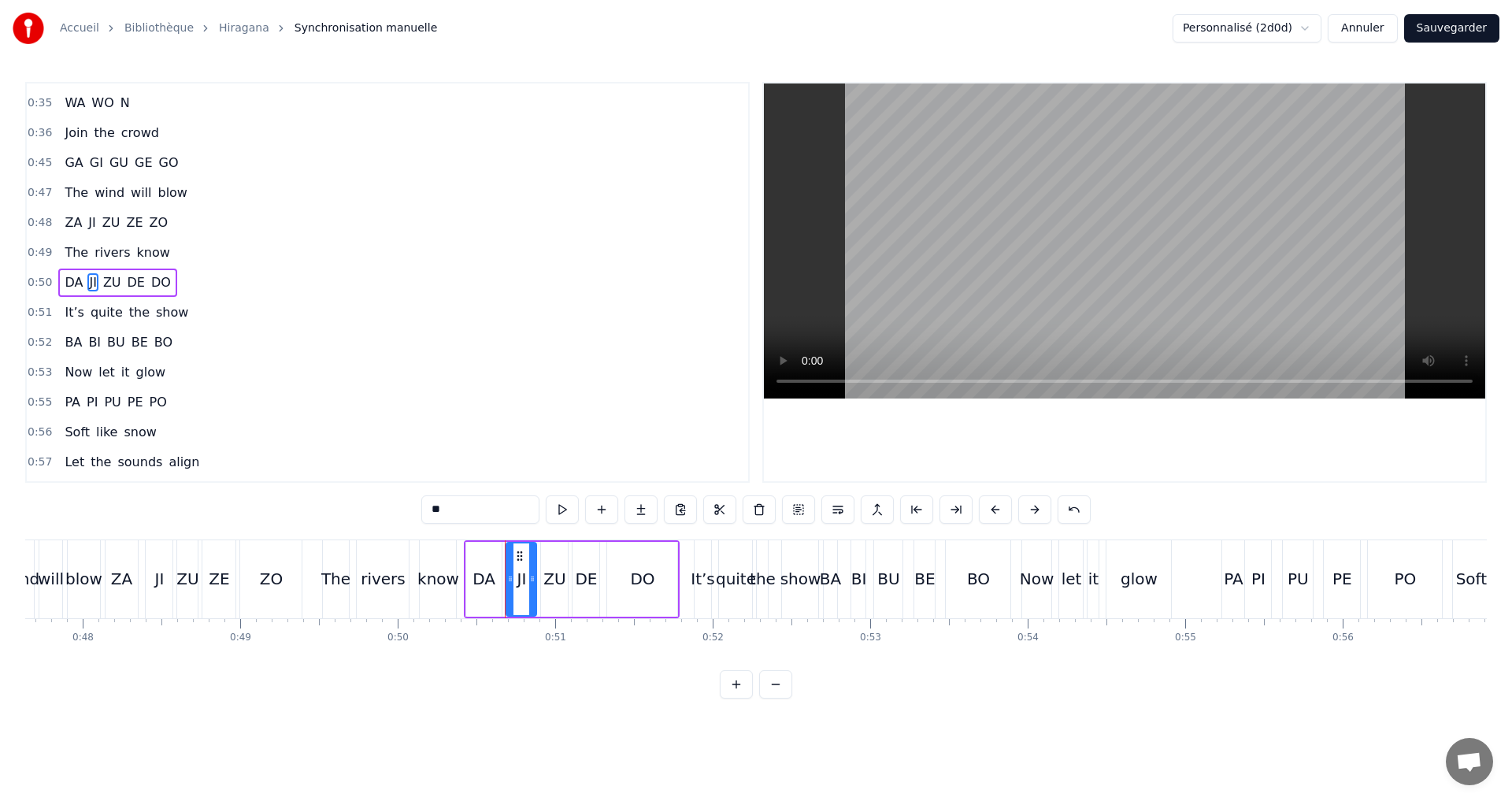
click at [472, 508] on input "**" at bounding box center [480, 509] width 118 height 29
click at [102, 282] on span "ZU" at bounding box center [112, 282] width 21 height 18
click at [493, 508] on input "**" at bounding box center [480, 509] width 118 height 29
click at [126, 278] on span "DE" at bounding box center [136, 282] width 21 height 18
click at [475, 507] on input "**" at bounding box center [480, 509] width 118 height 29
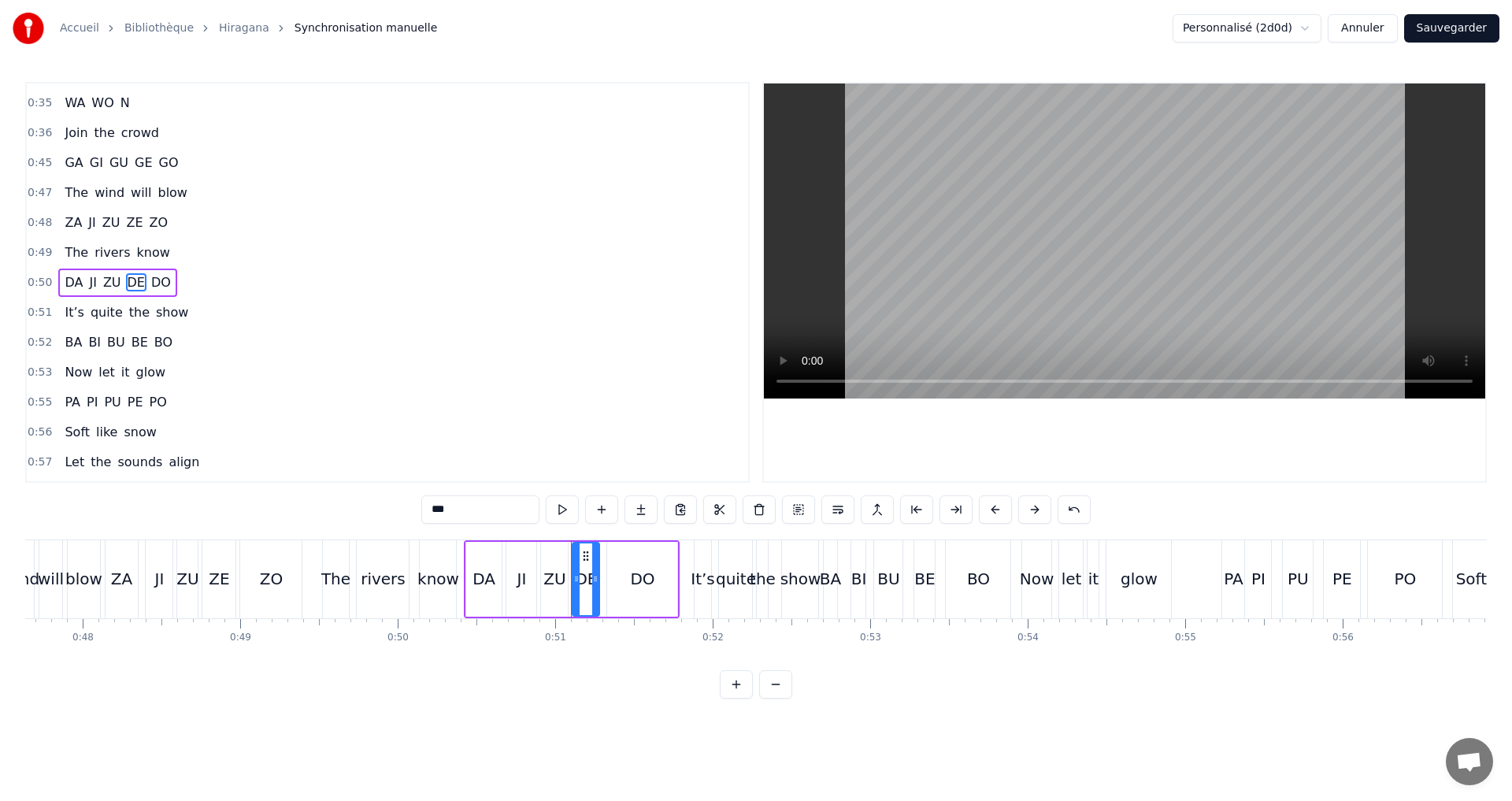
click at [150, 279] on span "DO" at bounding box center [161, 282] width 23 height 18
type input "**"
click at [178, 341] on div "0:52 BA BI BU BE BO" at bounding box center [387, 343] width 722 height 30
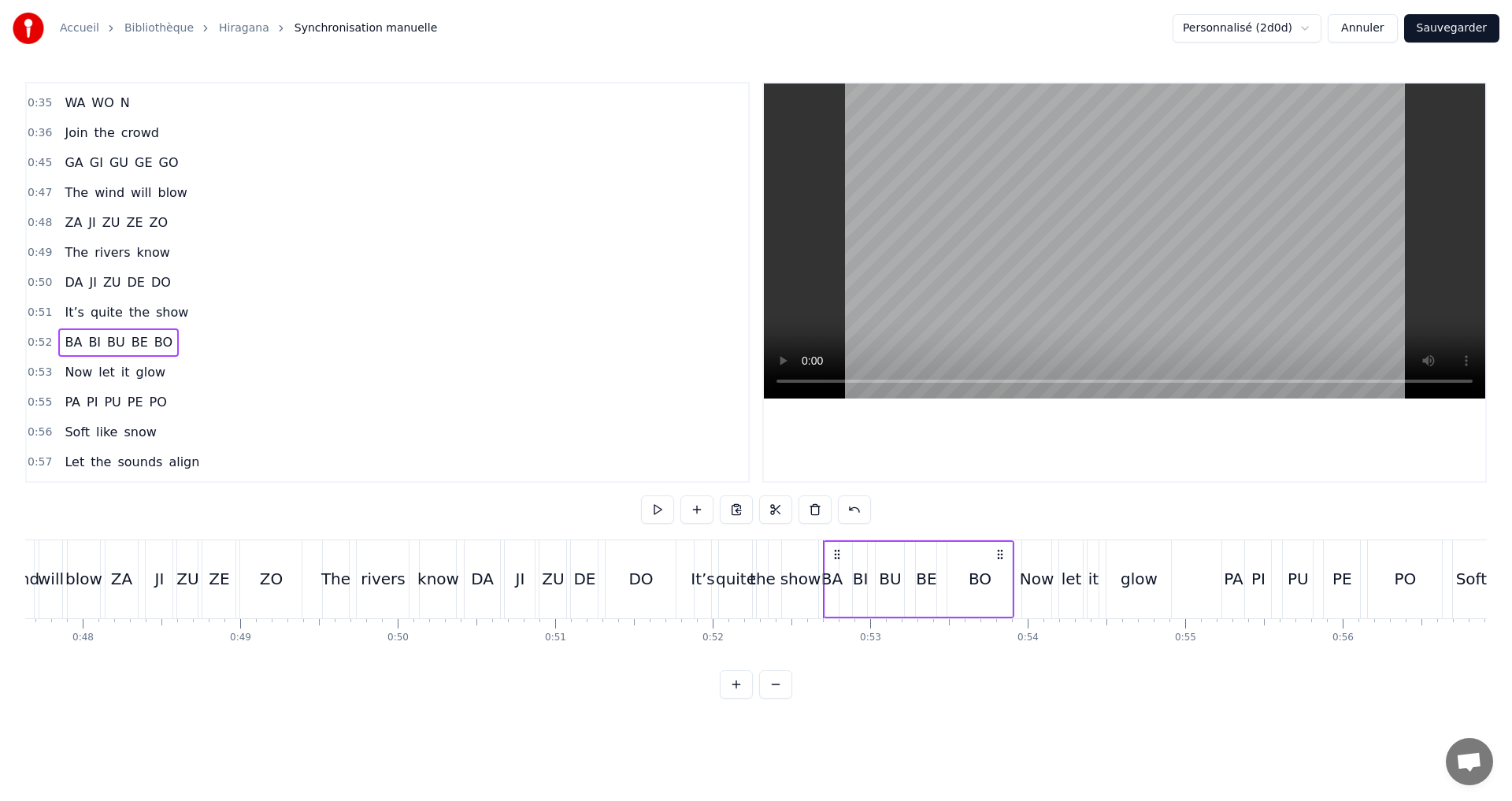
click at [64, 343] on span "BA" at bounding box center [73, 342] width 21 height 18
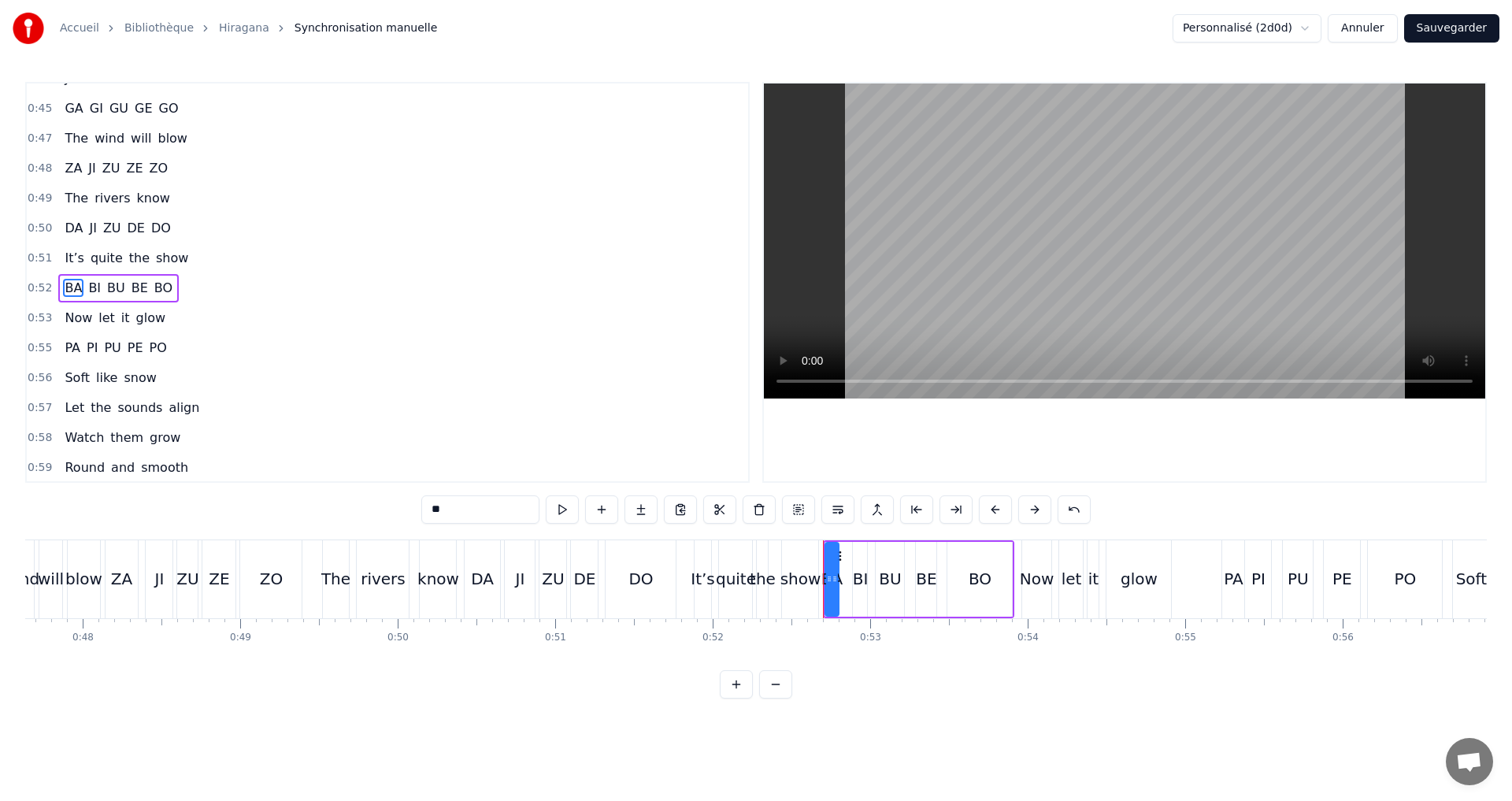
scroll to position [594, 0]
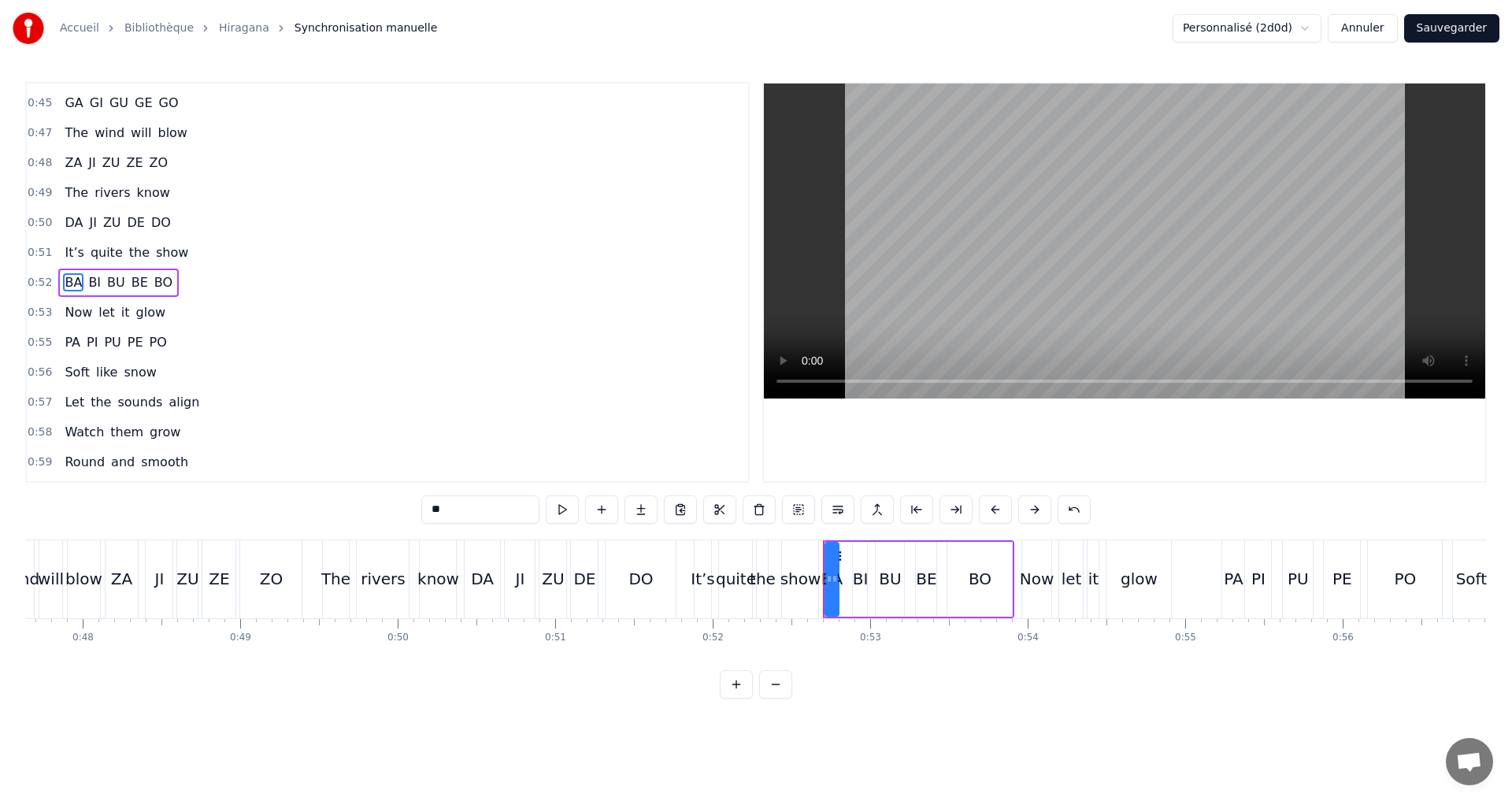
click at [447, 508] on input "**" at bounding box center [480, 509] width 118 height 29
click at [92, 278] on span "BI" at bounding box center [95, 282] width 16 height 18
click at [447, 501] on input "**" at bounding box center [480, 509] width 118 height 29
click at [115, 282] on span "BU" at bounding box center [116, 282] width 21 height 18
click at [483, 508] on input "**" at bounding box center [480, 509] width 118 height 29
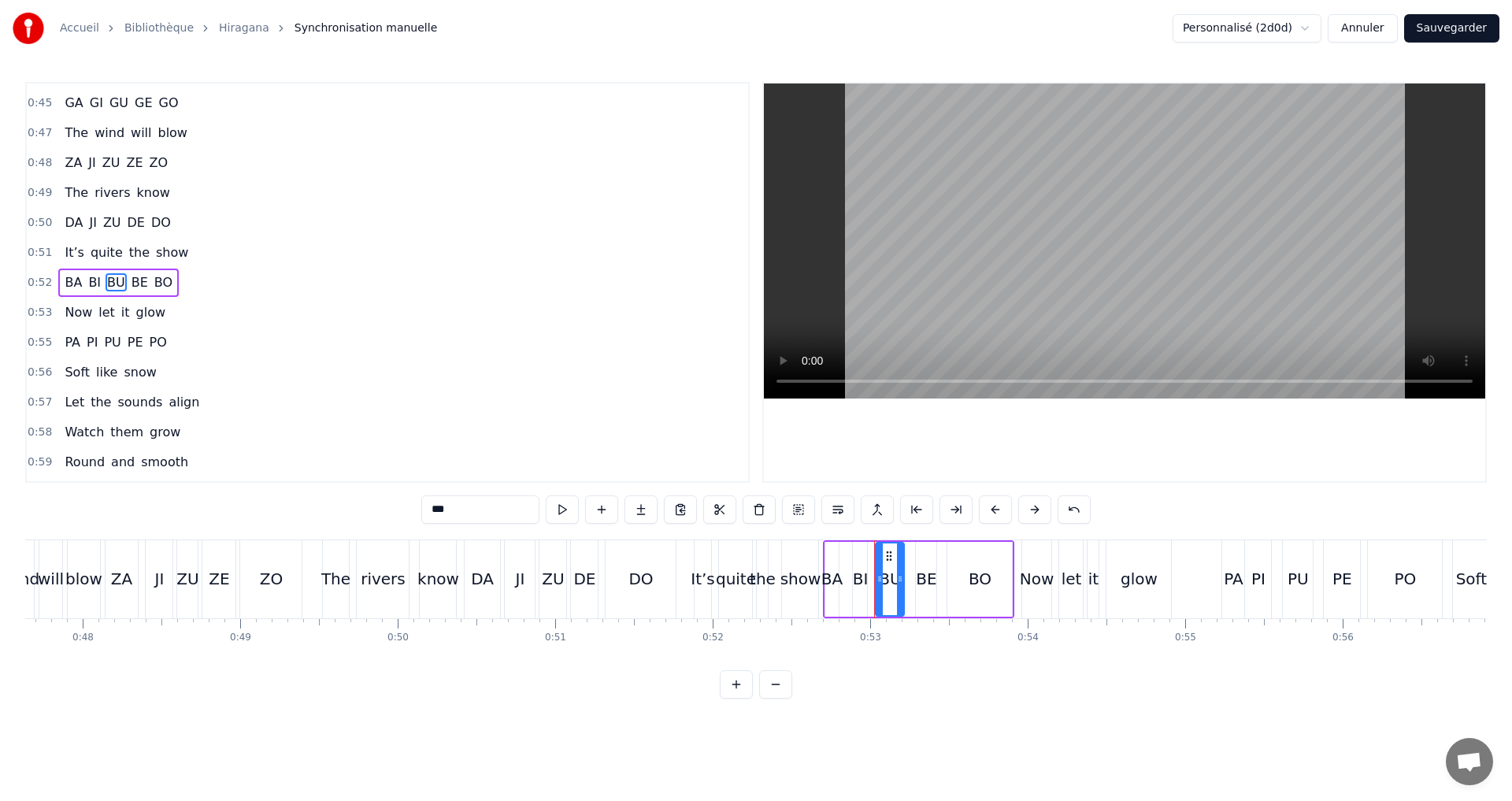
click at [130, 285] on span "BE" at bounding box center [140, 282] width 20 height 18
click at [465, 507] on input "**" at bounding box center [480, 509] width 118 height 29
click at [153, 282] on span "BO" at bounding box center [163, 282] width 21 height 18
click at [63, 345] on span "PA" at bounding box center [72, 342] width 19 height 18
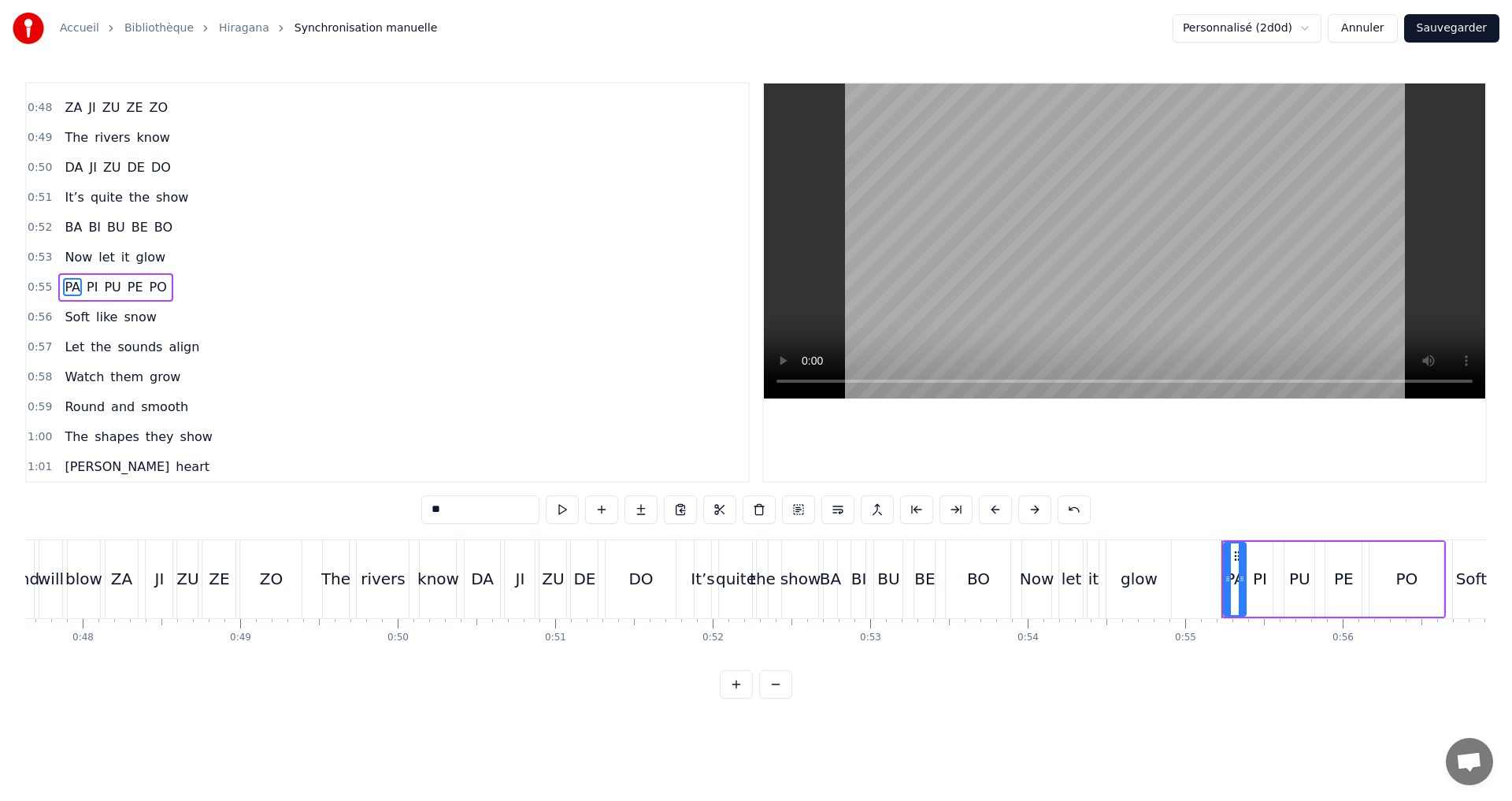
scroll to position [654, 0]
click at [467, 516] on input "**" at bounding box center [480, 509] width 118 height 29
click at [85, 285] on span "PI" at bounding box center [92, 282] width 14 height 18
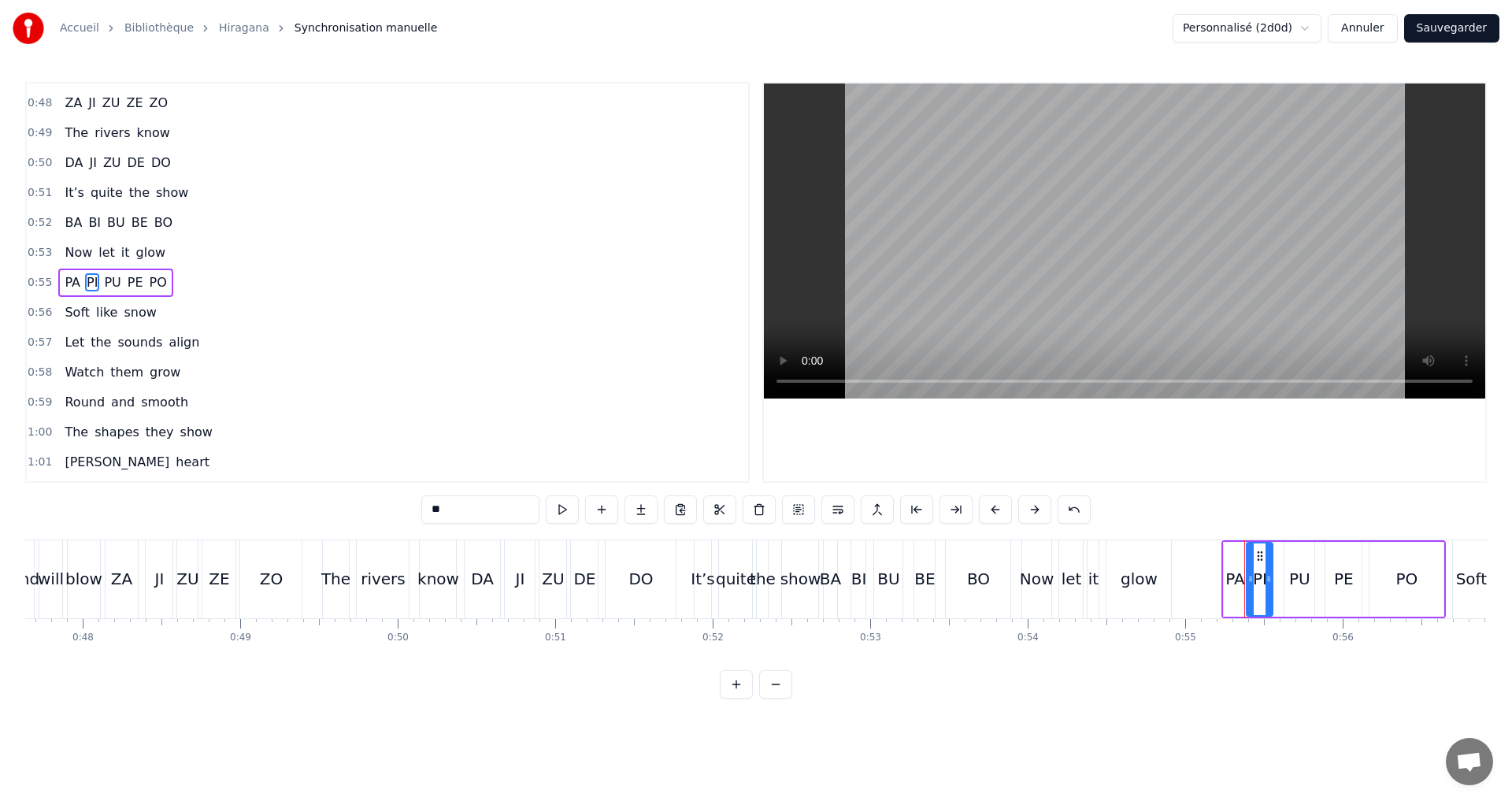
click at [472, 518] on input "**" at bounding box center [480, 509] width 118 height 29
type input "**"
click at [88, 271] on div "PA PI PU PE PO" at bounding box center [115, 283] width 114 height 29
click at [103, 277] on span "PU" at bounding box center [112, 282] width 20 height 18
click at [452, 504] on input "**" at bounding box center [480, 509] width 118 height 29
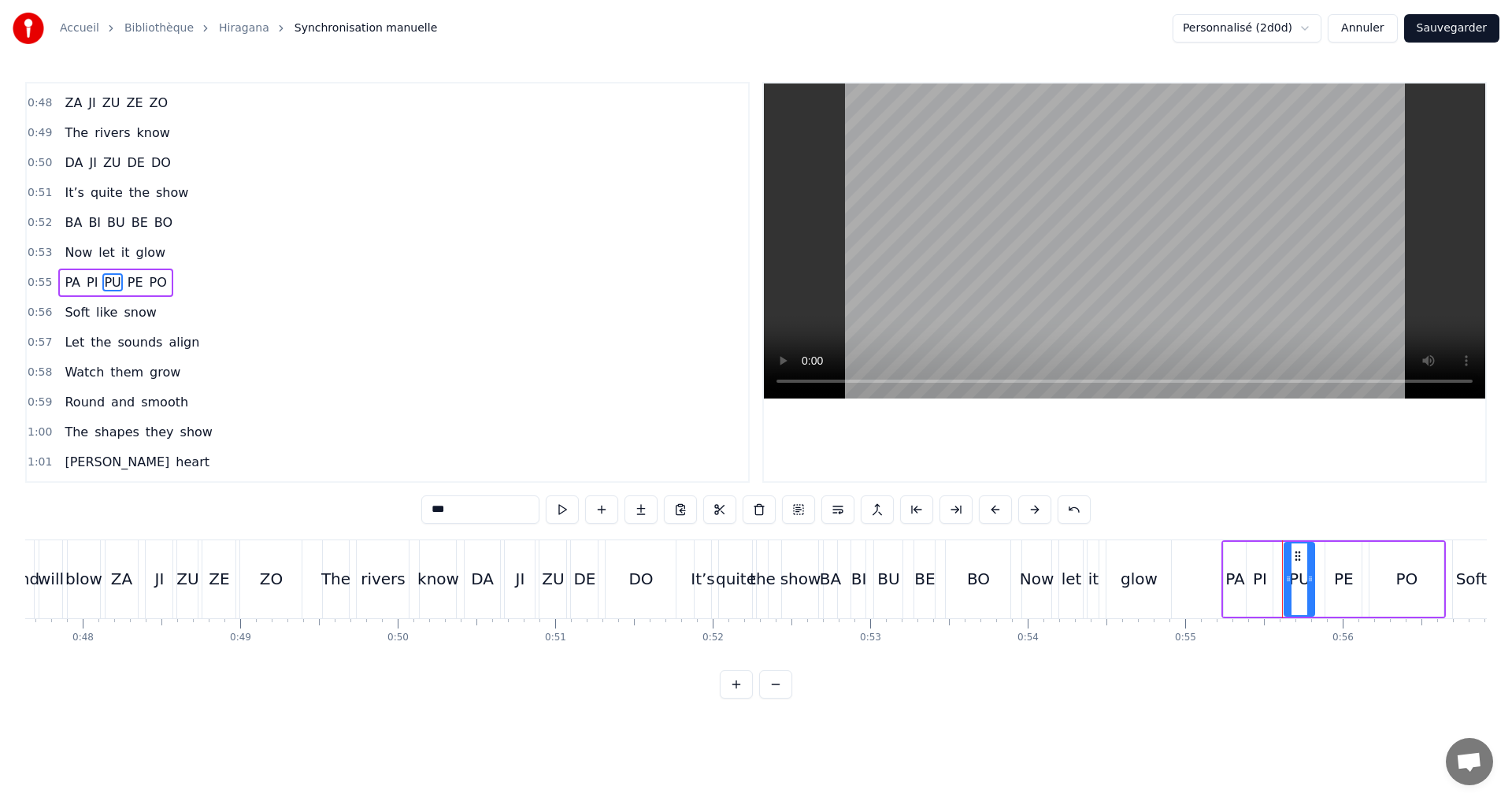
click at [130, 285] on span "PE" at bounding box center [135, 282] width 19 height 18
click at [456, 507] on input "**" at bounding box center [480, 509] width 118 height 29
type input "**"
click at [225, 292] on div "0:55 PA PI PU PE PO" at bounding box center [387, 283] width 722 height 30
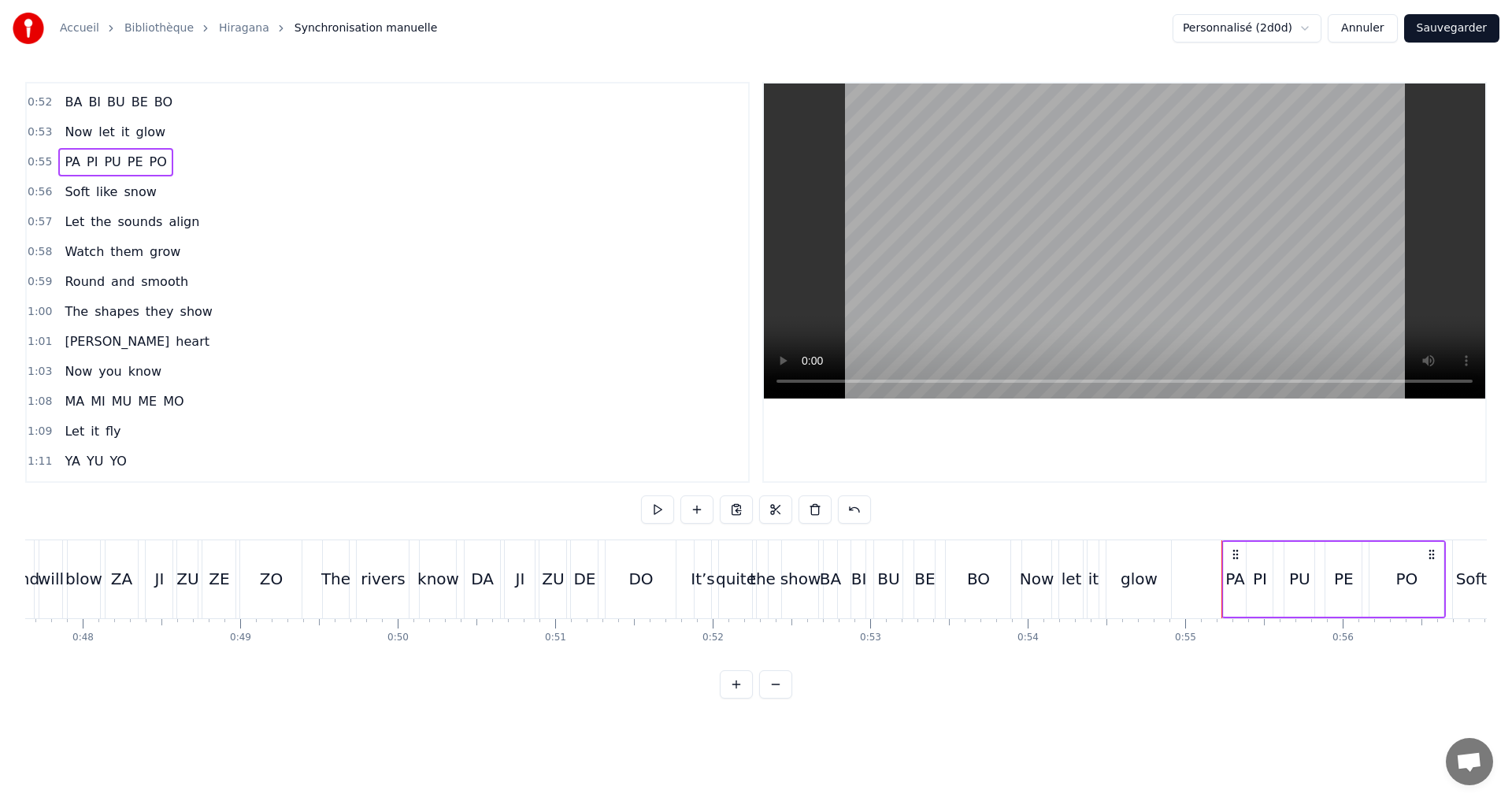
scroll to position [811, 0]
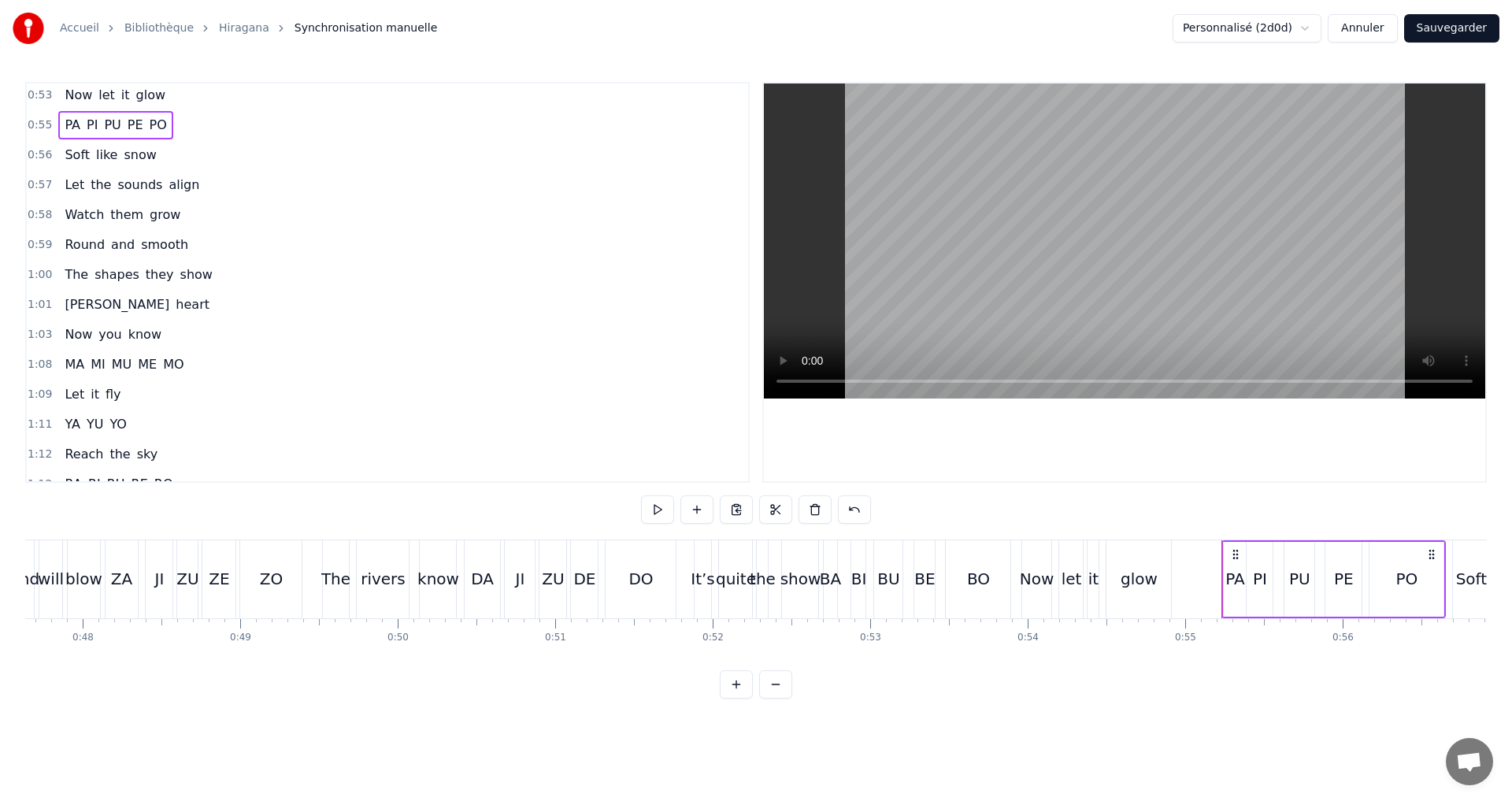
click at [1441, 24] on button "Sauvegarder" at bounding box center [1451, 29] width 95 height 29
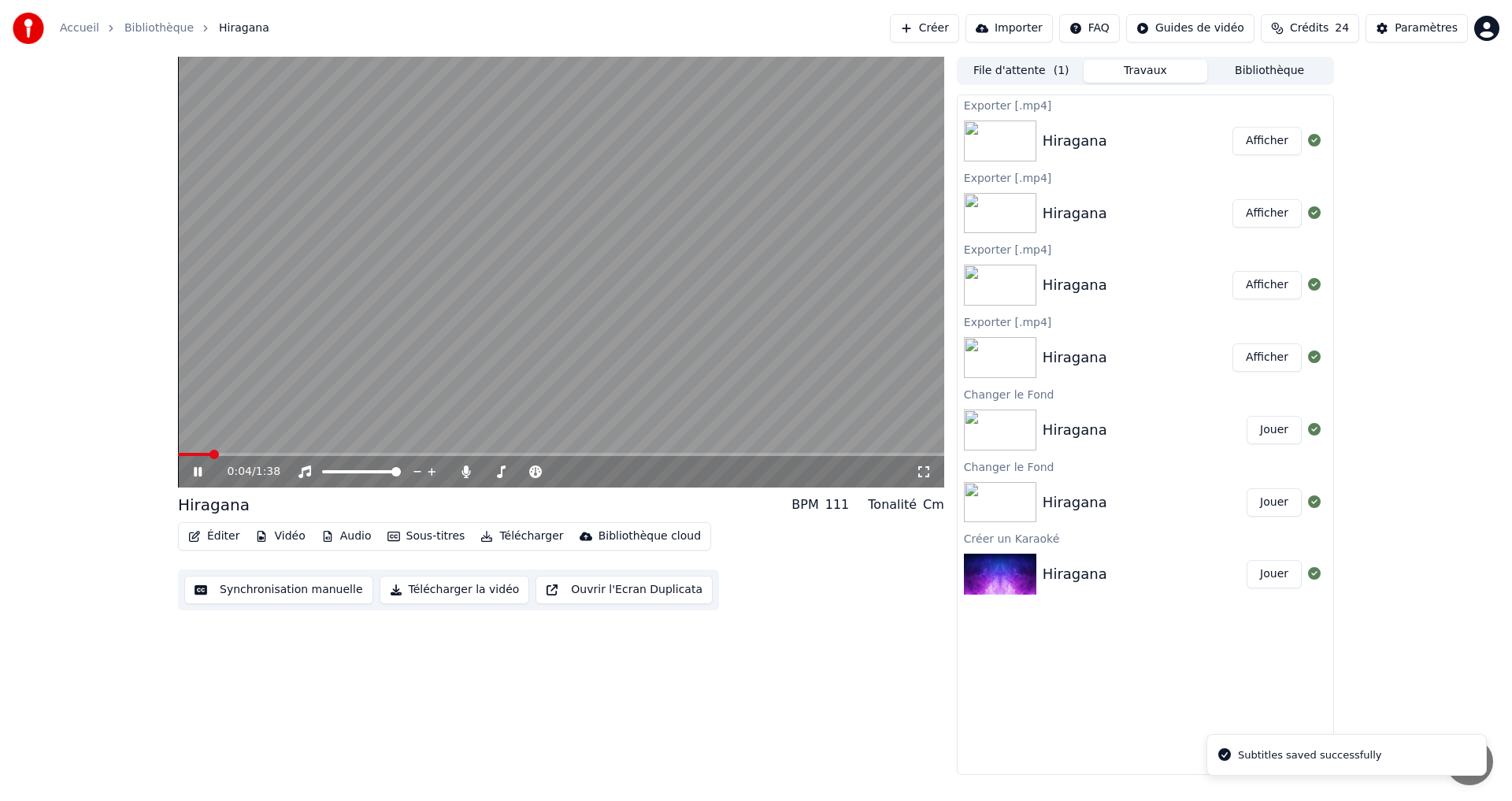
click at [195, 473] on icon at bounding box center [197, 471] width 8 height 10
click at [452, 590] on button "Télécharger la vidéo" at bounding box center [454, 590] width 151 height 29
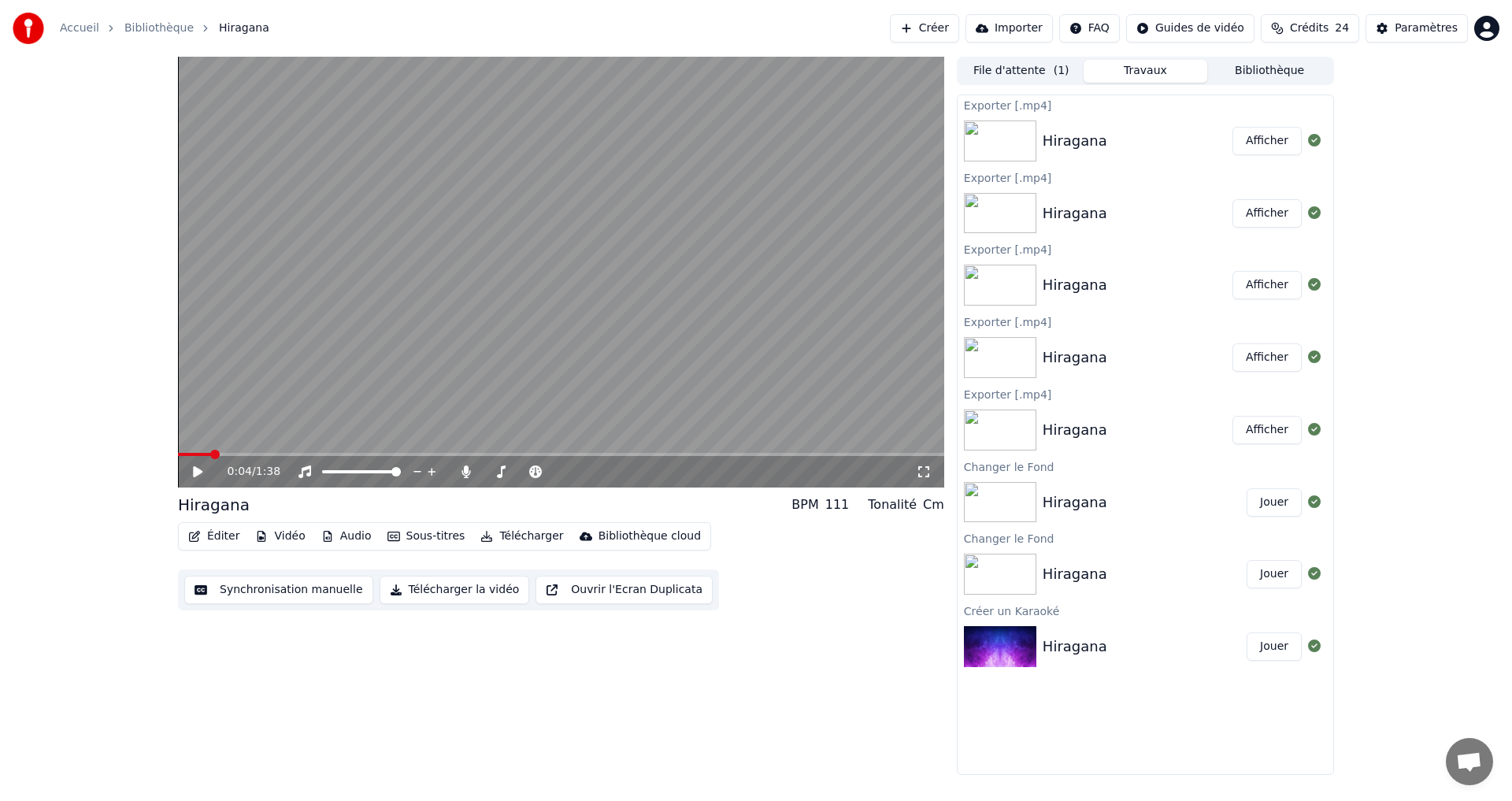
click at [1248, 143] on button "Afficher" at bounding box center [1267, 141] width 70 height 29
drag, startPoint x: 192, startPoint y: 474, endPoint x: 250, endPoint y: 482, distance: 58.5
click at [192, 474] on icon at bounding box center [209, 472] width 37 height 12
click at [537, 449] on video at bounding box center [560, 272] width 766 height 431
click at [610, 457] on div "0:05 / 1:38" at bounding box center [560, 471] width 766 height 31
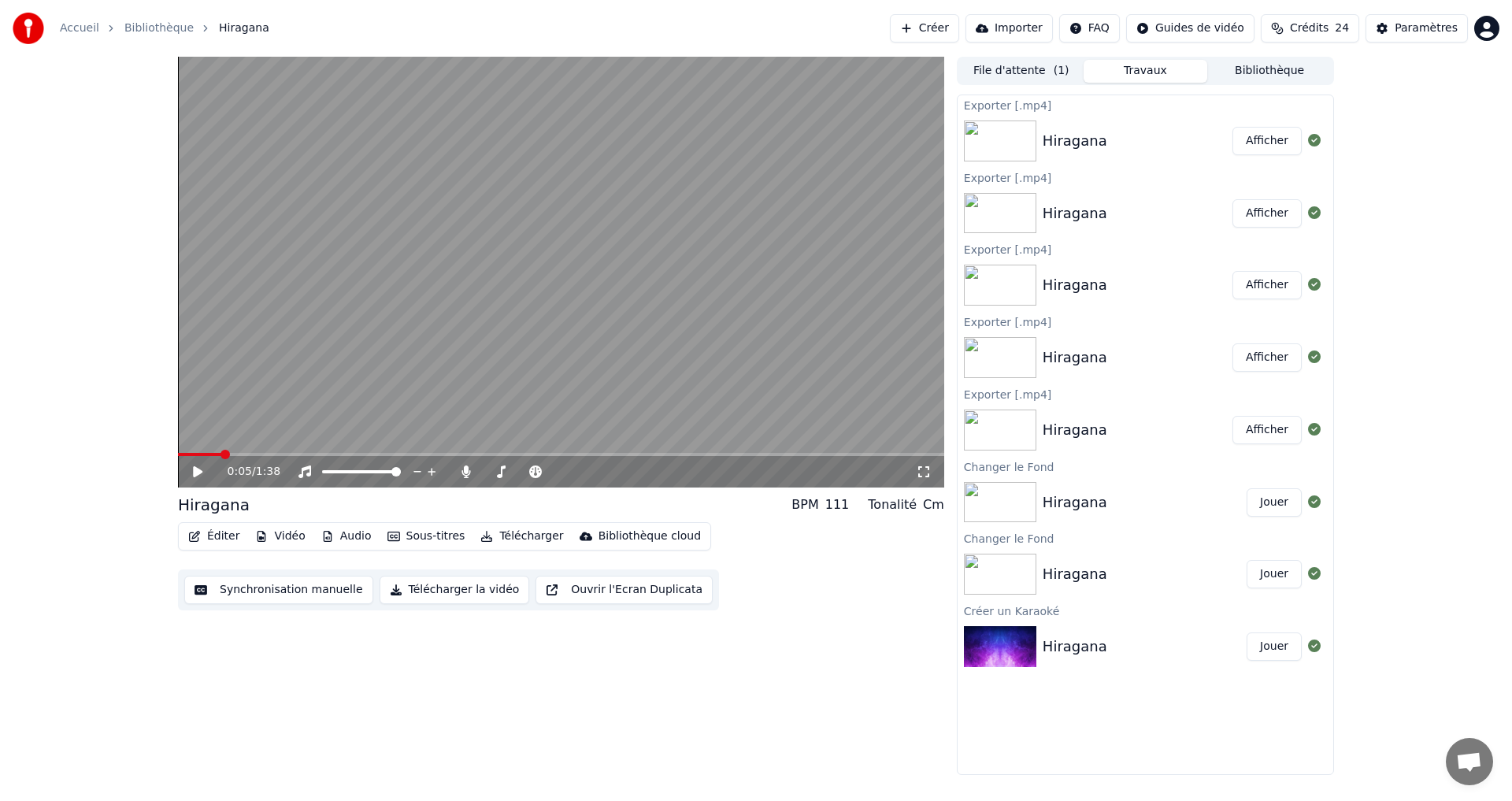
click at [610, 455] on span at bounding box center [560, 455] width 766 height 4
click at [453, 453] on div "0:55 / 1:38" at bounding box center [560, 272] width 766 height 431
click at [453, 451] on video at bounding box center [560, 272] width 766 height 431
click at [1268, 136] on button "Afficher" at bounding box center [1267, 141] width 70 height 29
click at [1280, 150] on button "Afficher" at bounding box center [1267, 141] width 70 height 29
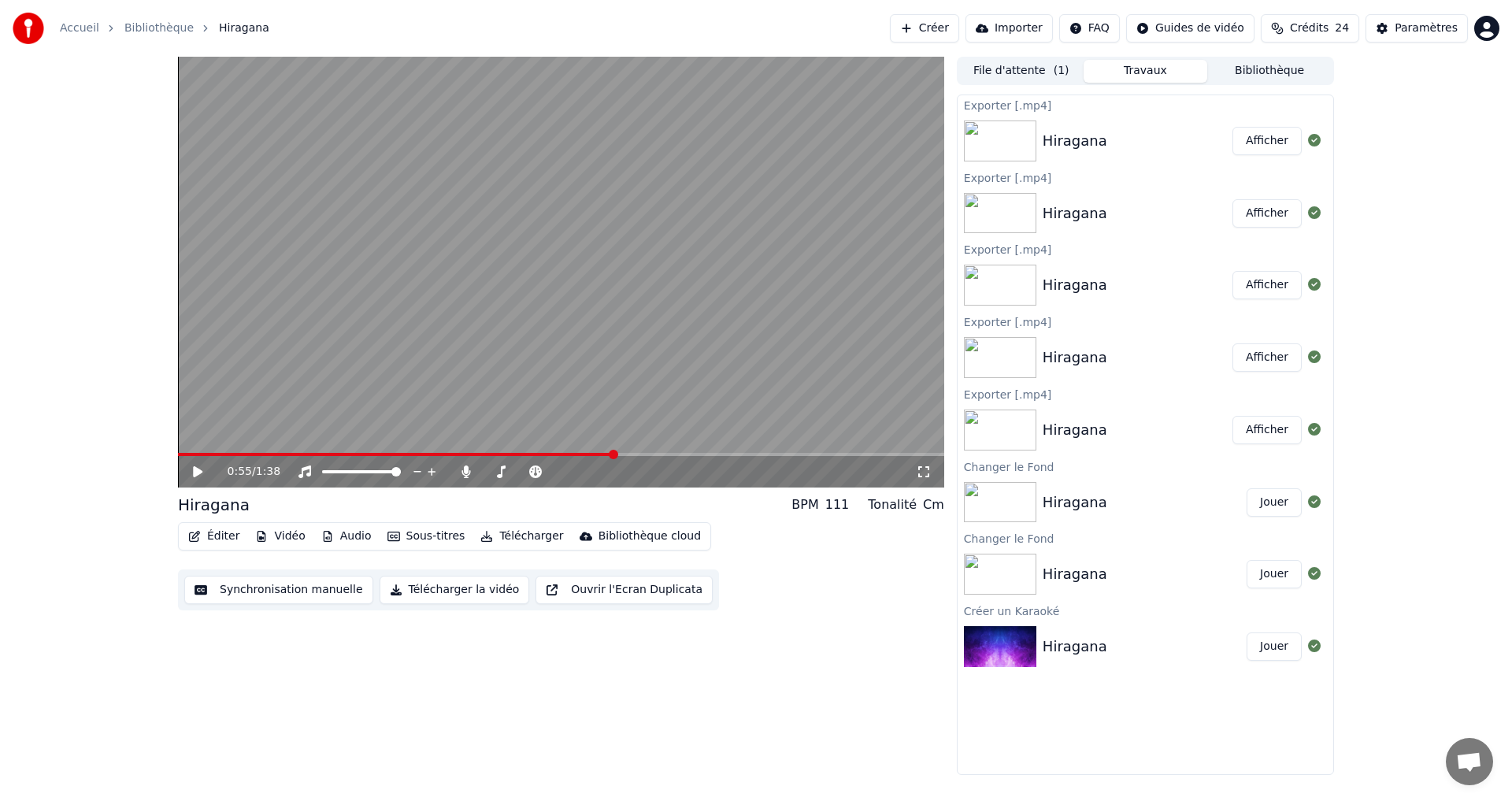
click at [1257, 146] on button "Afficher" at bounding box center [1267, 141] width 70 height 29
drag, startPoint x: 1423, startPoint y: 466, endPoint x: 1339, endPoint y: 211, distance: 268.5
click at [1420, 457] on div "0:55 / 1:38 Hiragana BPM 111 Tonalité Cm Éditer Vidéo Audio Sous-titres Télécha…" at bounding box center [756, 416] width 1512 height 718
click at [1267, 144] on button "Afficher" at bounding box center [1267, 141] width 70 height 29
click at [1281, 145] on button "Afficher" at bounding box center [1267, 141] width 70 height 29
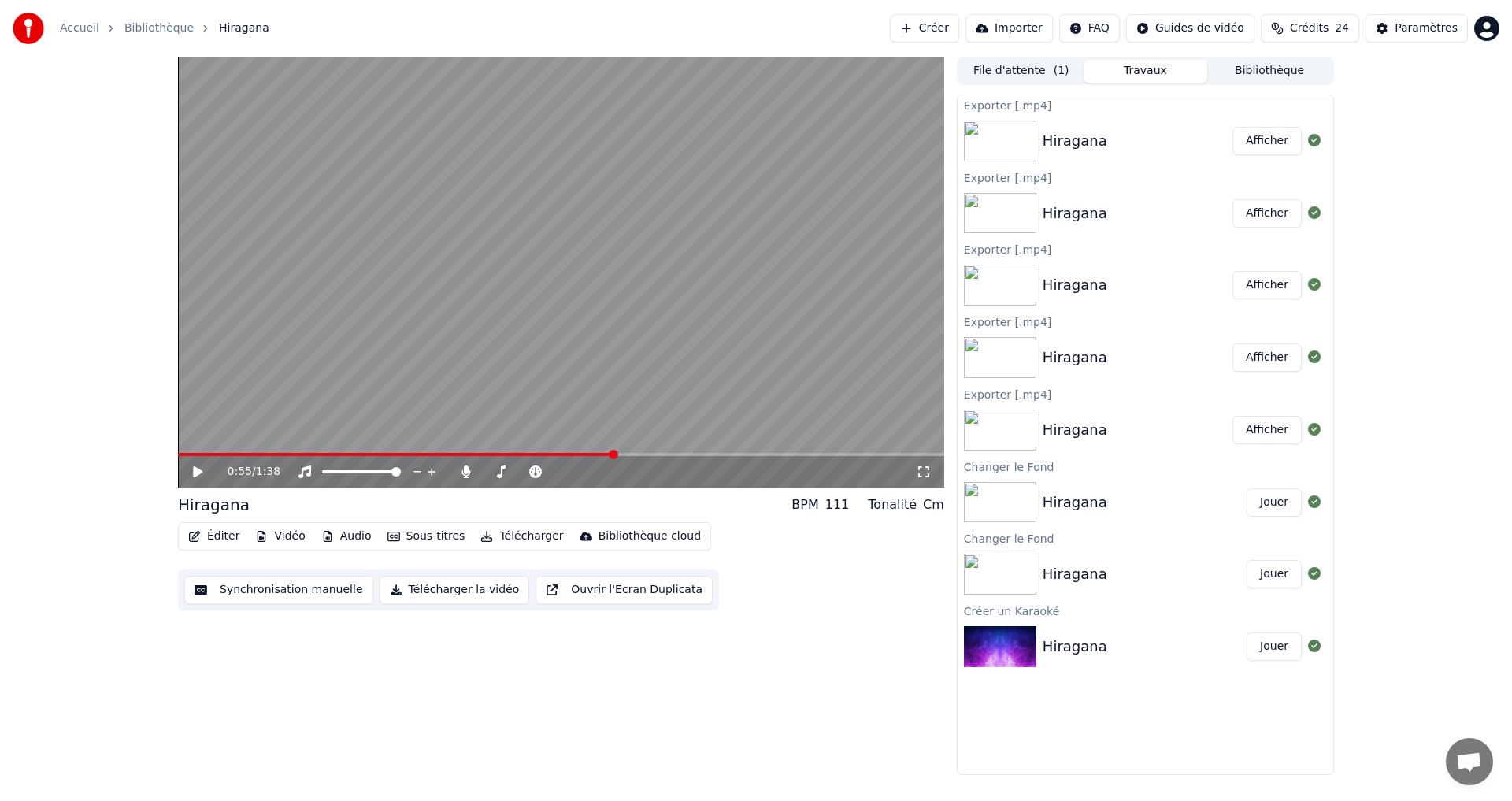
click at [1263, 141] on button "Afficher" at bounding box center [1267, 141] width 70 height 29
